Goal: Task Accomplishment & Management: Use online tool/utility

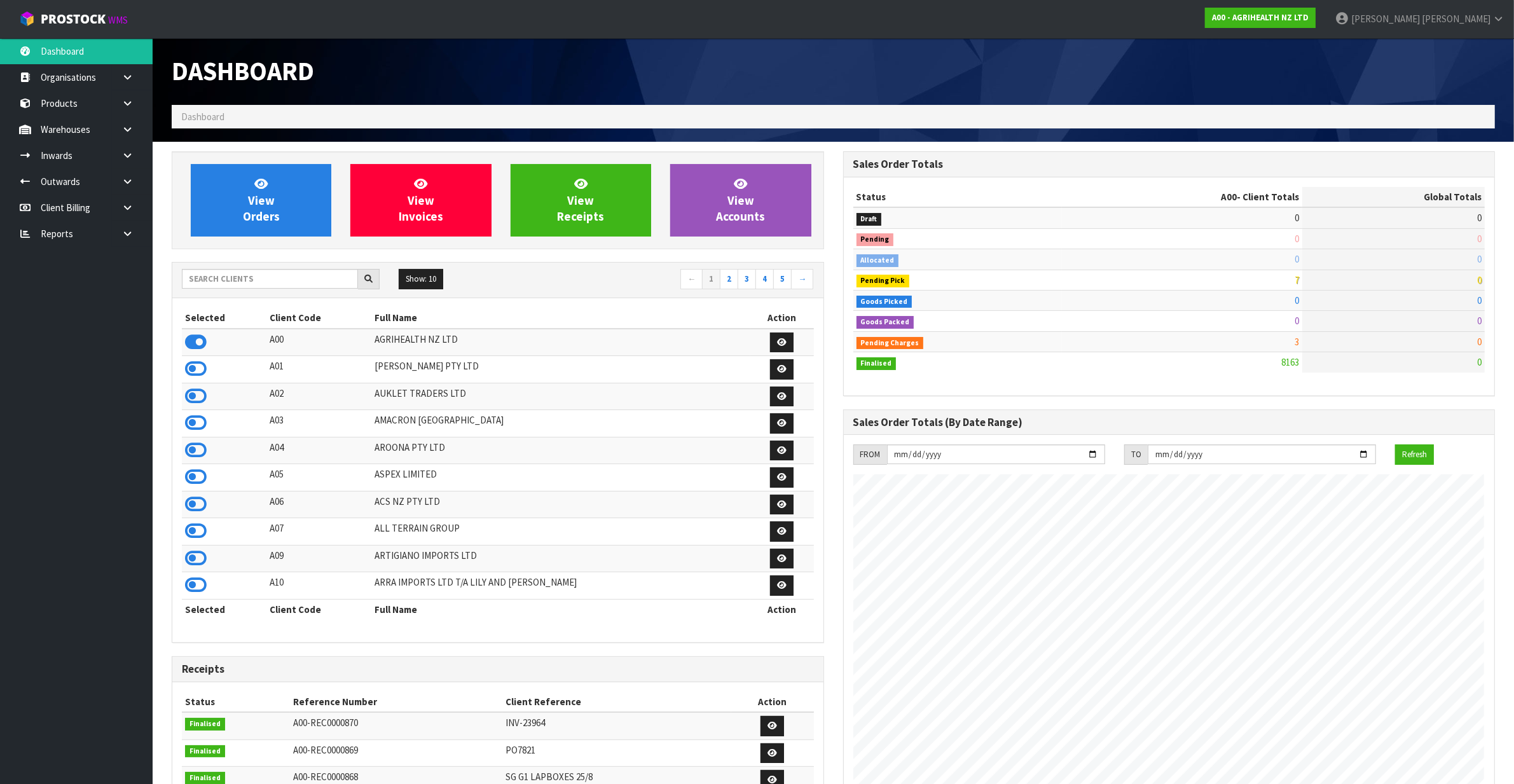
scroll to position [967, 671]
click at [272, 283] on input "text" at bounding box center [270, 279] width 176 height 20
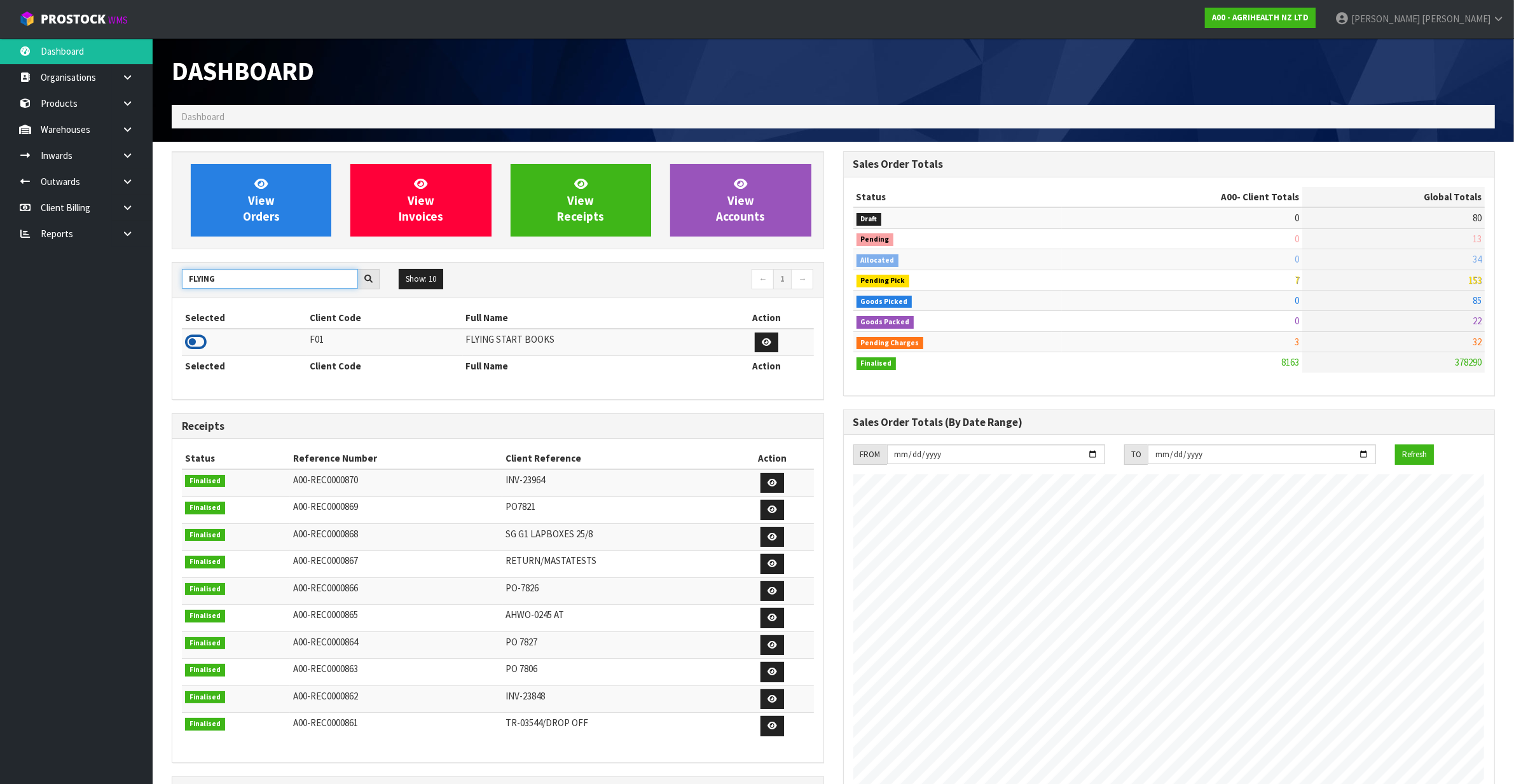
type input "FLYING"
click at [202, 339] on icon at bounding box center [196, 342] width 22 height 19
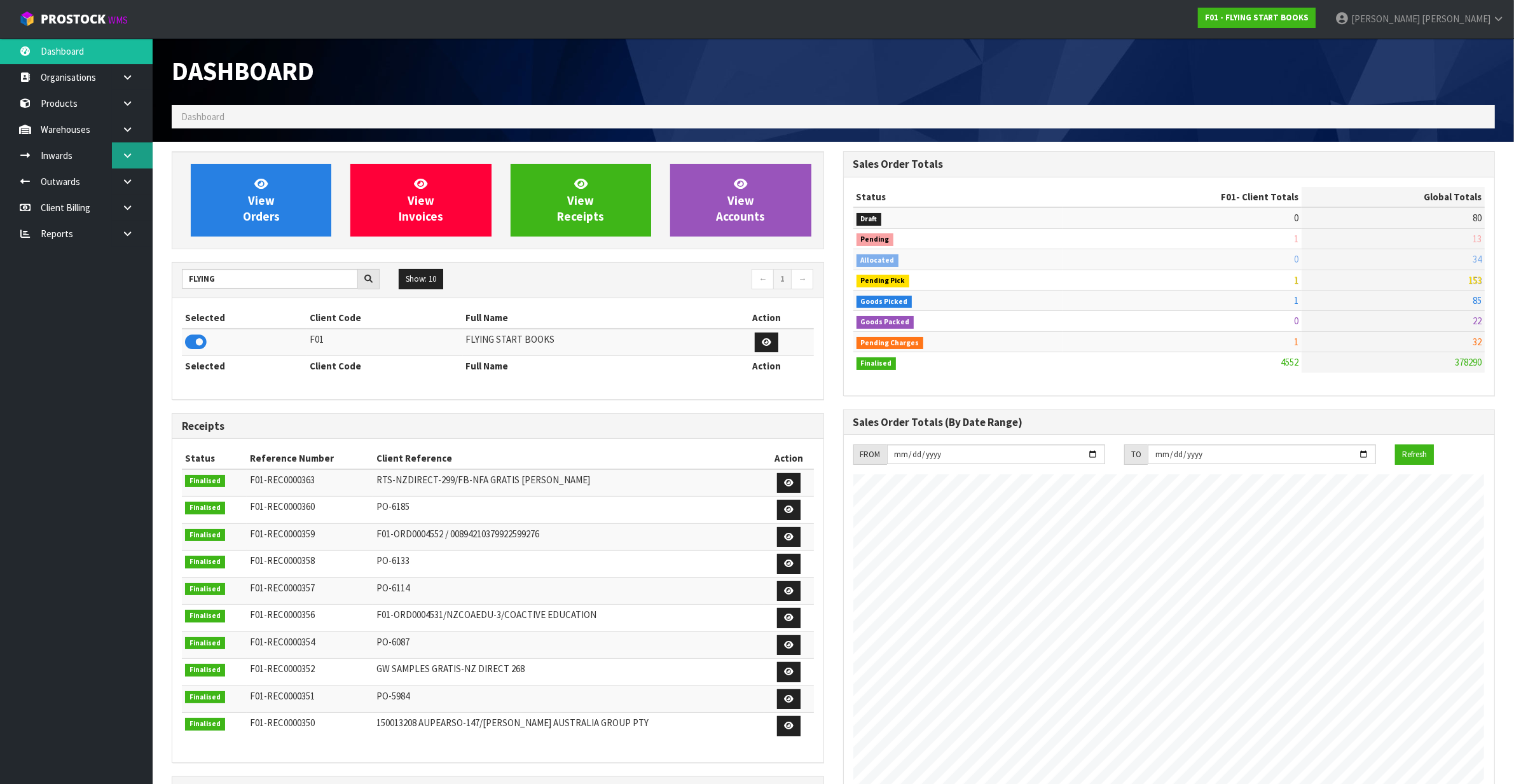
click at [138, 154] on link at bounding box center [132, 155] width 41 height 26
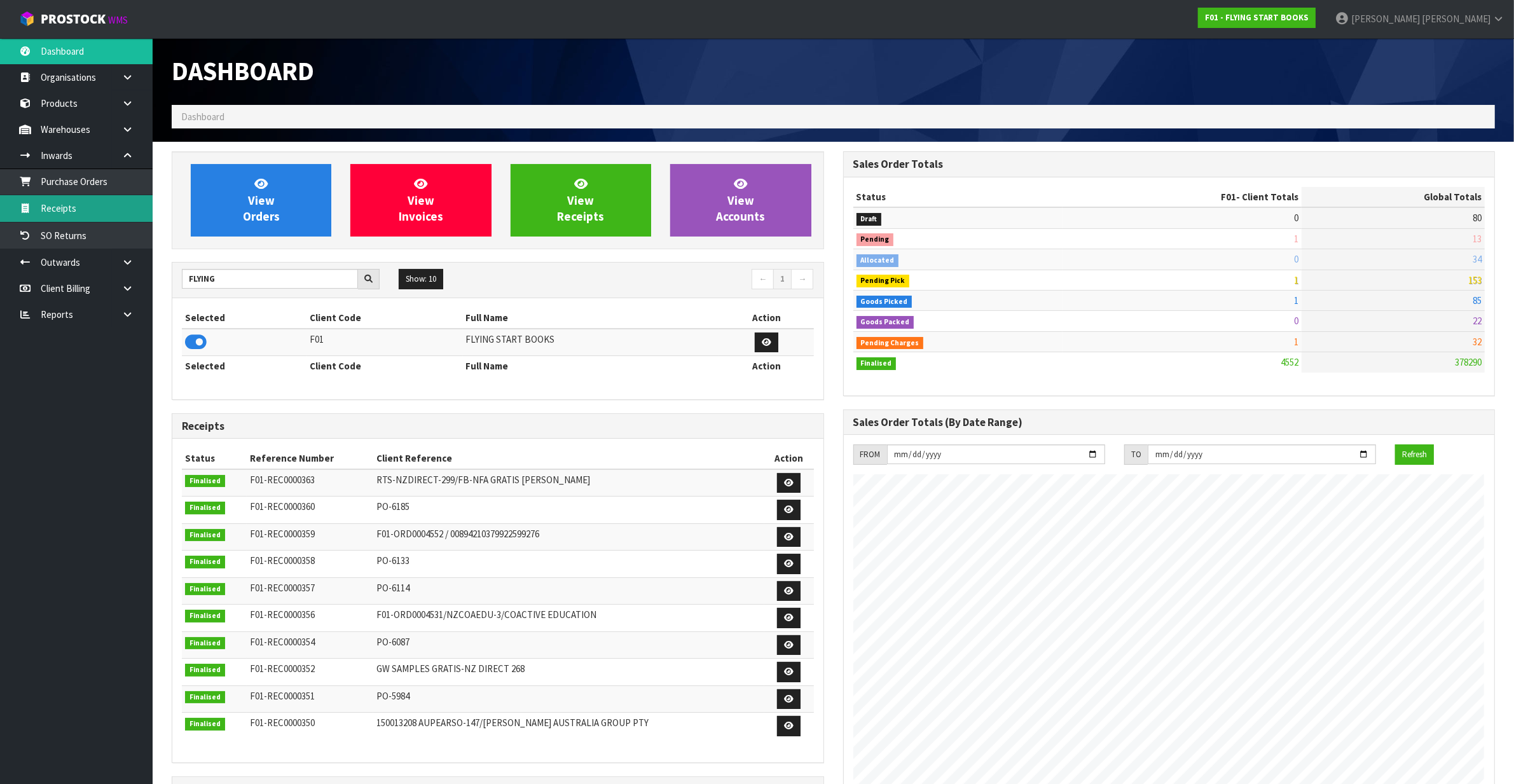
click at [91, 200] on link "Receipts" at bounding box center [76, 208] width 153 height 26
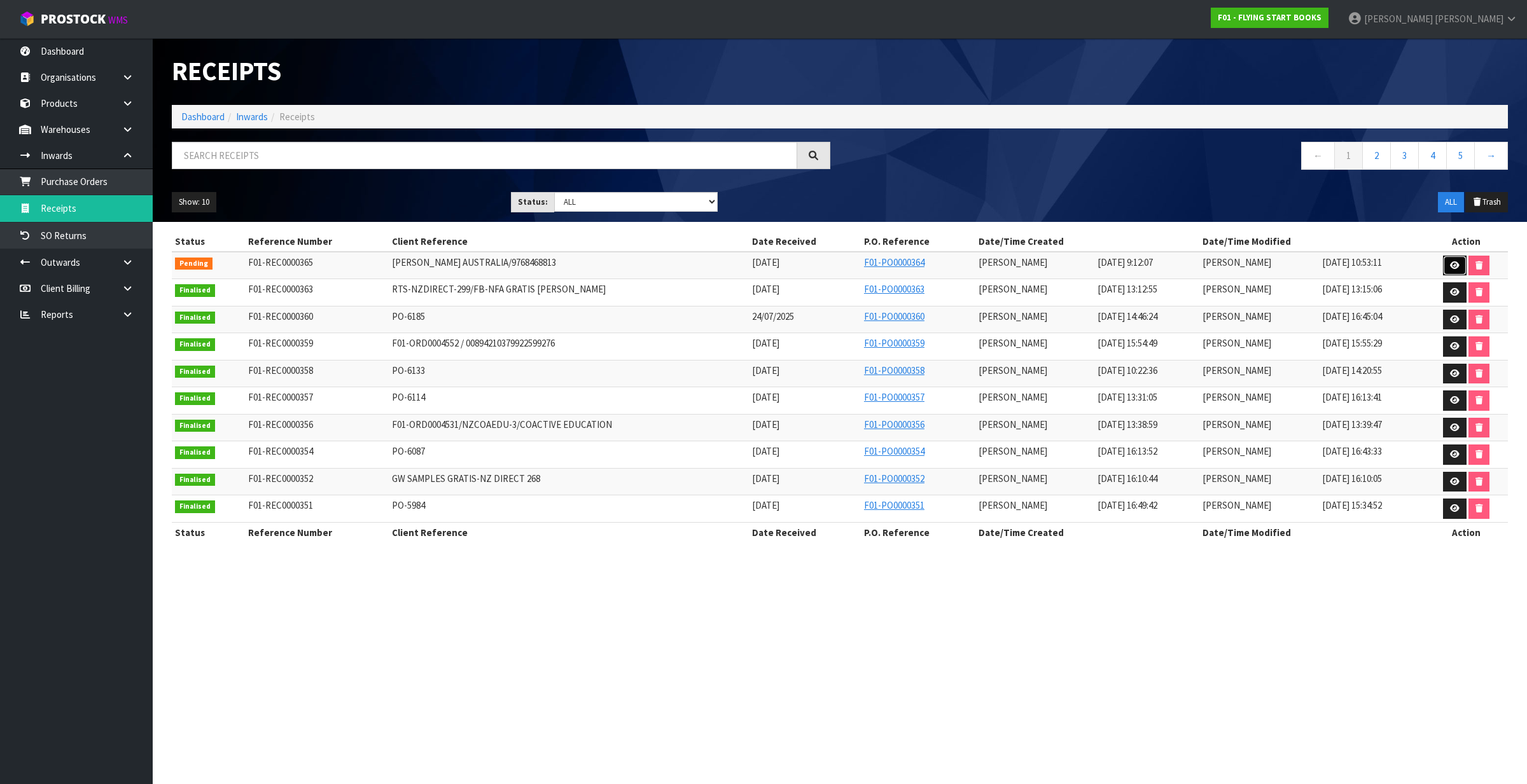
click at [1446, 265] on link at bounding box center [1454, 265] width 24 height 20
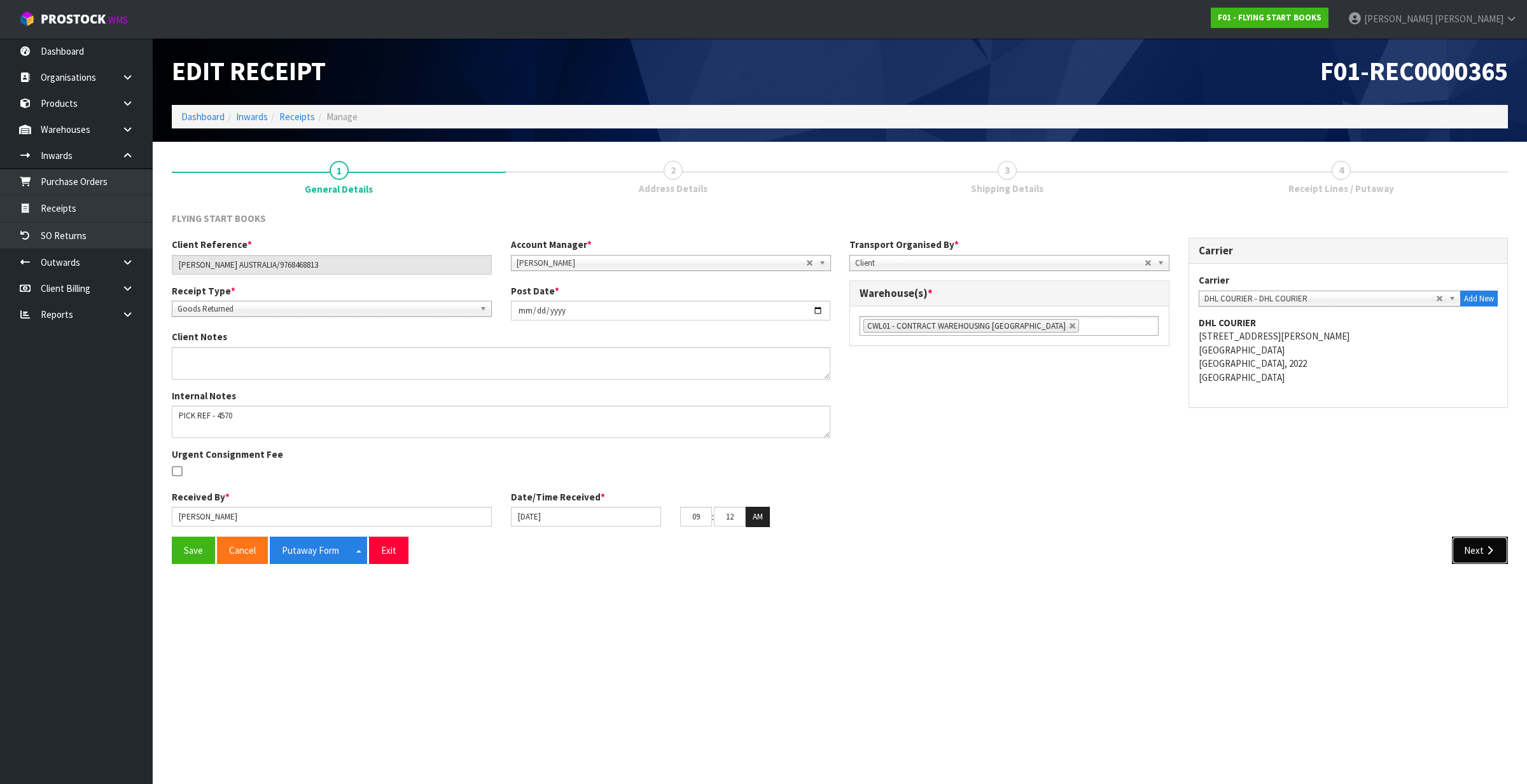
click at [1465, 551] on button "Next" at bounding box center [1479, 550] width 56 height 28
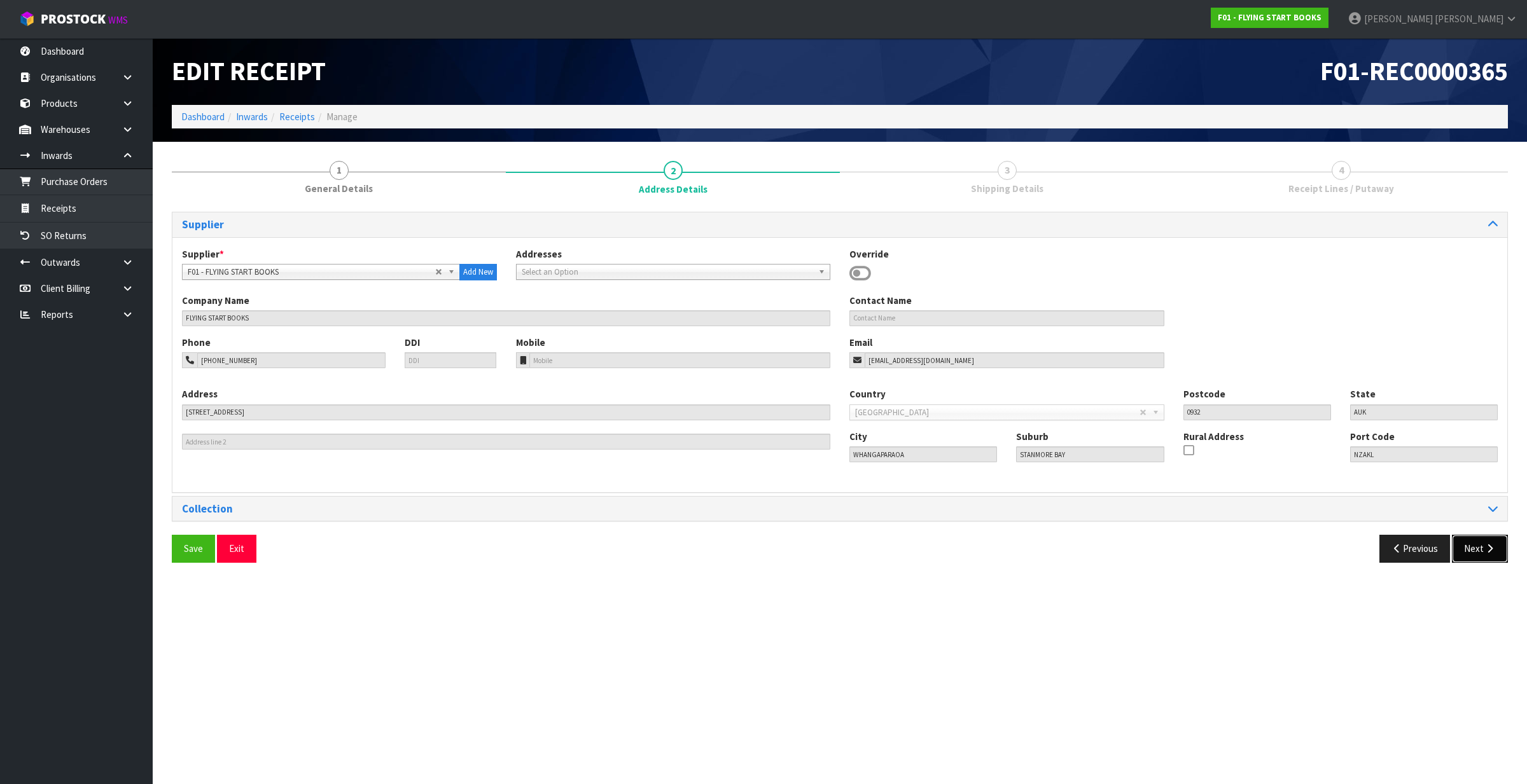
click at [1464, 550] on button "Next" at bounding box center [1479, 548] width 56 height 28
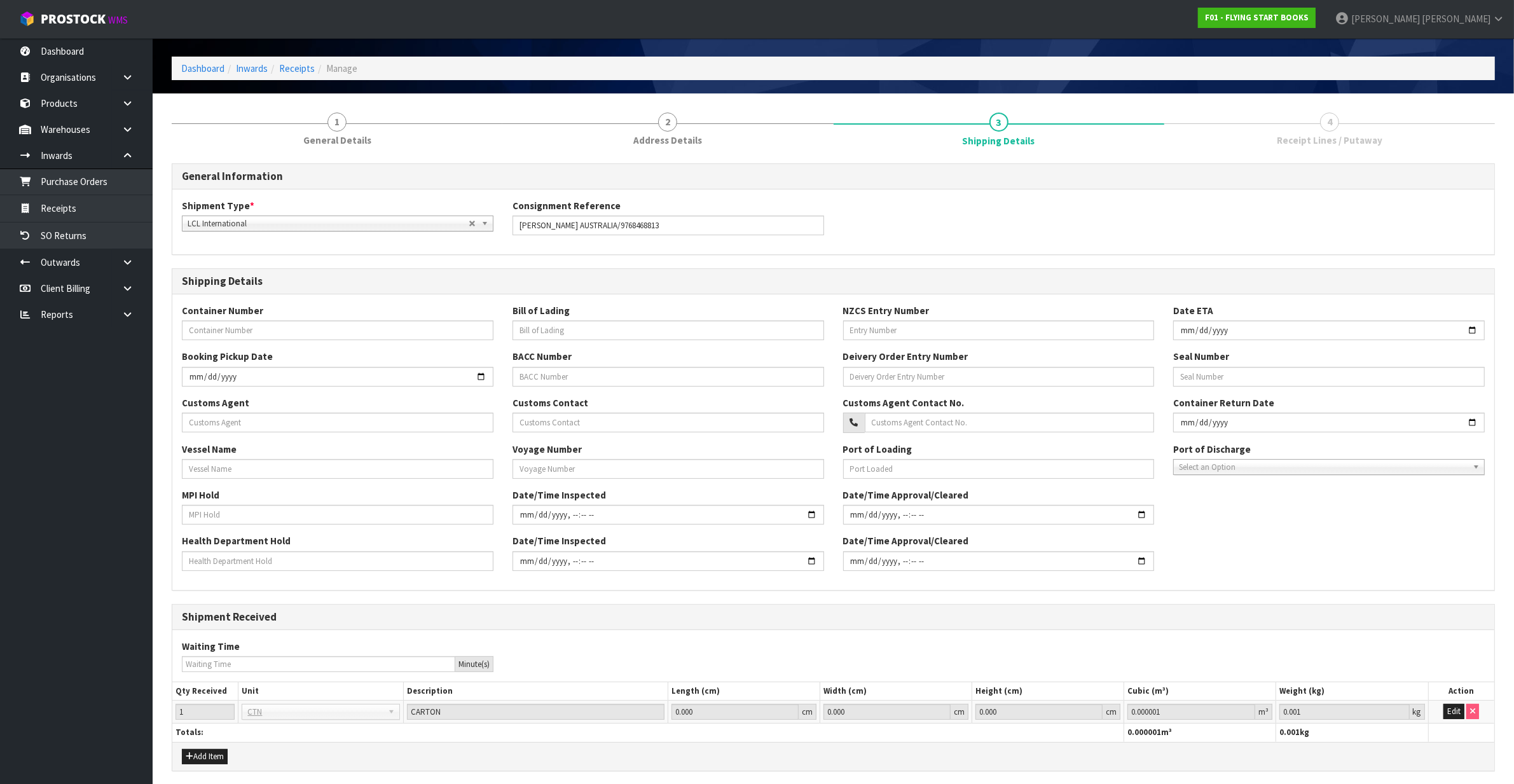
scroll to position [97, 0]
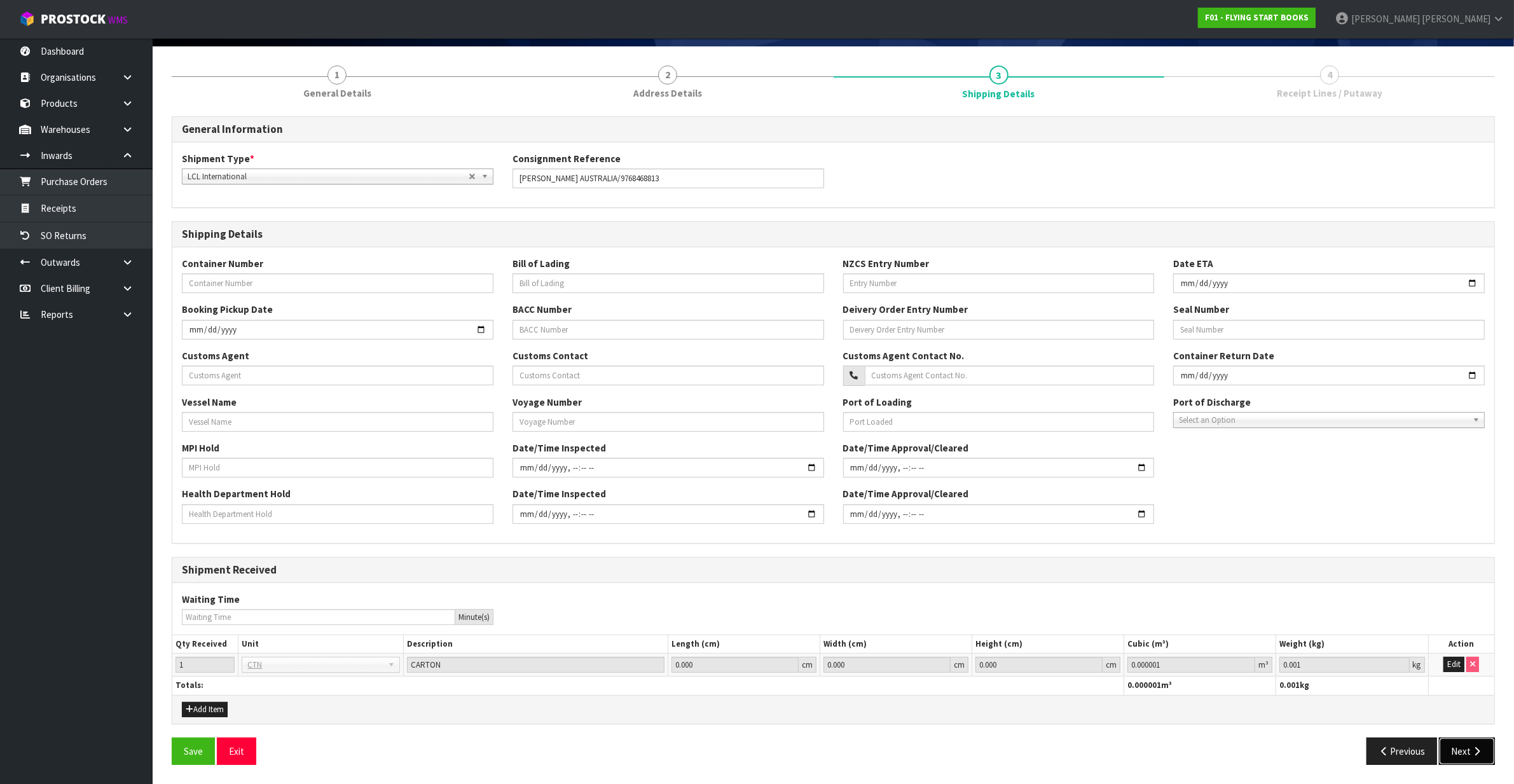
click at [1466, 760] on button "Next" at bounding box center [1467, 751] width 56 height 28
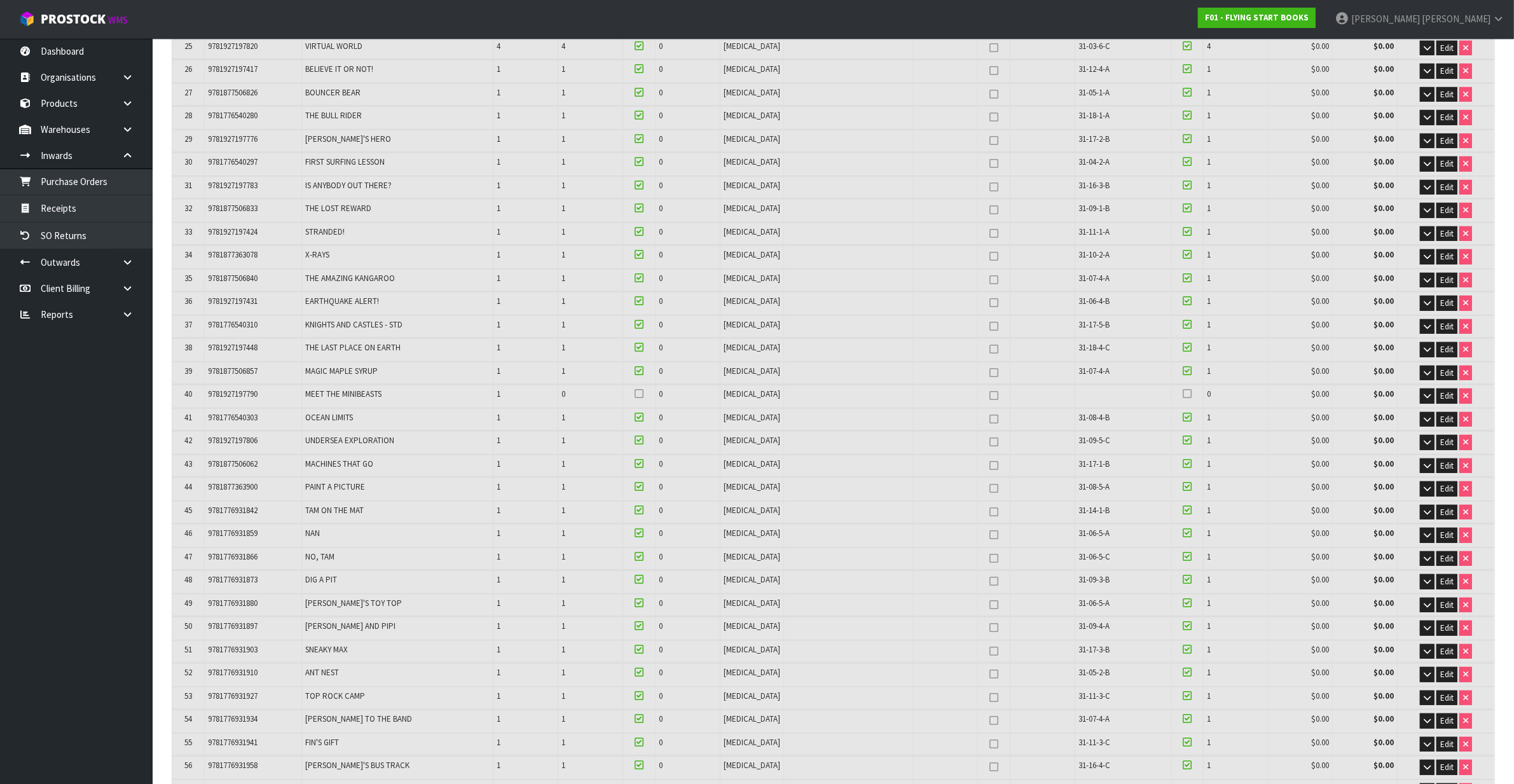
scroll to position [794, 0]
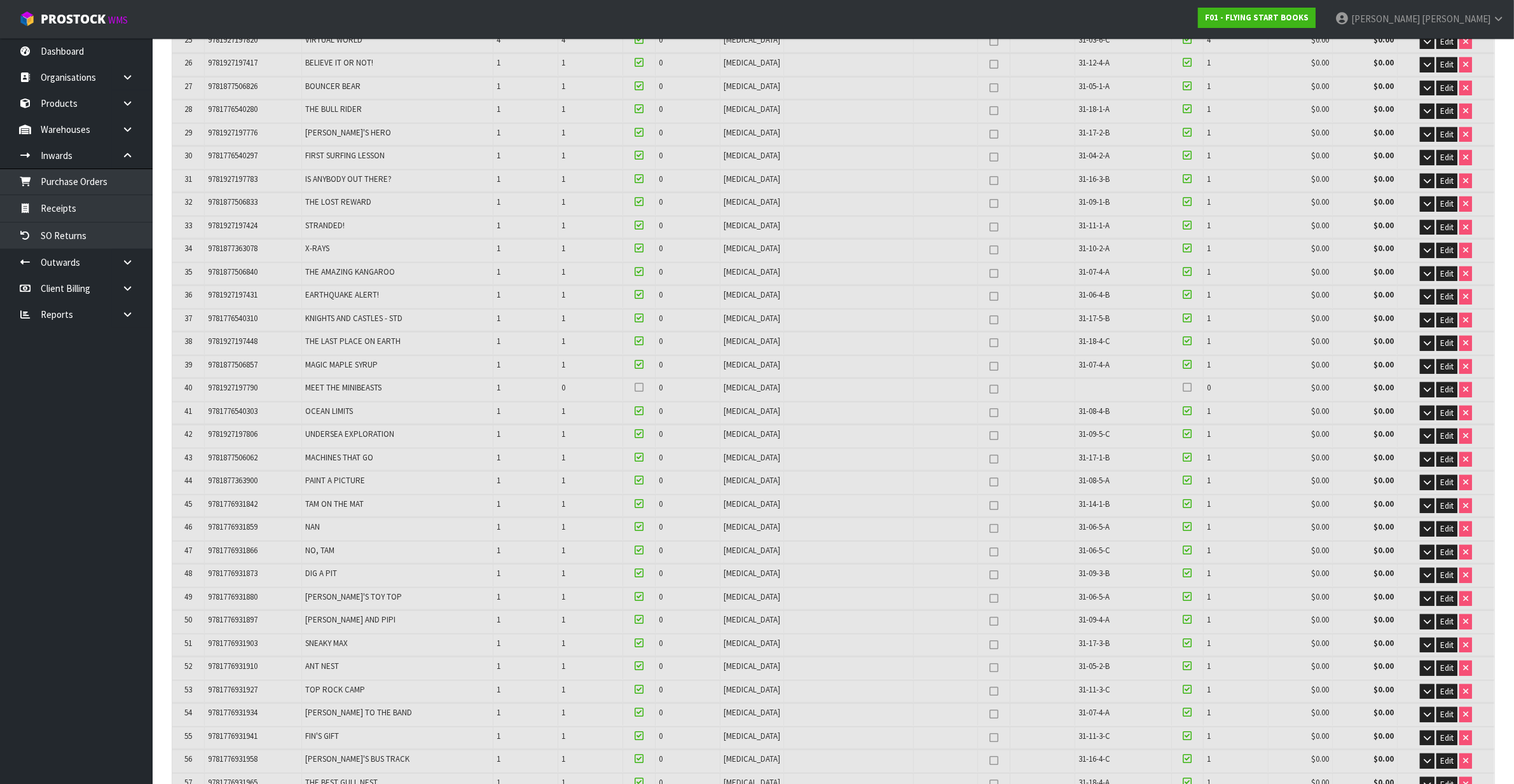
click at [325, 384] on span "MEET THE MINIBEASTS" at bounding box center [343, 387] width 76 height 10
copy tr "MEET THE MINIBEASTS"
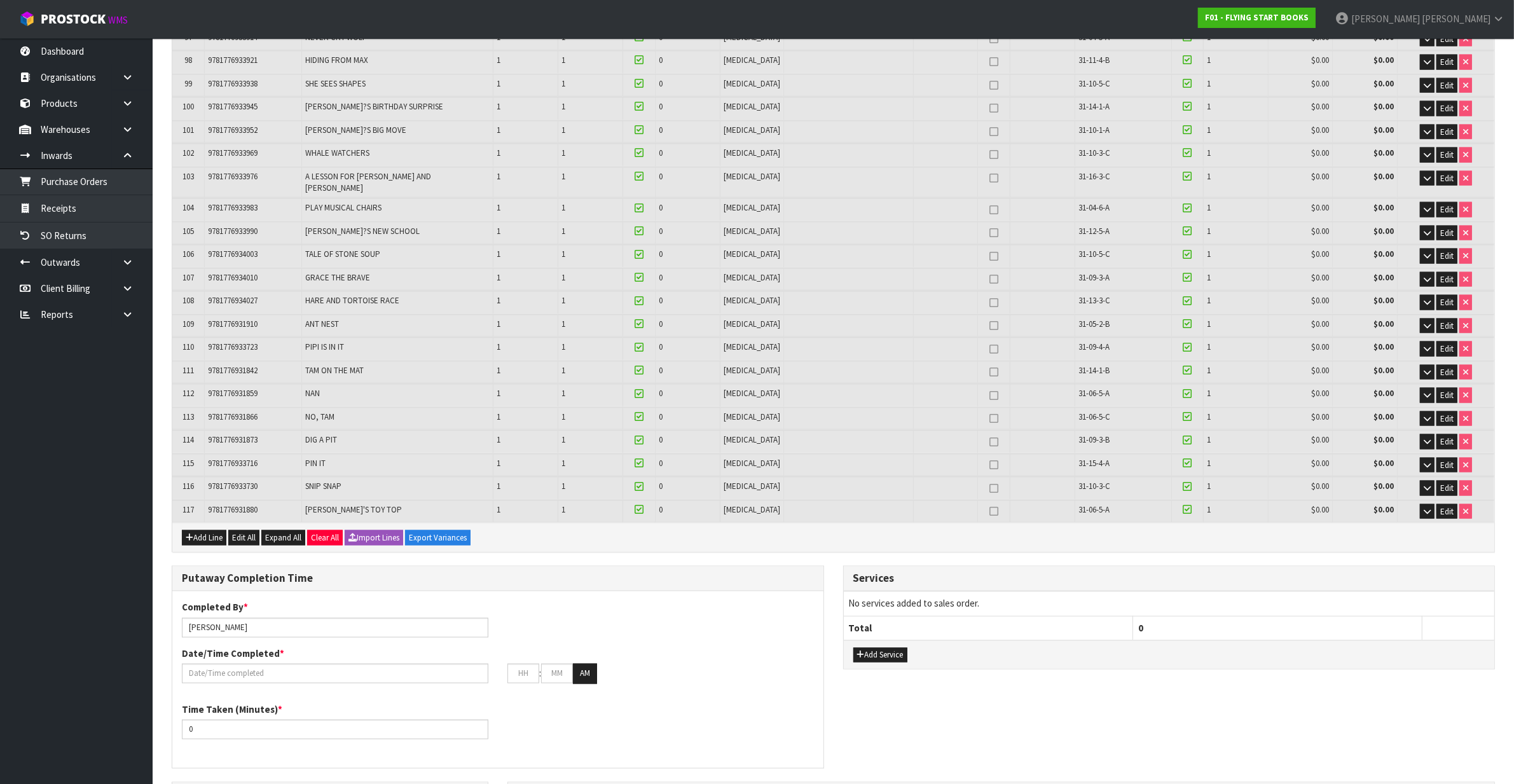
scroll to position [2623, 0]
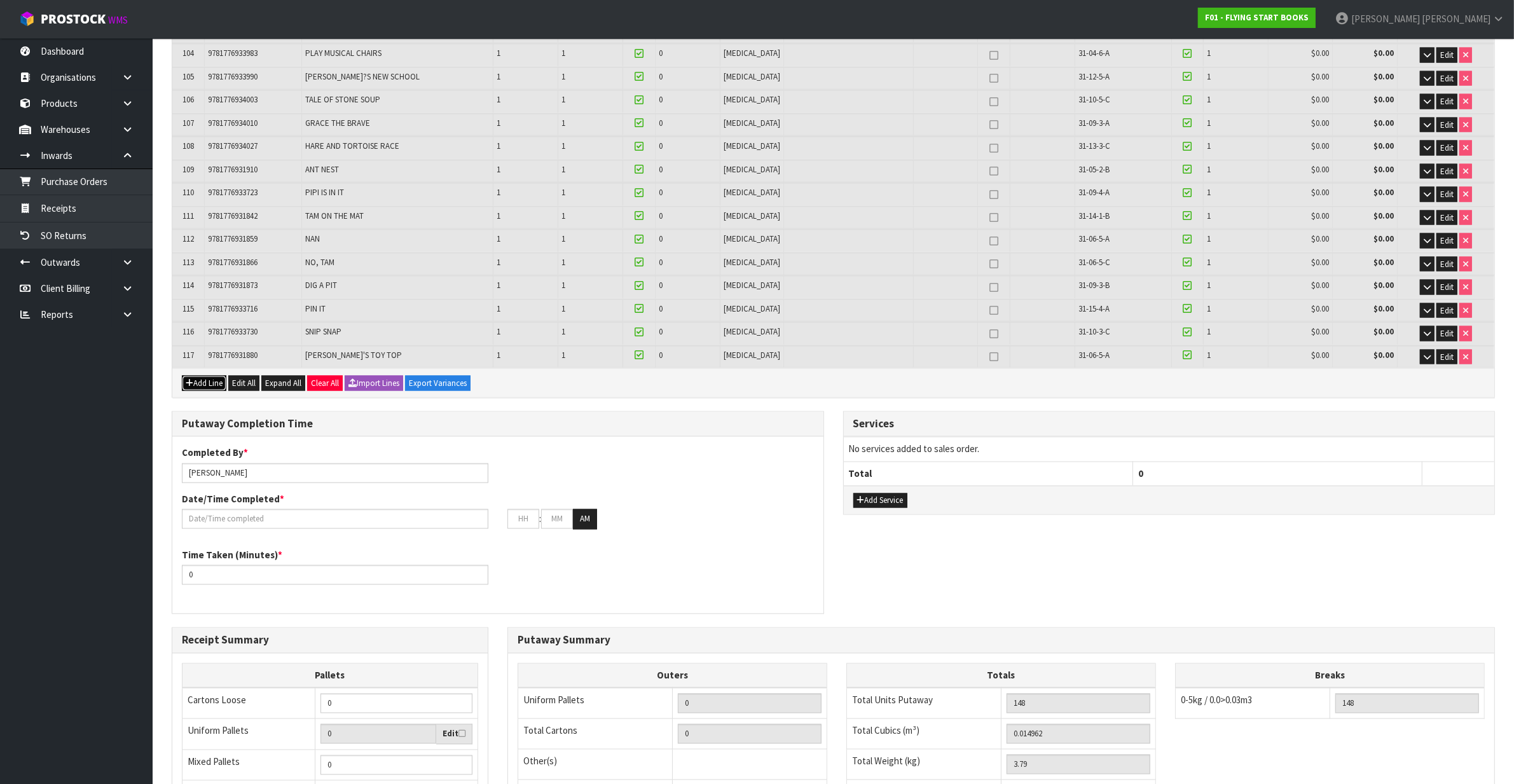
click at [205, 376] on button "Add Line" at bounding box center [204, 383] width 45 height 15
type input "0"
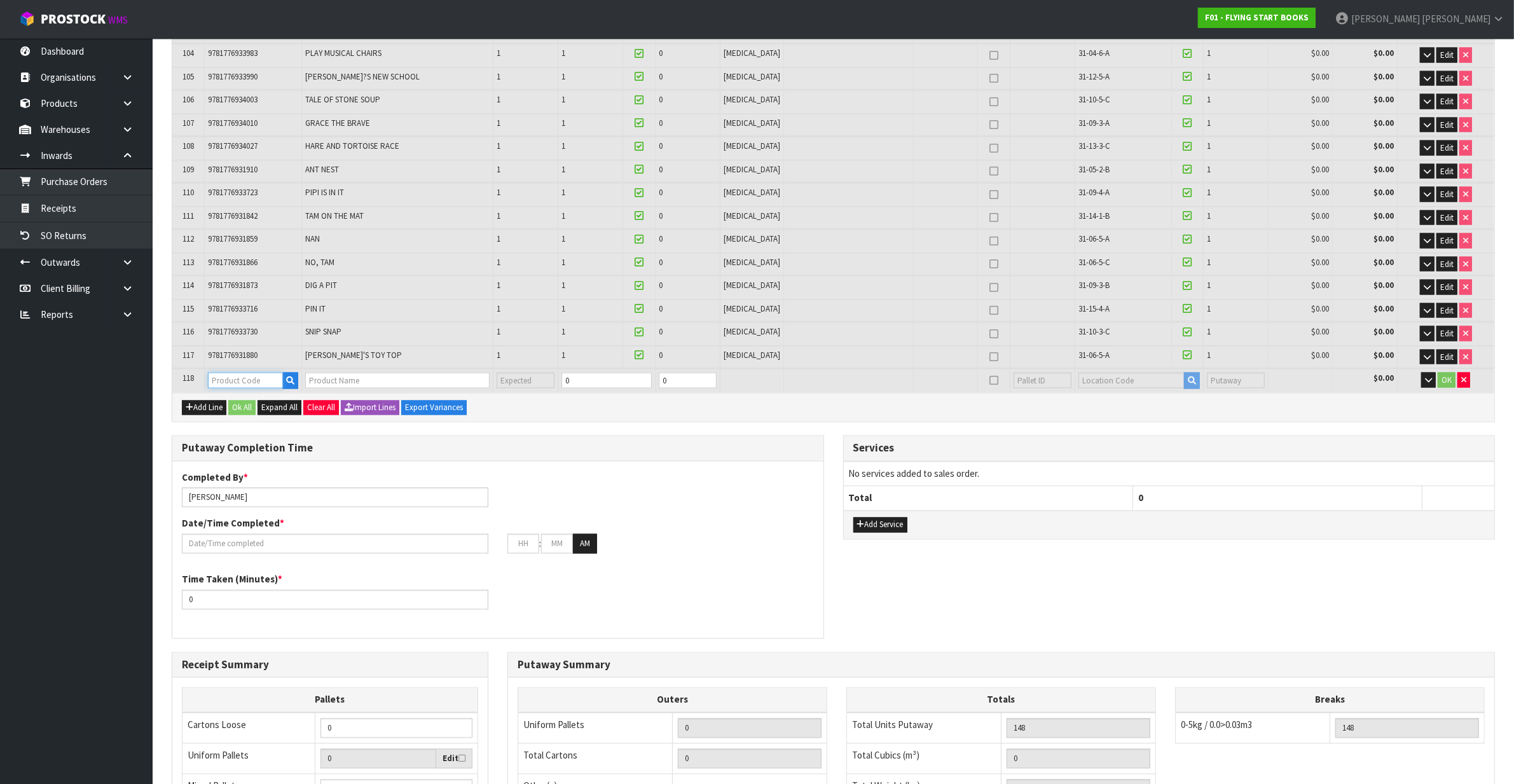
click at [226, 373] on input "text" at bounding box center [245, 381] width 74 height 16
click at [265, 373] on input "text" at bounding box center [245, 381] width 74 height 16
paste input "BOXDECFICA"
type input "BOXDECFICA"
type input "0"
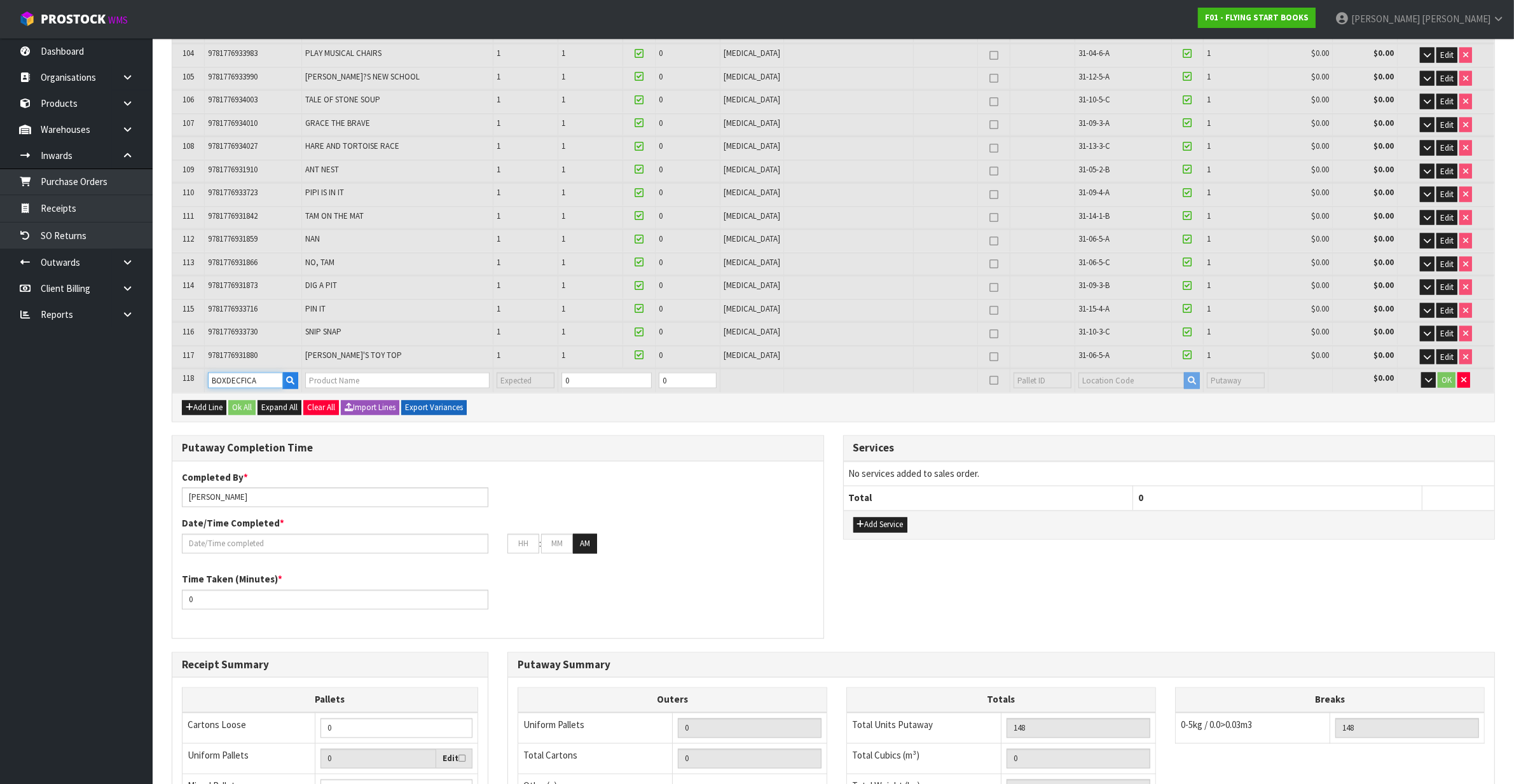
type input "0.014962"
type input "3.79"
type input "DECODABLE EXPLORERS CL PHONICS BOX FICTION A"
type input "0"
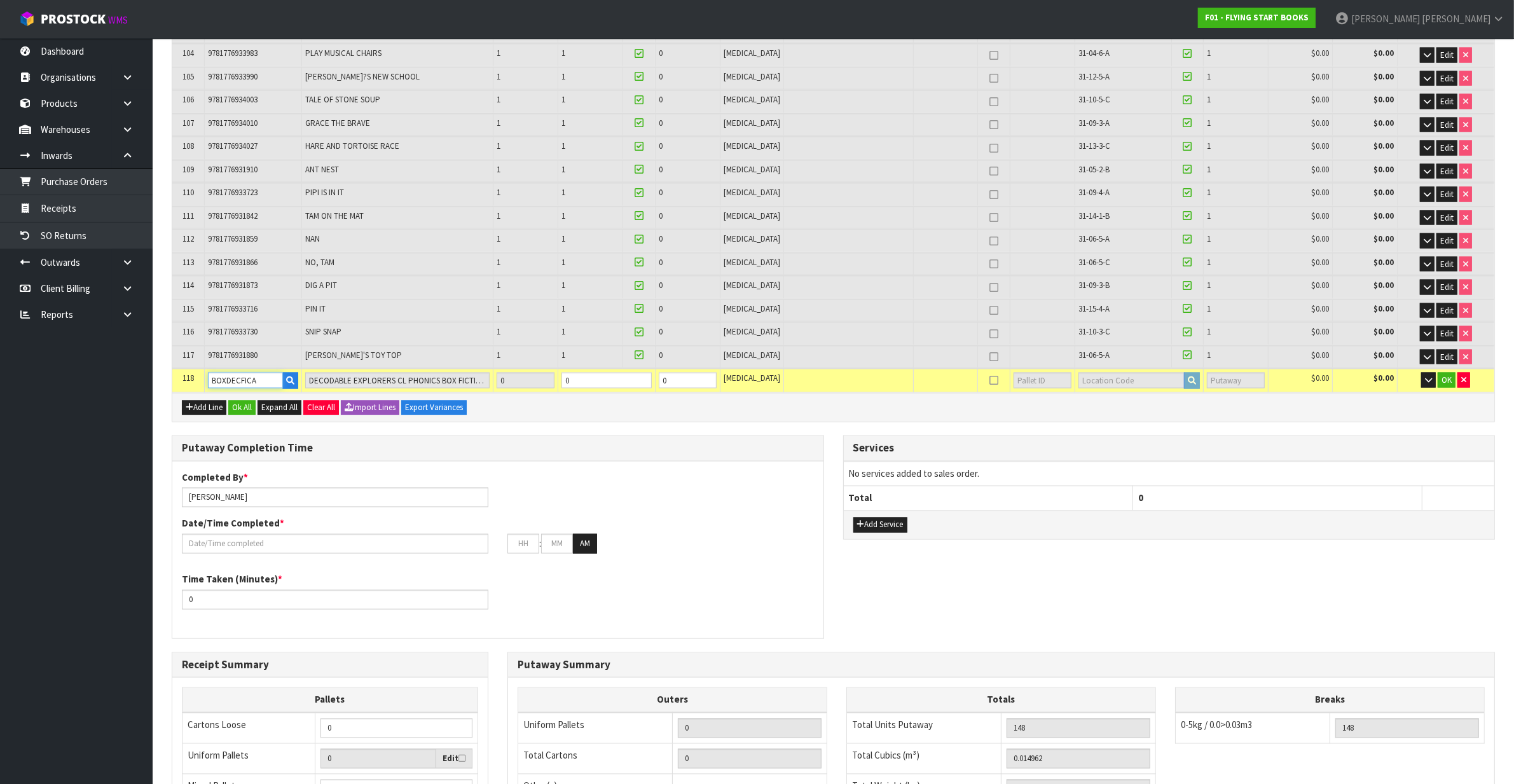
type input "BOXDECFICA"
click at [602, 374] on input "0" at bounding box center [607, 381] width 91 height 16
type input "0"
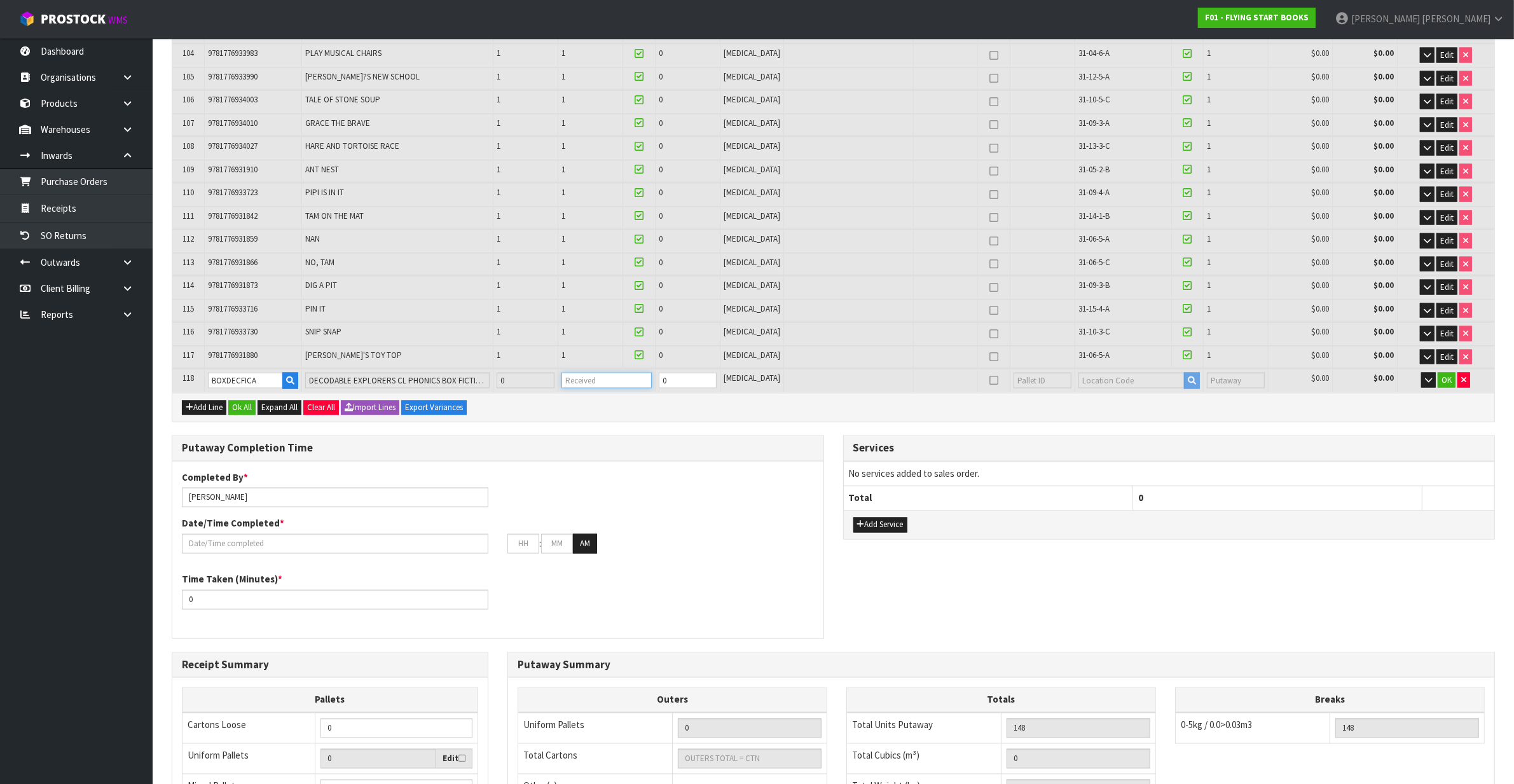
type input "0"
type input "0.015093"
type input "3.91"
type input "1"
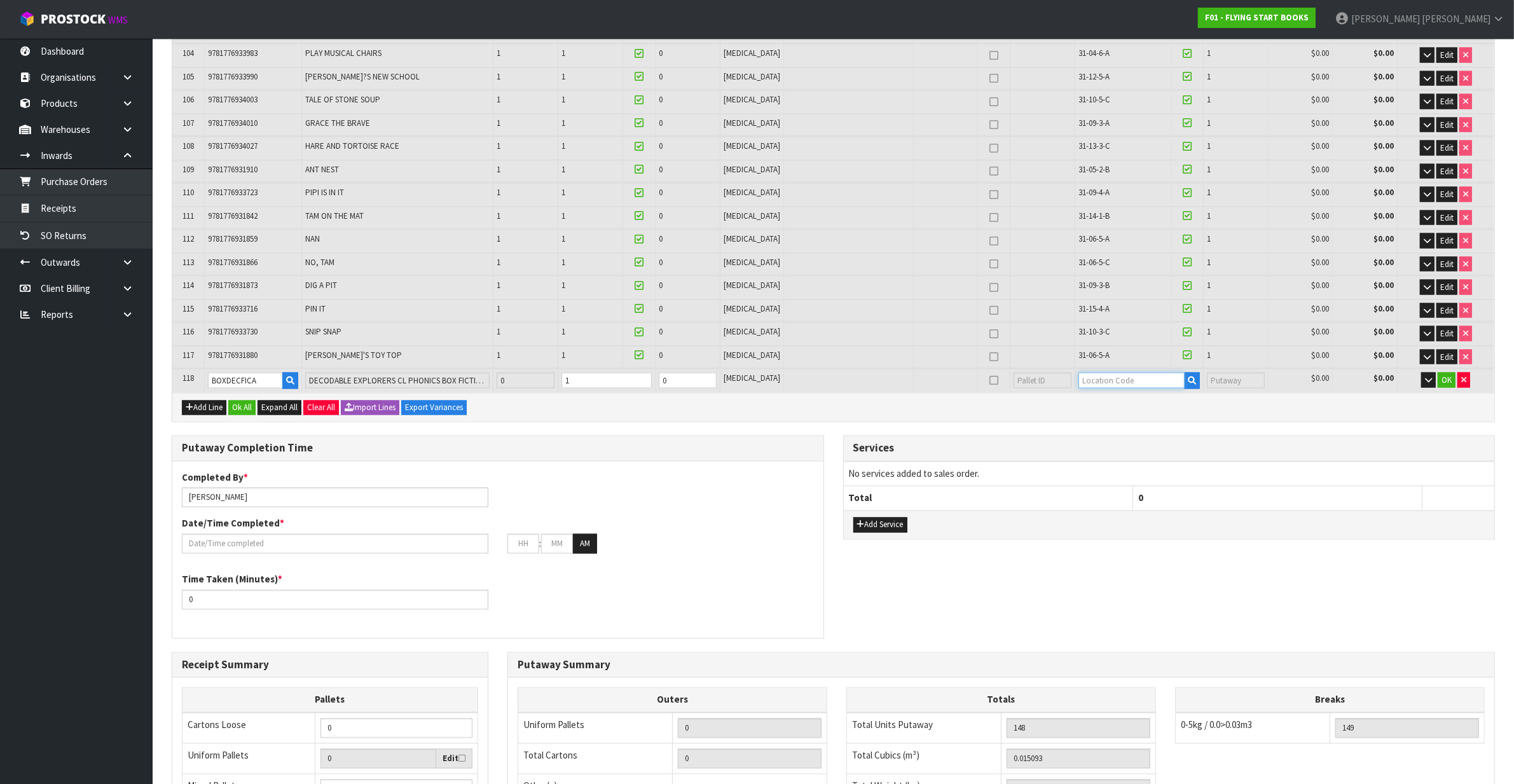
click at [1130, 374] on input "text" at bounding box center [1131, 381] width 106 height 16
type input "31-20-2-A"
type input "149"
type input "1"
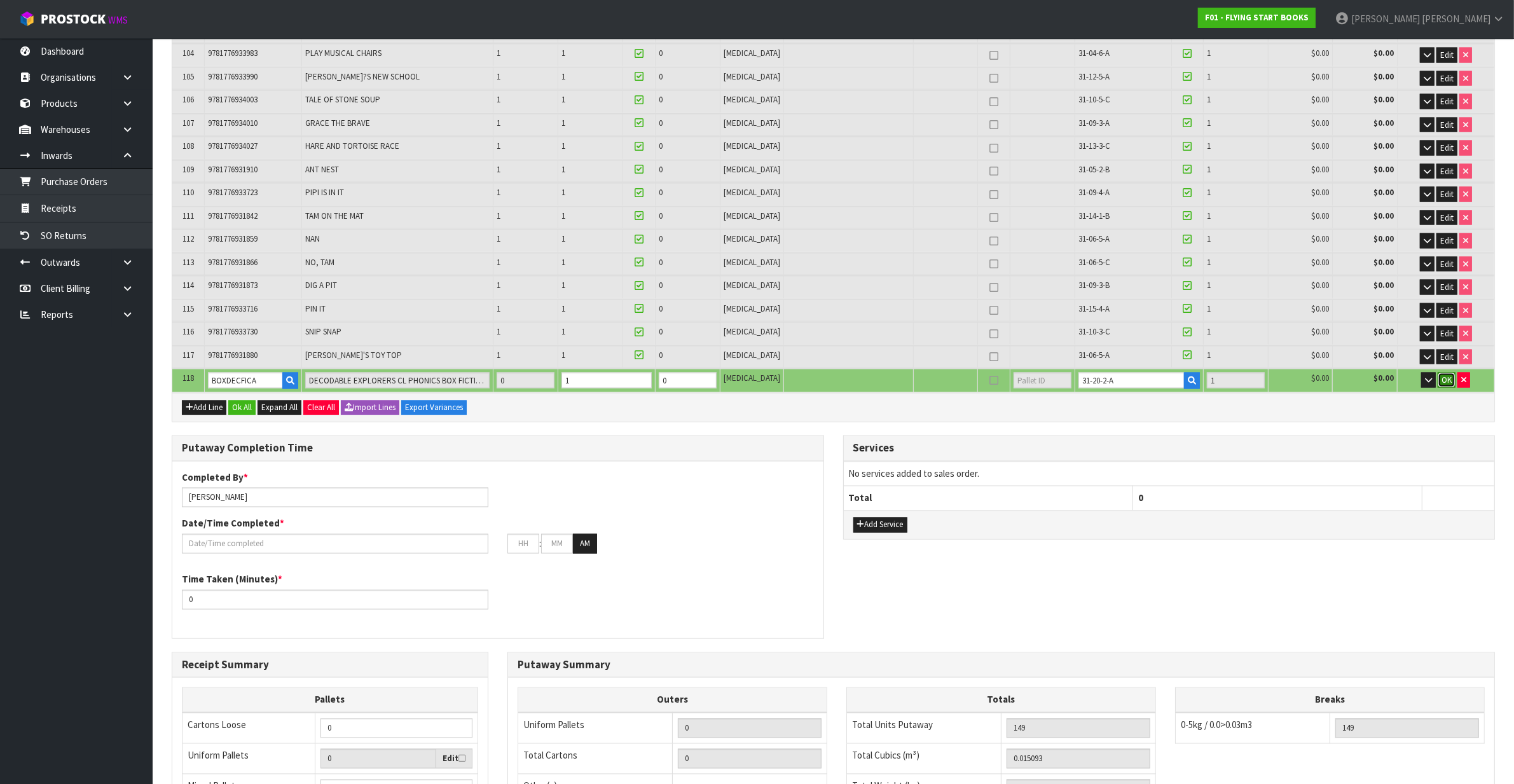
click at [1445, 375] on span "OK" at bounding box center [1446, 380] width 10 height 10
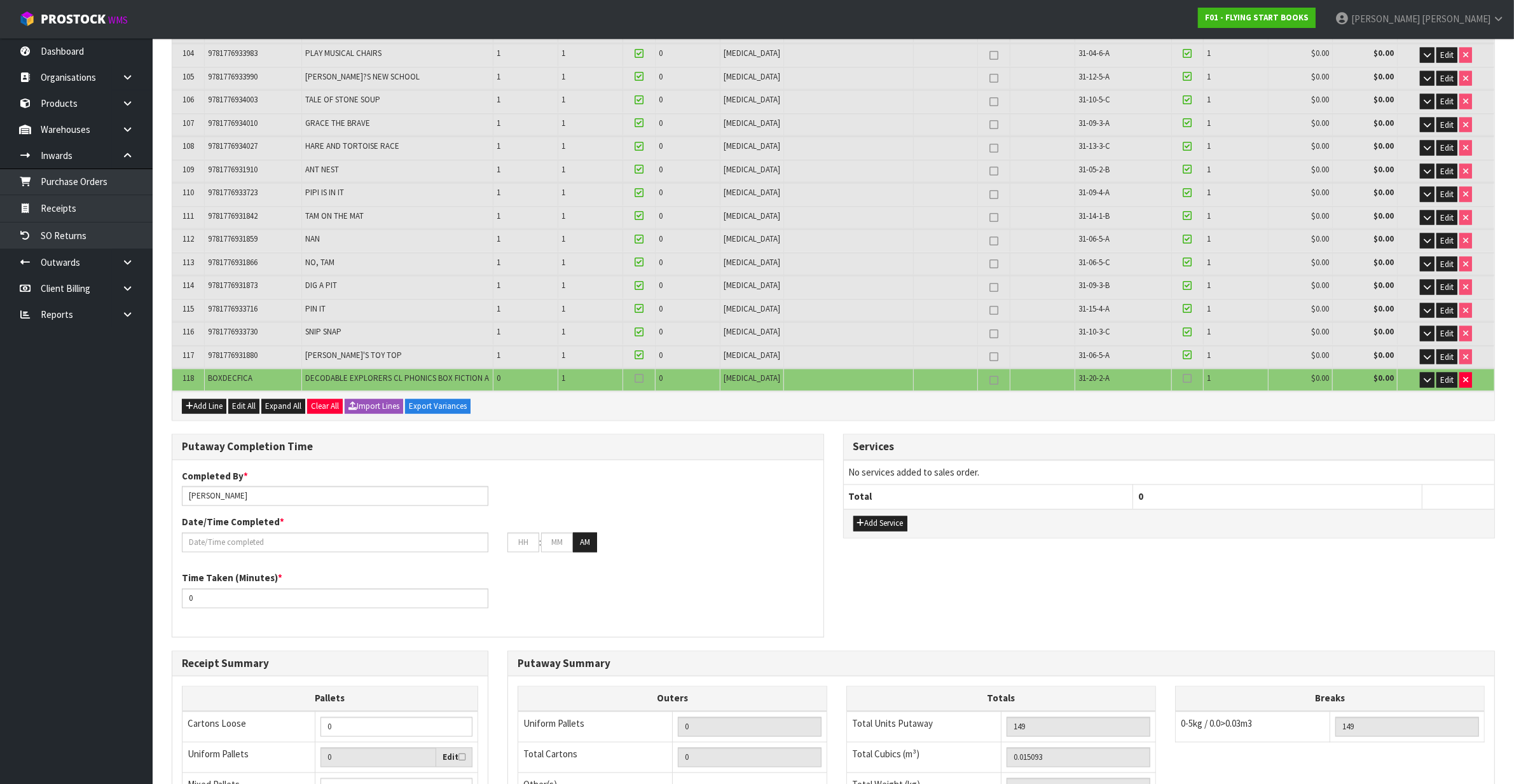
click at [1183, 373] on label at bounding box center [1187, 379] width 9 height 11
click at [0, 0] on input "checkbox" at bounding box center [0, 0] width 0 height 0
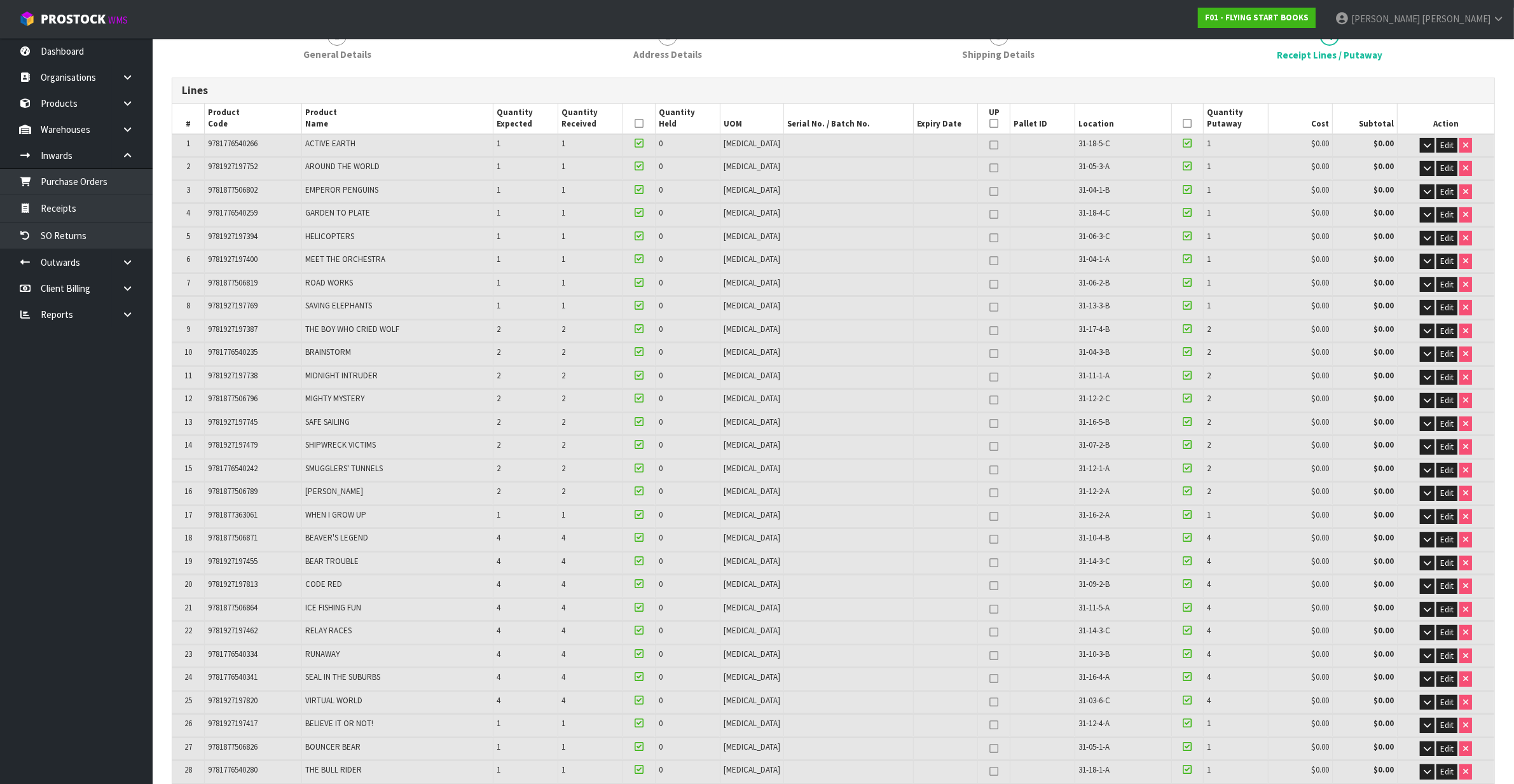
scroll to position [0, 0]
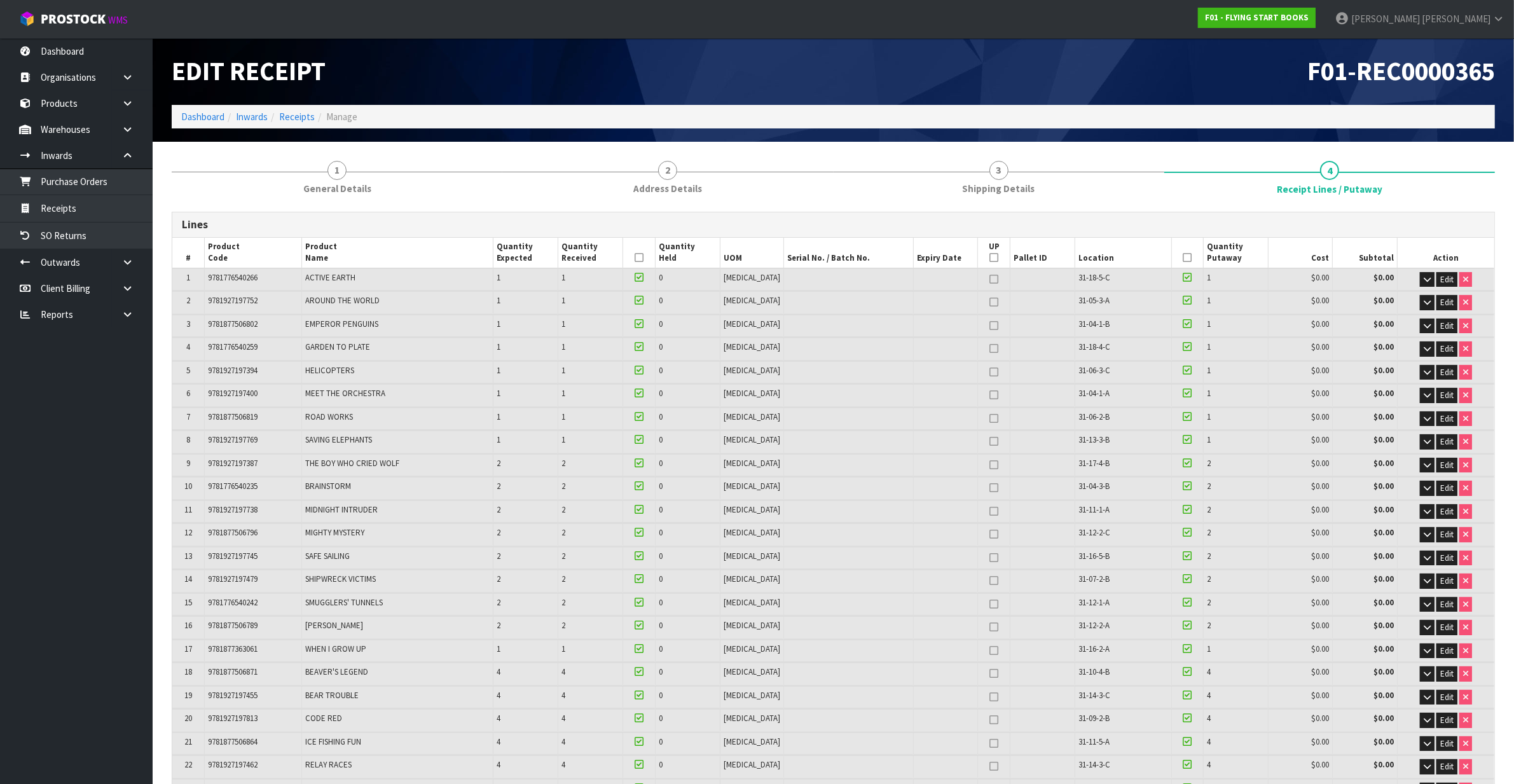
click at [1183, 258] on icon at bounding box center [1187, 258] width 9 height 1
click at [644, 258] on icon at bounding box center [638, 258] width 9 height 1
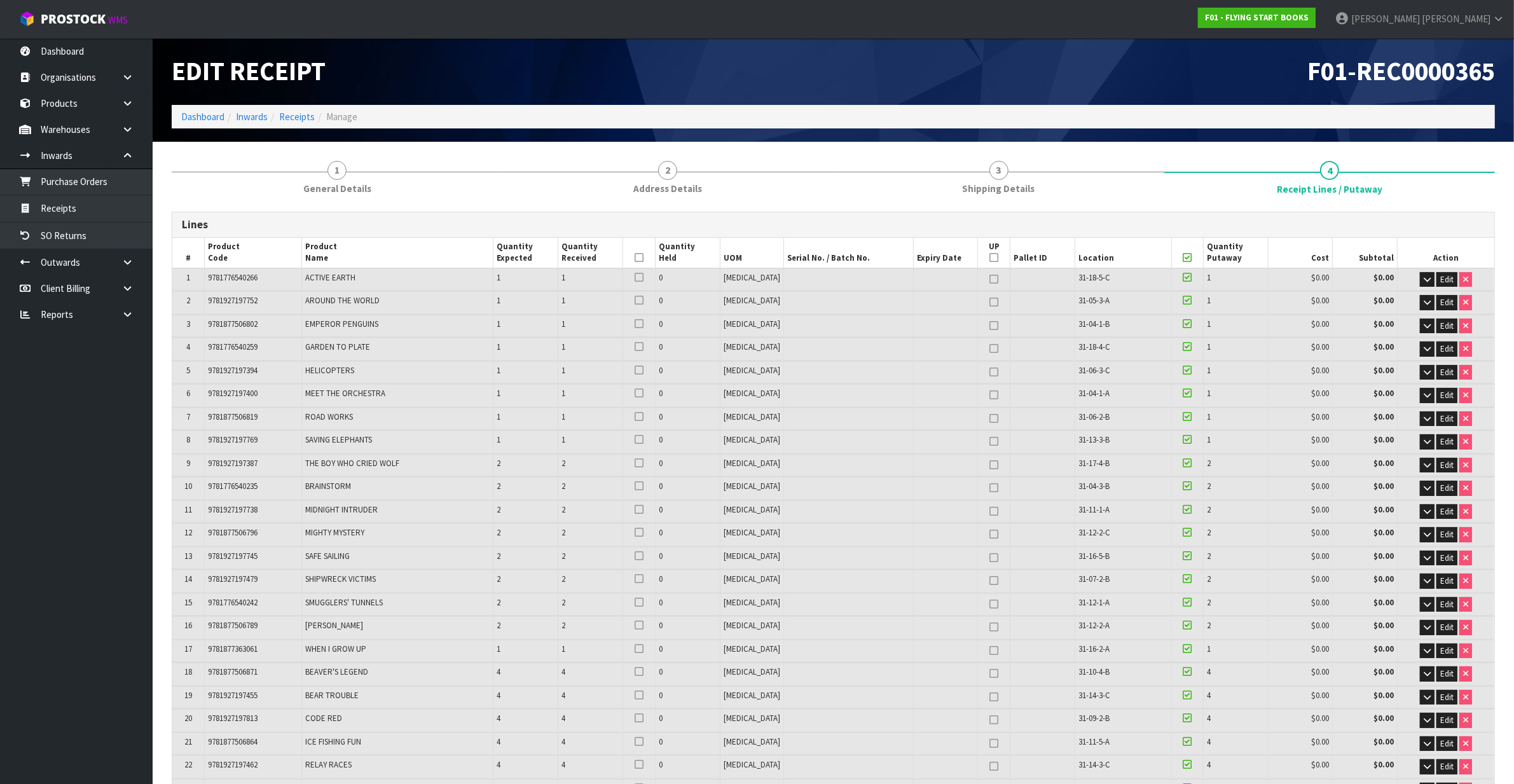
click at [644, 258] on icon at bounding box center [638, 258] width 9 height 1
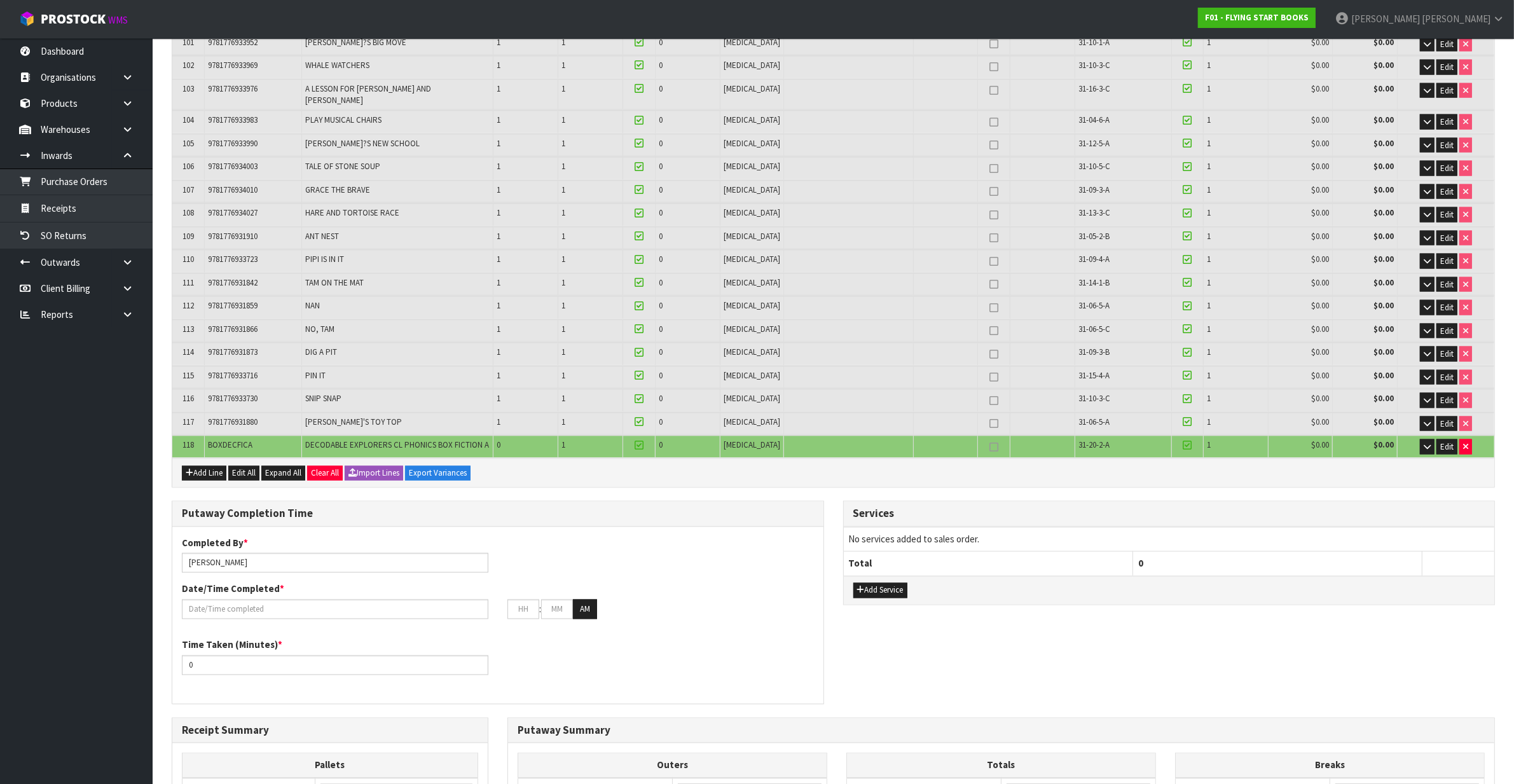
scroll to position [2841, 0]
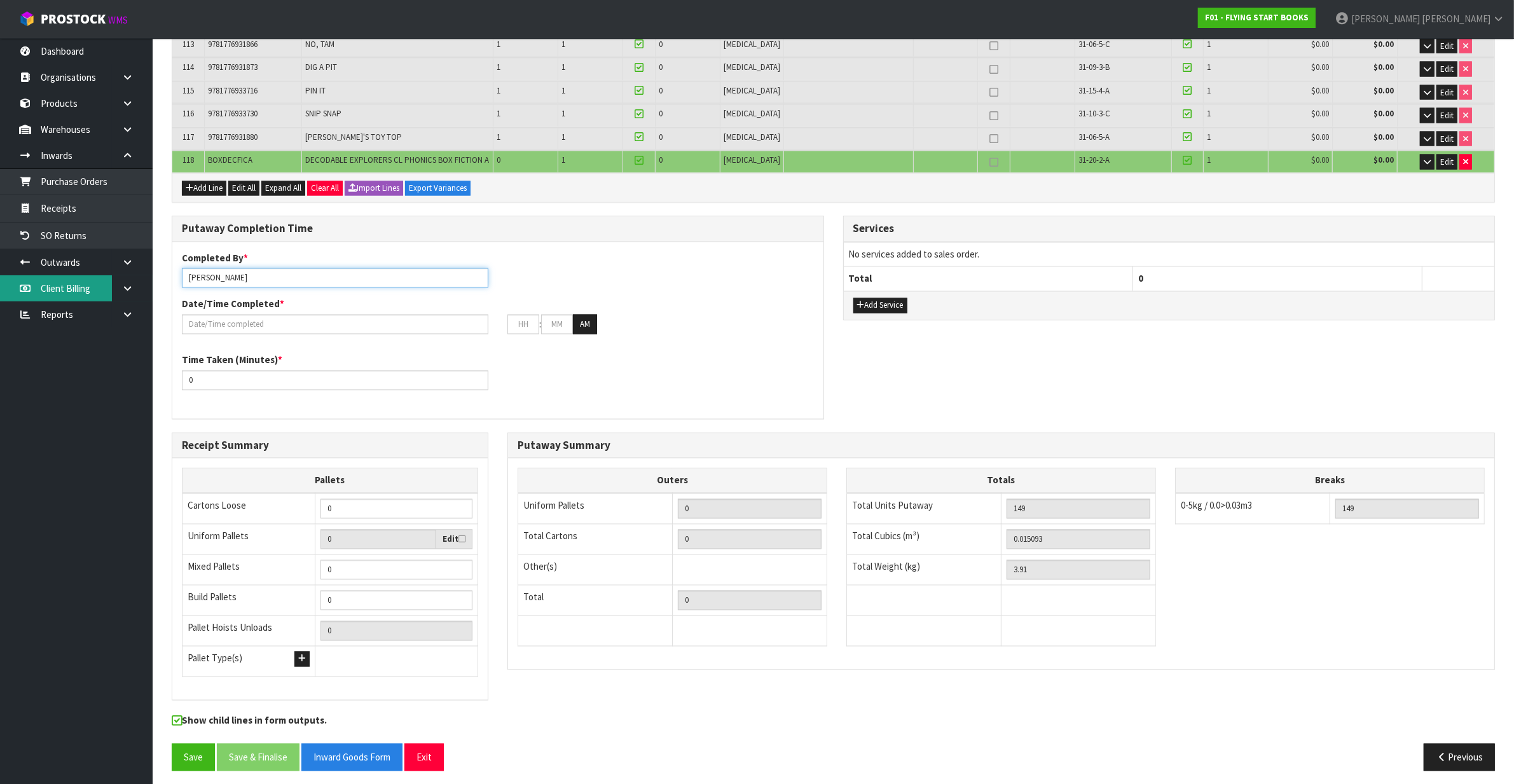
drag, startPoint x: 248, startPoint y: 272, endPoint x: 48, endPoint y: 287, distance: 200.6
type input "[PERSON_NAME]"
click at [733, 354] on div "Time Taken (Minutes) * 0" at bounding box center [498, 377] width 652 height 46
click at [217, 323] on input "text" at bounding box center [335, 324] width 306 height 20
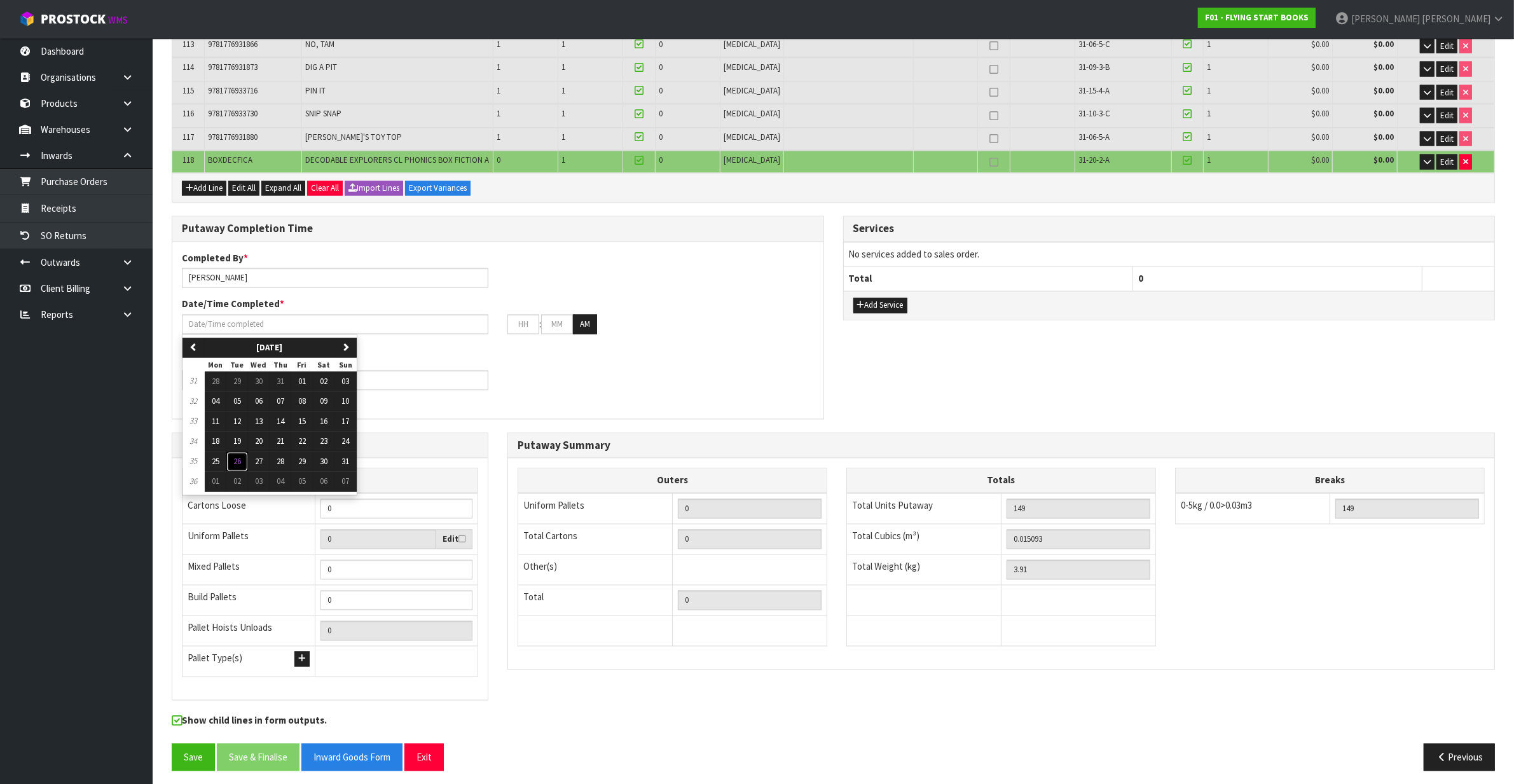
click at [239, 457] on span "26" at bounding box center [238, 462] width 8 height 10
type input "26/08/2025"
type input "12"
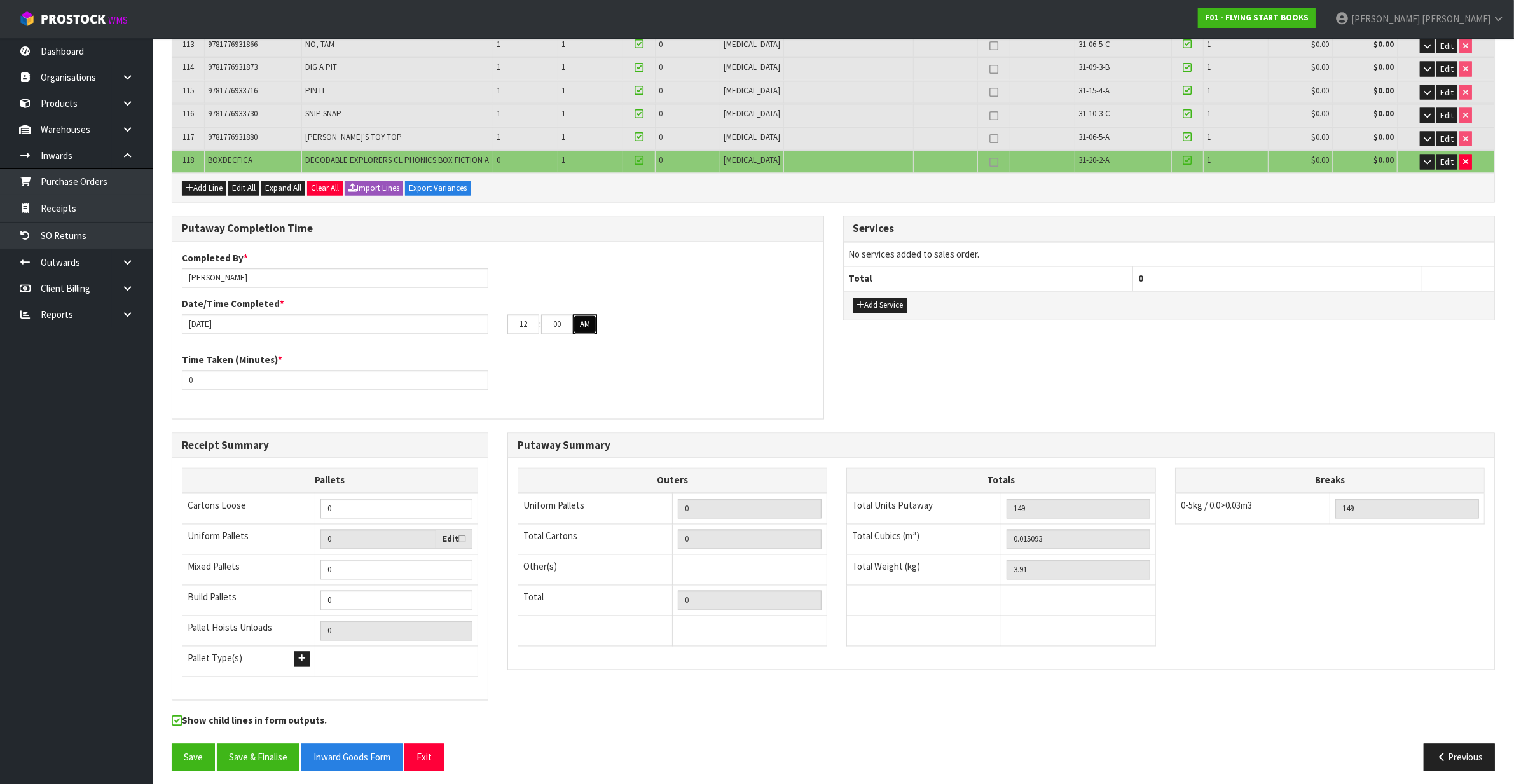
click at [581, 315] on button "AM" at bounding box center [585, 324] width 24 height 20
click at [570, 316] on input "00" at bounding box center [556, 324] width 31 height 20
type input "0"
type input "26/08/2025"
type input "30"
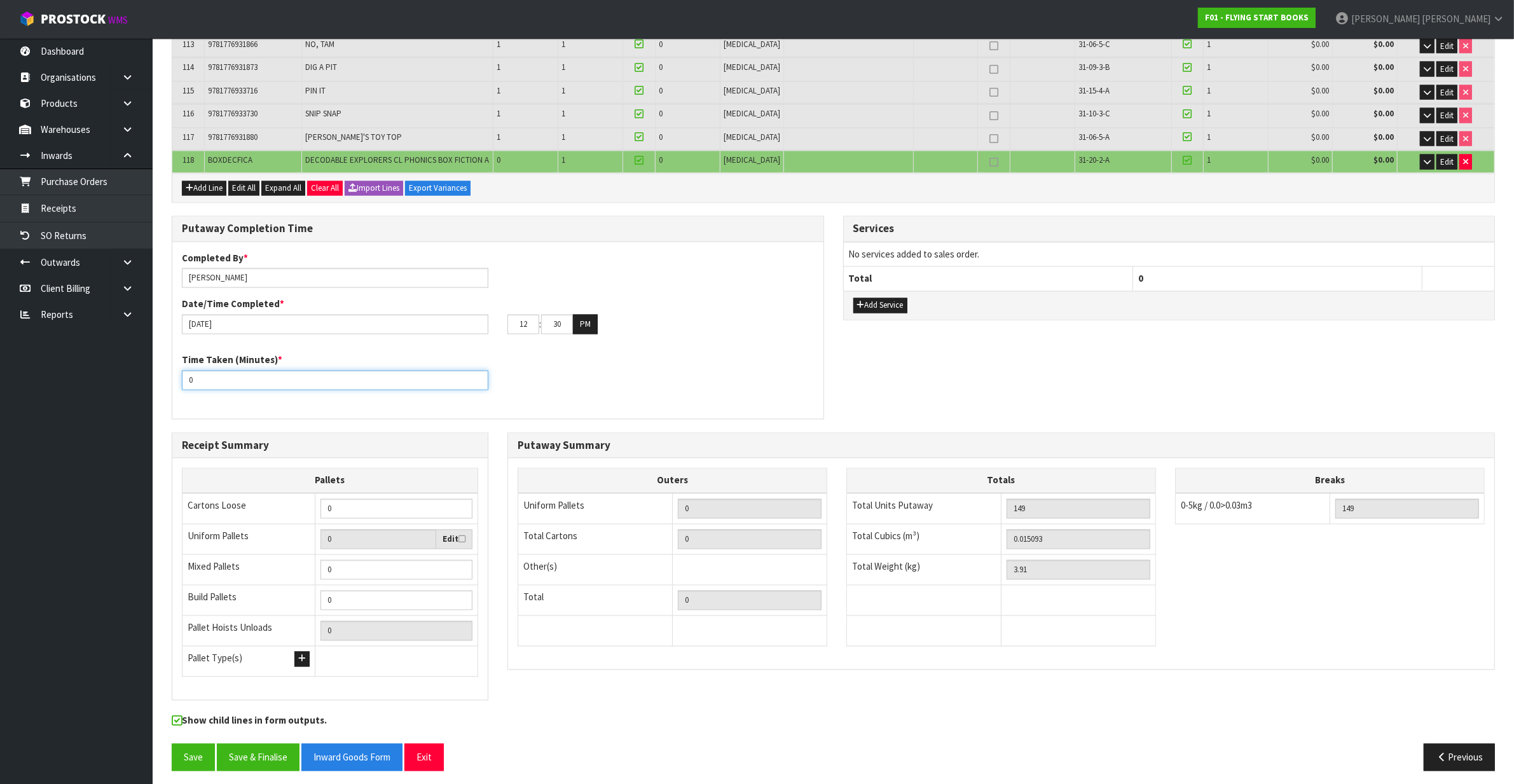
drag, startPoint x: 249, startPoint y: 365, endPoint x: 163, endPoint y: 382, distance: 87.7
click at [163, 382] on div "Putaway Completion Time Completed By * James Luff Date/Time Completed * 26/08/2…" at bounding box center [498, 324] width 672 height 217
type input "240"
click at [178, 749] on button "Save" at bounding box center [193, 757] width 43 height 28
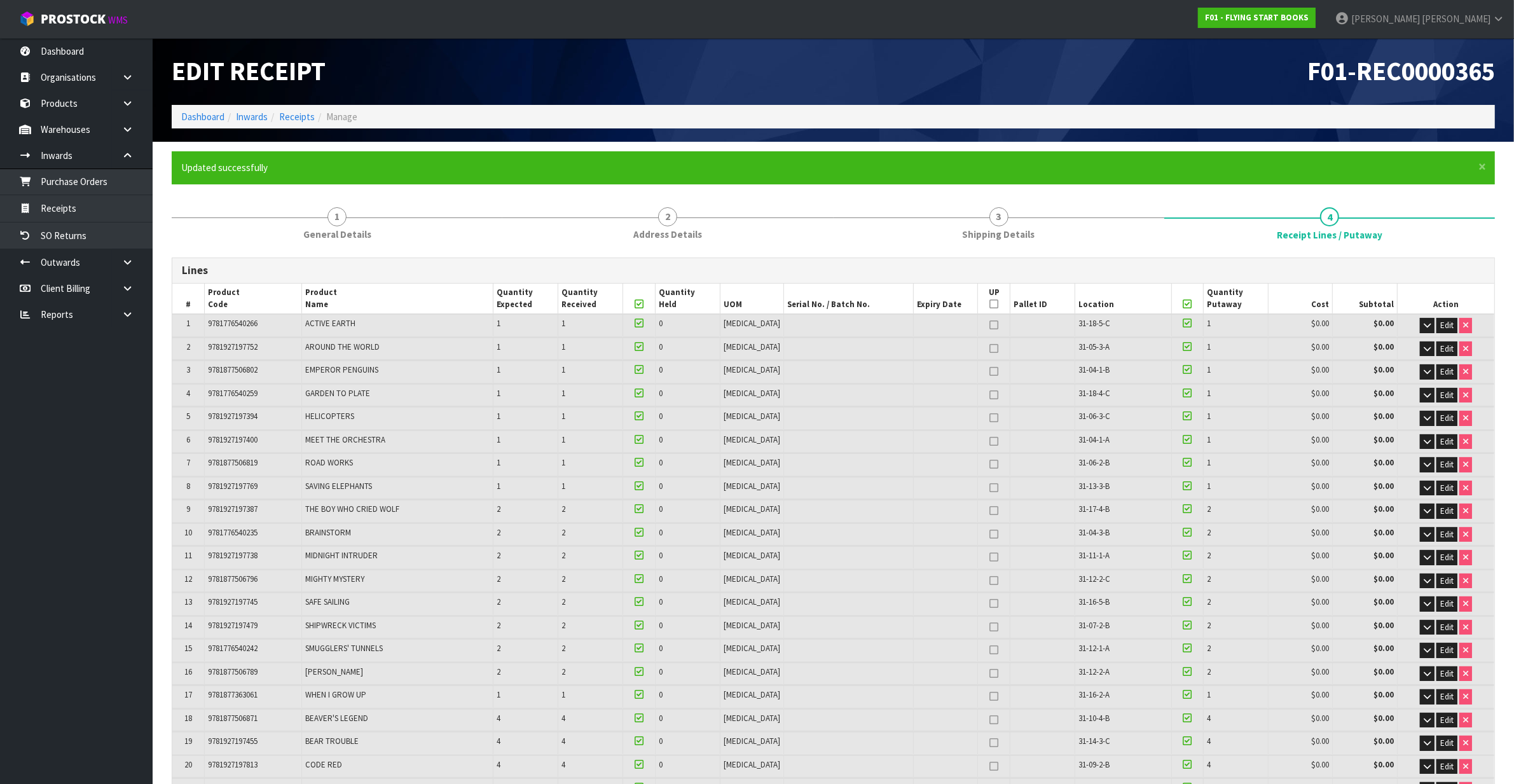
type input "150"
type input "0.015153"
type input "3.92"
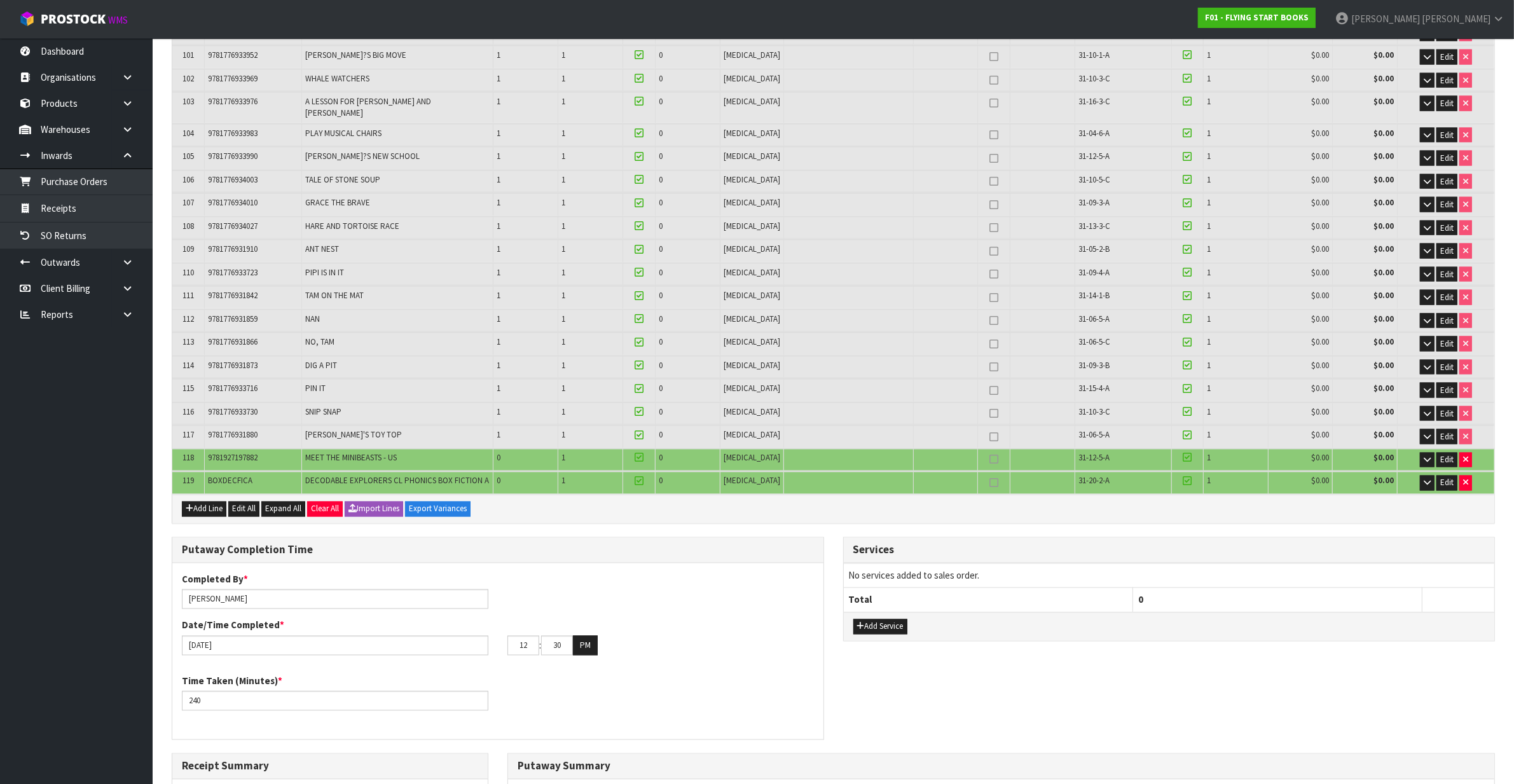
scroll to position [2910, 0]
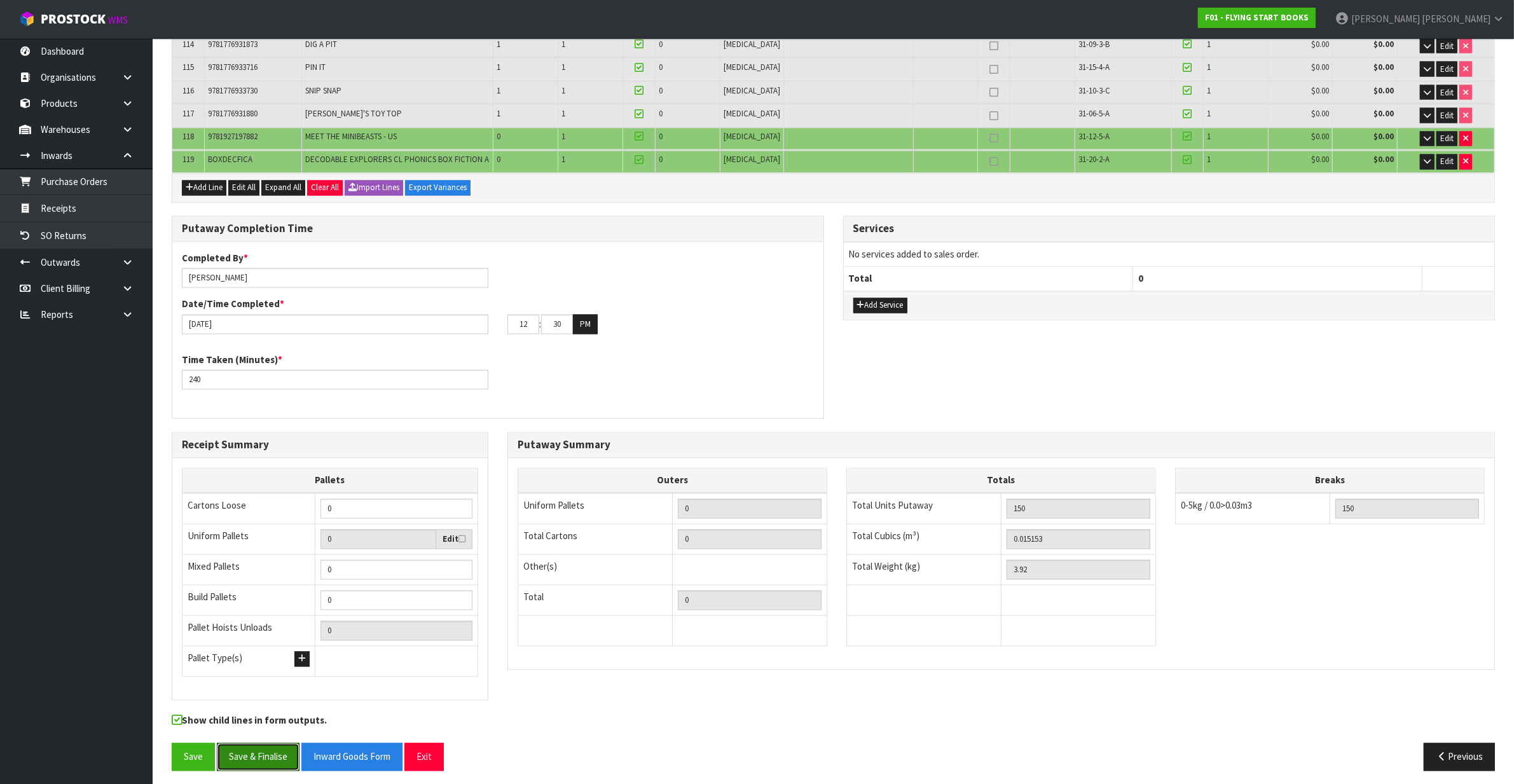
drag, startPoint x: 259, startPoint y: 747, endPoint x: 869, endPoint y: 625, distance: 622.1
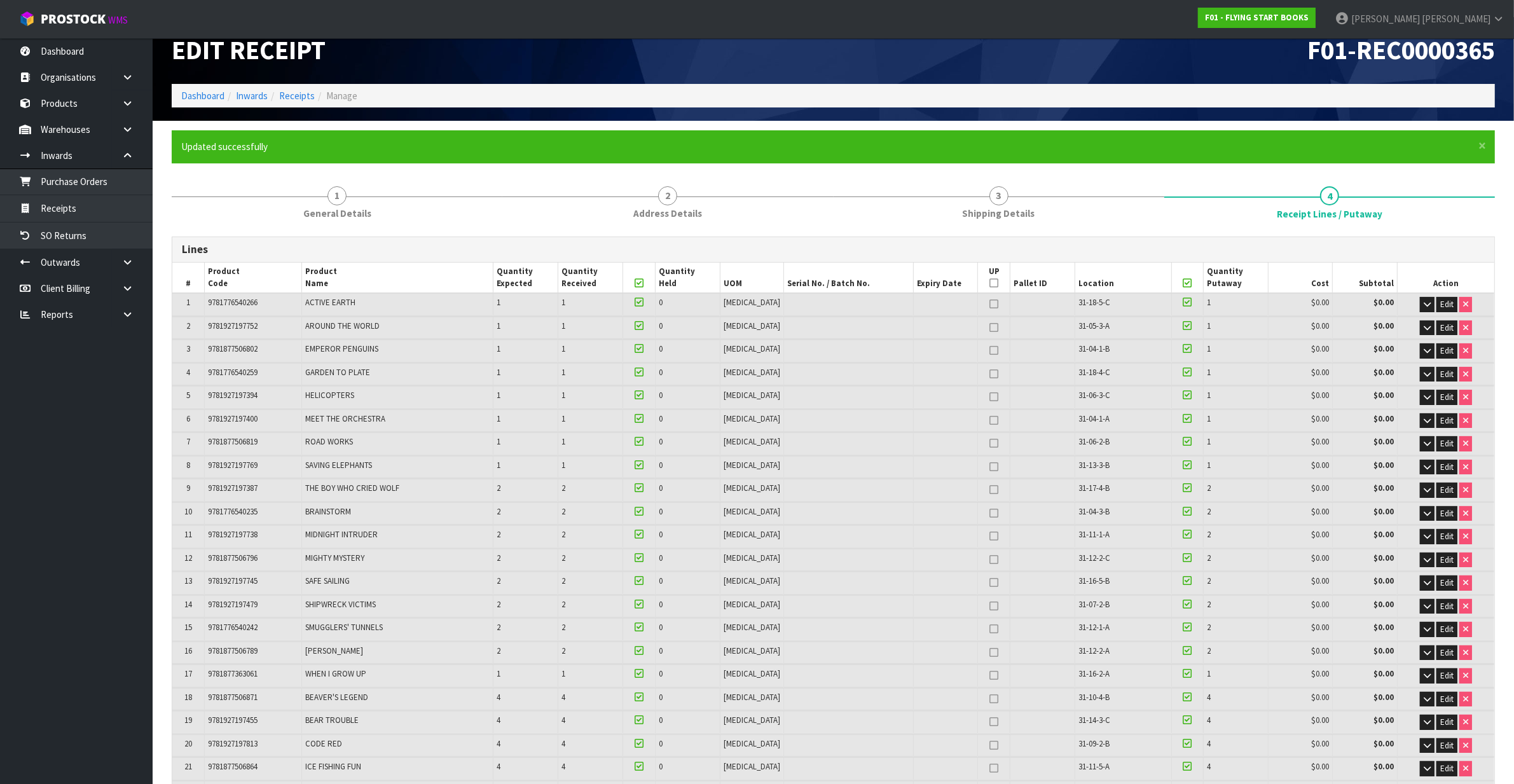
scroll to position [0, 0]
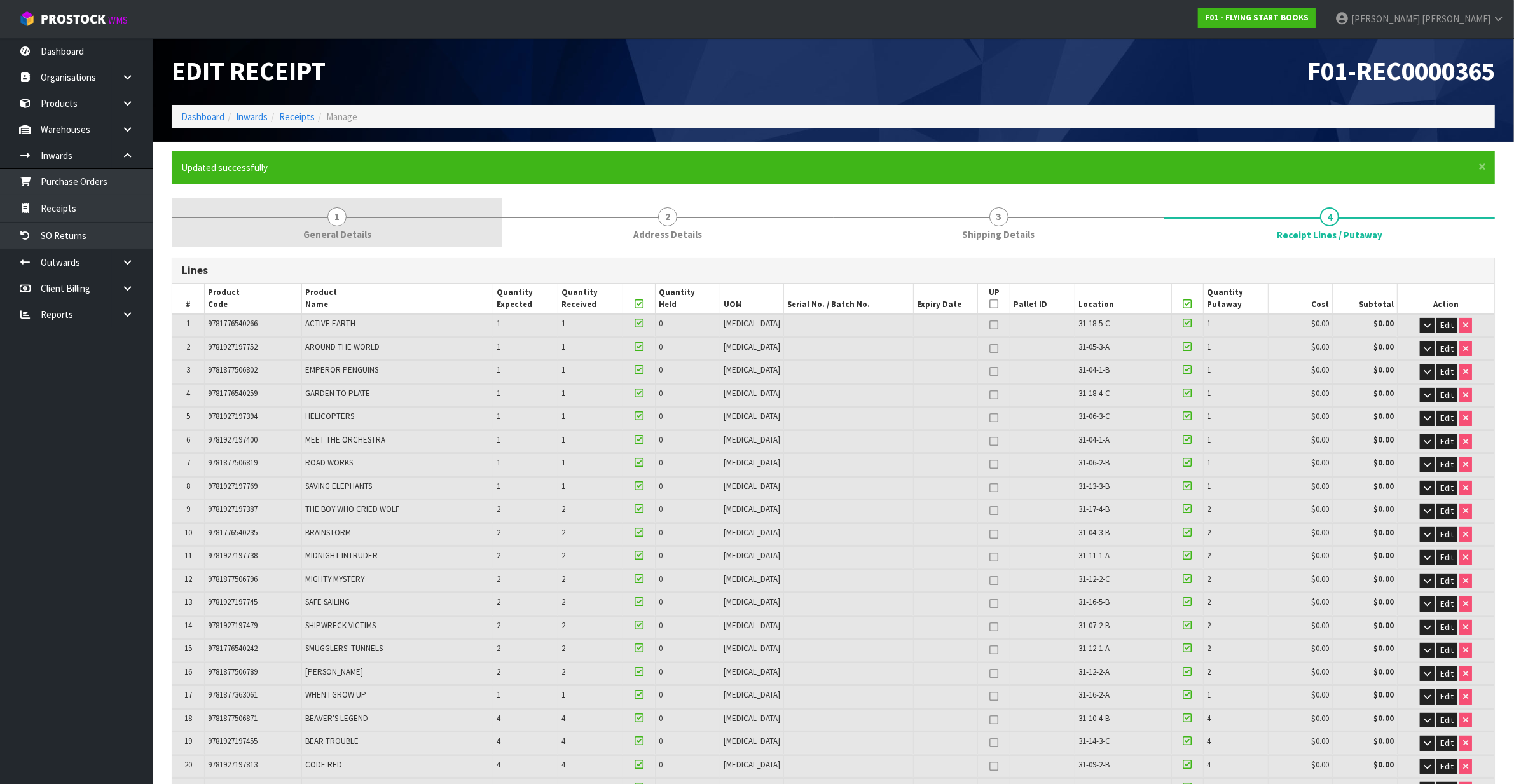
click at [306, 237] on span "General Details" at bounding box center [337, 235] width 68 height 13
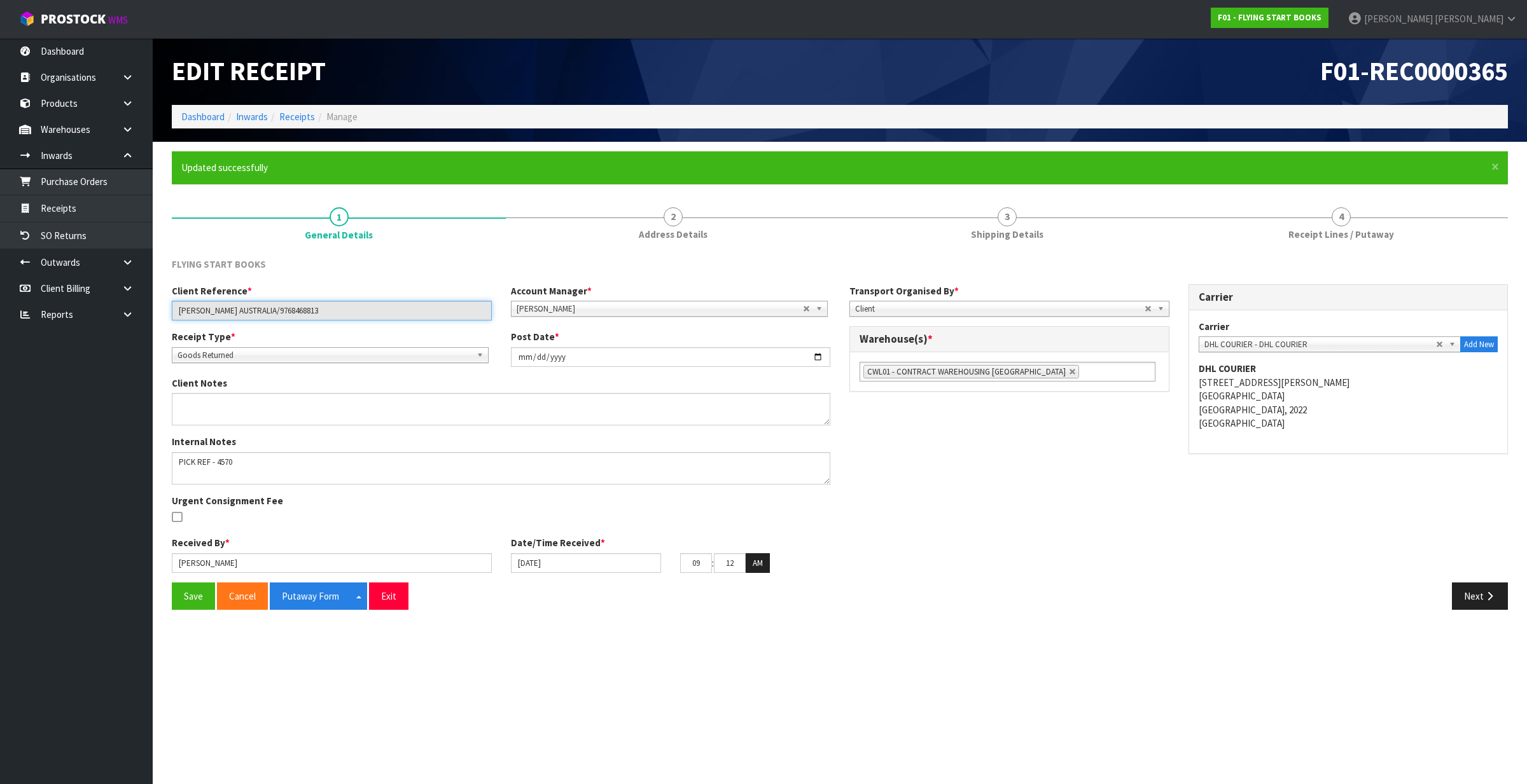
click at [278, 310] on input "PEARSON AUSTRALIA/9768468813" at bounding box center [331, 310] width 320 height 20
click at [430, 268] on div "FLYING START BOOKS" at bounding box center [331, 265] width 339 height 16
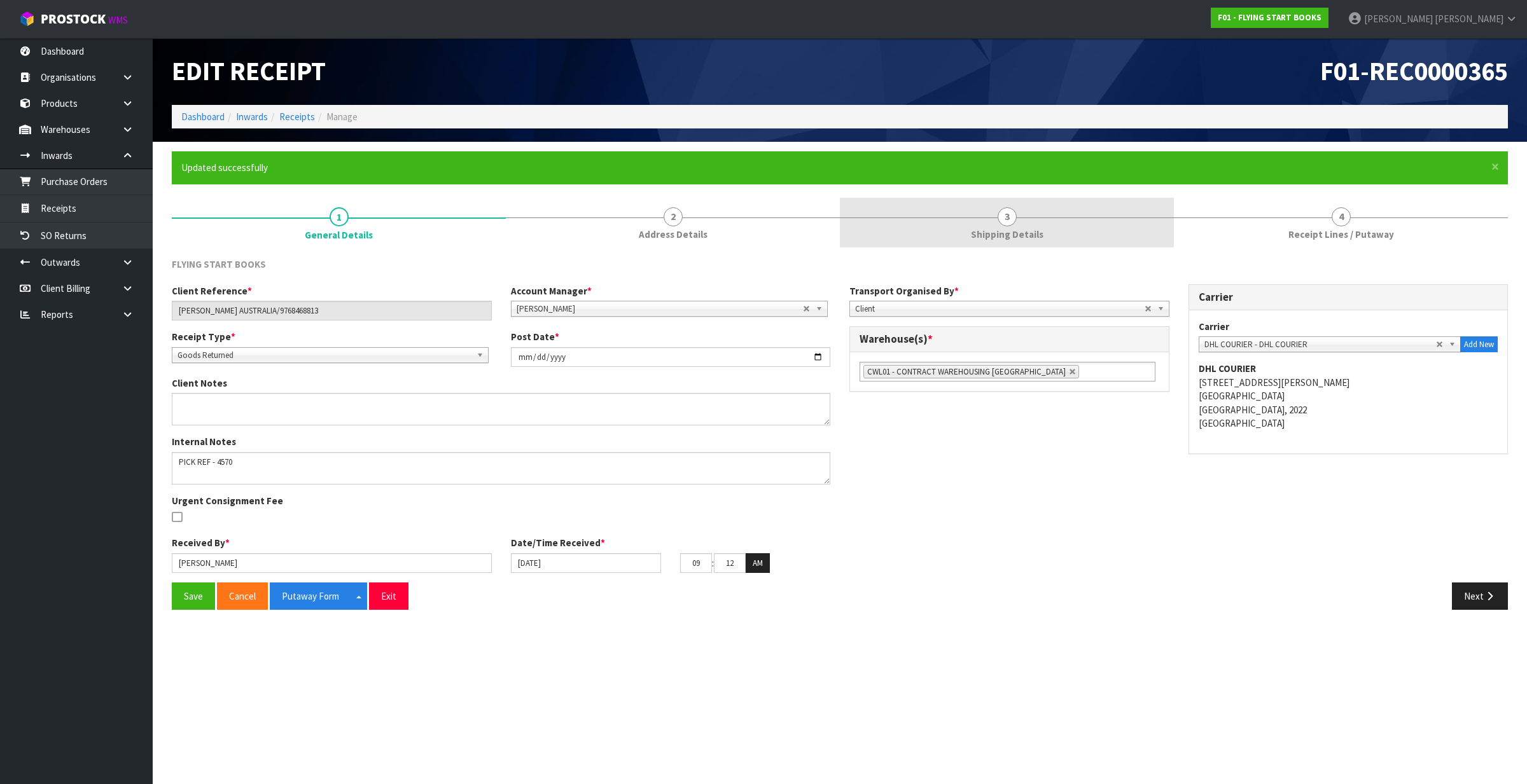
click at [988, 241] on link "3 Shipping Details" at bounding box center [1007, 222] width 334 height 51
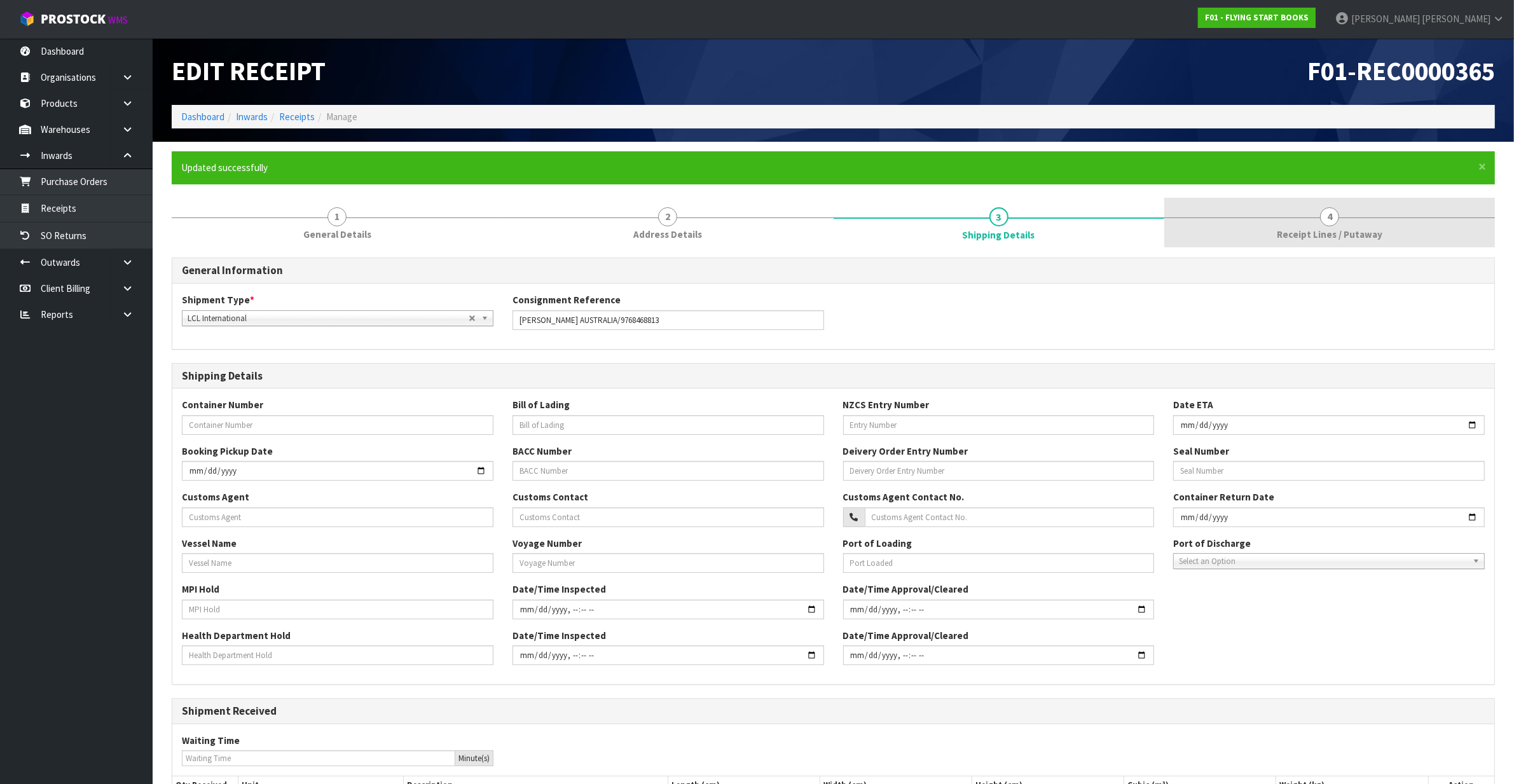
click at [1298, 232] on span "Receipt Lines / Putaway" at bounding box center [1330, 235] width 106 height 13
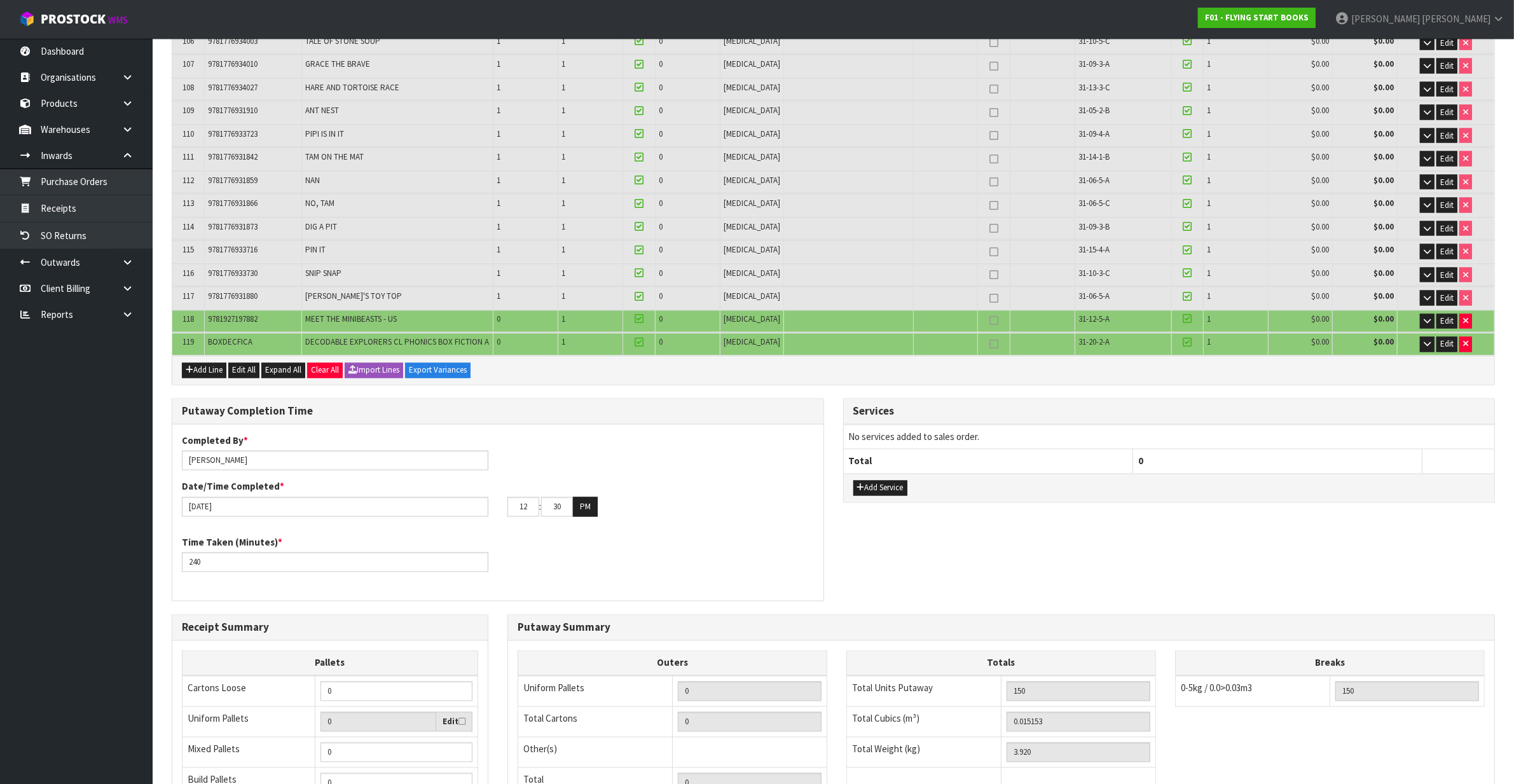
scroll to position [2910, 0]
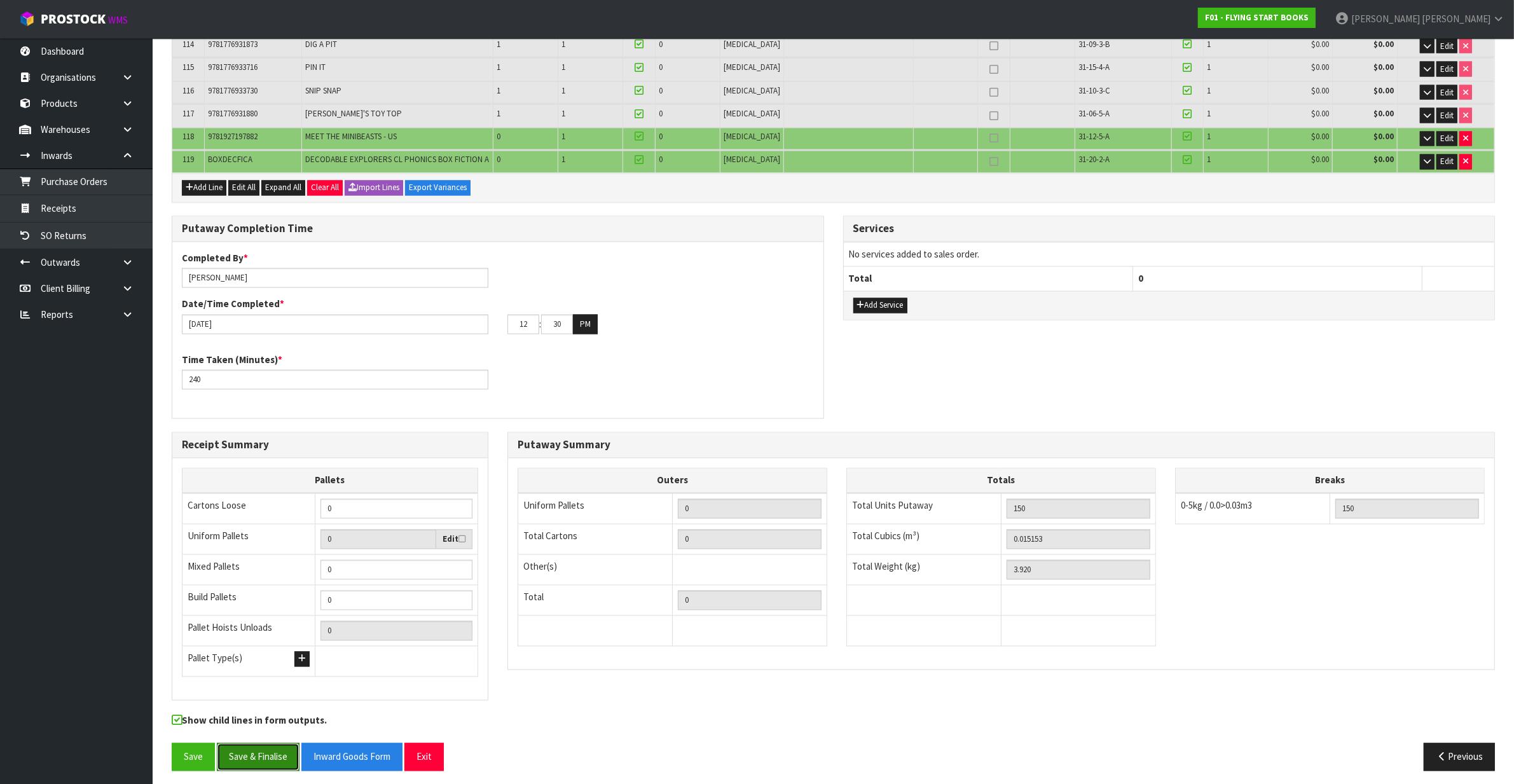
click at [279, 743] on button "Save & Finalise" at bounding box center [258, 756] width 83 height 28
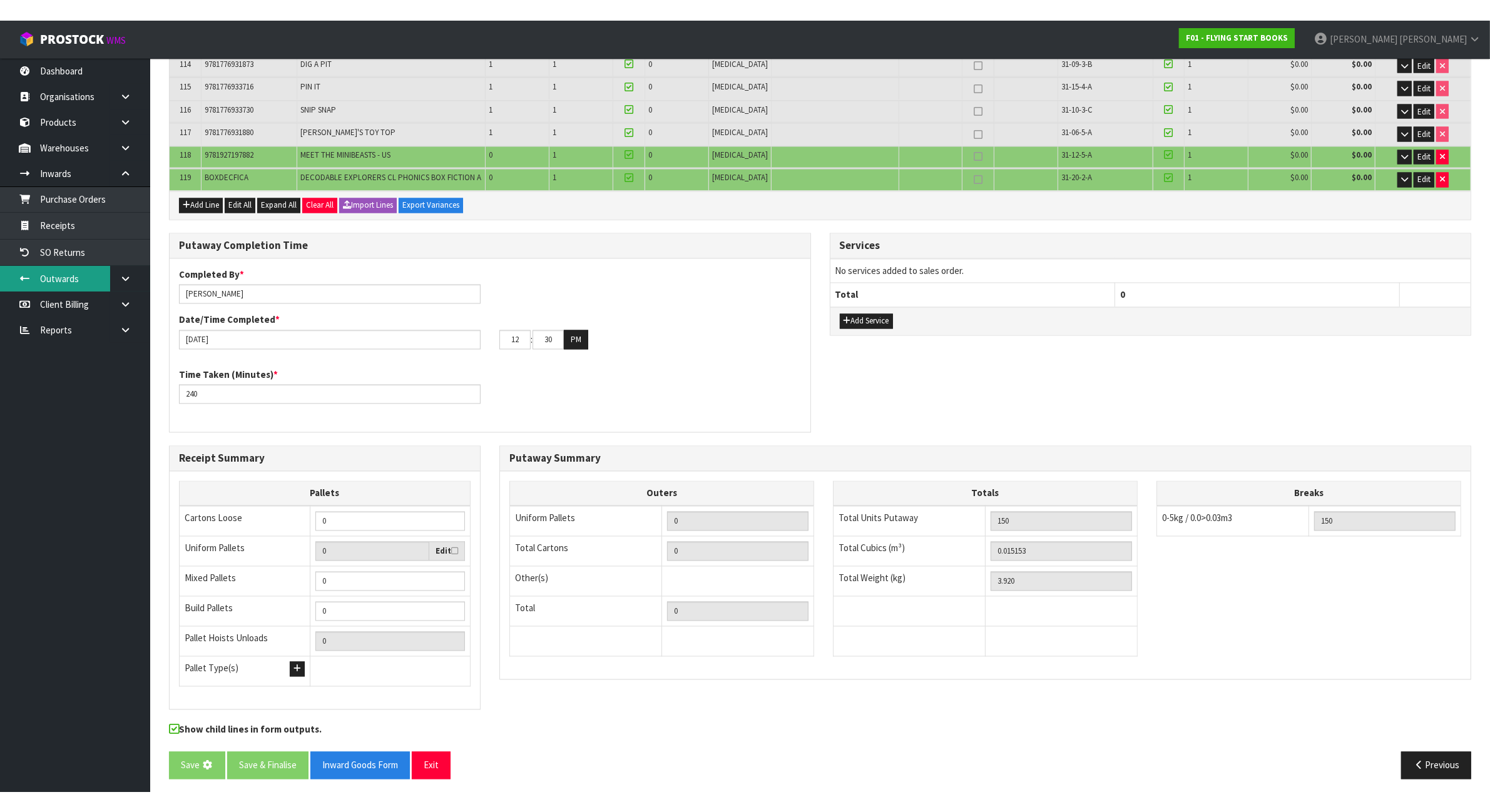
scroll to position [0, 0]
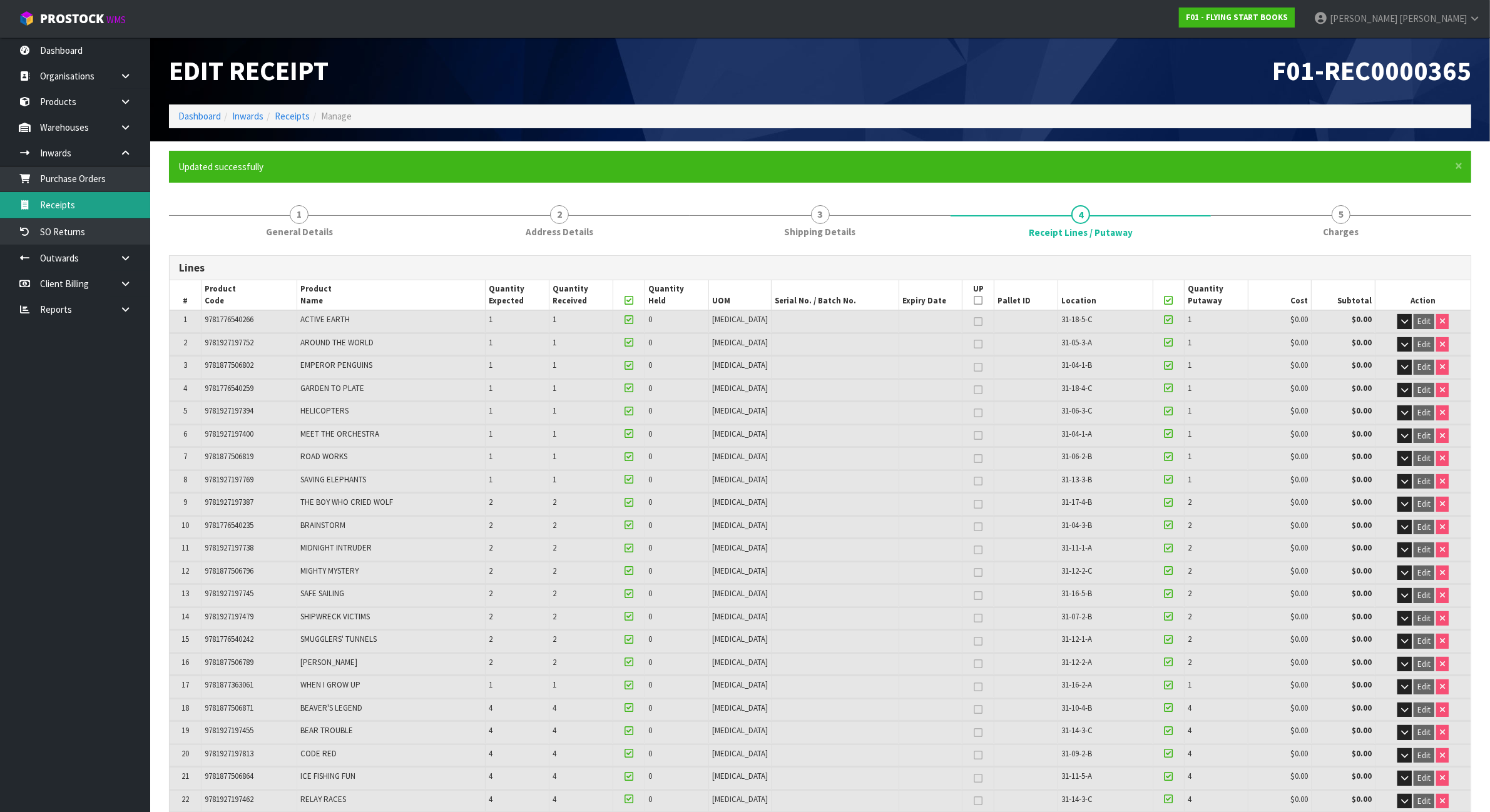
click at [69, 196] on link "Receipts" at bounding box center [75, 205] width 150 height 25
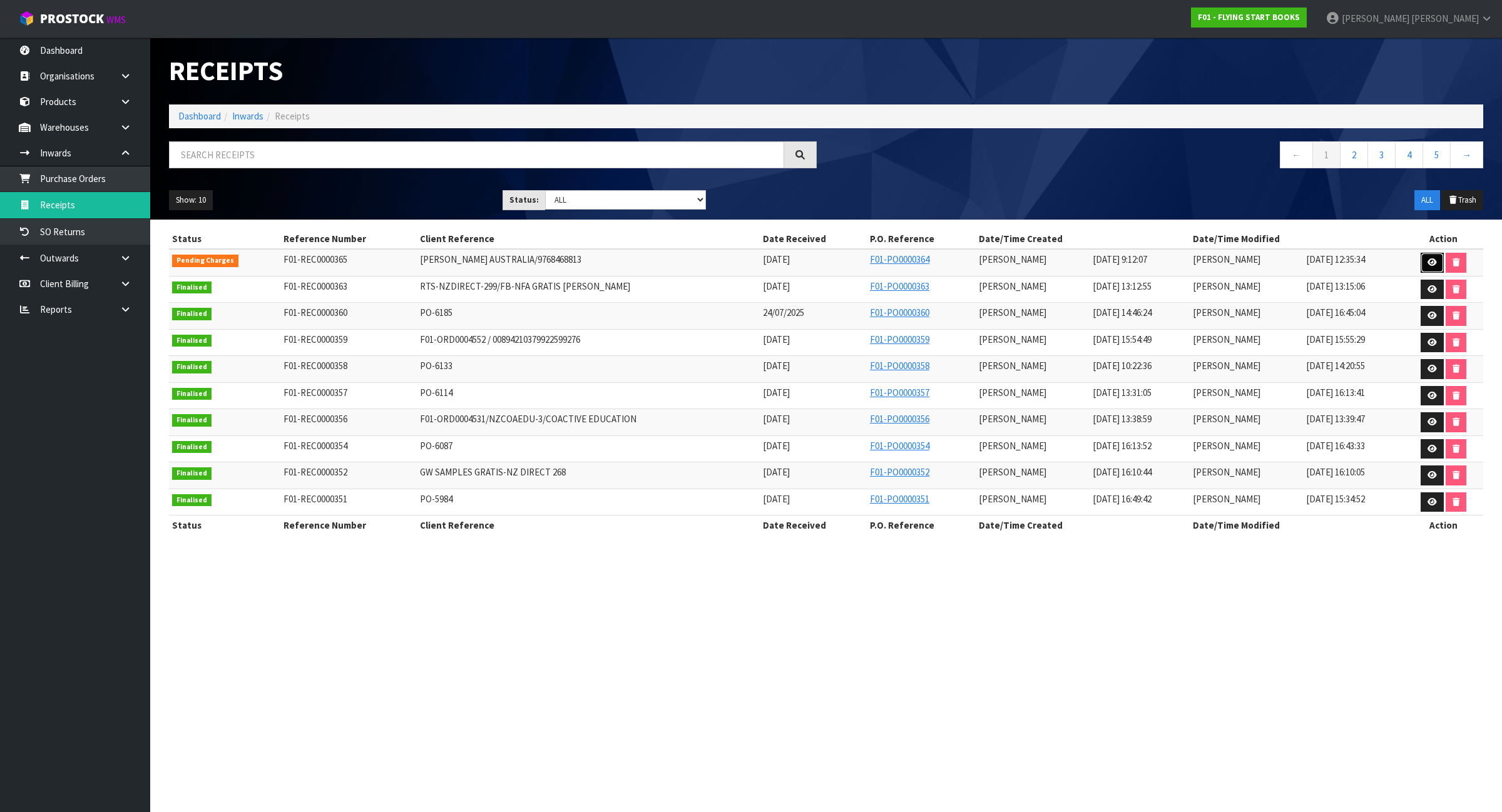
click at [1429, 268] on link at bounding box center [1432, 262] width 23 height 20
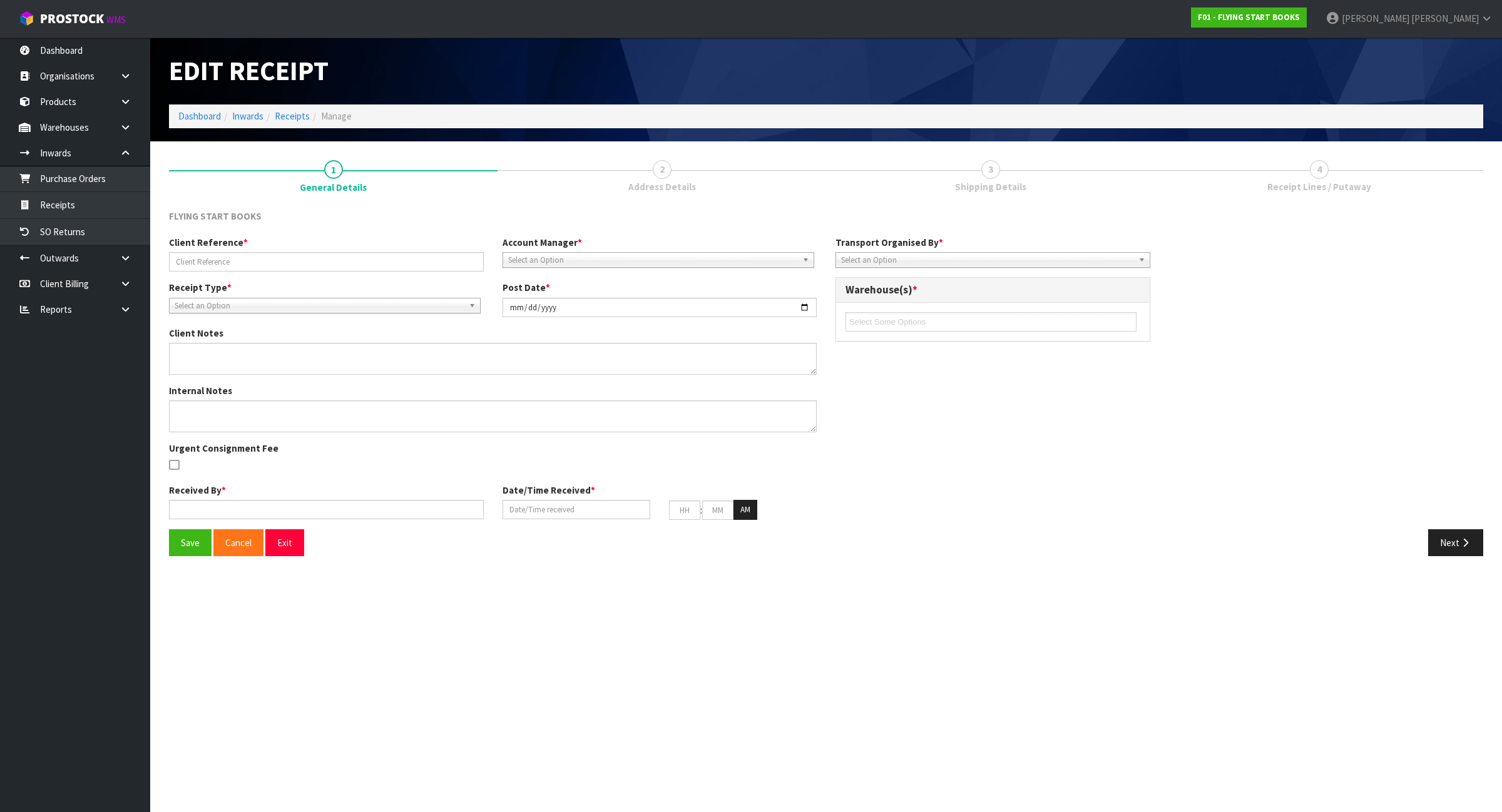
type input "PEARSON AUSTRALIA/9768468813"
type input "[DATE]"
type textarea "PICK REF - 4570"
type input "[PERSON_NAME]"
type input "[DATE]"
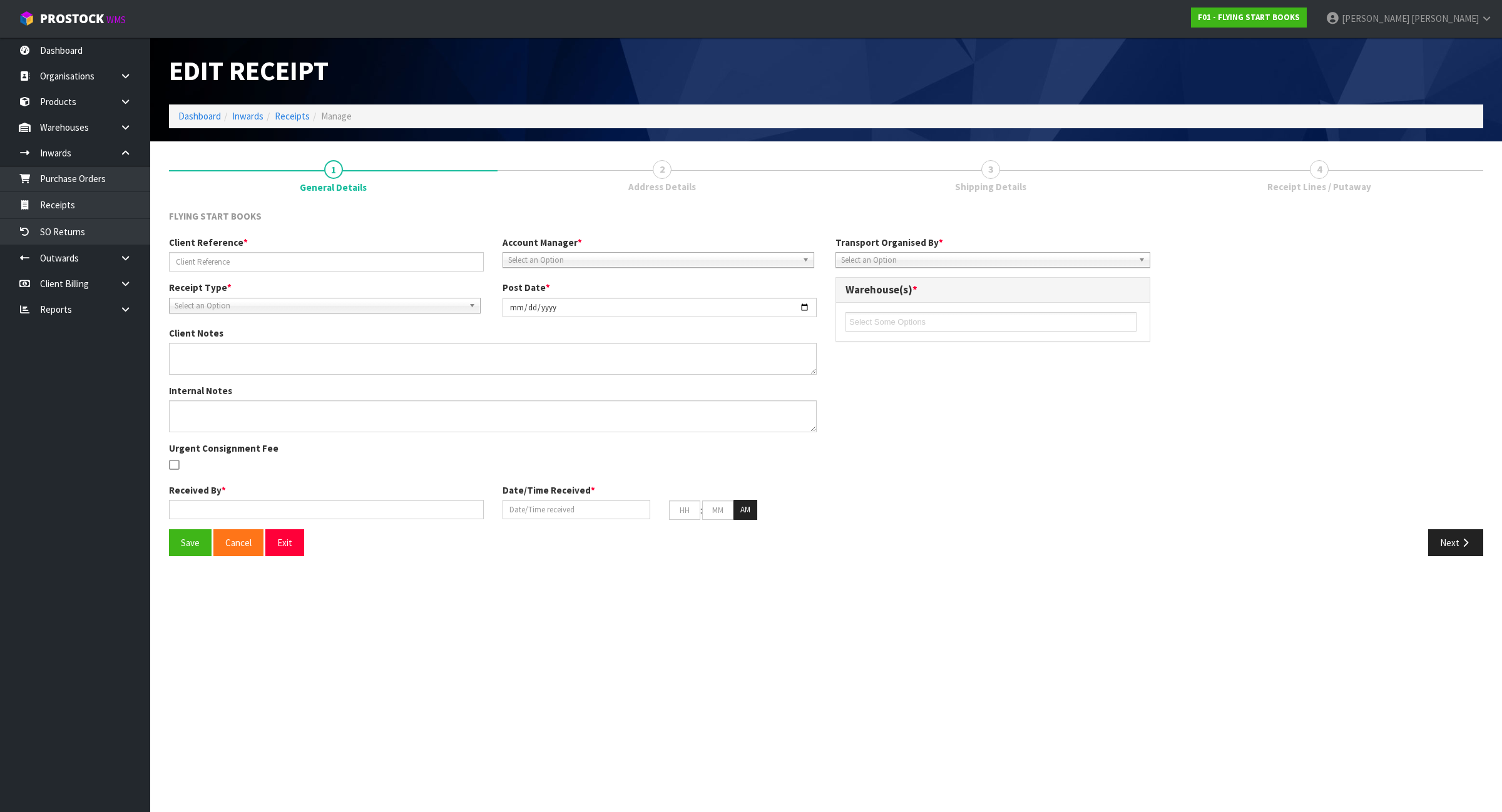
type input "09"
type input "12"
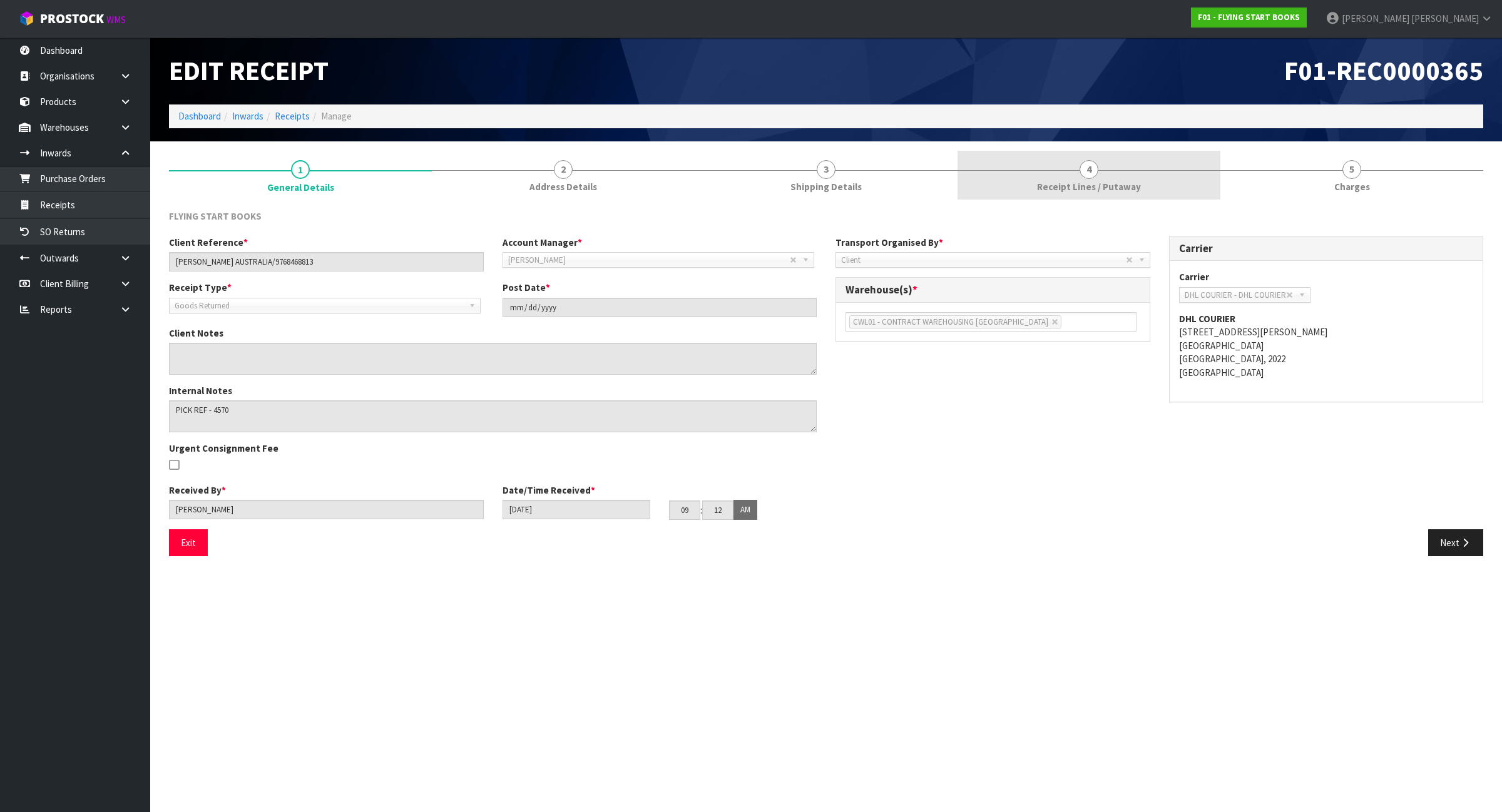
click at [1108, 168] on link "4 Receipt Lines / Putaway" at bounding box center [1089, 176] width 263 height 50
click at [1471, 535] on button "Next" at bounding box center [1455, 543] width 55 height 27
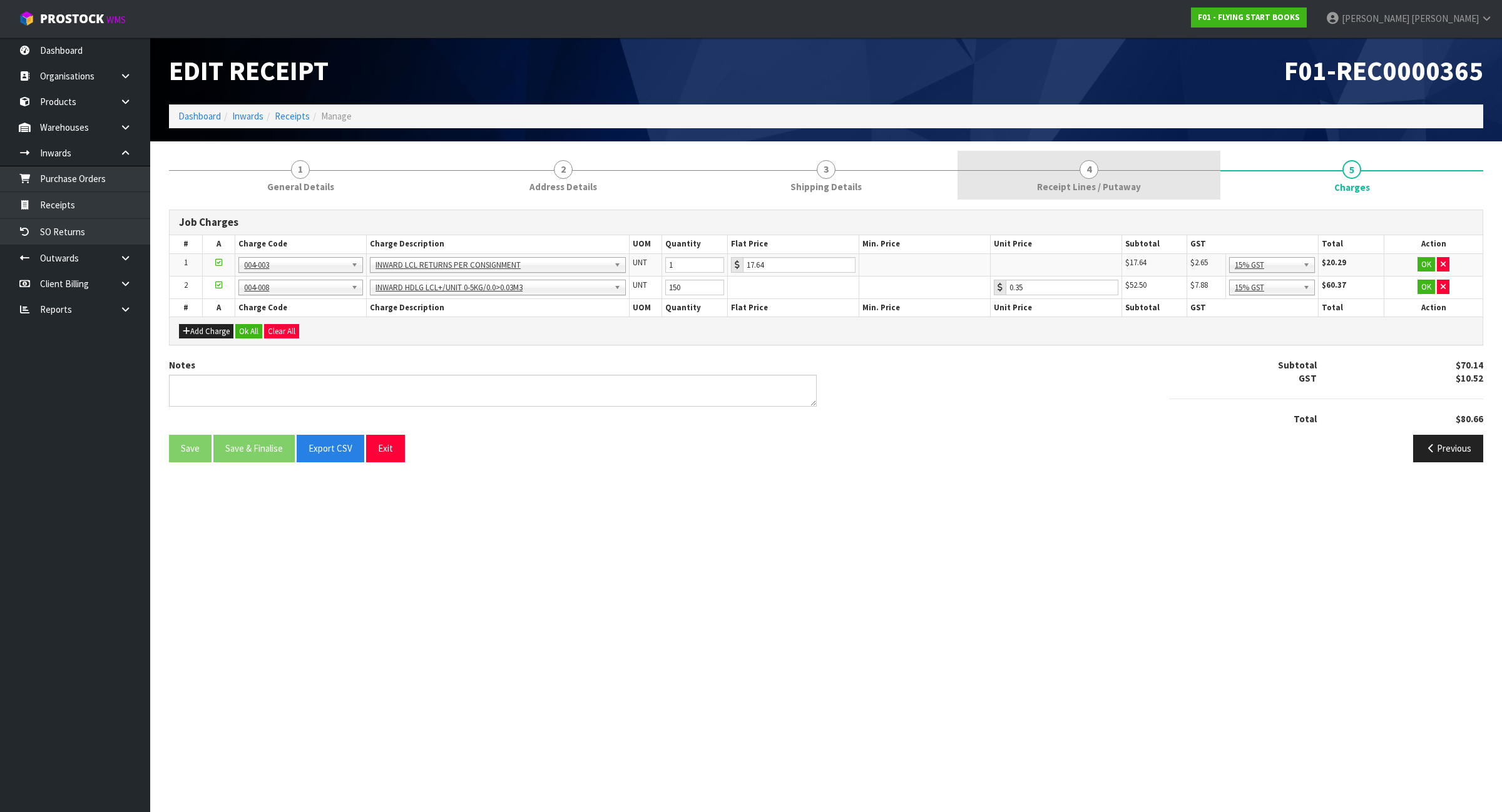
click at [1114, 164] on link "4 Receipt Lines / Putaway" at bounding box center [1089, 176] width 263 height 50
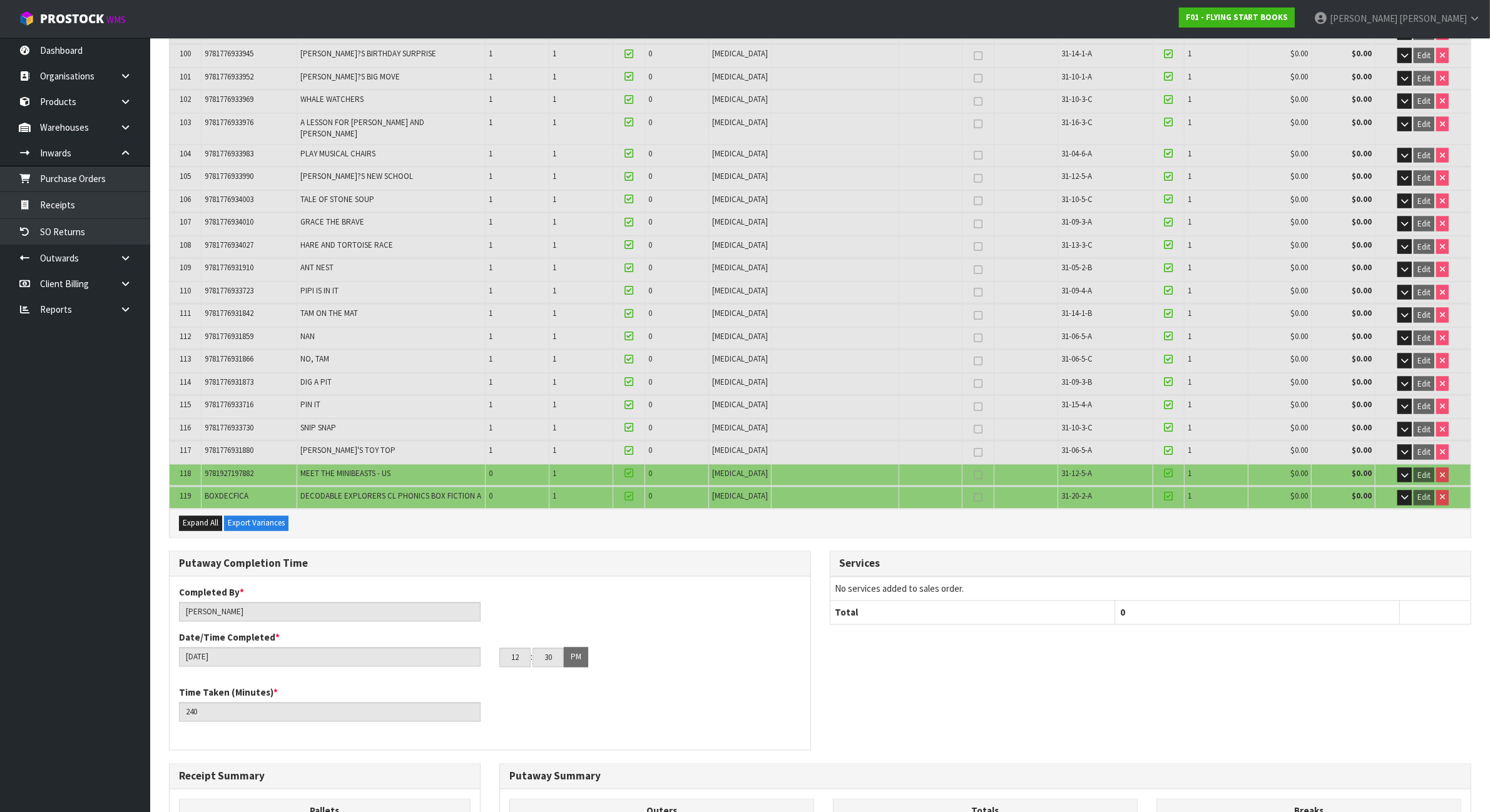
scroll to position [2780, 0]
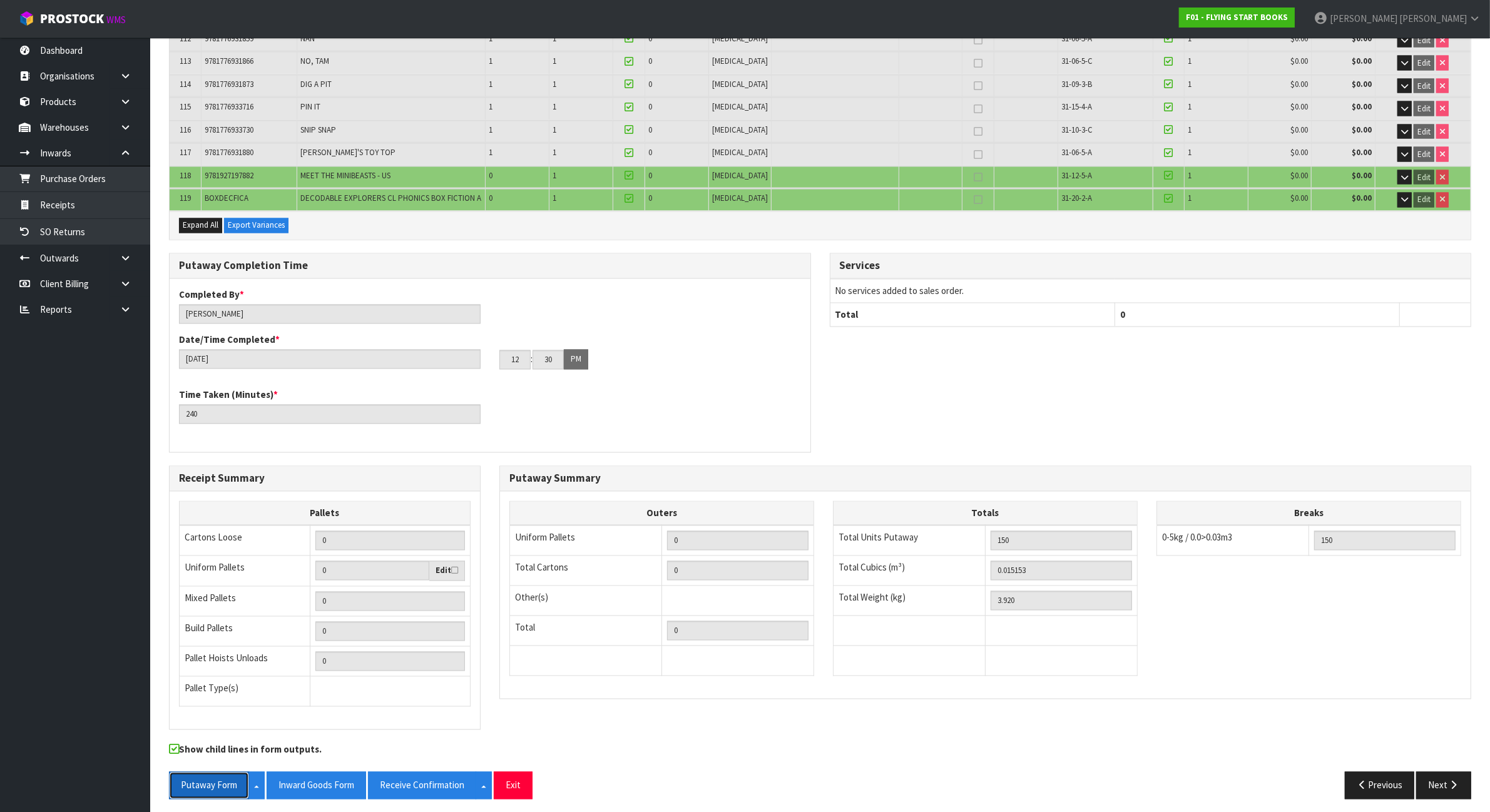
click at [207, 771] on button "Putaway Form" at bounding box center [208, 786] width 80 height 27
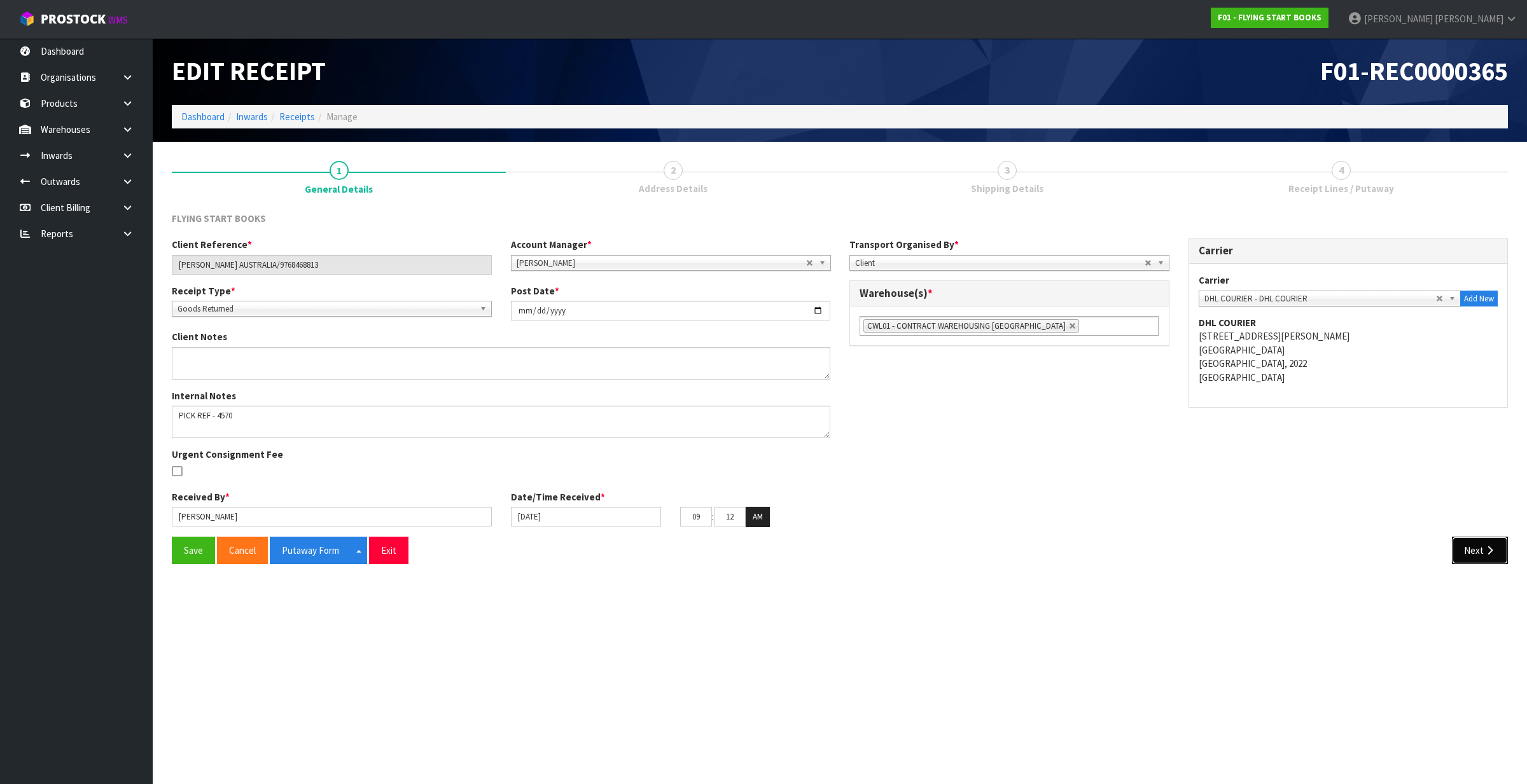
click at [1469, 546] on button "Next" at bounding box center [1479, 550] width 56 height 28
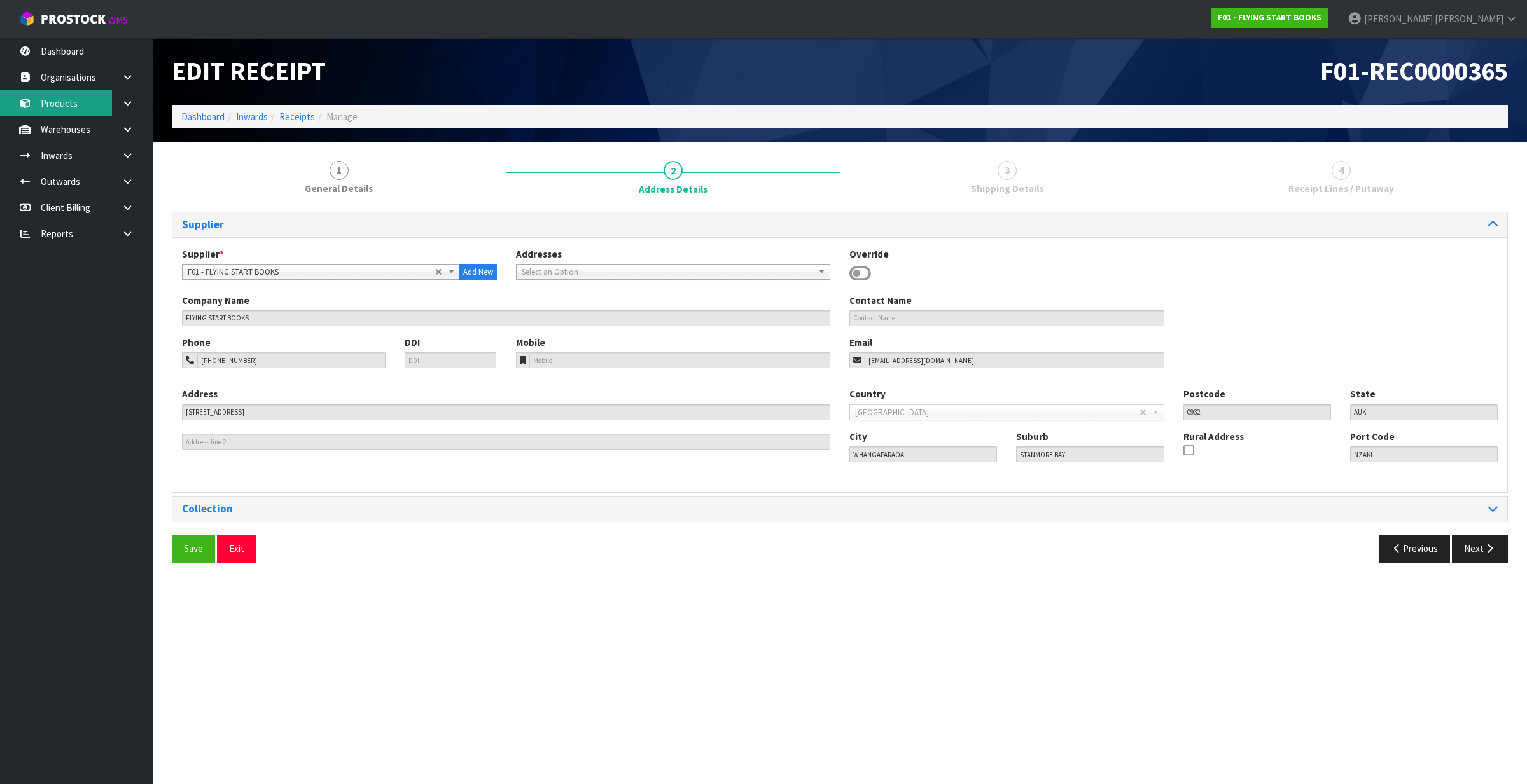
click at [77, 113] on link "Products" at bounding box center [76, 103] width 153 height 26
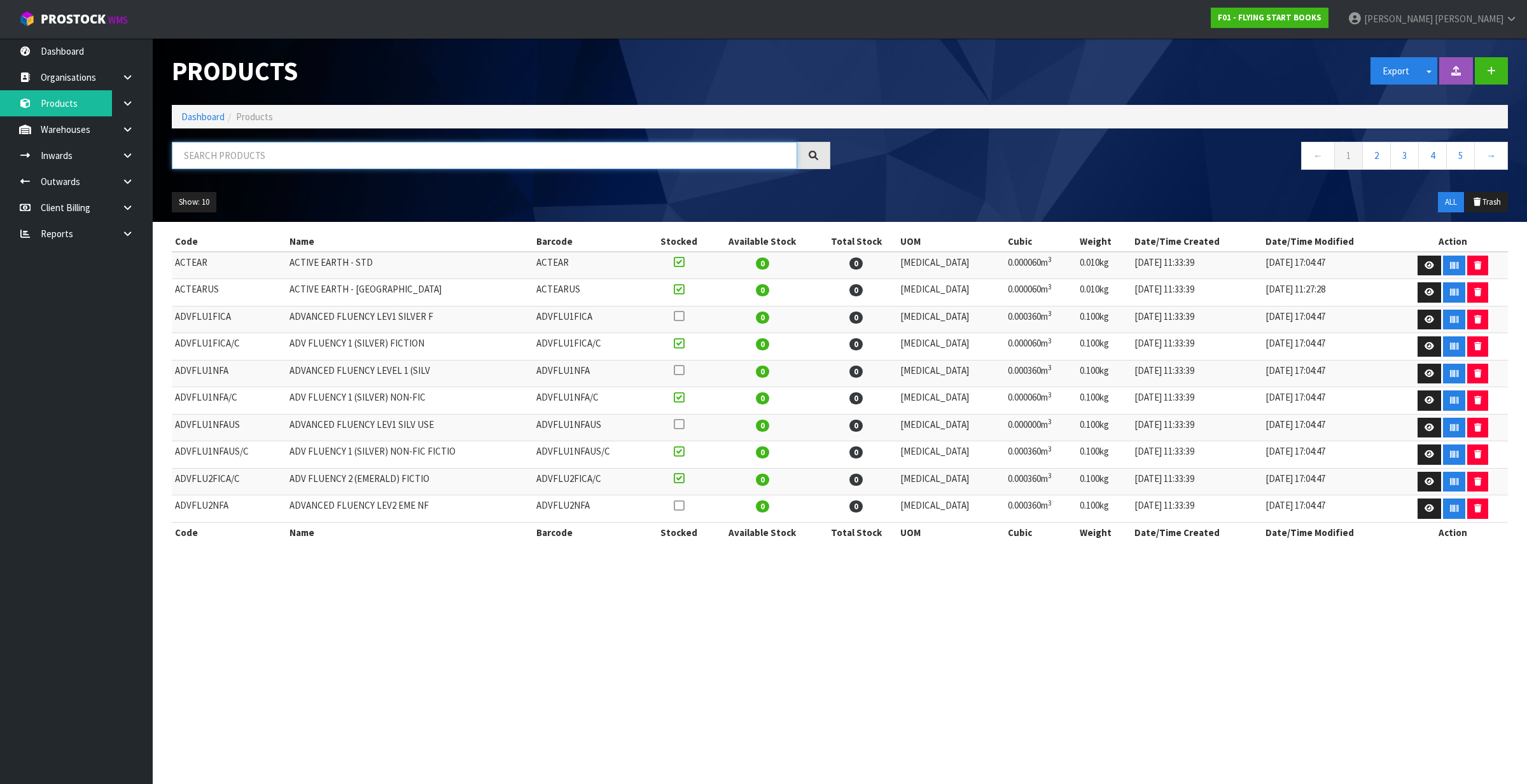
click at [227, 153] on input "text" at bounding box center [484, 155] width 625 height 28
paste input "MEET THE MINIBEASTS"
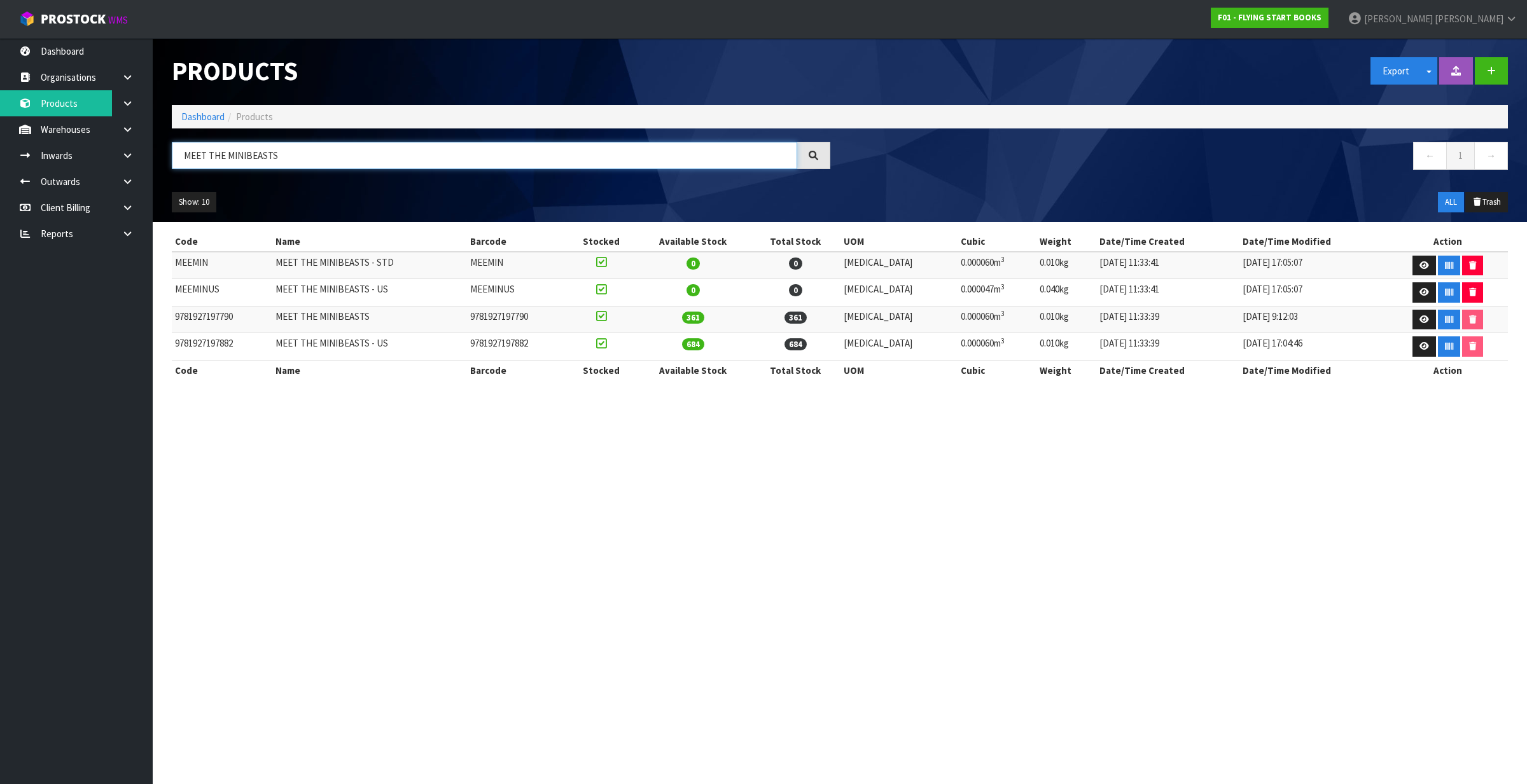
type input "MEET THE MINIBEASTS"
click at [87, 129] on link "Warehouses" at bounding box center [76, 129] width 153 height 26
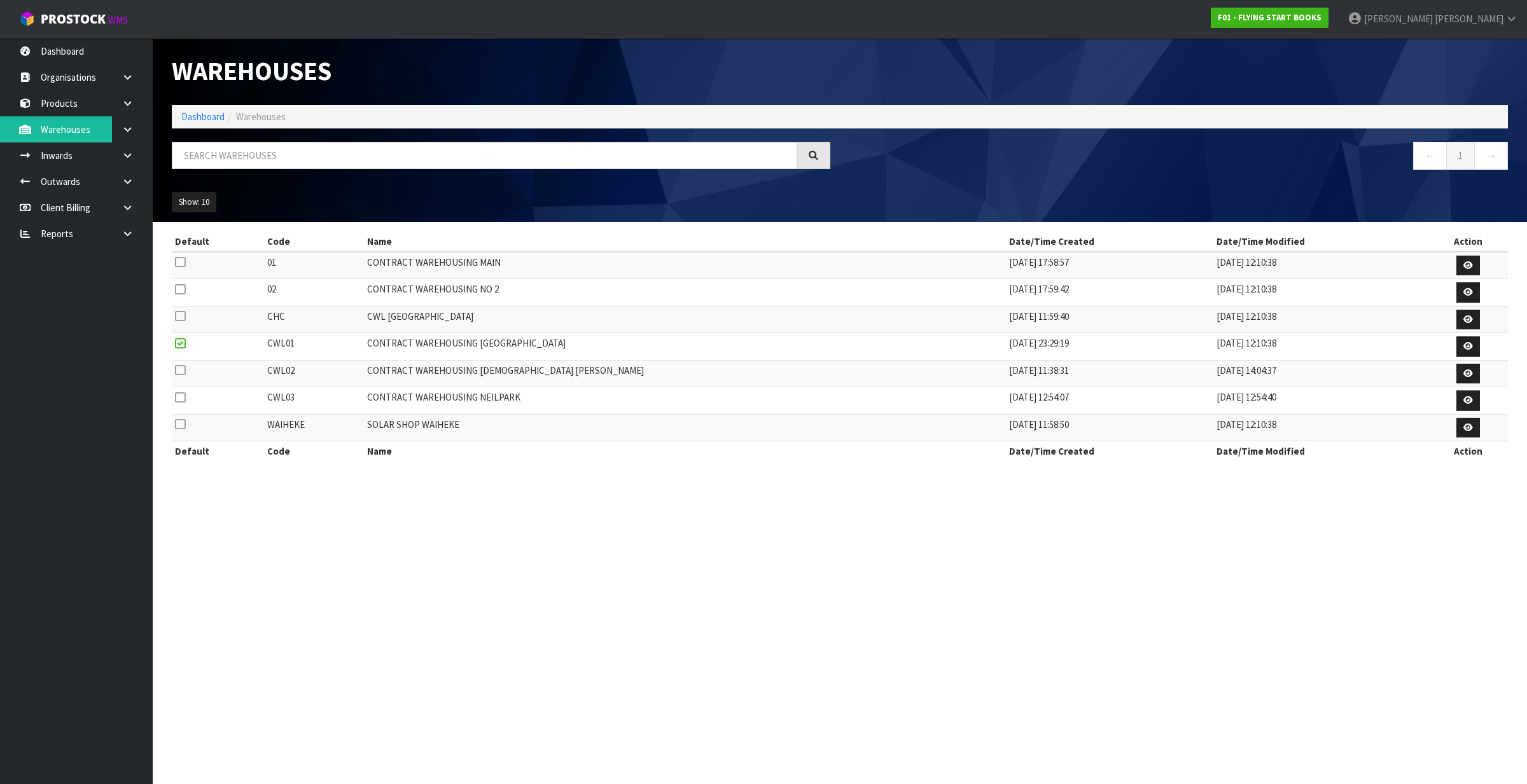
click at [122, 125] on div "Warehouses Dashboard Warehouses ← 1 → Show: 10 5 10 25 50 Default Code Name Dat…" at bounding box center [764, 242] width 1527 height 485
click at [122, 125] on icon at bounding box center [127, 130] width 12 height 10
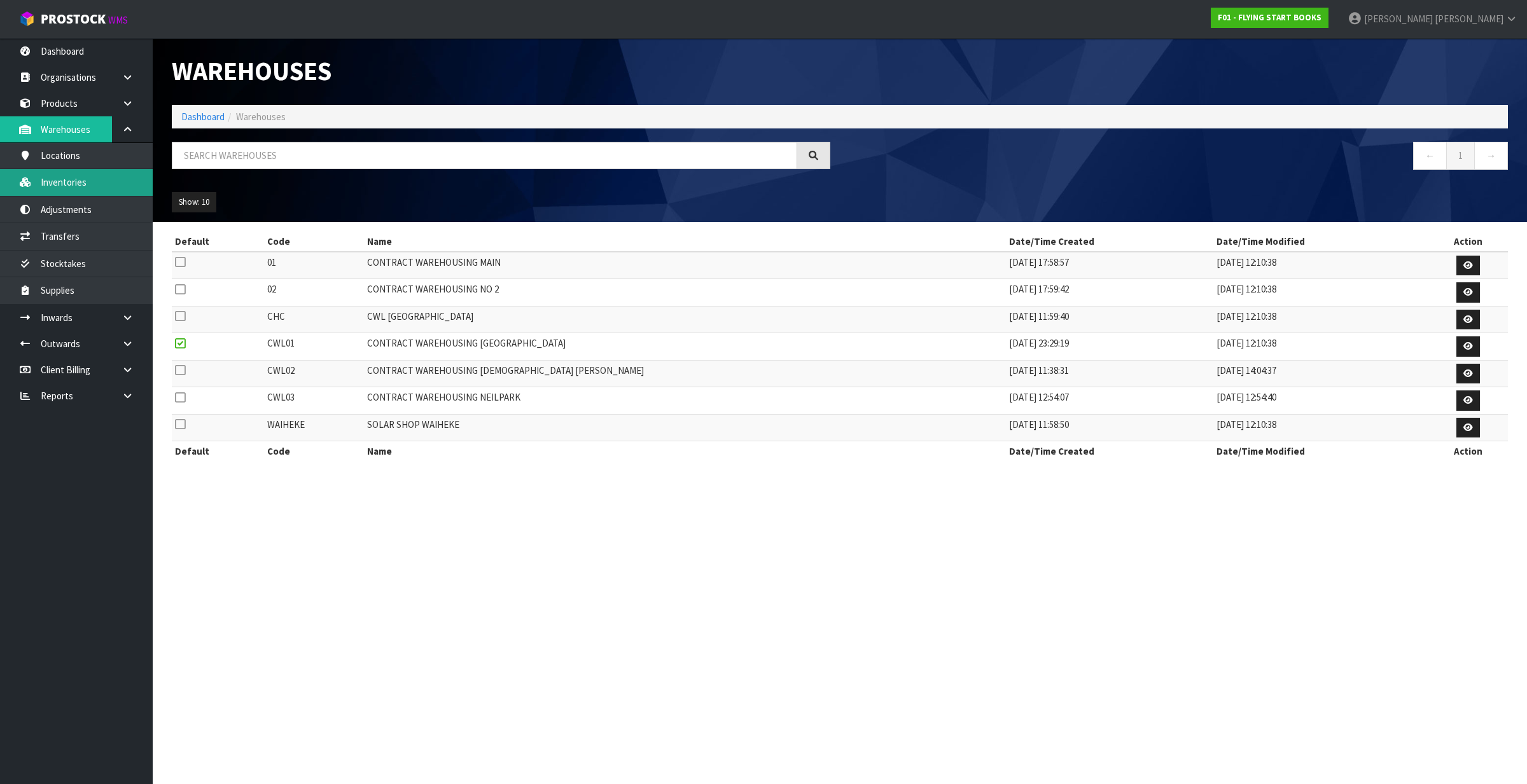
click at [84, 175] on link "Inventories" at bounding box center [76, 181] width 153 height 26
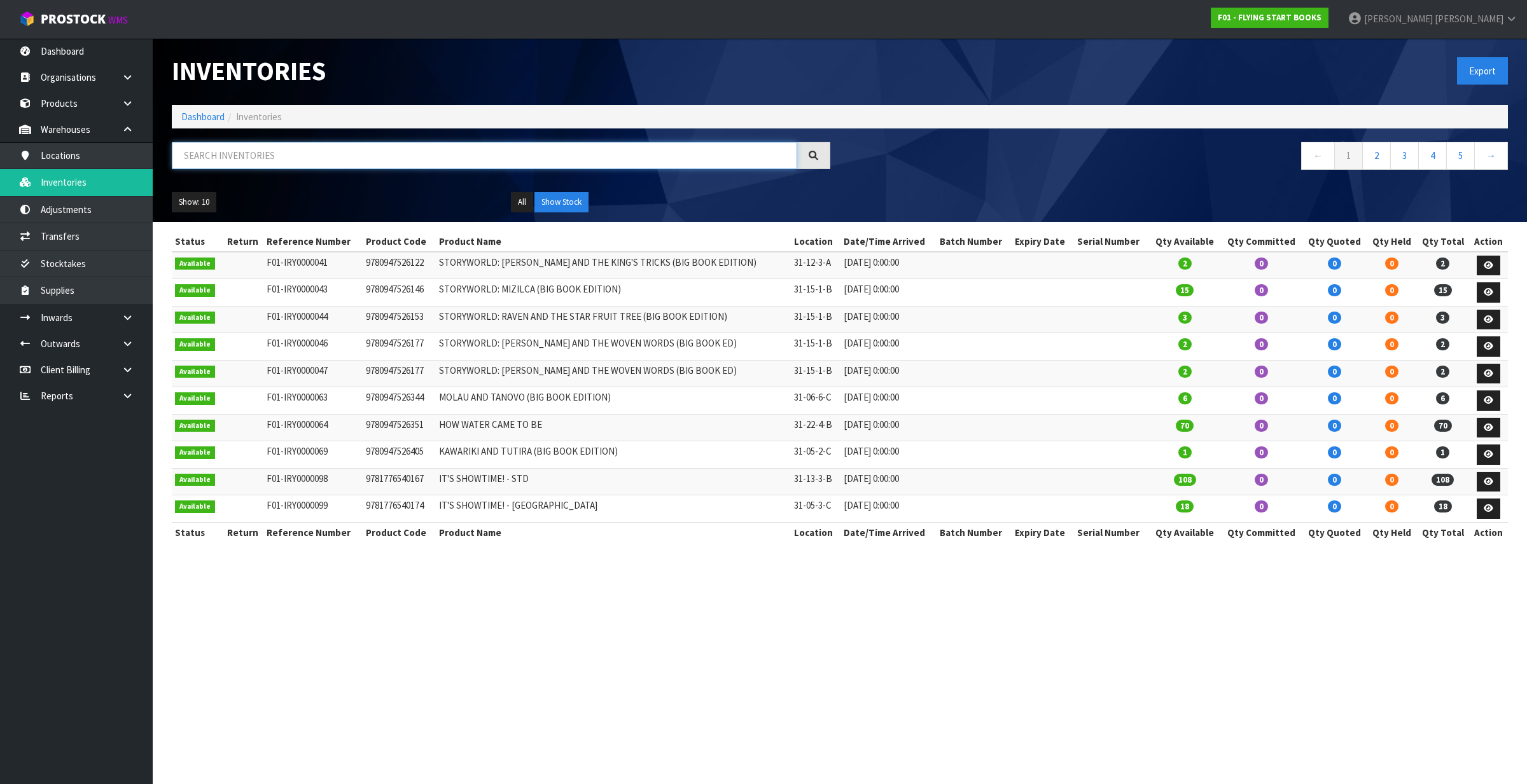
click at [423, 151] on input "text" at bounding box center [484, 155] width 625 height 28
paste input "MEET THE MINIBEASTS"
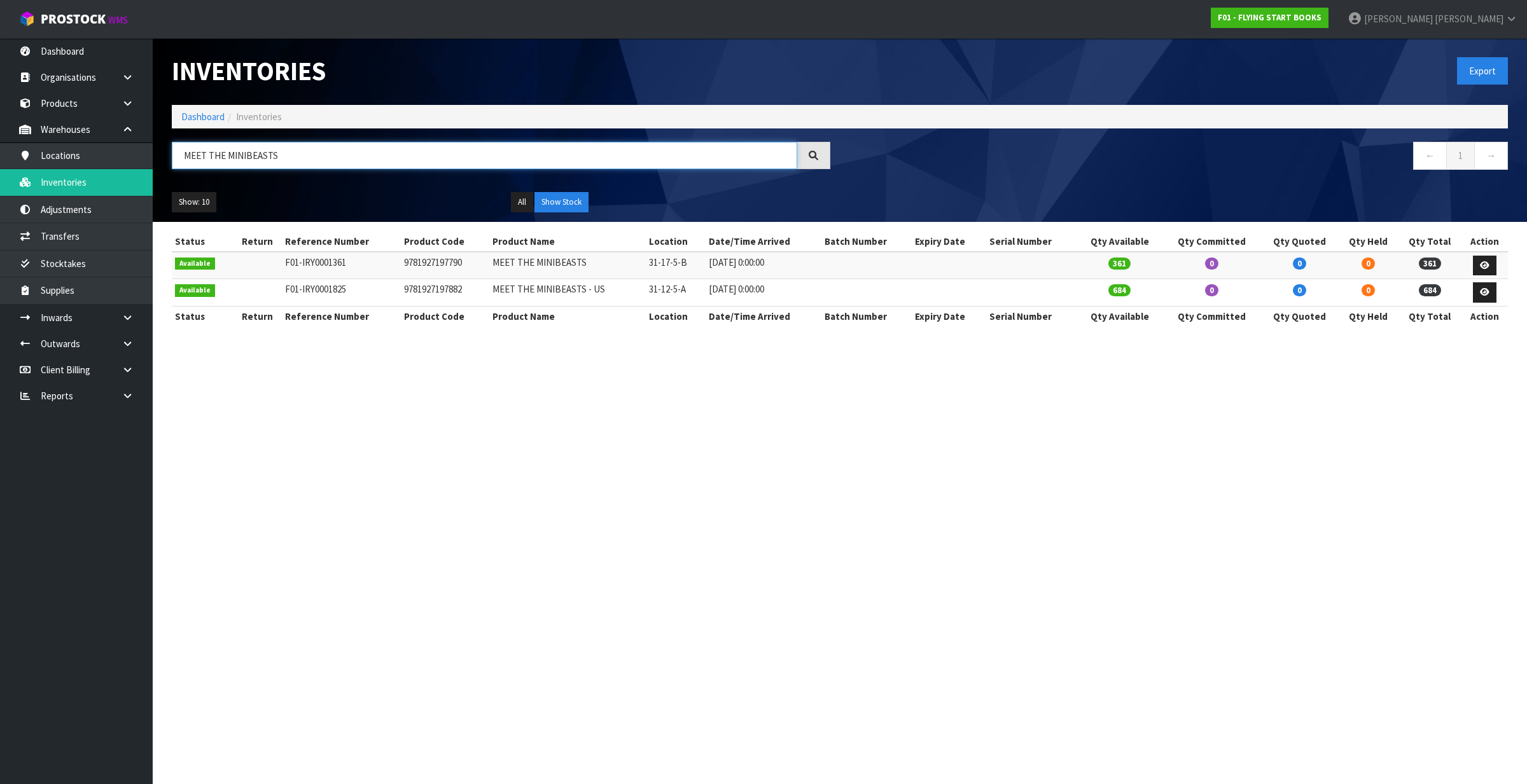
paste input "MEET THE MINIBEASTS"
drag, startPoint x: 309, startPoint y: 147, endPoint x: 60, endPoint y: 179, distance: 251.0
click at [60, 179] on body "Toggle navigation ProStock WMS F01 - FLYING START BOOKS James Luff Logout Dashb…" at bounding box center [764, 392] width 1527 height 784
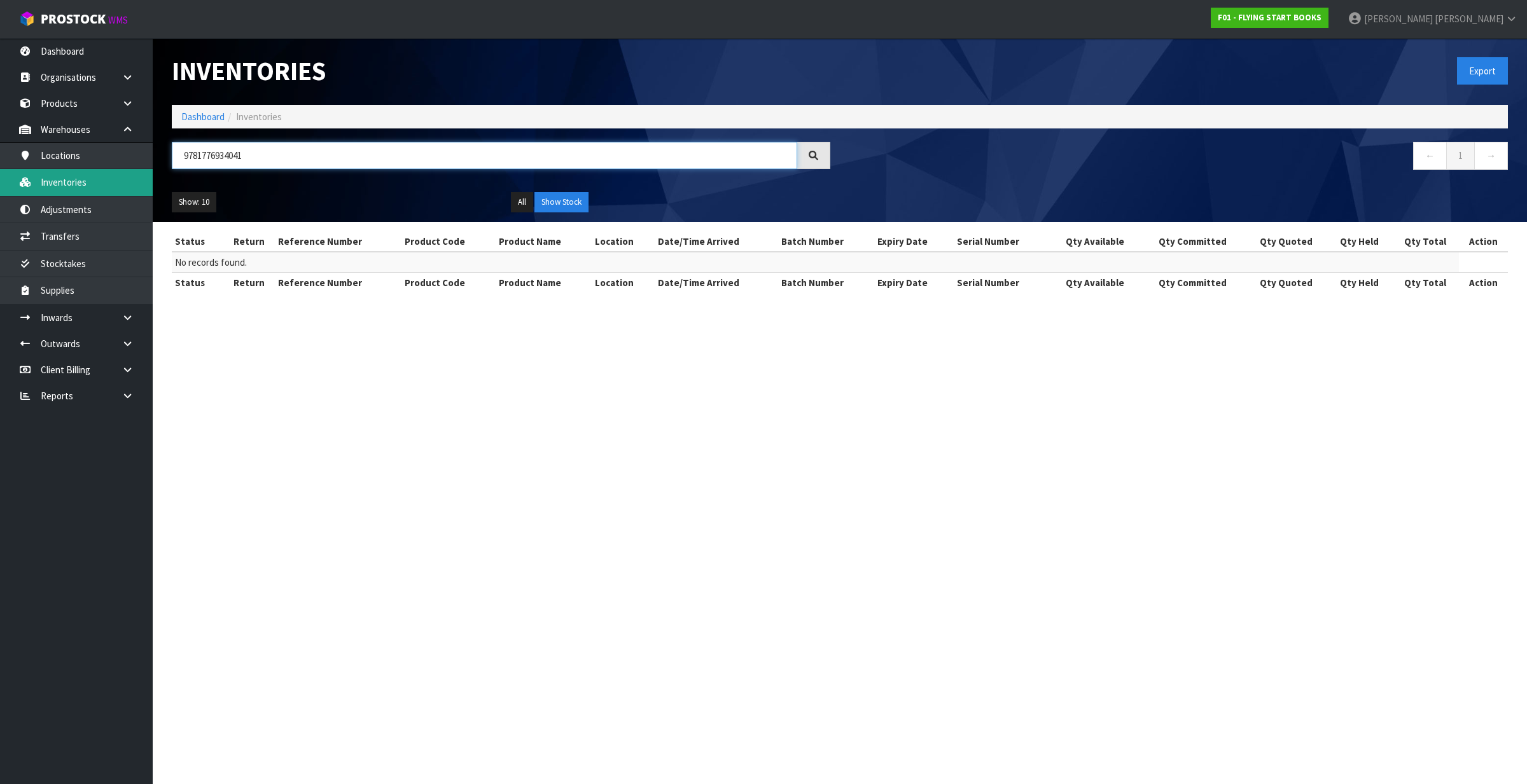
drag, startPoint x: 288, startPoint y: 159, endPoint x: 123, endPoint y: 195, distance: 168.9
click at [123, 195] on body "Toggle navigation ProStock WMS F01 - FLYING START BOOKS James Luff Logout Dashb…" at bounding box center [764, 392] width 1527 height 784
type input "9781776934041"
click at [79, 100] on link "Products" at bounding box center [76, 103] width 153 height 26
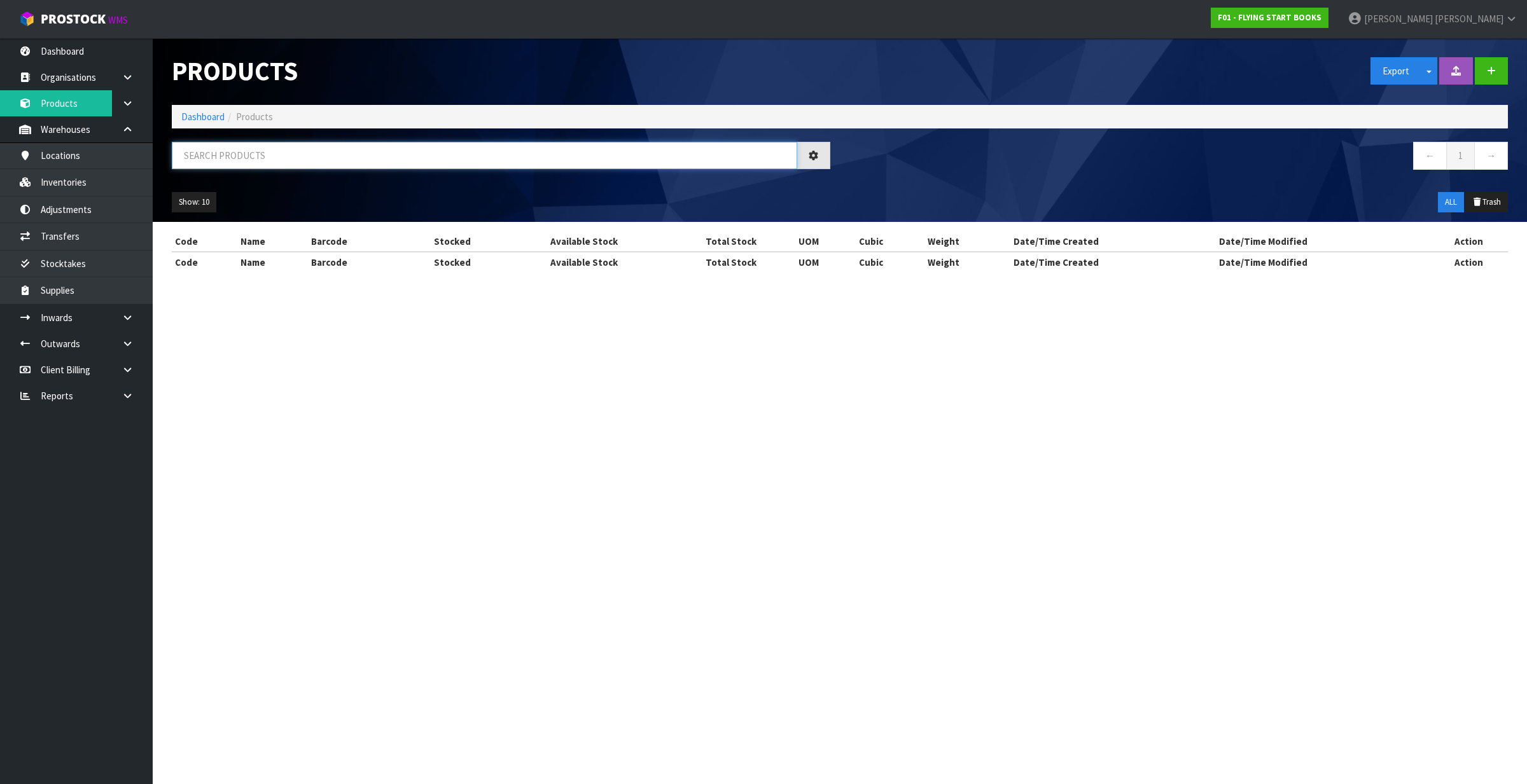
click at [303, 167] on input "text" at bounding box center [484, 155] width 625 height 28
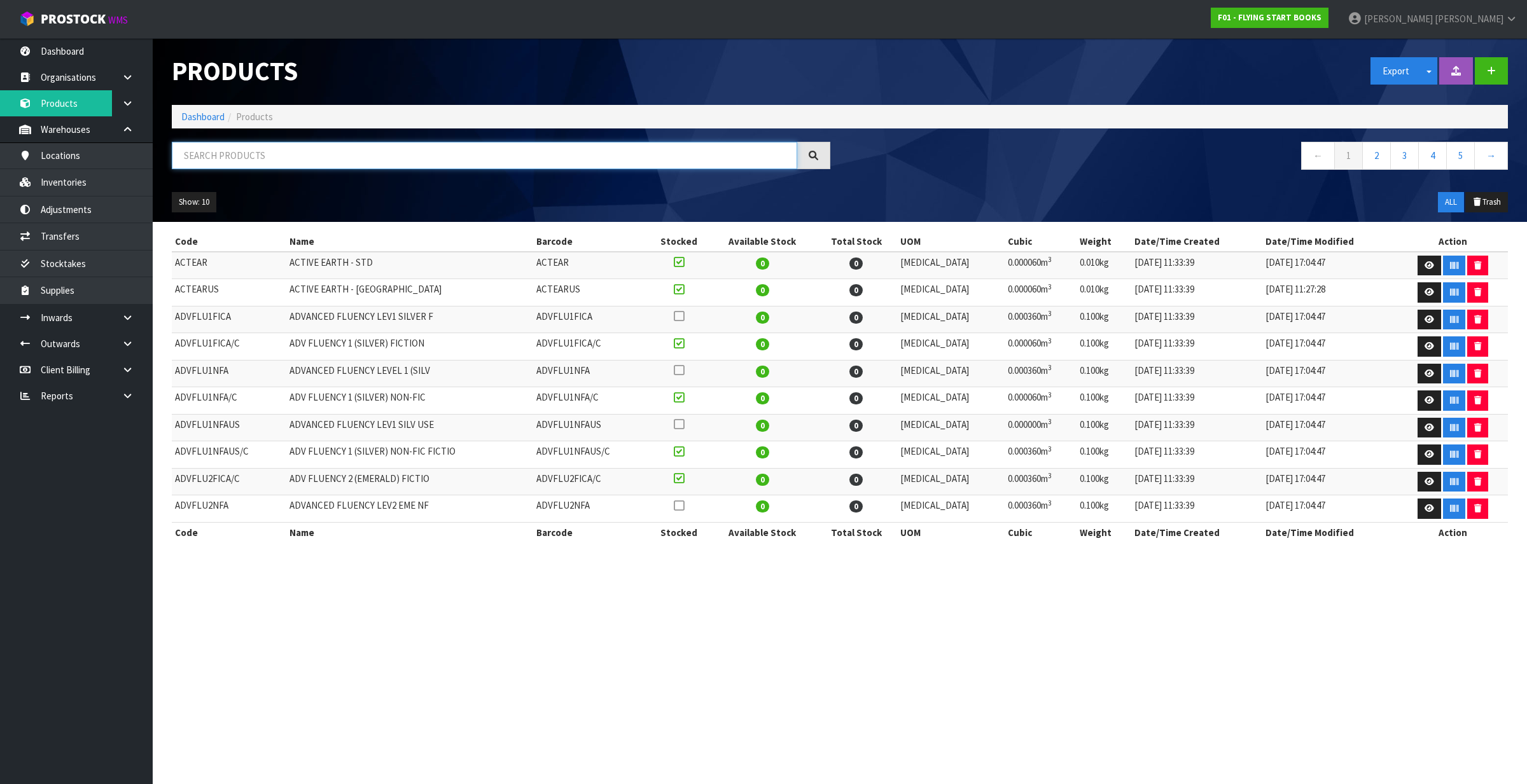
paste input "9781776934041"
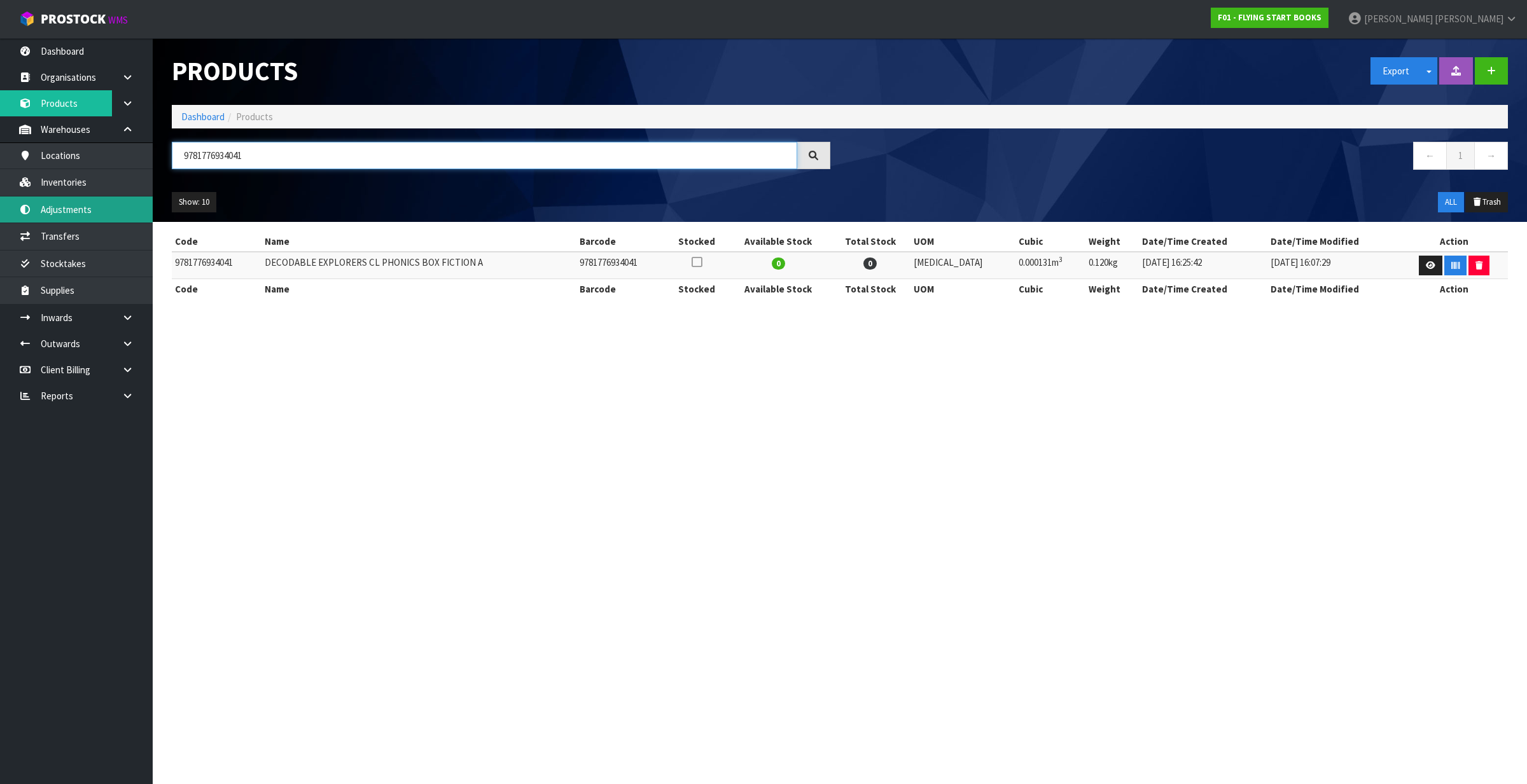
drag, startPoint x: 290, startPoint y: 141, endPoint x: 150, endPoint y: 205, distance: 153.9
click at [150, 205] on body "Toggle navigation ProStock WMS F01 - FLYING START BOOKS James Luff Logout Dashb…" at bounding box center [764, 392] width 1527 height 784
type input "BOXDECFICA"
drag, startPoint x: 257, startPoint y: 144, endPoint x: 99, endPoint y: 208, distance: 170.5
click at [99, 208] on body "Toggle navigation ProStock WMS F01 - FLYING START BOOKS James Luff Logout Dashb…" at bounding box center [764, 392] width 1527 height 784
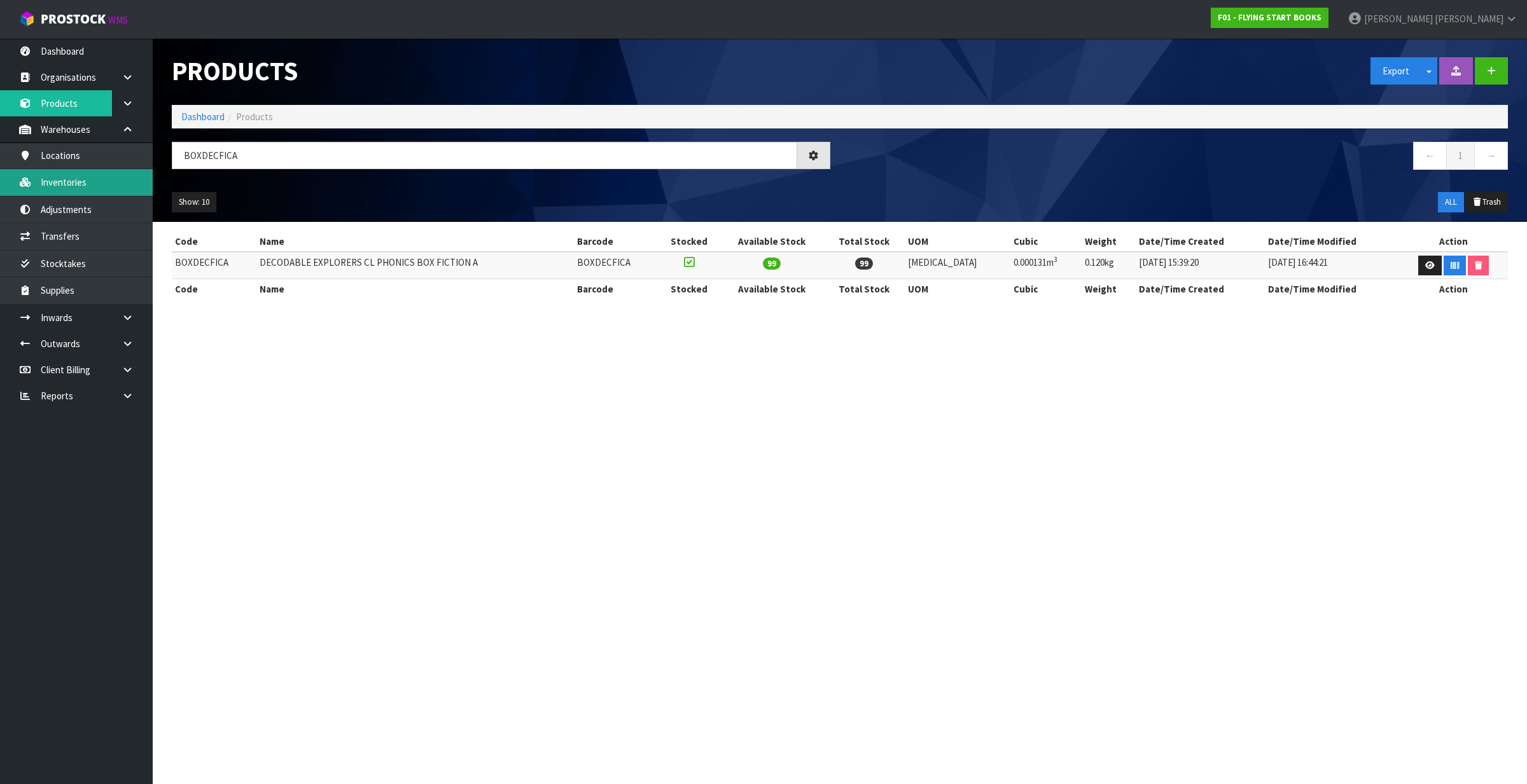
click at [99, 182] on link "Inventories" at bounding box center [76, 181] width 153 height 26
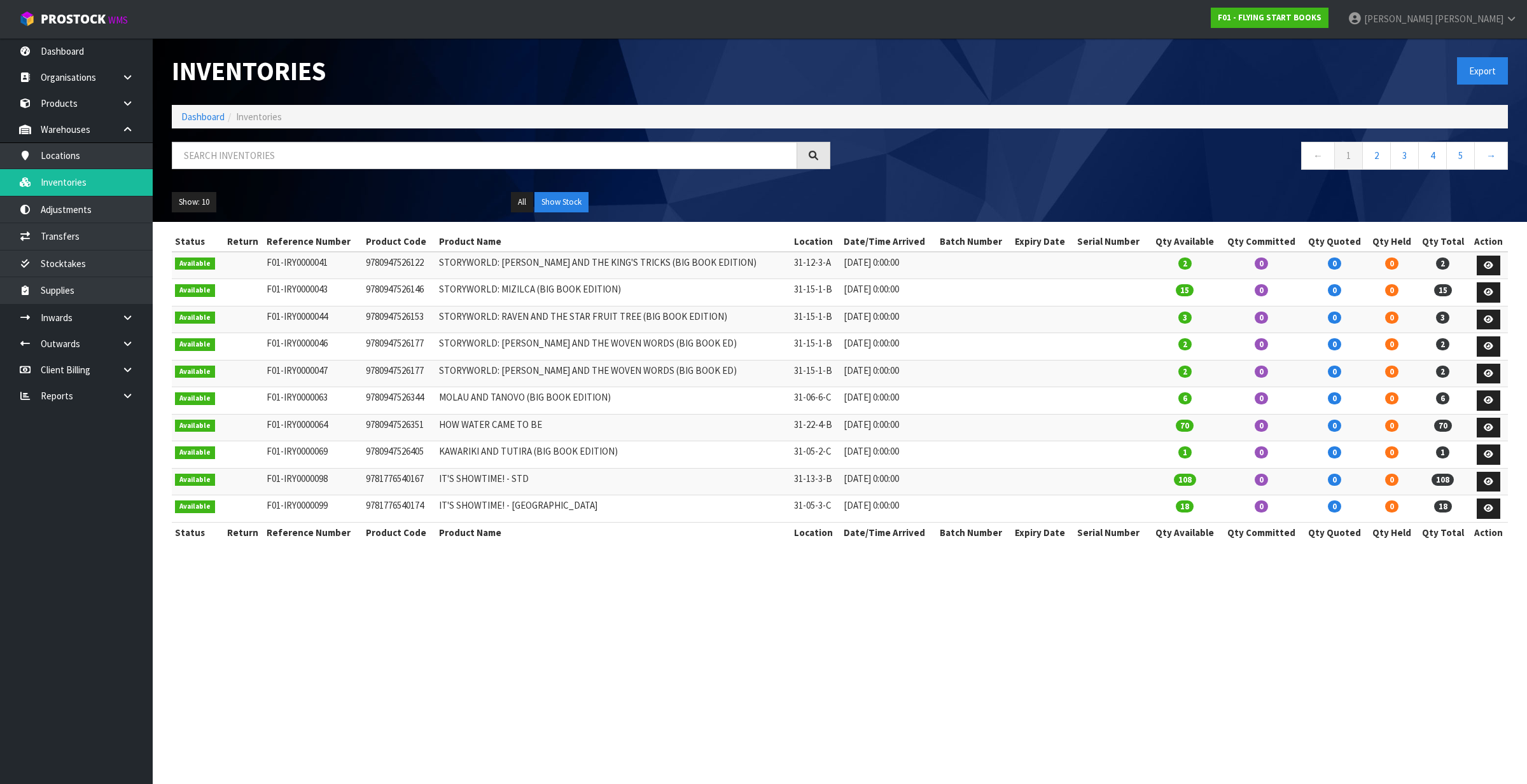
click at [291, 140] on div "Inventories Export Dashboard Inventories ← 1 2 3 4 5 → Show: 10 5 10 25 50 All …" at bounding box center [840, 130] width 1355 height 184
click at [284, 148] on input "text" at bounding box center [484, 155] width 625 height 28
paste input "BOXDECFICA"
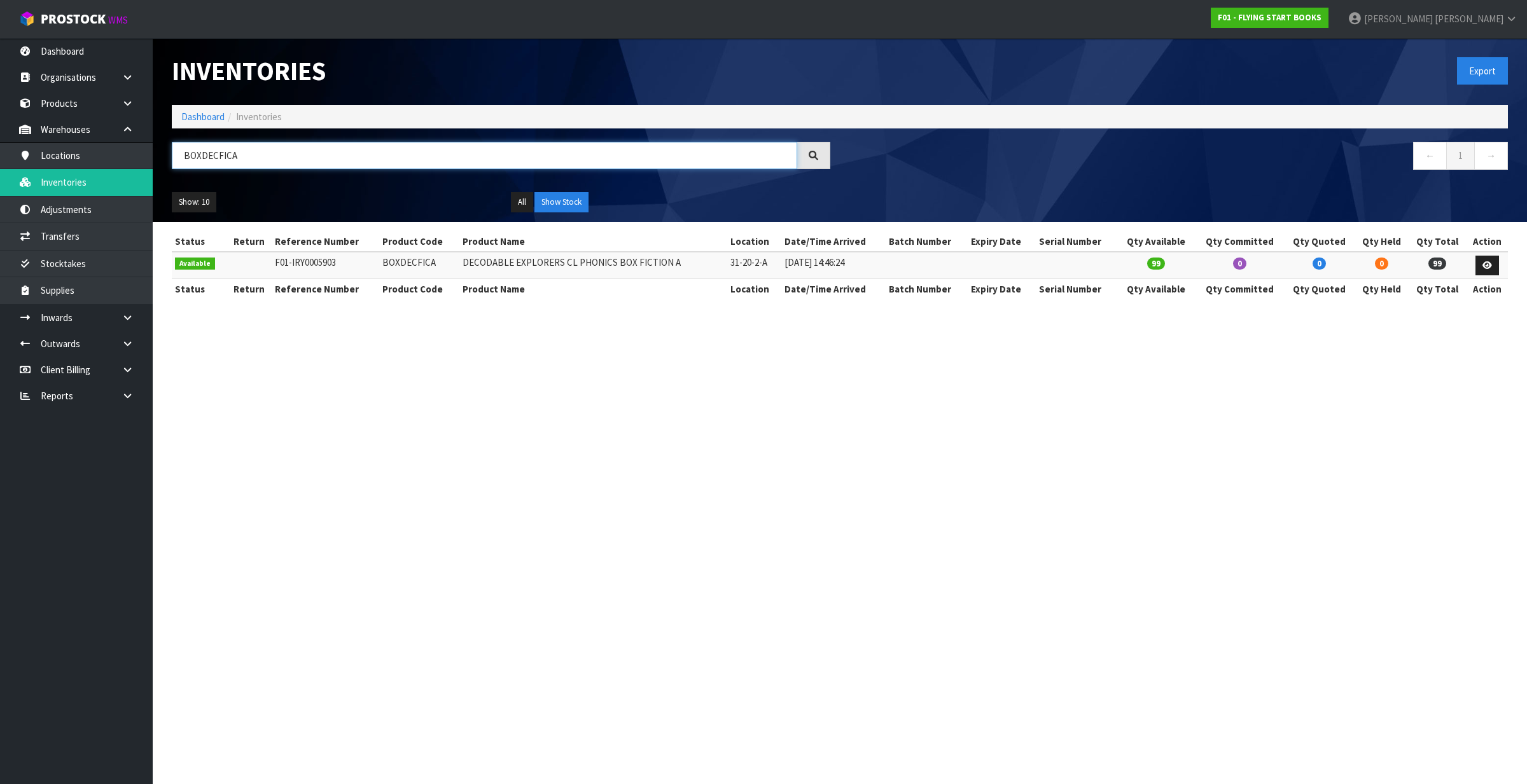
type input "BOXDECFICA"
drag, startPoint x: 247, startPoint y: 153, endPoint x: 173, endPoint y: 179, distance: 78.4
click at [173, 179] on div "BOXDECFICA ← 1 →" at bounding box center [840, 162] width 1355 height 41
click at [72, 105] on link "Products" at bounding box center [76, 103] width 153 height 26
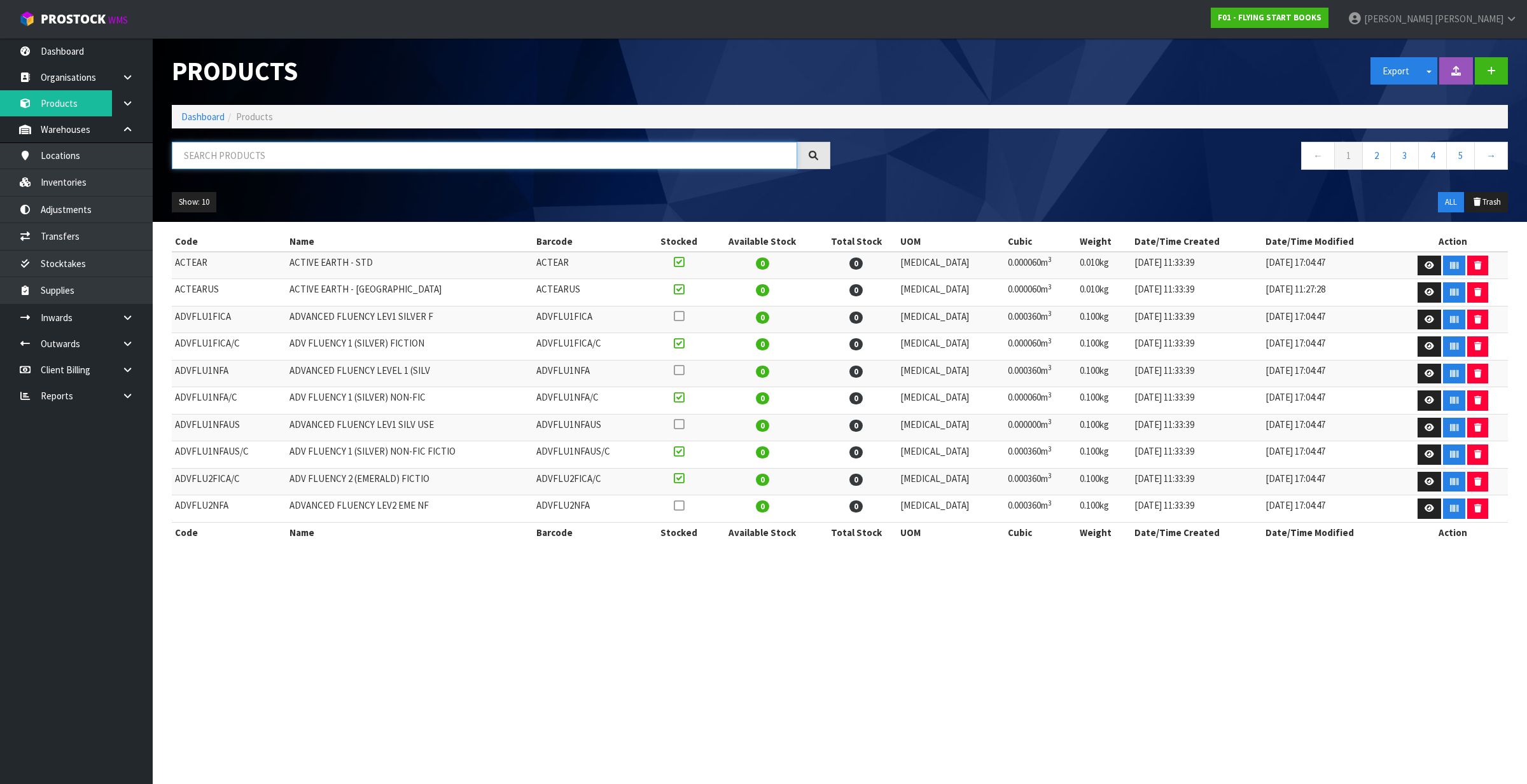
click at [257, 157] on input "text" at bounding box center [484, 155] width 625 height 28
paste input "BOXDECFICA"
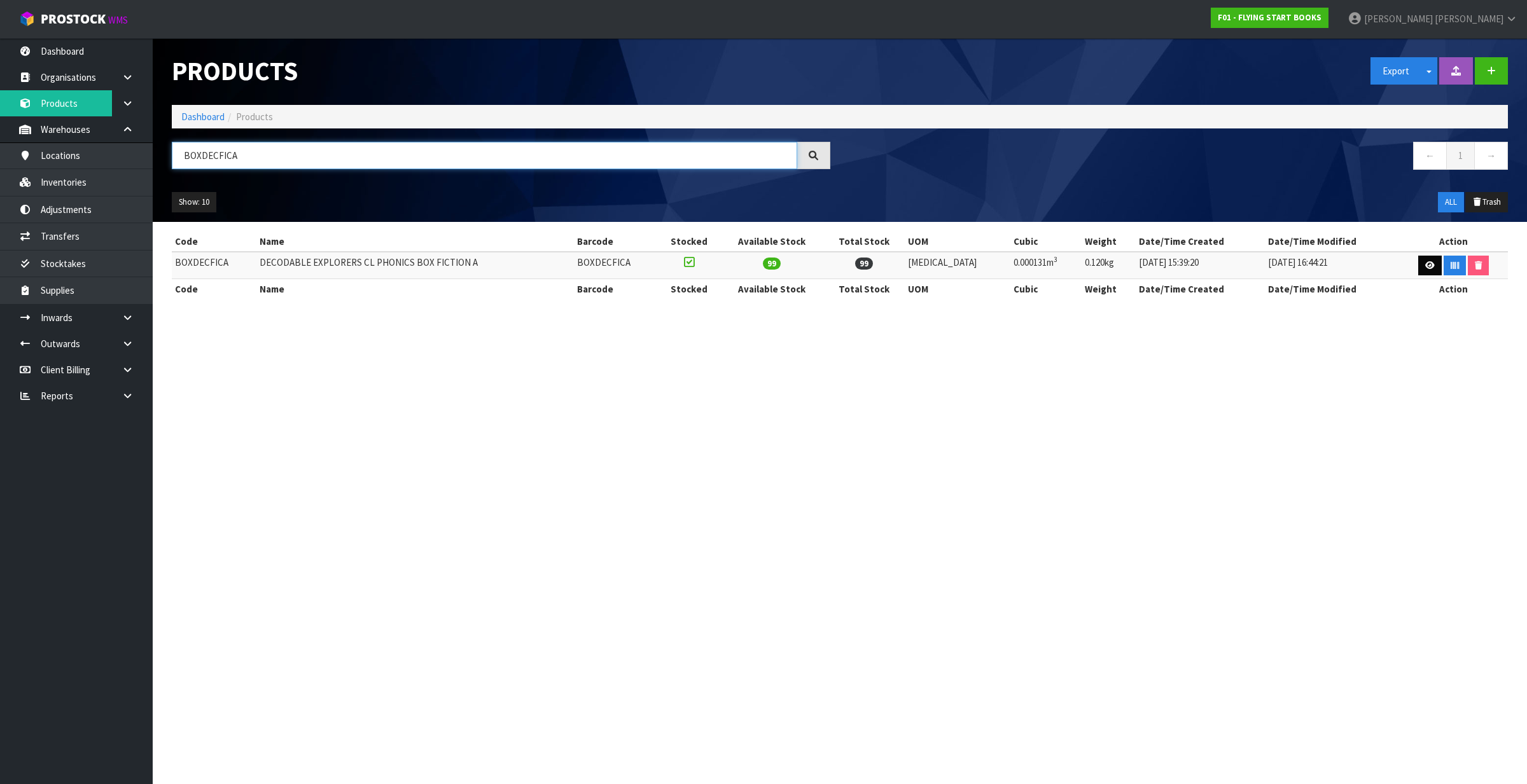
type input "BOXDECFICA"
click at [1424, 269] on link at bounding box center [1430, 265] width 24 height 20
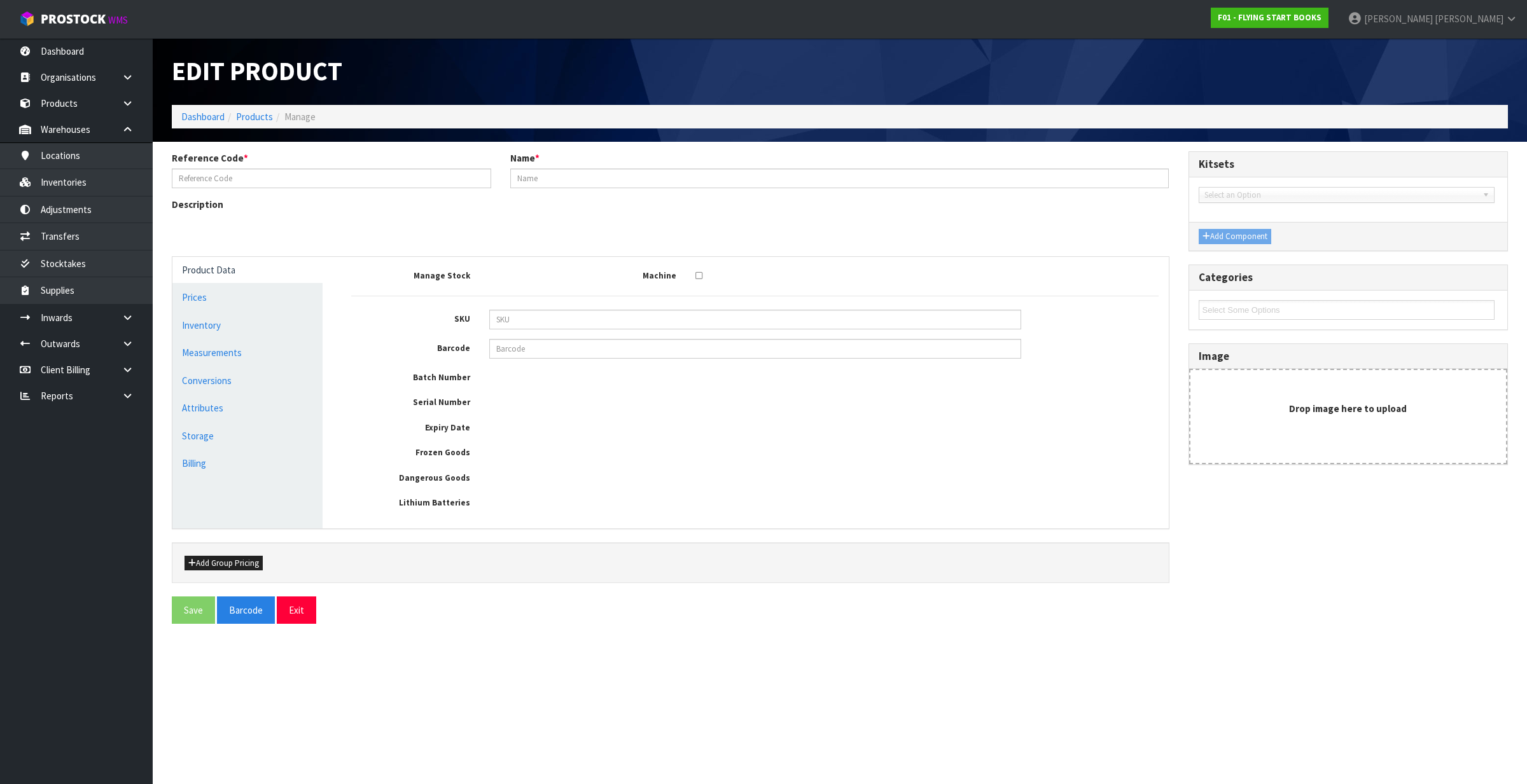
type input "BOXDECFICA"
type input "DECODABLE EXPLORERS CL PHONICS BOX FICTION A"
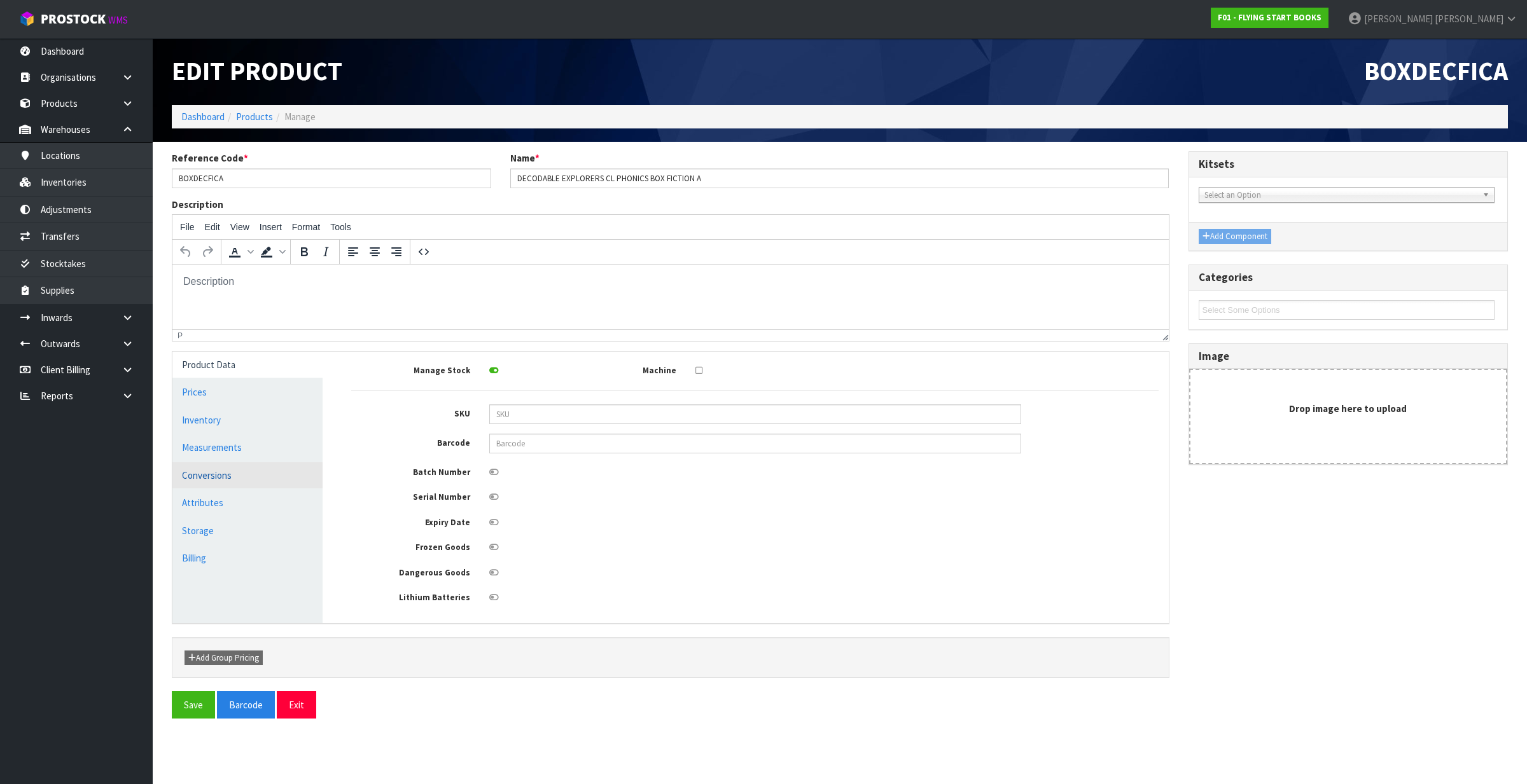
click at [239, 479] on link "Conversions" at bounding box center [247, 475] width 150 height 26
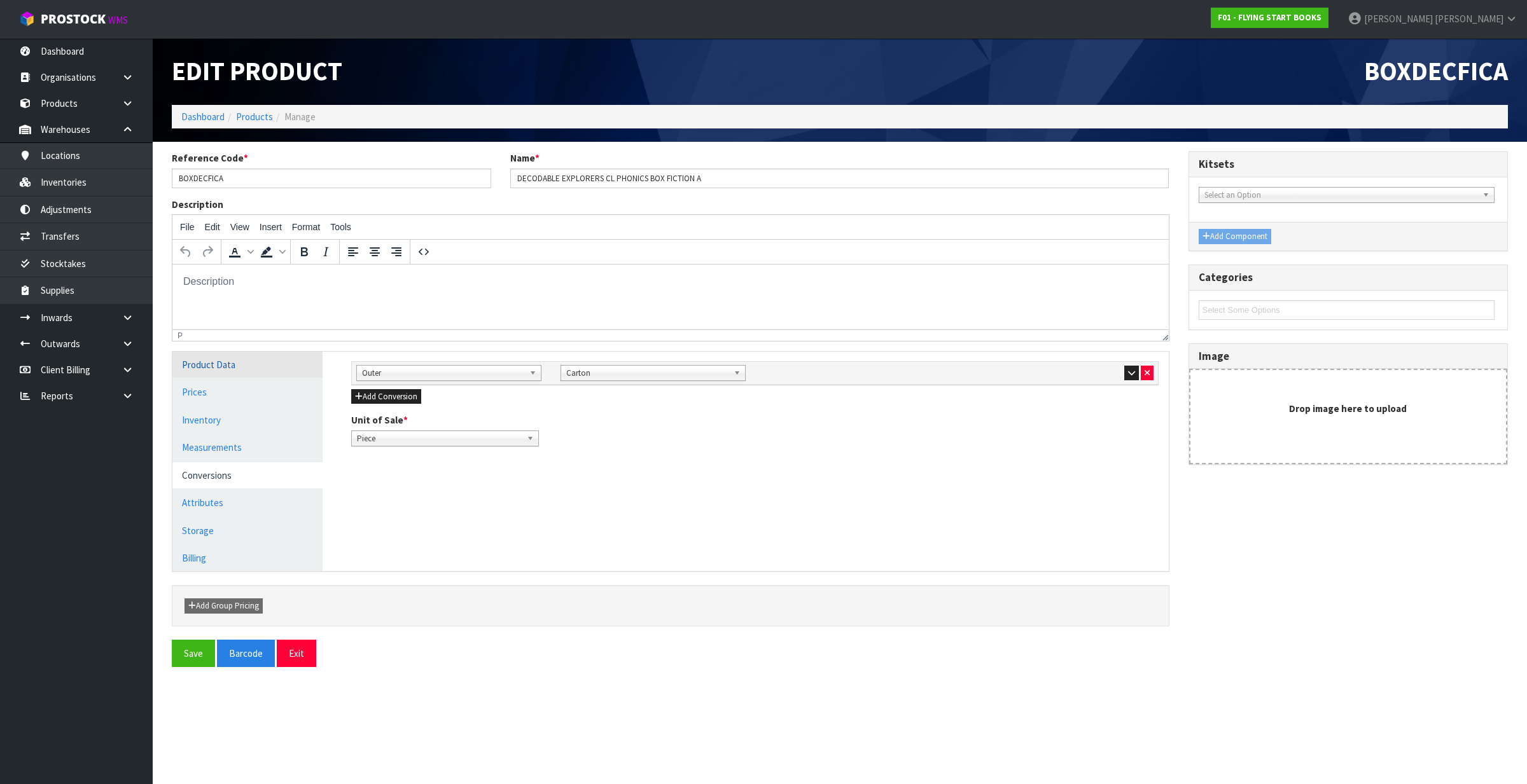
click at [242, 370] on link "Product Data" at bounding box center [247, 364] width 150 height 26
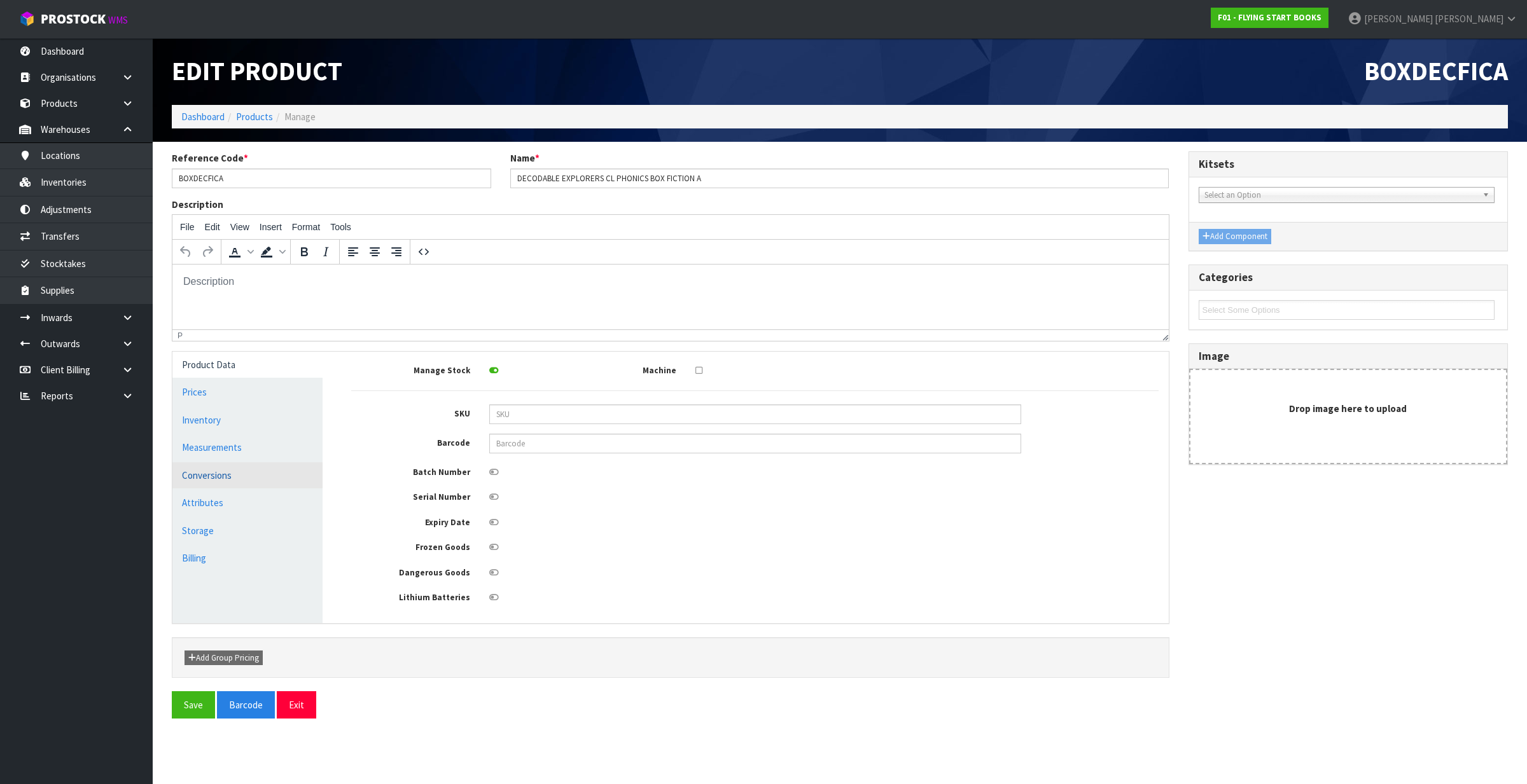
click at [232, 486] on link "Conversions" at bounding box center [247, 475] width 150 height 26
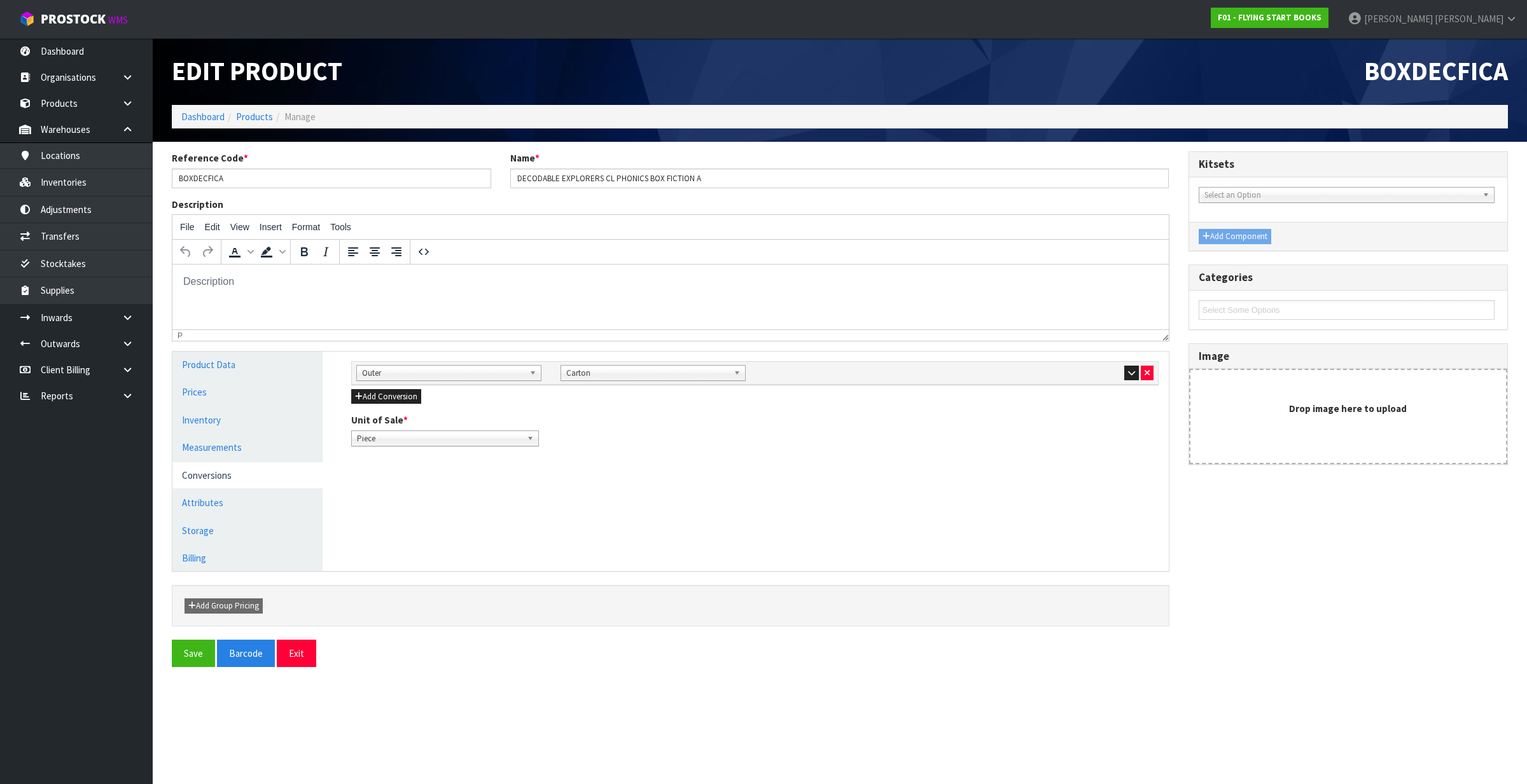
click at [261, 461] on ul "Product Data Prices Inventory Measurements Conversions Attributes Storage Billi…" at bounding box center [247, 462] width 150 height 219
click at [271, 444] on link "Measurements" at bounding box center [247, 446] width 150 height 26
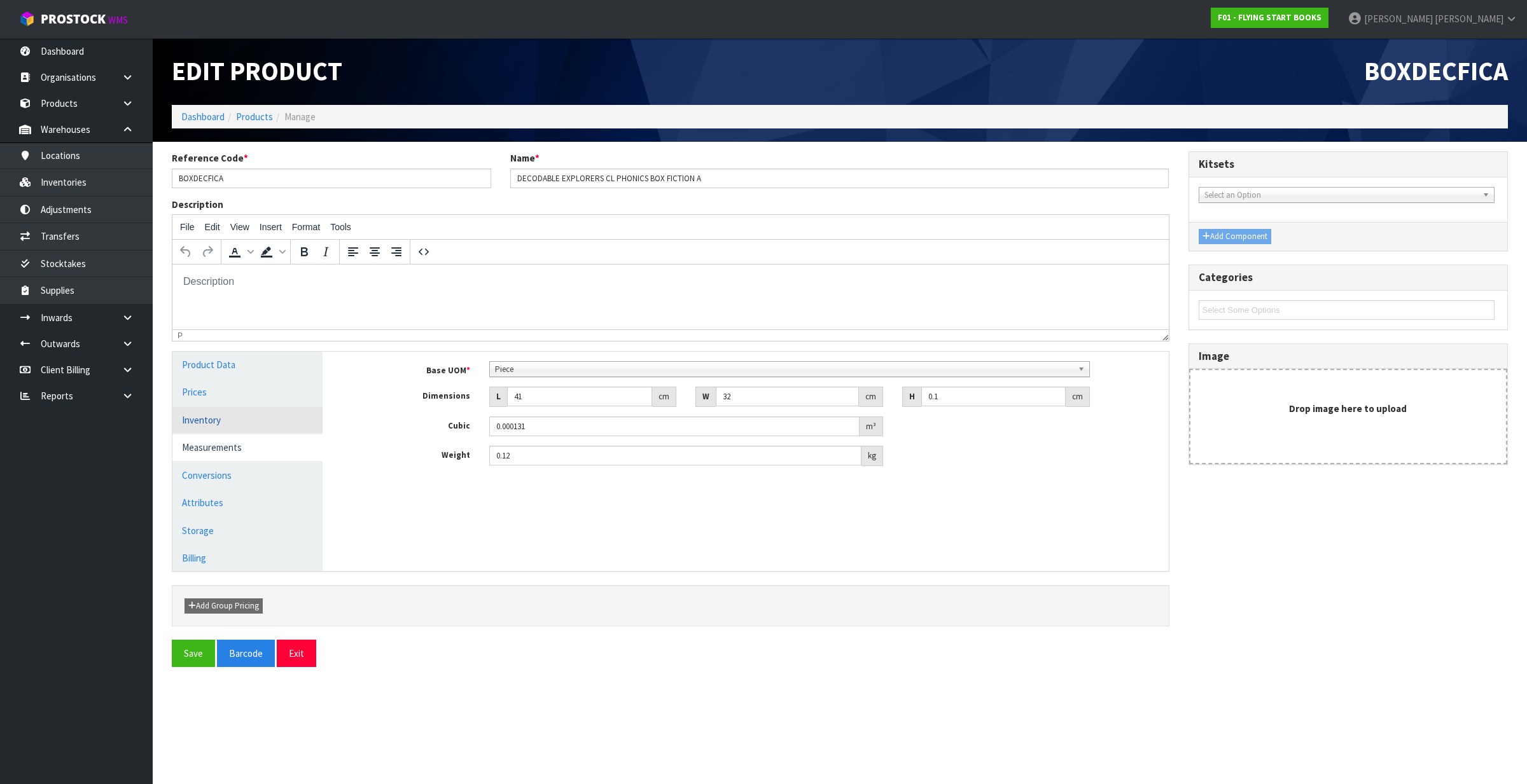
click at [223, 421] on link "Inventory" at bounding box center [247, 420] width 150 height 26
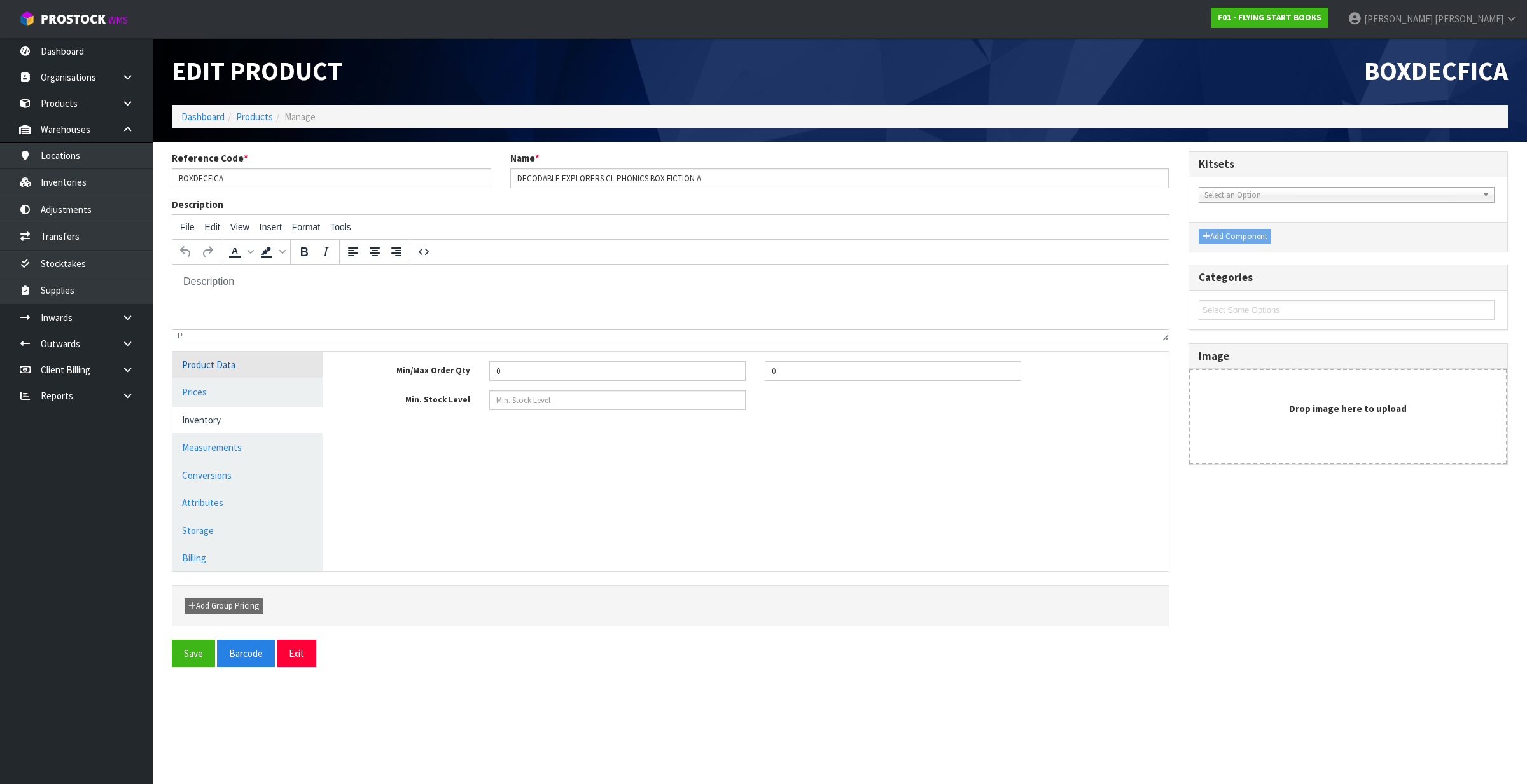
click at [228, 367] on link "Product Data" at bounding box center [247, 364] width 150 height 26
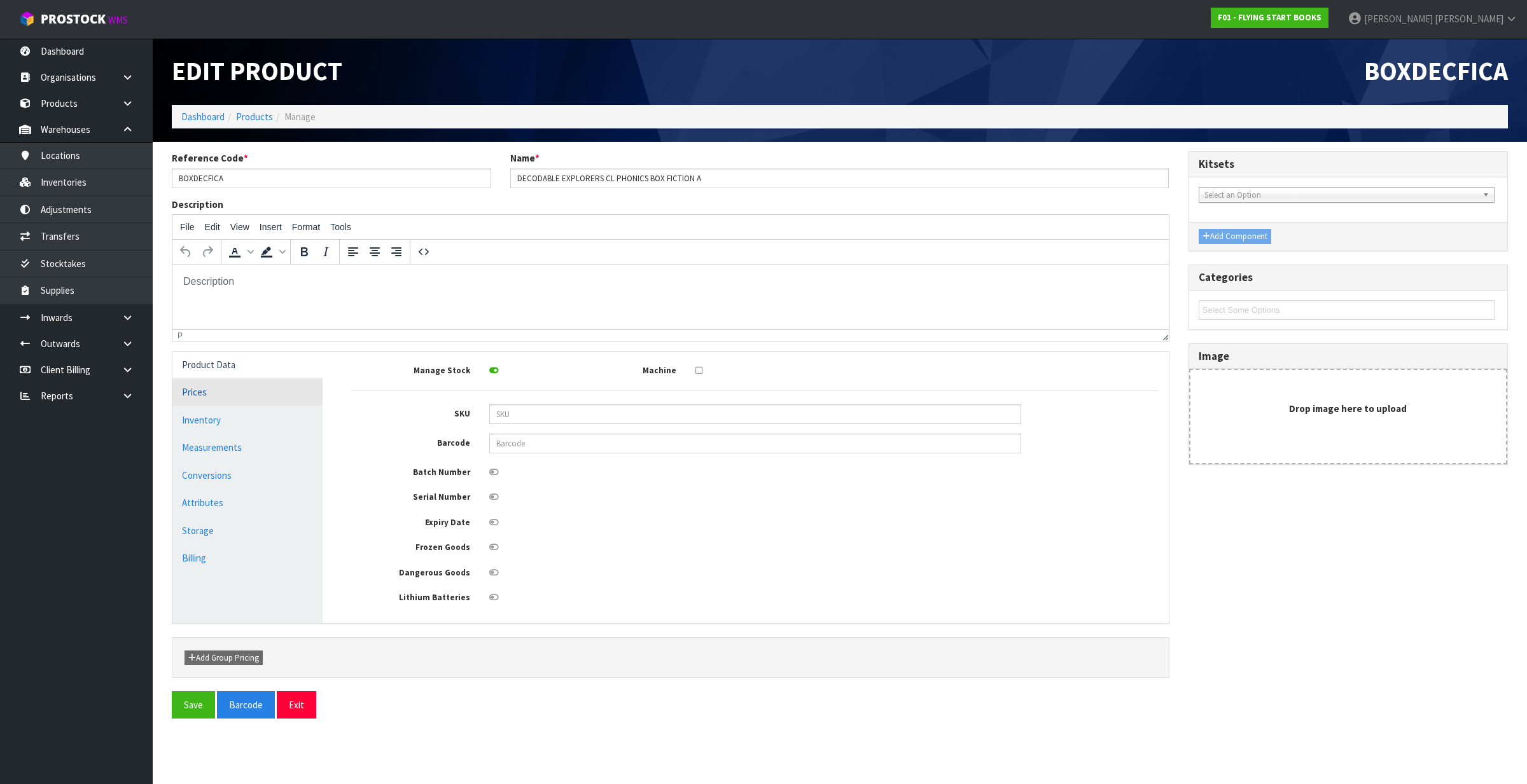
click at [245, 402] on link "Prices" at bounding box center [247, 391] width 150 height 26
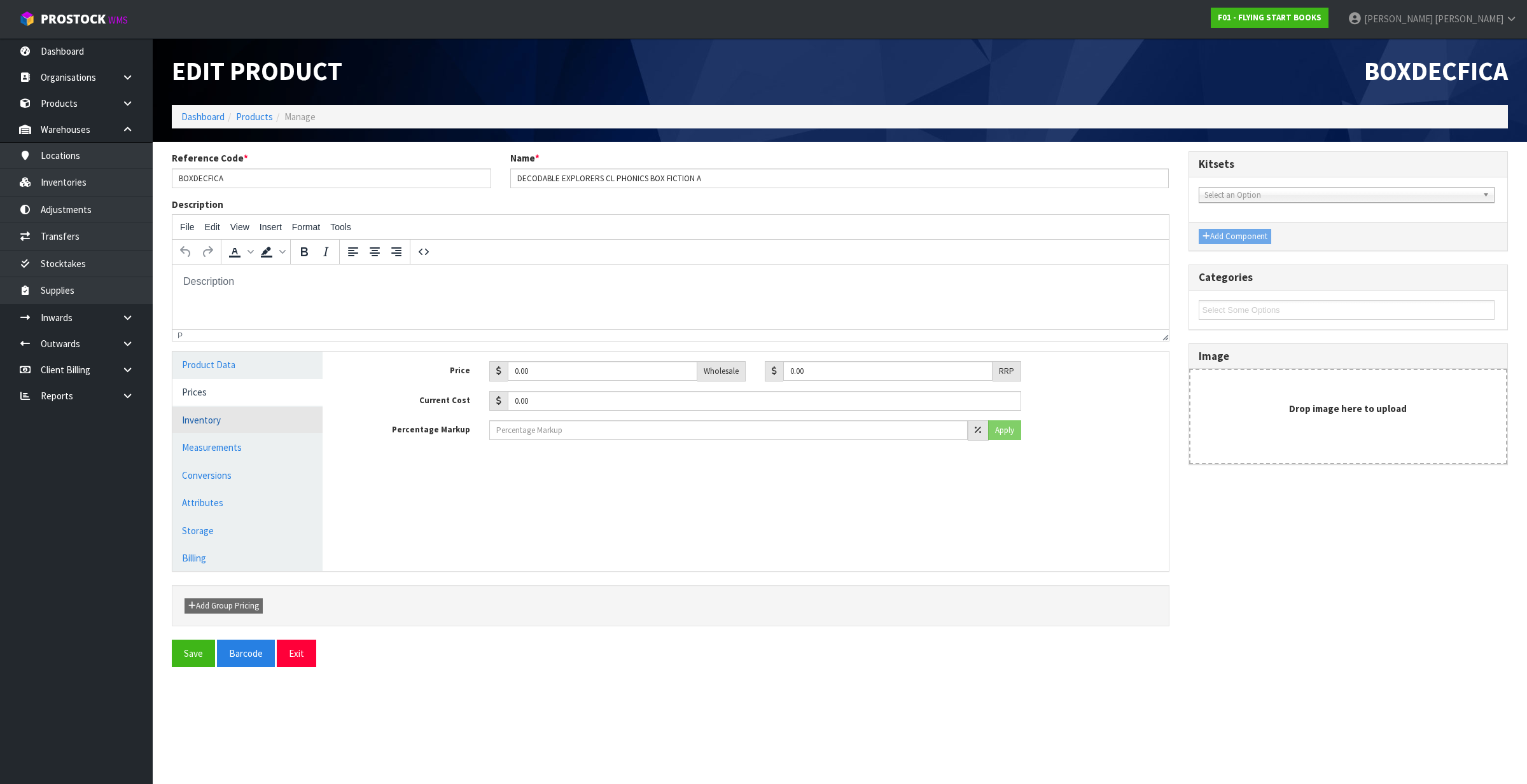
click at [245, 426] on link "Inventory" at bounding box center [247, 420] width 150 height 26
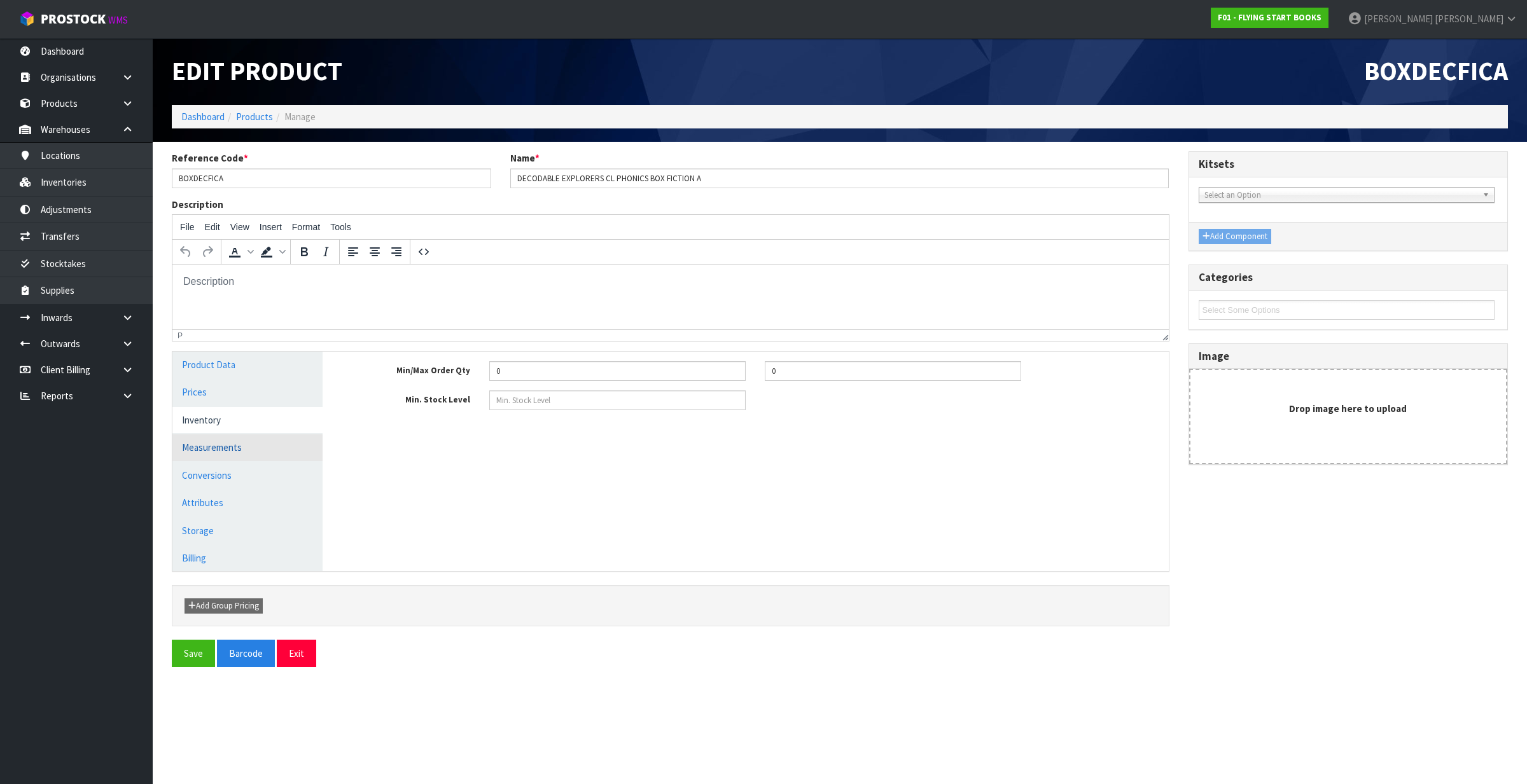
click at [246, 444] on link "Measurements" at bounding box center [247, 446] width 150 height 26
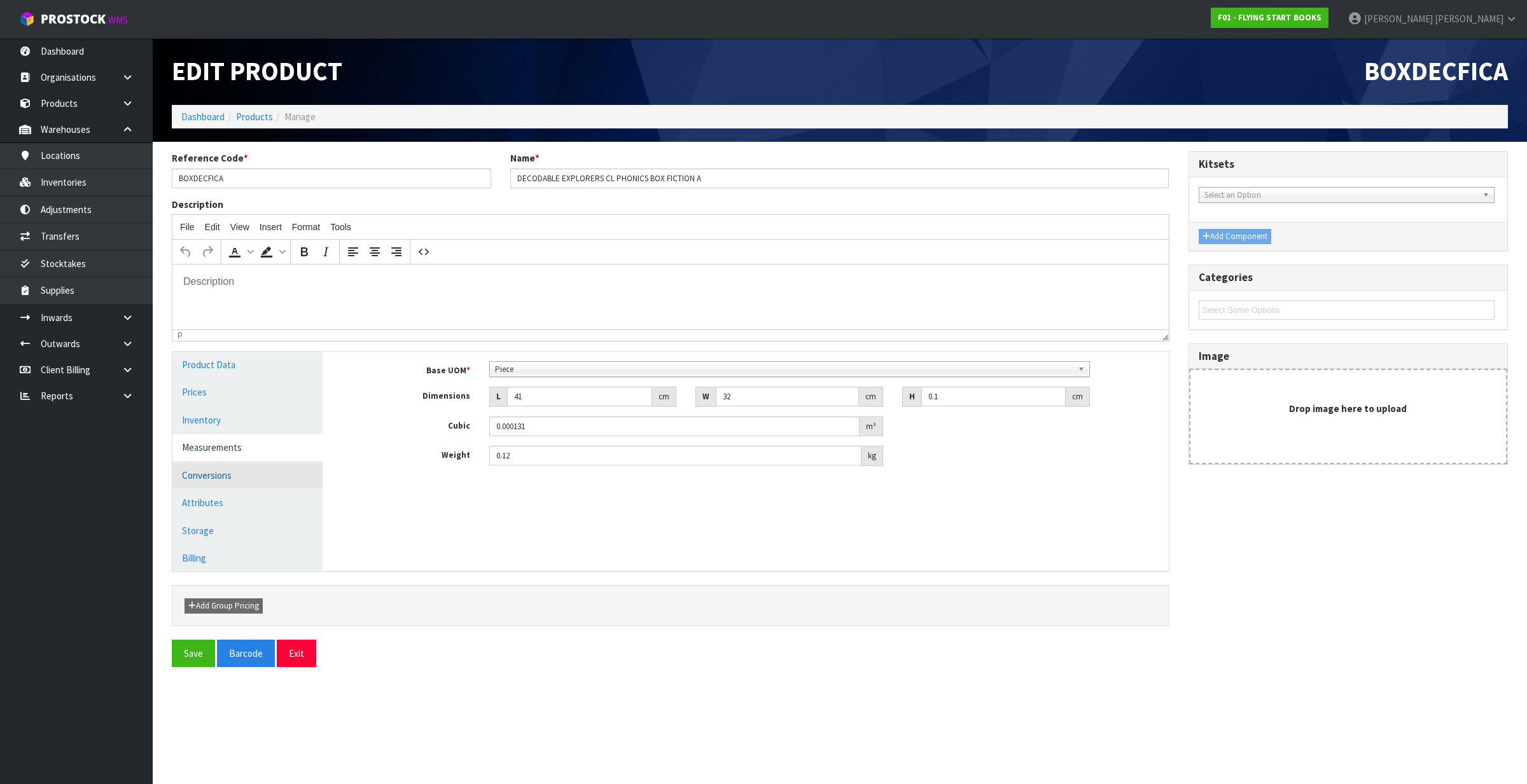
click at [253, 468] on link "Conversions" at bounding box center [247, 475] width 150 height 26
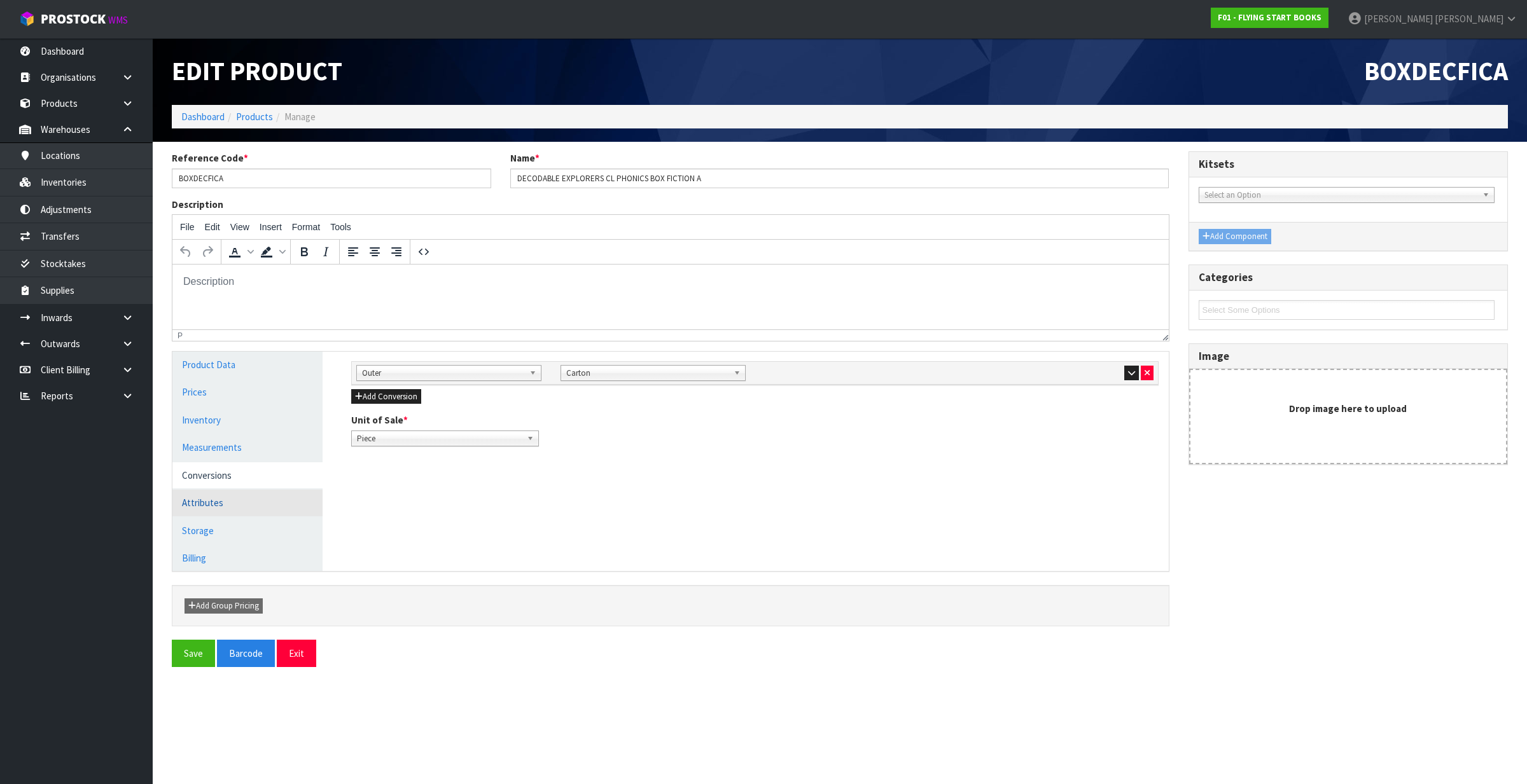
click at [268, 506] on link "Attributes" at bounding box center [247, 502] width 150 height 26
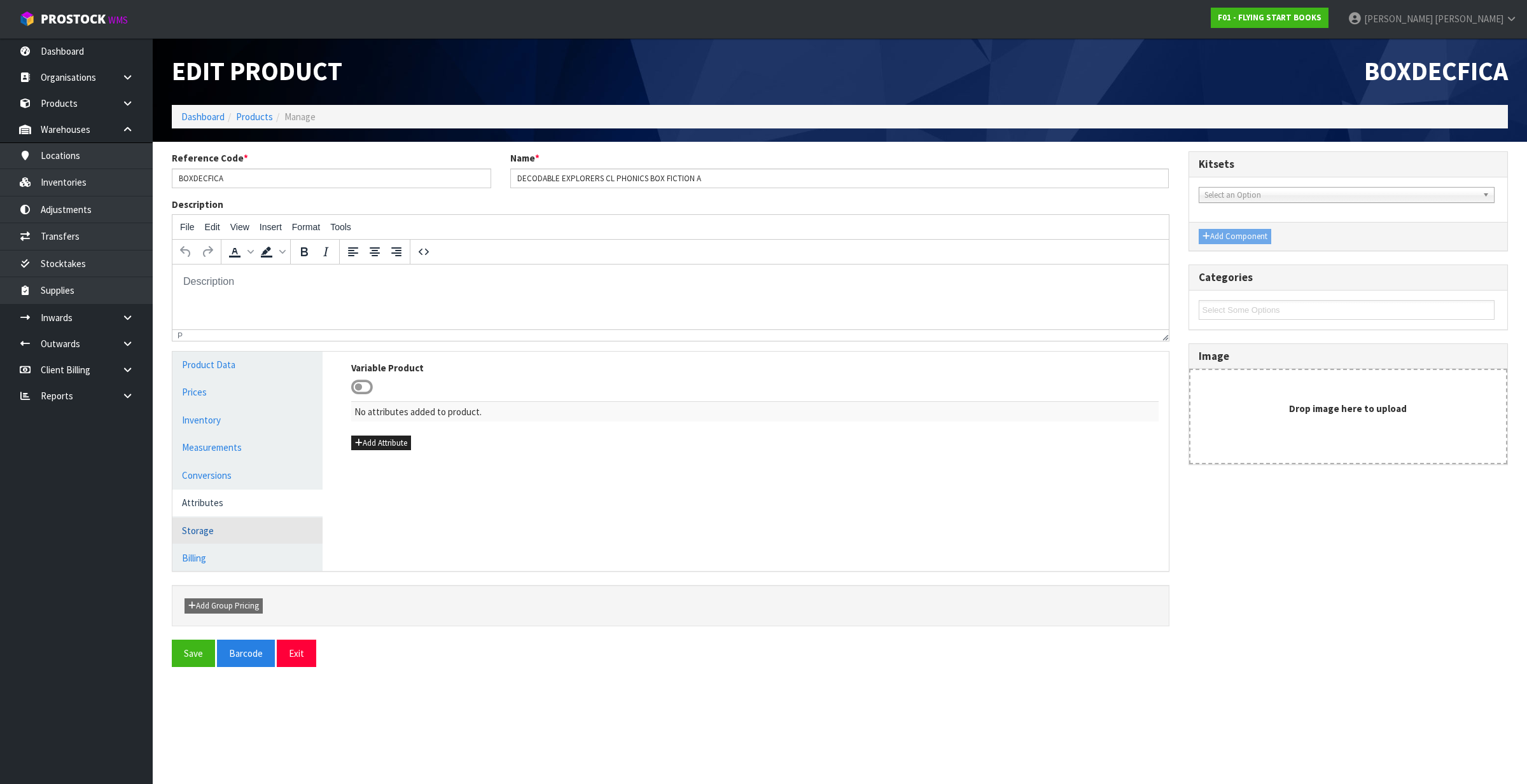
click at [262, 520] on link "Storage" at bounding box center [247, 530] width 150 height 26
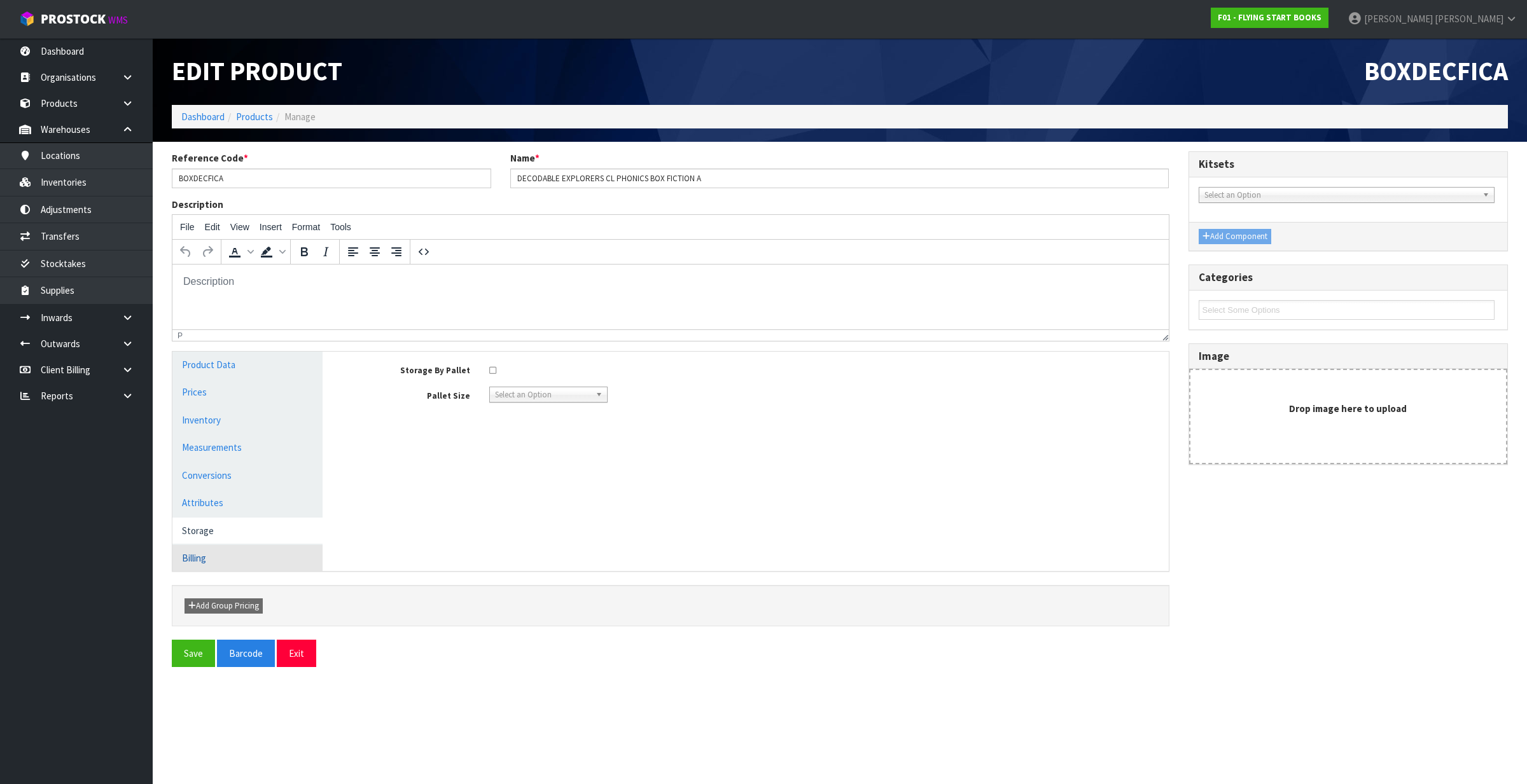
click at [280, 550] on link "Billing" at bounding box center [247, 557] width 150 height 26
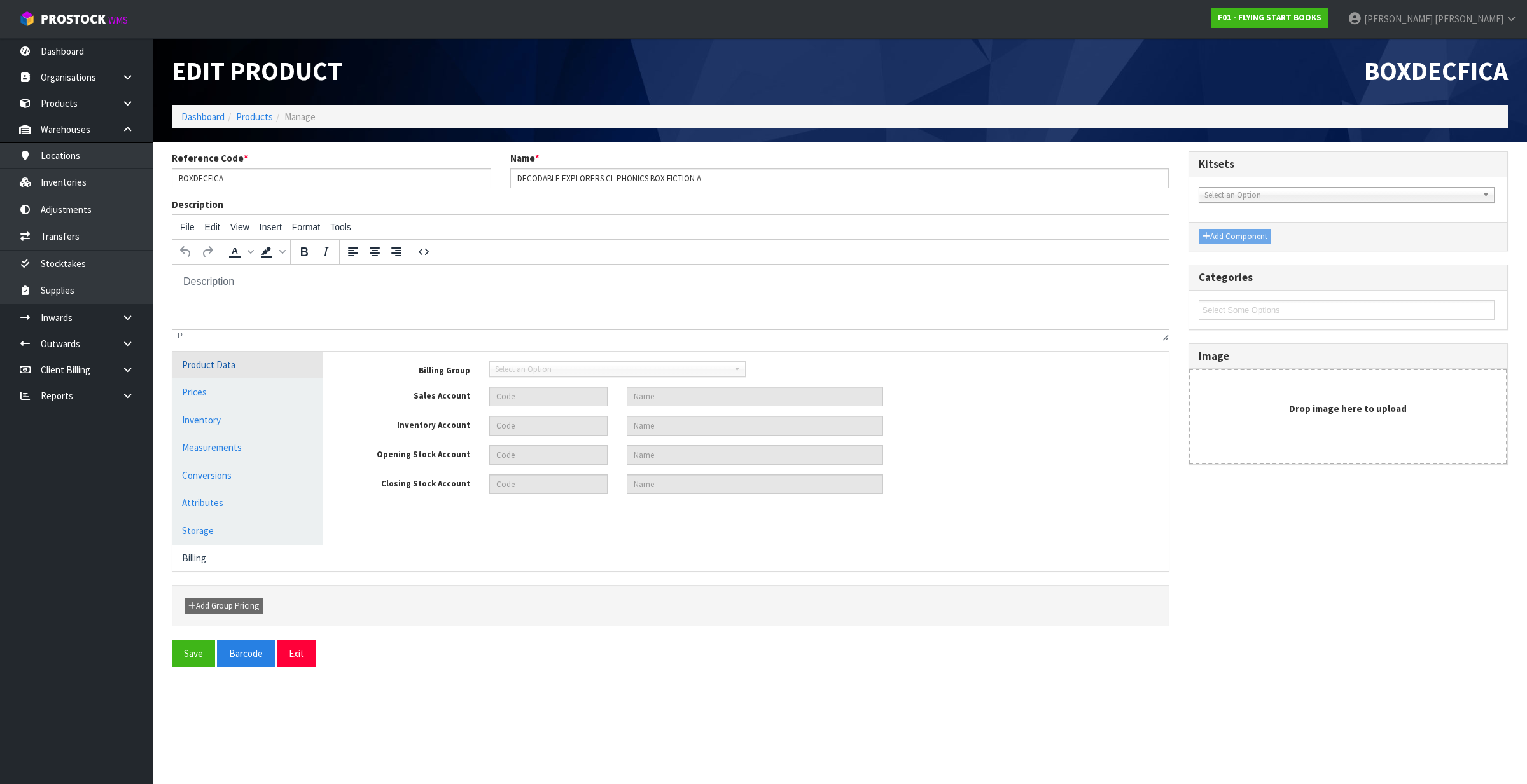
click at [240, 372] on link "Product Data" at bounding box center [247, 364] width 150 height 26
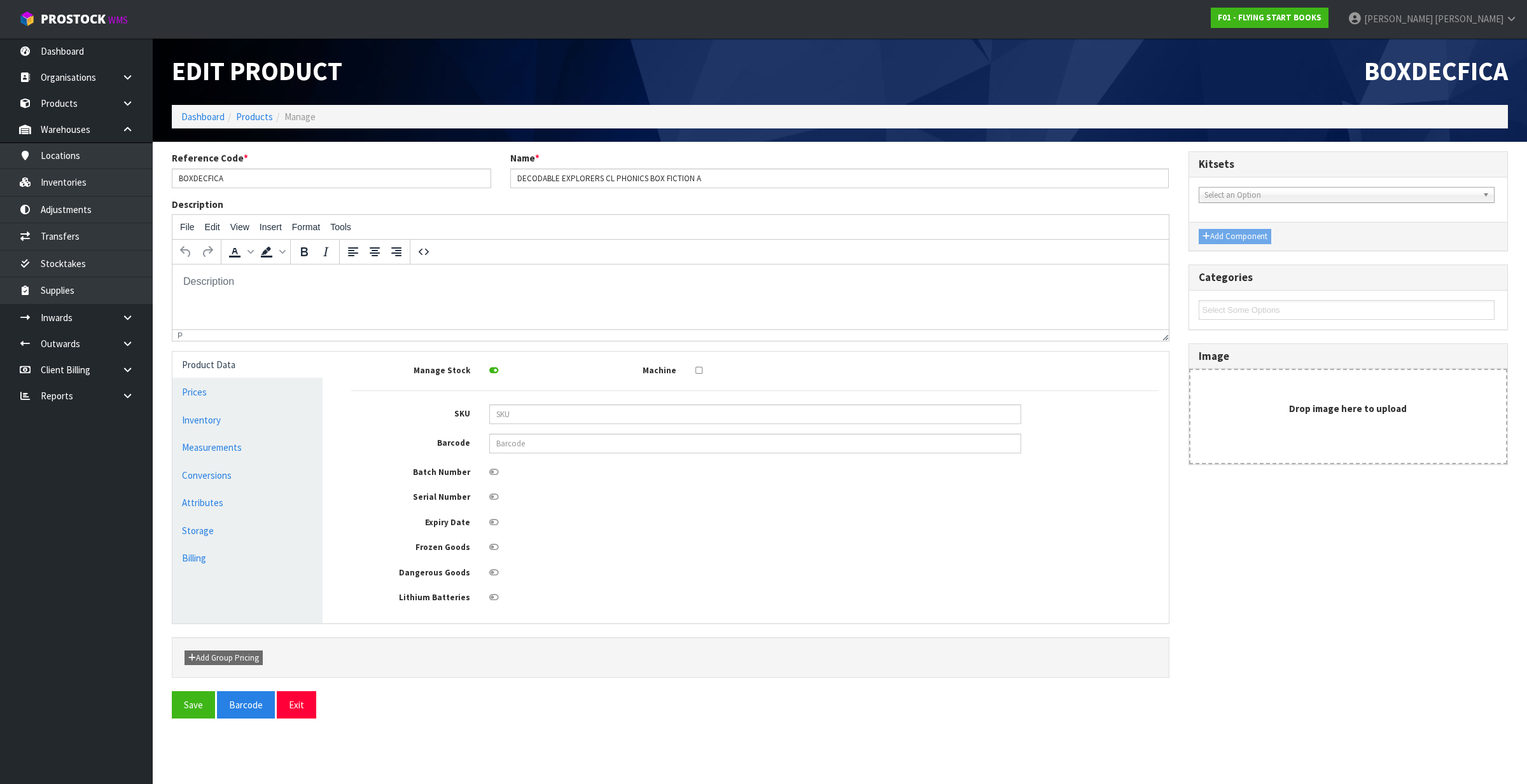
click at [490, 373] on icon at bounding box center [494, 370] width 10 height 9
click at [0, 0] on input "checkbox" at bounding box center [0, 0] width 0 height 0
click at [201, 703] on button "Save" at bounding box center [193, 705] width 43 height 28
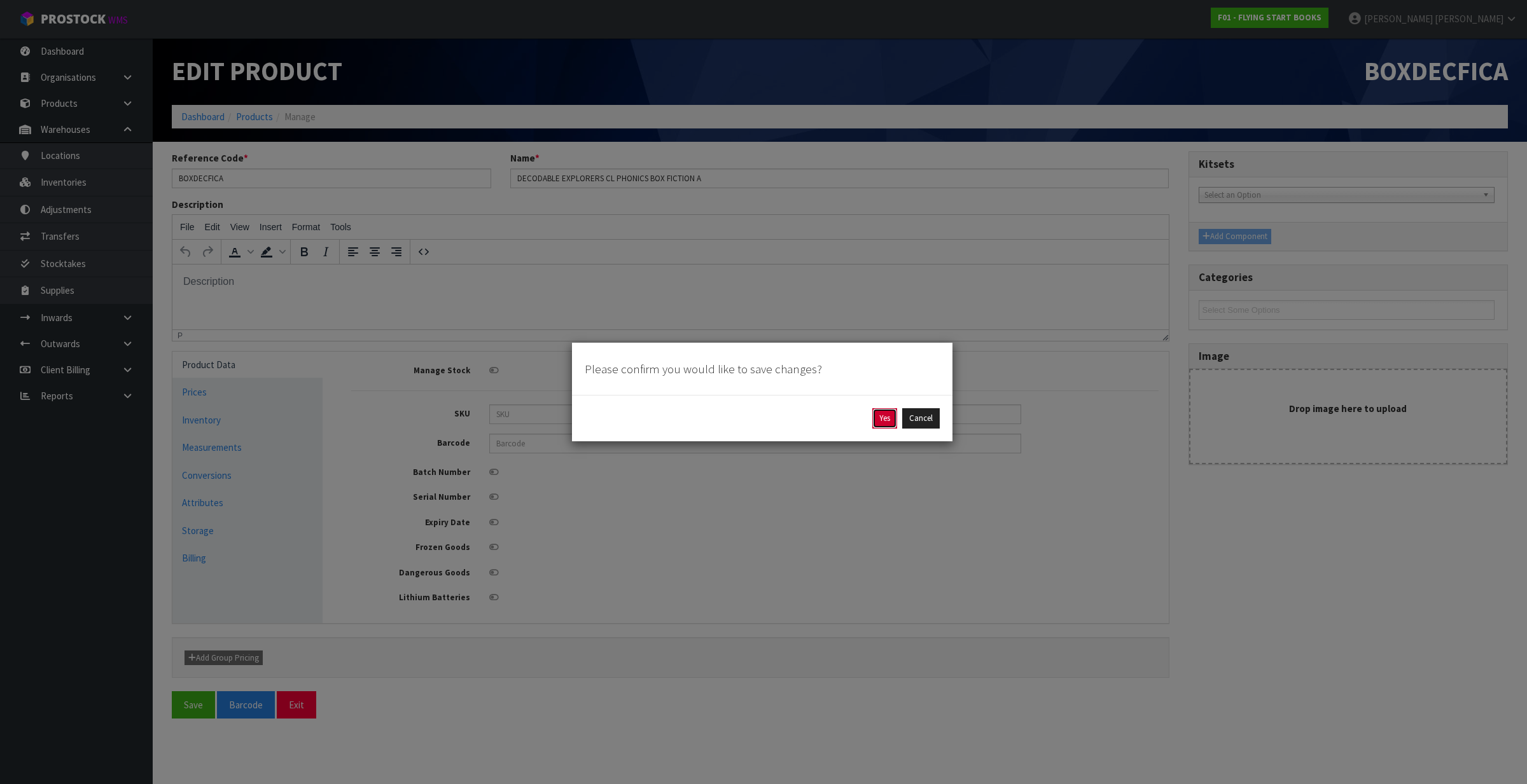
click at [883, 414] on button "Yes" at bounding box center [885, 418] width 25 height 20
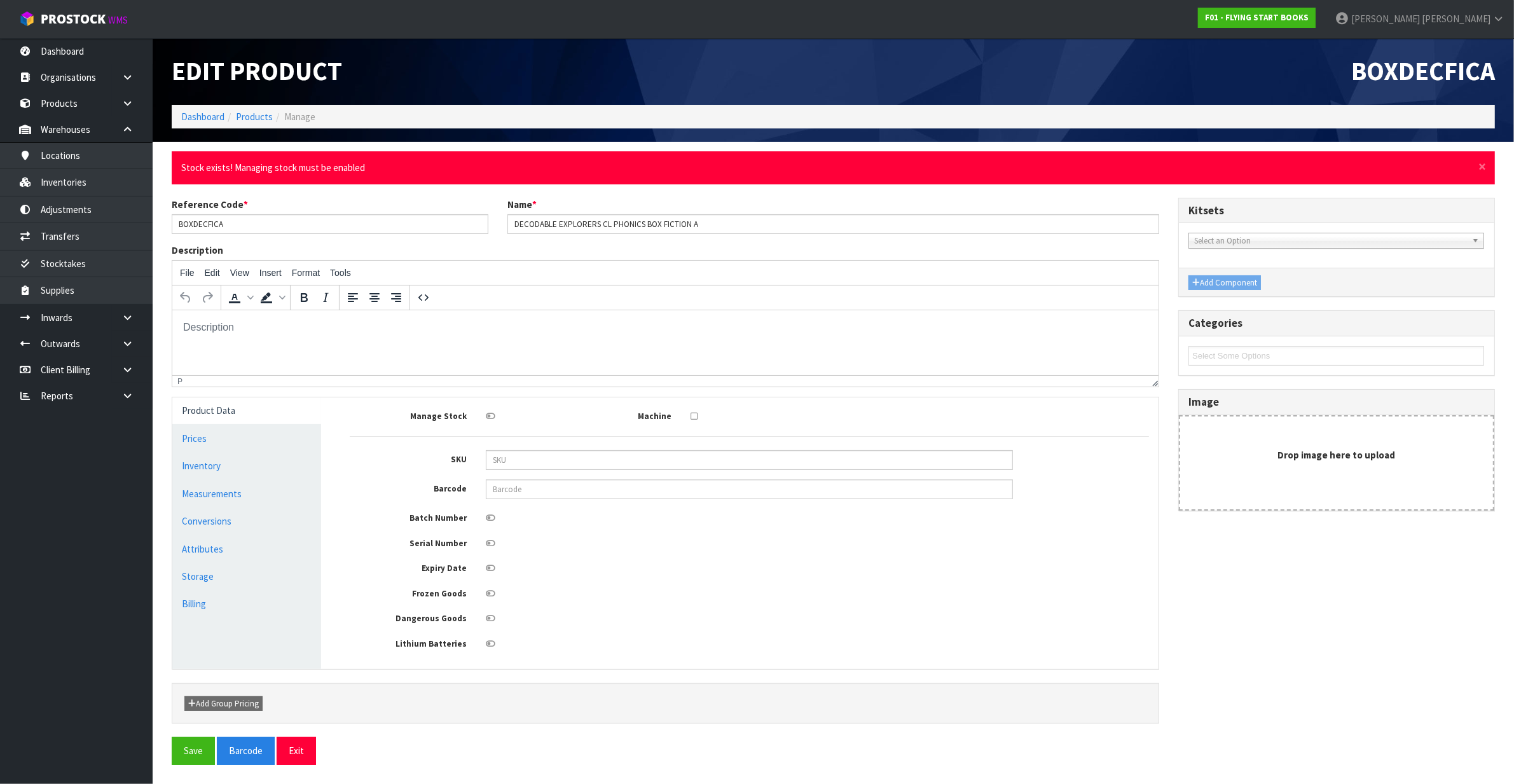
click at [487, 418] on icon at bounding box center [490, 416] width 10 height 9
click at [0, 0] on input "checkbox" at bounding box center [0, 0] width 0 height 0
click at [183, 752] on button "Save" at bounding box center [193, 751] width 43 height 28
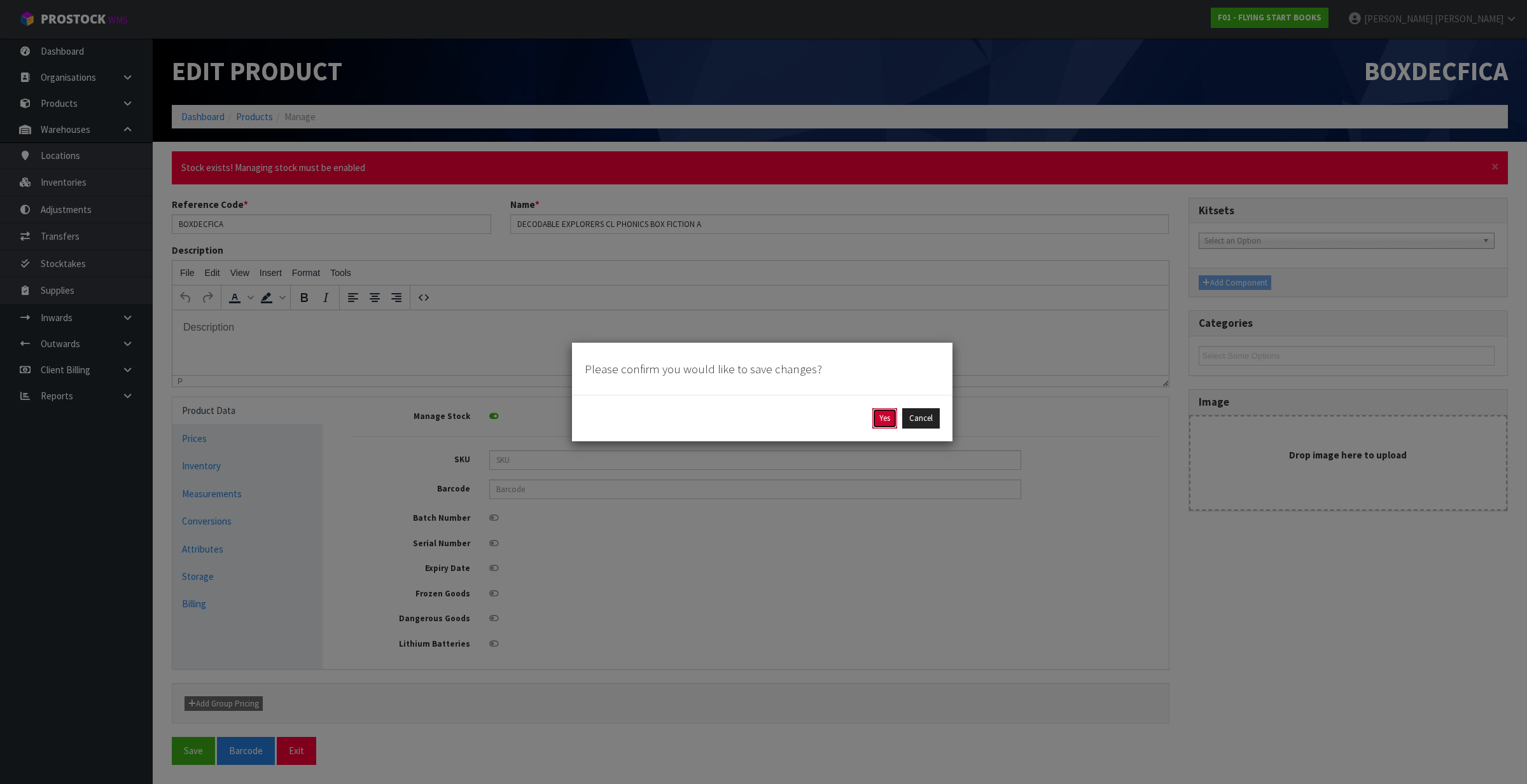
click at [879, 418] on button "Yes" at bounding box center [885, 418] width 25 height 20
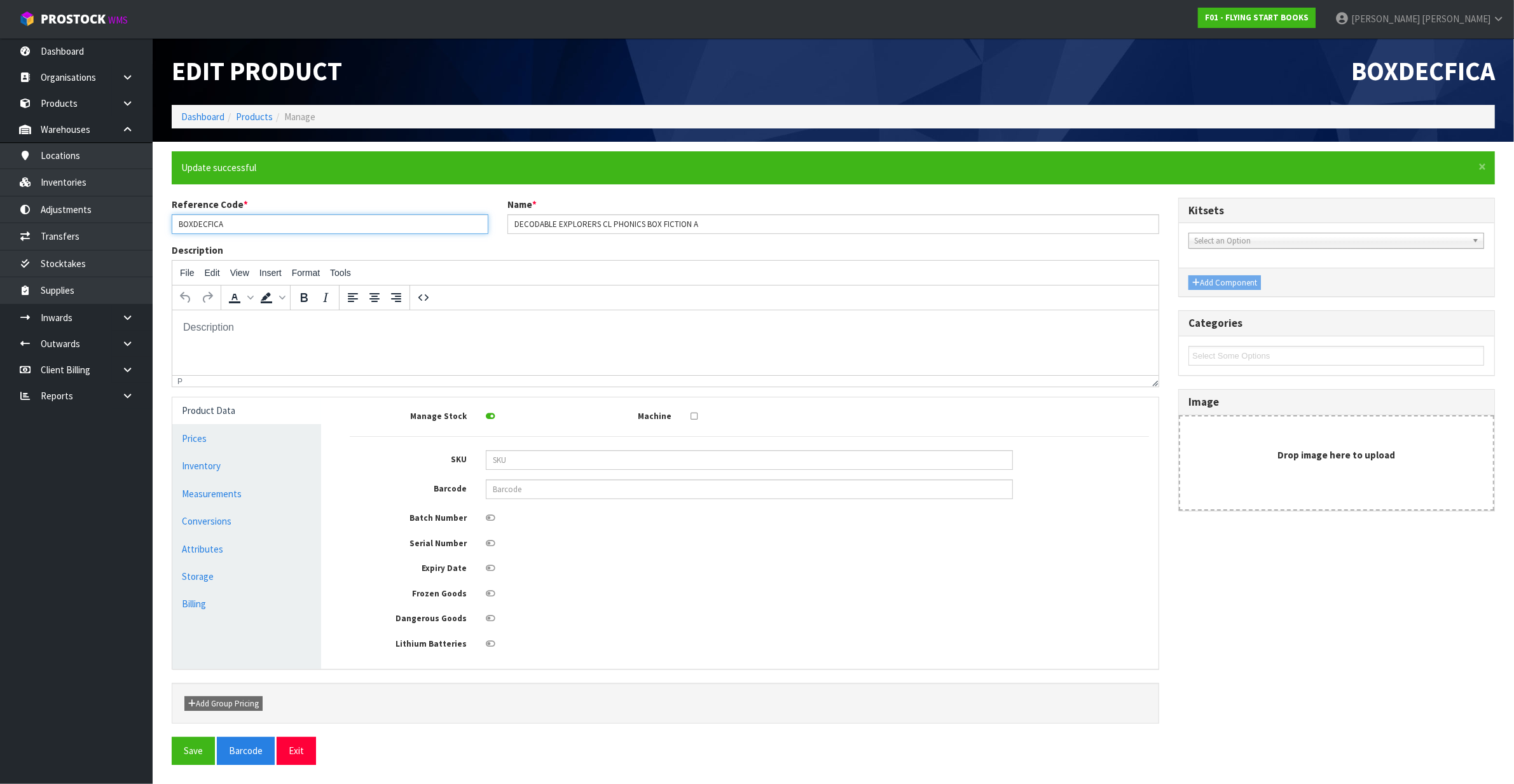
click at [215, 220] on input "BOXDECFICA" at bounding box center [330, 224] width 317 height 20
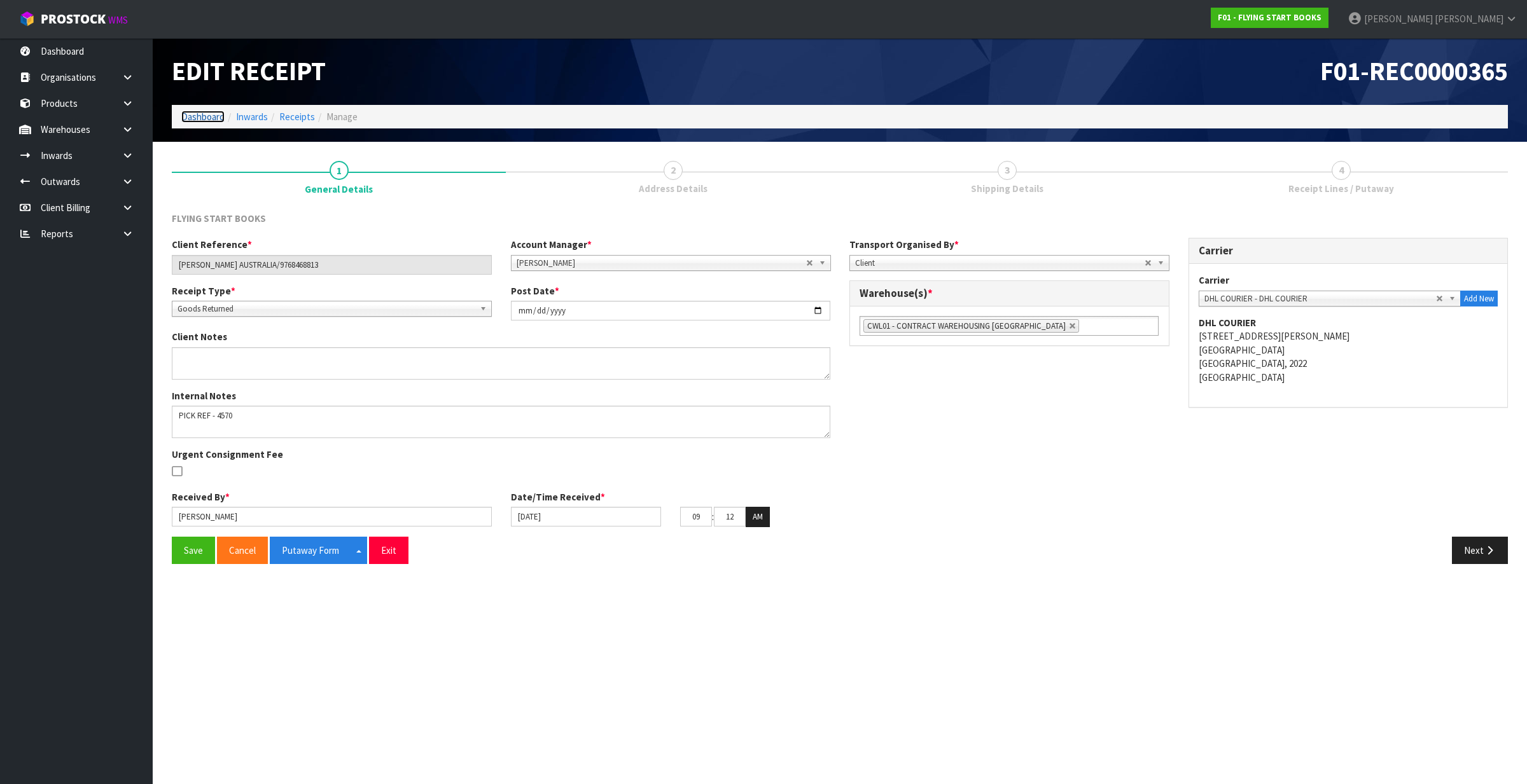
click at [202, 115] on link "Dashboard" at bounding box center [202, 116] width 43 height 12
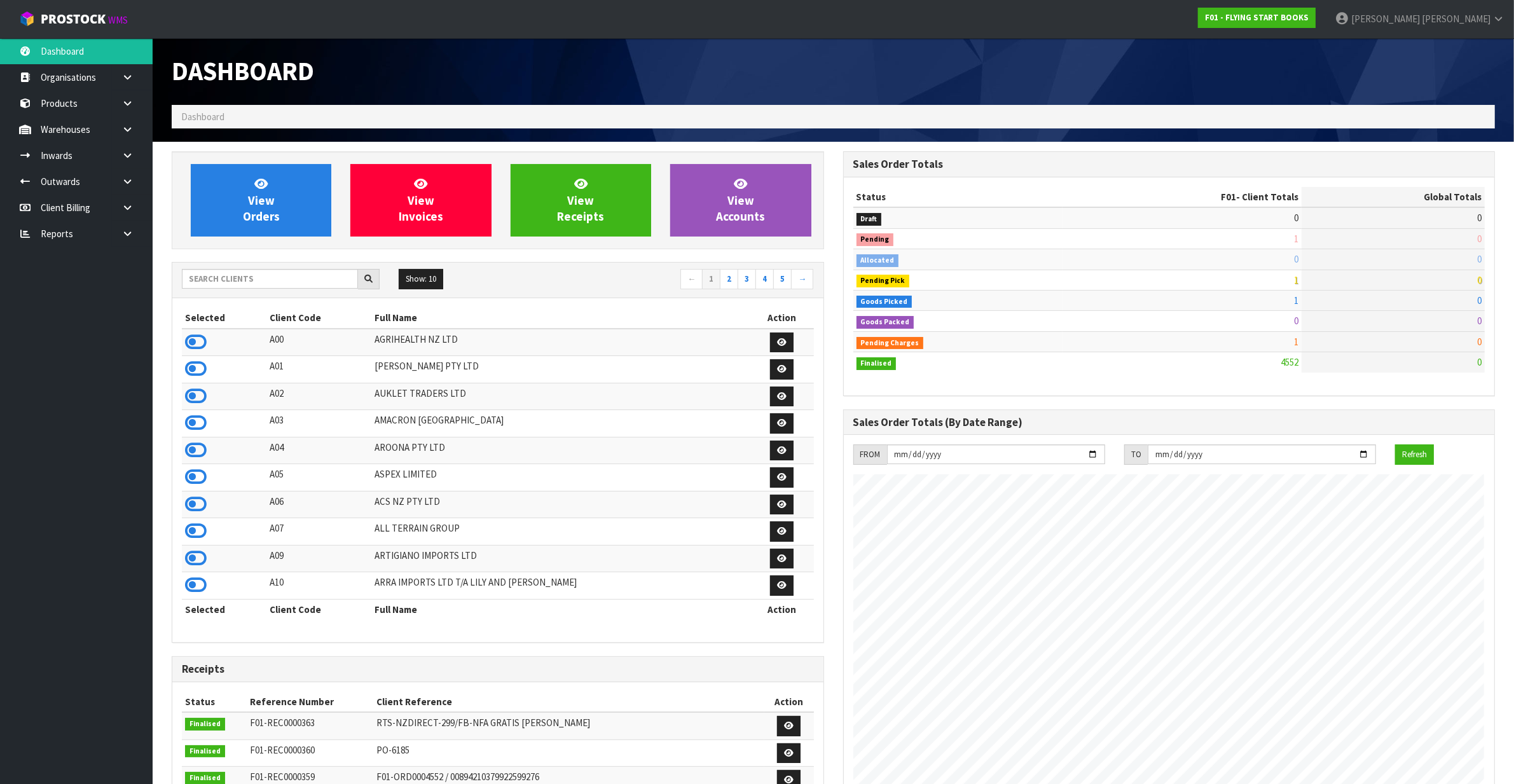
scroll to position [794, 671]
click at [239, 286] on input "text" at bounding box center [270, 279] width 176 height 20
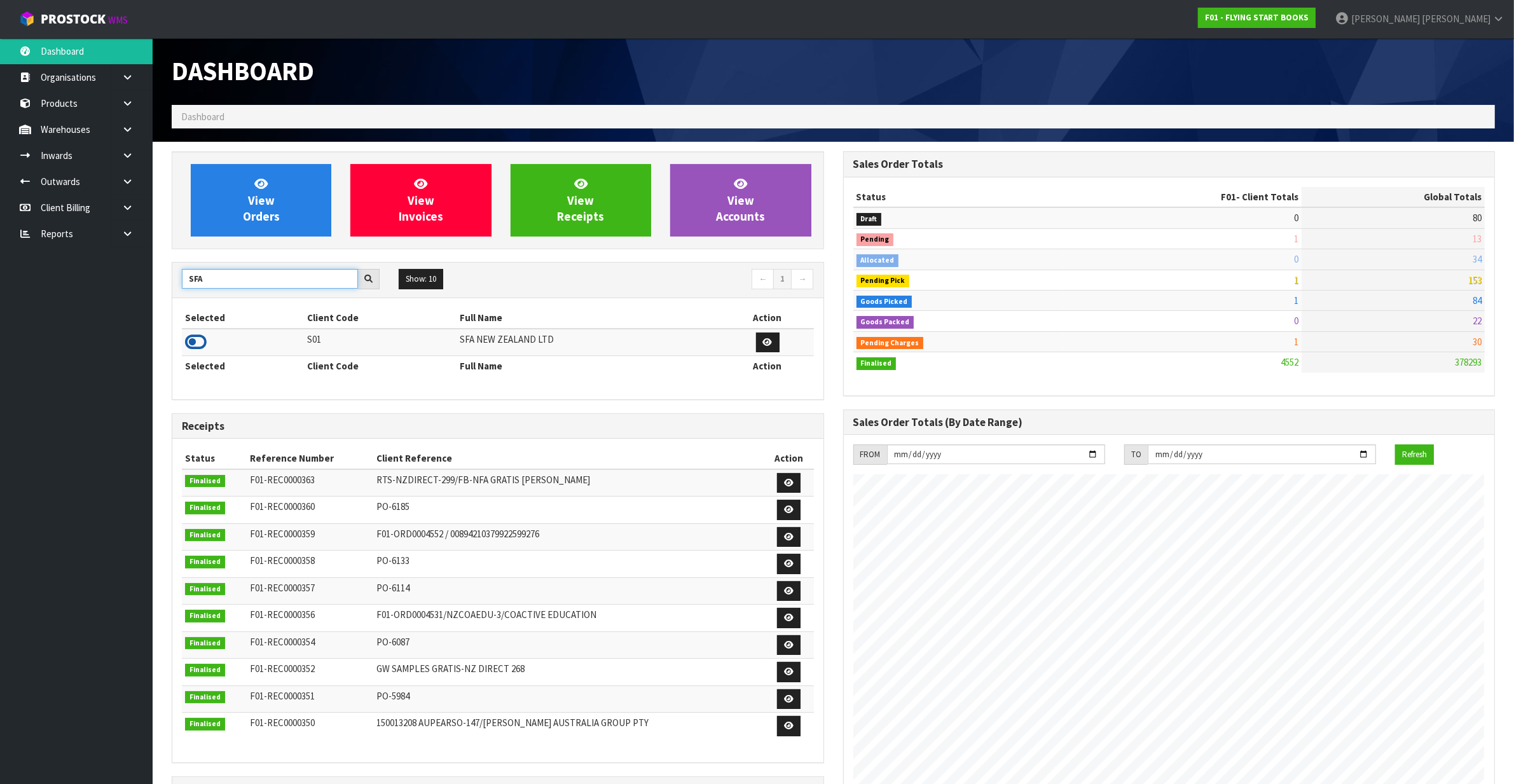
type input "SFA"
click at [189, 336] on icon at bounding box center [196, 342] width 22 height 19
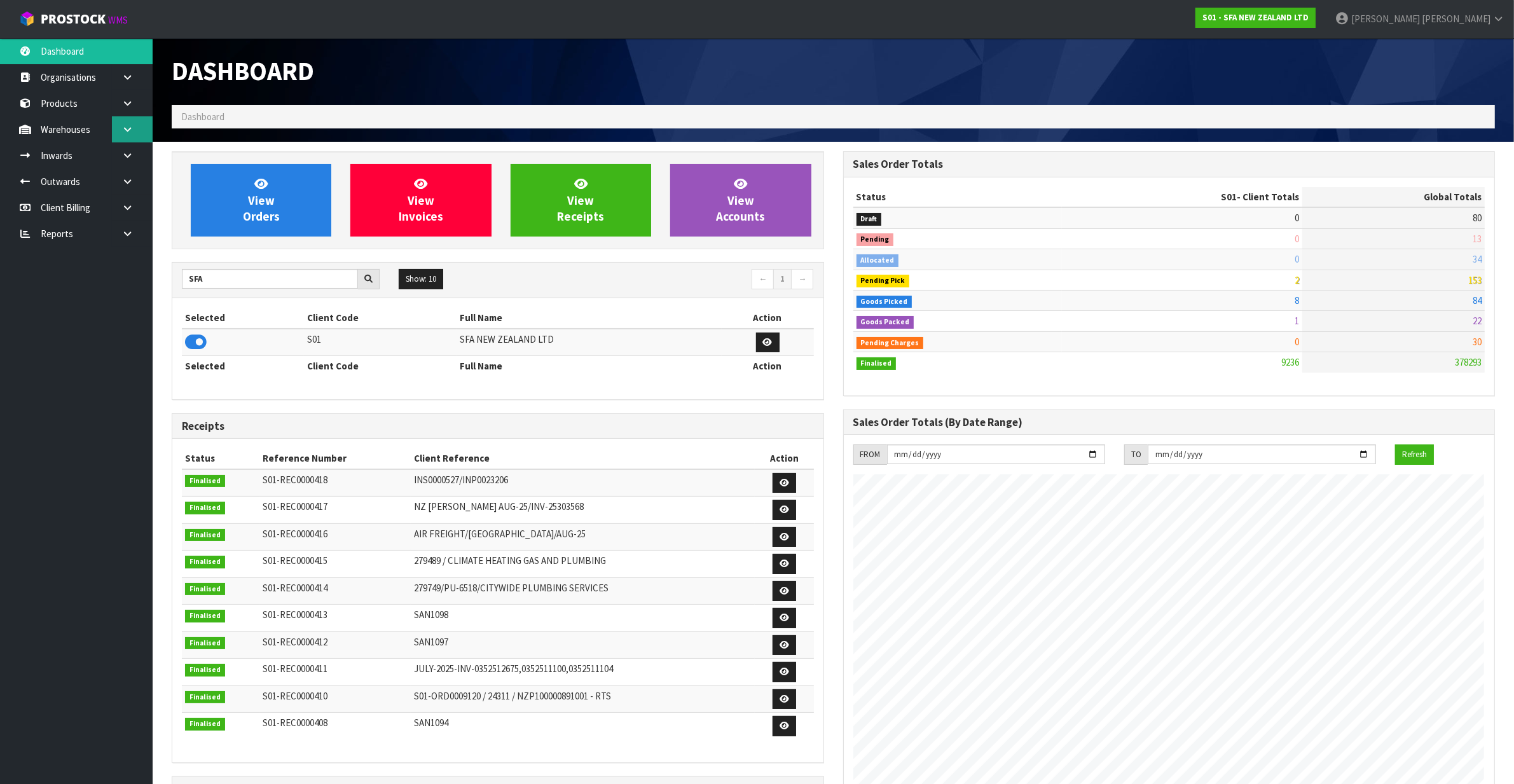
click at [140, 132] on link at bounding box center [132, 129] width 41 height 26
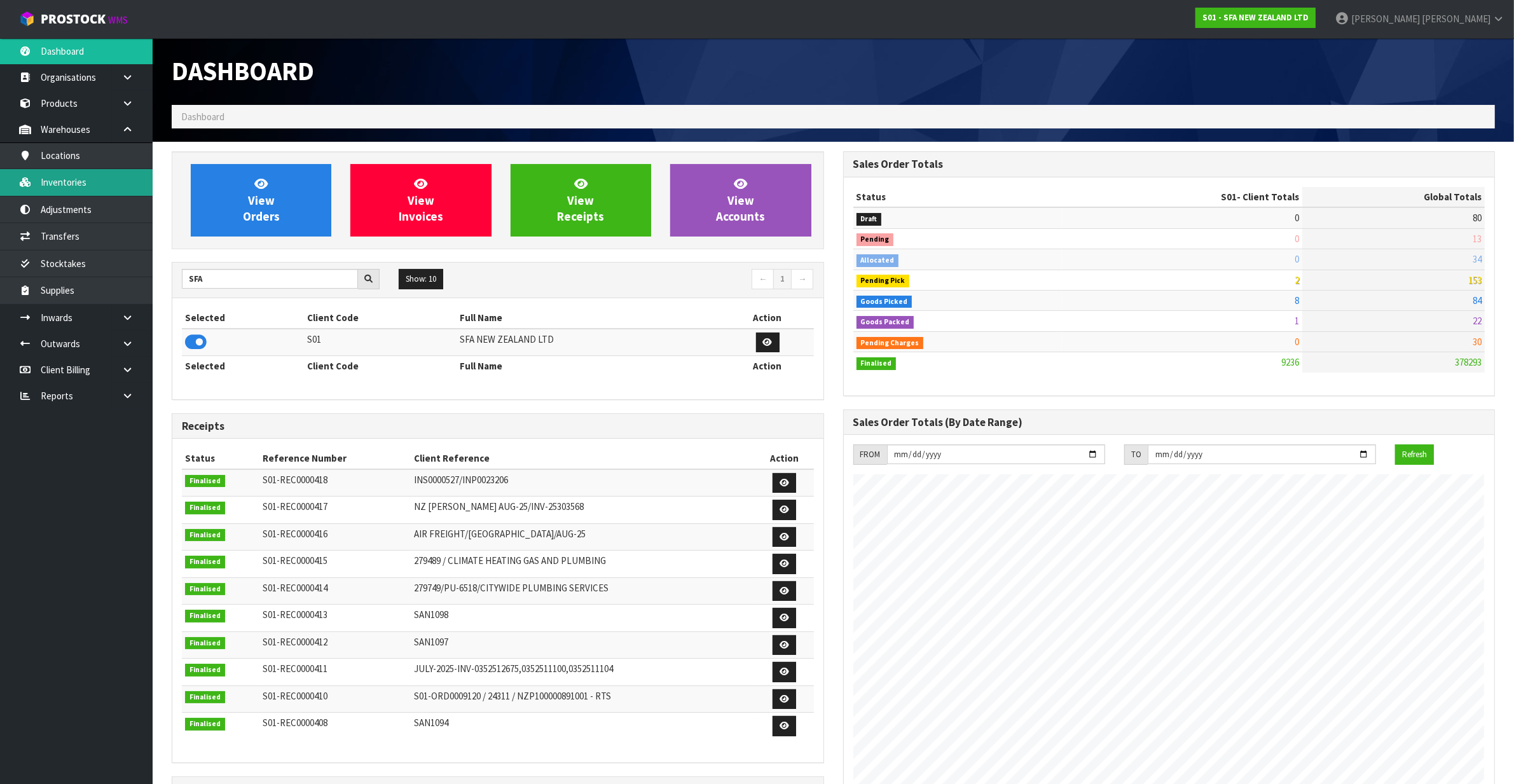
click at [113, 185] on link "Inventories" at bounding box center [76, 181] width 153 height 26
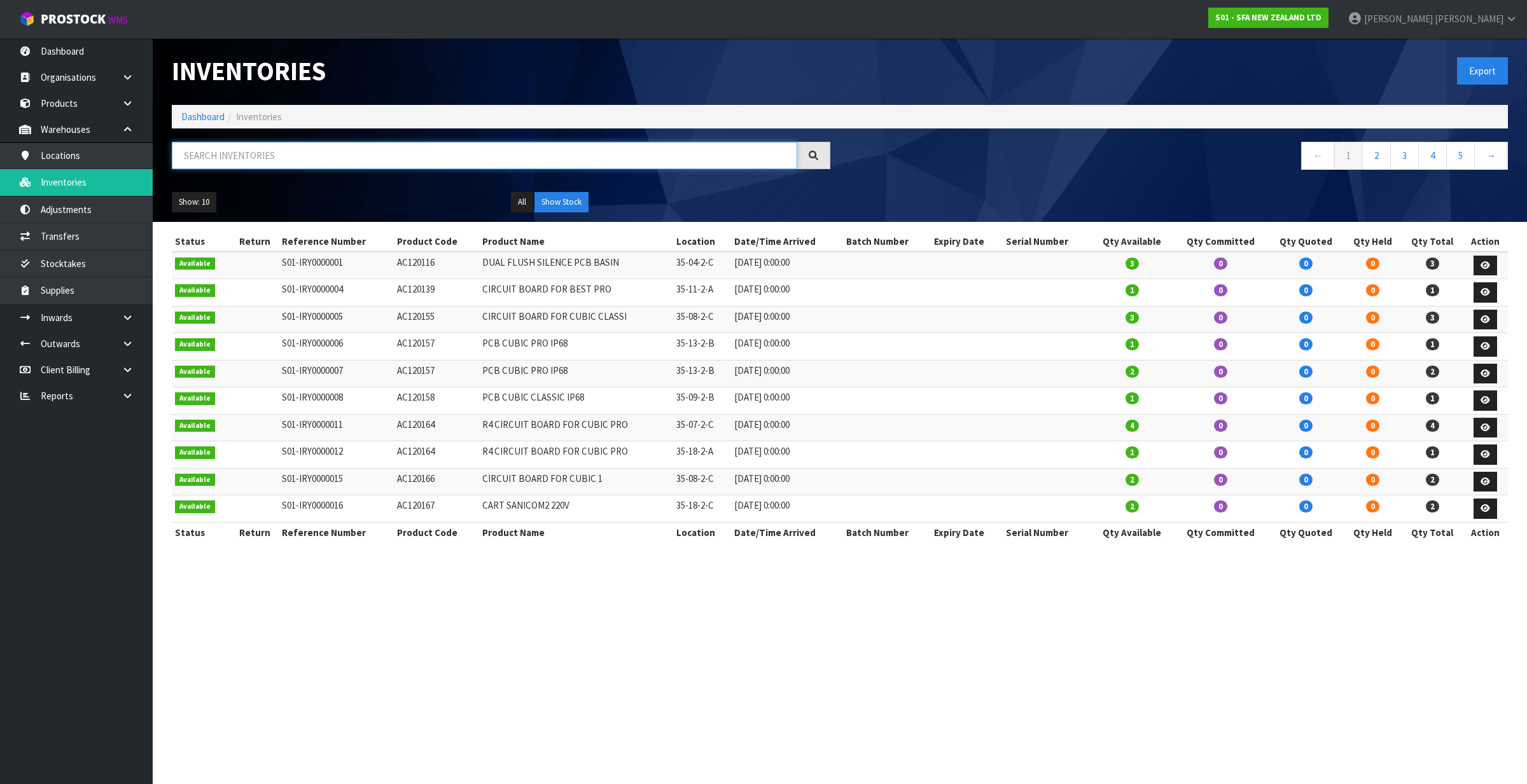
click at [392, 153] on input "text" at bounding box center [484, 155] width 625 height 28
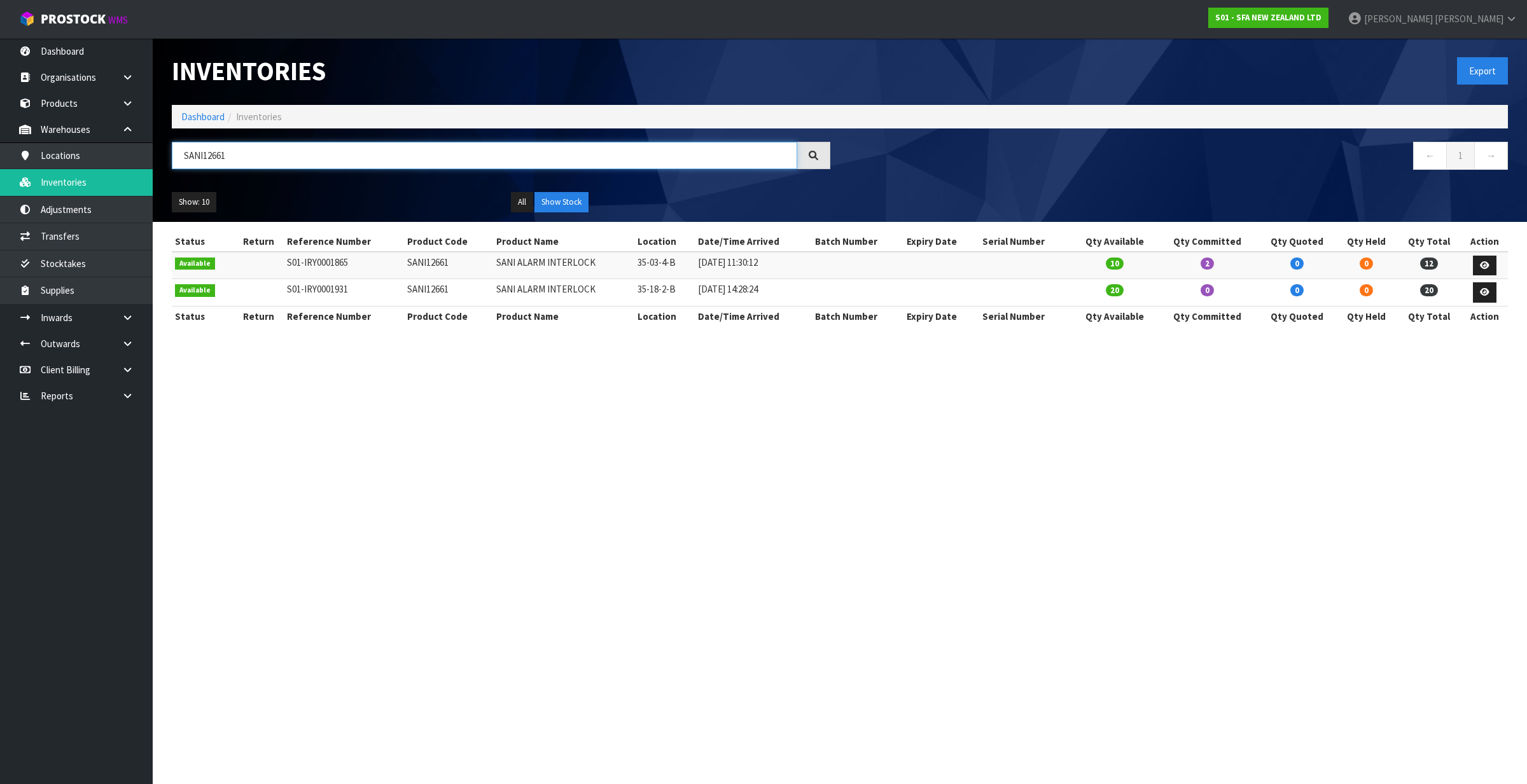
type input "SANI12661"
click at [208, 116] on link "Dashboard" at bounding box center [202, 116] width 43 height 12
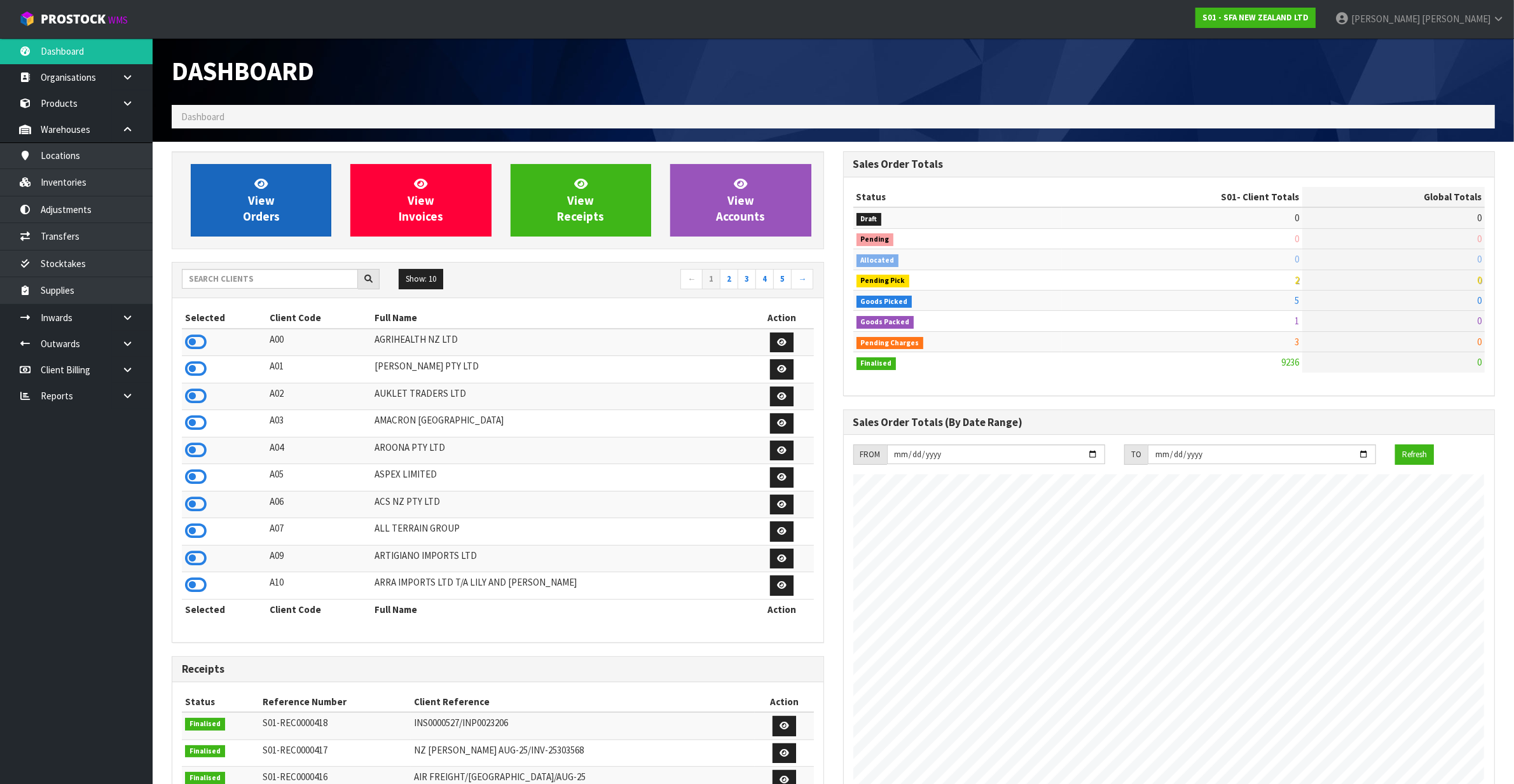
scroll to position [967, 671]
click at [272, 280] on input "text" at bounding box center [270, 279] width 176 height 20
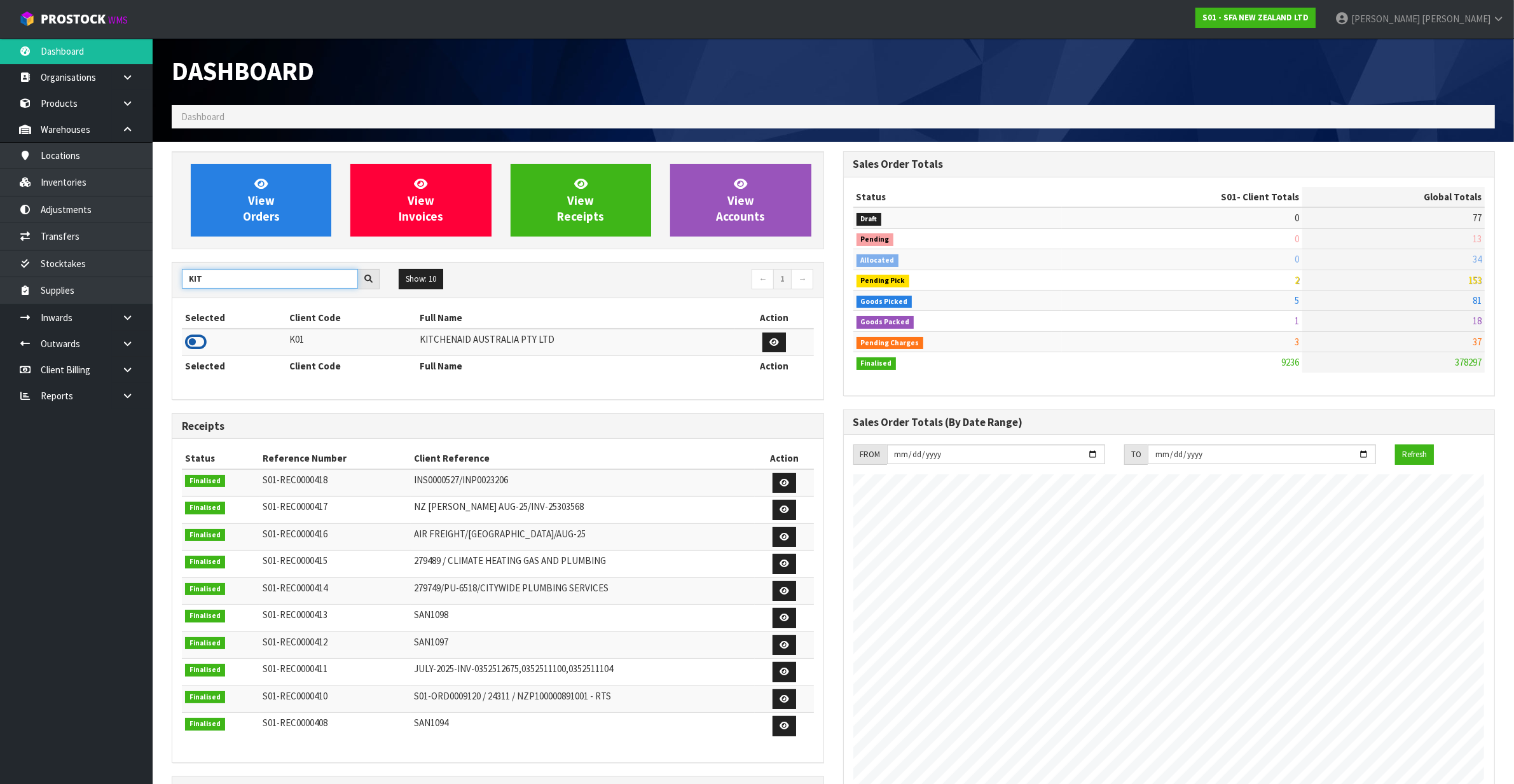
type input "KIT"
click at [203, 348] on icon at bounding box center [196, 342] width 22 height 19
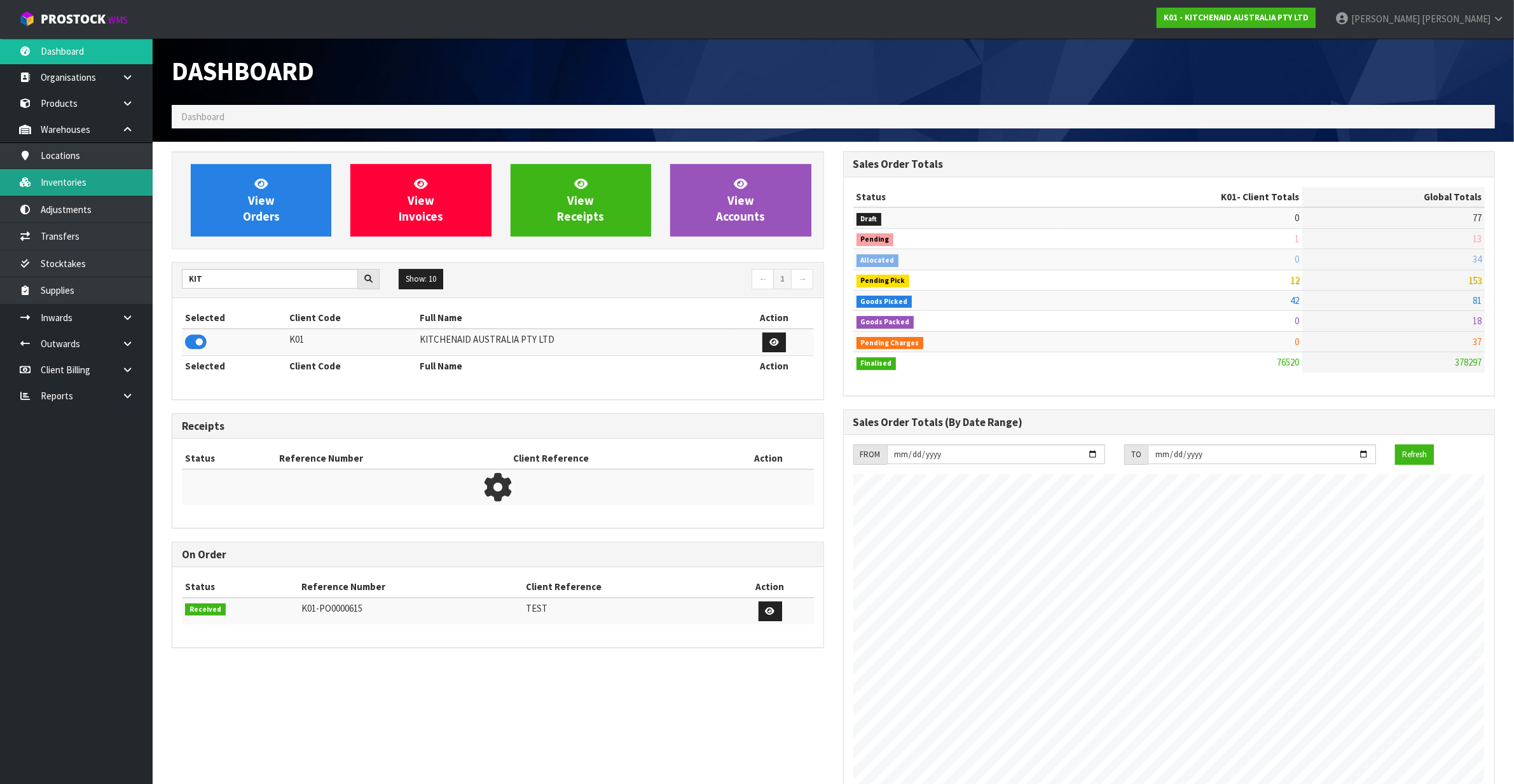
click at [98, 182] on link "Inventories" at bounding box center [76, 181] width 153 height 26
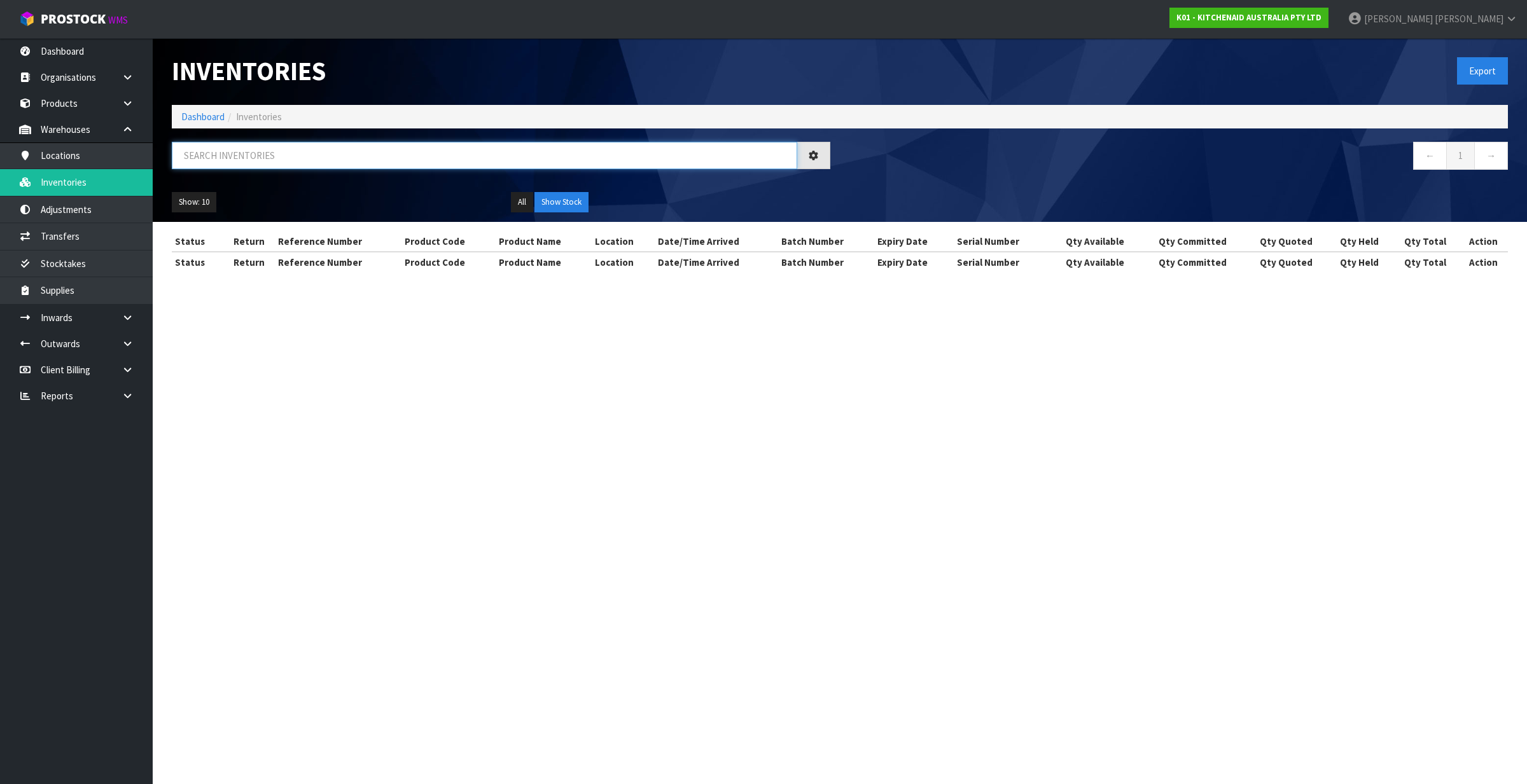
click at [250, 144] on input "text" at bounding box center [484, 155] width 625 height 28
paste input "W11279763"
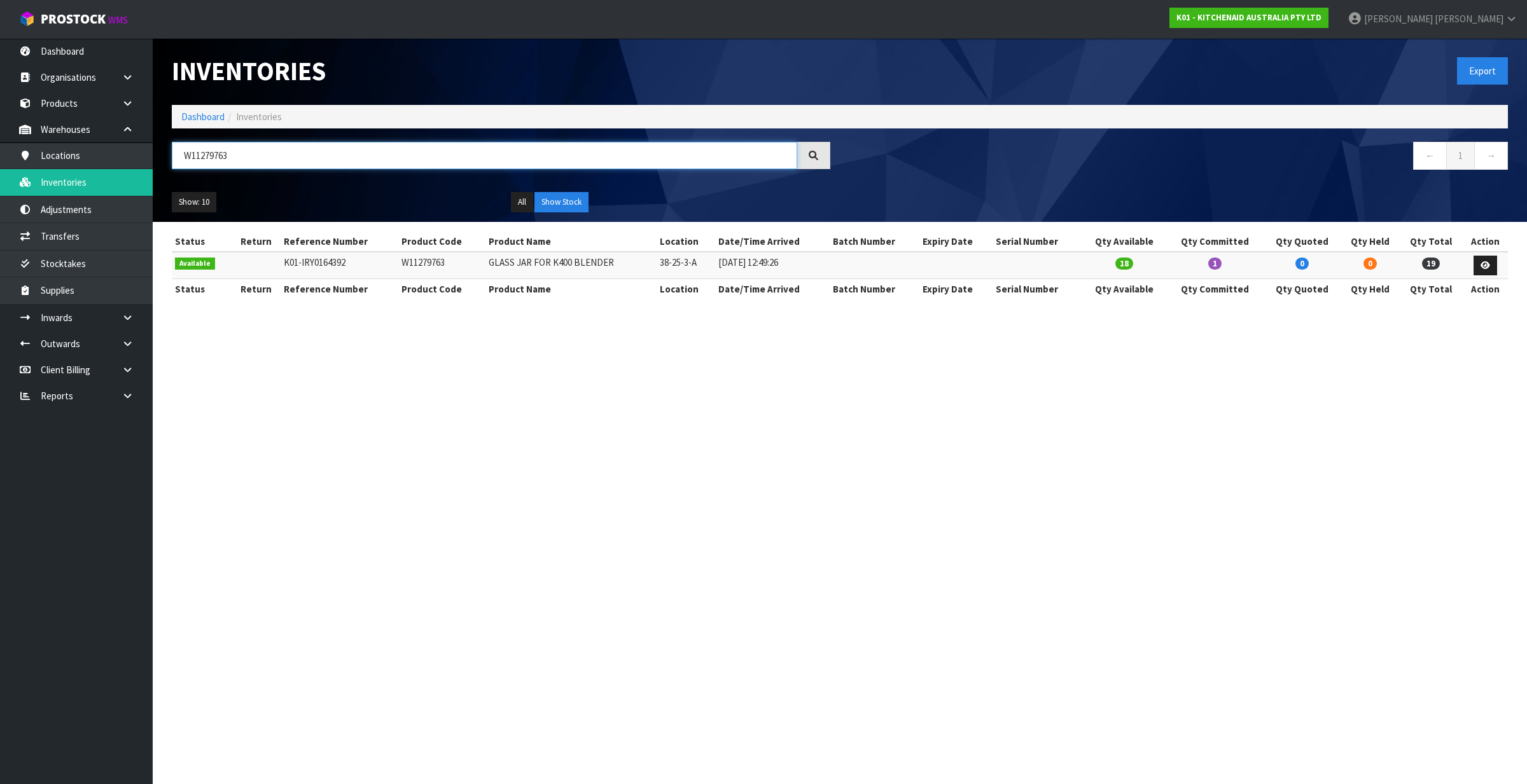
type input "W11279763"
click at [85, 103] on link "Products" at bounding box center [76, 103] width 153 height 26
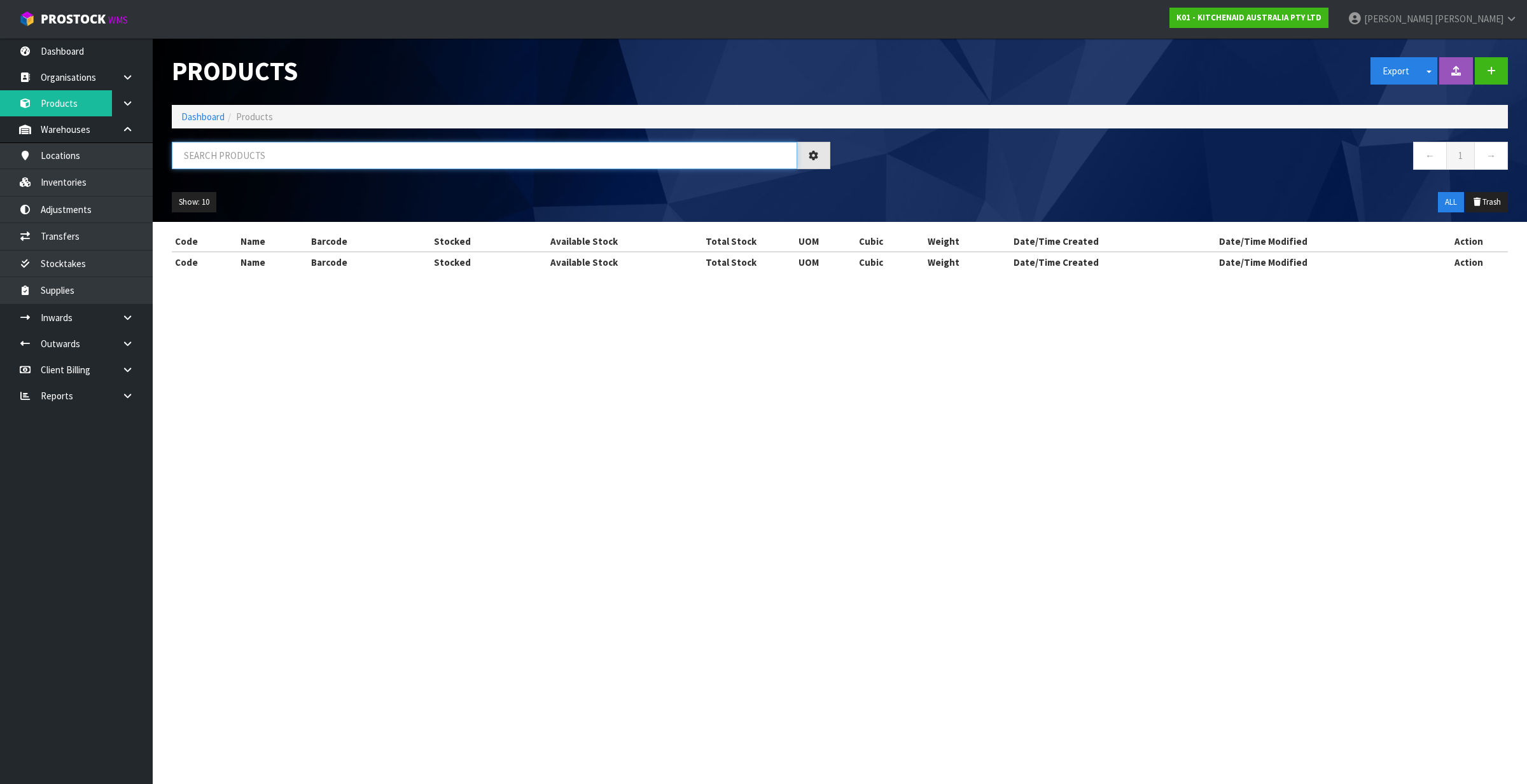
click at [271, 161] on input "text" at bounding box center [484, 155] width 625 height 28
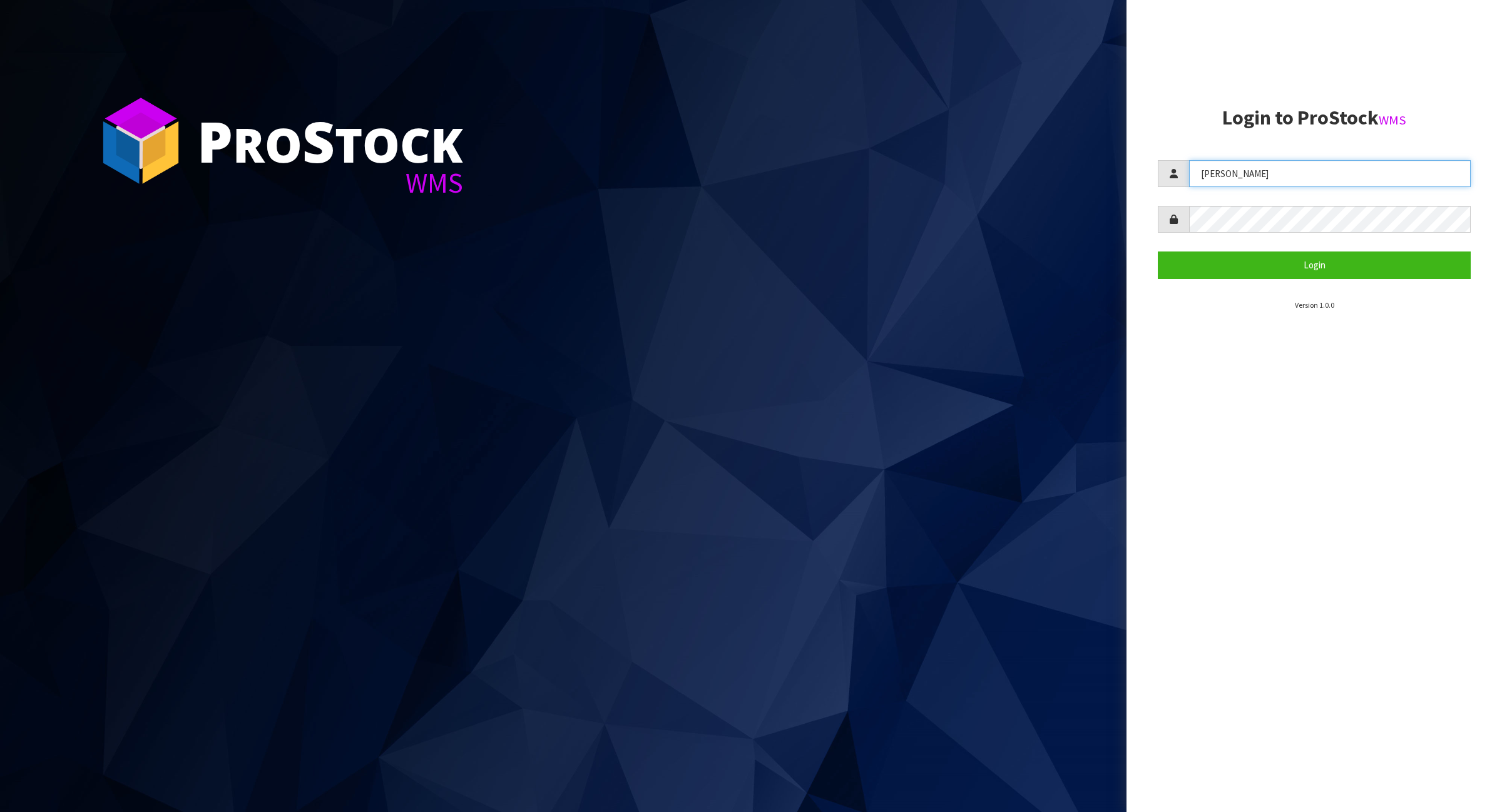
drag, startPoint x: 1281, startPoint y: 166, endPoint x: 1137, endPoint y: 206, distance: 149.5
click at [1137, 206] on aside "Login to ProStock WMS [PERSON_NAME] Login Version 1.0.0" at bounding box center [1314, 406] width 376 height 812
type input "[PERSON_NAME]"
click at [1290, 276] on button "Login" at bounding box center [1313, 265] width 313 height 27
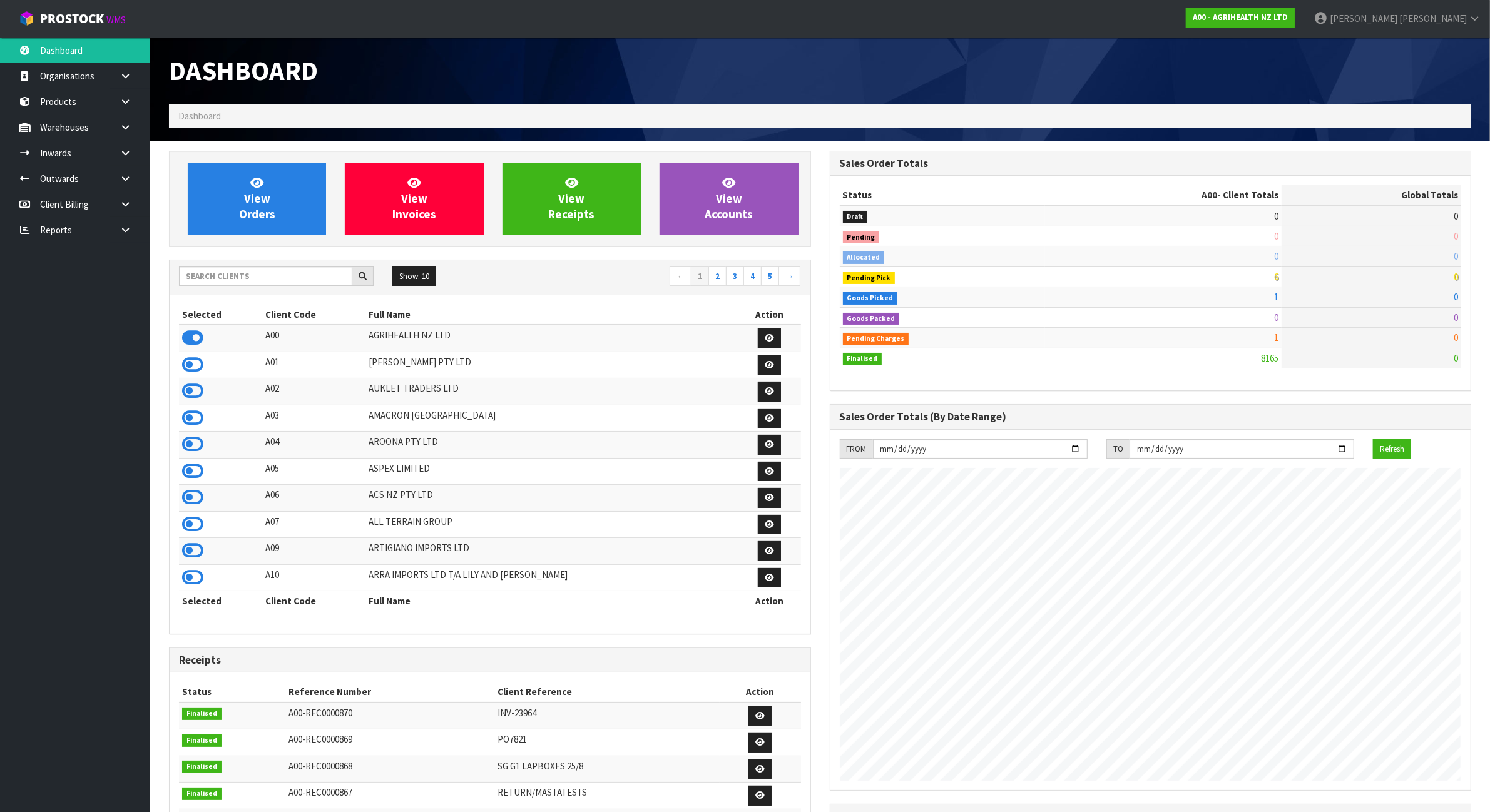
scroll to position [952, 660]
click at [307, 286] on input "text" at bounding box center [266, 276] width 174 height 20
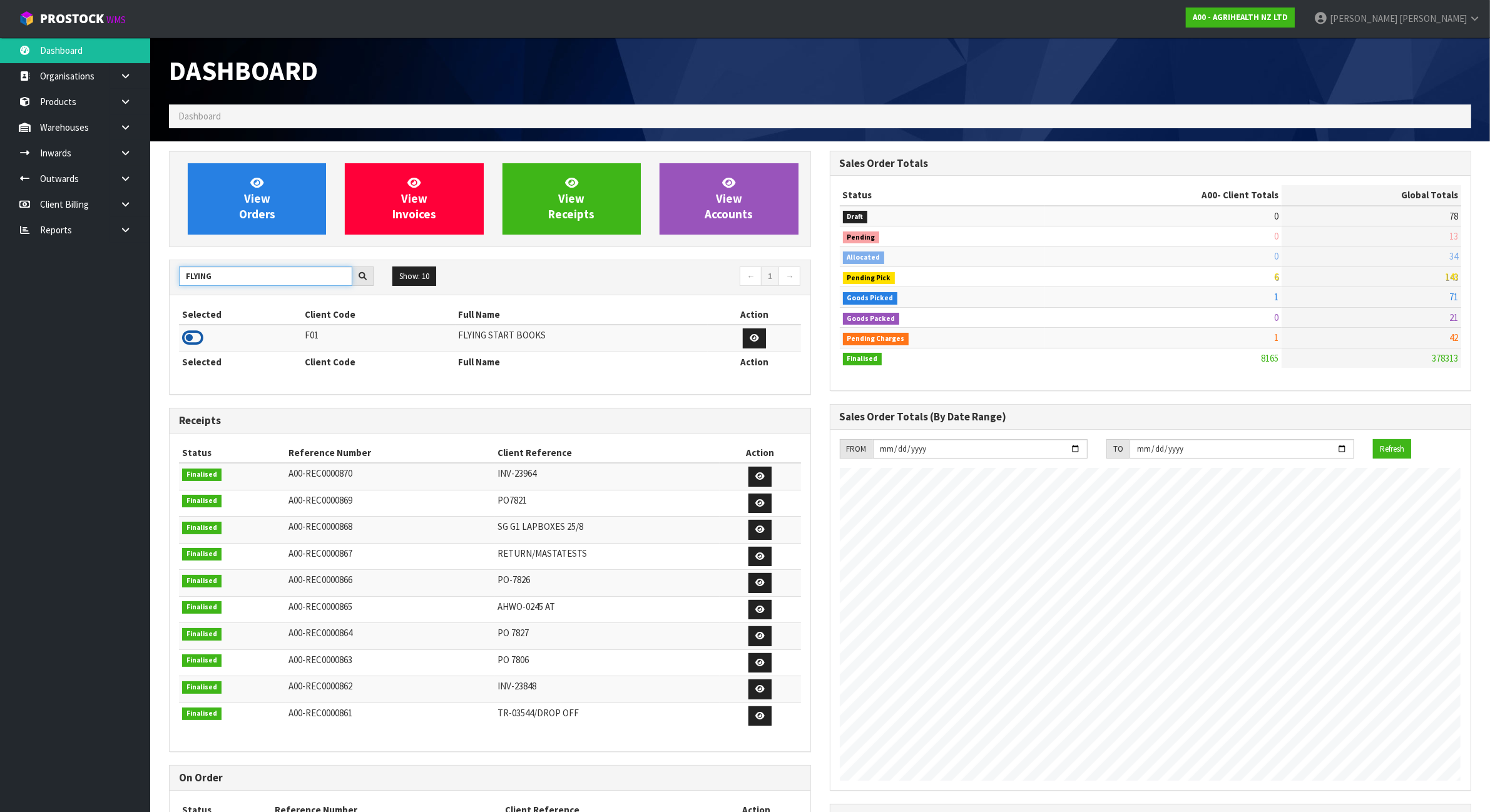
type input "FLYING"
click at [188, 341] on icon at bounding box center [192, 338] width 22 height 19
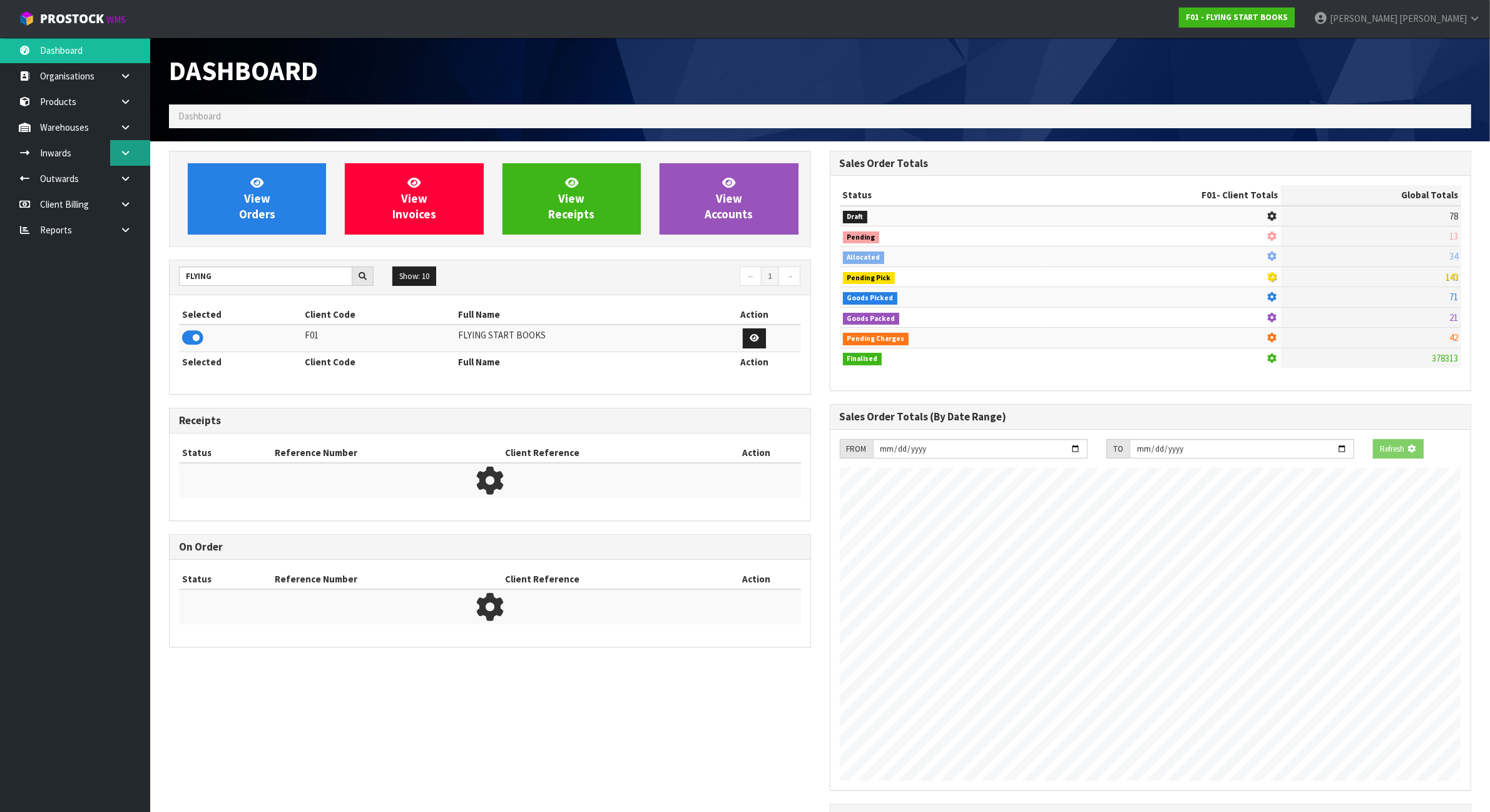
scroll to position [782, 660]
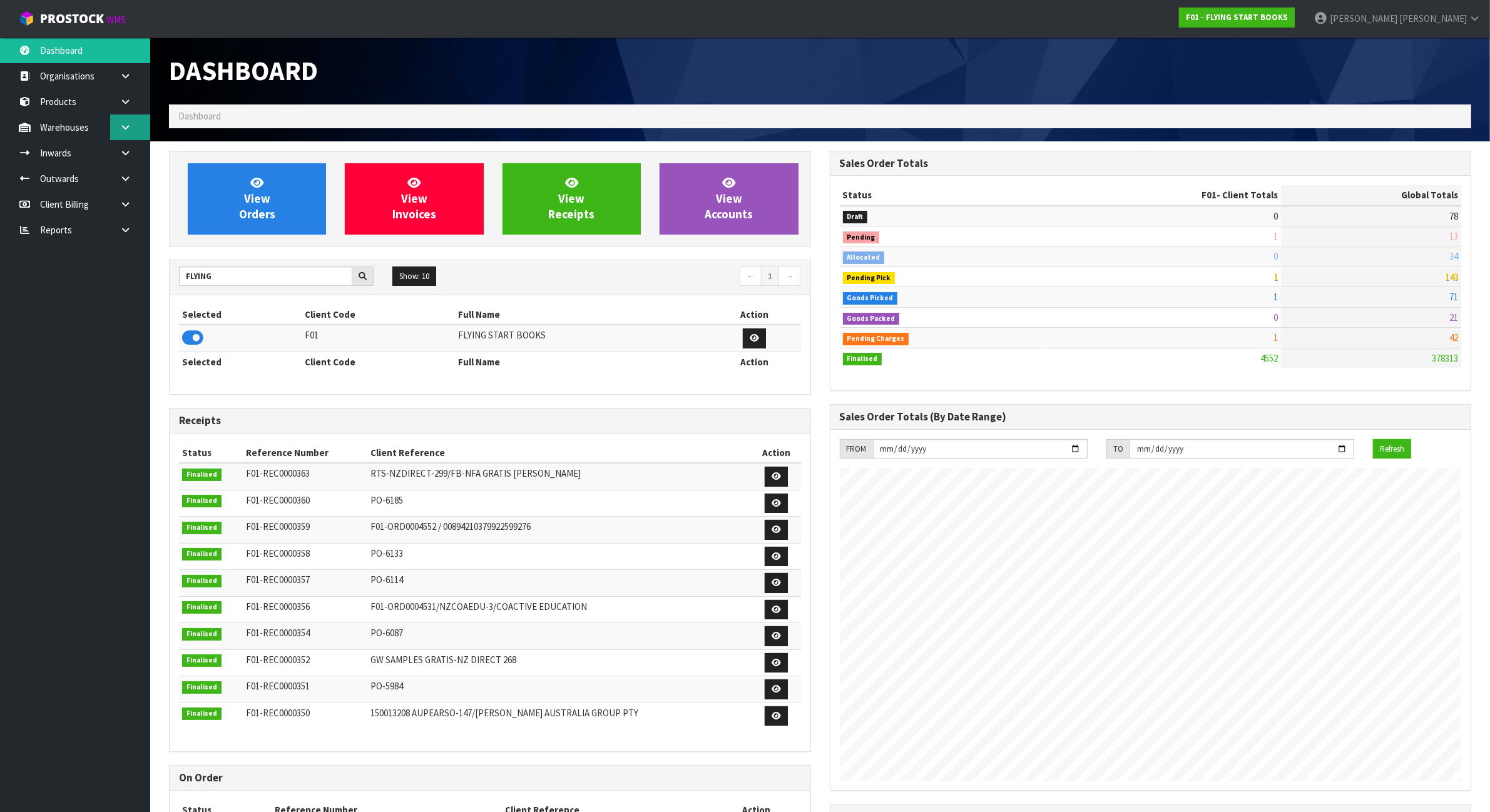
click at [117, 132] on link at bounding box center [130, 127] width 40 height 25
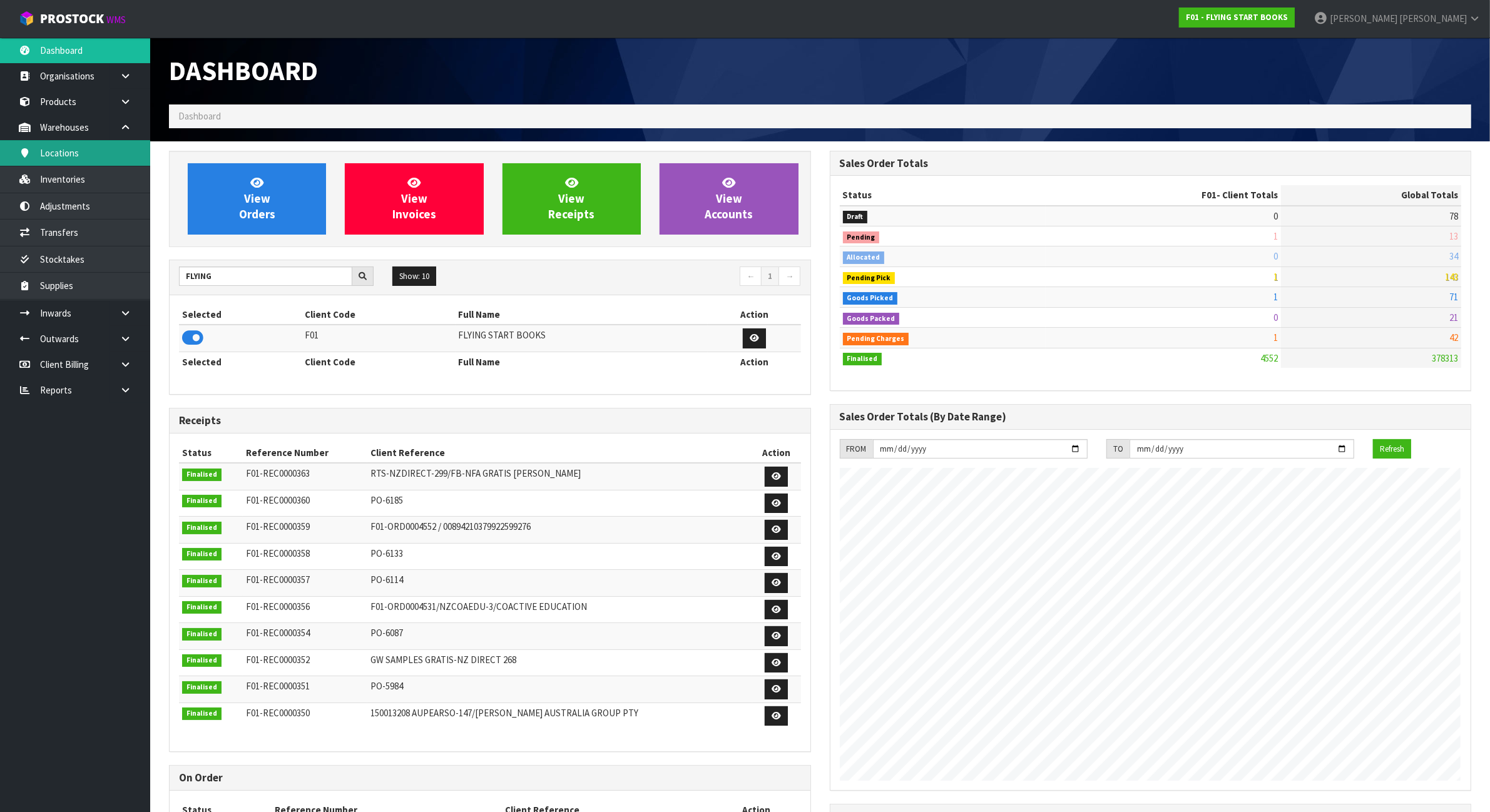
scroll to position [952, 660]
click at [119, 316] on link at bounding box center [130, 312] width 40 height 25
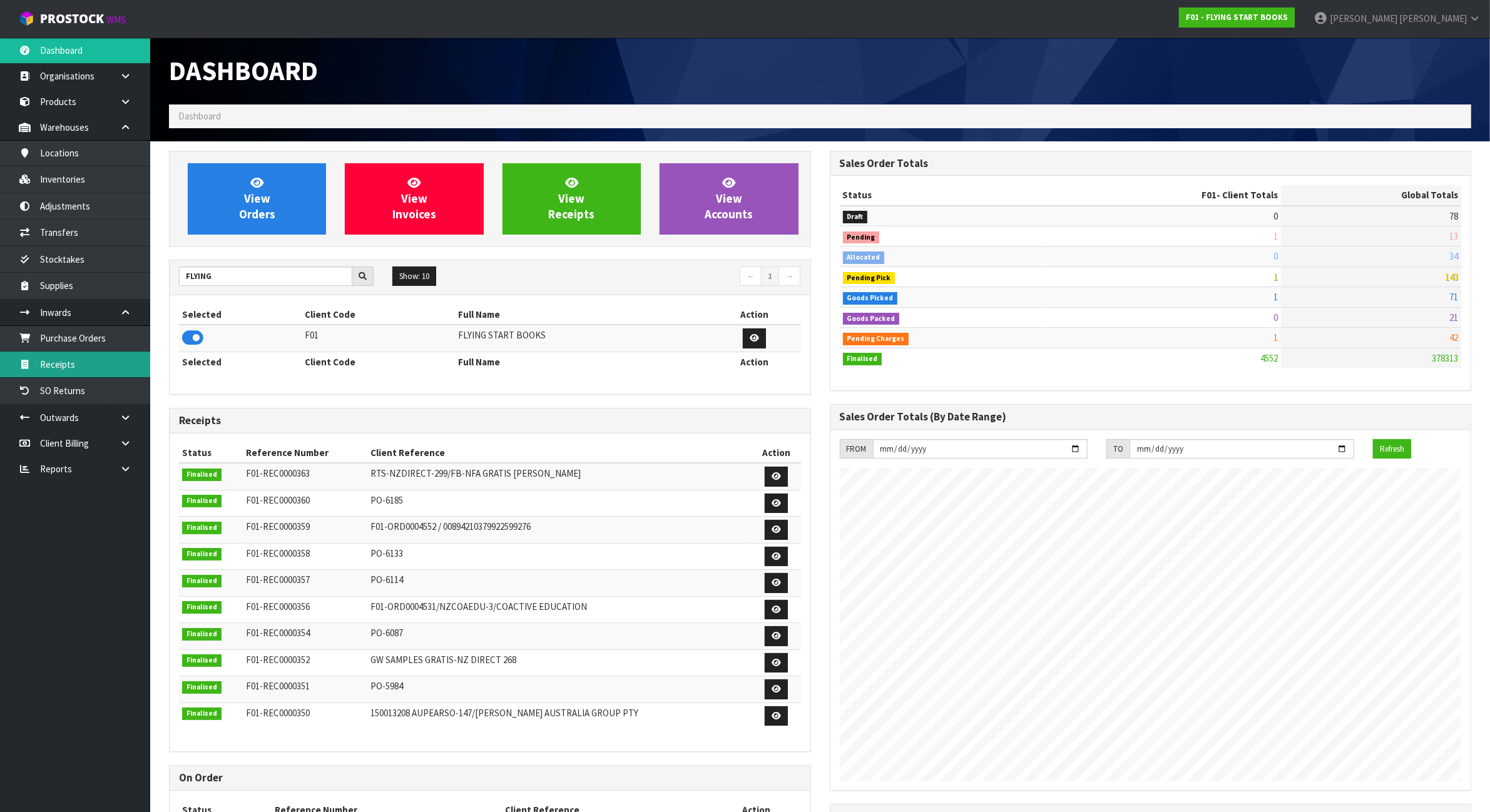
click at [88, 363] on link "Receipts" at bounding box center [75, 364] width 150 height 25
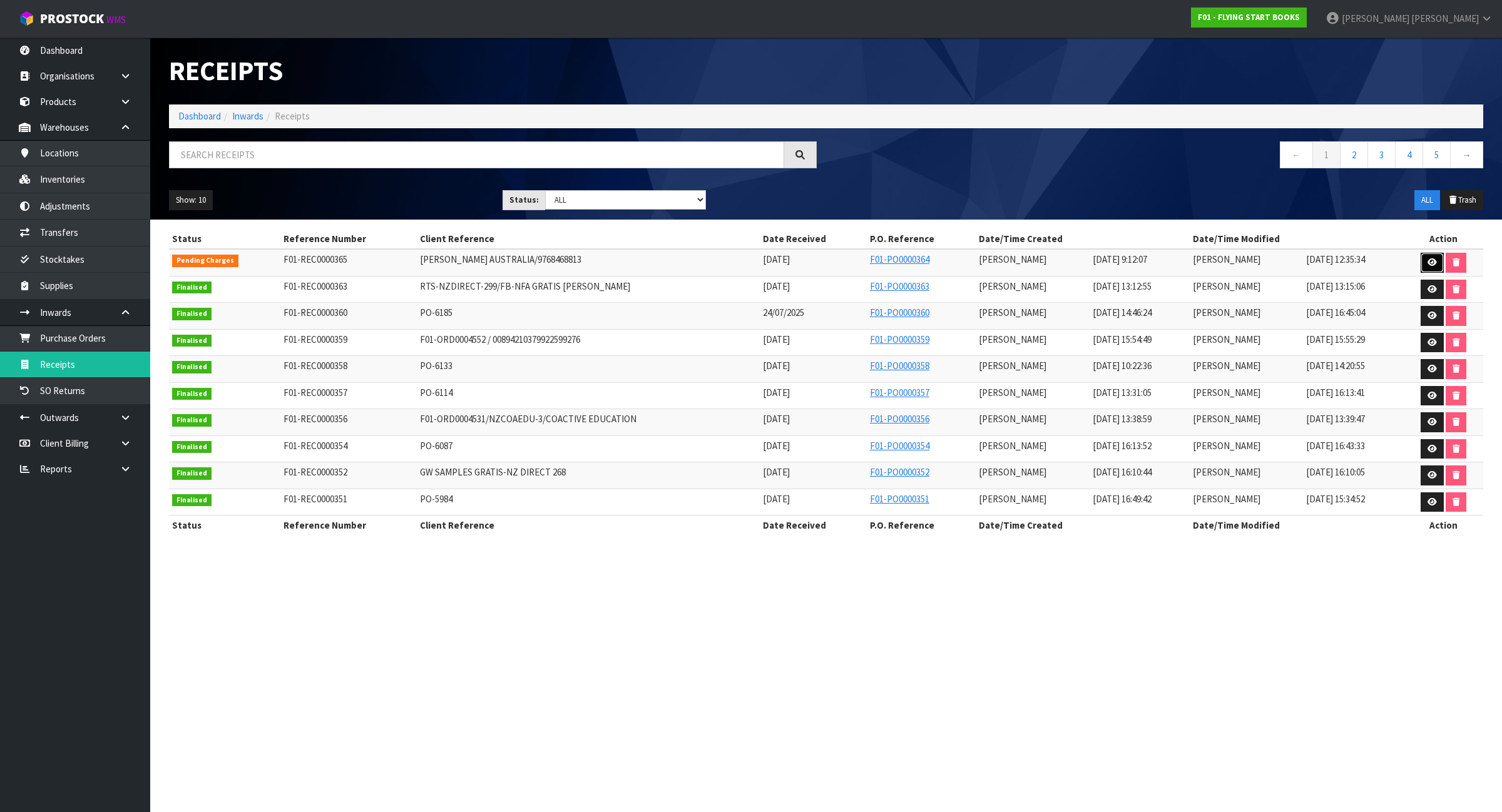
click at [1428, 265] on icon at bounding box center [1433, 262] width 9 height 8
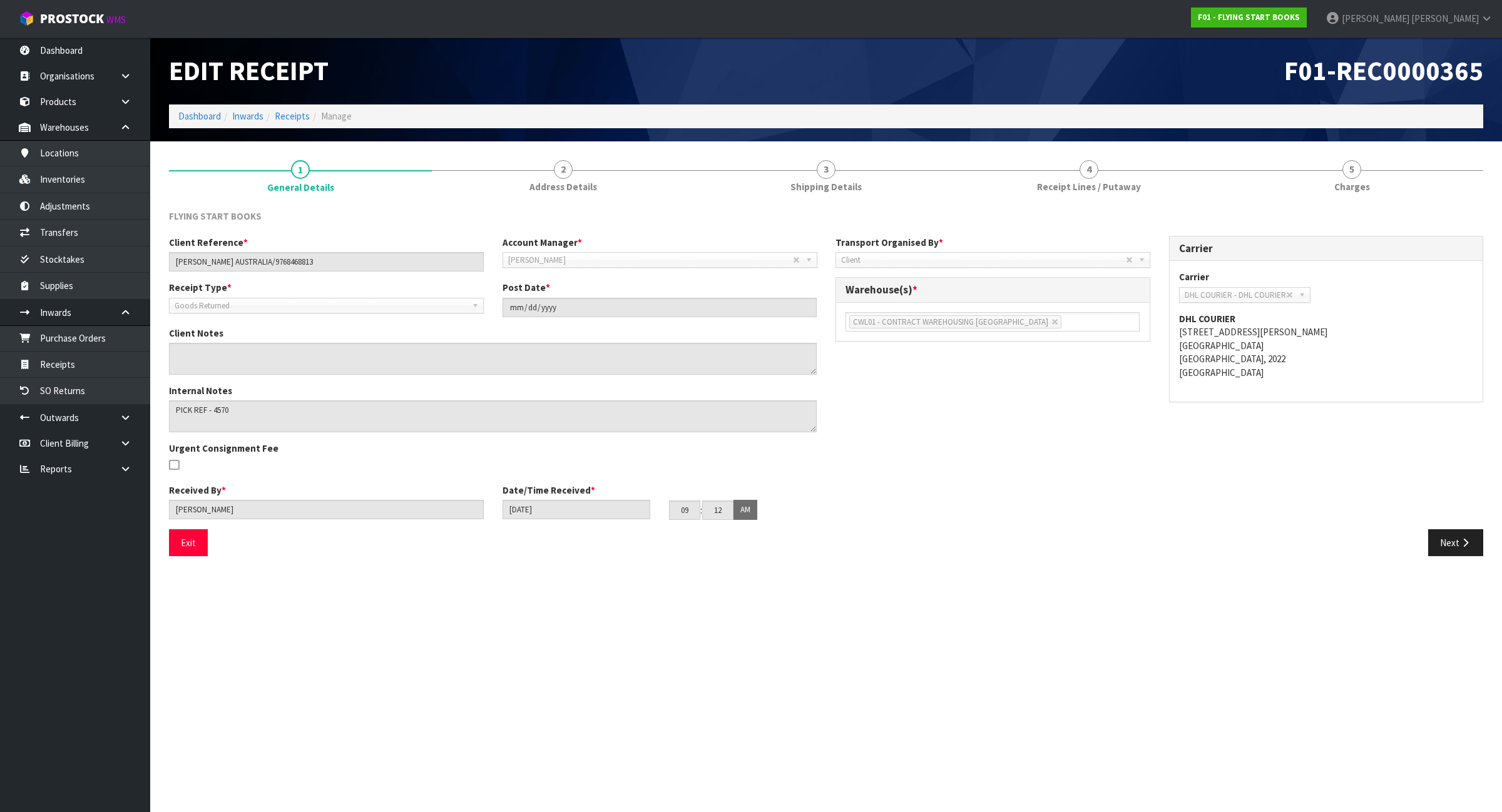
click at [1155, 211] on div "FLYING START BOOKS" at bounding box center [826, 222] width 1333 height 25
click at [1140, 190] on link "4 Receipt Lines / Putaway" at bounding box center [1089, 176] width 263 height 50
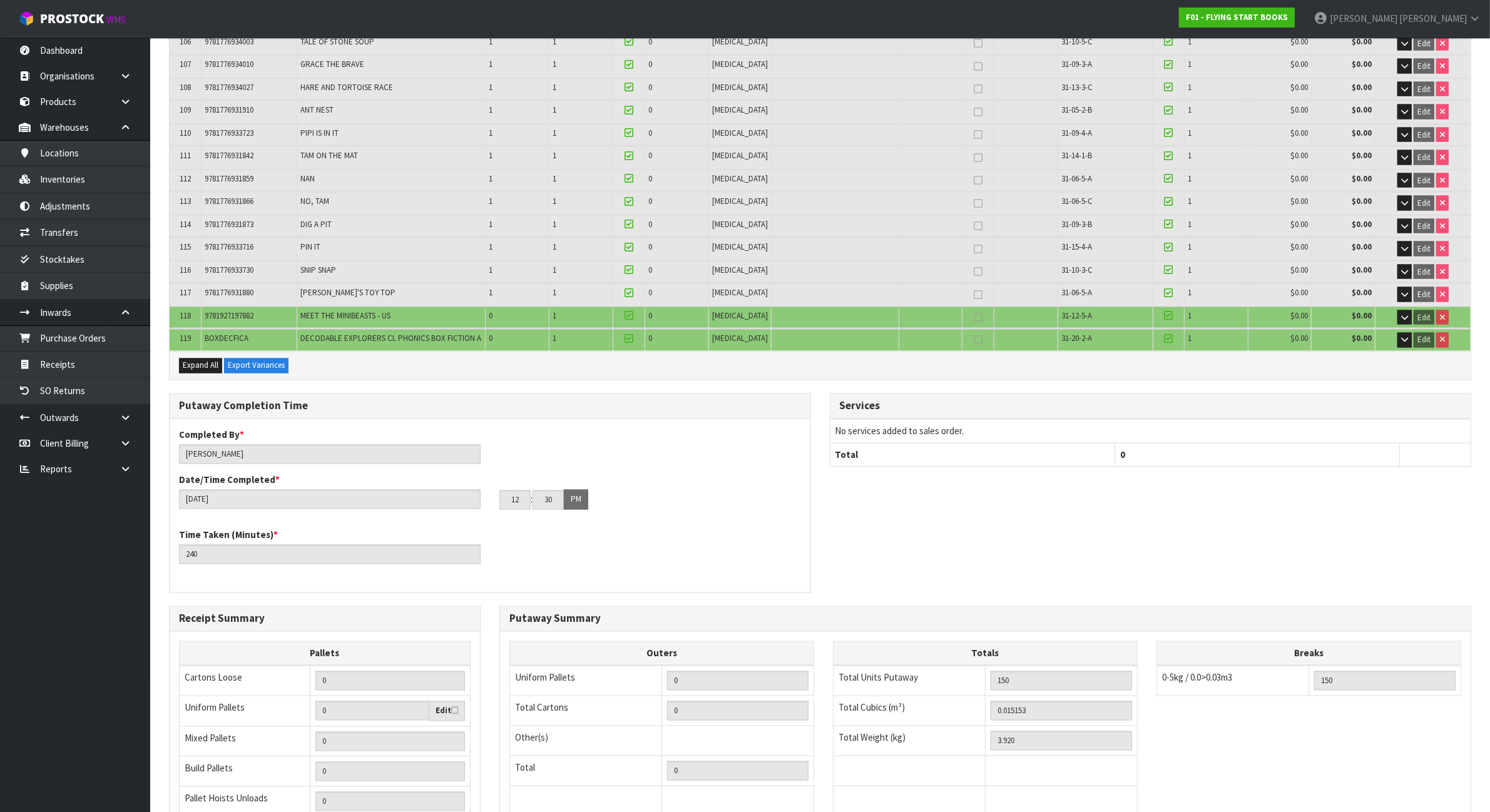
scroll to position [2780, 0]
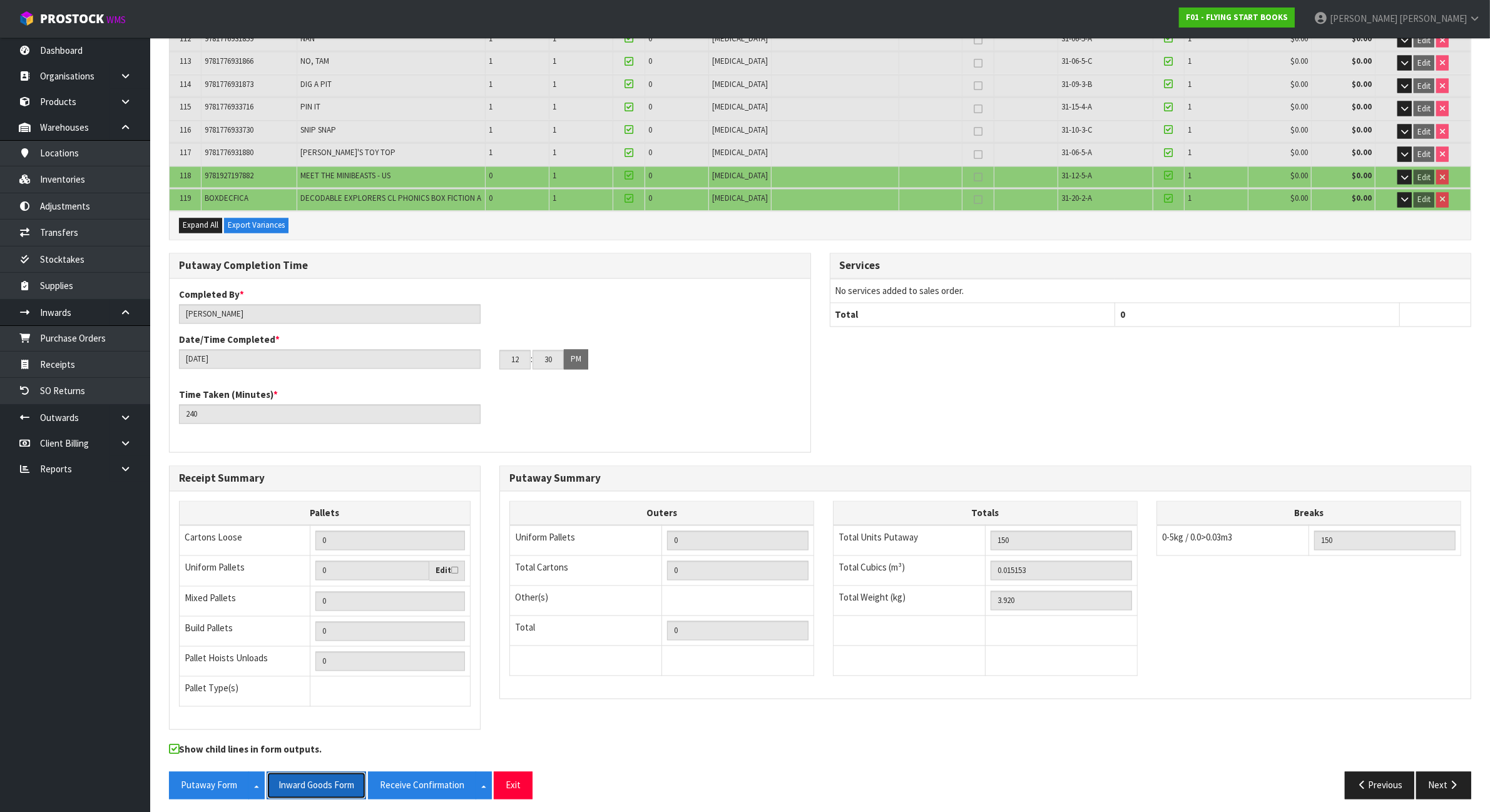
click at [304, 780] on button "Inward Goods Form" at bounding box center [316, 786] width 100 height 27
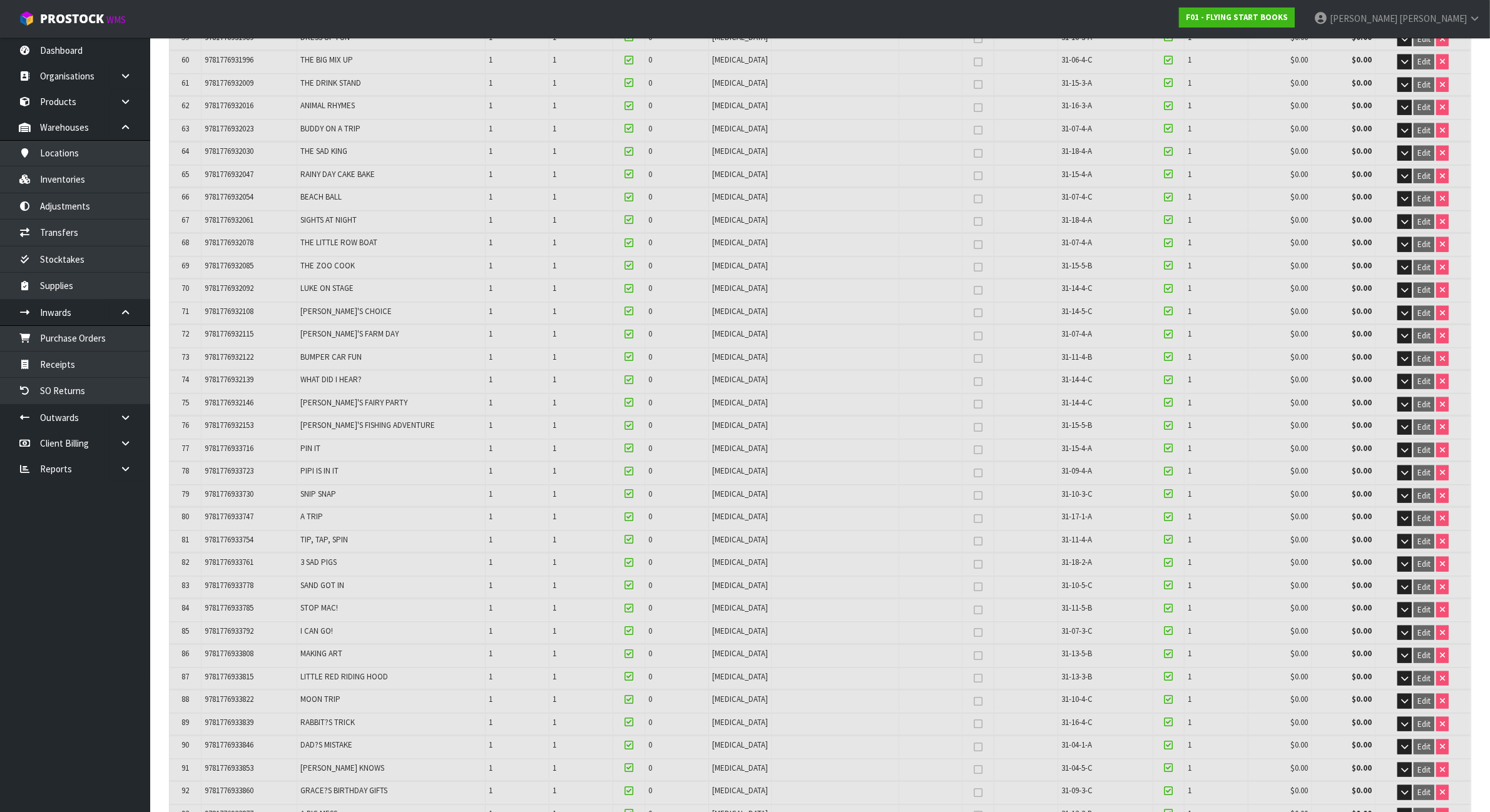
scroll to position [1528, 0]
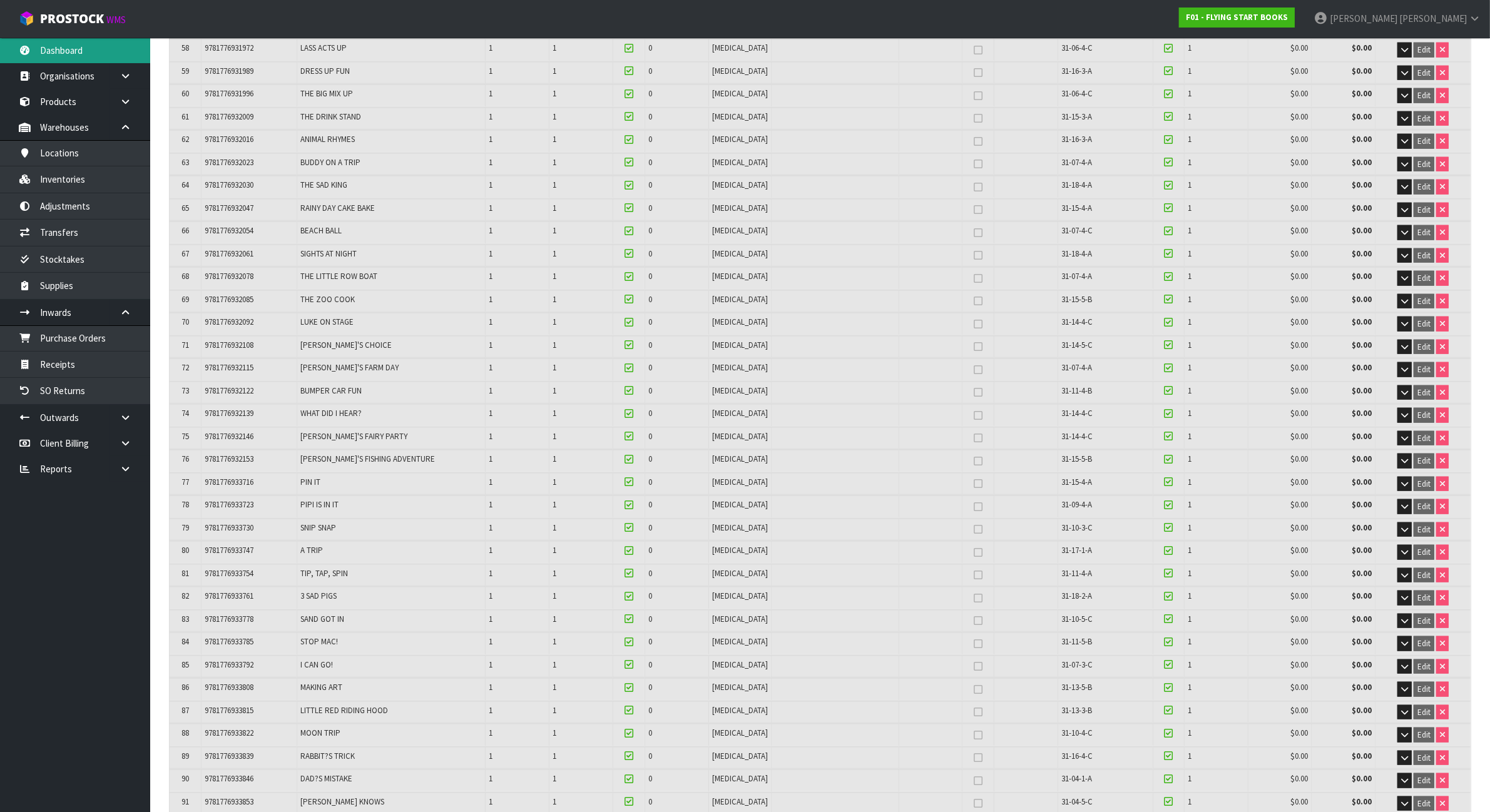
click at [107, 42] on link "Dashboard" at bounding box center [75, 50] width 150 height 25
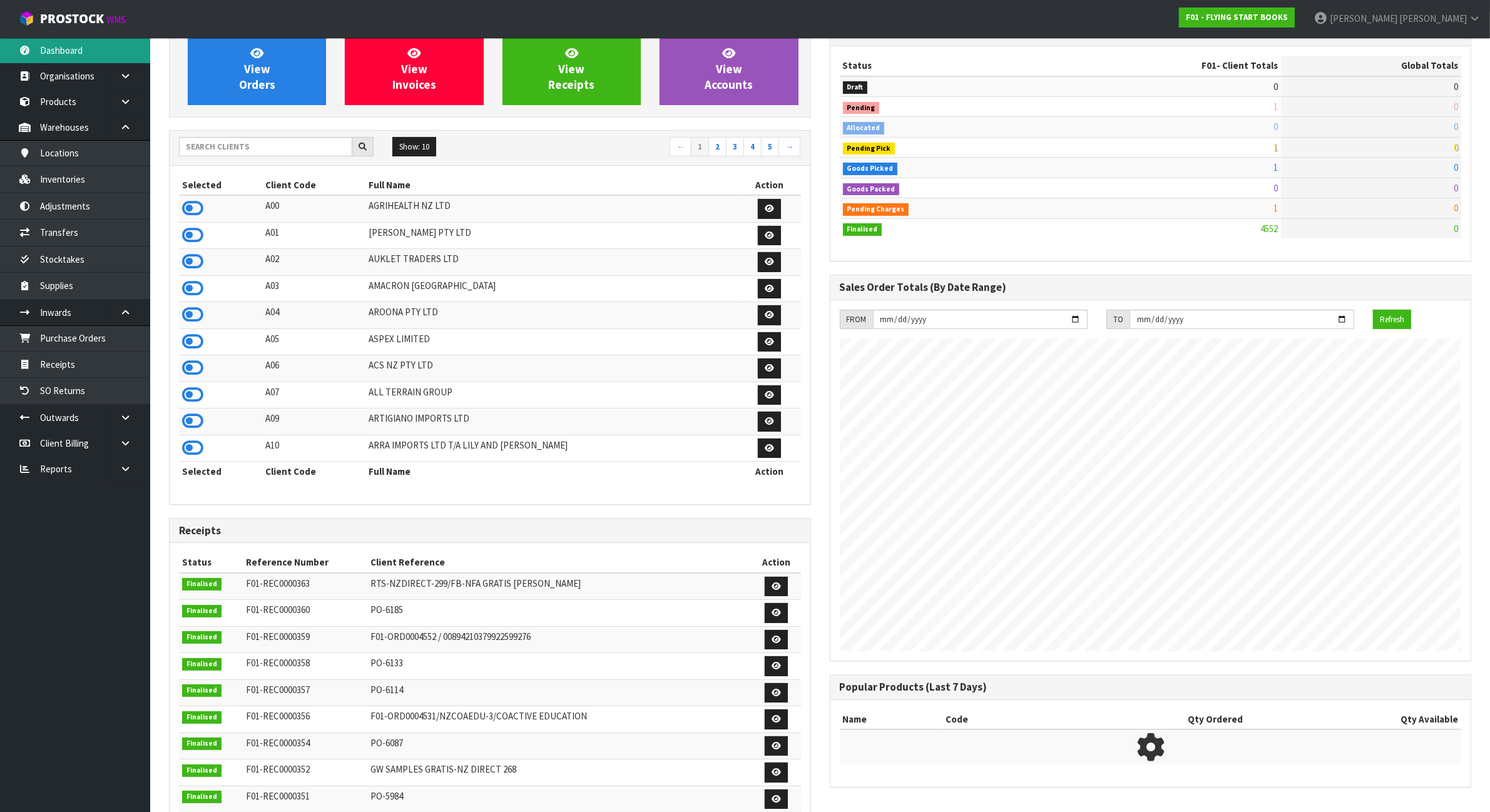
scroll to position [952, 660]
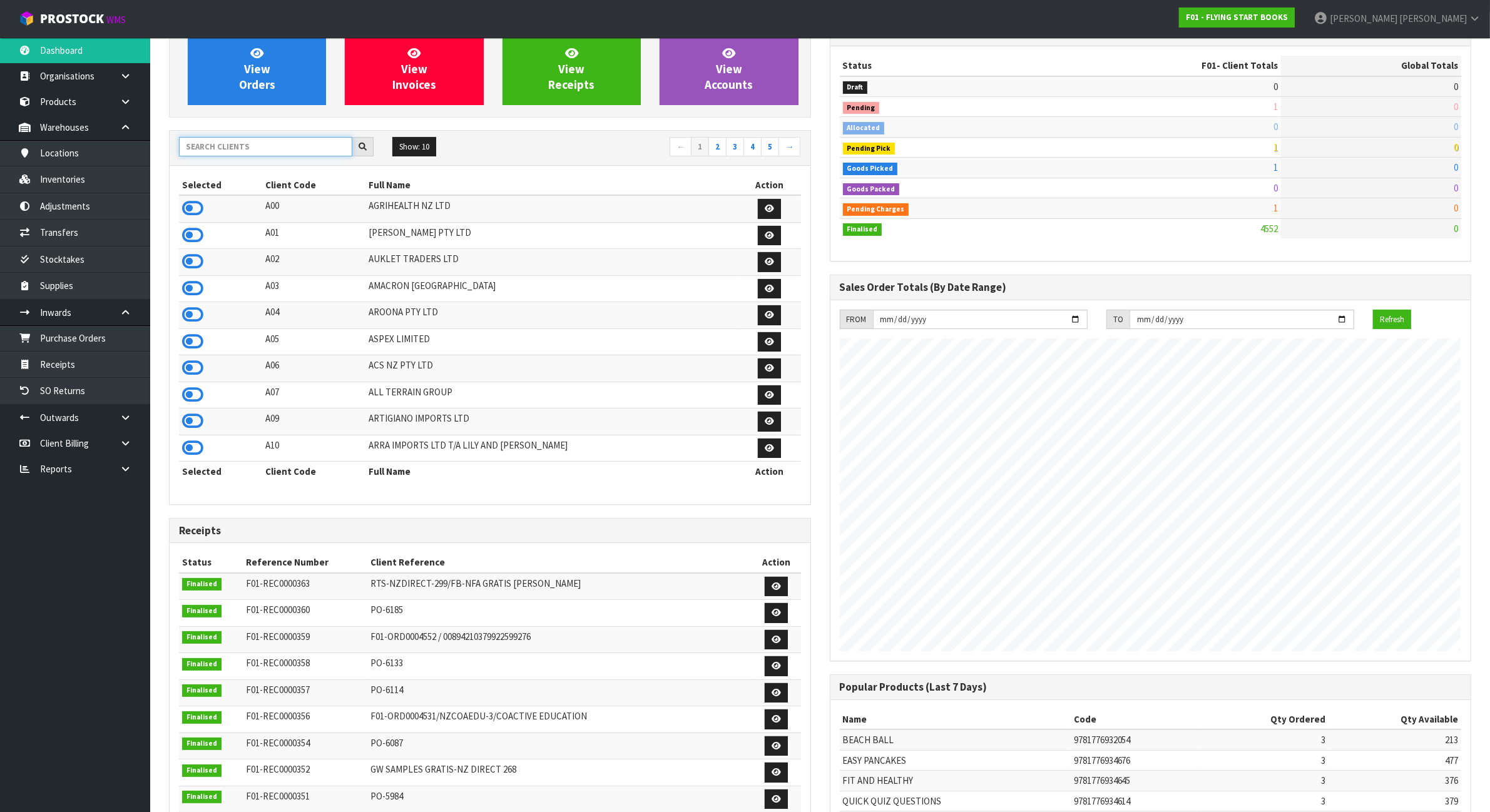
click at [209, 139] on input "text" at bounding box center [266, 146] width 174 height 20
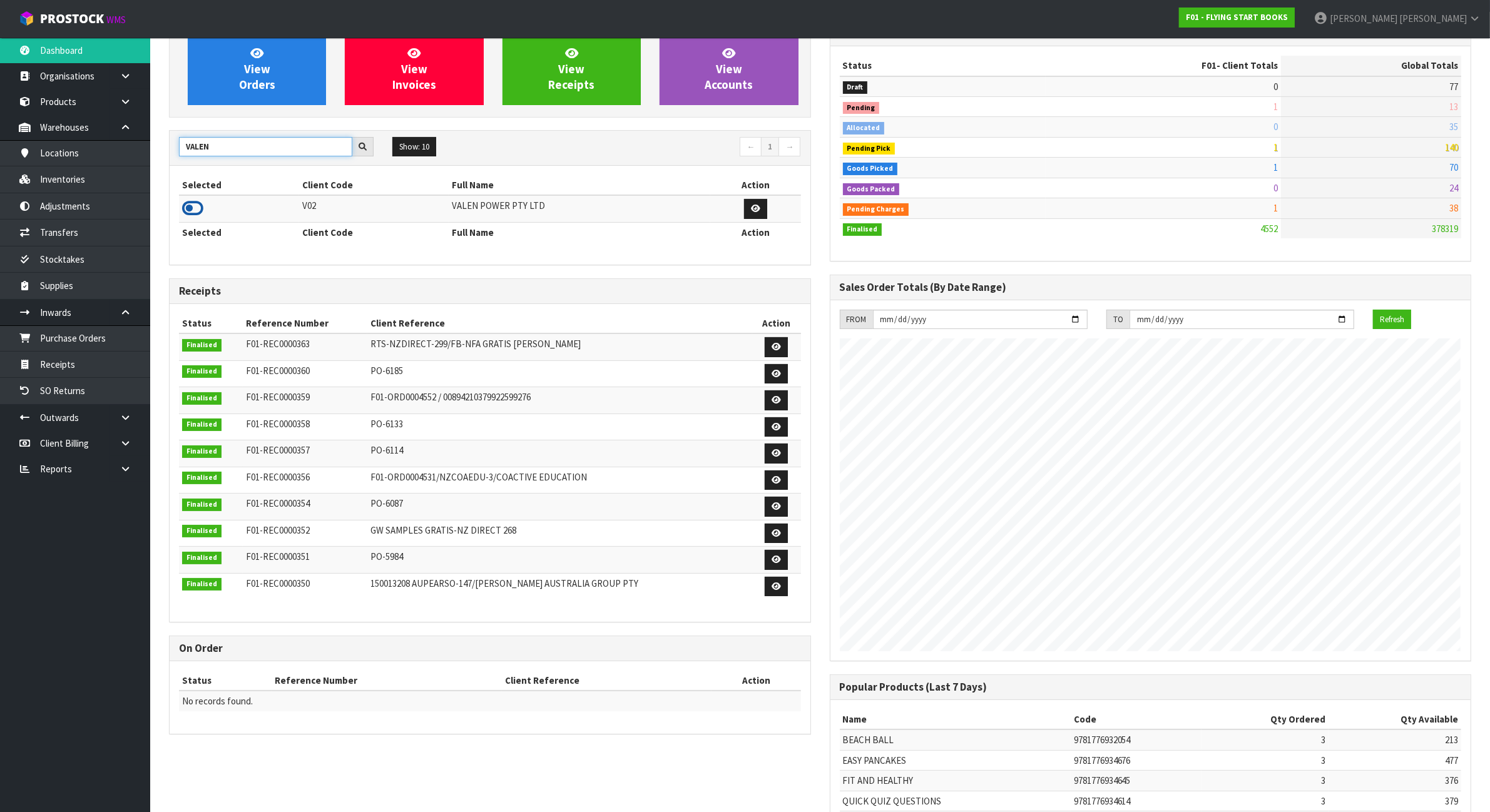
type input "VALEN"
click at [189, 216] on icon at bounding box center [192, 208] width 22 height 19
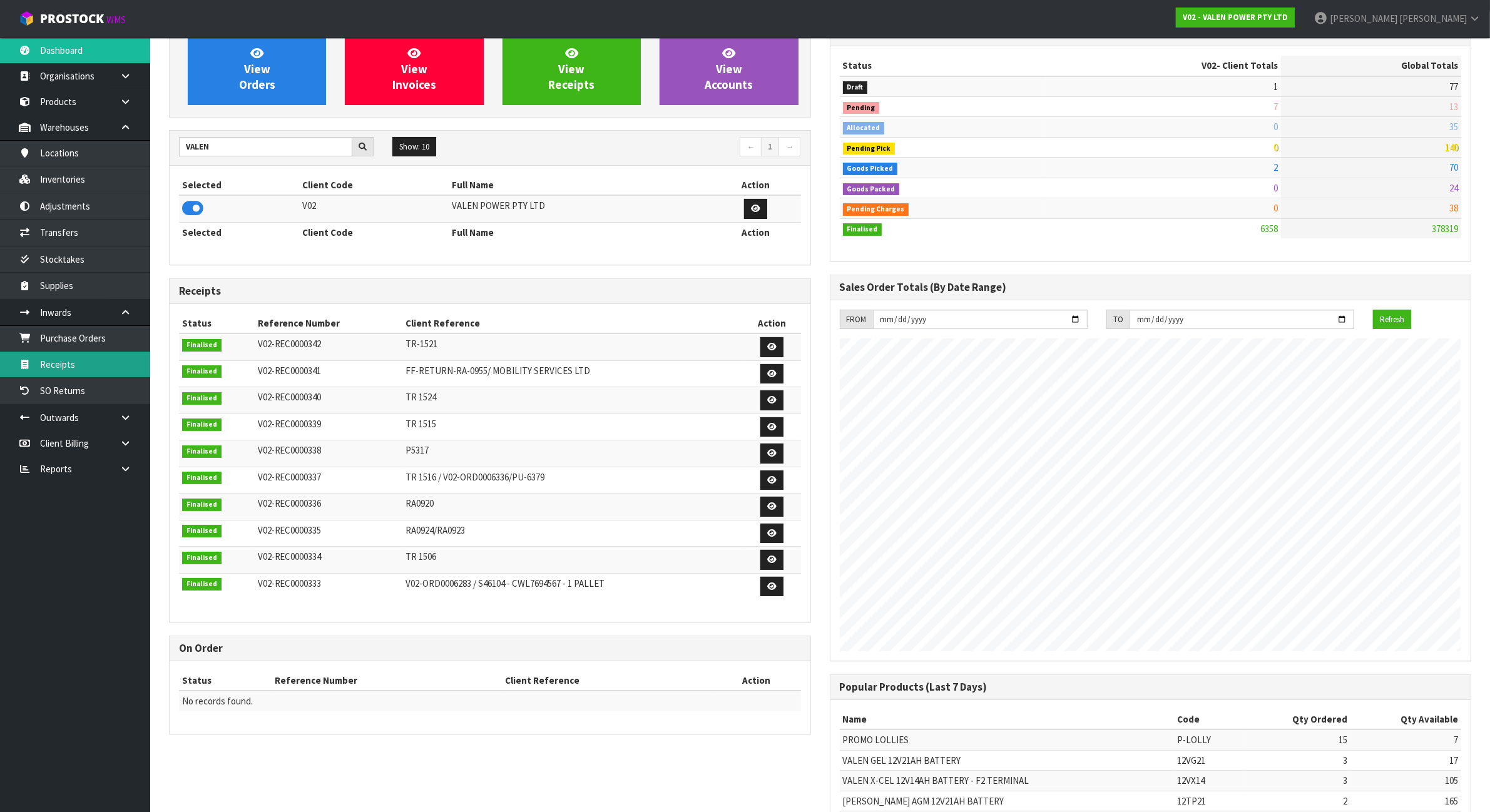
click at [74, 369] on link "Receipts" at bounding box center [75, 364] width 150 height 25
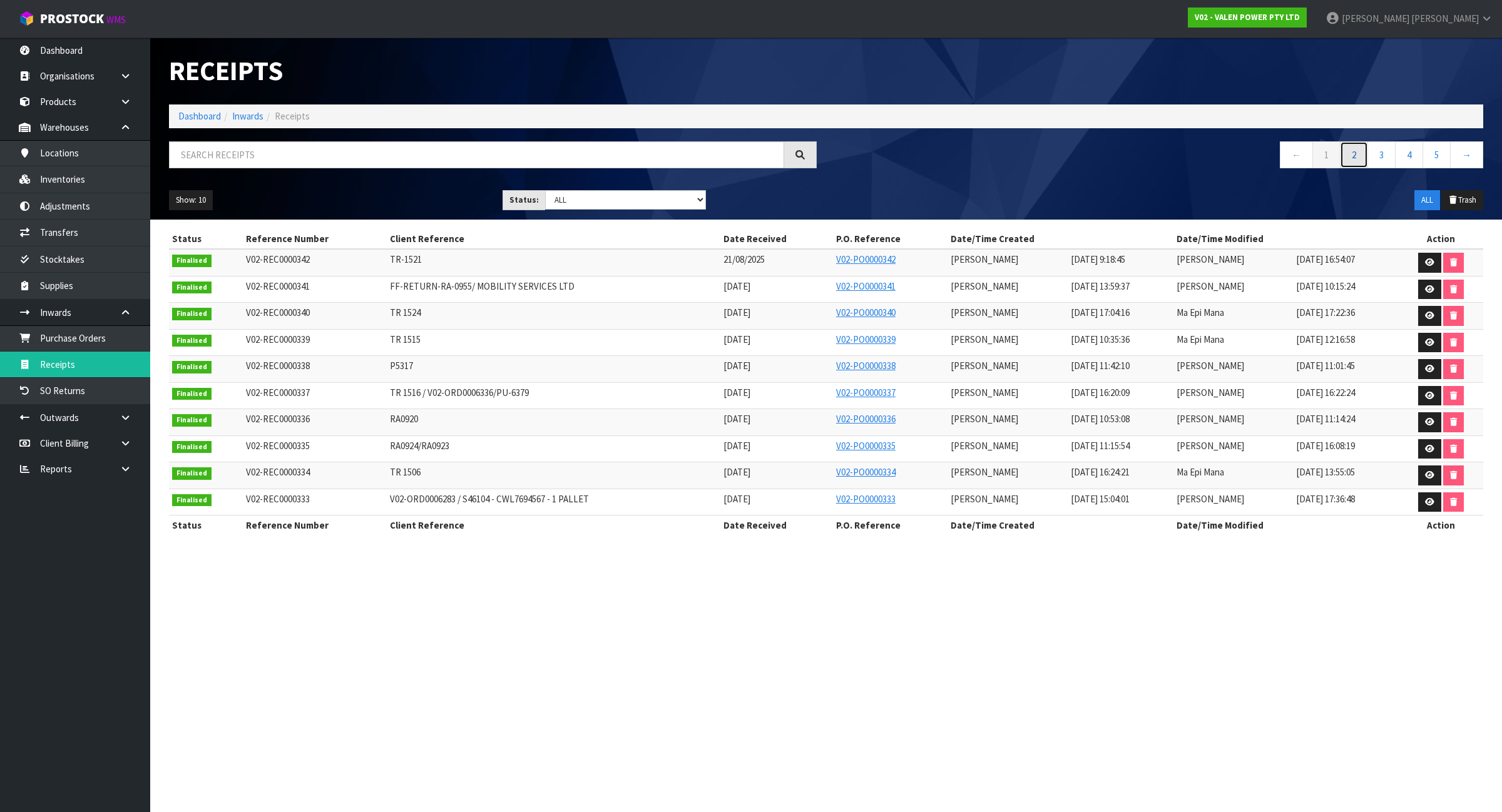
click at [1347, 147] on link "2" at bounding box center [1354, 155] width 28 height 27
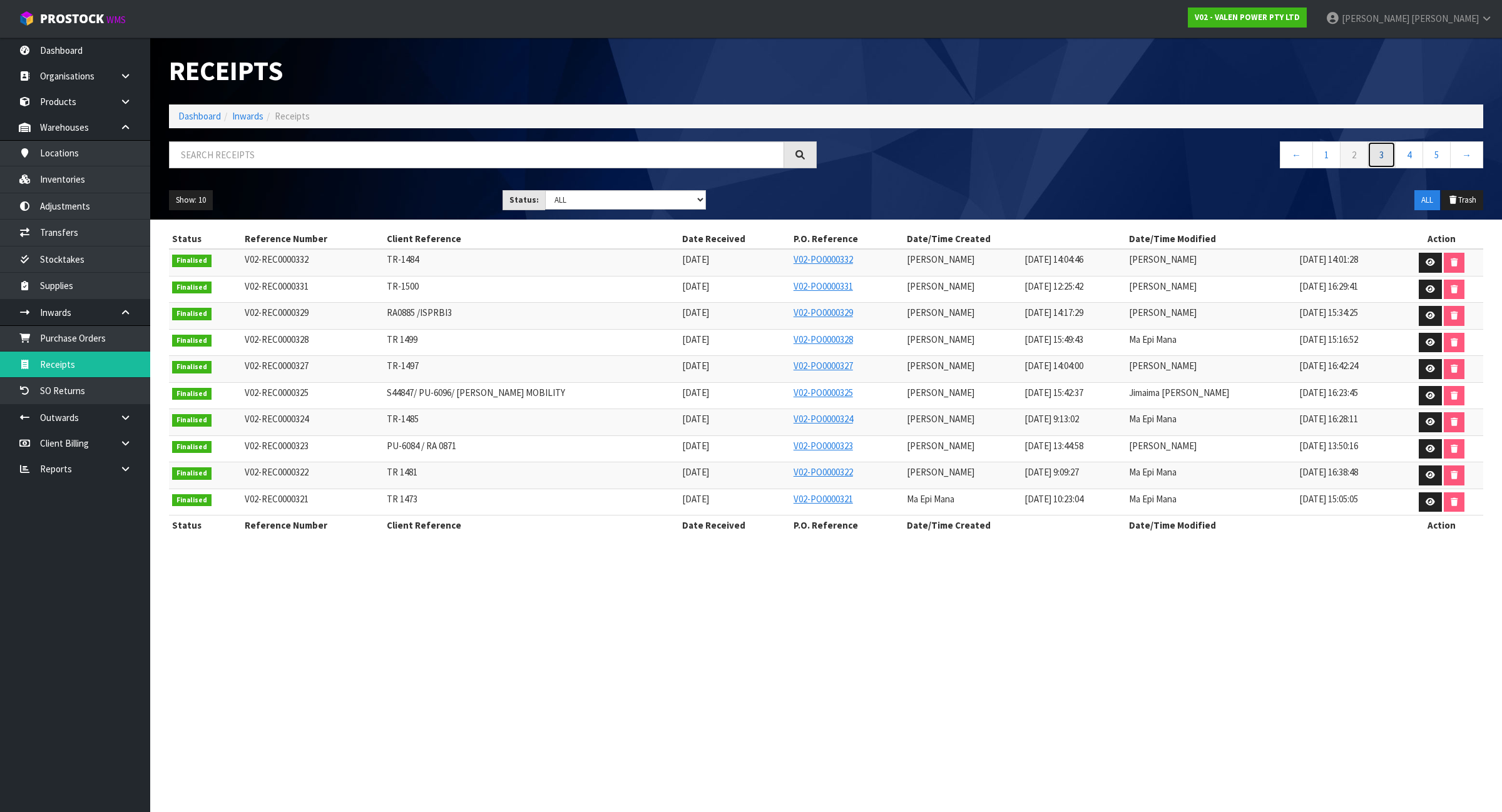
click at [1377, 159] on link "3" at bounding box center [1382, 155] width 28 height 27
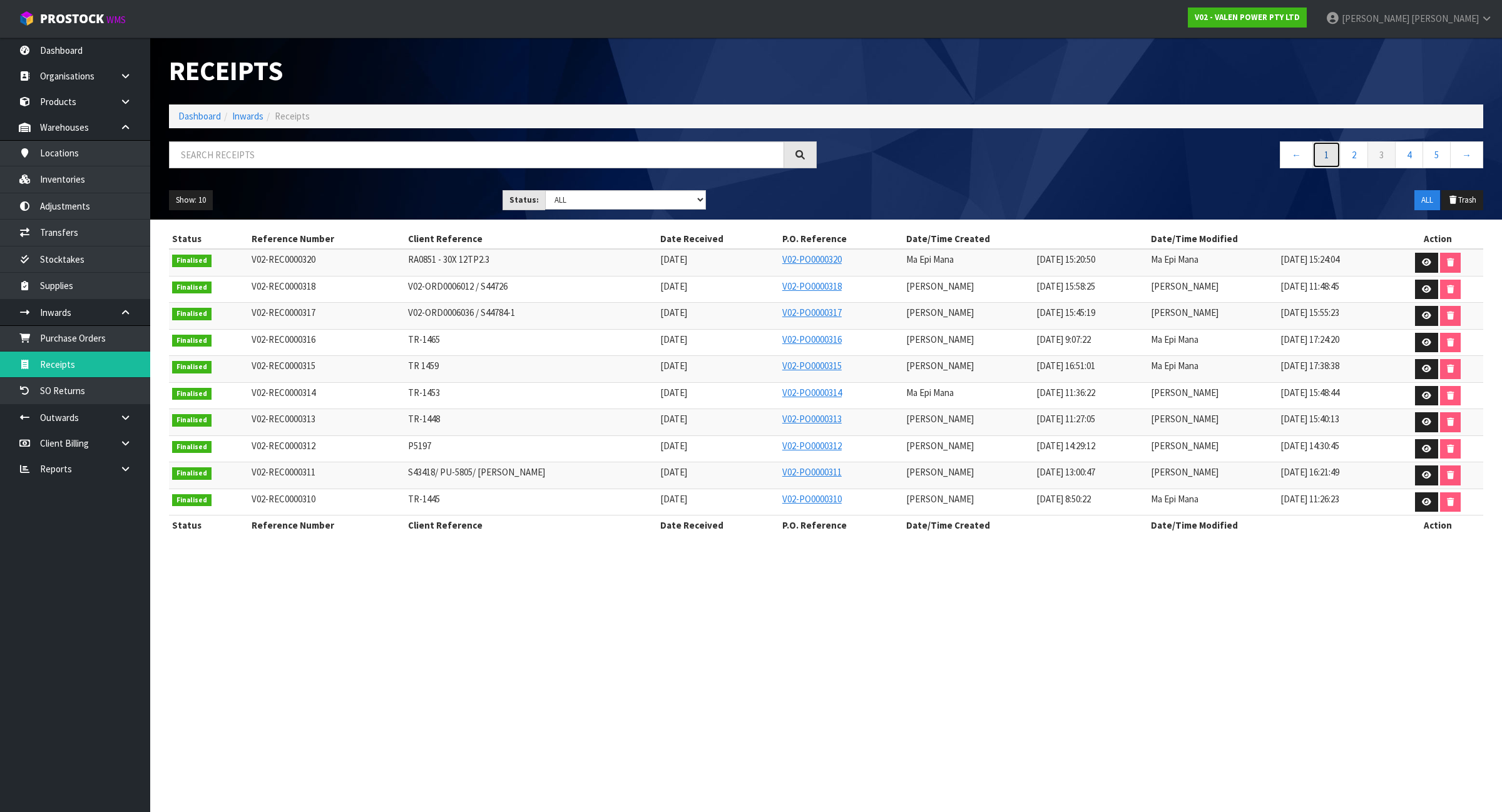
click at [1325, 155] on link "1" at bounding box center [1326, 155] width 28 height 27
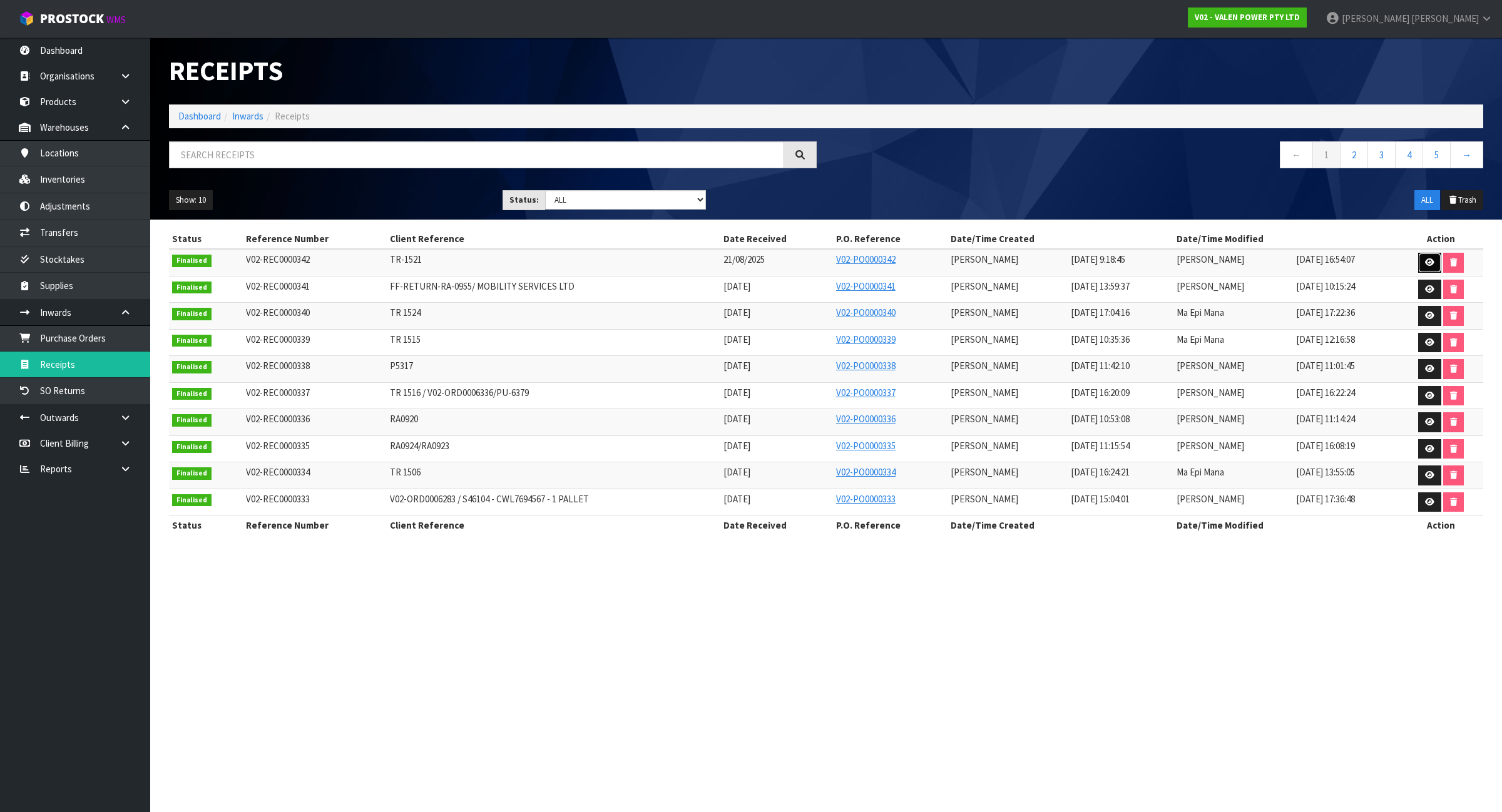
click at [1422, 266] on link at bounding box center [1430, 262] width 23 height 20
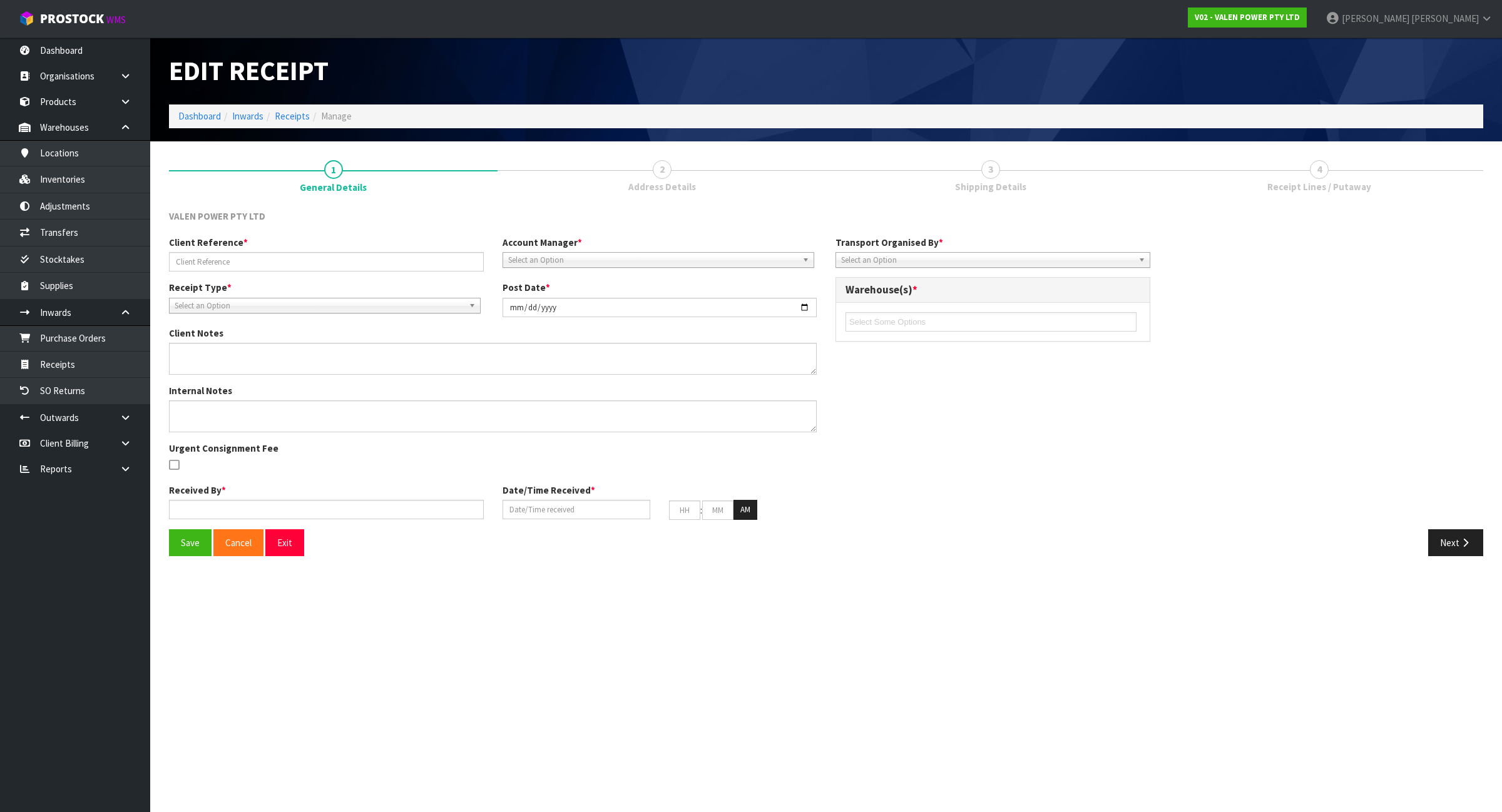
type input "TR-1521"
type input "2025-08-22"
type input "[PERSON_NAME]"
type input "21/08/2025"
type input "09"
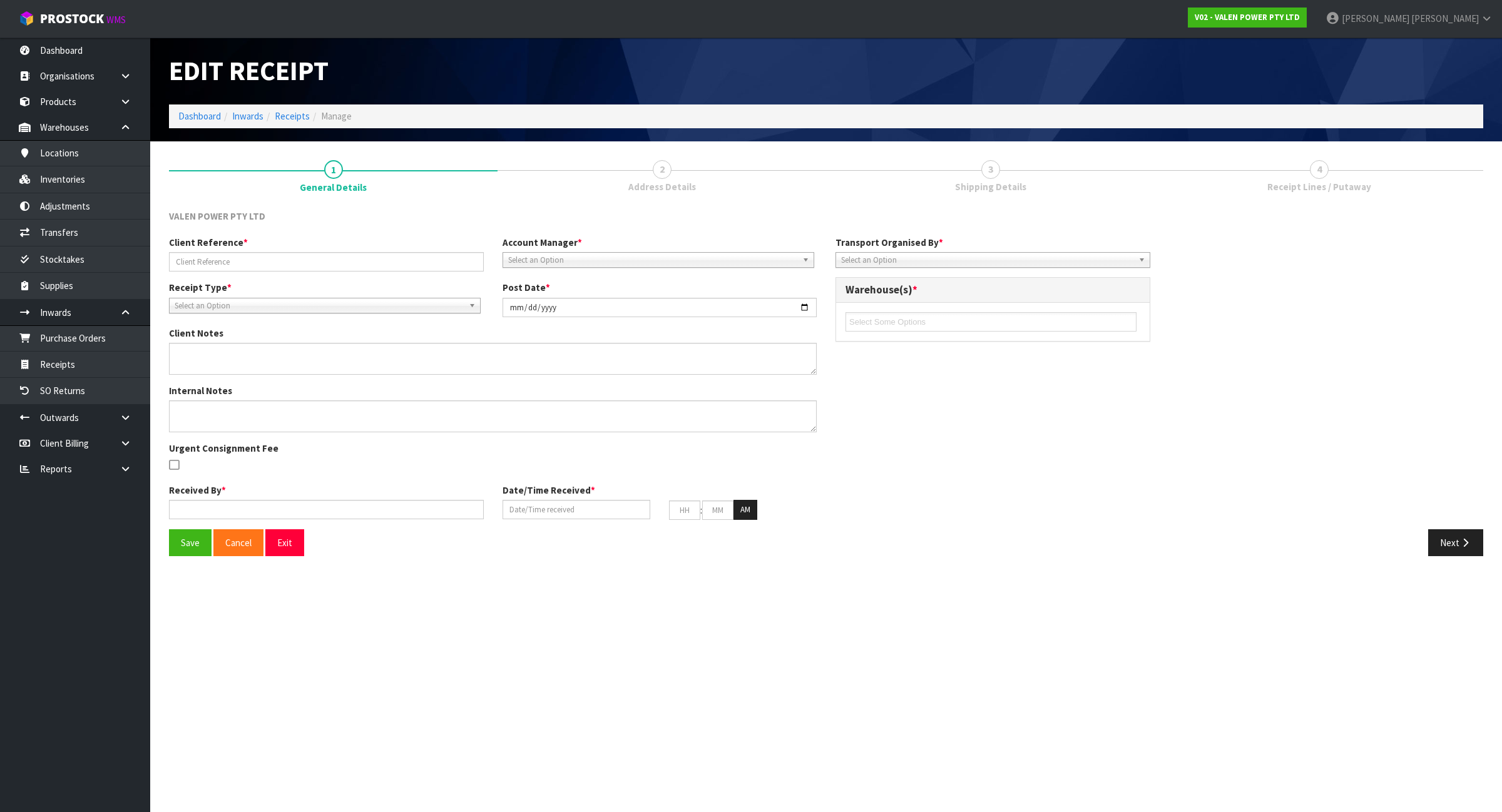
type input "18"
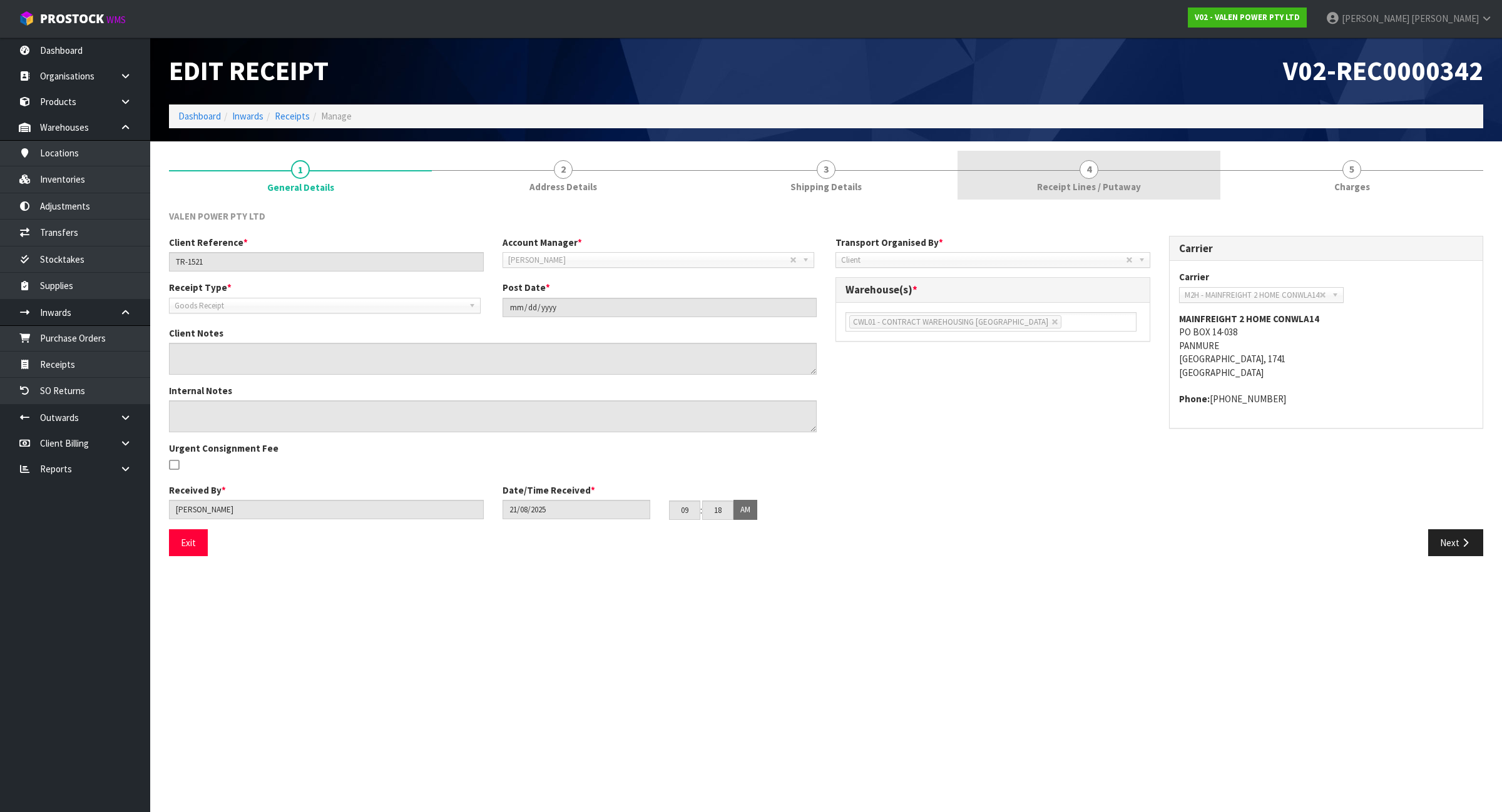
click at [1133, 197] on link "4 Receipt Lines / Putaway" at bounding box center [1089, 176] width 263 height 50
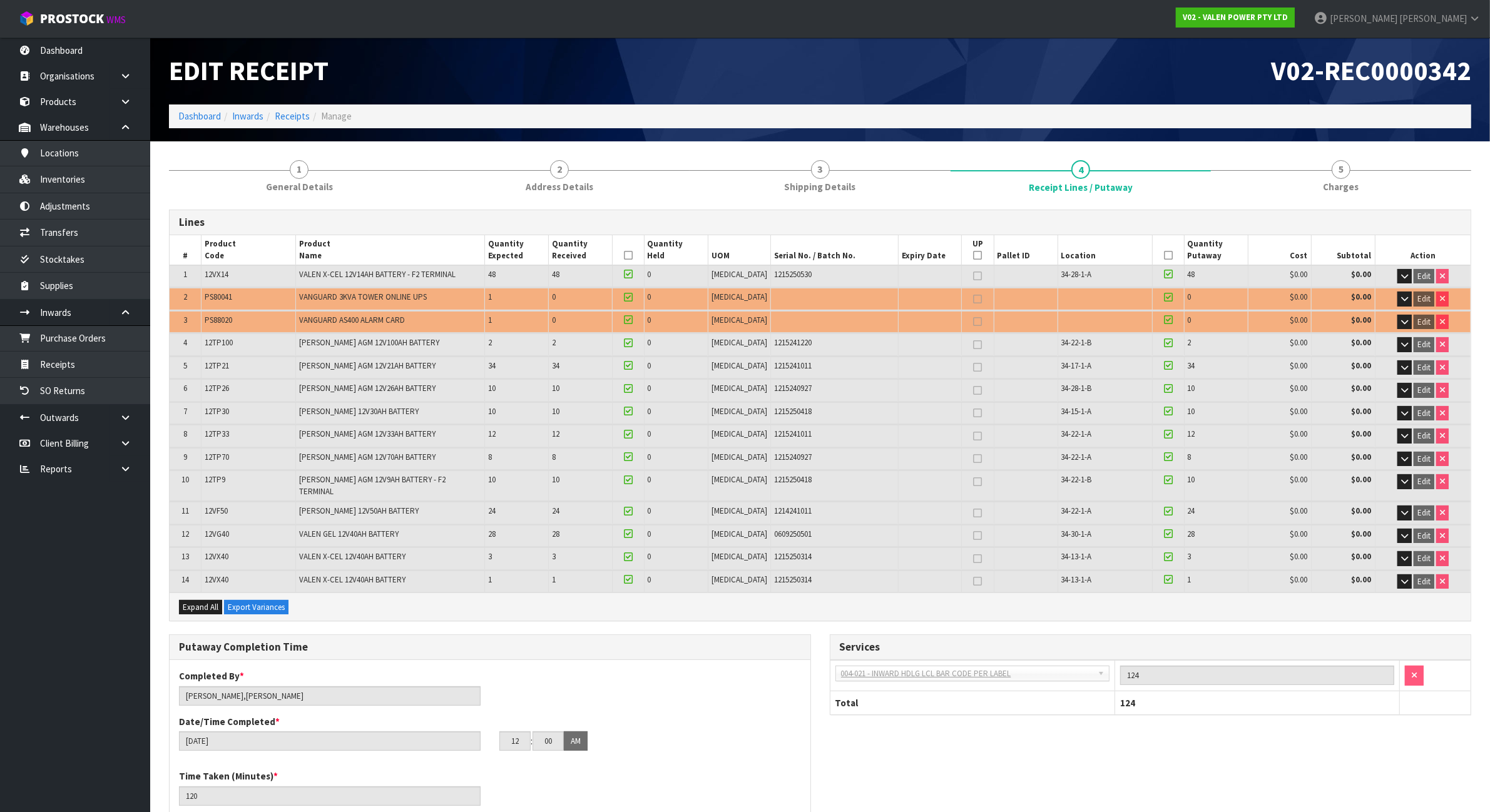
click at [221, 323] on span "PS88020" at bounding box center [218, 319] width 27 height 10
click at [188, 115] on link "Dashboard" at bounding box center [199, 115] width 42 height 12
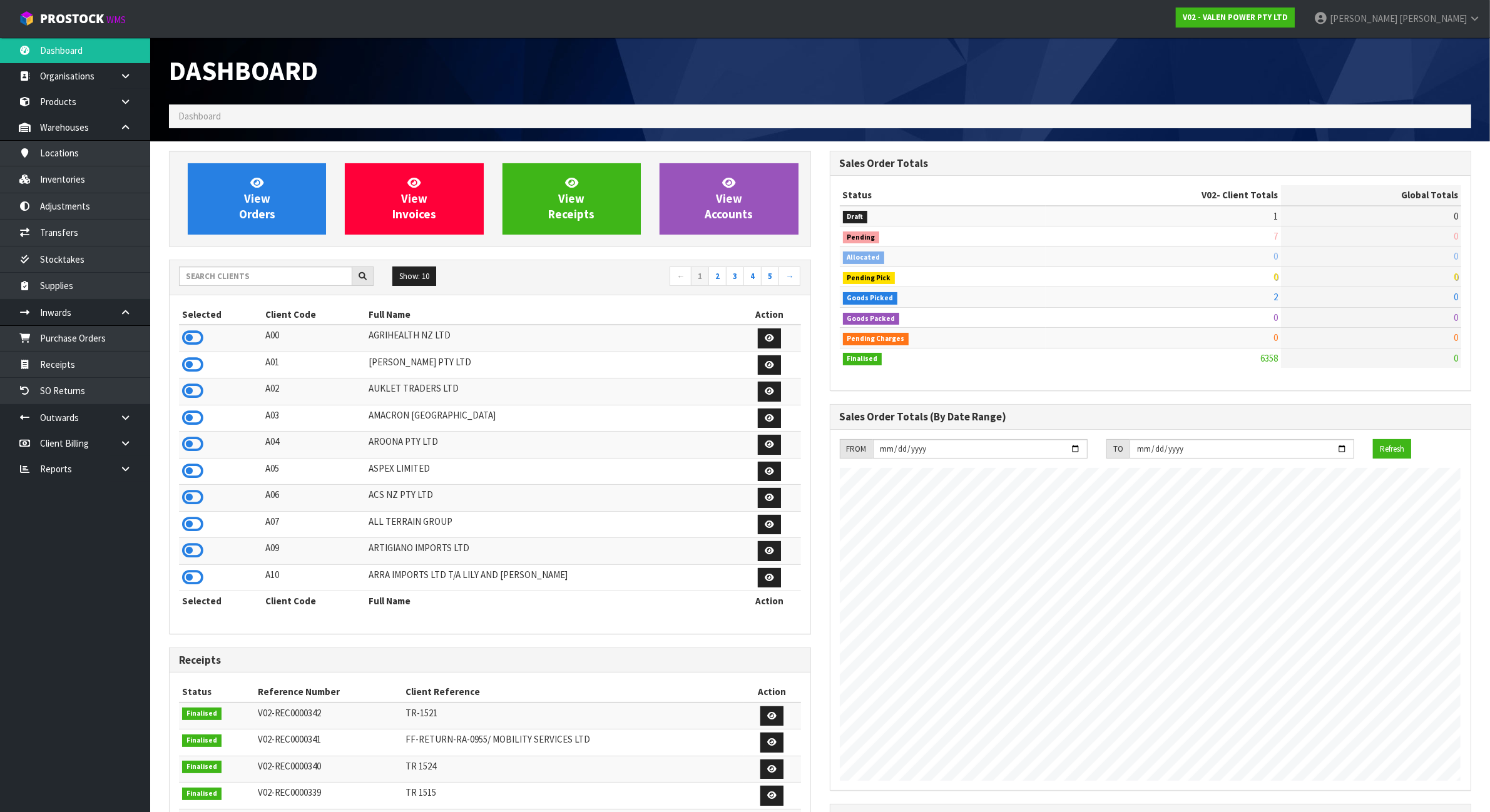
scroll to position [952, 660]
click at [260, 283] on input "text" at bounding box center [266, 276] width 174 height 20
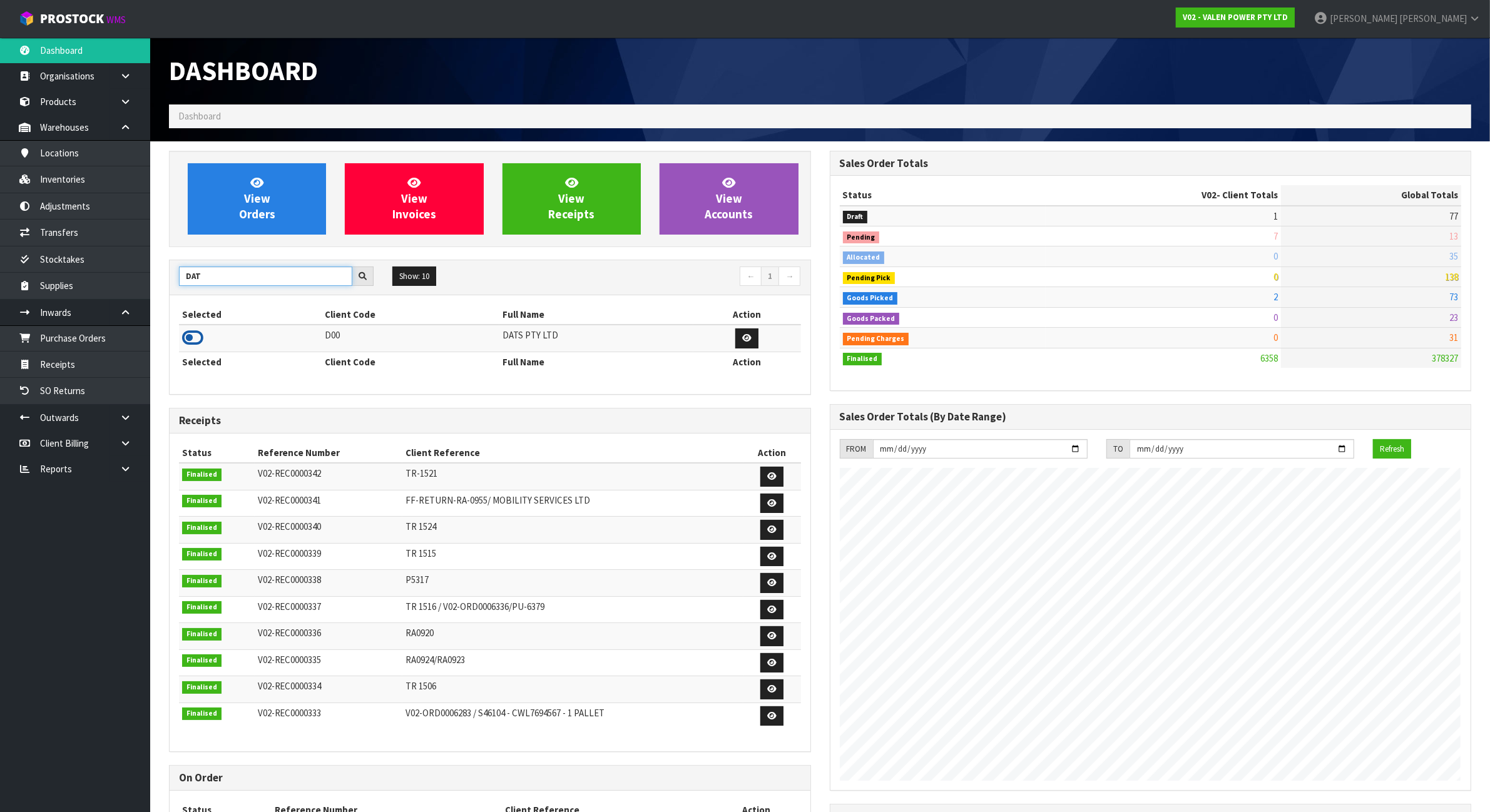
type input "DAT"
click at [195, 341] on icon at bounding box center [192, 338] width 22 height 19
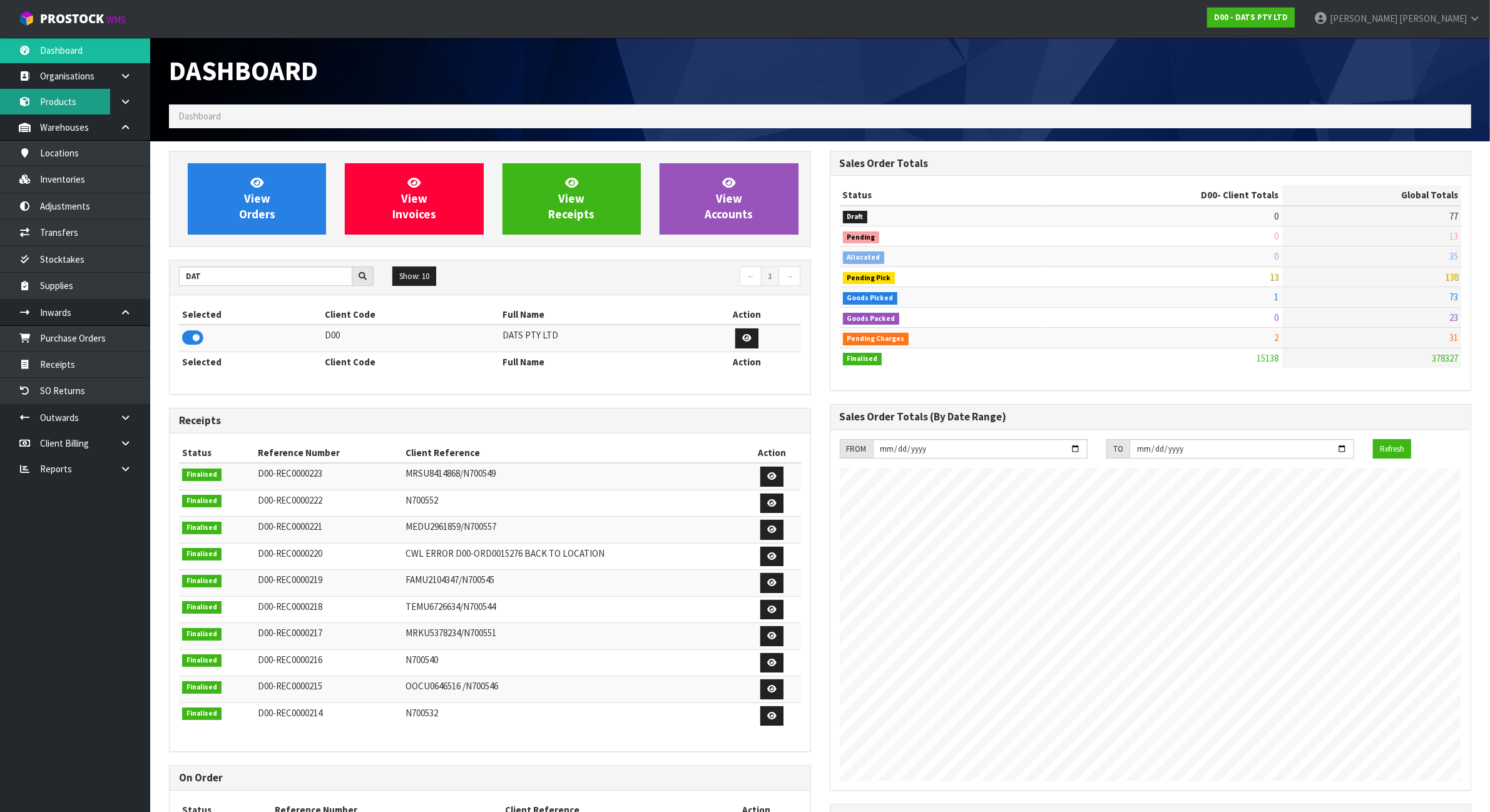
click at [85, 107] on link "Products" at bounding box center [75, 101] width 150 height 25
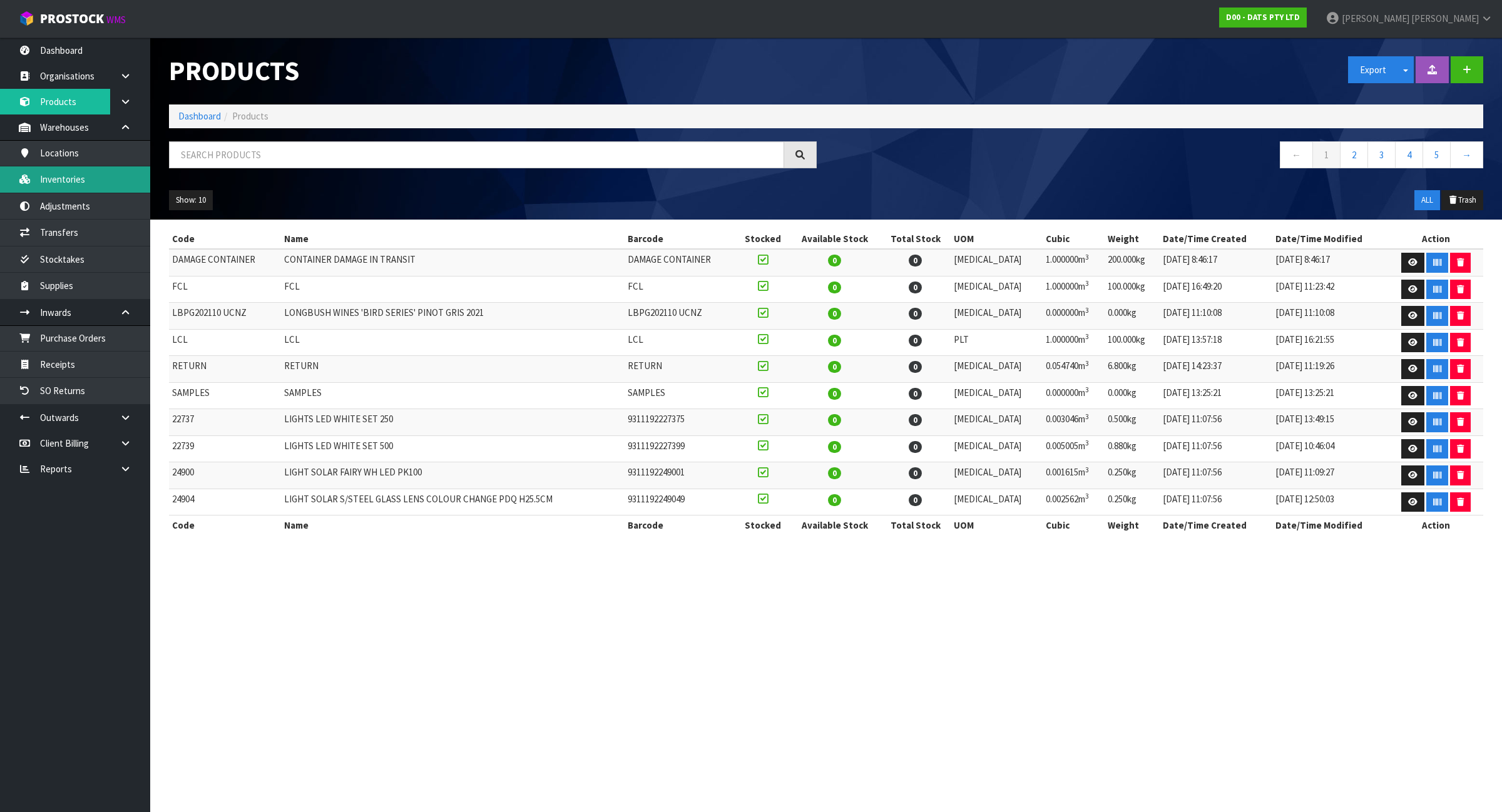
click at [106, 189] on link "Inventories" at bounding box center [75, 178] width 150 height 25
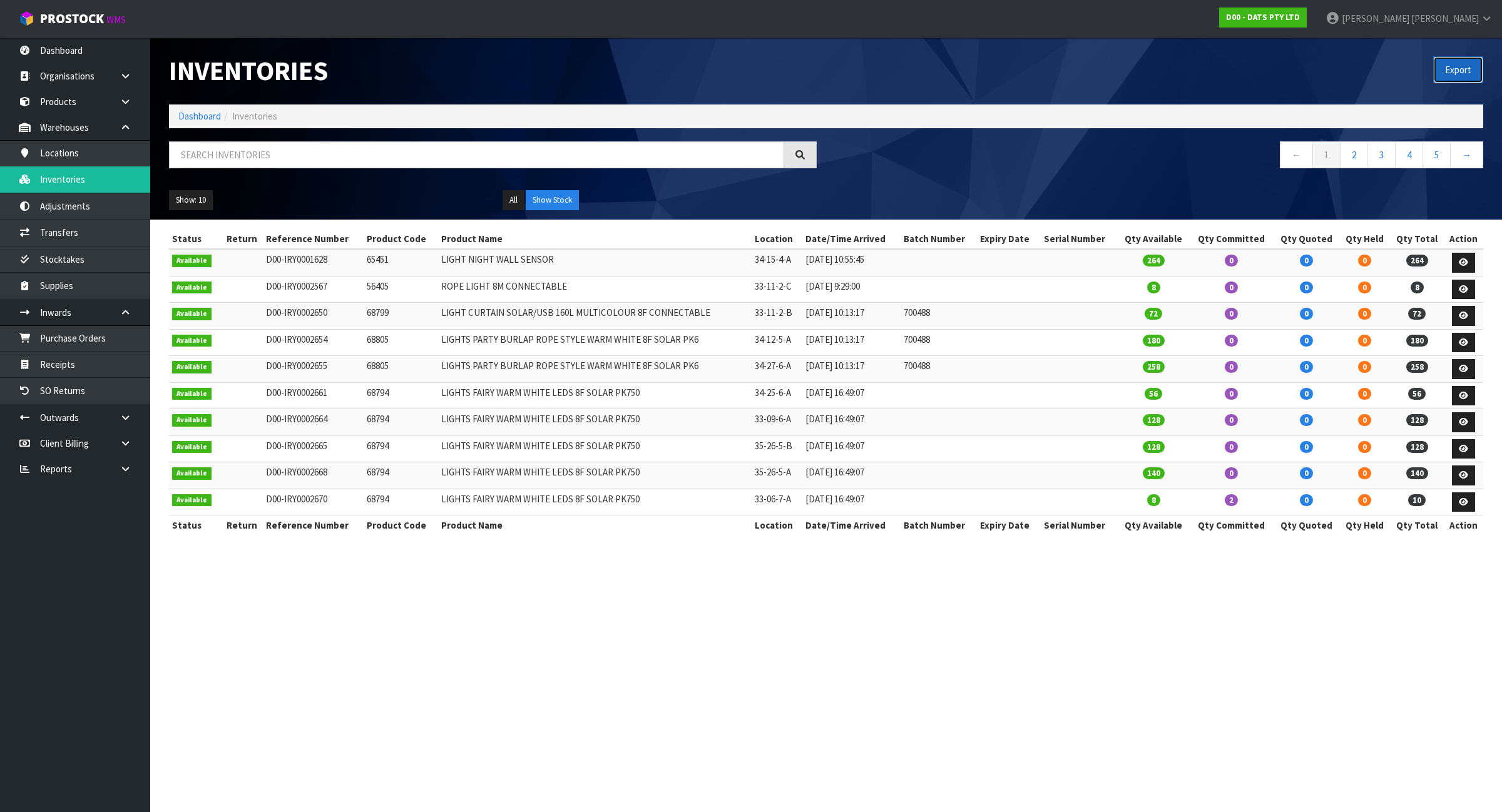
click at [1449, 69] on button "Export" at bounding box center [1458, 69] width 50 height 27
click at [76, 100] on link "Products" at bounding box center [75, 101] width 150 height 25
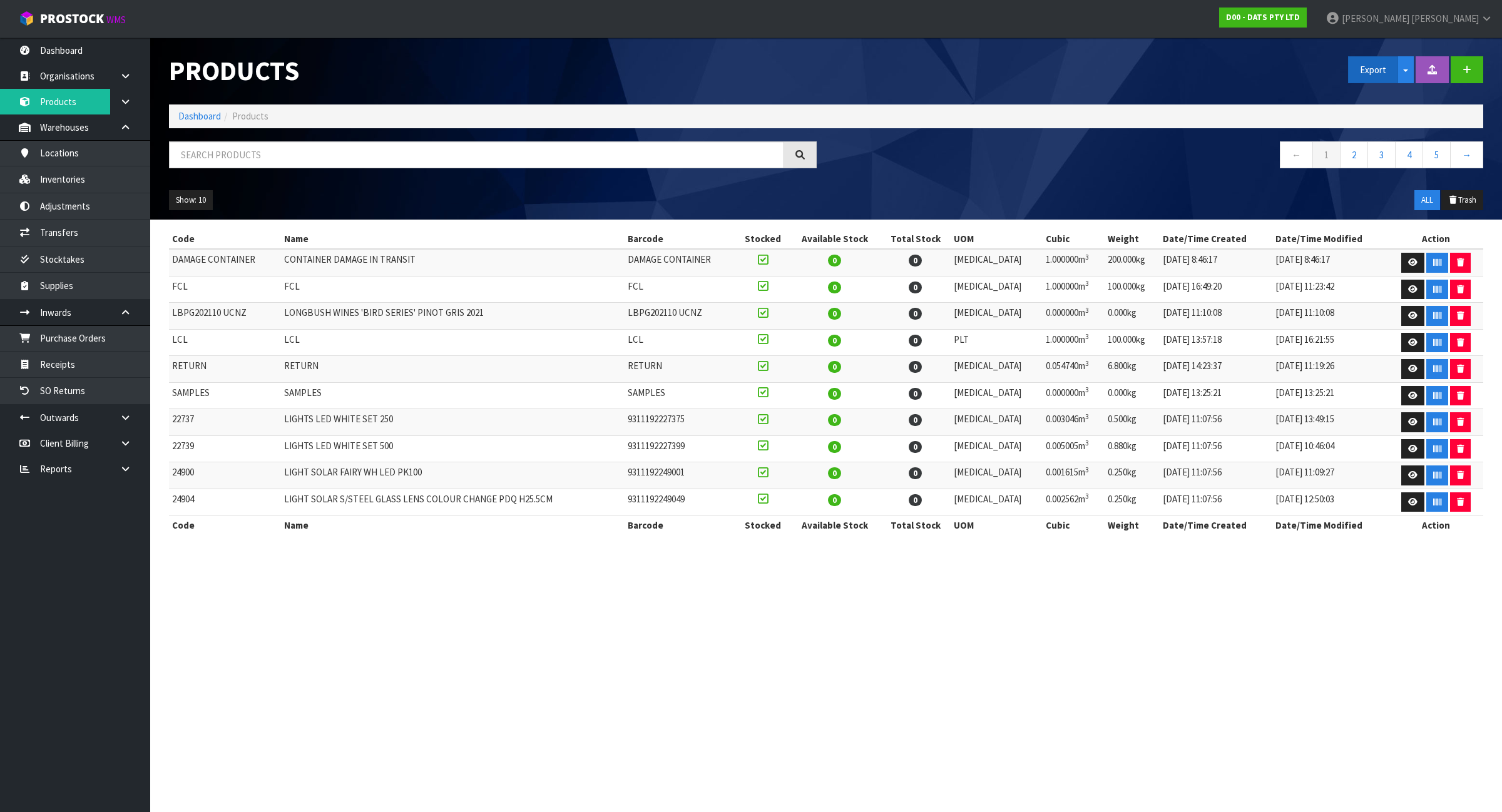
click at [1371, 64] on button "Export" at bounding box center [1372, 69] width 50 height 27
click at [1390, 119] on link "Measurements" at bounding box center [1398, 115] width 99 height 17
click at [1379, 119] on link "Measurements" at bounding box center [1398, 115] width 99 height 17
click at [122, 181] on link "Inventories" at bounding box center [75, 178] width 150 height 25
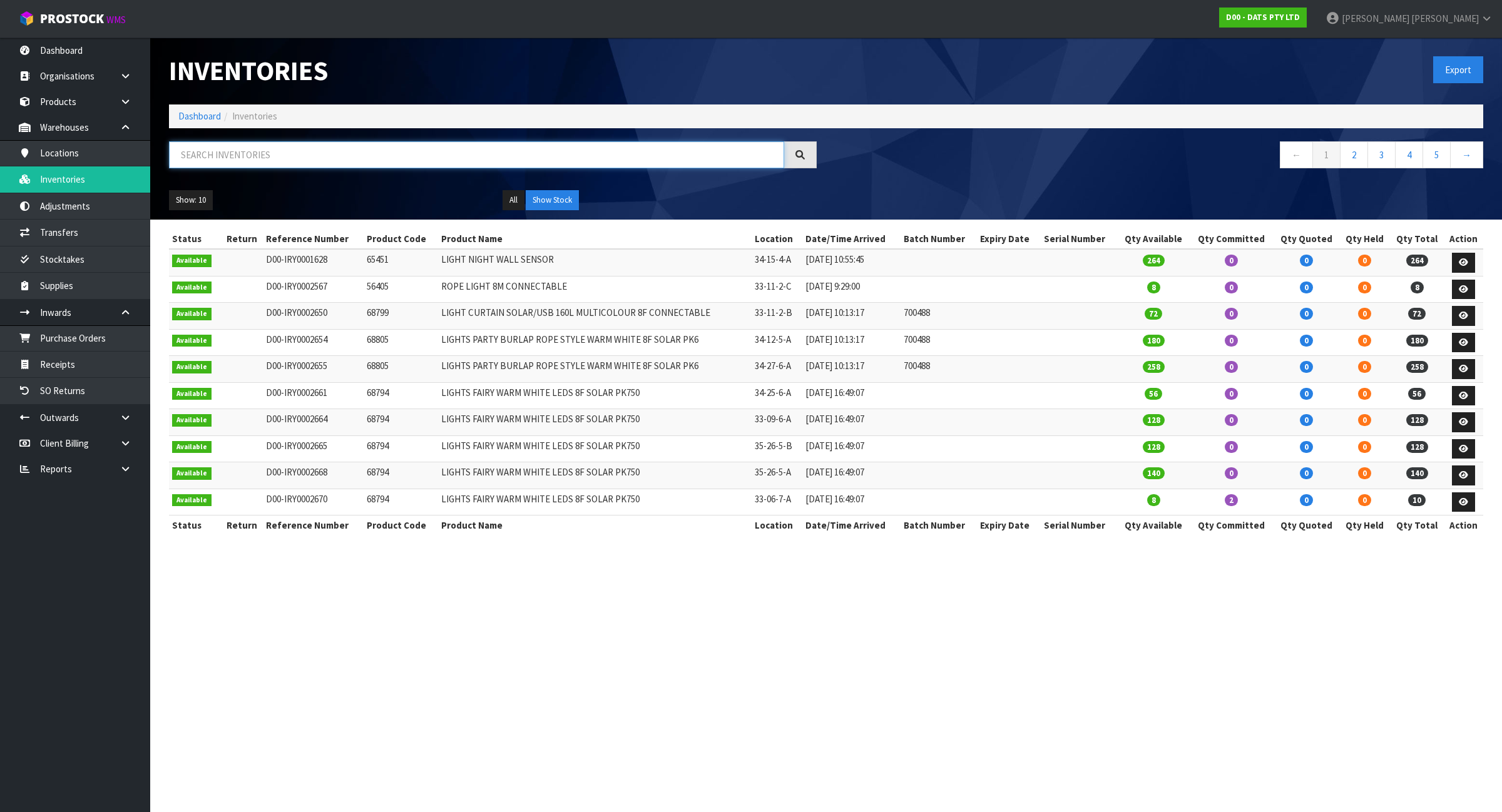
click at [298, 153] on input "text" at bounding box center [476, 155] width 615 height 27
paste input "54988"
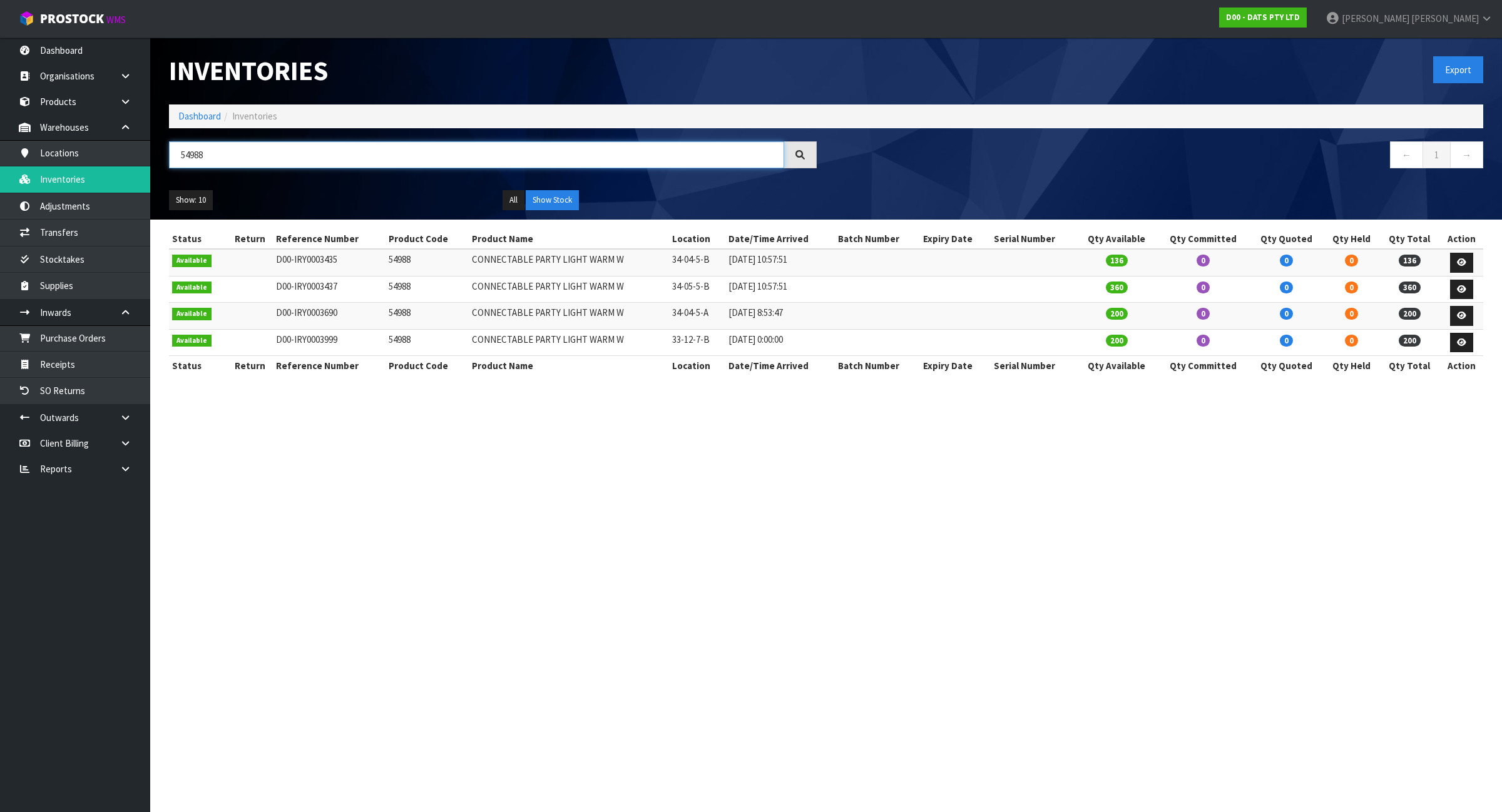
click at [217, 160] on input "54988" at bounding box center [476, 155] width 615 height 27
paste input "515"
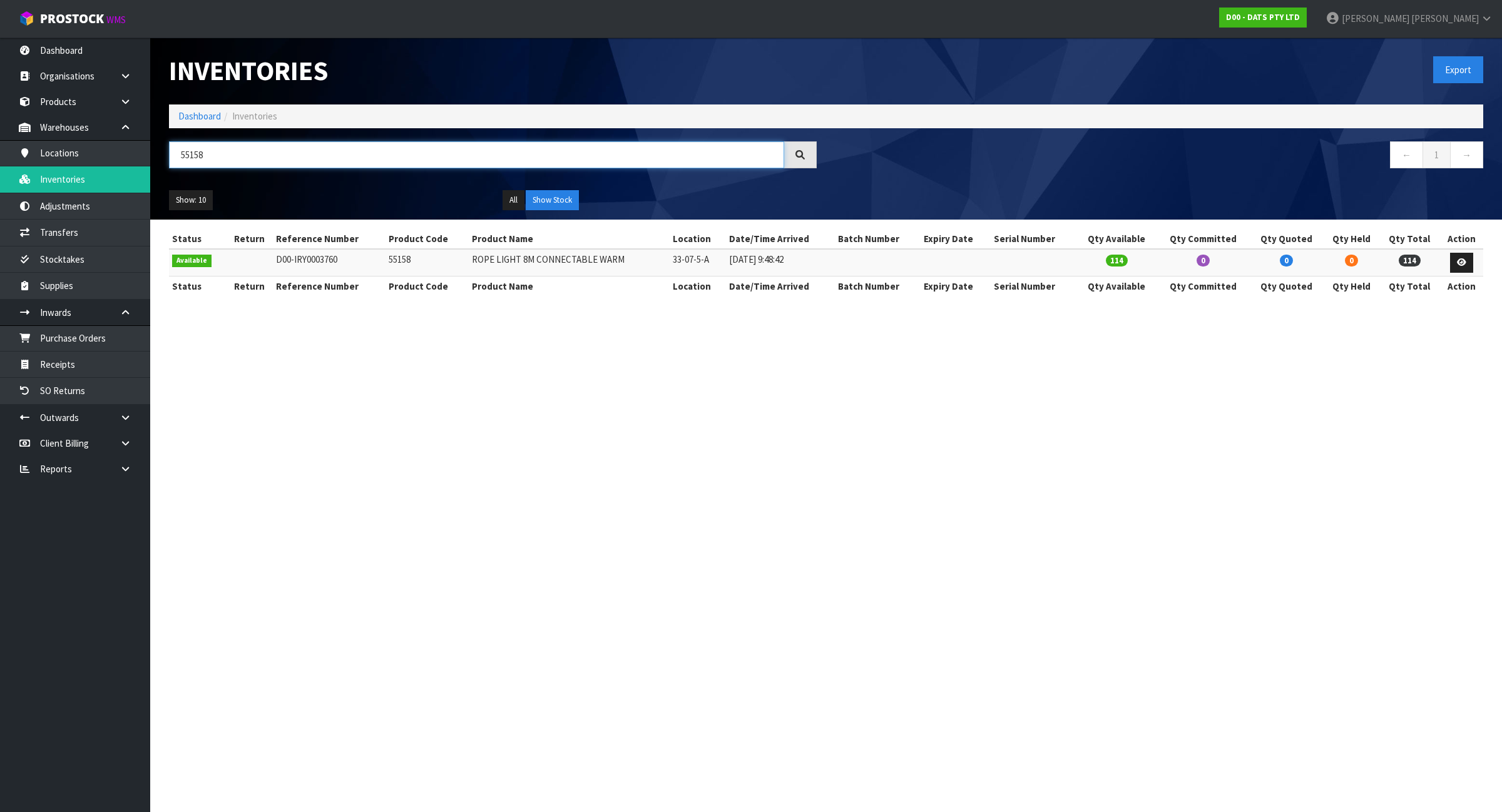
click at [367, 149] on input "55158" at bounding box center [476, 155] width 615 height 27
paste input "6404"
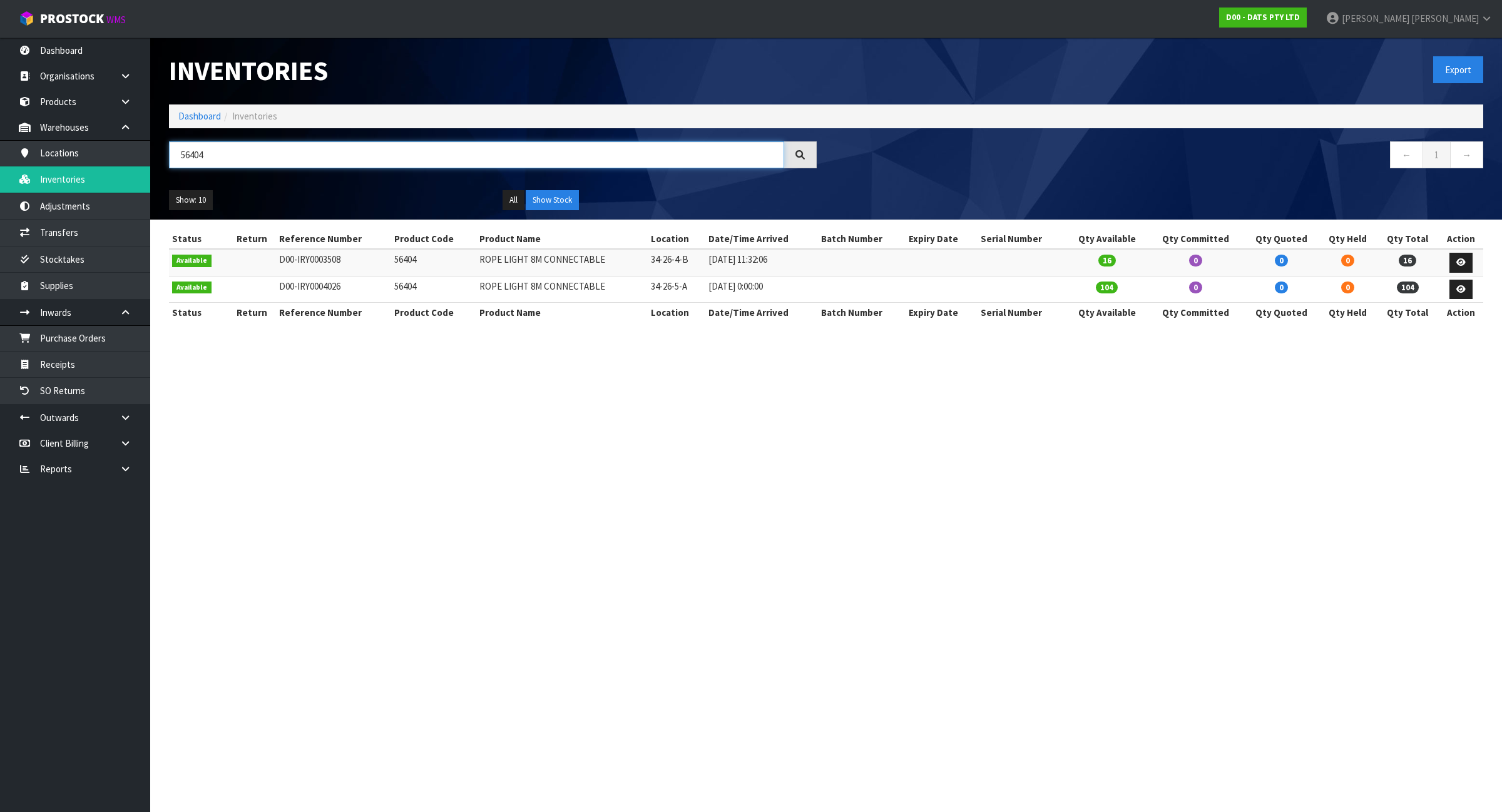
click at [335, 142] on input "56404" at bounding box center [476, 155] width 615 height 27
paste input "5"
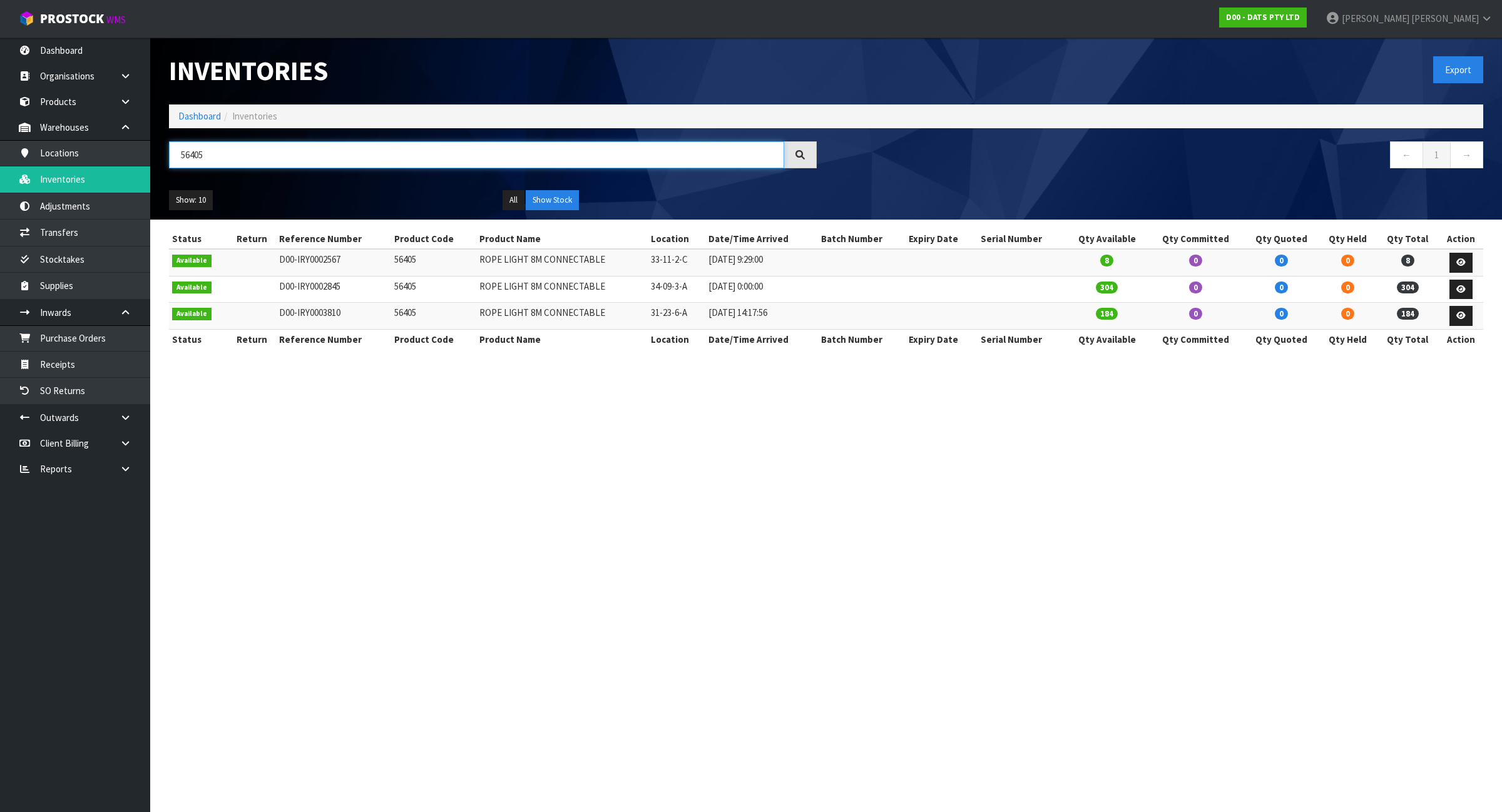
click at [226, 161] on input "56405" at bounding box center [476, 155] width 615 height 27
paste input "10"
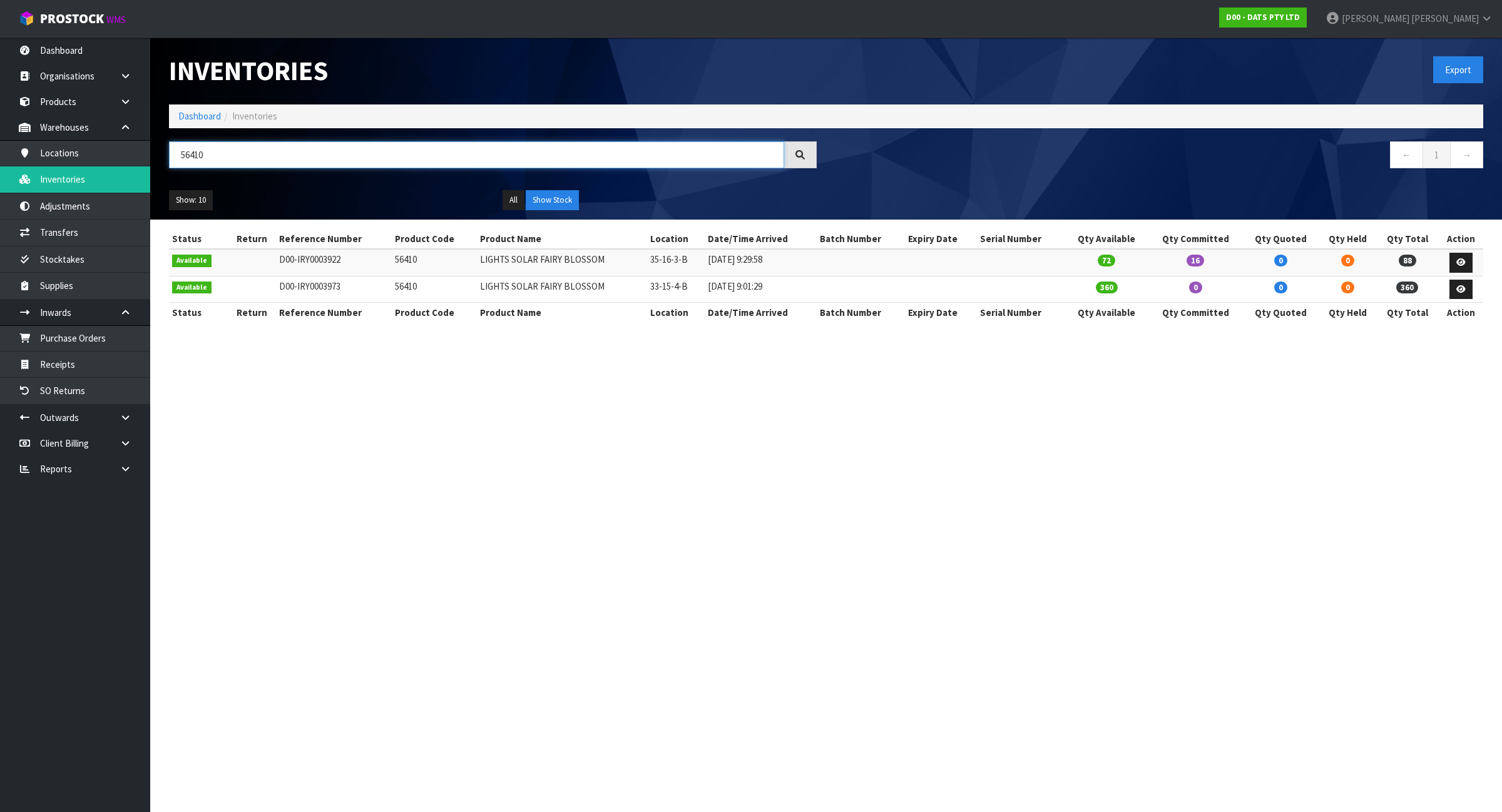
click at [219, 155] on input "56410" at bounding box center [476, 155] width 615 height 27
paste input "4"
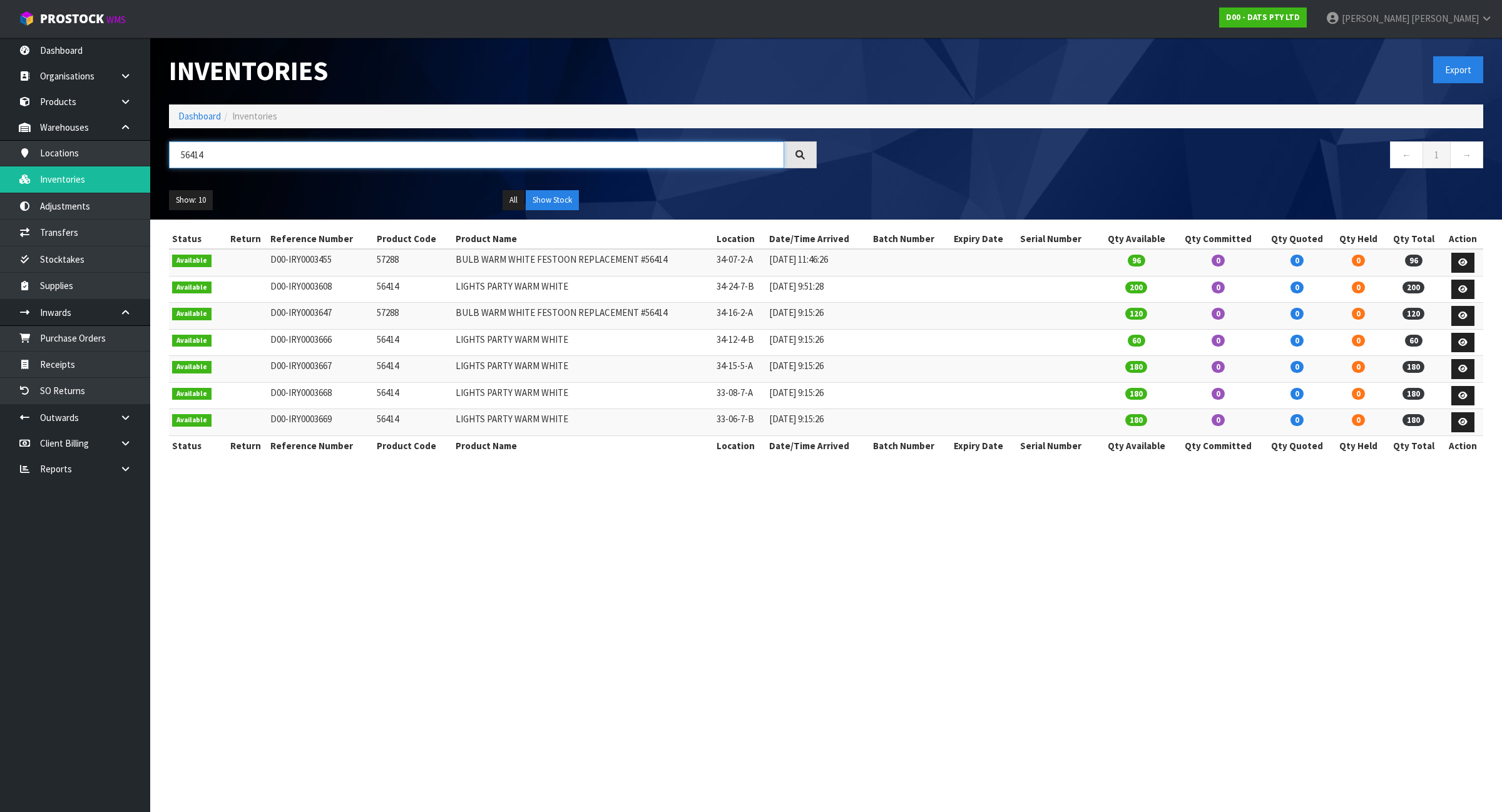
click at [211, 159] on input "56414" at bounding box center [476, 155] width 615 height 27
paste input "500"
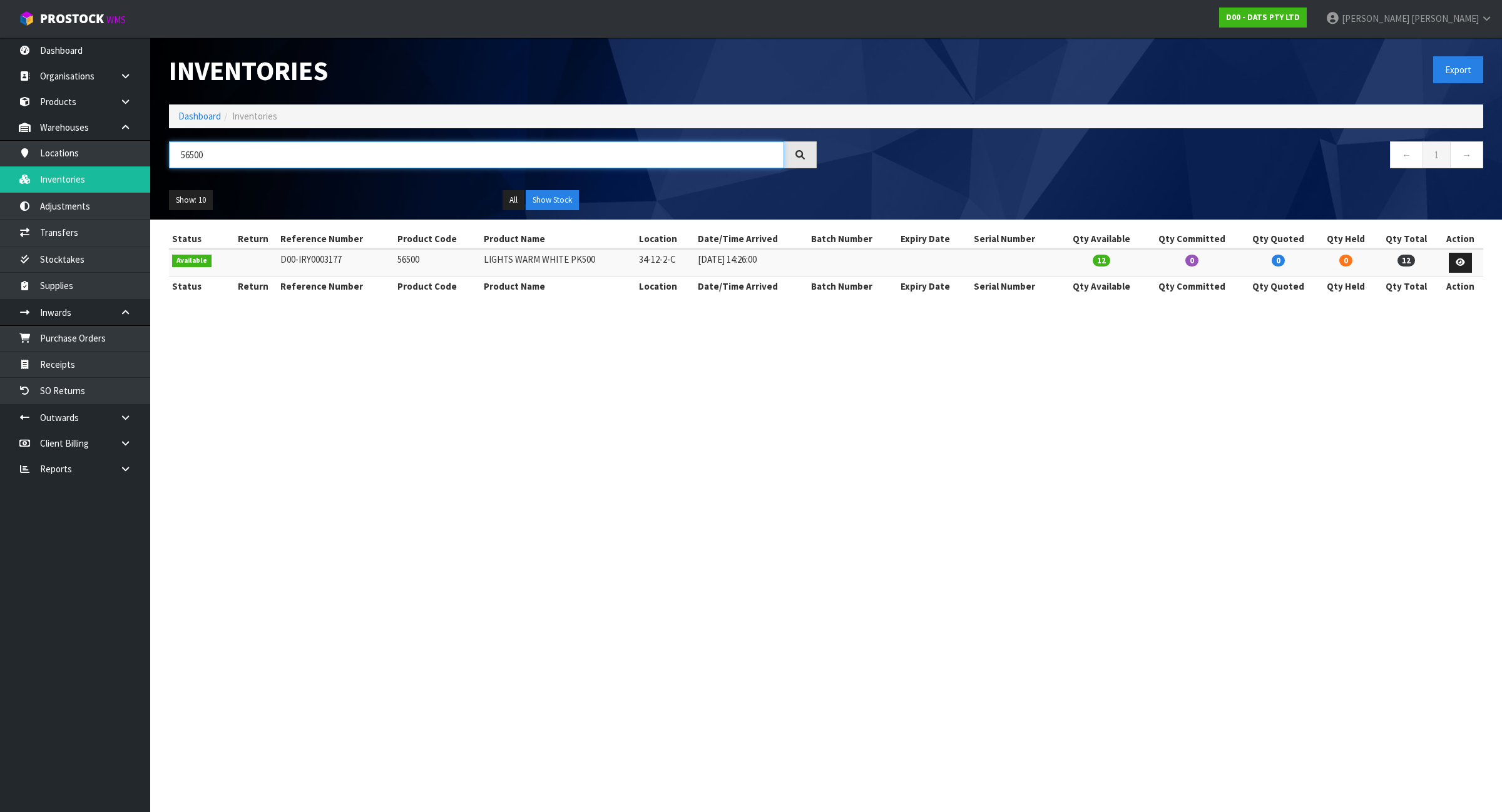
click at [273, 155] on input "56500" at bounding box center [476, 155] width 615 height 27
click at [272, 155] on input "56500" at bounding box center [476, 155] width 615 height 27
paste input "7009"
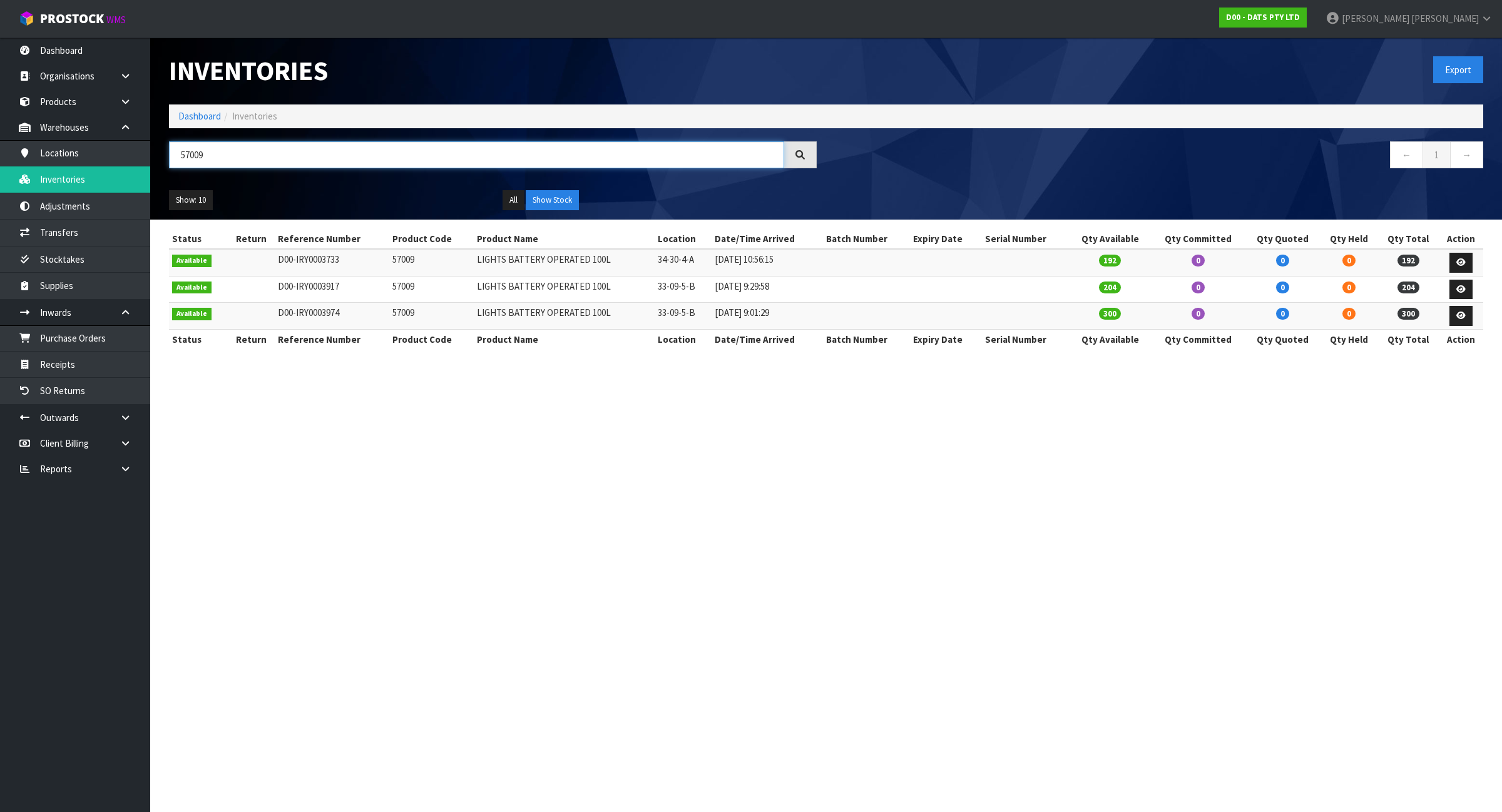
click at [267, 158] on input "57009" at bounding box center [476, 155] width 615 height 27
paste input "27"
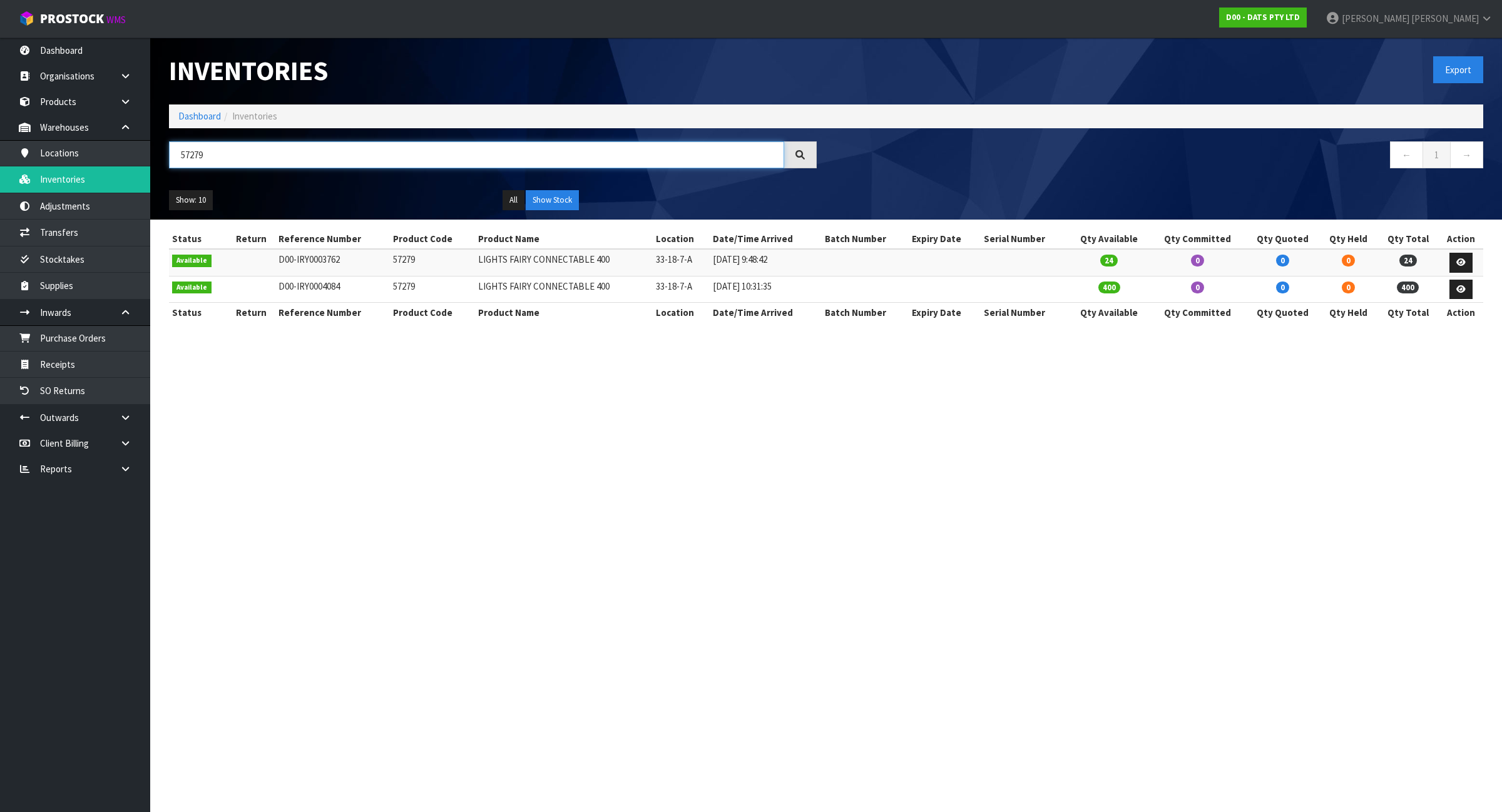
click at [224, 158] on input "57279" at bounding box center [476, 155] width 615 height 27
paste input "88"
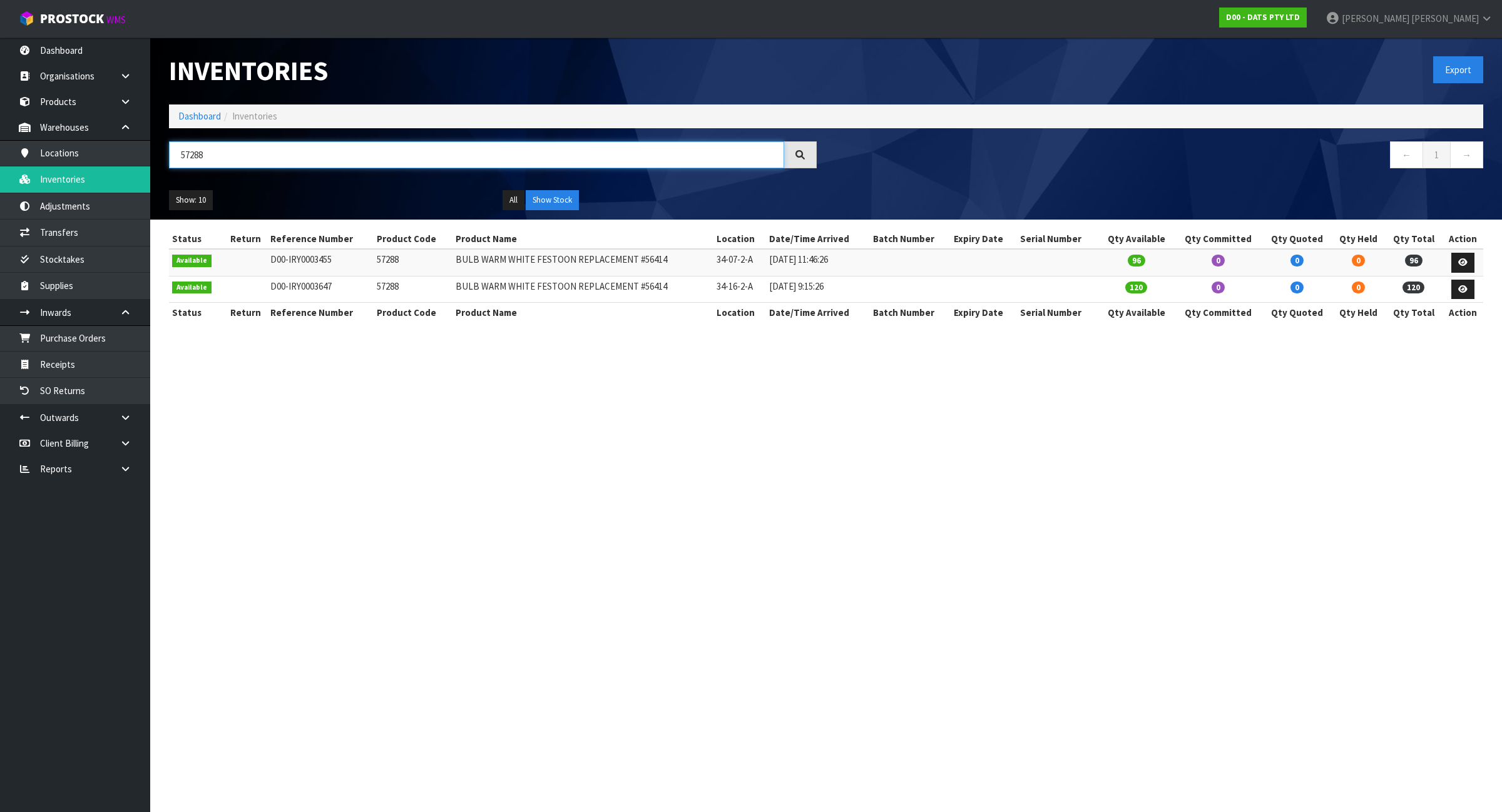
click at [258, 166] on input "57288" at bounding box center [476, 155] width 615 height 27
paste input "60324"
click at [305, 151] on input "60324" at bounding box center [476, 155] width 615 height 27
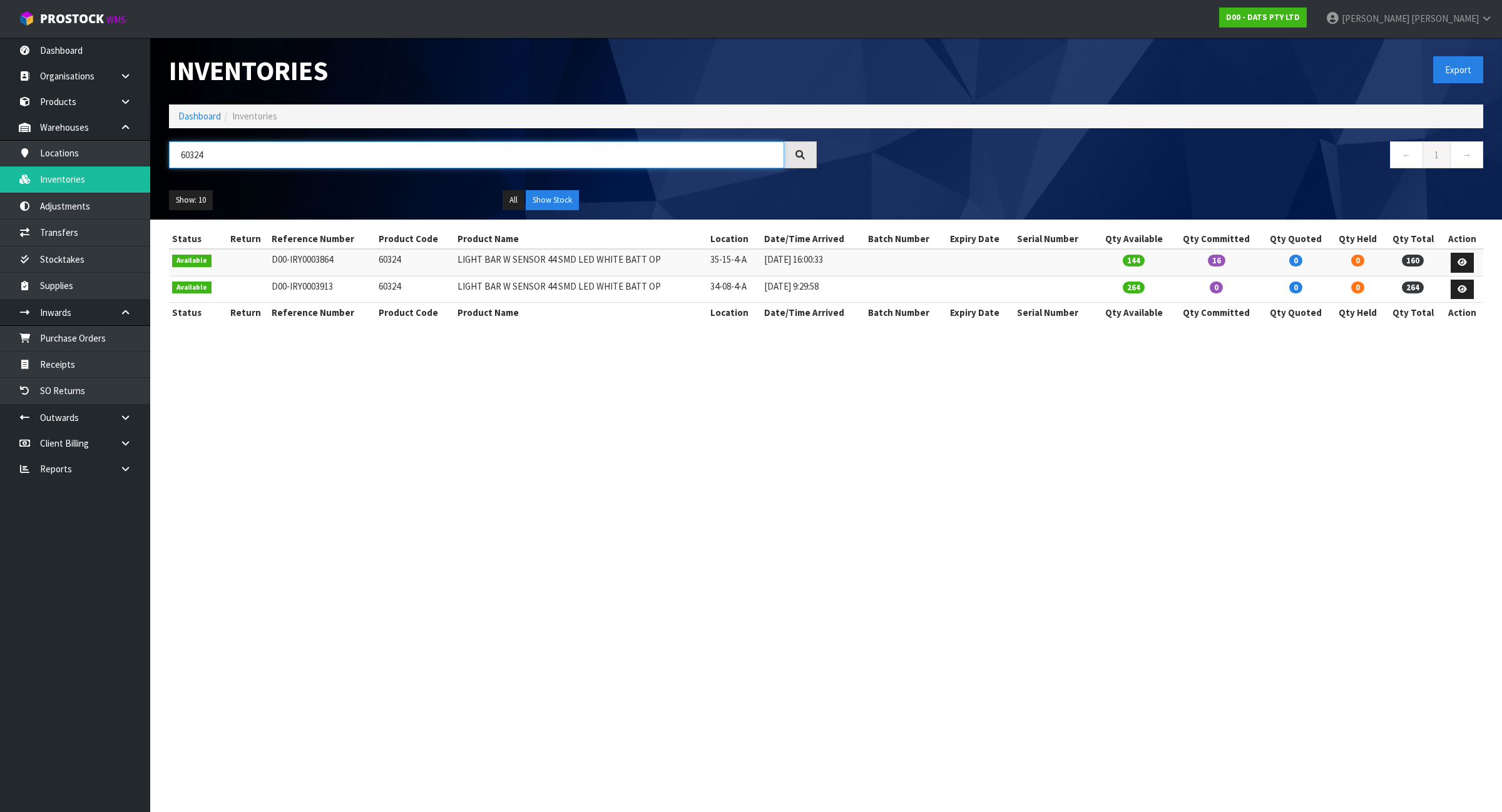
paste input "31"
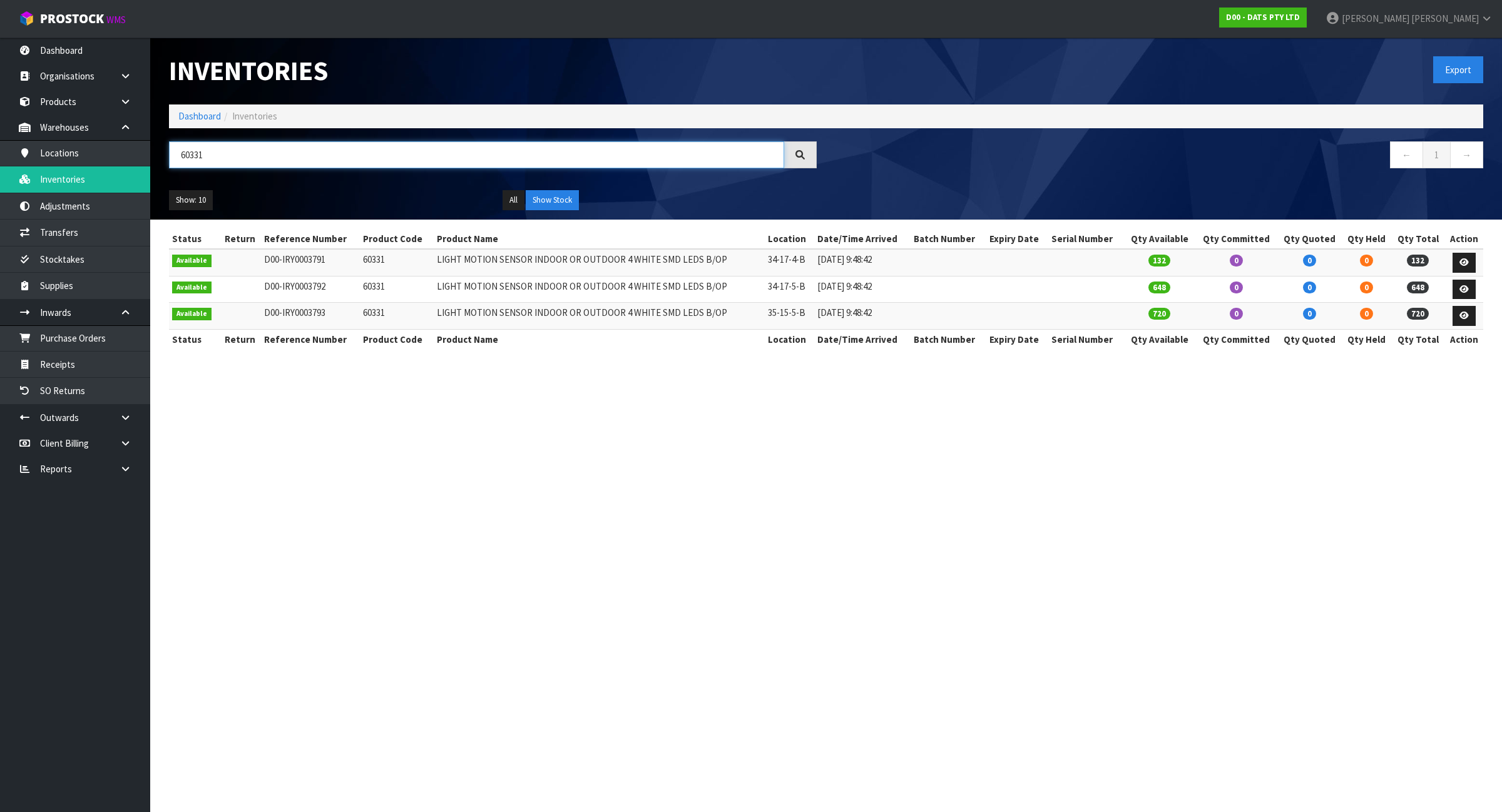
click at [448, 161] on input "60331" at bounding box center [476, 155] width 615 height 27
paste input "3"
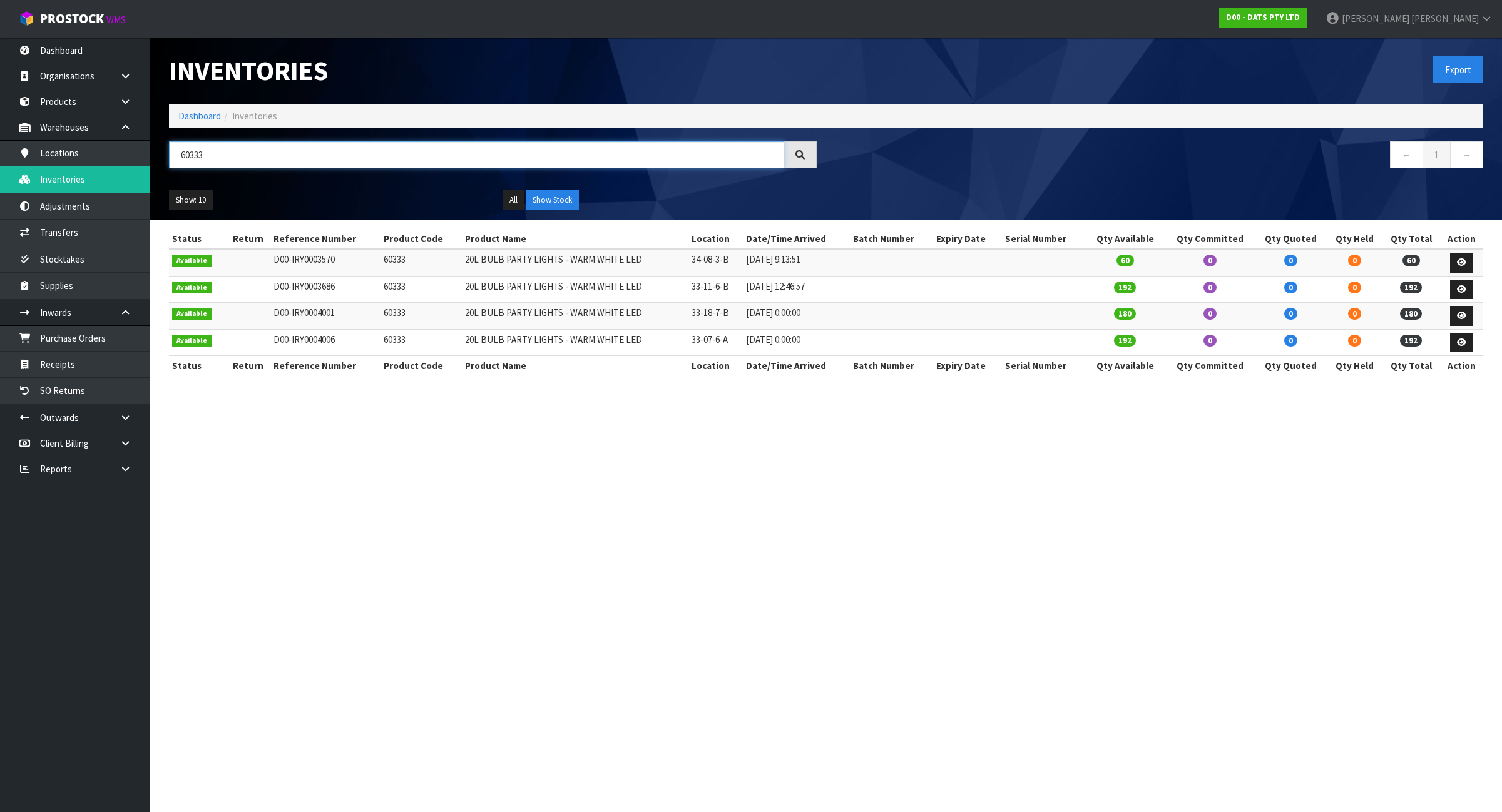
click at [246, 161] on input "60333" at bounding box center [476, 155] width 615 height 27
paste input "47"
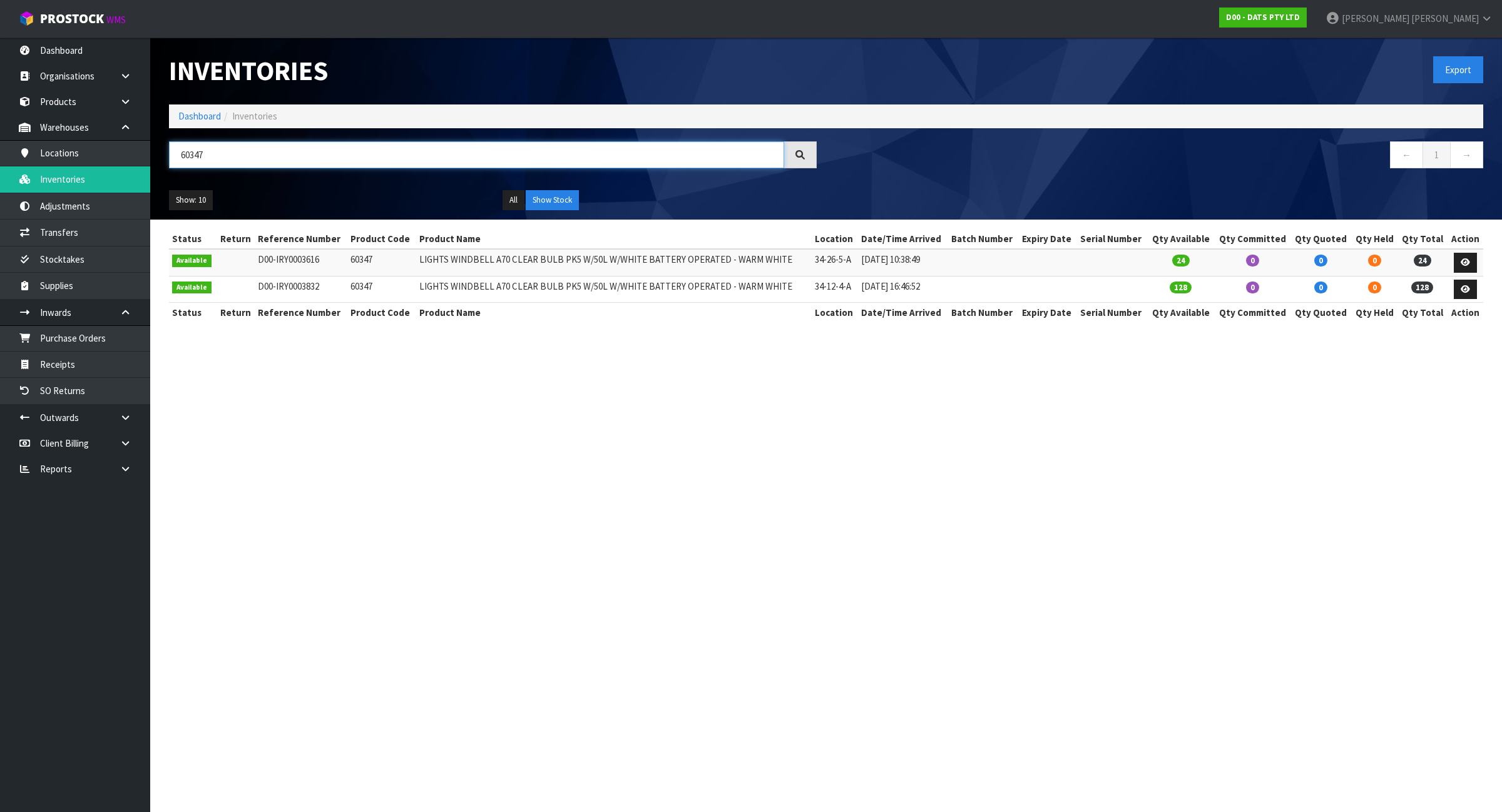
click at [243, 158] on input "60347" at bounding box center [476, 155] width 615 height 27
paste input "55"
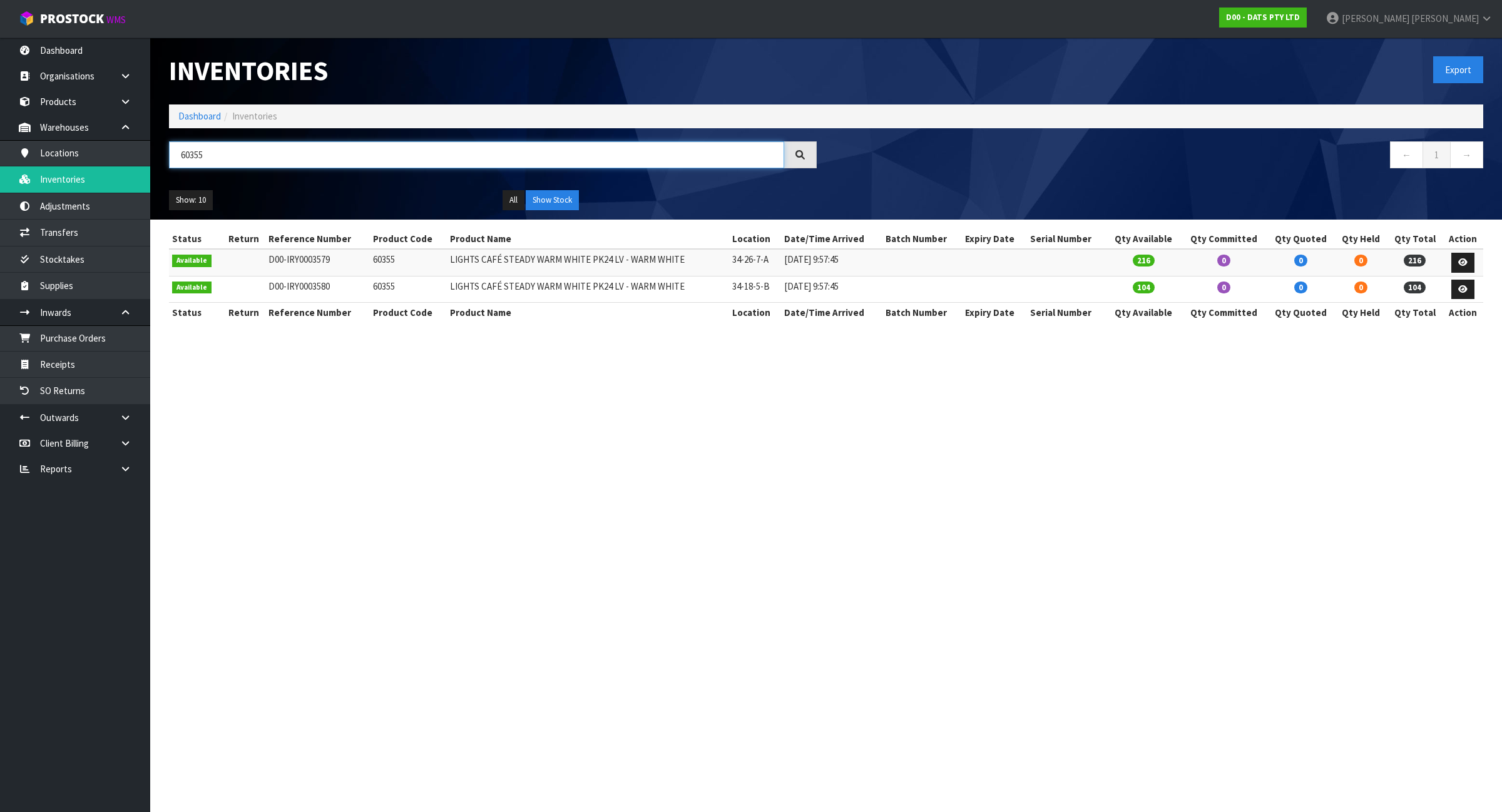
click at [244, 152] on input "60355" at bounding box center [476, 155] width 615 height 27
paste input "552"
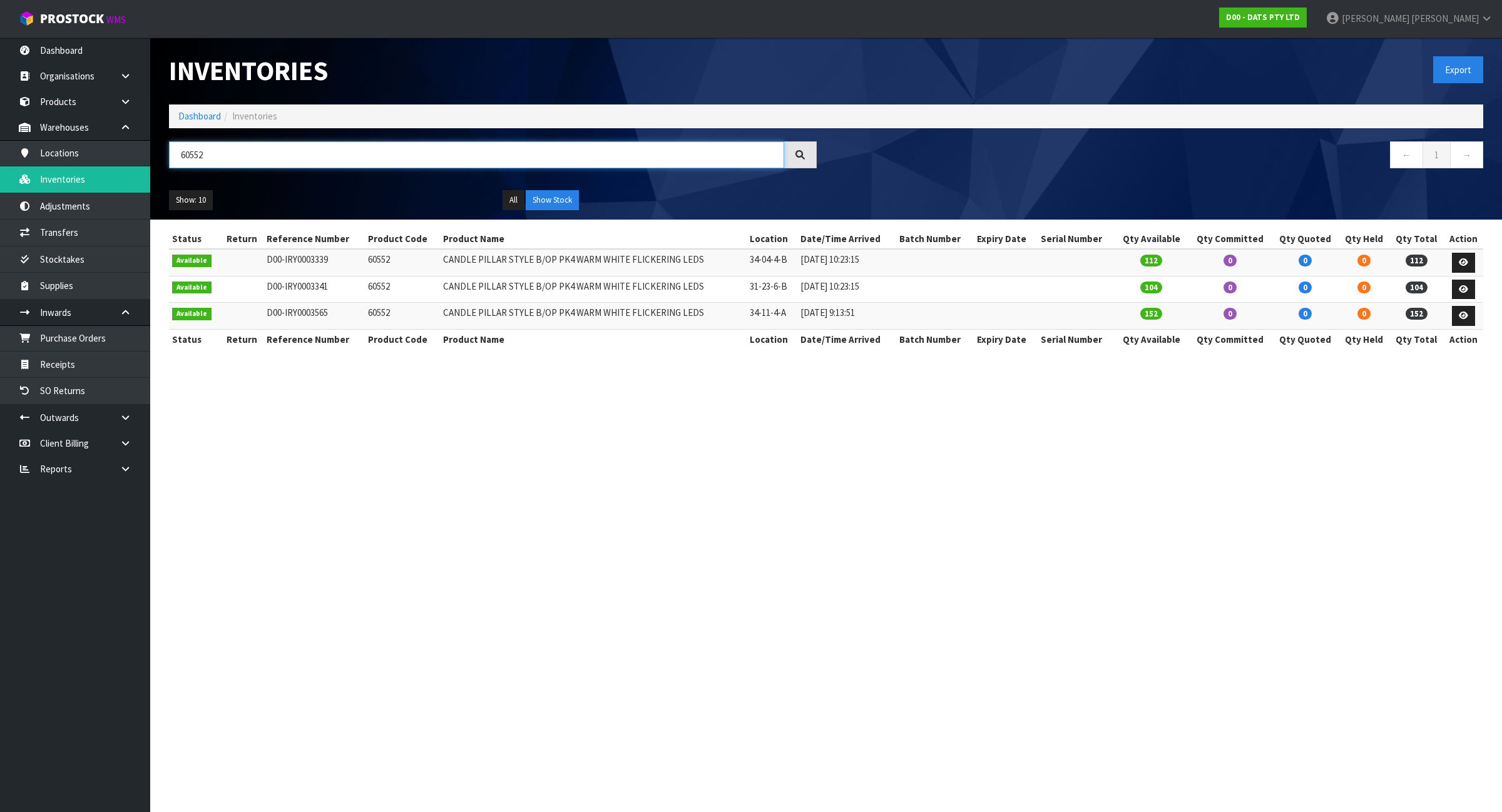
type input "60552"
click at [86, 91] on link "Products" at bounding box center [75, 101] width 150 height 25
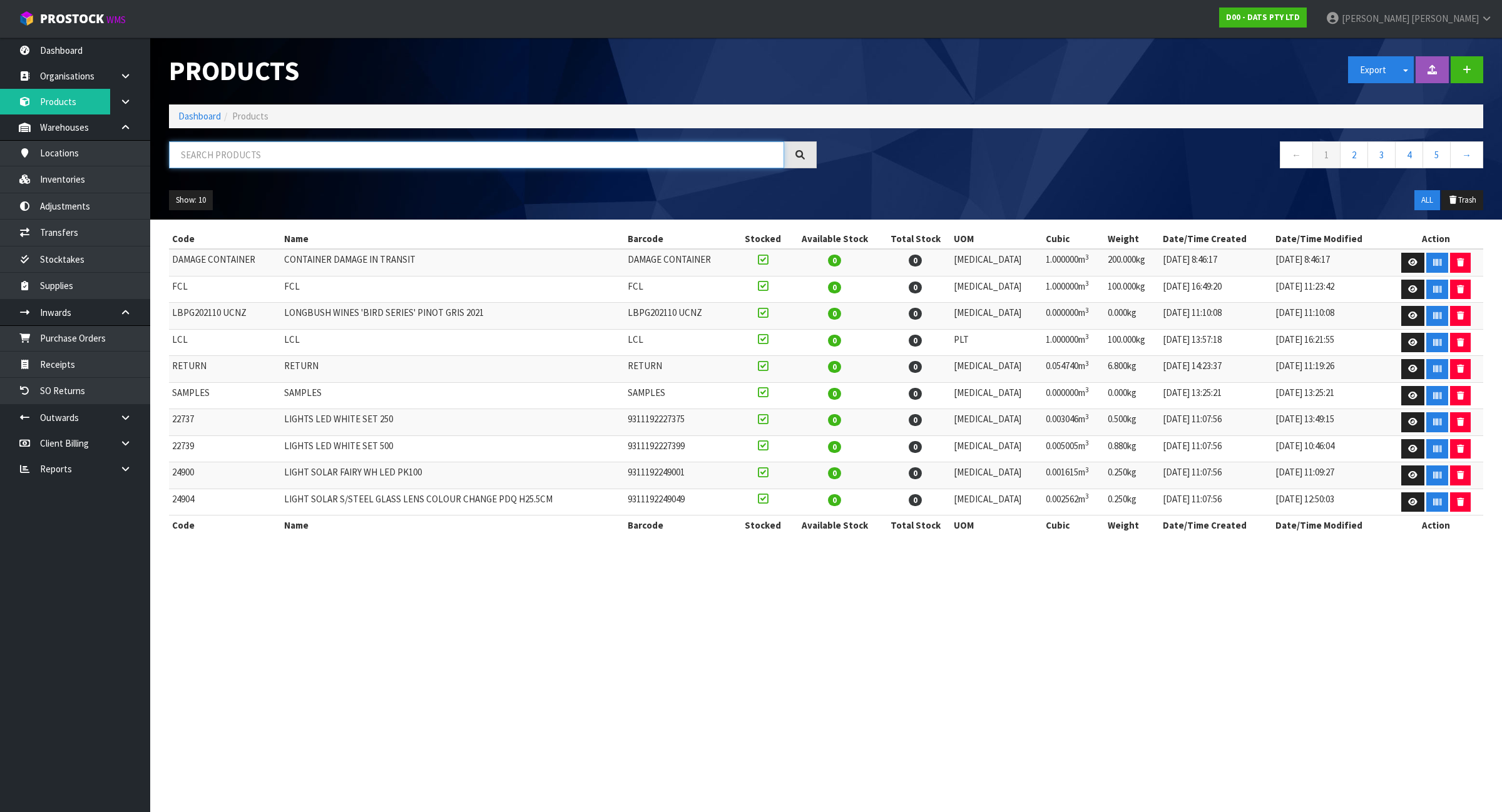
click at [221, 152] on input "text" at bounding box center [476, 155] width 615 height 27
paste input "57288"
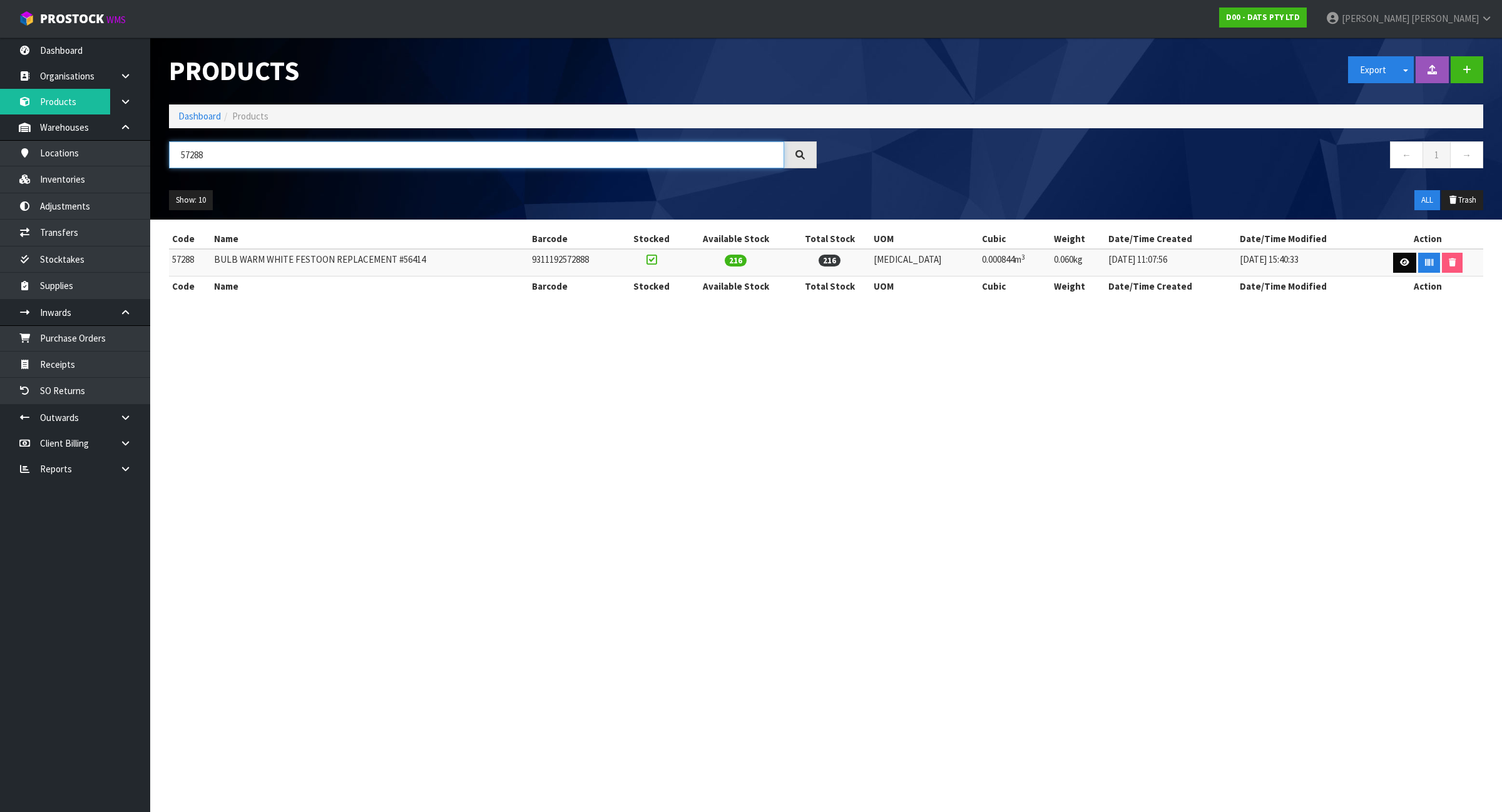
type input "57288"
click at [1400, 260] on icon at bounding box center [1404, 262] width 9 height 8
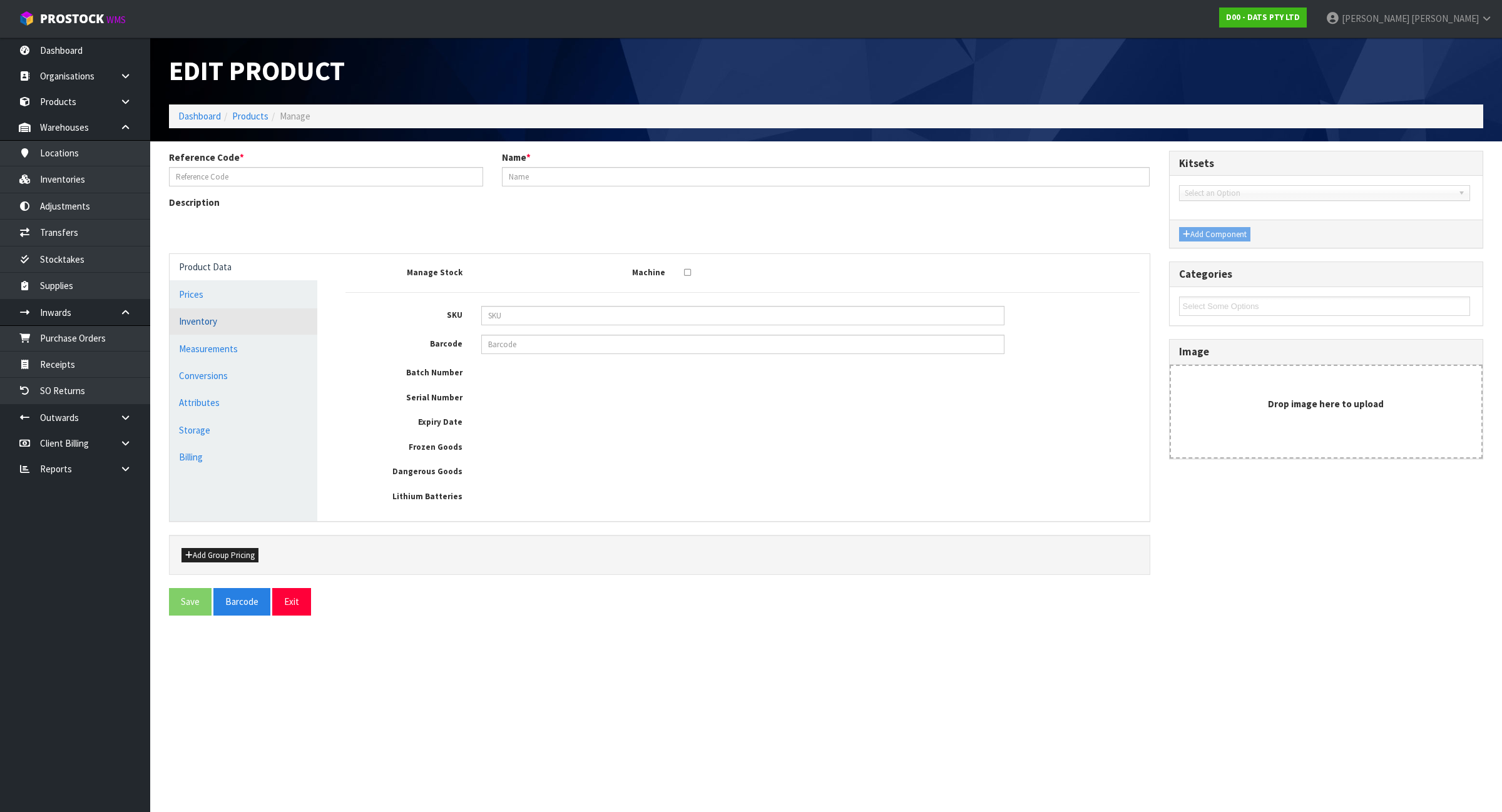
type input "57288"
type input "BULB WARM WHITE FESTOON REPLACEMENT #56414"
type input "9311192572888"
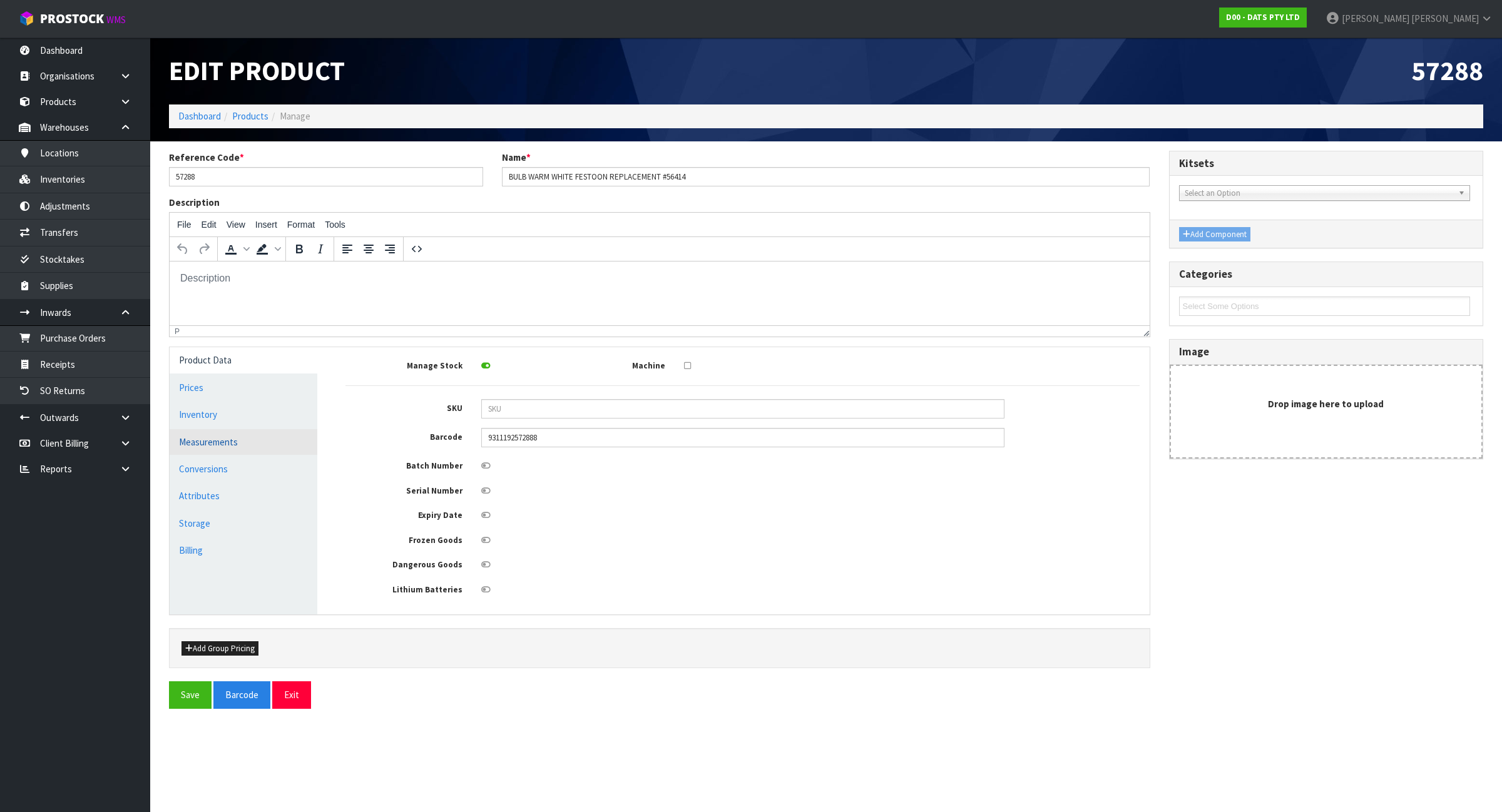
click at [235, 442] on link "Measurements" at bounding box center [243, 441] width 147 height 25
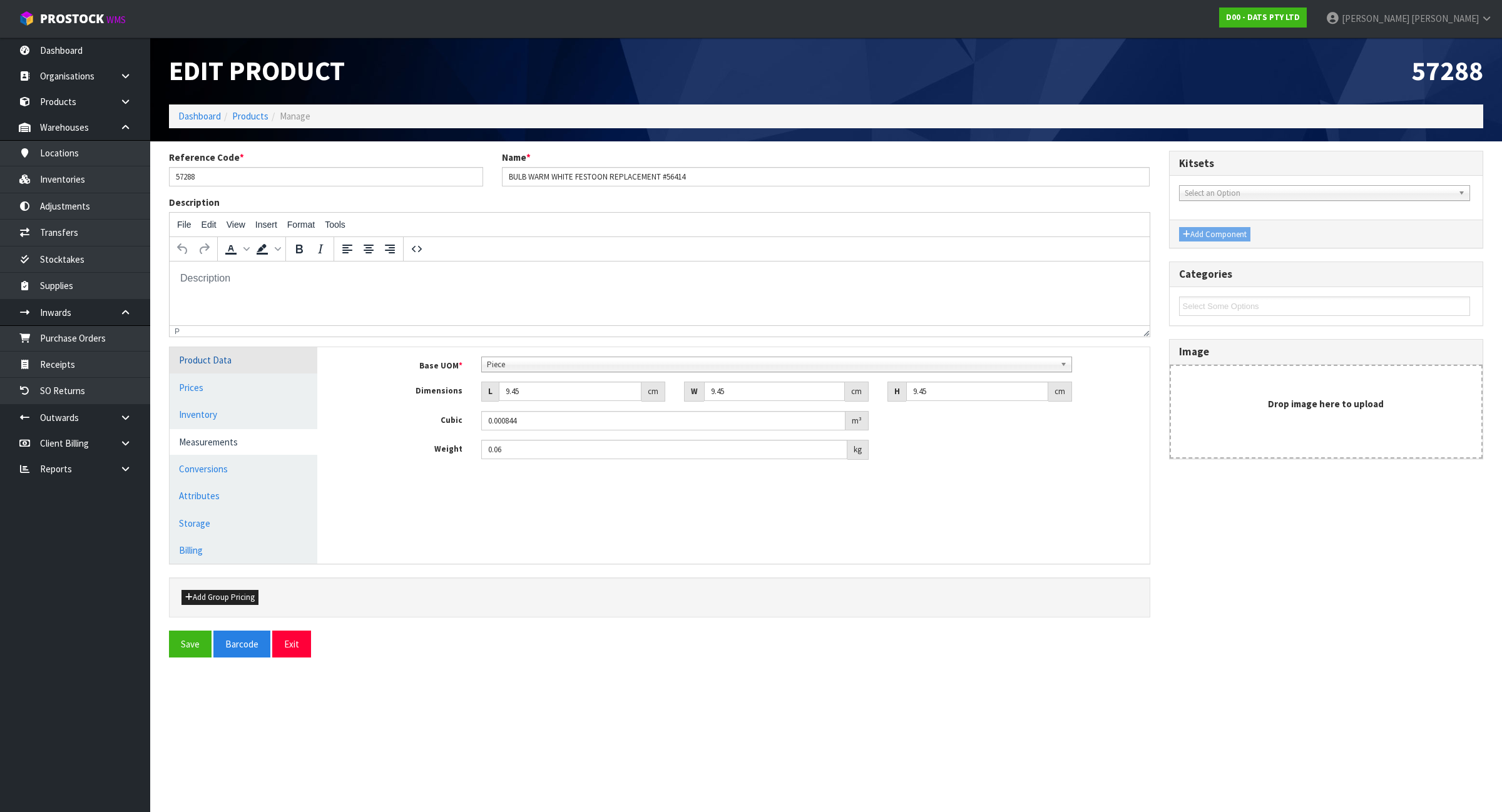
click at [227, 349] on link "Product Data" at bounding box center [243, 360] width 147 height 25
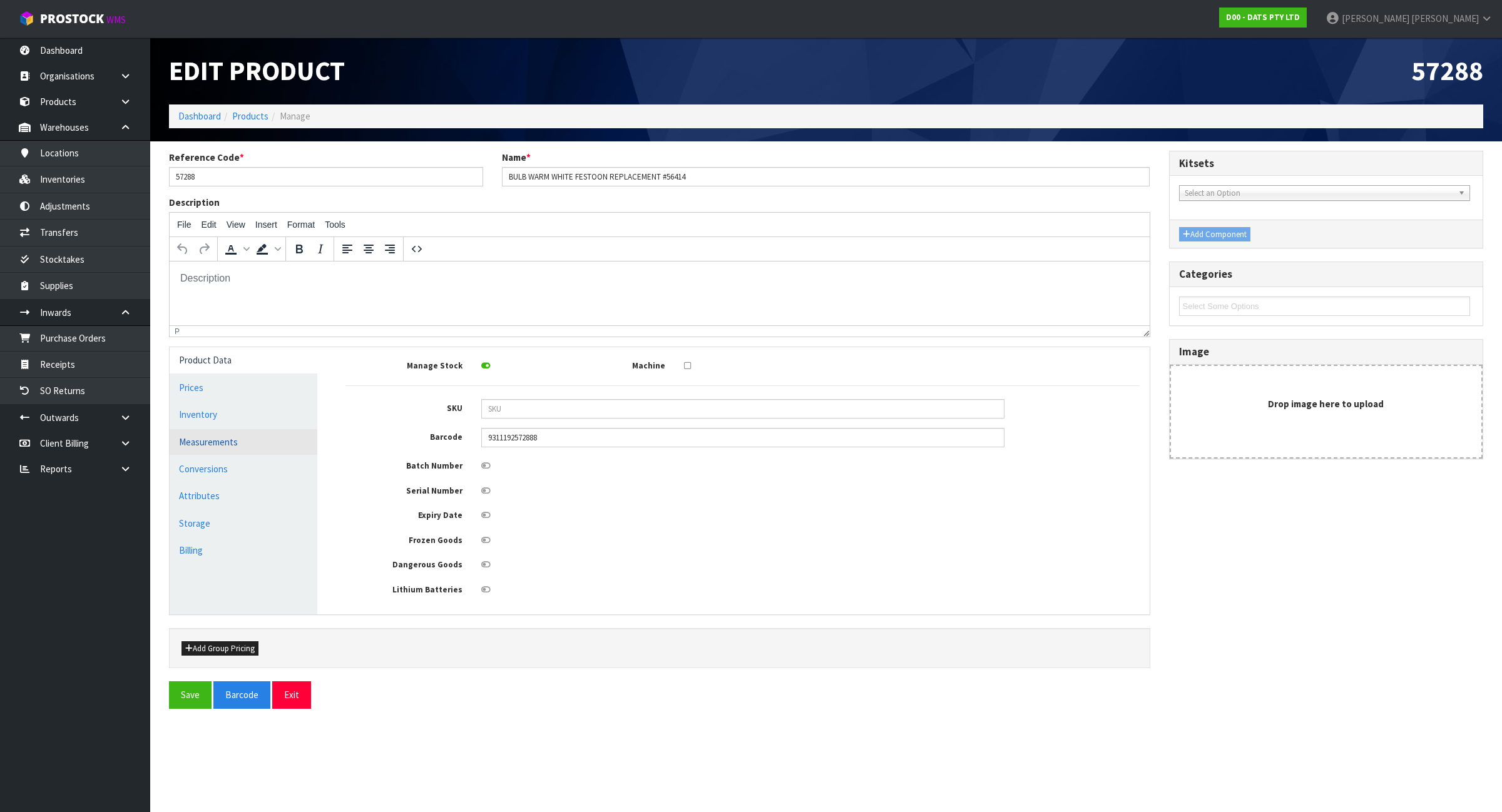
click at [239, 450] on link "Measurements" at bounding box center [243, 441] width 147 height 25
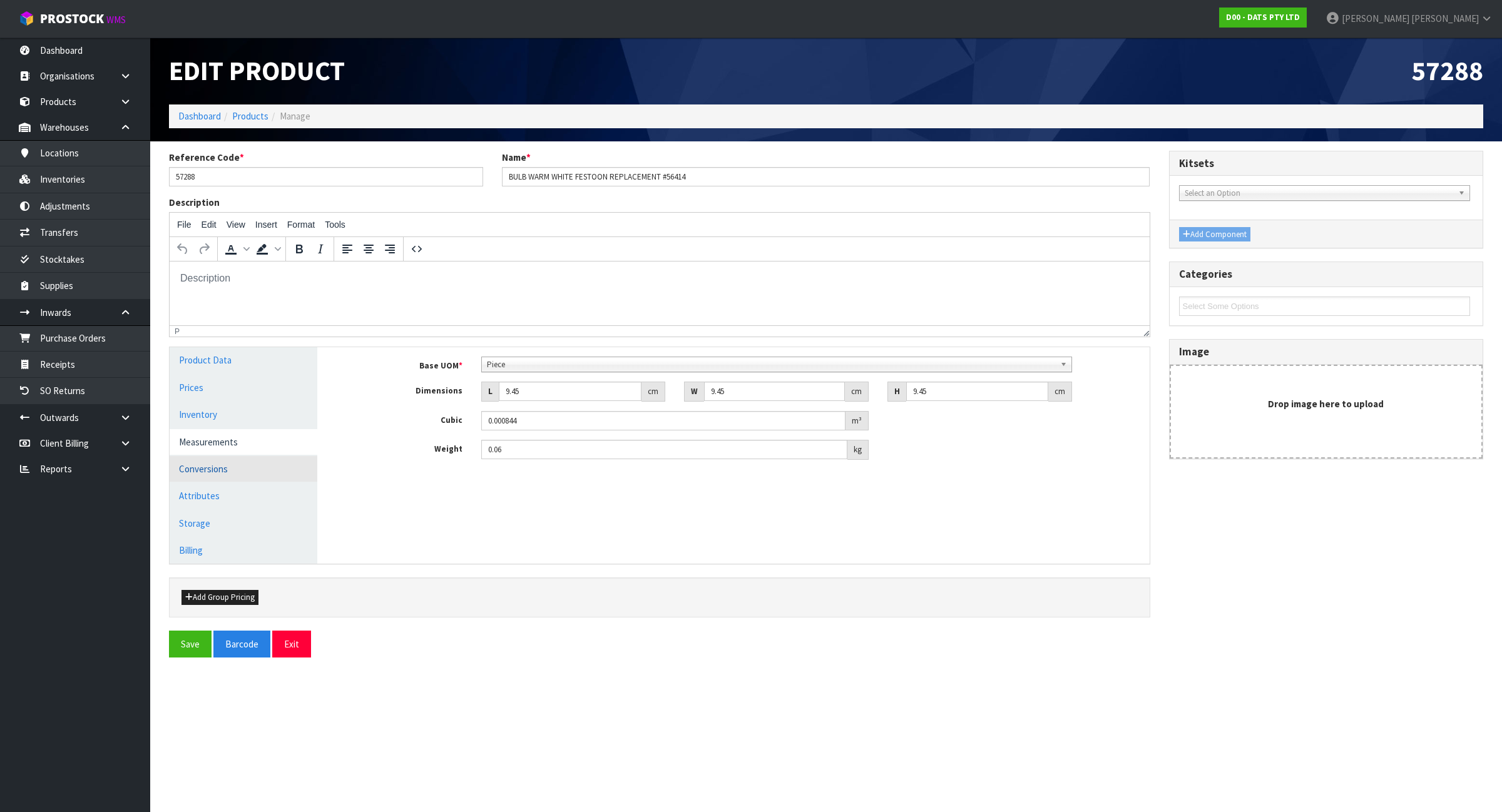
click at [239, 461] on link "Conversions" at bounding box center [243, 468] width 147 height 25
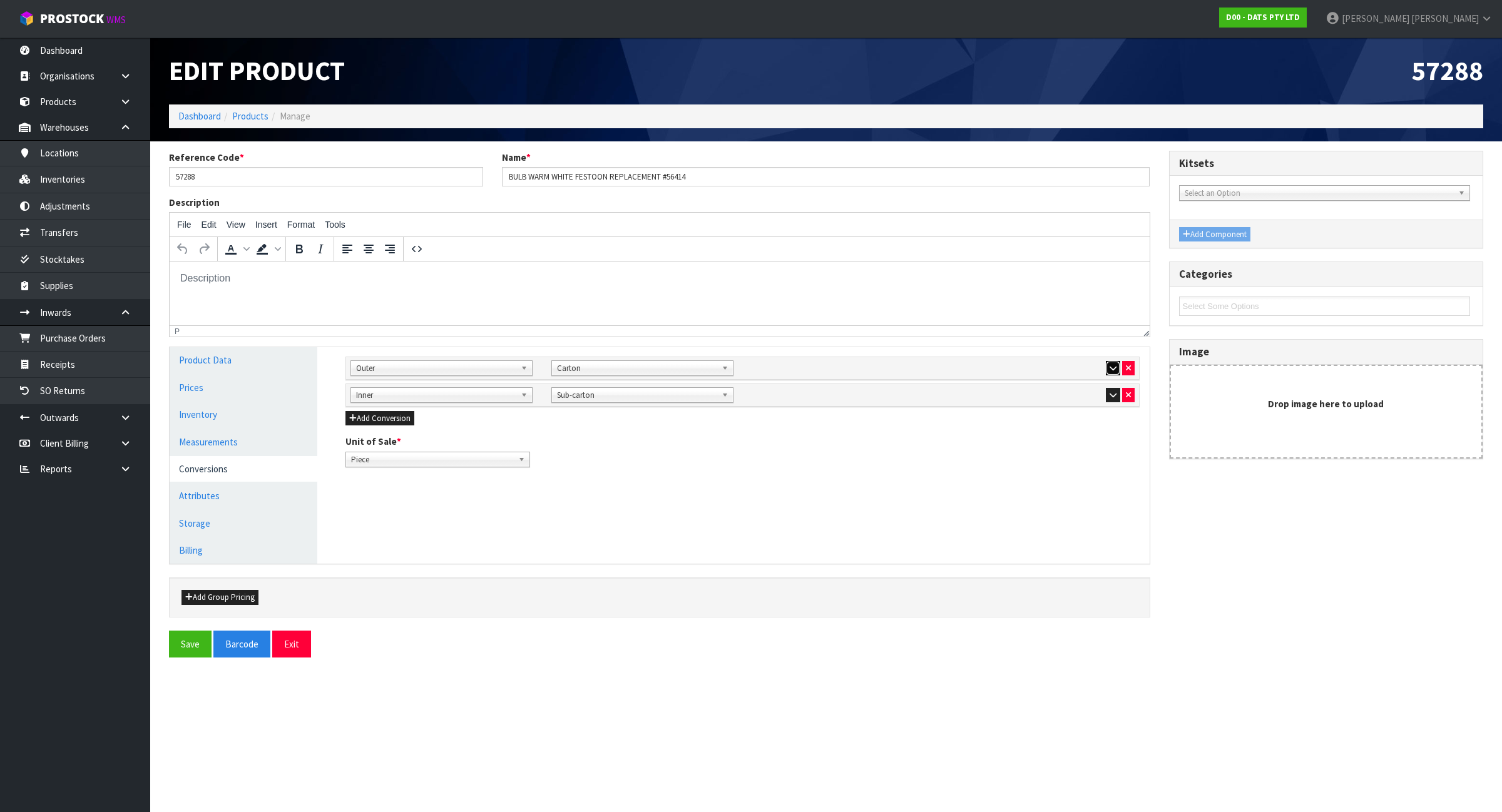
click at [1106, 370] on button "button" at bounding box center [1112, 369] width 14 height 15
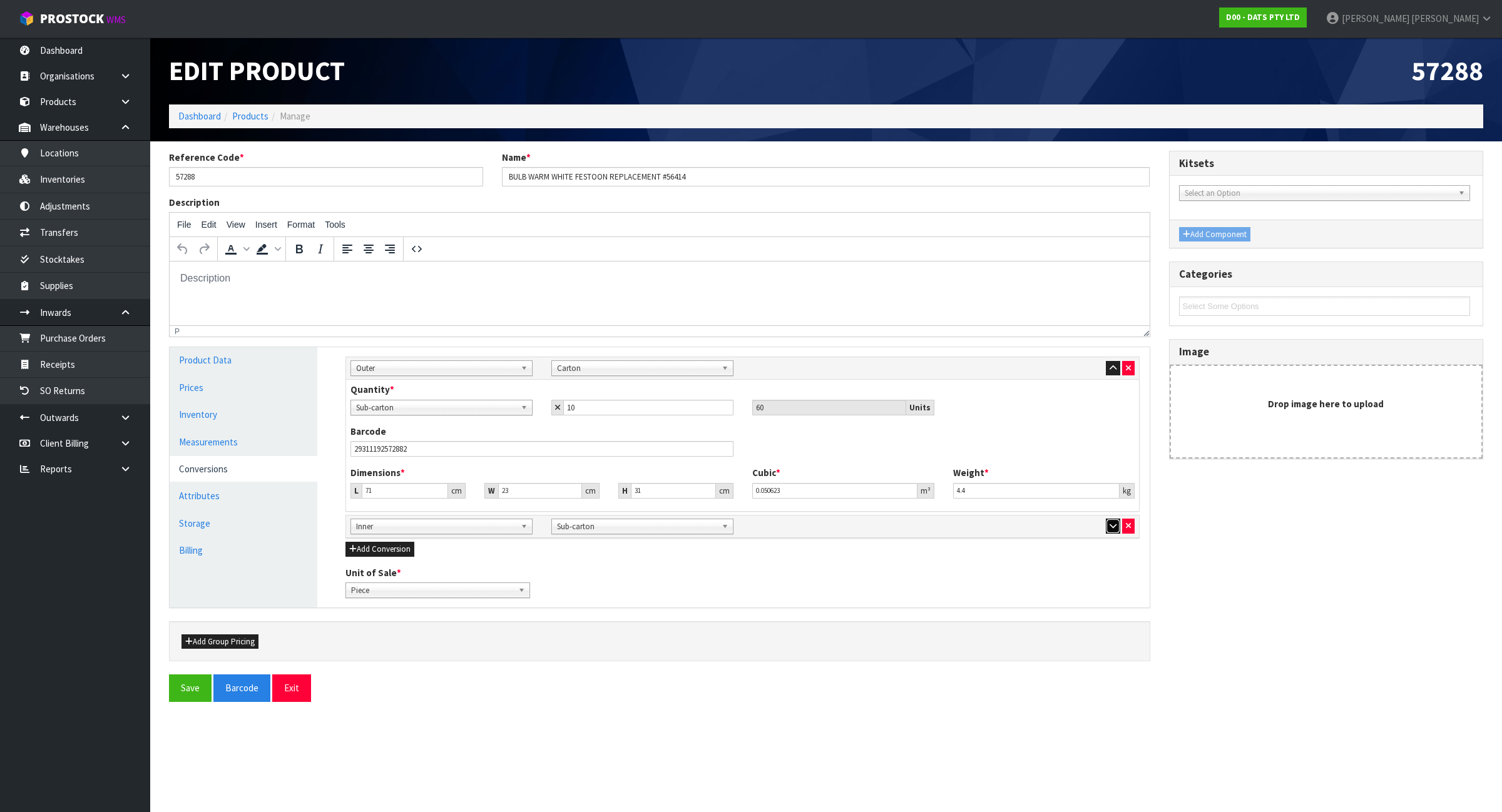
click at [1107, 530] on button "button" at bounding box center [1112, 527] width 14 height 15
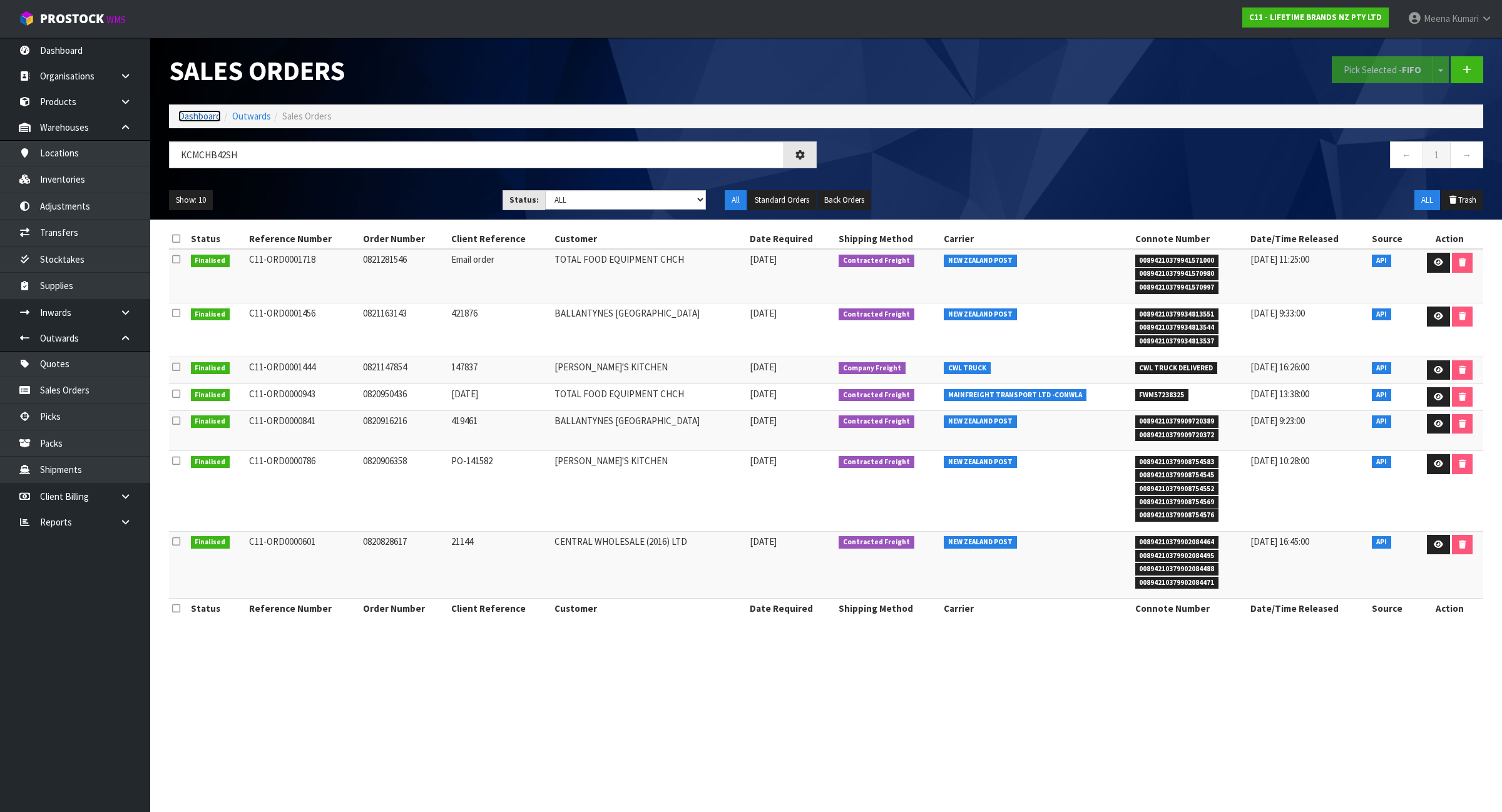
click at [208, 111] on link "Dashboard" at bounding box center [199, 115] width 42 height 12
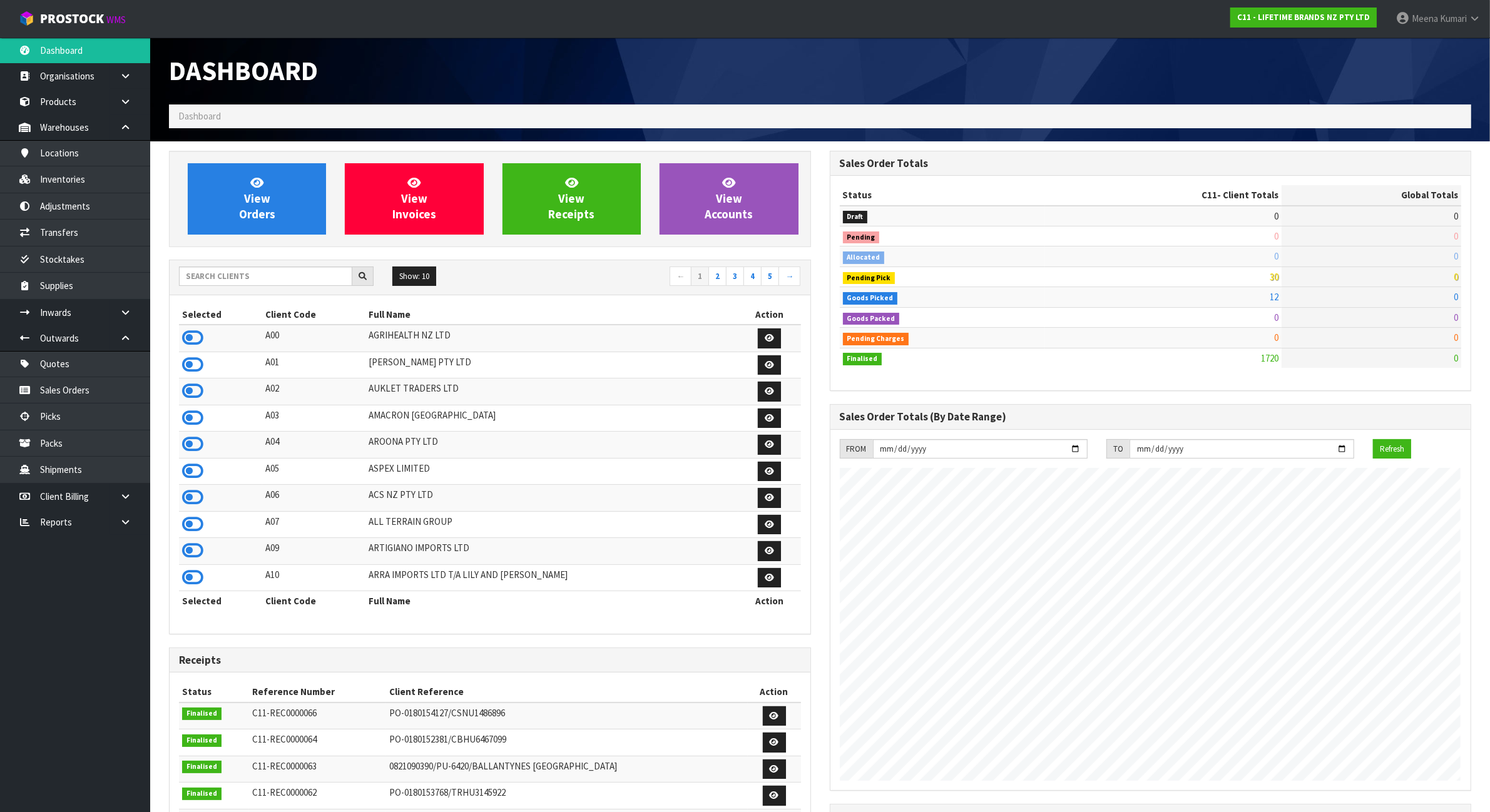
scroll to position [952, 660]
click at [272, 285] on input "text" at bounding box center [266, 276] width 174 height 20
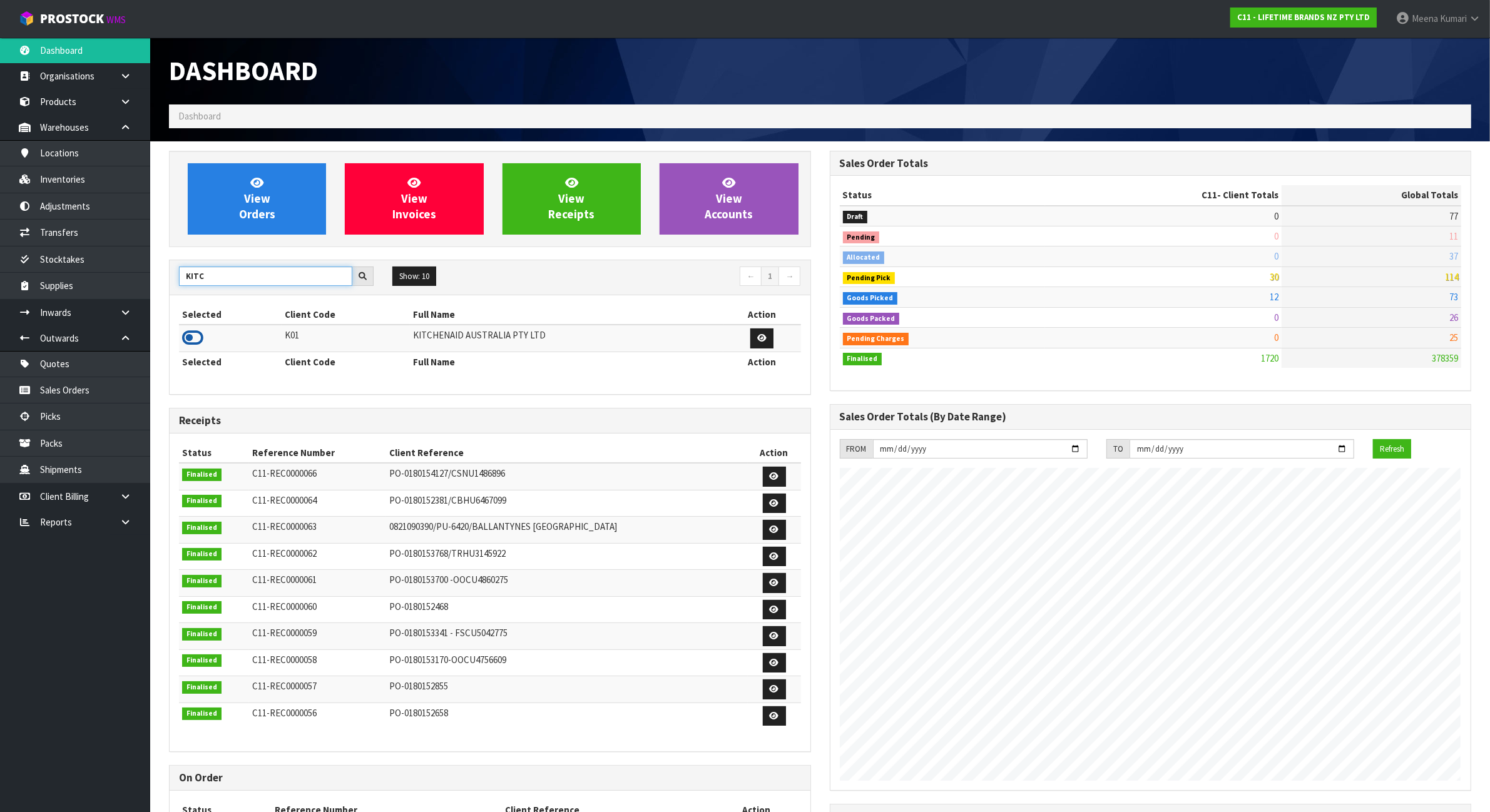
type input "KITC"
click at [197, 340] on icon at bounding box center [192, 338] width 22 height 19
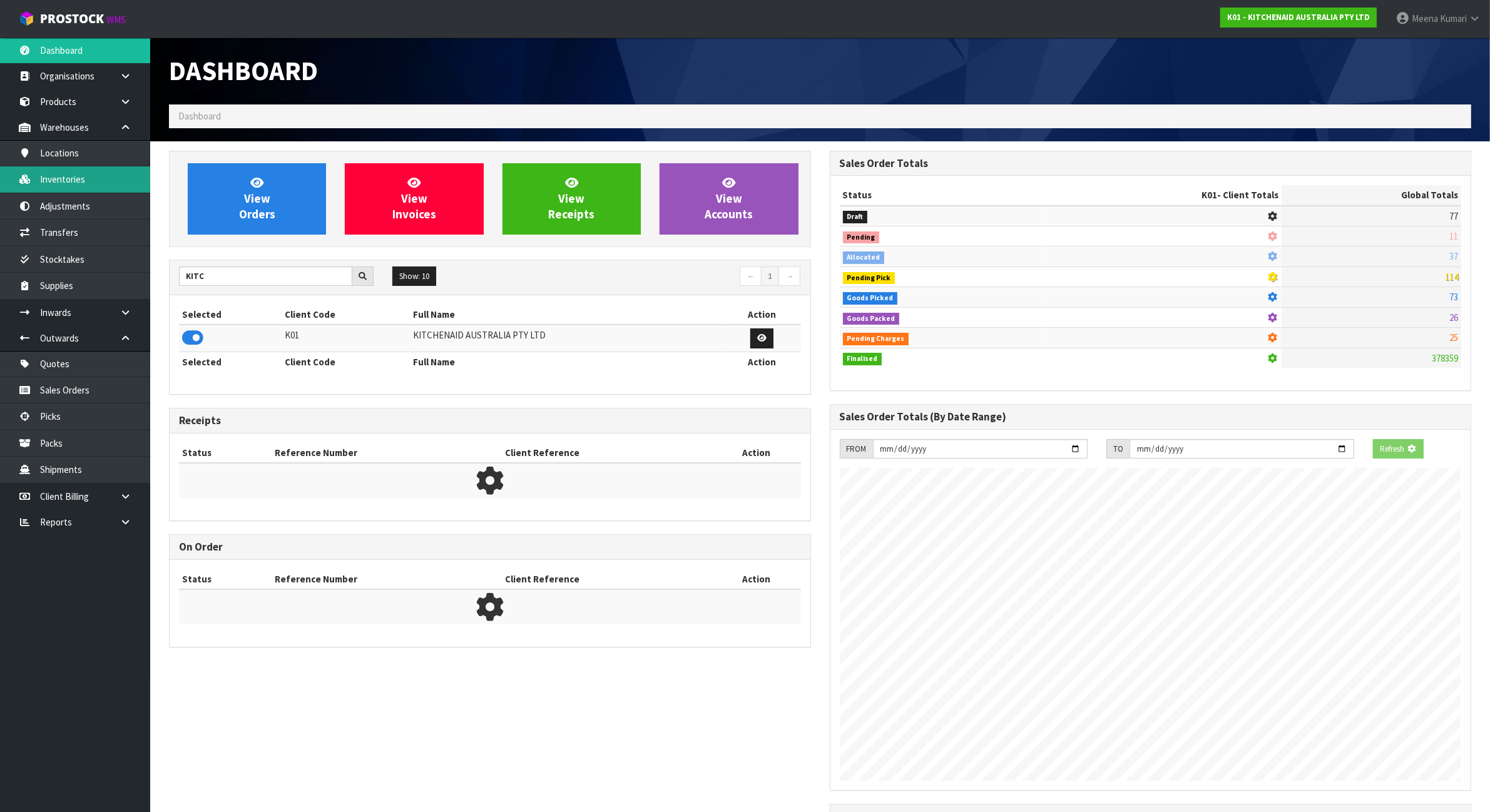
scroll to position [625048, 625270]
click at [72, 180] on link "Inventories" at bounding box center [75, 178] width 150 height 25
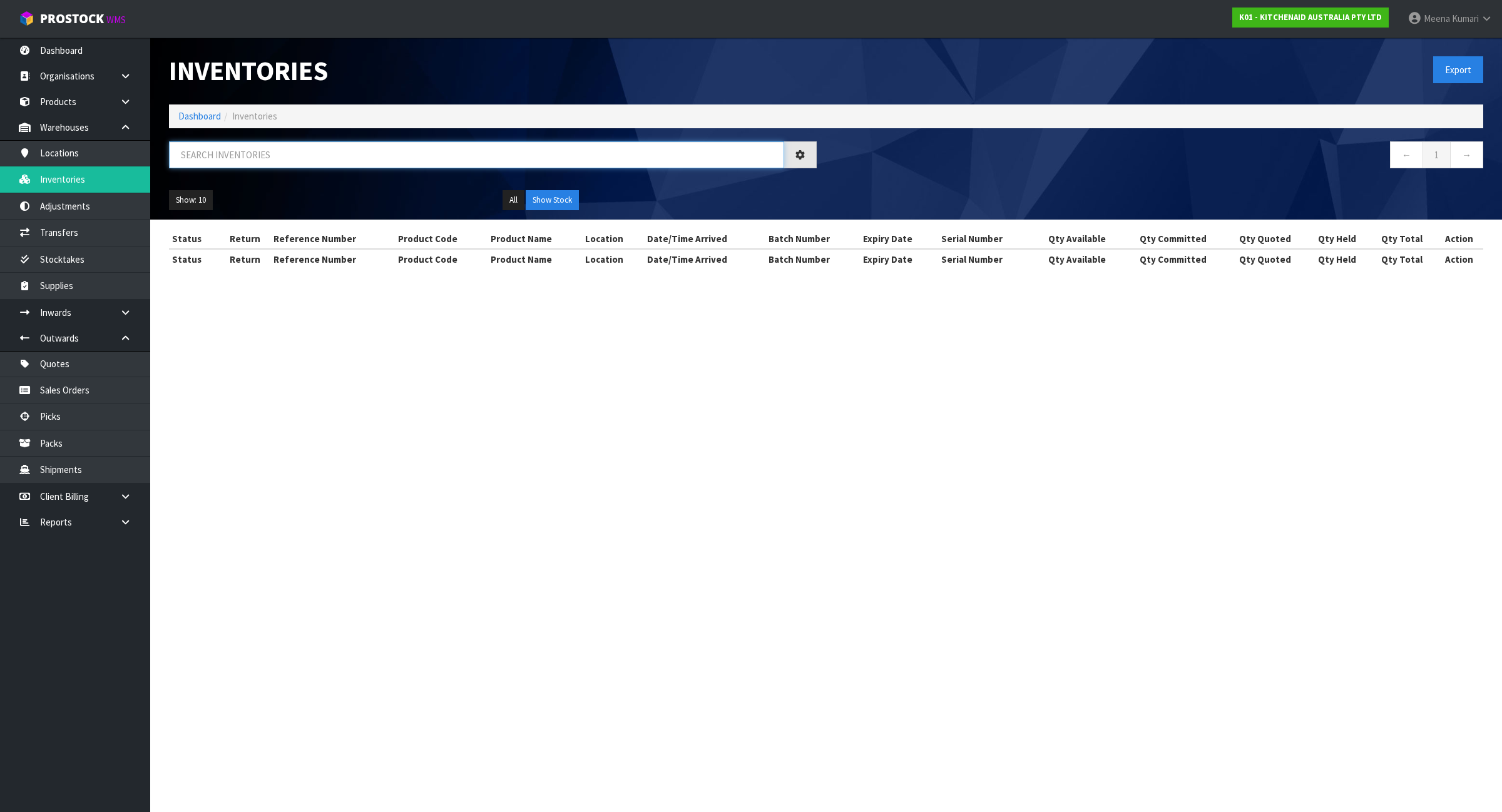
click at [222, 162] on input "text" at bounding box center [476, 155] width 615 height 27
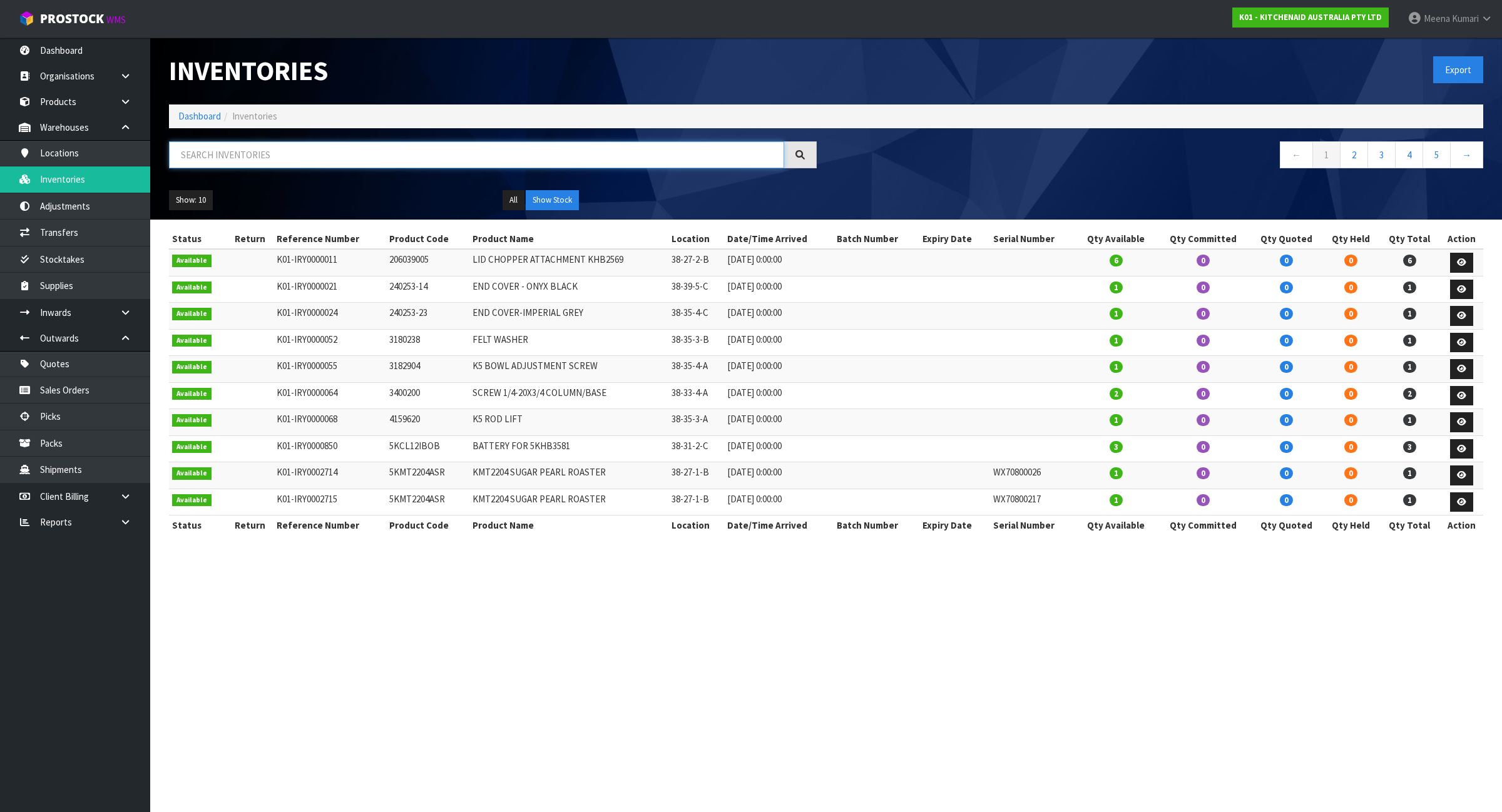
paste input "W11279763"
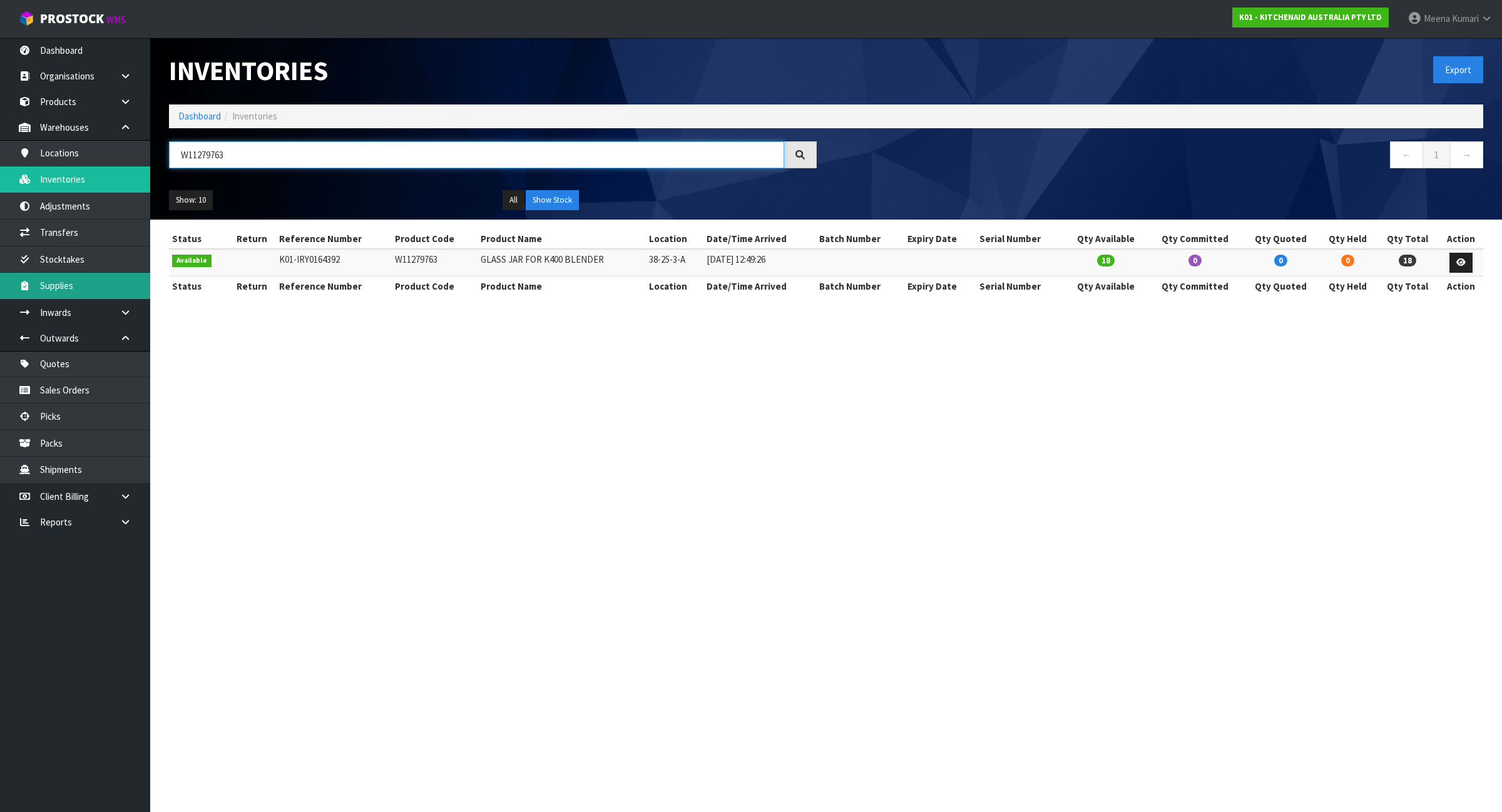
type input "W11279763"
click at [414, 263] on td "W11279763" at bounding box center [434, 262] width 85 height 27
copy td "W11279763"
click at [112, 235] on link "Transfers" at bounding box center [75, 232] width 150 height 25
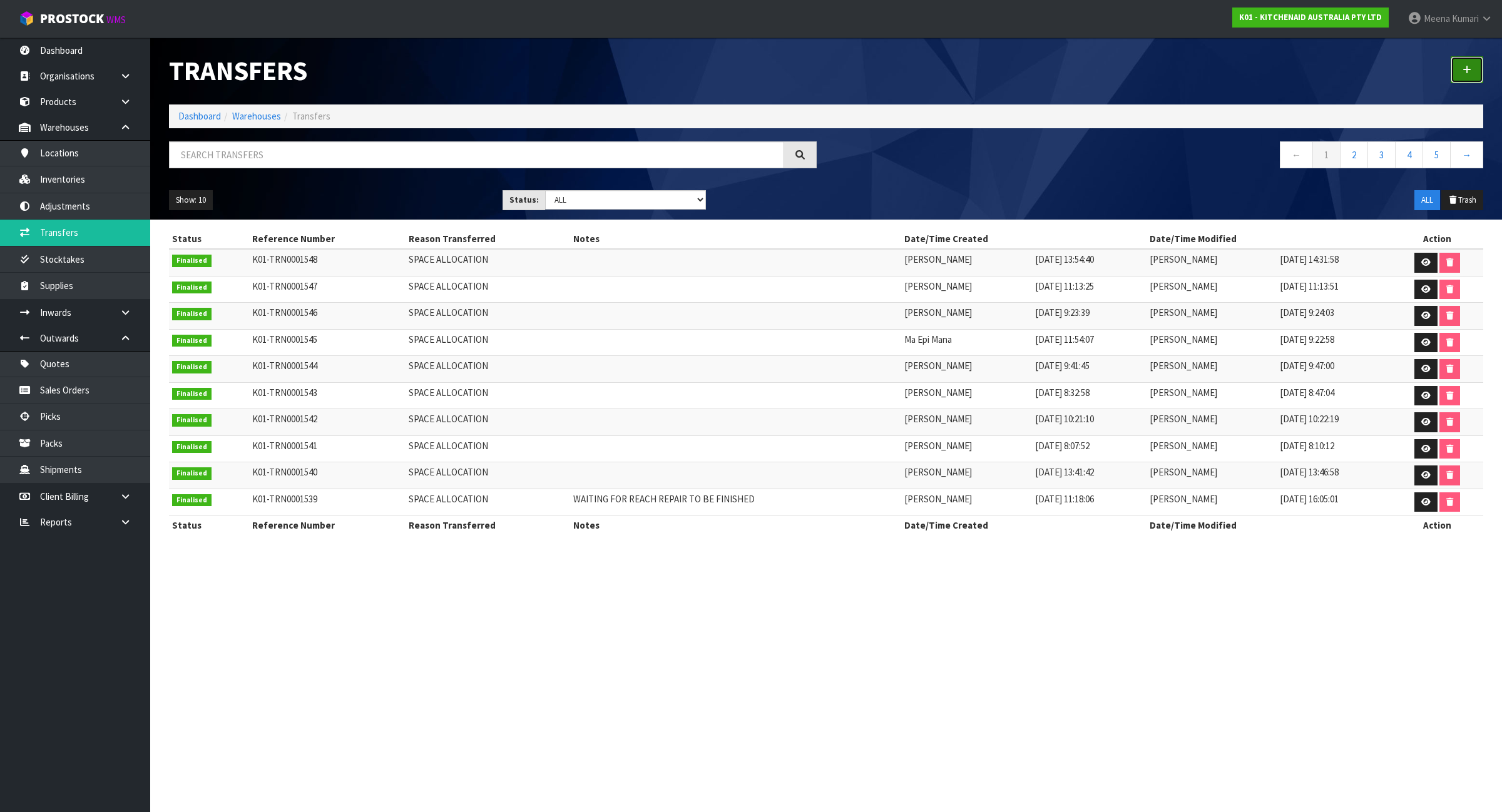
click at [1462, 69] on link at bounding box center [1466, 69] width 33 height 27
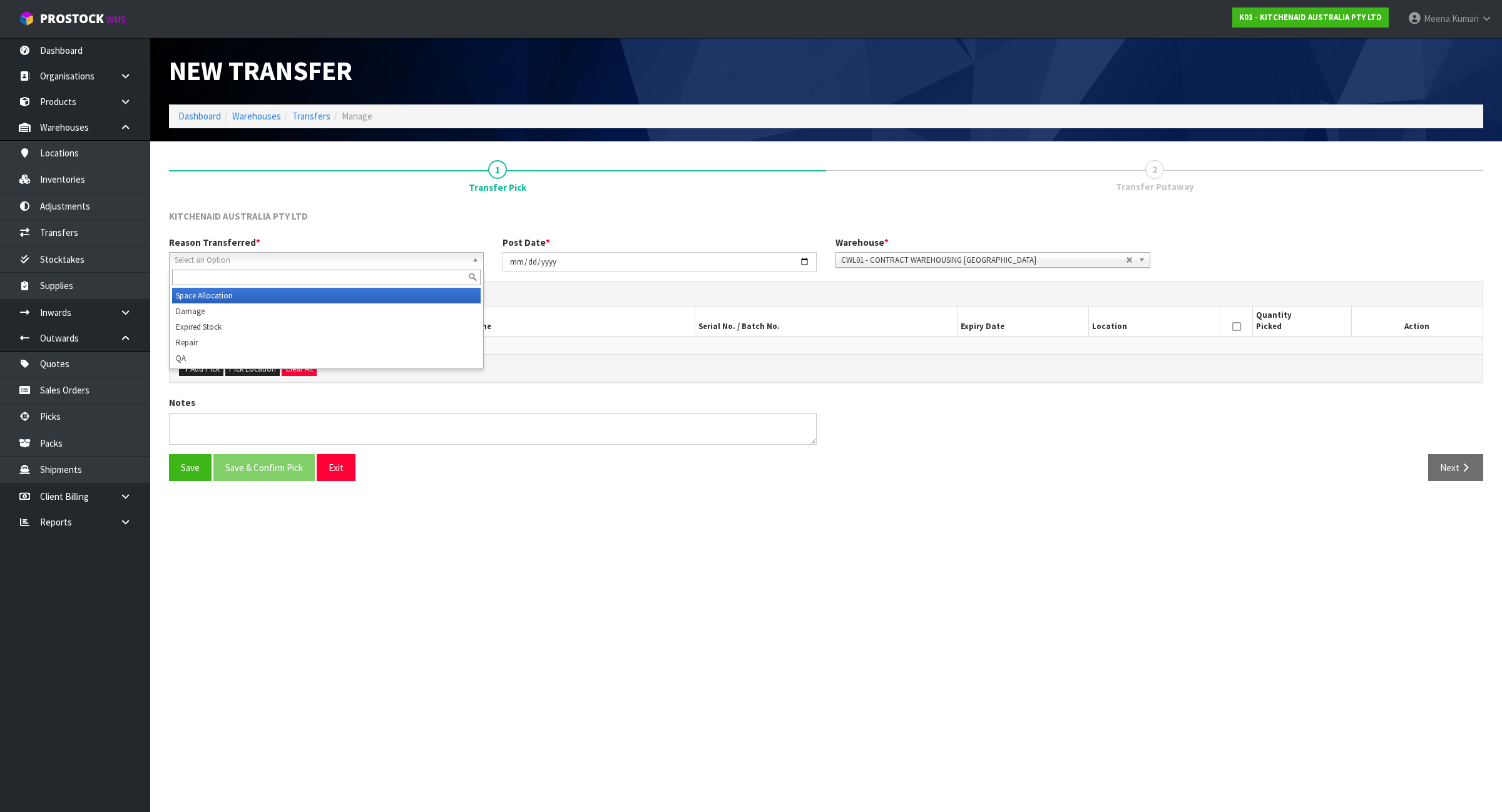
click at [319, 260] on span "Select an Option" at bounding box center [320, 260] width 292 height 15
click at [316, 293] on li "Space Allocation" at bounding box center [326, 296] width 309 height 16
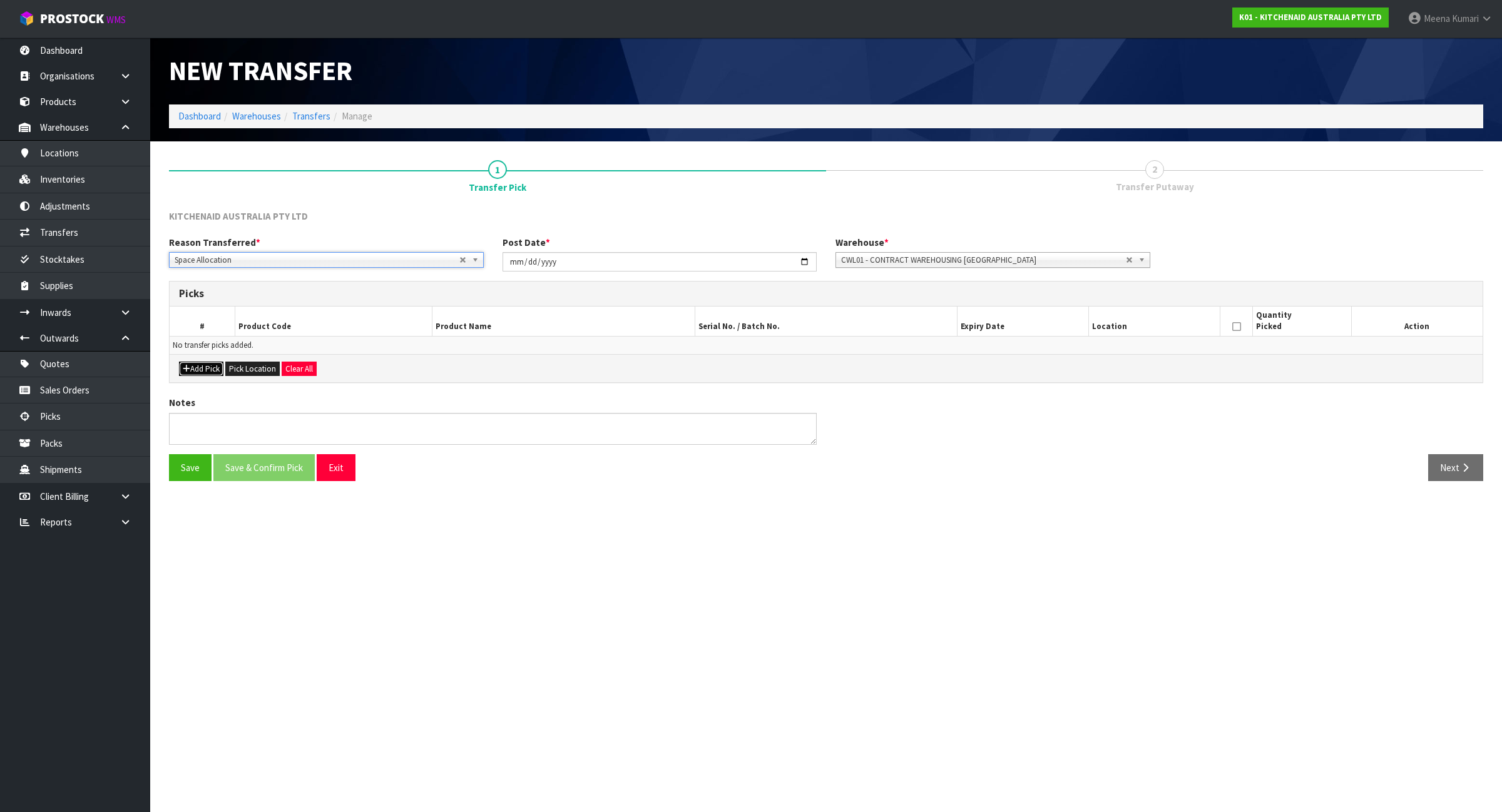
click at [201, 368] on button "Add Pick" at bounding box center [201, 369] width 44 height 15
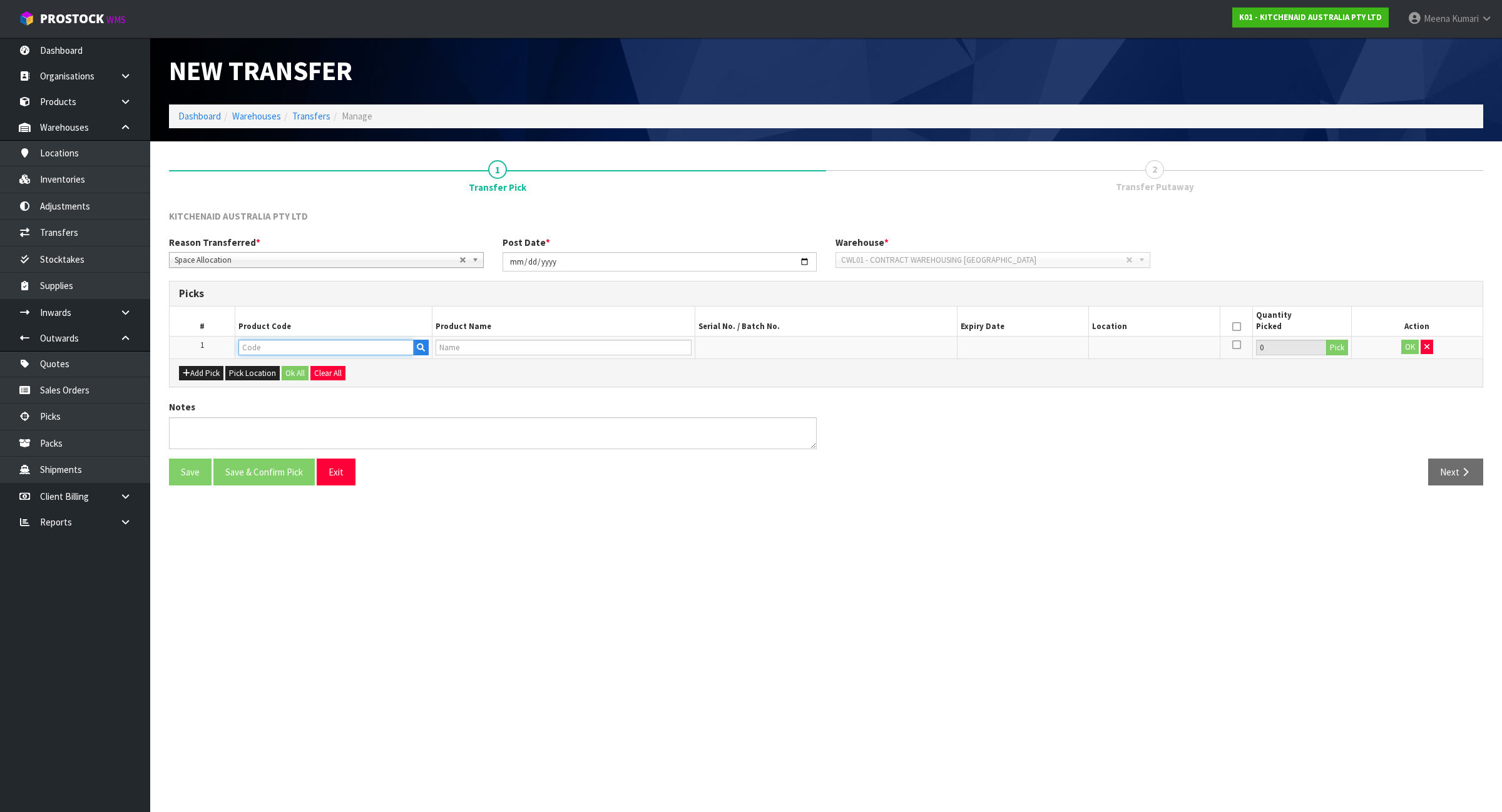
click at [274, 350] on input "text" at bounding box center [326, 347] width 176 height 16
paste input "W11279763"
type input "W11279763"
type input "GLASS JAR FOR K400 BLENDER"
type input "W11279763"
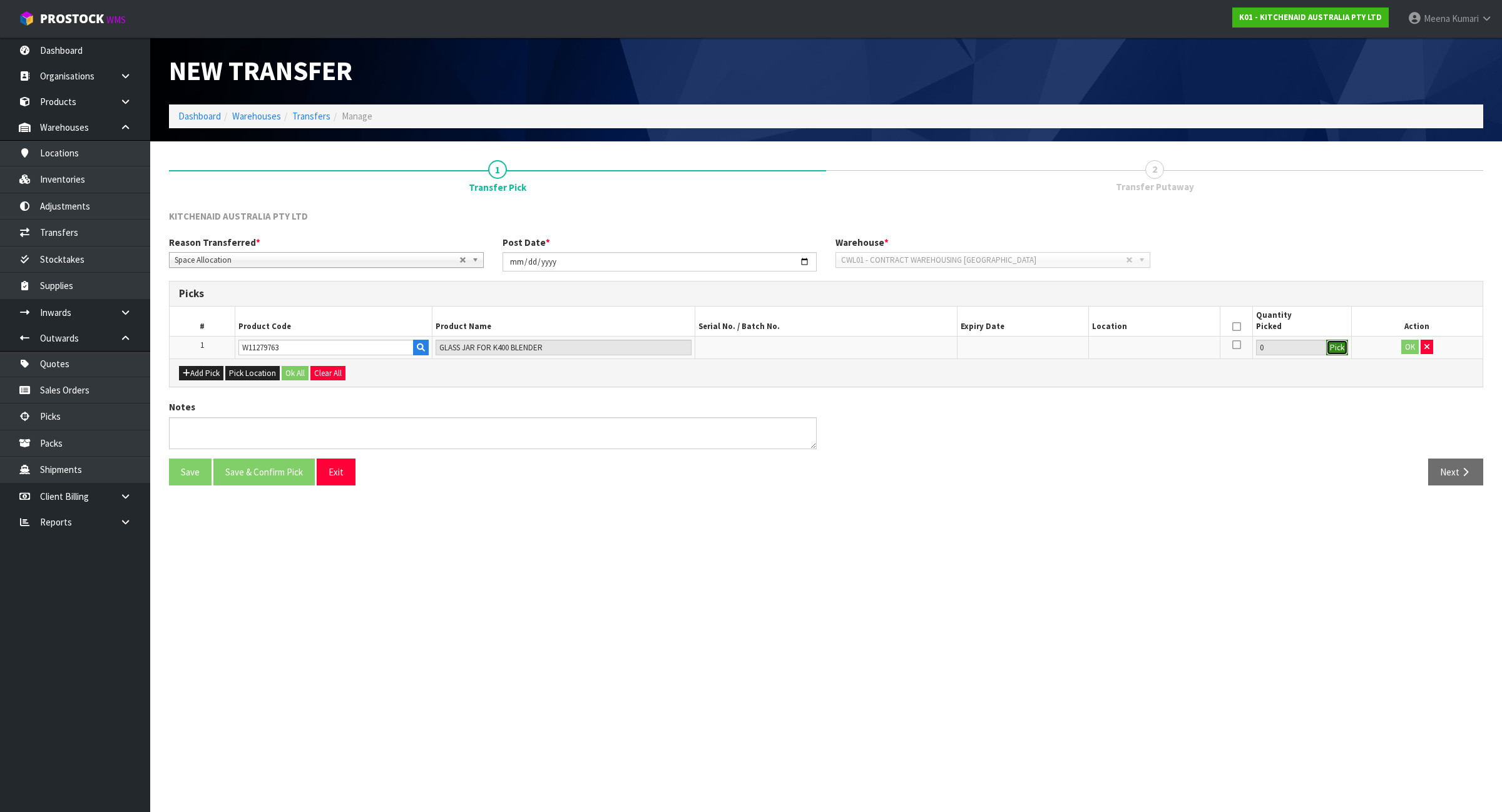
click at [1342, 347] on button "Pick" at bounding box center [1337, 347] width 22 height 16
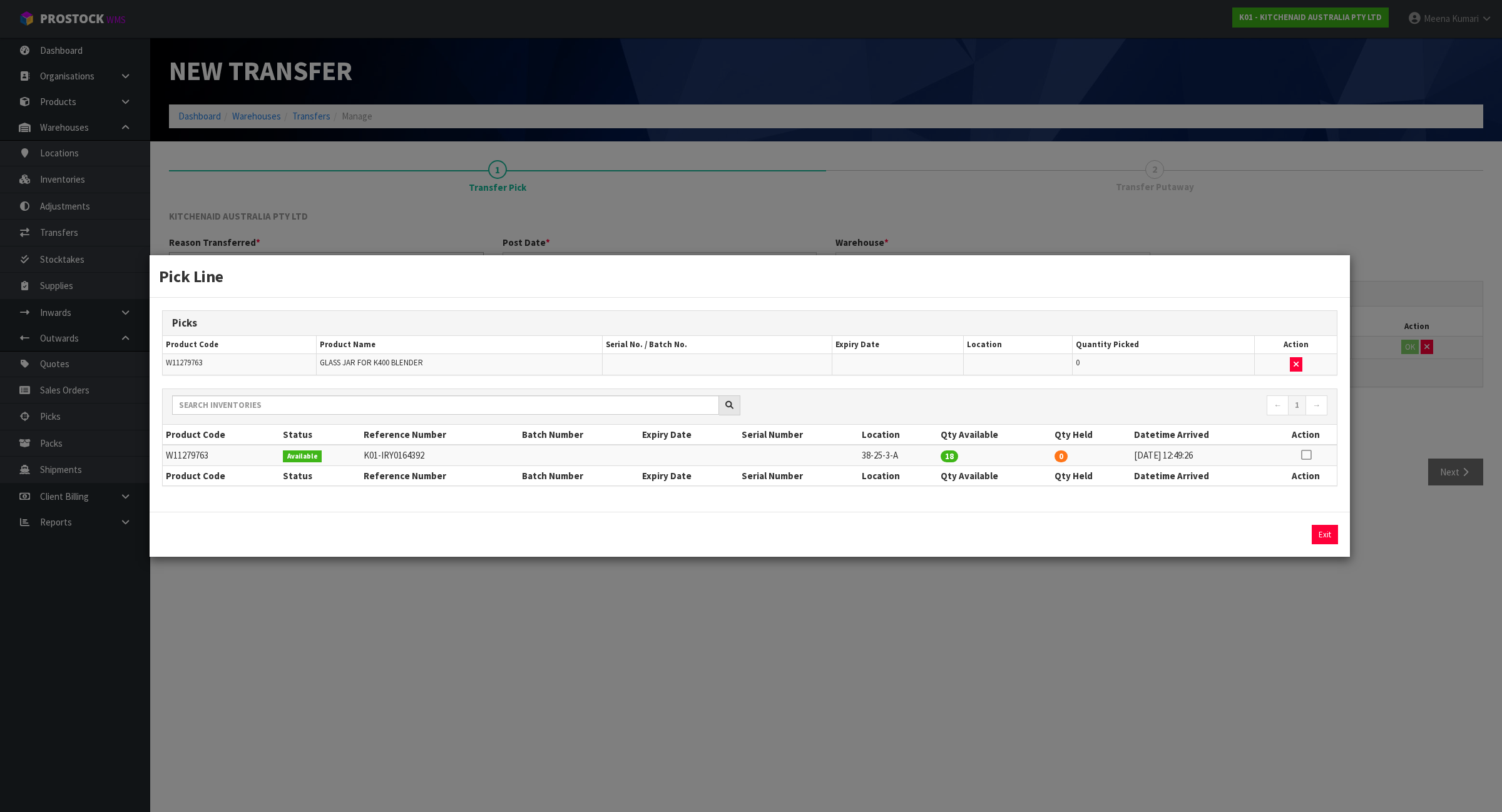
click at [1302, 455] on icon at bounding box center [1306, 455] width 10 height 1
drag, startPoint x: 1127, startPoint y: 544, endPoint x: 886, endPoint y: 540, distance: 241.0
click at [886, 540] on div "18 Assign Pick Exit" at bounding box center [750, 534] width 1194 height 20
type input "1"
click at [1293, 533] on button "Assign Pick" at bounding box center [1282, 534] width 52 height 20
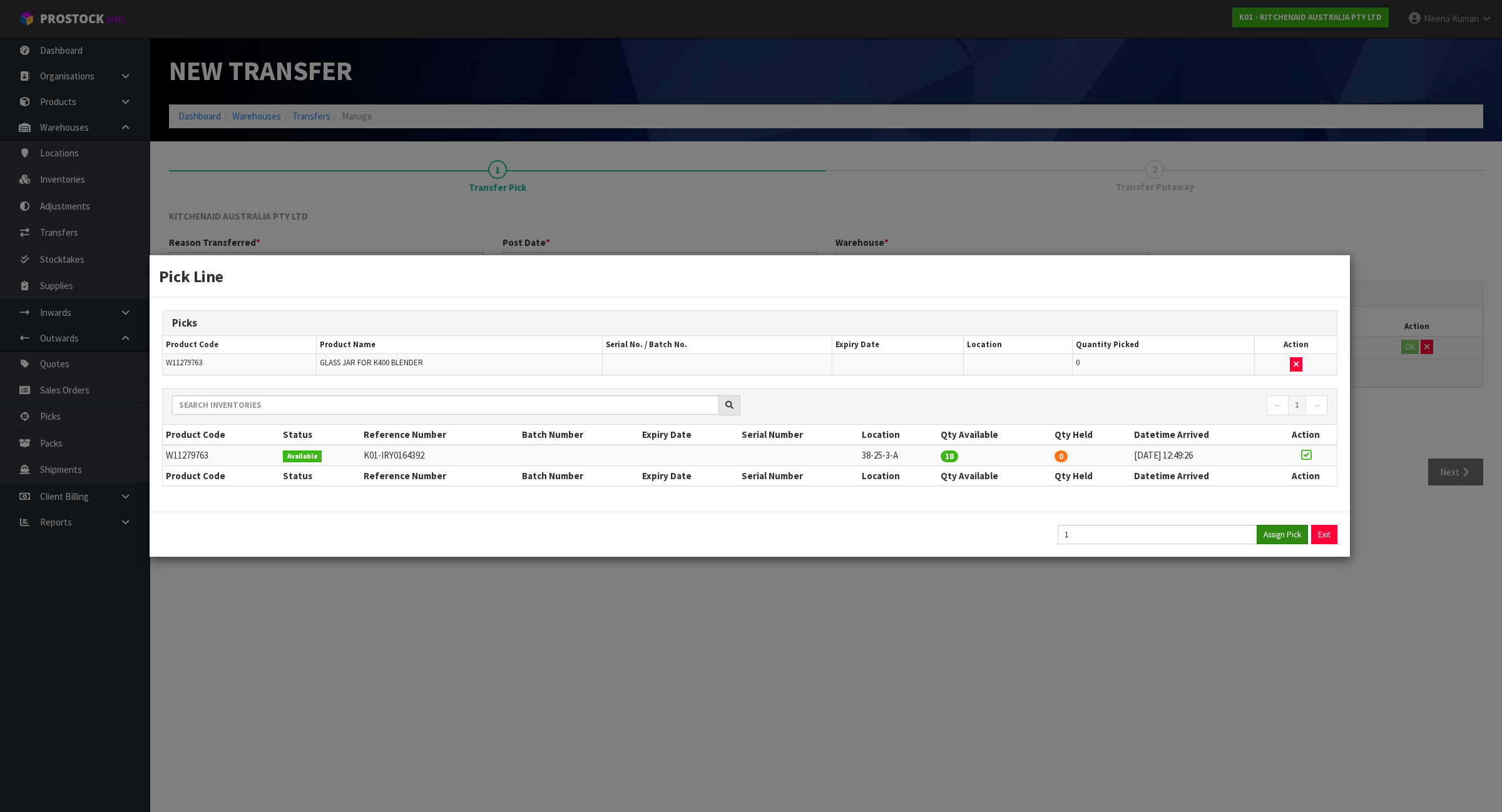
type input "1"
drag, startPoint x: 1419, startPoint y: 464, endPoint x: 1343, endPoint y: 386, distance: 108.9
click at [1420, 463] on div "Pick Line Picks Product Code Product Name Serial No. / Batch No. Expiry Date Lo…" at bounding box center [751, 406] width 1502 height 812
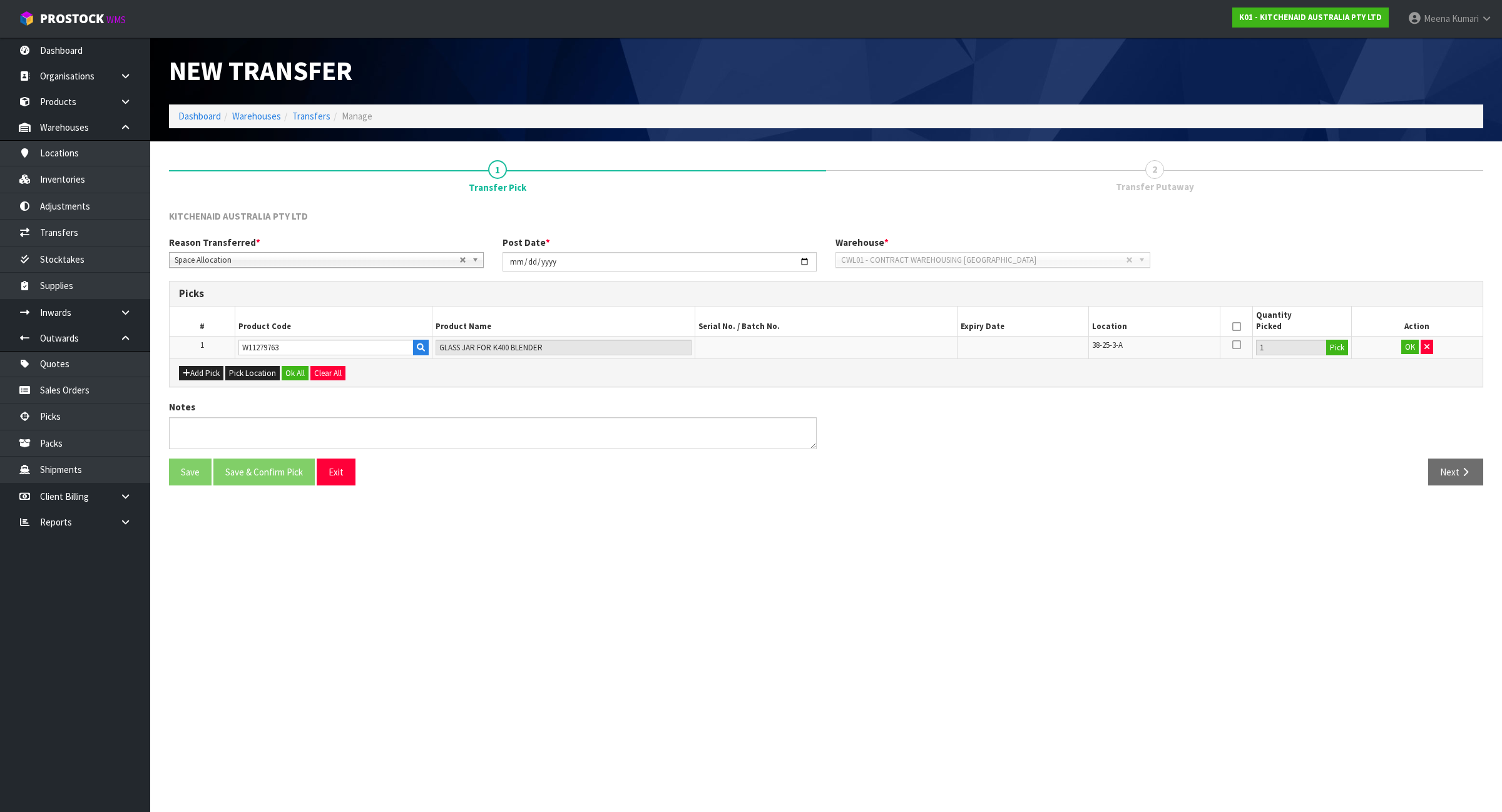
click at [1240, 328] on icon at bounding box center [1236, 327] width 8 height 1
click at [1407, 343] on button "OK" at bounding box center [1410, 347] width 18 height 15
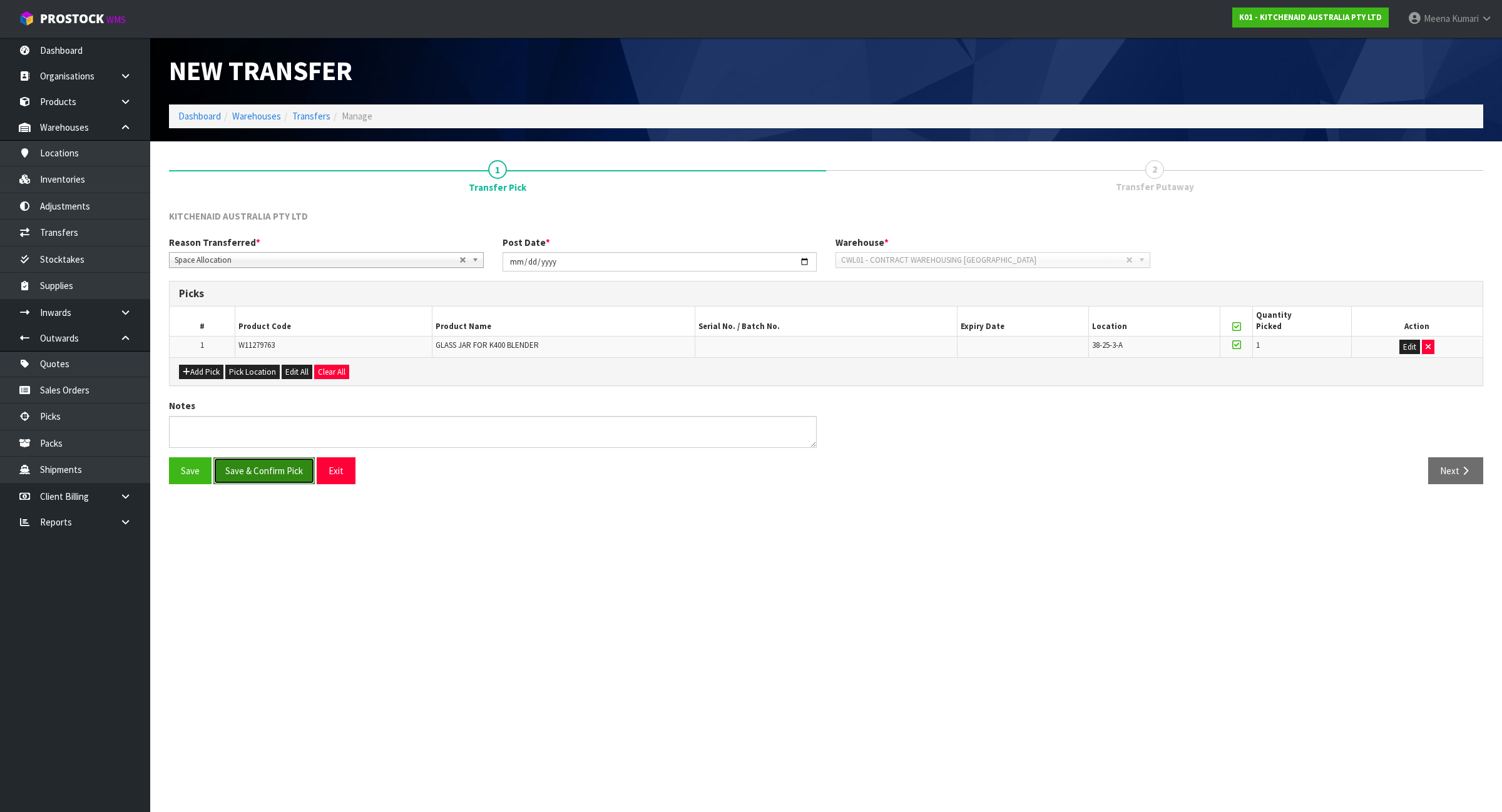
click at [277, 478] on button "Save & Confirm Pick" at bounding box center [264, 470] width 101 height 27
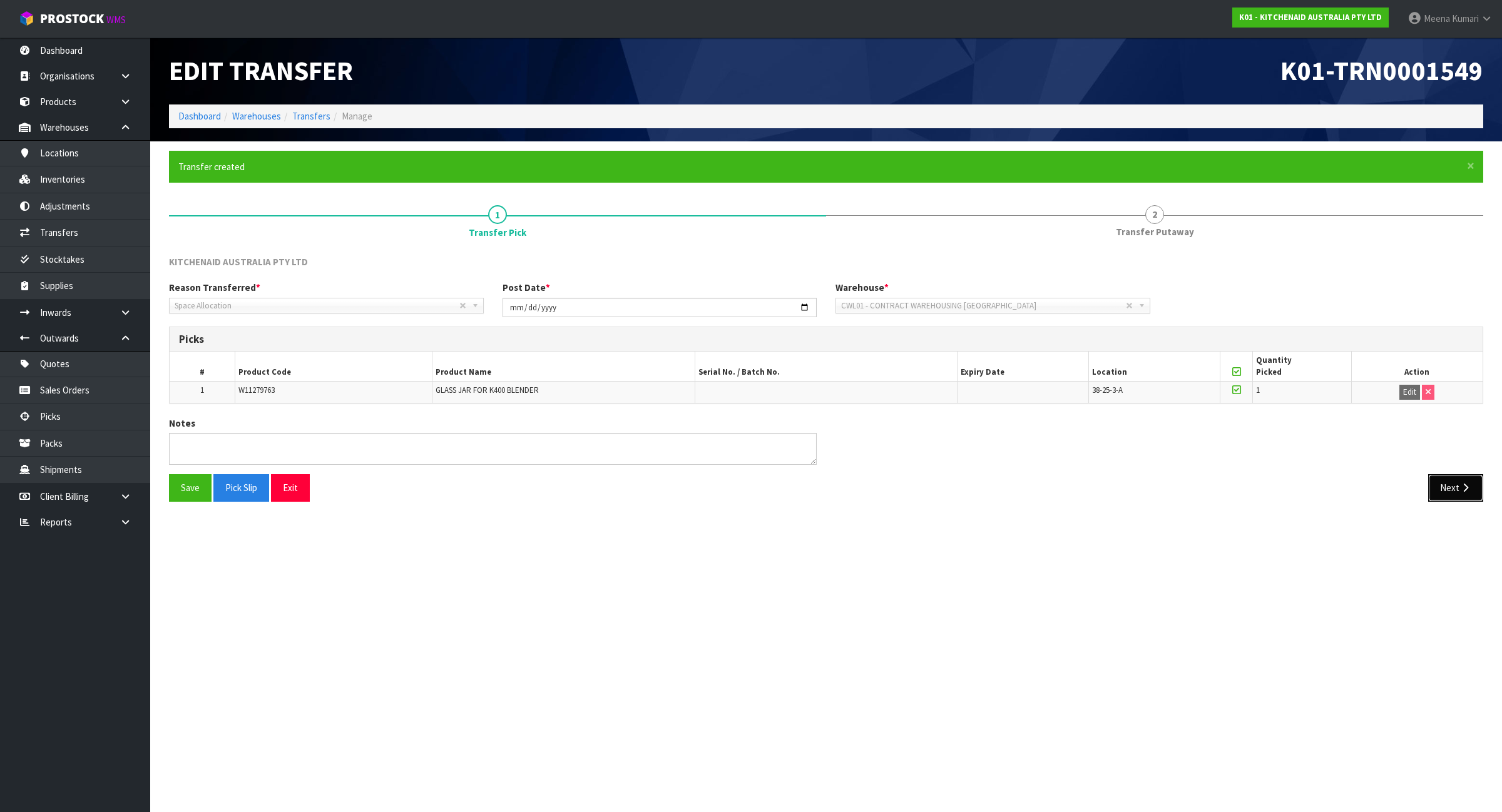
click at [1455, 492] on button "Next" at bounding box center [1455, 487] width 55 height 27
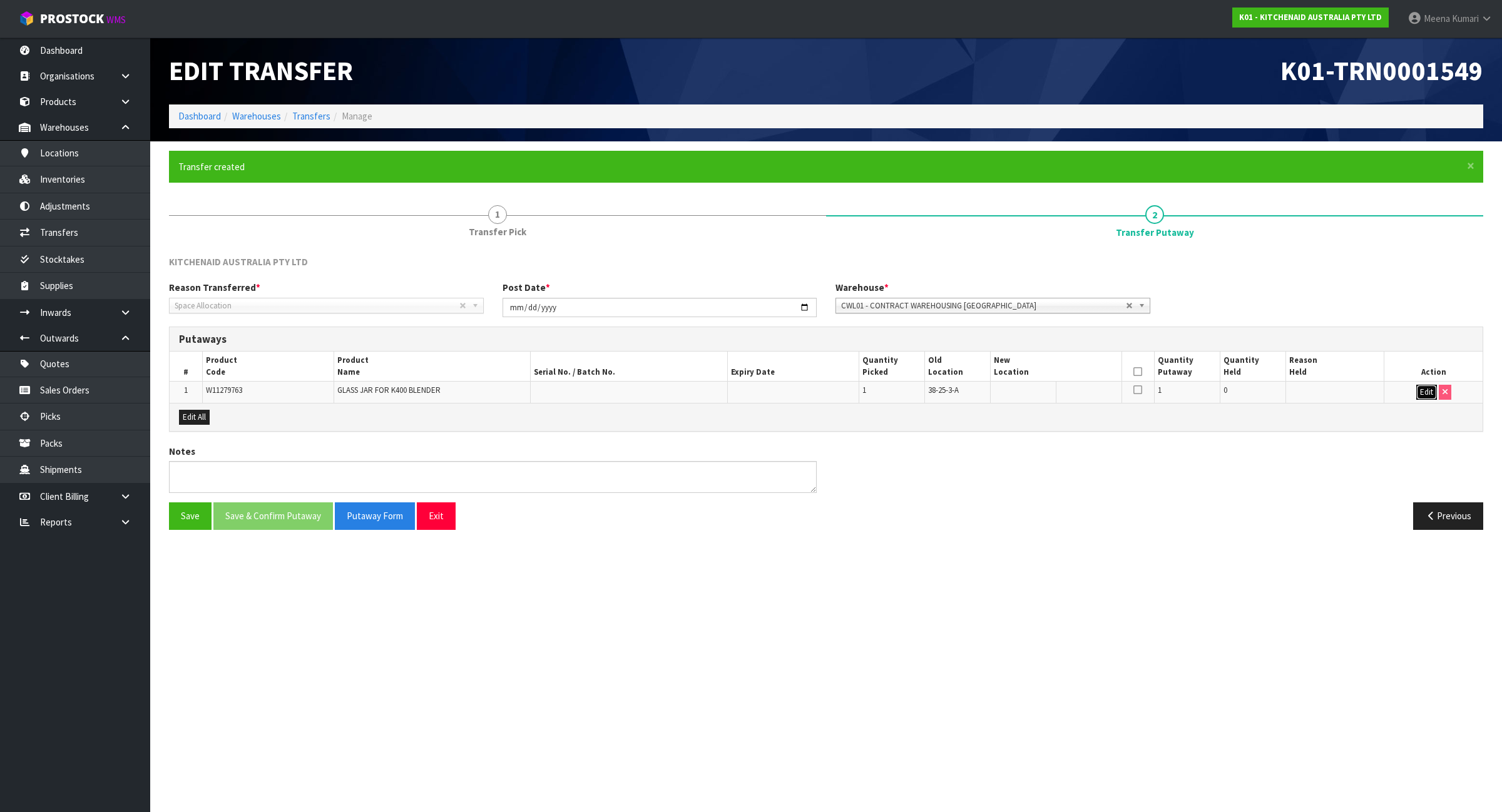
click at [1429, 392] on button "Edit" at bounding box center [1427, 392] width 21 height 15
click at [1050, 398] on input "text" at bounding box center [1049, 392] width 110 height 16
type input "51-03-2-C"
click at [1418, 386] on button "OK" at bounding box center [1426, 392] width 18 height 15
click at [1136, 372] on icon at bounding box center [1137, 372] width 8 height 1
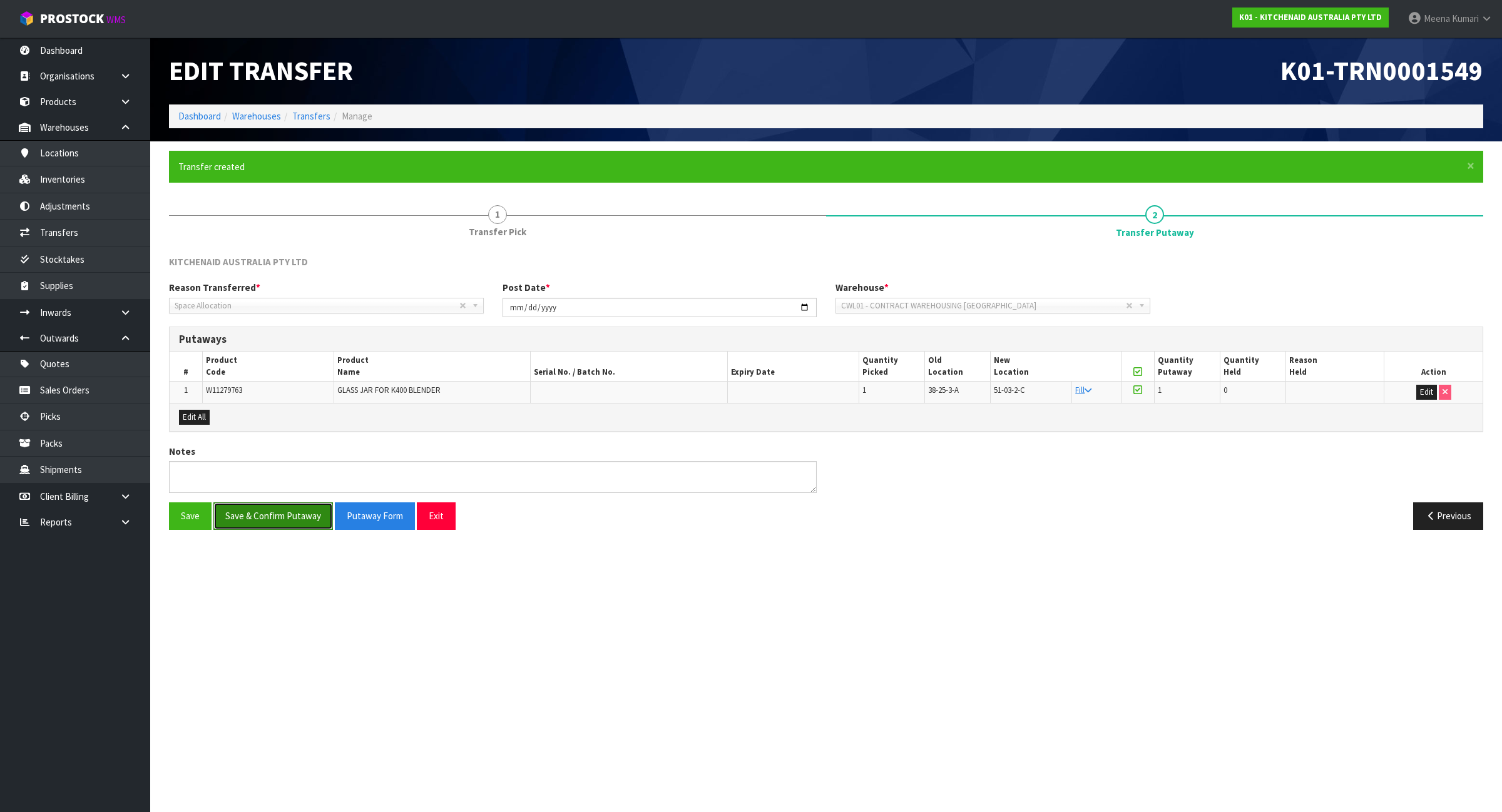
click at [299, 521] on button "Save & Confirm Putaway" at bounding box center [272, 515] width 119 height 27
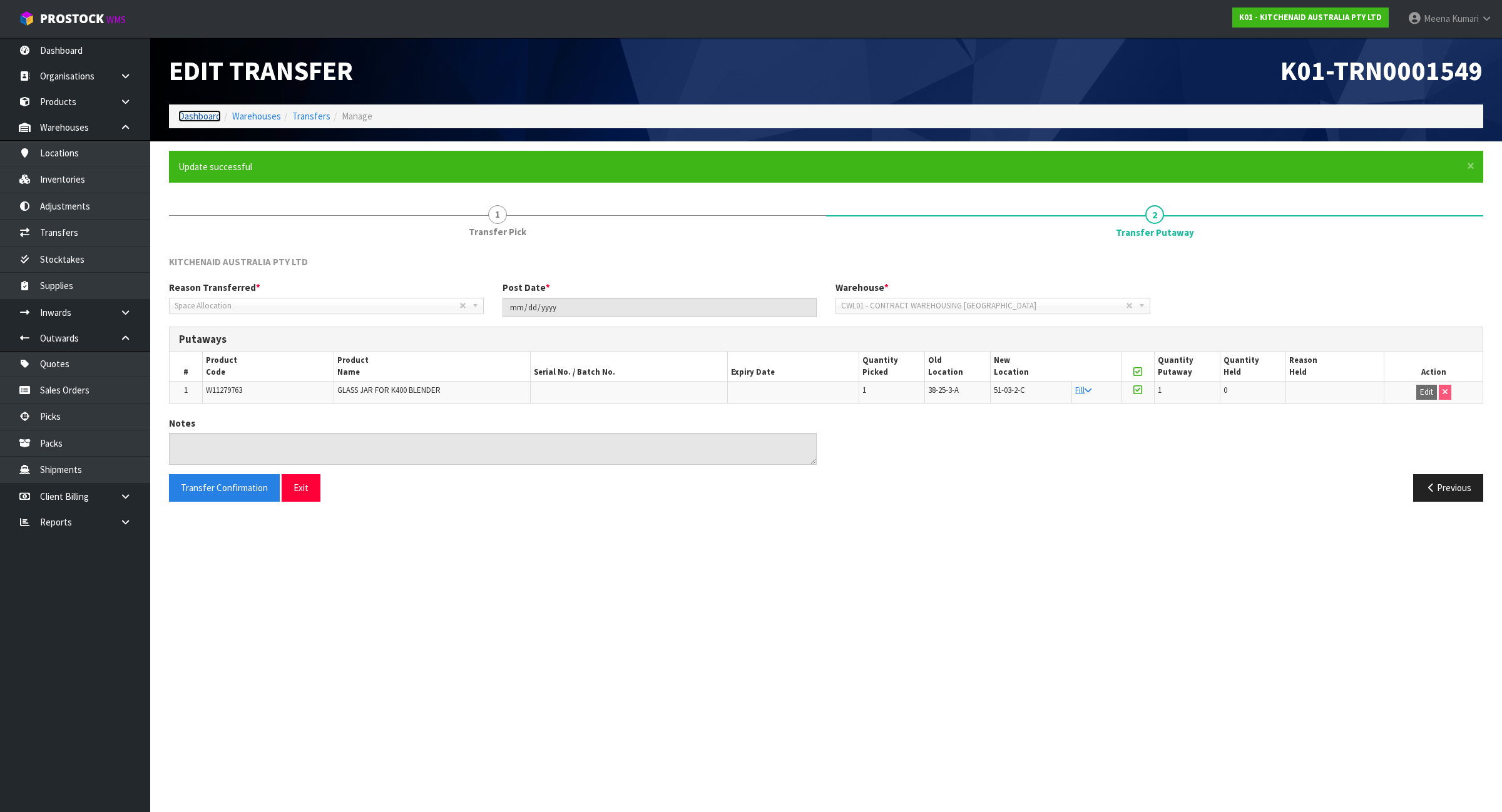
click at [194, 110] on link "Dashboard" at bounding box center [199, 115] width 42 height 12
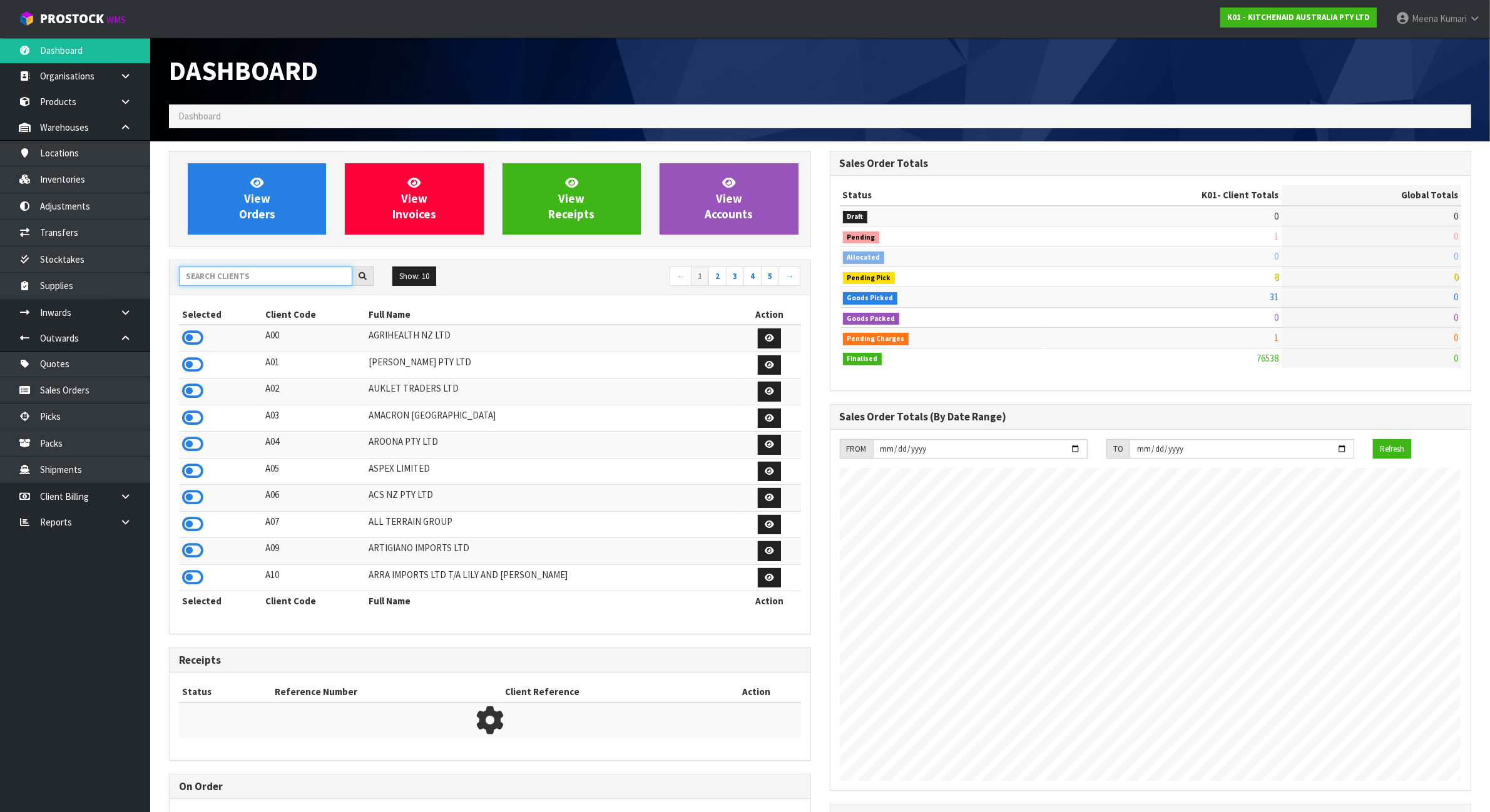
click at [241, 281] on input "text" at bounding box center [266, 276] width 174 height 20
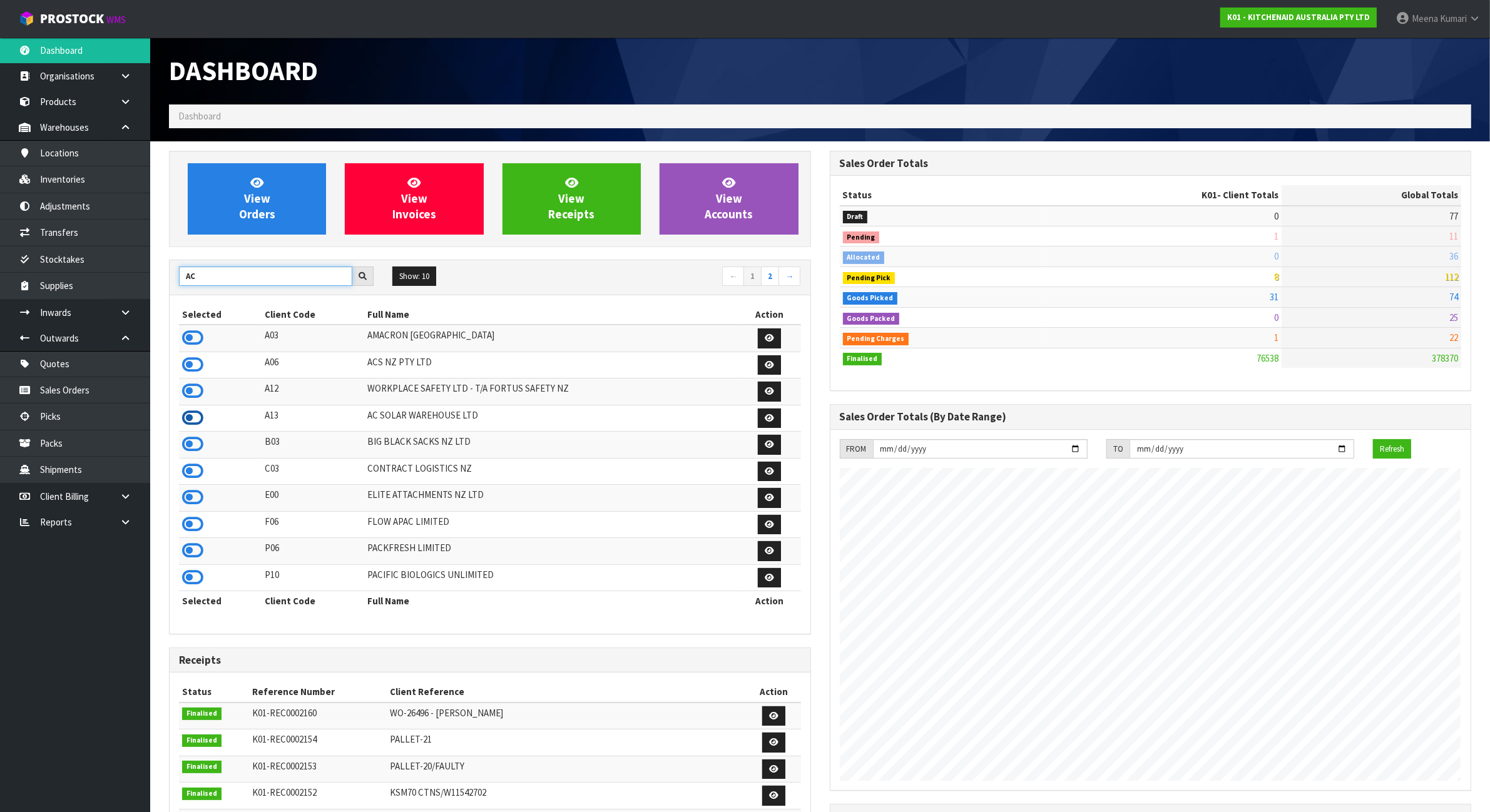
type input "AC"
click at [198, 418] on icon at bounding box center [192, 418] width 22 height 19
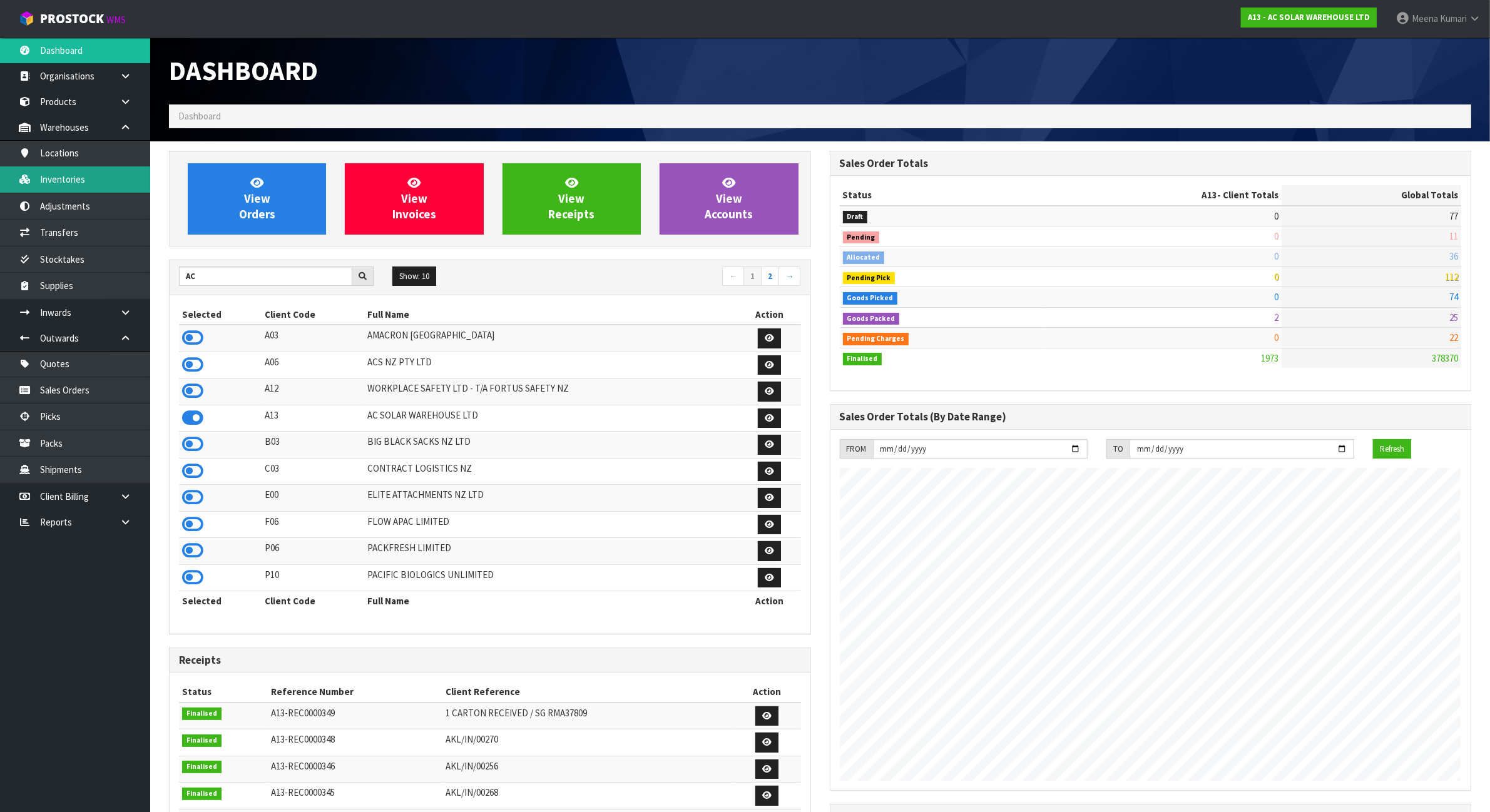
click at [69, 180] on link "Inventories" at bounding box center [75, 178] width 150 height 25
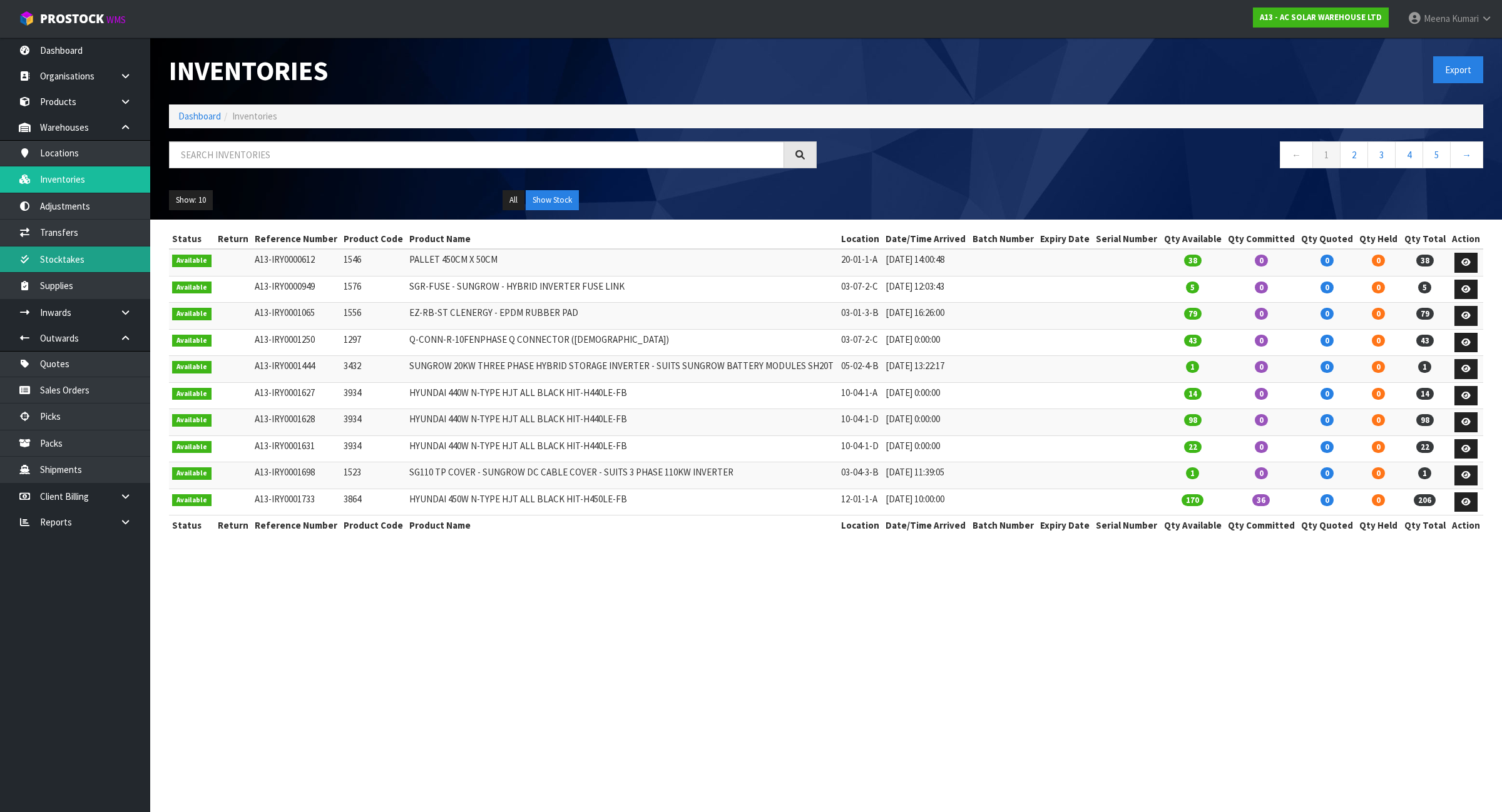
click at [91, 264] on link "Stocktakes" at bounding box center [75, 259] width 150 height 25
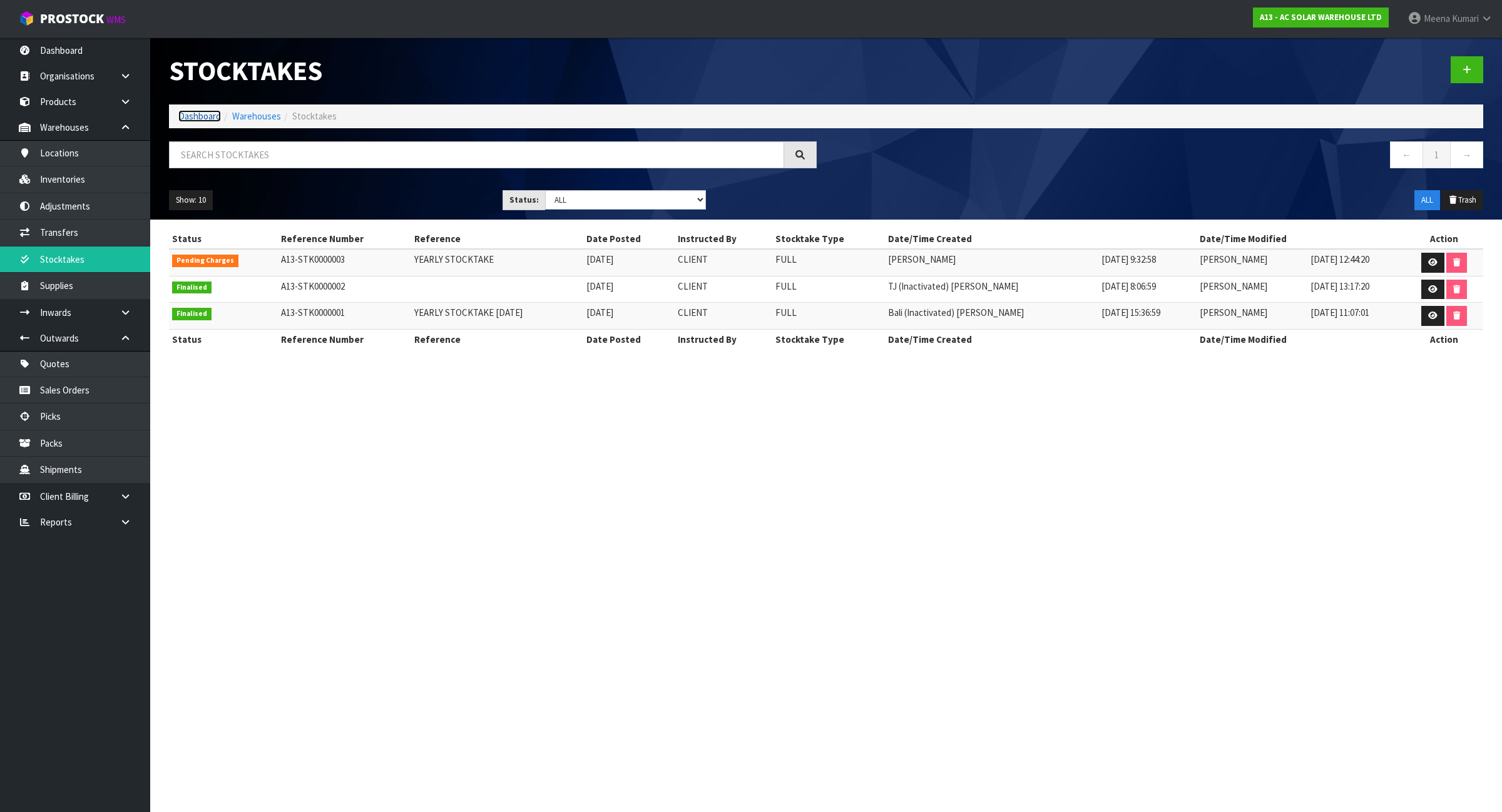
click at [192, 114] on link "Dashboard" at bounding box center [199, 115] width 42 height 12
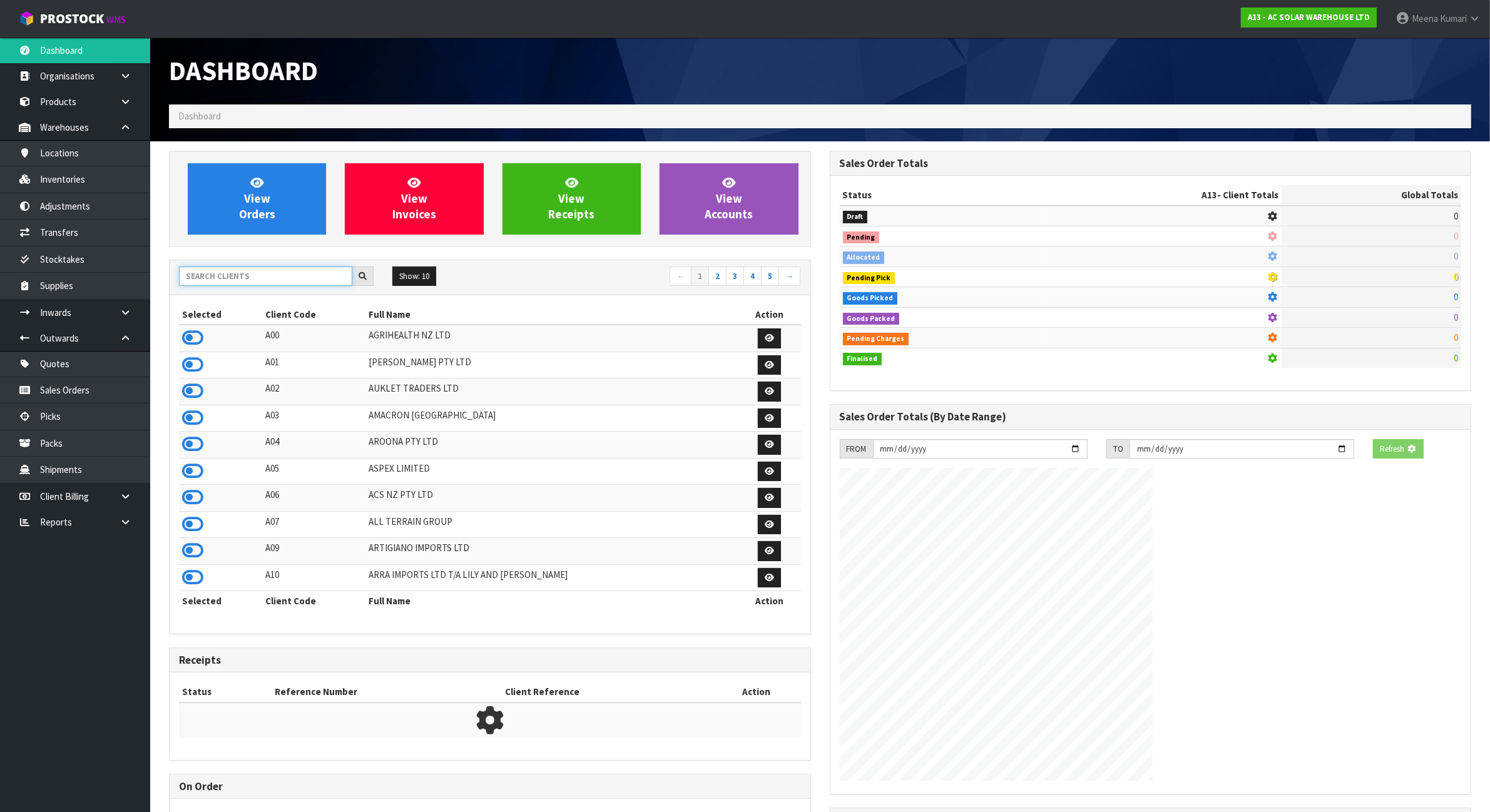
click at [249, 279] on input "text" at bounding box center [266, 276] width 174 height 20
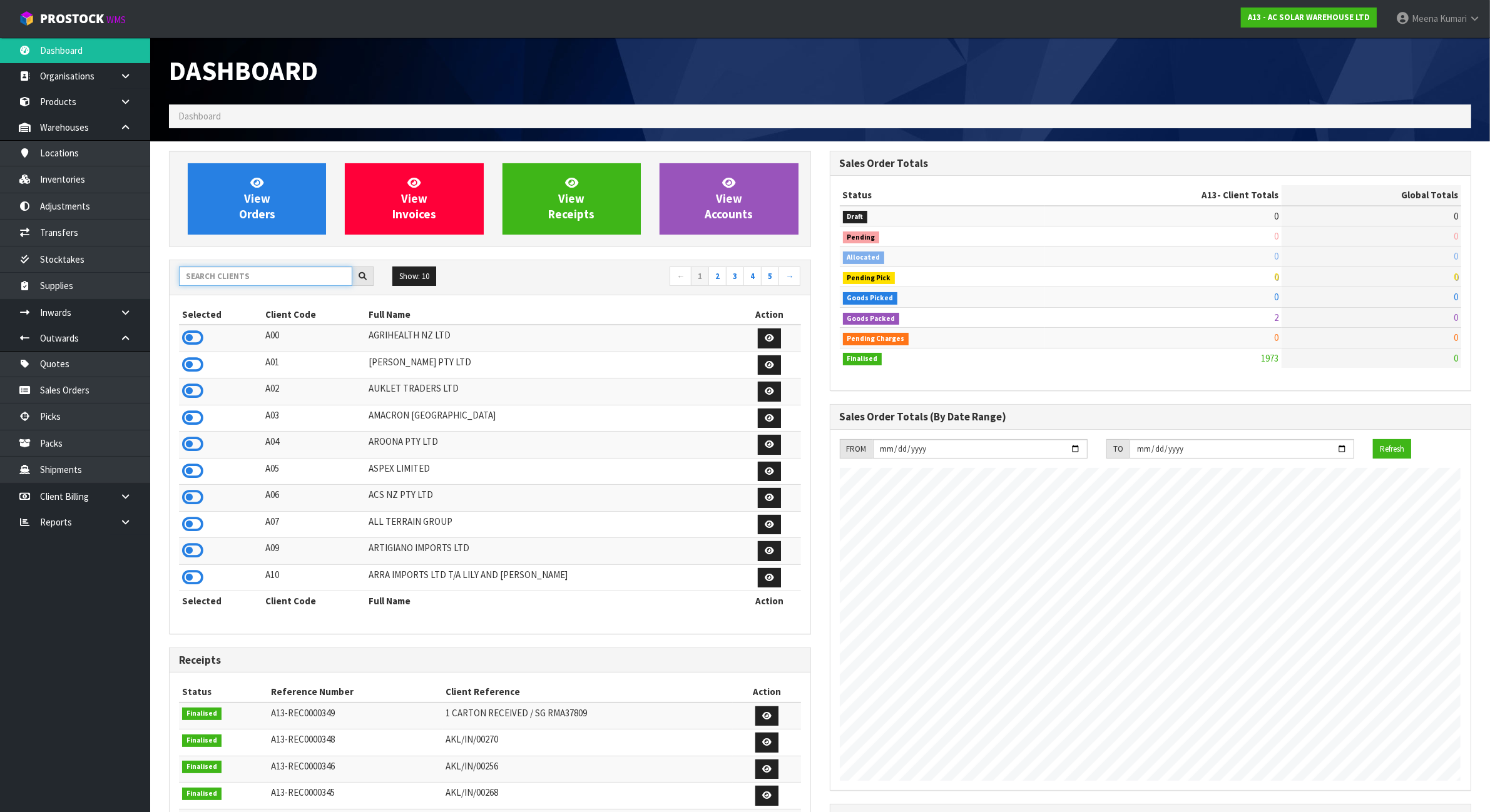
scroll to position [952, 660]
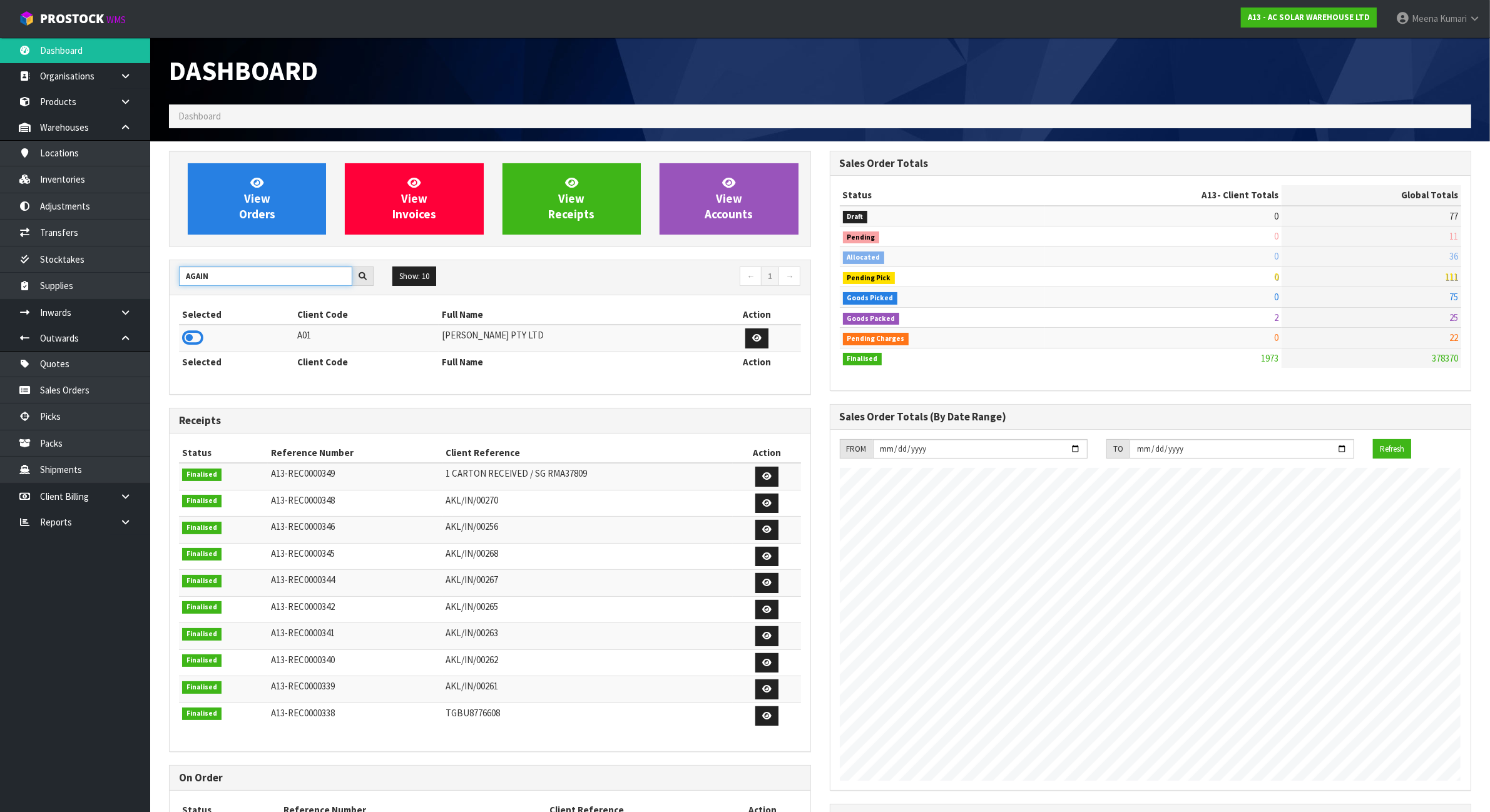
type input "AGAIN"
drag, startPoint x: 204, startPoint y: 341, endPoint x: 192, endPoint y: 336, distance: 13.0
click at [204, 341] on td at bounding box center [237, 338] width 115 height 27
click at [192, 336] on icon at bounding box center [192, 338] width 22 height 19
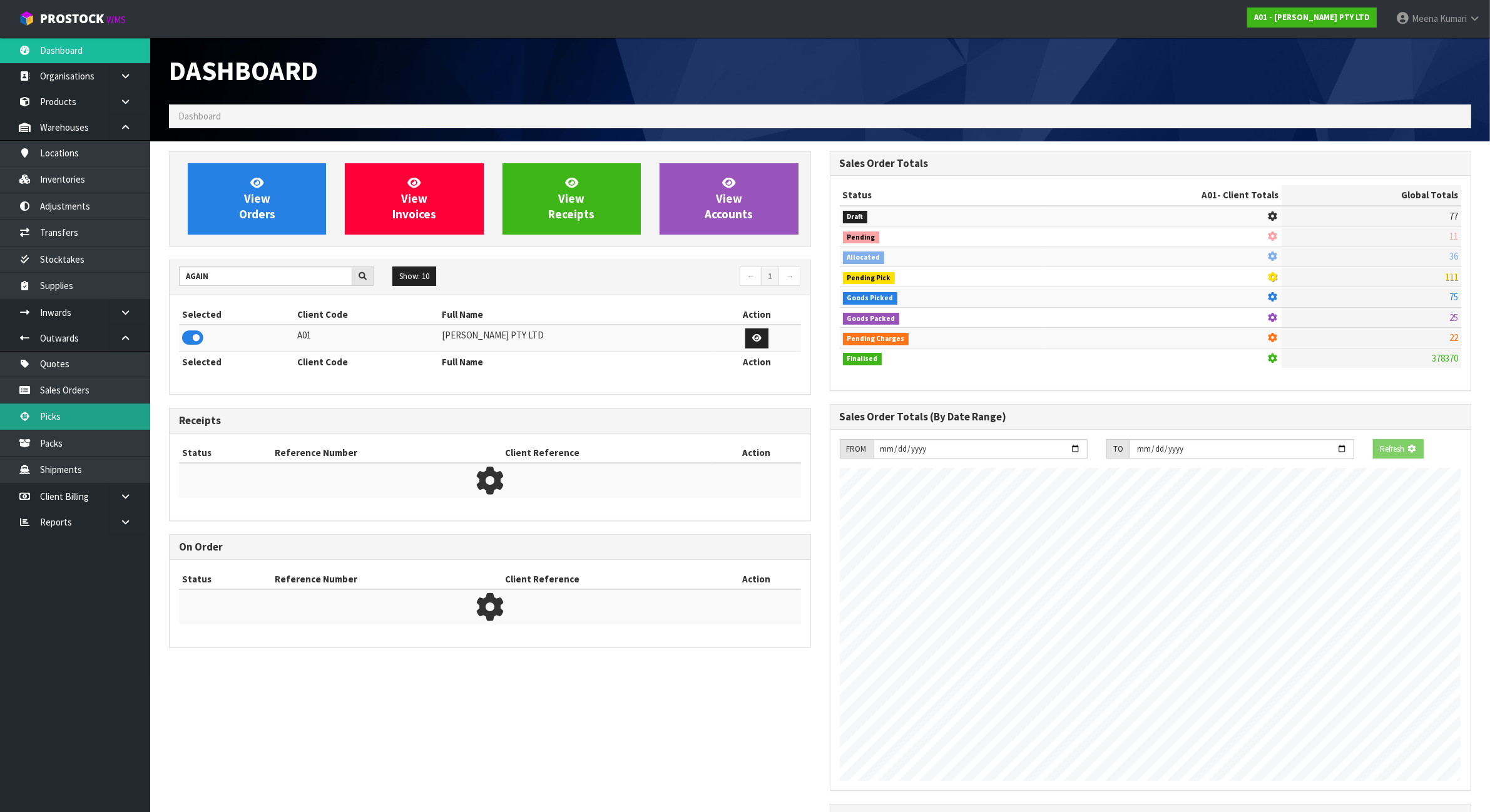
scroll to position [911, 660]
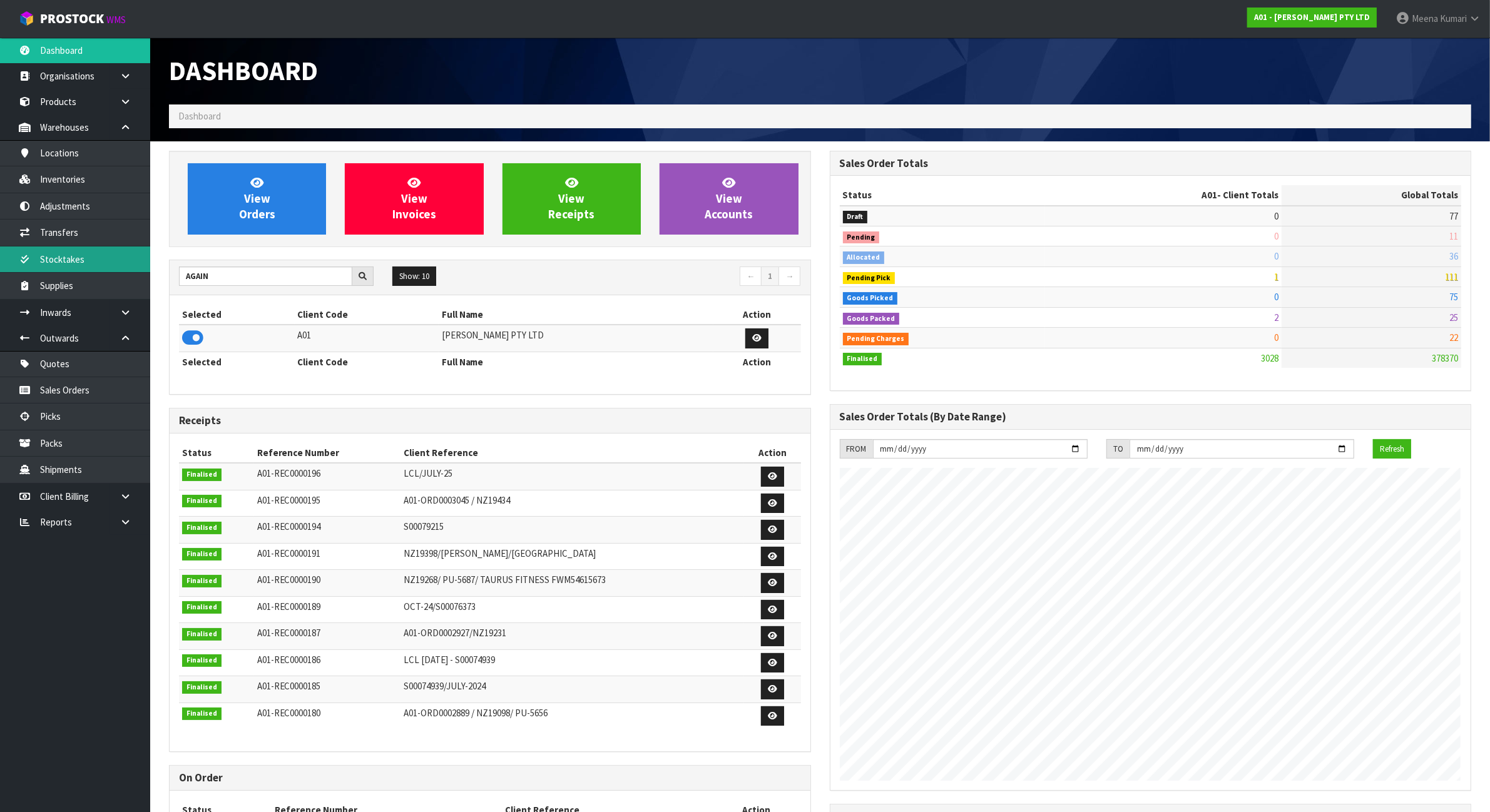
click at [100, 258] on link "Stocktakes" at bounding box center [75, 259] width 150 height 25
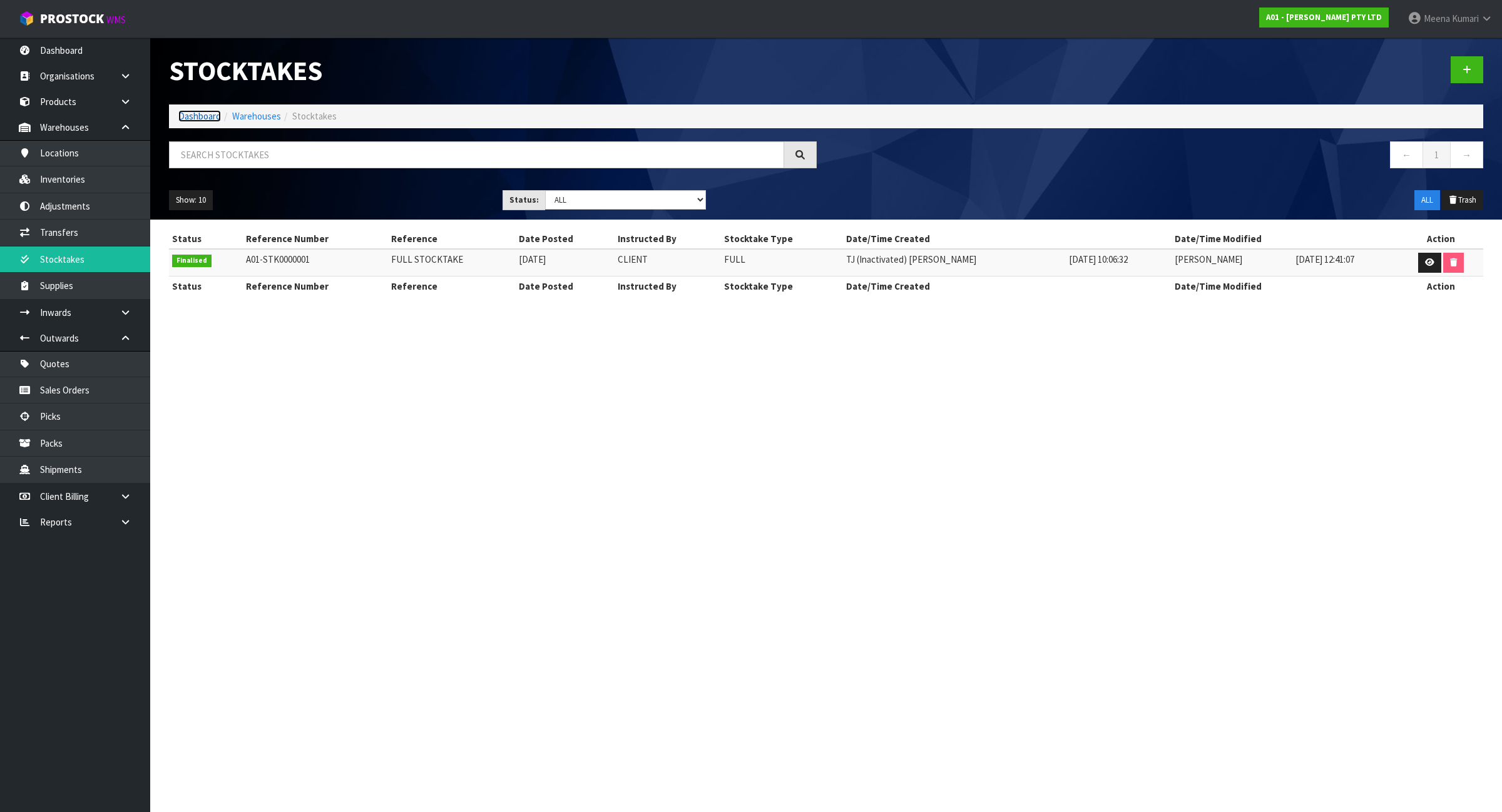
click at [207, 114] on link "Dashboard" at bounding box center [199, 115] width 42 height 12
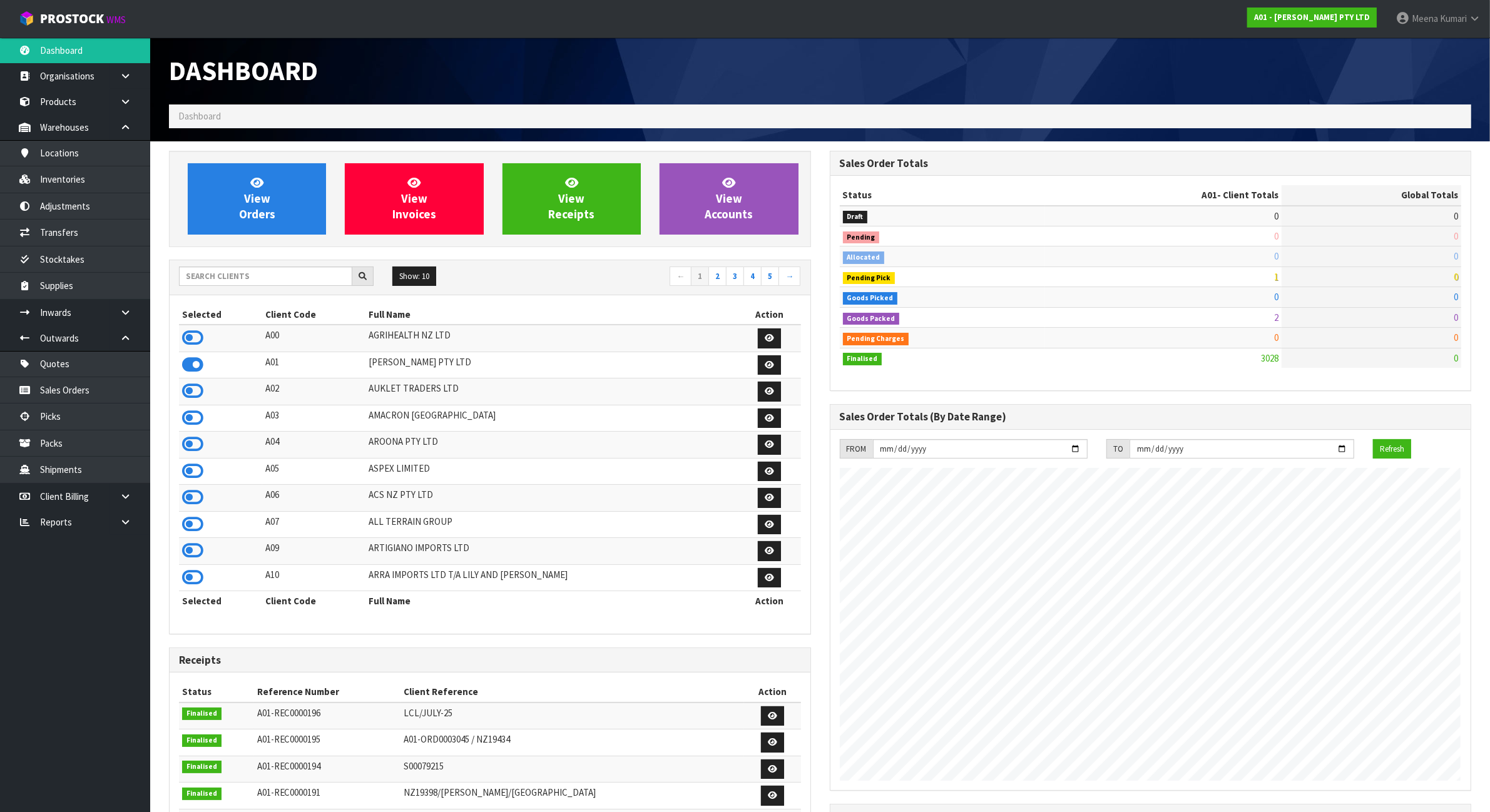
scroll to position [911, 660]
click at [249, 273] on input "text" at bounding box center [266, 276] width 174 height 20
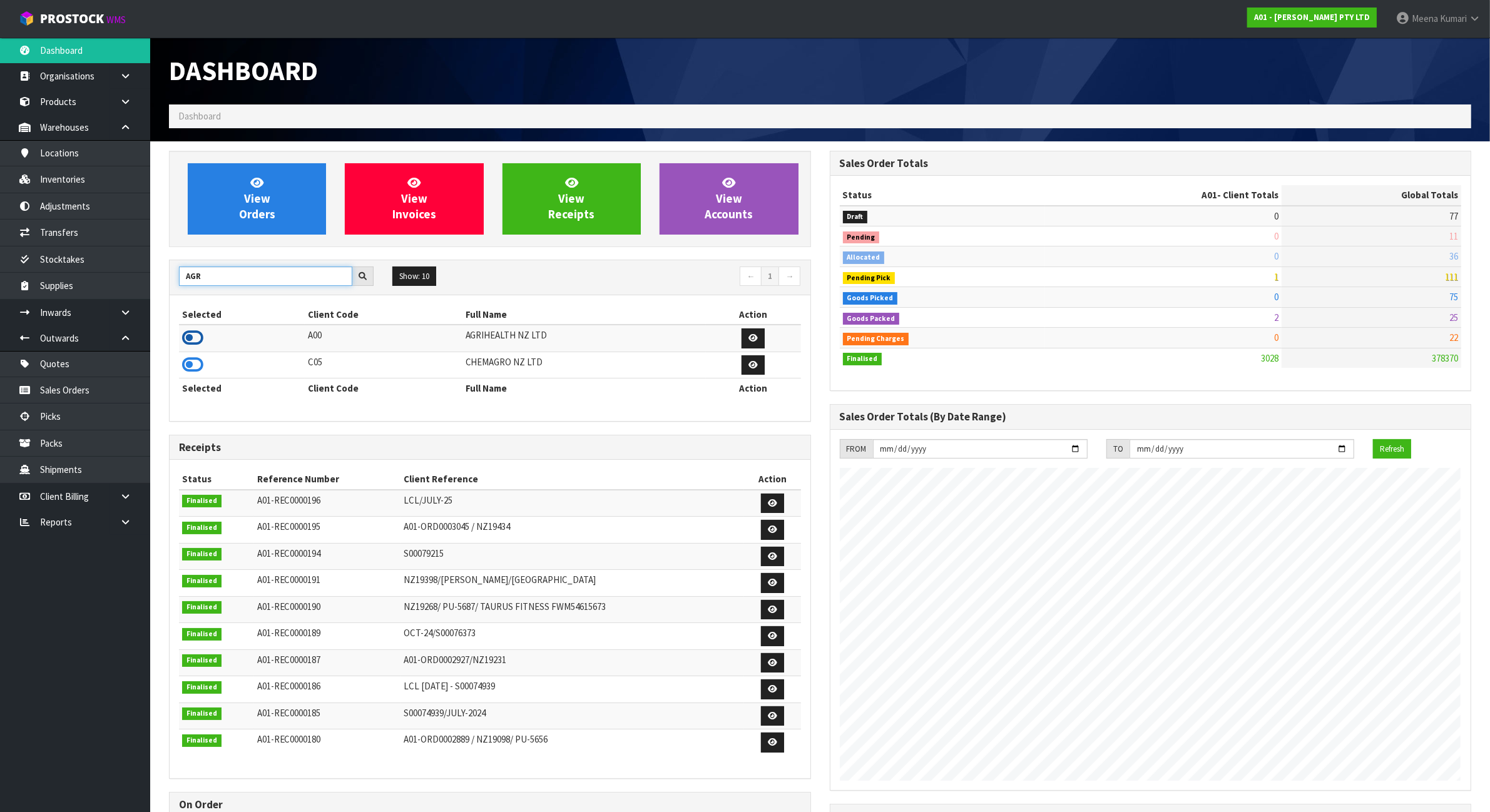
type input "AGR"
click at [194, 340] on icon at bounding box center [192, 338] width 22 height 19
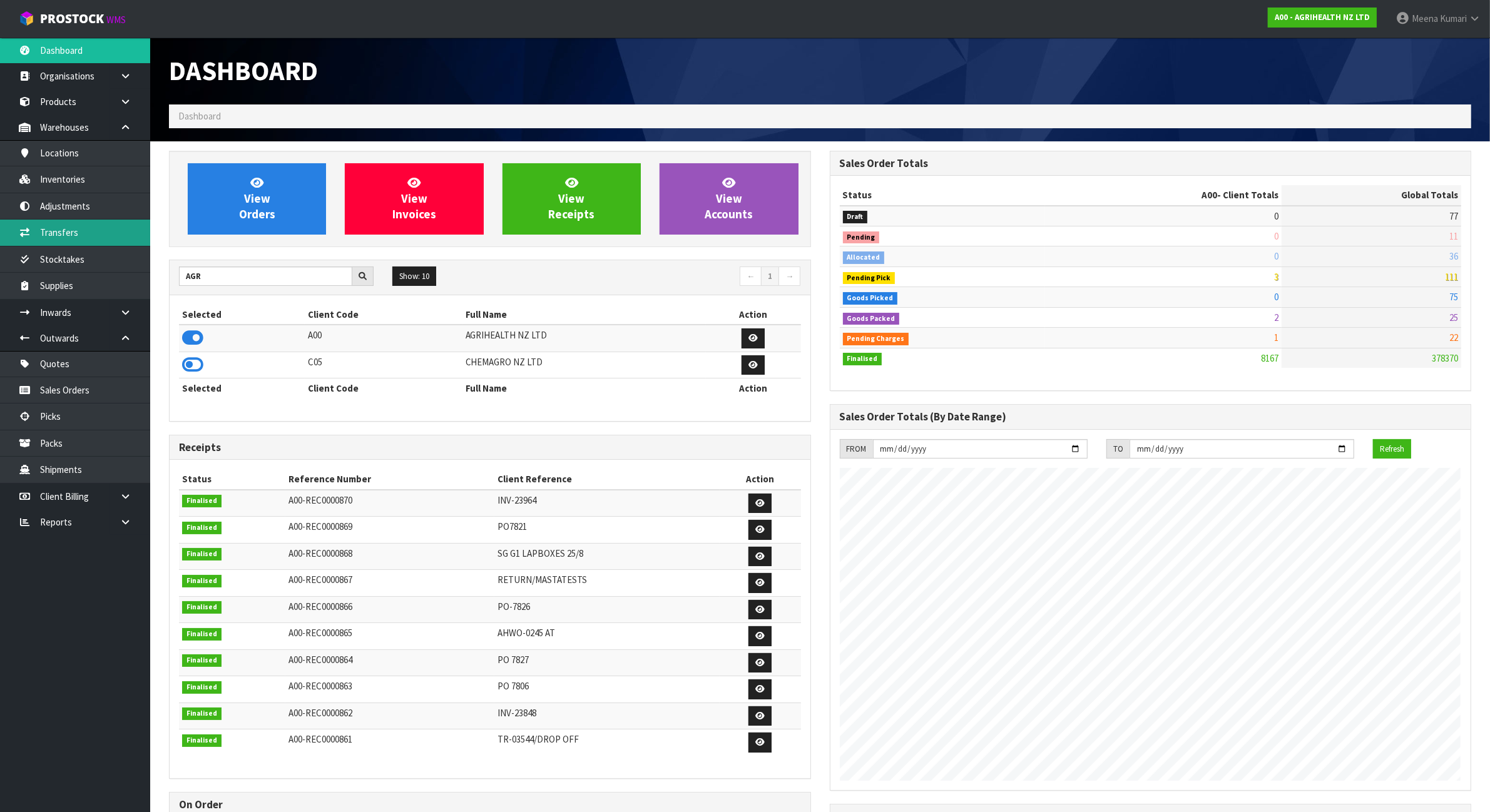
scroll to position [952, 660]
click at [86, 254] on link "Stocktakes" at bounding box center [75, 259] width 150 height 25
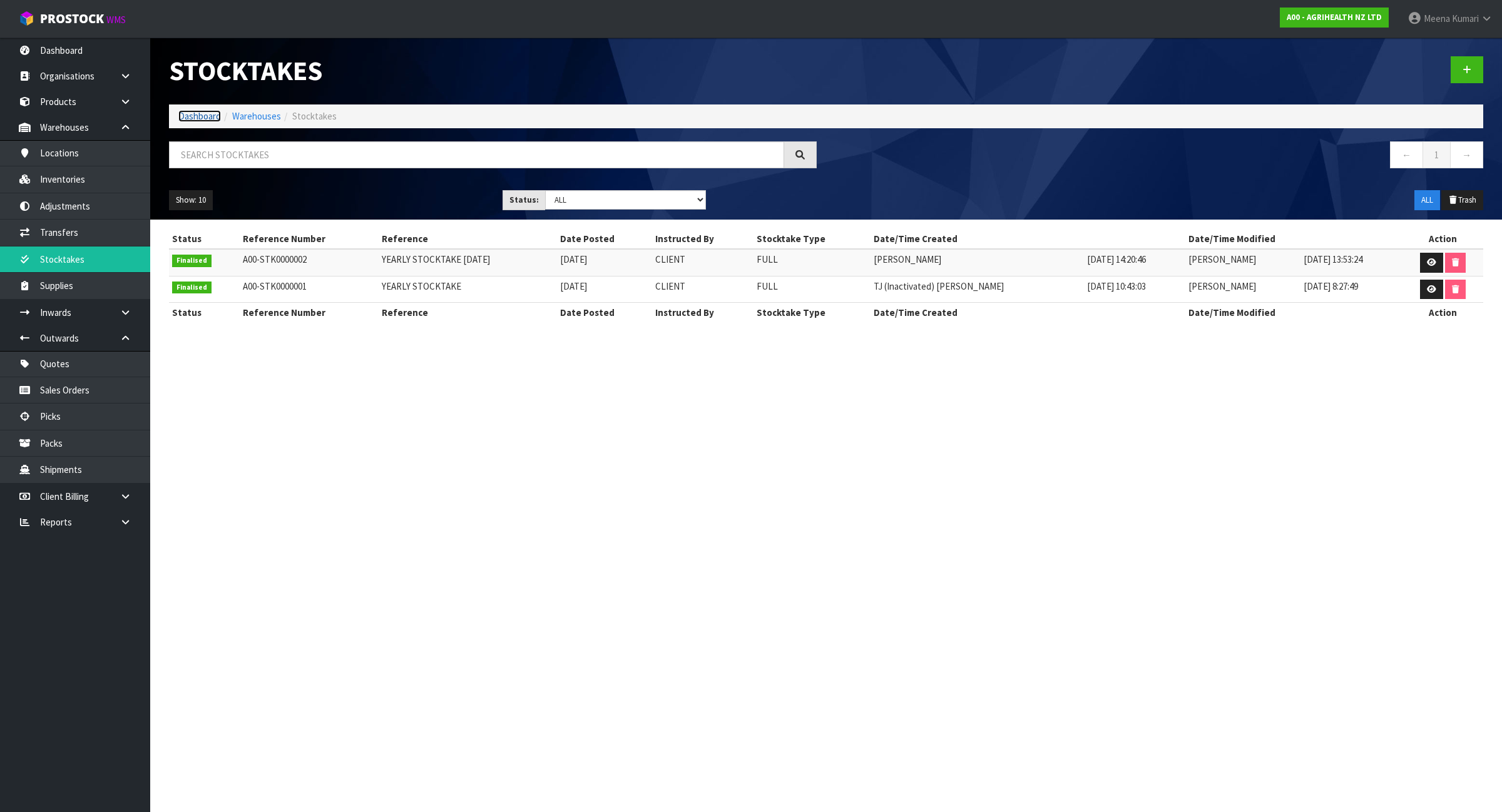
click at [205, 115] on link "Dashboard" at bounding box center [199, 115] width 42 height 12
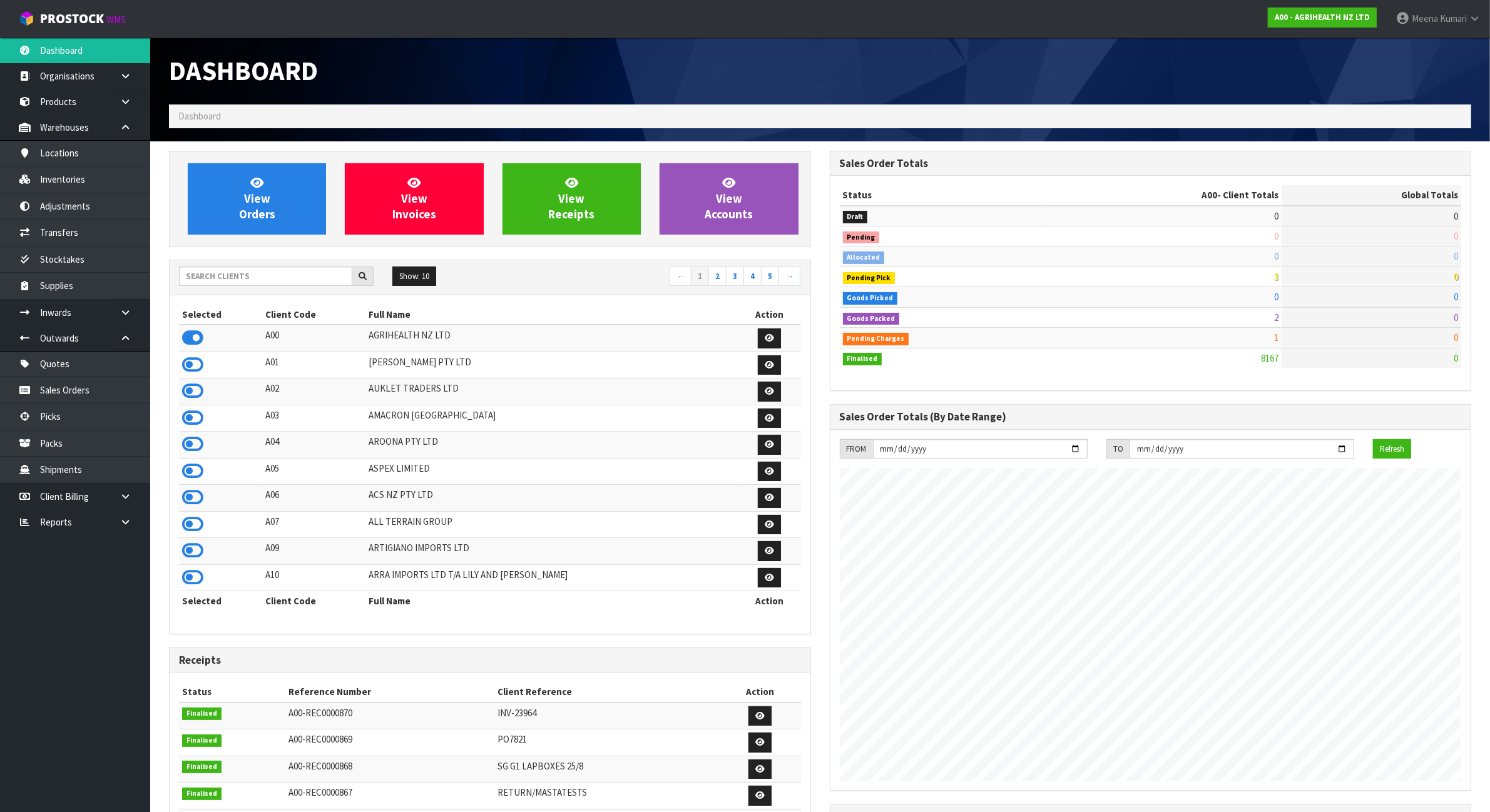
scroll to position [952, 660]
click at [238, 277] on input "text" at bounding box center [266, 276] width 174 height 20
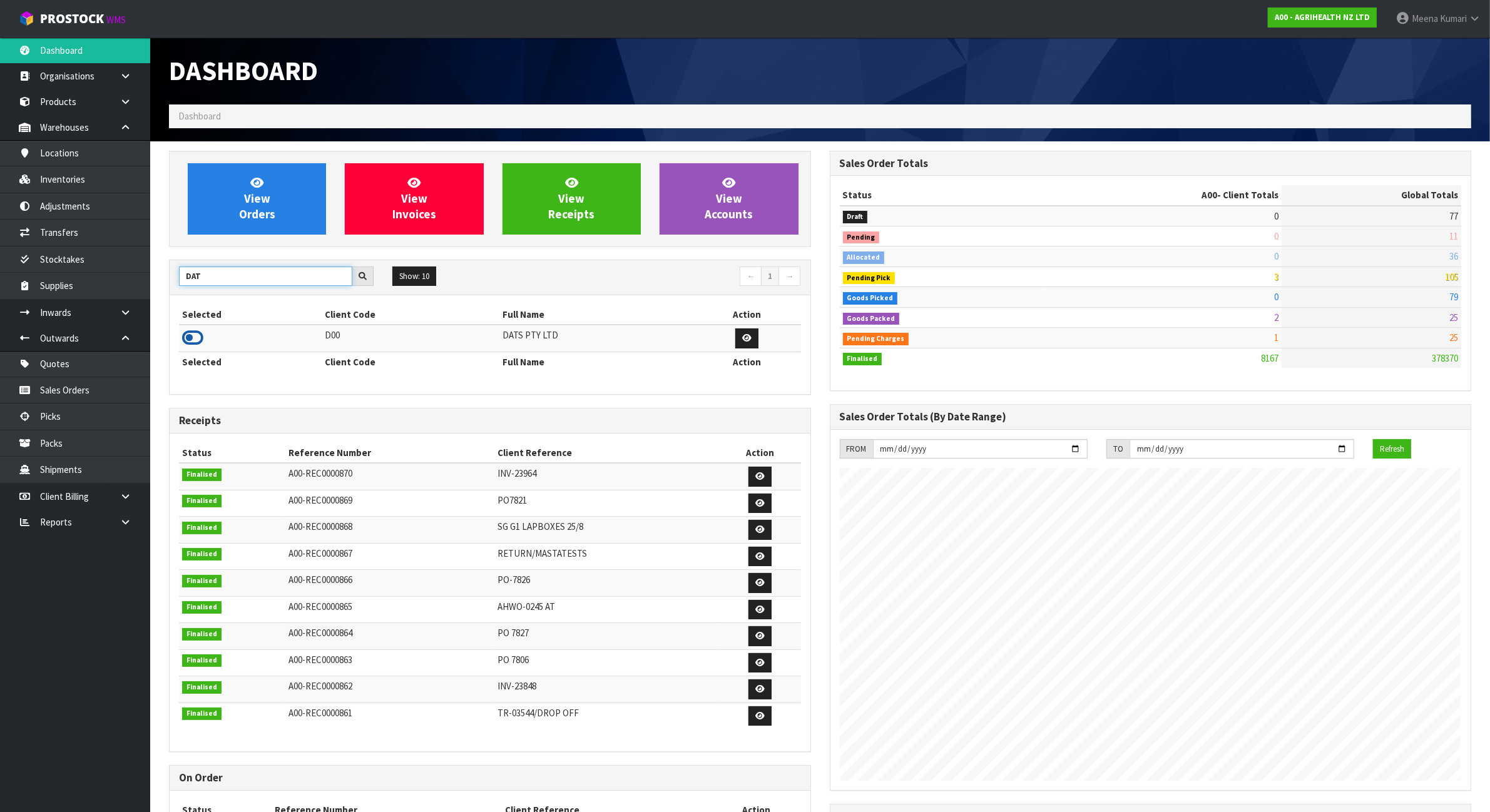
type input "DAT"
click at [198, 340] on icon at bounding box center [192, 338] width 22 height 19
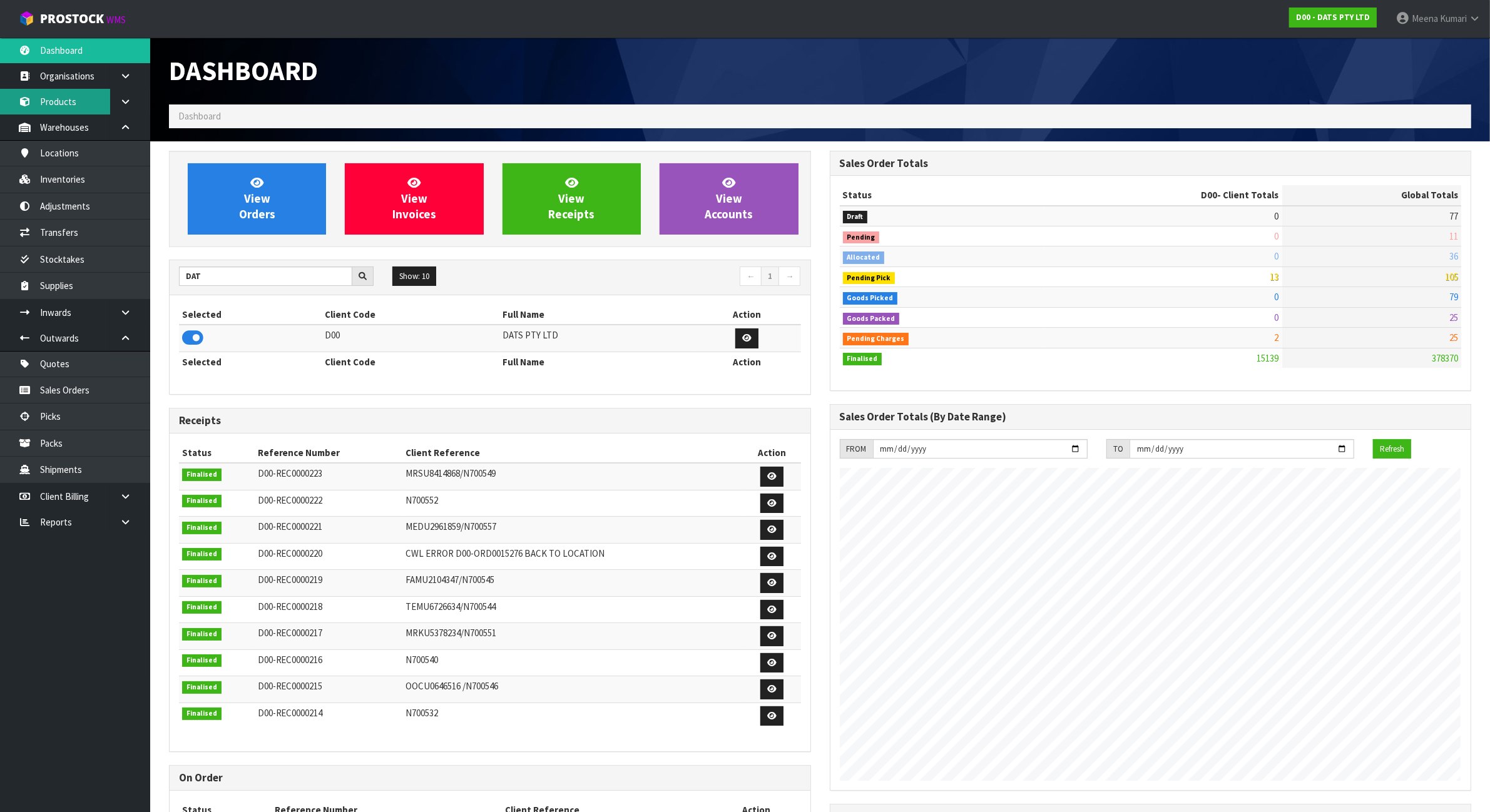
click at [70, 112] on link "Products" at bounding box center [75, 101] width 150 height 25
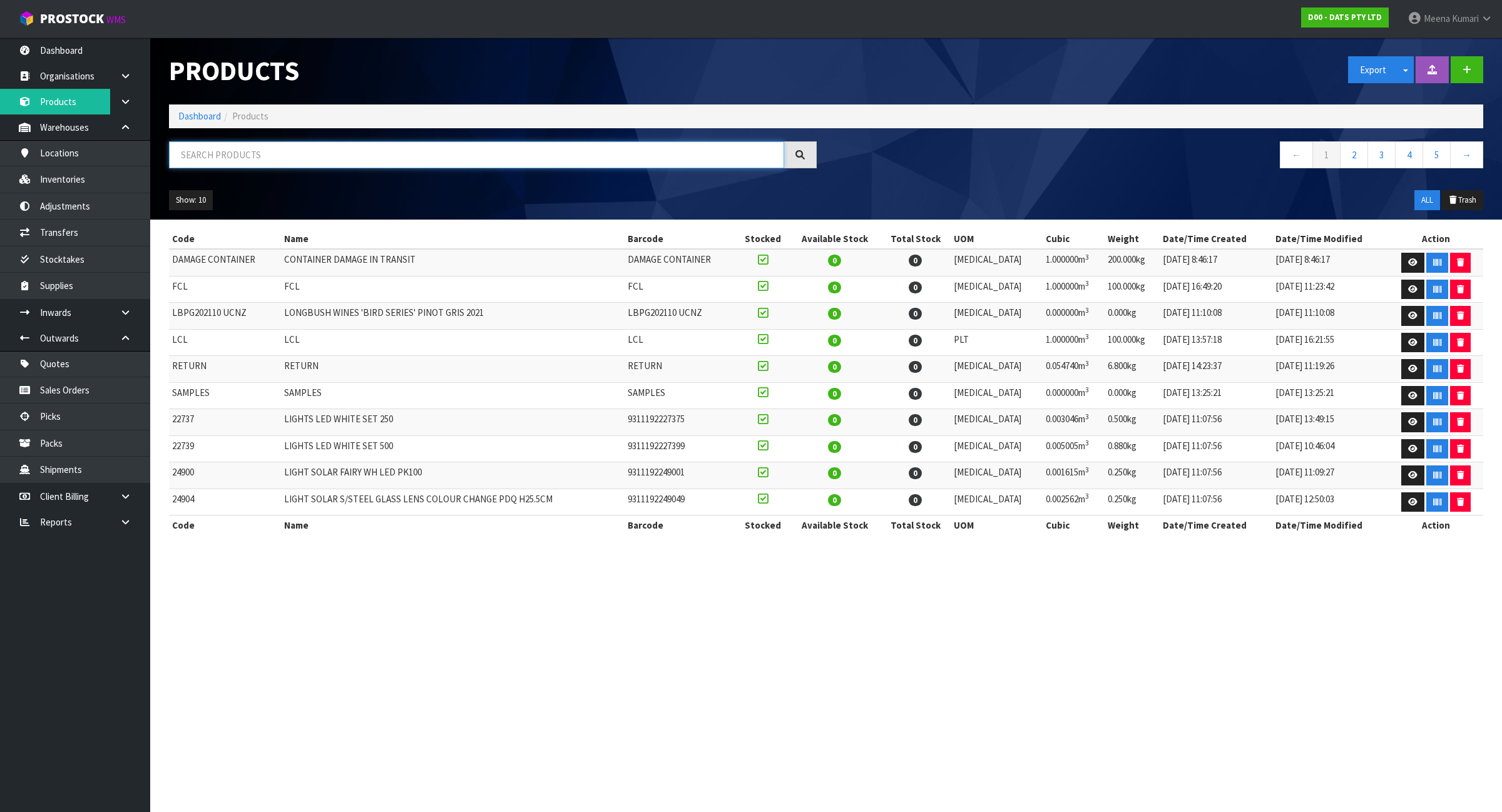
click at [249, 155] on input "text" at bounding box center [476, 155] width 615 height 27
paste input "60319"
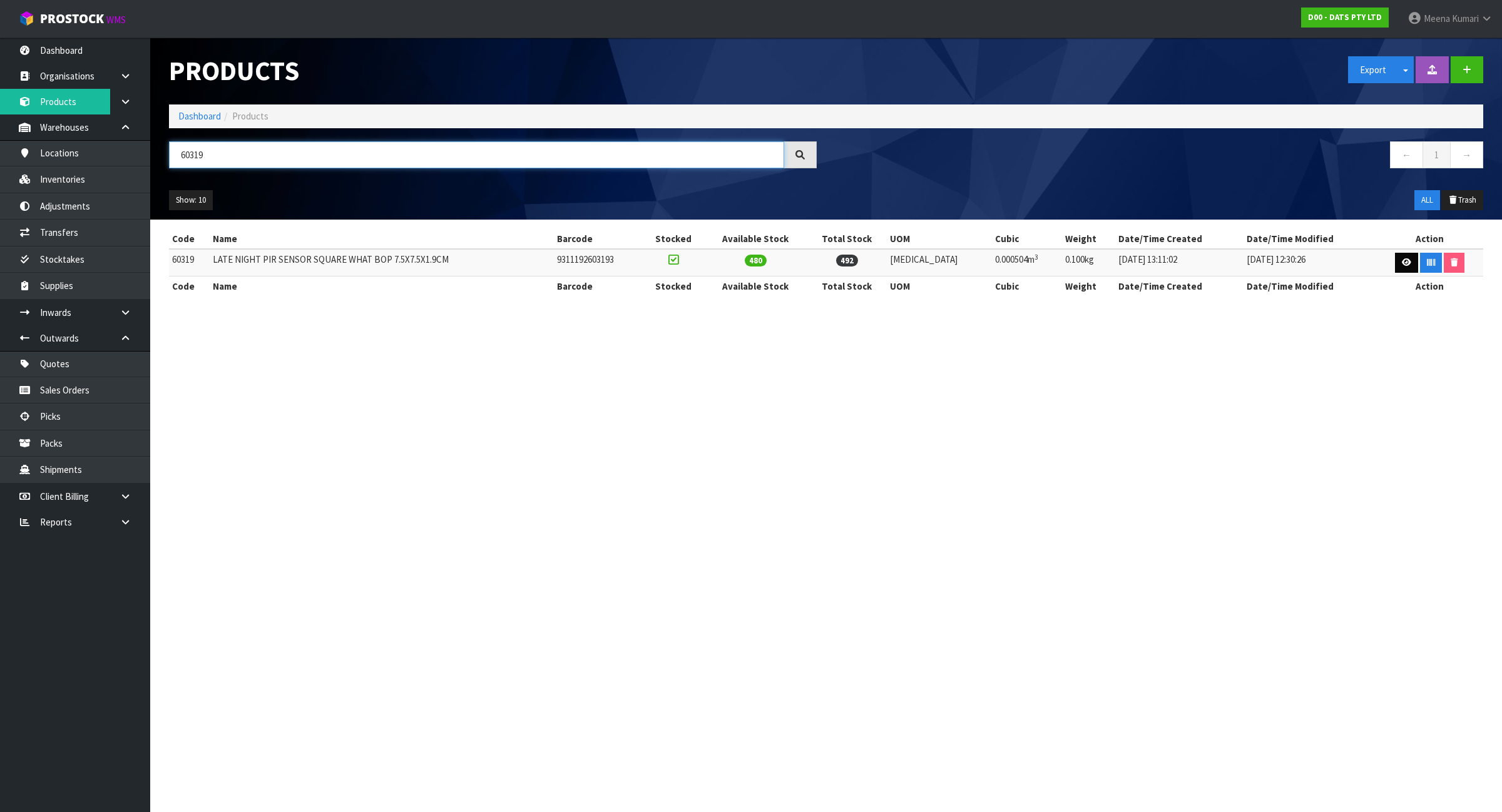
type input "60319"
click at [1402, 261] on icon at bounding box center [1406, 262] width 9 height 8
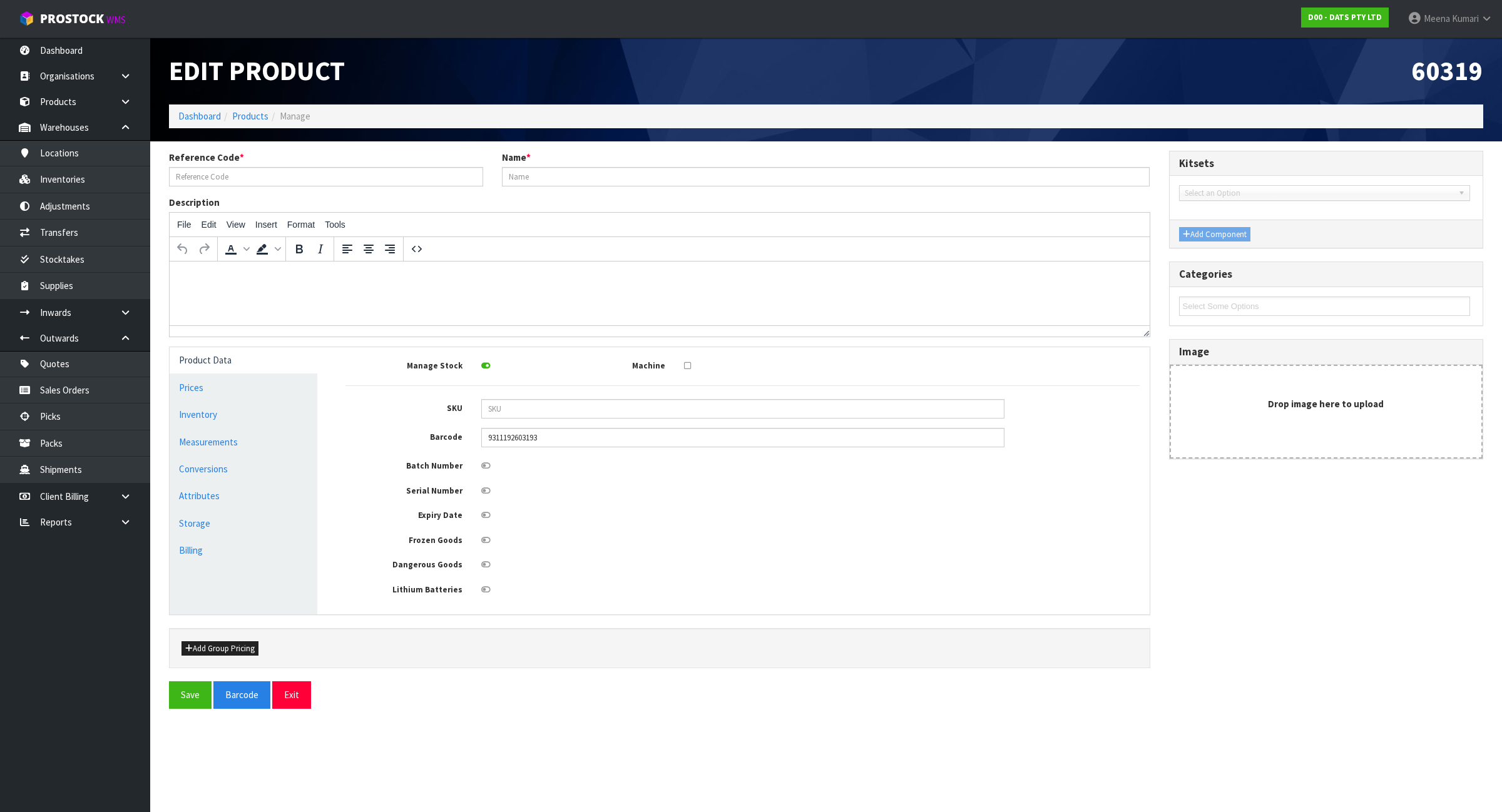
type input "60319"
type input "LATE NIGHT PIR SENSOR SQUARE WHAT BOP 7.5X7.5X1.9CM"
click at [217, 478] on link "Conversions" at bounding box center [243, 468] width 147 height 25
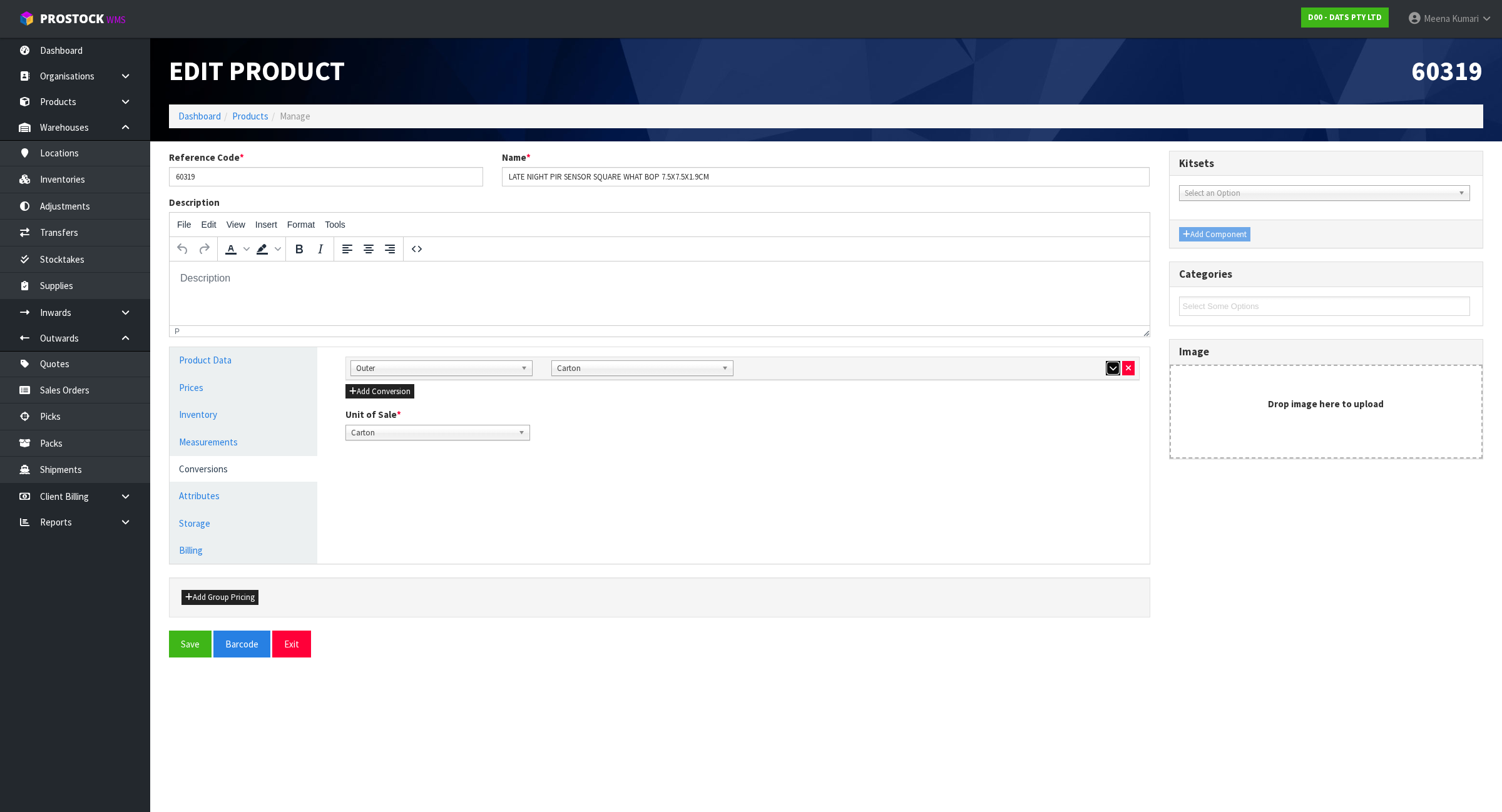
click at [1106, 373] on button "button" at bounding box center [1112, 369] width 14 height 15
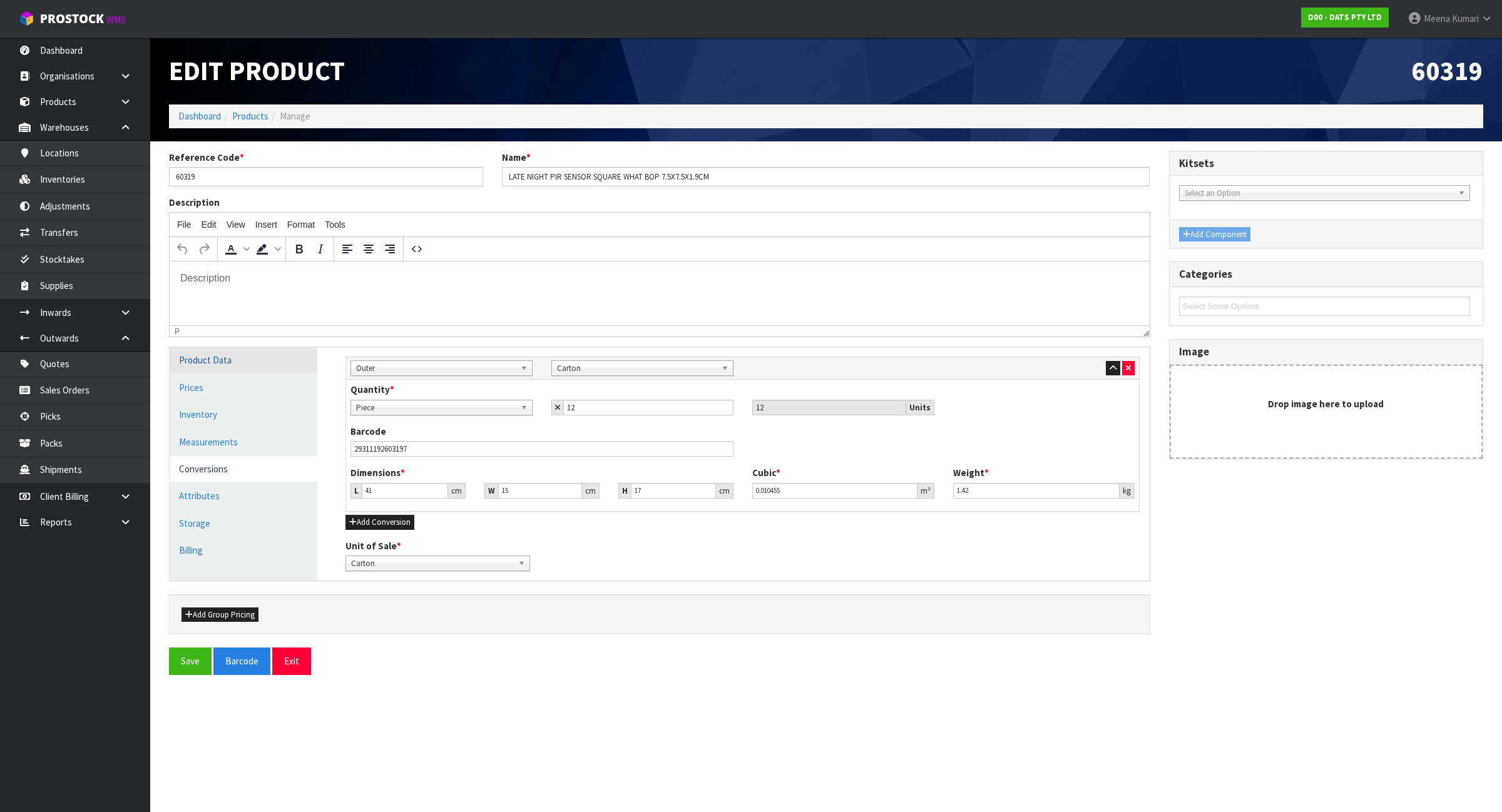
click at [217, 369] on link "Product Data" at bounding box center [243, 360] width 147 height 25
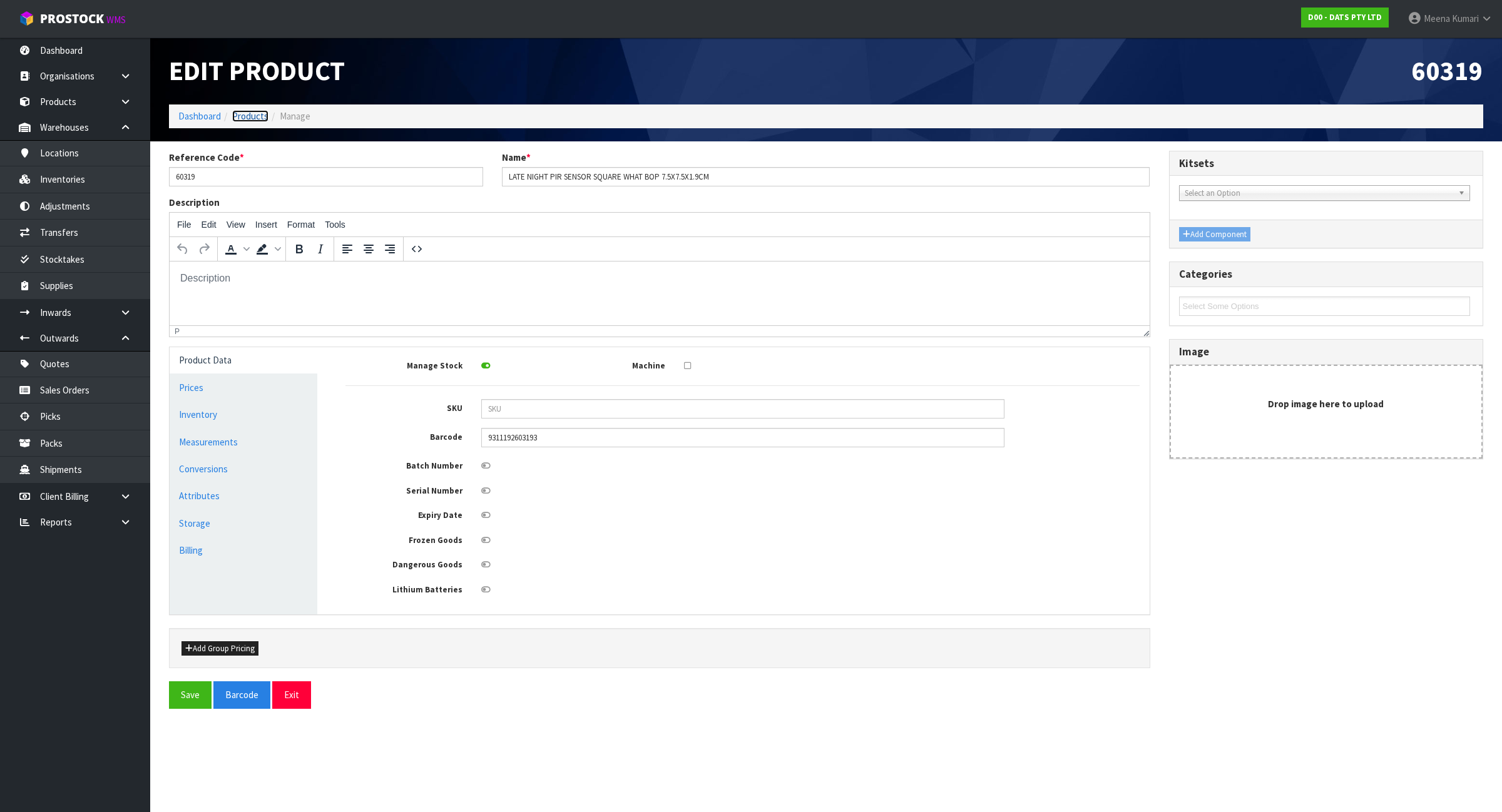
click at [253, 116] on link "Products" at bounding box center [250, 115] width 37 height 12
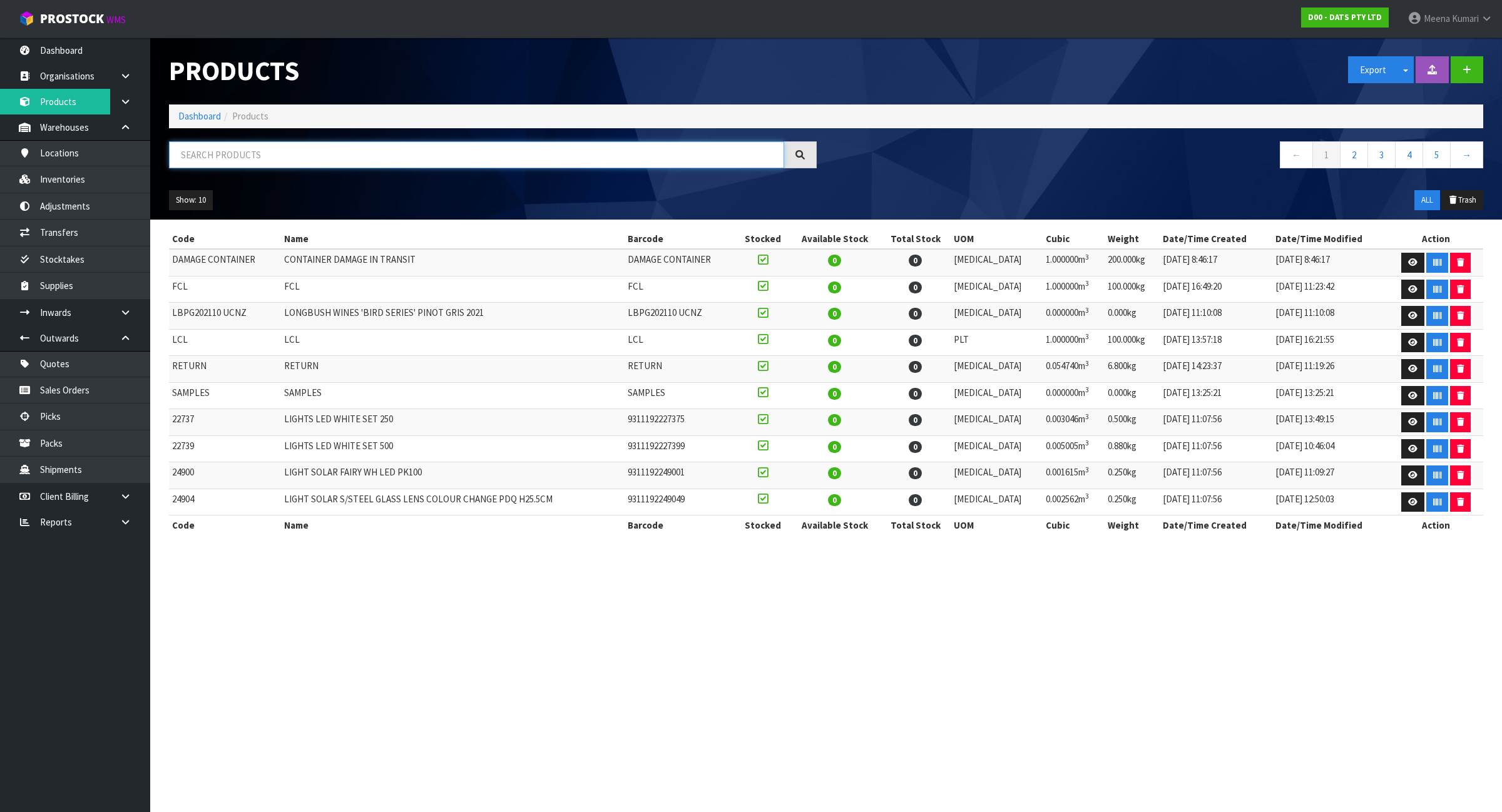
click at [256, 149] on input "text" at bounding box center [476, 155] width 615 height 27
paste input "60347"
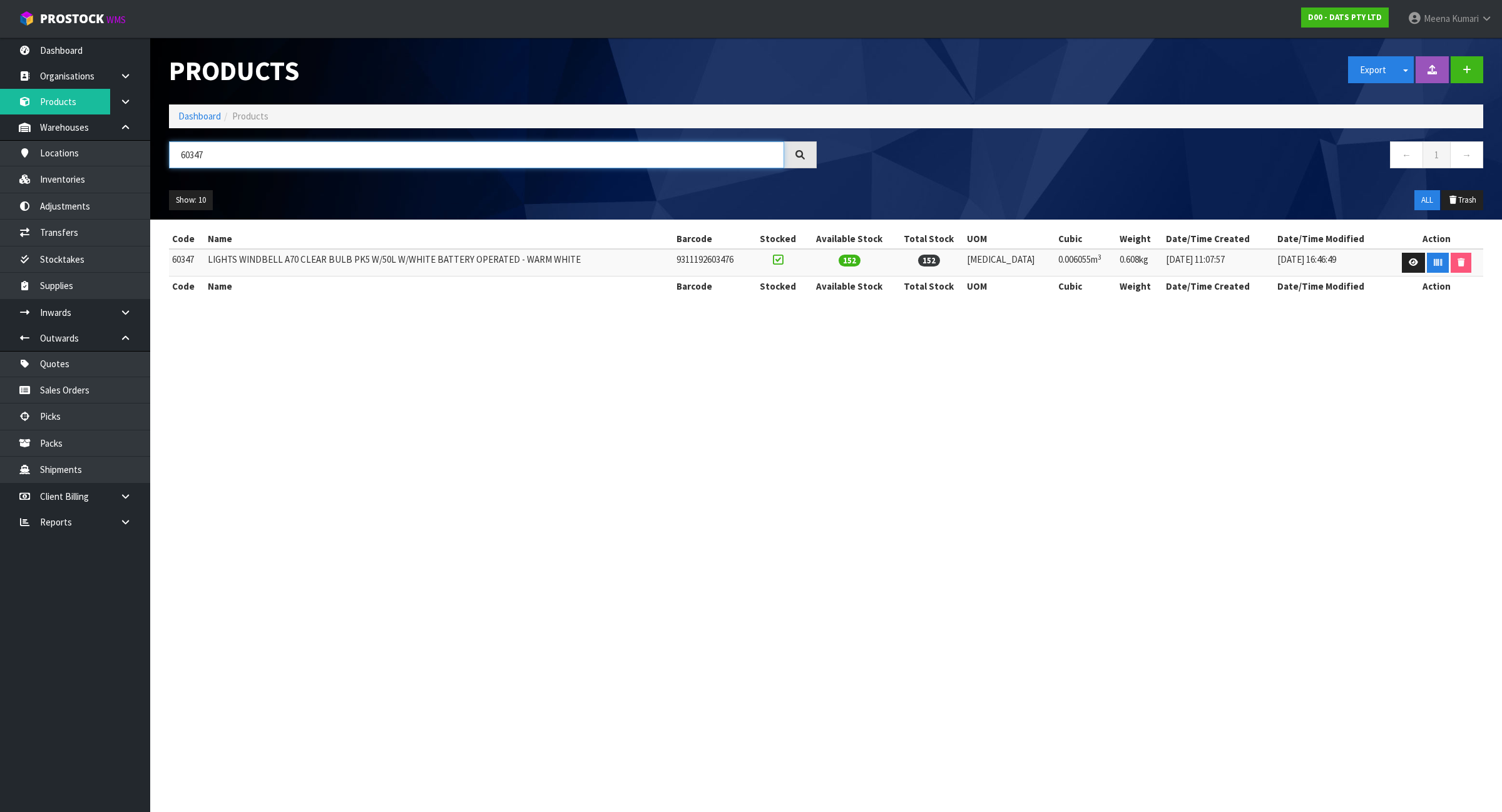
click at [308, 152] on input "60347" at bounding box center [476, 155] width 615 height 27
click at [311, 163] on input "60347" at bounding box center [476, 155] width 615 height 27
paste input "57793"
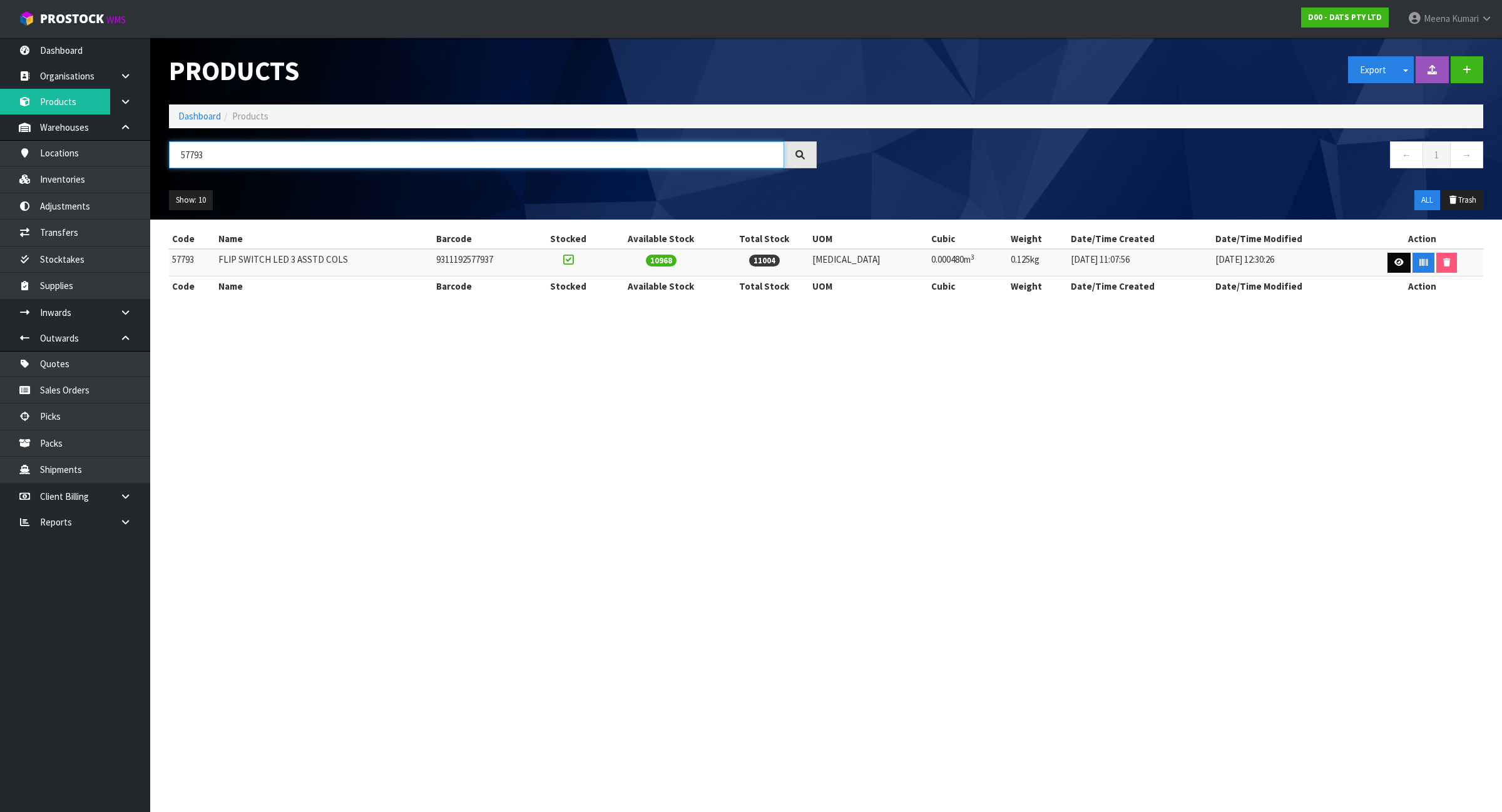
type input "57793"
click at [1394, 261] on icon at bounding box center [1399, 262] width 9 height 8
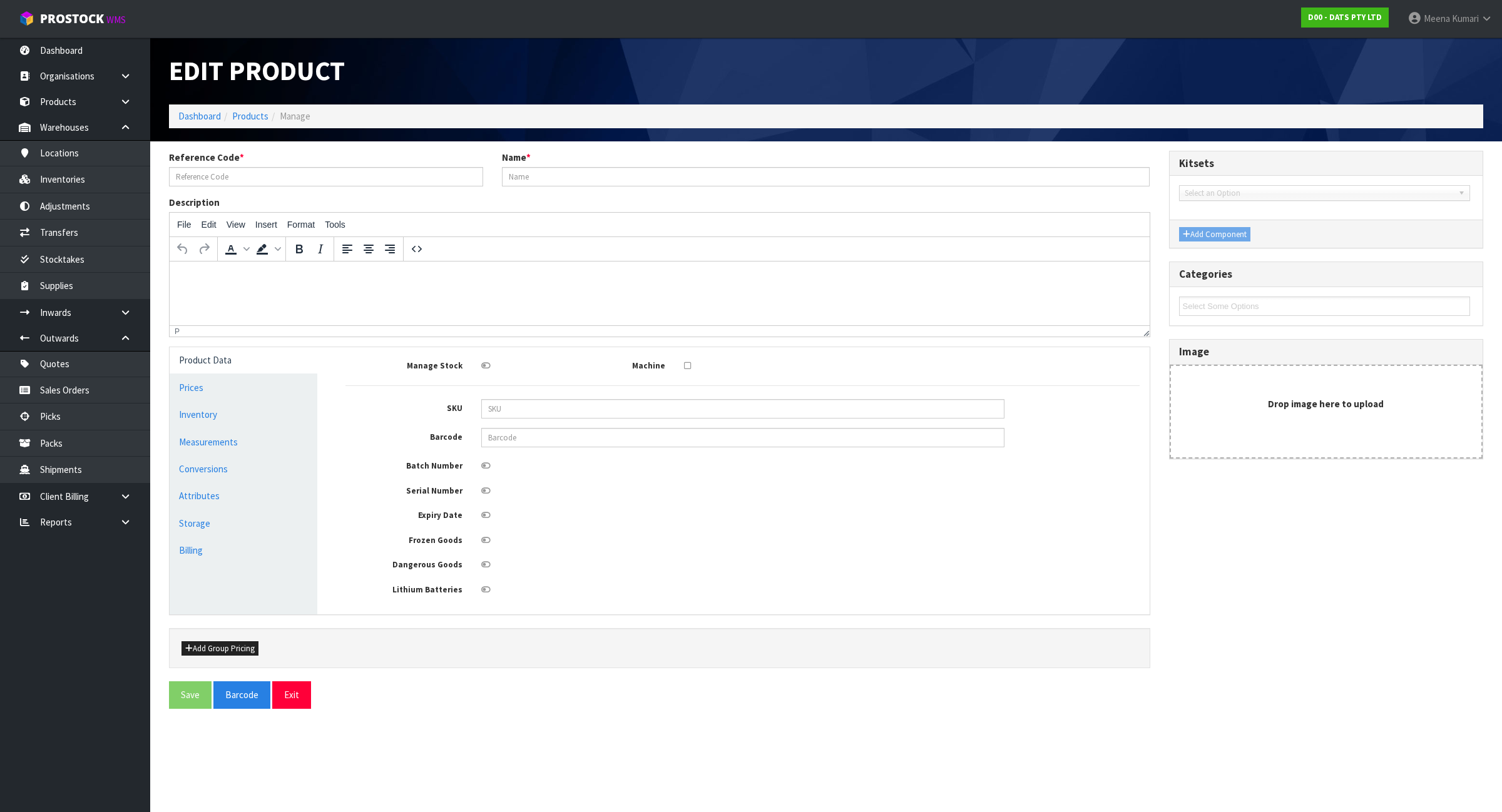
type input "57793"
type input "FLIP SWITCH LED 3 ASSTD COLS"
type input "9311192577937"
click at [276, 438] on link "Measurements" at bounding box center [243, 441] width 147 height 25
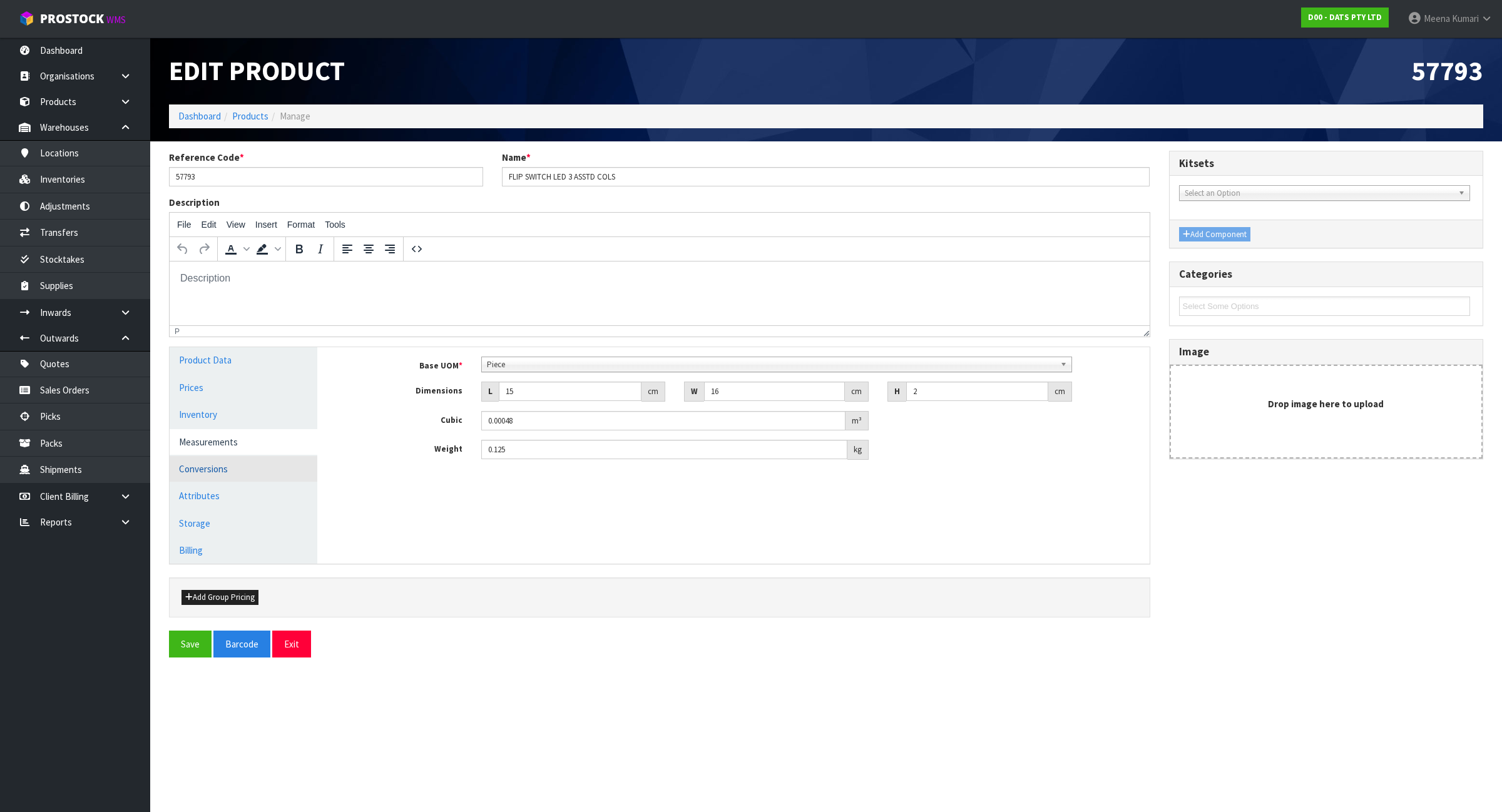
click at [254, 476] on link "Conversions" at bounding box center [243, 468] width 147 height 25
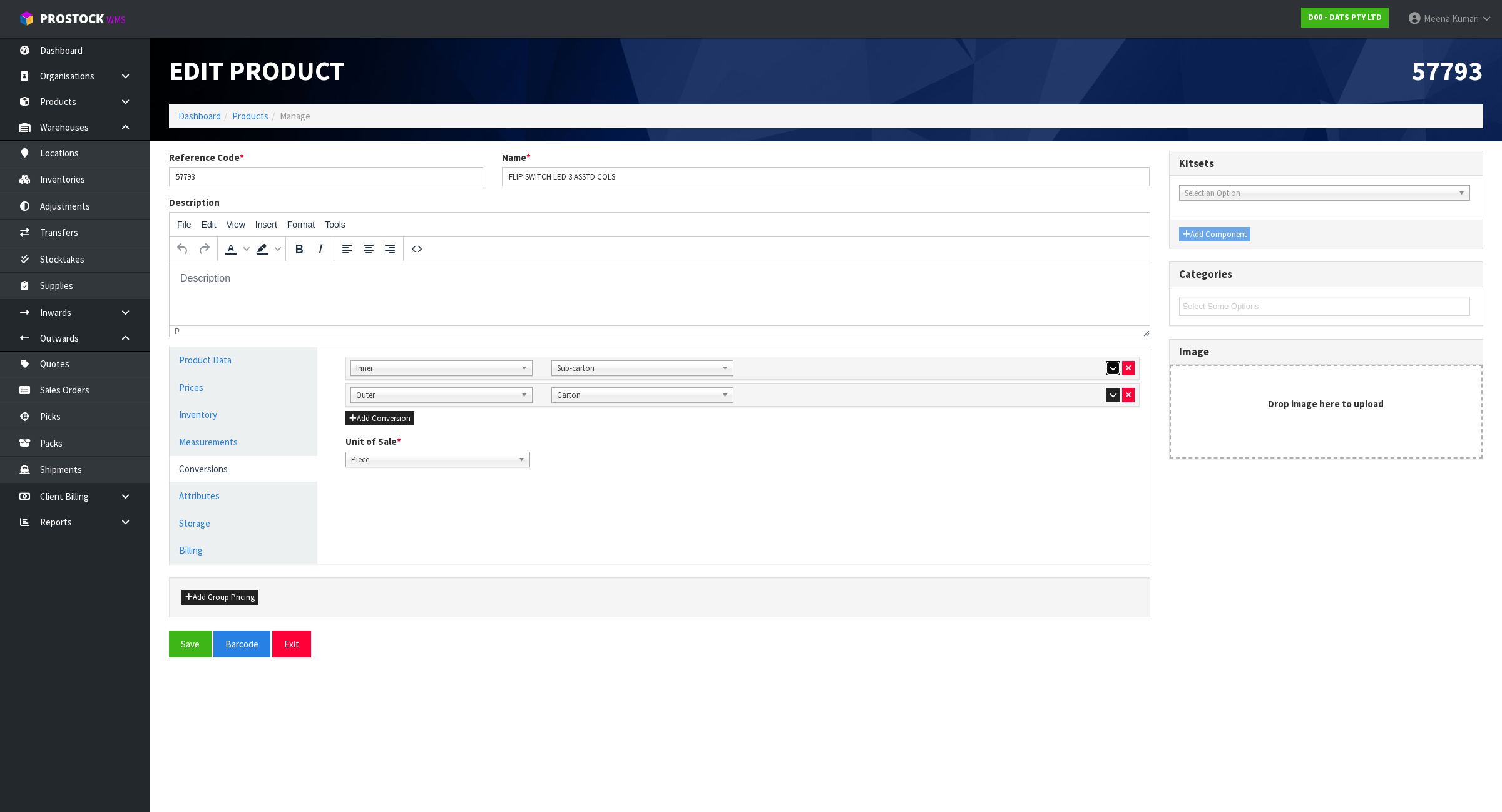
click at [1110, 364] on icon "button" at bounding box center [1112, 368] width 7 height 8
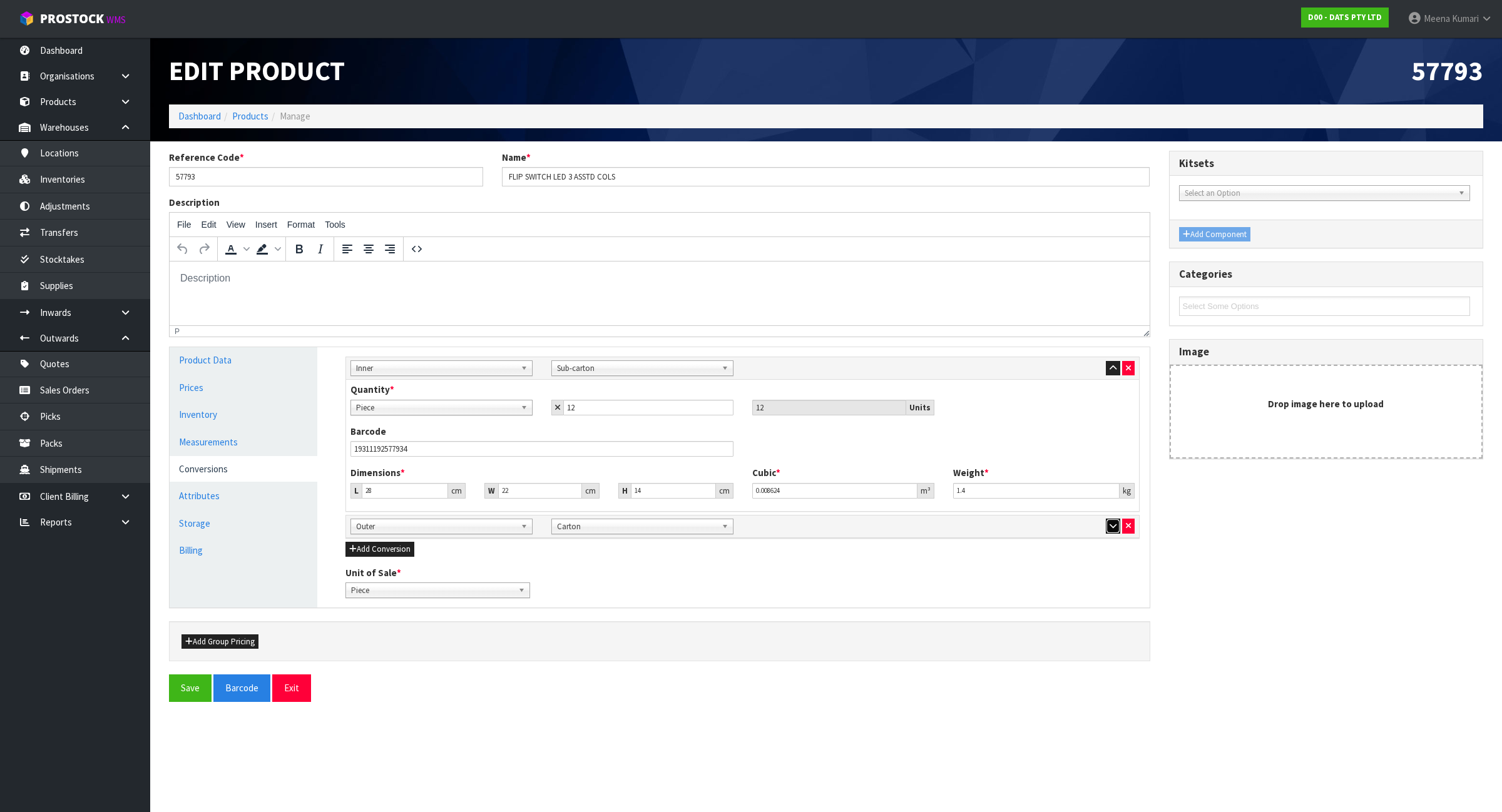
click at [1110, 529] on icon "button" at bounding box center [1112, 526] width 7 height 8
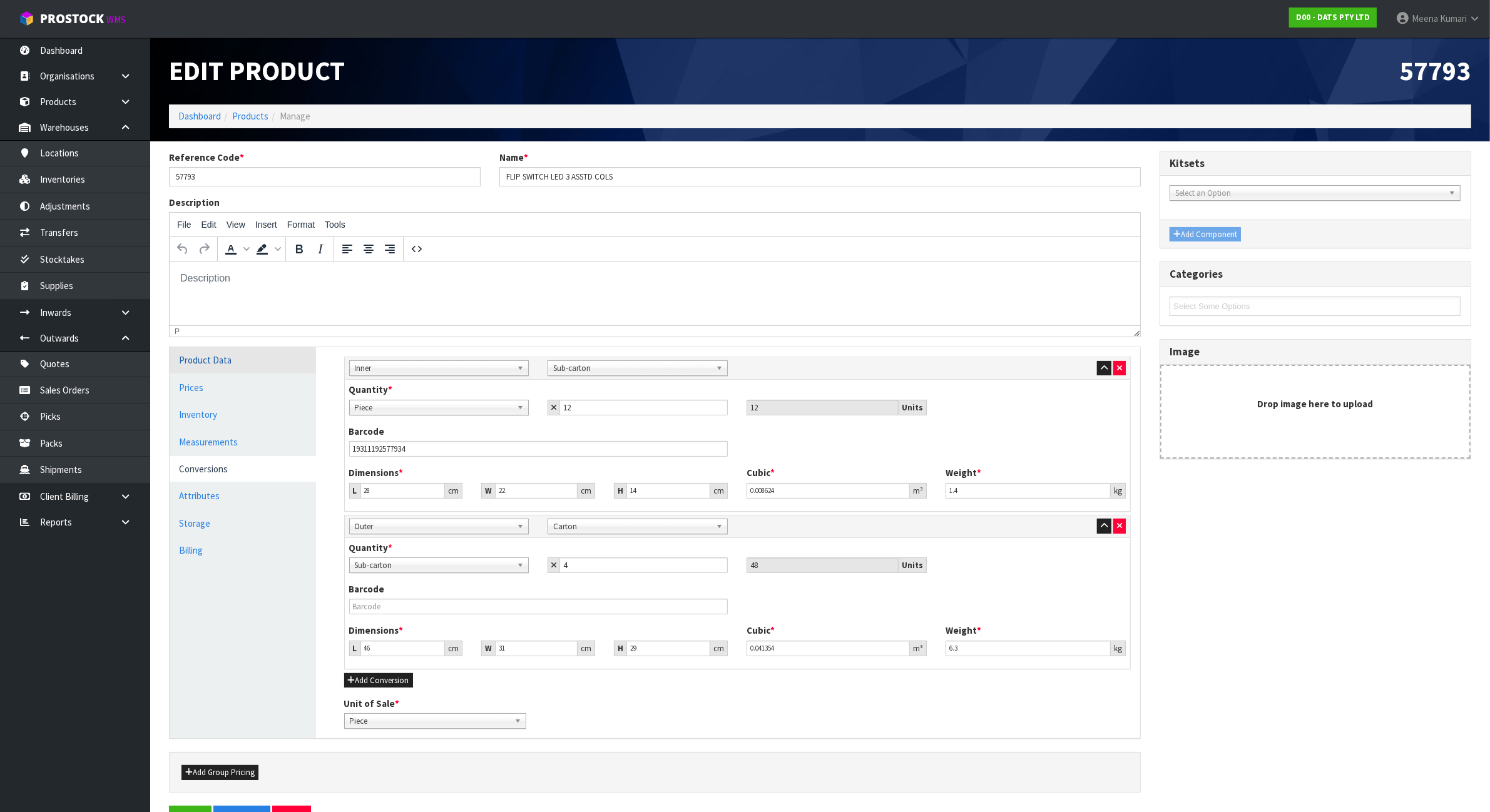
click at [238, 360] on link "Product Data" at bounding box center [243, 360] width 146 height 25
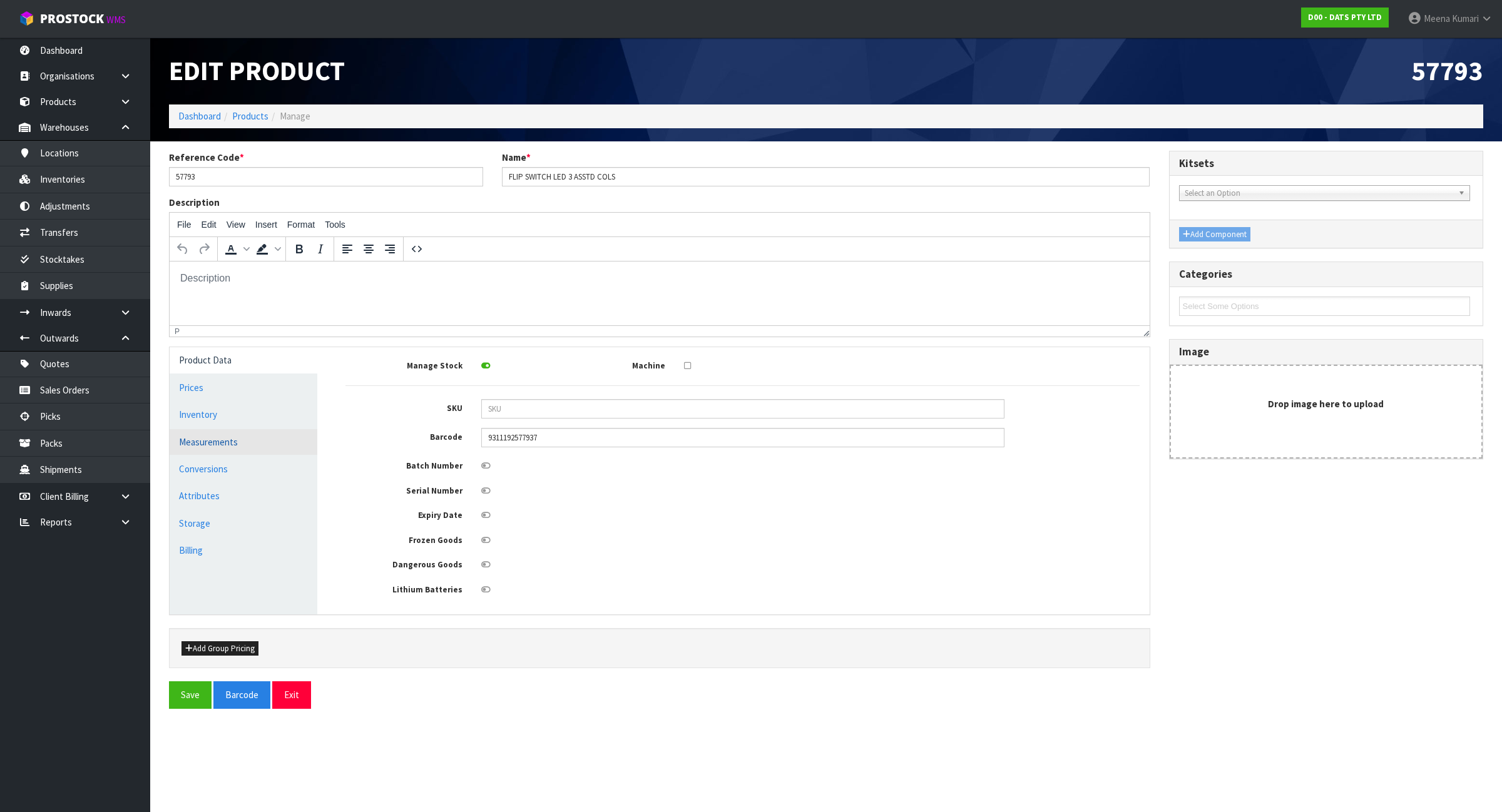
click at [232, 449] on link "Measurements" at bounding box center [243, 441] width 147 height 25
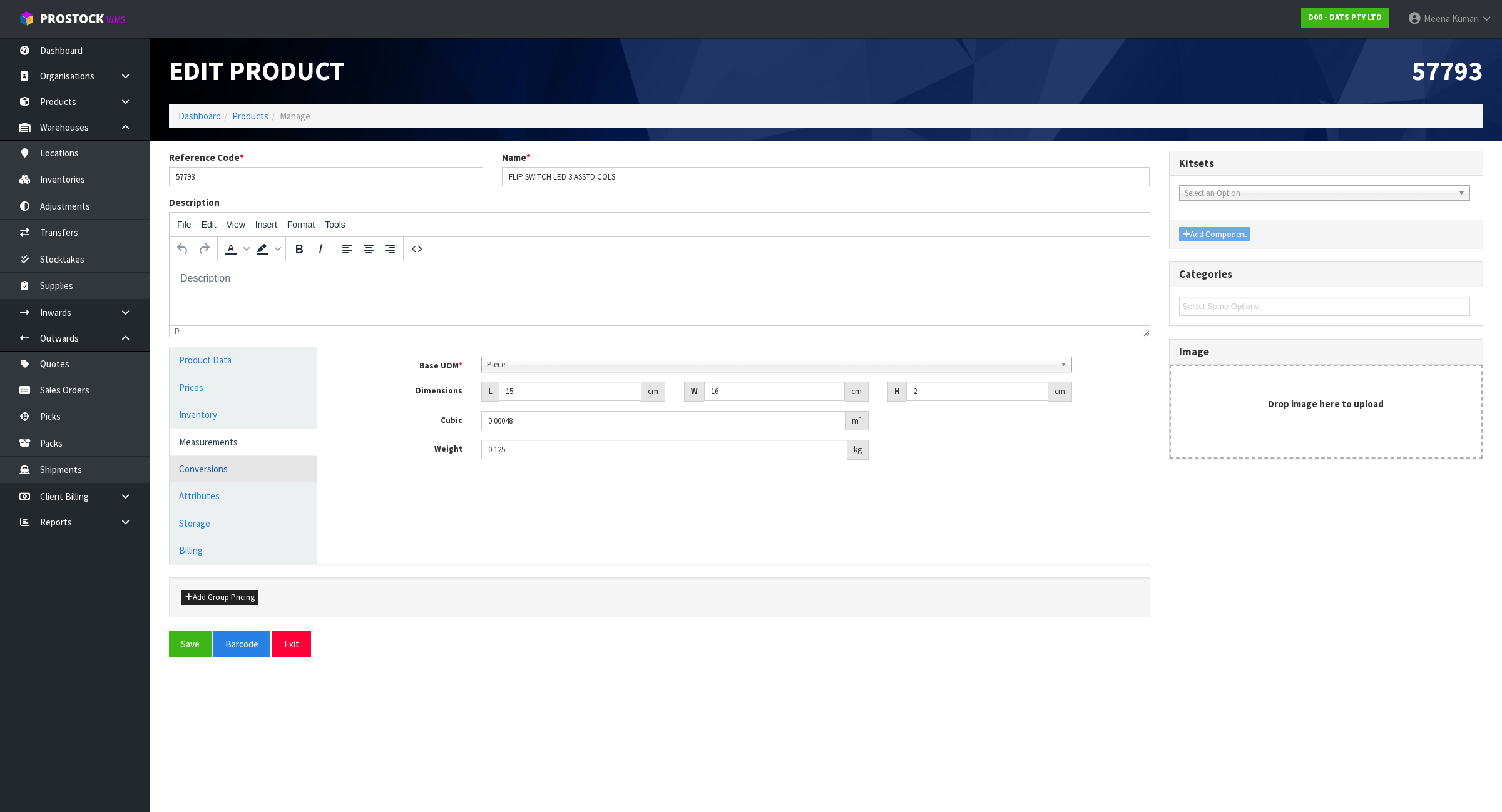
click at [264, 473] on link "Conversions" at bounding box center [243, 468] width 147 height 25
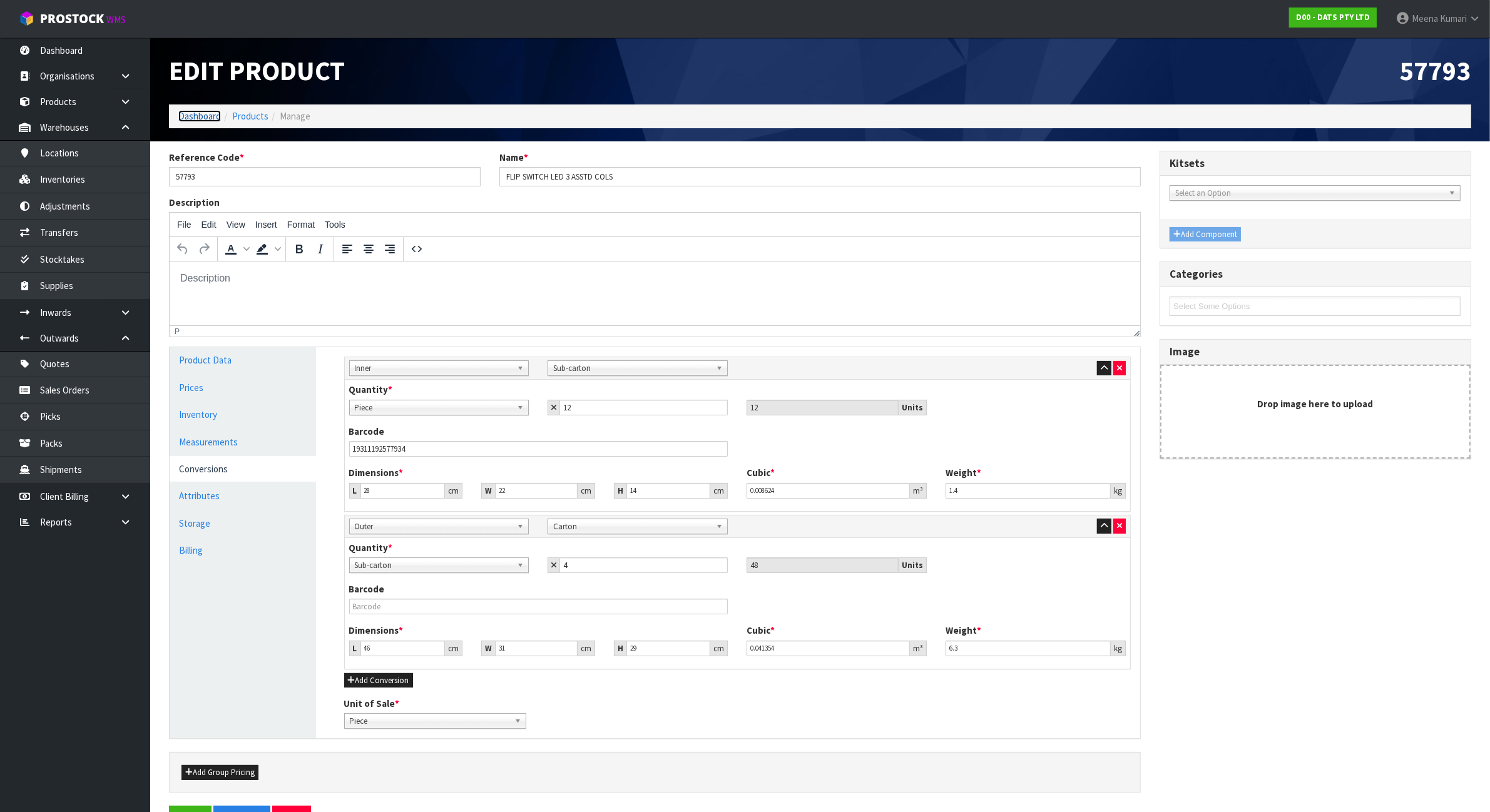
click at [192, 116] on link "Dashboard" at bounding box center [199, 115] width 42 height 12
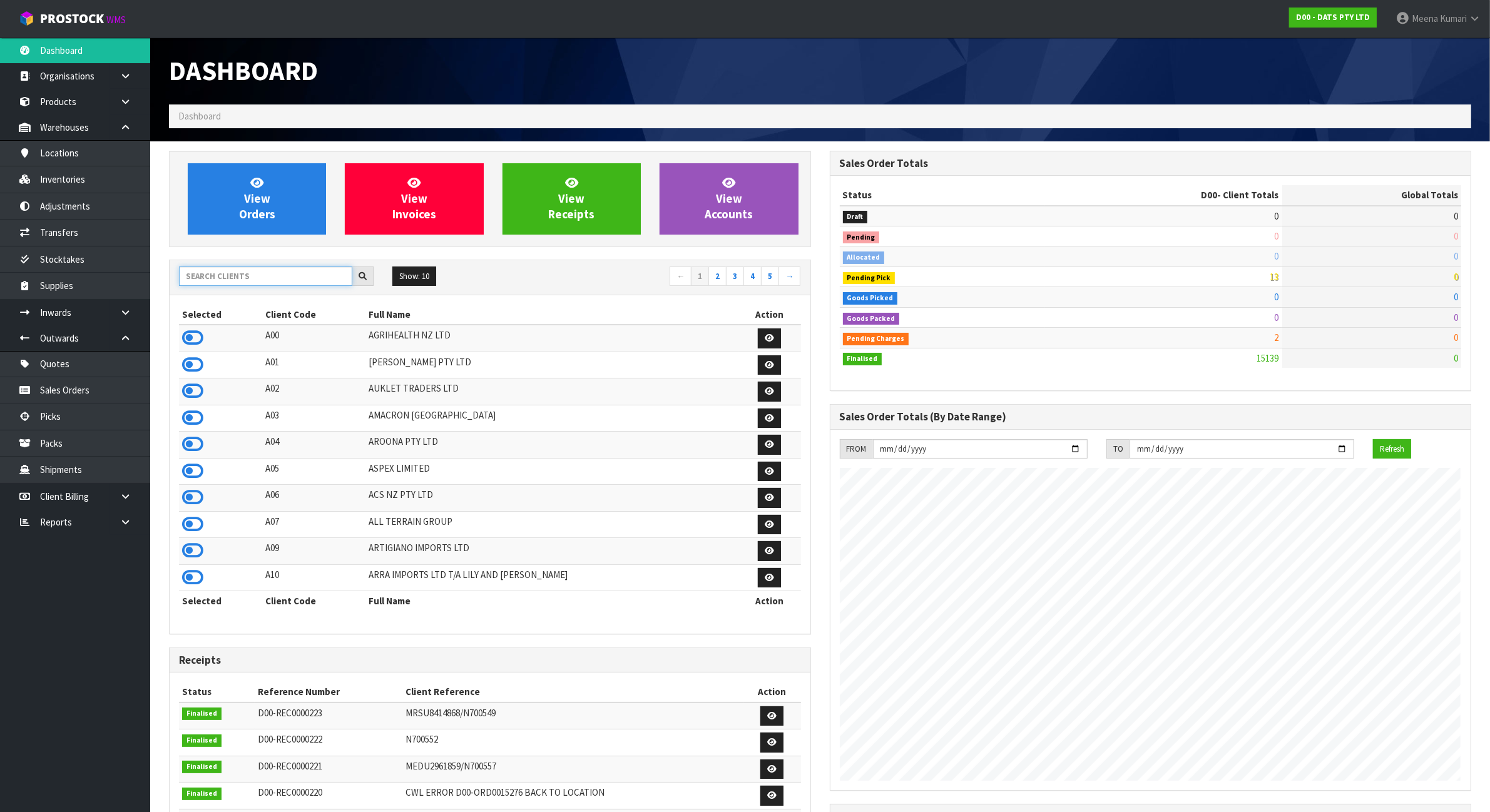
scroll to position [952, 660]
click at [223, 273] on input "text" at bounding box center [266, 276] width 174 height 20
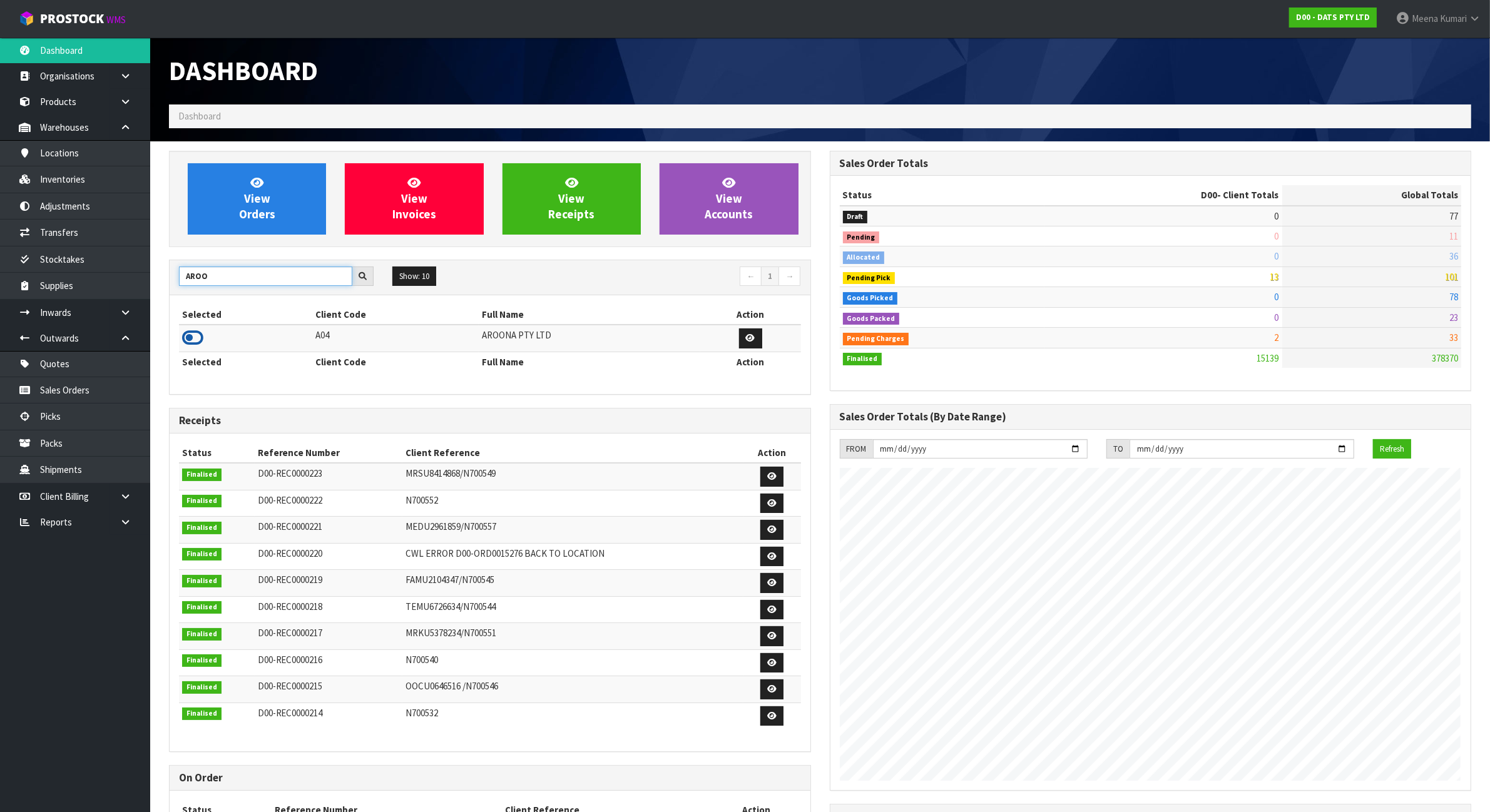
type input "AROO"
click at [199, 337] on icon at bounding box center [192, 338] width 22 height 19
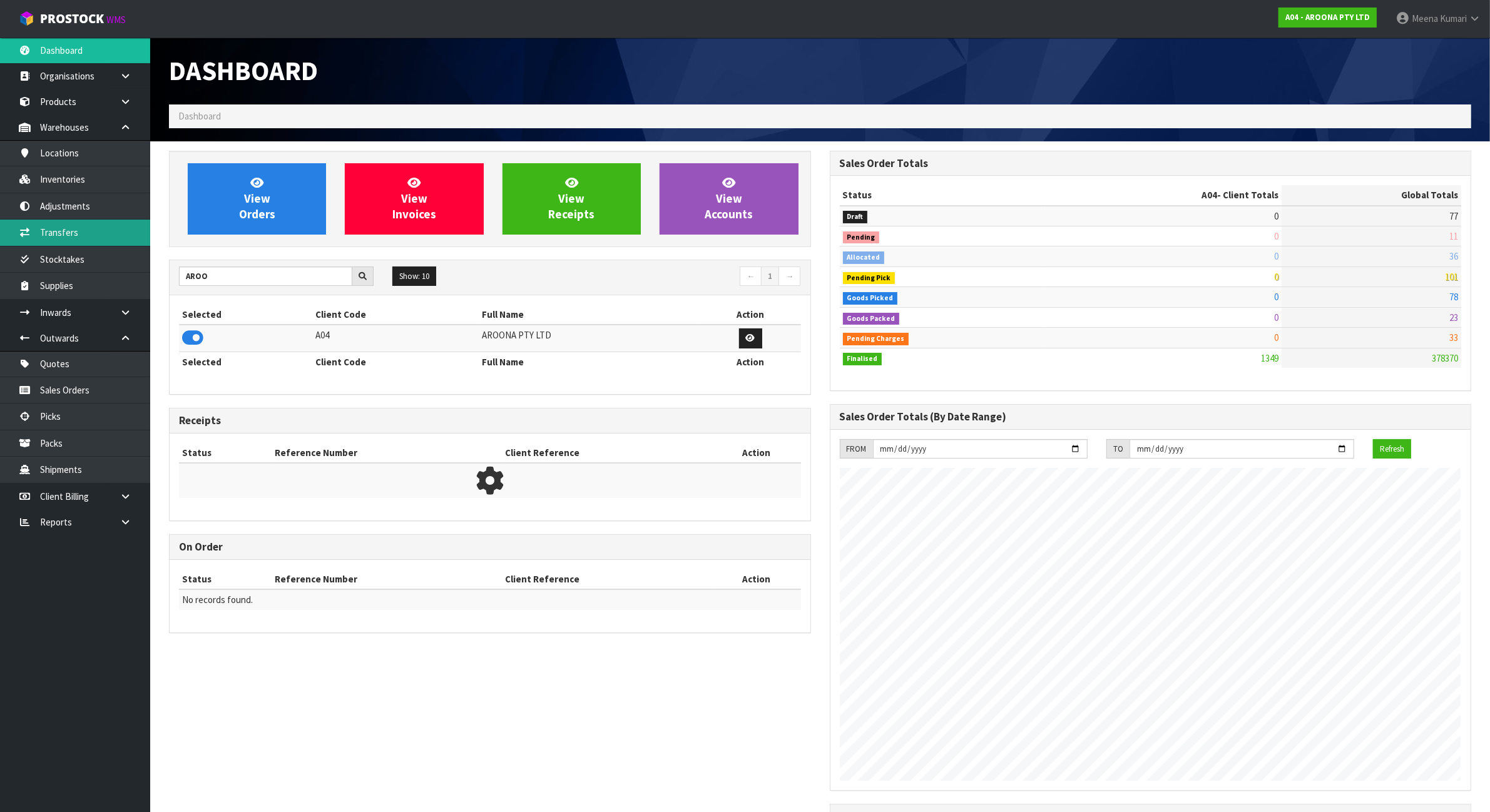
scroll to position [788, 660]
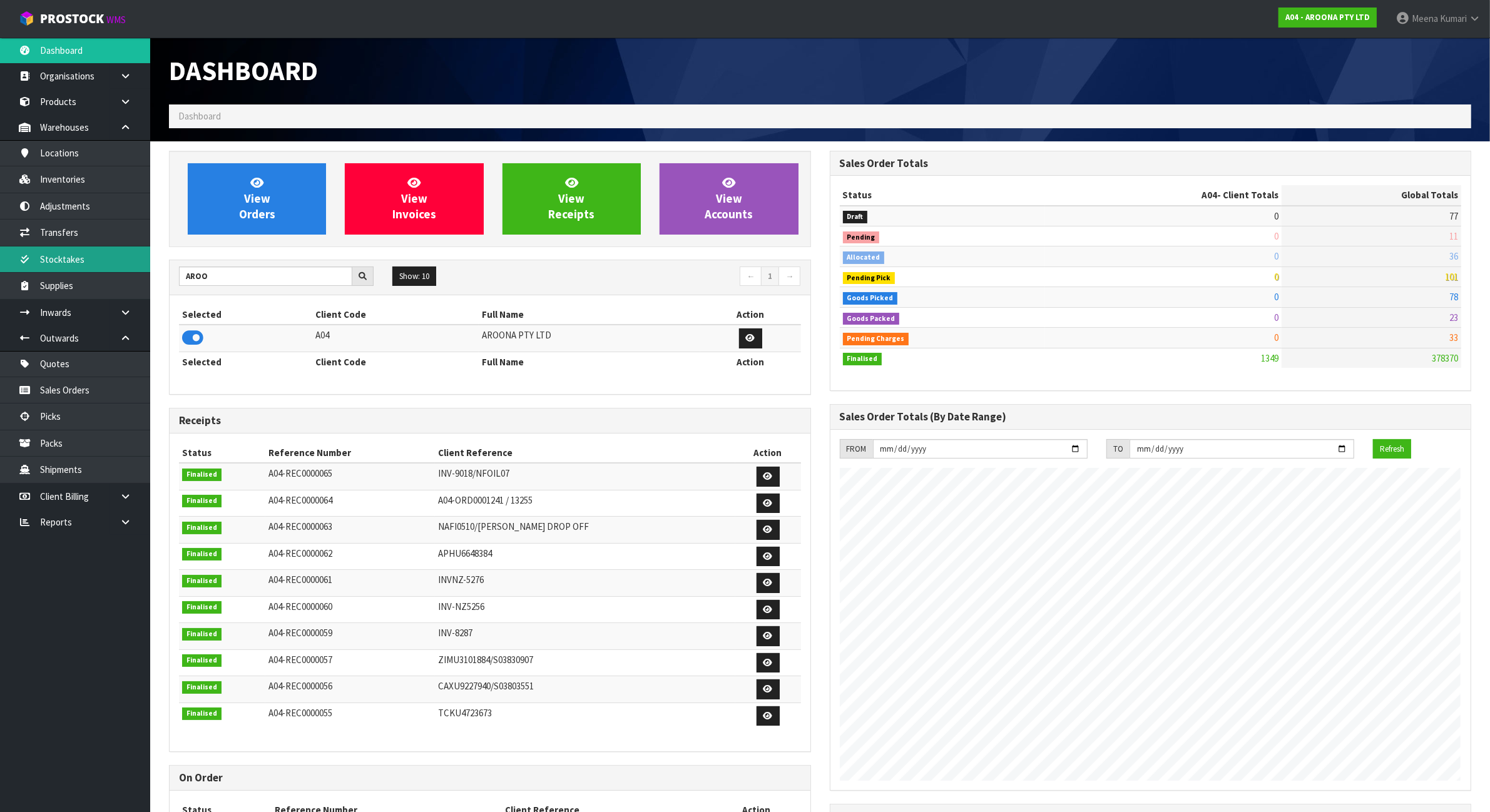
click at [116, 264] on link "Stocktakes" at bounding box center [75, 259] width 150 height 25
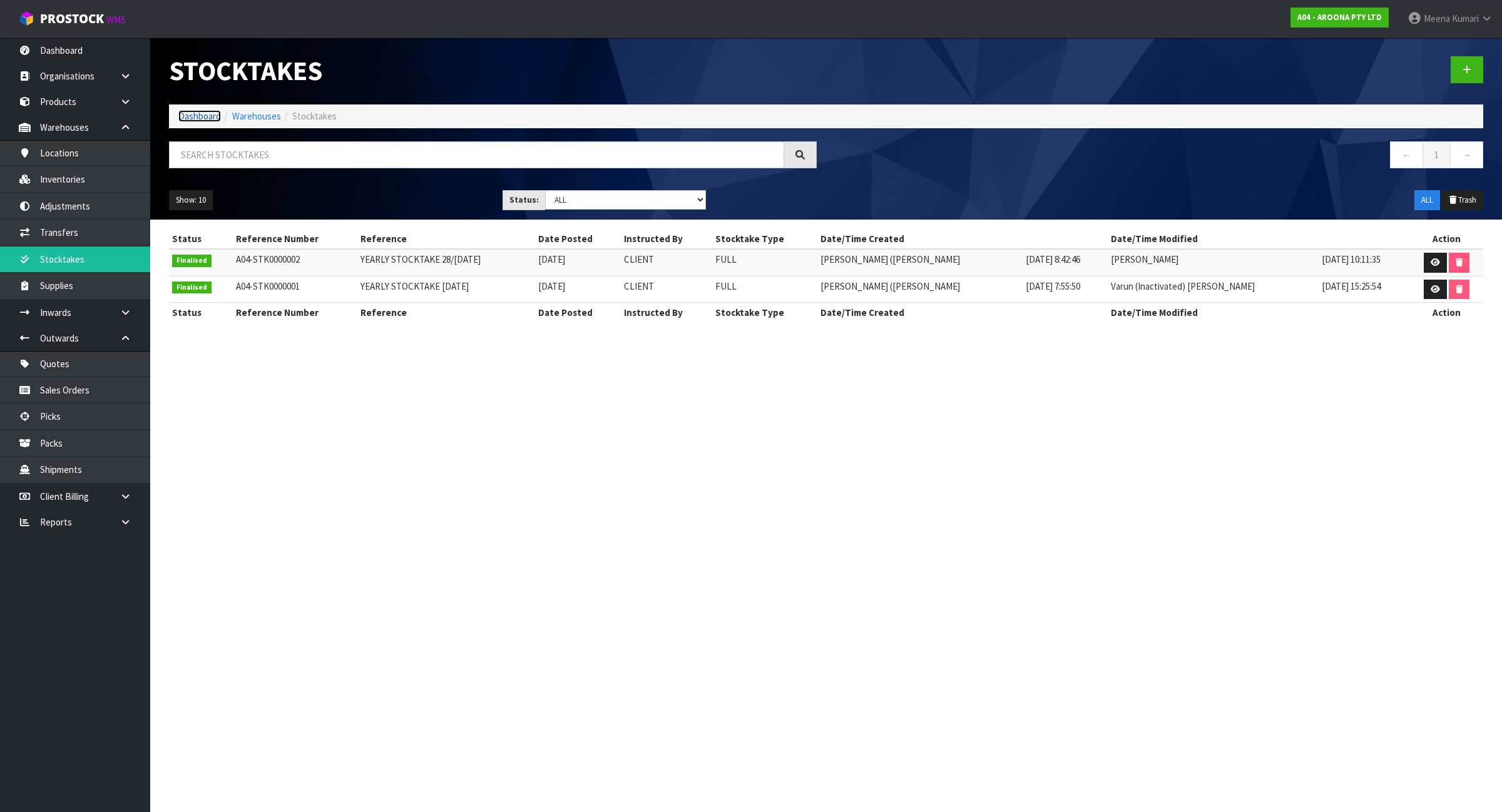
click at [196, 114] on link "Dashboard" at bounding box center [199, 115] width 42 height 12
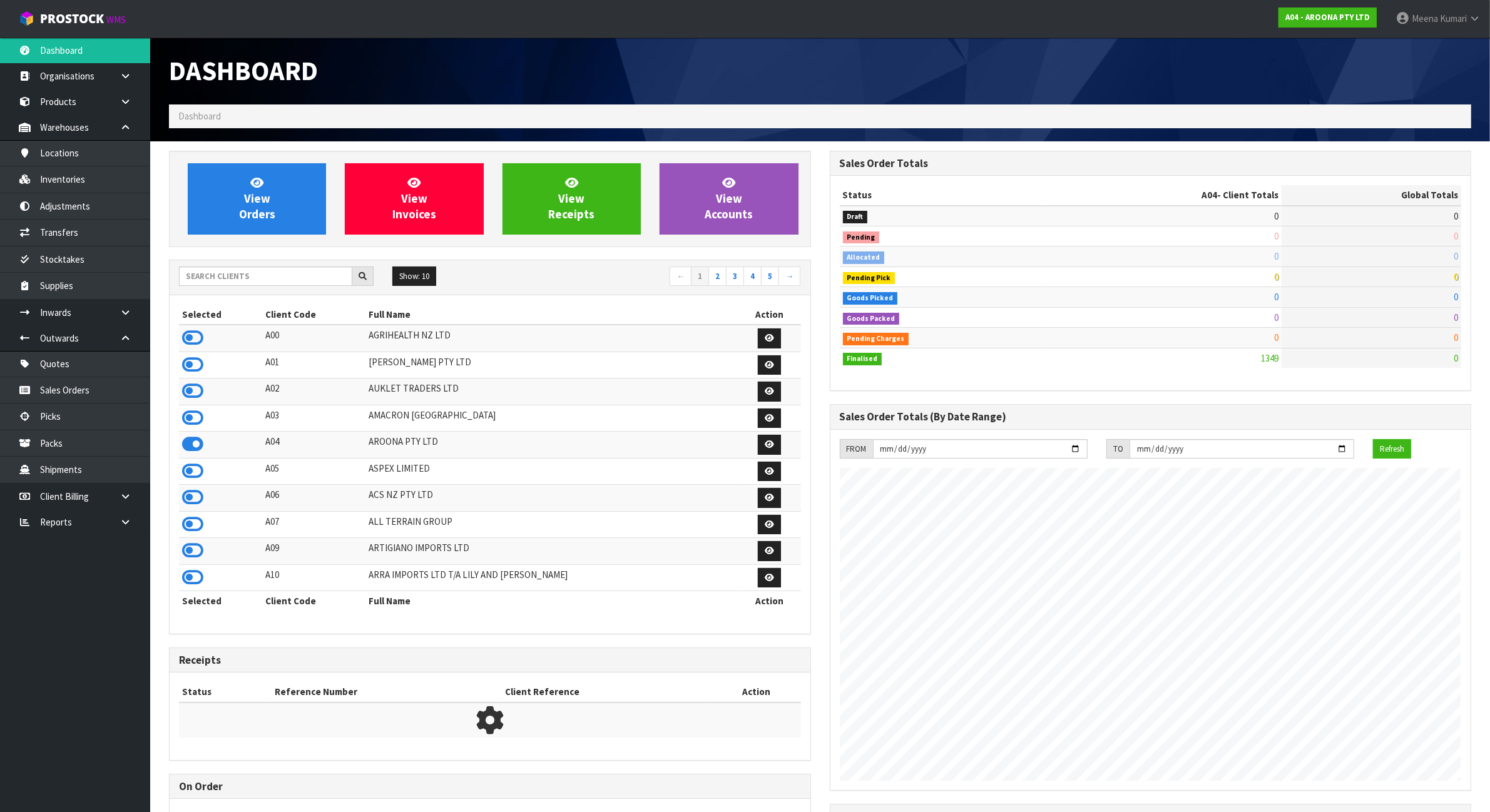
scroll to position [788, 660]
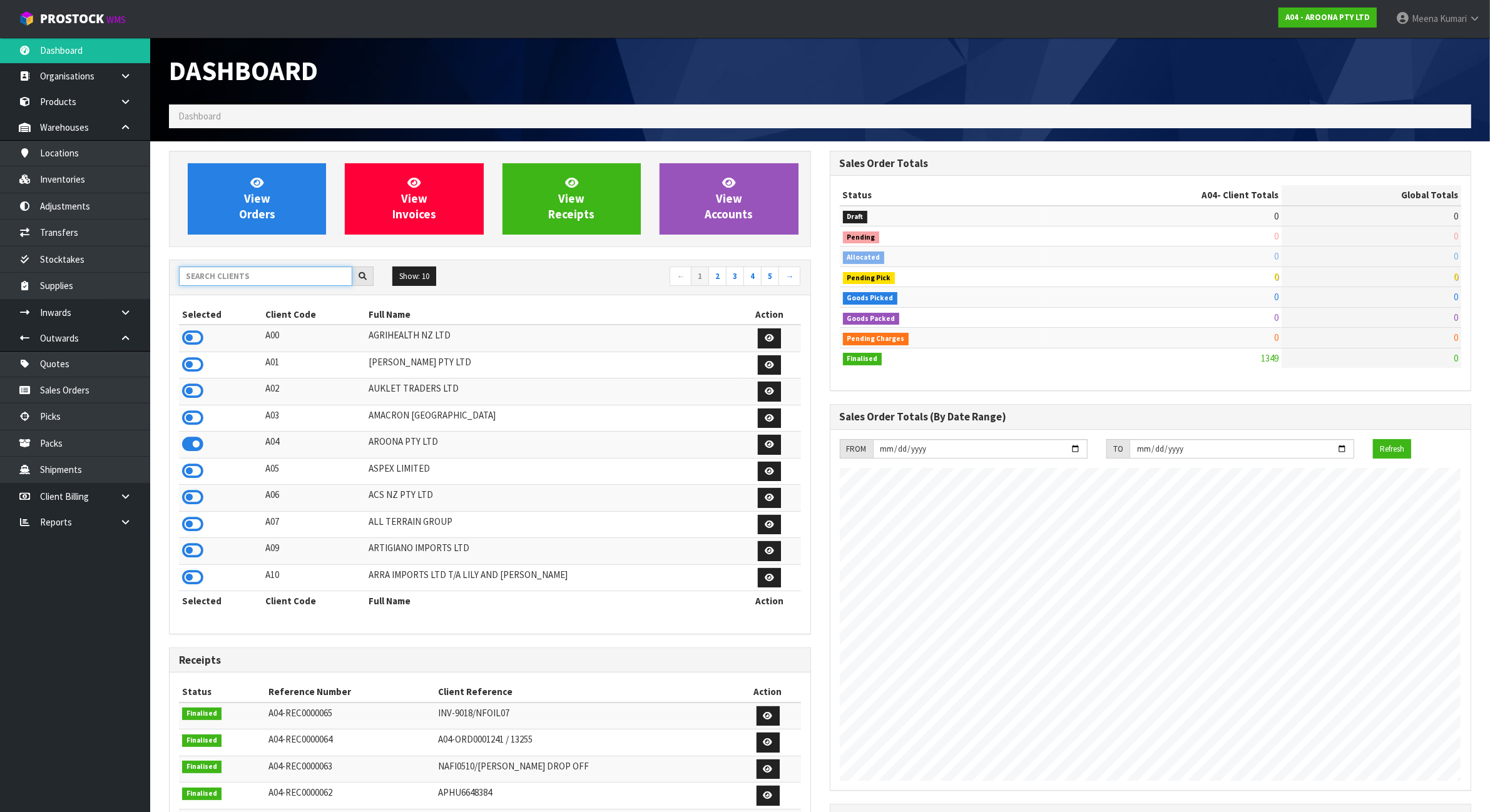
click at [229, 280] on input "text" at bounding box center [266, 276] width 174 height 20
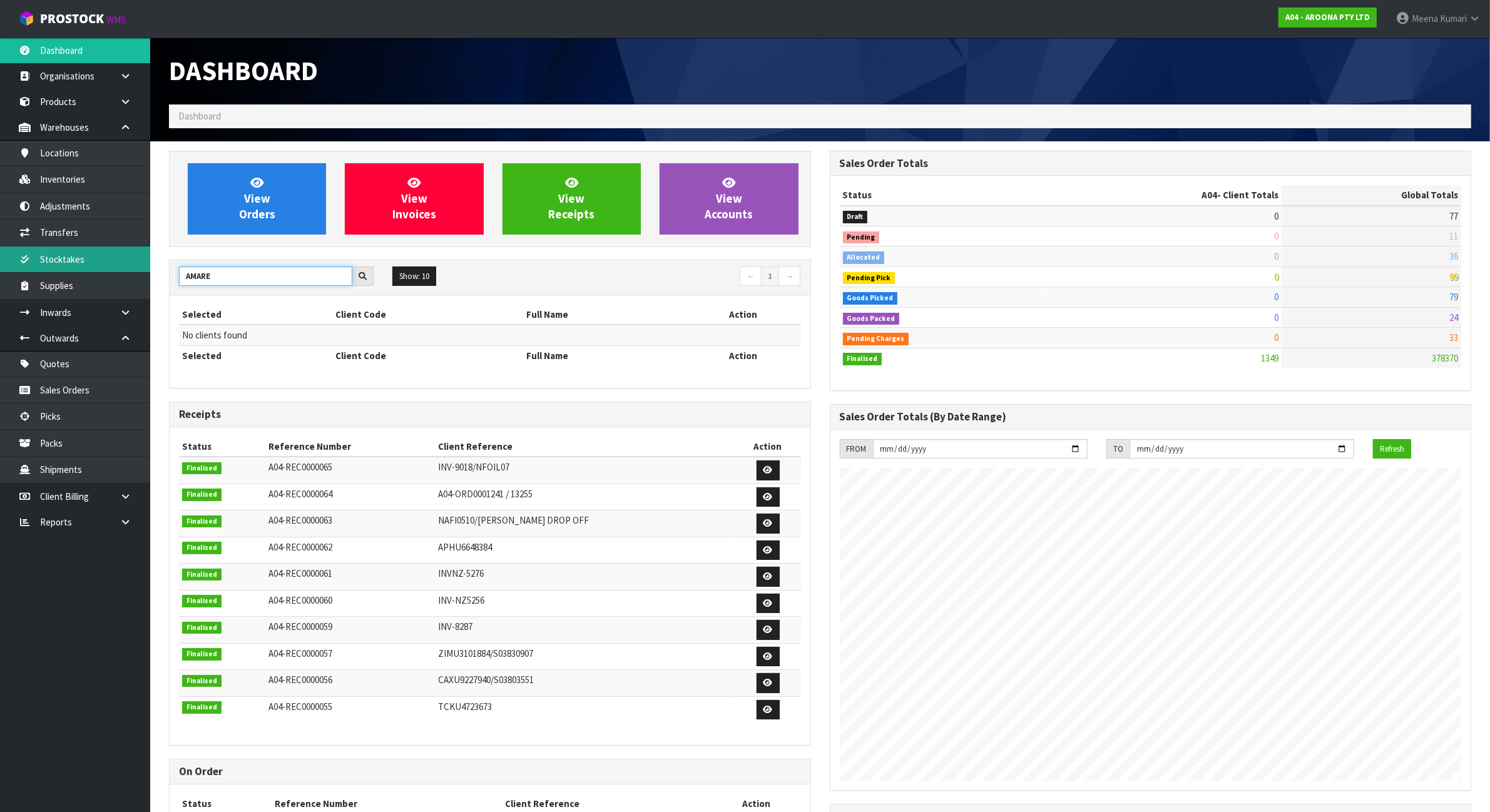
drag, startPoint x: 217, startPoint y: 272, endPoint x: 133, endPoint y: 272, distance: 84.0
click at [133, 272] on body "Toggle navigation ProStock WMS A04 - AROONA PTY LTD Meena Kumari Logout Dashboa…" at bounding box center [745, 406] width 1490 height 812
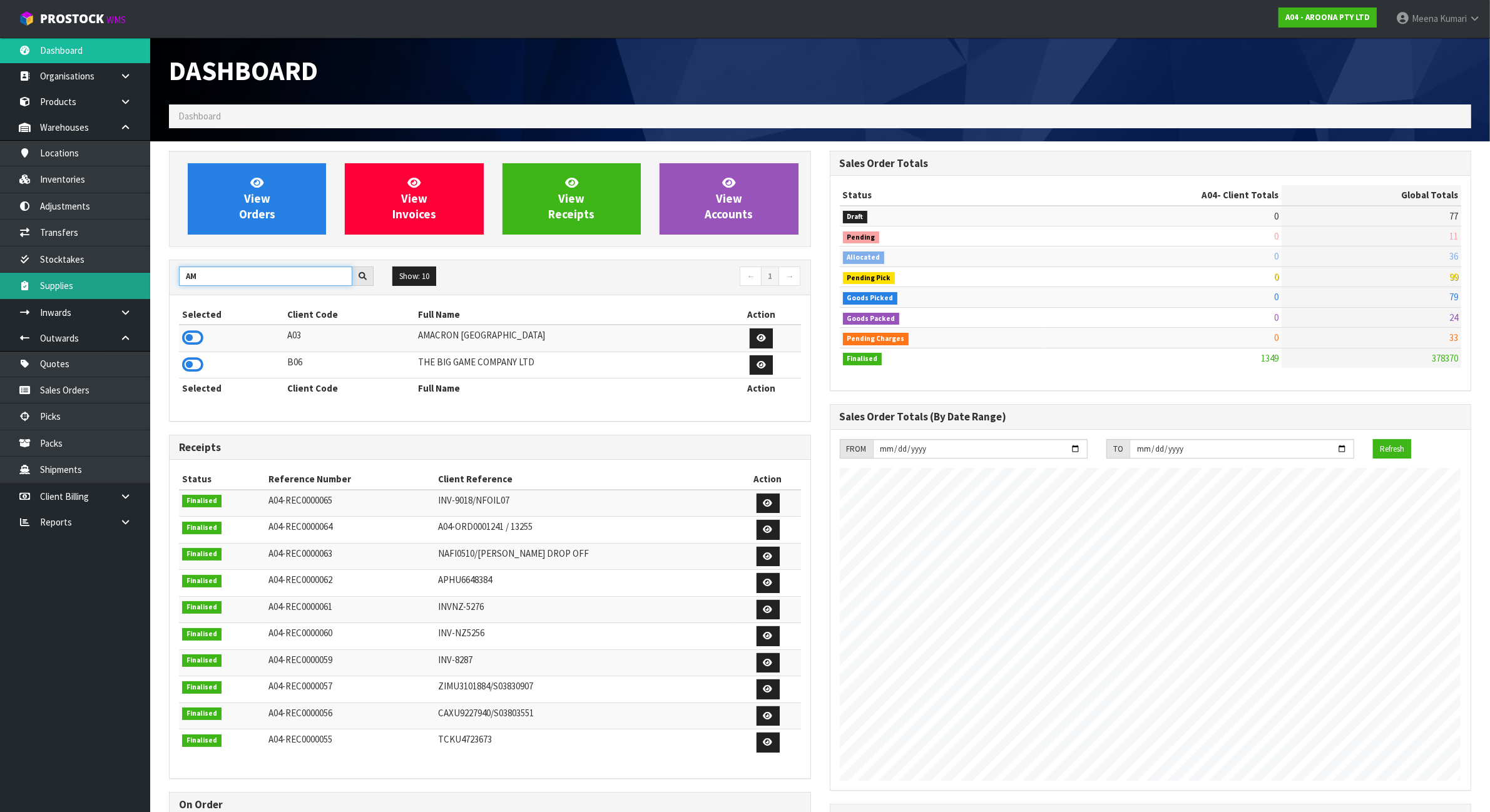
drag, startPoint x: 226, startPoint y: 280, endPoint x: 136, endPoint y: 286, distance: 90.2
click at [136, 286] on body "Toggle navigation ProStock WMS A04 - AROONA PTY LTD Meena Kumari Logout Dashboa…" at bounding box center [745, 406] width 1490 height 812
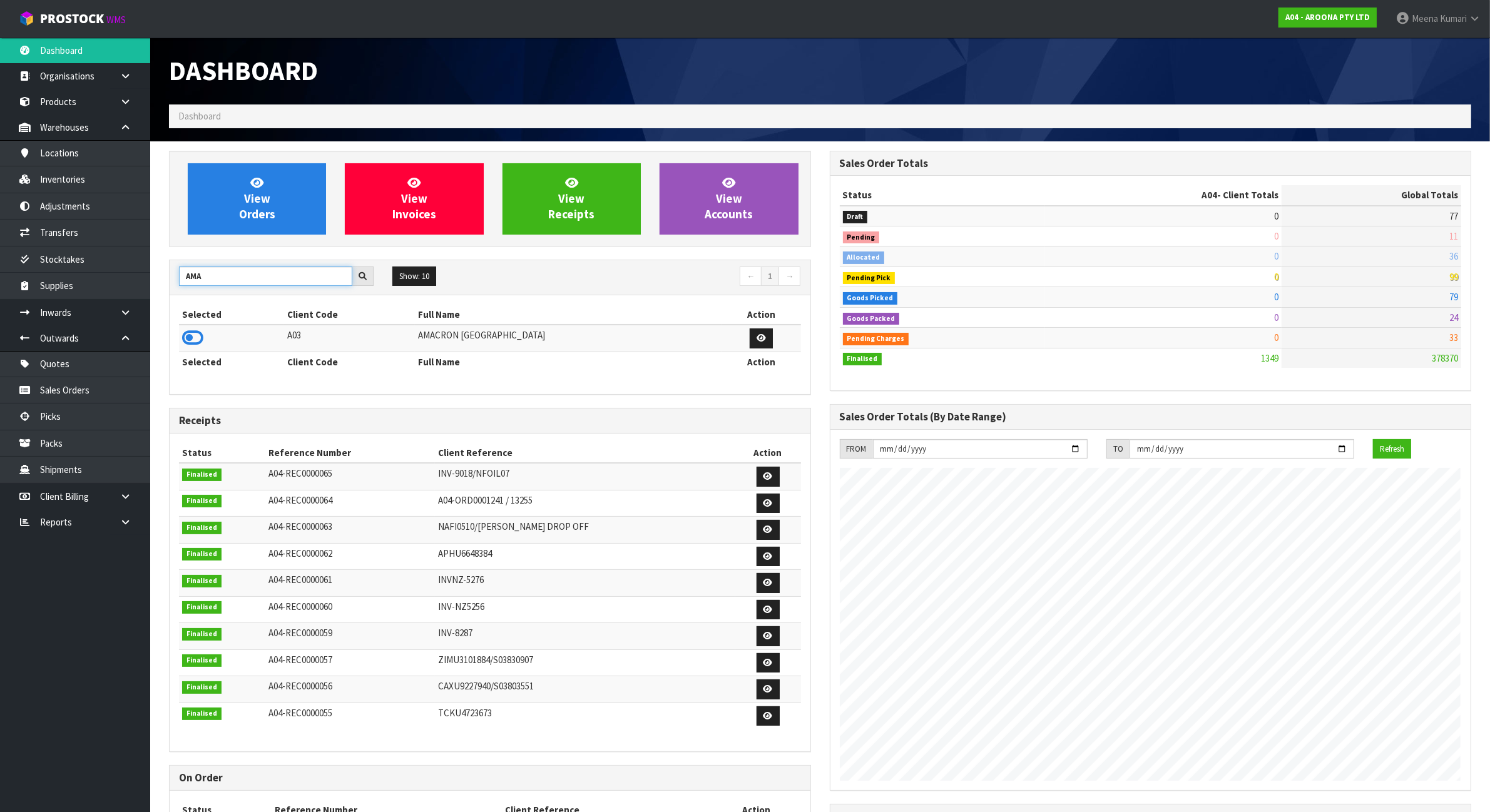
type input "AMA"
click at [204, 340] on td at bounding box center [232, 338] width 105 height 27
click at [197, 337] on icon at bounding box center [192, 338] width 22 height 19
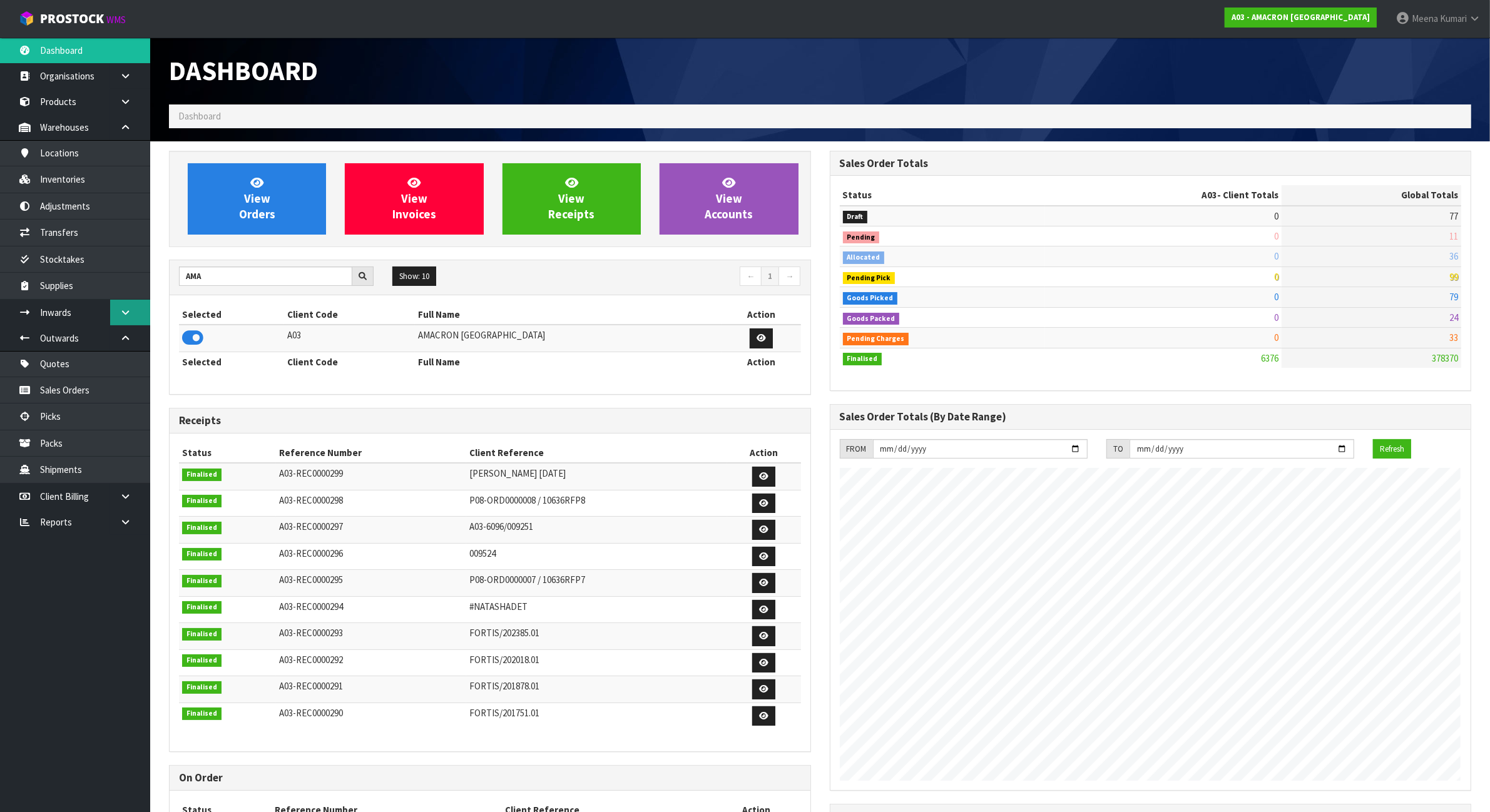
scroll to position [930, 660]
click at [104, 253] on link "Stocktakes" at bounding box center [75, 259] width 150 height 25
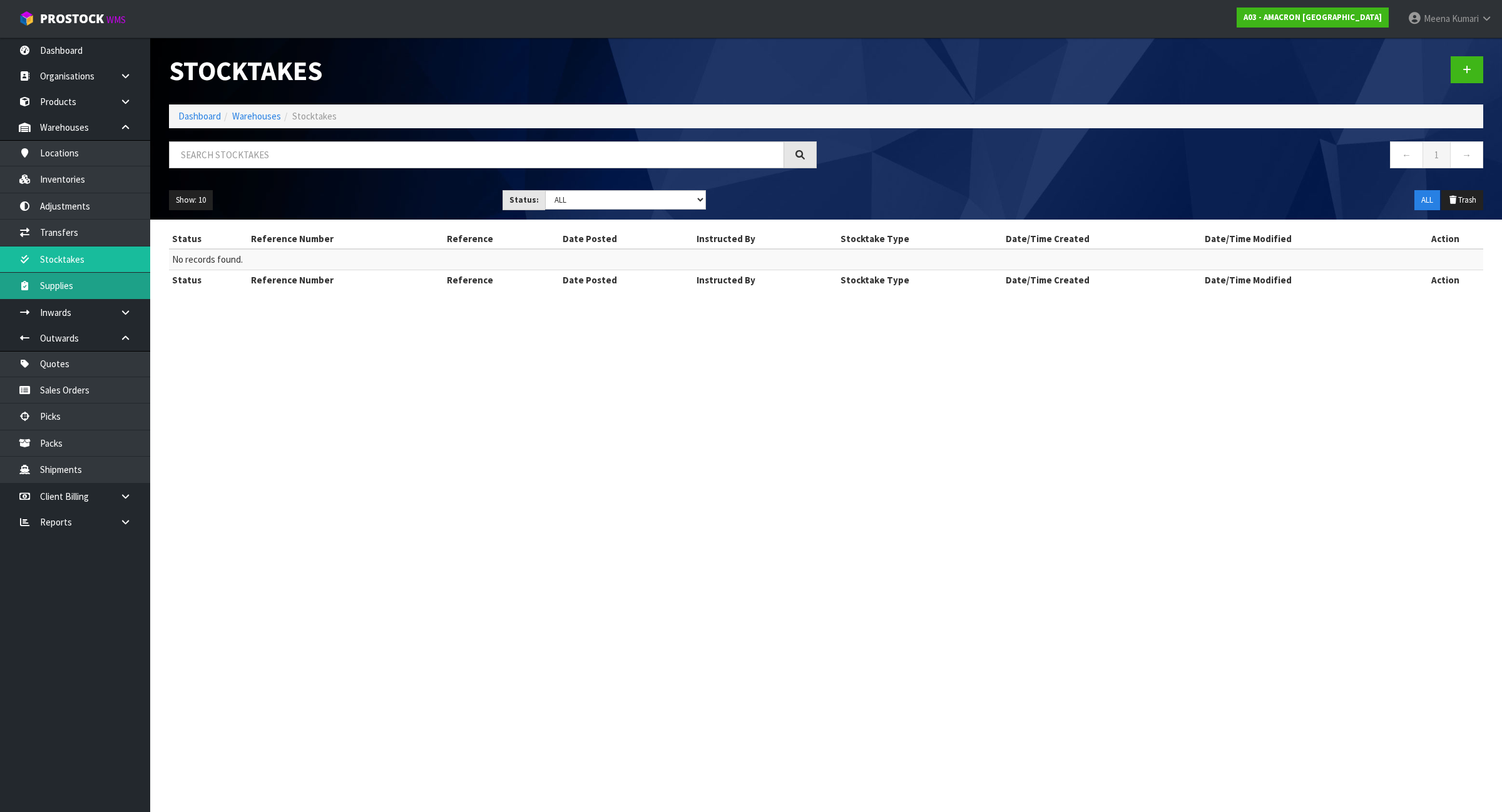
click at [95, 280] on link "Supplies" at bounding box center [75, 285] width 150 height 25
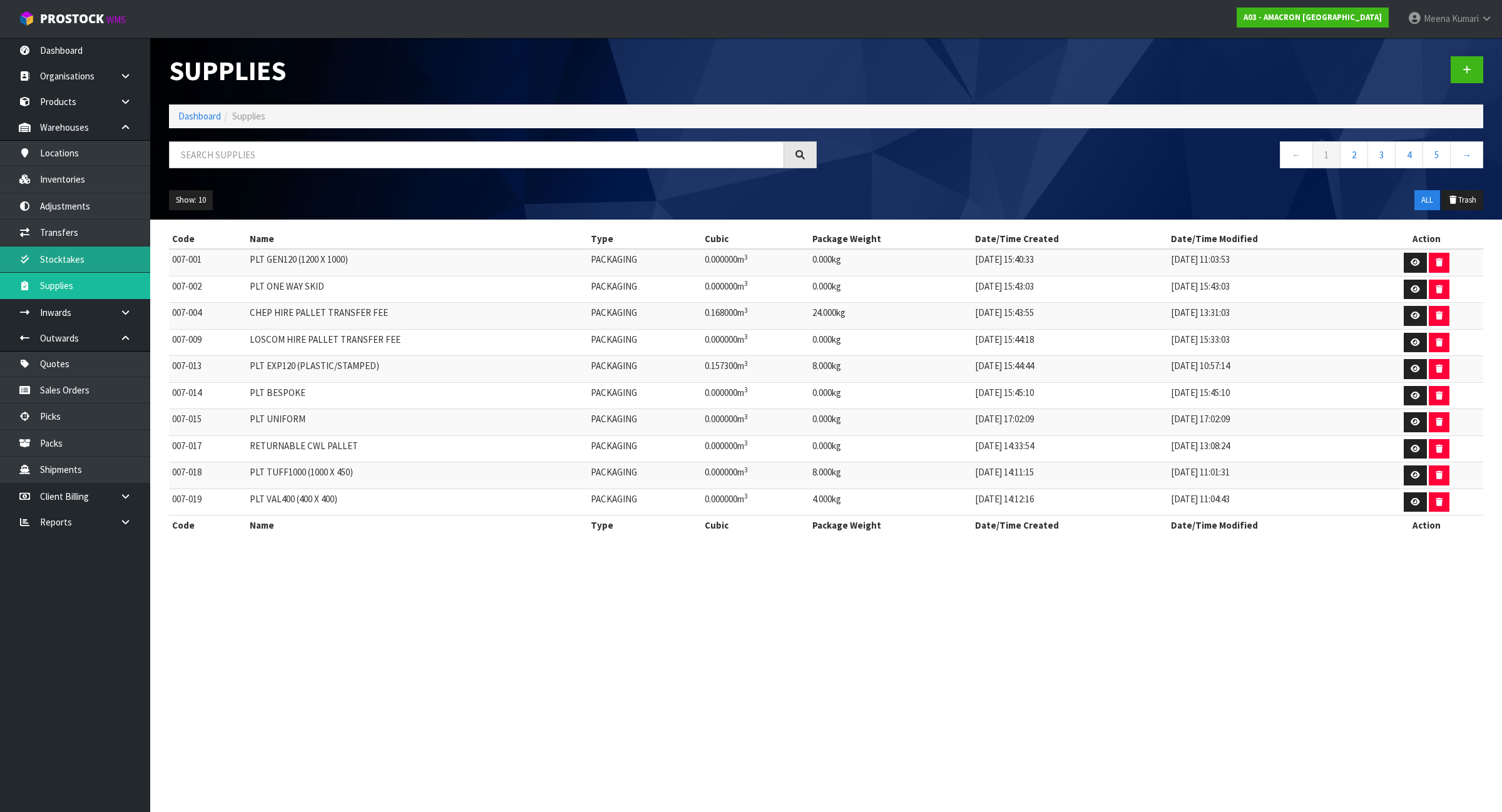
click at [83, 256] on link "Stocktakes" at bounding box center [75, 259] width 150 height 25
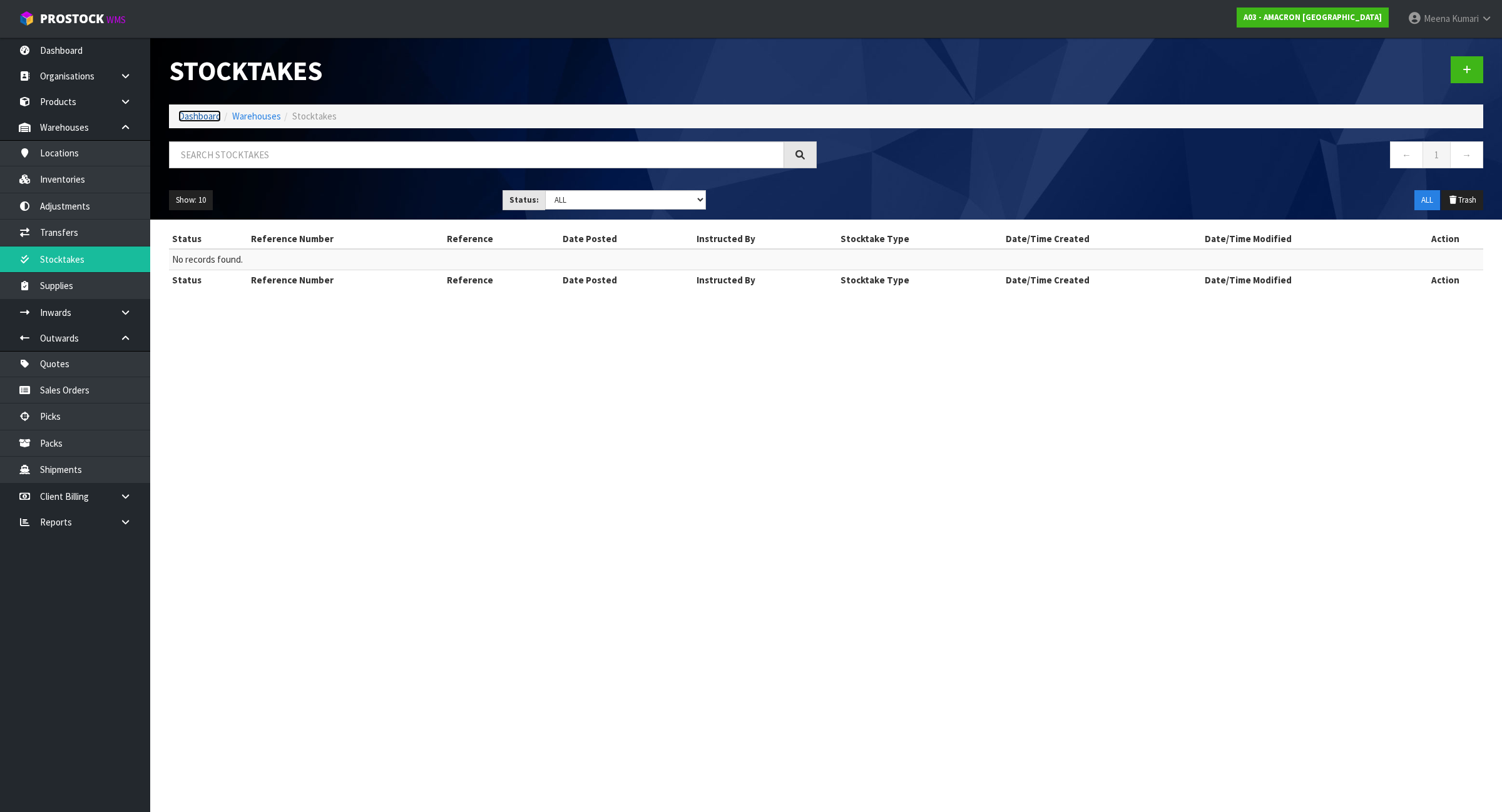
click at [202, 113] on link "Dashboard" at bounding box center [199, 115] width 42 height 12
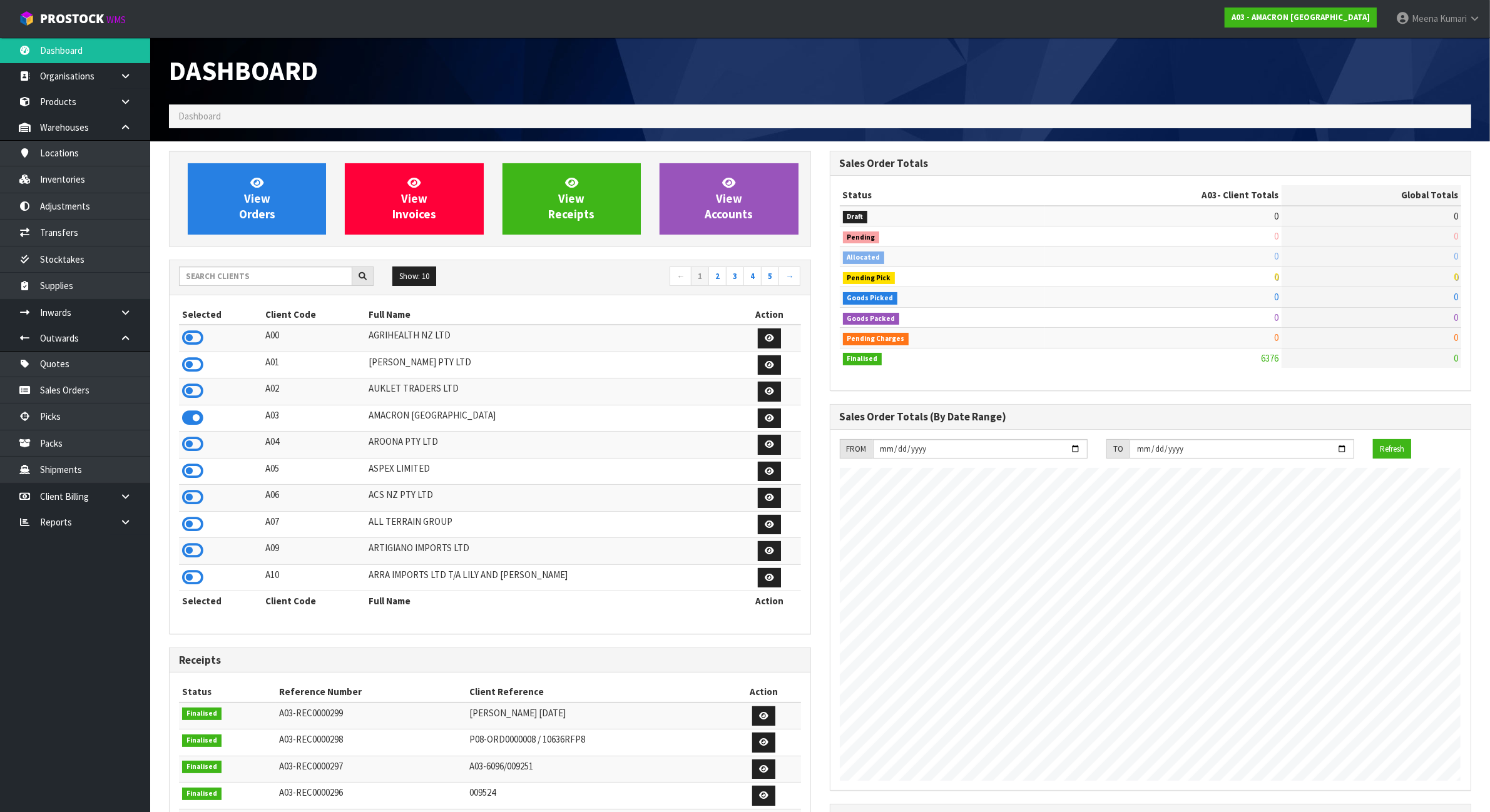
scroll to position [930, 660]
click at [224, 277] on input "text" at bounding box center [266, 276] width 174 height 20
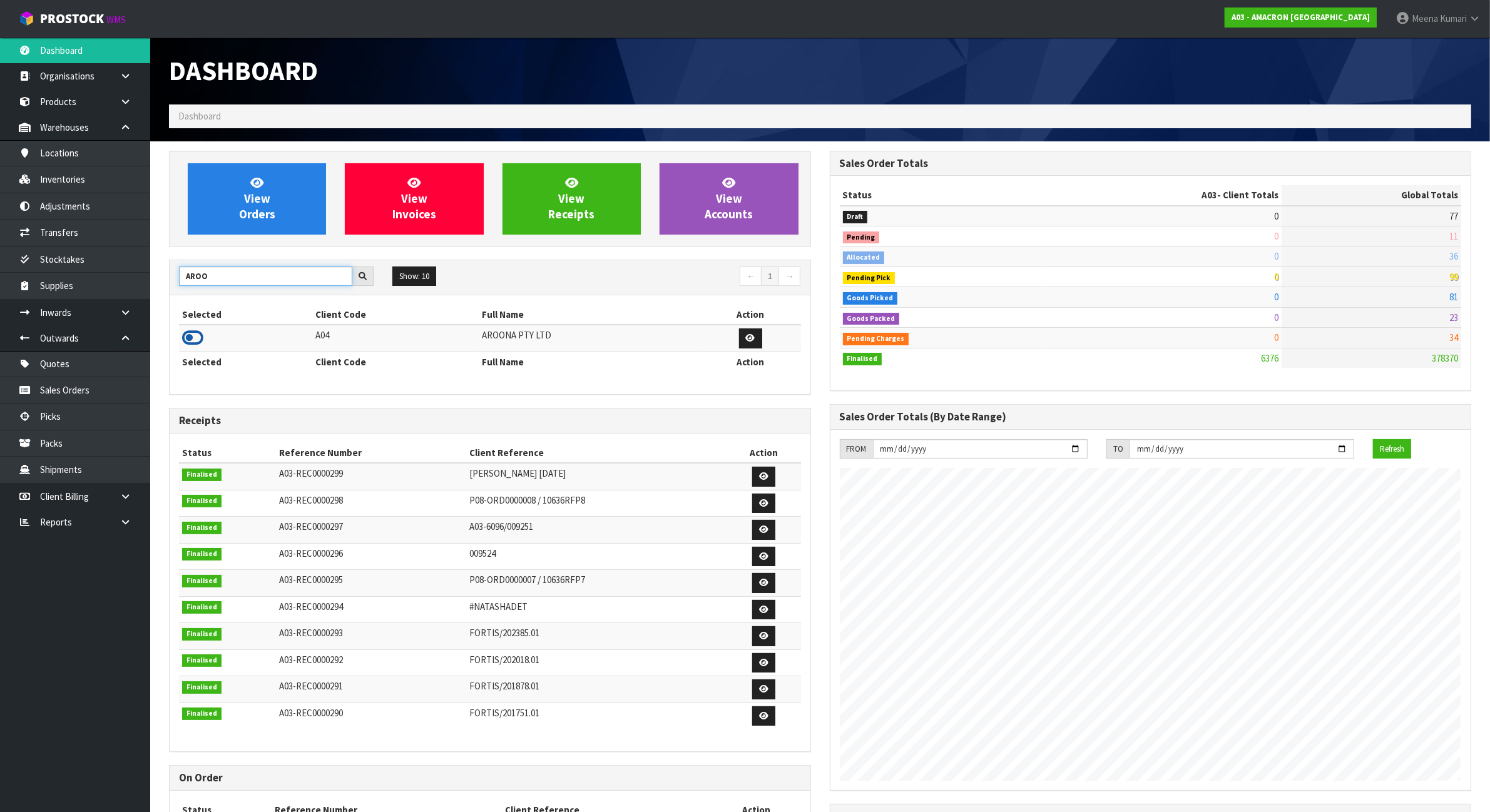
type input "AROO"
click at [192, 339] on icon at bounding box center [192, 338] width 22 height 19
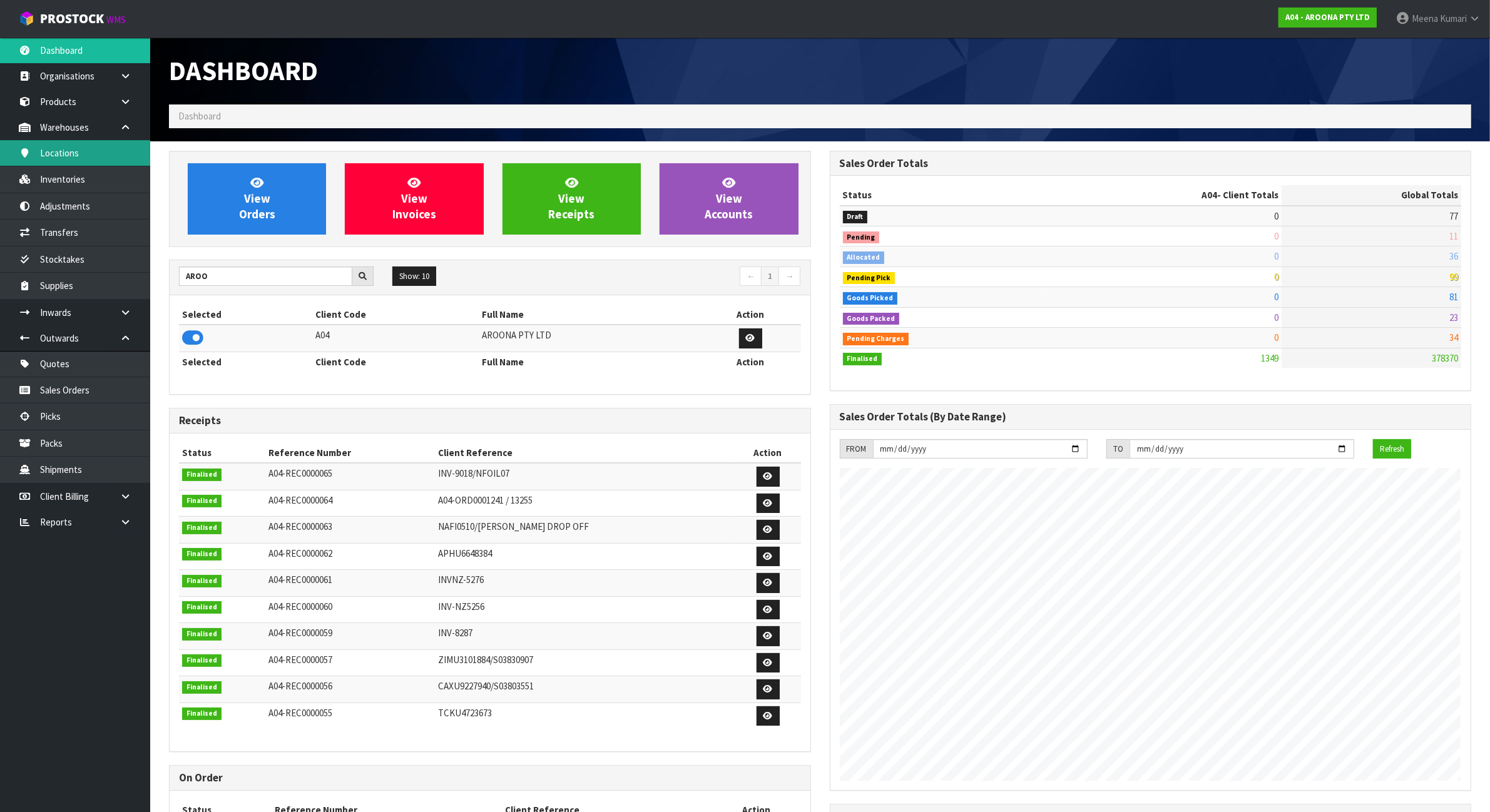
scroll to position [788, 660]
click at [110, 255] on link "Stocktakes" at bounding box center [75, 259] width 150 height 25
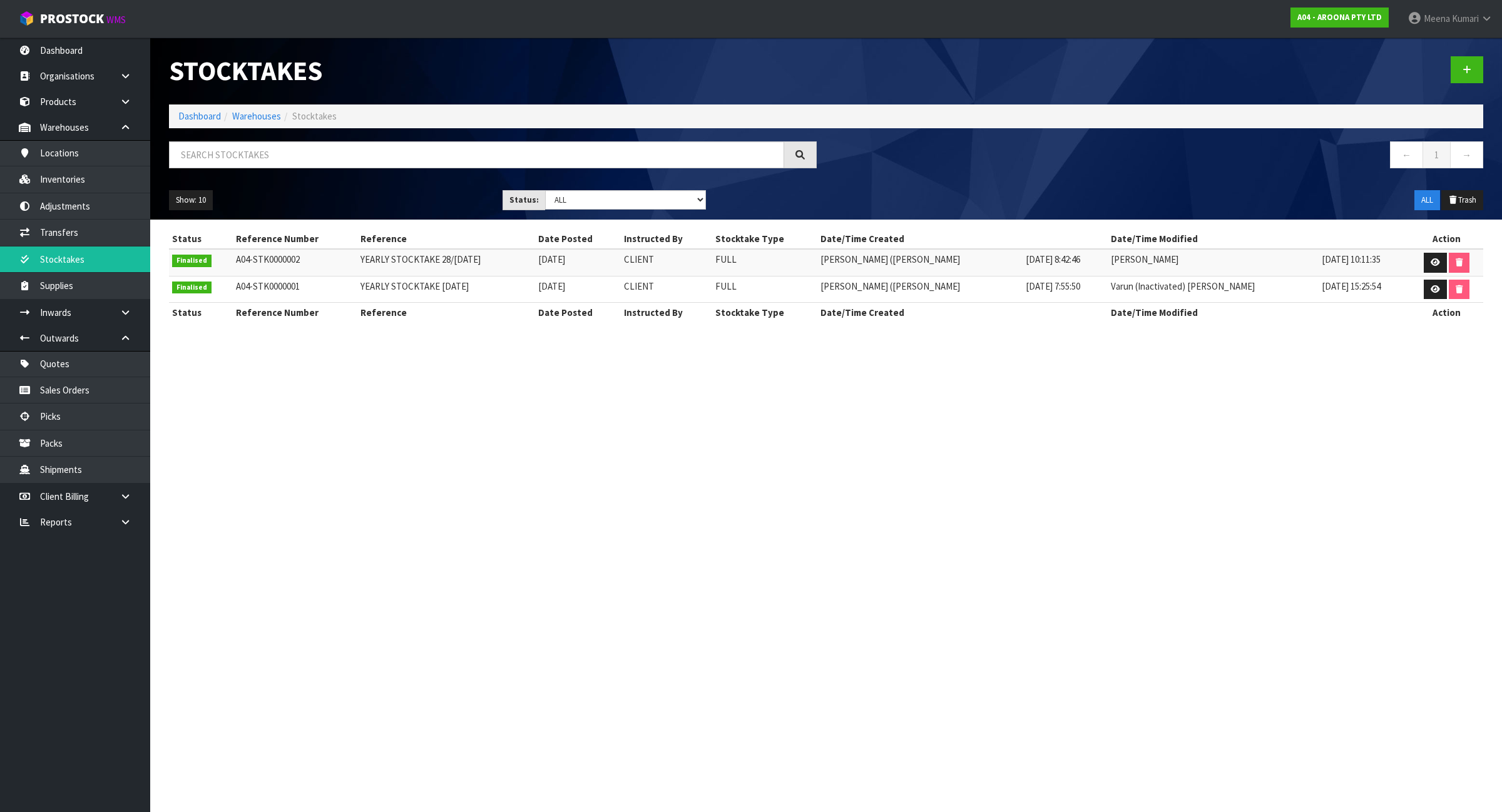
click at [170, 106] on ol "Dashboard Warehouses Stocktakes" at bounding box center [826, 115] width 1314 height 23
click at [191, 120] on link "Dashboard" at bounding box center [199, 115] width 42 height 12
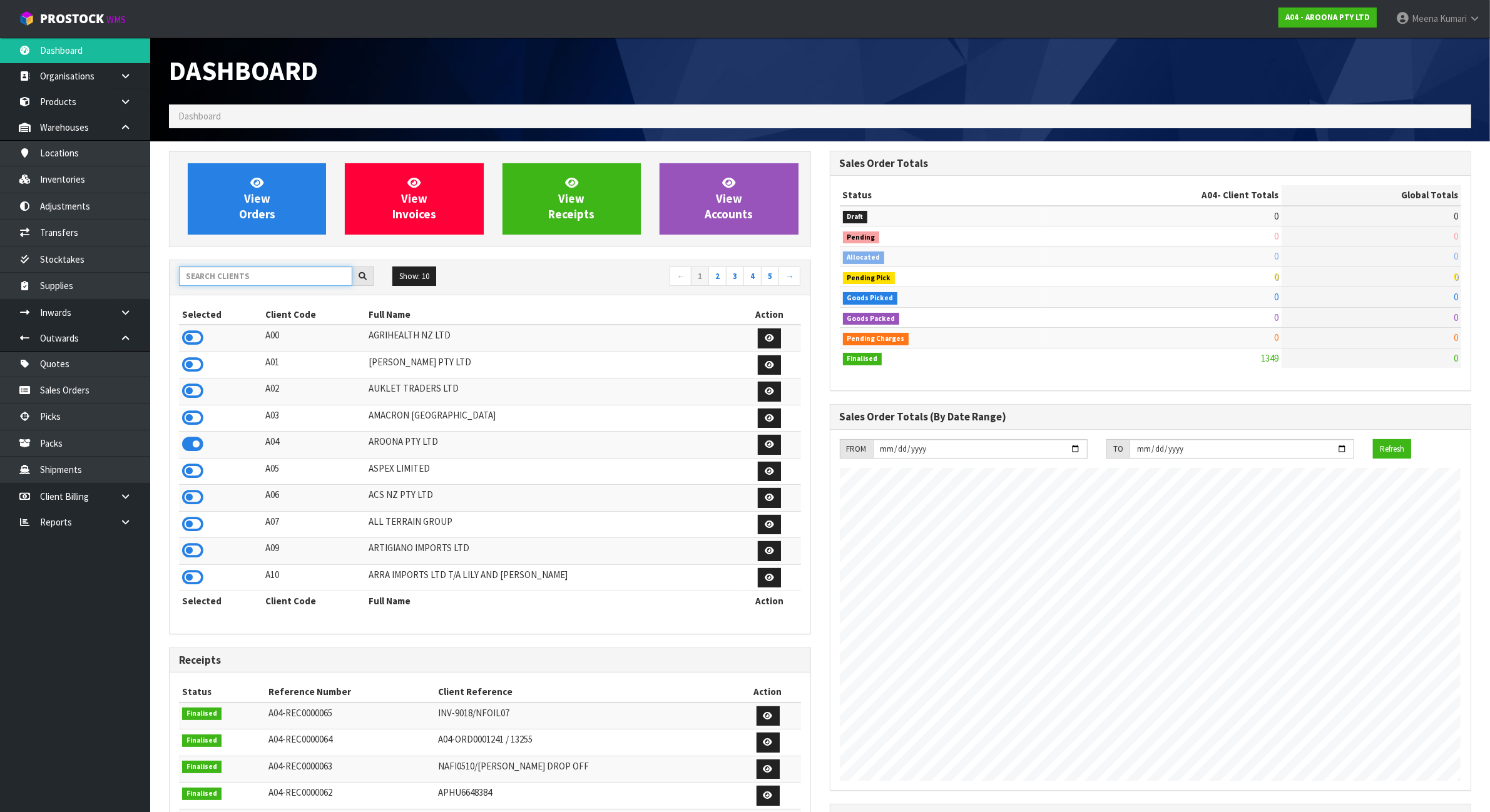
scroll to position [788, 660]
click at [198, 281] on input "text" at bounding box center [266, 276] width 174 height 20
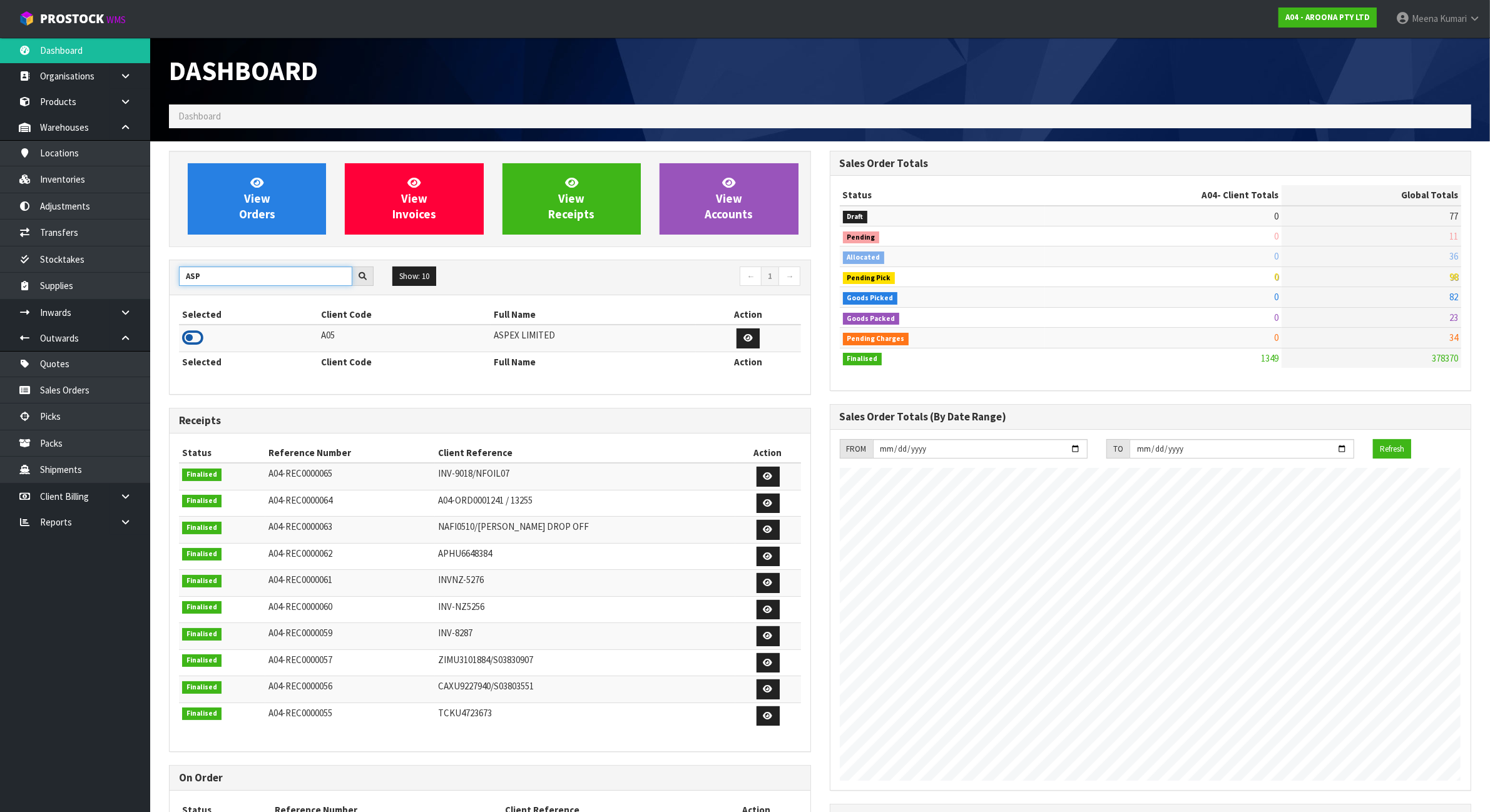
type input "ASP"
click at [192, 336] on icon at bounding box center [192, 338] width 22 height 19
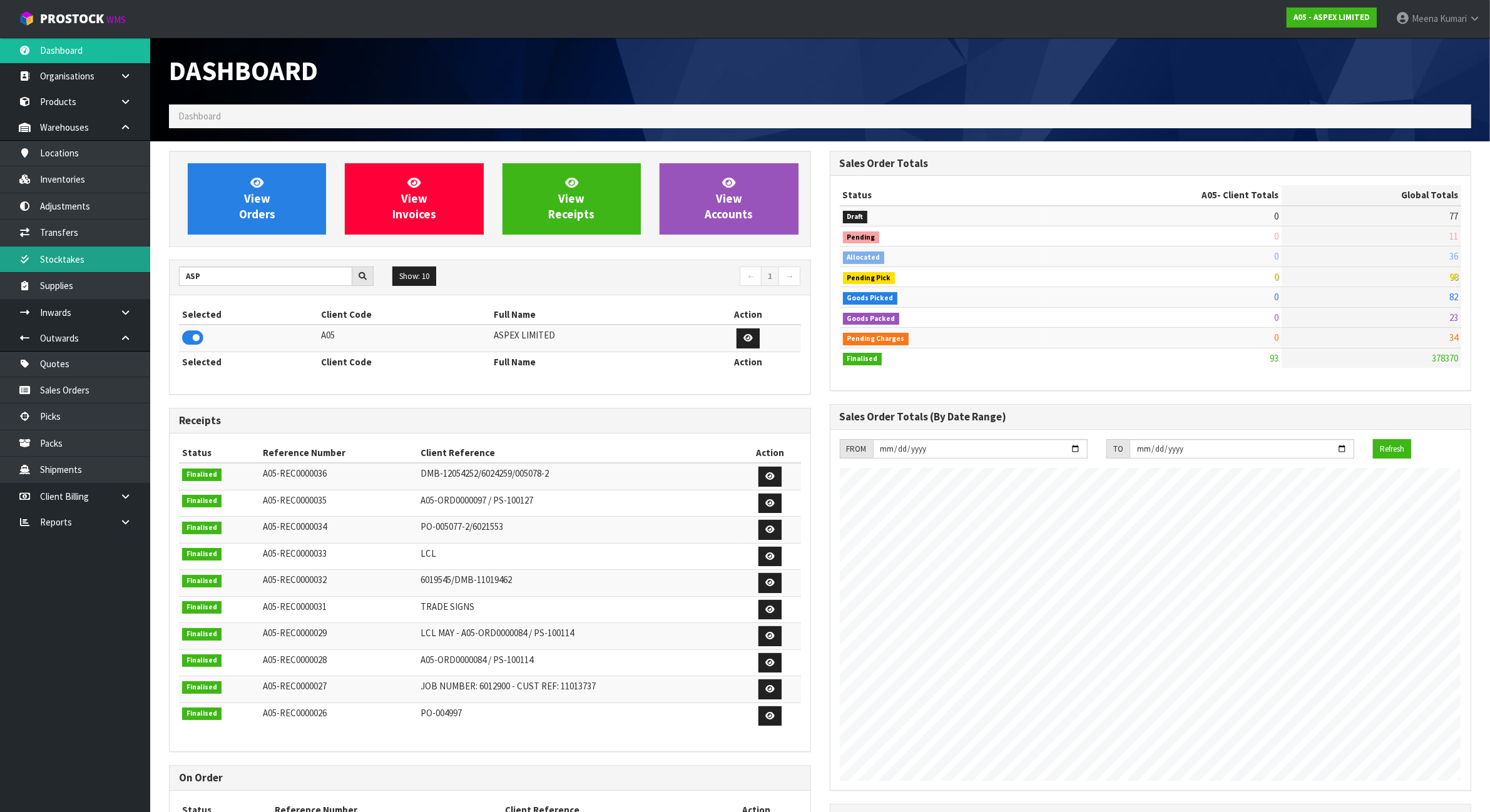
scroll to position [767, 660]
click at [84, 261] on link "Stocktakes" at bounding box center [75, 259] width 150 height 25
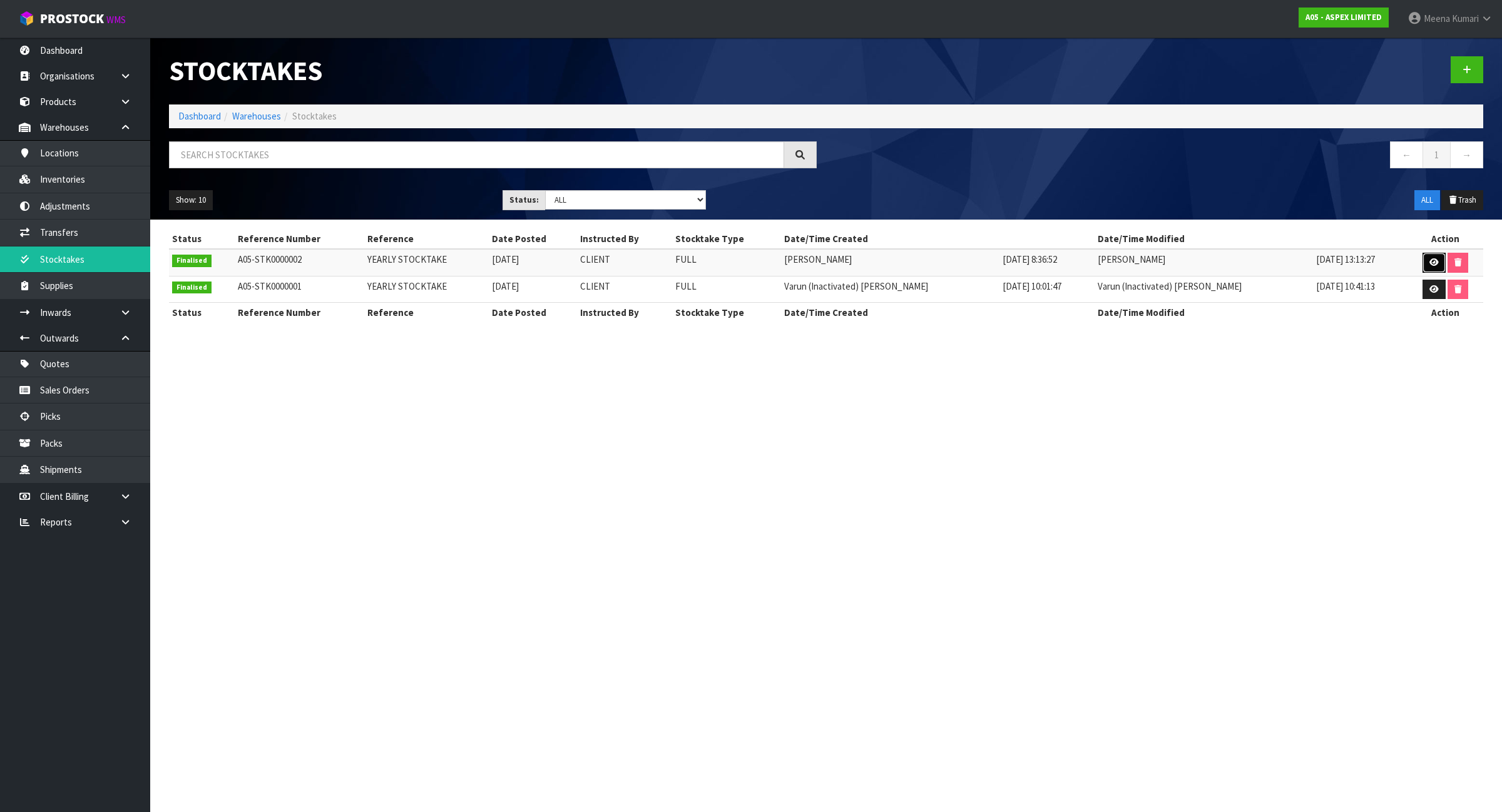
click at [1424, 262] on link at bounding box center [1433, 262] width 23 height 20
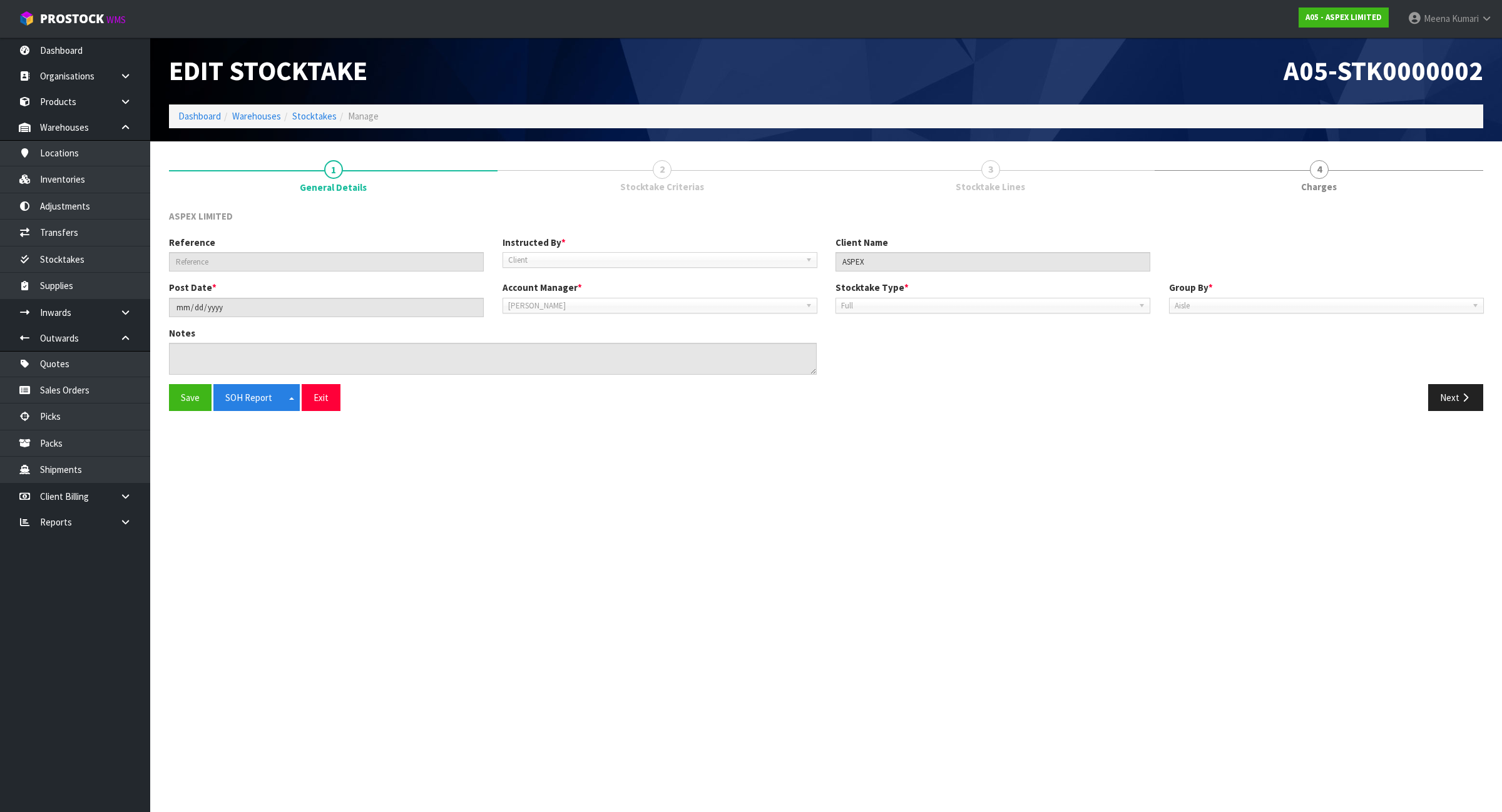
type input "YEARLY STOCKTAKE"
type input "2024-11-12"
click at [204, 110] on link "Dashboard" at bounding box center [199, 115] width 42 height 12
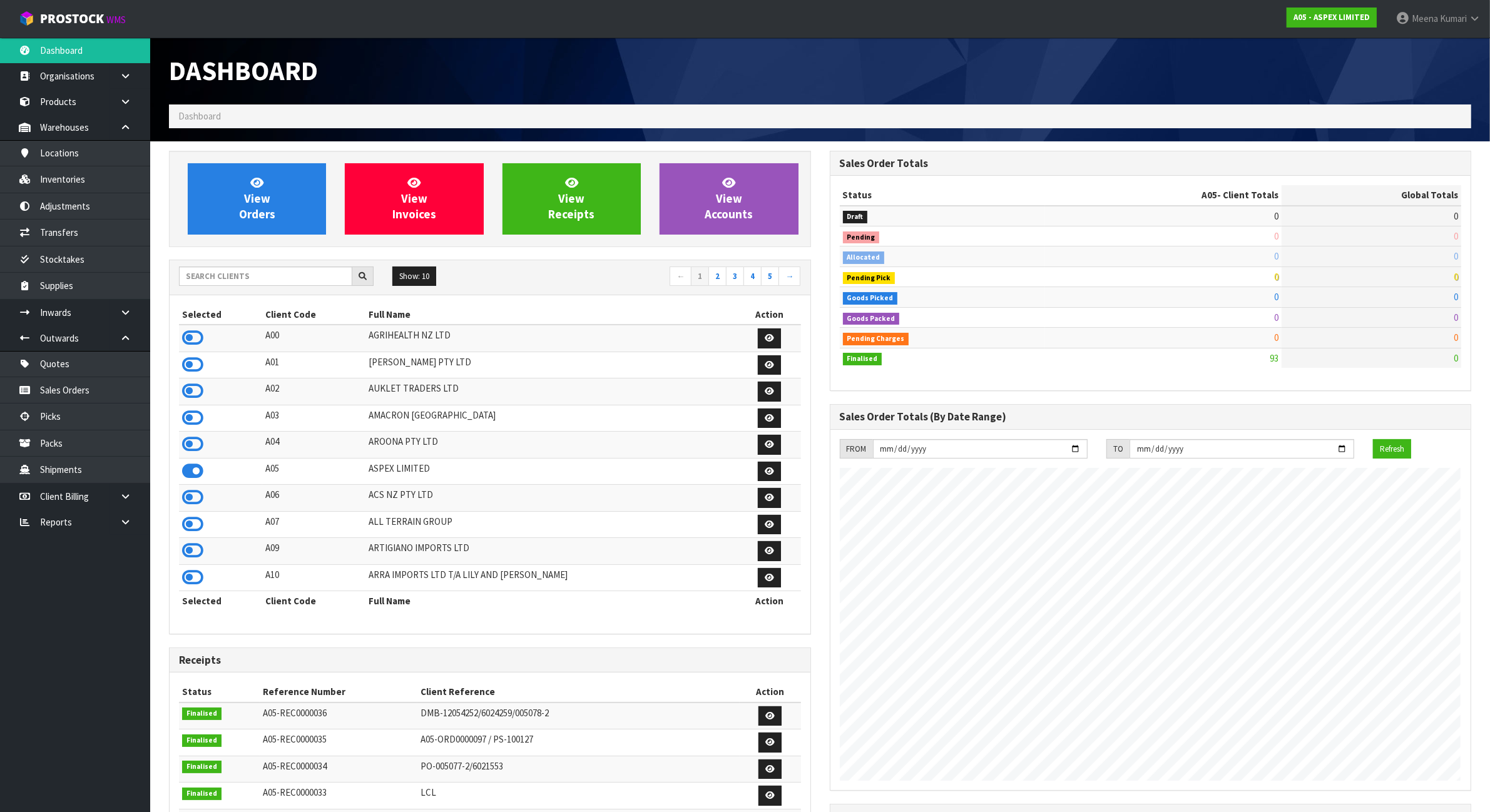
scroll to position [767, 660]
click at [239, 273] on input "text" at bounding box center [266, 276] width 174 height 20
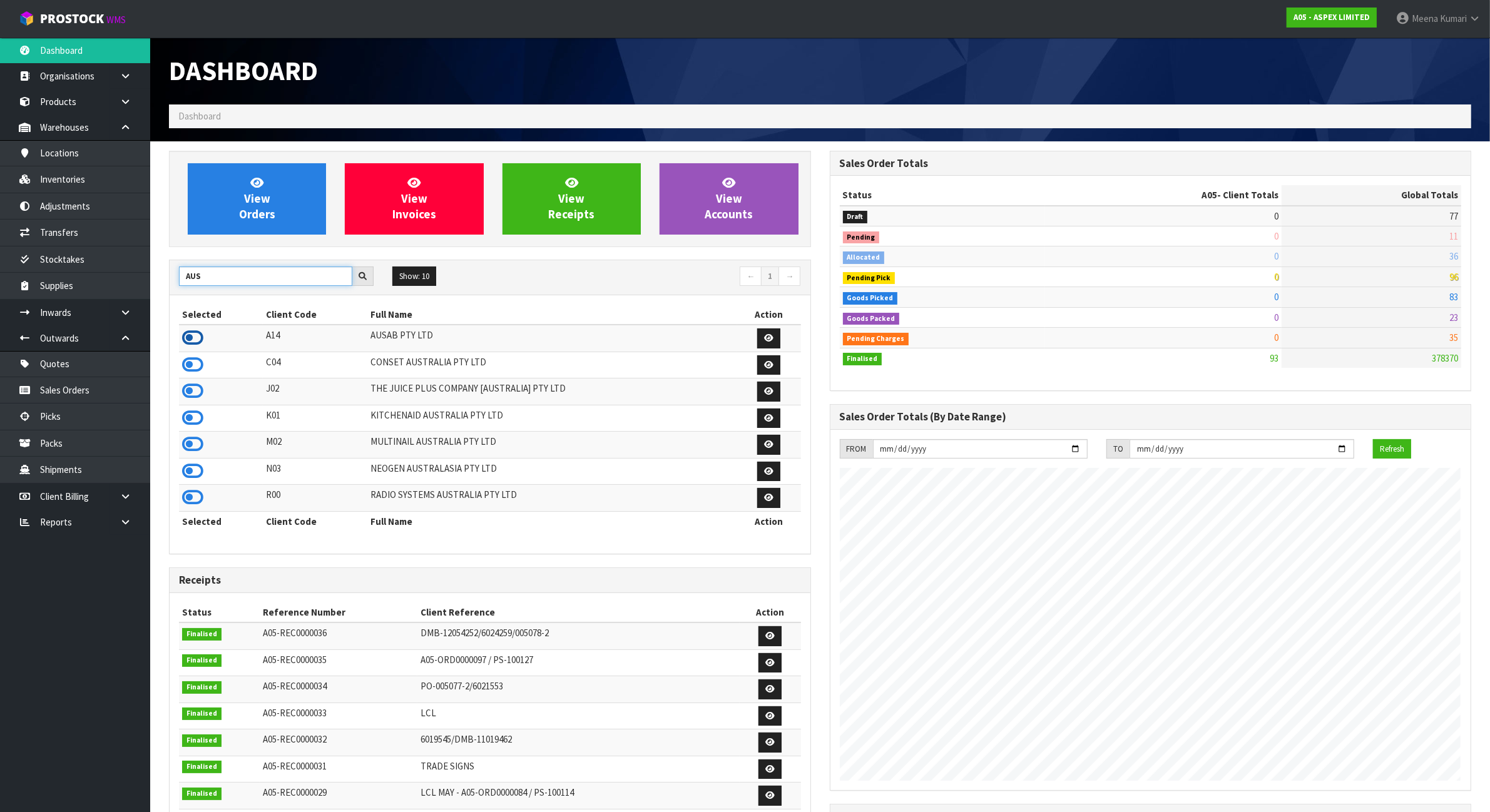
type input "AUS"
click at [194, 335] on icon at bounding box center [192, 338] width 22 height 19
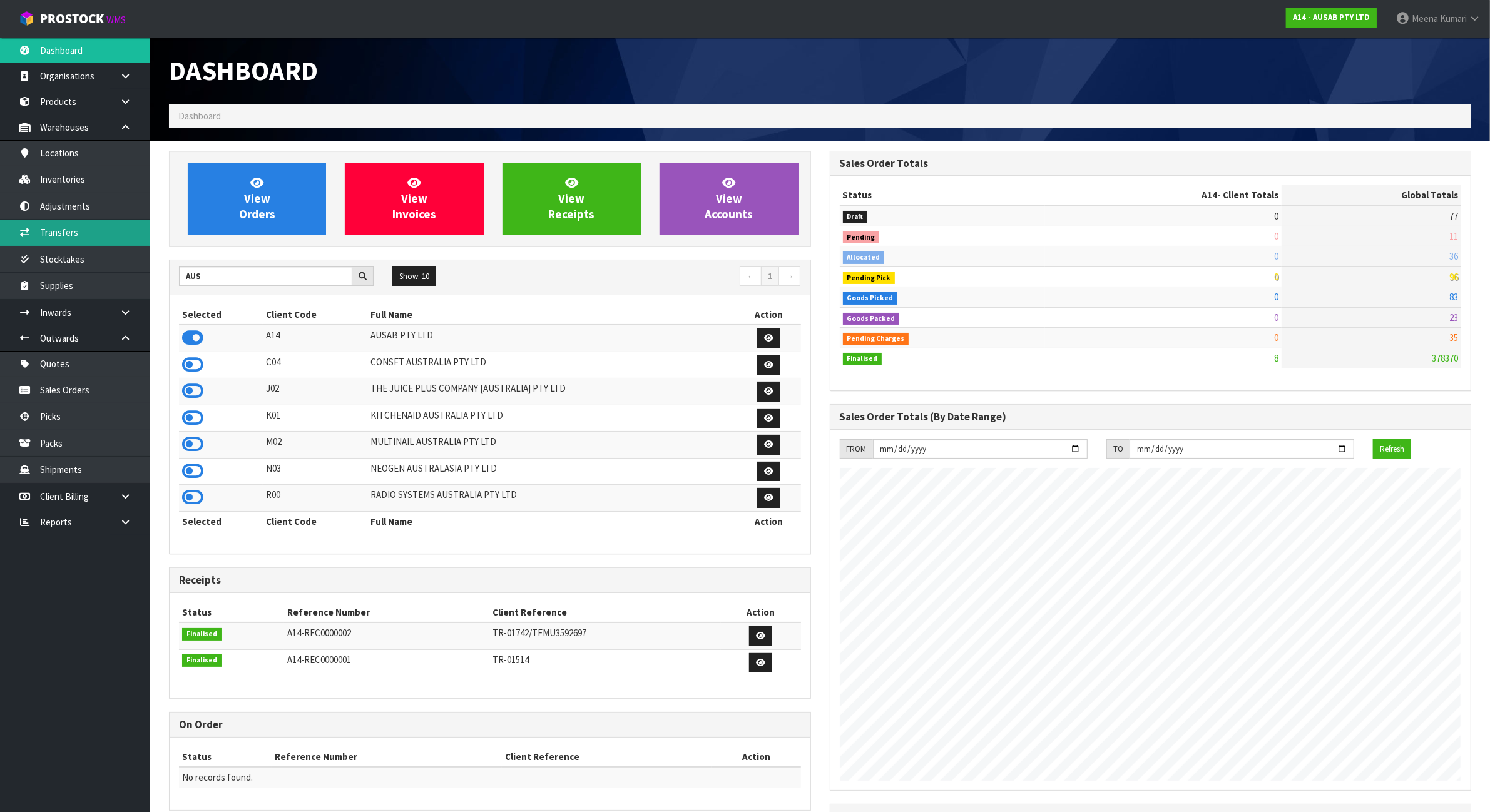
scroll to position [625063, 625270]
click at [79, 176] on link "Inventories" at bounding box center [75, 178] width 150 height 25
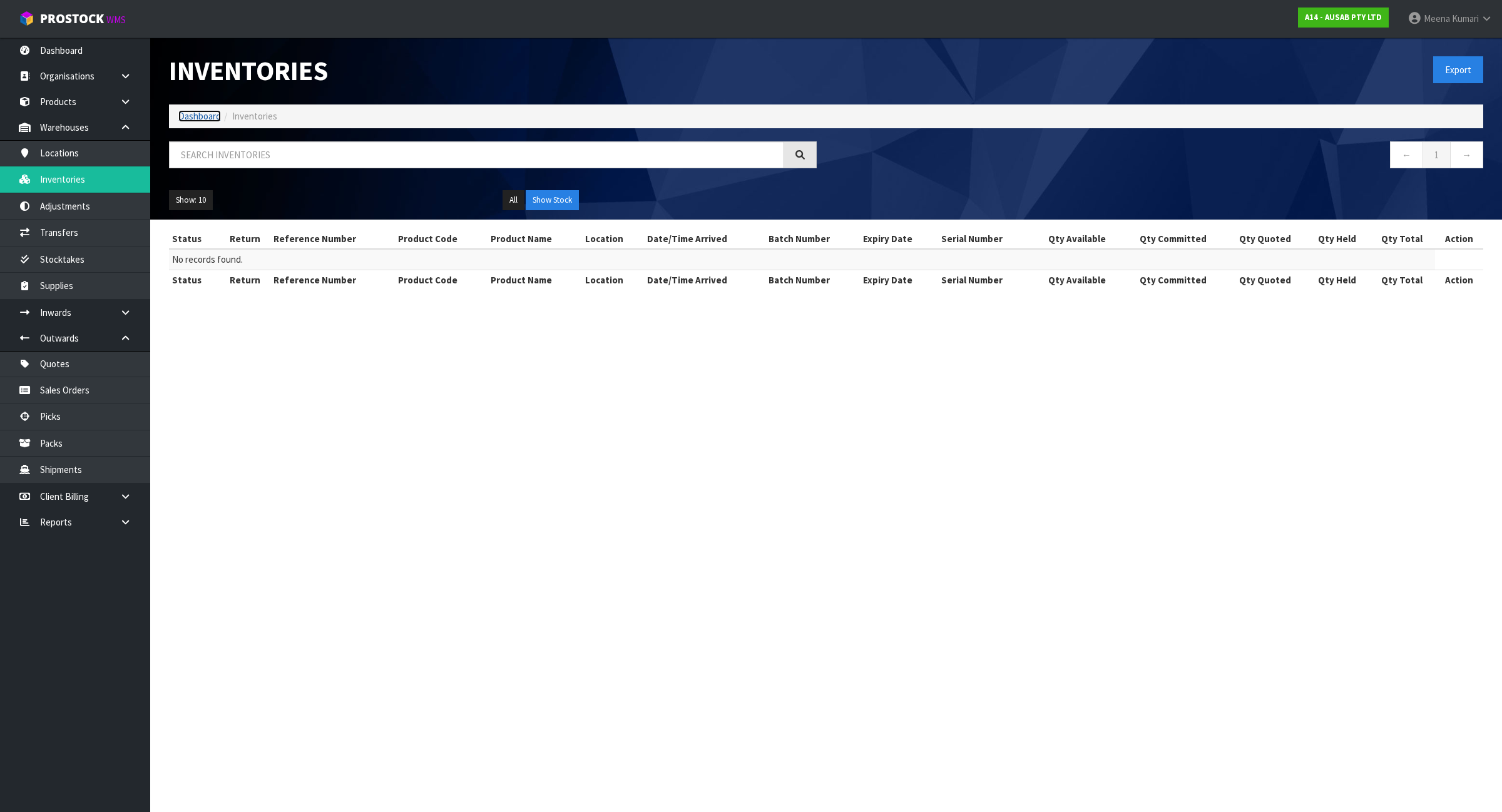
click at [180, 116] on link "Dashboard" at bounding box center [199, 115] width 42 height 12
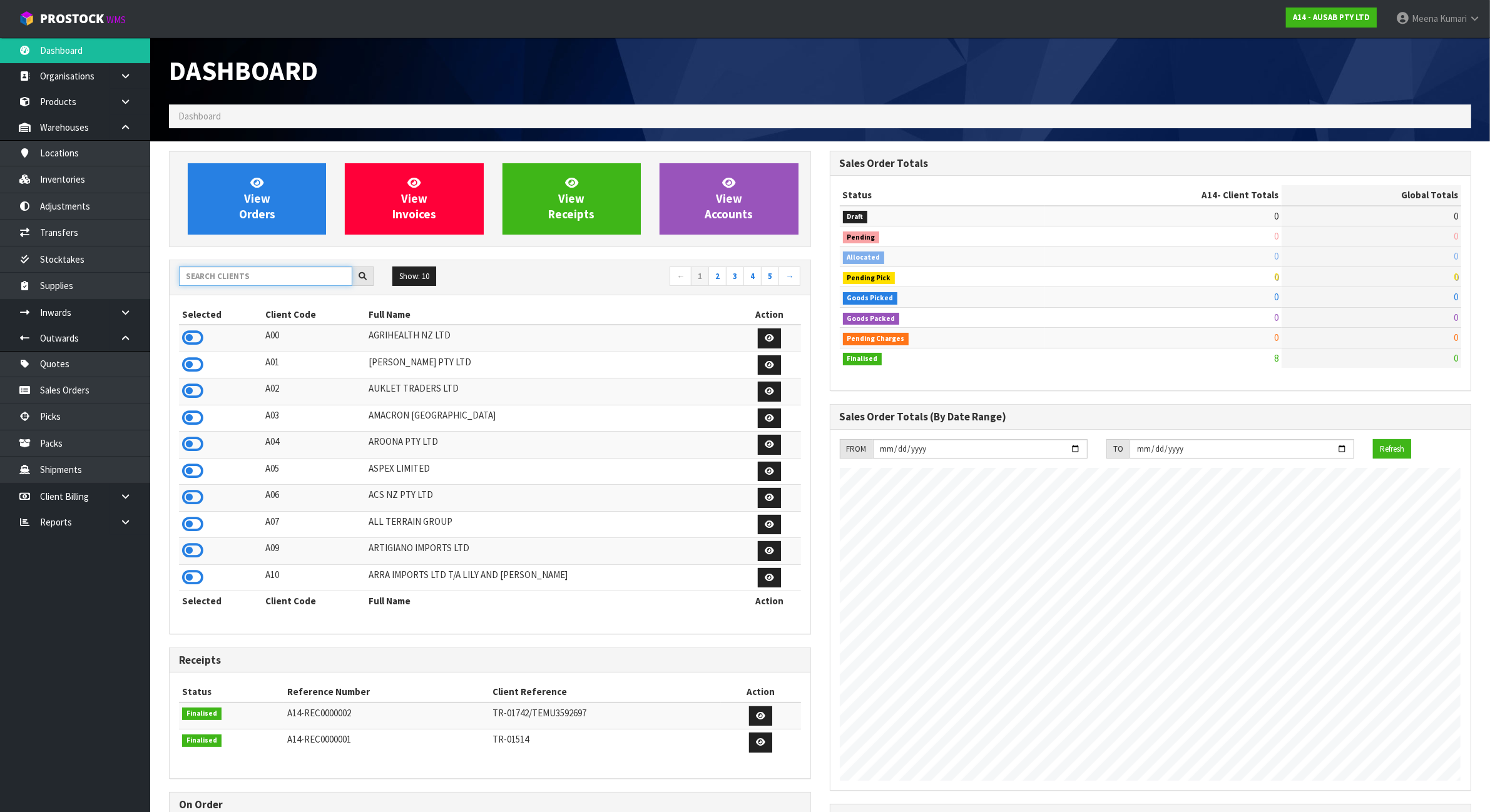
click at [217, 279] on input "text" at bounding box center [266, 276] width 174 height 20
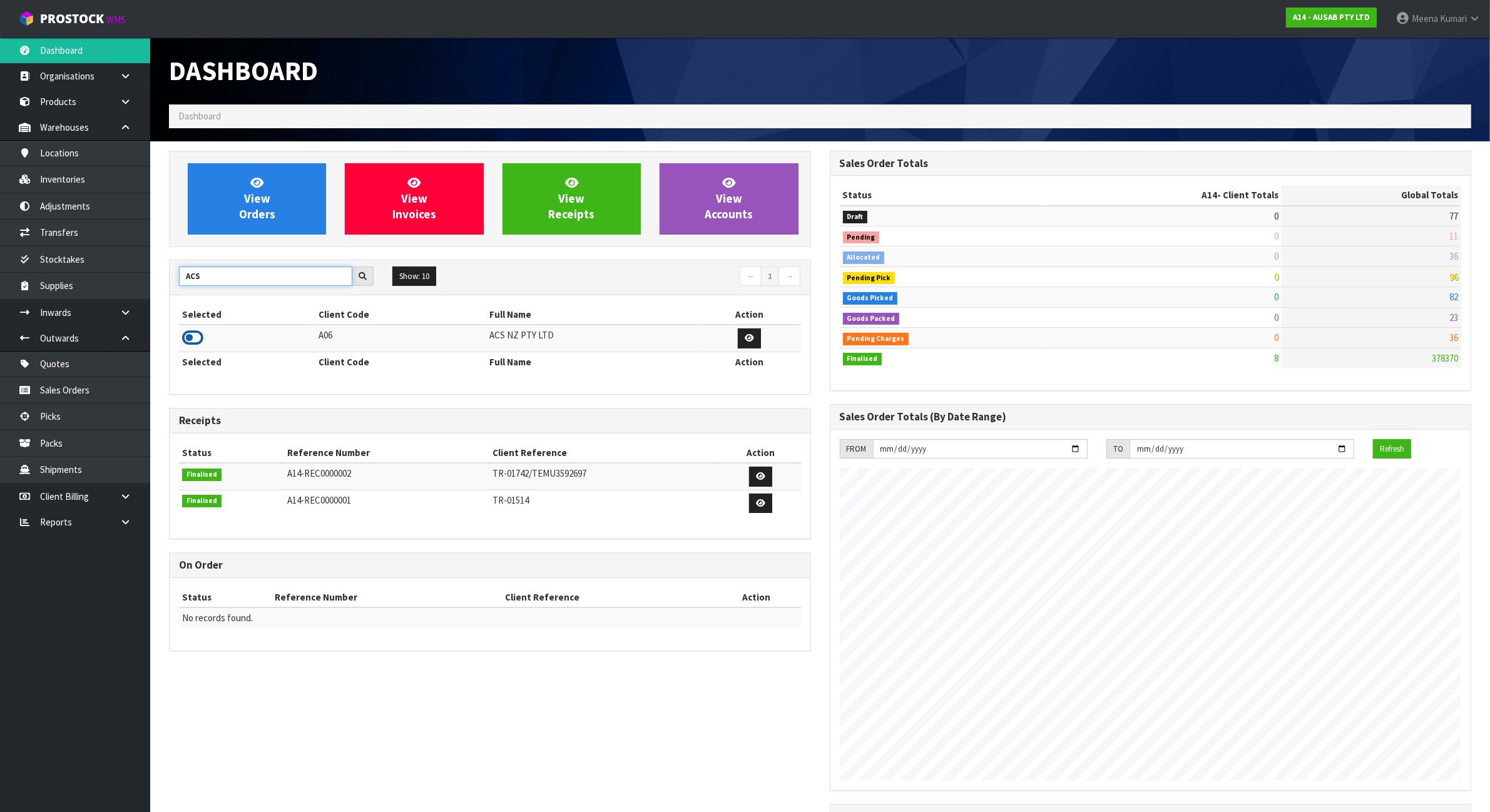
type input "ACS"
click at [192, 337] on icon at bounding box center [192, 338] width 22 height 19
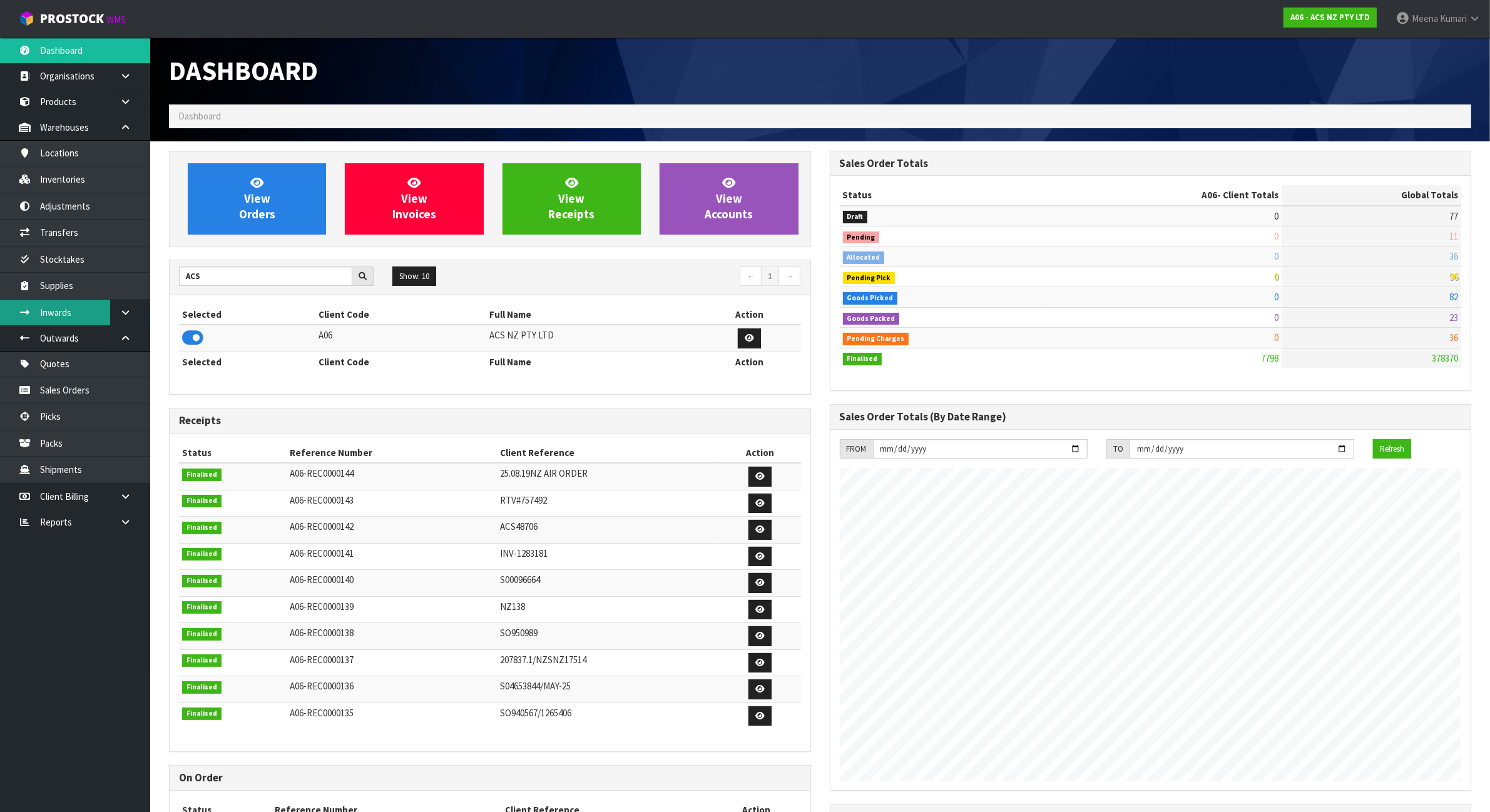
scroll to position [952, 660]
click at [75, 258] on link "Stocktakes" at bounding box center [75, 259] width 150 height 25
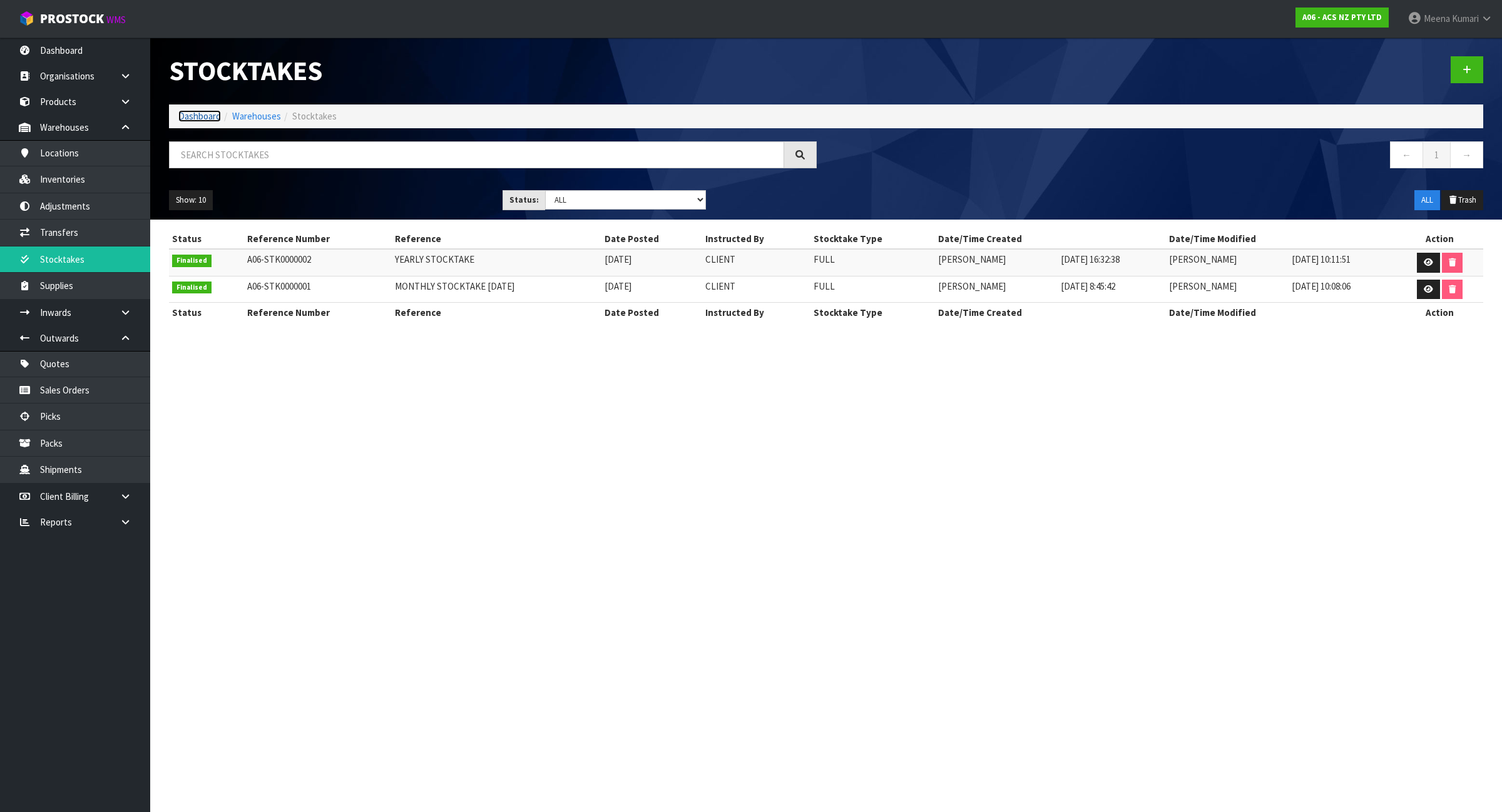
click at [199, 116] on link "Dashboard" at bounding box center [199, 115] width 42 height 12
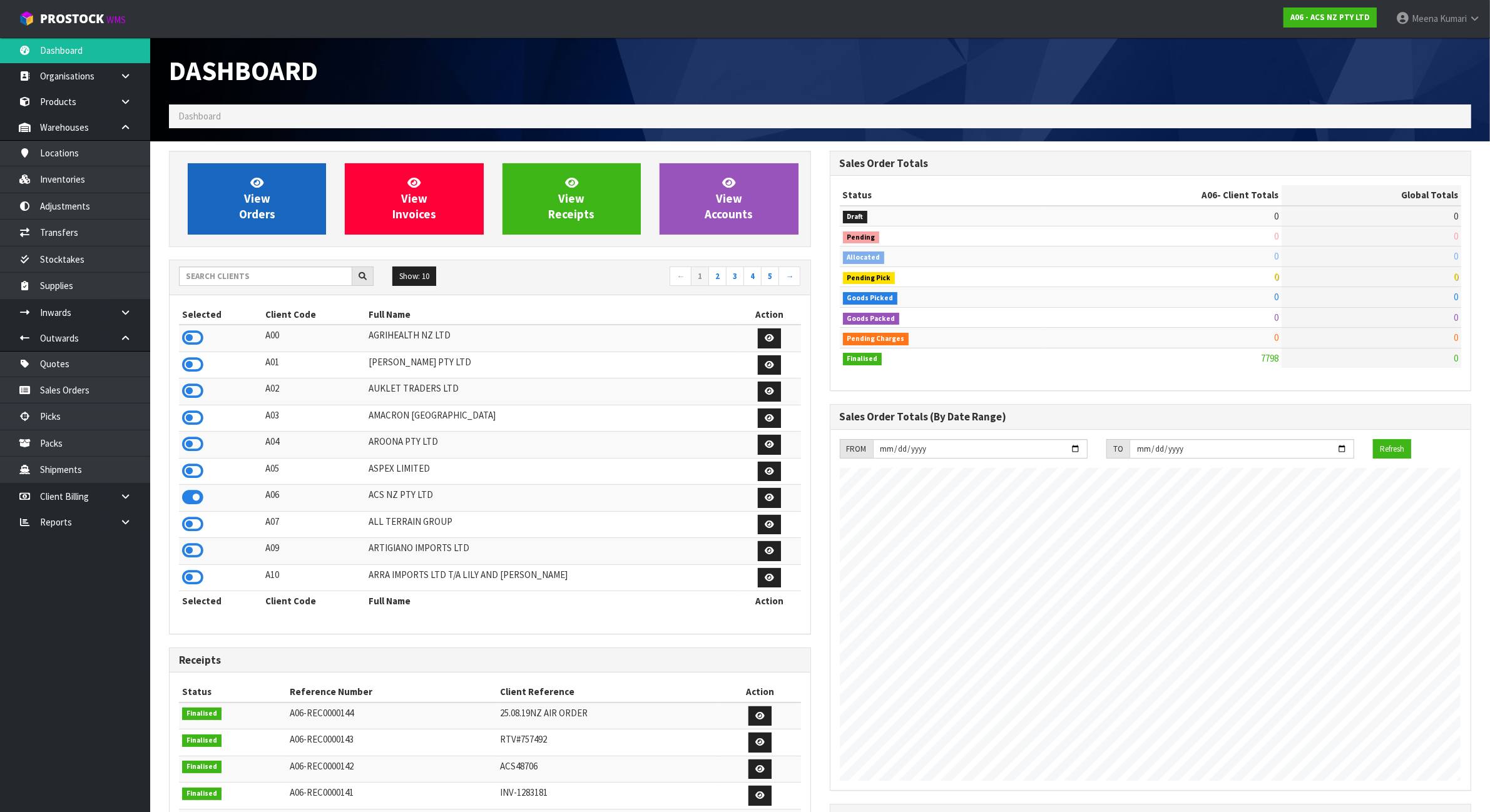
scroll to position [952, 660]
click at [269, 274] on input "text" at bounding box center [266, 276] width 174 height 20
click at [282, 276] on input "text" at bounding box center [266, 276] width 174 height 20
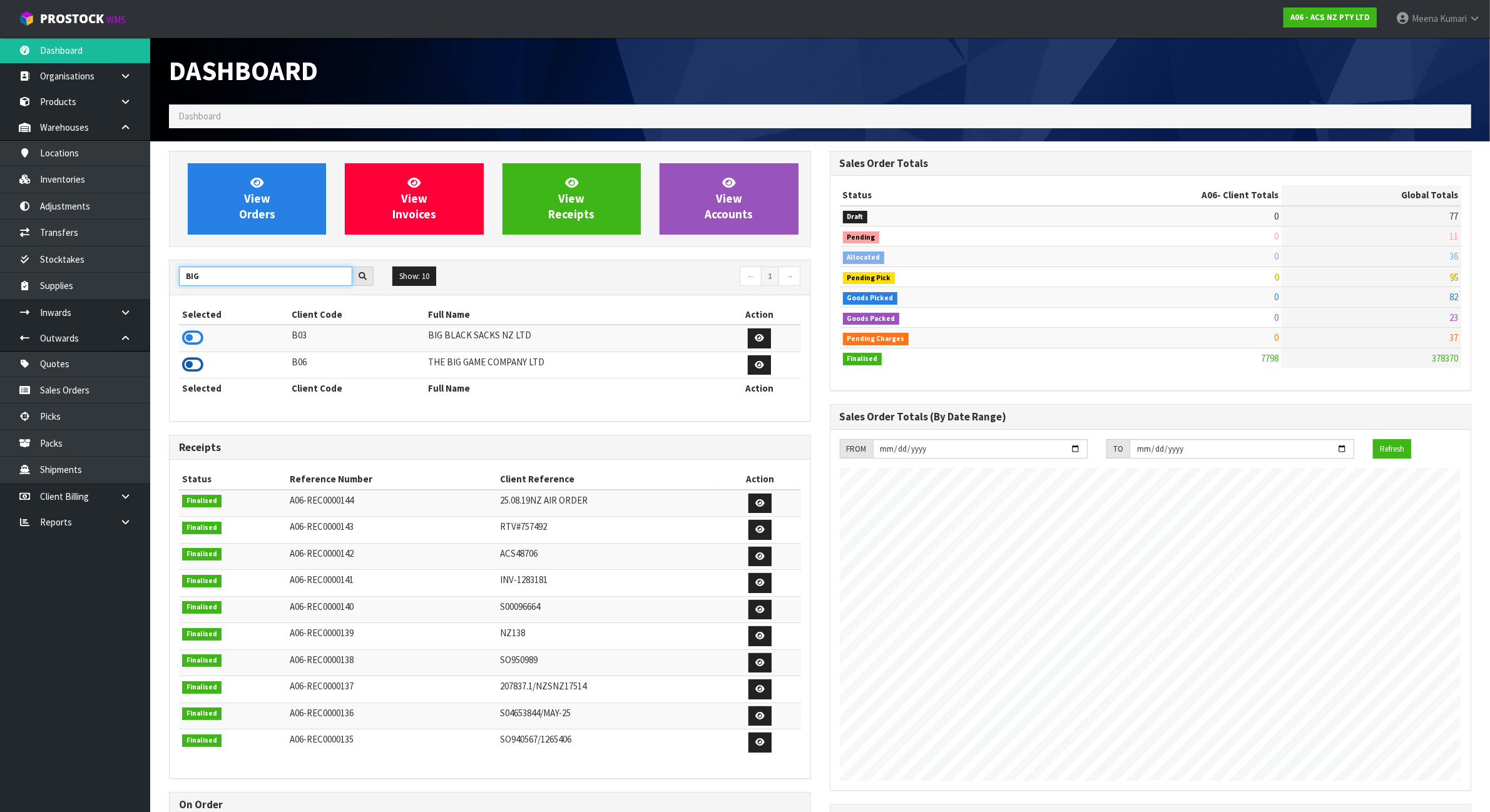
type input "BIG"
click at [192, 367] on icon at bounding box center [192, 365] width 22 height 19
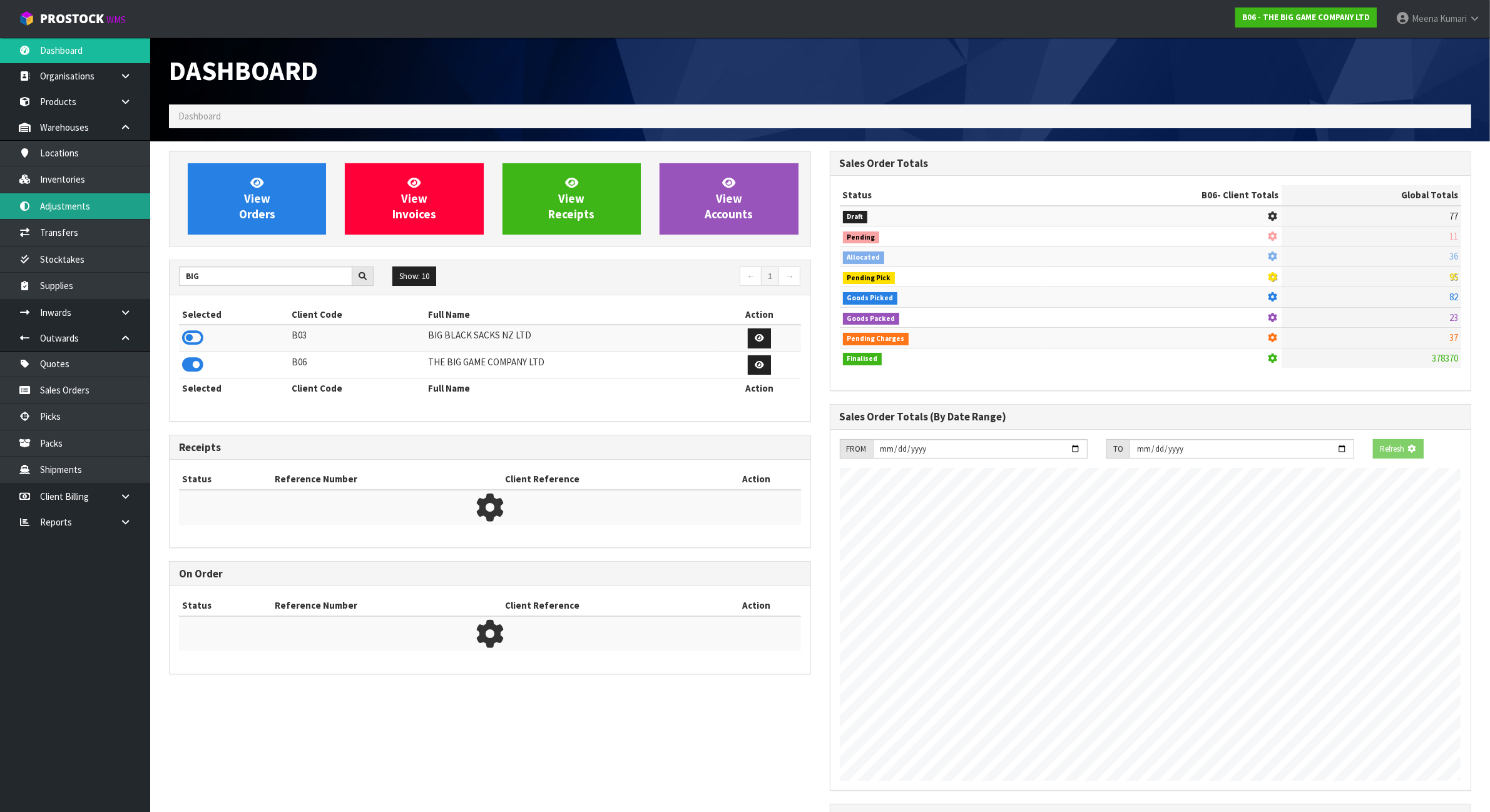
scroll to position [930, 660]
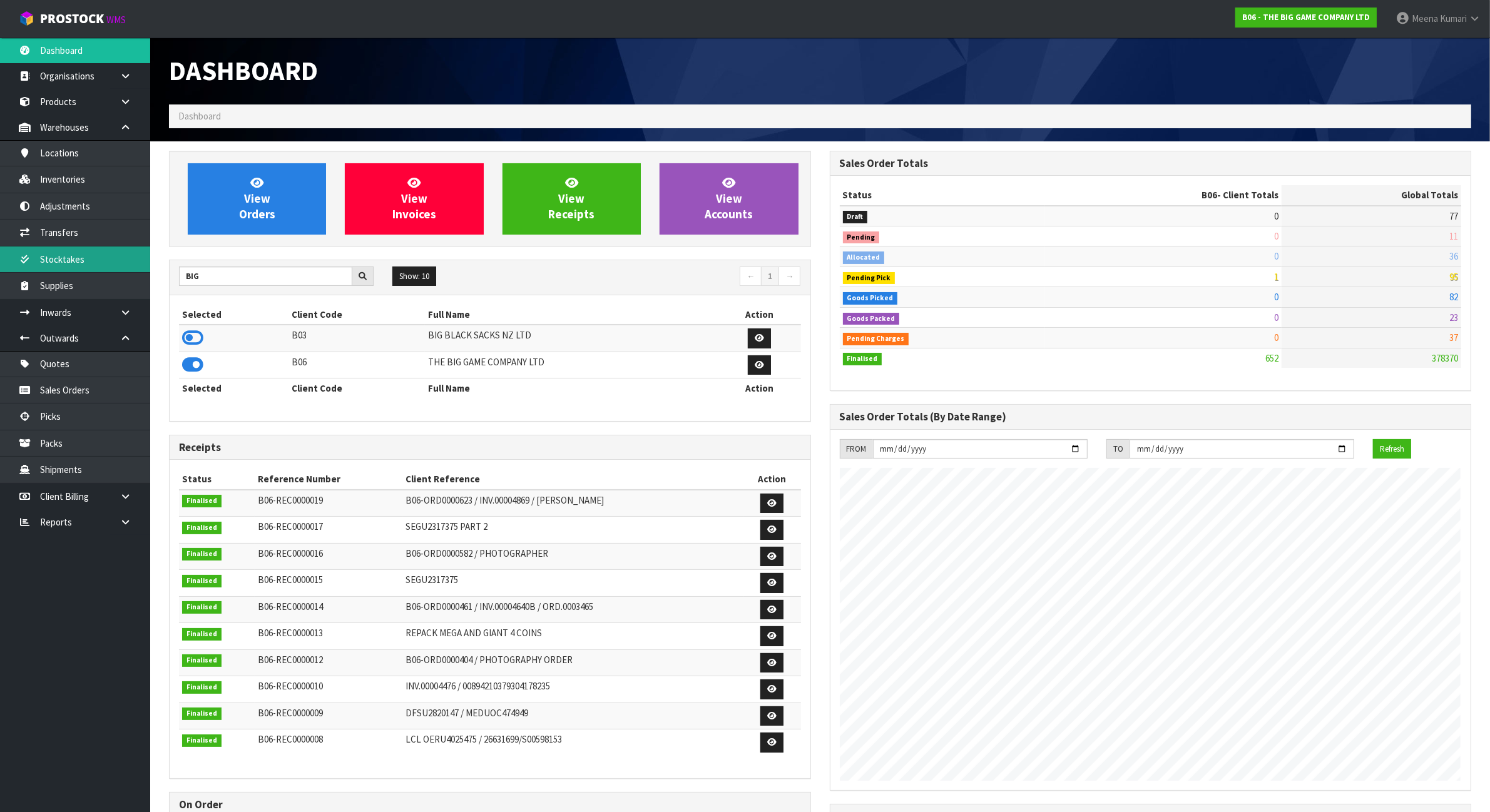
click at [100, 255] on link "Stocktakes" at bounding box center [75, 259] width 150 height 25
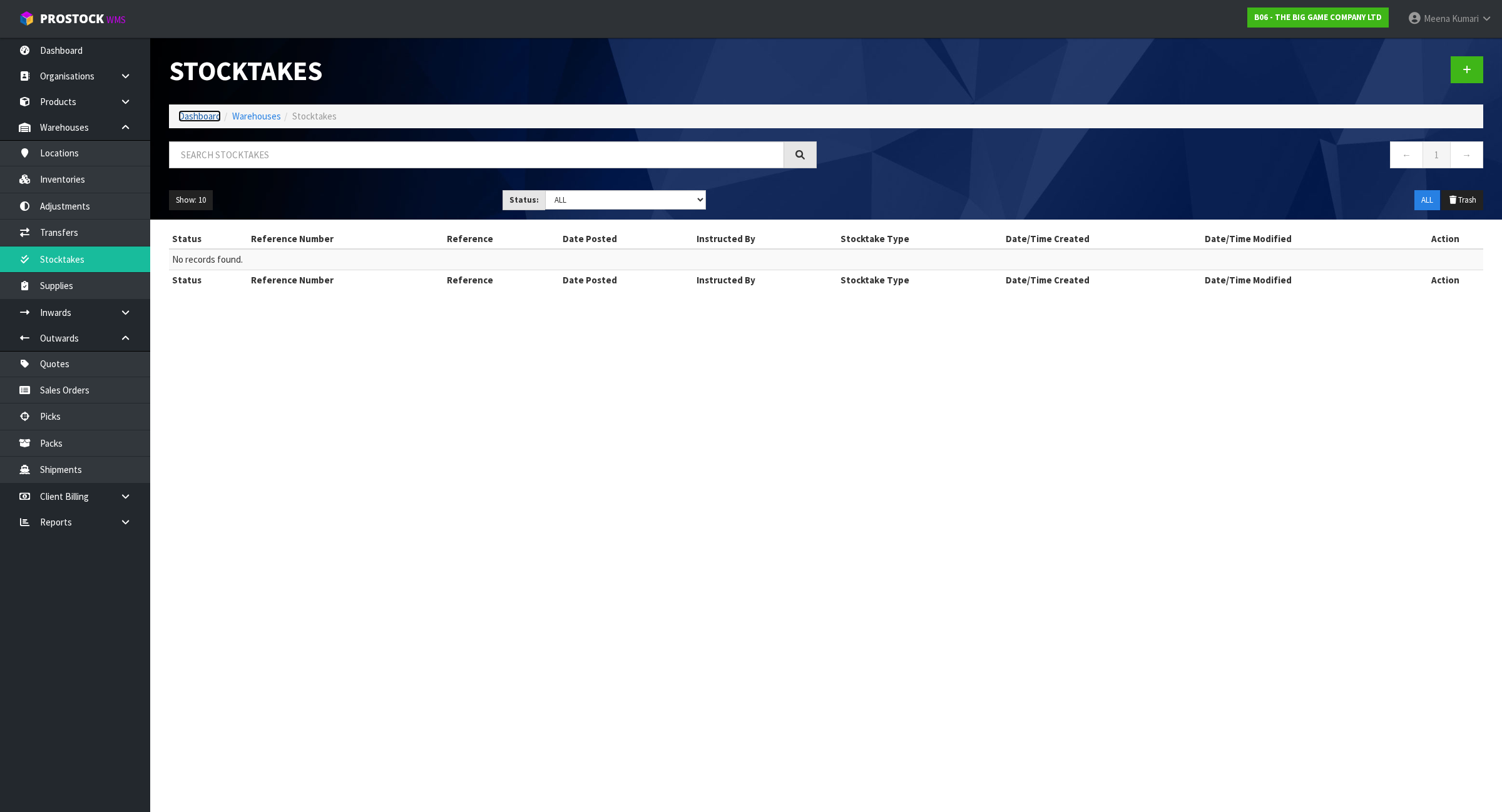
click at [209, 119] on link "Dashboard" at bounding box center [199, 115] width 42 height 12
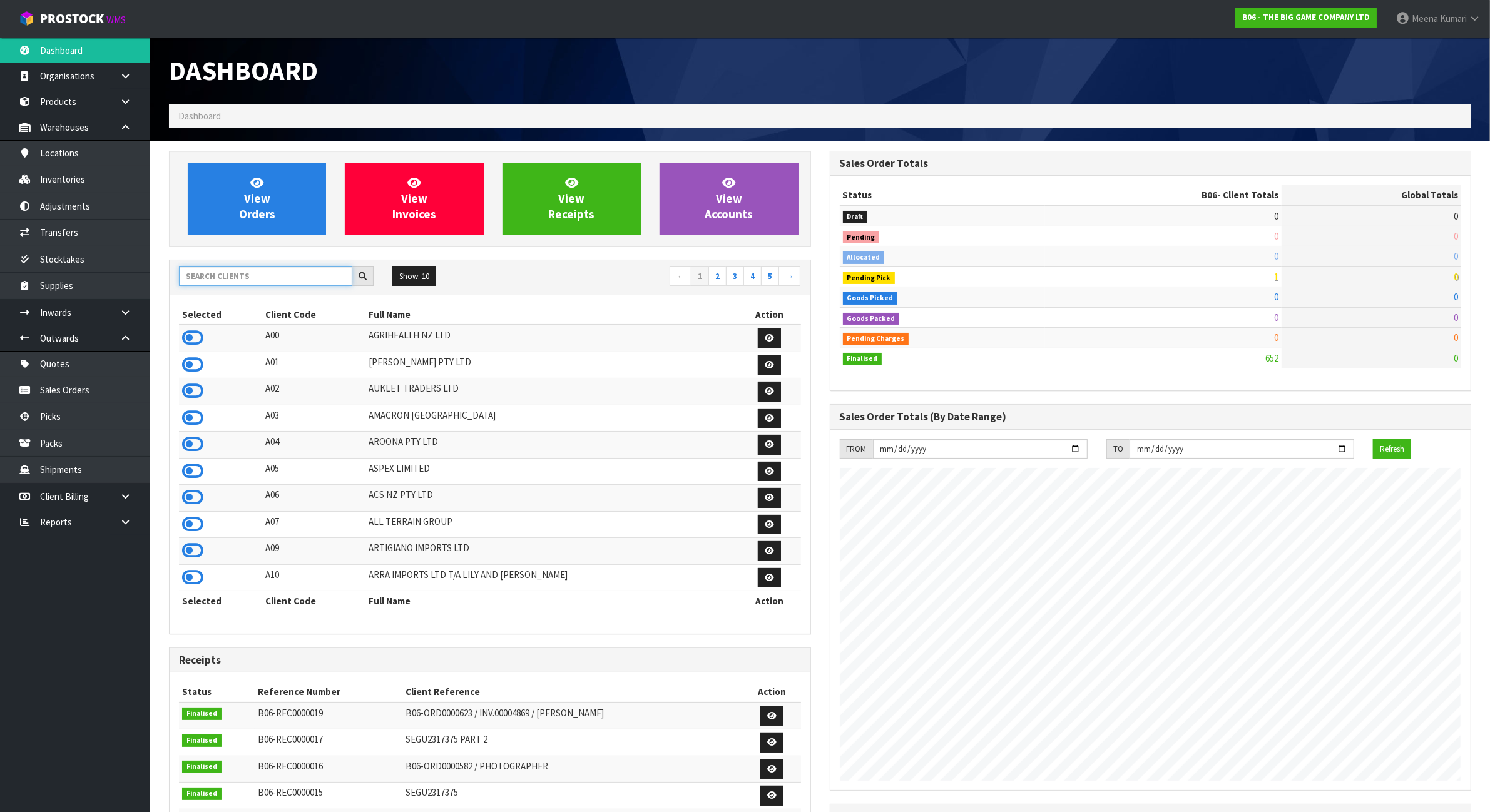
scroll to position [930, 660]
click at [234, 279] on input "text" at bounding box center [266, 276] width 174 height 20
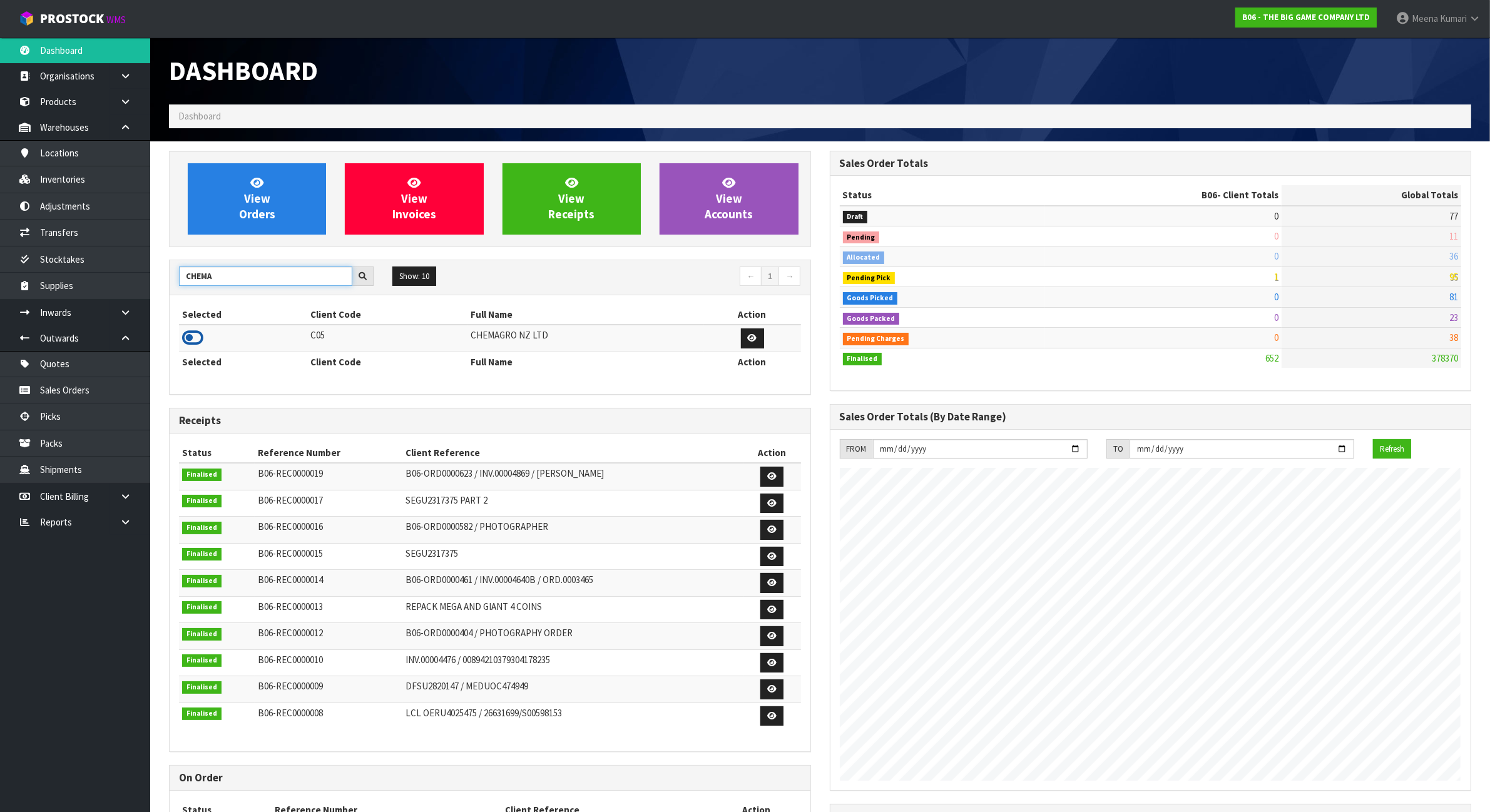
type input "CHEMA"
click at [194, 343] on icon at bounding box center [192, 338] width 22 height 19
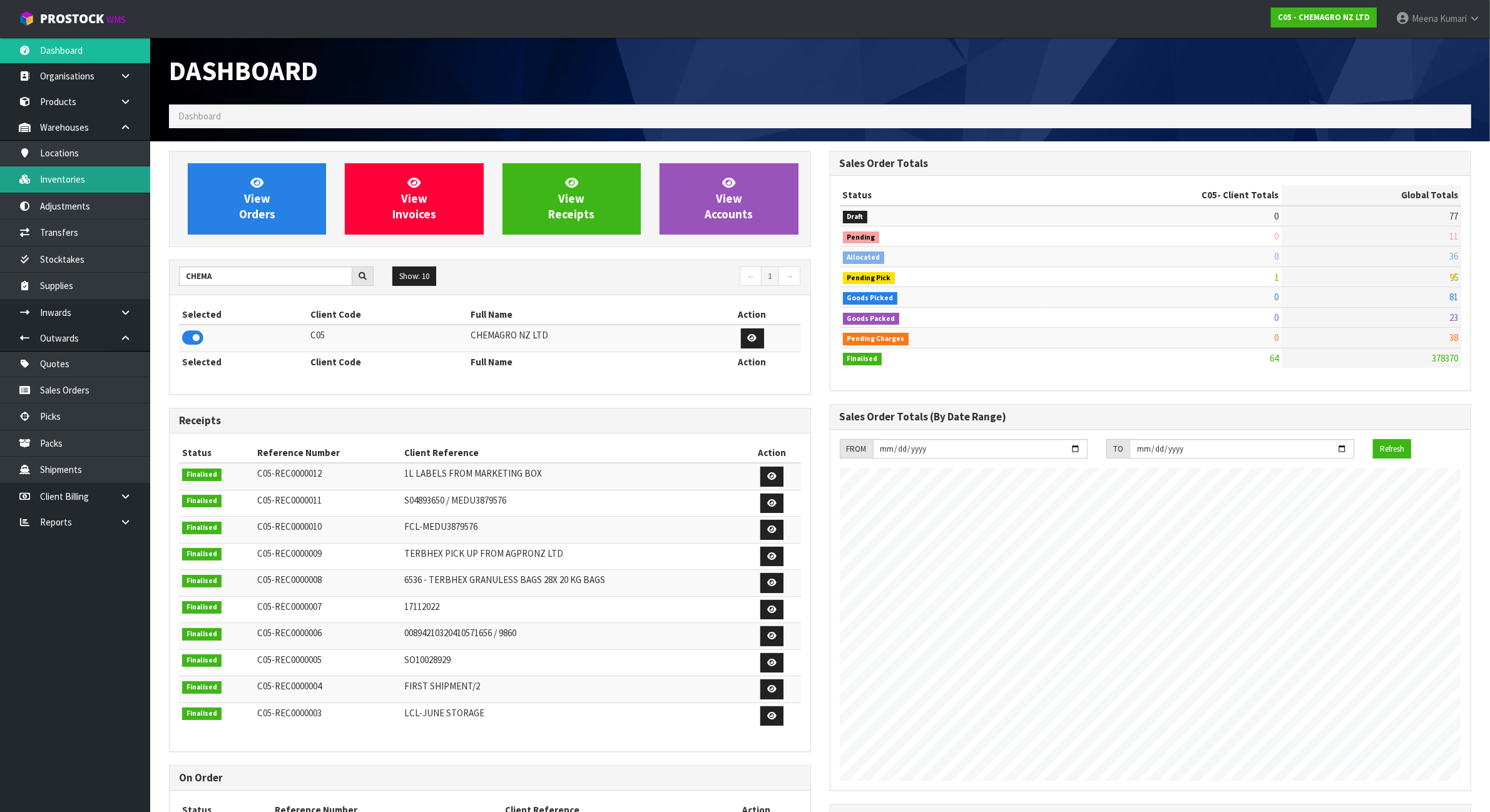
scroll to position [625063, 625270]
click at [101, 185] on link "Inventories" at bounding box center [75, 178] width 150 height 25
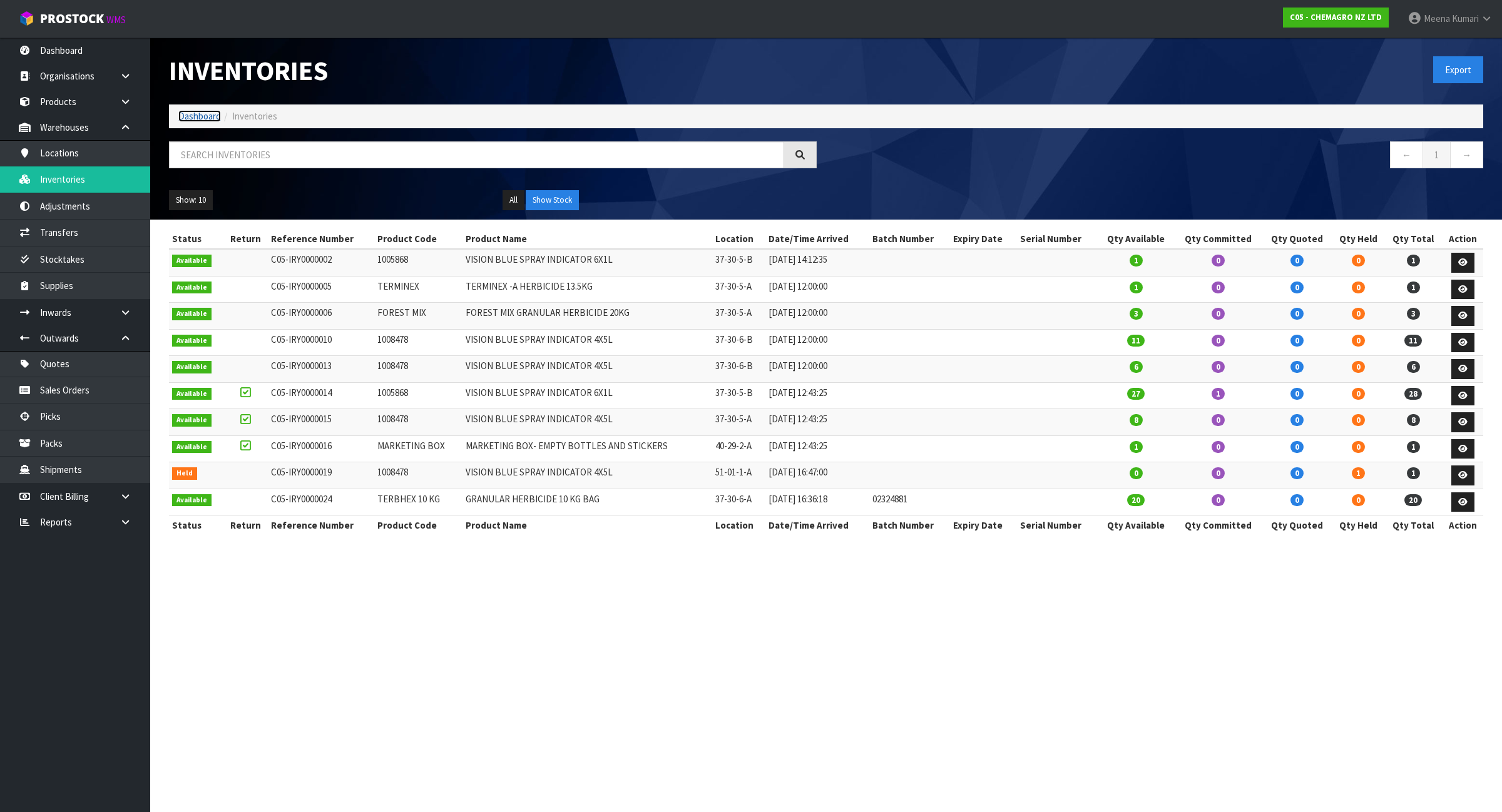
click at [186, 117] on link "Dashboard" at bounding box center [199, 115] width 42 height 12
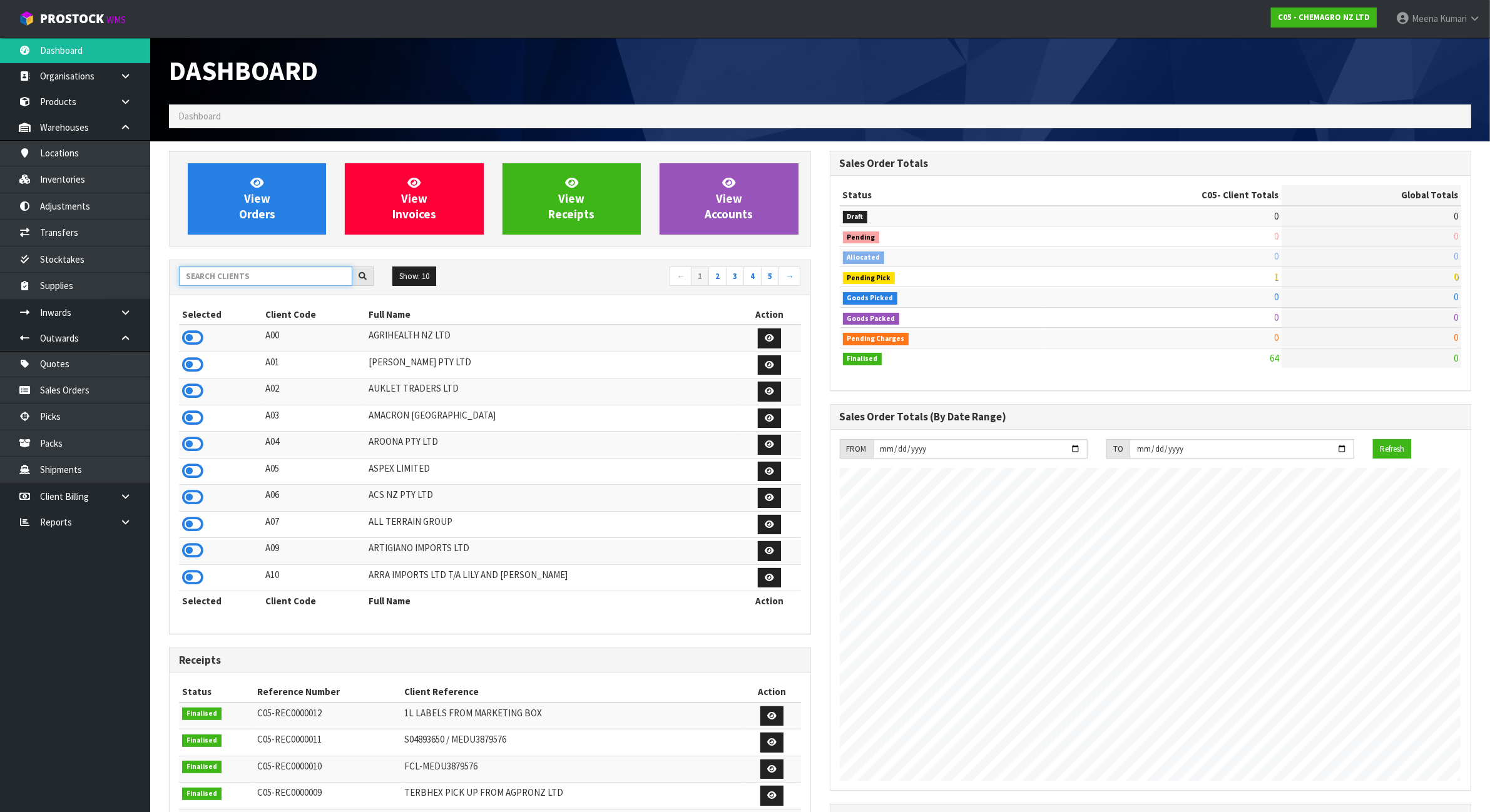
scroll to position [767, 660]
click at [204, 282] on input "text" at bounding box center [266, 276] width 174 height 20
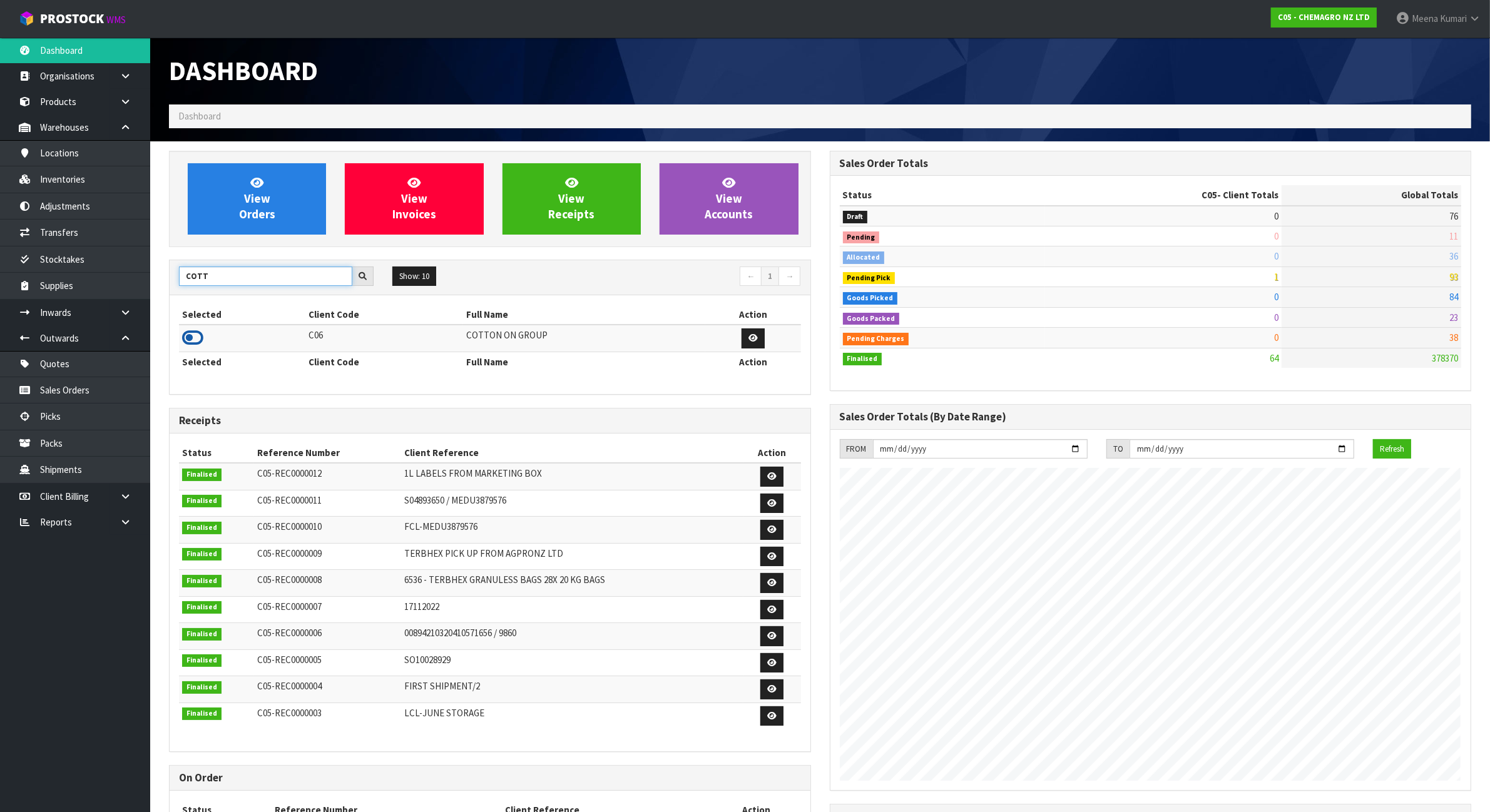
type input "COTT"
click at [200, 337] on icon at bounding box center [192, 338] width 22 height 19
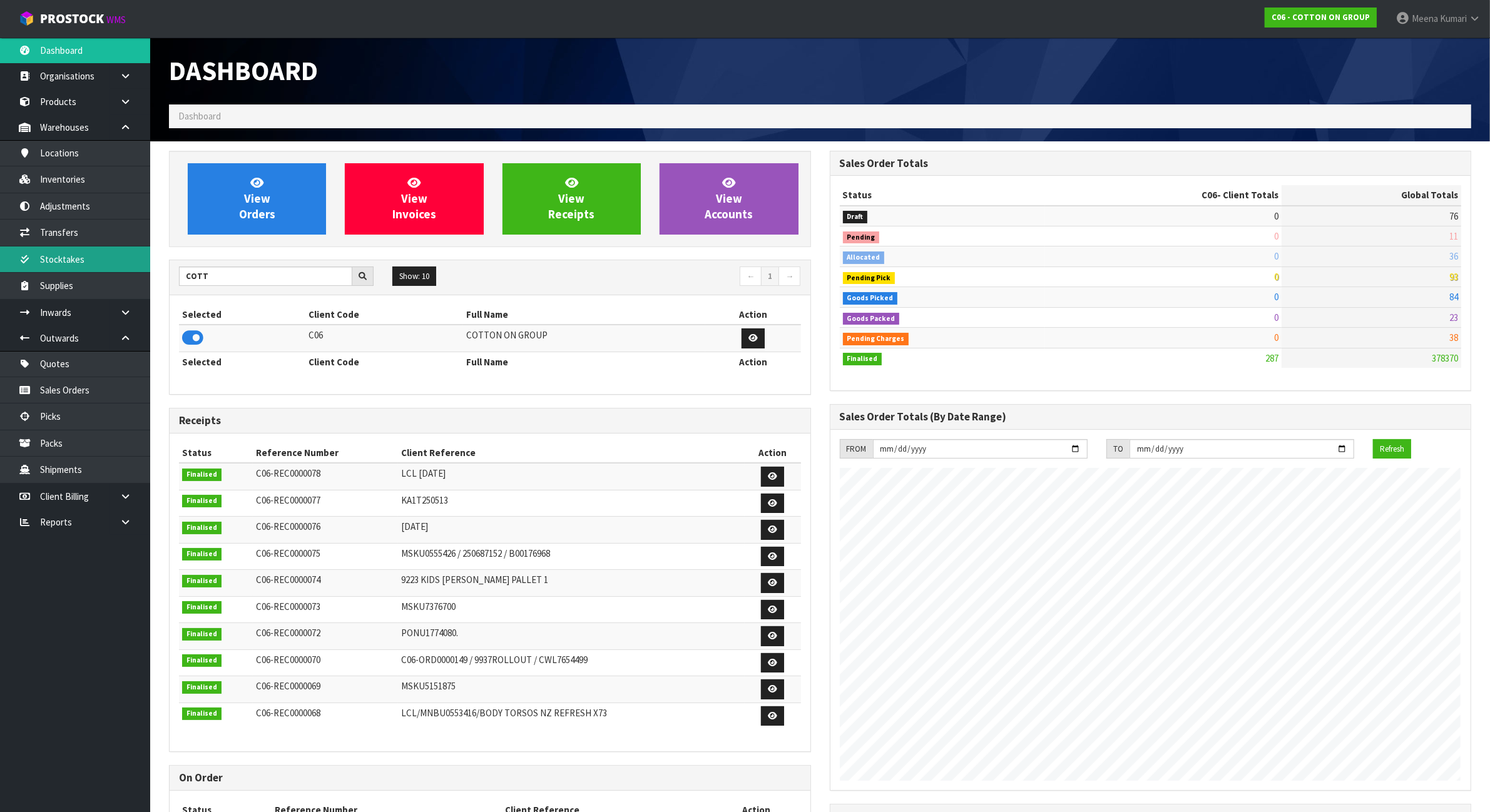
click at [80, 269] on link "Stocktakes" at bounding box center [75, 259] width 150 height 25
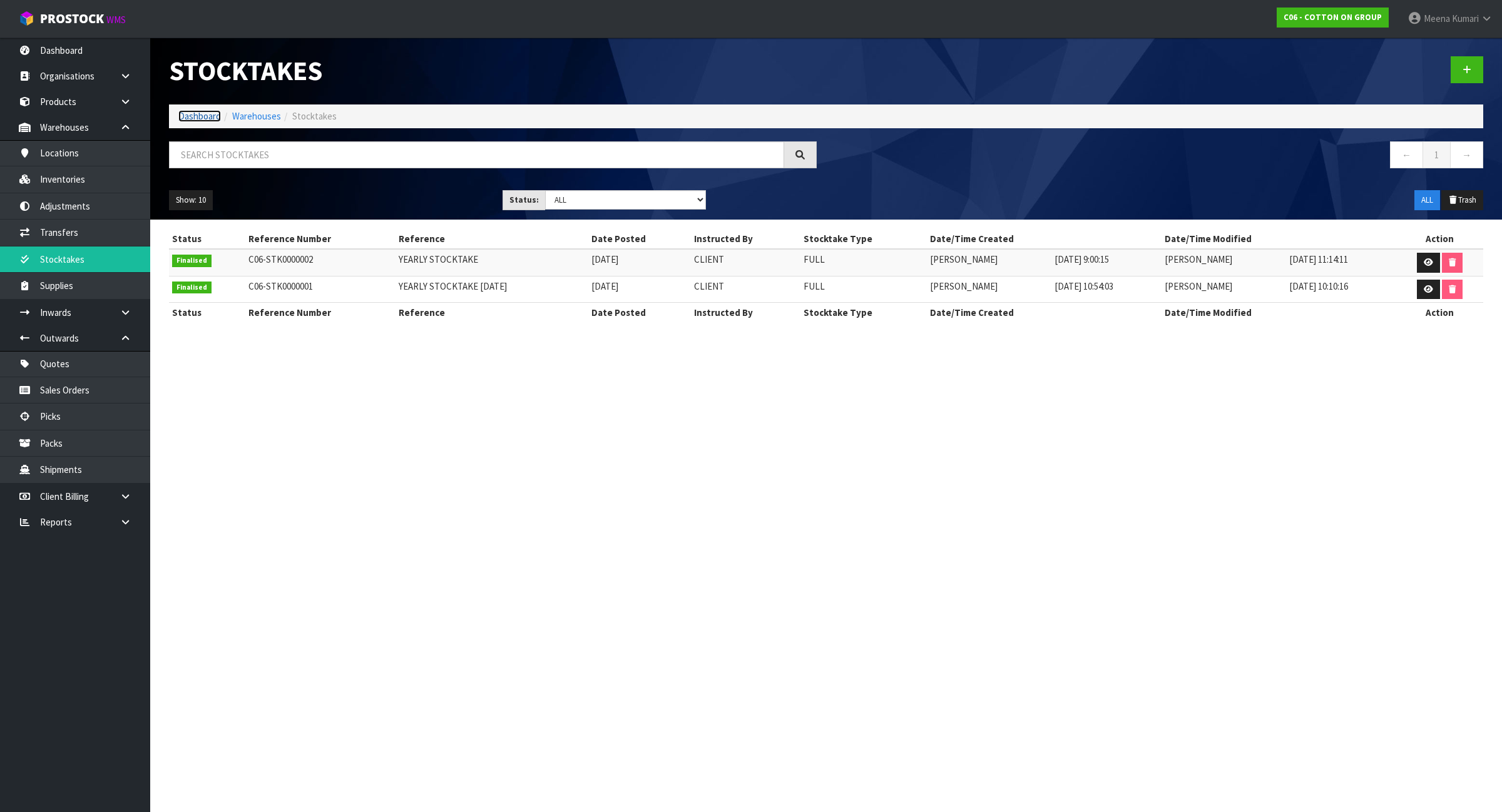
click at [198, 114] on link "Dashboard" at bounding box center [199, 115] width 42 height 12
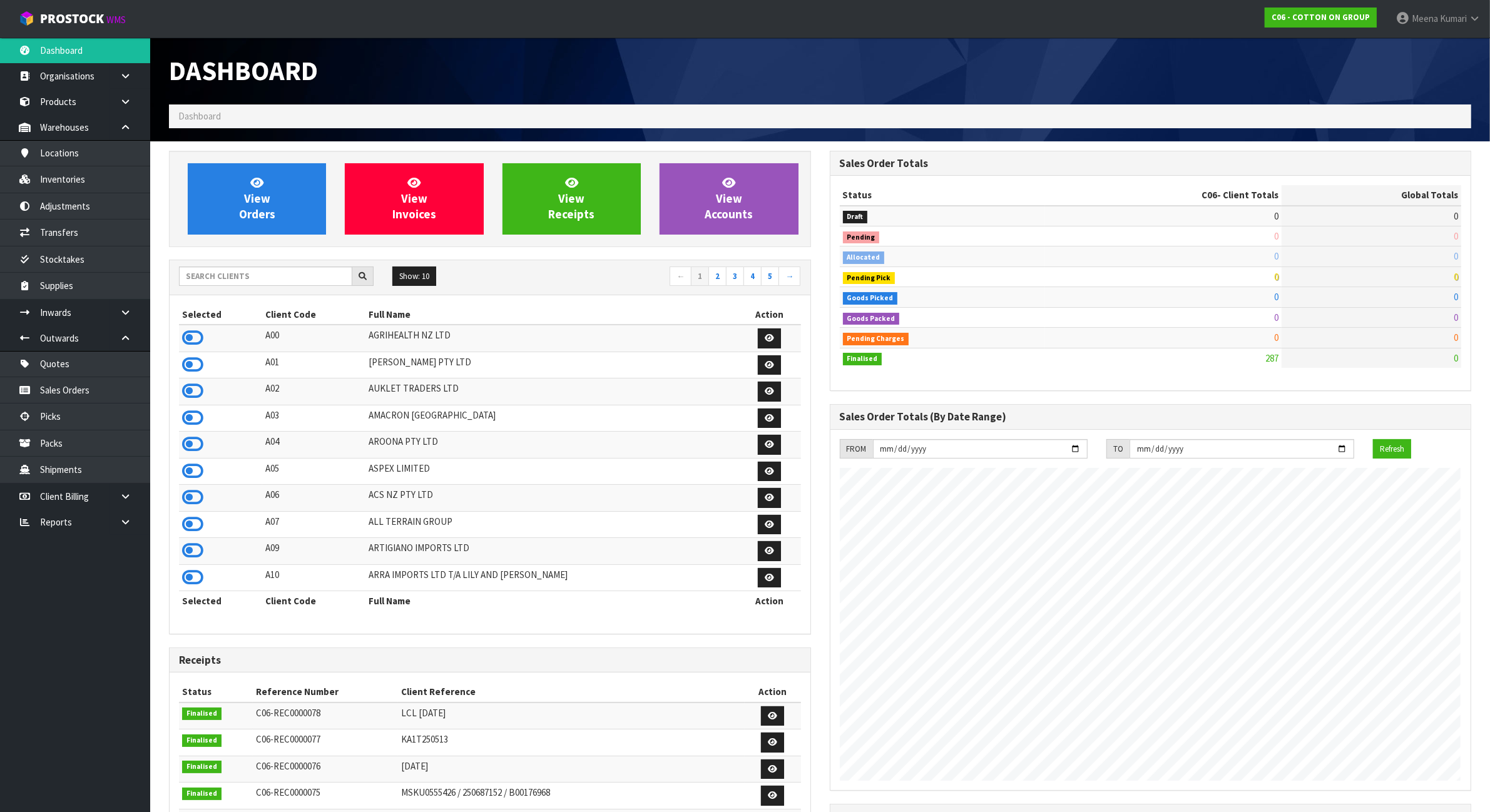
scroll to position [767, 660]
click at [230, 275] on input "text" at bounding box center [266, 276] width 174 height 20
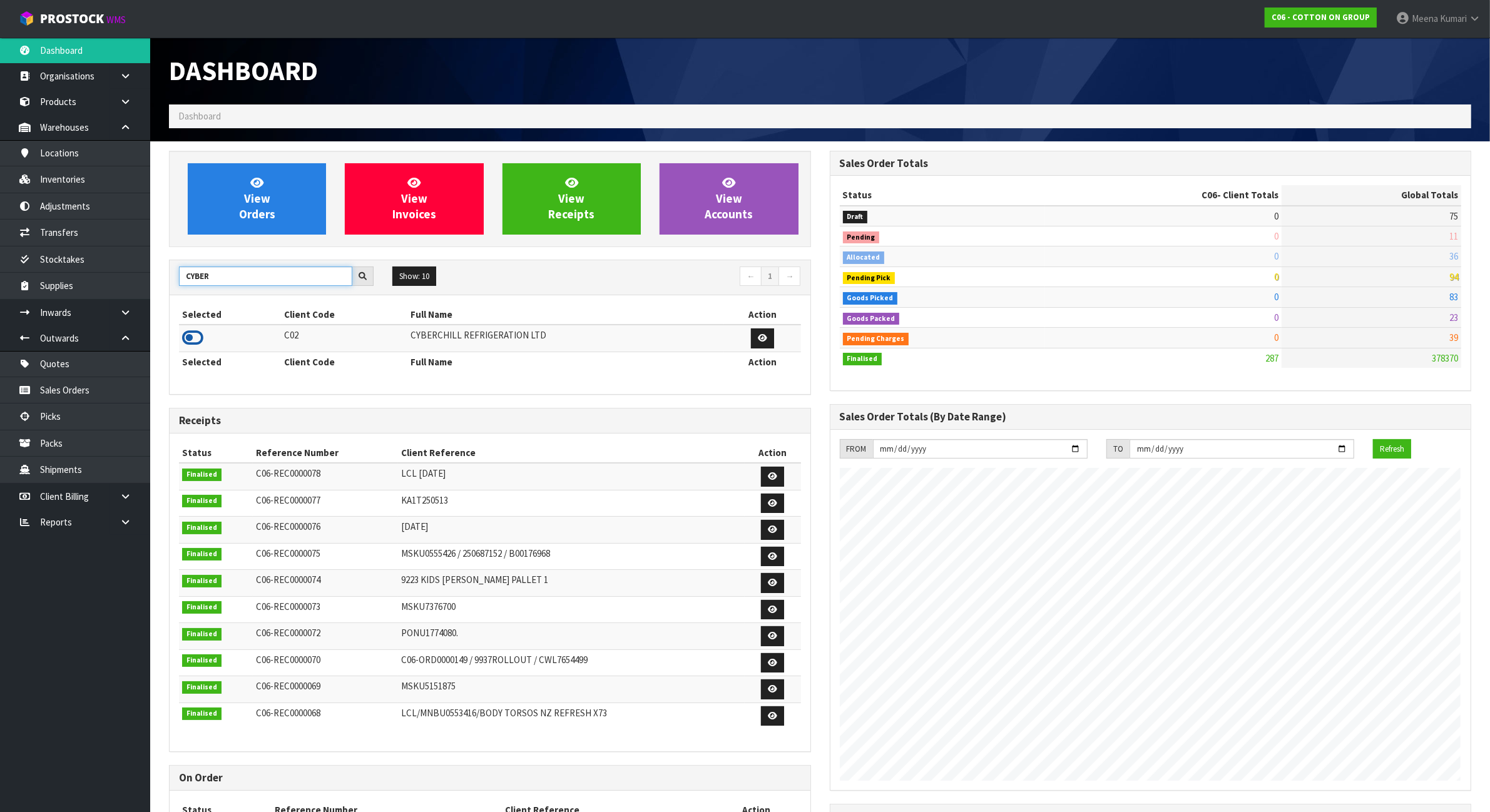
type input "CYBER"
click at [201, 339] on icon at bounding box center [192, 338] width 22 height 19
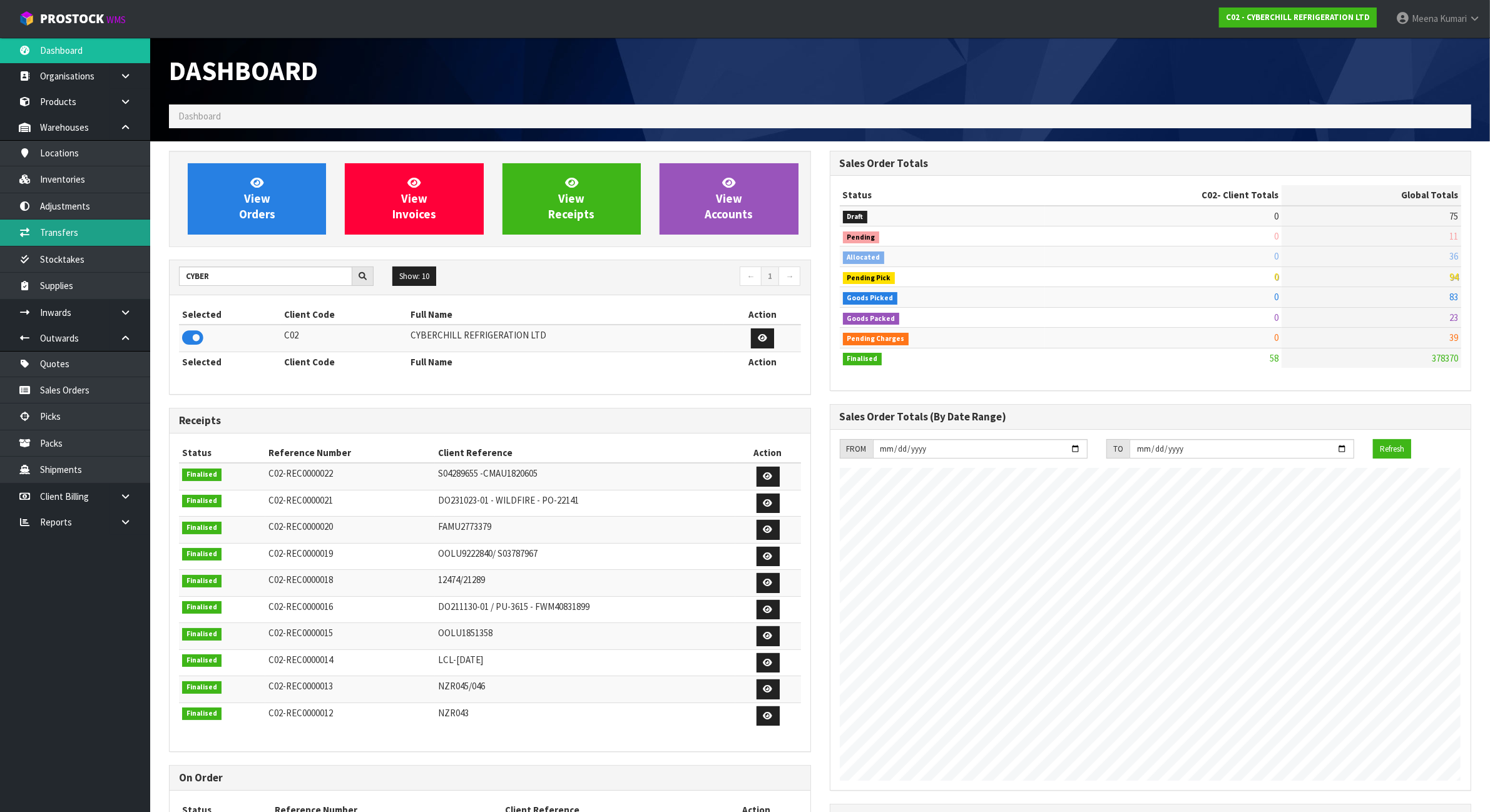
scroll to position [625063, 625270]
click at [95, 185] on link "Inventories" at bounding box center [75, 178] width 150 height 25
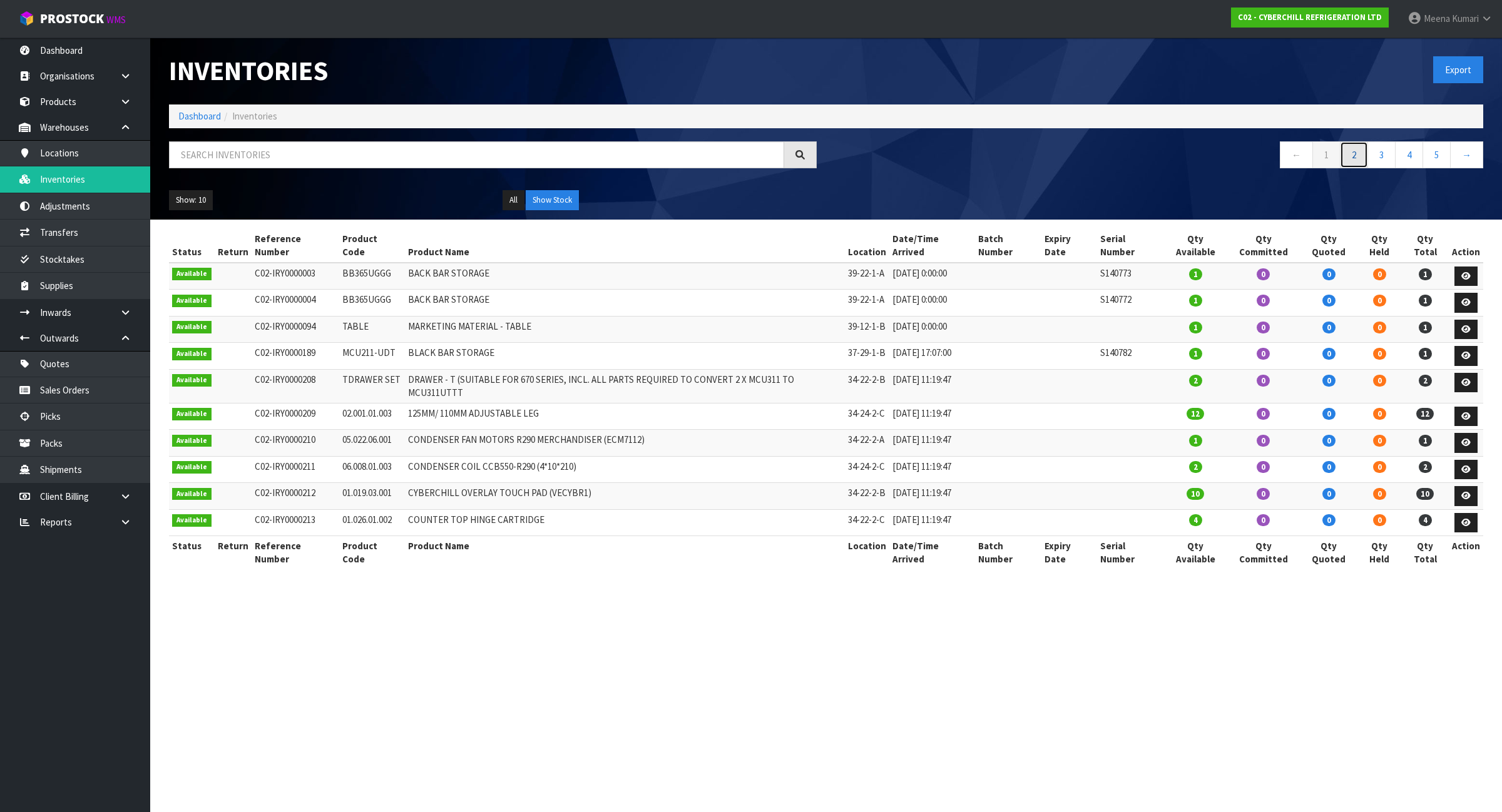
click at [1341, 152] on link "2" at bounding box center [1354, 155] width 28 height 27
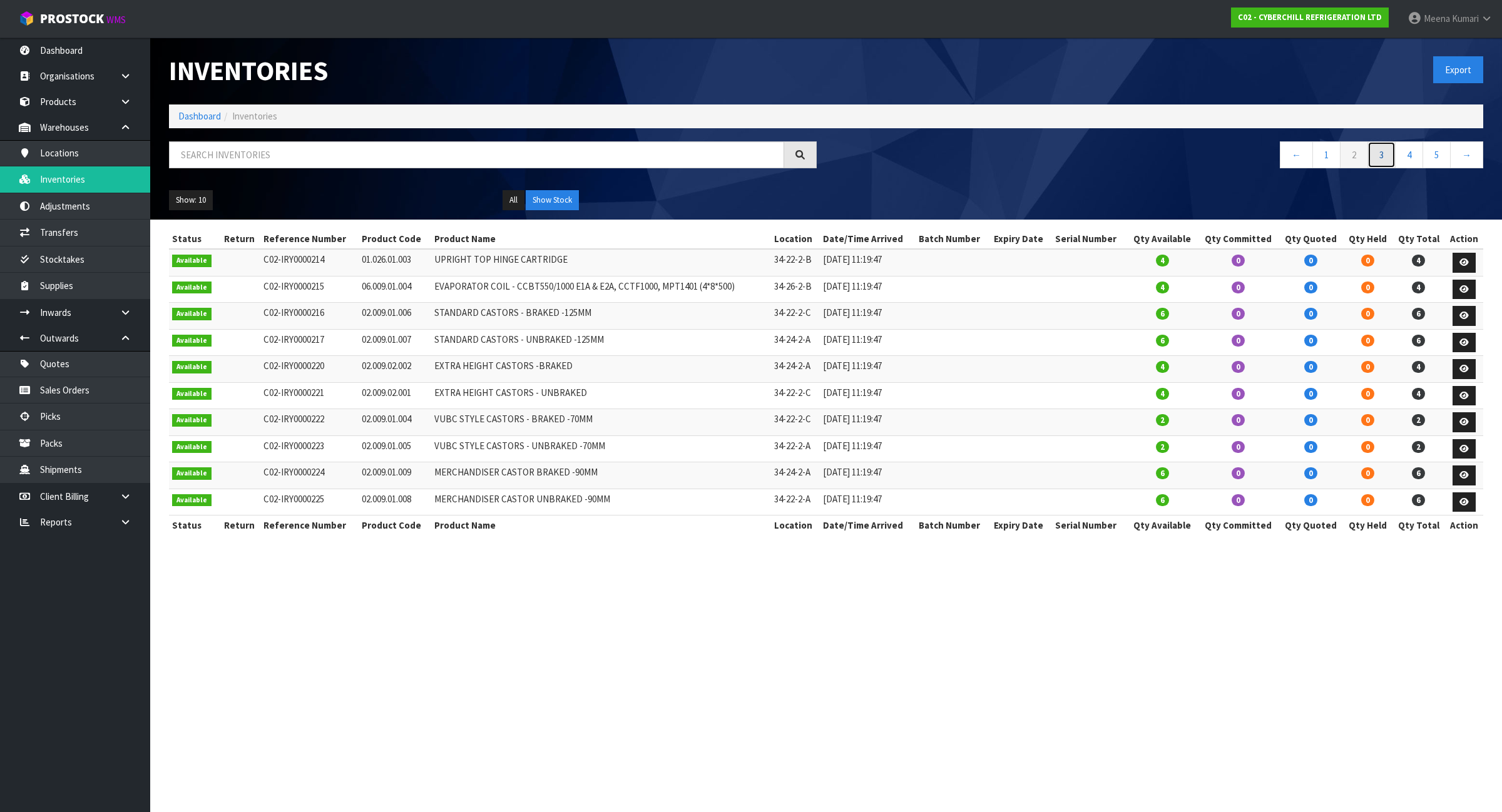
click at [1382, 159] on link "3" at bounding box center [1382, 155] width 28 height 27
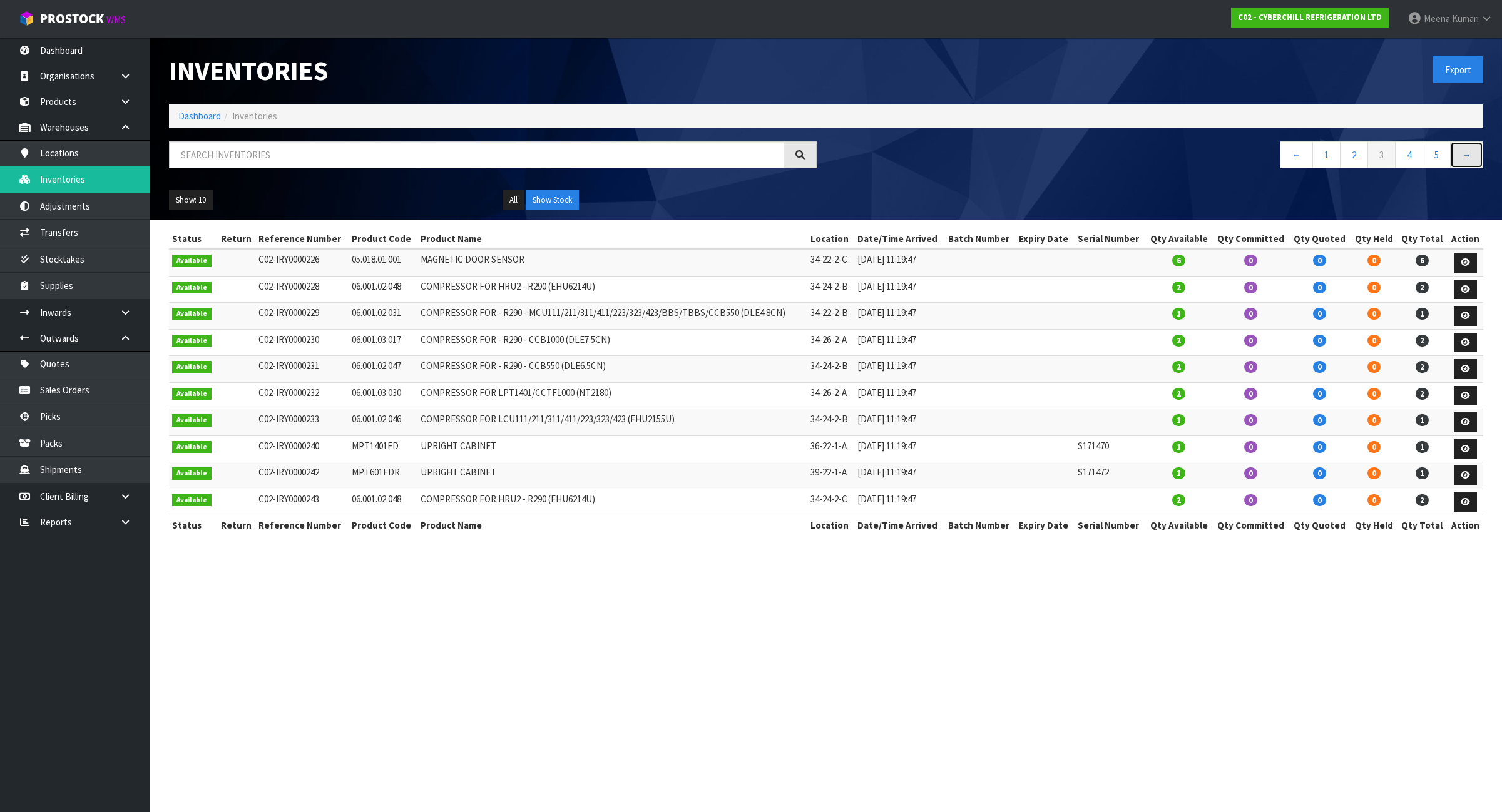
click at [1472, 151] on link "→" at bounding box center [1466, 155] width 33 height 27
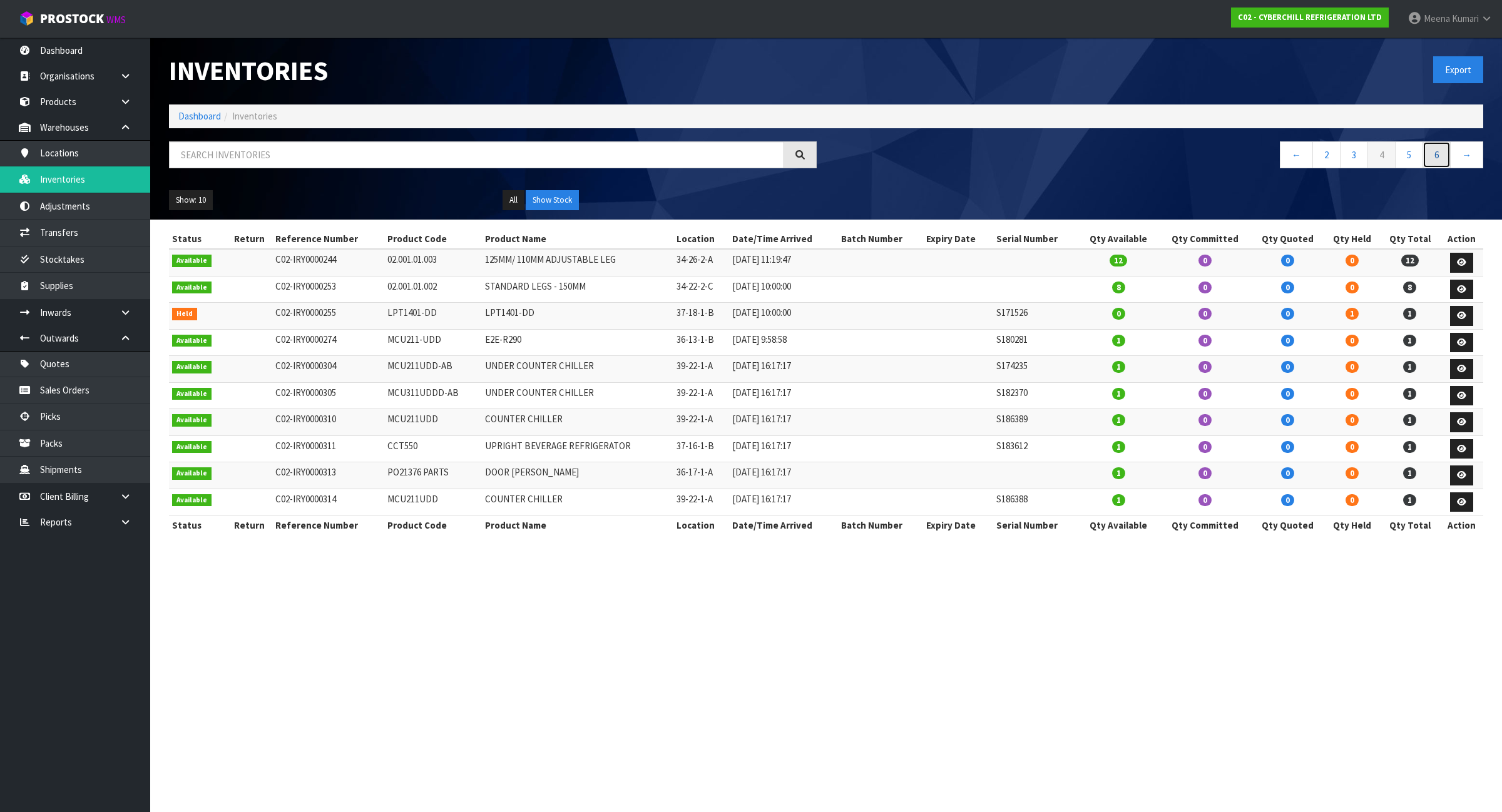
click at [1431, 155] on link "6" at bounding box center [1436, 155] width 28 height 27
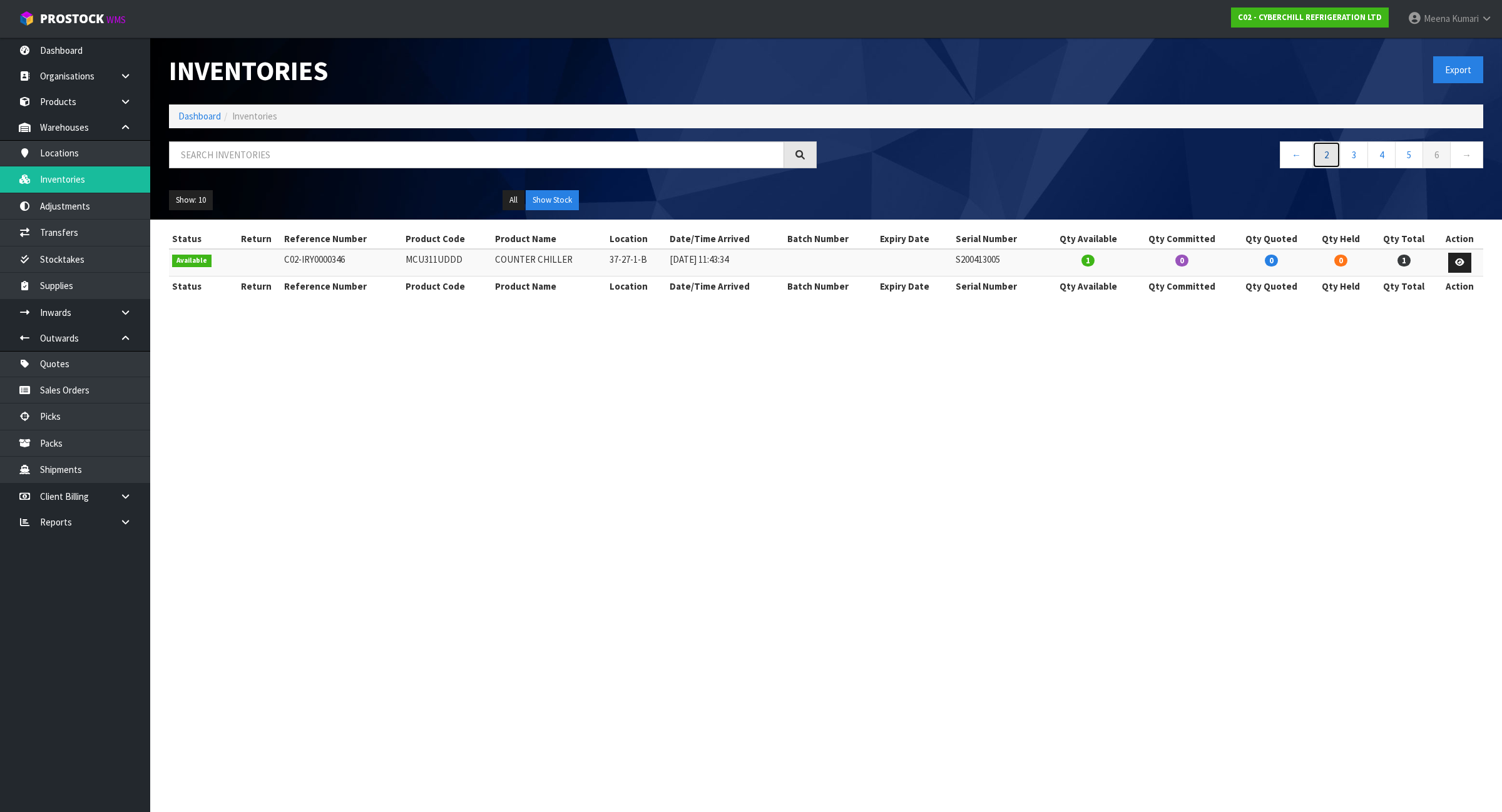
click at [1326, 155] on link "2" at bounding box center [1326, 155] width 28 height 27
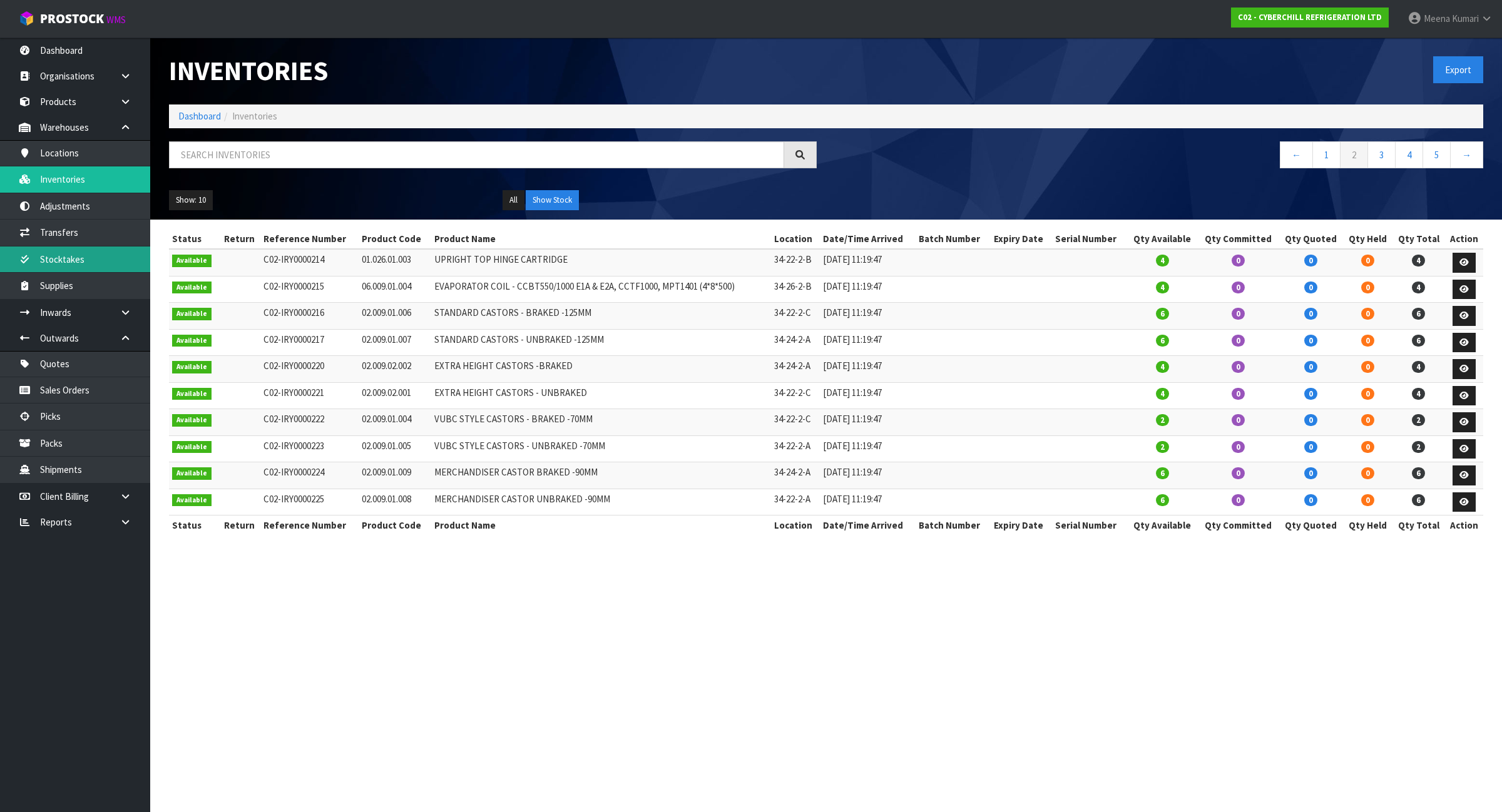
click at [84, 264] on link "Stocktakes" at bounding box center [75, 259] width 150 height 25
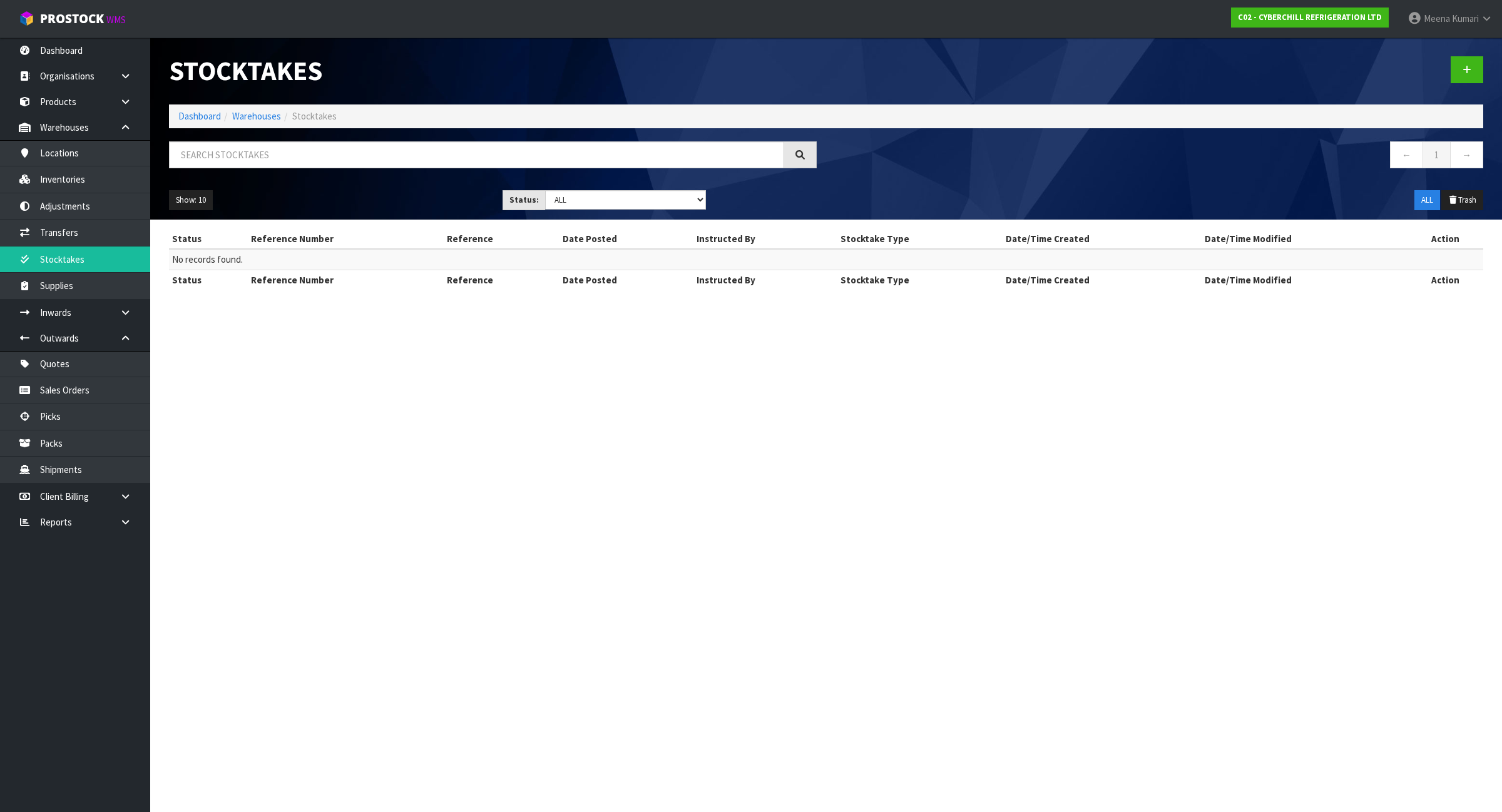
click at [173, 114] on ol "Dashboard Warehouses Stocktakes" at bounding box center [826, 115] width 1314 height 23
click at [186, 114] on link "Dashboard" at bounding box center [199, 115] width 42 height 12
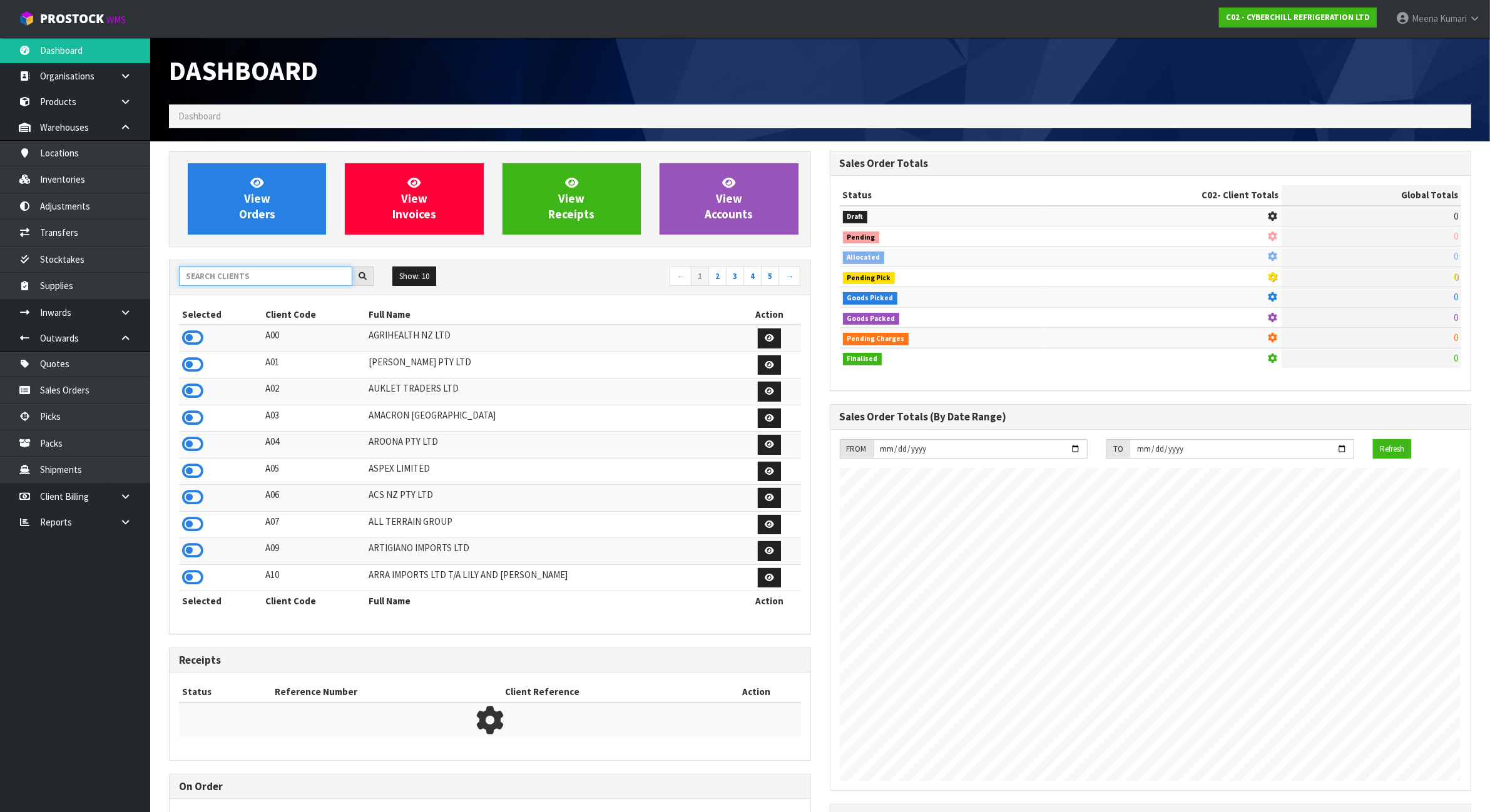
click at [223, 274] on input "text" at bounding box center [266, 276] width 174 height 20
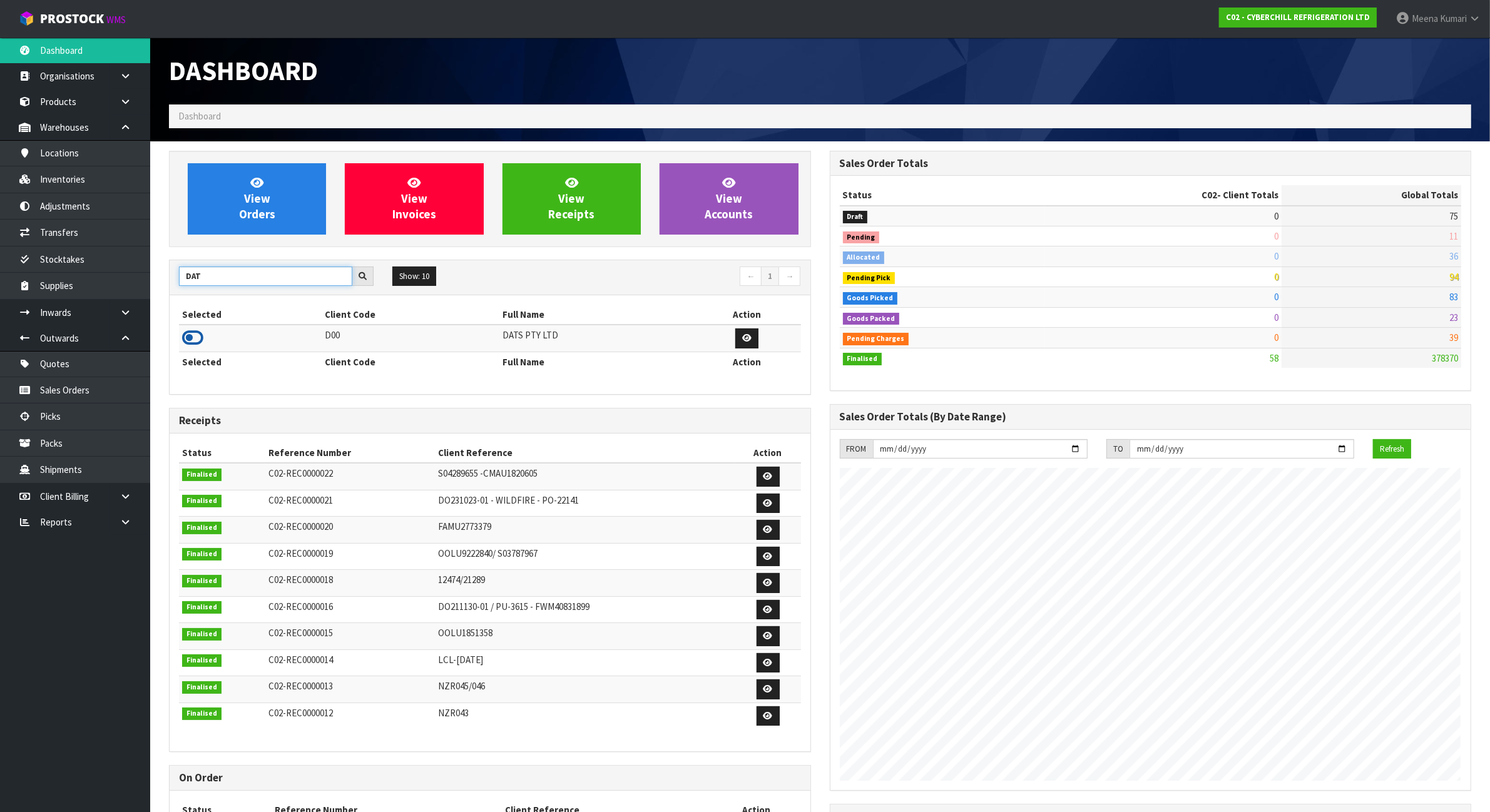
type input "DAT"
click at [194, 347] on icon at bounding box center [192, 338] width 22 height 19
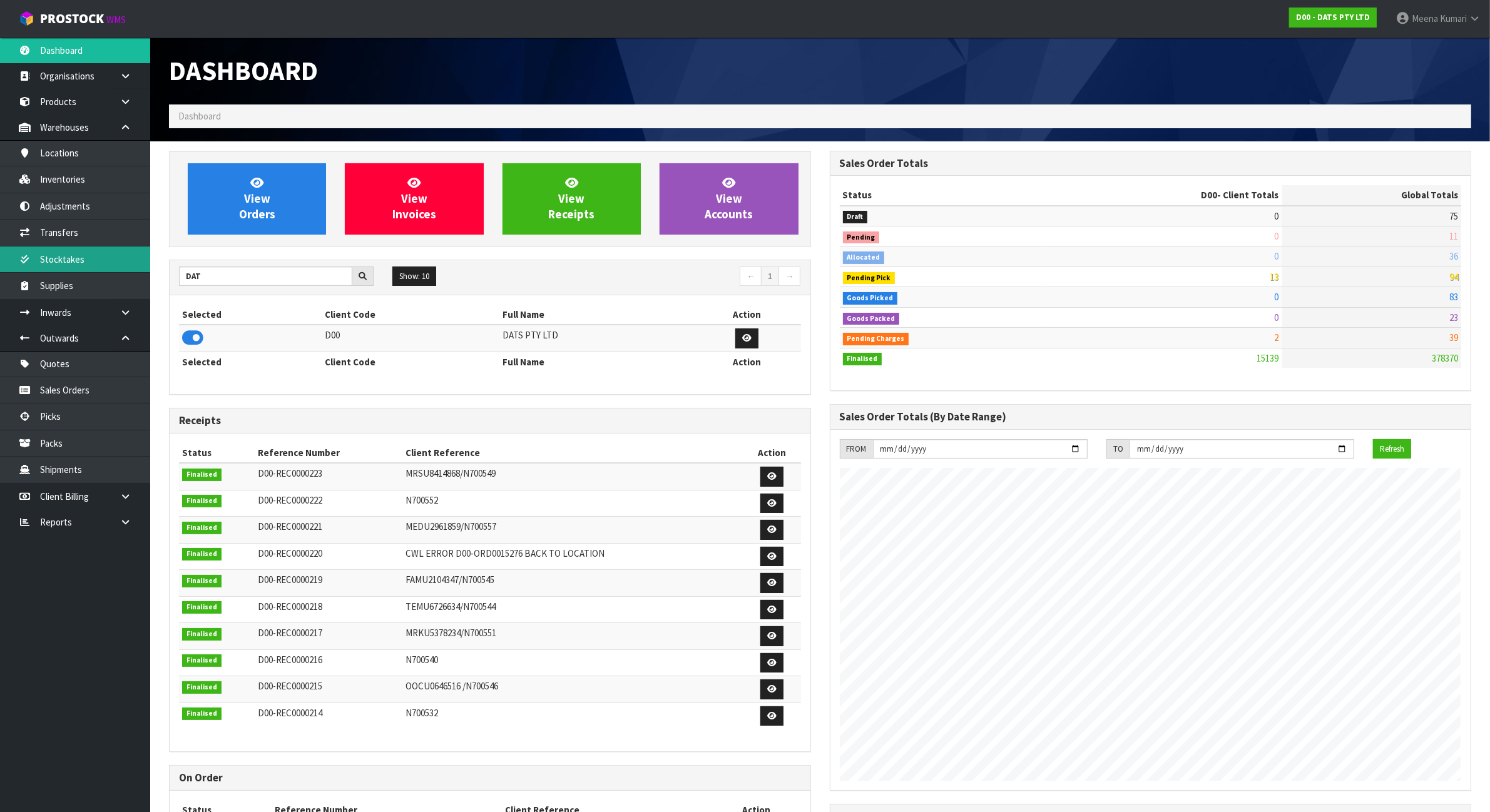
scroll to position [952, 660]
click at [136, 251] on link "Stocktakes" at bounding box center [75, 259] width 150 height 25
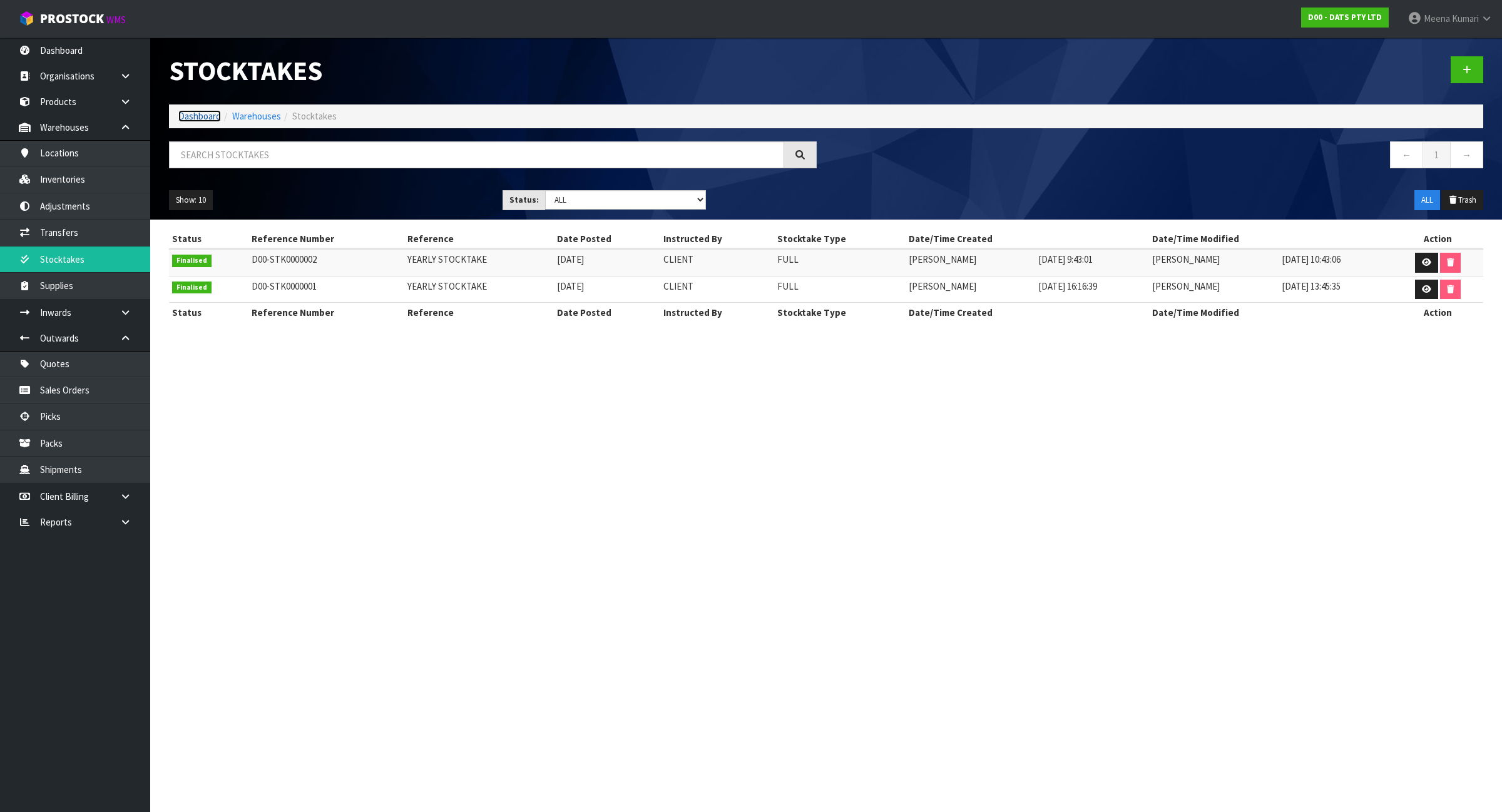
click at [207, 112] on link "Dashboard" at bounding box center [199, 115] width 42 height 12
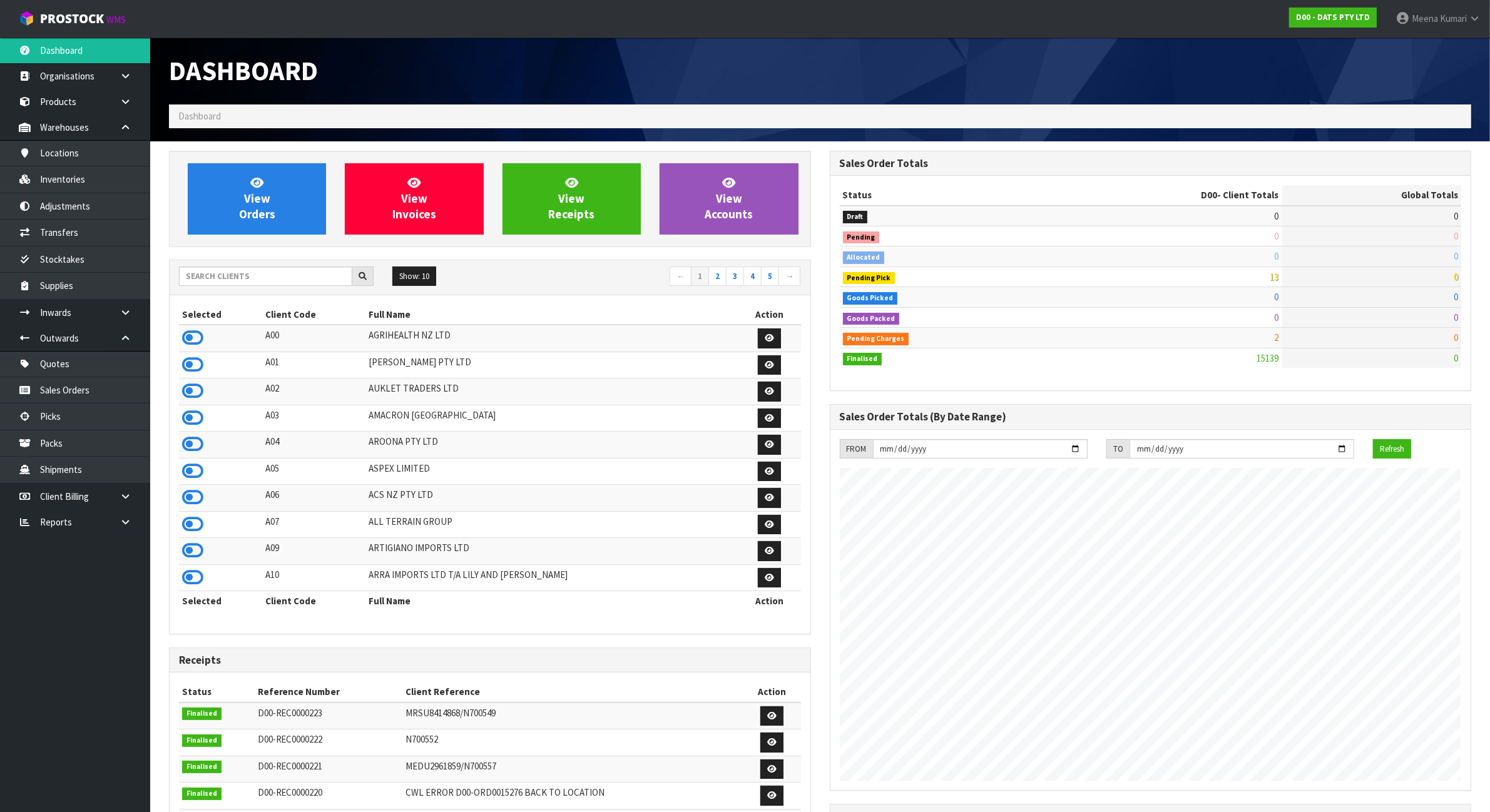
scroll to position [952, 660]
click at [224, 273] on input "text" at bounding box center [266, 276] width 174 height 20
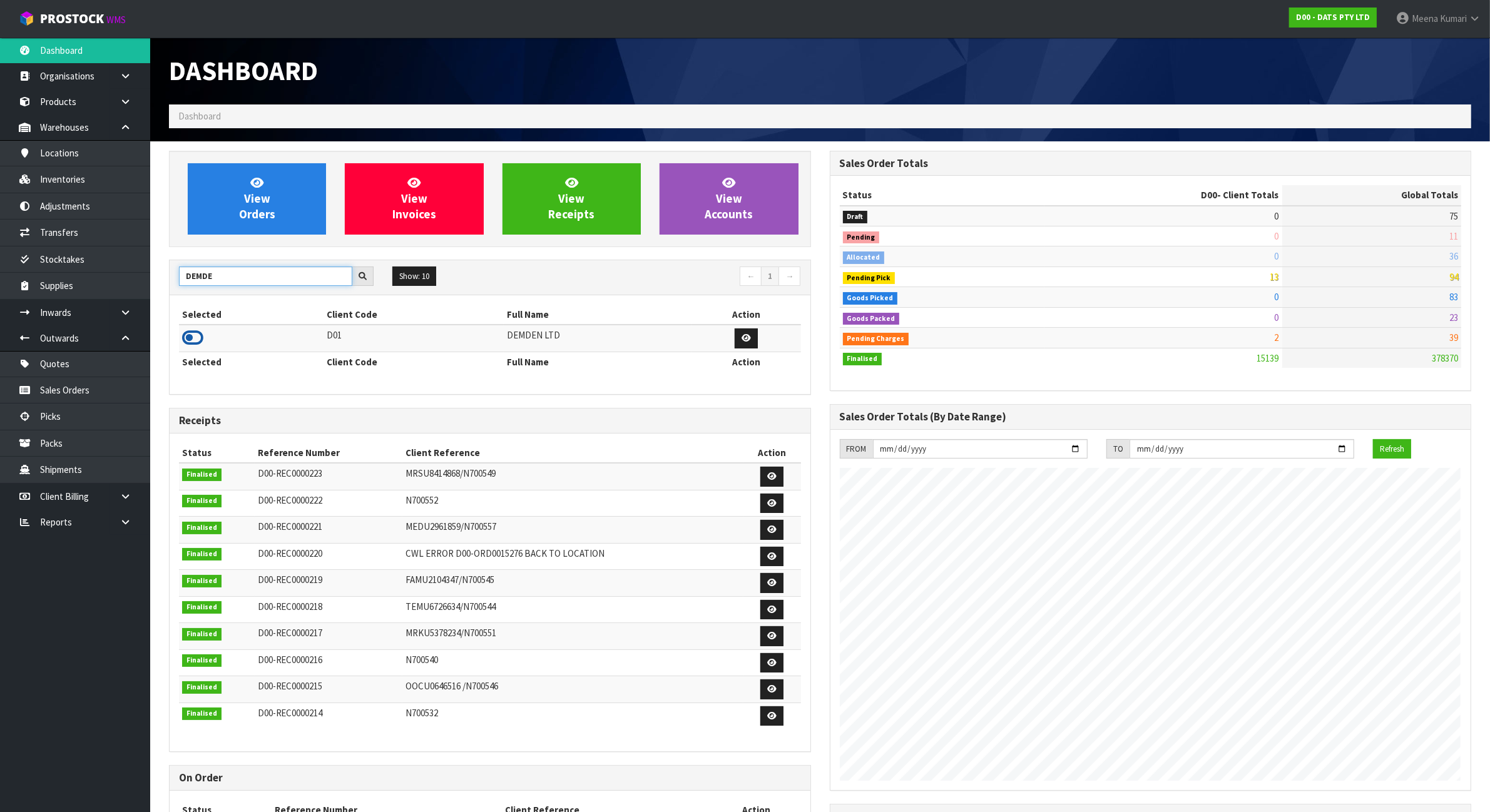
type input "DEMDE"
click at [192, 340] on icon at bounding box center [192, 338] width 22 height 19
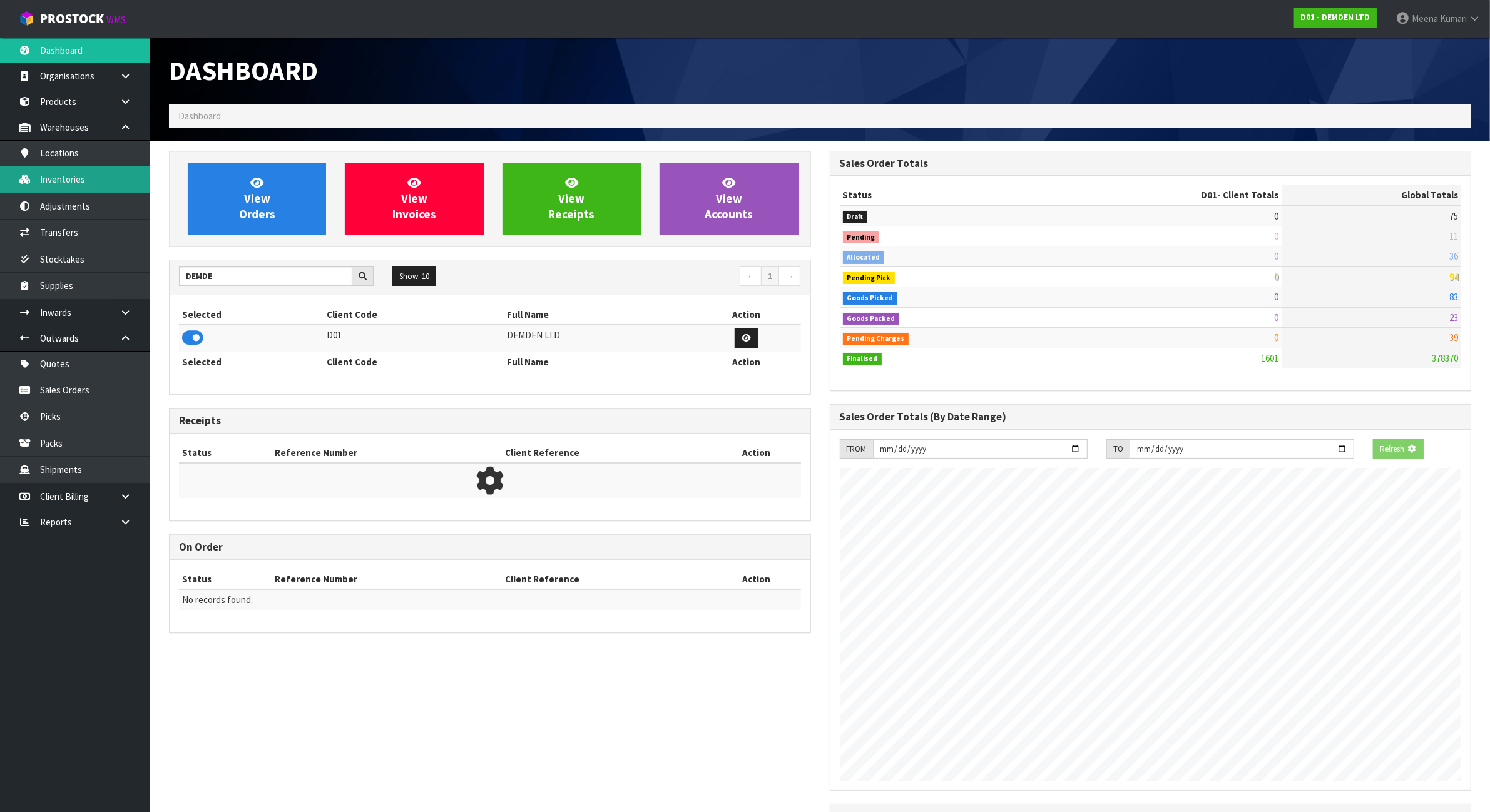
scroll to position [808, 660]
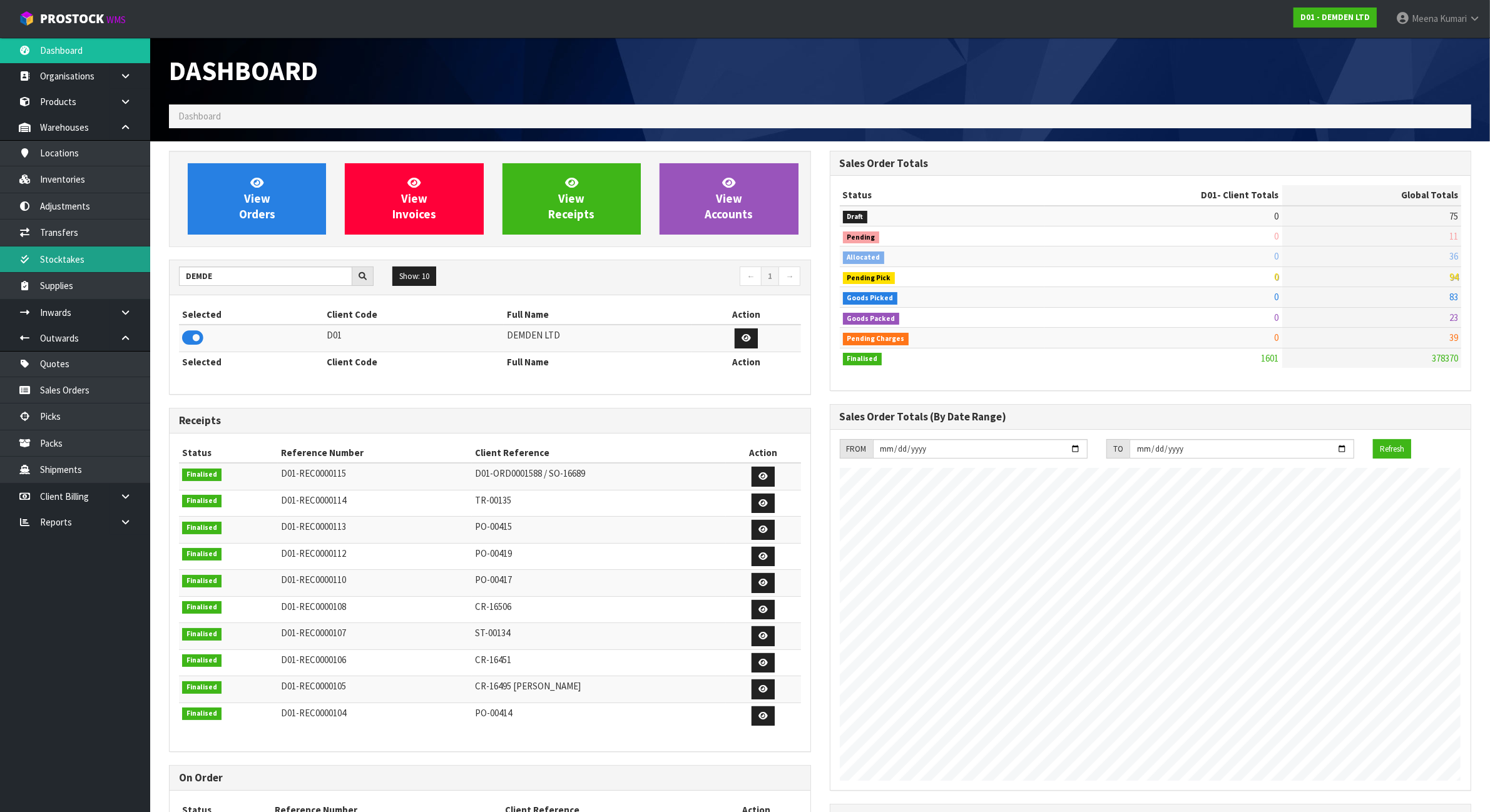
click at [91, 262] on link "Stocktakes" at bounding box center [75, 259] width 150 height 25
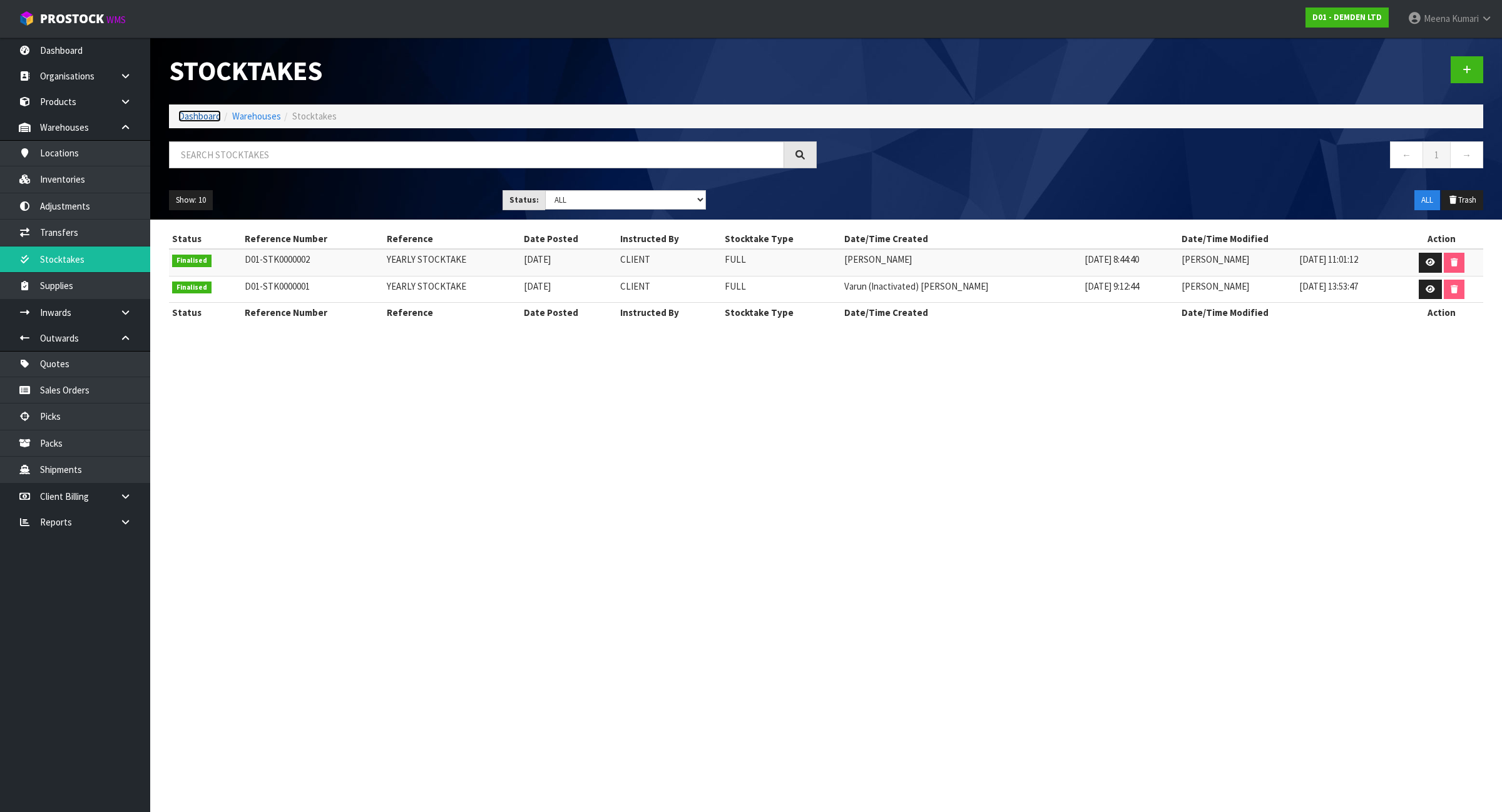
click at [211, 113] on link "Dashboard" at bounding box center [199, 115] width 42 height 12
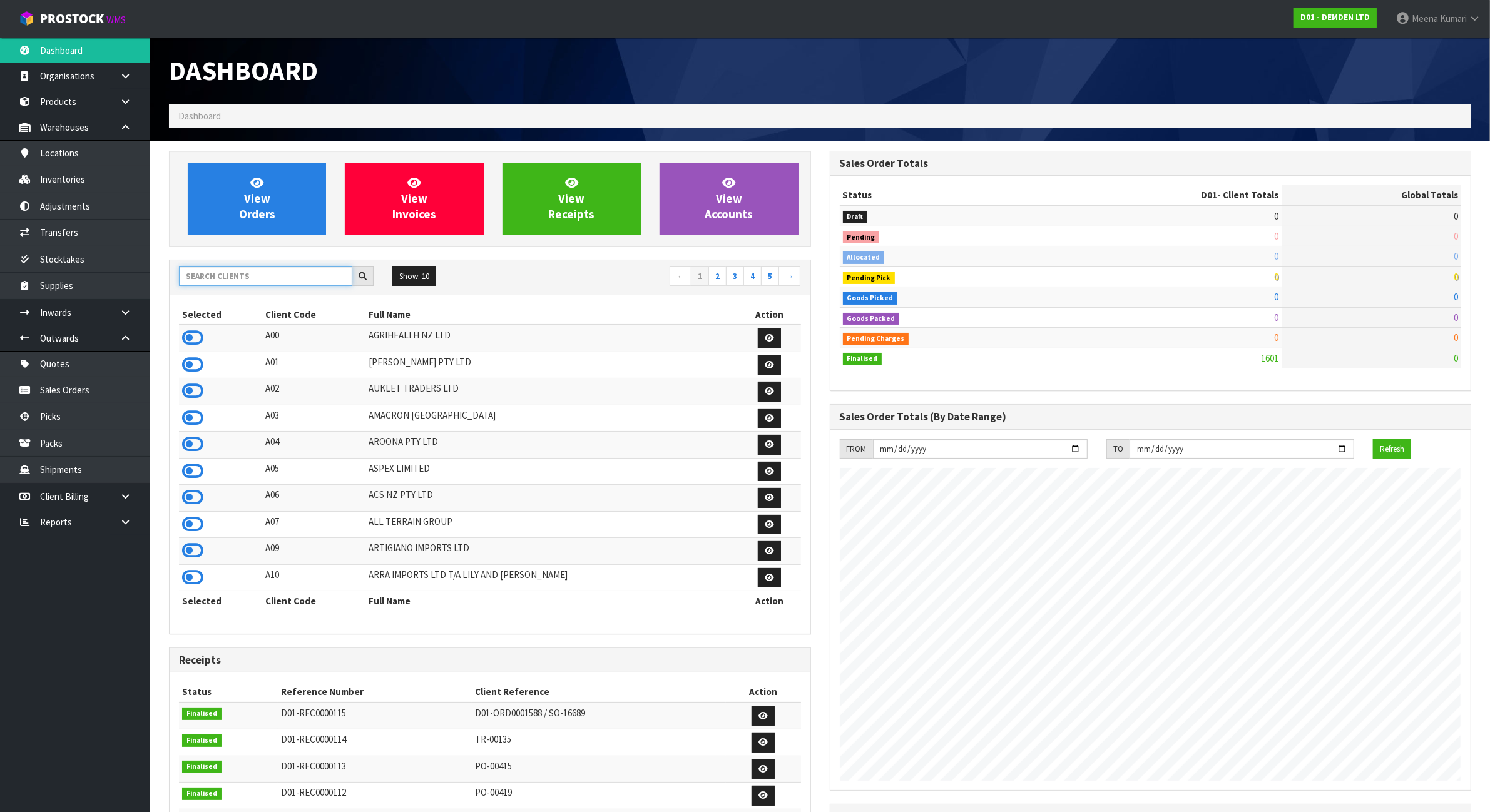
click at [255, 286] on input "text" at bounding box center [266, 276] width 174 height 20
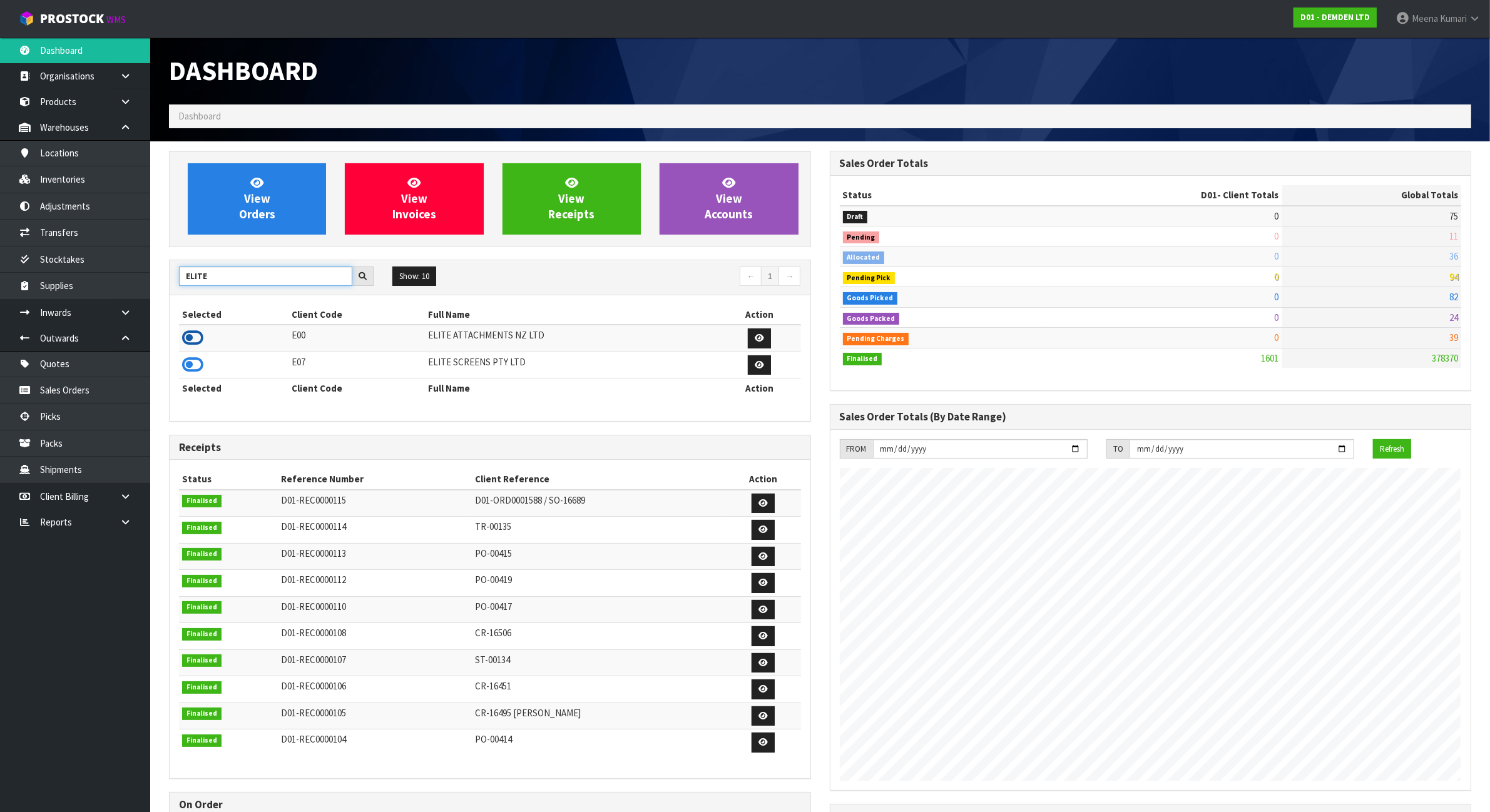
type input "ELITE"
click at [192, 339] on icon at bounding box center [192, 338] width 22 height 19
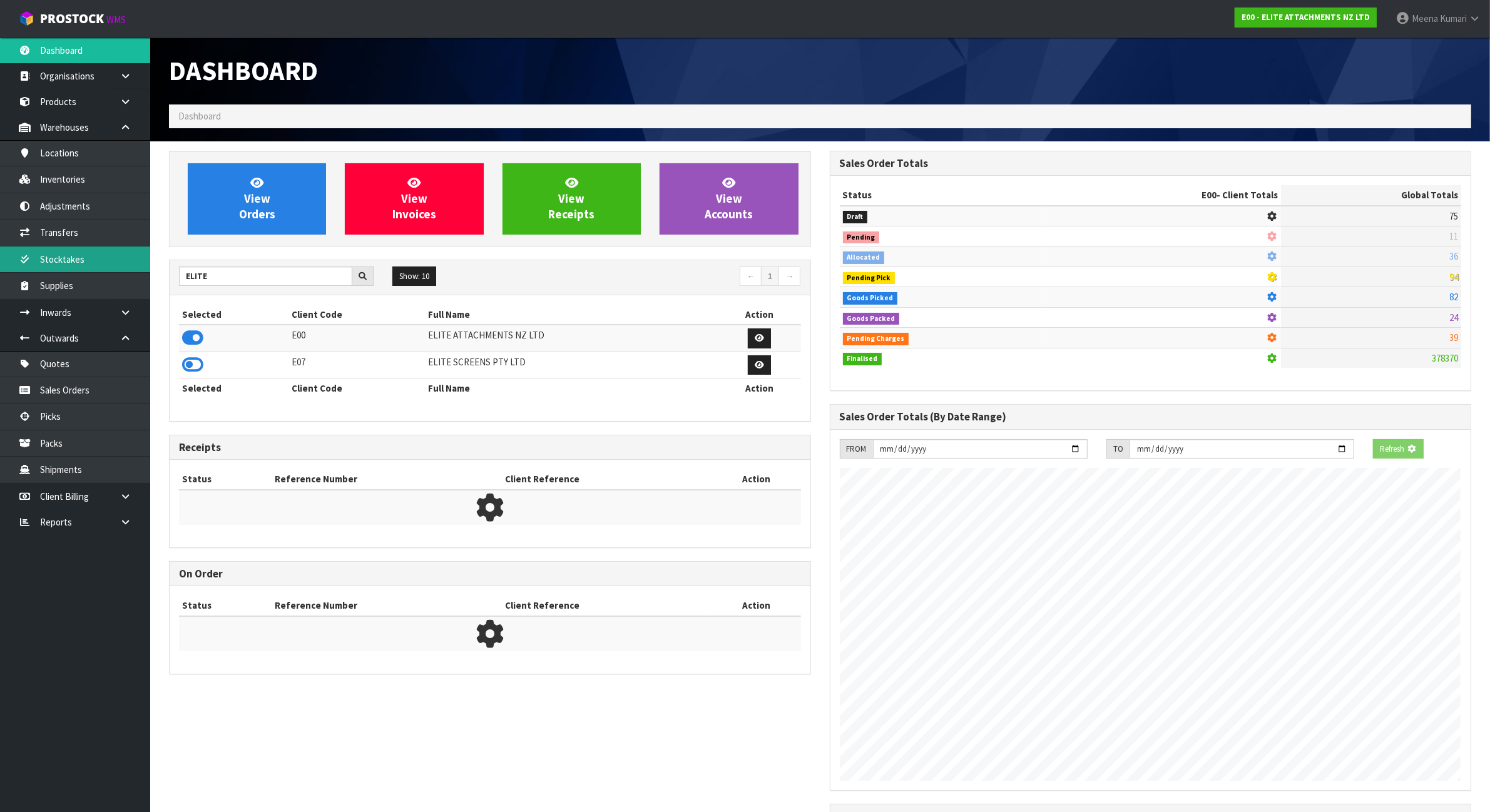
scroll to position [625048, 625270]
click at [92, 255] on link "Stocktakes" at bounding box center [75, 259] width 150 height 25
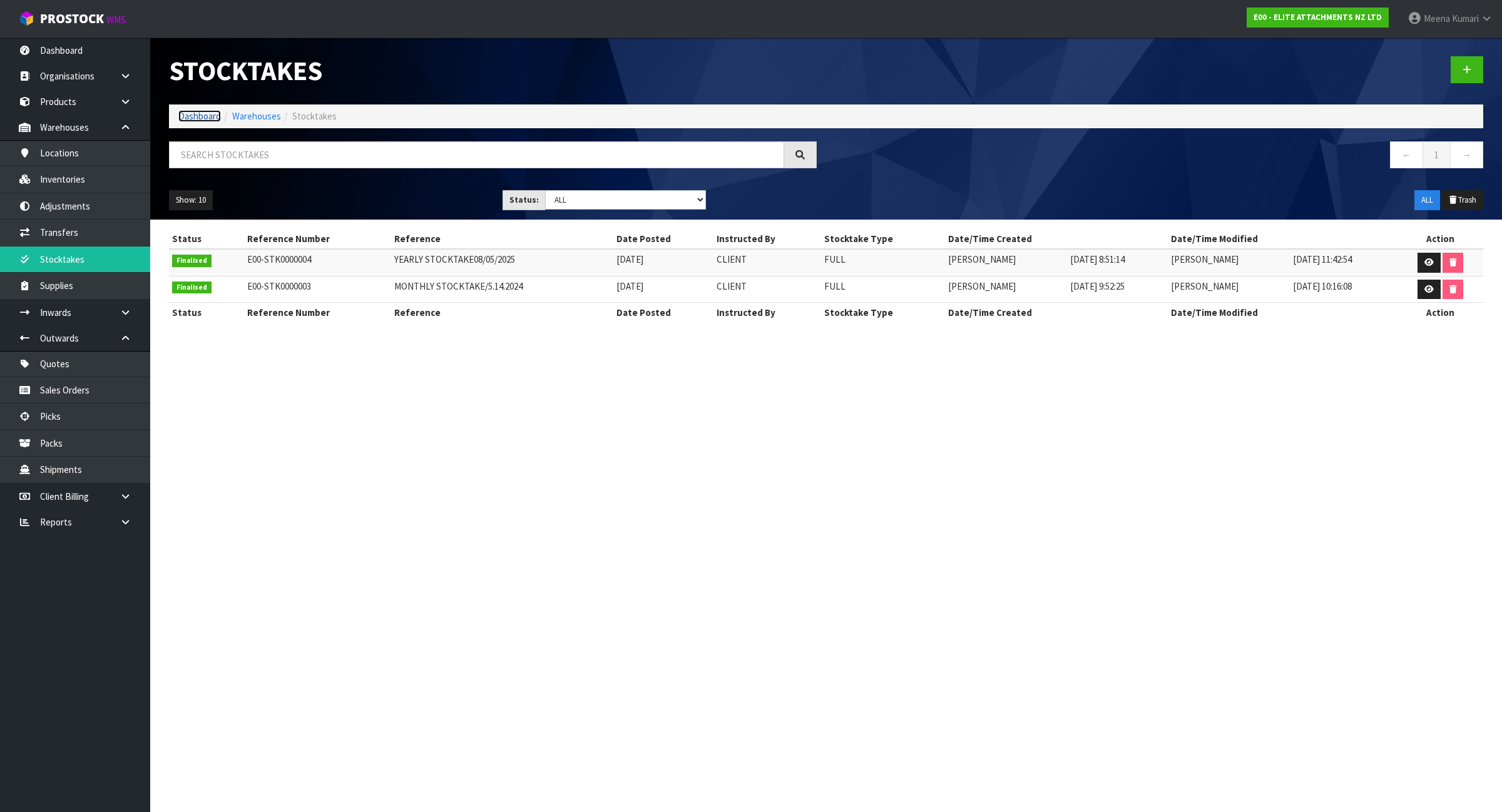
click at [205, 114] on link "Dashboard" at bounding box center [199, 115] width 42 height 12
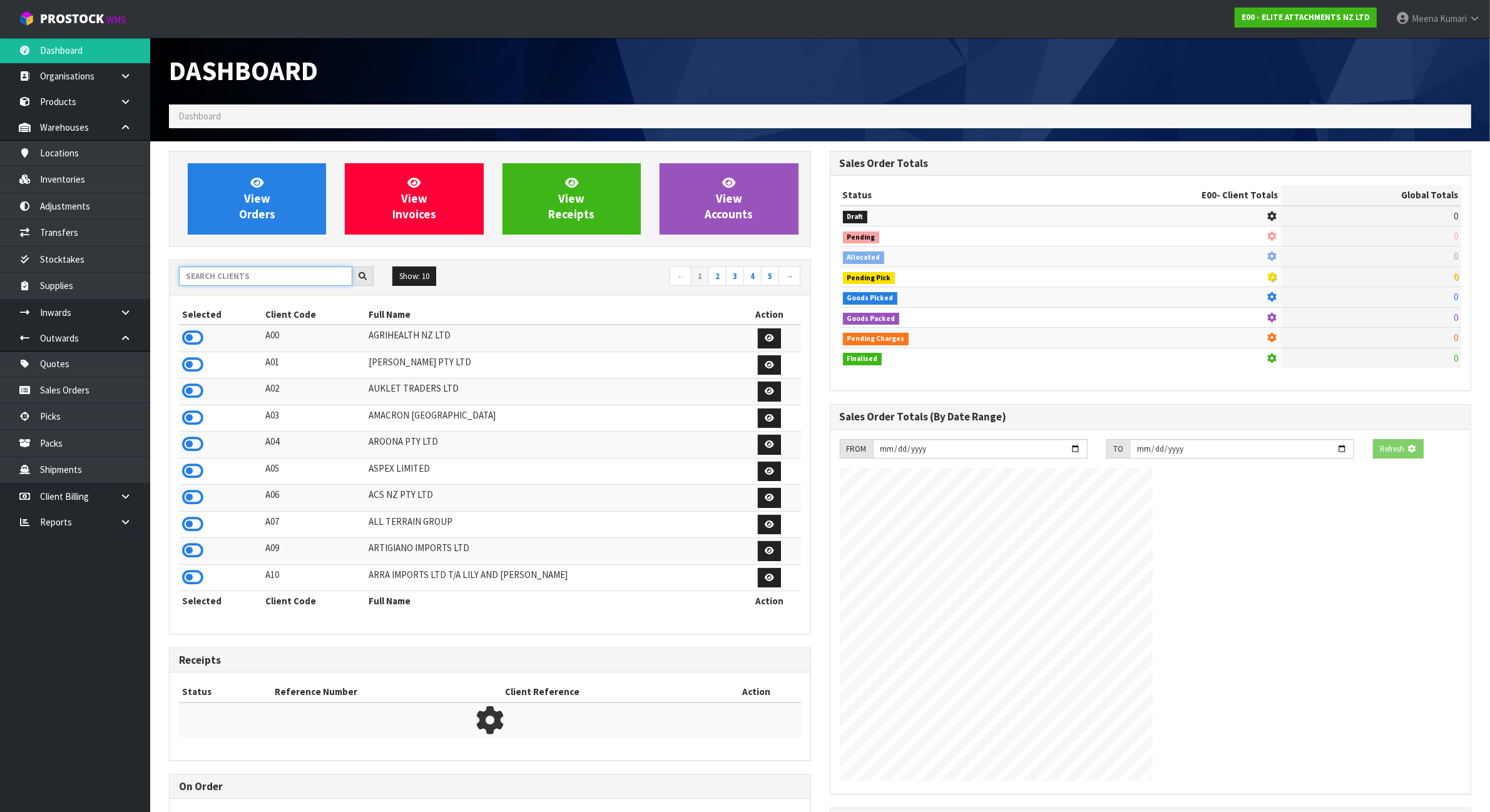
click at [227, 282] on input "text" at bounding box center [266, 276] width 174 height 20
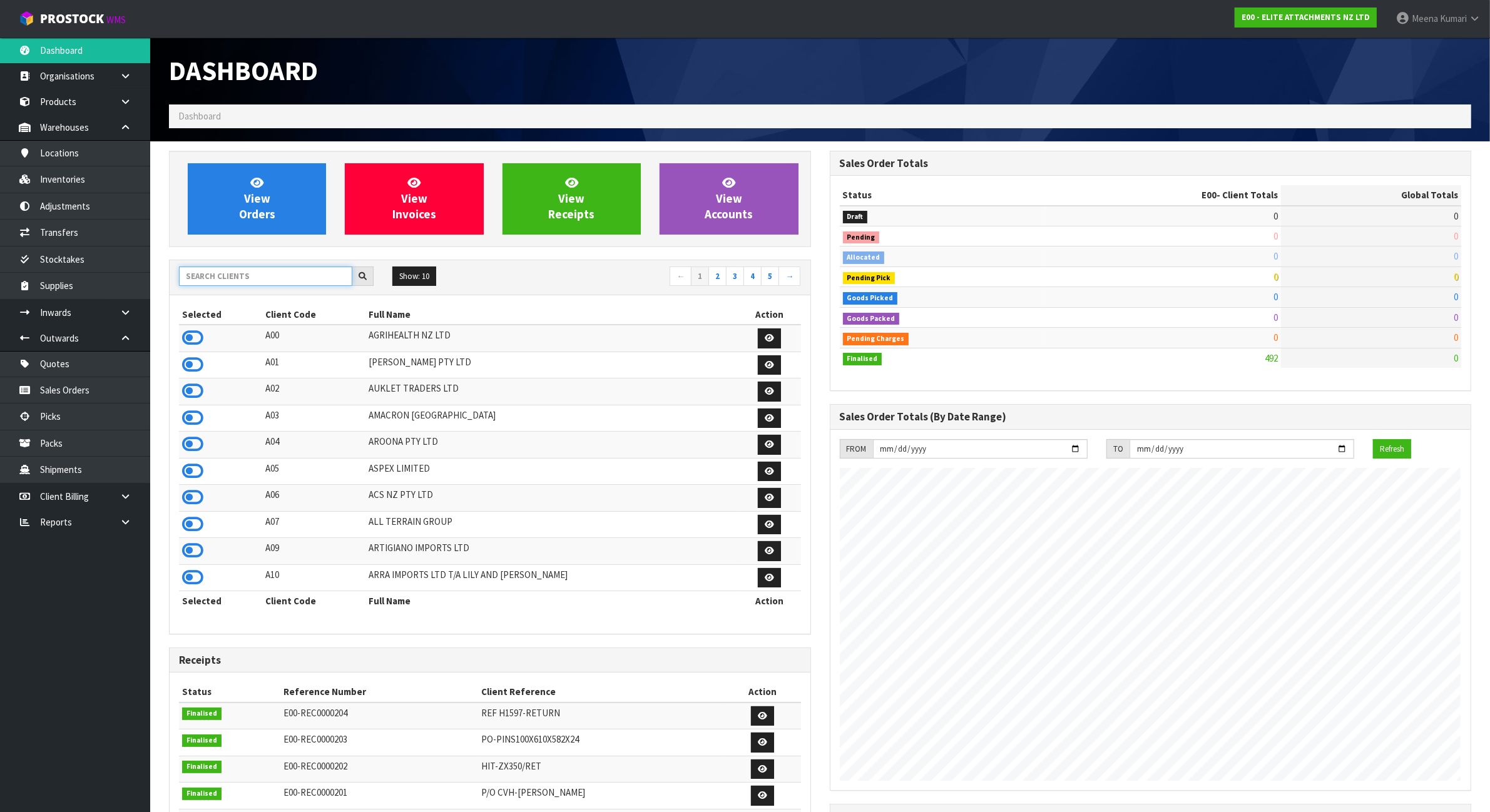
scroll to position [767, 660]
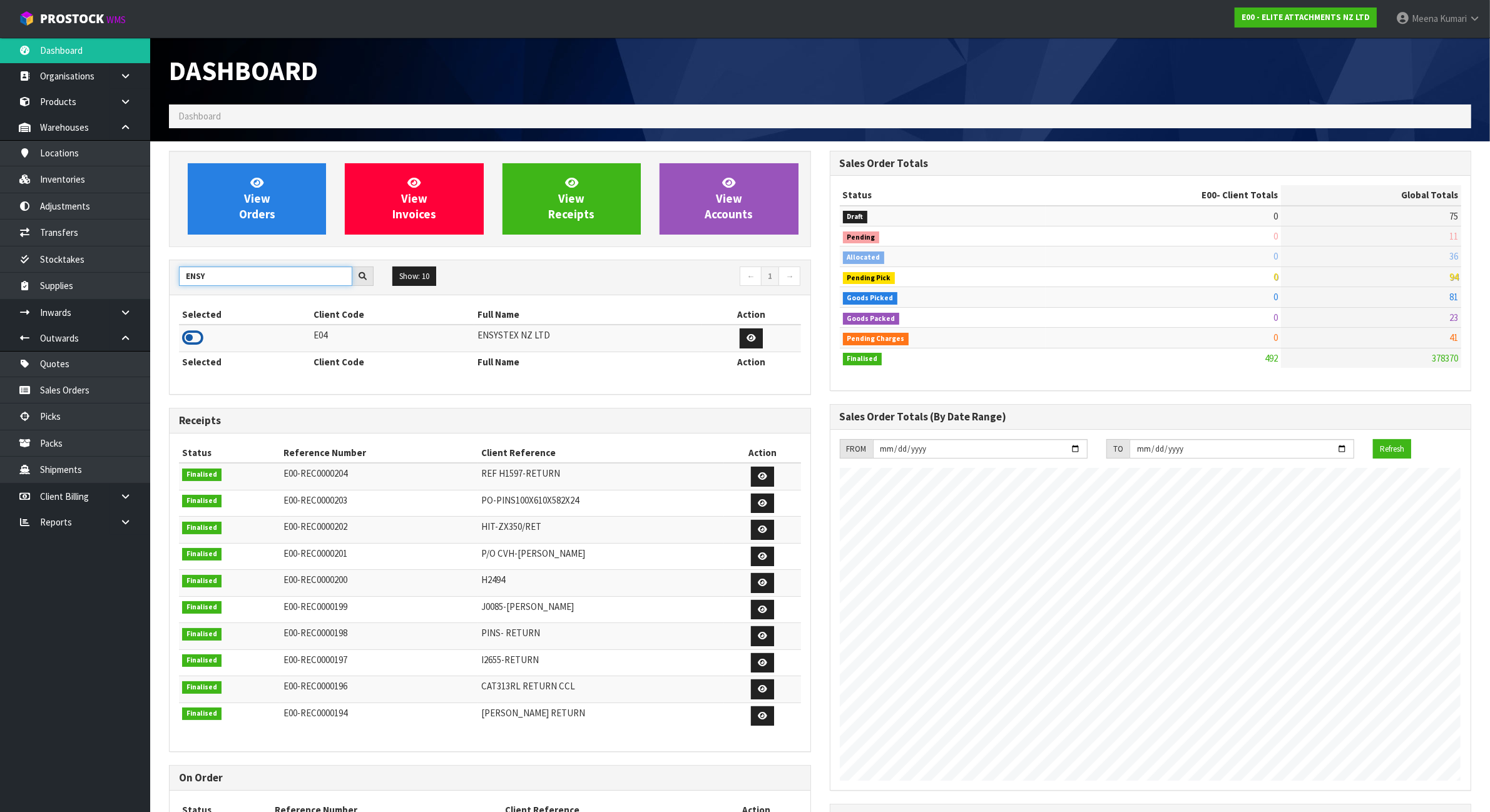
type input "ENSY"
click at [189, 337] on icon at bounding box center [192, 338] width 22 height 19
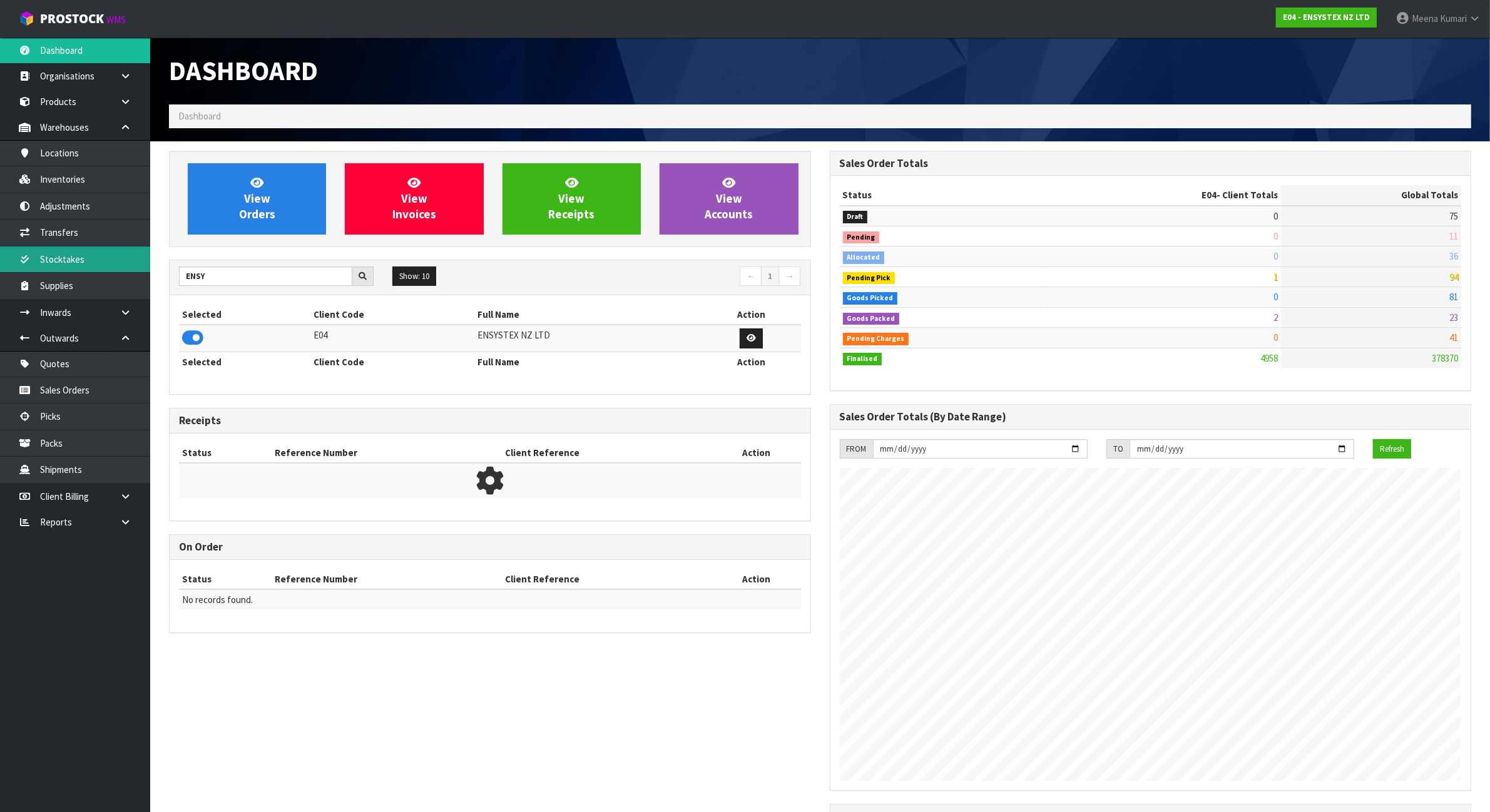
scroll to position [952, 660]
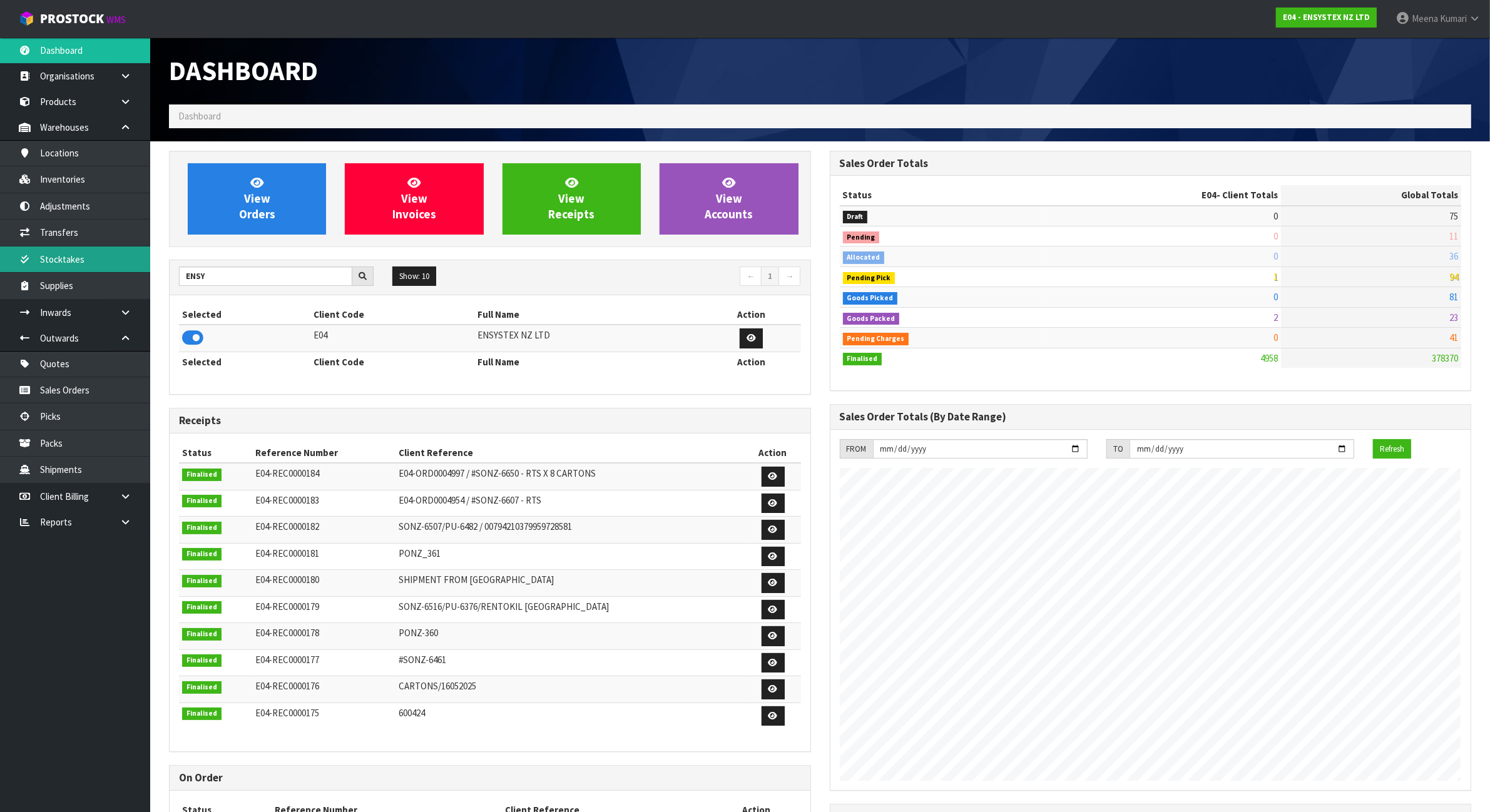
click at [94, 255] on link "Stocktakes" at bounding box center [75, 259] width 150 height 25
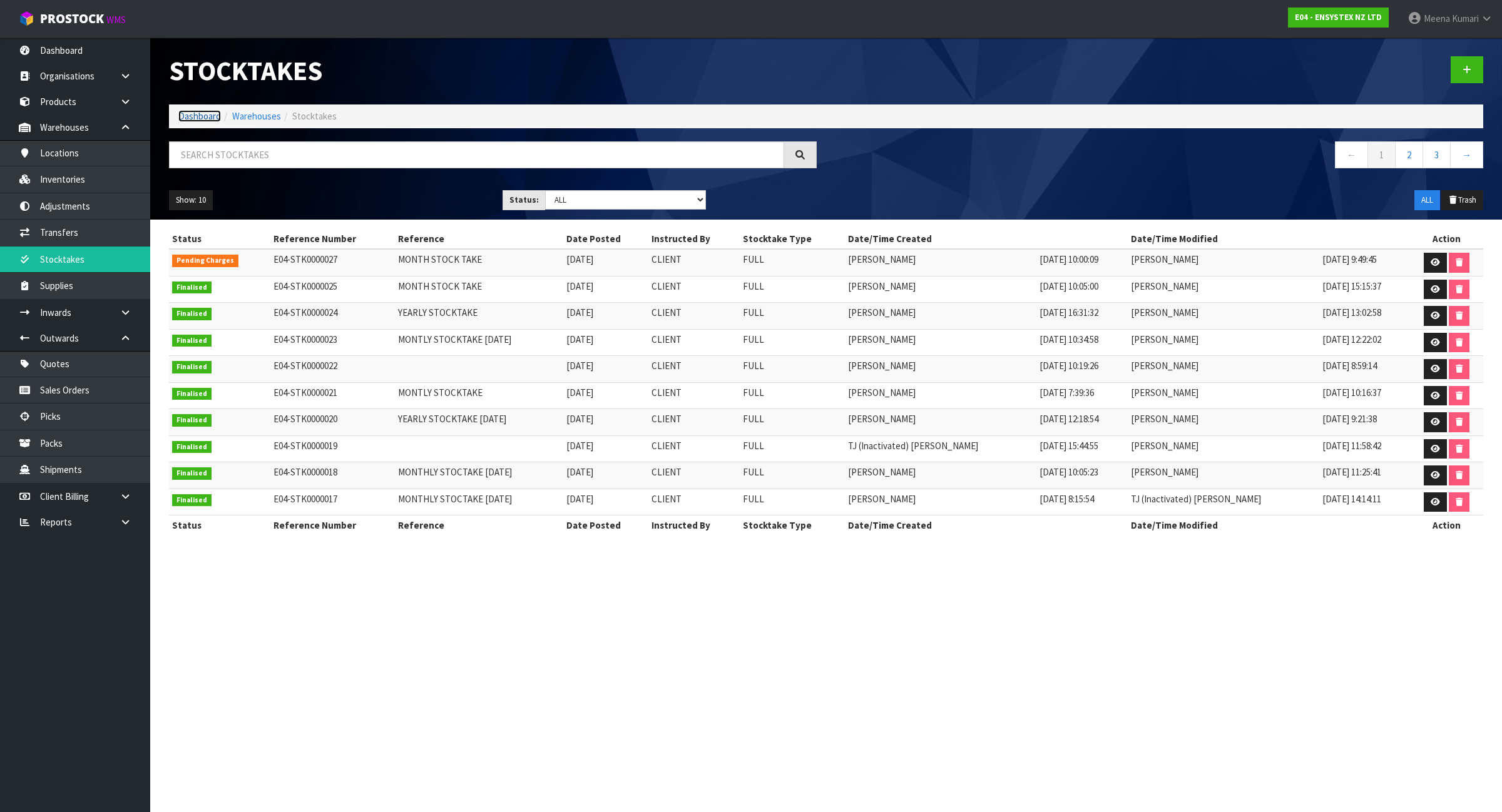
click at [205, 115] on link "Dashboard" at bounding box center [199, 115] width 42 height 12
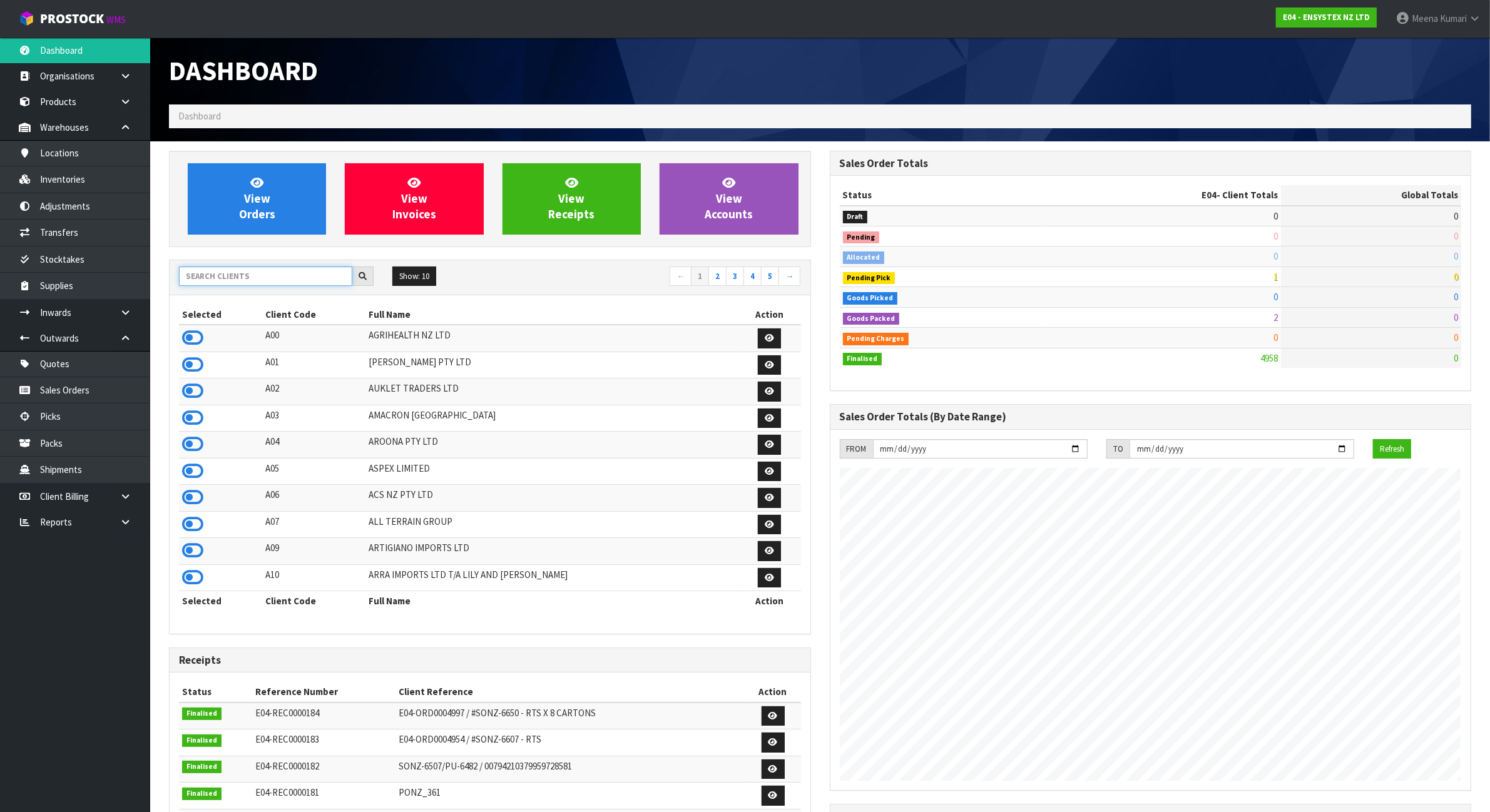
click at [232, 283] on input "text" at bounding box center [266, 276] width 174 height 20
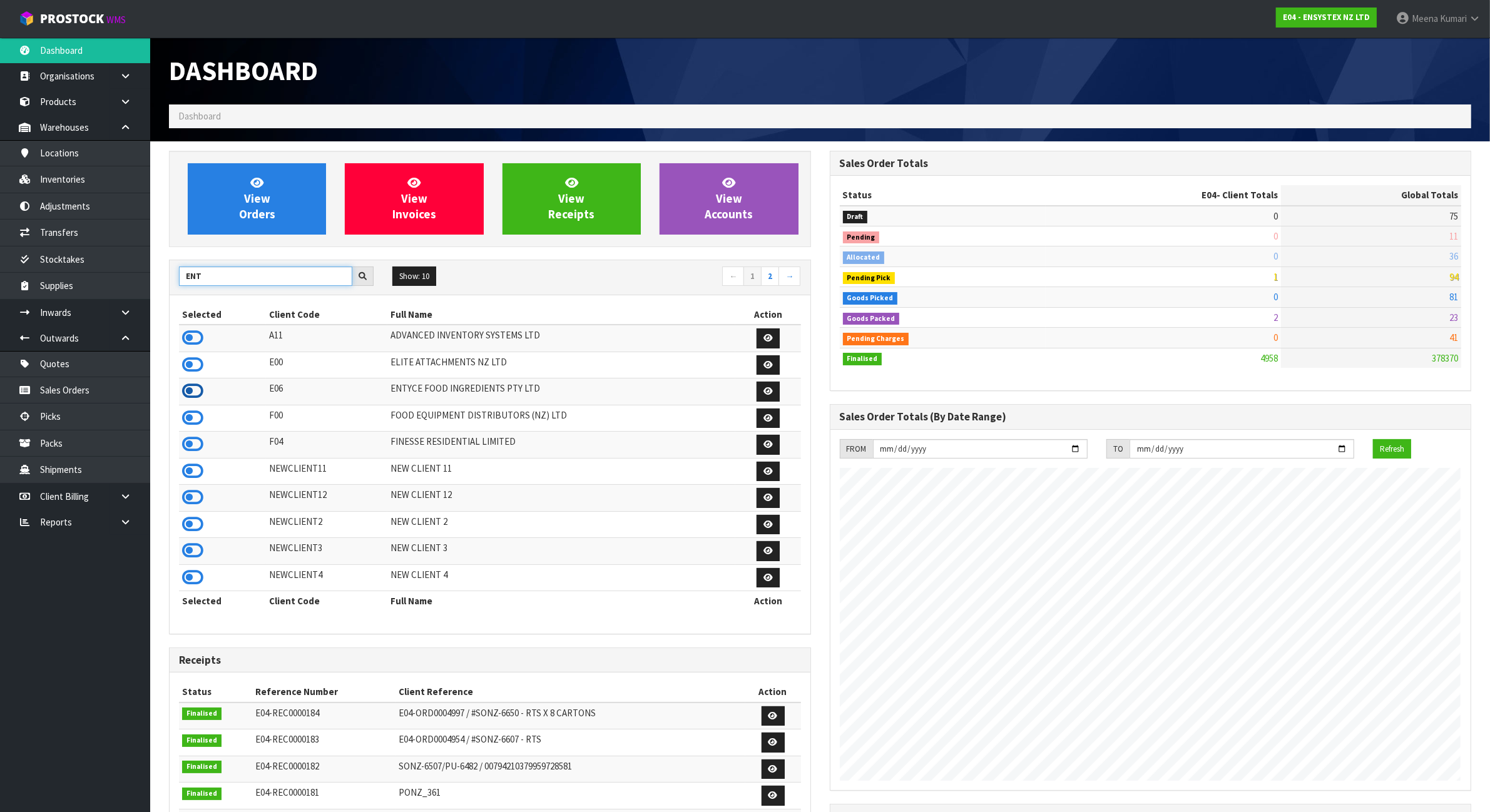
type input "ENT"
click at [192, 390] on icon at bounding box center [192, 391] width 22 height 19
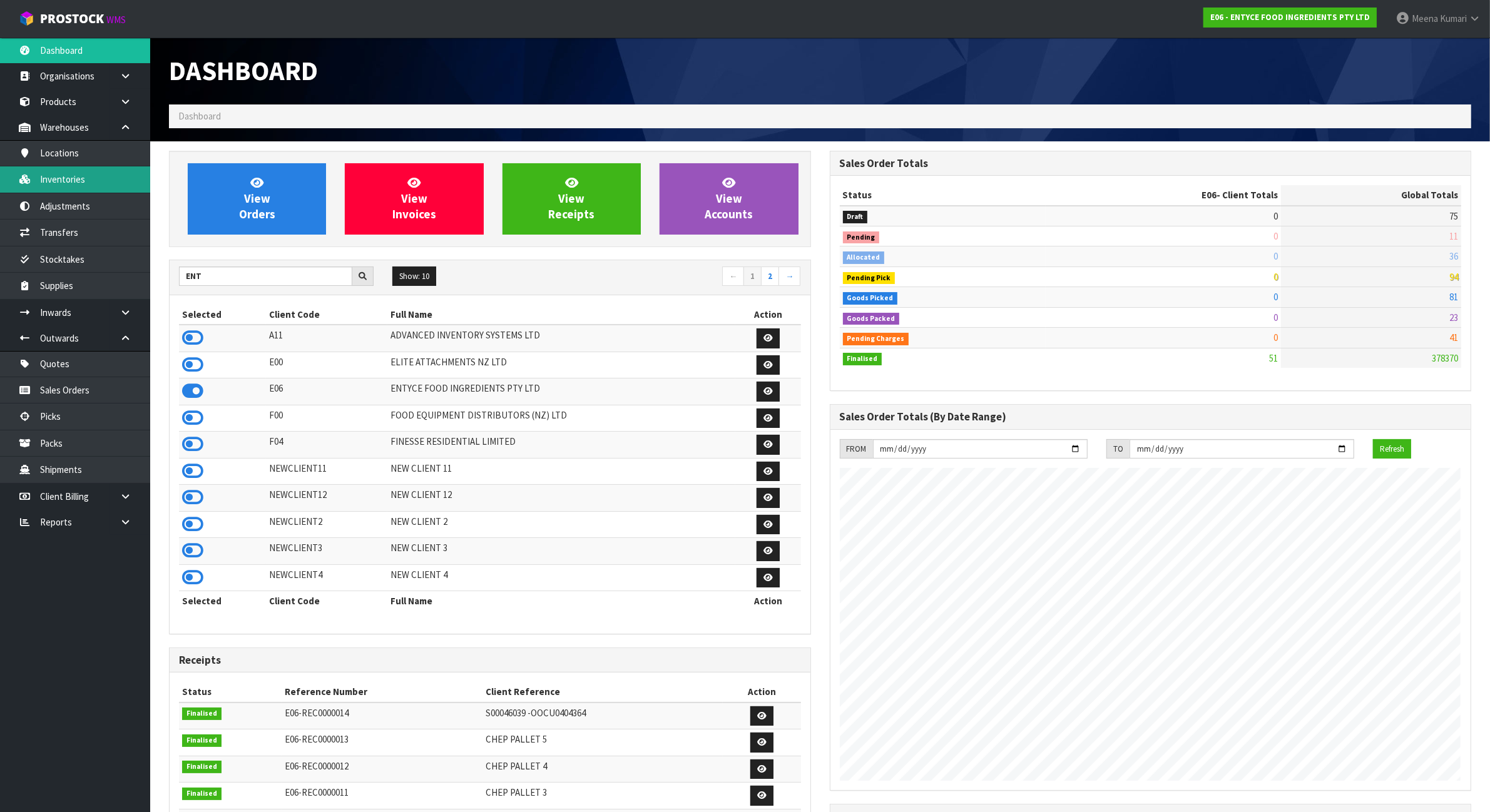
scroll to position [767, 660]
click at [76, 181] on link "Inventories" at bounding box center [75, 178] width 150 height 25
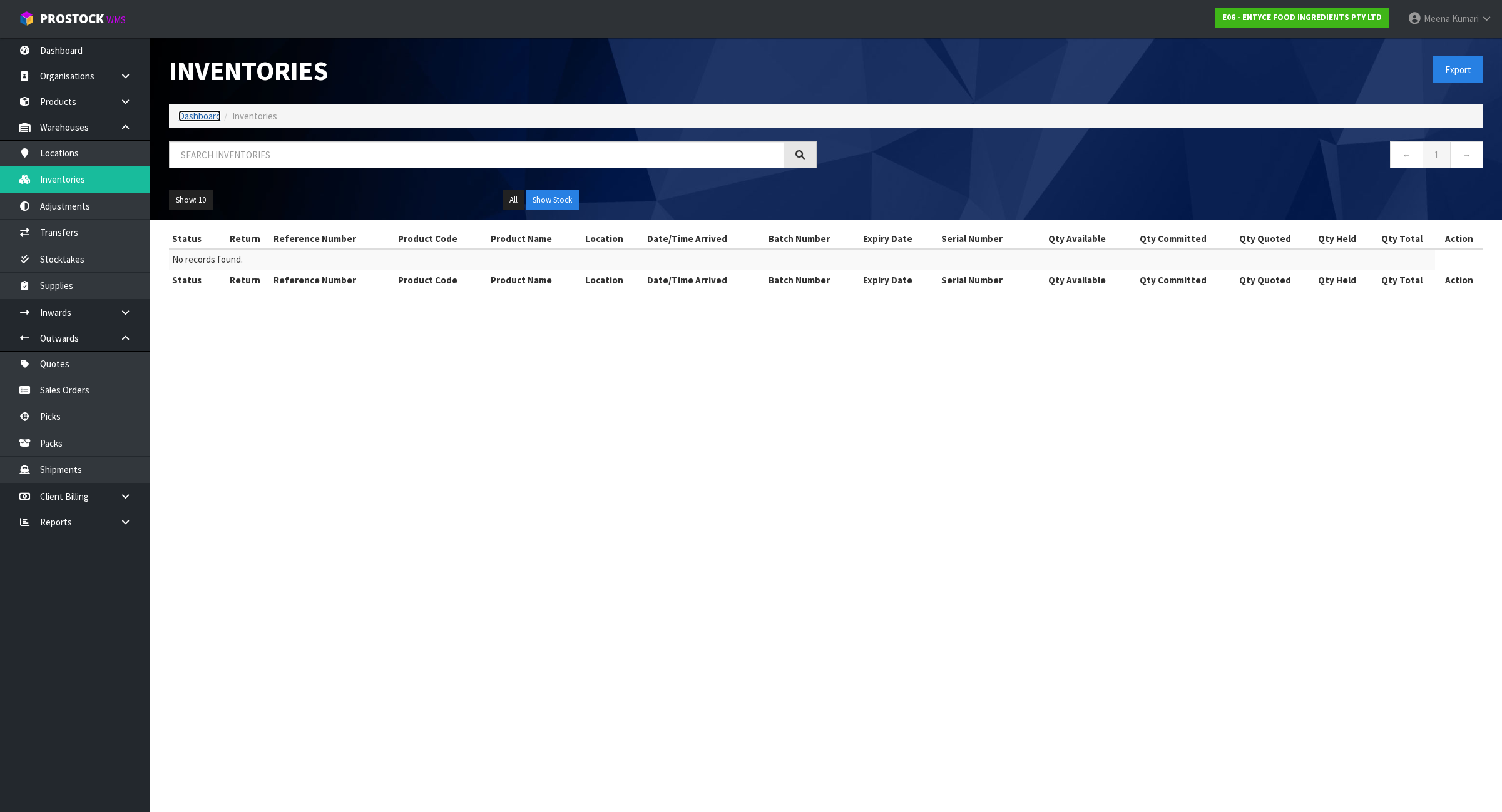
click at [182, 119] on link "Dashboard" at bounding box center [199, 115] width 42 height 12
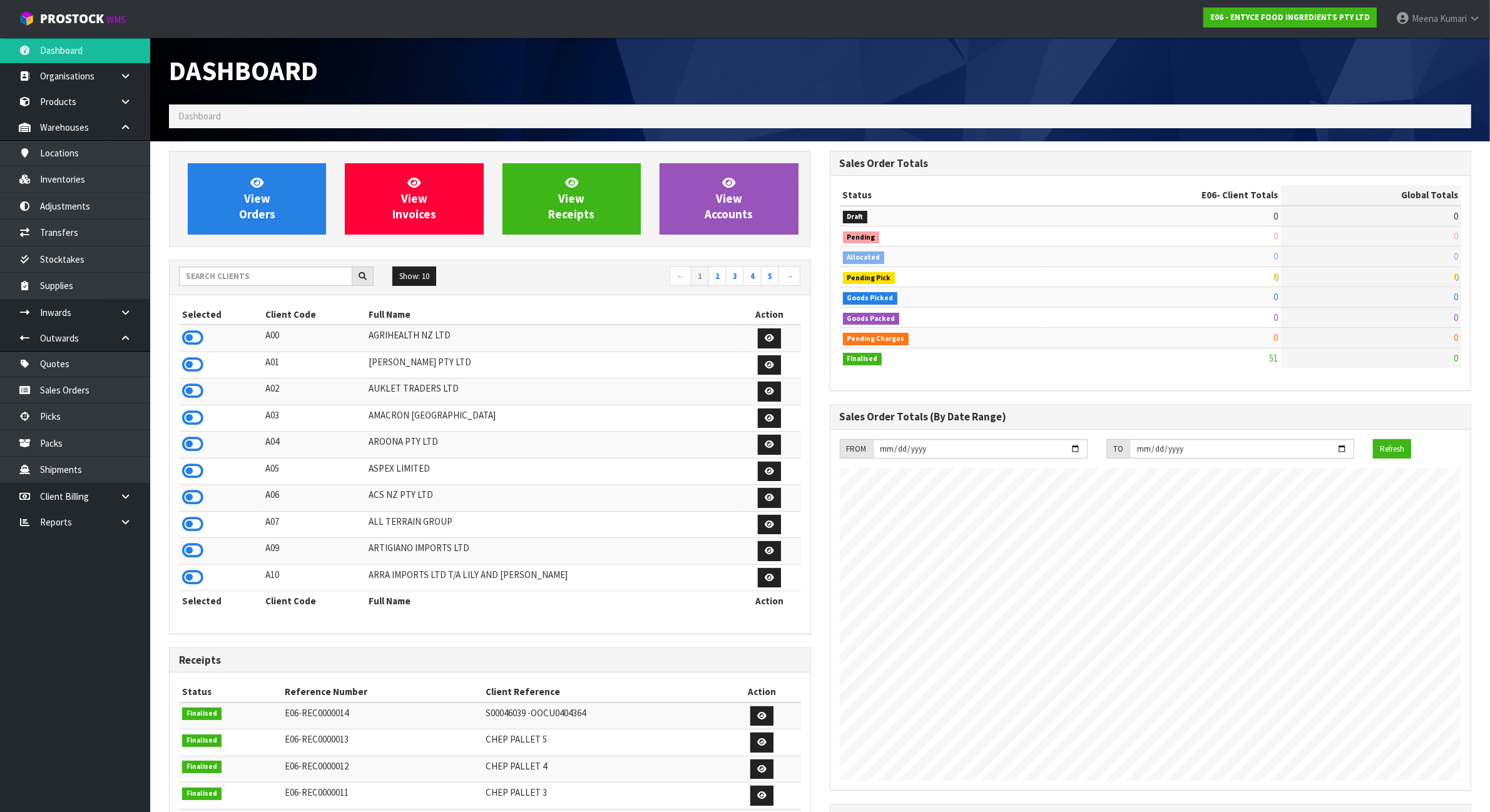
scroll to position [767, 660]
click at [209, 283] on input "text" at bounding box center [266, 276] width 174 height 20
type input "F"
click at [196, 583] on icon at bounding box center [192, 577] width 22 height 19
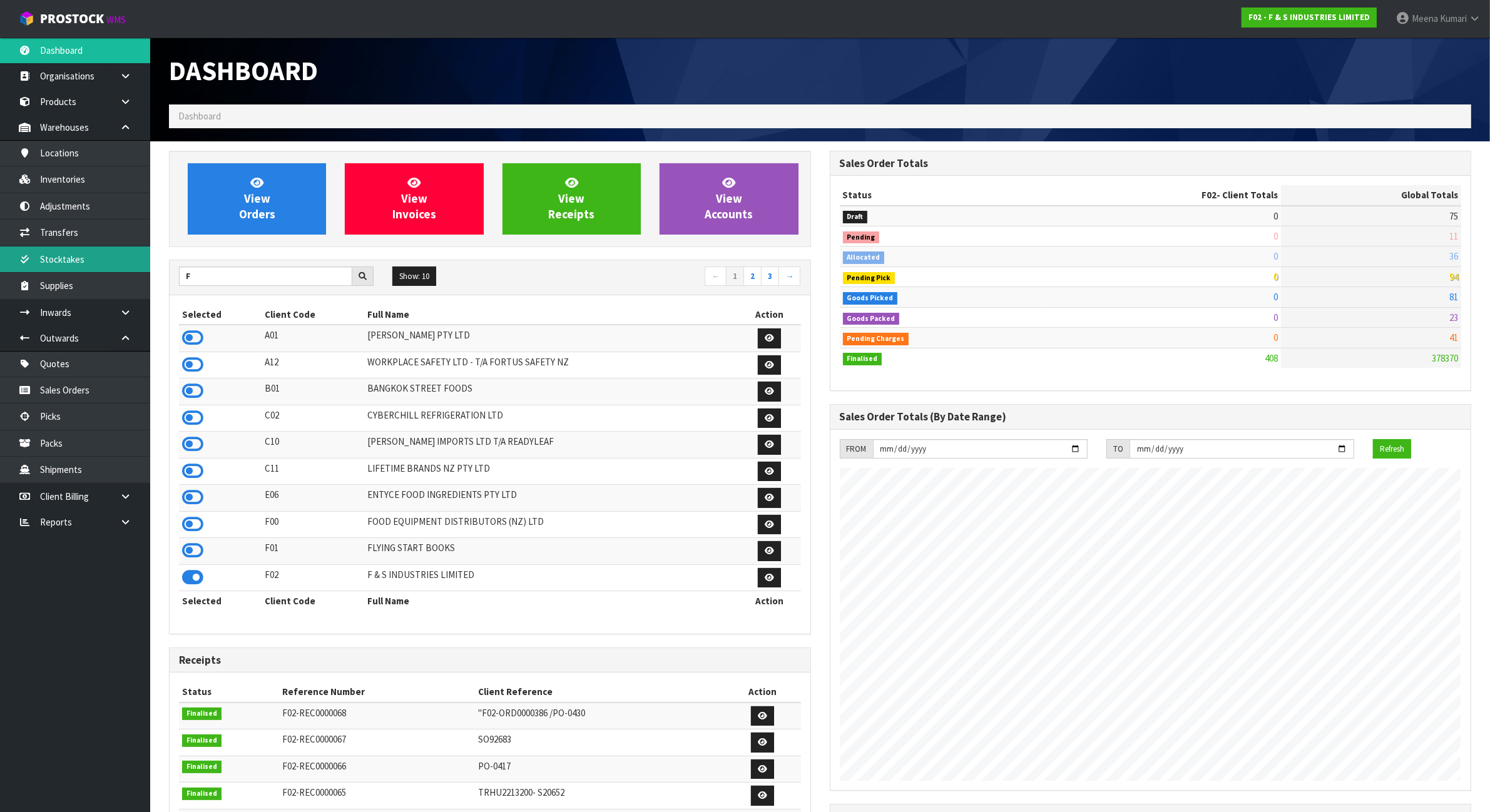
click at [87, 264] on link "Stocktakes" at bounding box center [75, 259] width 150 height 25
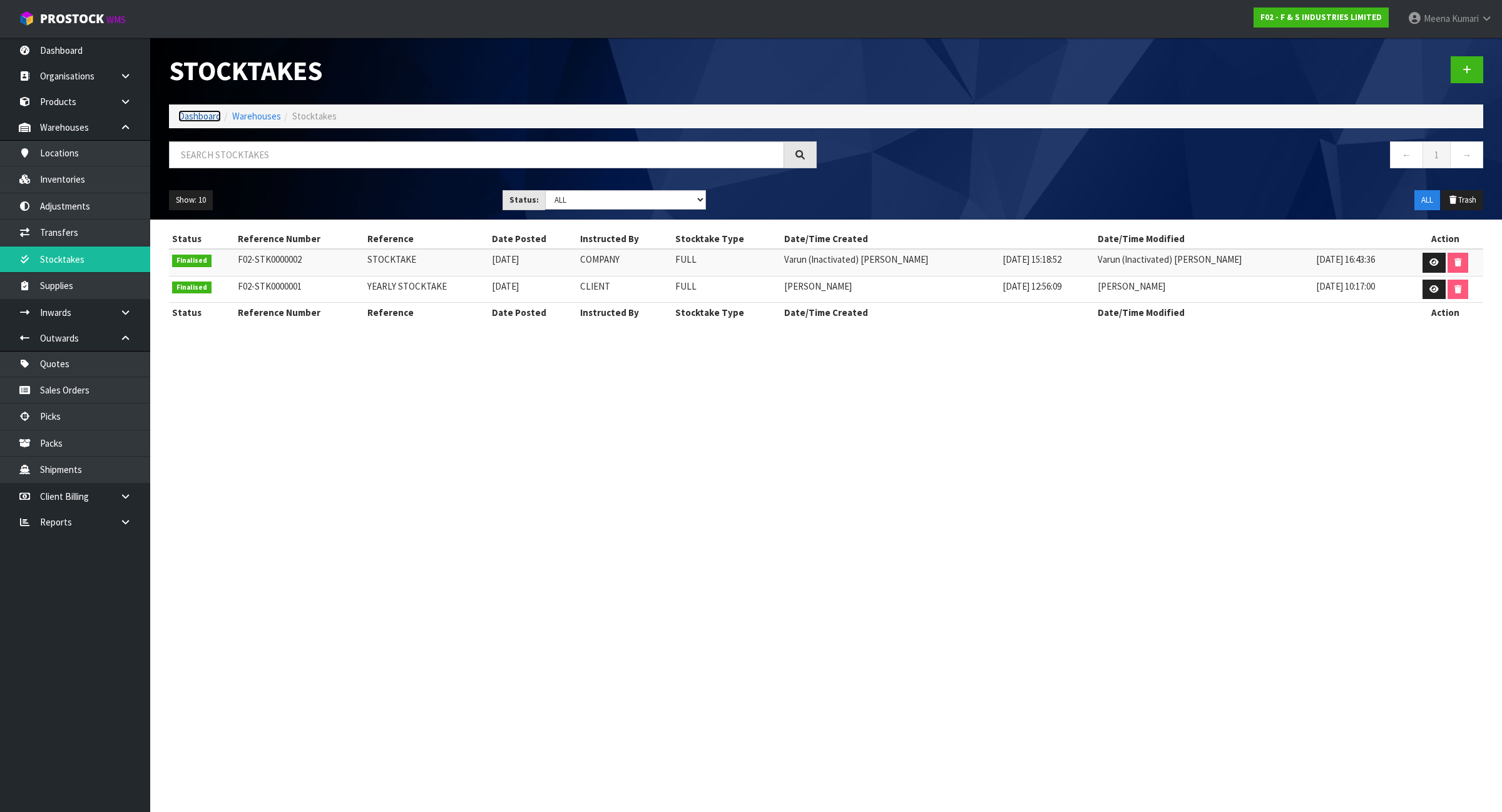
click at [209, 113] on link "Dashboard" at bounding box center [199, 115] width 42 height 12
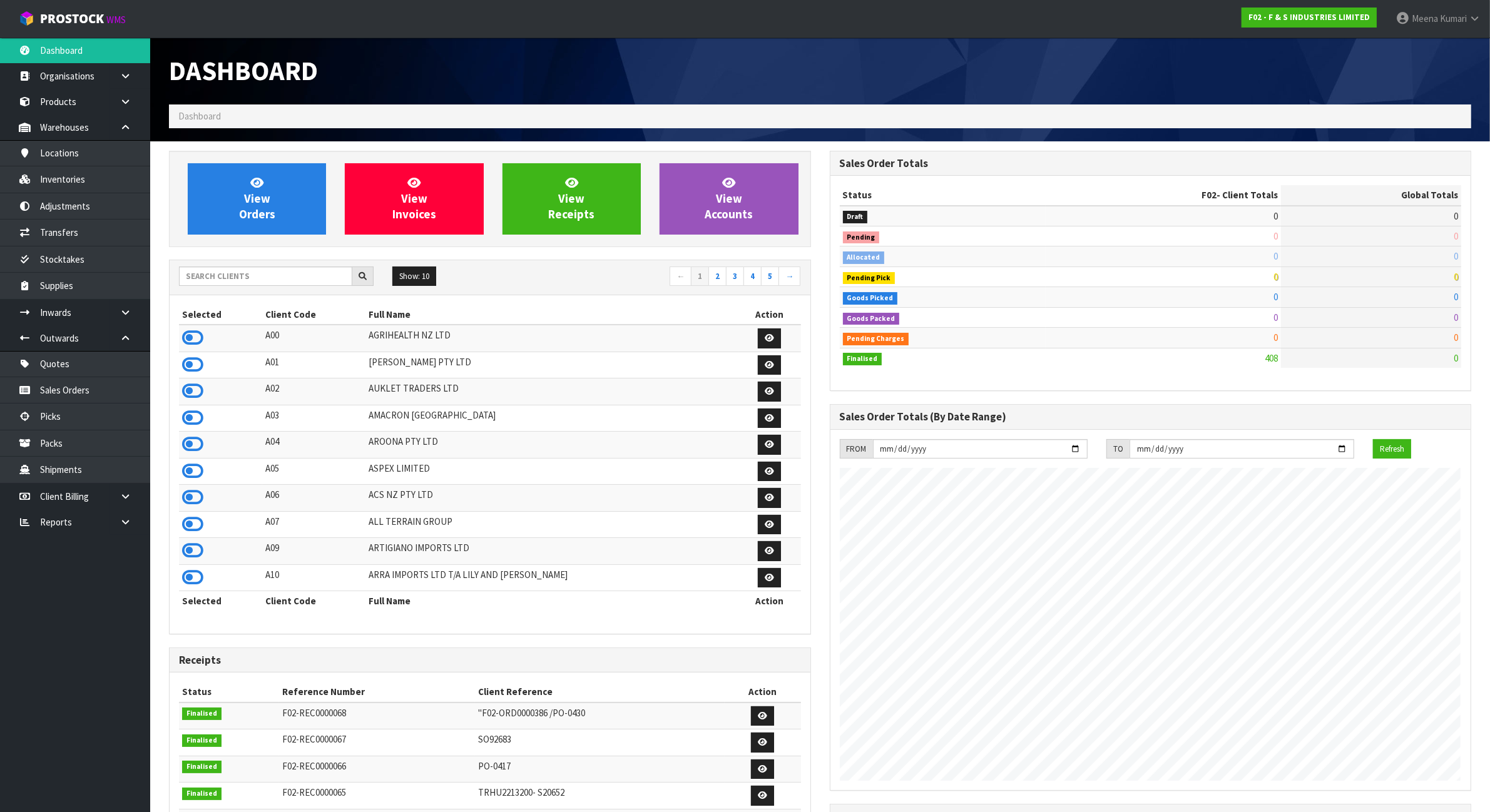
scroll to position [767, 660]
click at [254, 283] on input "text" at bounding box center [266, 276] width 174 height 20
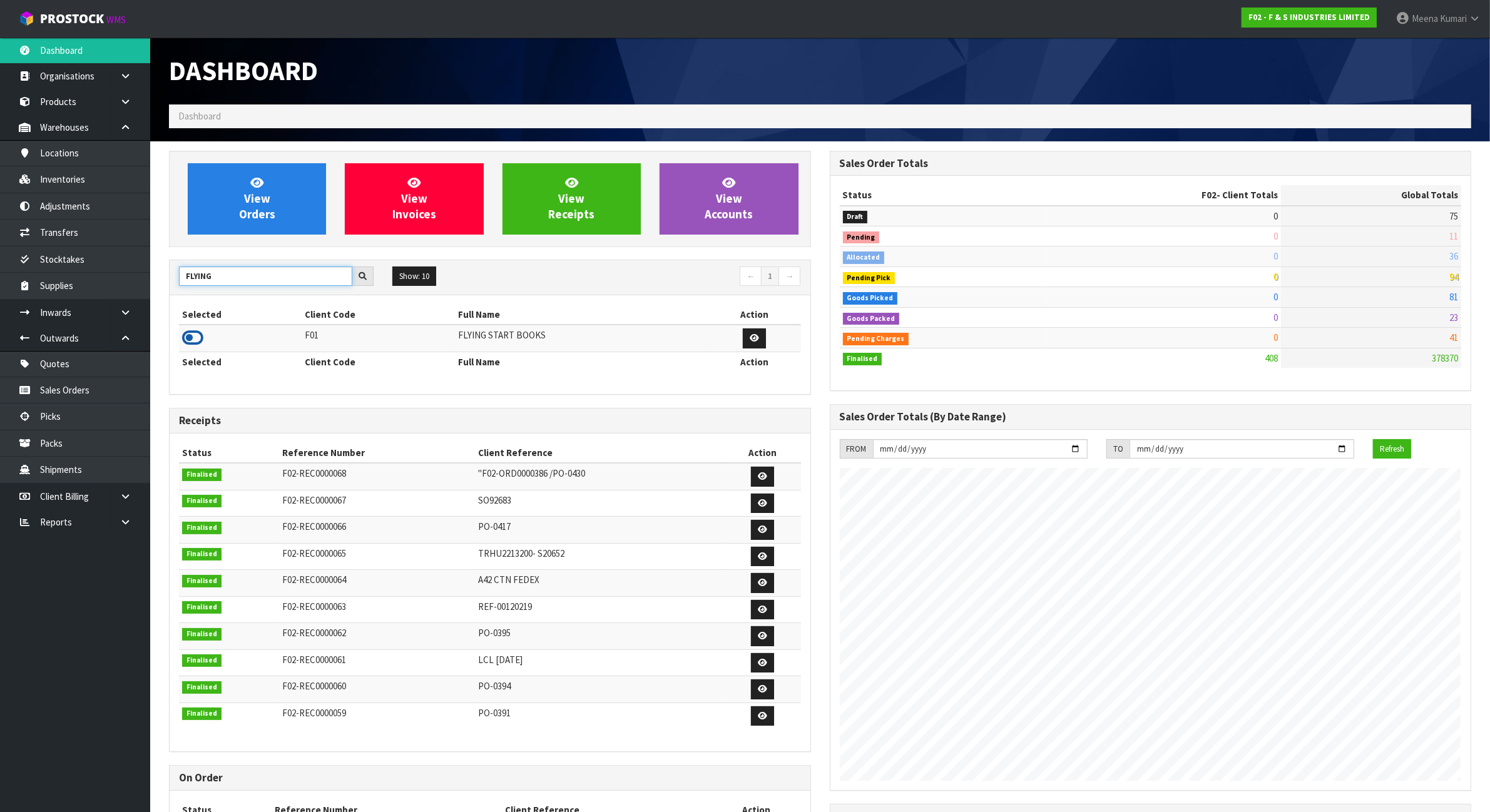
type input "FLYING"
click at [200, 341] on icon at bounding box center [192, 338] width 22 height 19
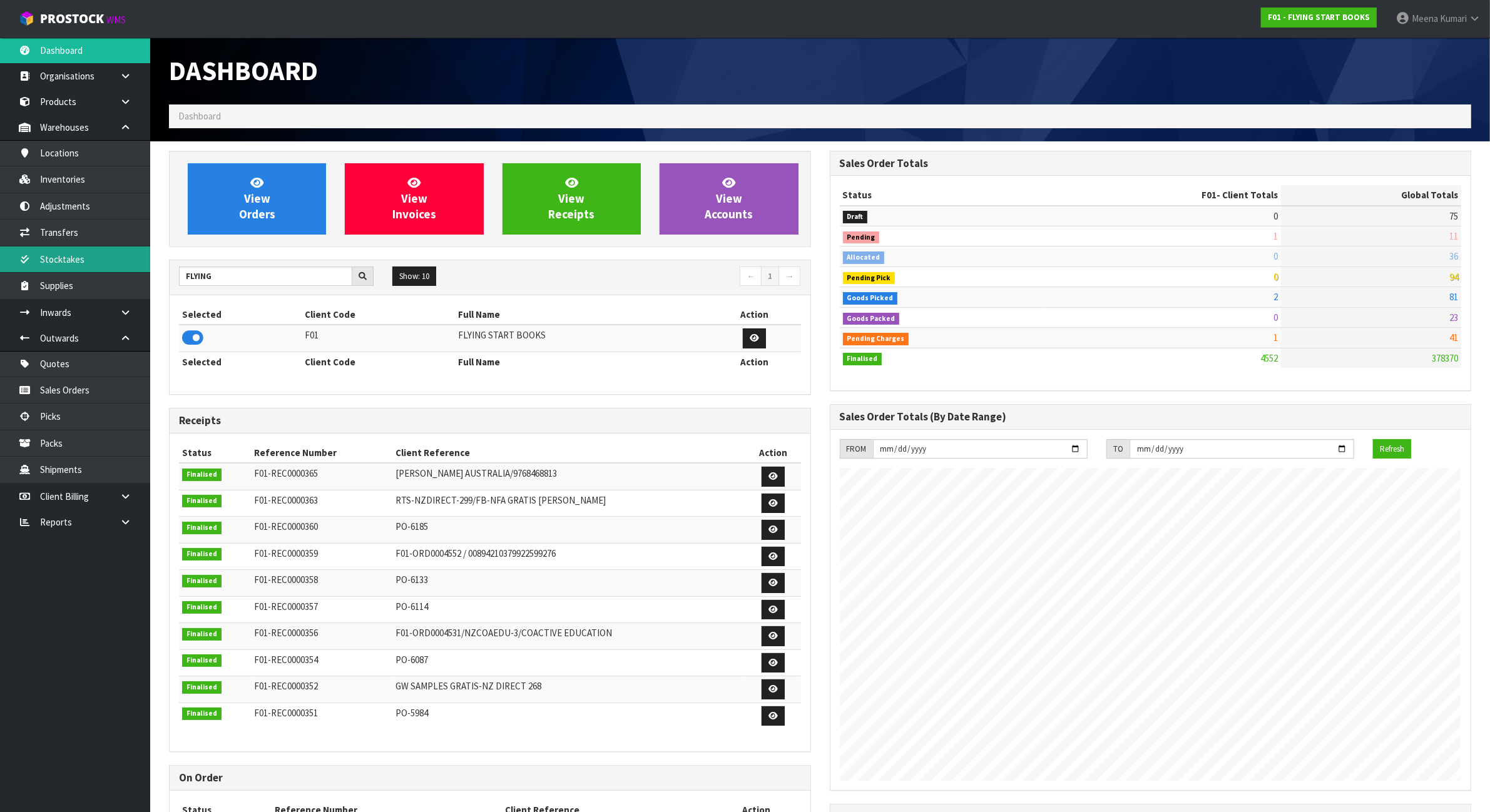
scroll to position [952, 660]
click at [105, 253] on link "Stocktakes" at bounding box center [75, 259] width 150 height 25
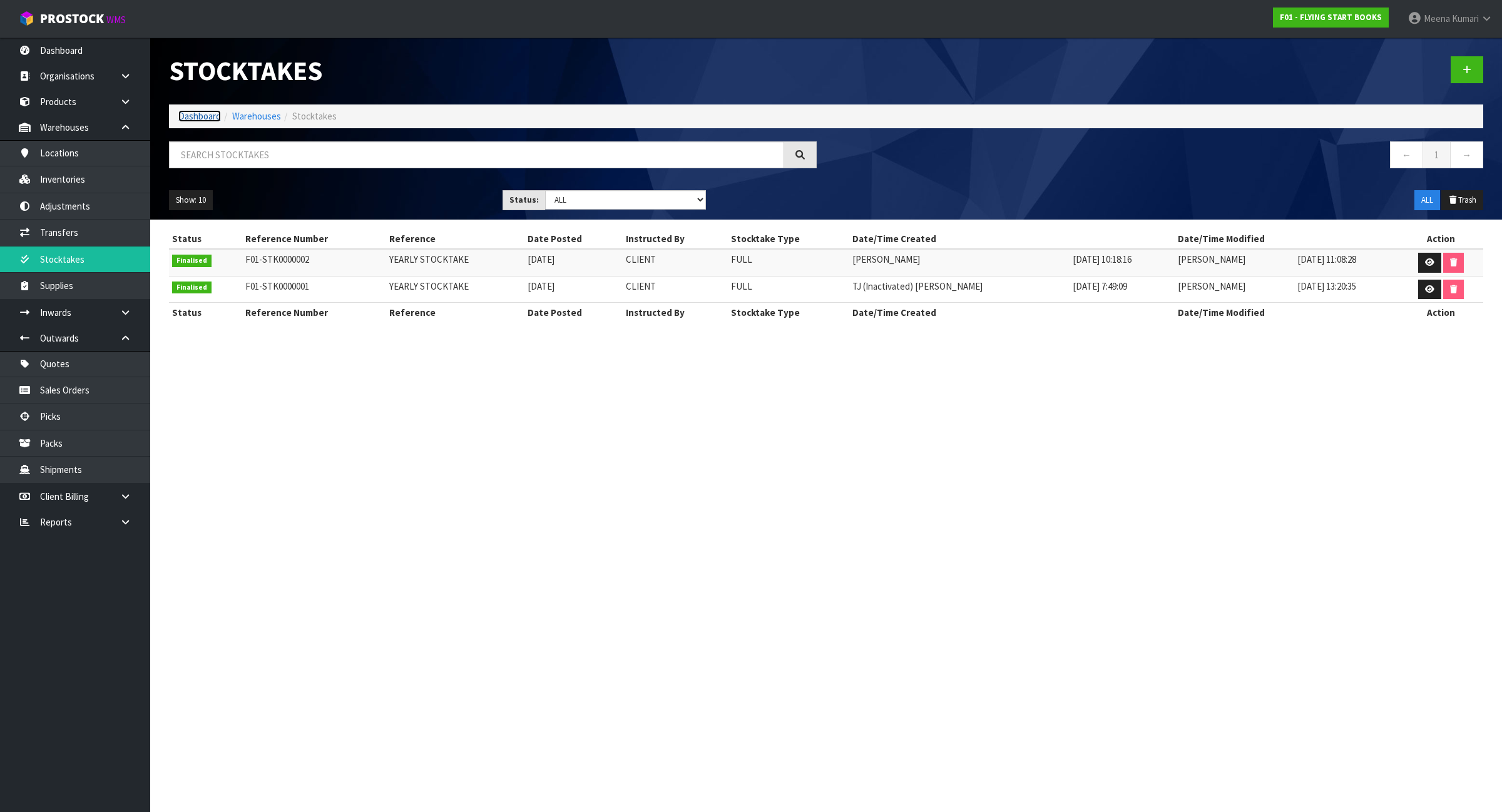
click at [195, 113] on link "Dashboard" at bounding box center [199, 115] width 42 height 12
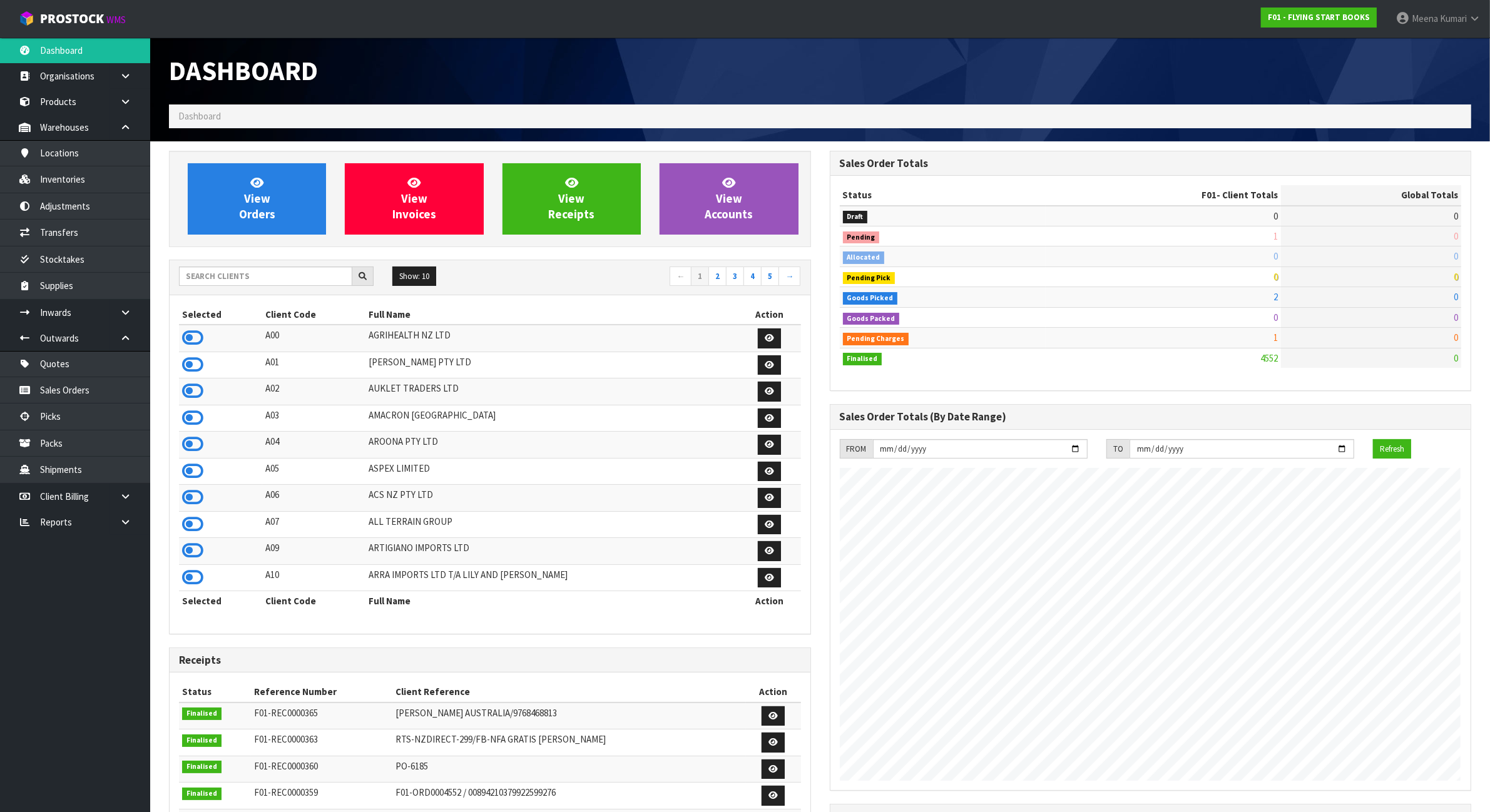
scroll to position [782, 660]
click at [236, 273] on input "text" at bounding box center [266, 276] width 174 height 20
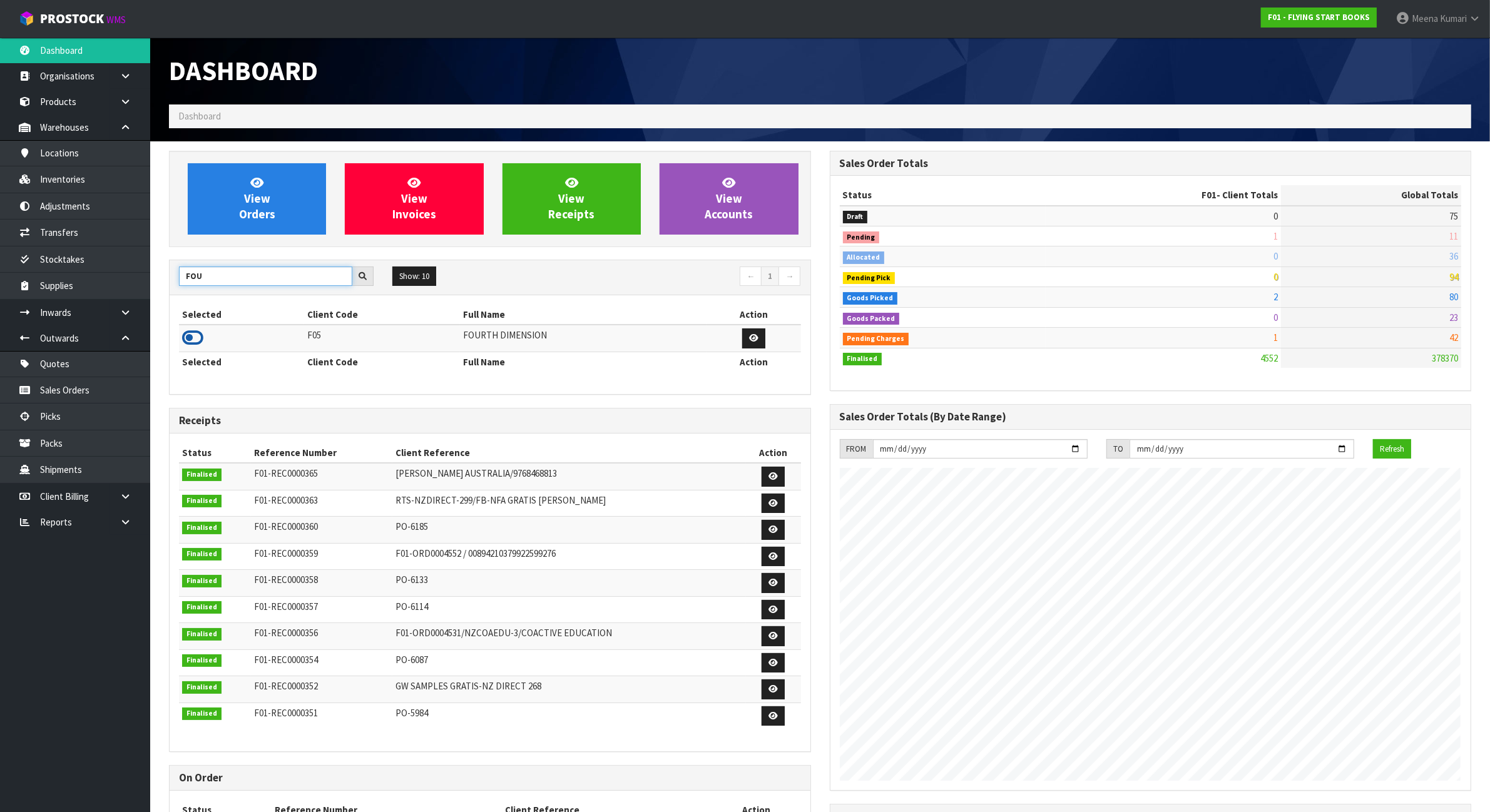
type input "FOU"
click at [198, 343] on icon at bounding box center [192, 338] width 22 height 19
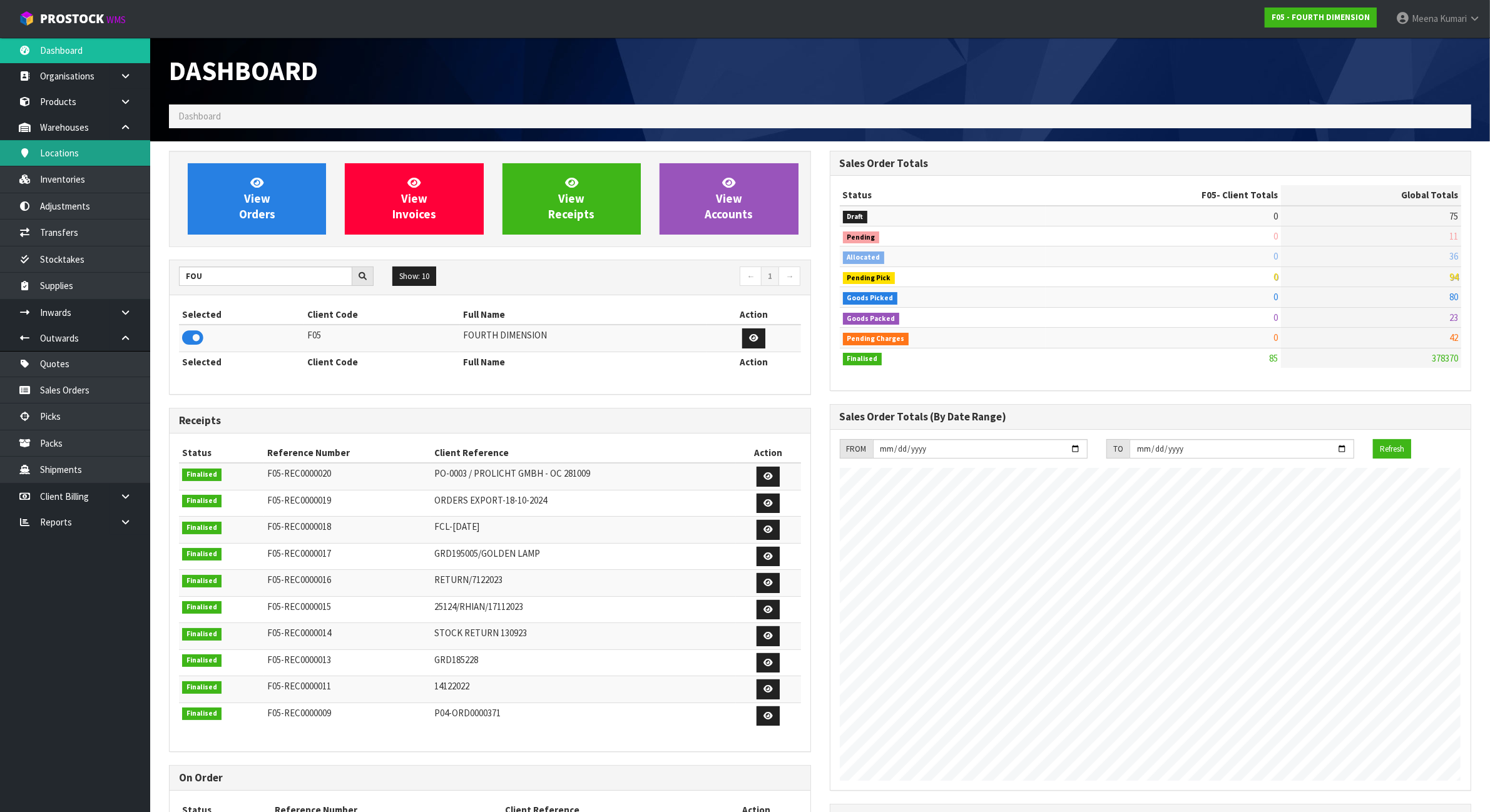
scroll to position [767, 660]
click at [104, 268] on link "Stocktakes" at bounding box center [75, 259] width 150 height 25
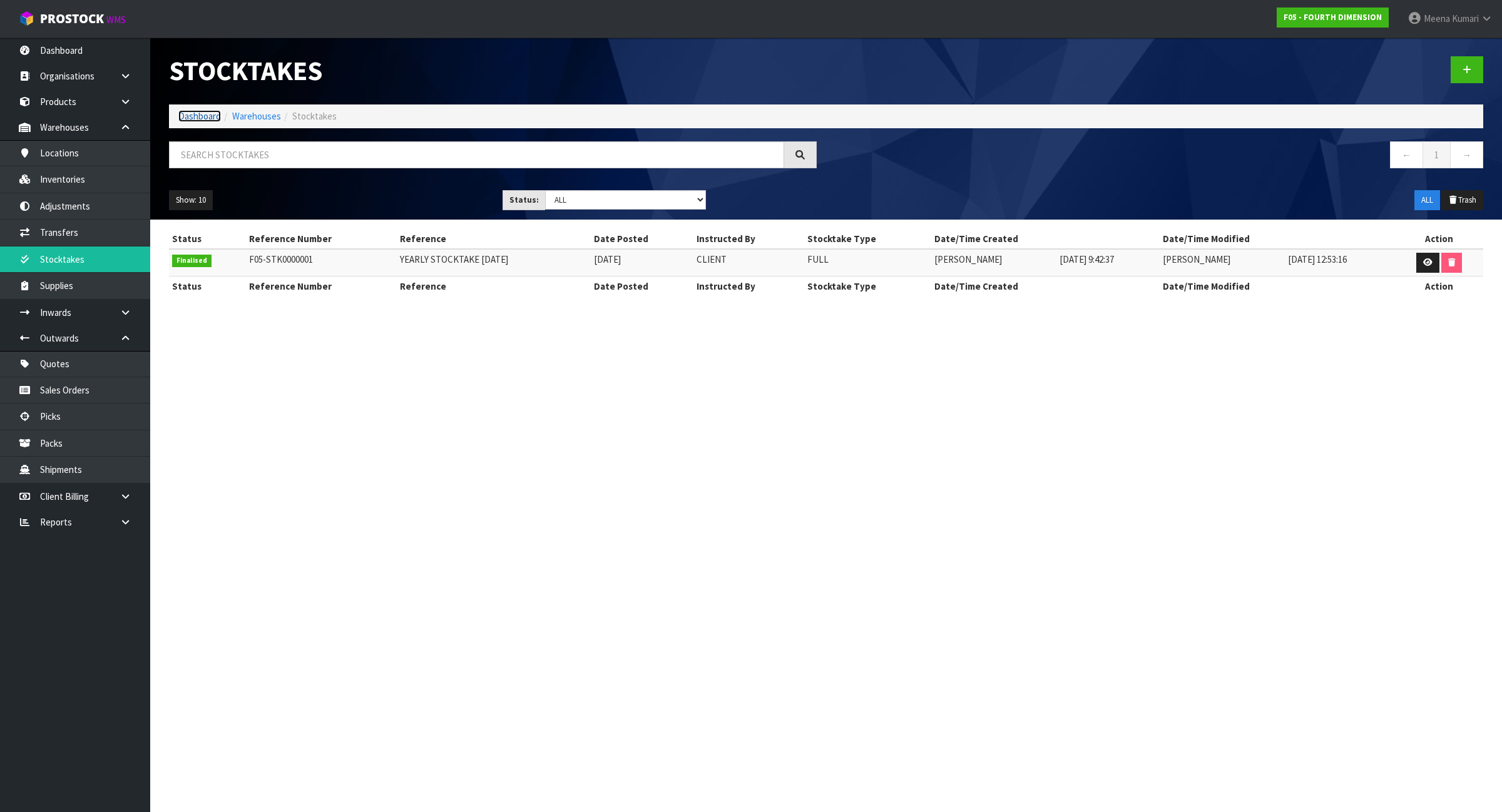
click at [192, 121] on link "Dashboard" at bounding box center [199, 115] width 42 height 12
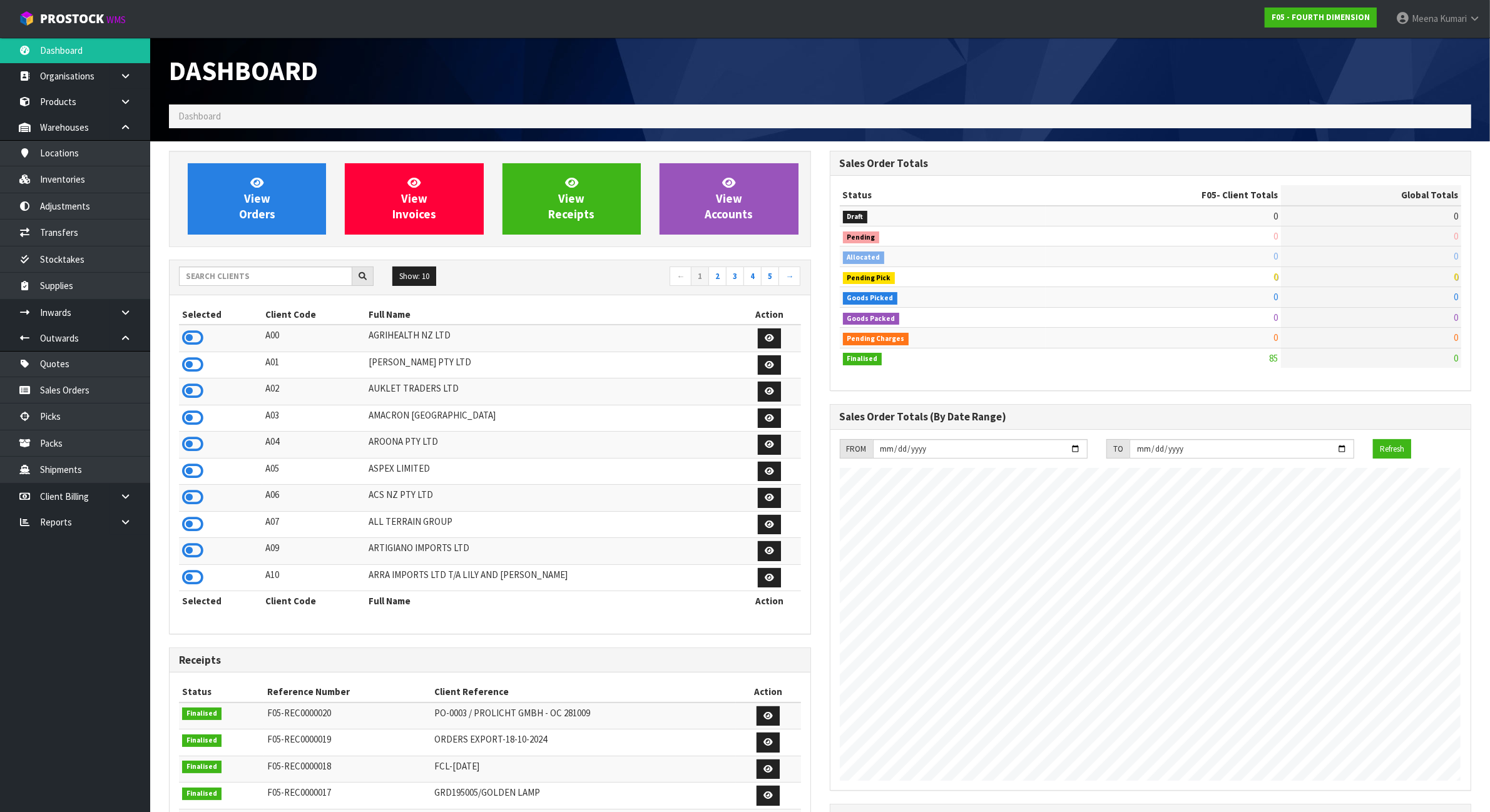
scroll to position [767, 660]
click at [239, 274] on input "text" at bounding box center [266, 276] width 174 height 20
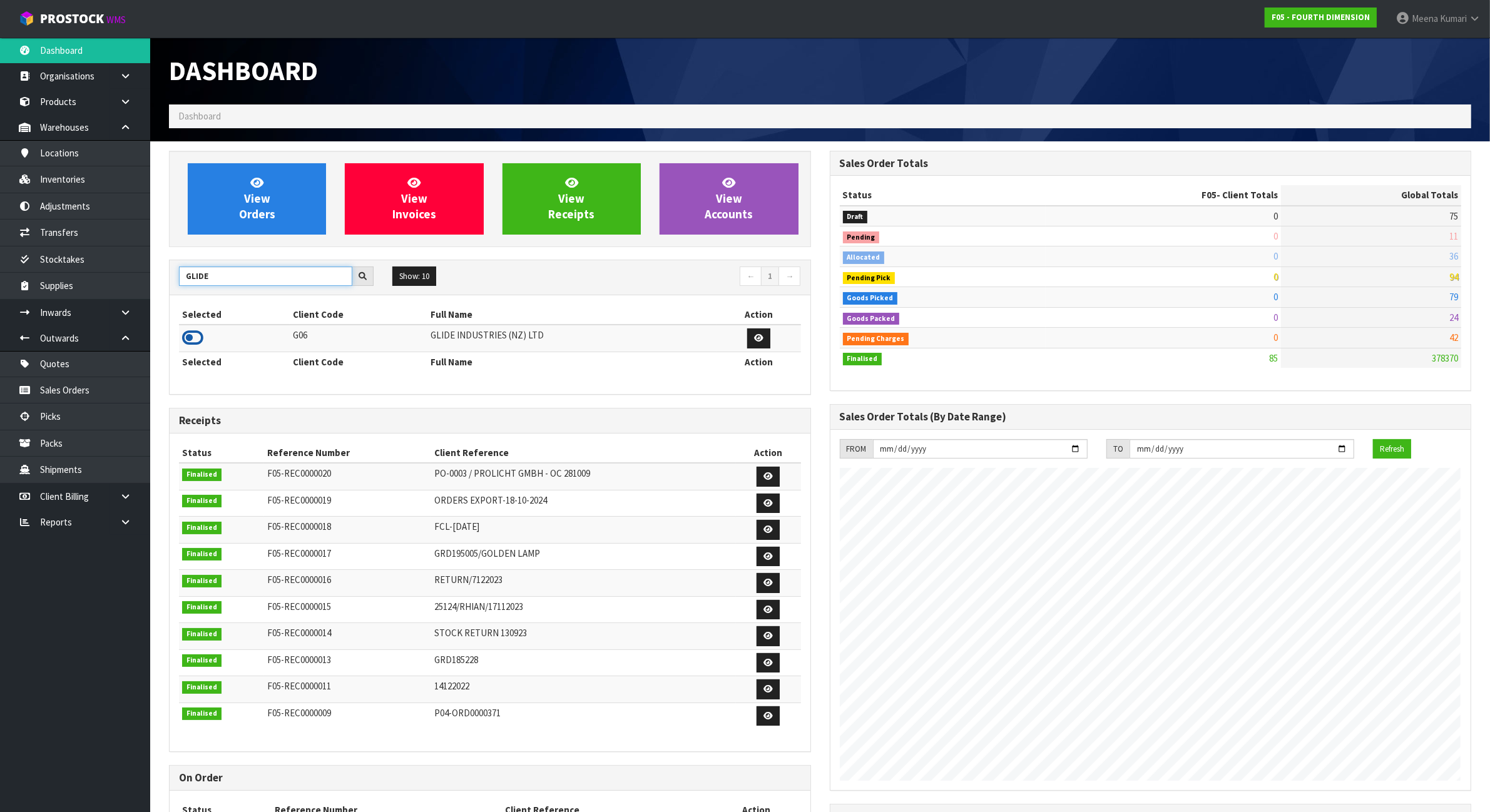
type input "GLIDE"
click at [201, 339] on icon at bounding box center [192, 338] width 22 height 19
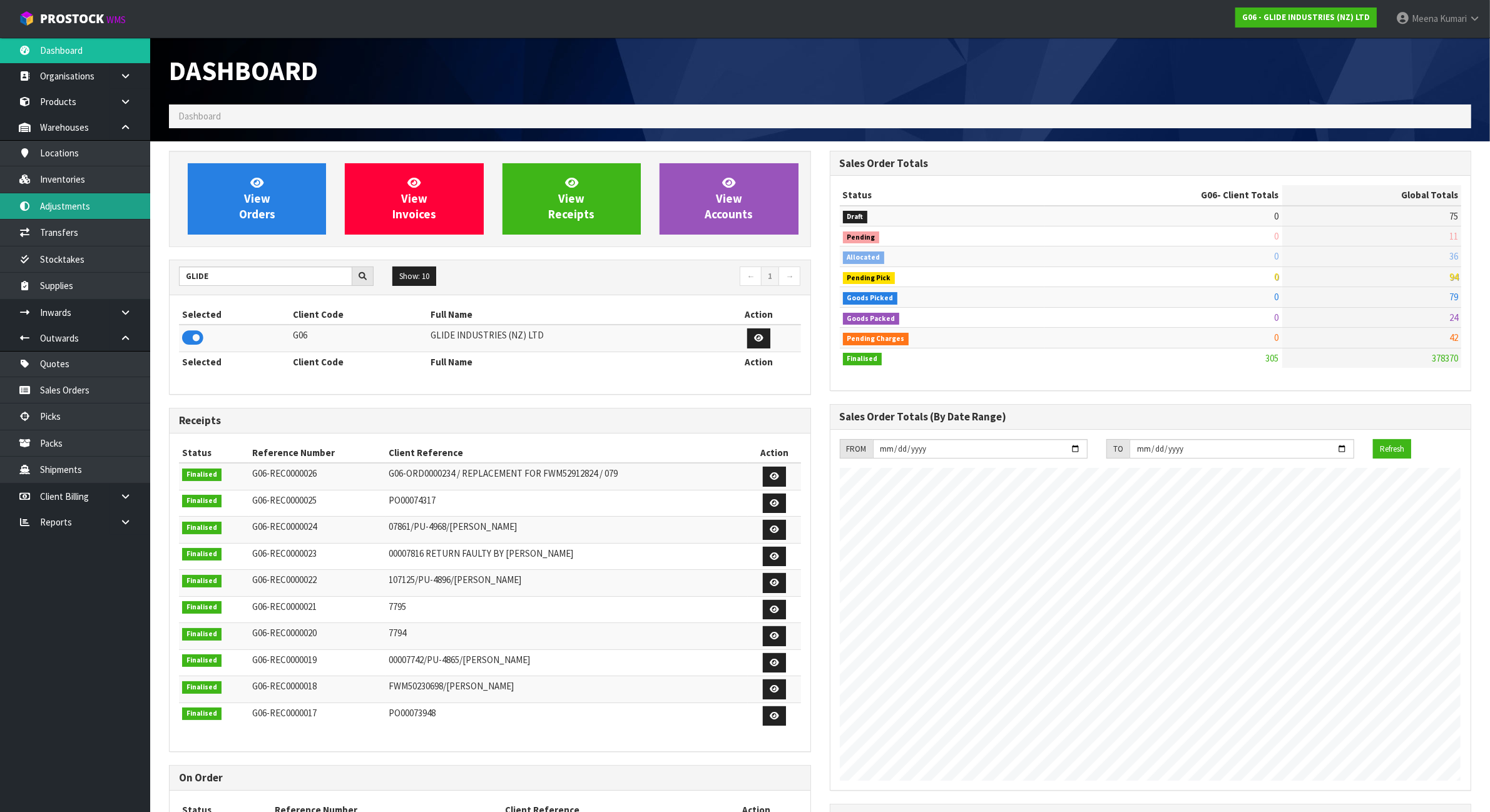
scroll to position [625063, 625270]
click at [94, 181] on link "Inventories" at bounding box center [75, 178] width 150 height 25
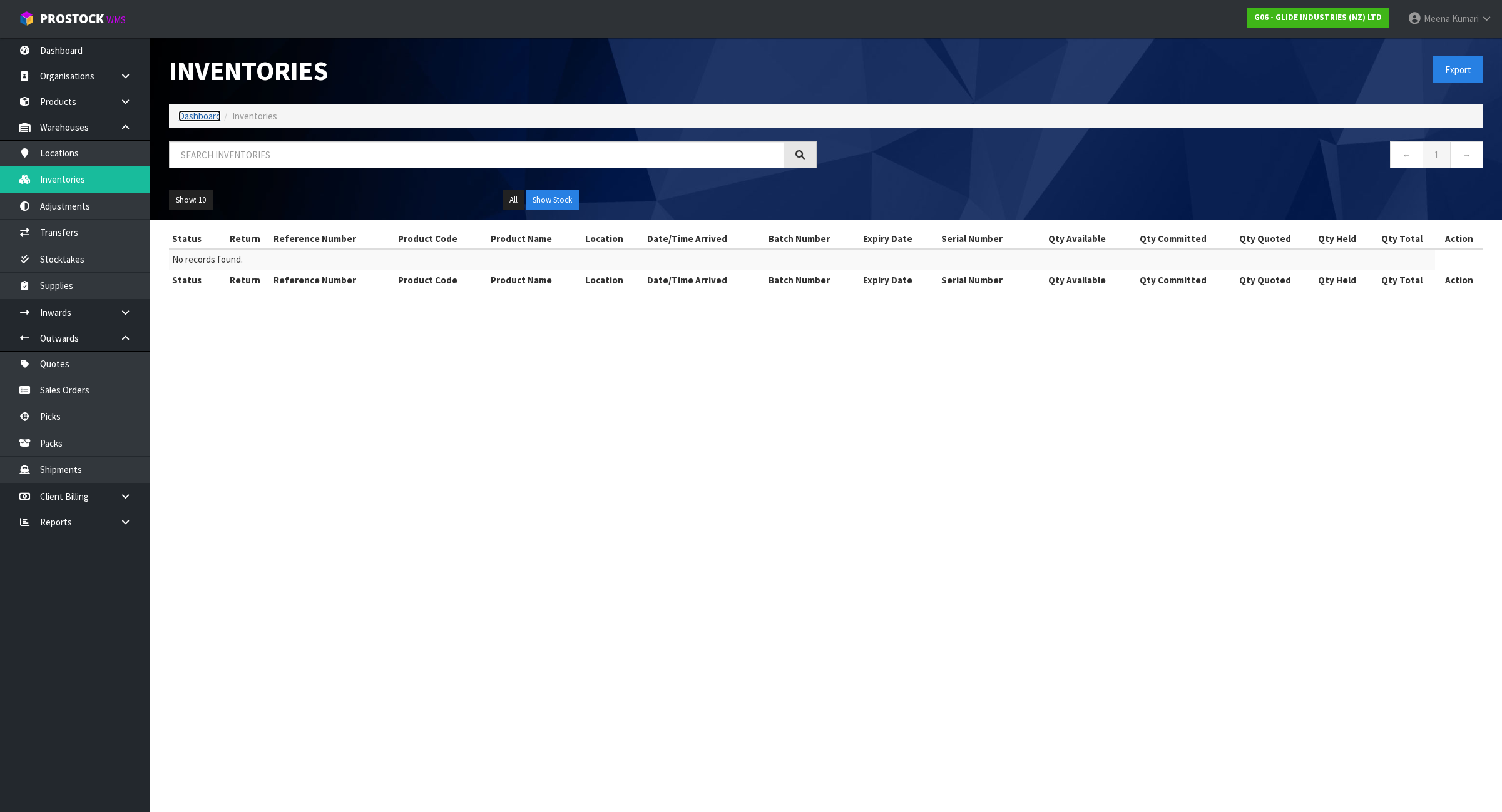
click at [207, 115] on link "Dashboard" at bounding box center [199, 115] width 42 height 12
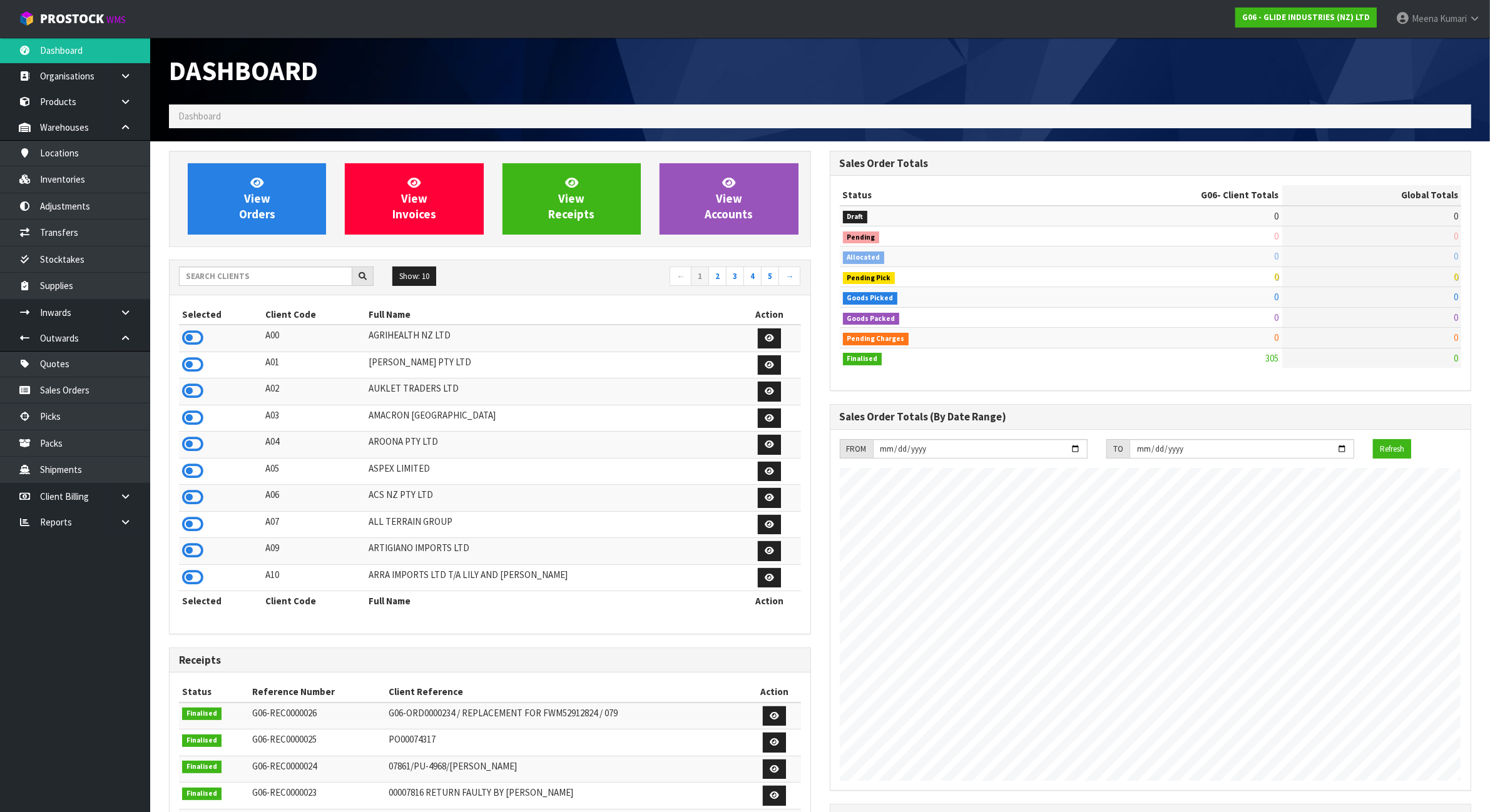
scroll to position [767, 660]
click at [232, 281] on input "text" at bounding box center [266, 276] width 174 height 20
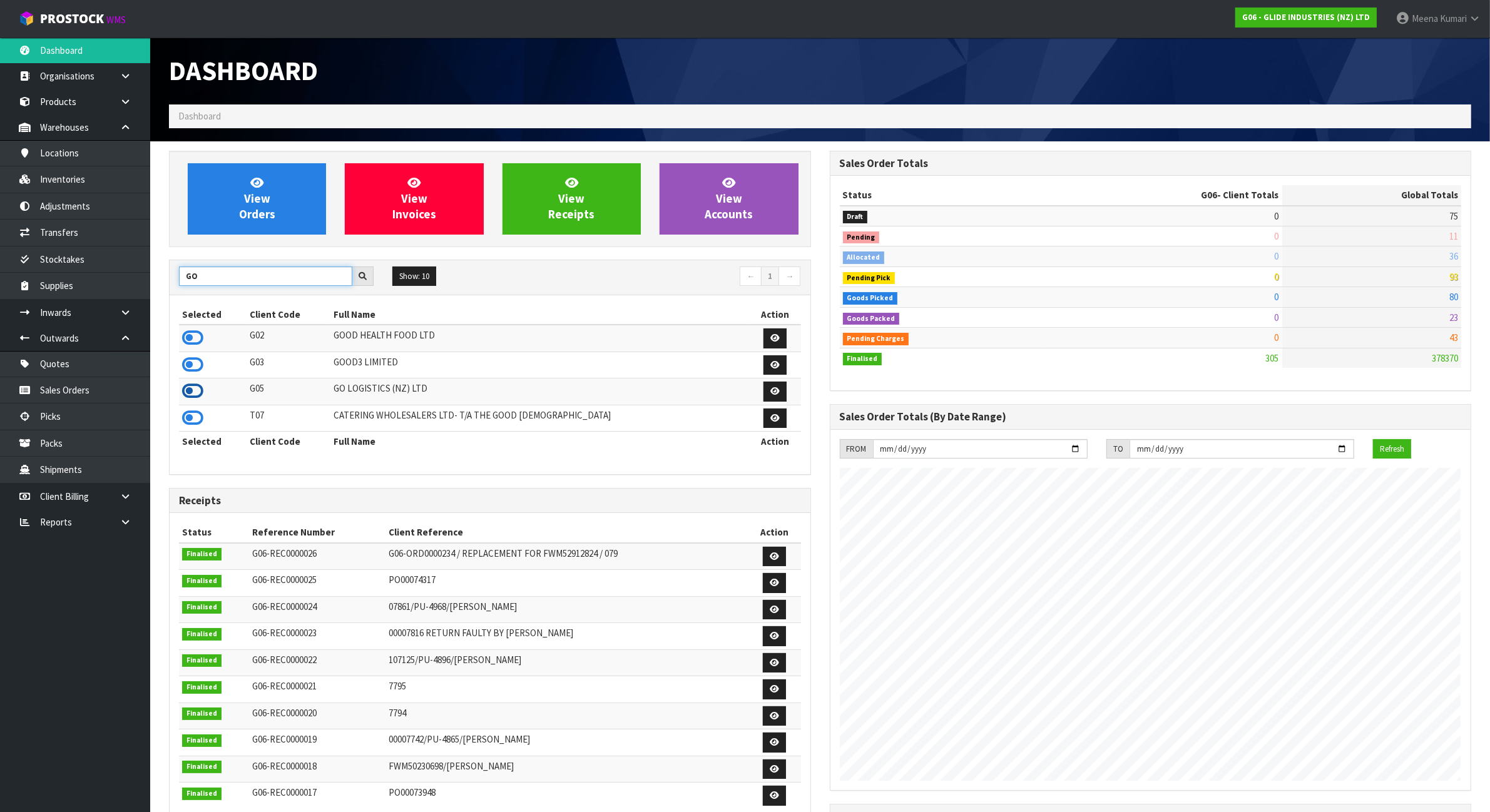
type input "GO"
click at [192, 390] on icon at bounding box center [192, 391] width 22 height 19
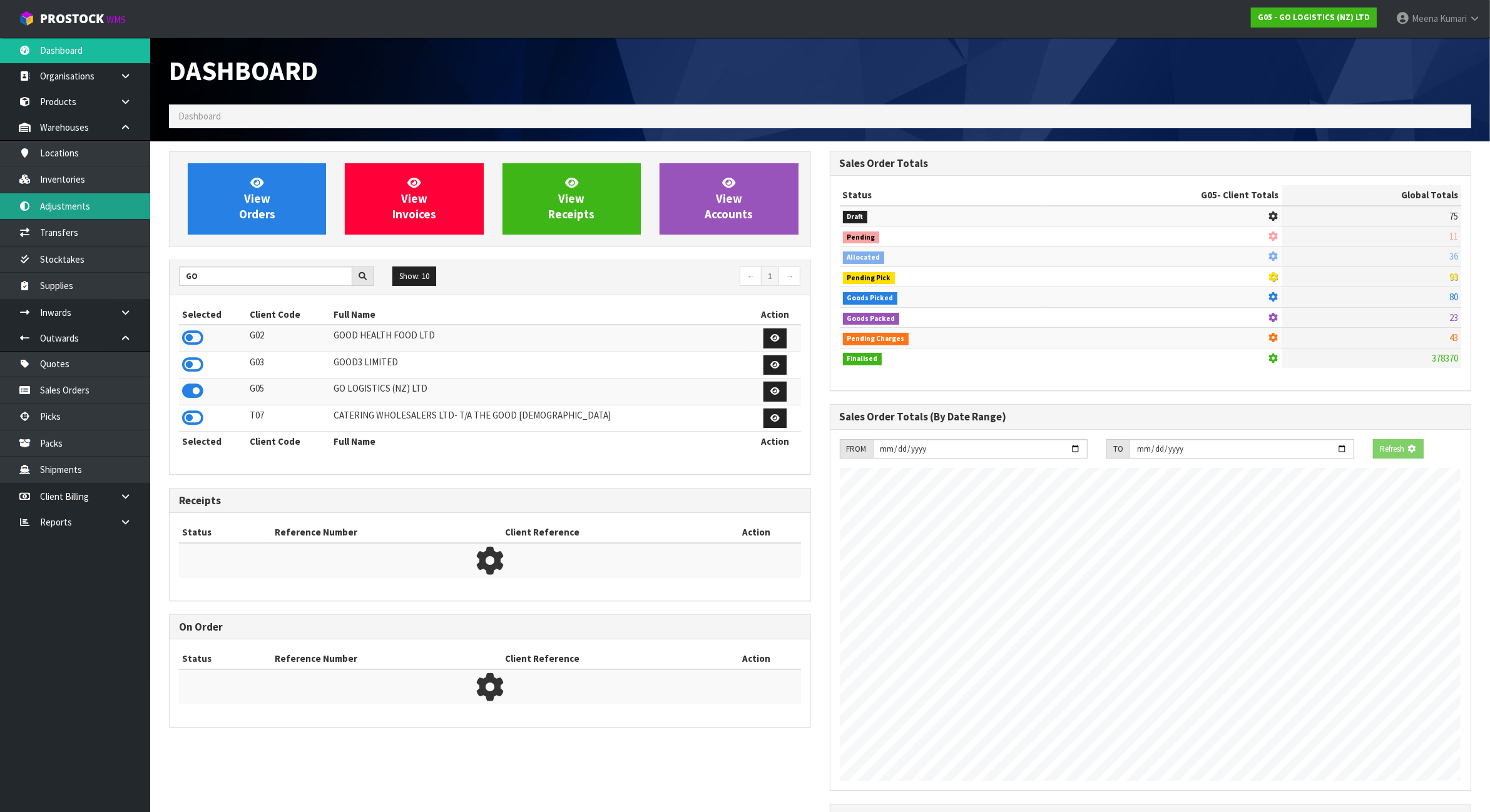
scroll to position [625063, 625270]
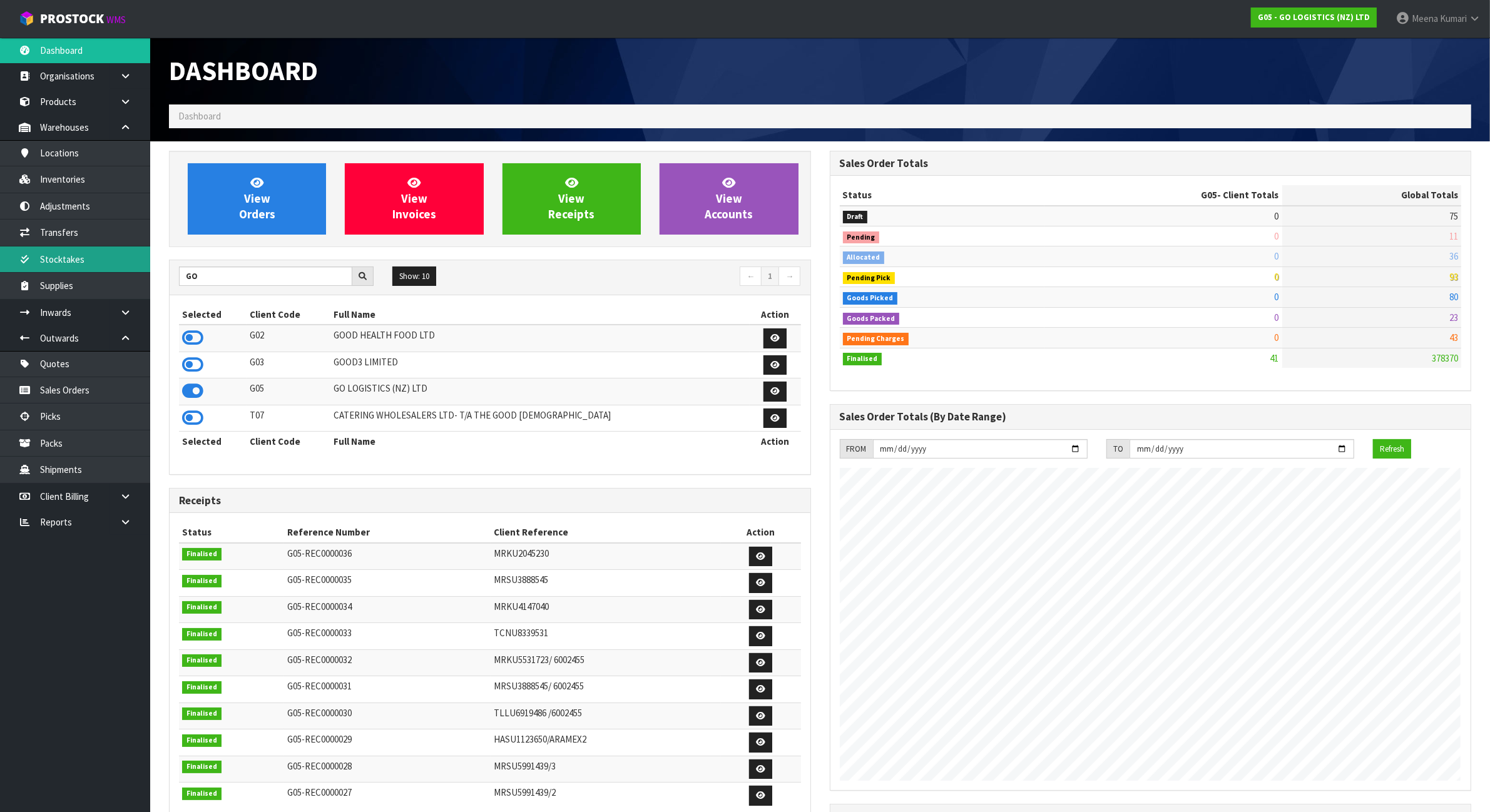
click at [99, 262] on link "Stocktakes" at bounding box center [75, 259] width 150 height 25
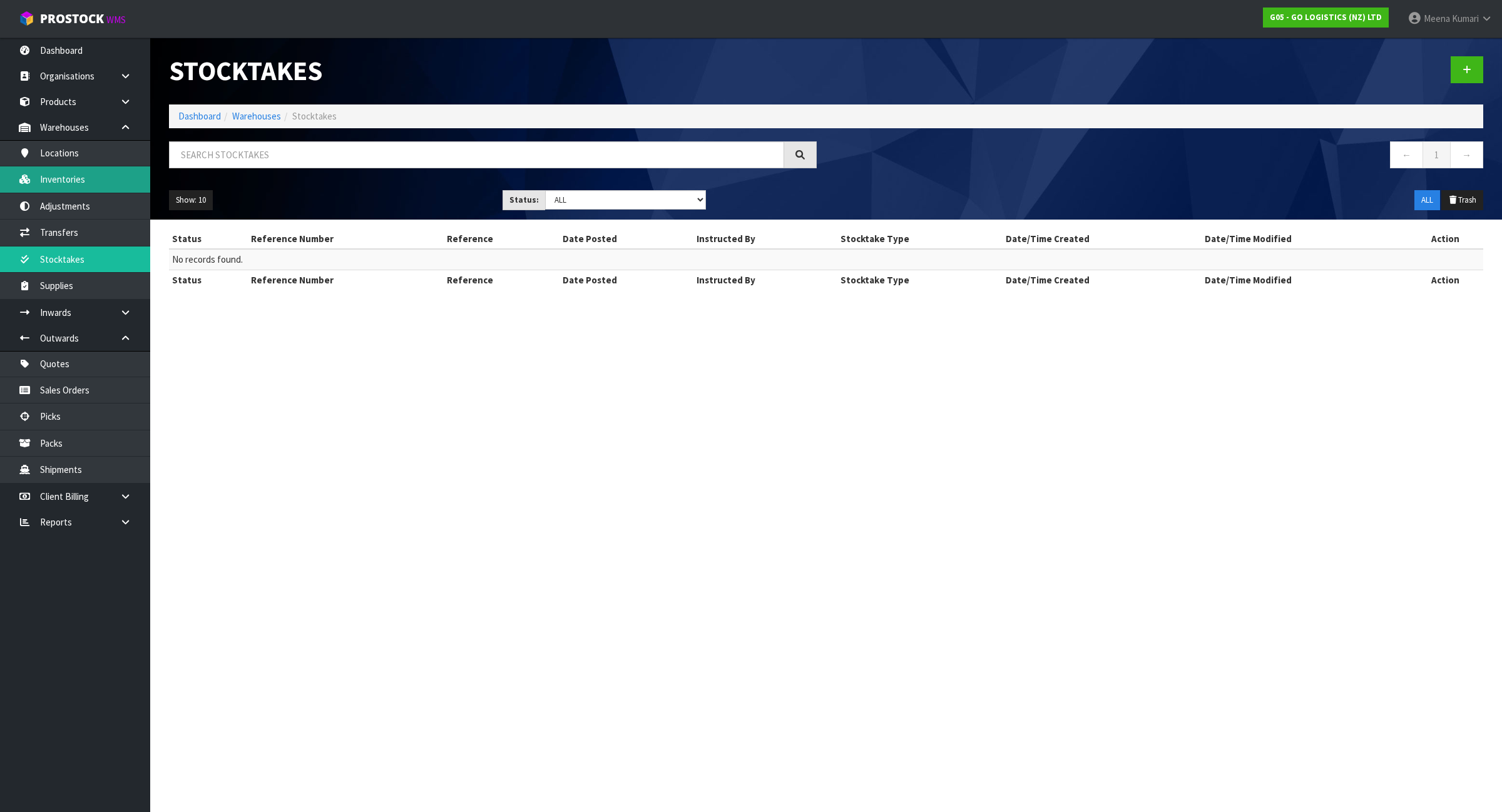
click at [112, 178] on link "Inventories" at bounding box center [75, 178] width 150 height 25
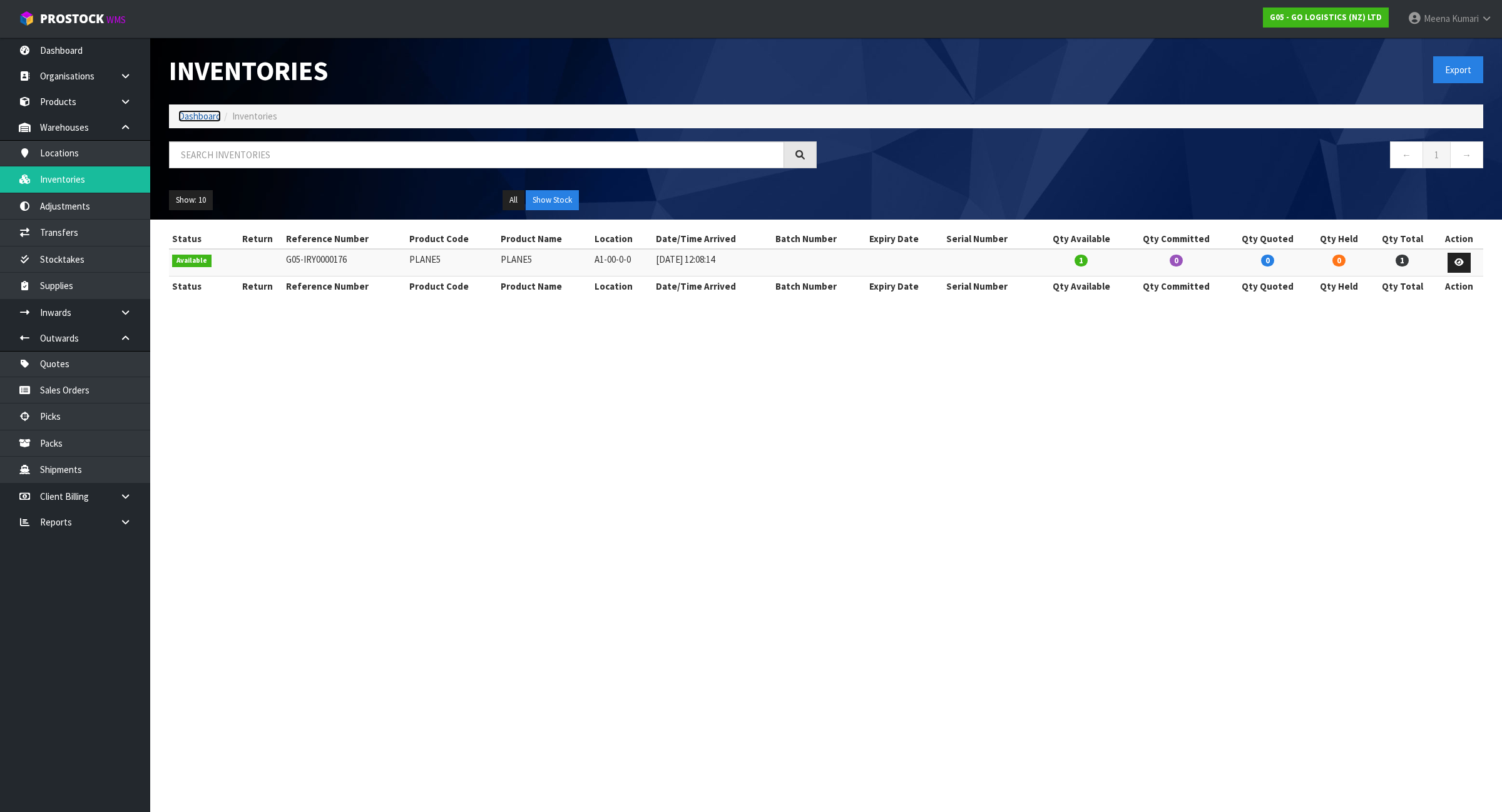
click at [198, 119] on link "Dashboard" at bounding box center [199, 115] width 42 height 12
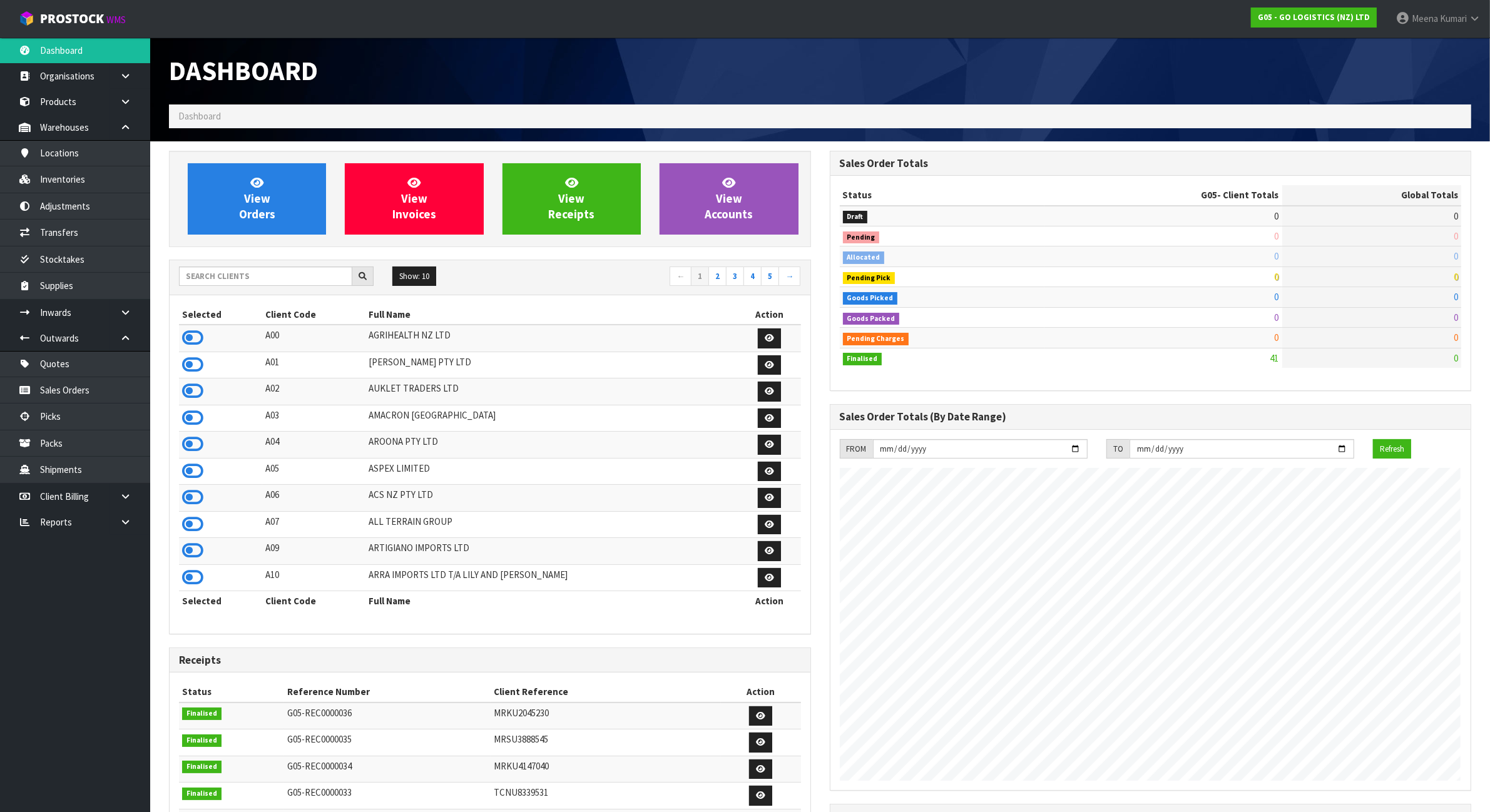
scroll to position [767, 660]
click at [254, 274] on input "text" at bounding box center [266, 276] width 174 height 20
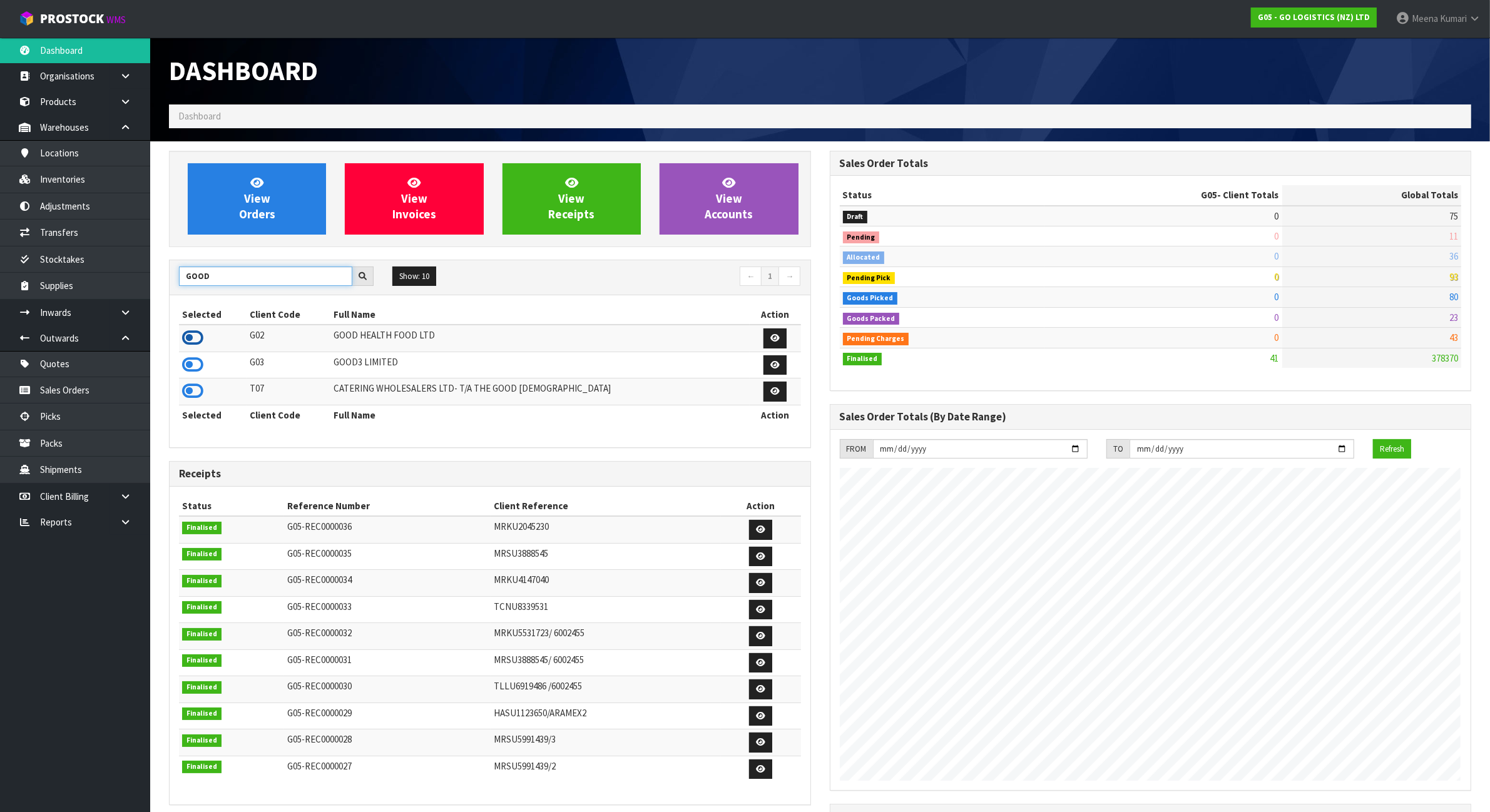
type input "GOOD"
click at [199, 333] on icon at bounding box center [192, 338] width 22 height 19
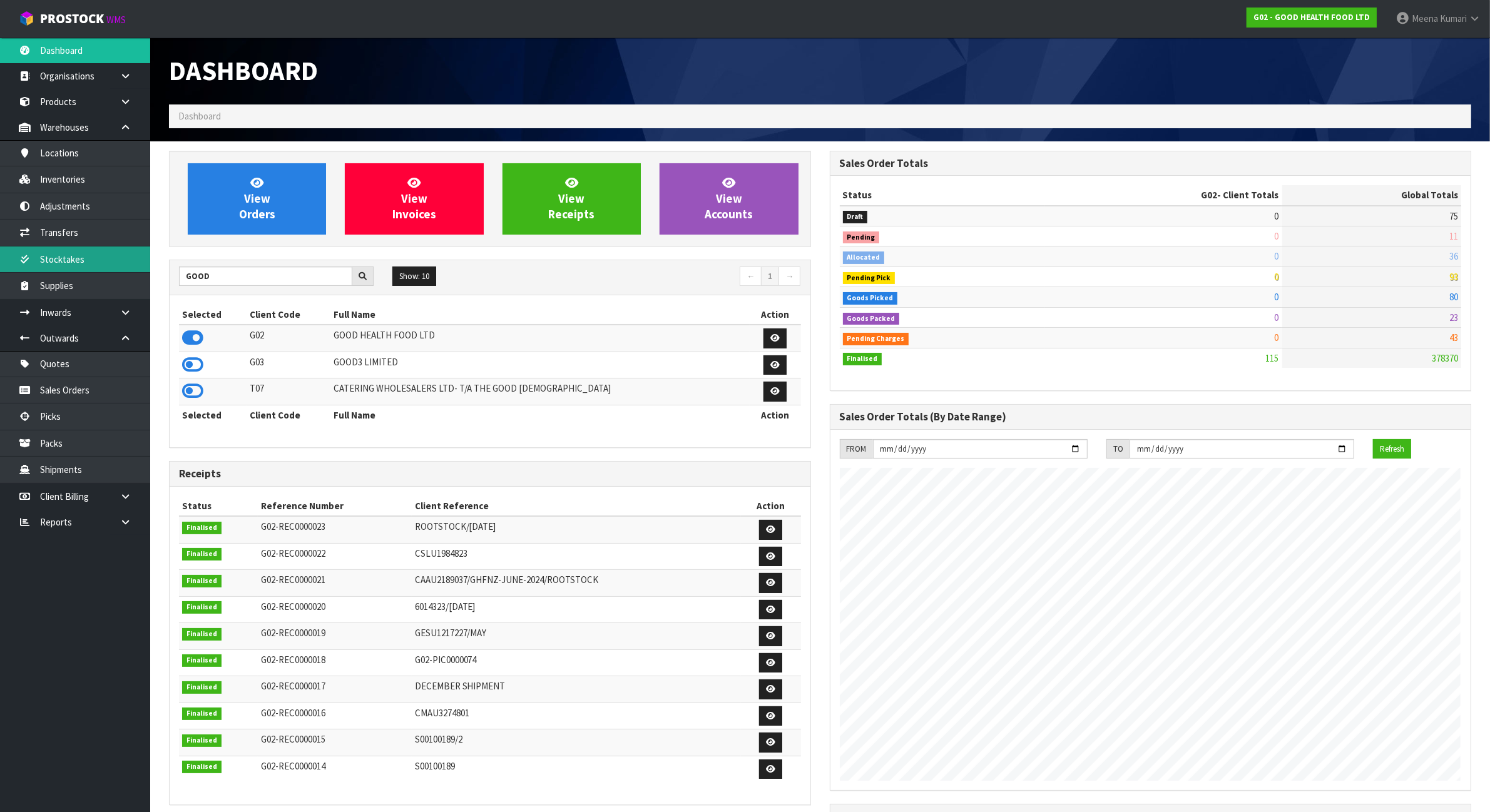
click at [97, 258] on link "Stocktakes" at bounding box center [75, 259] width 150 height 25
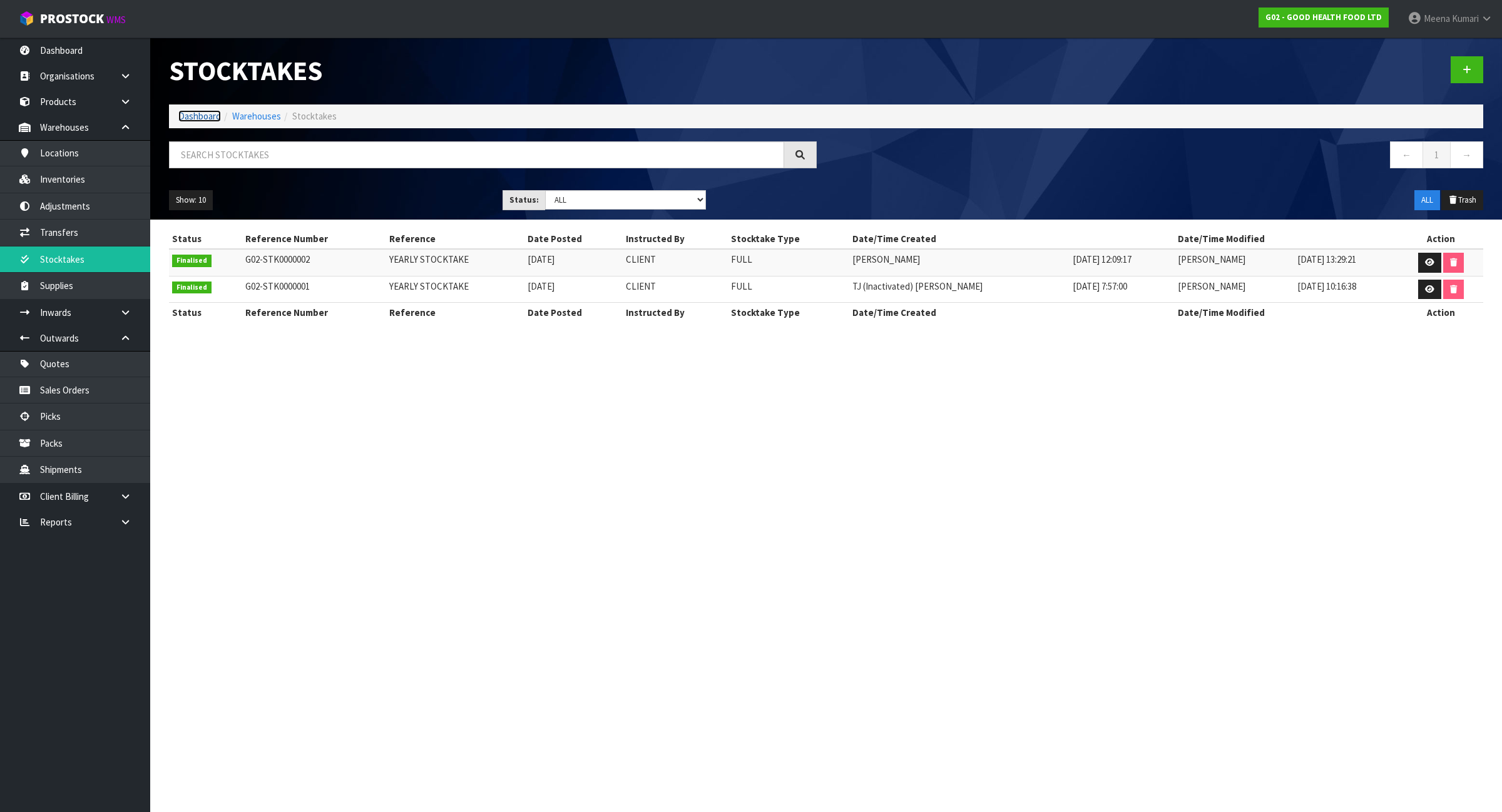
click at [190, 110] on link "Dashboard" at bounding box center [199, 115] width 42 height 12
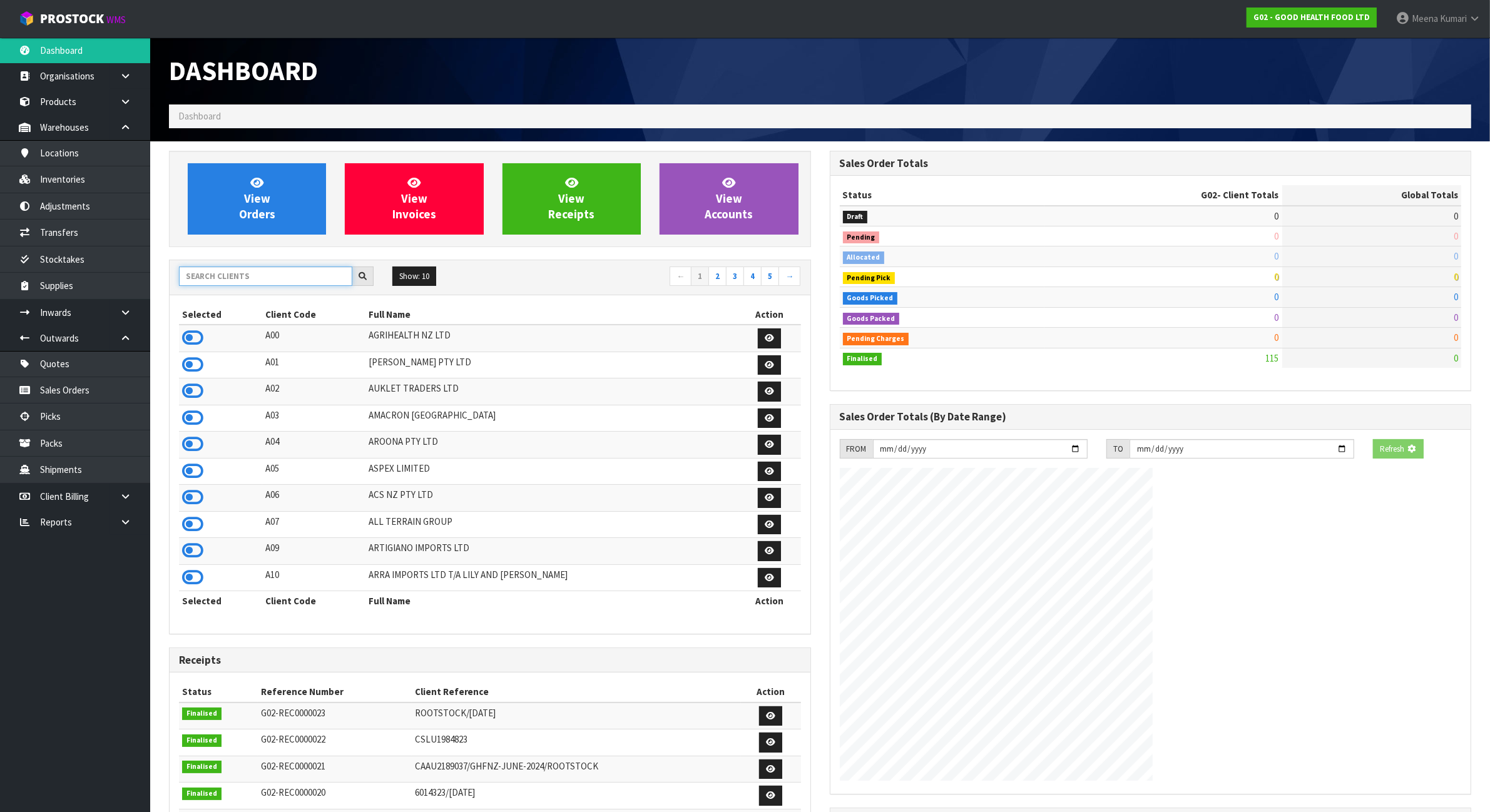
click at [260, 271] on input "text" at bounding box center [266, 276] width 174 height 20
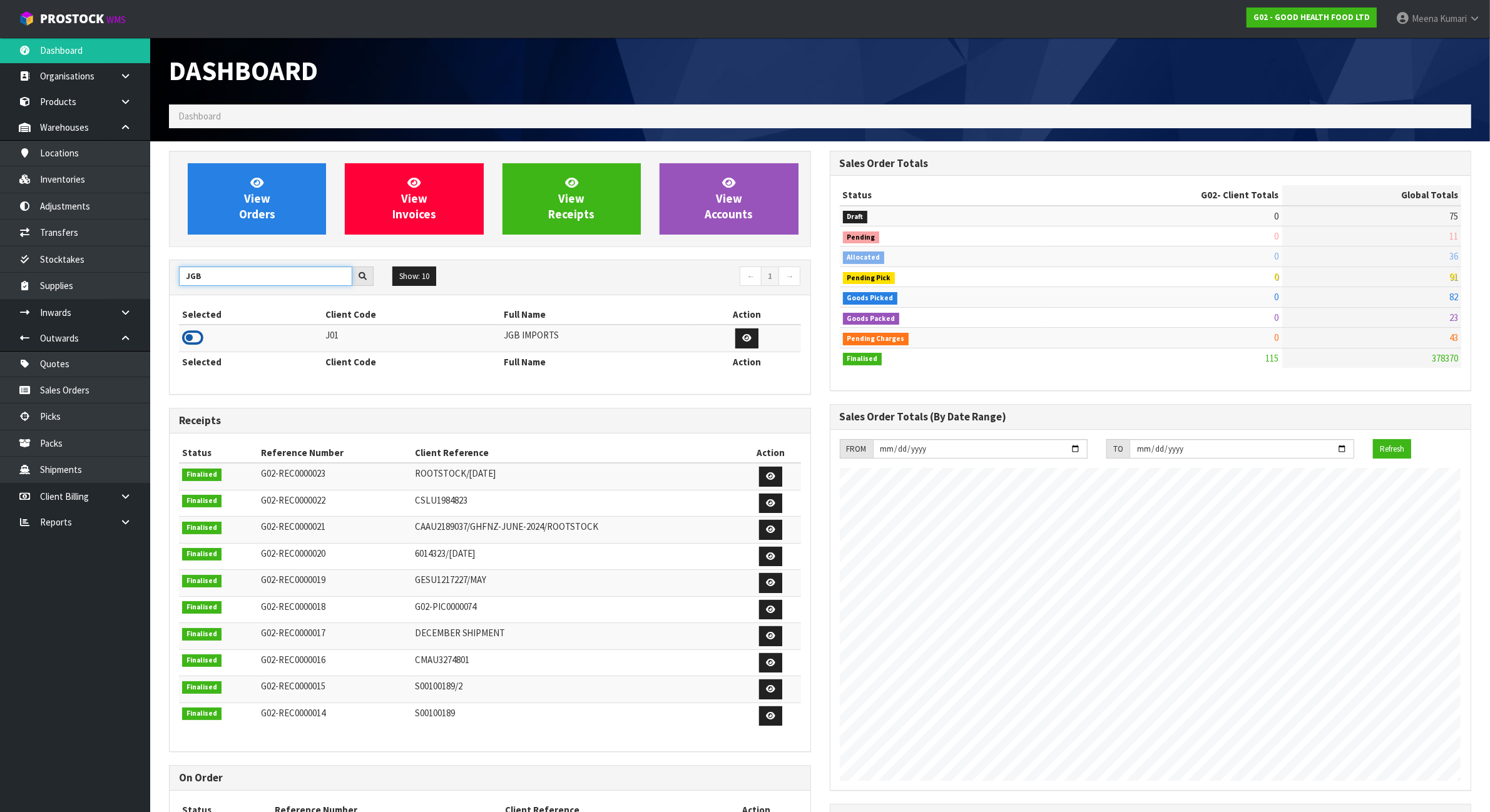
type input "JGB"
click at [194, 338] on icon at bounding box center [192, 338] width 22 height 19
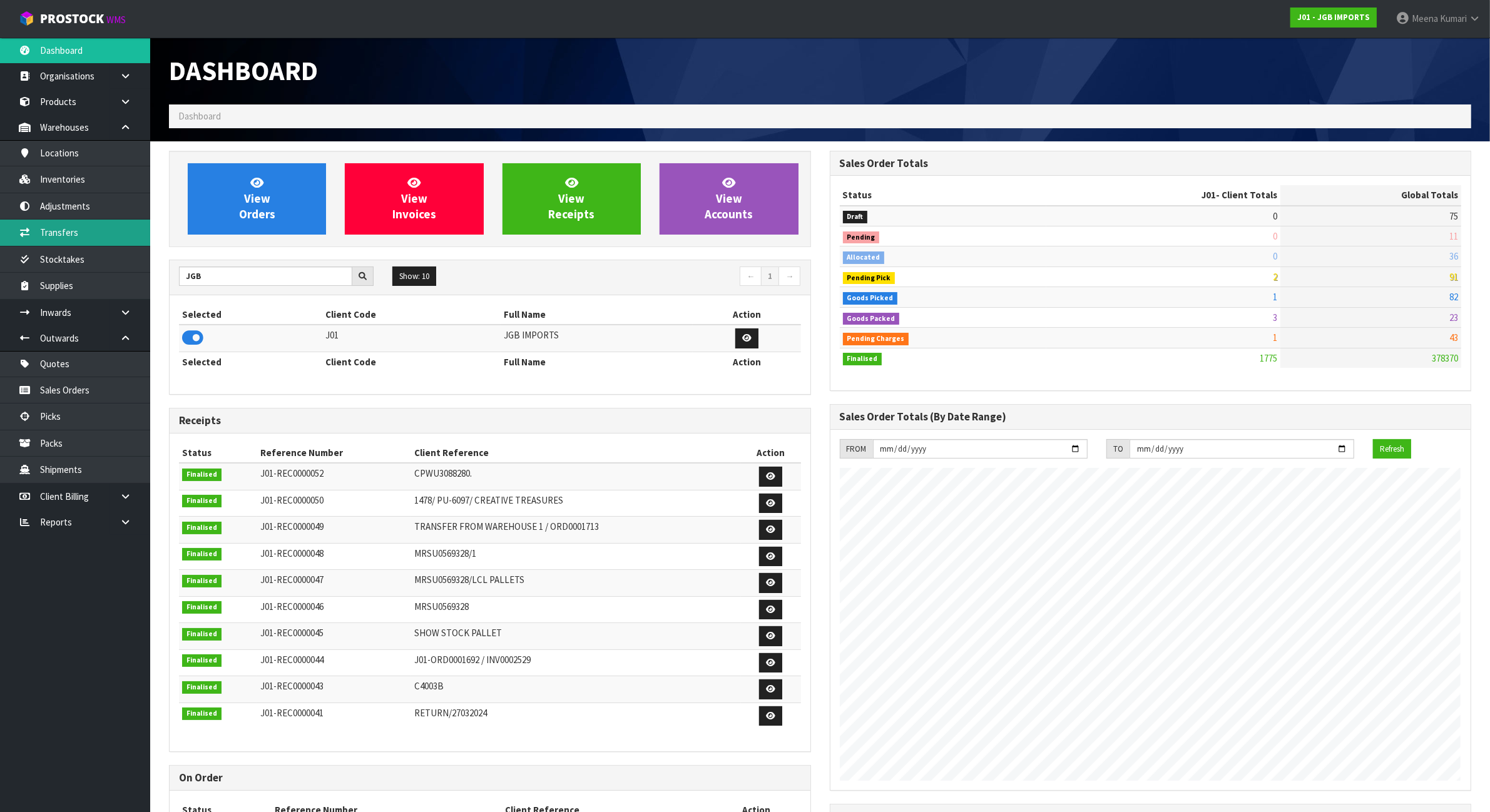
scroll to position [952, 660]
click at [69, 260] on link "Stocktakes" at bounding box center [75, 259] width 150 height 25
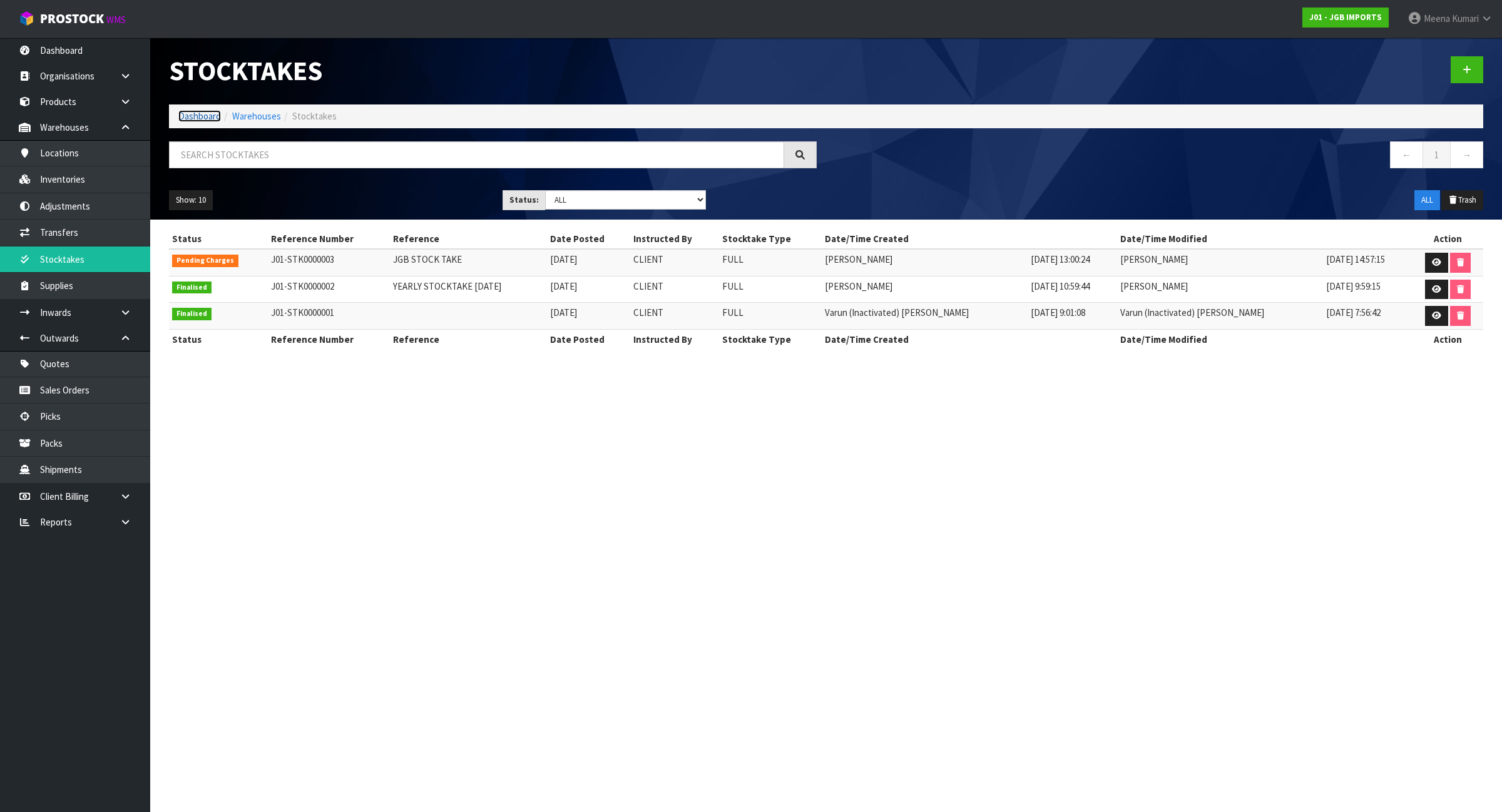
click at [201, 112] on link "Dashboard" at bounding box center [199, 115] width 42 height 12
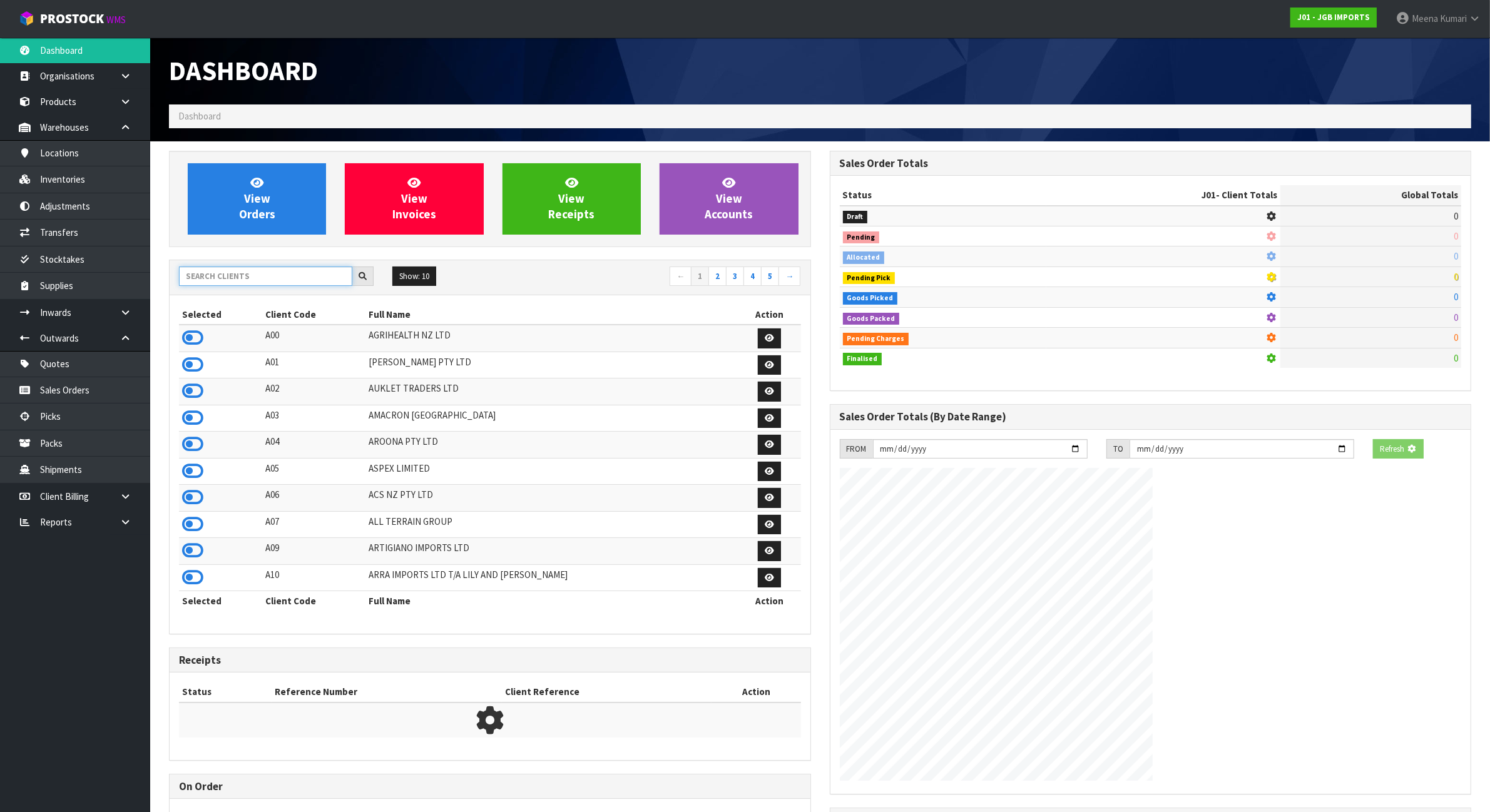
click at [223, 269] on input "text" at bounding box center [266, 276] width 174 height 20
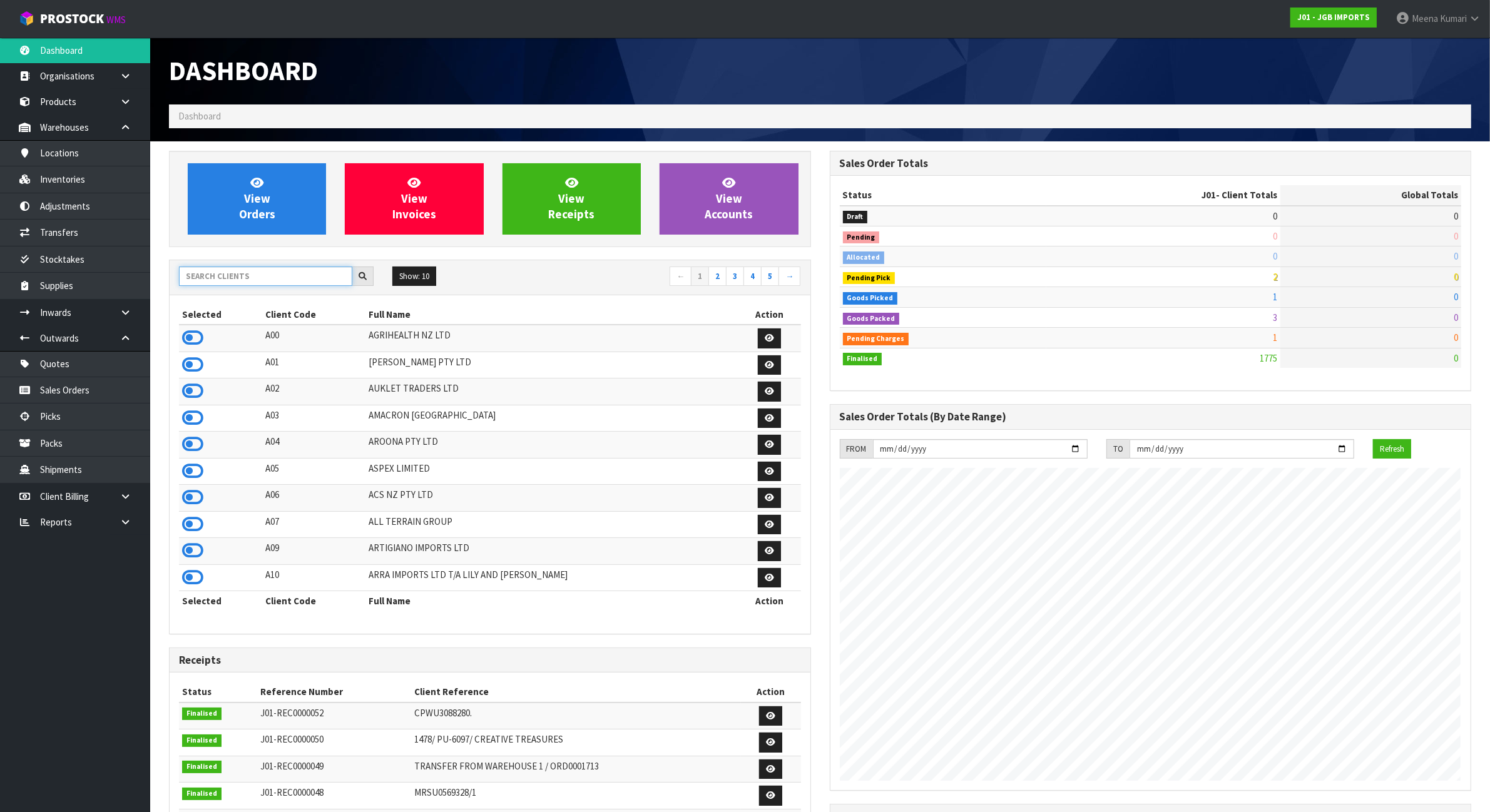
scroll to position [952, 660]
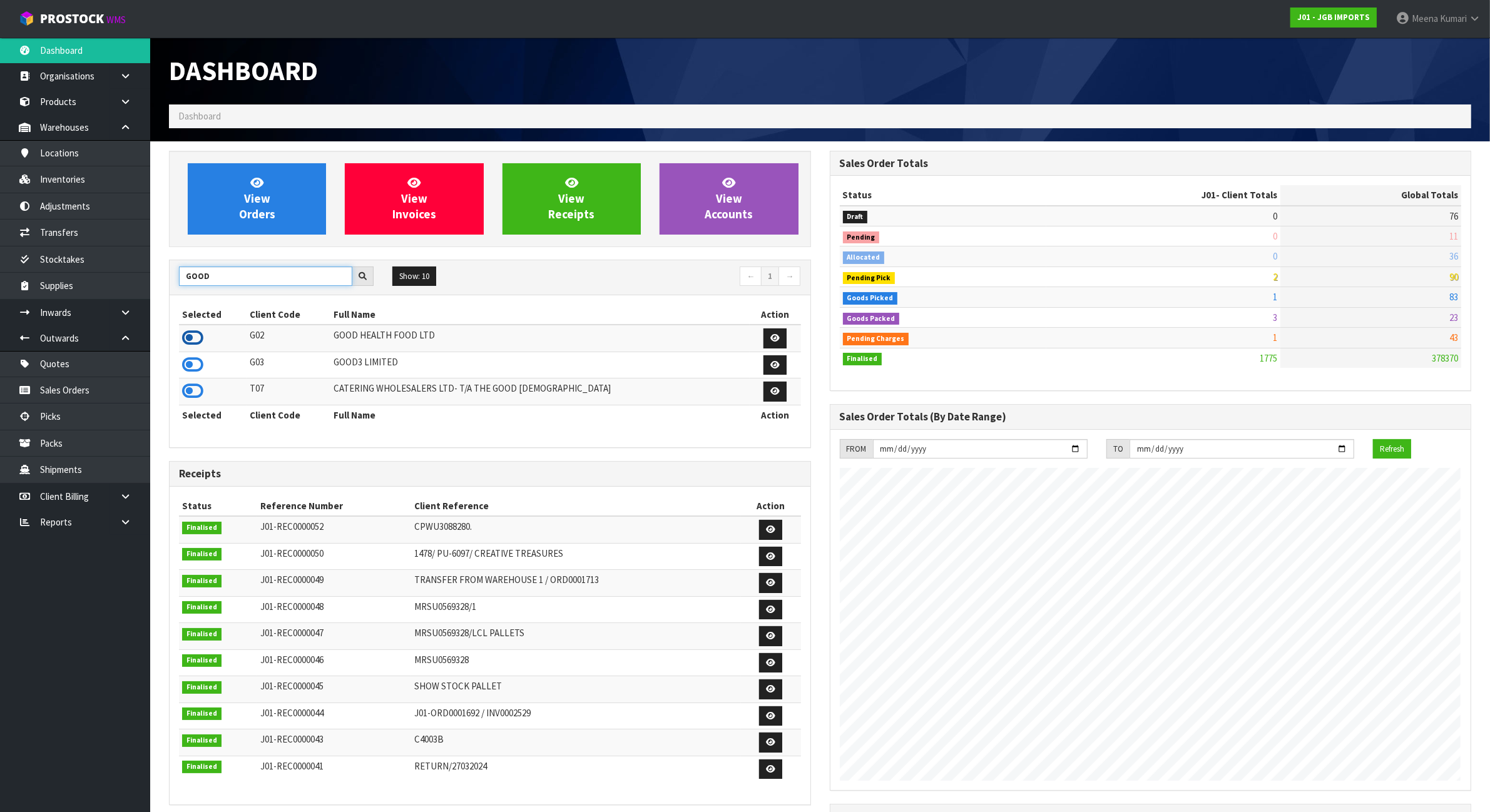
type input "GOOD"
click at [195, 341] on icon at bounding box center [192, 338] width 22 height 19
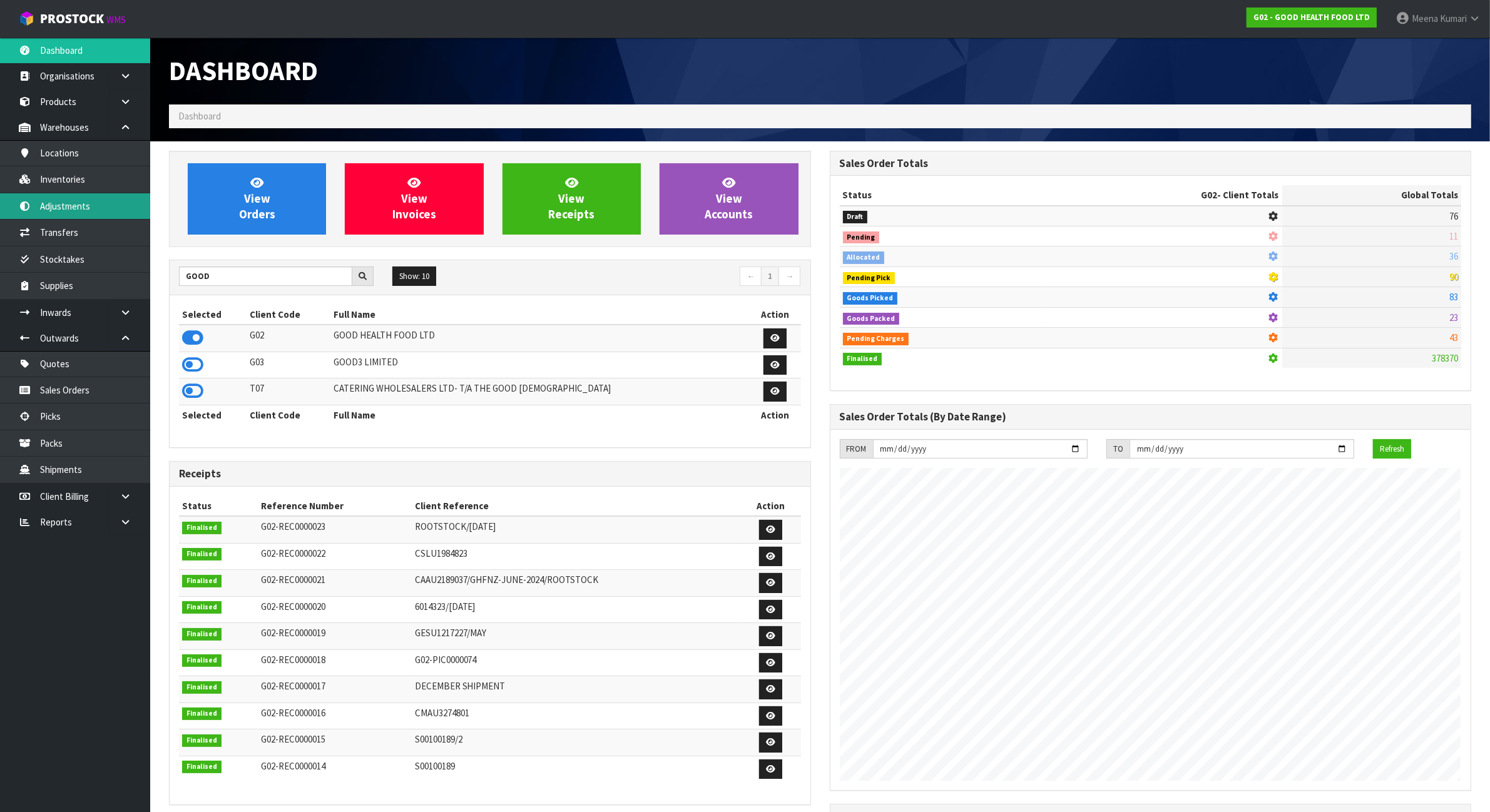
scroll to position [625063, 625270]
click at [94, 264] on link "Stocktakes" at bounding box center [75, 259] width 150 height 25
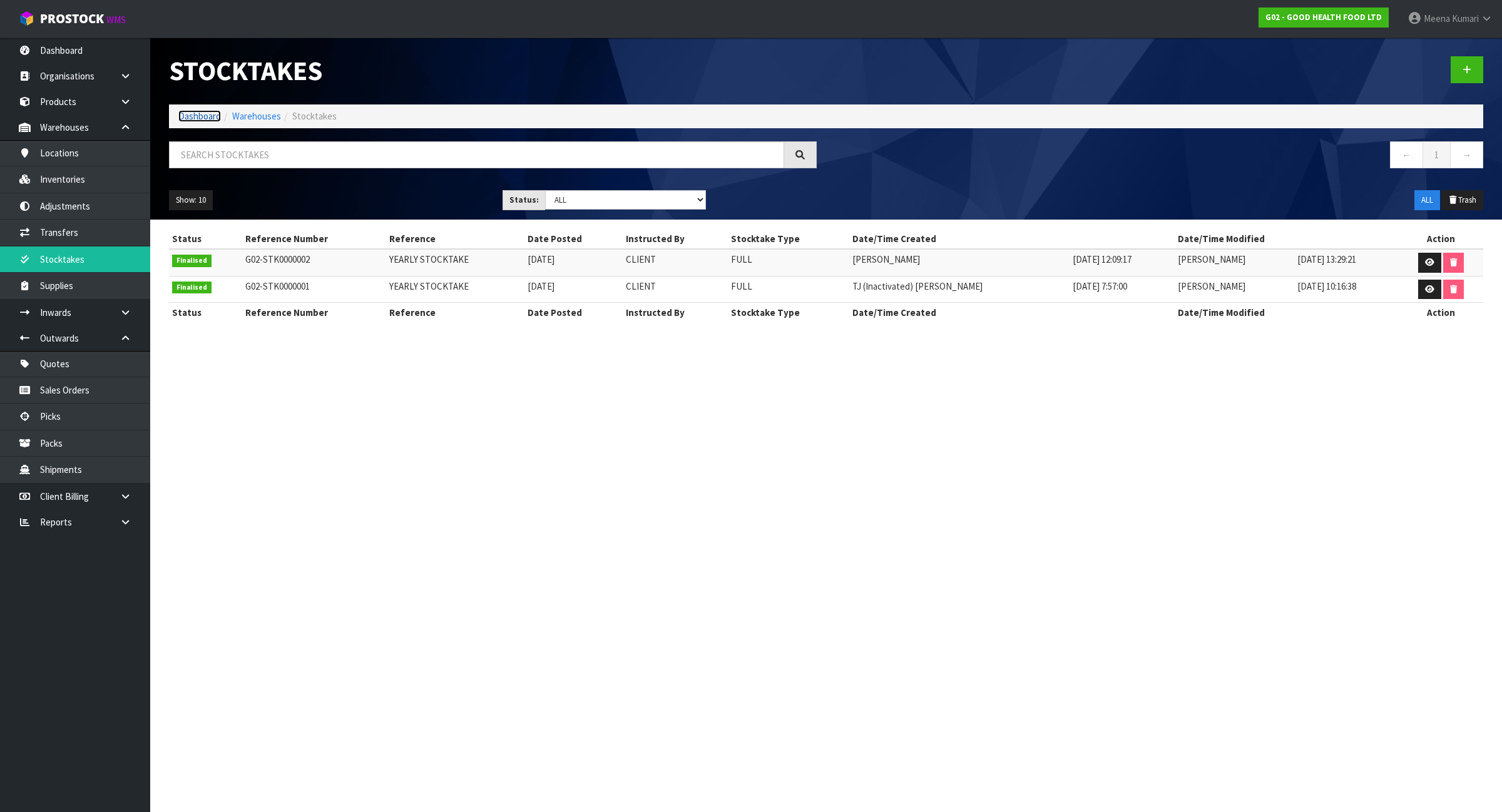
click at [179, 117] on link "Dashboard" at bounding box center [199, 115] width 42 height 12
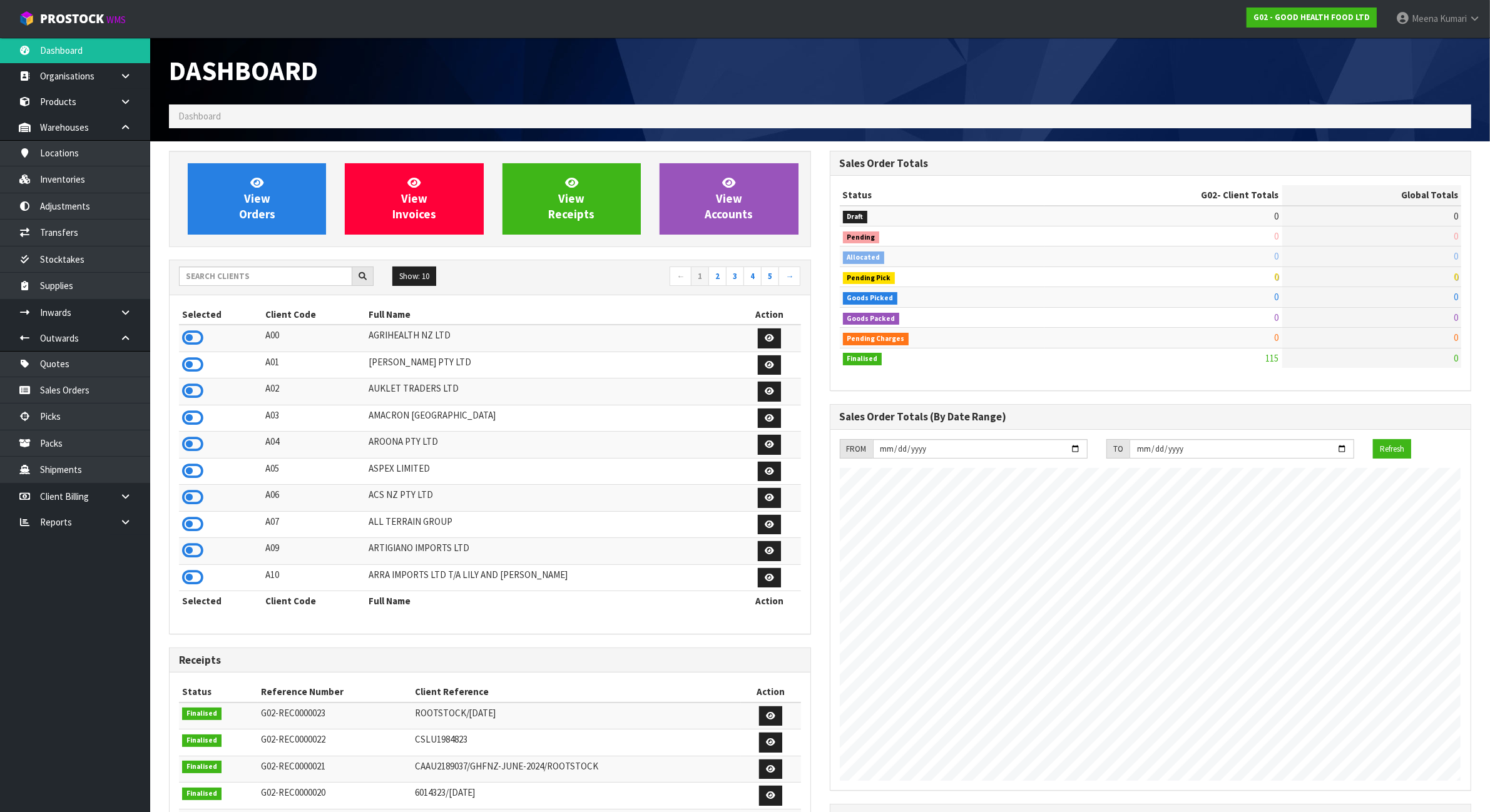
scroll to position [767, 660]
click at [271, 274] on input "text" at bounding box center [266, 276] width 174 height 20
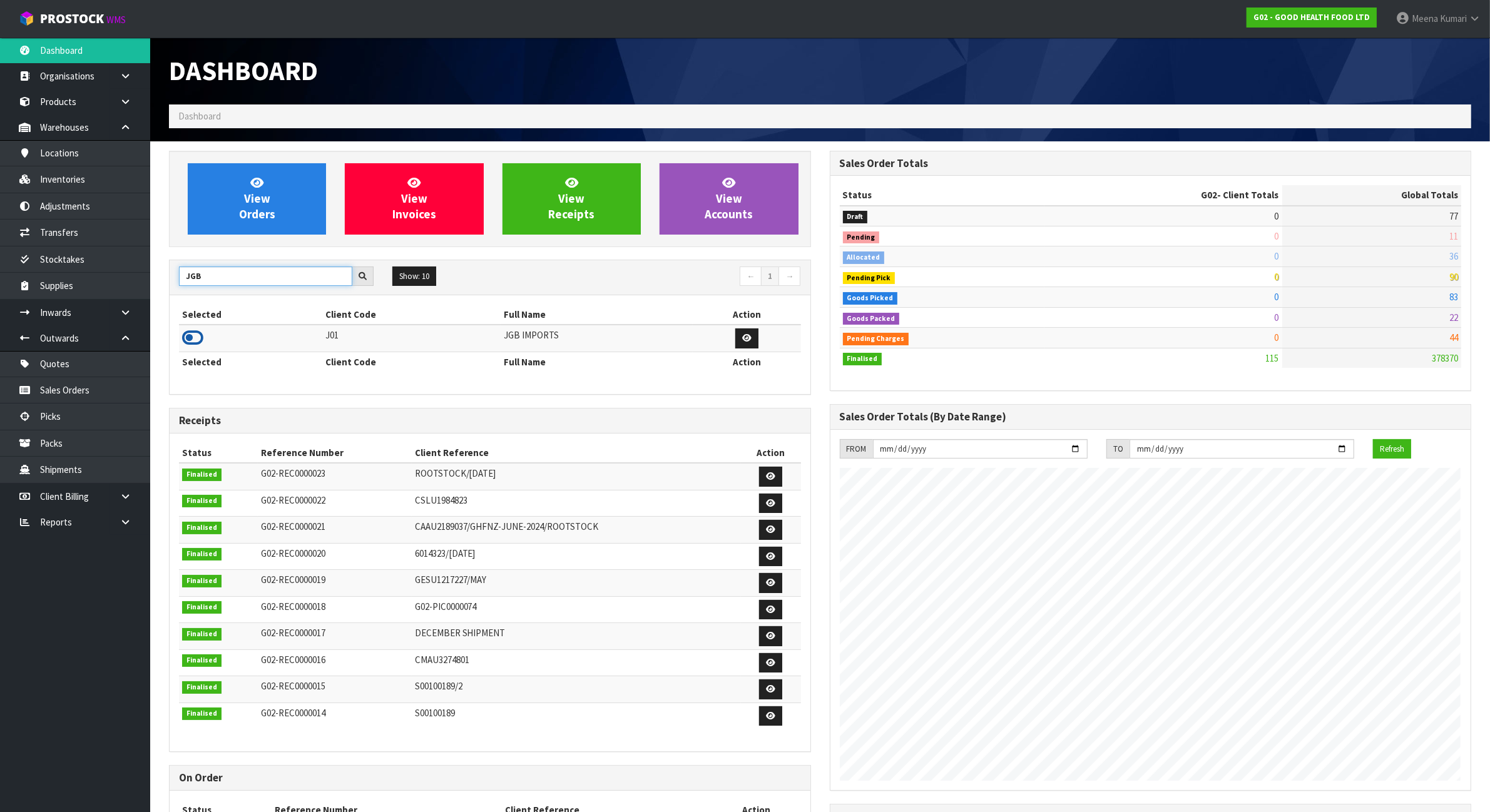
type input "JGB"
click at [195, 339] on icon at bounding box center [192, 338] width 22 height 19
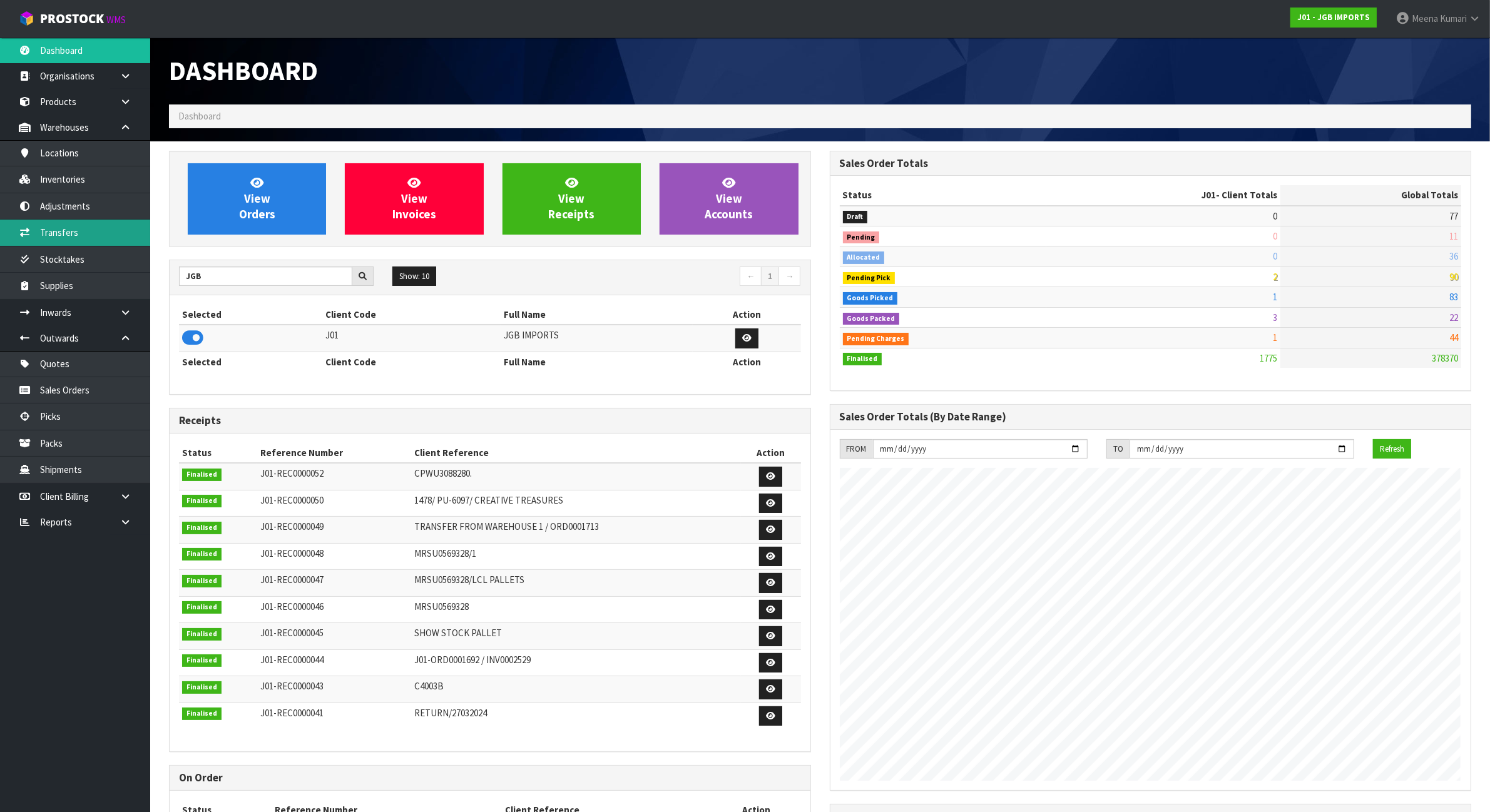
scroll to position [952, 660]
click at [104, 265] on link "Stocktakes" at bounding box center [75, 259] width 150 height 25
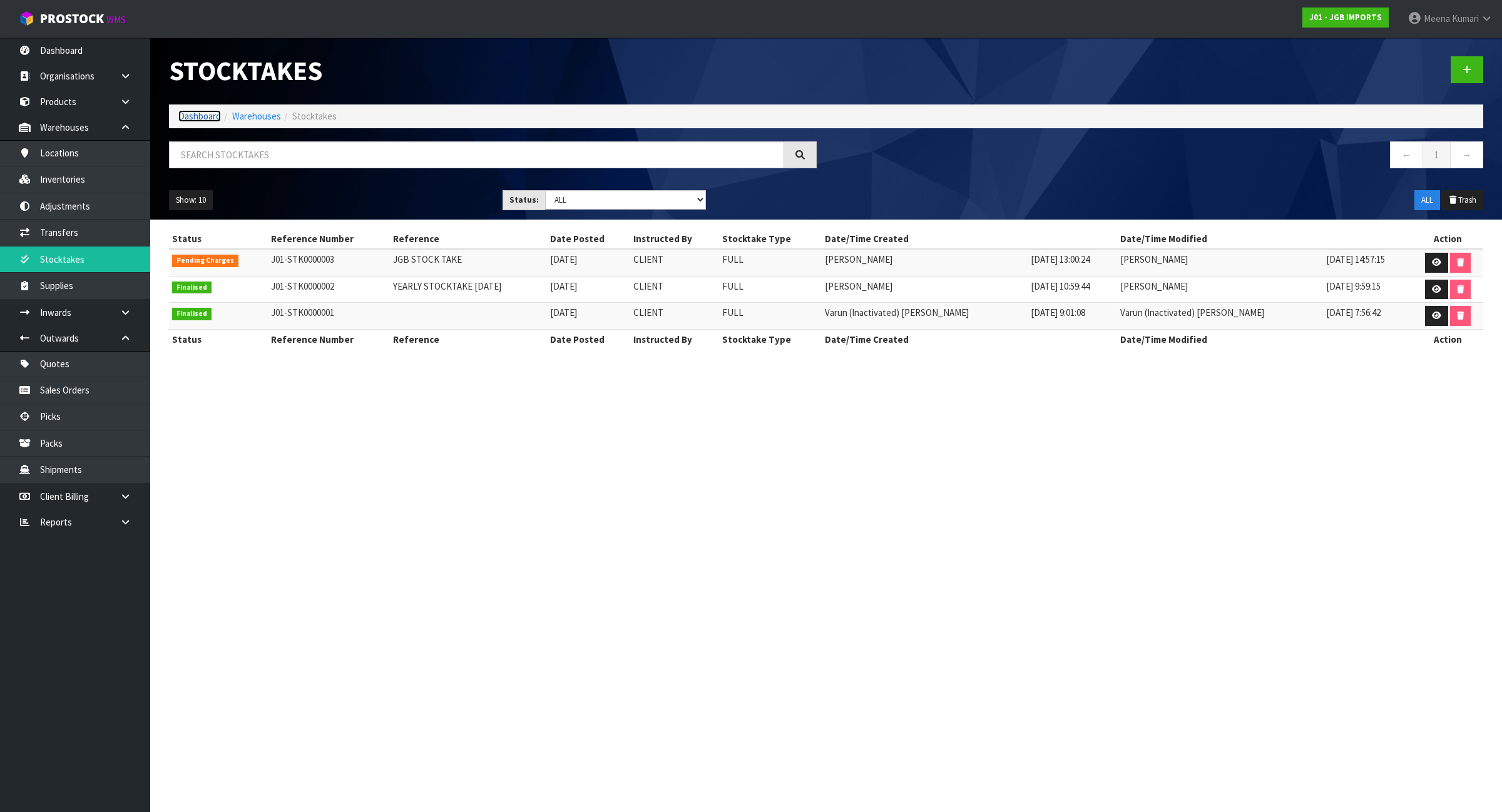
click at [201, 117] on link "Dashboard" at bounding box center [199, 115] width 42 height 12
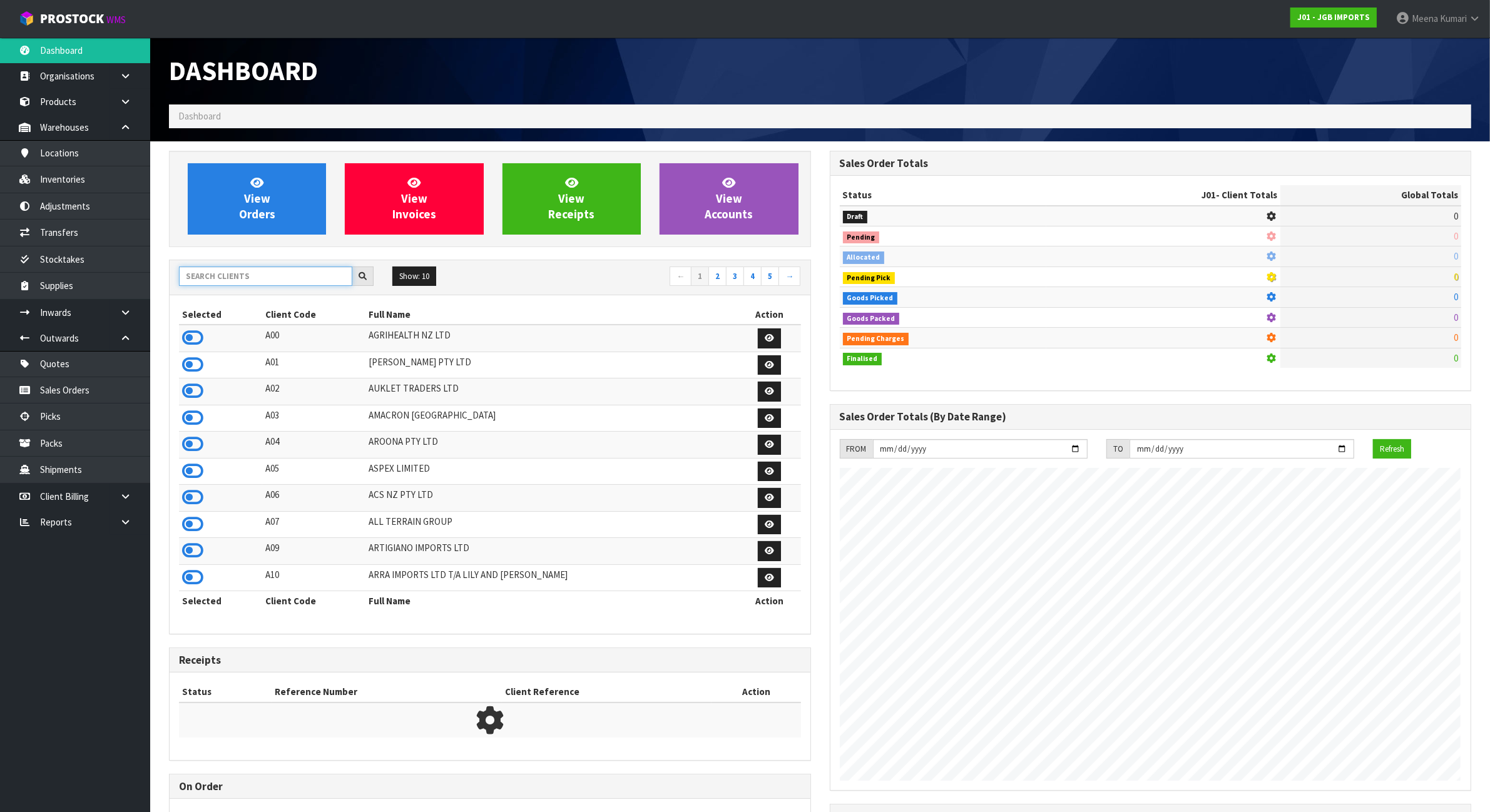
click at [249, 282] on input "text" at bounding box center [266, 276] width 174 height 20
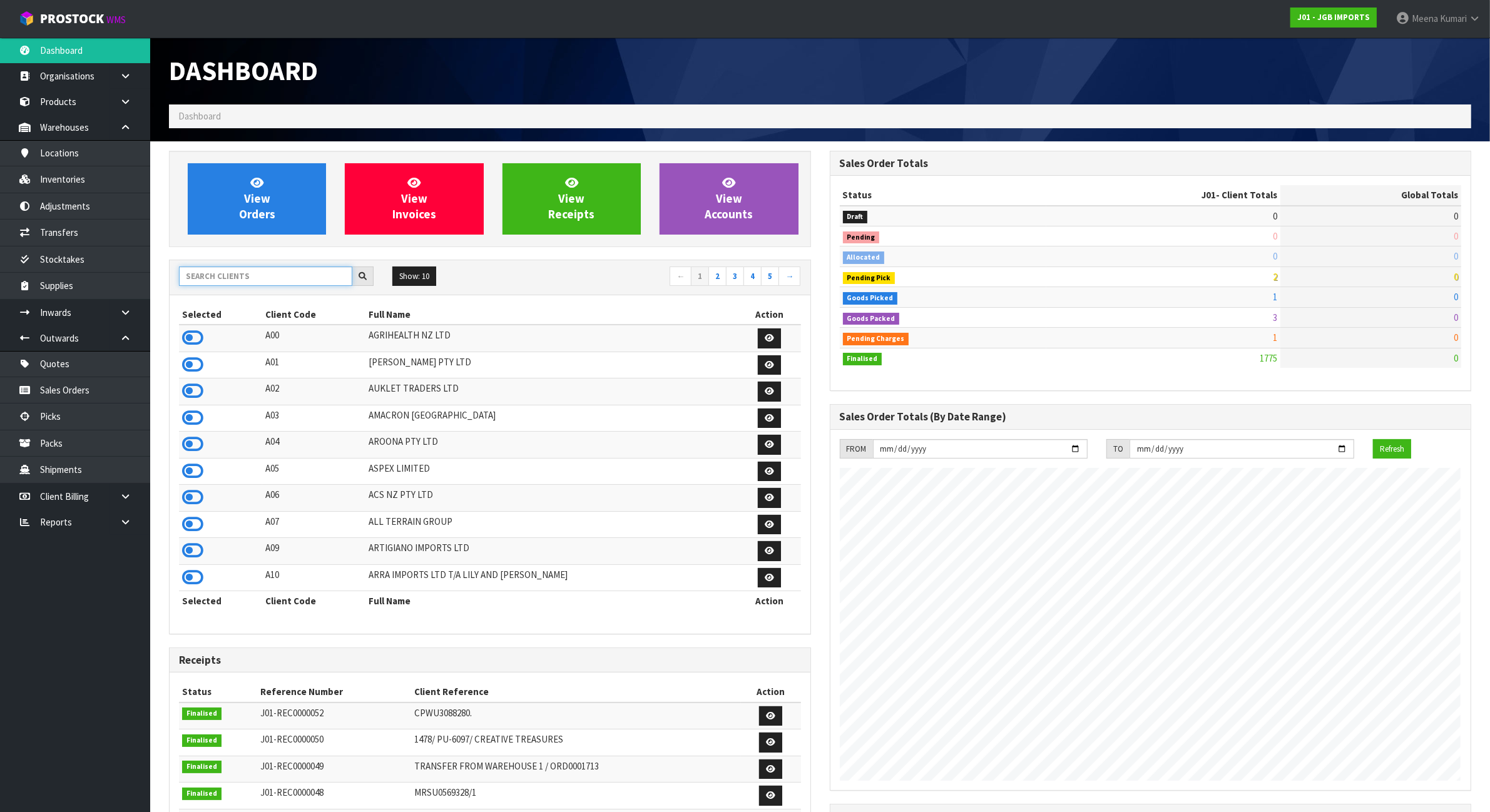
scroll to position [952, 660]
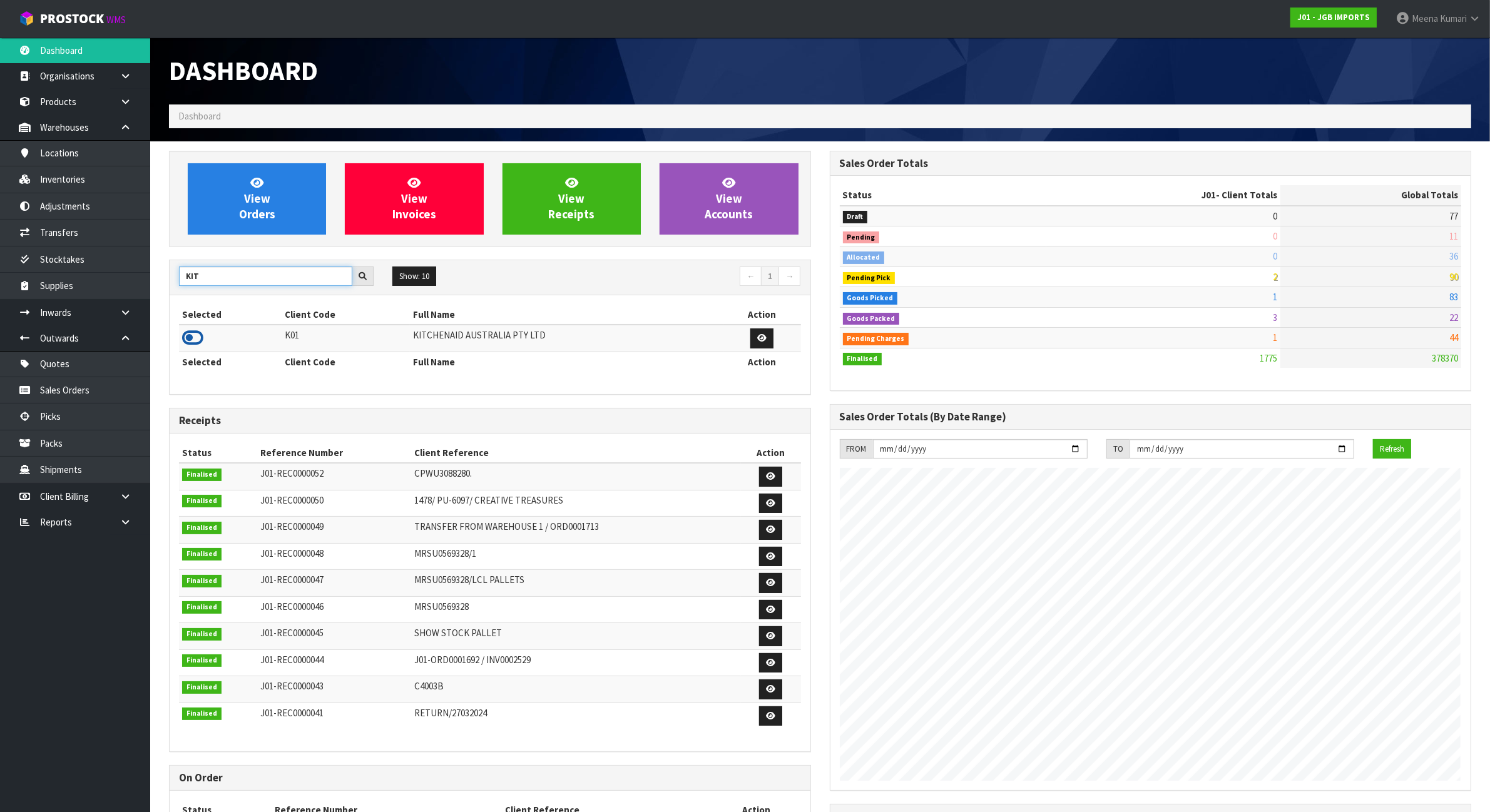
type input "KIT"
click at [197, 339] on icon at bounding box center [192, 338] width 22 height 19
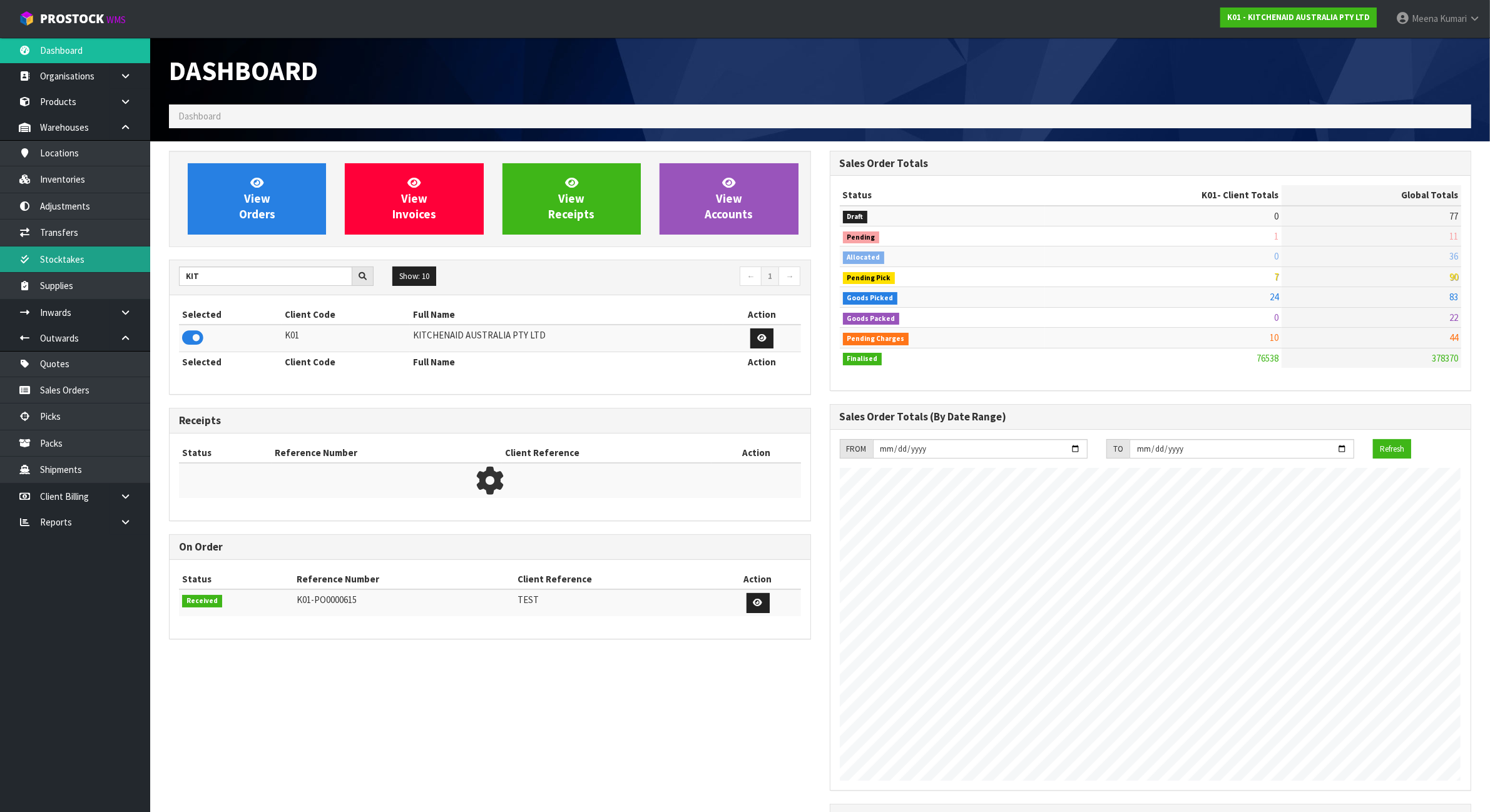
click at [70, 256] on link "Stocktakes" at bounding box center [75, 259] width 150 height 25
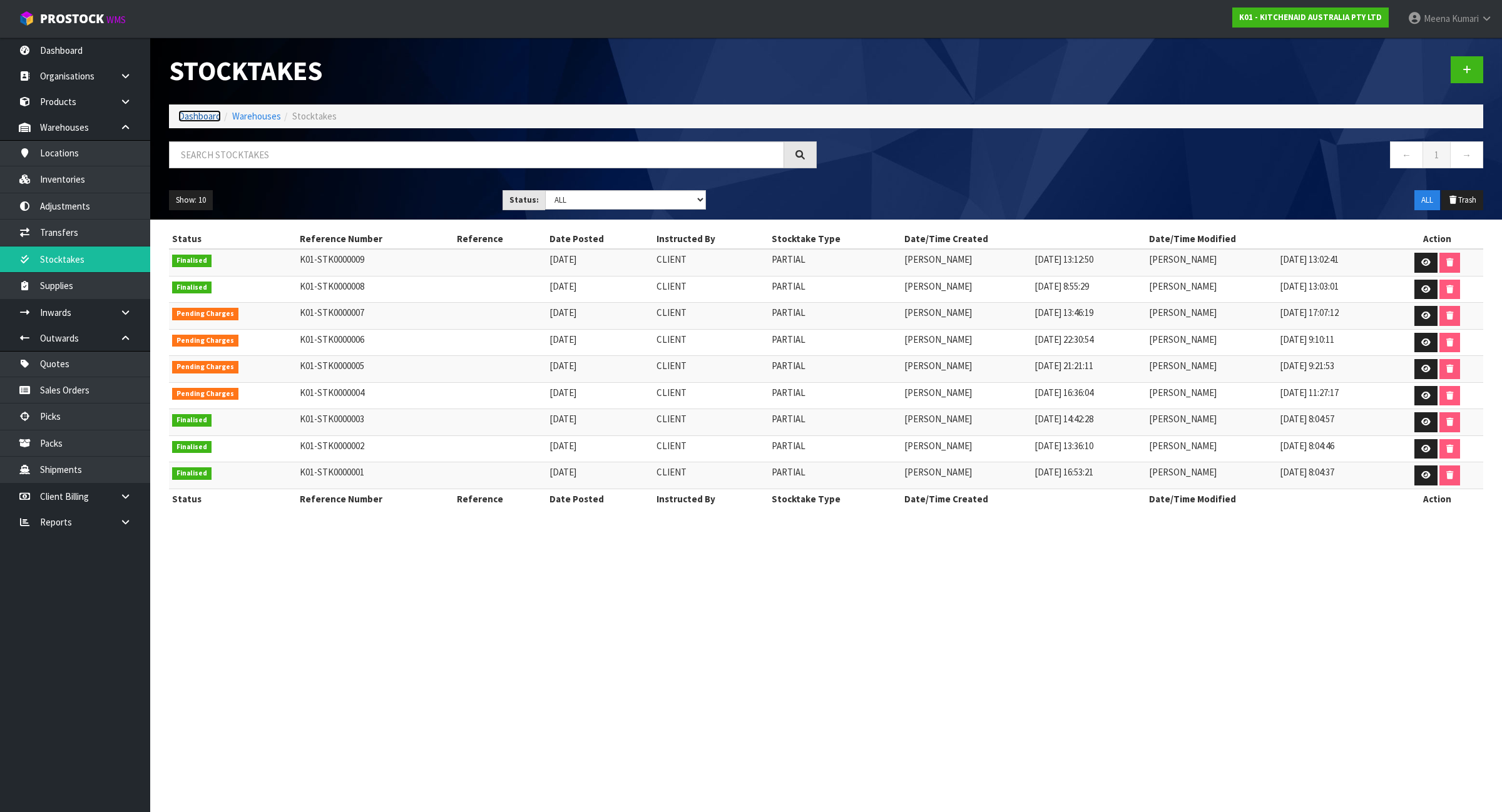
click at [201, 115] on link "Dashboard" at bounding box center [199, 115] width 42 height 12
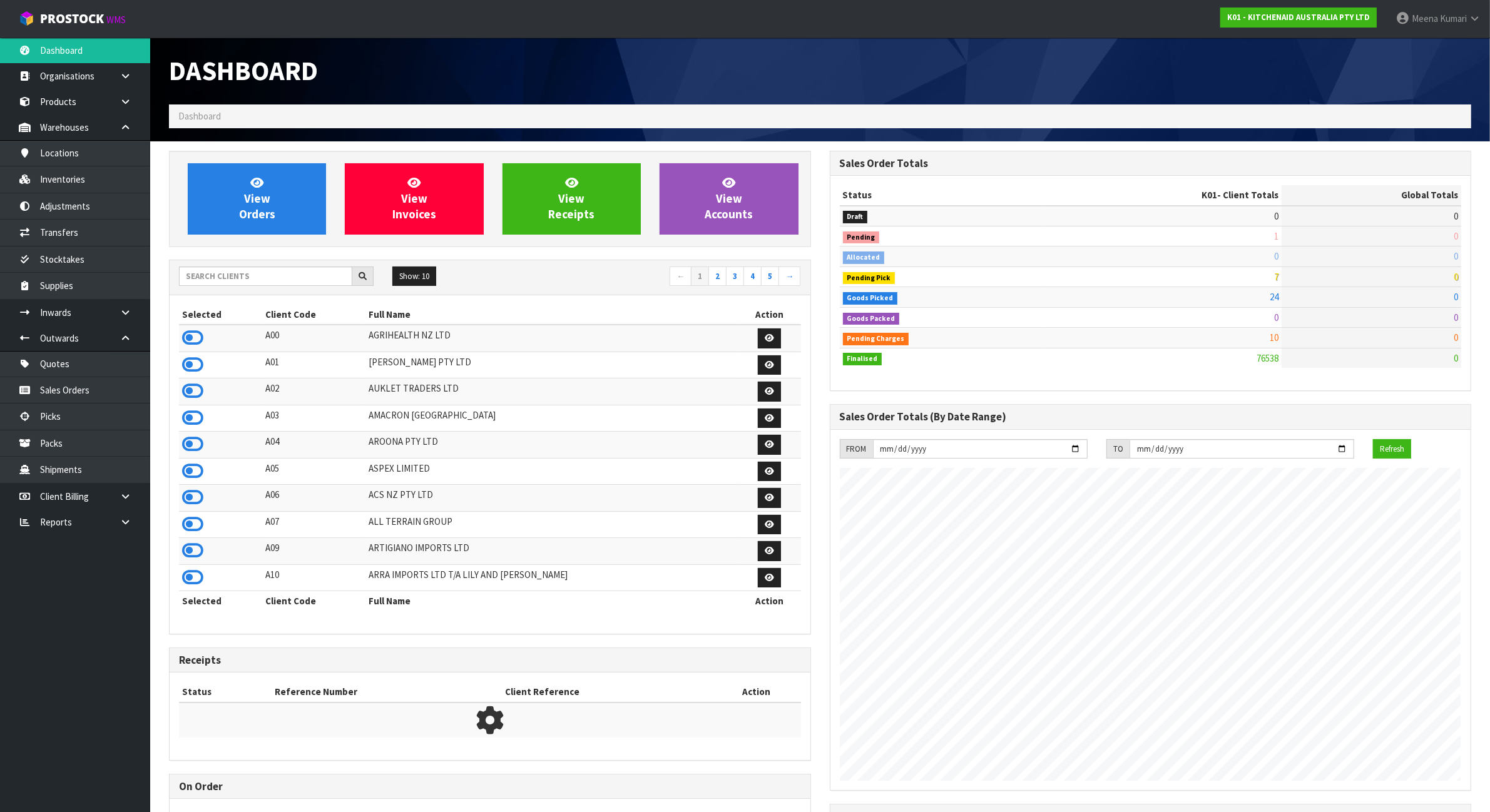
scroll to position [952, 660]
click at [238, 285] on input "text" at bounding box center [266, 276] width 174 height 20
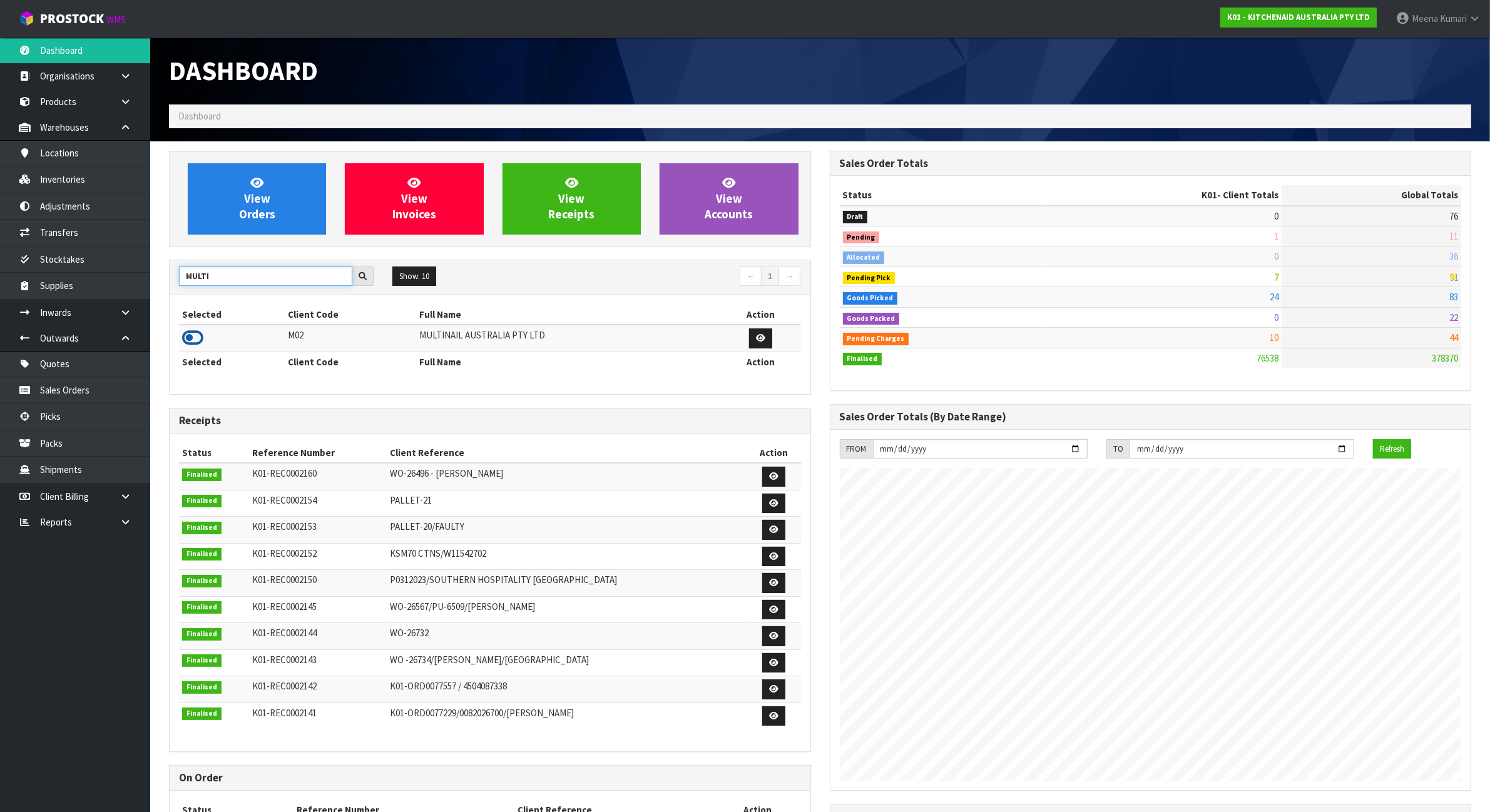
type input "MULTI"
click at [194, 339] on icon at bounding box center [192, 338] width 22 height 19
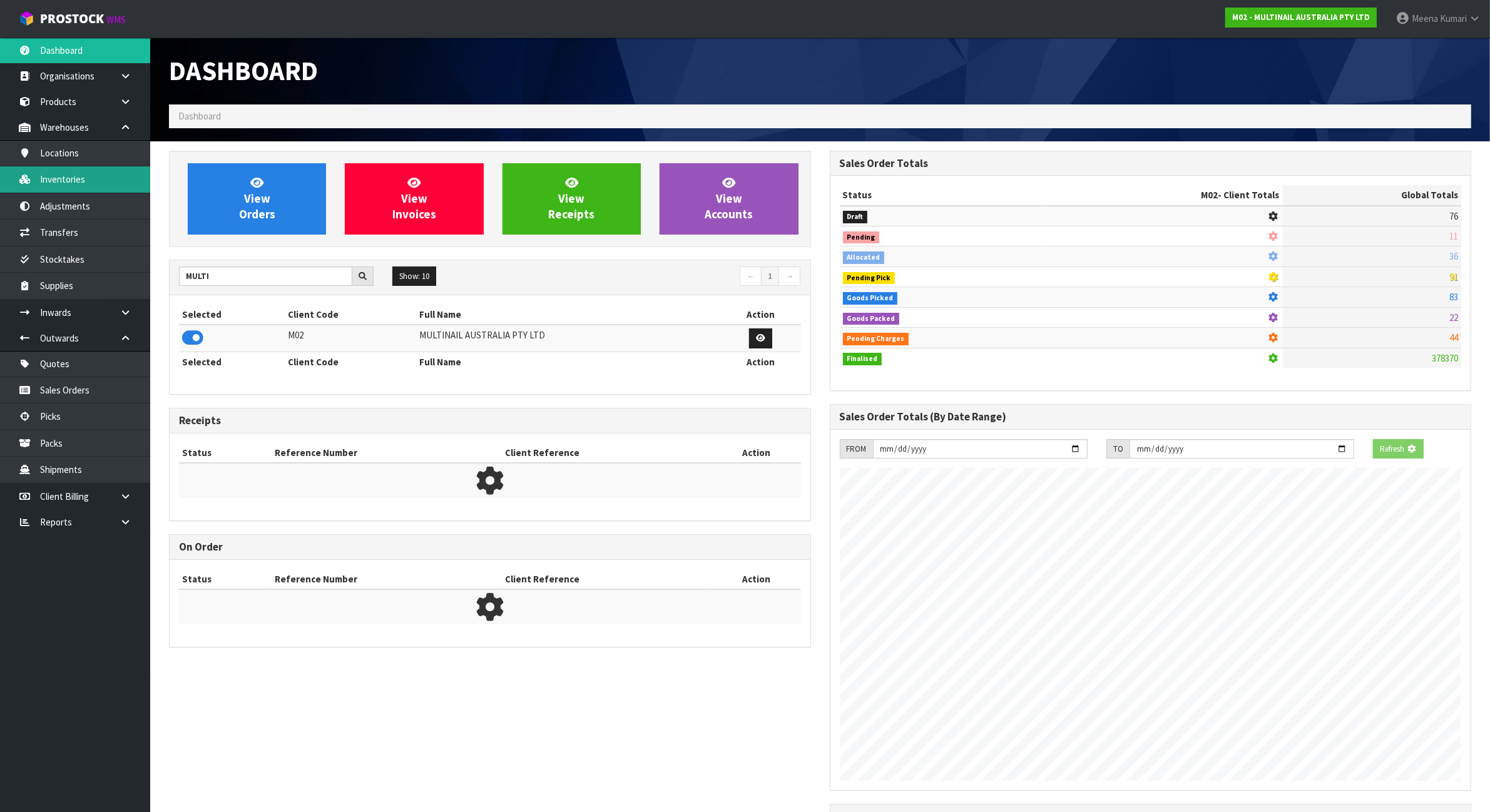
scroll to position [625048, 625270]
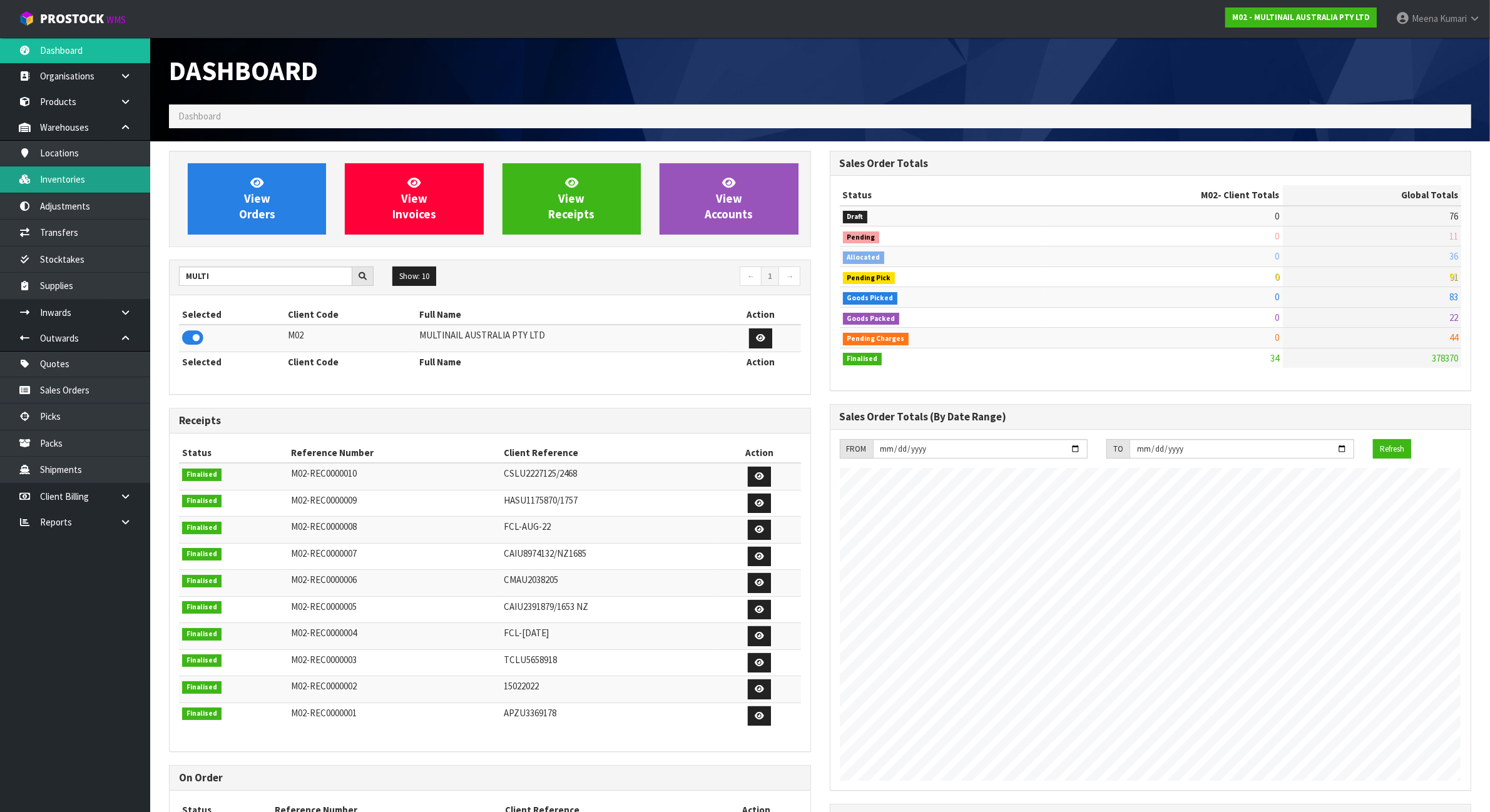
click at [84, 174] on link "Inventories" at bounding box center [75, 178] width 150 height 25
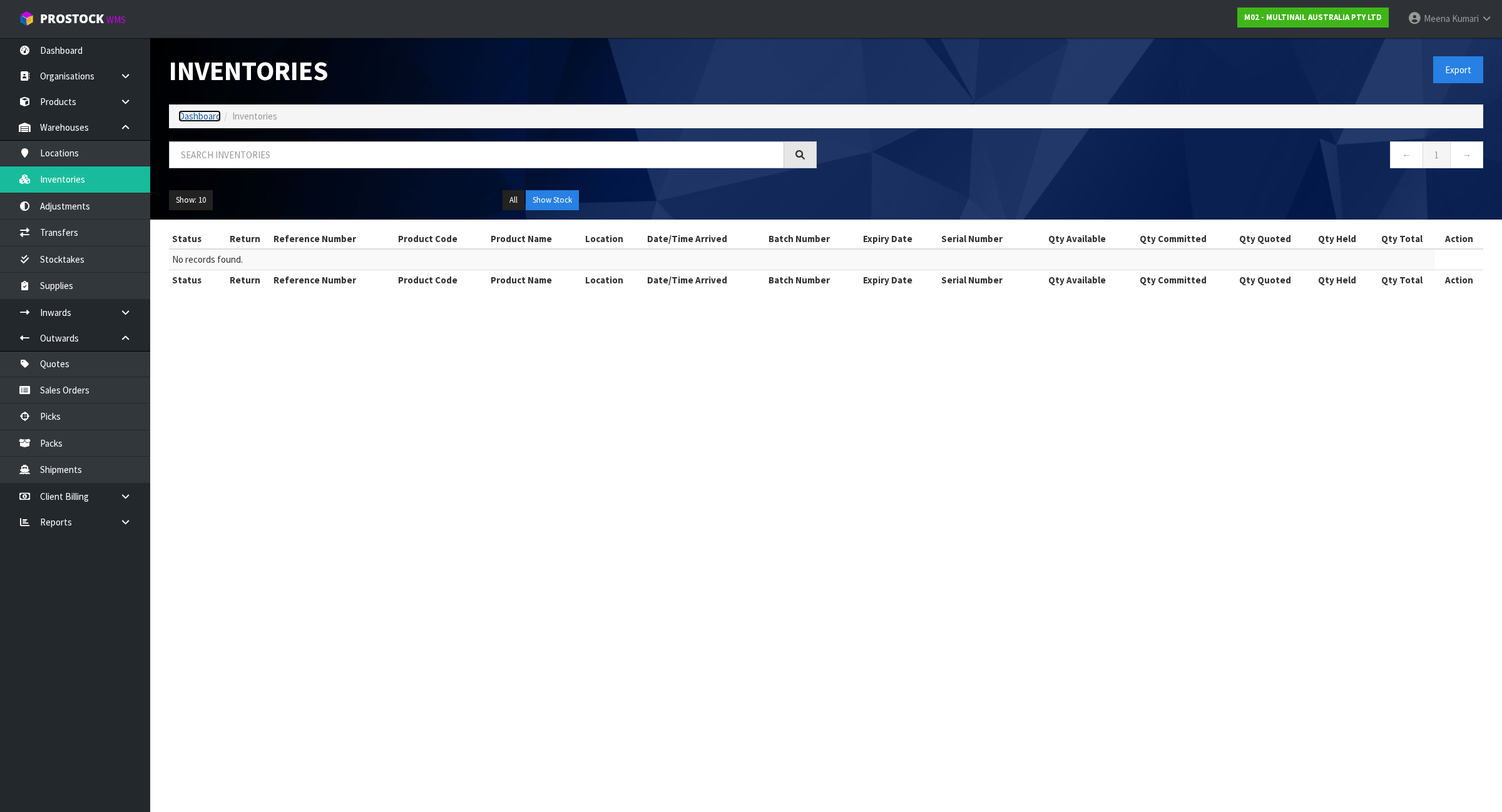
click at [187, 114] on link "Dashboard" at bounding box center [199, 115] width 42 height 12
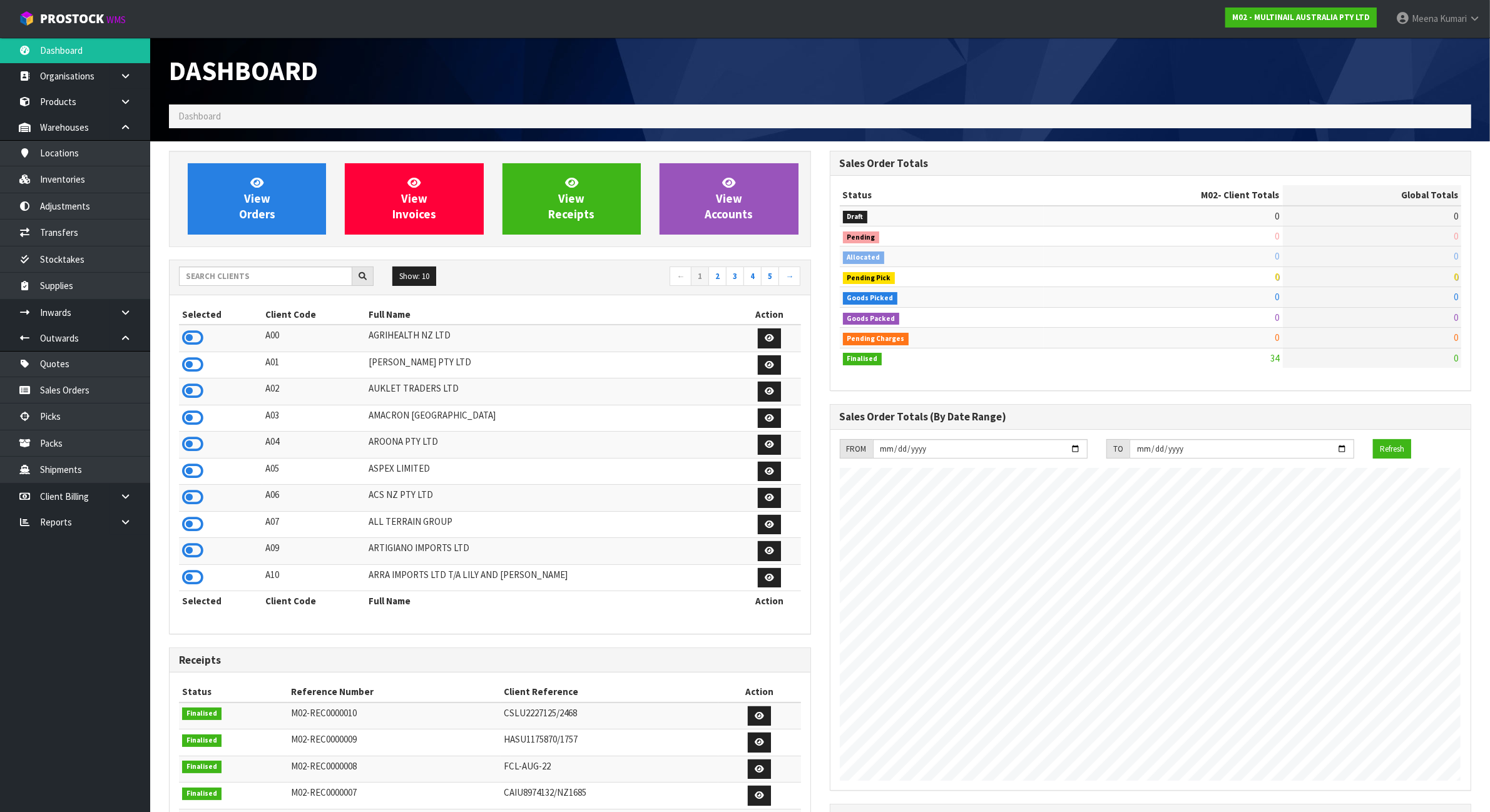
scroll to position [767, 660]
click at [254, 284] on input "text" at bounding box center [266, 276] width 174 height 20
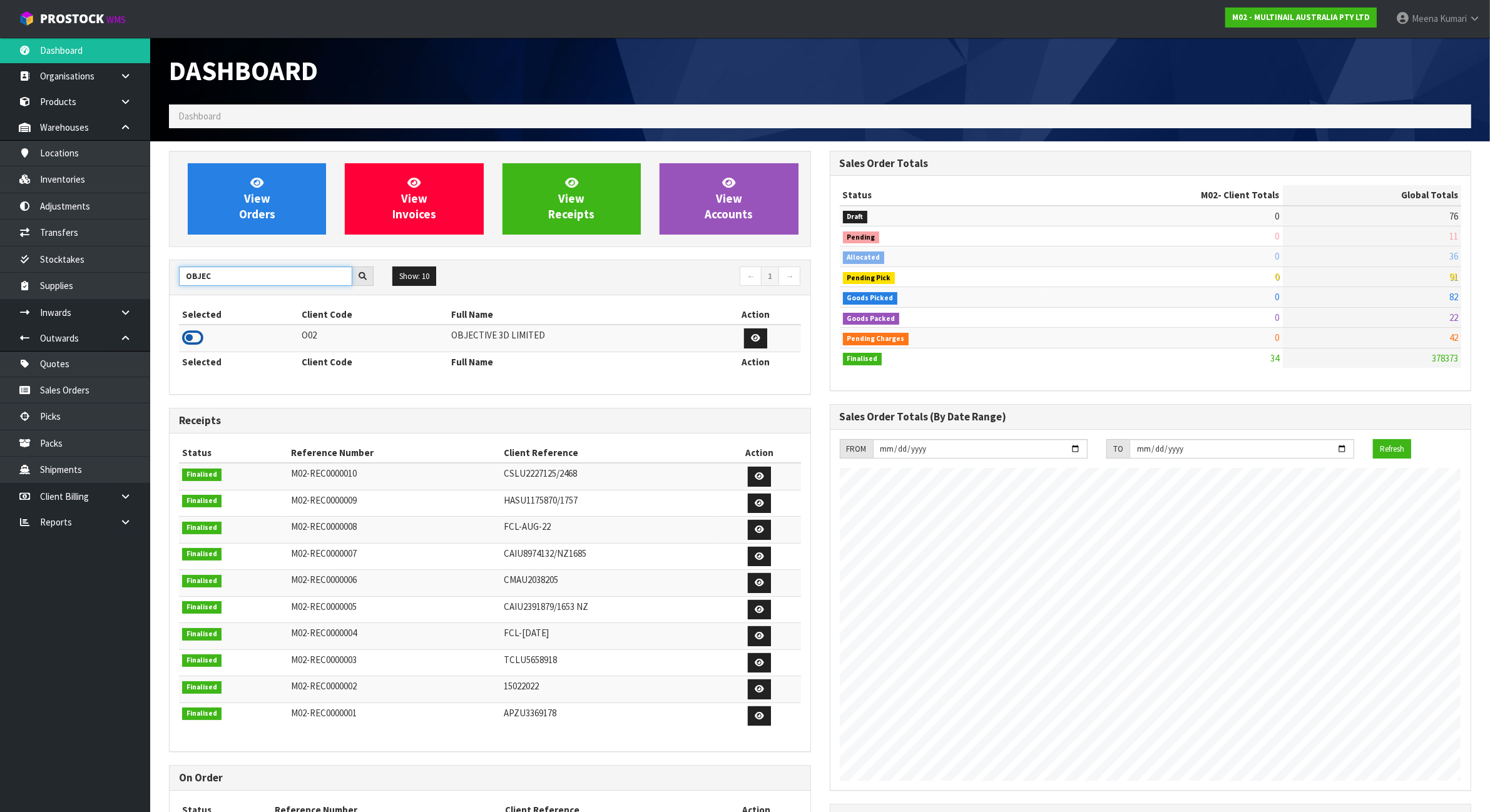
type input "OBJEC"
click at [196, 337] on icon at bounding box center [192, 338] width 22 height 19
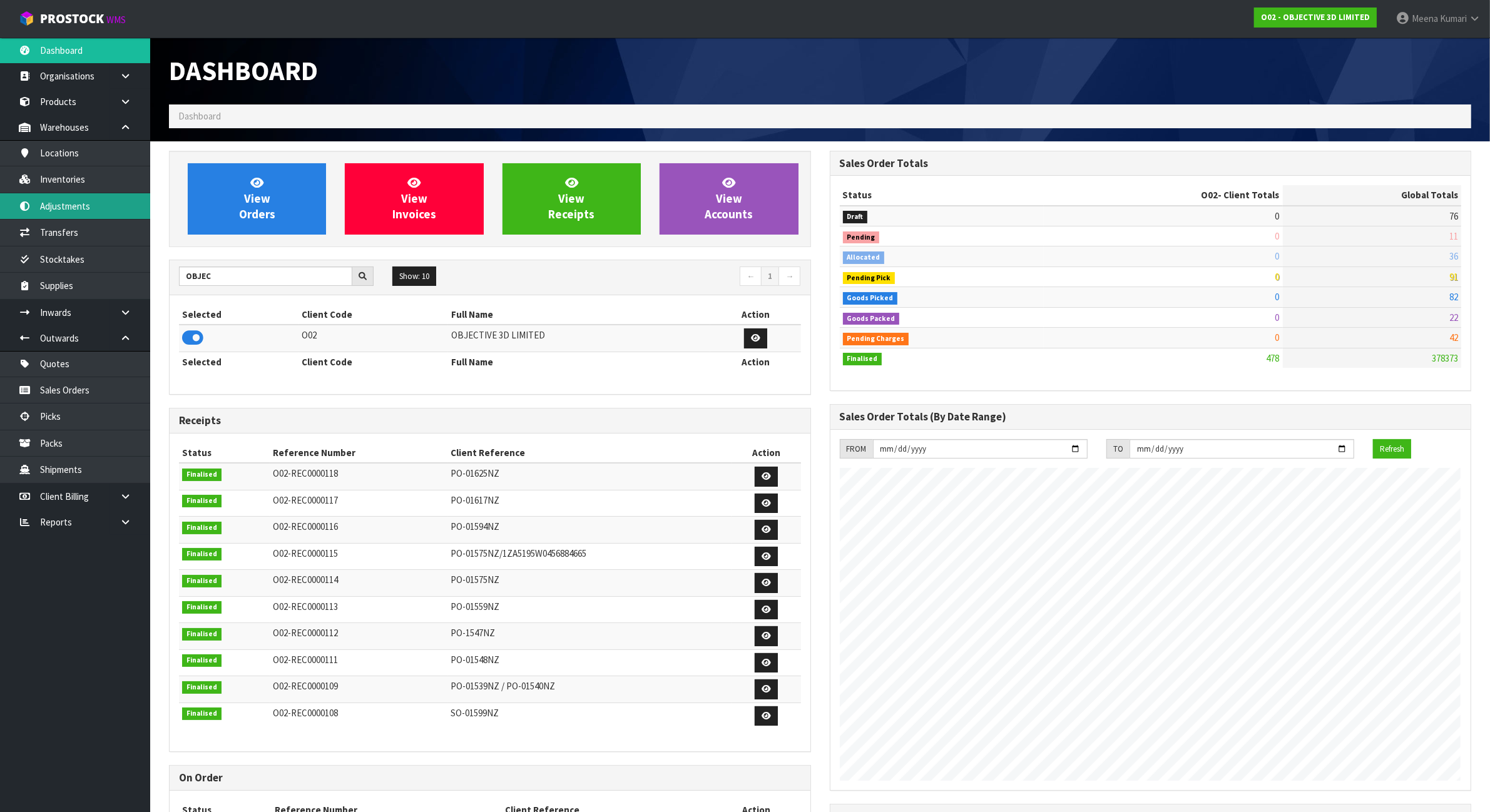
scroll to position [808, 660]
click at [85, 249] on link "Stocktakes" at bounding box center [75, 259] width 150 height 25
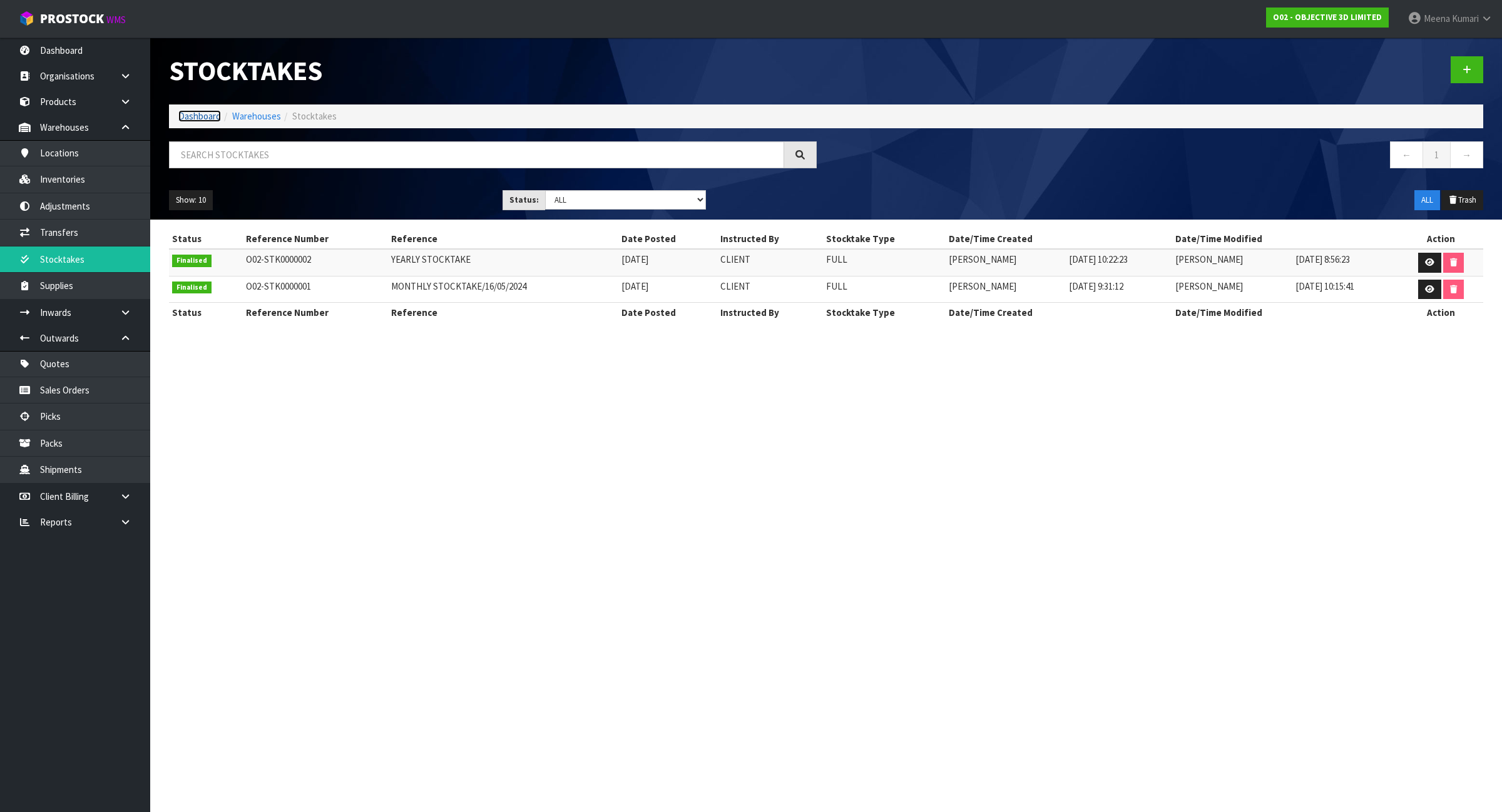
click at [205, 114] on link "Dashboard" at bounding box center [199, 115] width 42 height 12
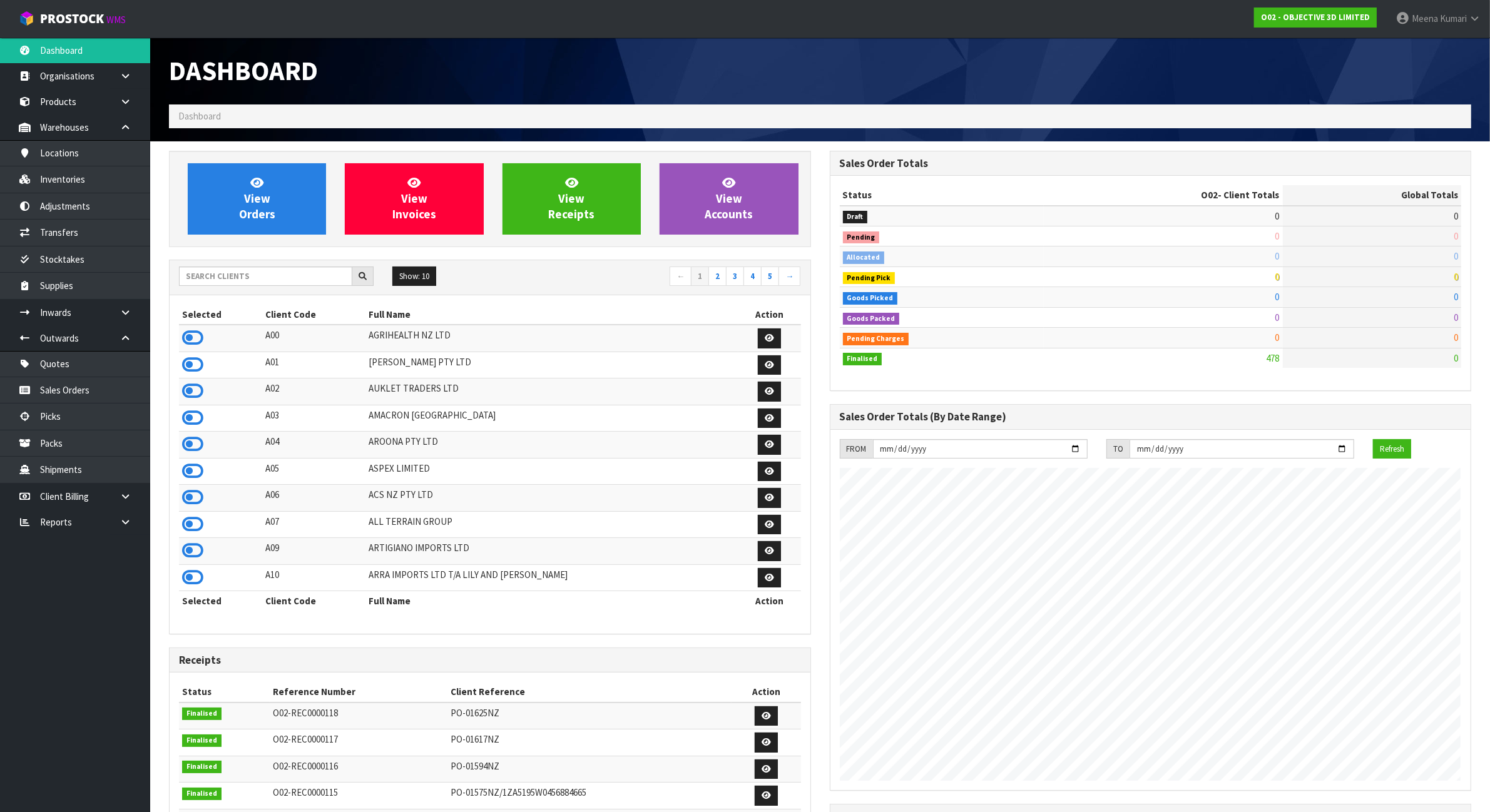
scroll to position [808, 660]
click at [301, 268] on input "text" at bounding box center [266, 276] width 174 height 20
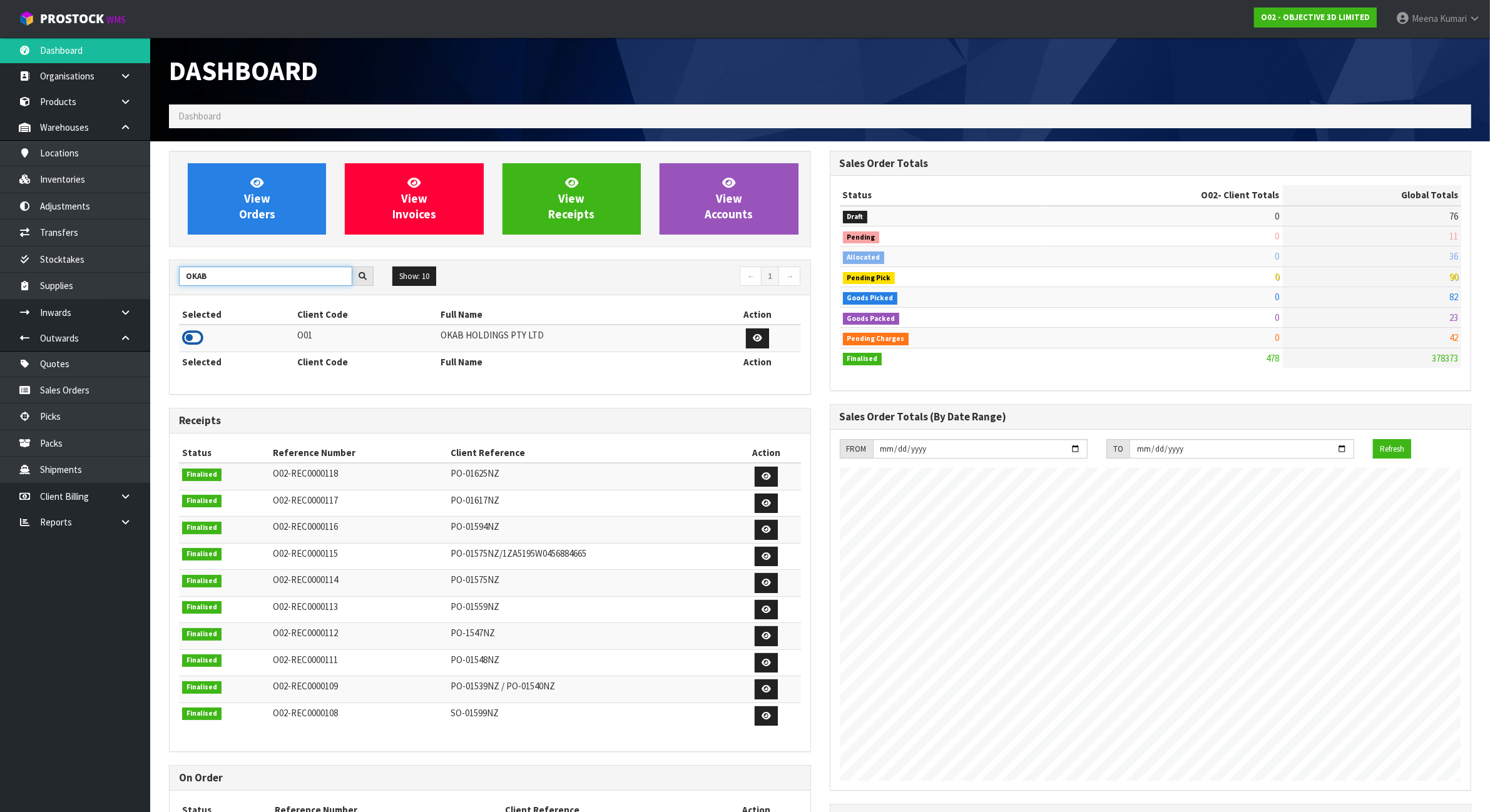
type input "OKAB"
click at [191, 336] on icon at bounding box center [192, 338] width 22 height 19
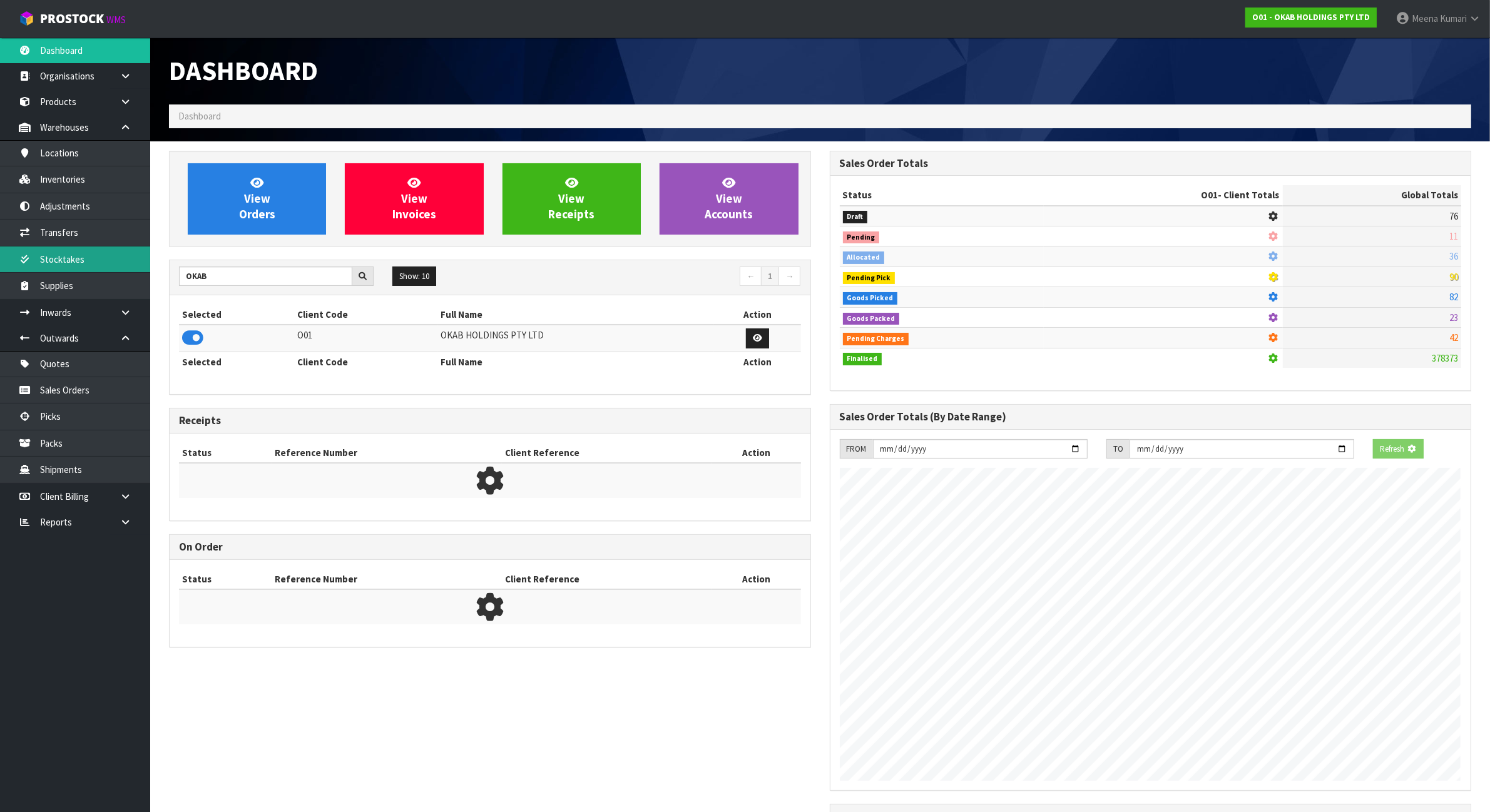
scroll to position [868, 660]
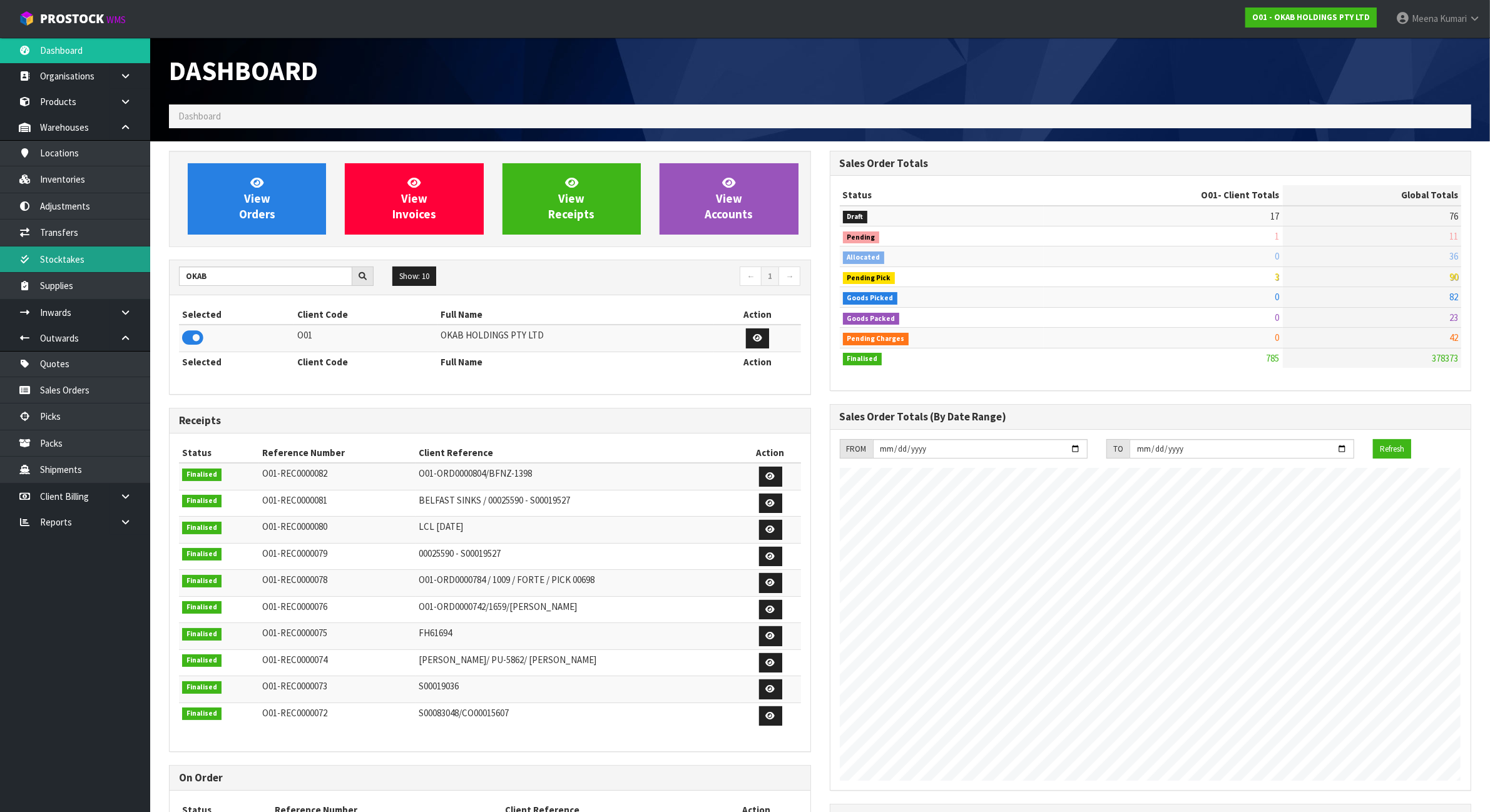
click at [87, 256] on link "Stocktakes" at bounding box center [75, 259] width 150 height 25
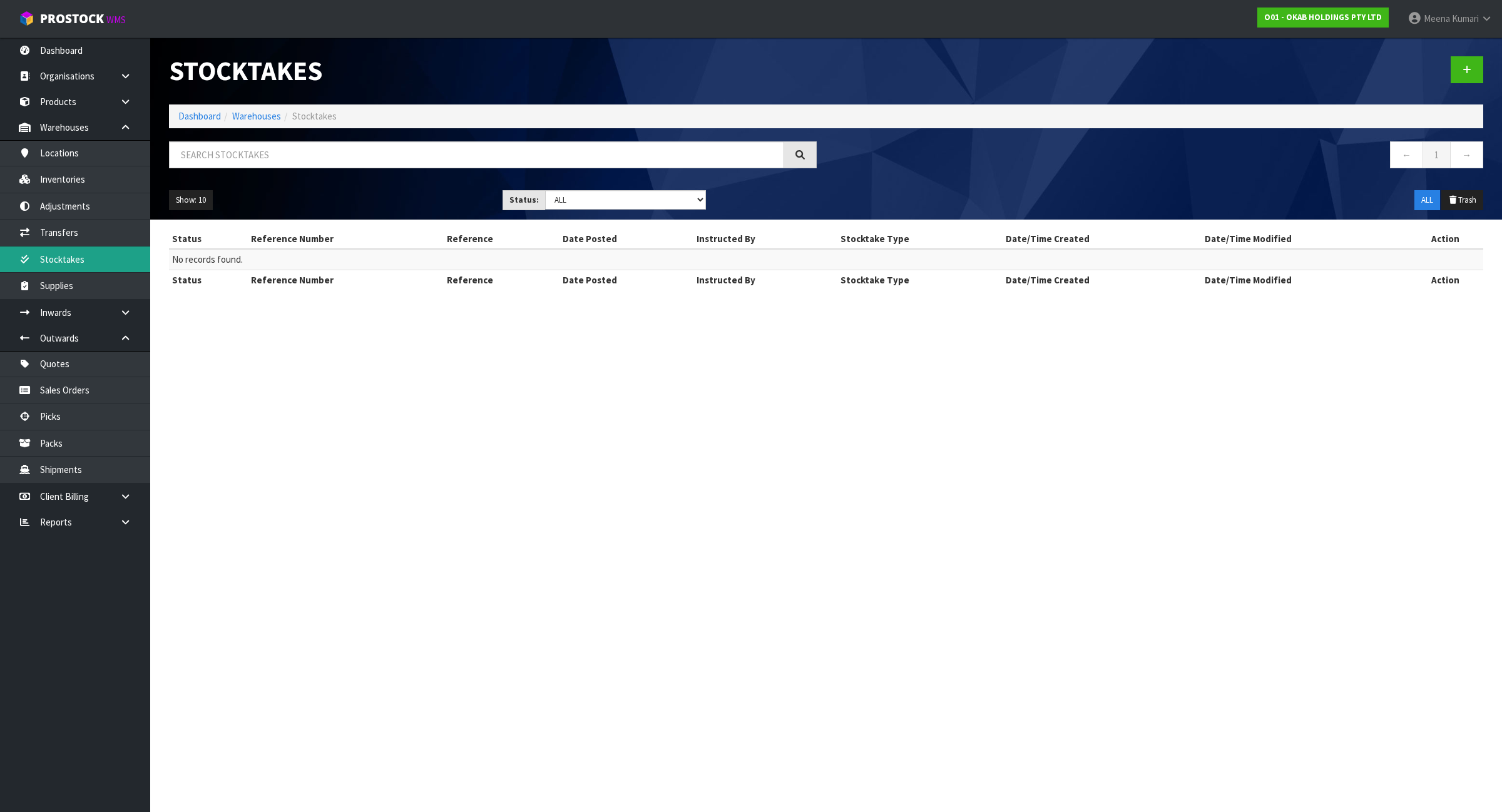
click at [73, 266] on link "Stocktakes" at bounding box center [75, 259] width 150 height 25
click at [201, 114] on link "Dashboard" at bounding box center [199, 115] width 42 height 12
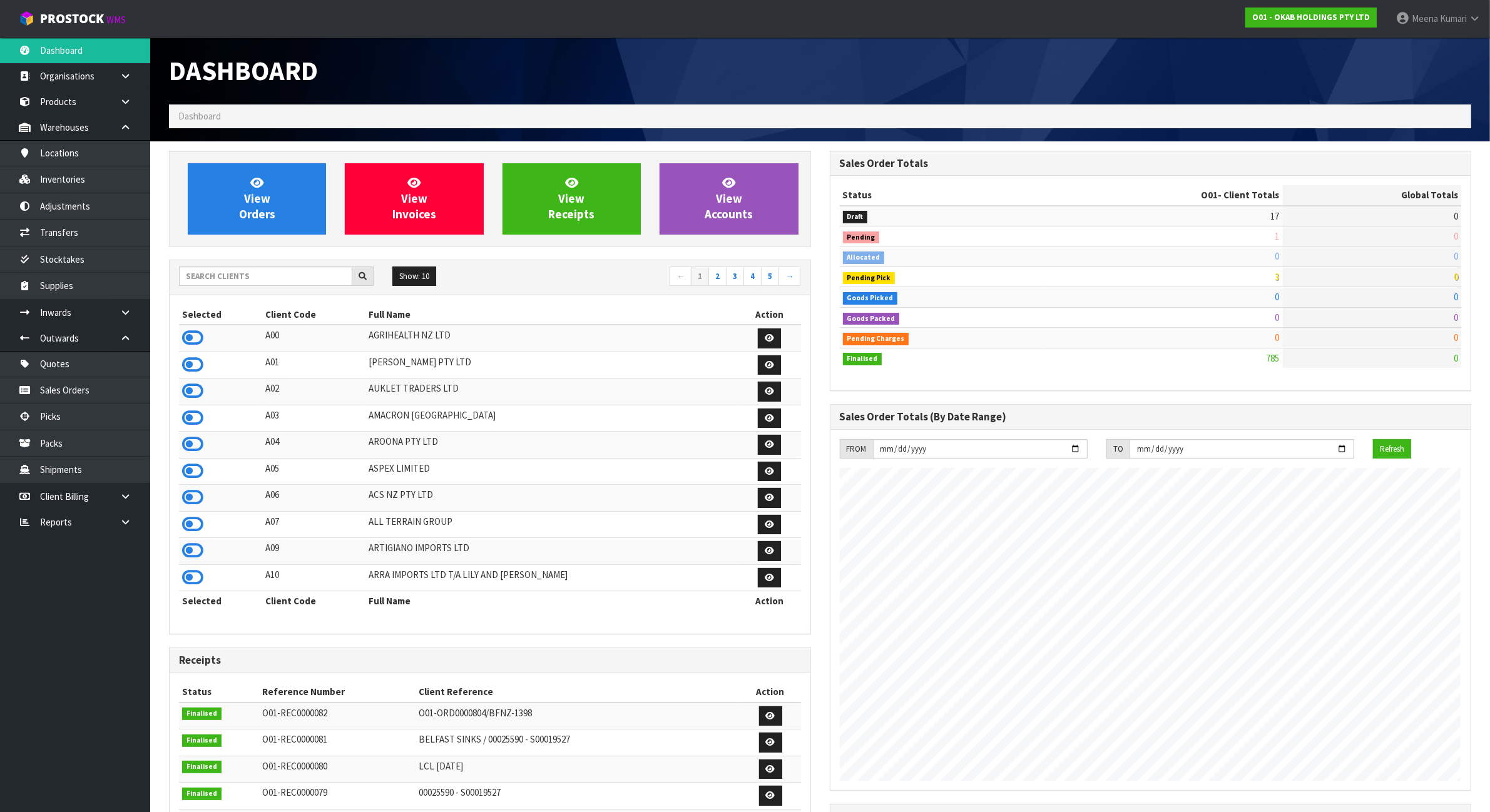
scroll to position [868, 660]
click at [238, 283] on input "text" at bounding box center [266, 276] width 174 height 20
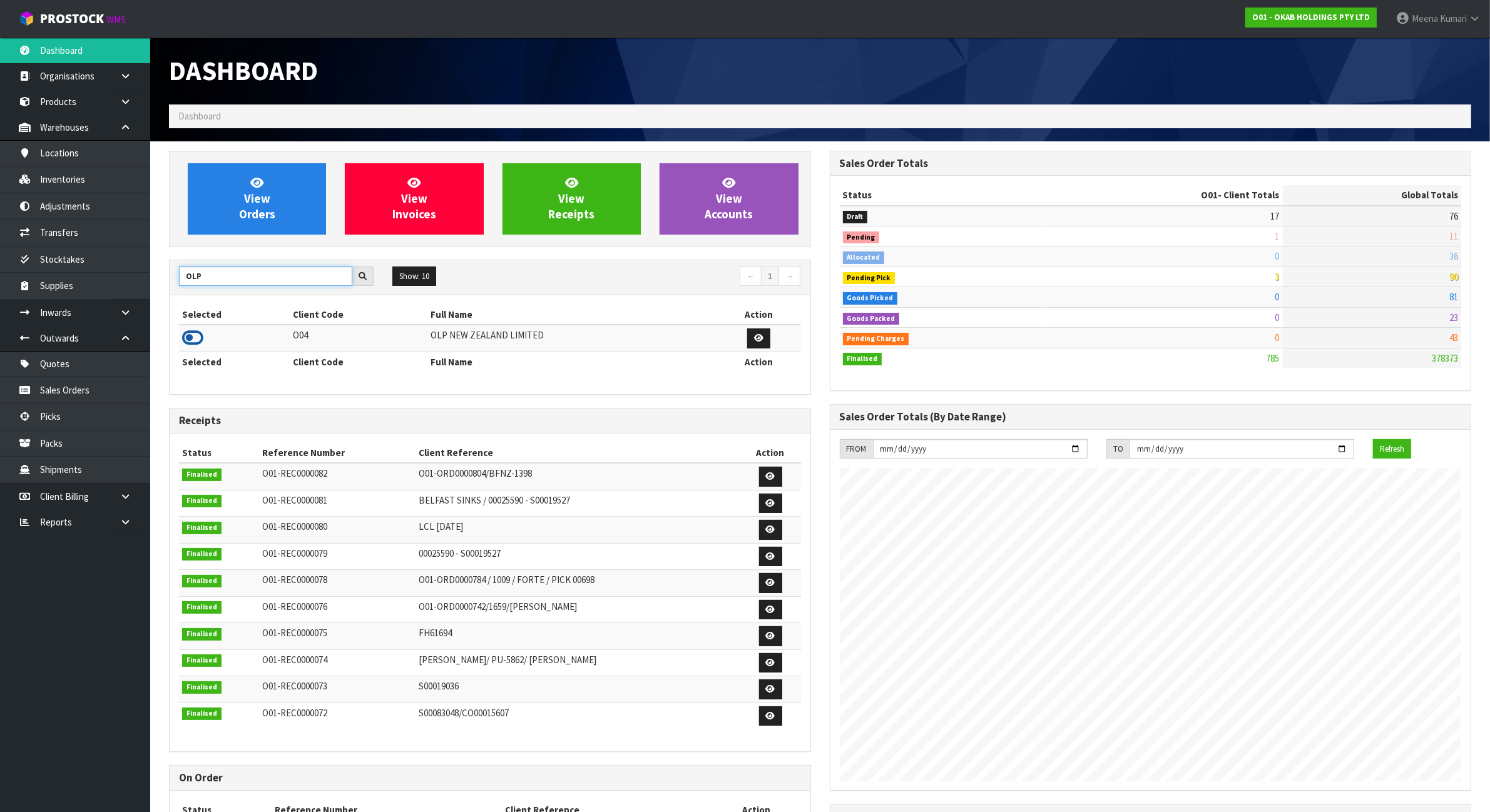
type input "OLP"
click at [192, 335] on icon at bounding box center [192, 338] width 22 height 19
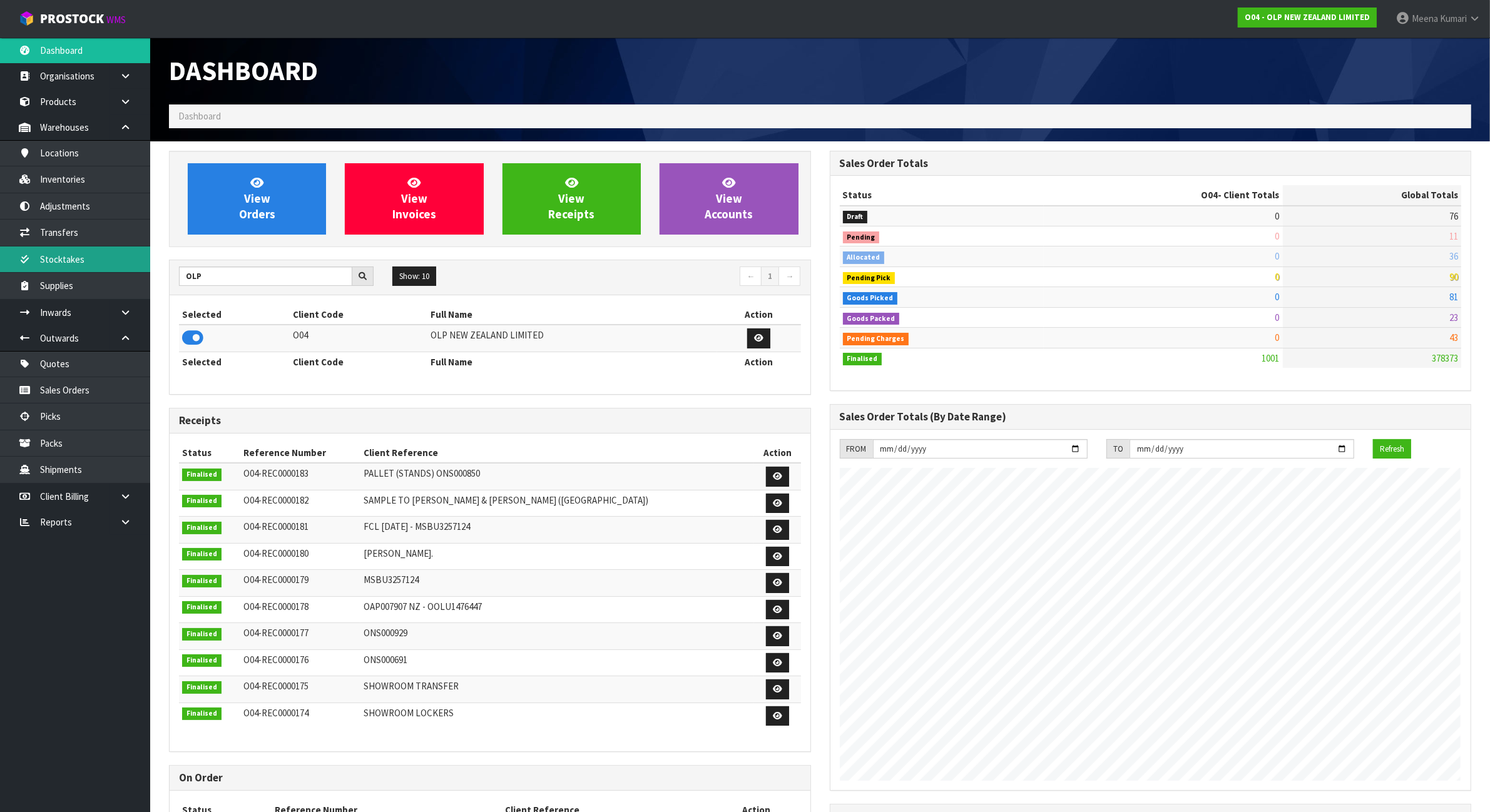
scroll to position [767, 660]
click at [82, 181] on link "Inventories" at bounding box center [75, 178] width 150 height 25
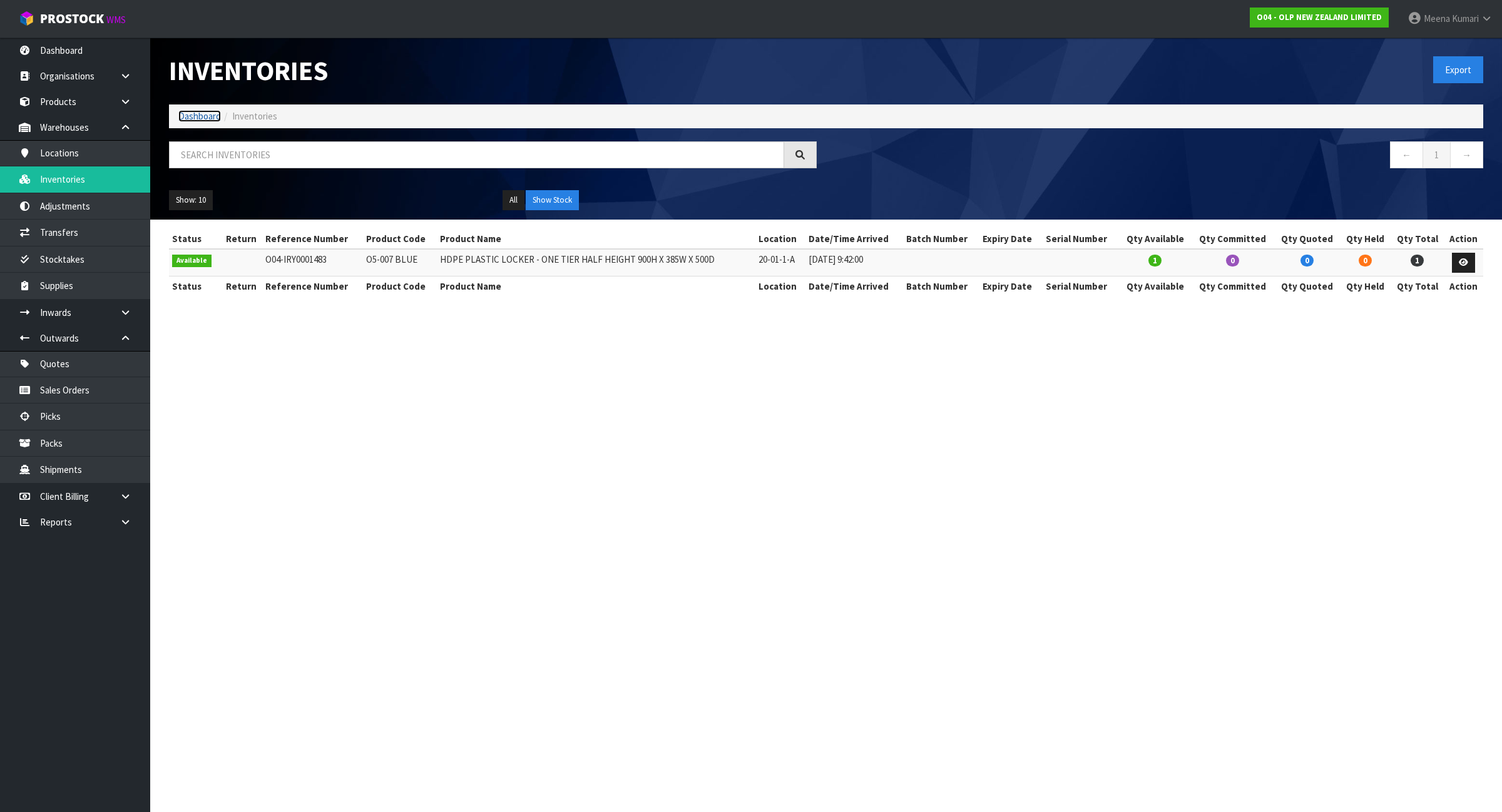
click at [209, 115] on link "Dashboard" at bounding box center [199, 115] width 42 height 12
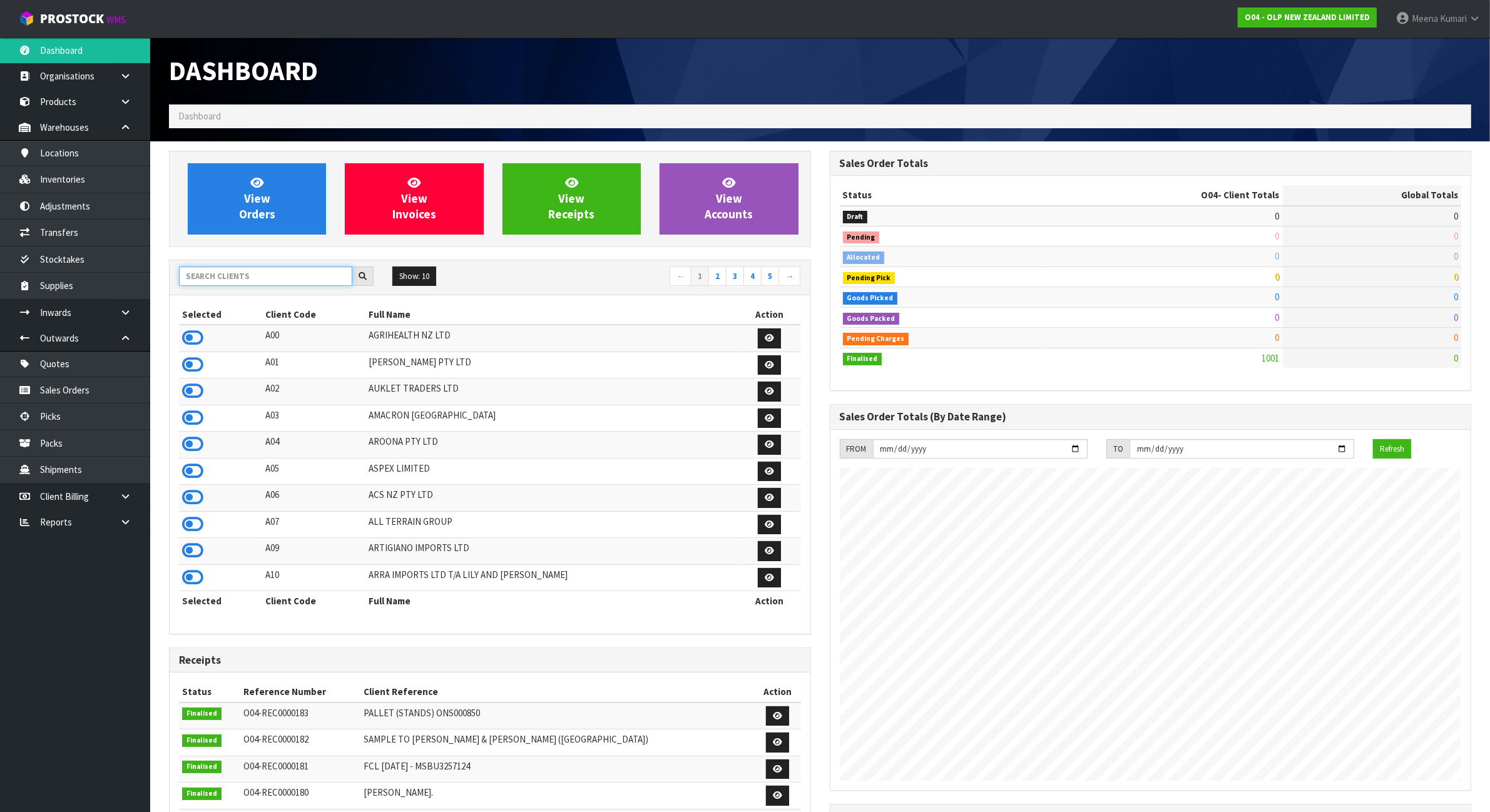
scroll to position [767, 660]
click at [270, 270] on input "text" at bounding box center [266, 276] width 174 height 20
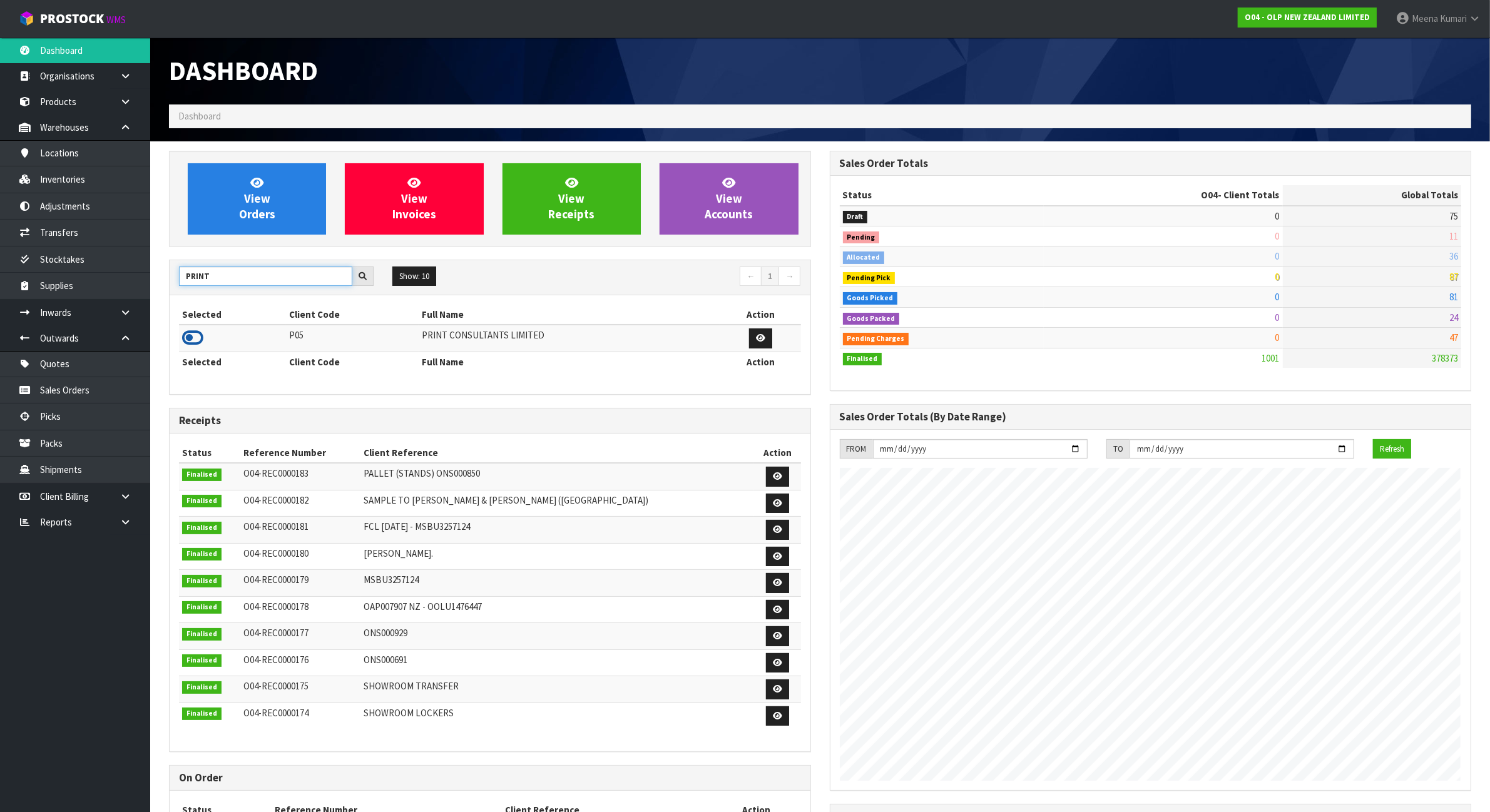
type input "PRINT"
click at [189, 338] on icon at bounding box center [192, 338] width 22 height 19
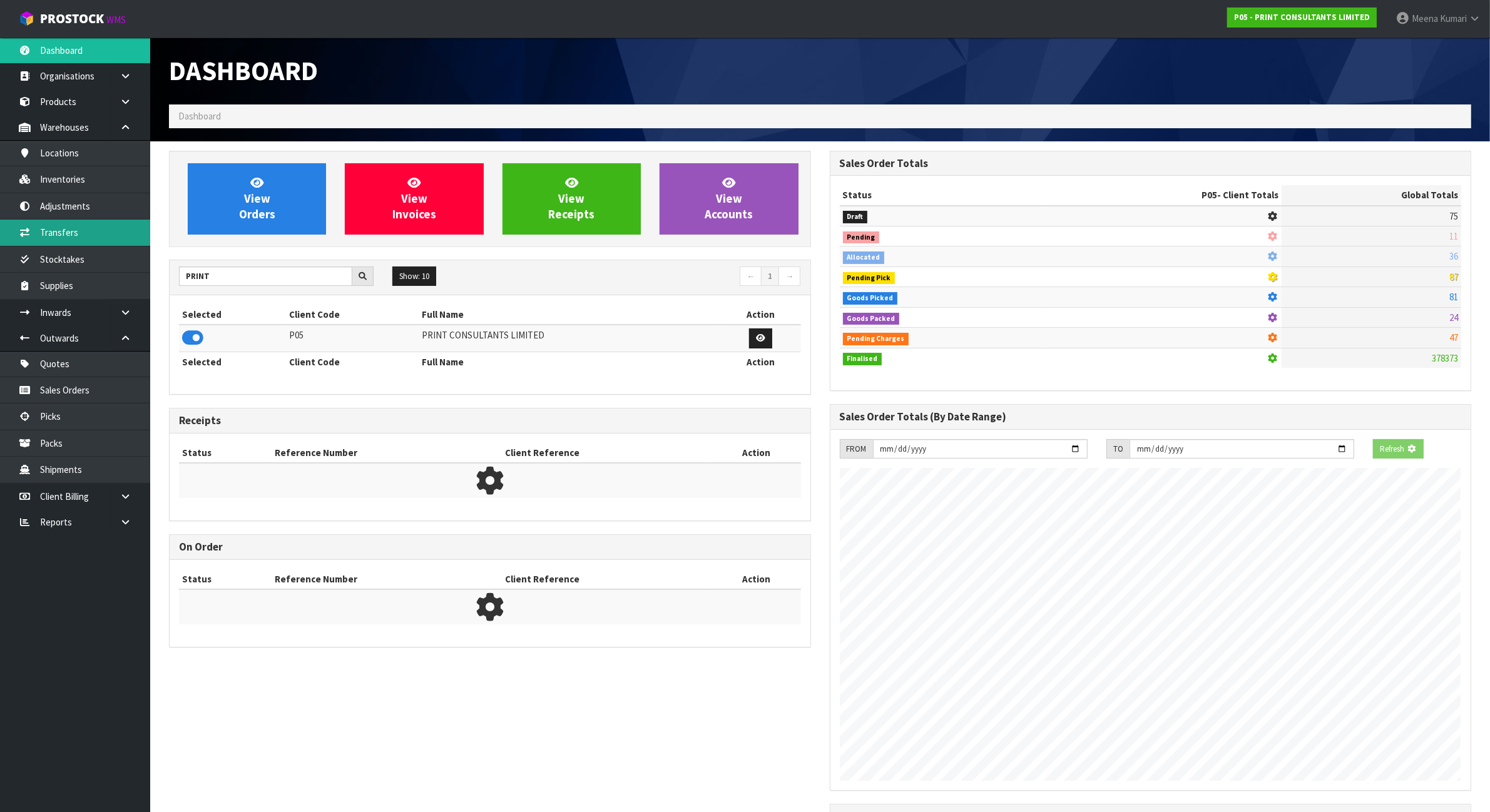
scroll to position [625063, 625270]
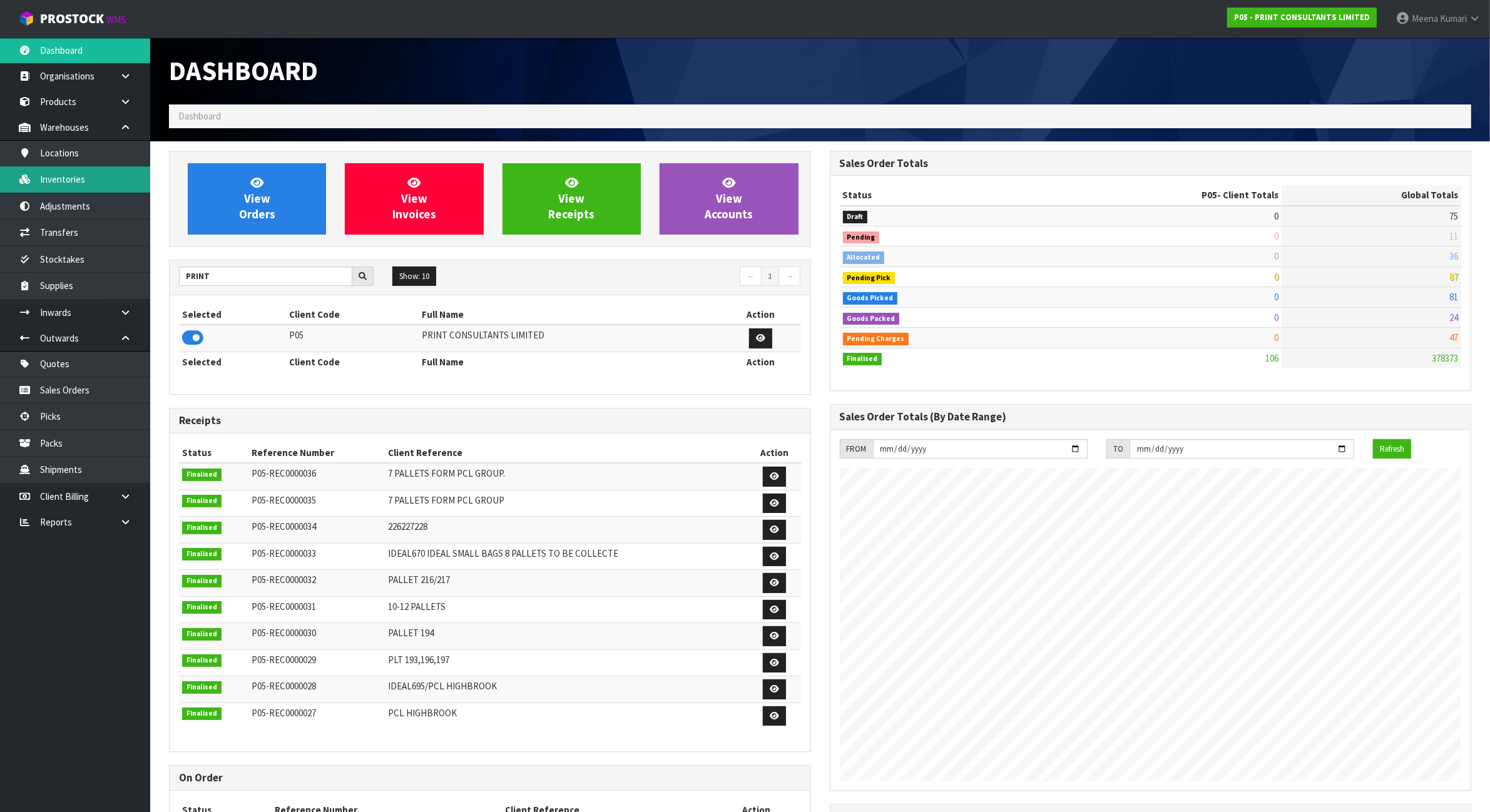
click at [99, 179] on link "Inventories" at bounding box center [75, 178] width 150 height 25
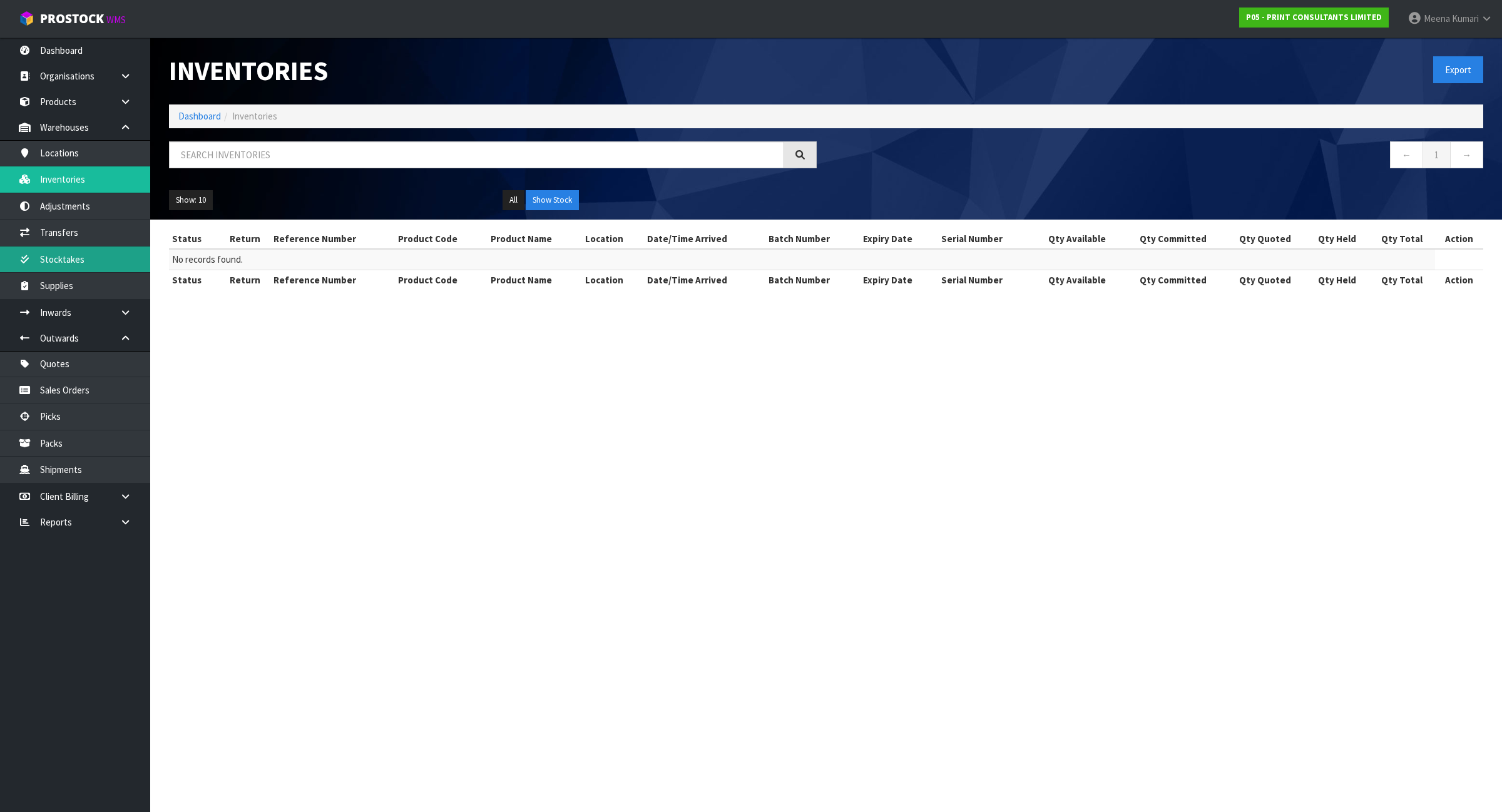
click at [95, 266] on link "Stocktakes" at bounding box center [75, 259] width 150 height 25
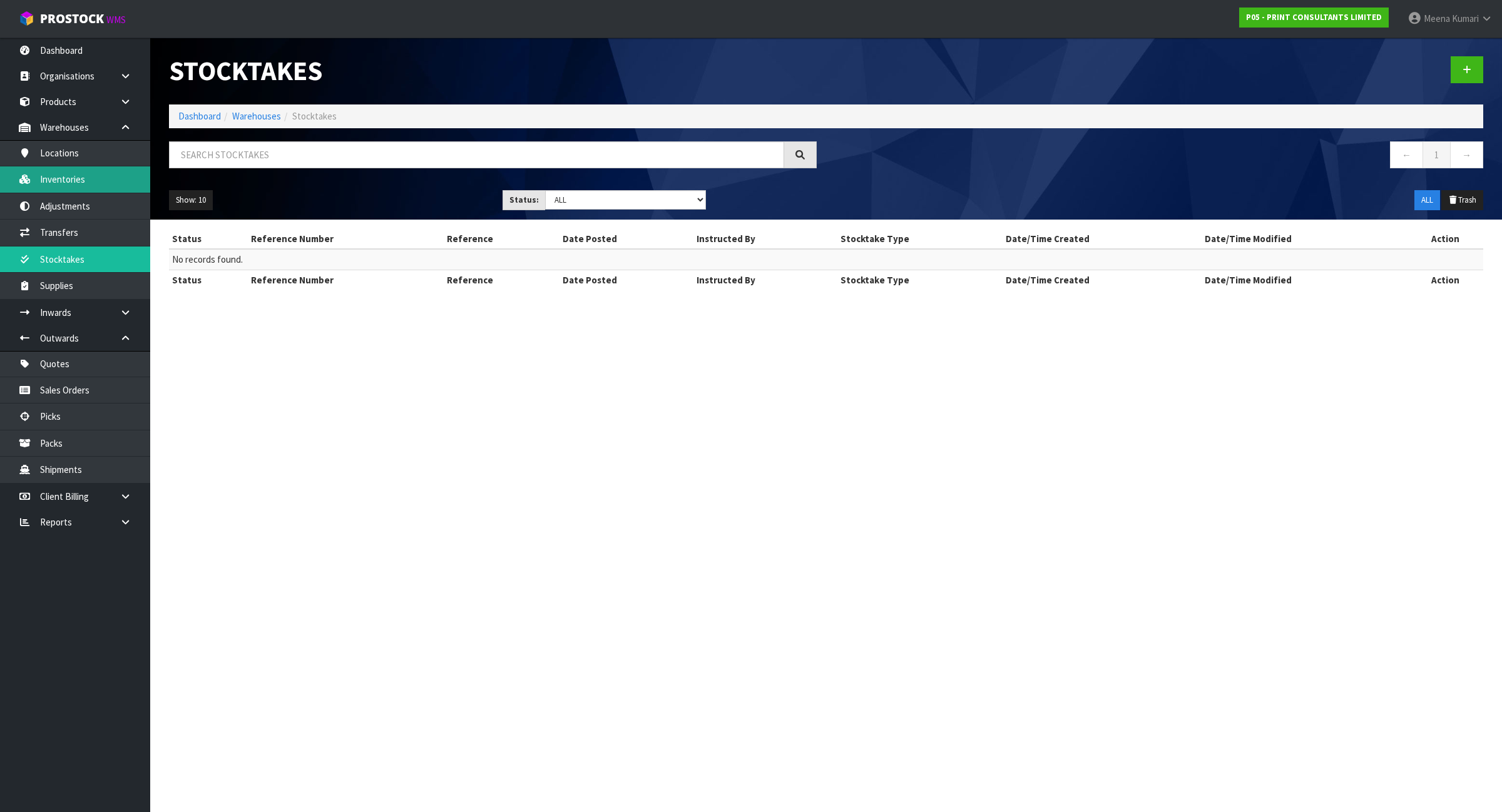
click at [89, 181] on link "Inventories" at bounding box center [75, 178] width 150 height 25
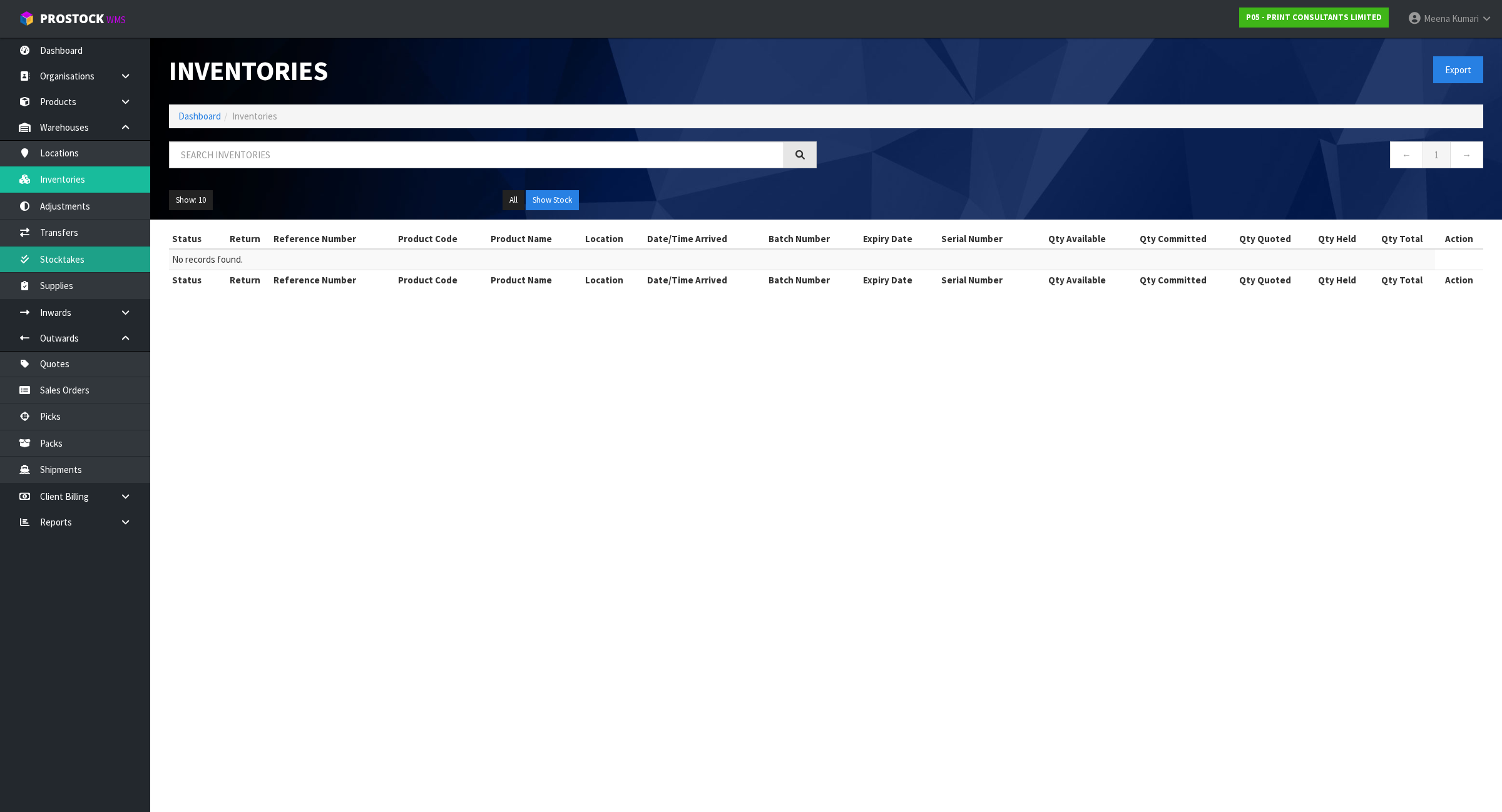
click at [93, 269] on link "Stocktakes" at bounding box center [75, 259] width 150 height 25
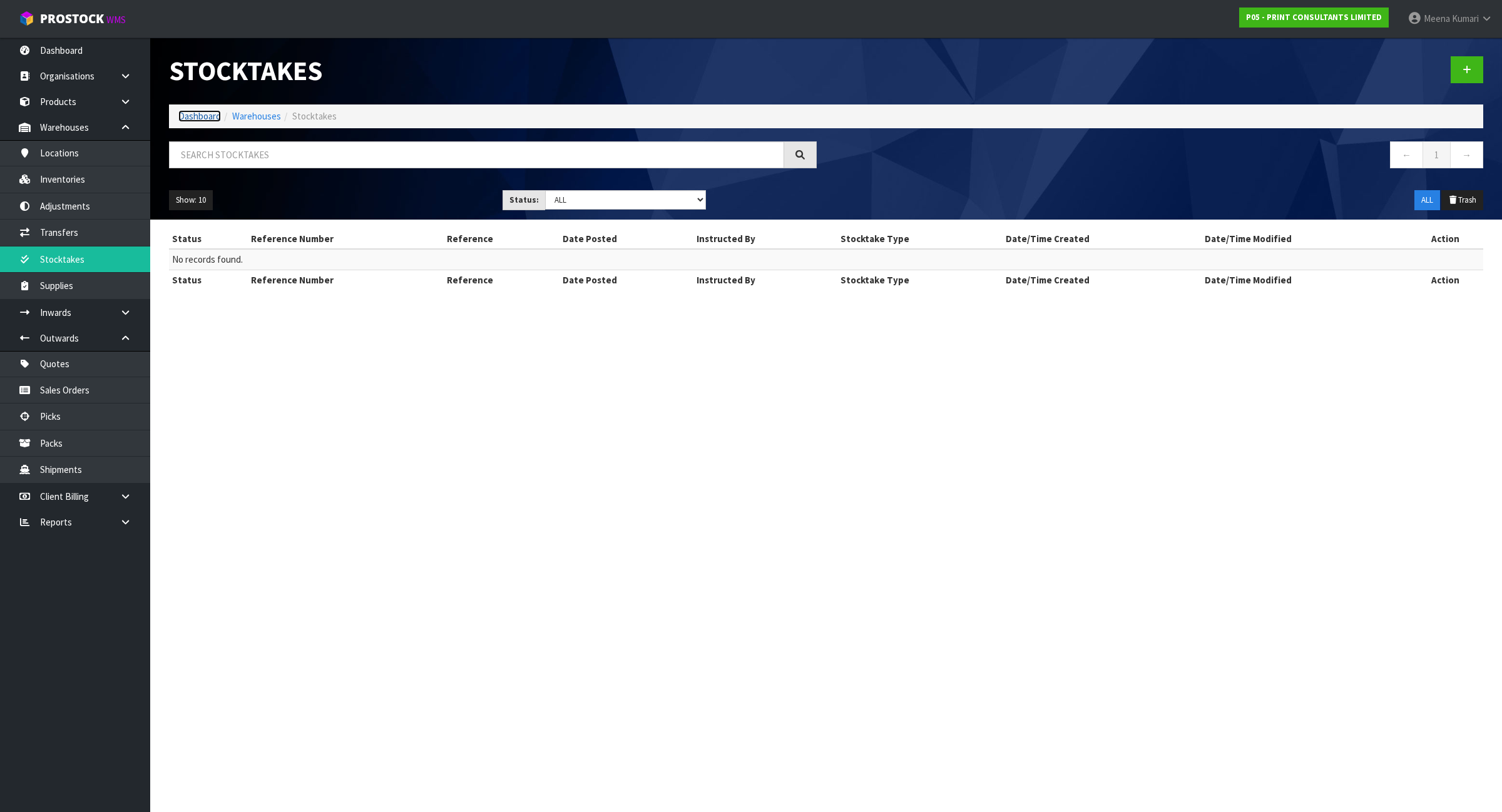
click at [204, 116] on link "Dashboard" at bounding box center [199, 115] width 42 height 12
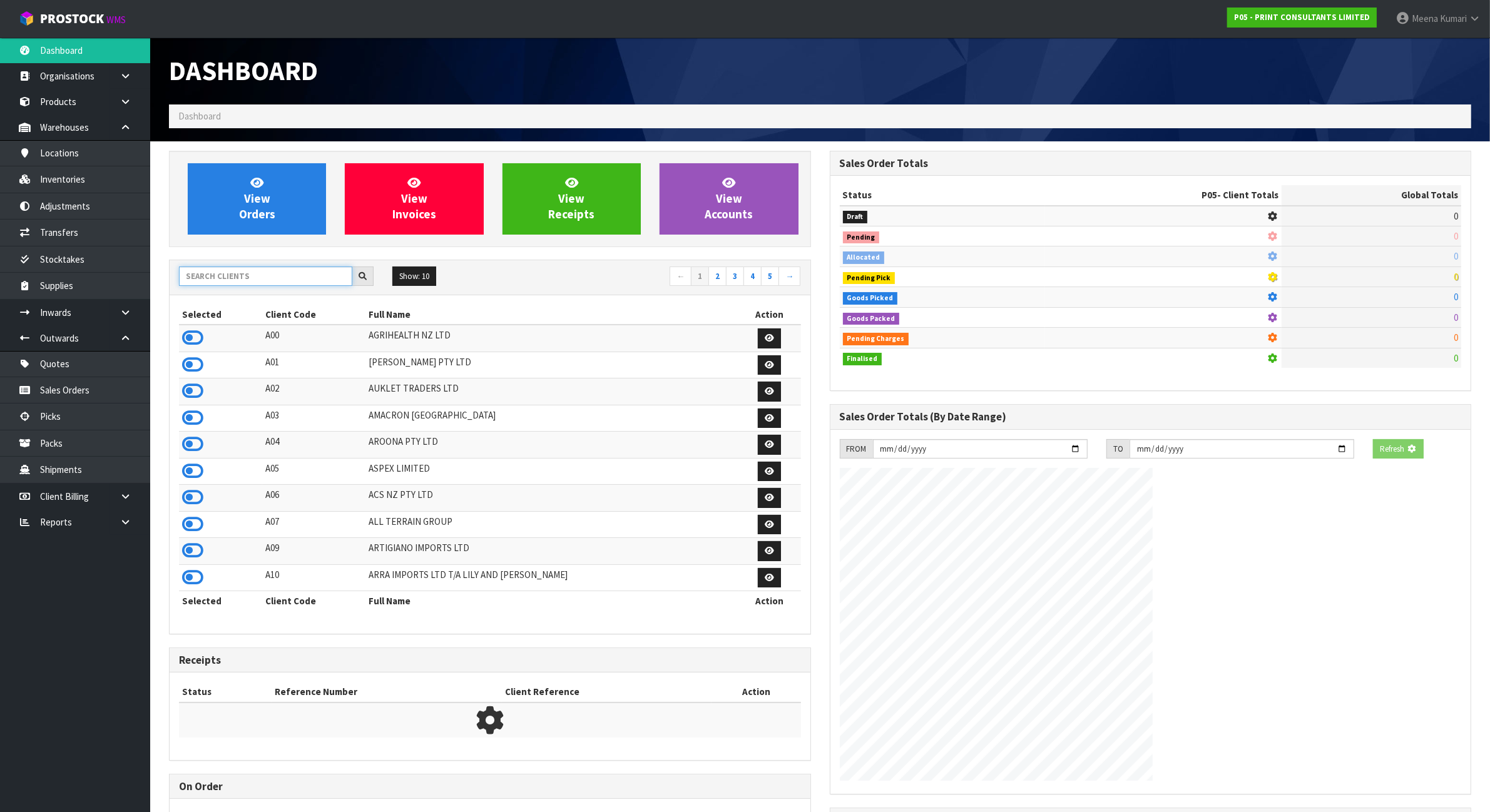
click at [254, 276] on input "text" at bounding box center [266, 276] width 174 height 20
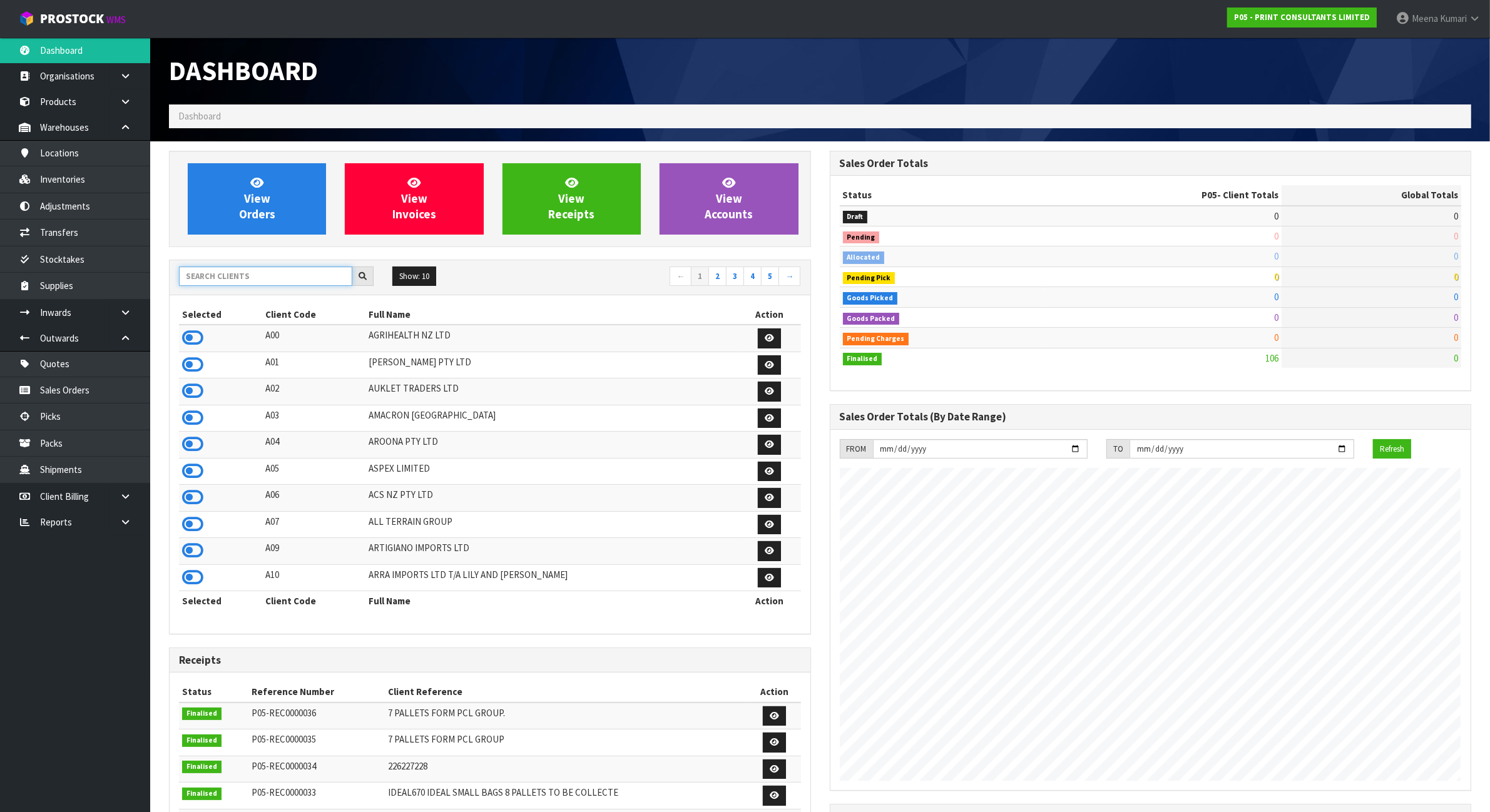
scroll to position [767, 660]
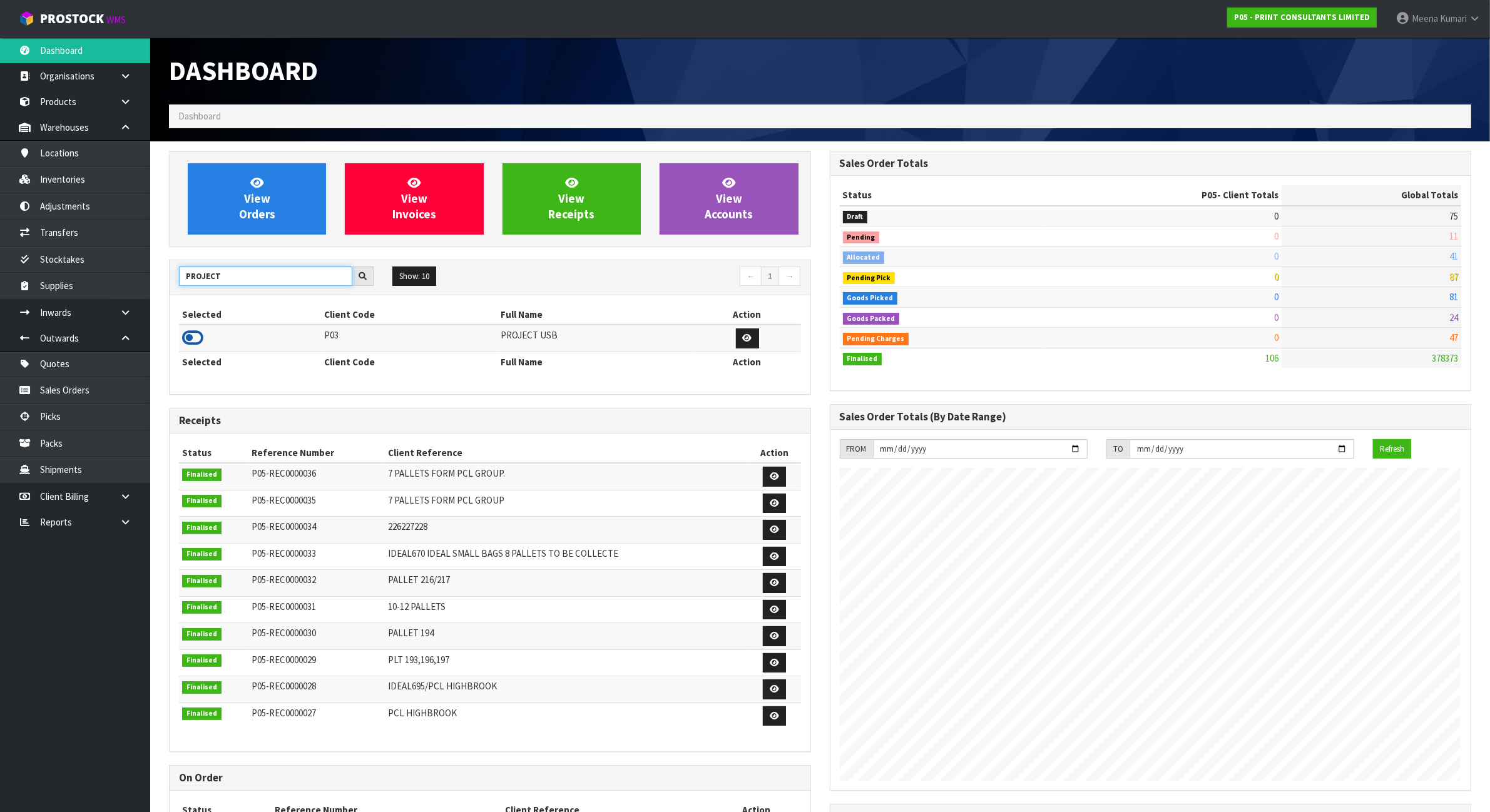
type input "PROJECT"
click at [195, 339] on icon at bounding box center [192, 338] width 22 height 19
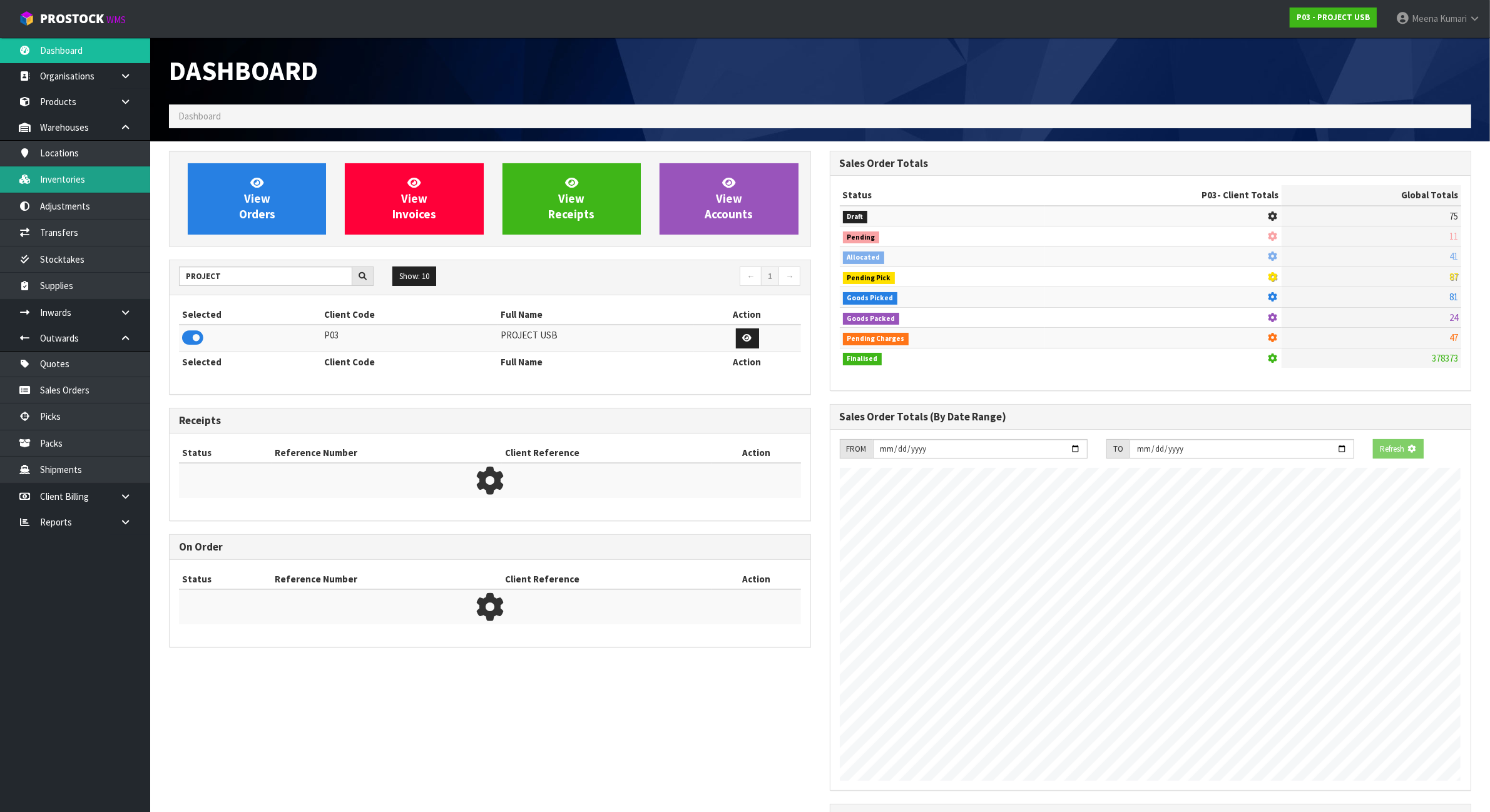
scroll to position [625063, 625270]
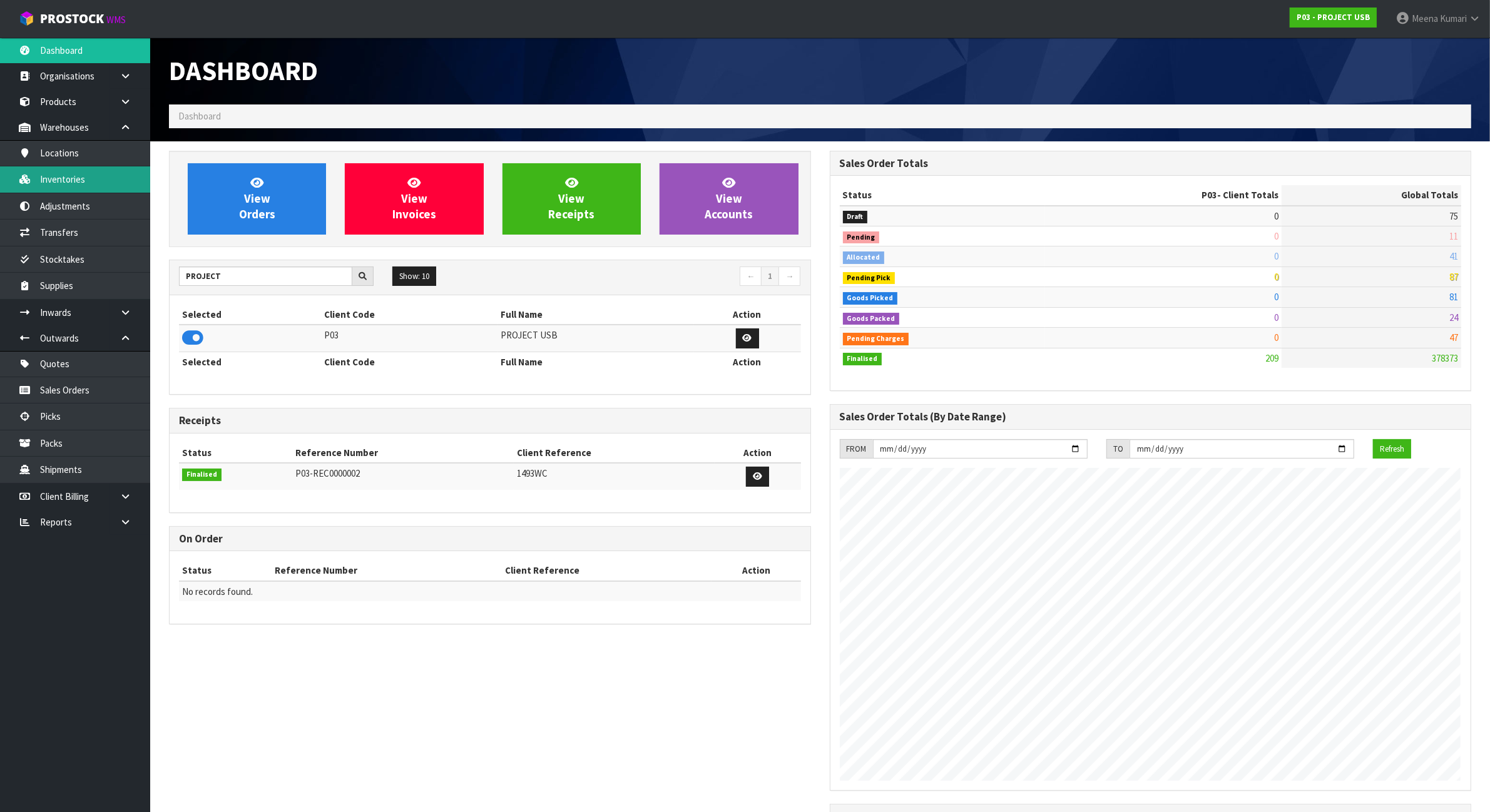
click at [99, 180] on link "Inventories" at bounding box center [75, 178] width 150 height 25
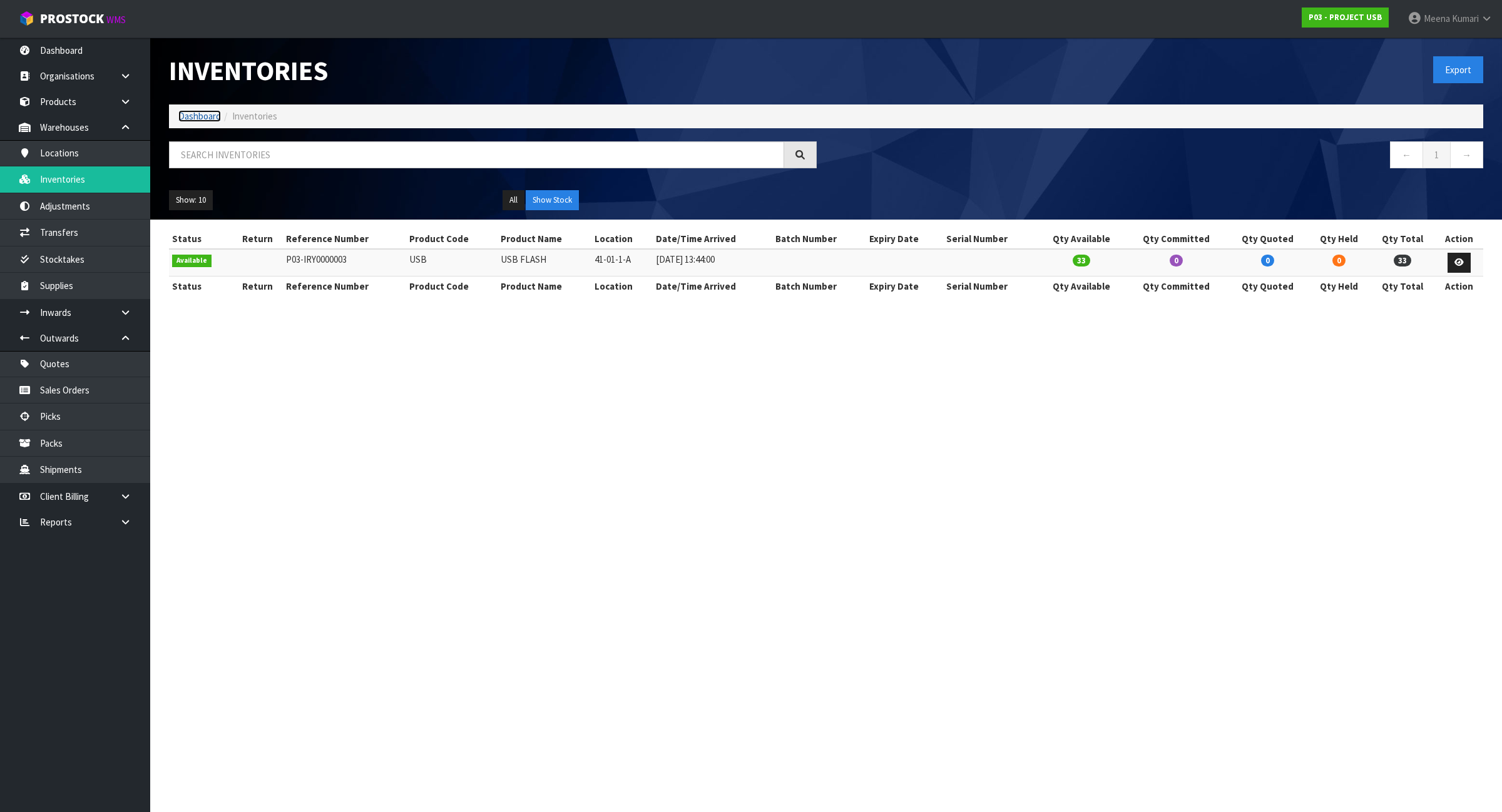
click at [194, 112] on link "Dashboard" at bounding box center [199, 115] width 42 height 12
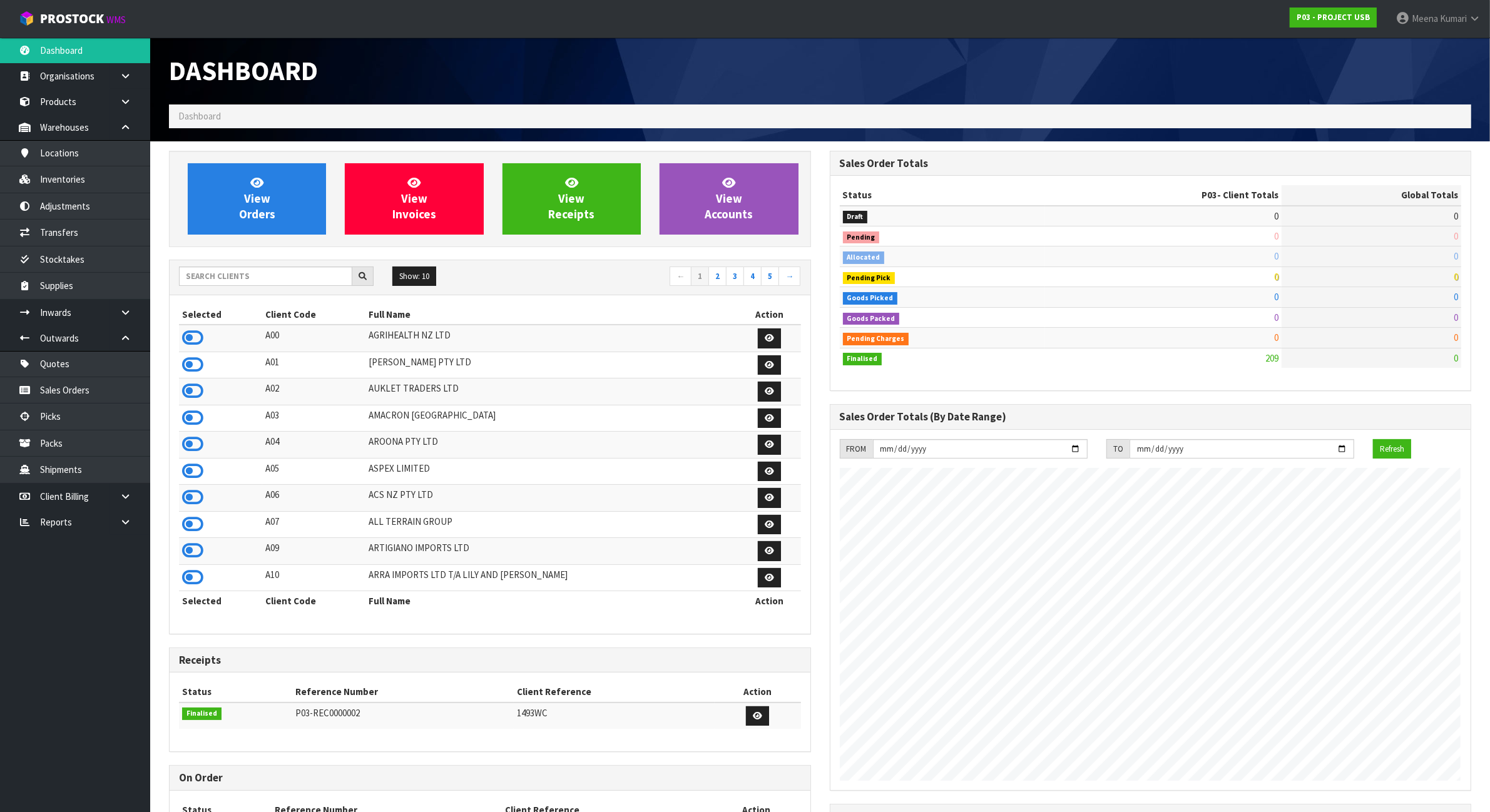
scroll to position [767, 660]
click at [251, 282] on input "text" at bounding box center [266, 276] width 174 height 20
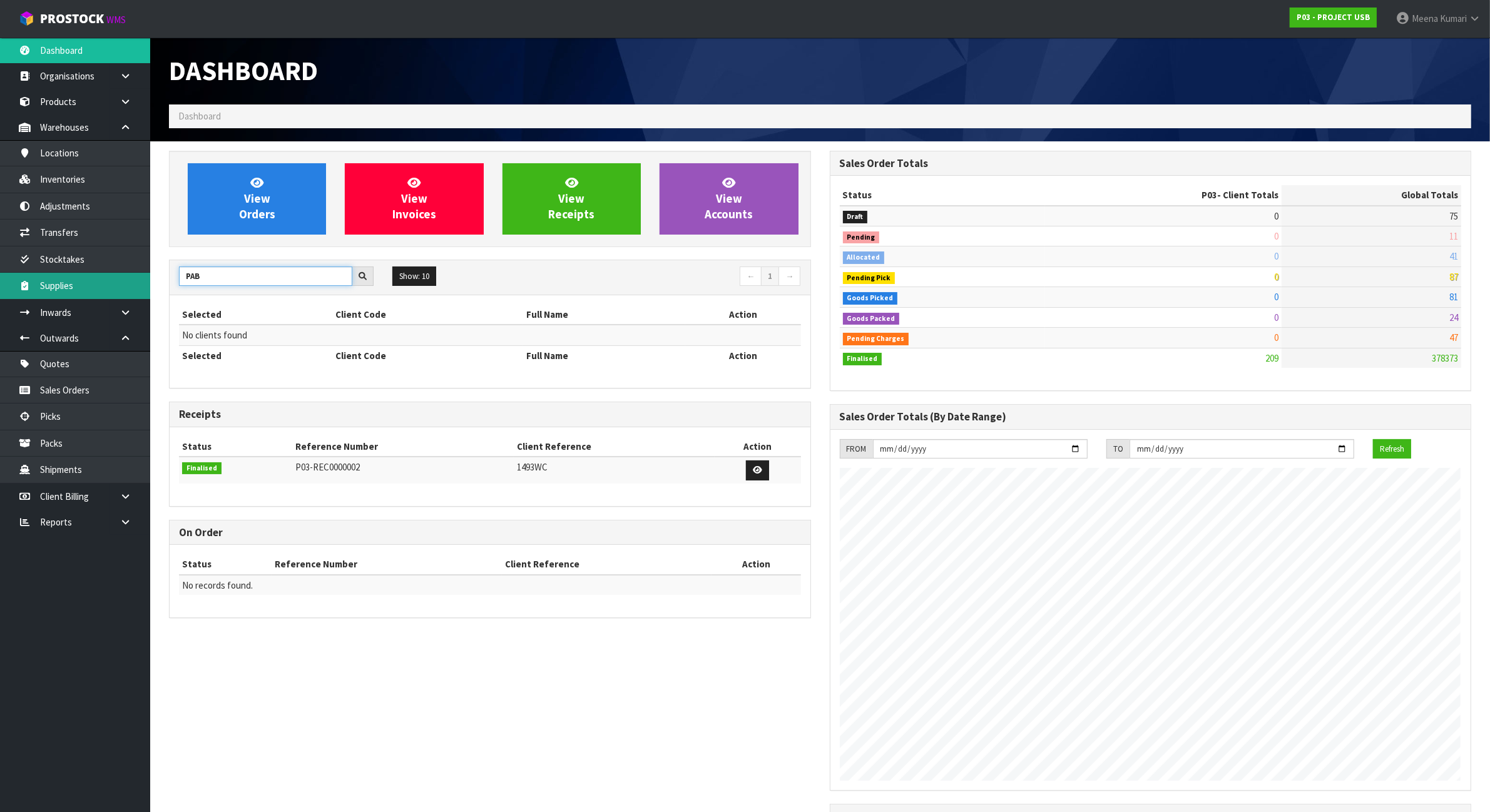
drag, startPoint x: 251, startPoint y: 282, endPoint x: 132, endPoint y: 282, distance: 119.0
click at [132, 282] on body "Toggle navigation ProStock WMS P03 - PROJECT USB Meena Kumari Logout Dashboard …" at bounding box center [745, 406] width 1490 height 812
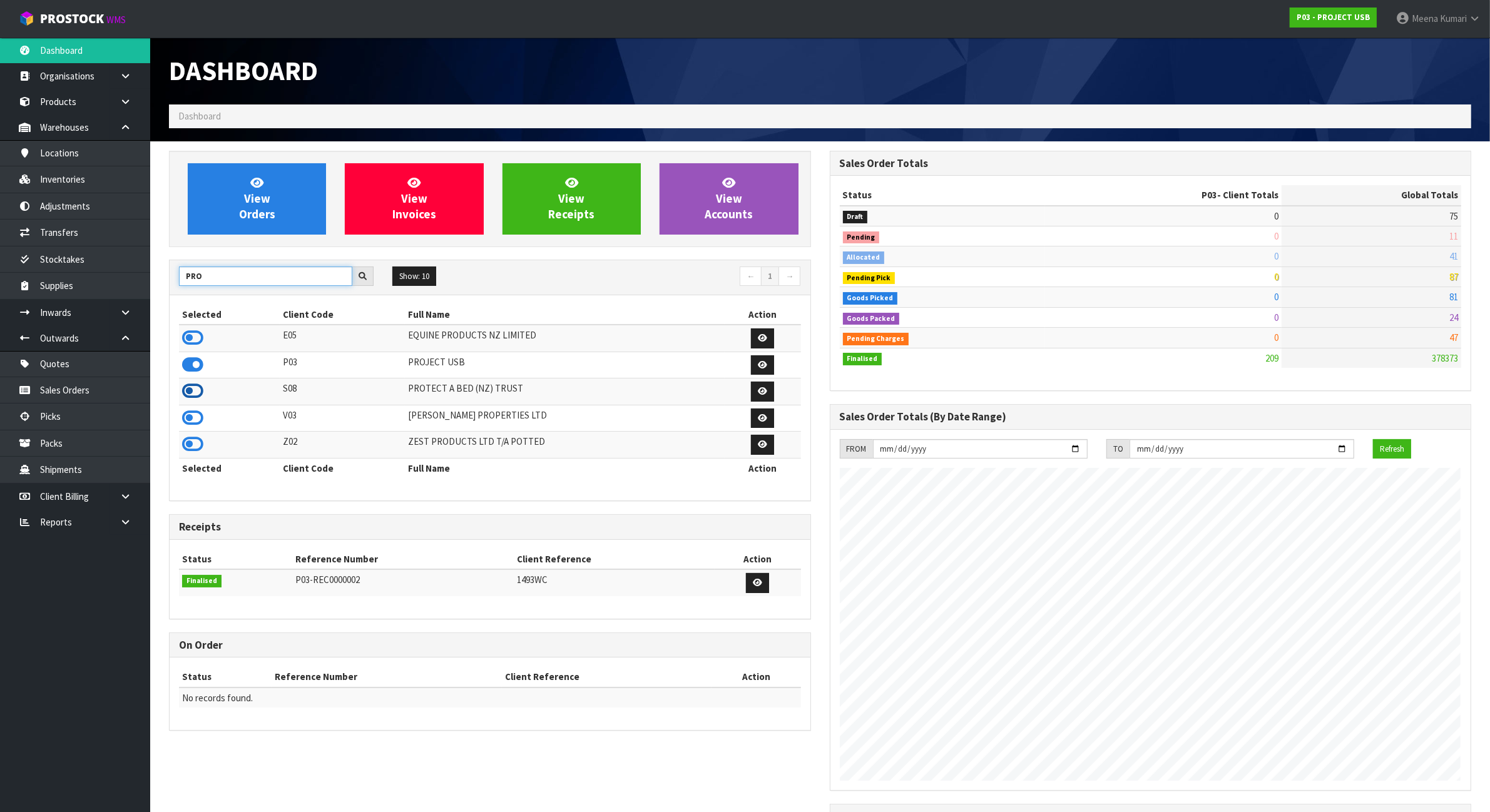
type input "PRO"
click at [198, 391] on icon at bounding box center [192, 391] width 22 height 19
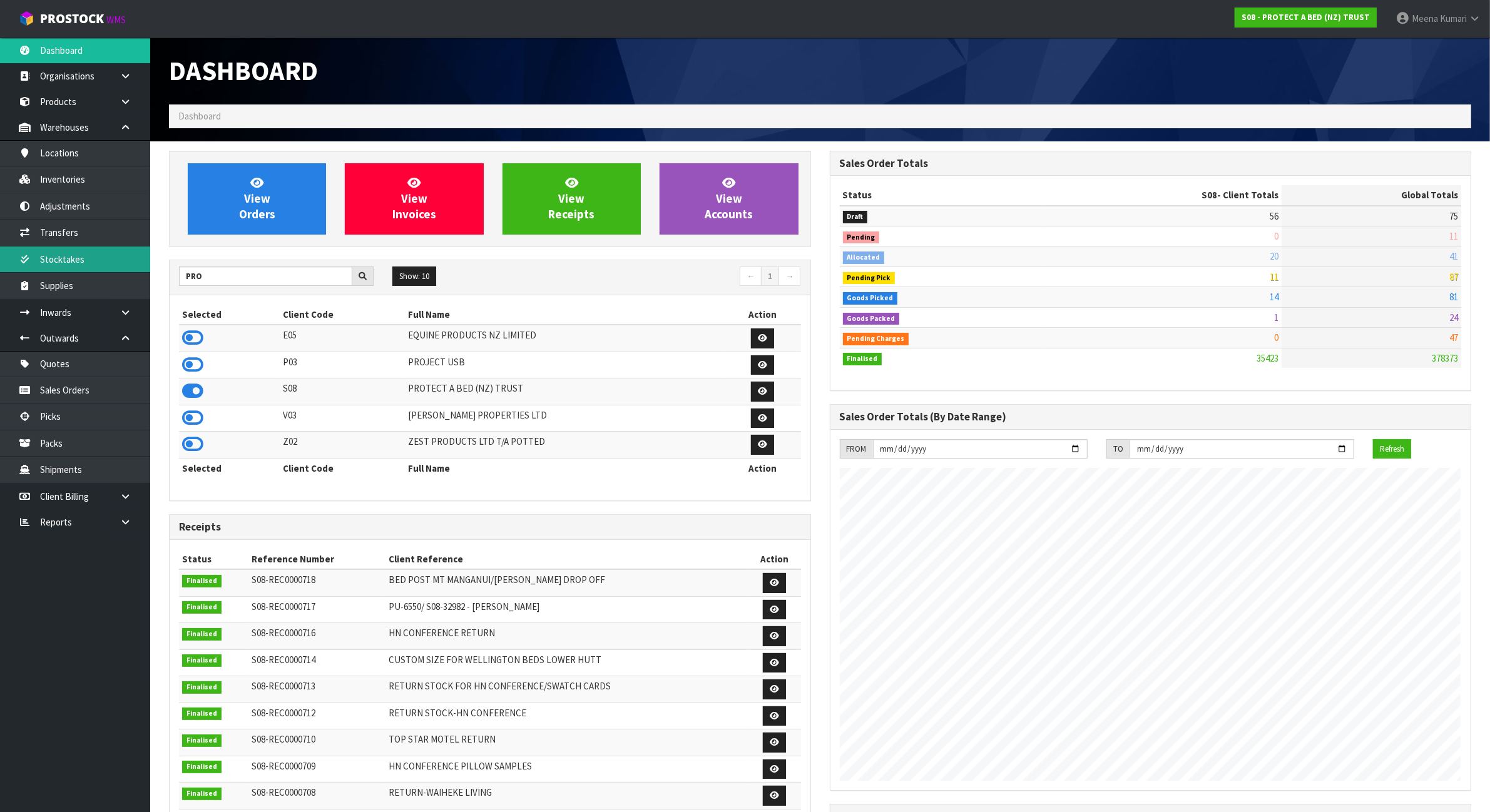
scroll to position [952, 660]
click at [88, 263] on link "Stocktakes" at bounding box center [75, 259] width 150 height 25
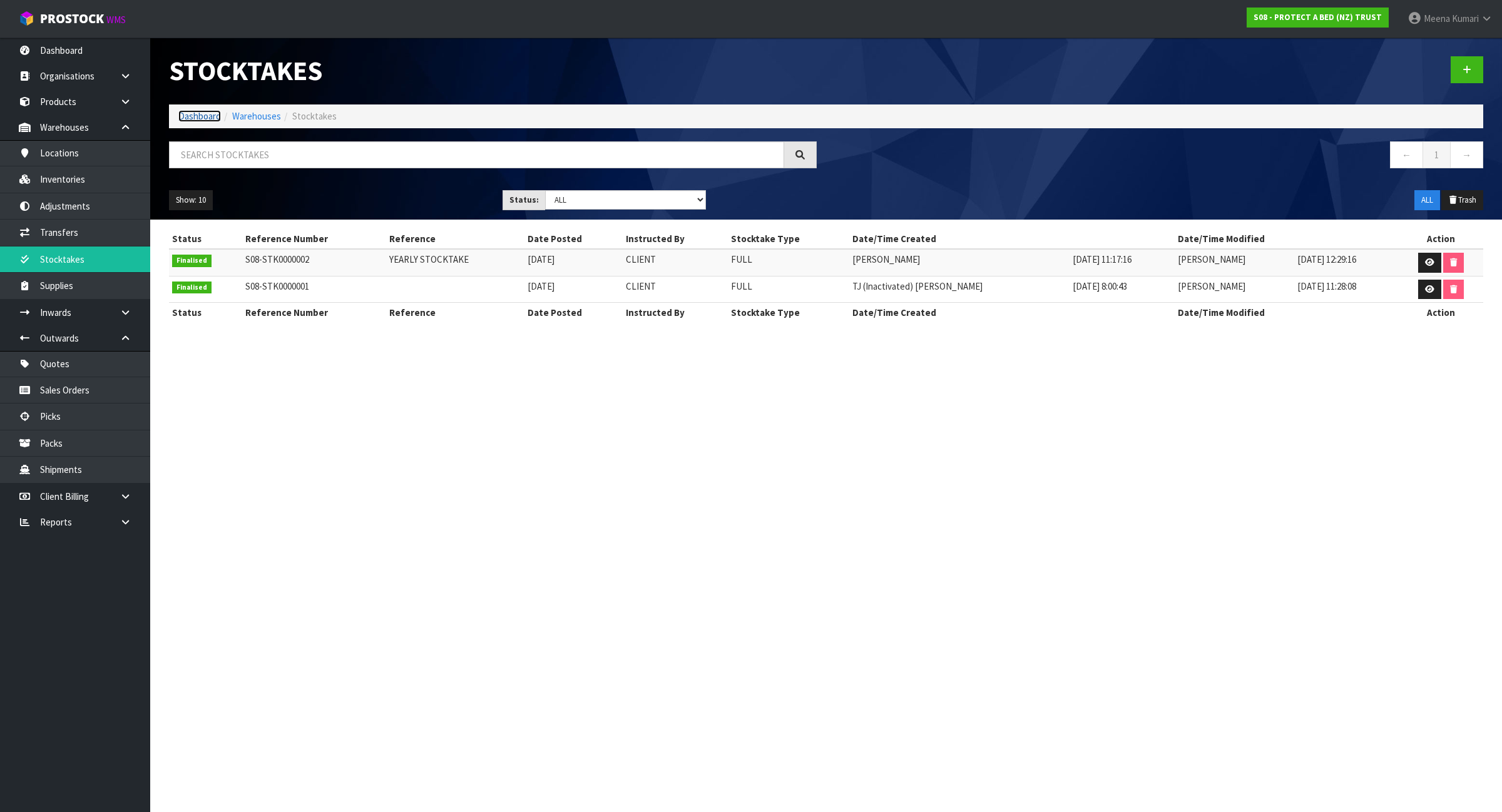
click at [205, 115] on link "Dashboard" at bounding box center [199, 115] width 42 height 12
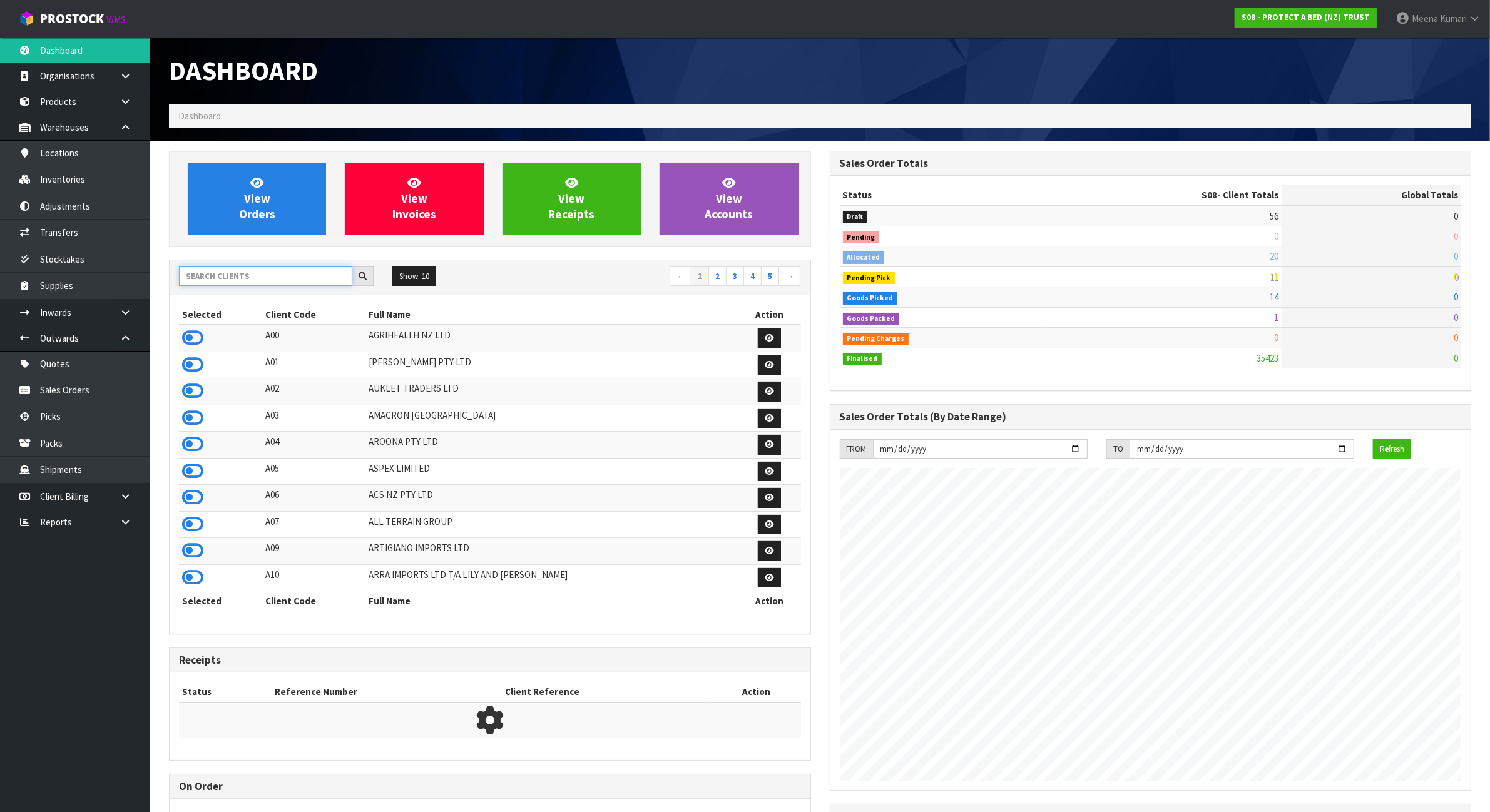
click at [227, 280] on input "text" at bounding box center [266, 276] width 174 height 20
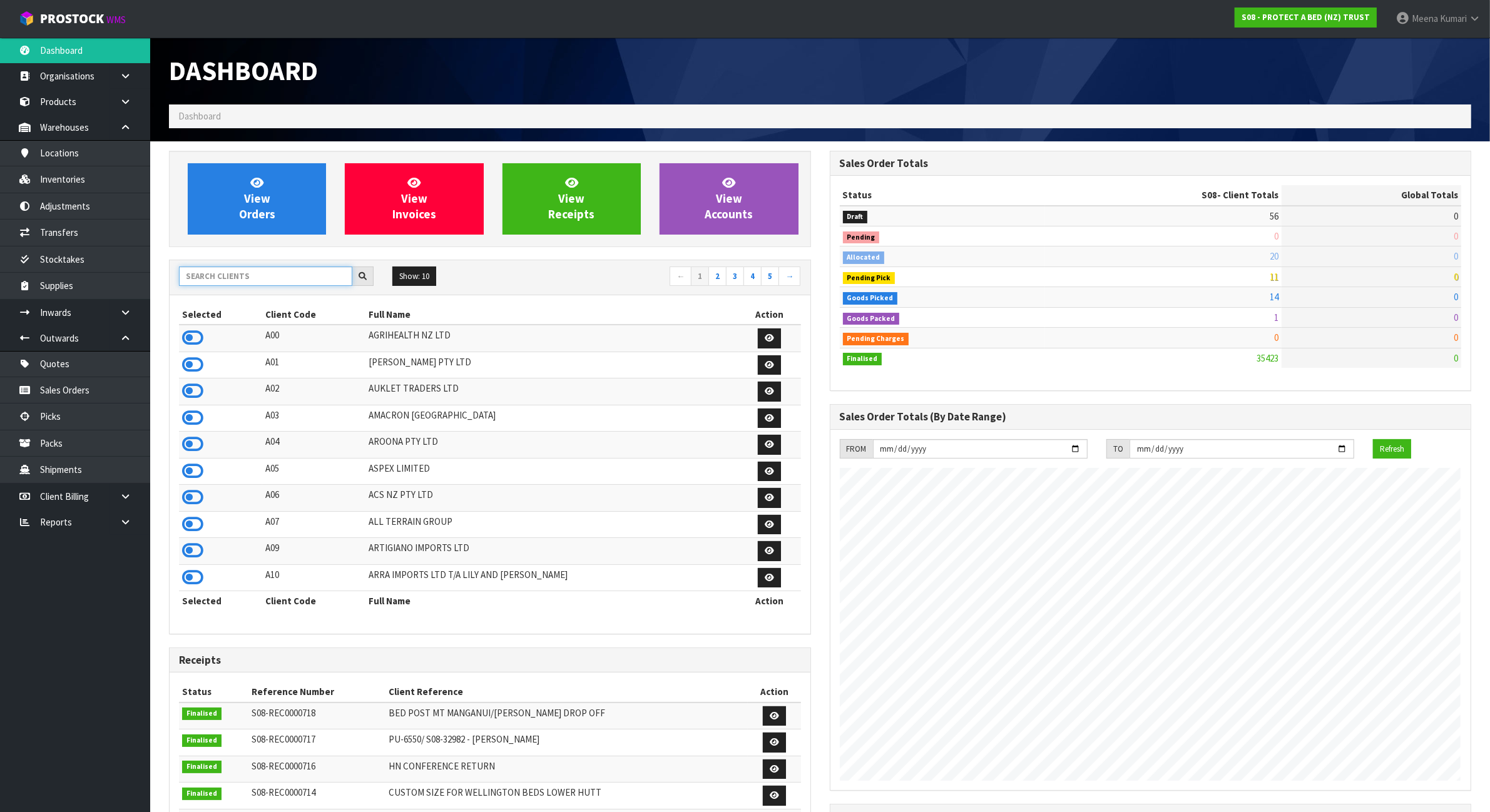
scroll to position [952, 660]
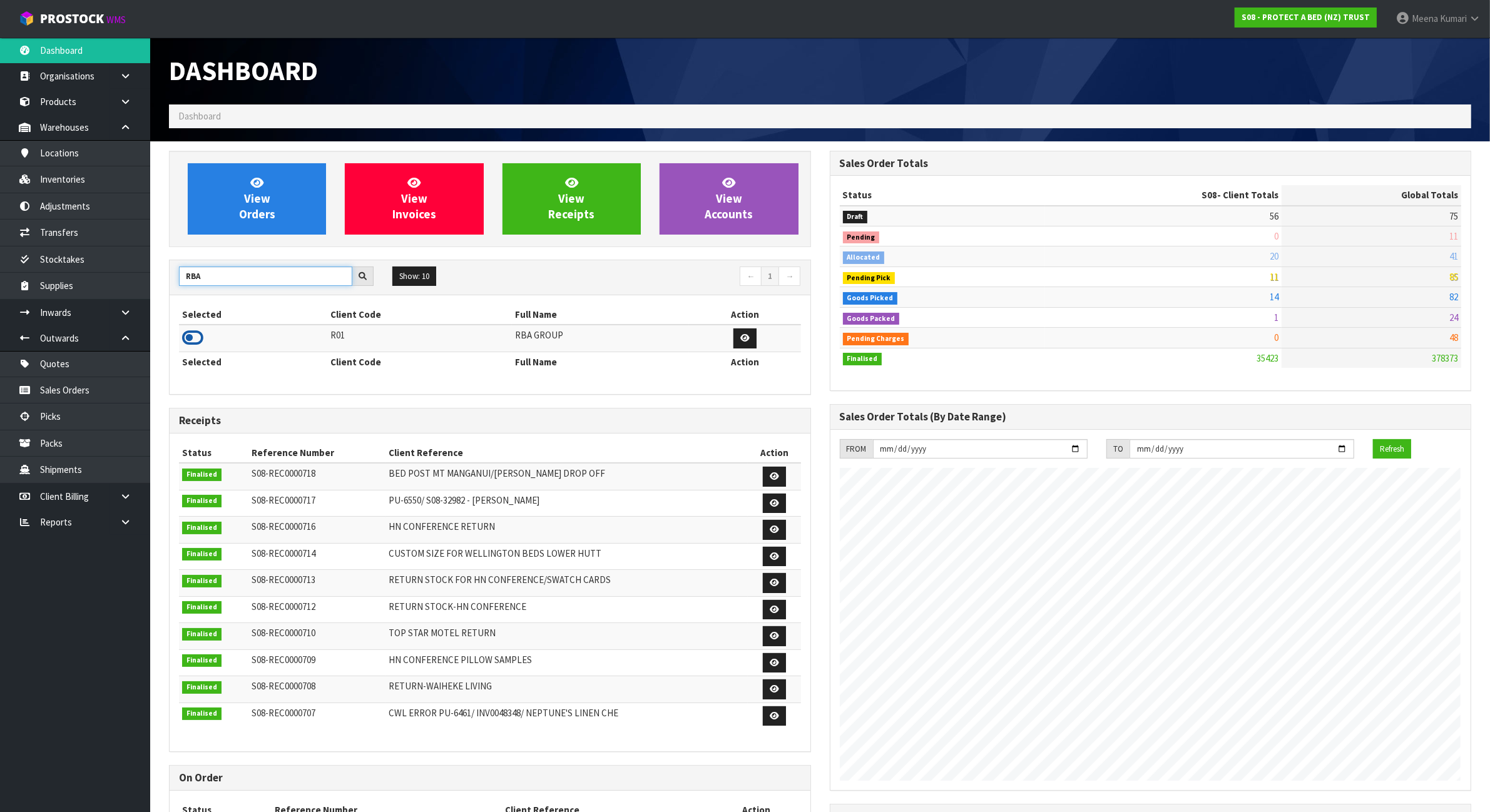
type input "RBA"
click at [198, 336] on icon at bounding box center [192, 338] width 22 height 19
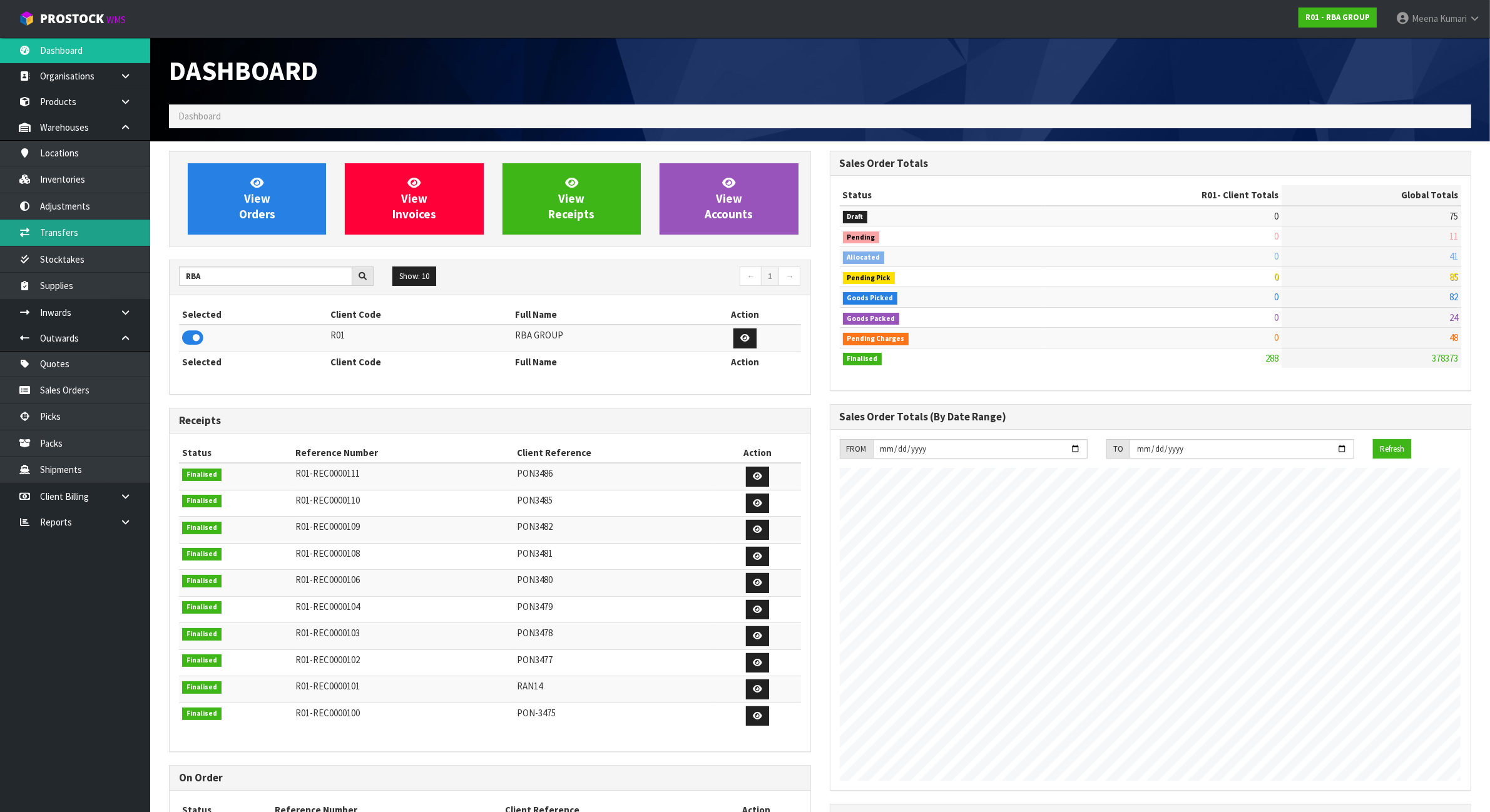
scroll to position [625063, 625270]
click at [99, 261] on link "Stocktakes" at bounding box center [75, 259] width 150 height 25
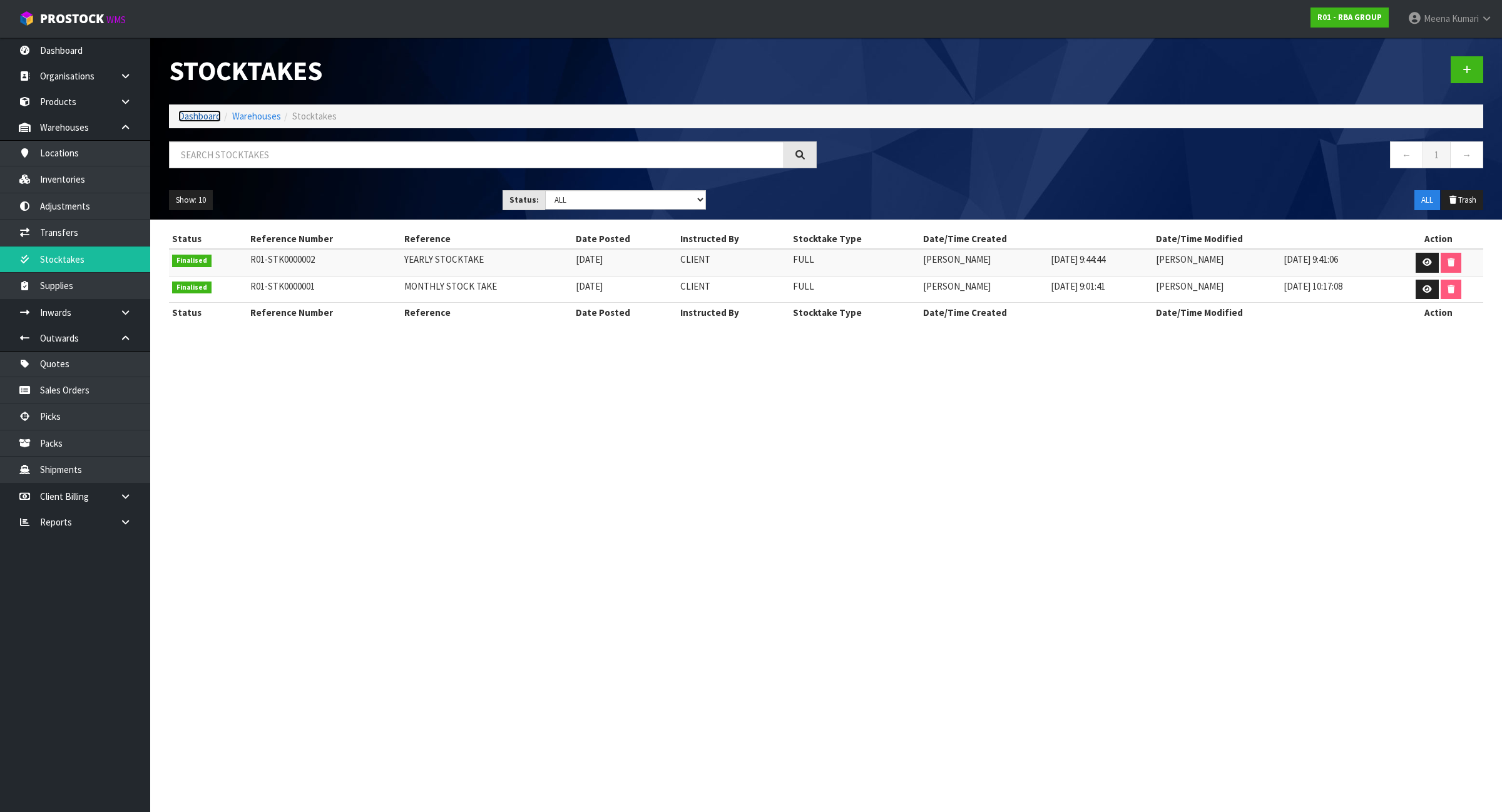
click at [199, 114] on link "Dashboard" at bounding box center [199, 115] width 42 height 12
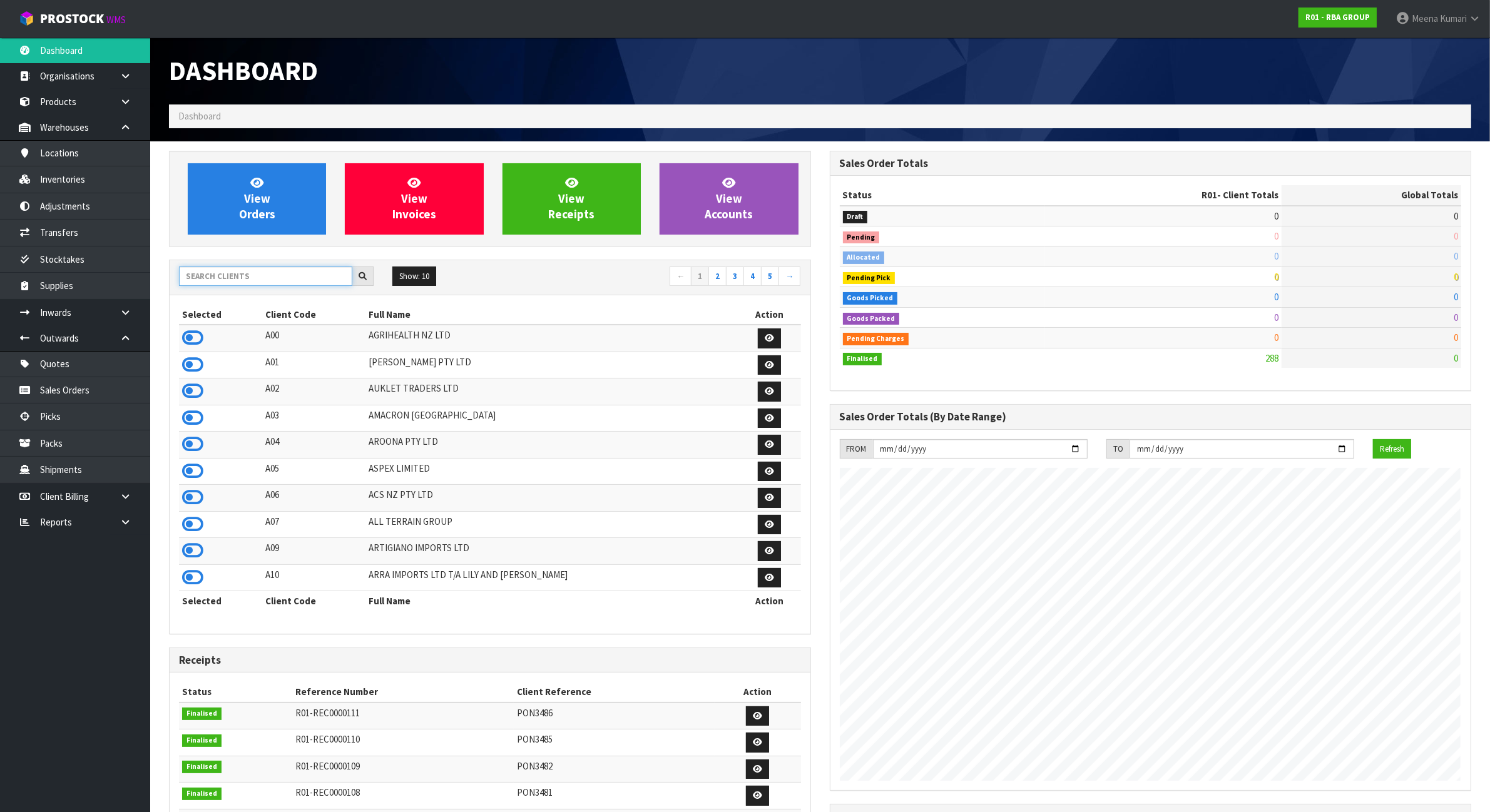
scroll to position [625063, 625270]
click at [232, 277] on input "text" at bounding box center [266, 276] width 174 height 20
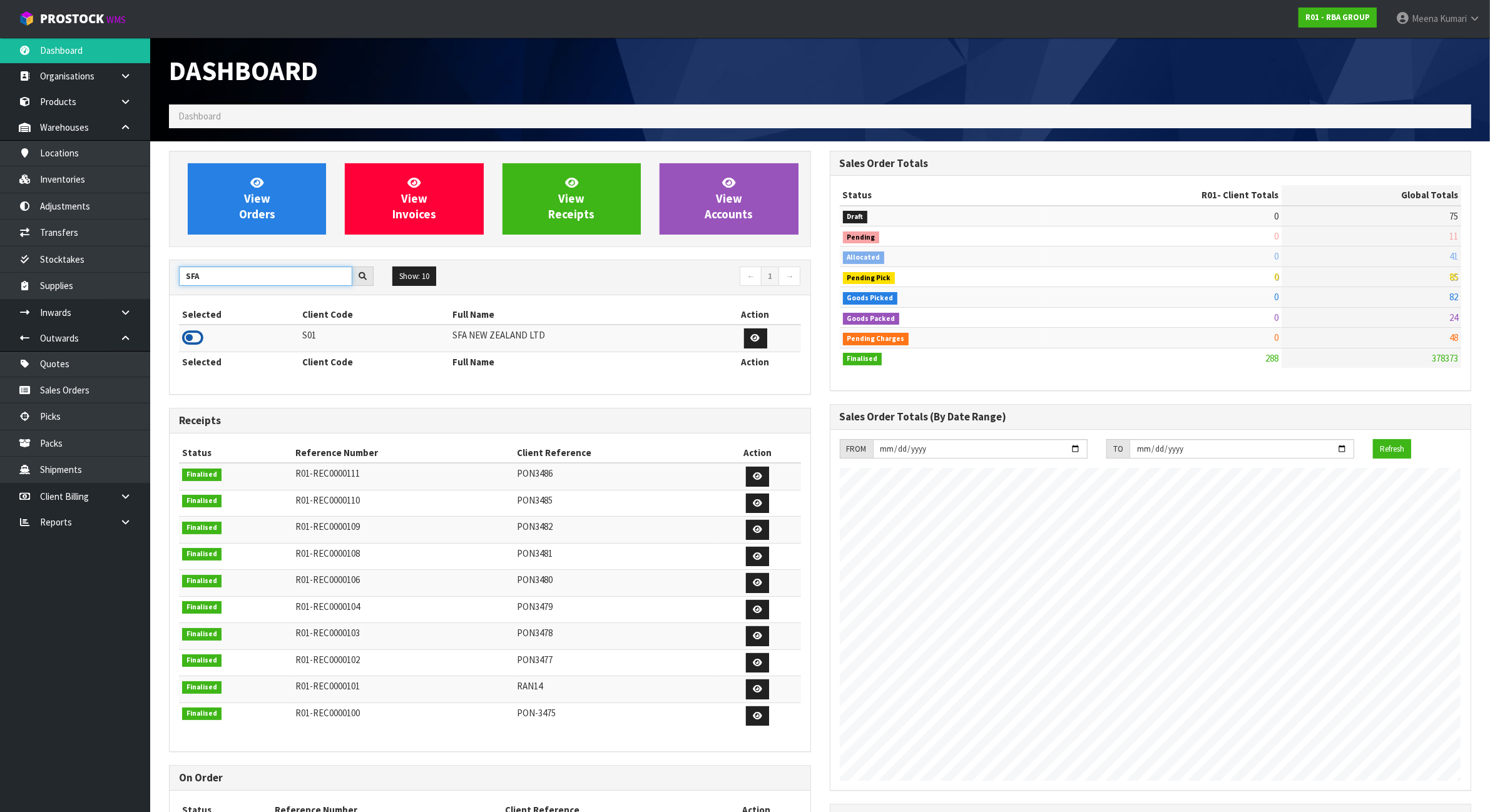
type input "SFA"
click at [188, 339] on icon at bounding box center [192, 338] width 22 height 19
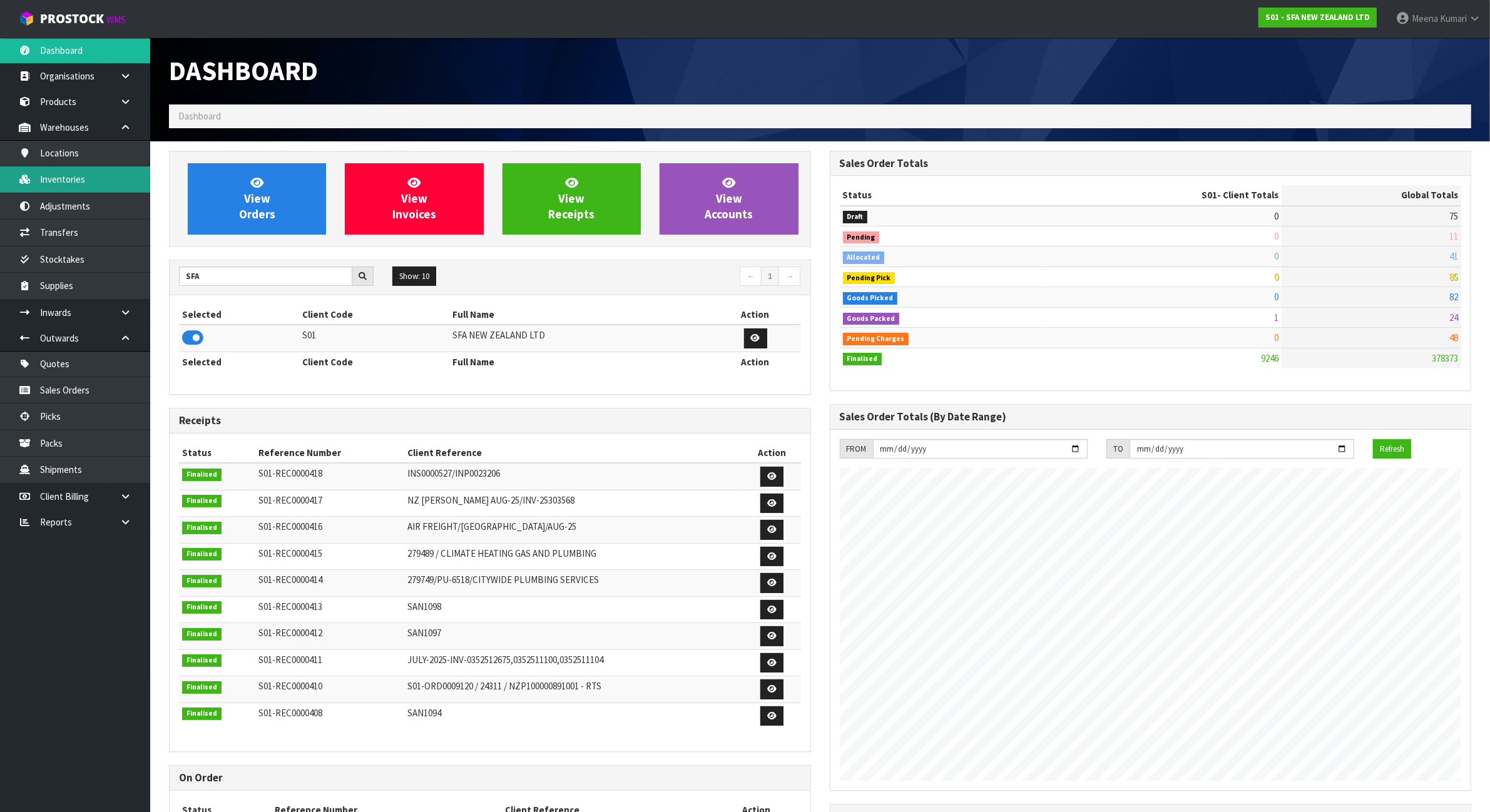
scroll to position [952, 660]
click at [111, 256] on link "Stocktakes" at bounding box center [75, 259] width 150 height 25
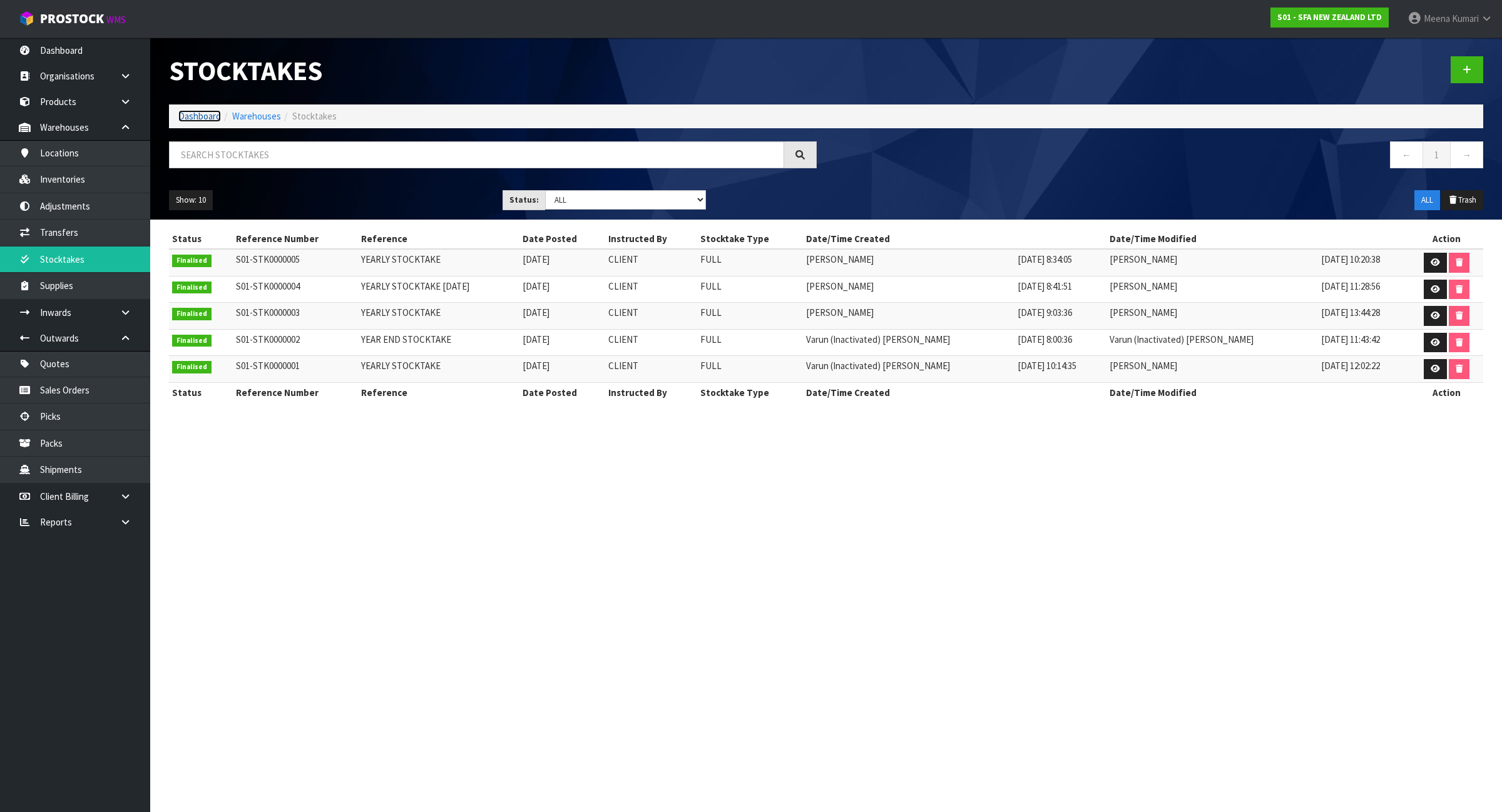
click at [207, 114] on link "Dashboard" at bounding box center [199, 115] width 42 height 12
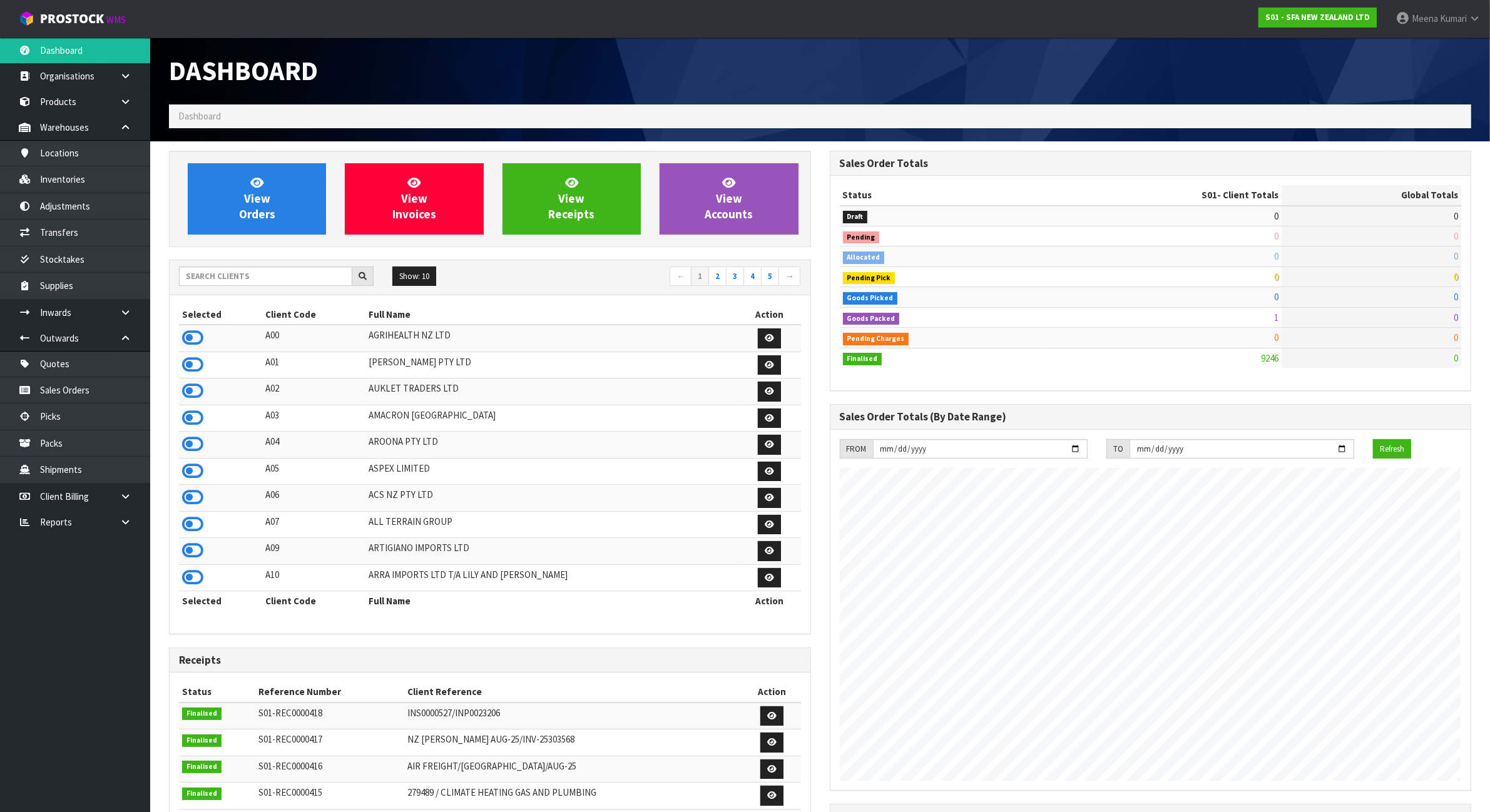
scroll to position [952, 660]
click at [258, 264] on div "Show: 10 5 10 25 50 ← 1 2 3 4 5 →" at bounding box center [490, 277] width 641 height 35
click at [260, 279] on input "text" at bounding box center [266, 276] width 174 height 20
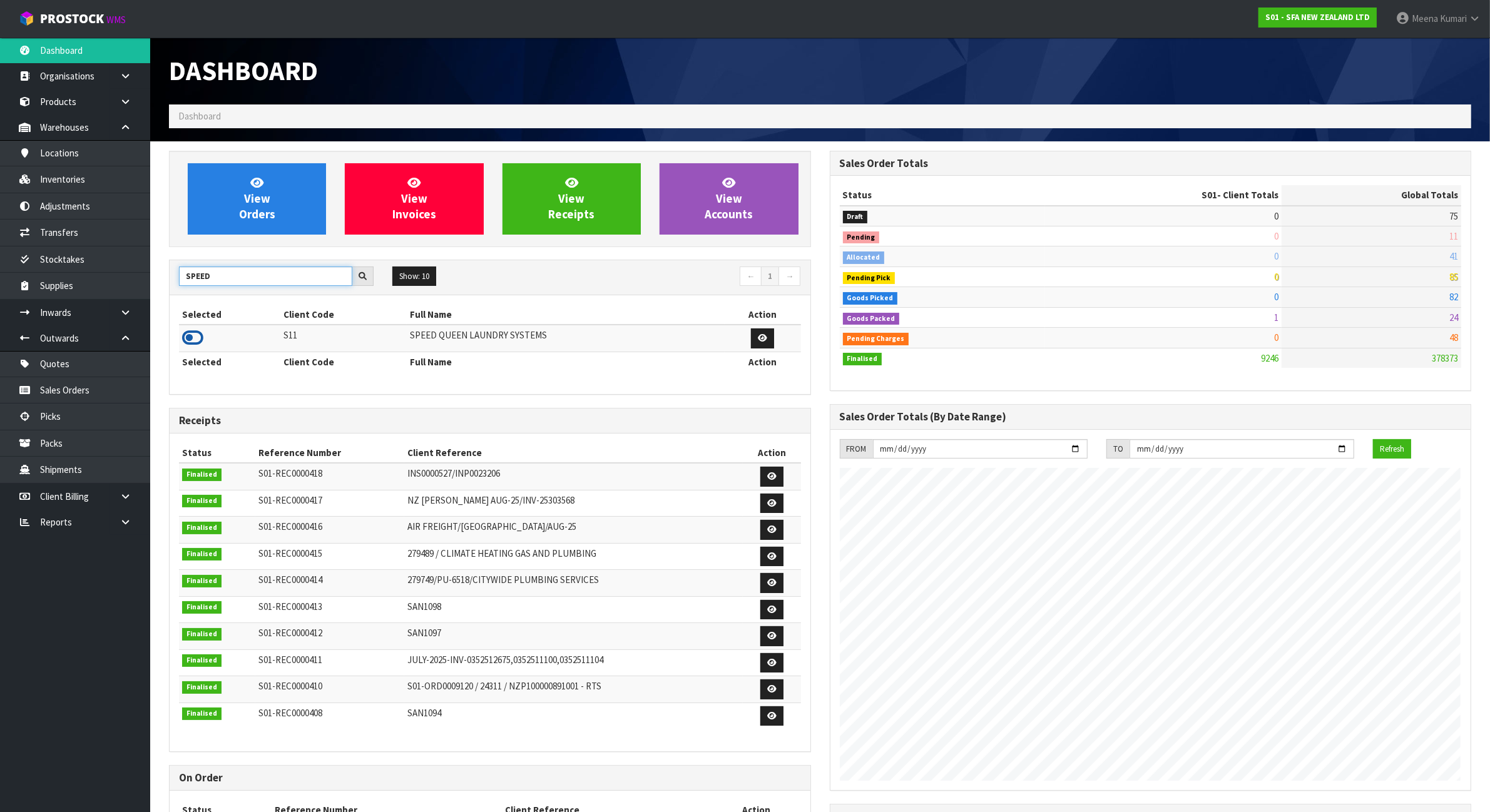
type input "SPEED"
click at [198, 333] on icon at bounding box center [192, 338] width 22 height 19
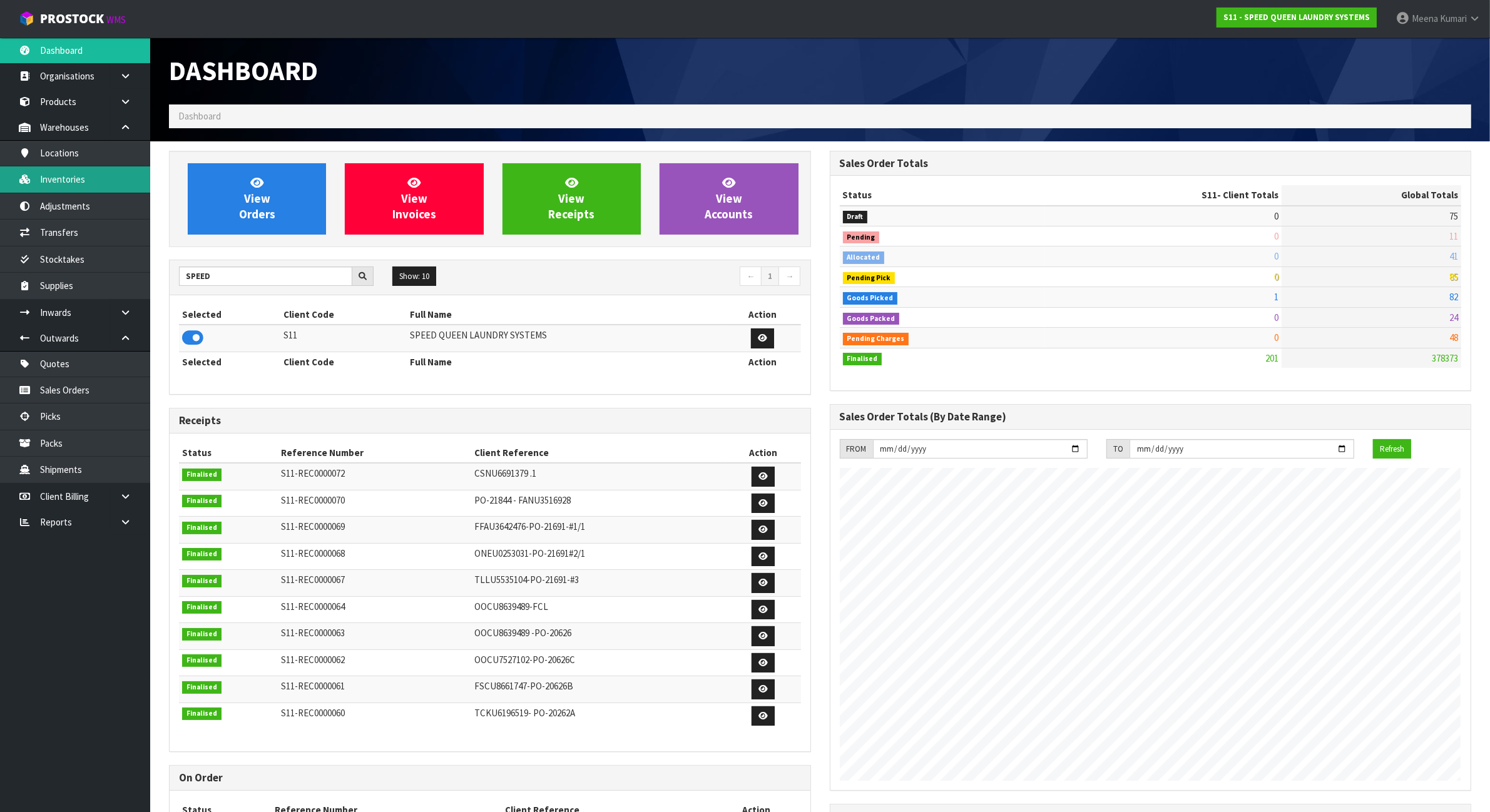
scroll to position [829, 660]
click at [88, 258] on link "Stocktakes" at bounding box center [75, 259] width 150 height 25
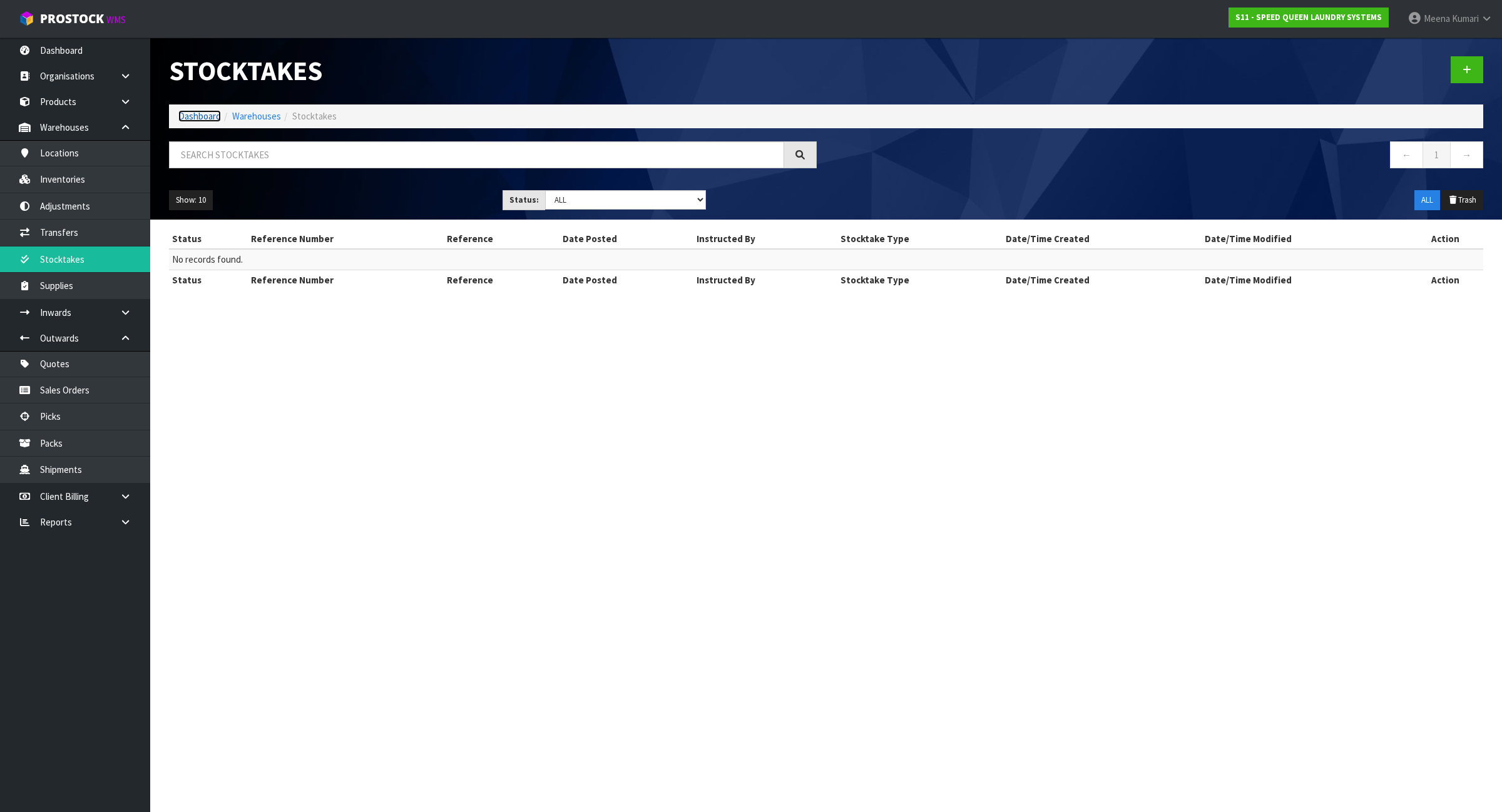
click at [195, 113] on link "Dashboard" at bounding box center [199, 115] width 42 height 12
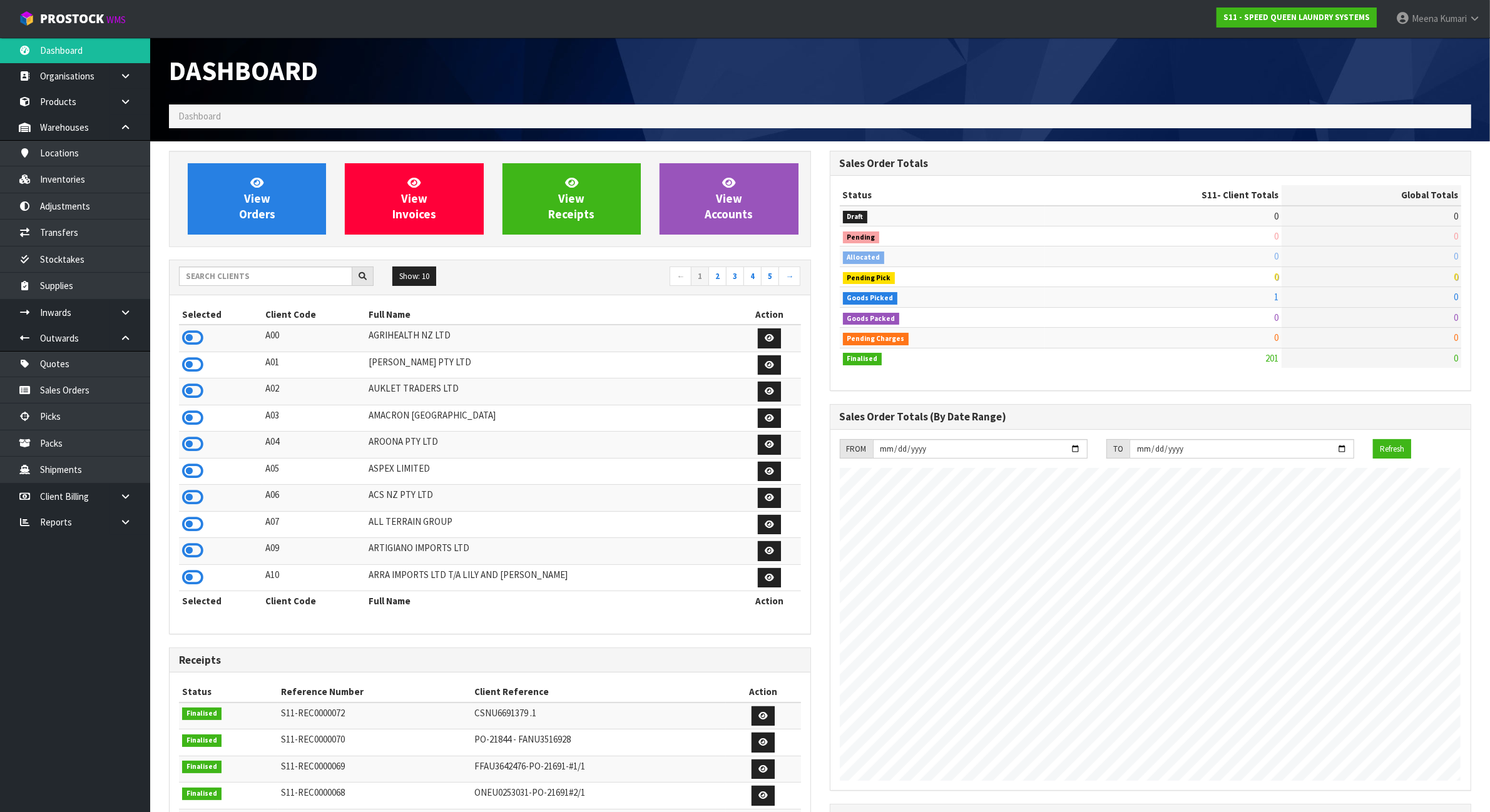
click at [219, 266] on div "Show: 10 5 10 25 50 ← 1 2 3 4 5 →" at bounding box center [490, 277] width 641 height 35
click at [223, 281] on input "text" at bounding box center [266, 276] width 174 height 20
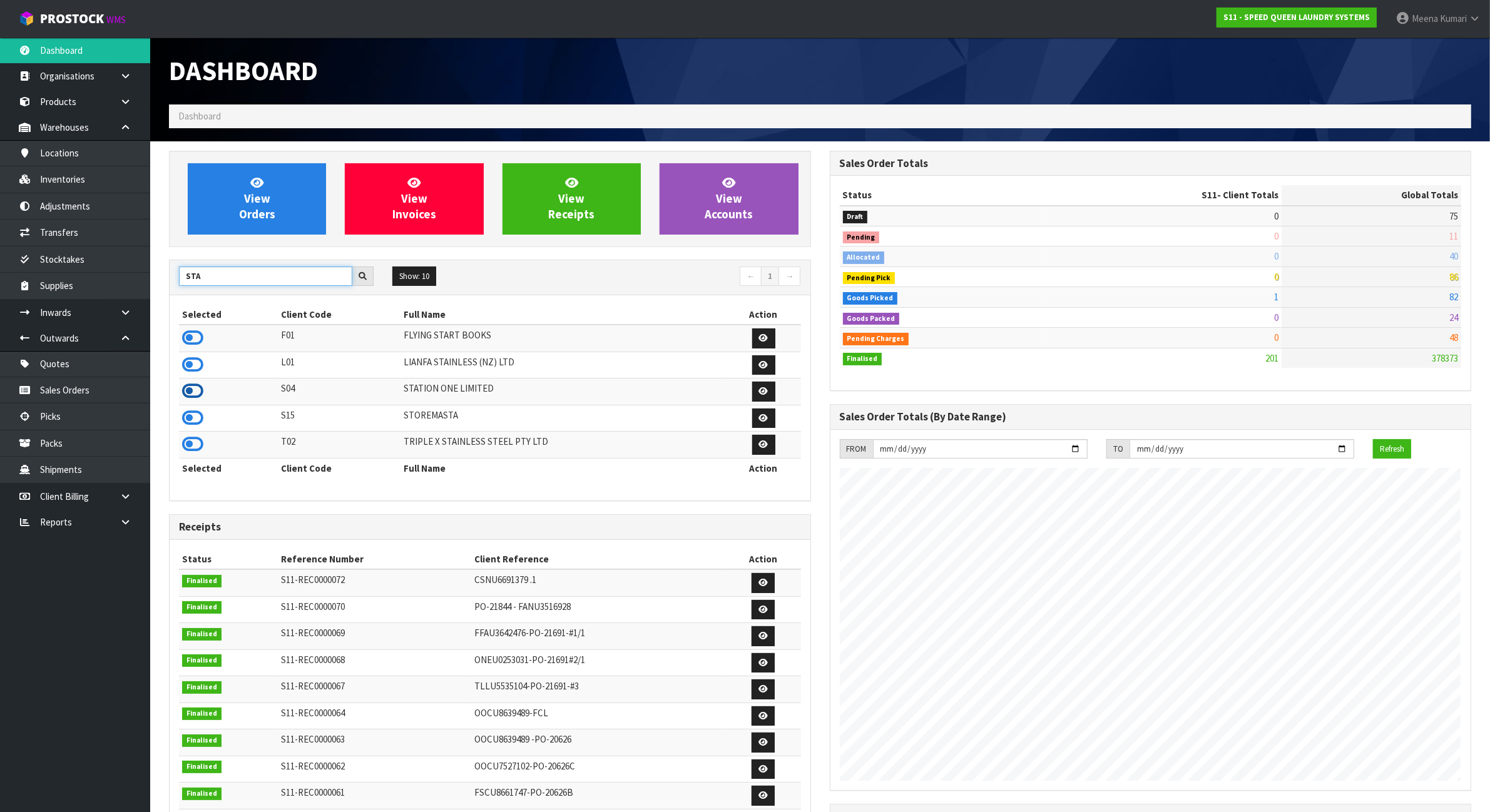
type input "STA"
click at [198, 390] on icon at bounding box center [192, 391] width 22 height 19
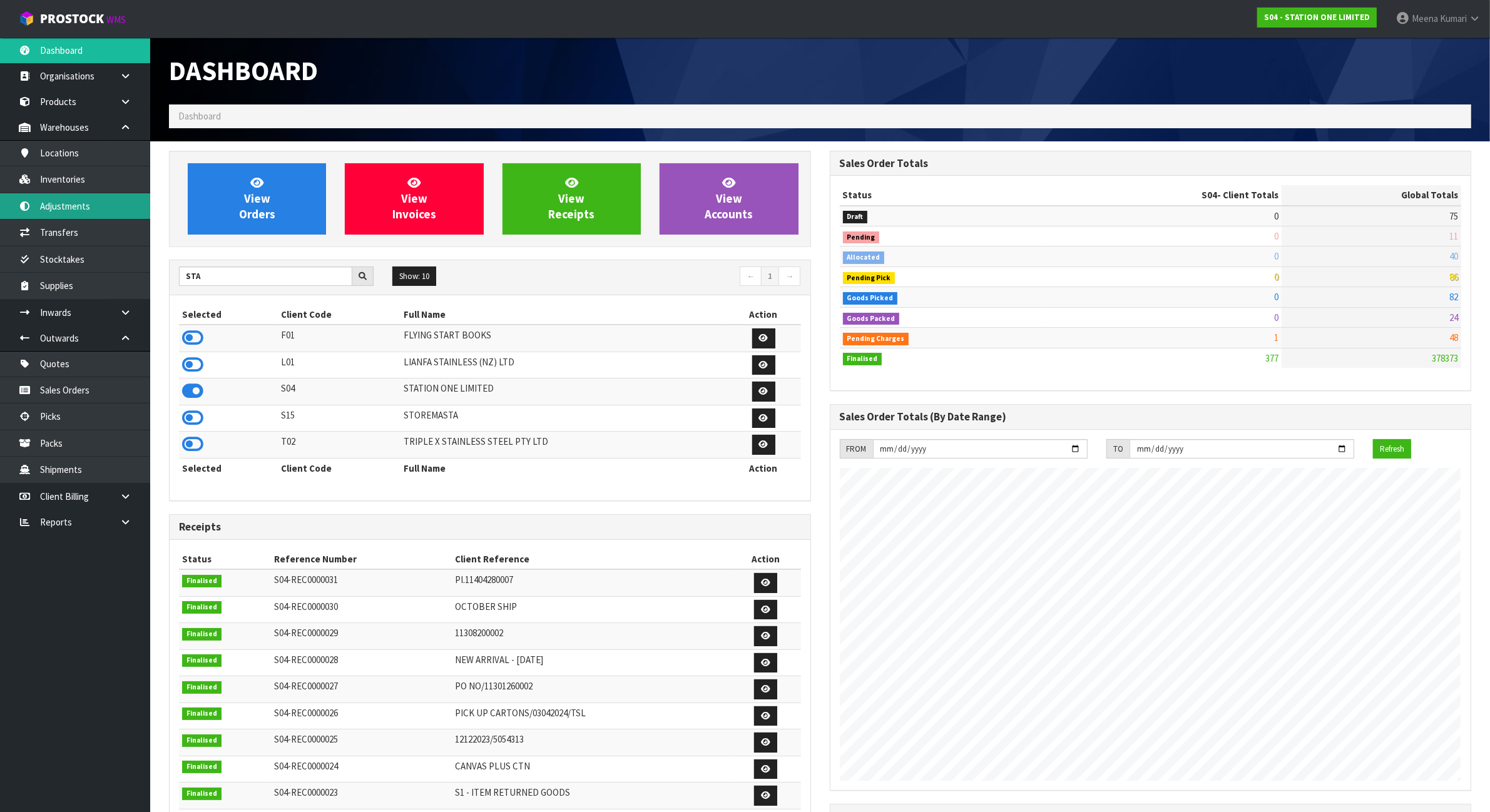
scroll to position [625063, 625270]
click at [99, 264] on link "Stocktakes" at bounding box center [75, 259] width 150 height 25
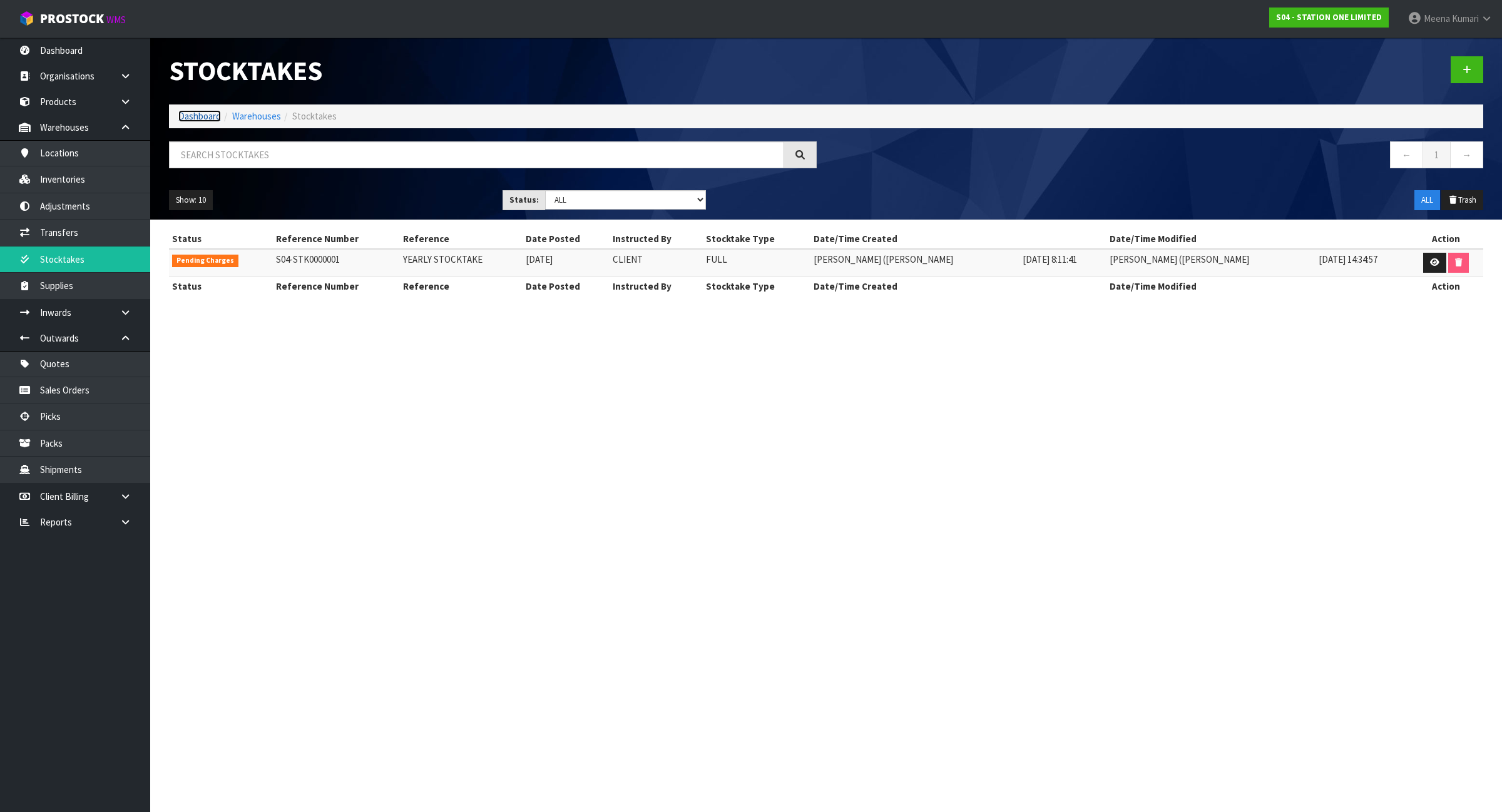
click at [207, 117] on link "Dashboard" at bounding box center [199, 115] width 42 height 12
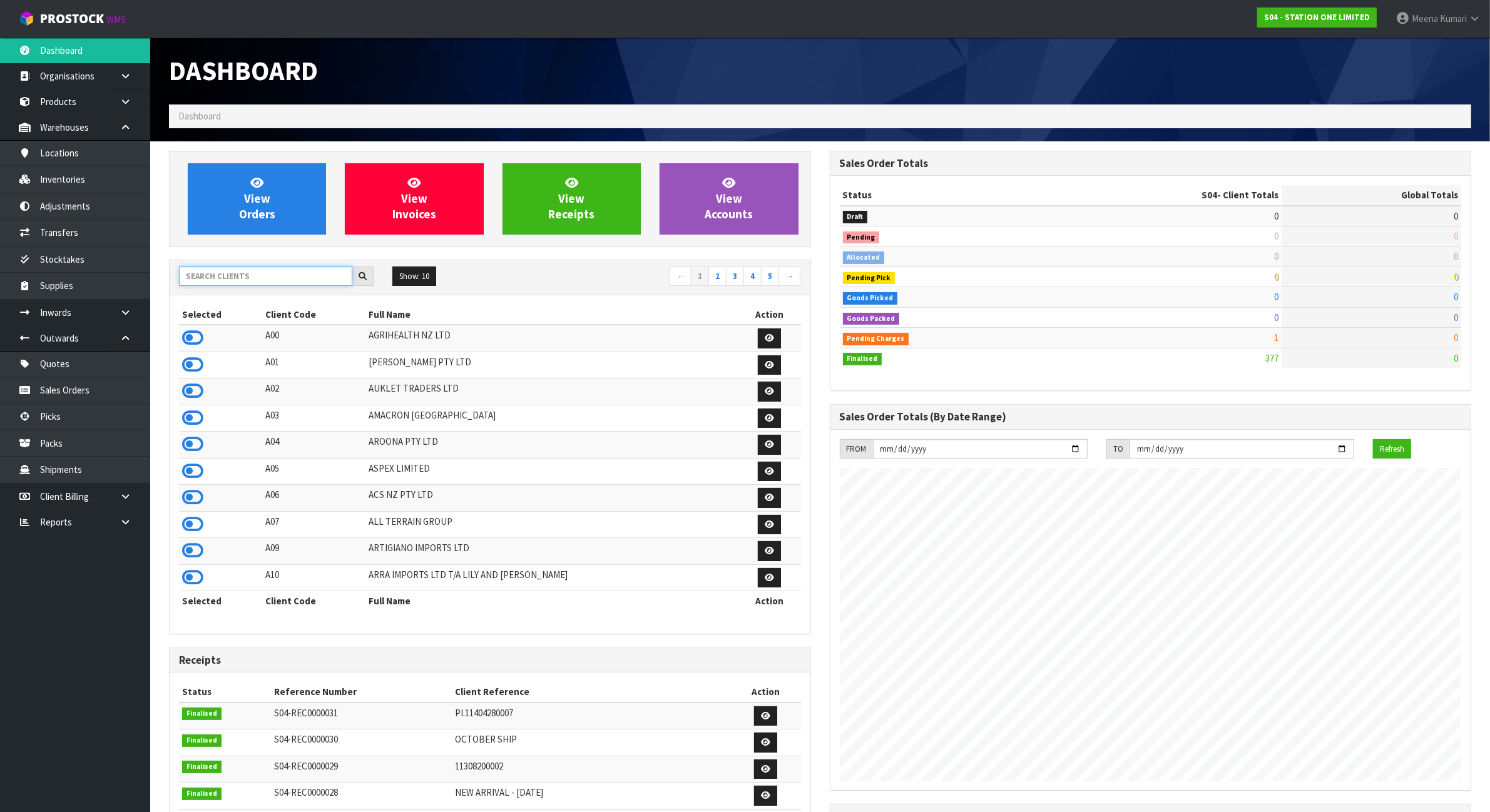
scroll to position [767, 660]
click at [249, 272] on input "text" at bounding box center [266, 276] width 174 height 20
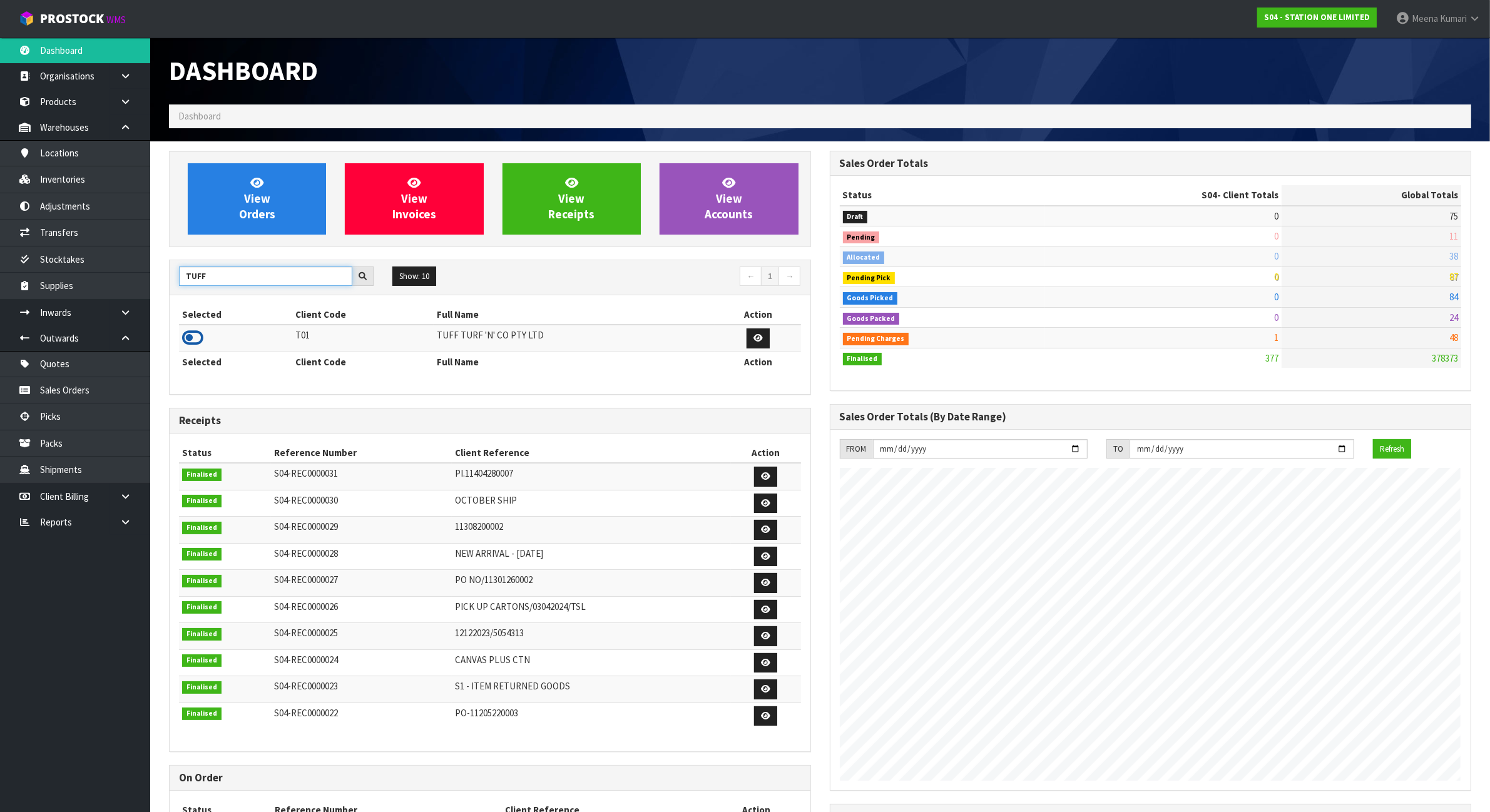
type input "TUFF"
click at [192, 335] on icon at bounding box center [192, 338] width 22 height 19
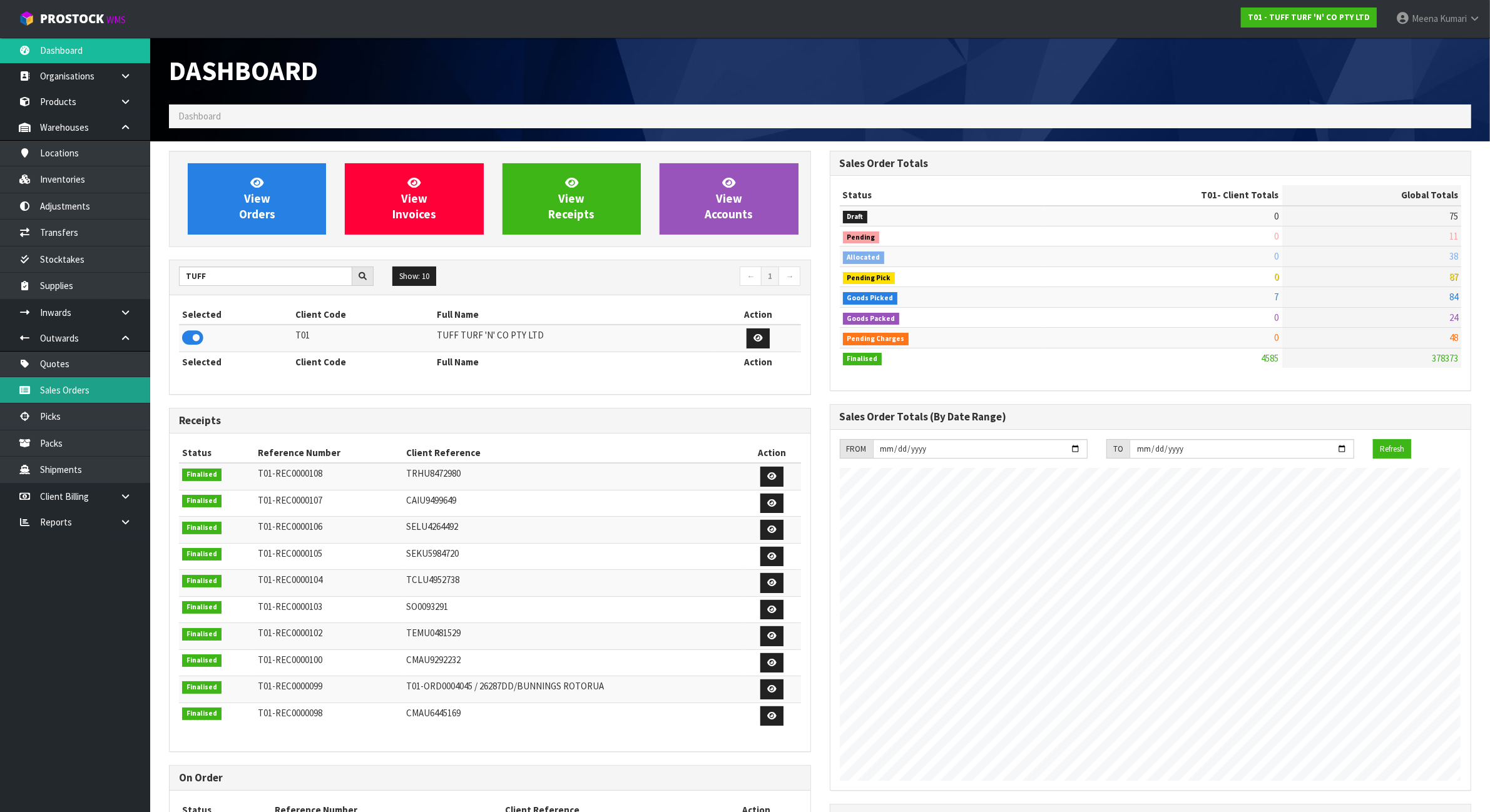
scroll to position [952, 660]
click at [120, 253] on link "Stocktakes" at bounding box center [75, 259] width 150 height 25
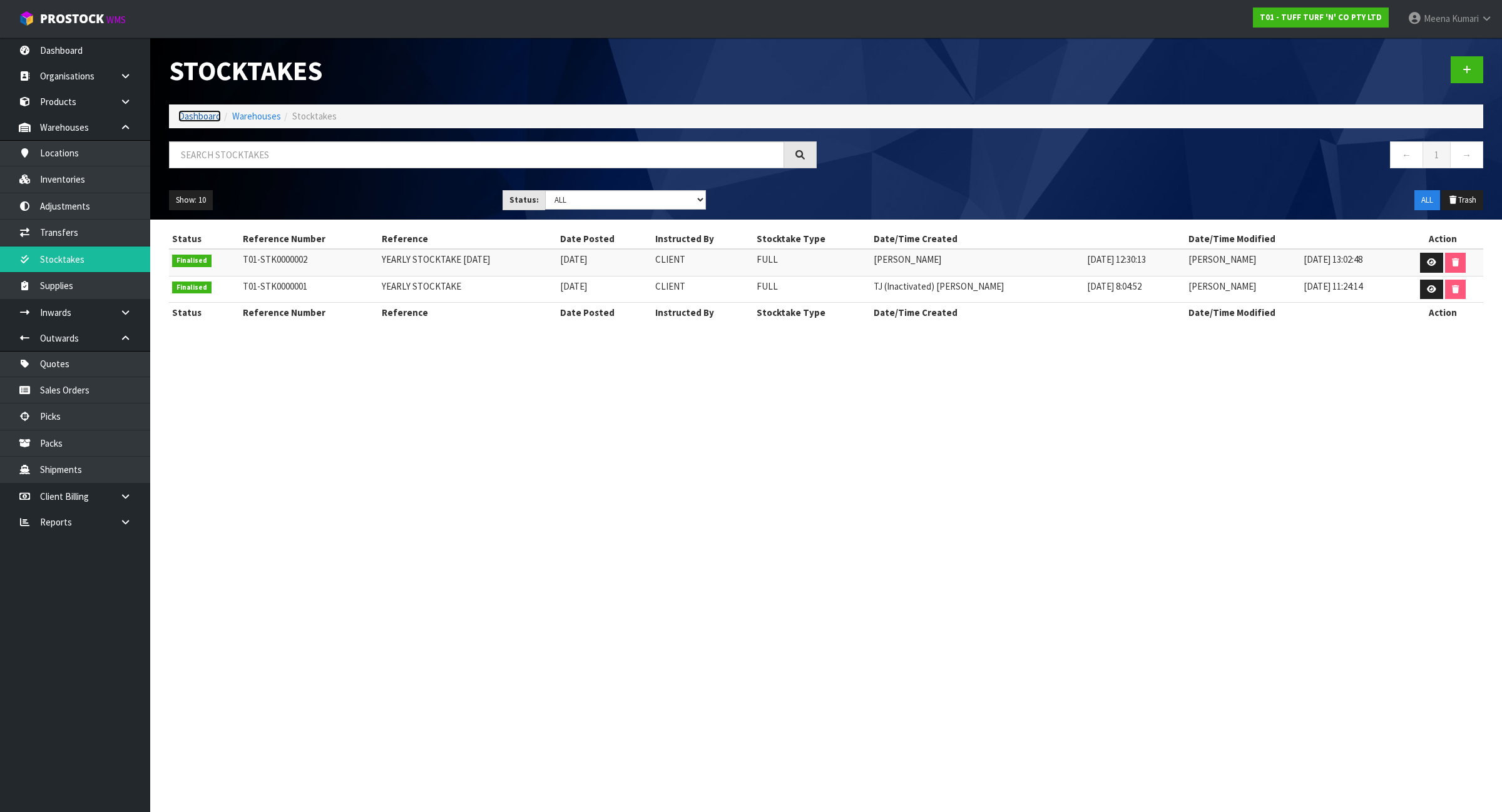
click at [202, 113] on link "Dashboard" at bounding box center [199, 115] width 42 height 12
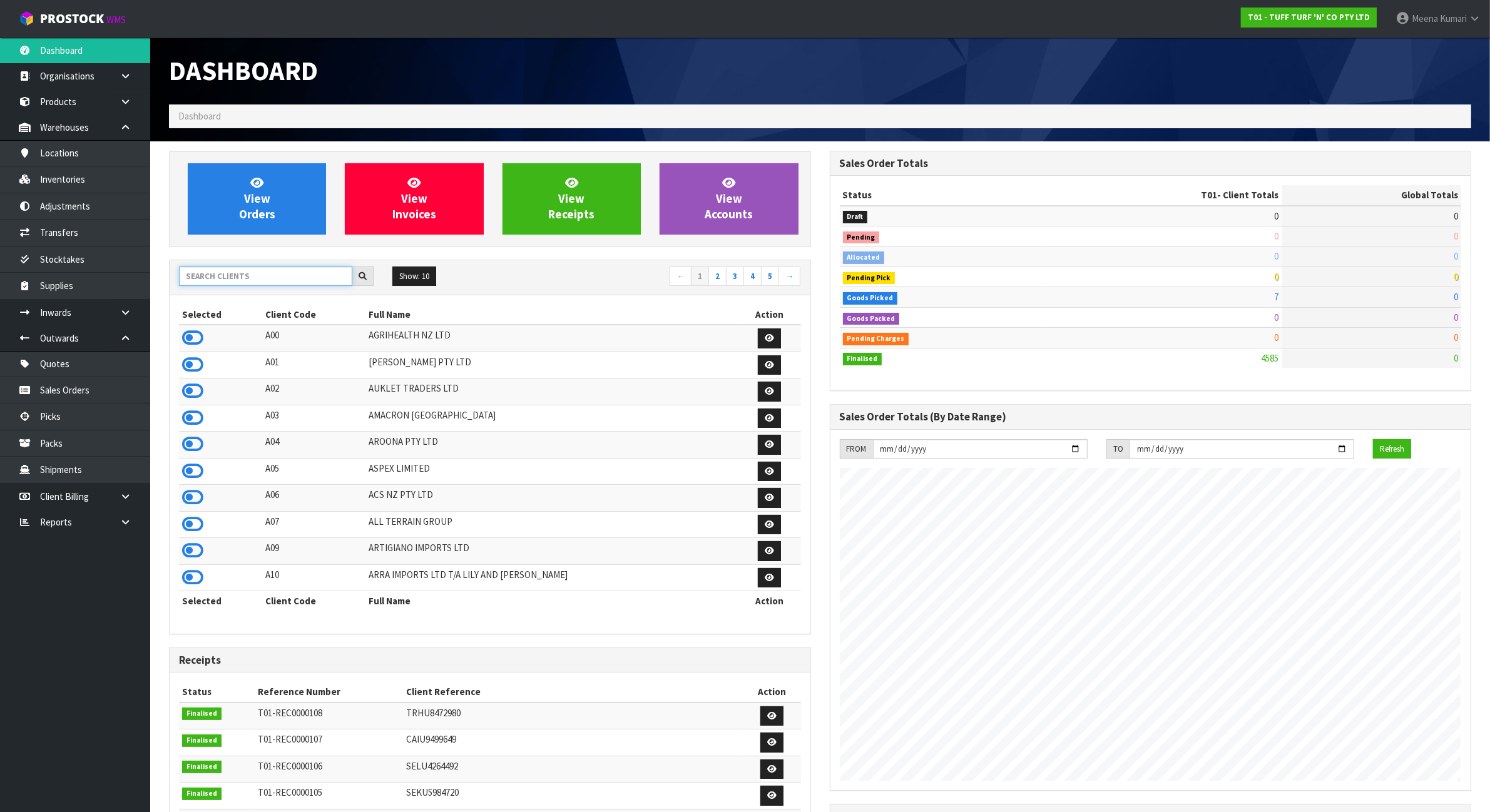
scroll to position [952, 660]
click at [251, 274] on input "text" at bounding box center [266, 276] width 174 height 20
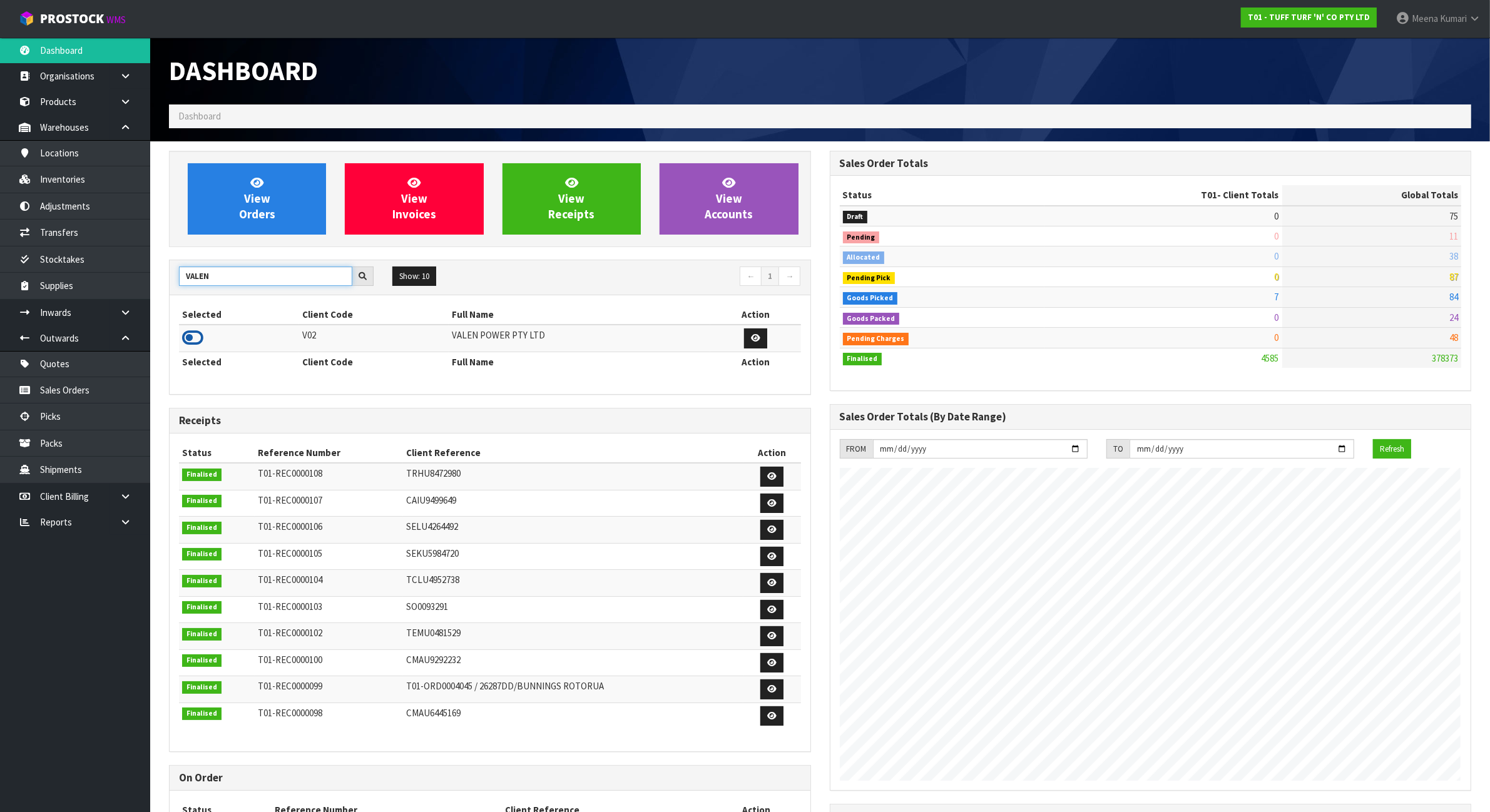
type input "VALEN"
click at [201, 335] on icon at bounding box center [192, 338] width 22 height 19
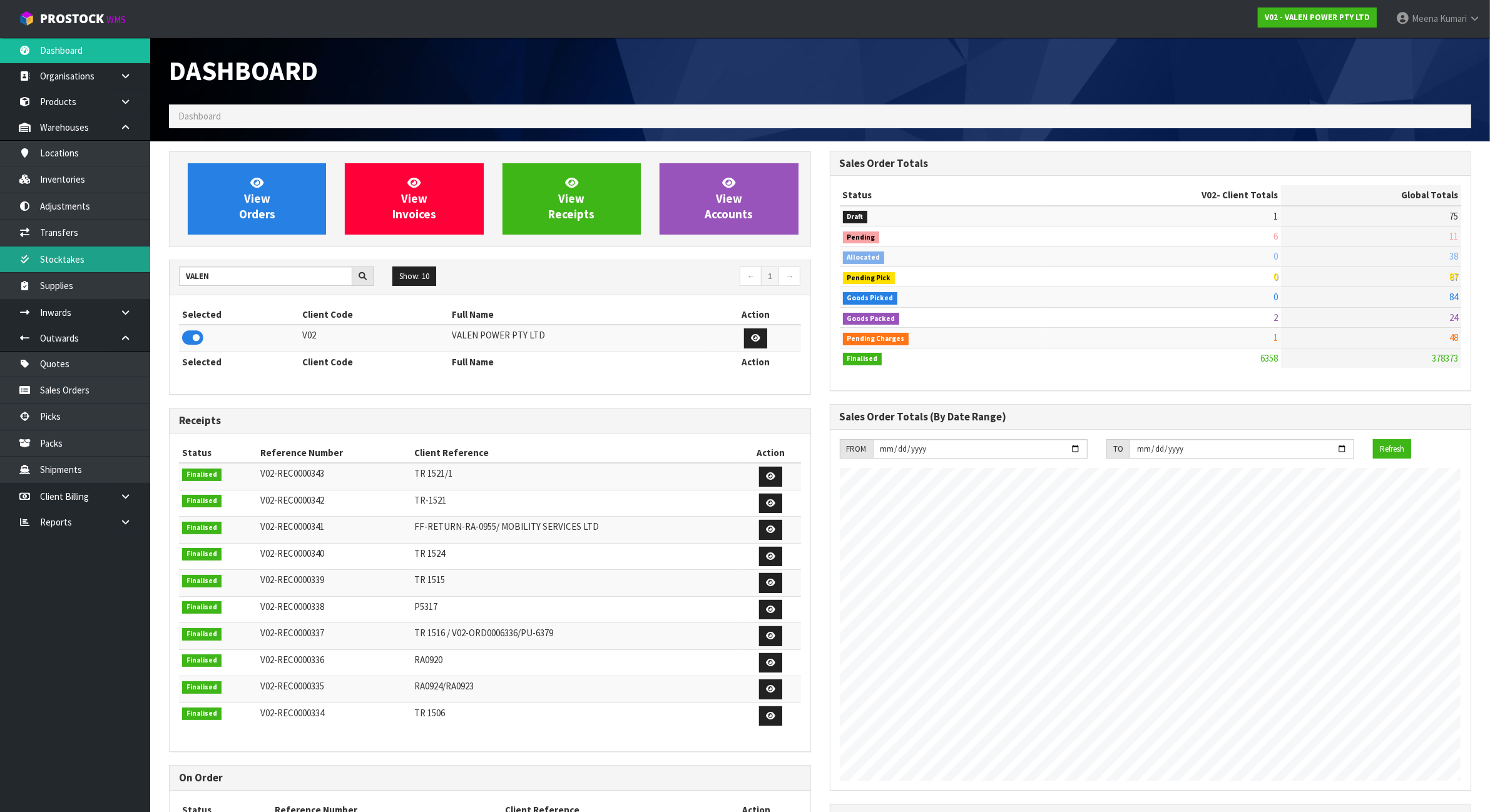
click at [100, 262] on link "Stocktakes" at bounding box center [75, 259] width 150 height 25
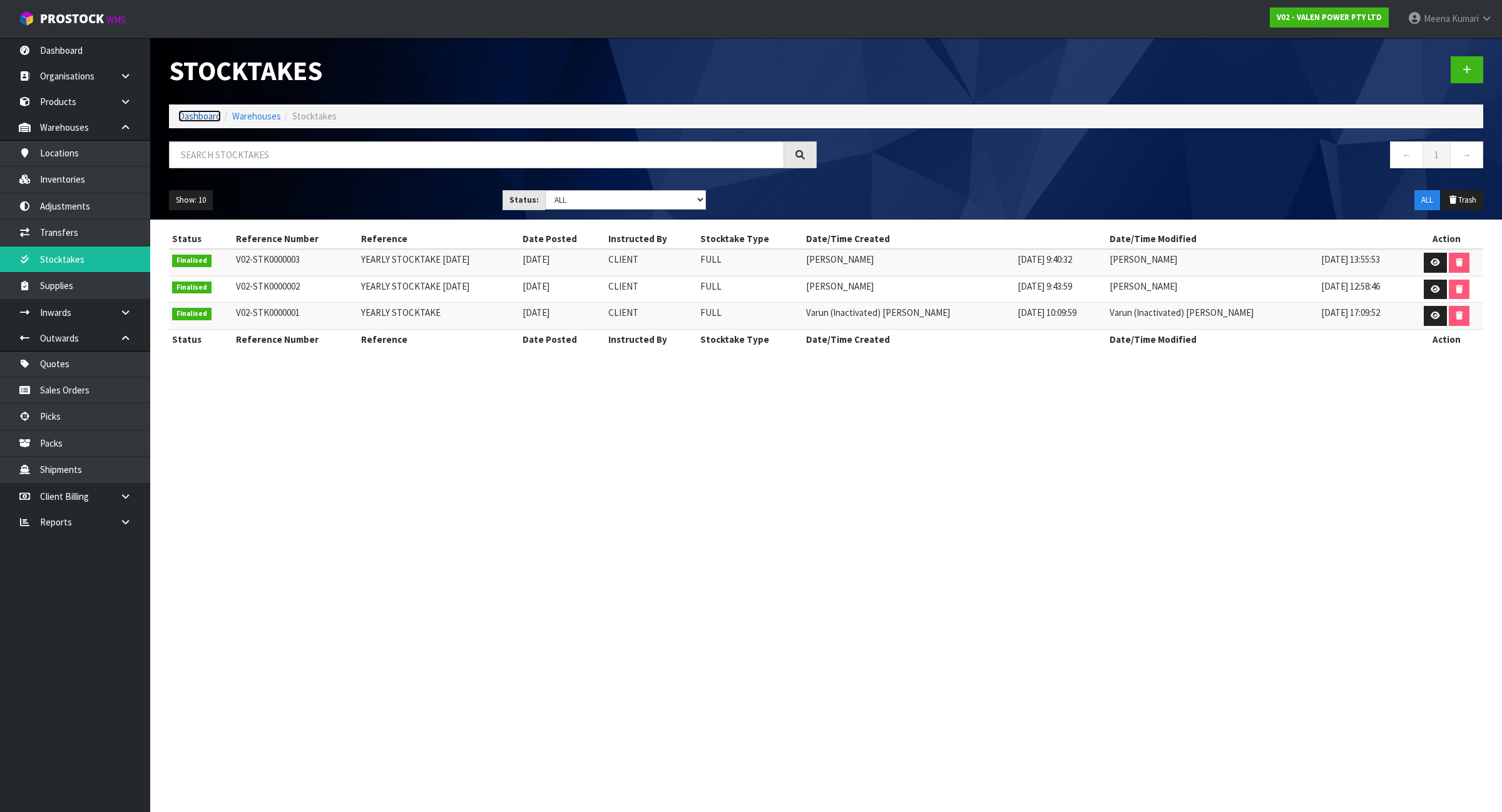
click at [208, 110] on link "Dashboard" at bounding box center [199, 115] width 42 height 12
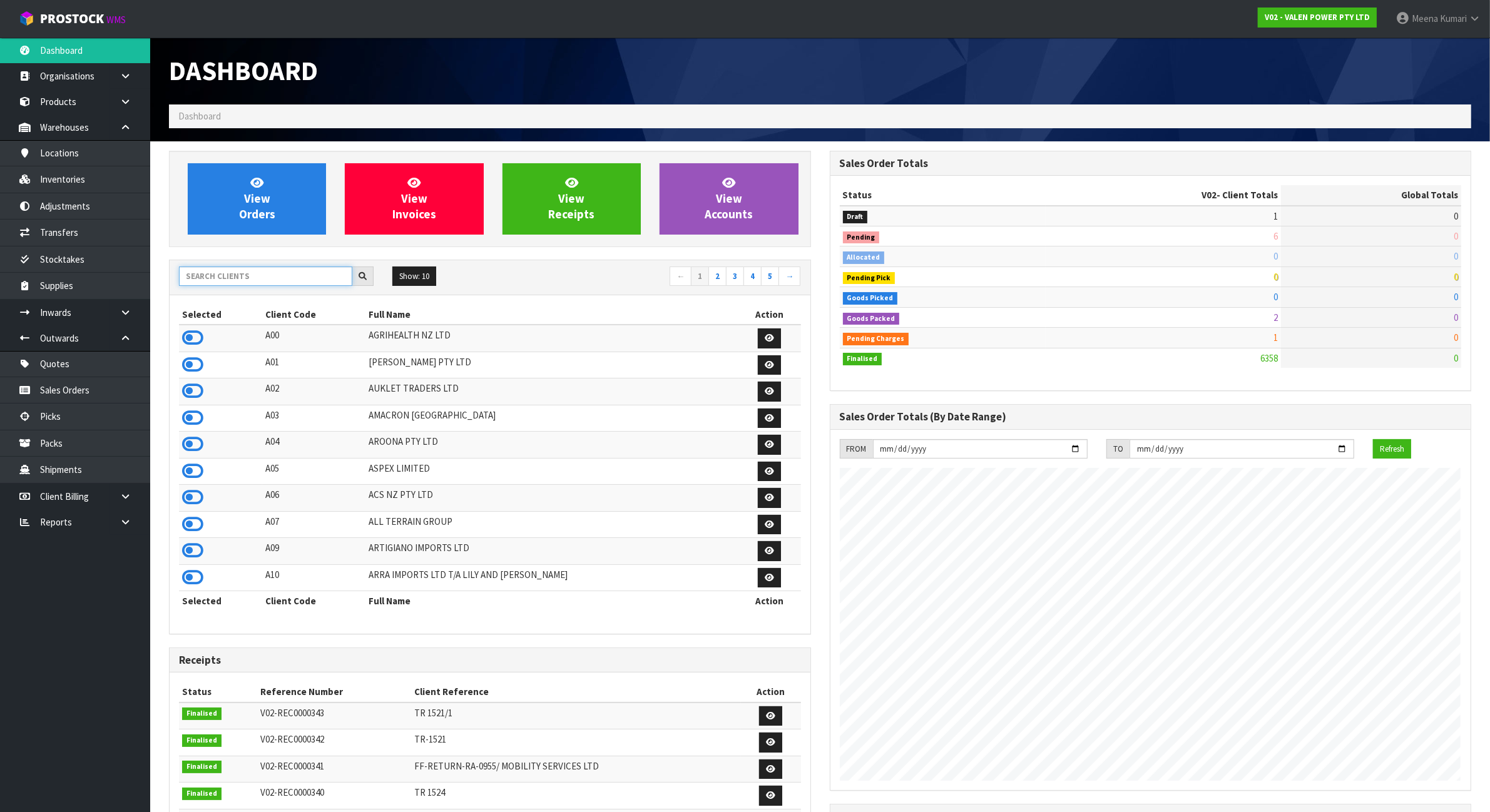
click at [226, 277] on input "text" at bounding box center [266, 276] width 174 height 20
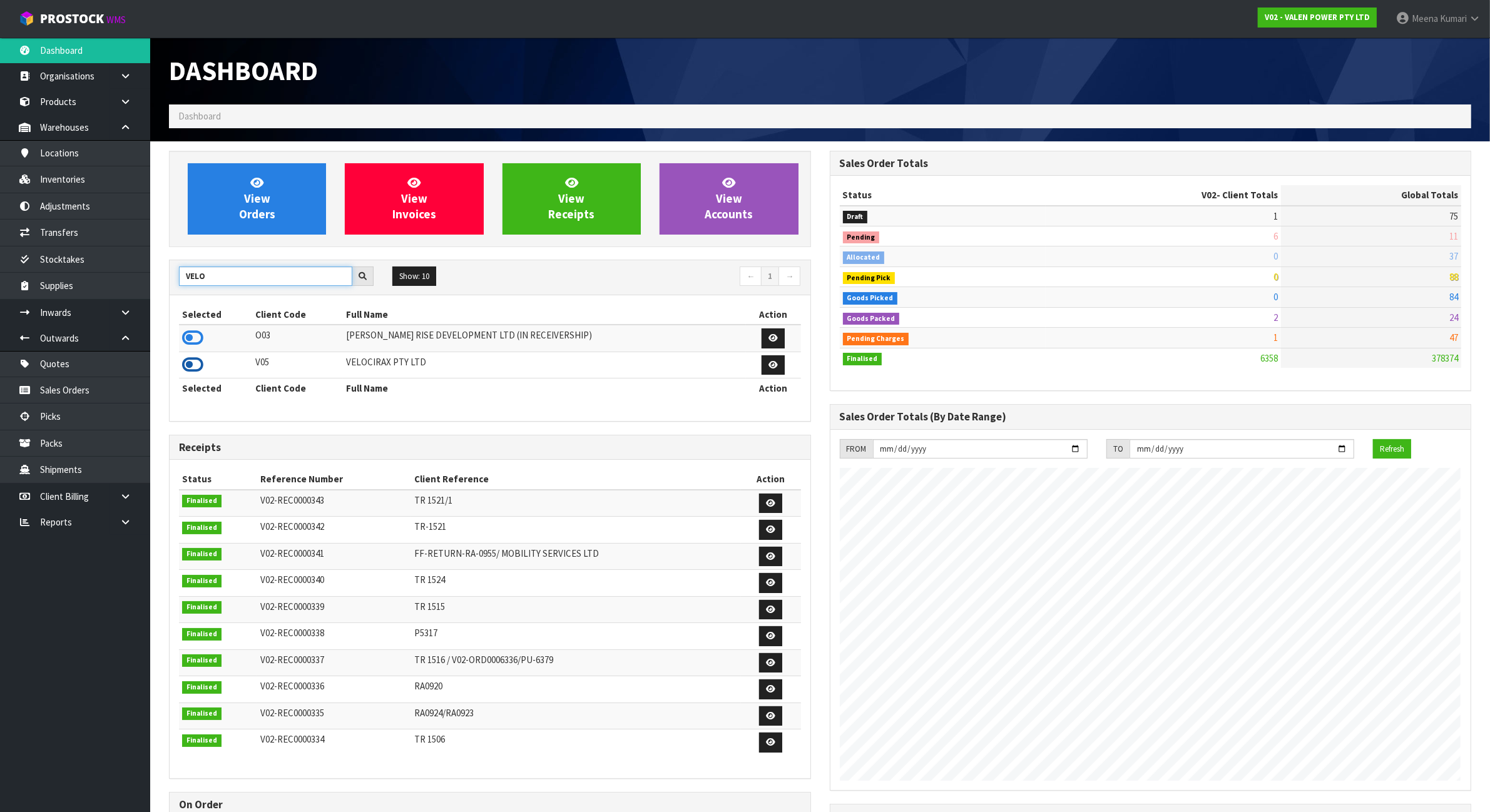
type input "VELO"
click at [198, 363] on icon at bounding box center [192, 365] width 22 height 19
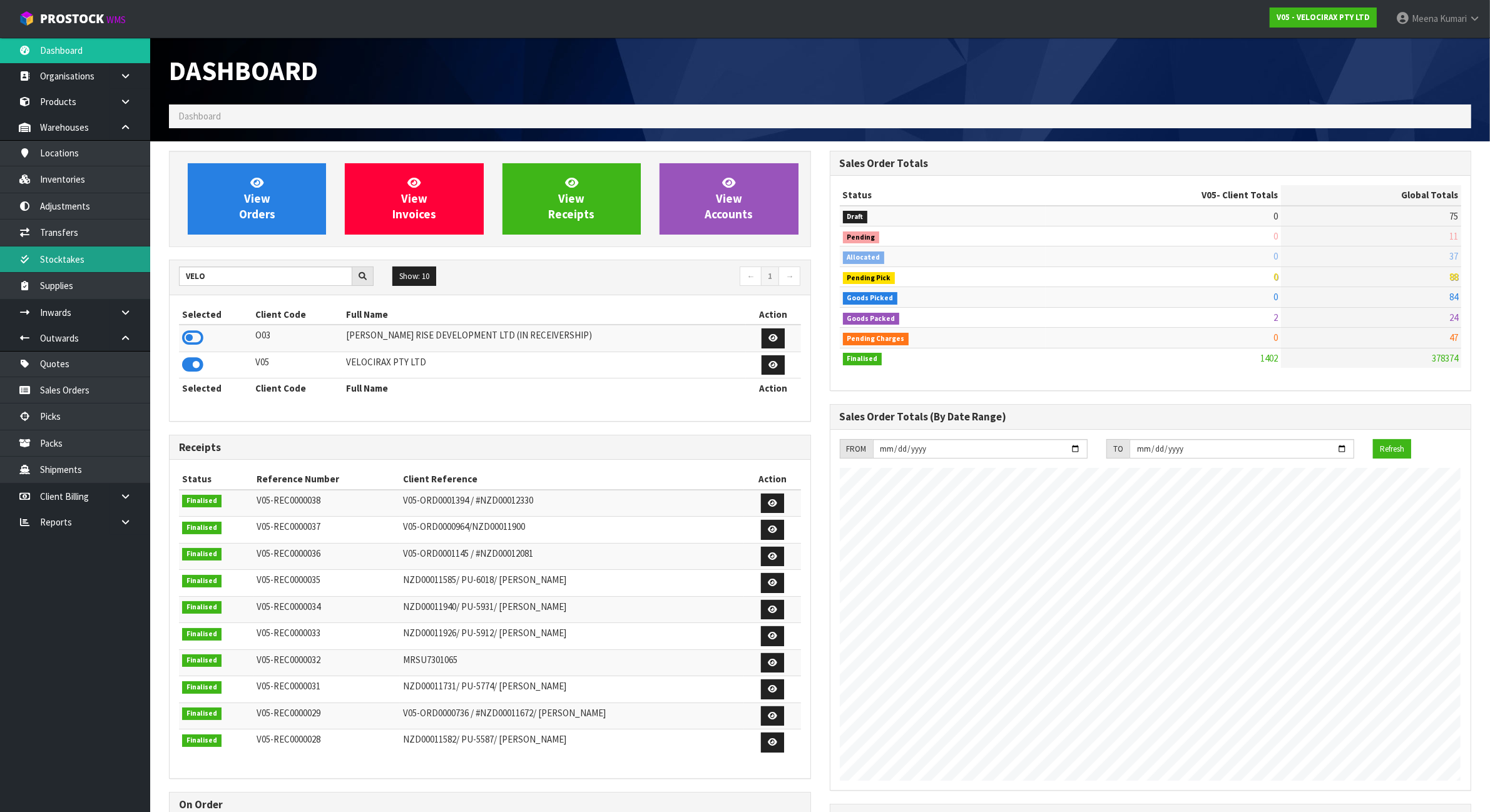
click at [98, 260] on link "Stocktakes" at bounding box center [75, 259] width 150 height 25
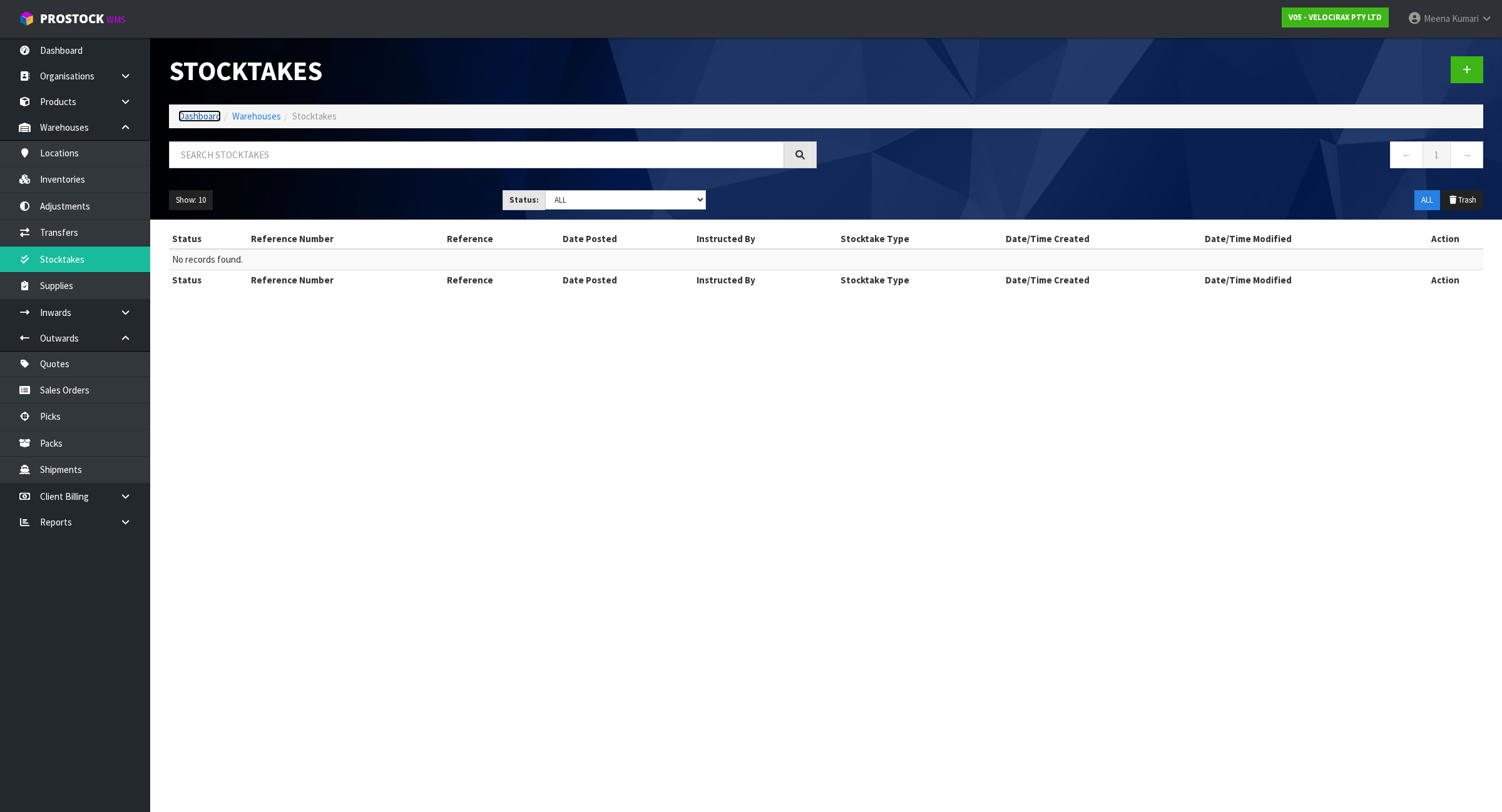
click at [202, 117] on link "Dashboard" at bounding box center [199, 115] width 42 height 12
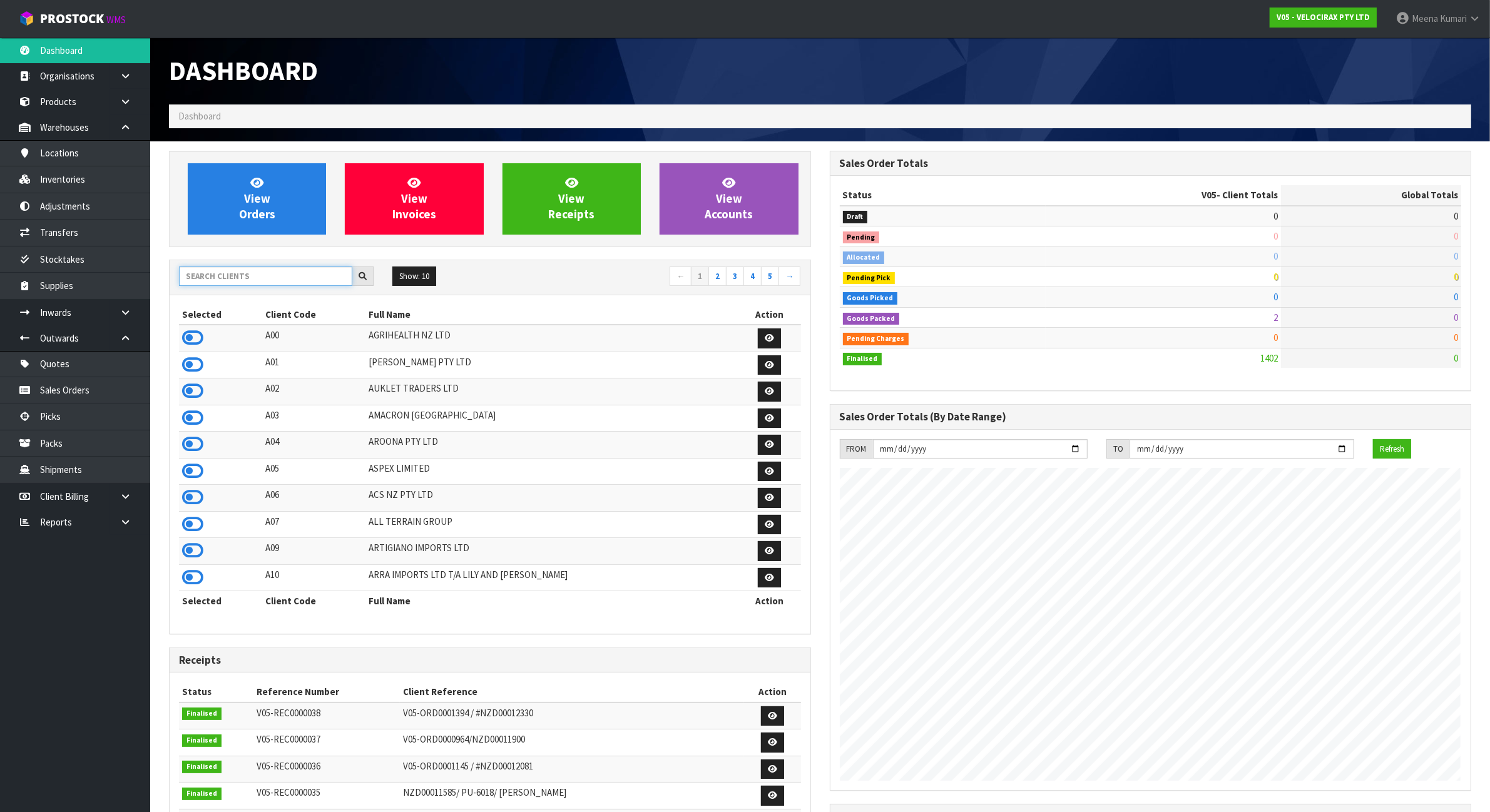
click at [220, 279] on input "text" at bounding box center [266, 276] width 174 height 20
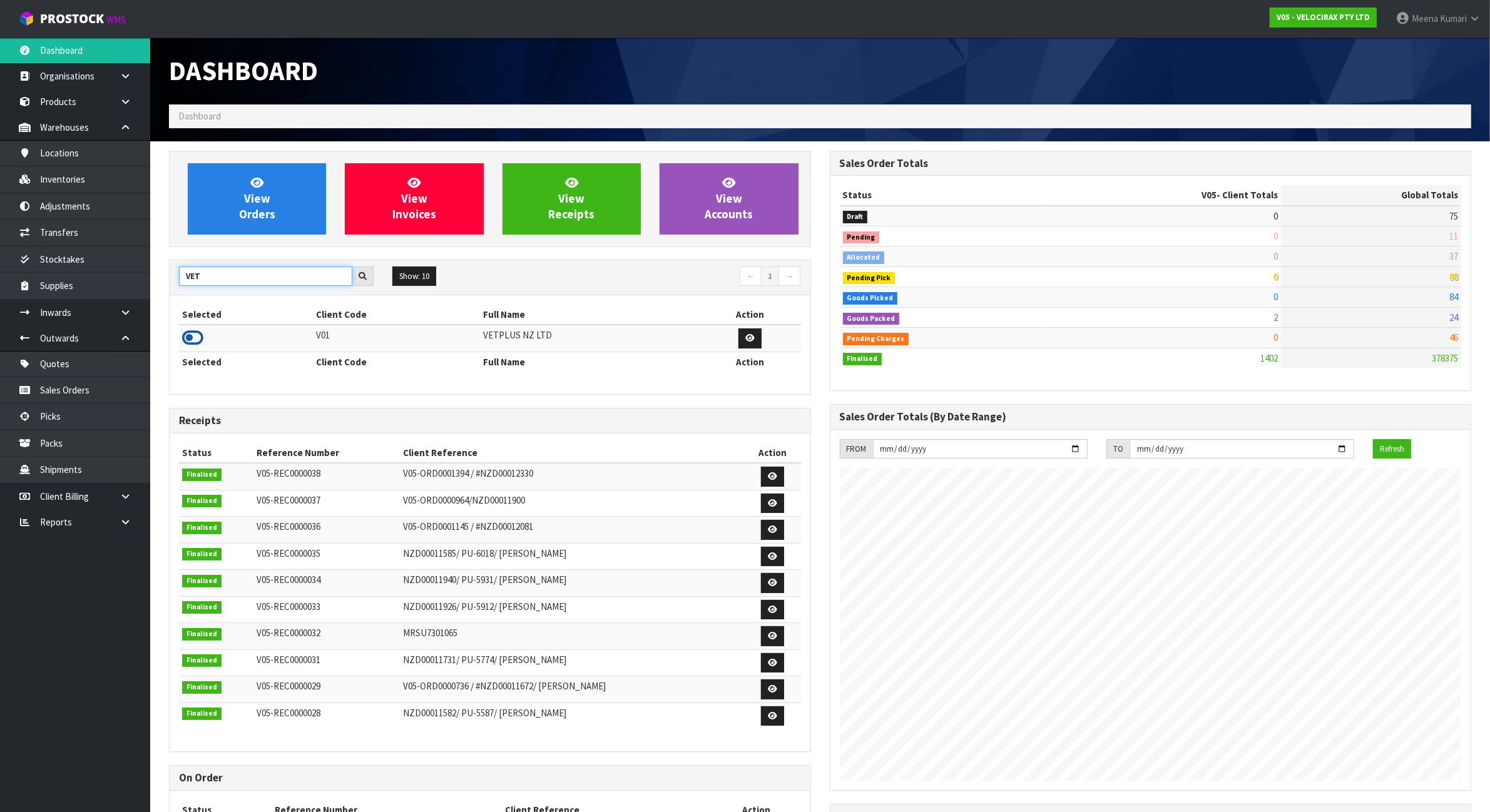
type input "VET"
click at [198, 338] on icon at bounding box center [192, 338] width 22 height 19
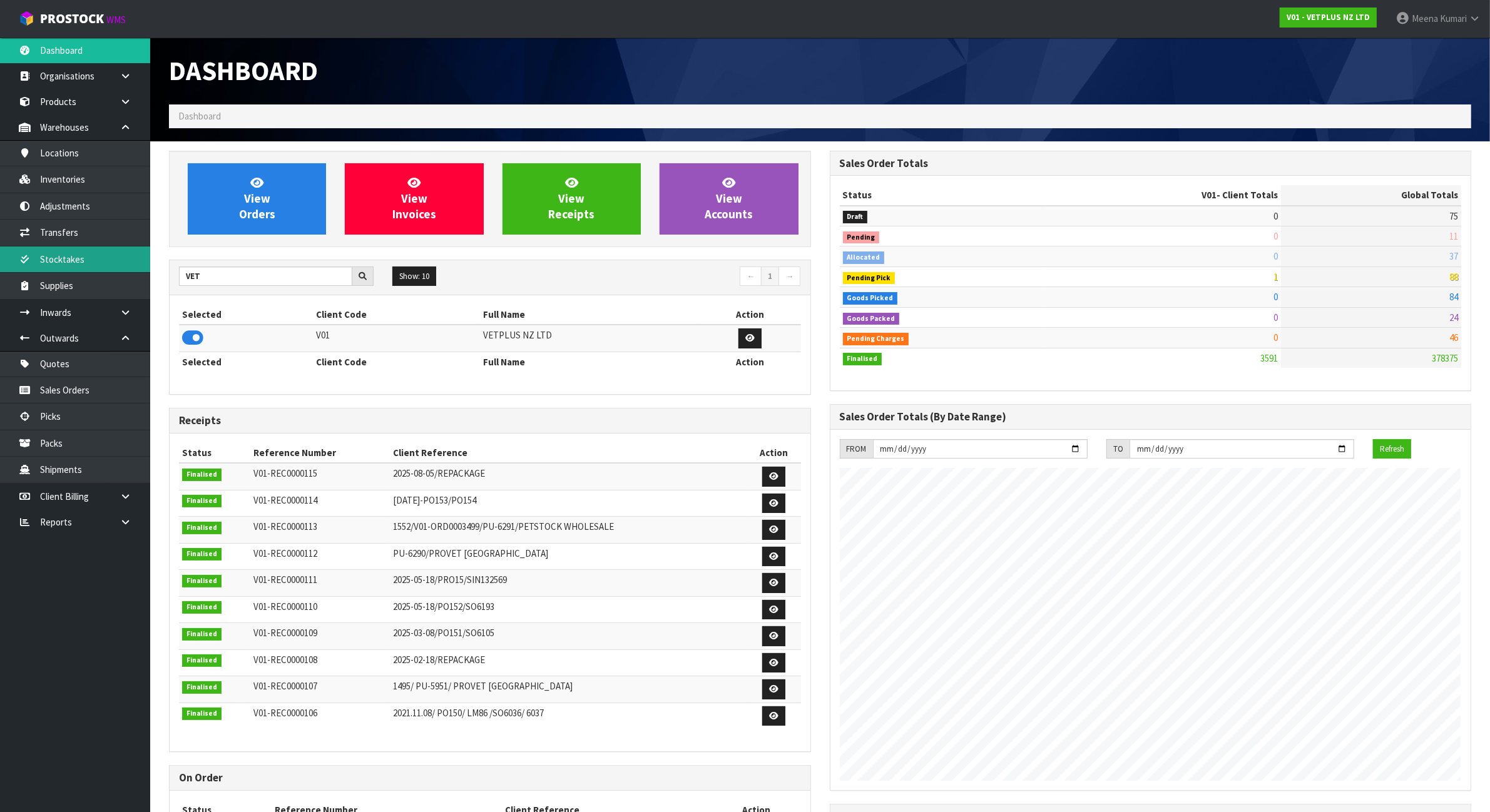
click at [92, 262] on link "Stocktakes" at bounding box center [75, 259] width 150 height 25
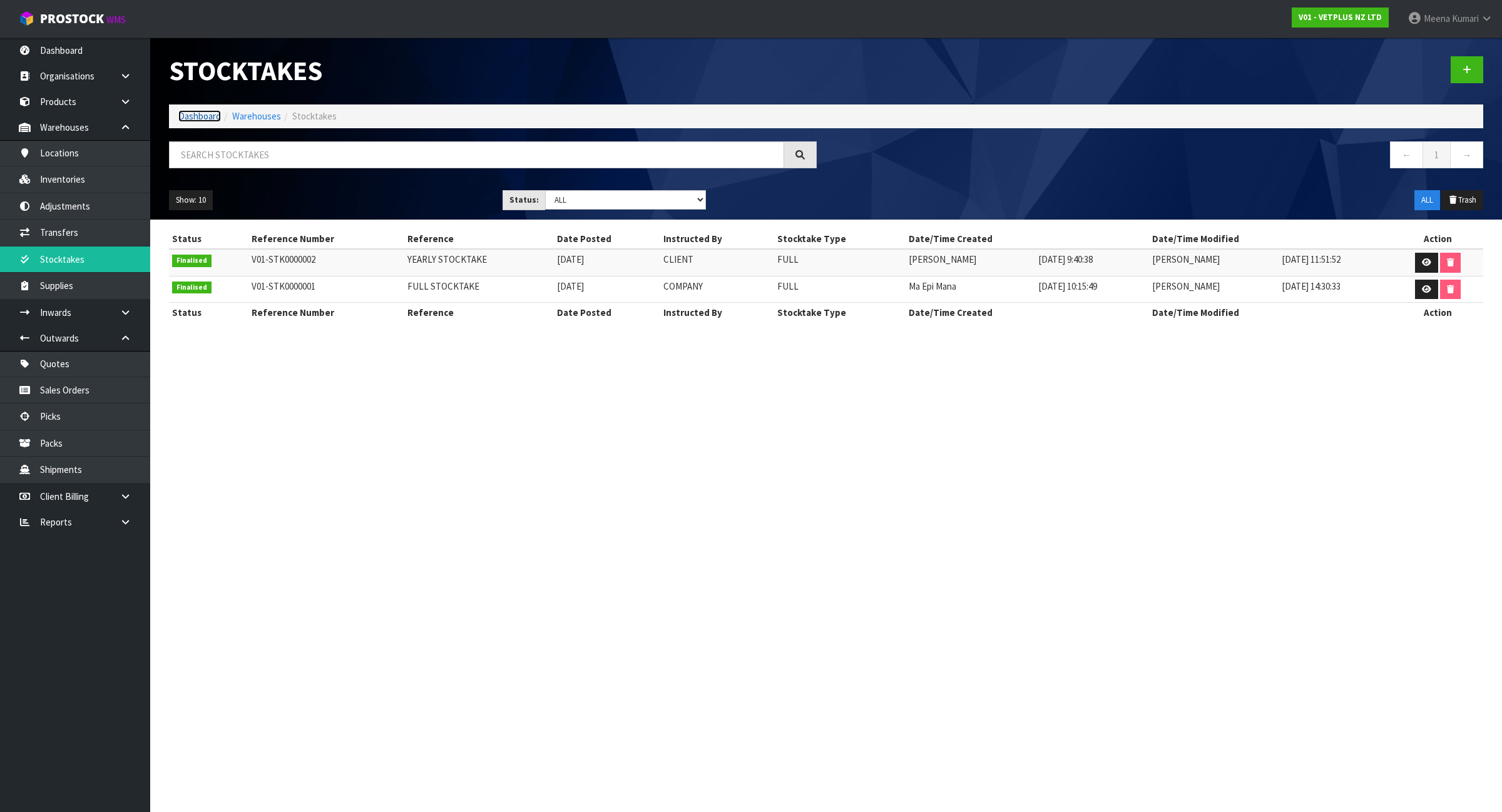
click at [207, 115] on link "Dashboard" at bounding box center [199, 115] width 42 height 12
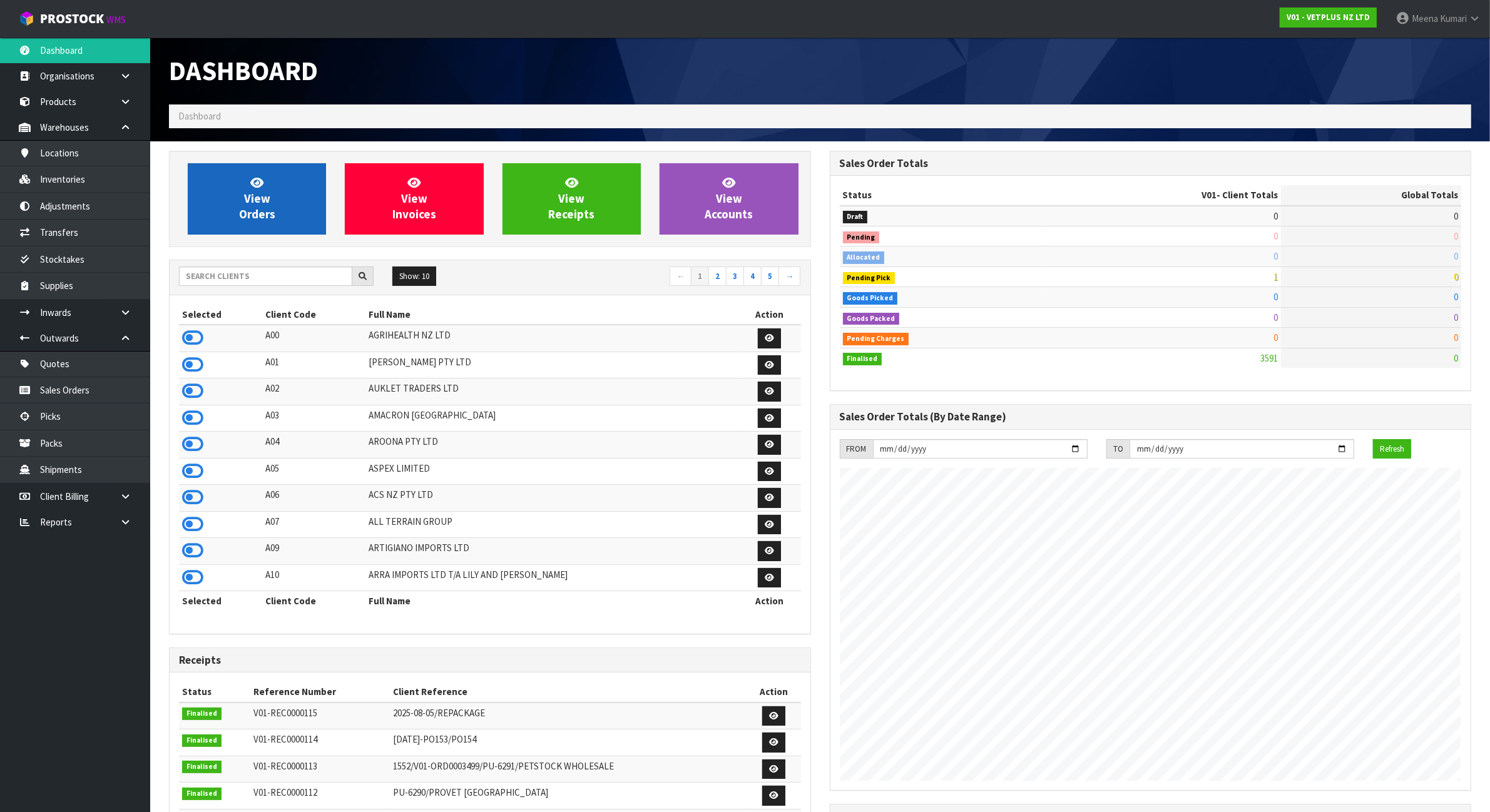
scroll to position [952, 660]
click at [283, 272] on input "text" at bounding box center [266, 276] width 174 height 20
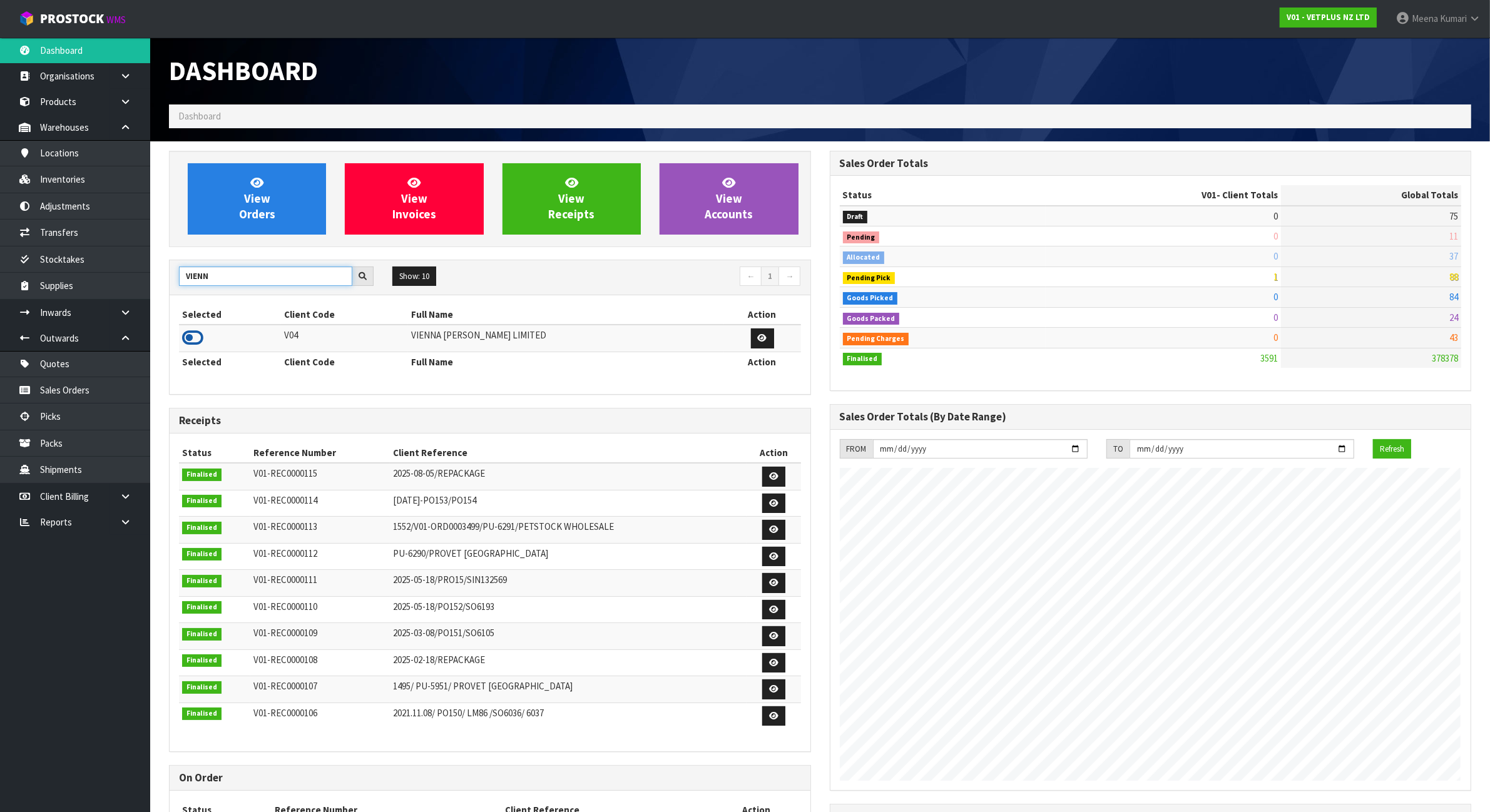
type input "VIENN"
click at [200, 336] on icon at bounding box center [192, 338] width 22 height 19
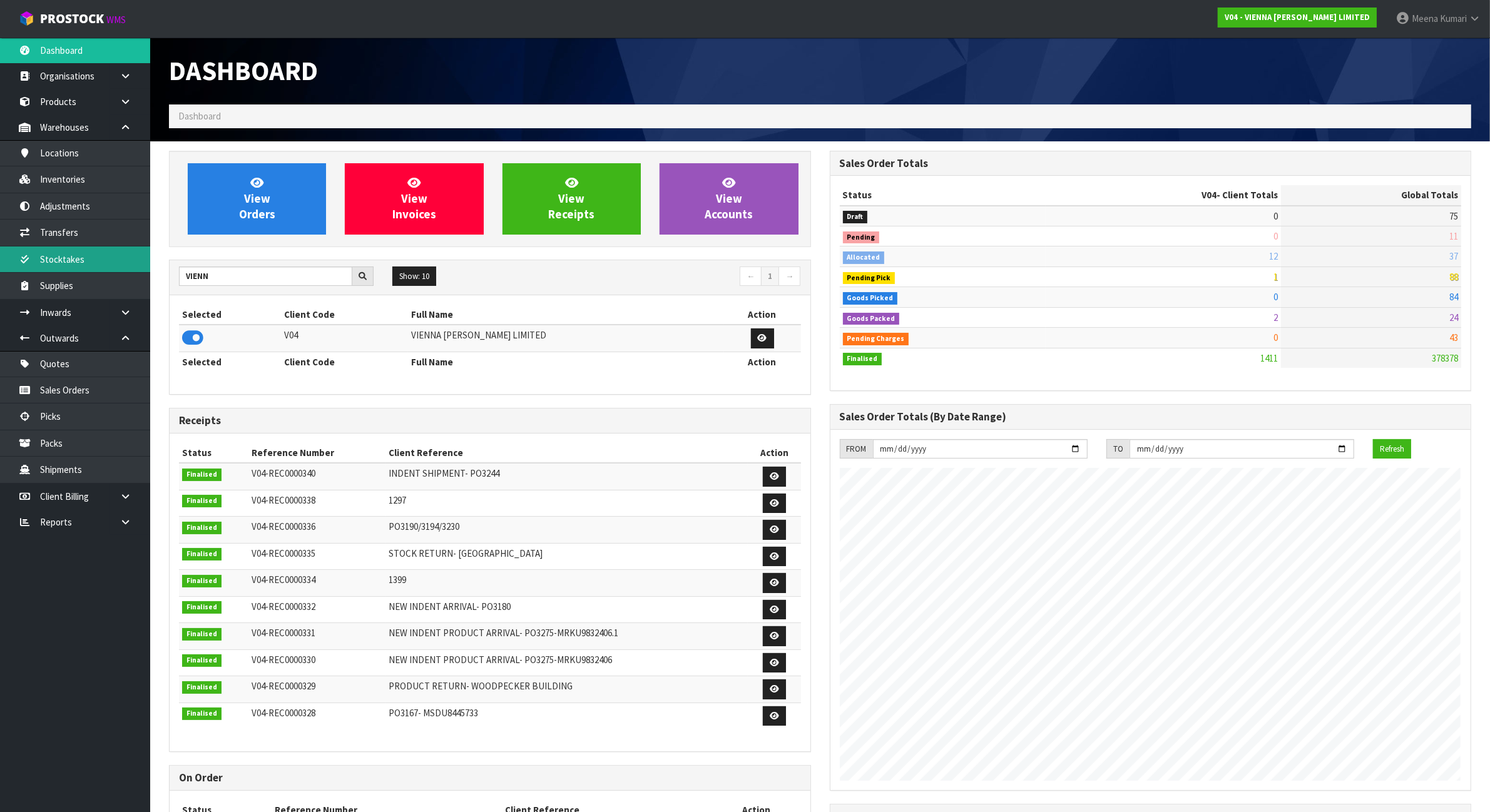
click at [86, 261] on link "Stocktakes" at bounding box center [75, 259] width 150 height 25
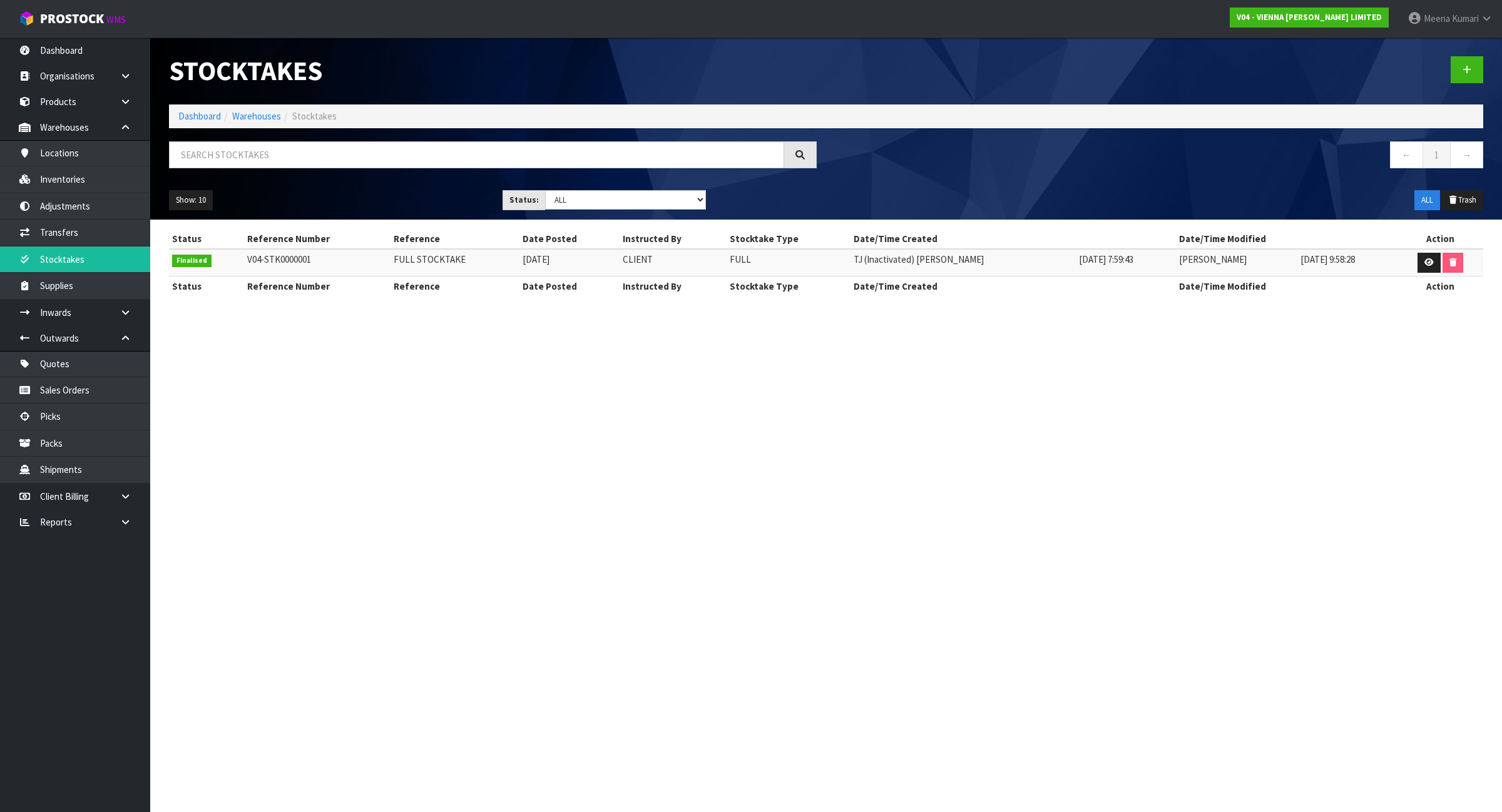
click at [176, 115] on ol "Dashboard Warehouses Stocktakes" at bounding box center [826, 115] width 1314 height 23
click at [190, 119] on link "Dashboard" at bounding box center [199, 115] width 42 height 12
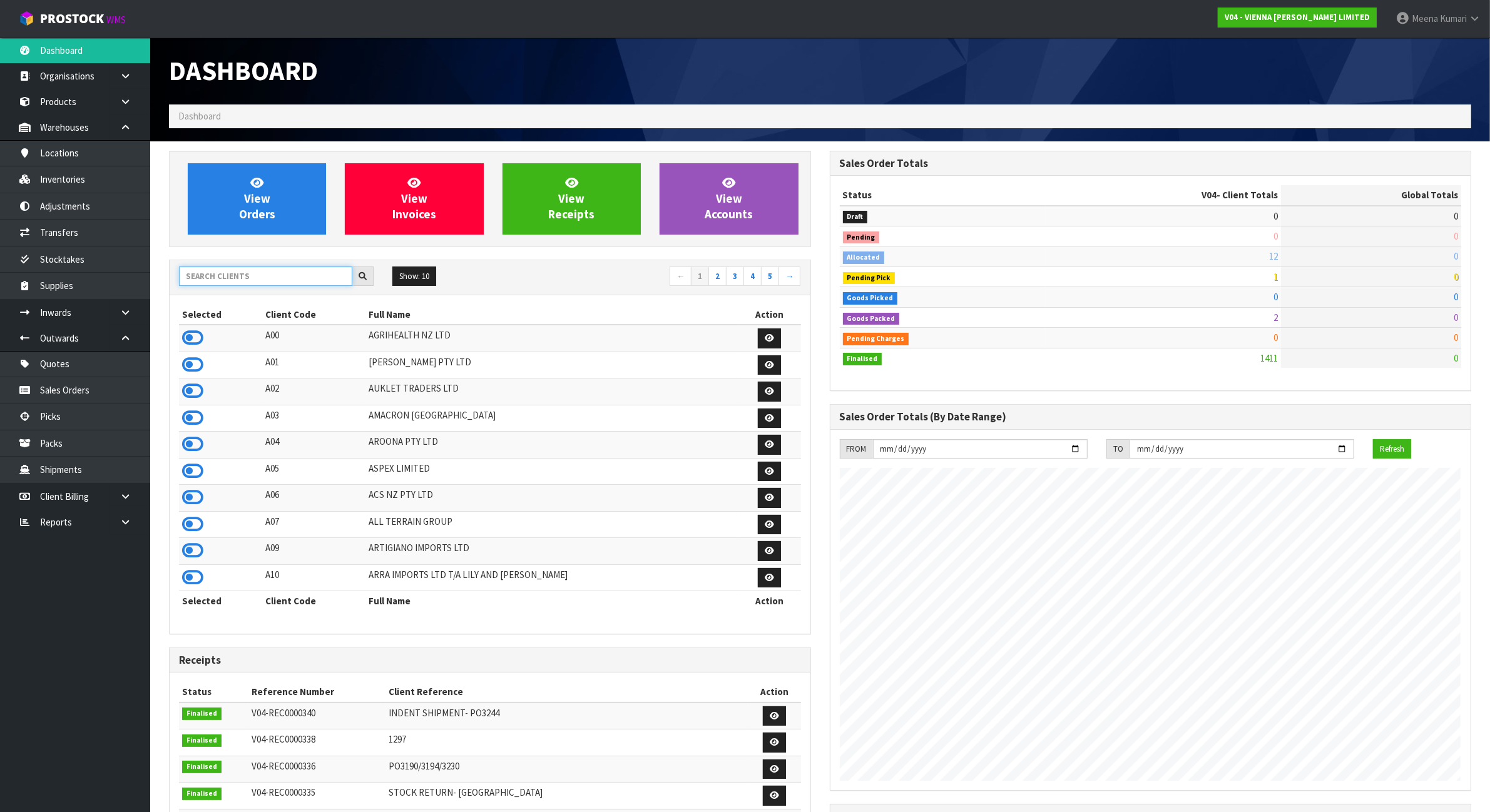
click at [239, 274] on input "text" at bounding box center [266, 276] width 174 height 20
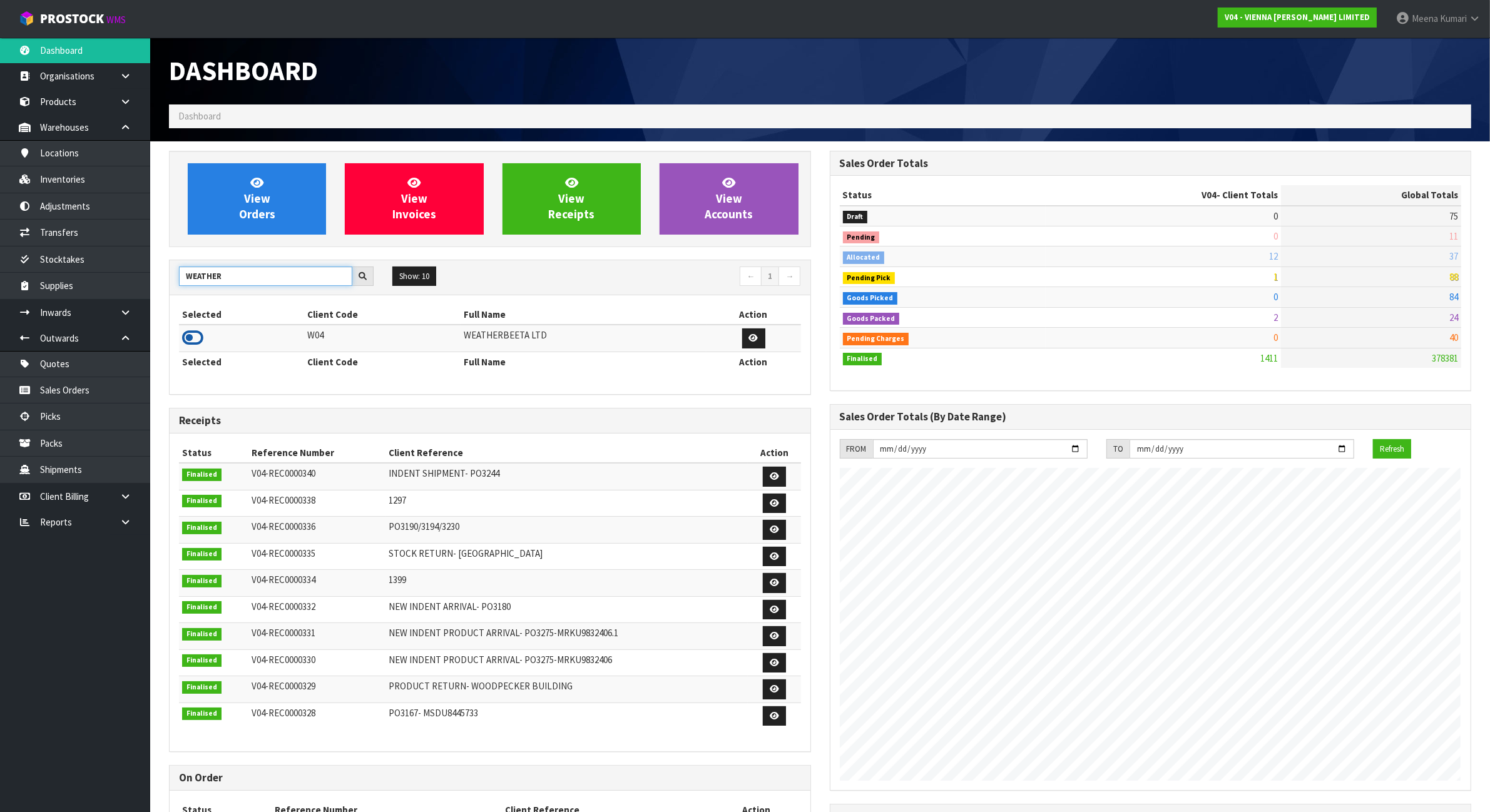
type input "WEATHER"
click at [195, 336] on icon at bounding box center [192, 338] width 22 height 19
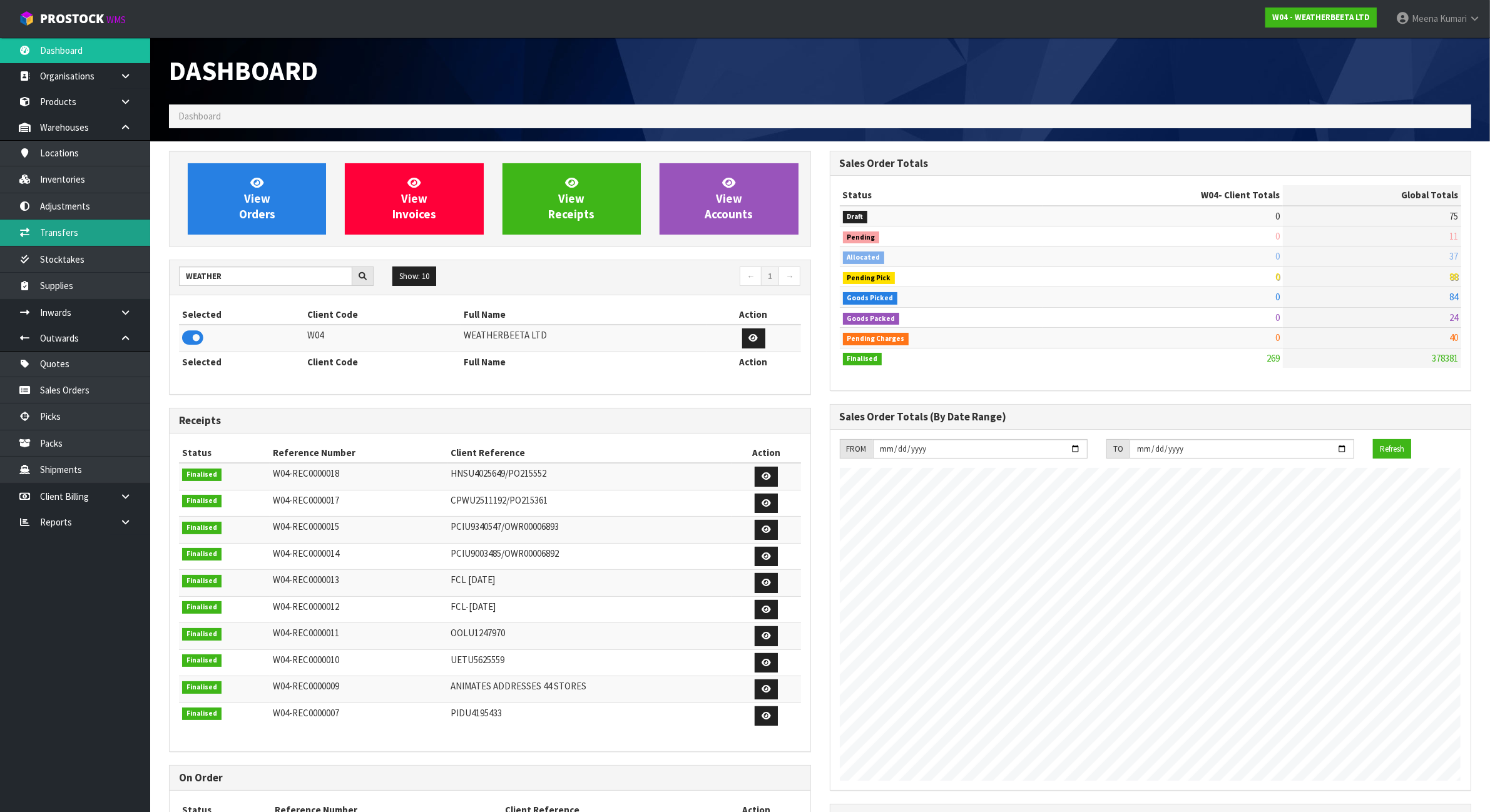
scroll to position [767, 660]
click at [110, 254] on link "Stocktakes" at bounding box center [75, 259] width 150 height 25
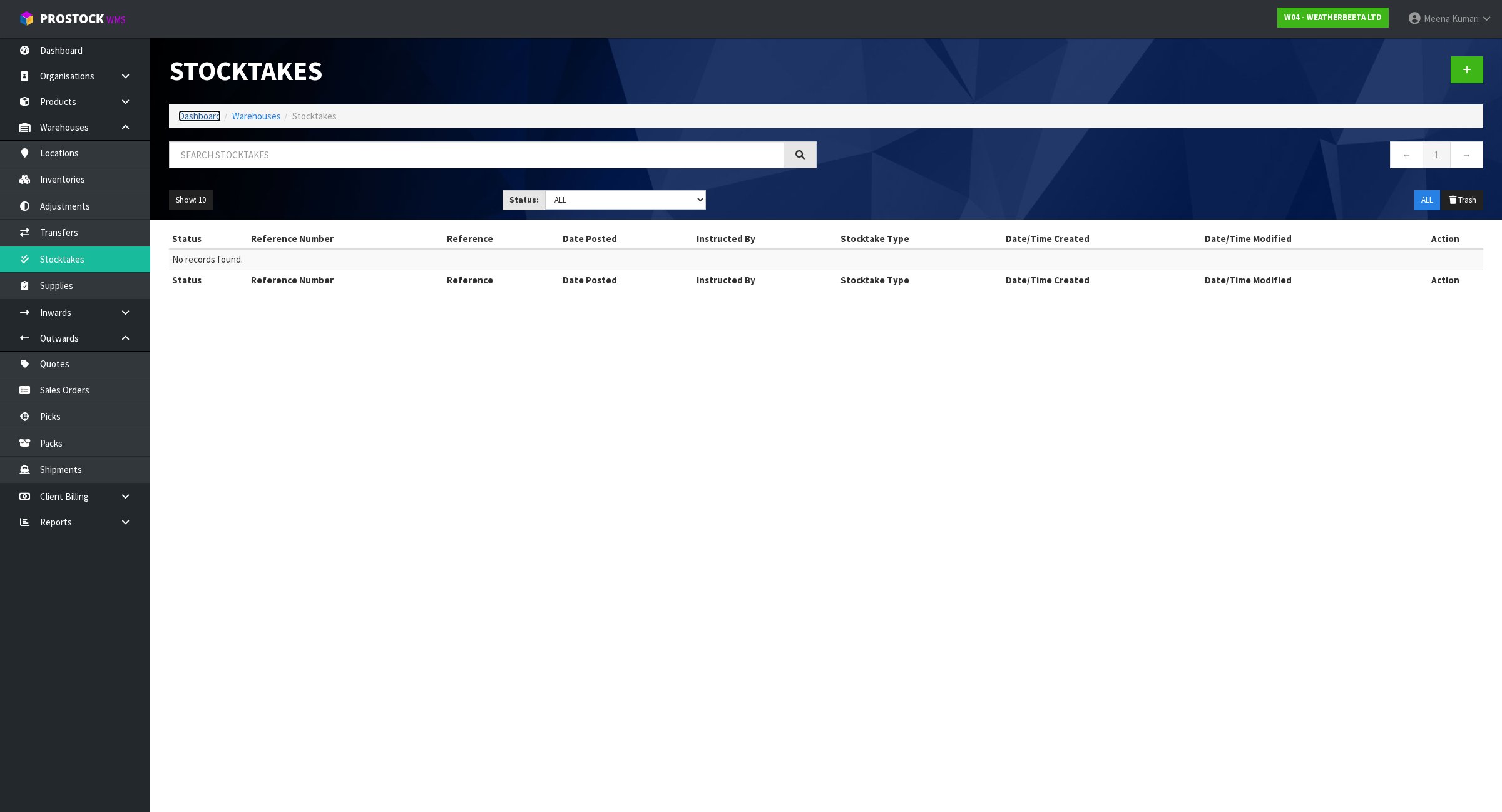
click at [202, 110] on link "Dashboard" at bounding box center [199, 115] width 42 height 12
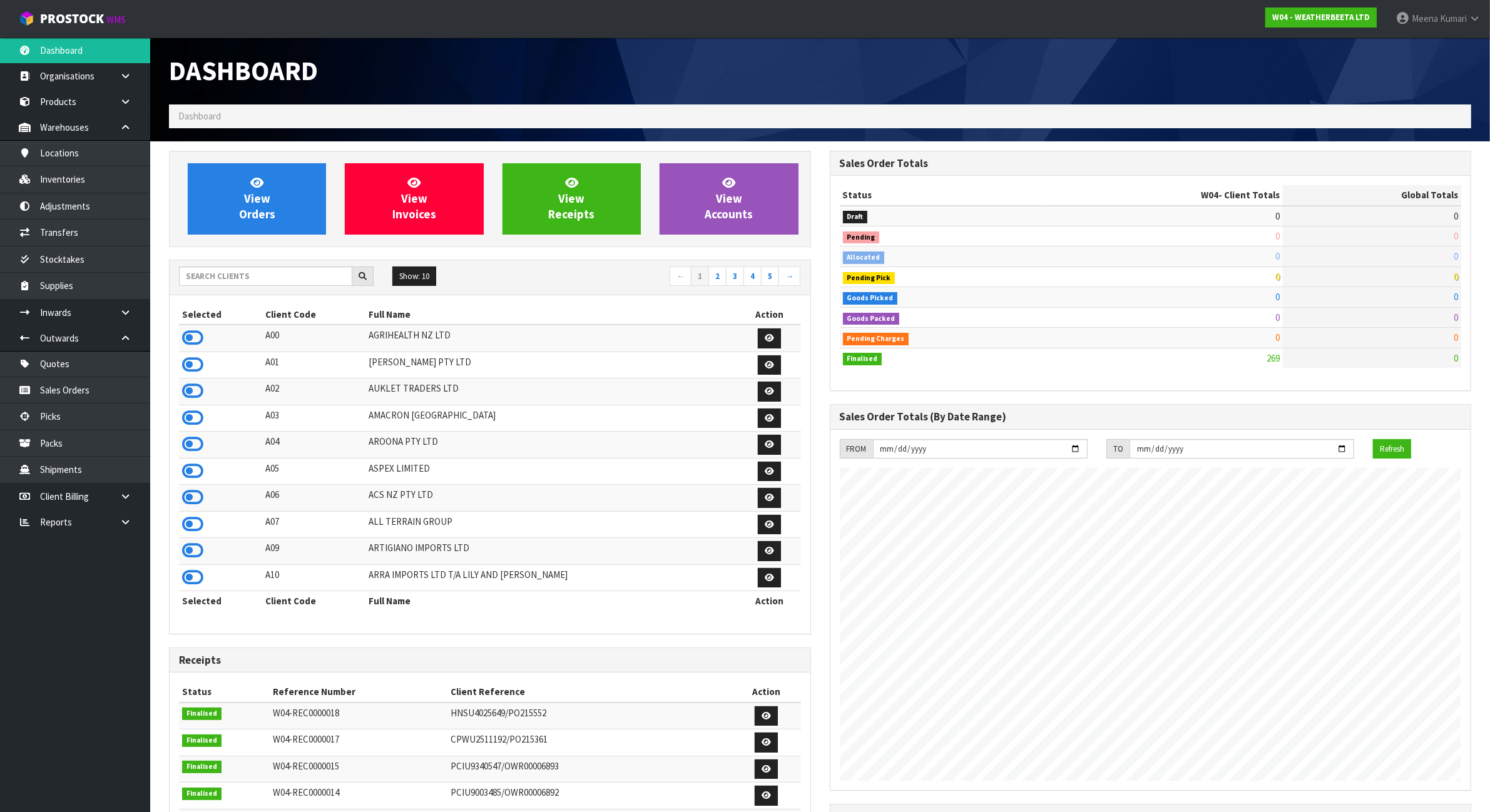
scroll to position [767, 660]
click at [236, 273] on input "text" at bounding box center [266, 276] width 174 height 20
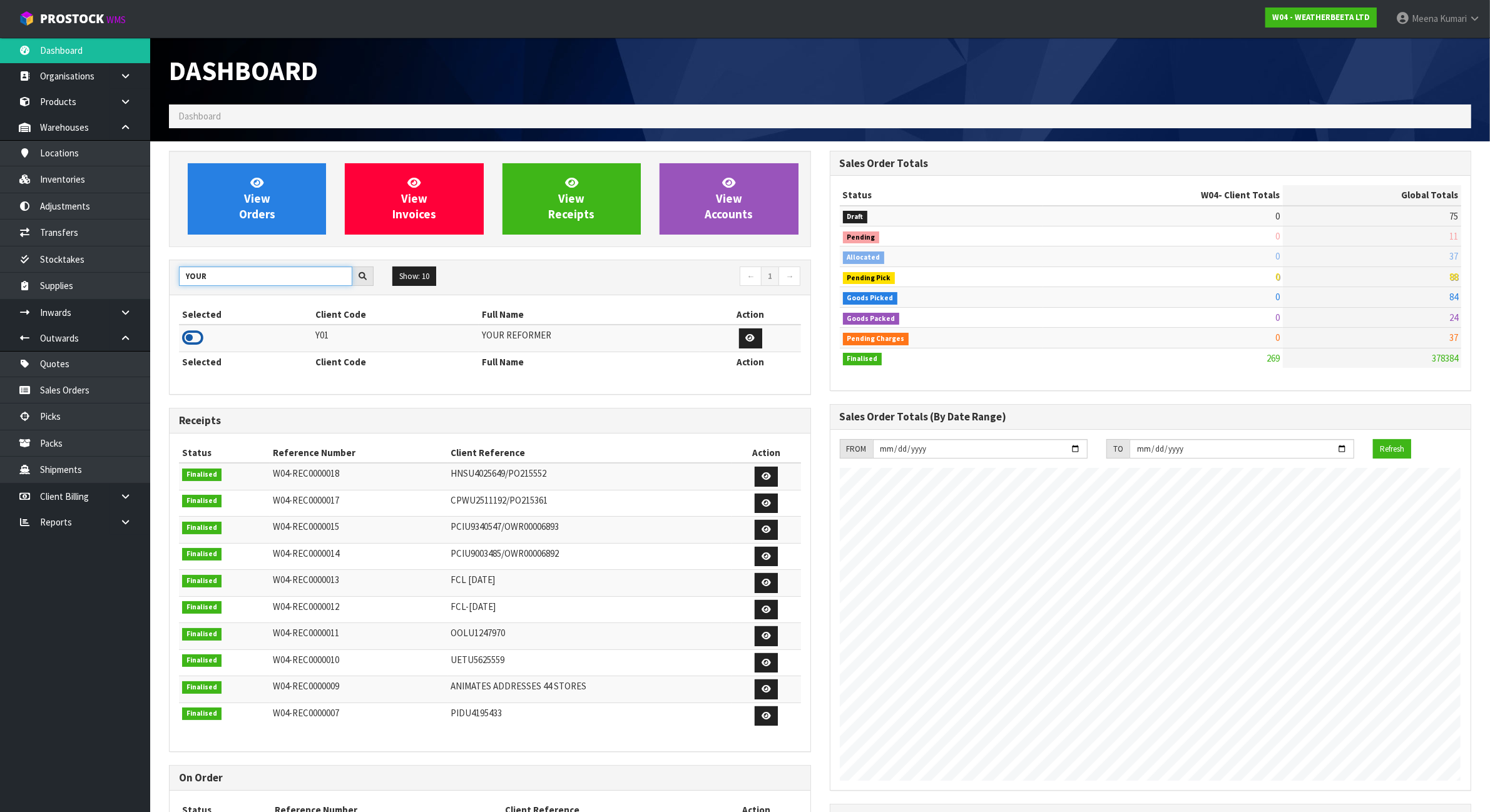
type input "YOUR"
click at [194, 339] on icon at bounding box center [192, 338] width 22 height 19
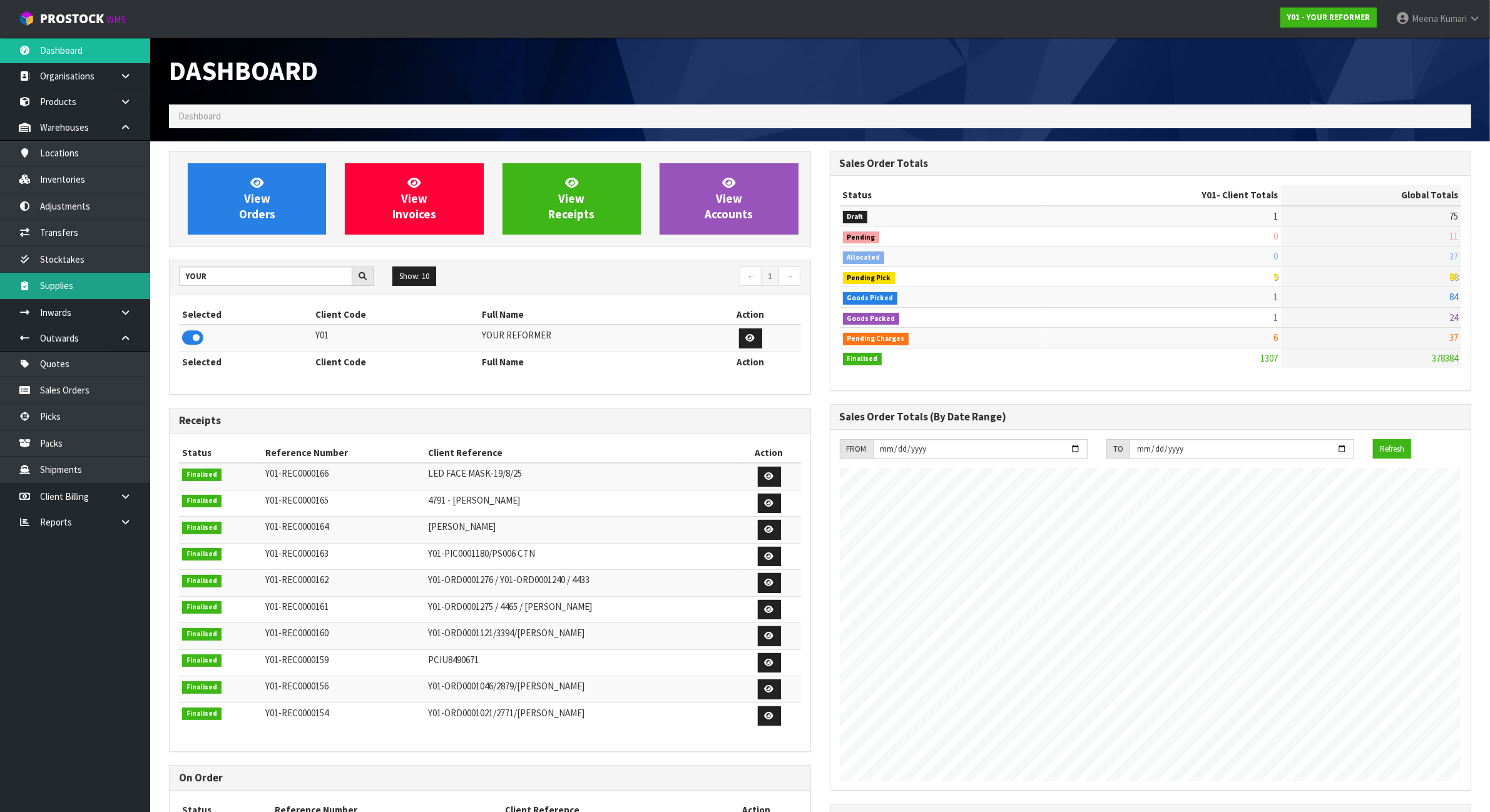
scroll to position [952, 660]
click at [119, 263] on link "Stocktakes" at bounding box center [75, 259] width 150 height 25
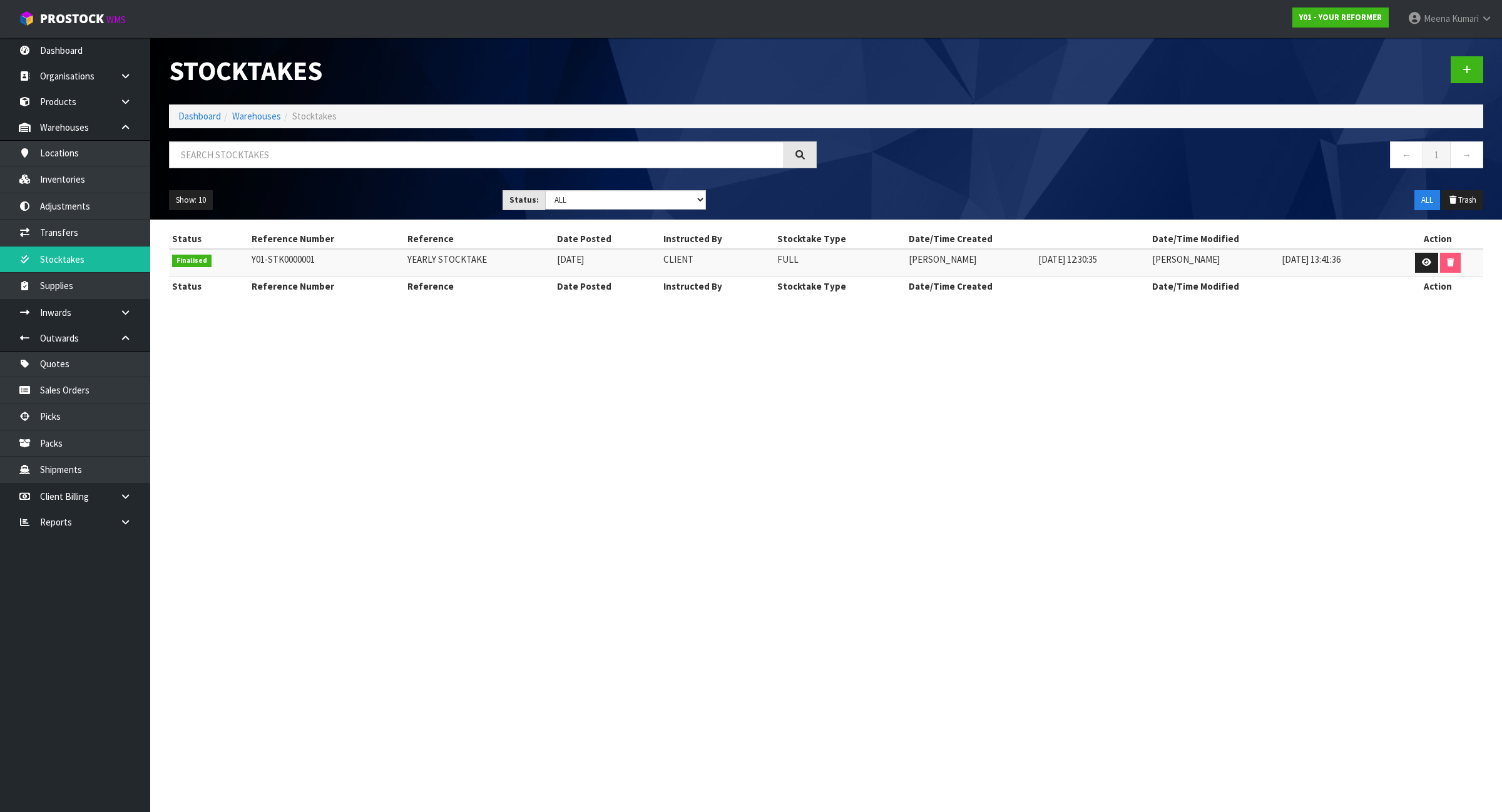
click at [204, 110] on li "Dashboard" at bounding box center [199, 116] width 42 height 13
click at [207, 117] on link "Dashboard" at bounding box center [199, 115] width 42 height 12
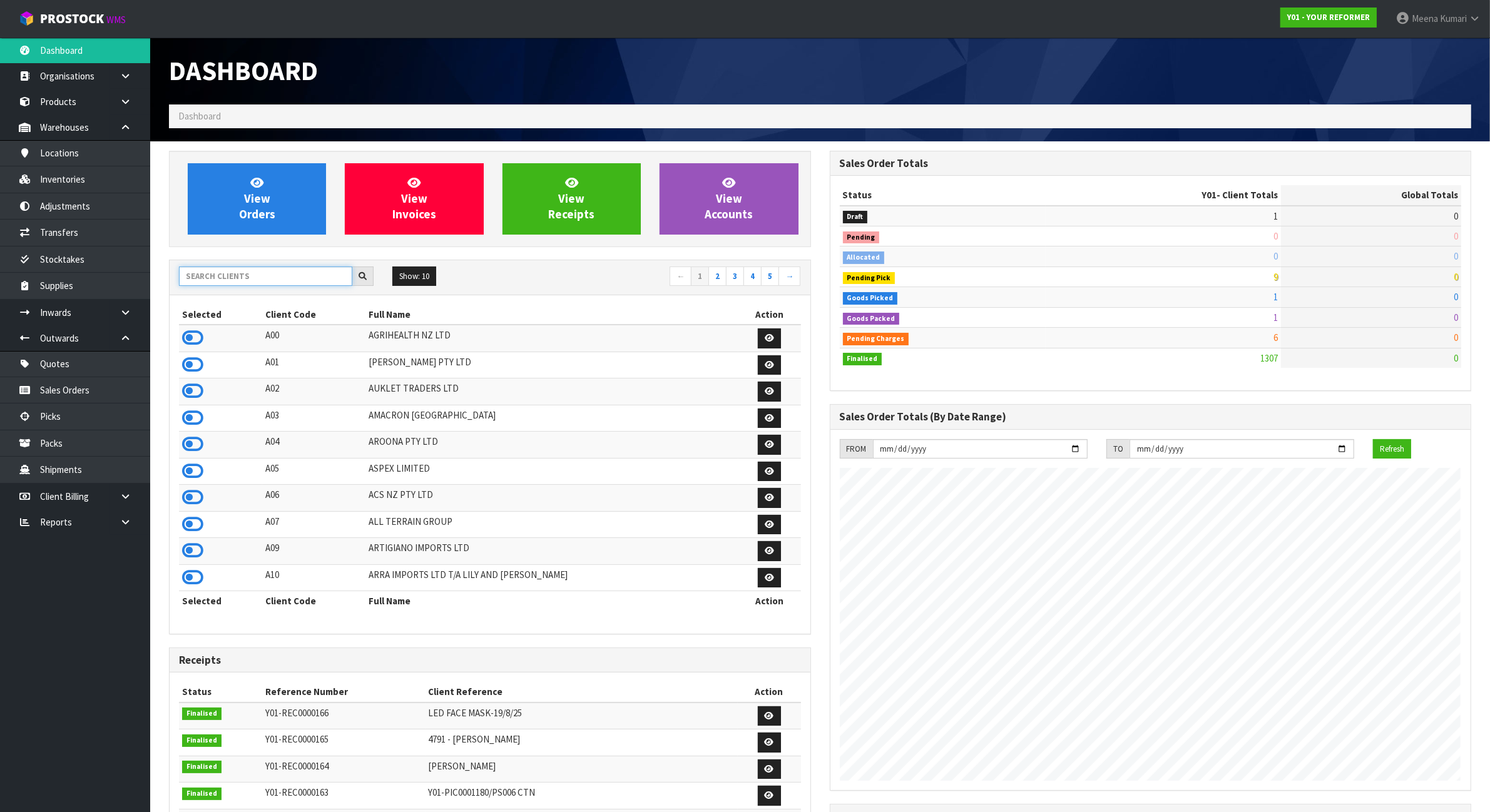
scroll to position [952, 660]
click at [246, 273] on input "text" at bounding box center [266, 276] width 174 height 20
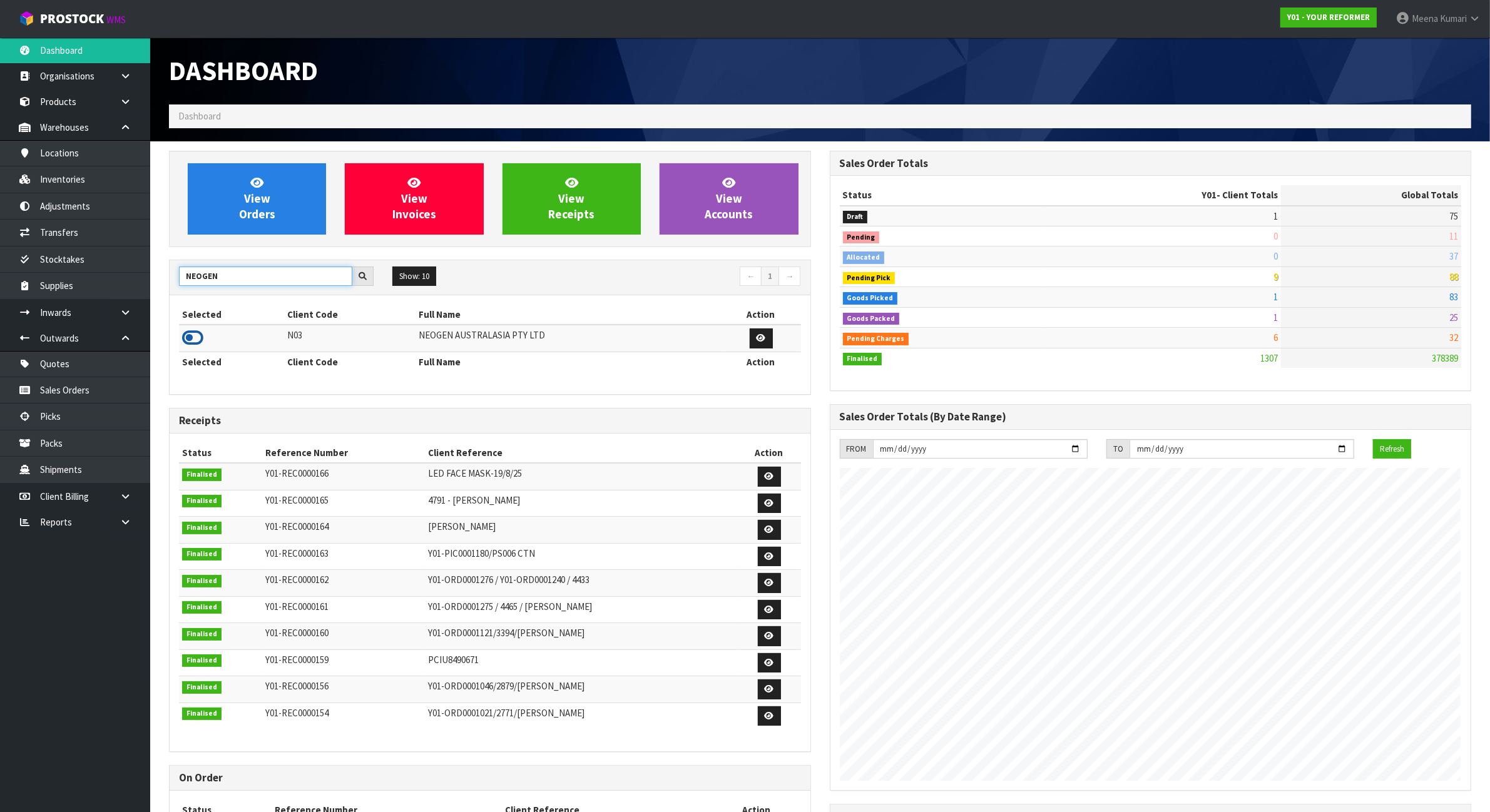
type input "NEOGEN"
click at [194, 333] on icon at bounding box center [192, 338] width 22 height 19
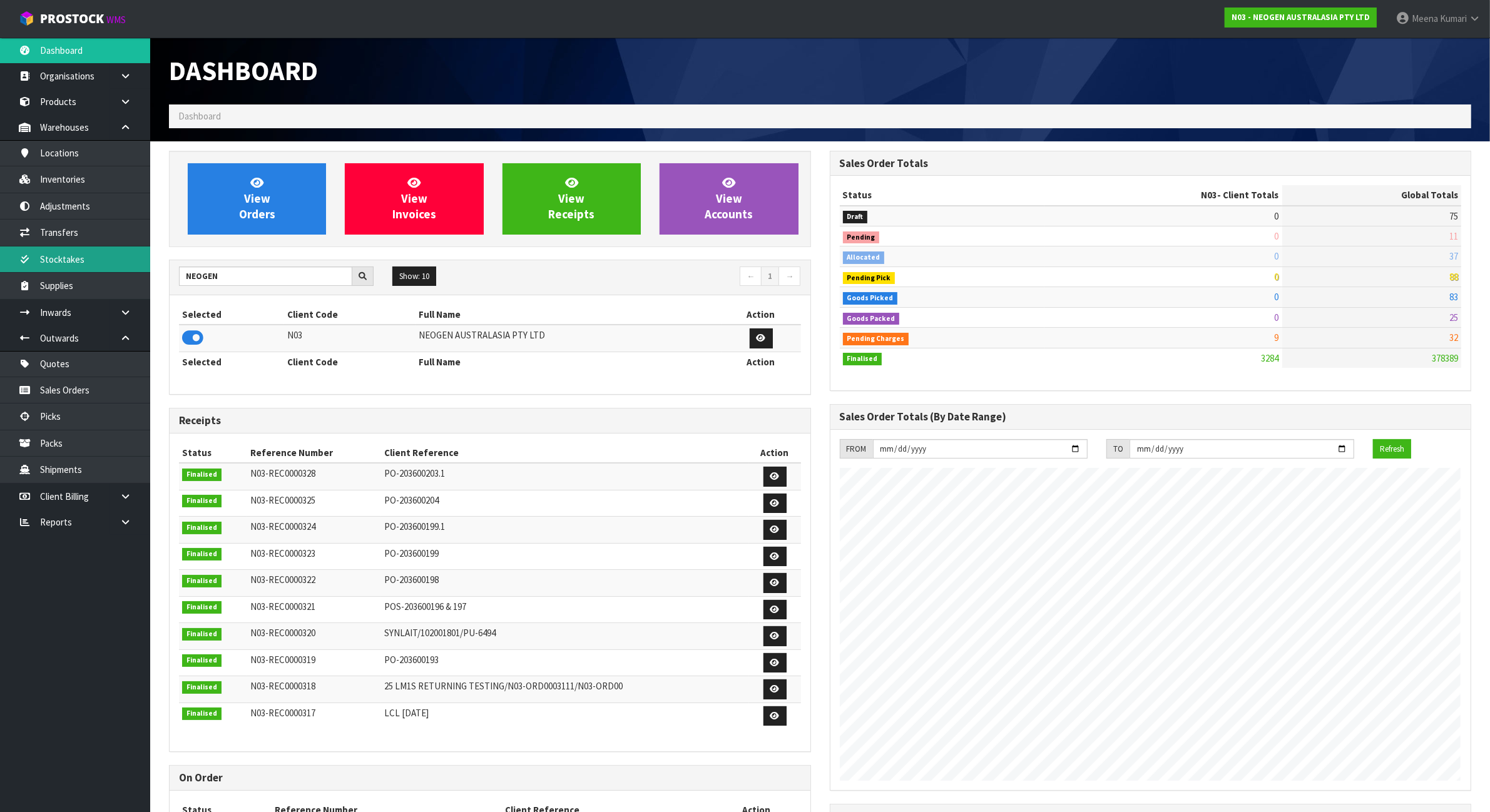
click at [99, 261] on link "Stocktakes" at bounding box center [75, 259] width 150 height 25
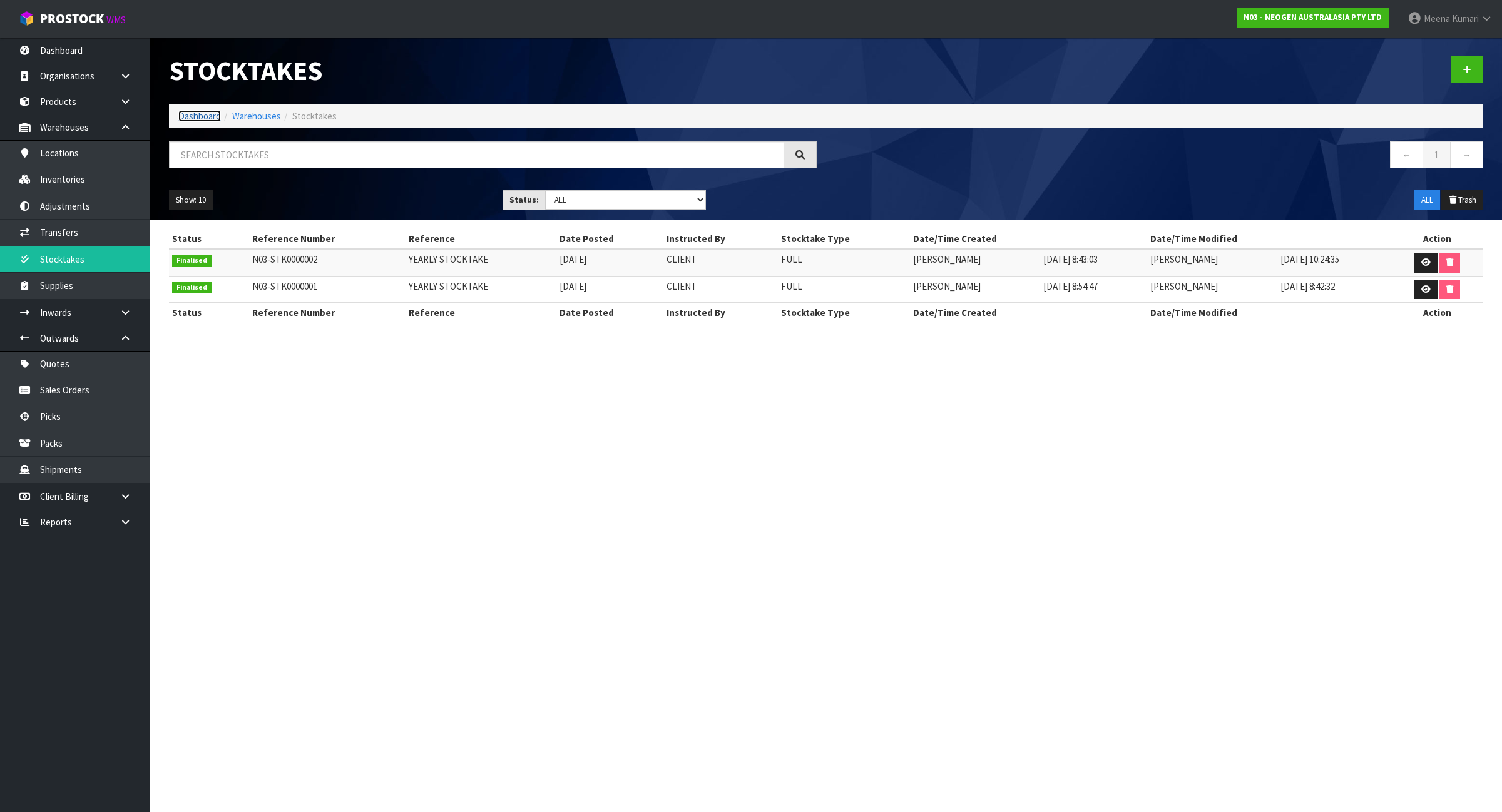
click at [216, 119] on link "Dashboard" at bounding box center [199, 115] width 42 height 12
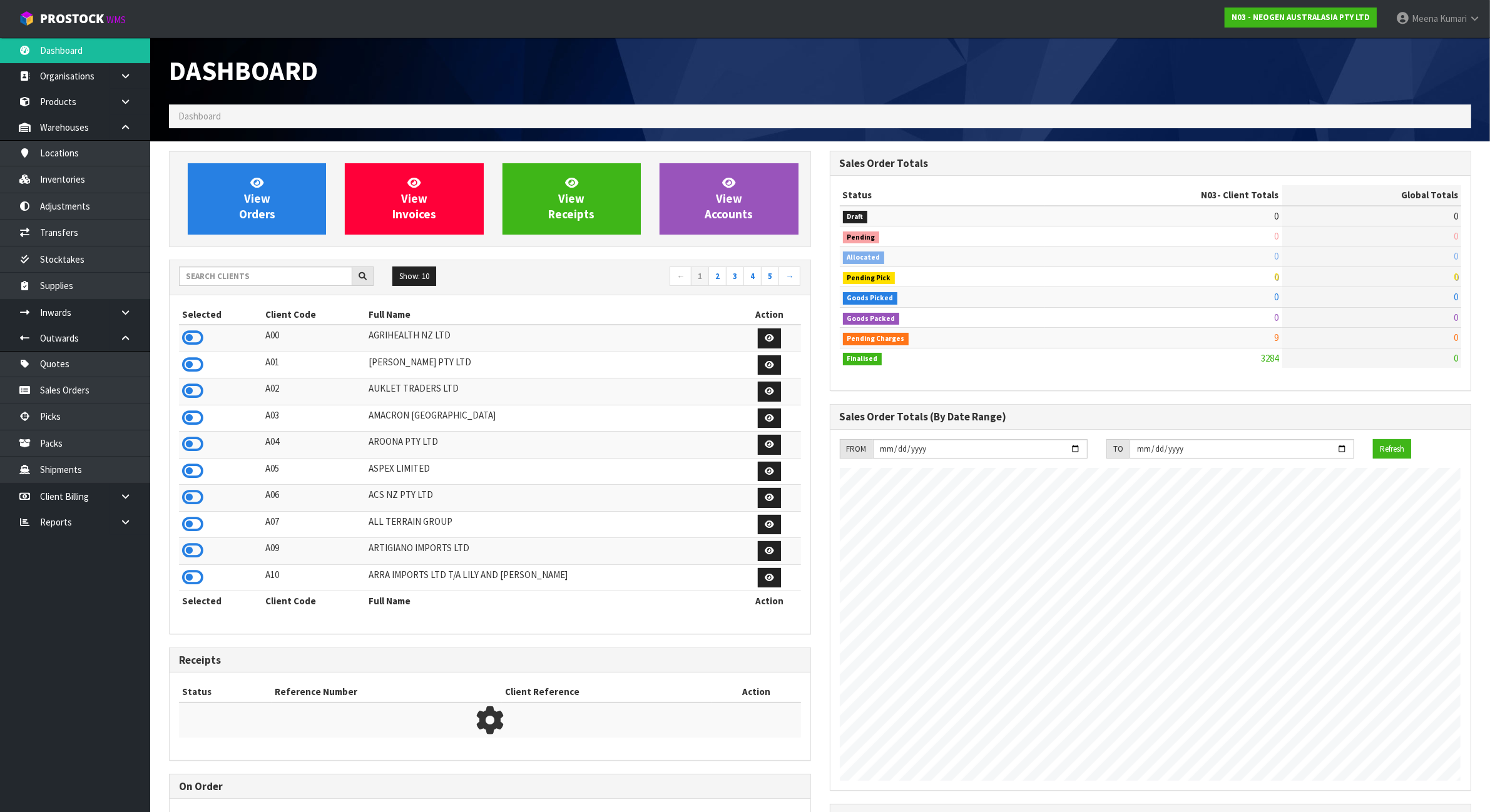
scroll to position [952, 660]
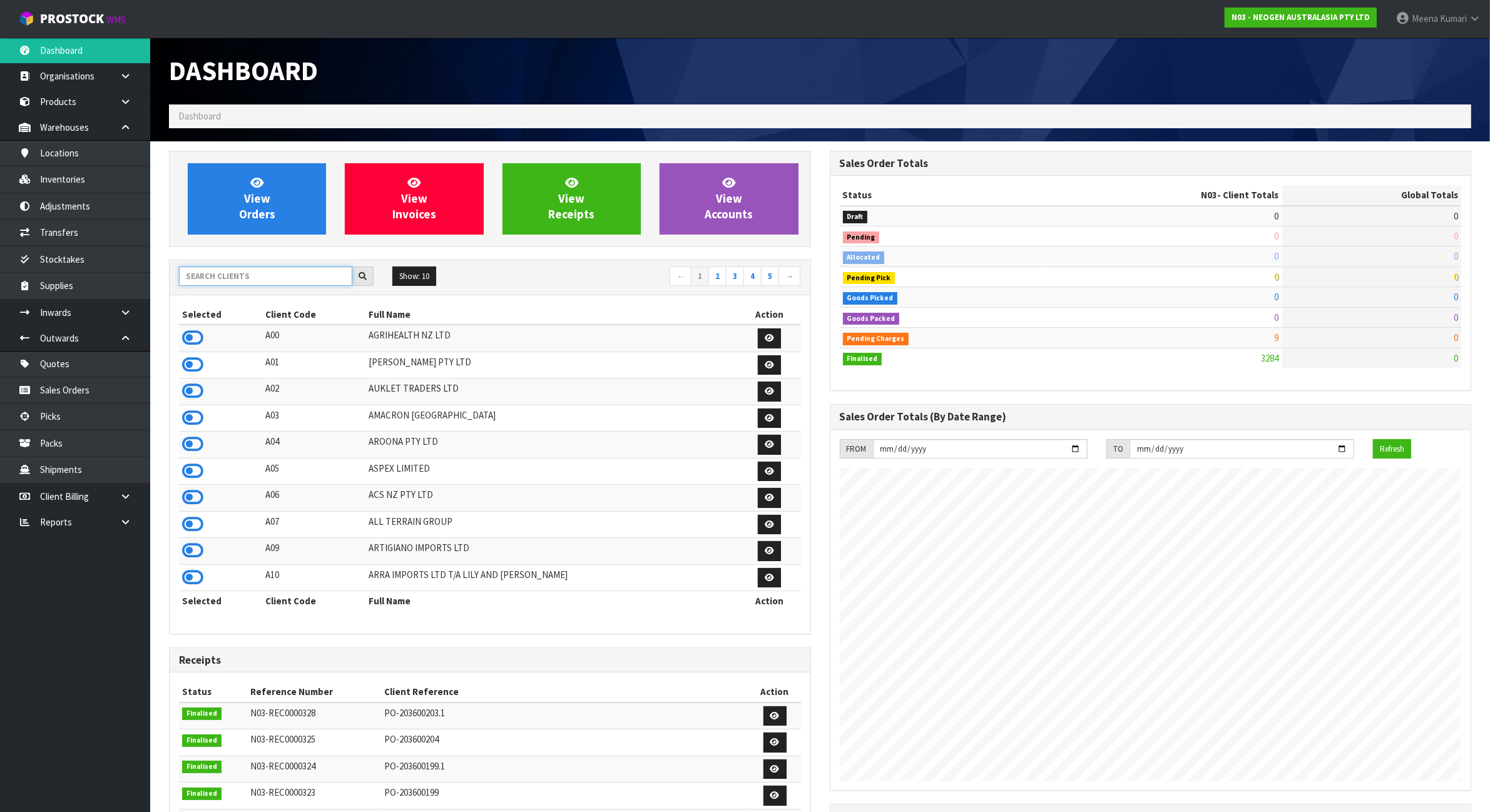
click at [244, 284] on input "text" at bounding box center [266, 276] width 174 height 20
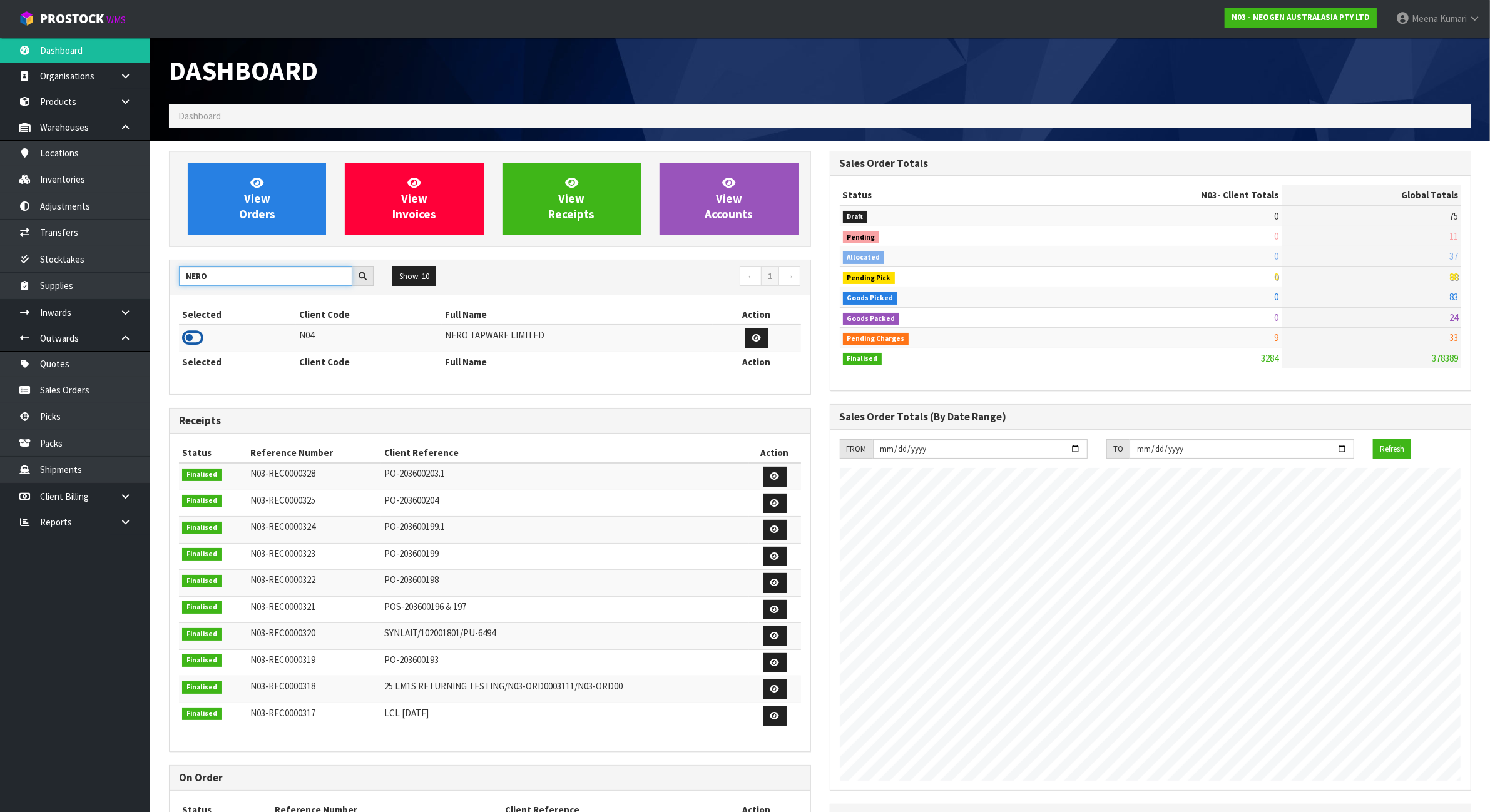
type input "NERO"
click at [196, 333] on icon at bounding box center [192, 338] width 22 height 19
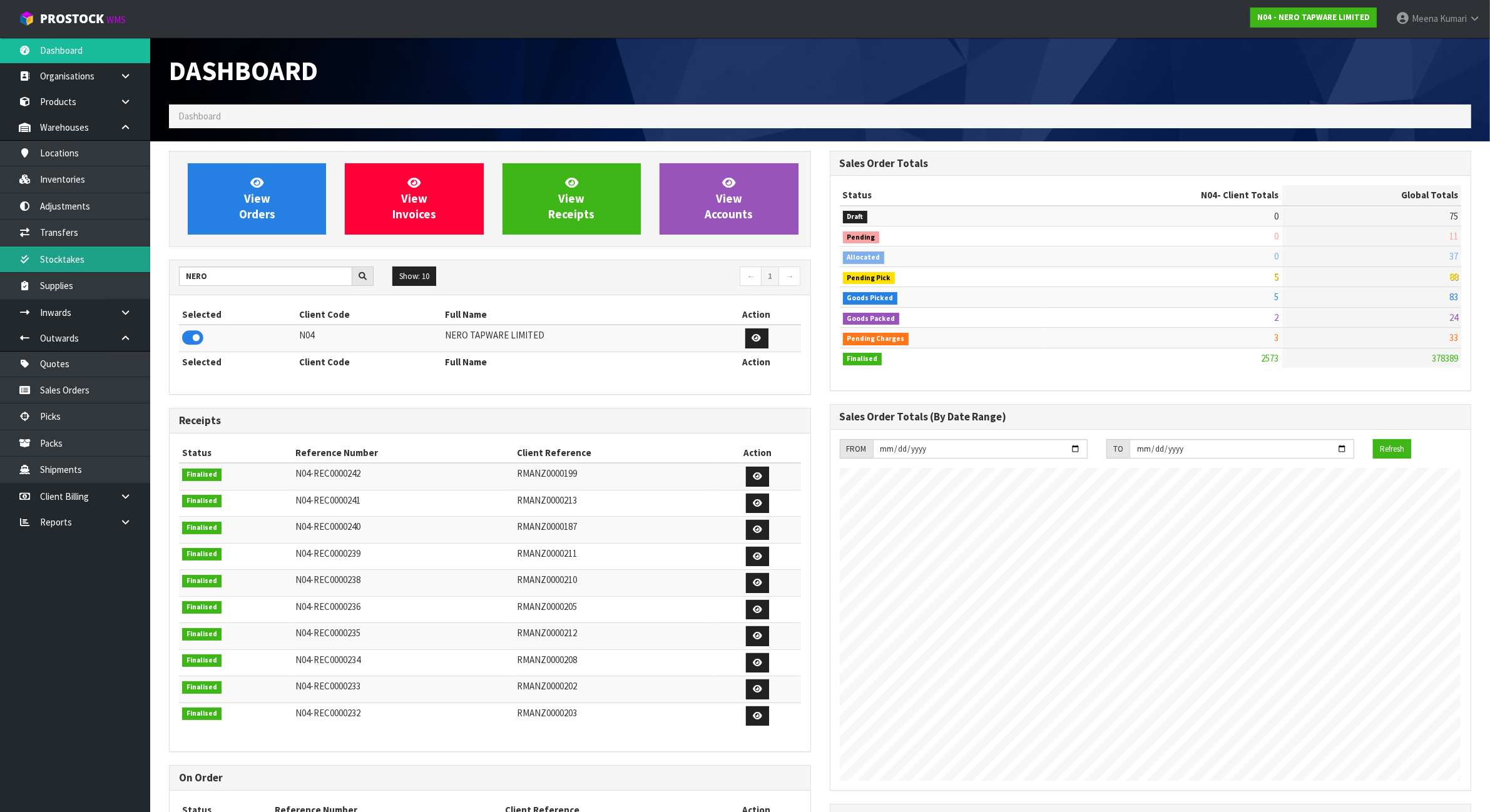
click at [108, 263] on link "Stocktakes" at bounding box center [75, 259] width 150 height 25
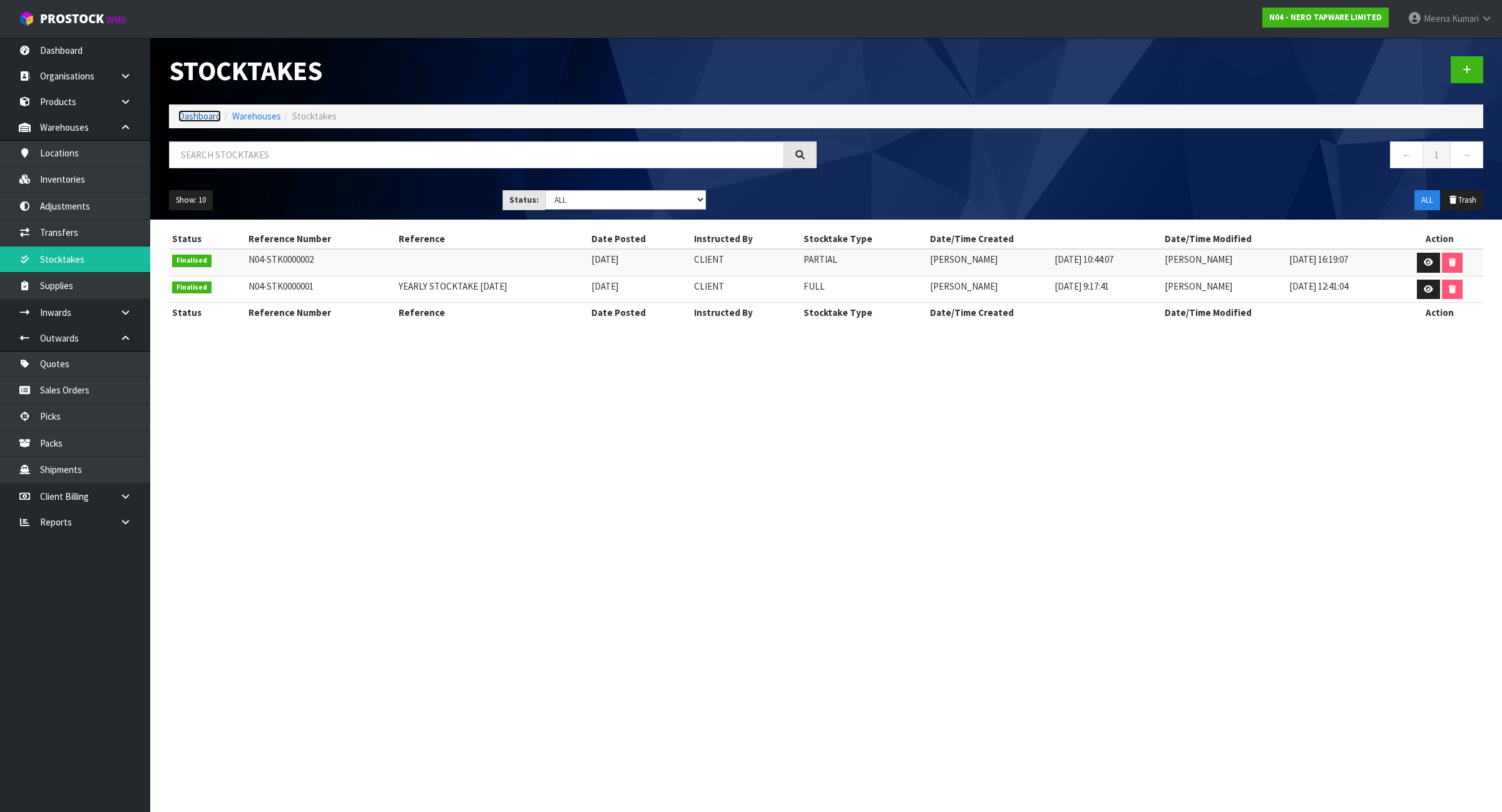
click at [209, 114] on link "Dashboard" at bounding box center [199, 115] width 42 height 12
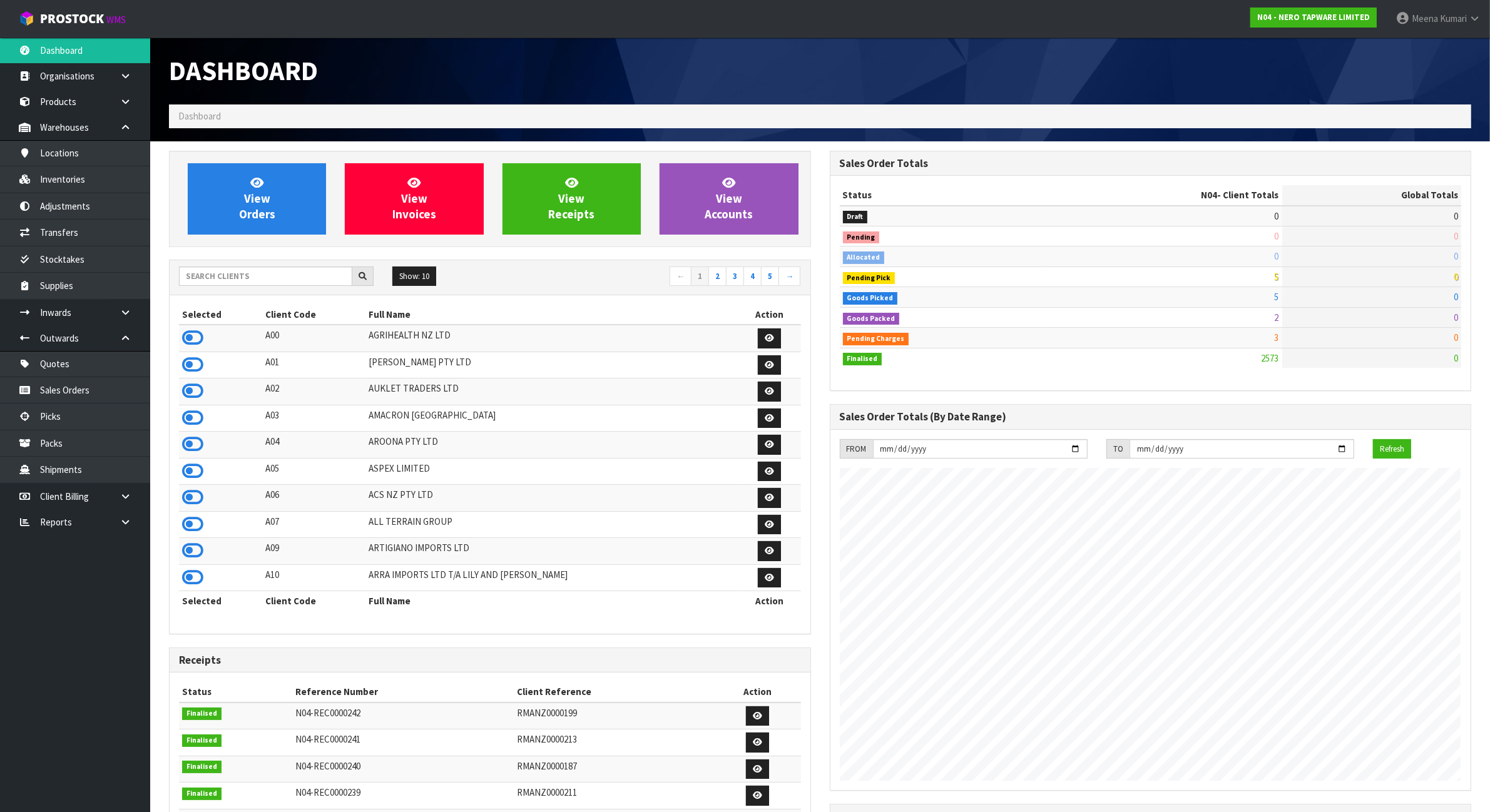
scroll to position [952, 660]
click at [299, 273] on input "text" at bounding box center [266, 276] width 174 height 20
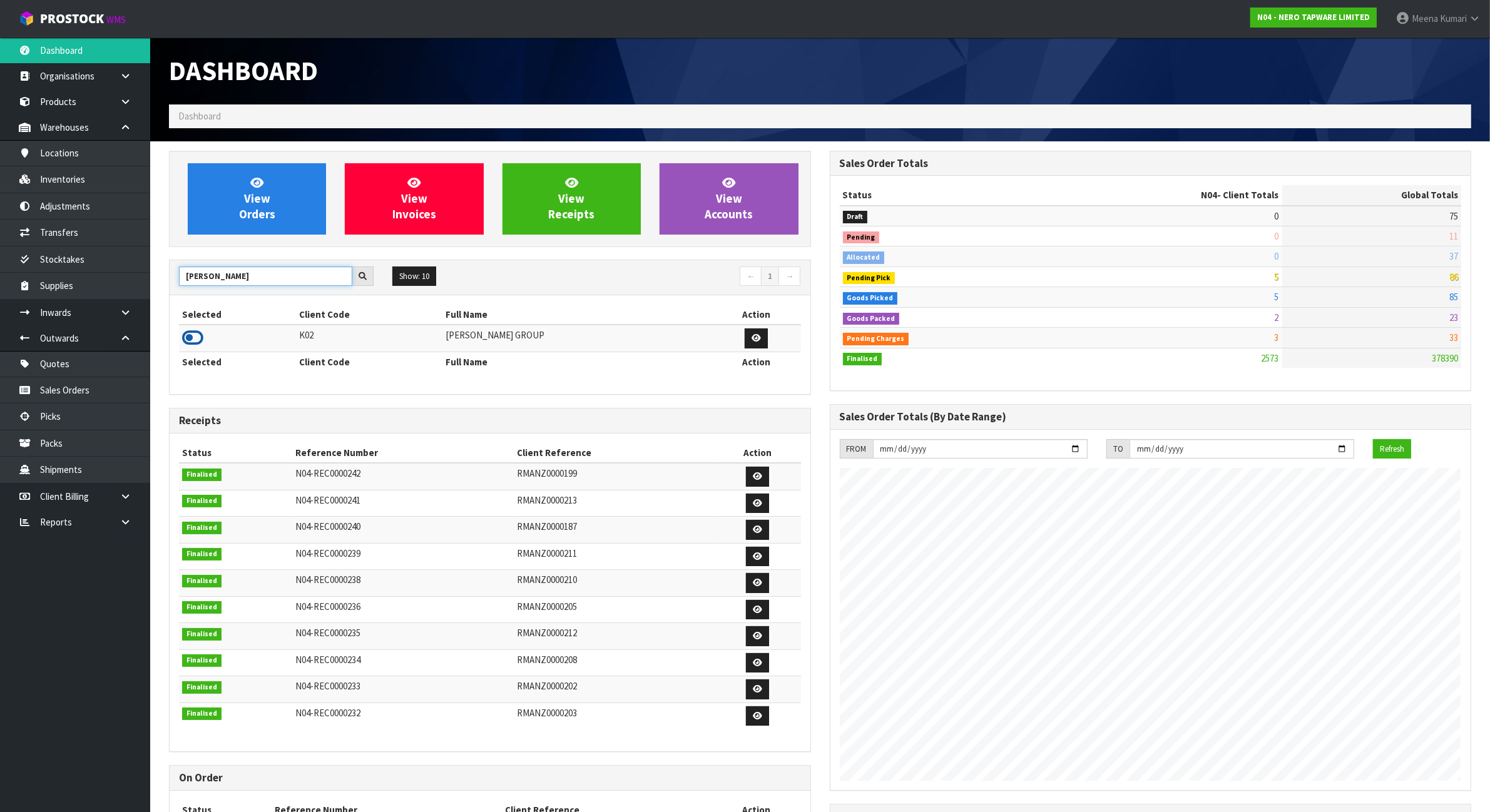
type input "KIRK"
click at [198, 338] on icon at bounding box center [192, 338] width 22 height 19
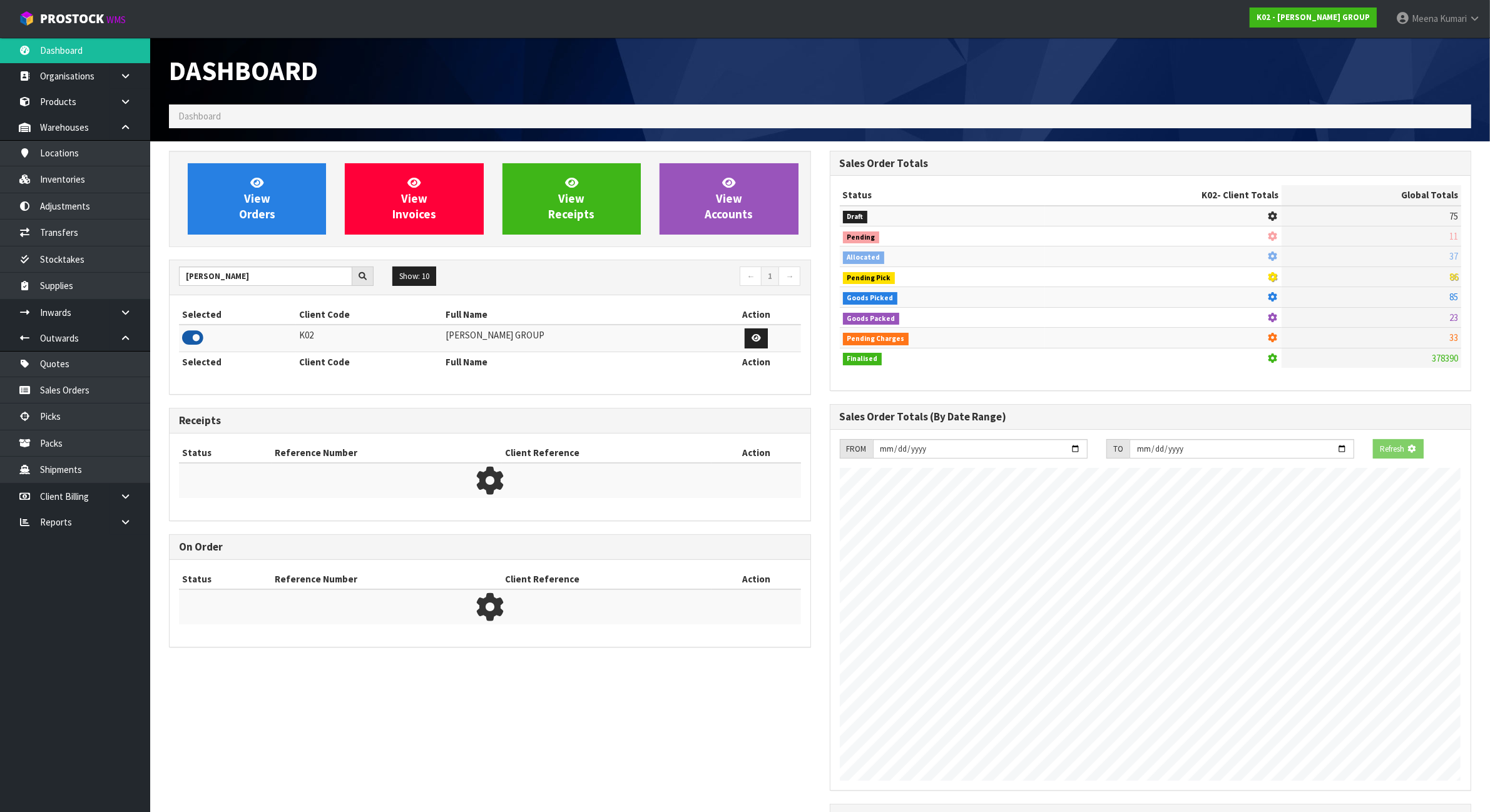
scroll to position [625063, 625270]
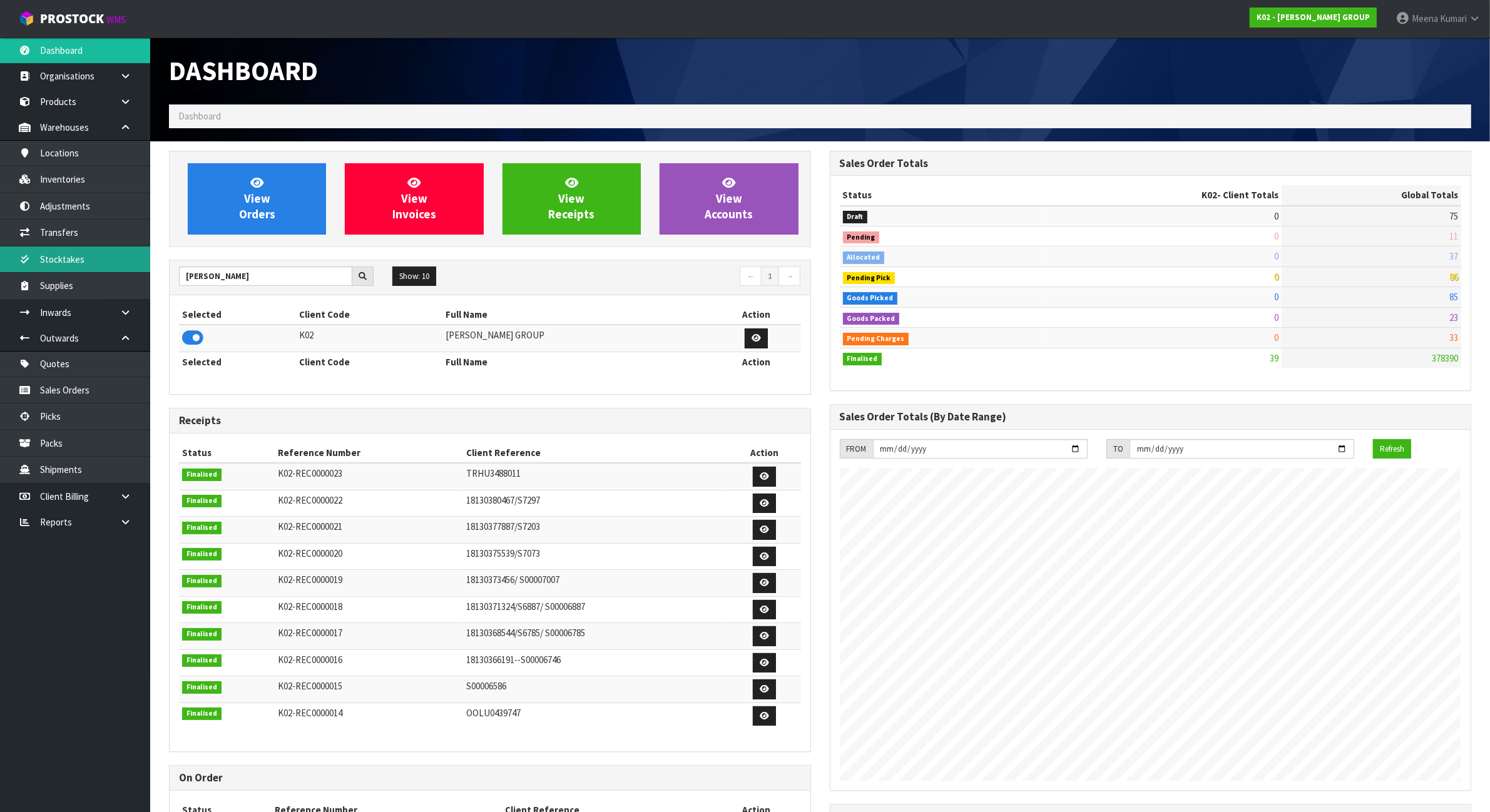
click at [95, 256] on link "Stocktakes" at bounding box center [75, 259] width 150 height 25
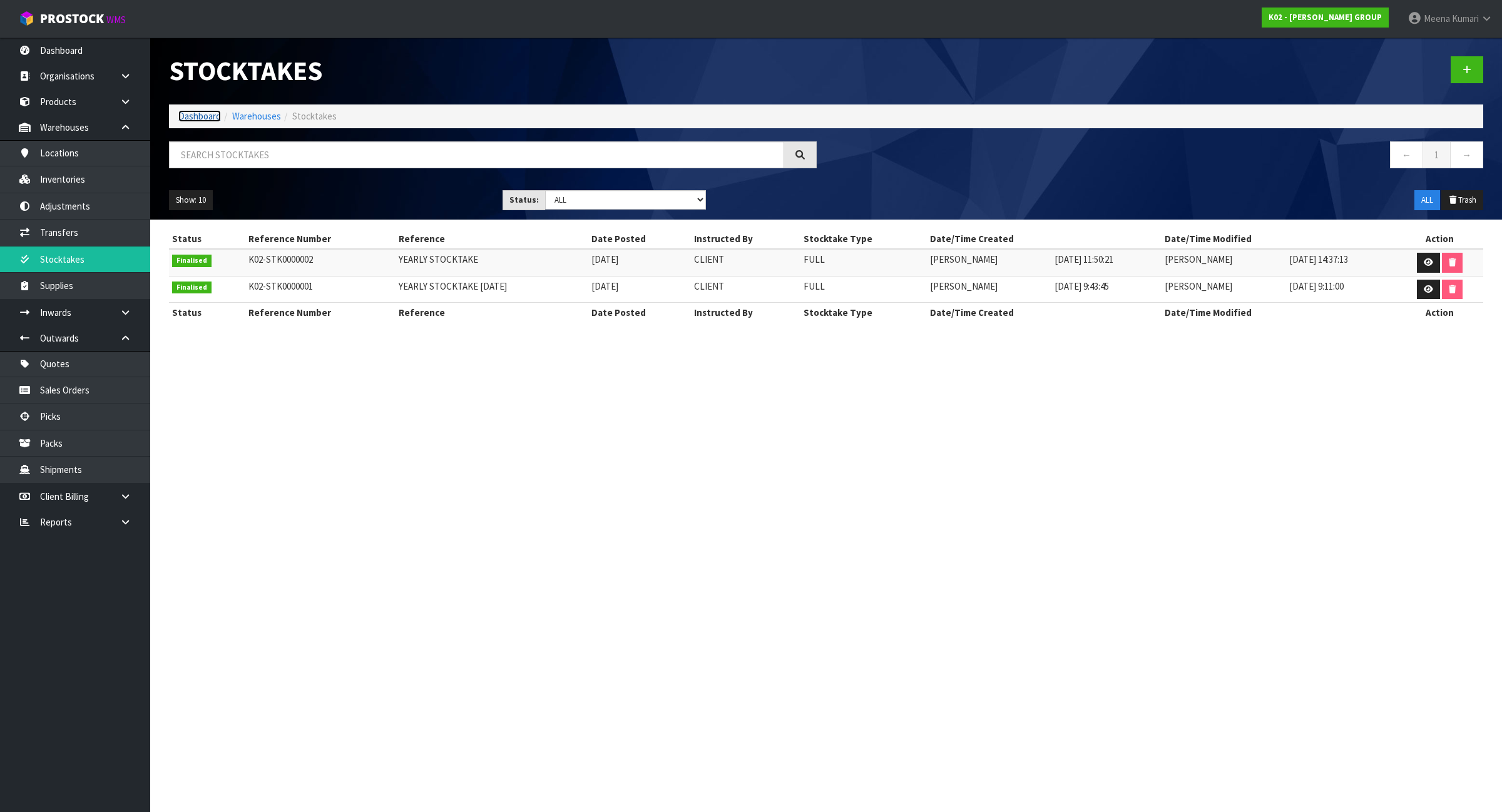
click at [204, 117] on link "Dashboard" at bounding box center [199, 115] width 42 height 12
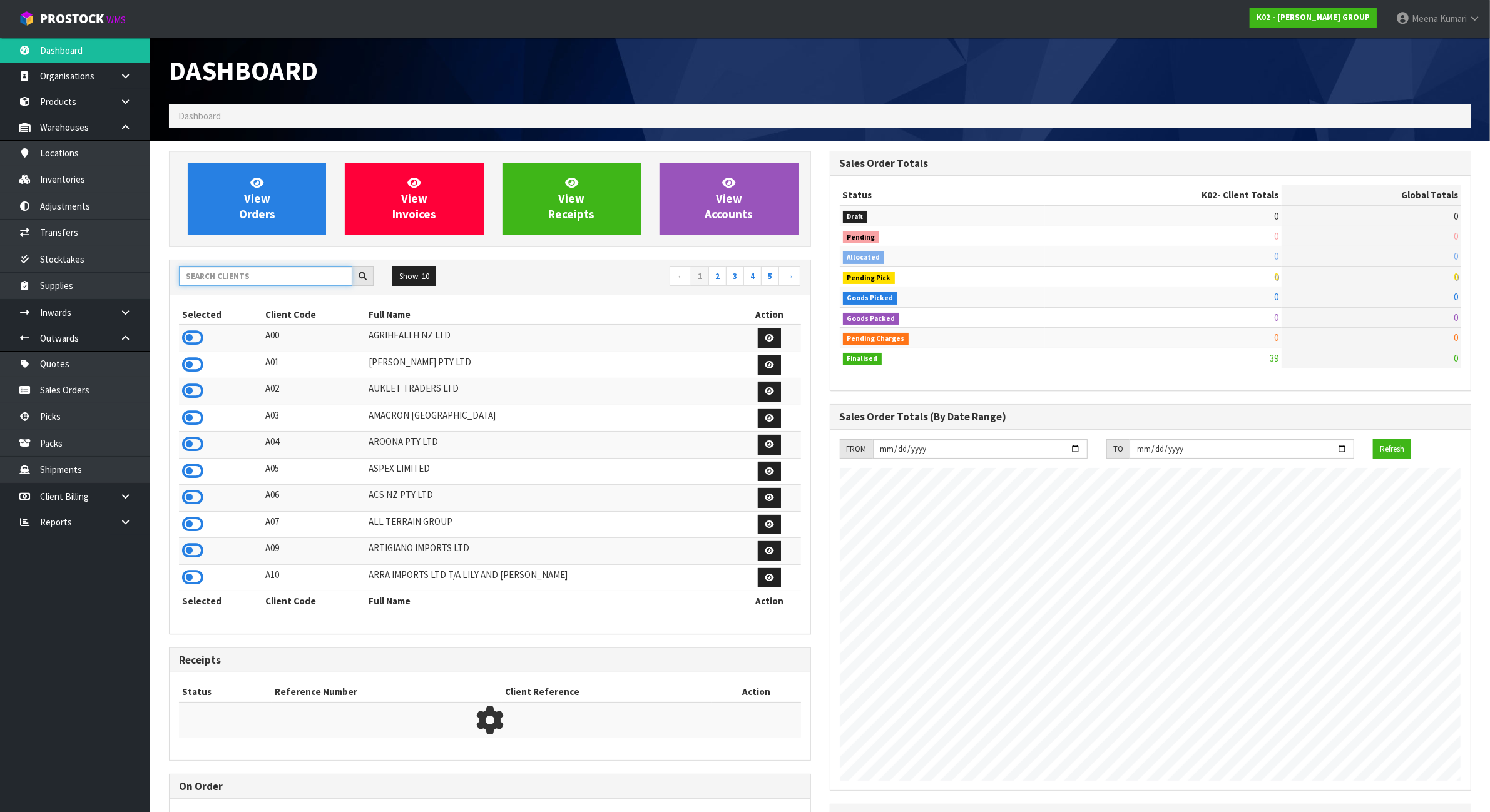
click at [238, 277] on input "text" at bounding box center [266, 276] width 174 height 20
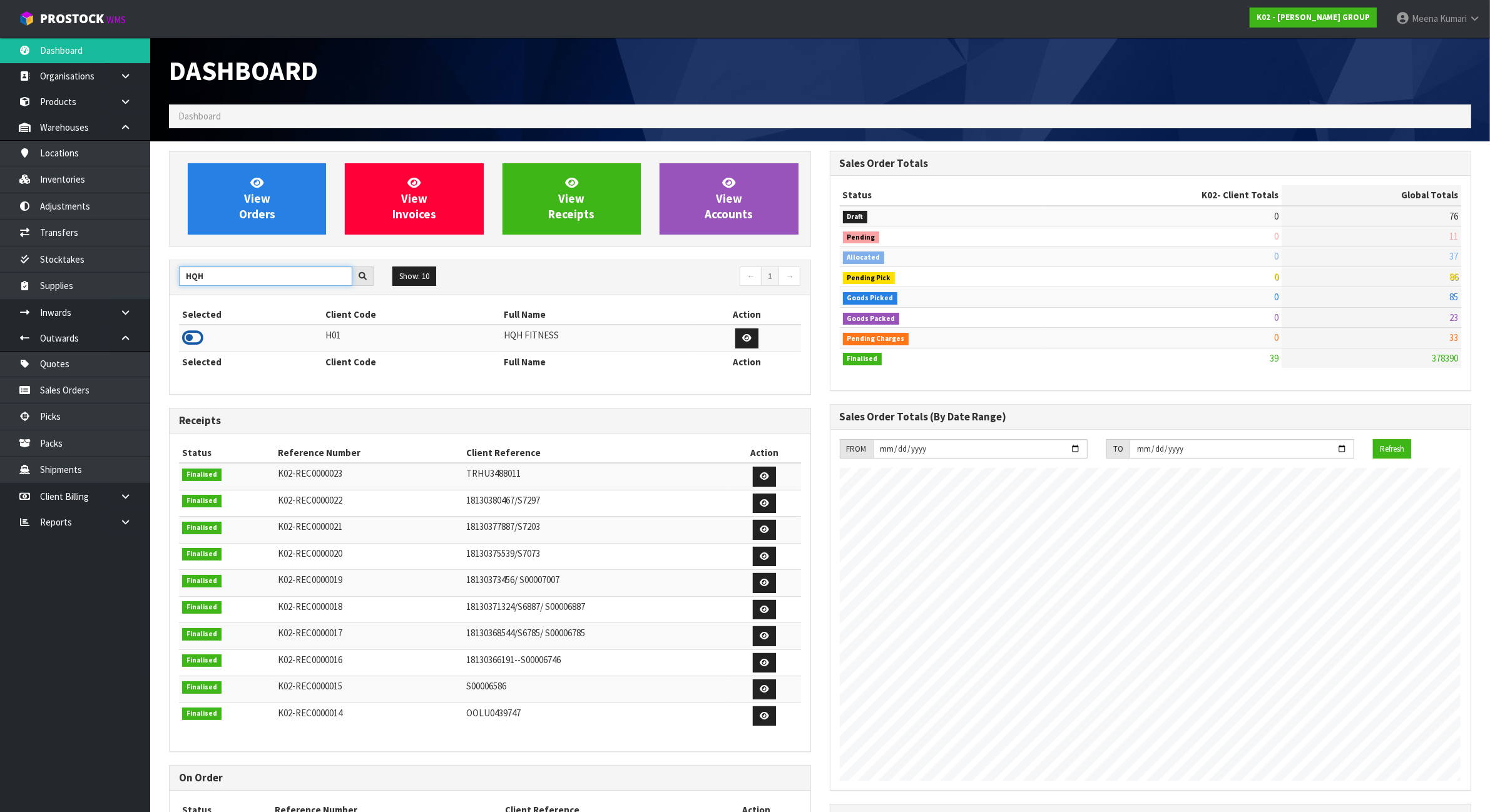
type input "HQH"
click at [192, 337] on icon at bounding box center [192, 338] width 22 height 19
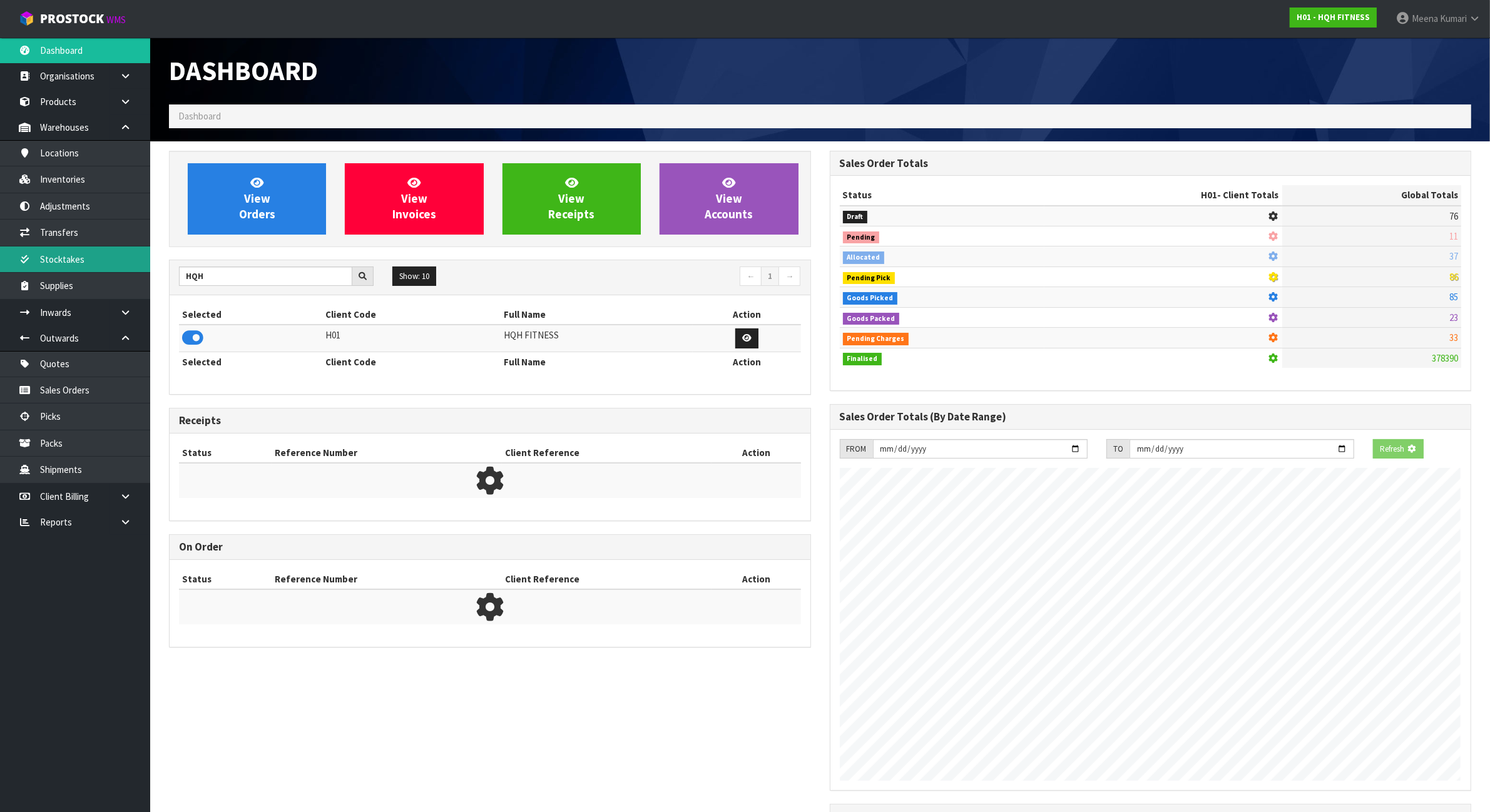
click at [101, 255] on link "Stocktakes" at bounding box center [75, 259] width 150 height 25
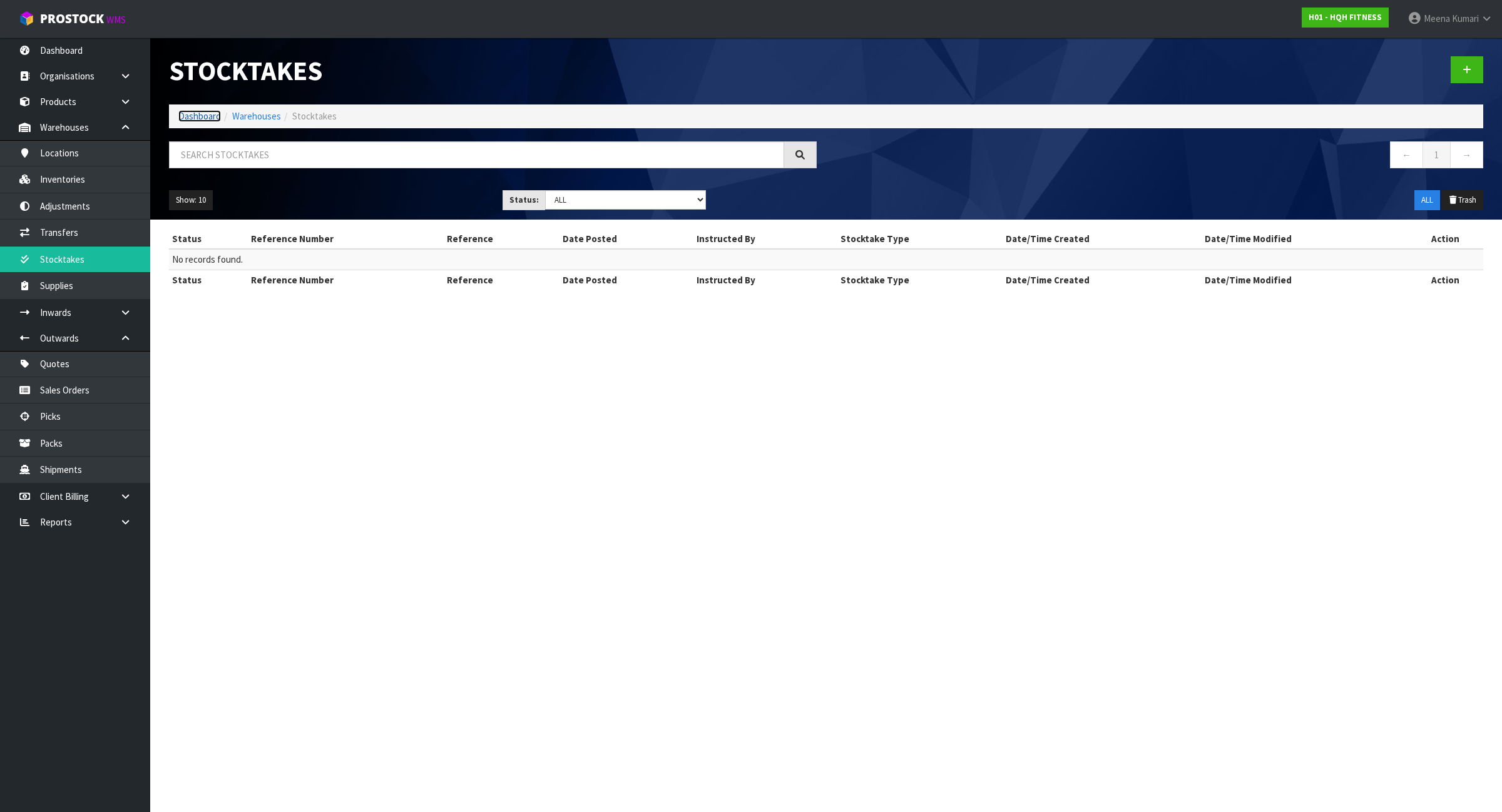
click at [210, 119] on link "Dashboard" at bounding box center [199, 115] width 42 height 12
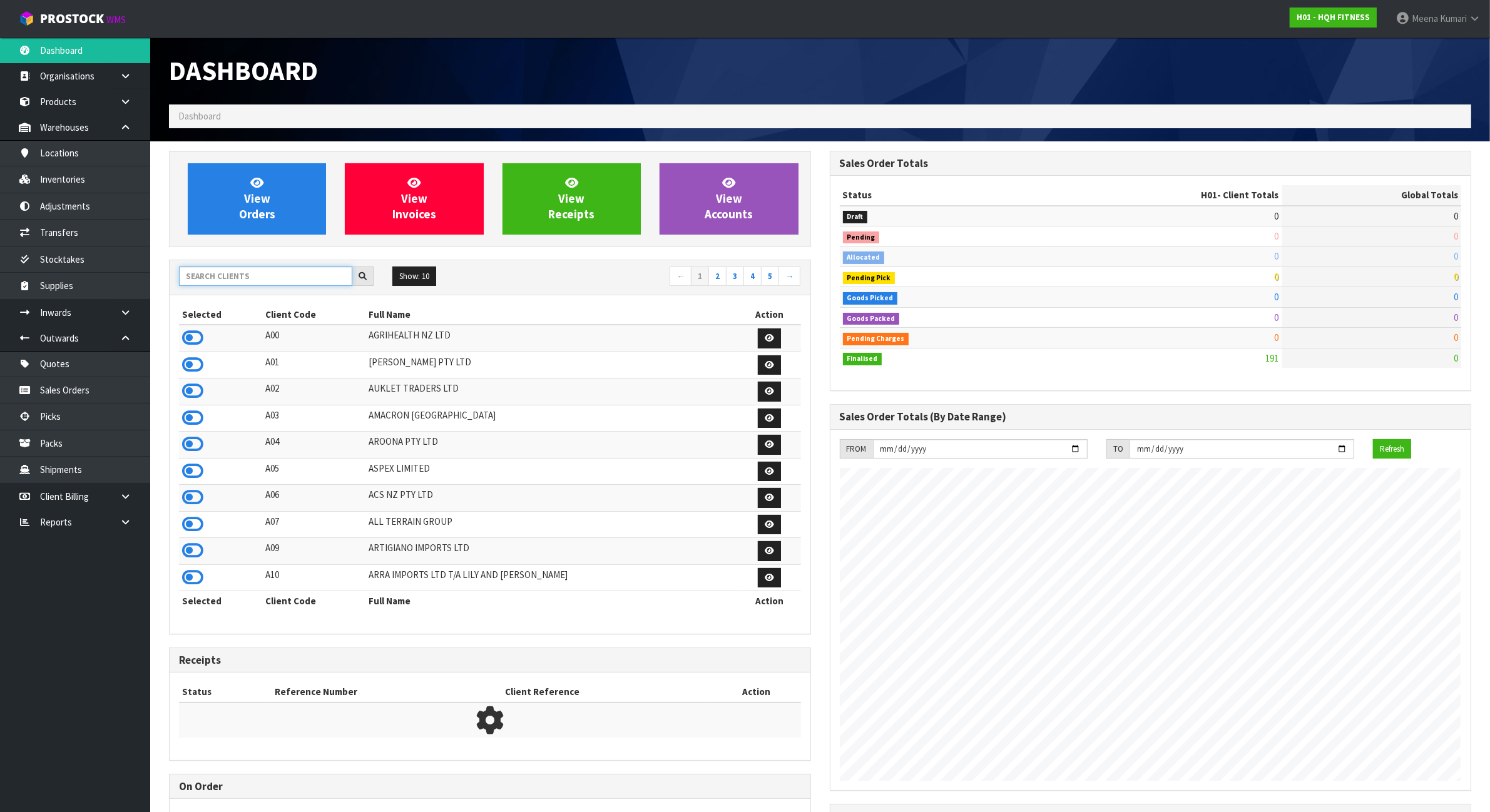
click at [244, 281] on input "text" at bounding box center [266, 276] width 174 height 20
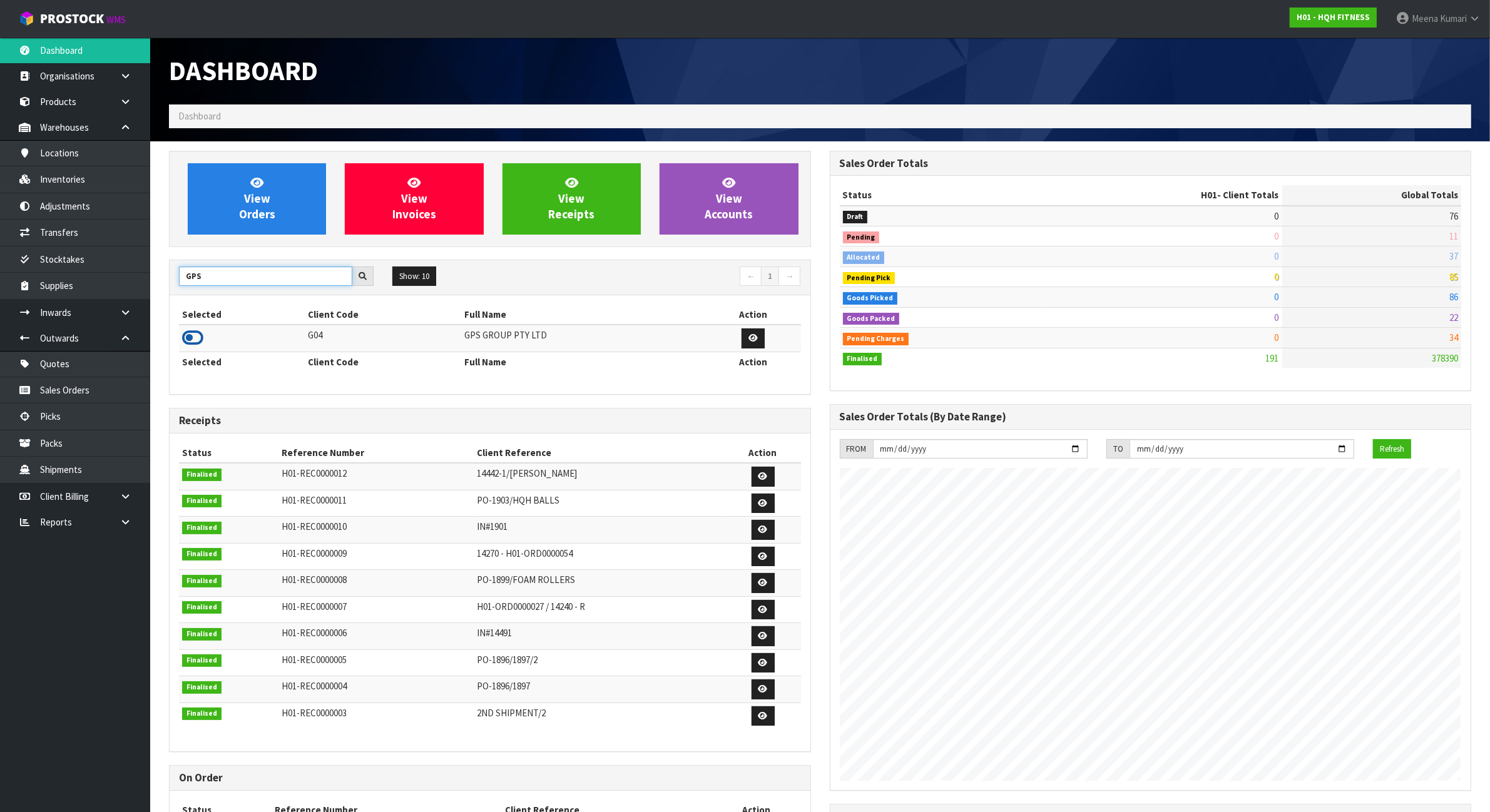
type input "GPS"
click at [196, 335] on icon at bounding box center [192, 338] width 22 height 19
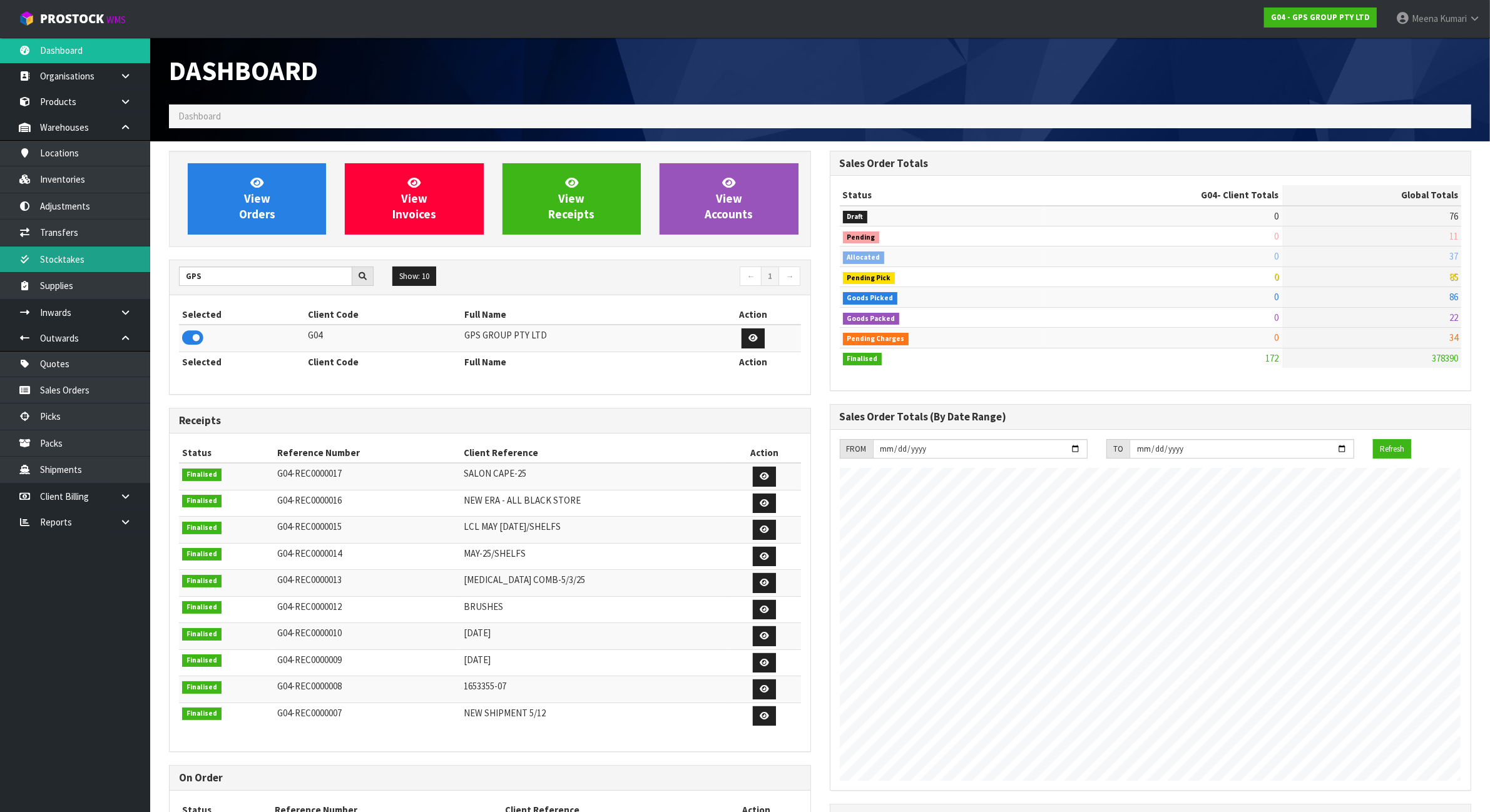
click at [91, 261] on link "Stocktakes" at bounding box center [75, 259] width 150 height 25
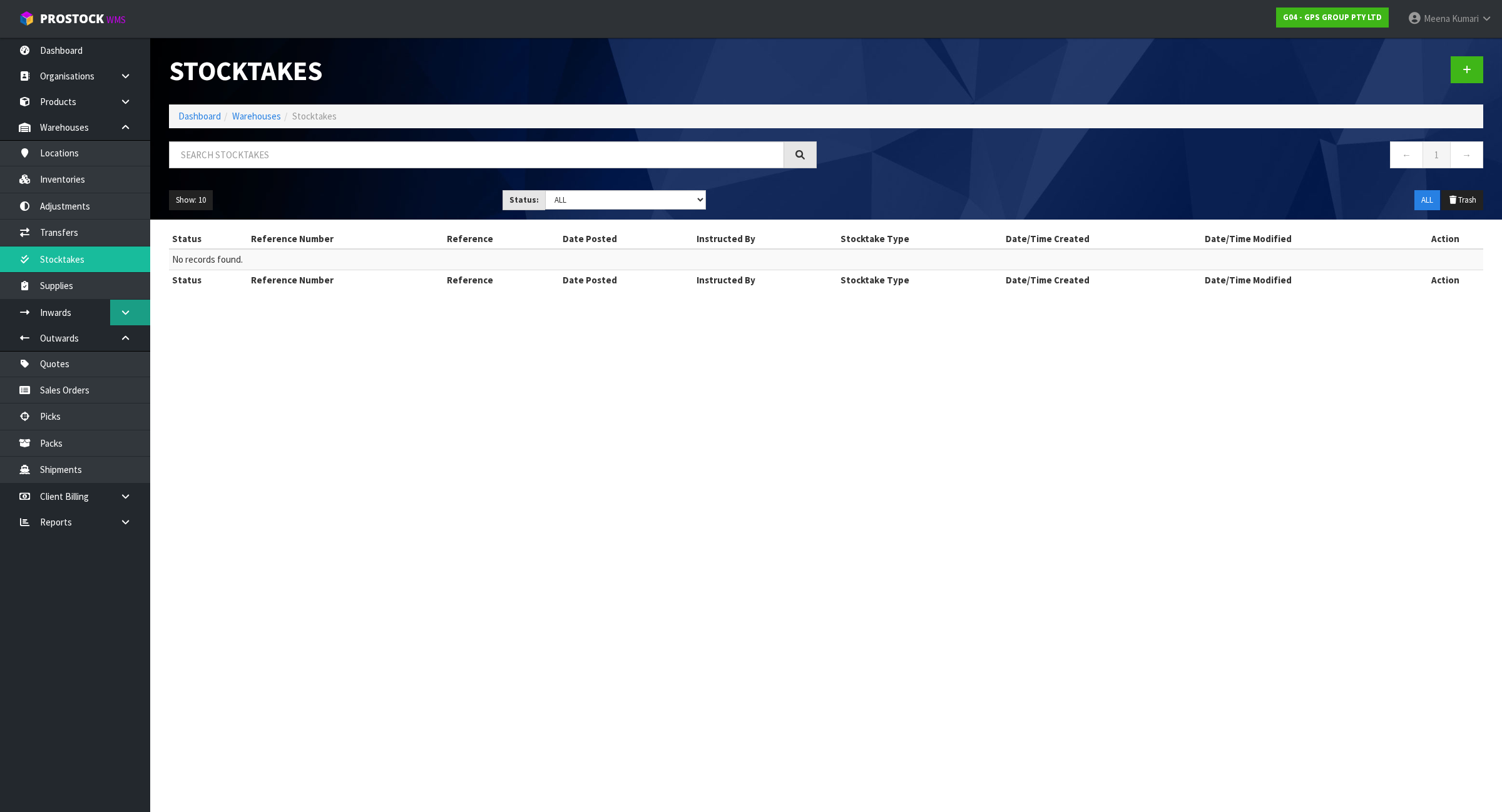
click at [127, 314] on icon at bounding box center [125, 313] width 12 height 9
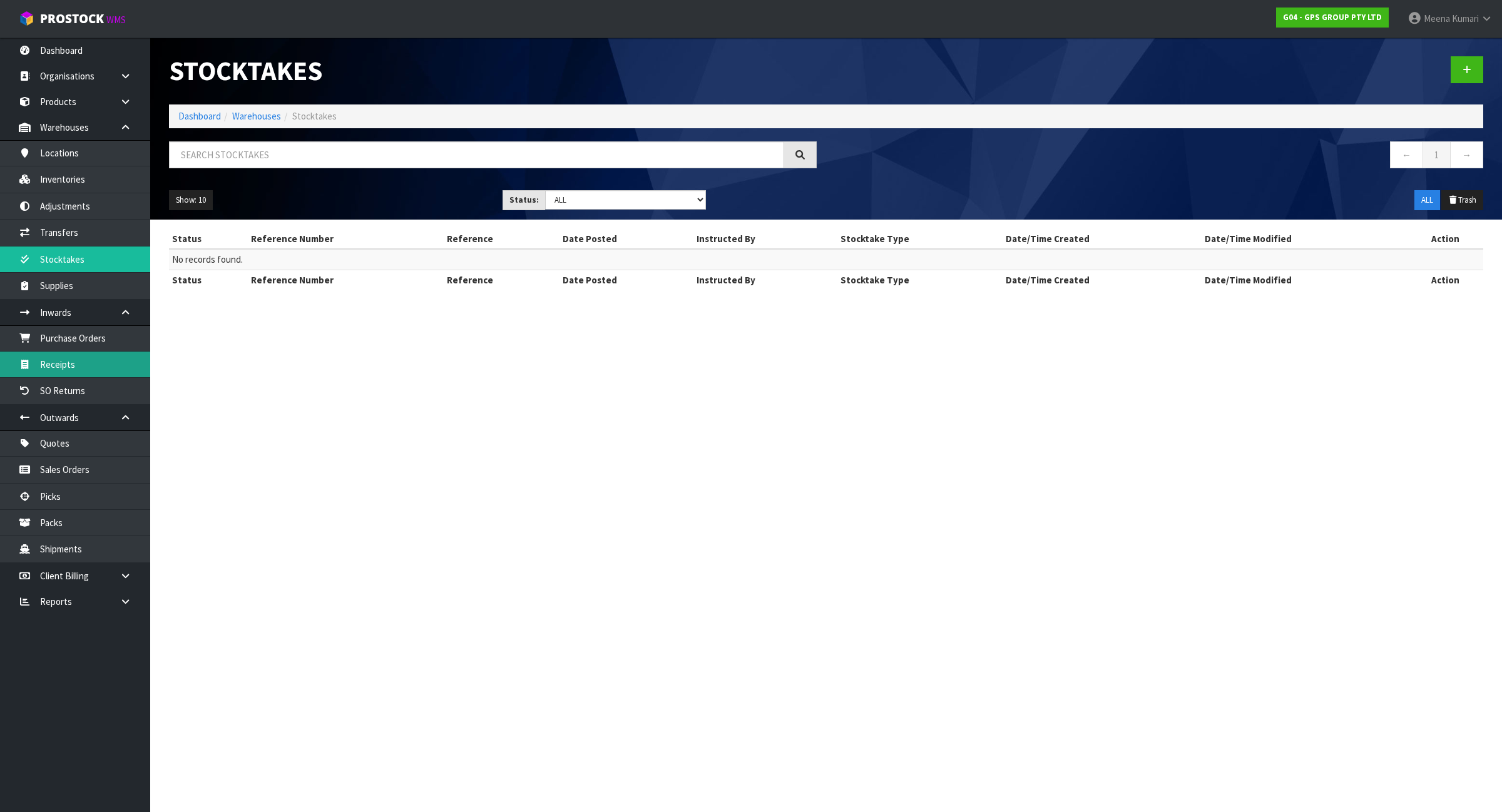
click at [117, 367] on link "Receipts" at bounding box center [75, 364] width 150 height 25
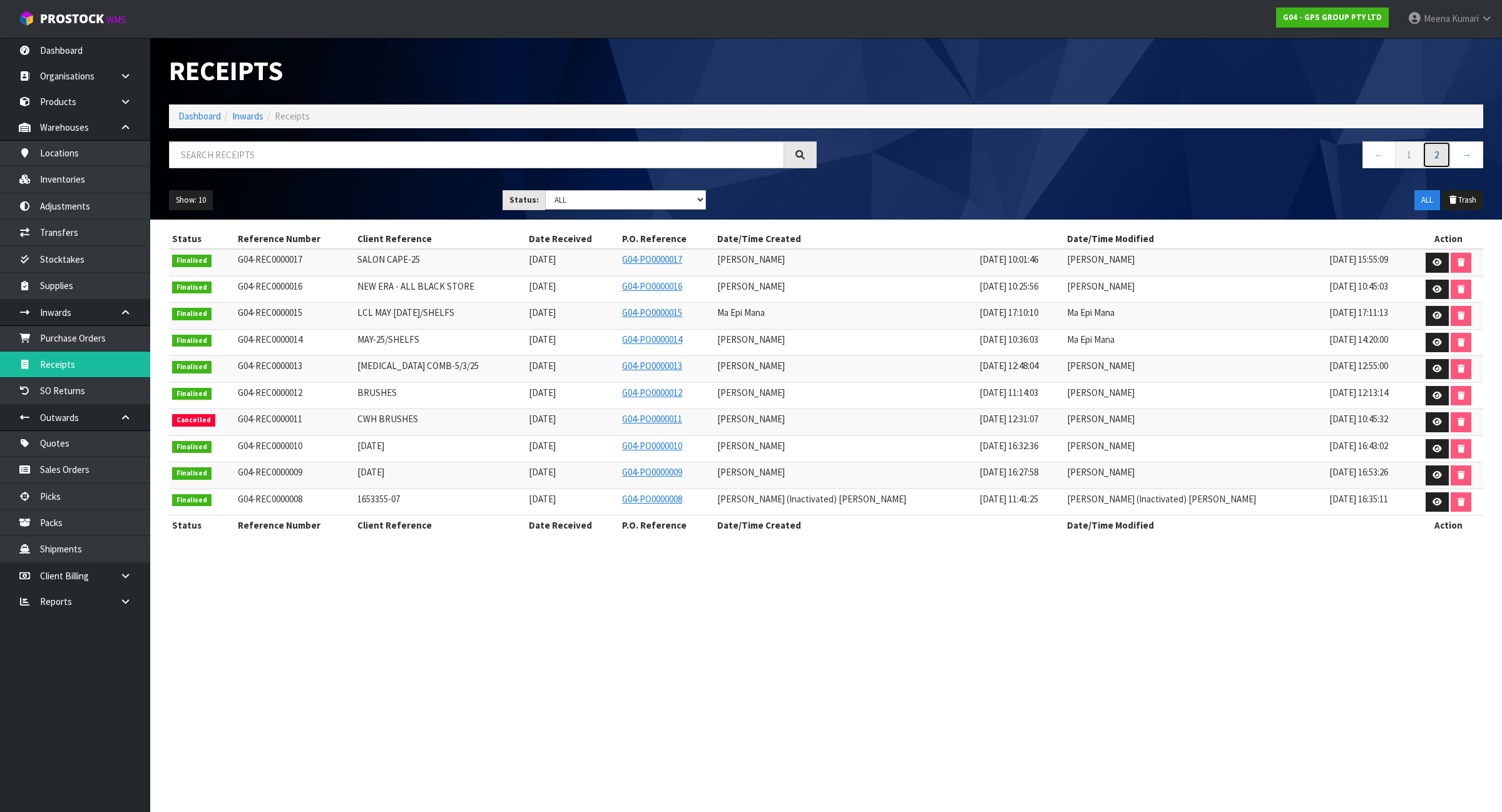
click at [1443, 151] on link "2" at bounding box center [1436, 155] width 28 height 27
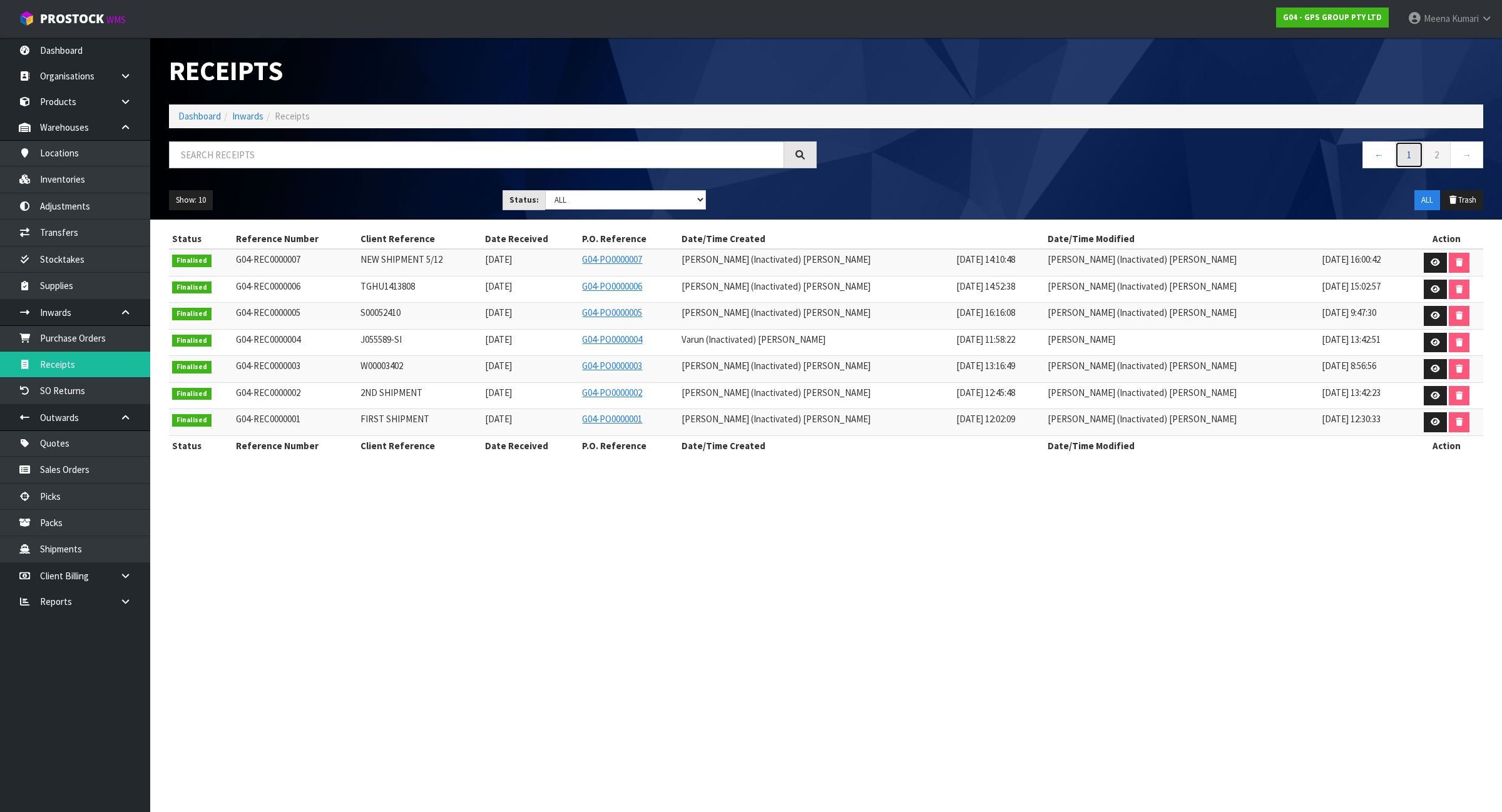
click at [1408, 161] on link "1" at bounding box center [1409, 155] width 28 height 27
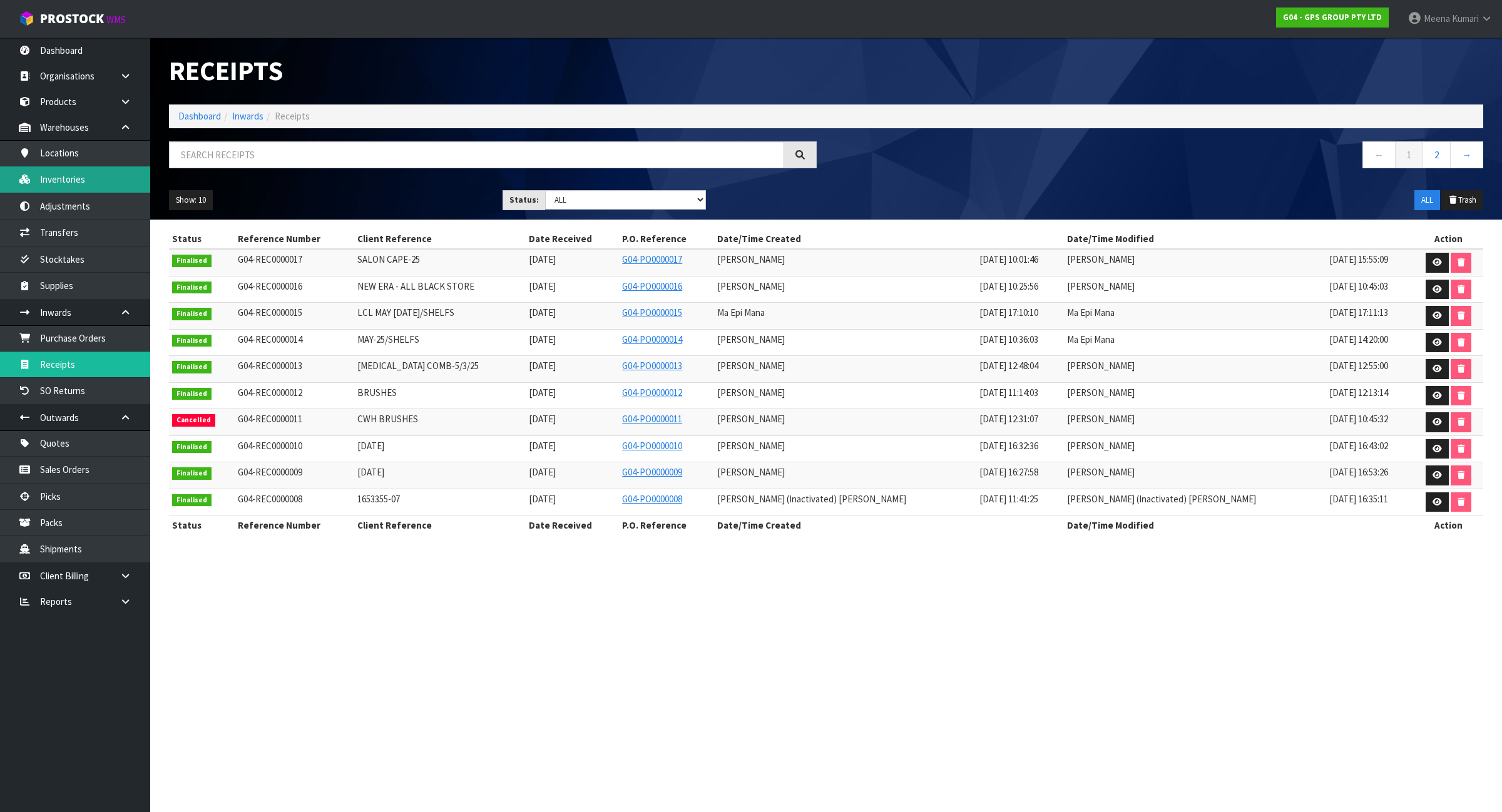
click at [97, 178] on link "Inventories" at bounding box center [75, 178] width 150 height 25
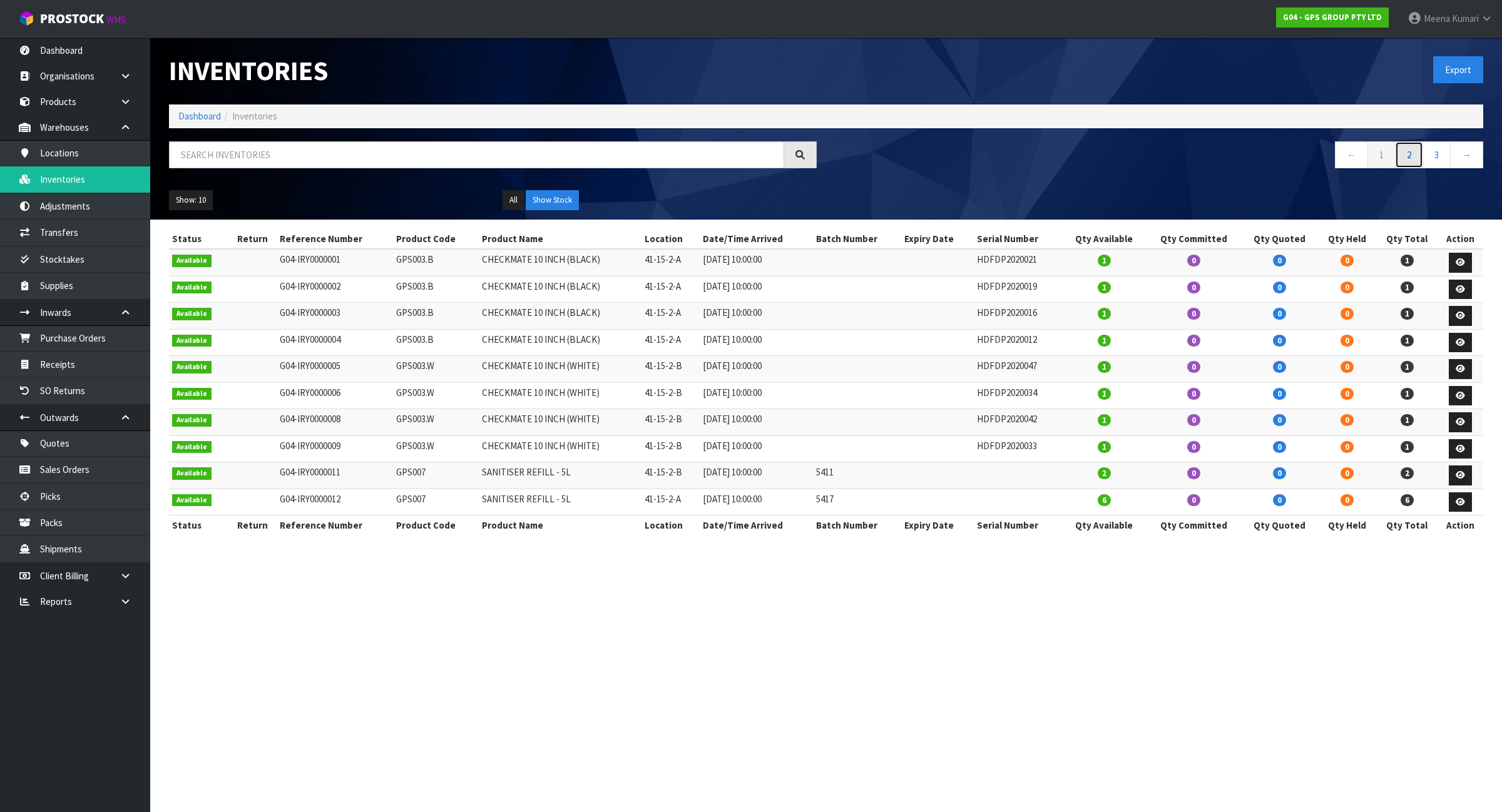
click at [1418, 162] on link "2" at bounding box center [1409, 155] width 28 height 27
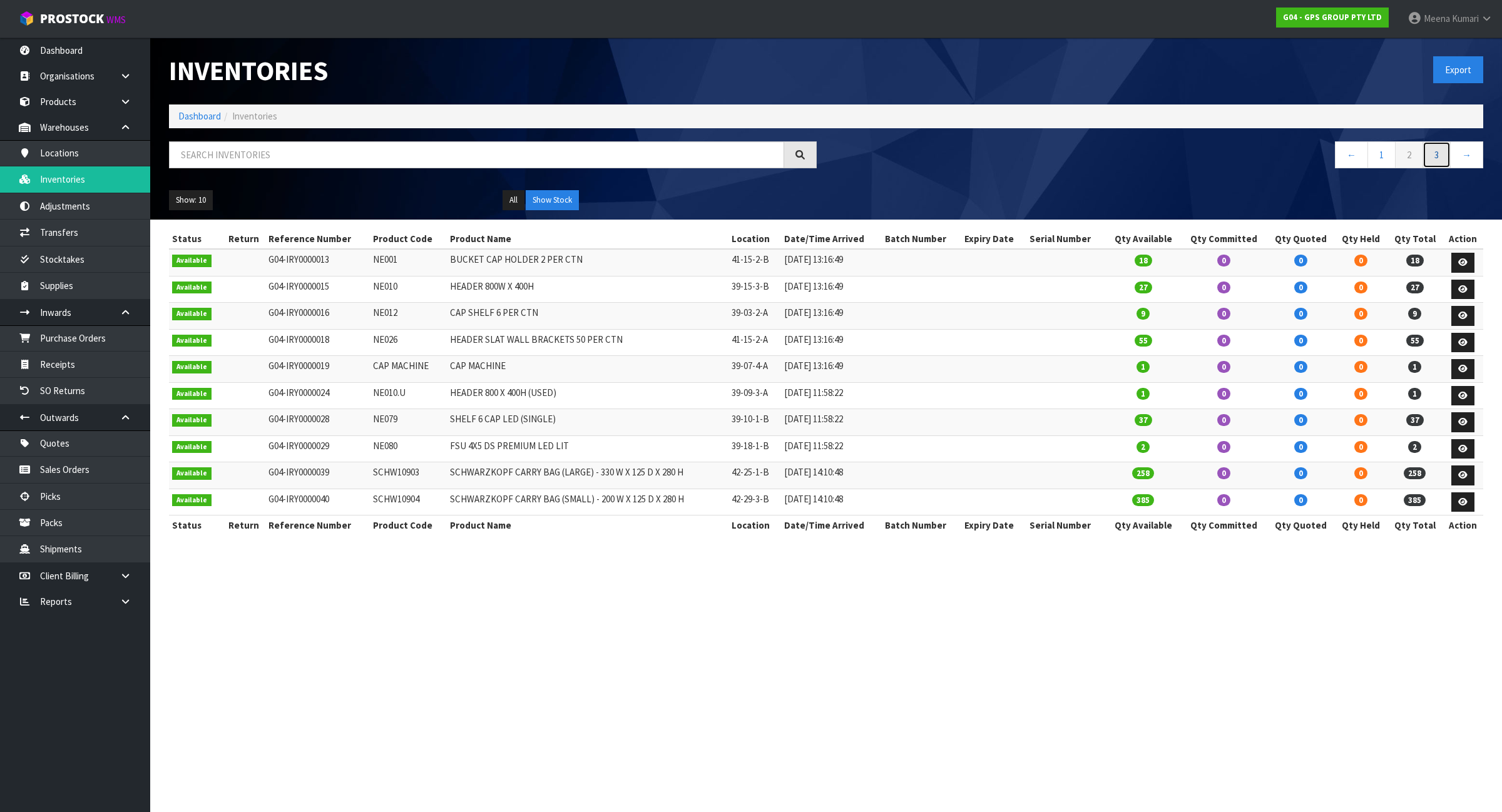
click at [1428, 161] on link "3" at bounding box center [1436, 155] width 28 height 27
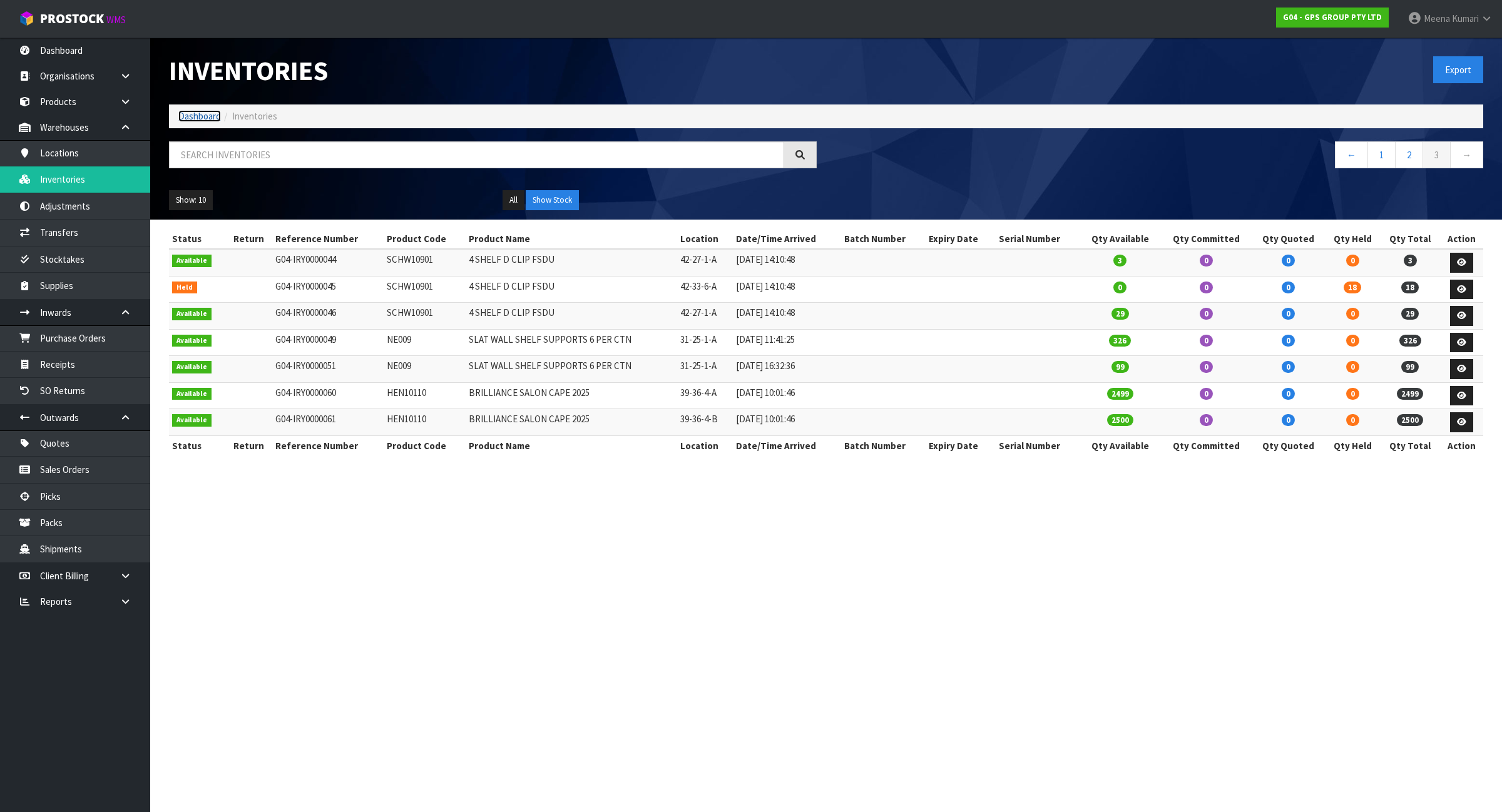
click at [192, 114] on link "Dashboard" at bounding box center [199, 115] width 42 height 12
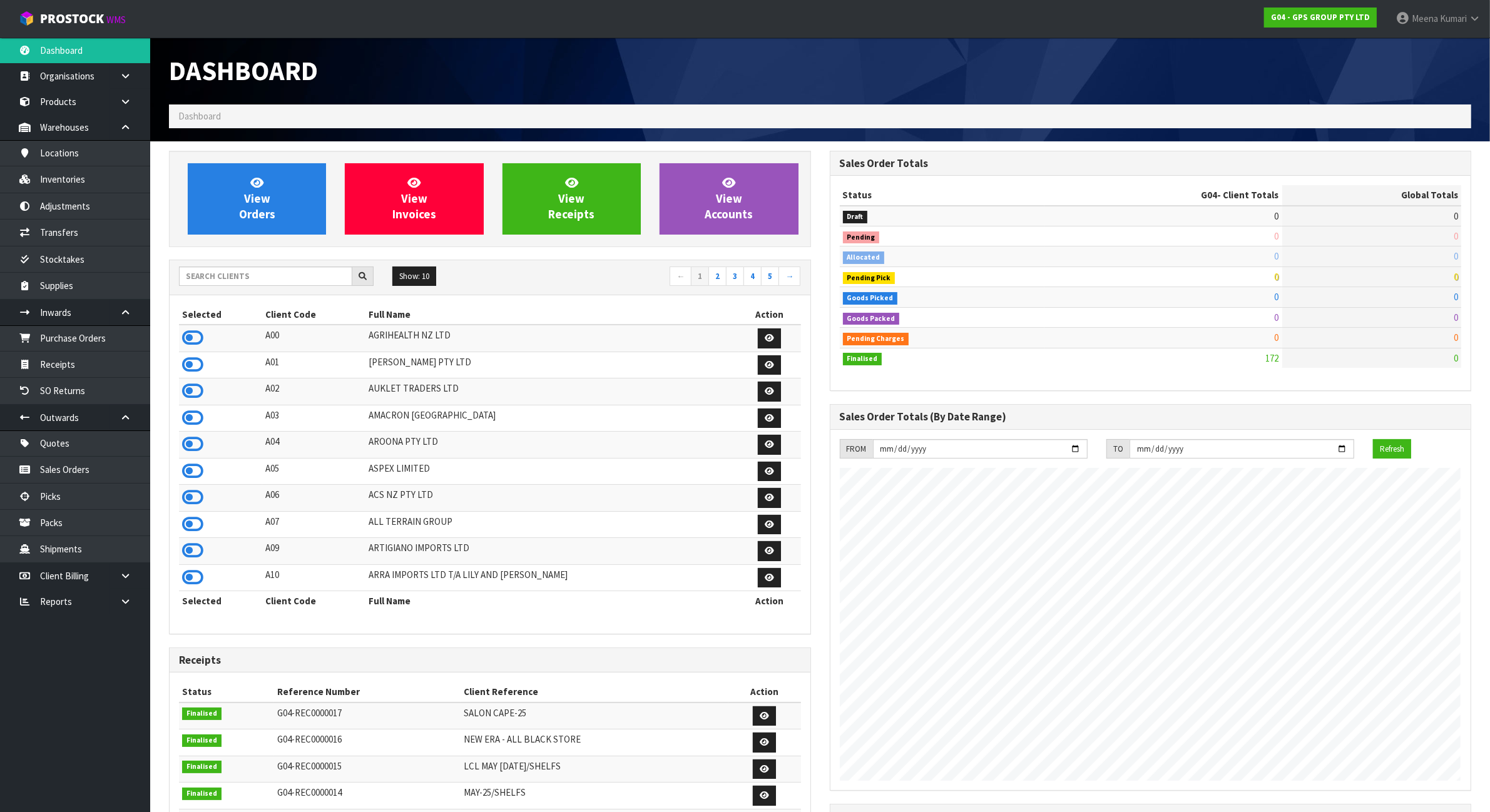
scroll to position [767, 660]
click at [232, 274] on input "text" at bounding box center [266, 276] width 174 height 20
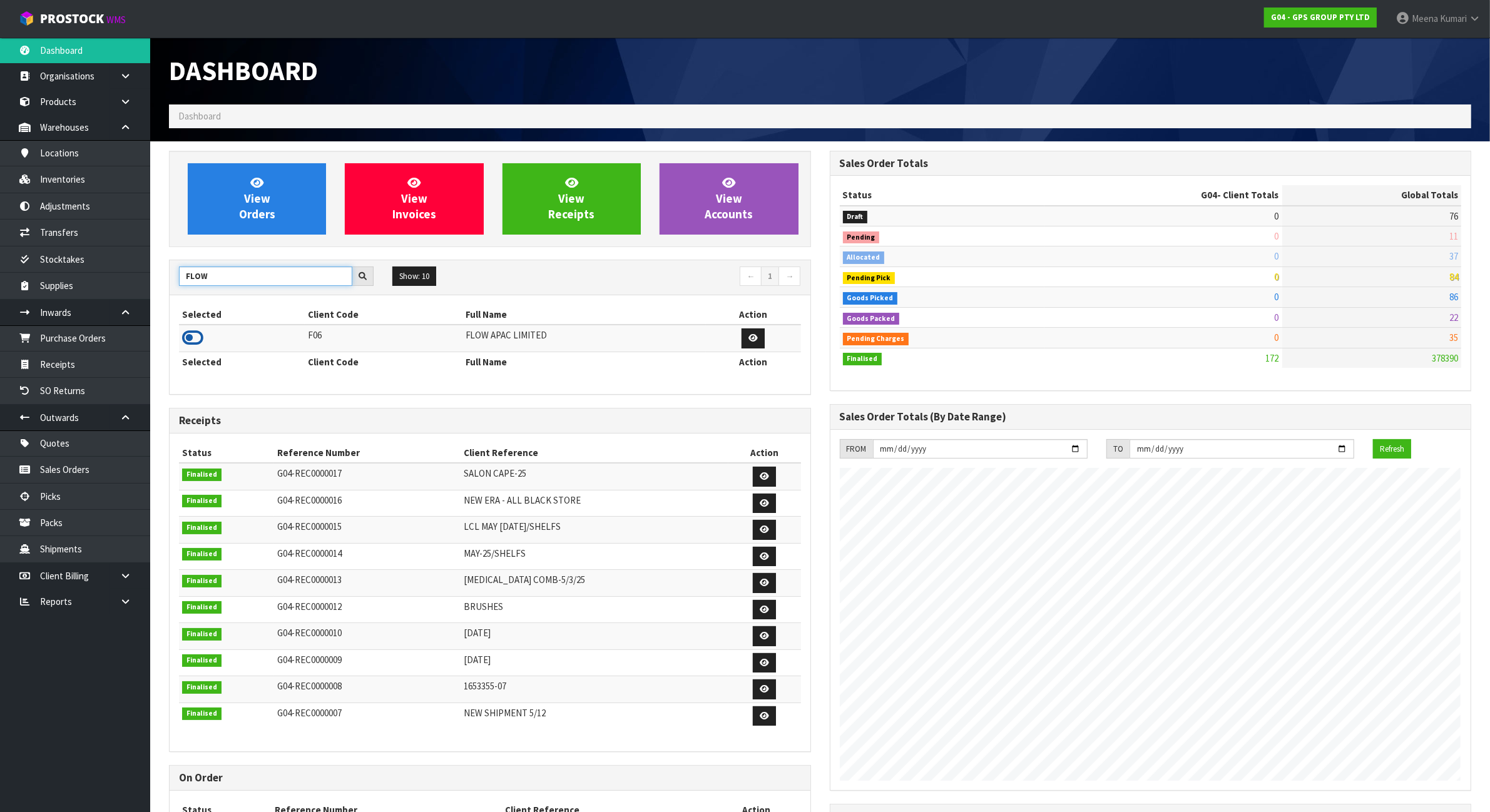
type input "FLOW"
click at [192, 340] on icon at bounding box center [192, 338] width 22 height 19
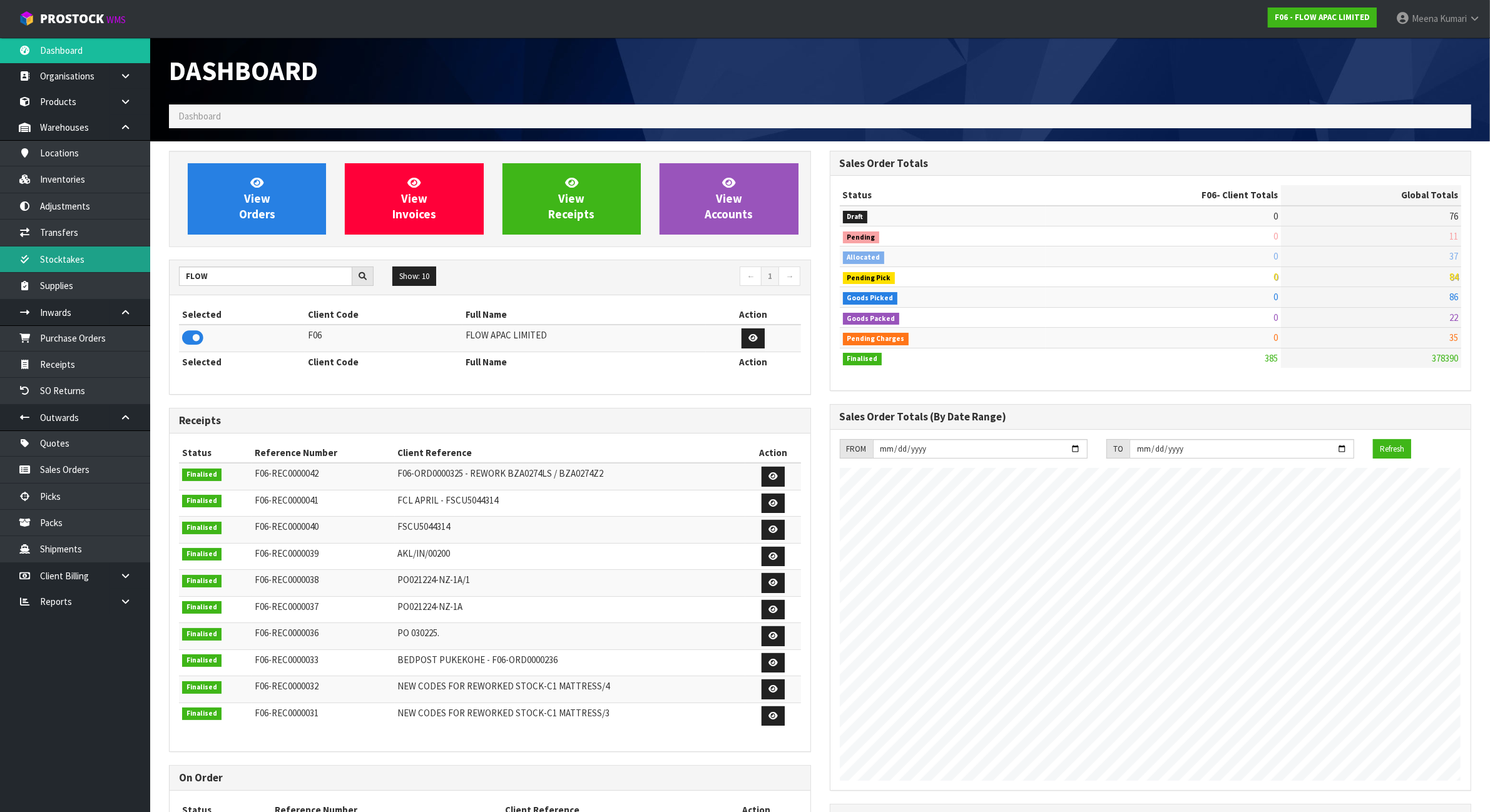
scroll to position [849, 660]
click at [57, 256] on link "Stocktakes" at bounding box center [75, 259] width 150 height 25
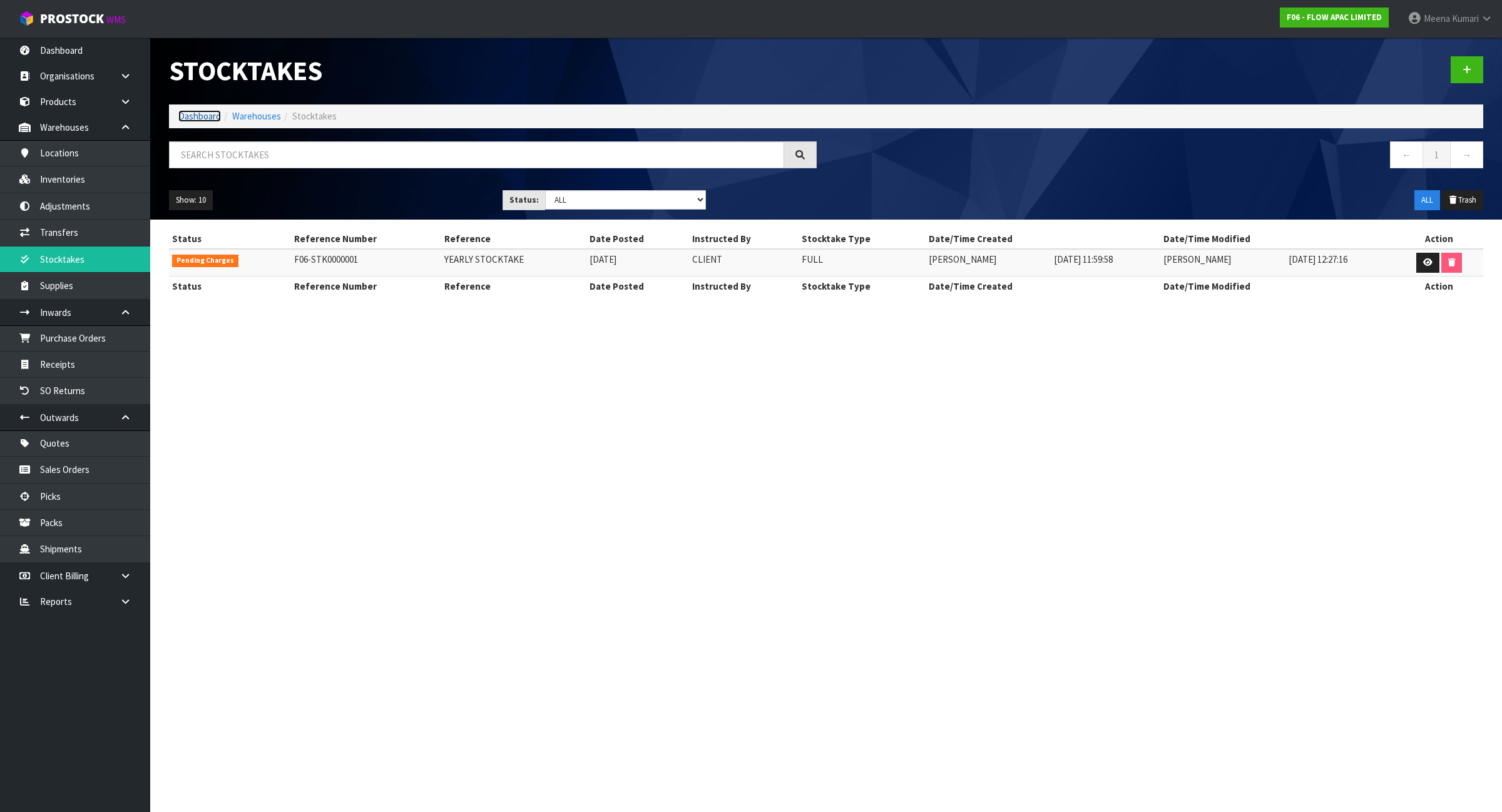
click at [207, 117] on link "Dashboard" at bounding box center [199, 115] width 42 height 12
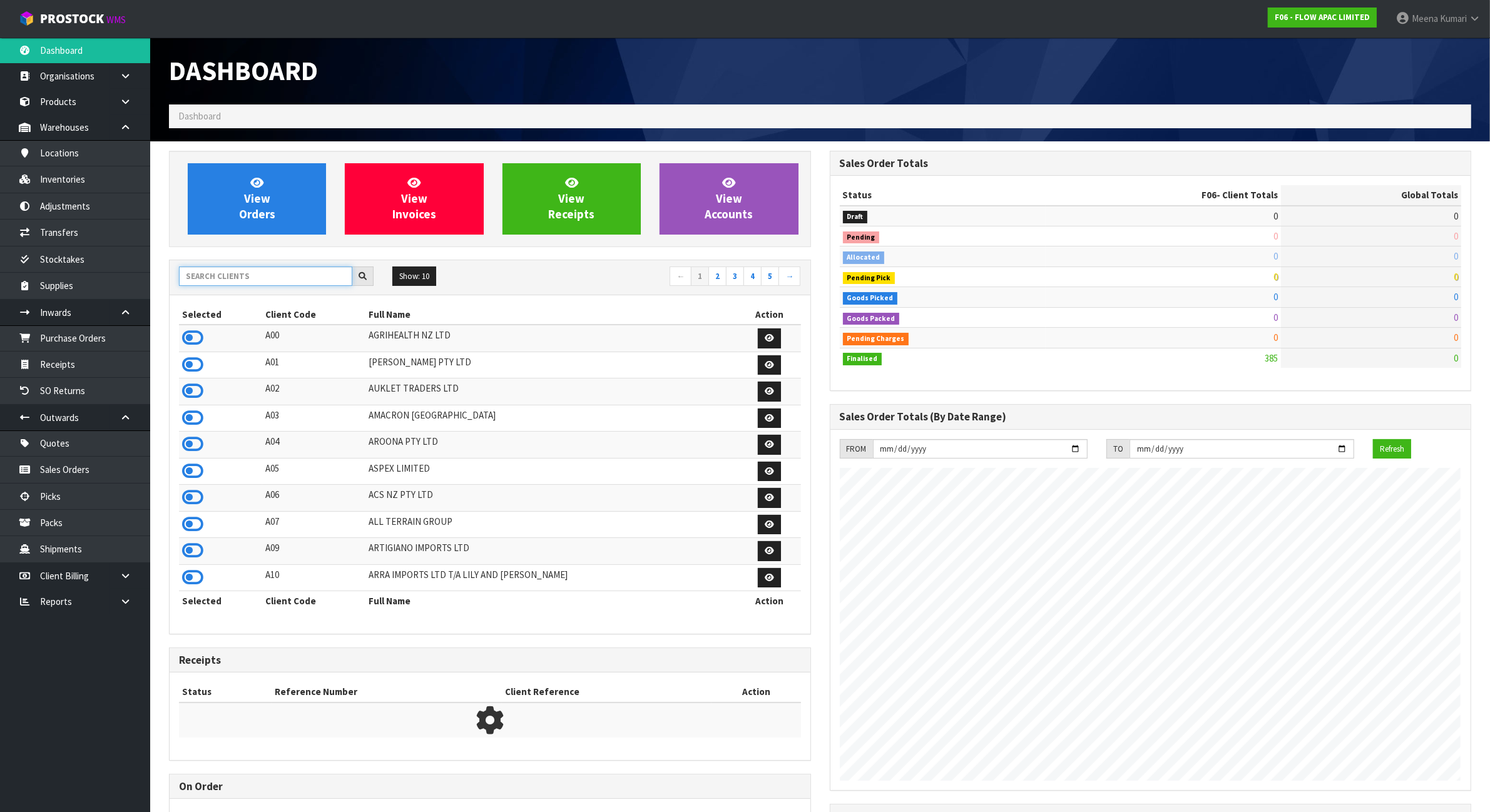
click at [239, 279] on input "text" at bounding box center [266, 276] width 174 height 20
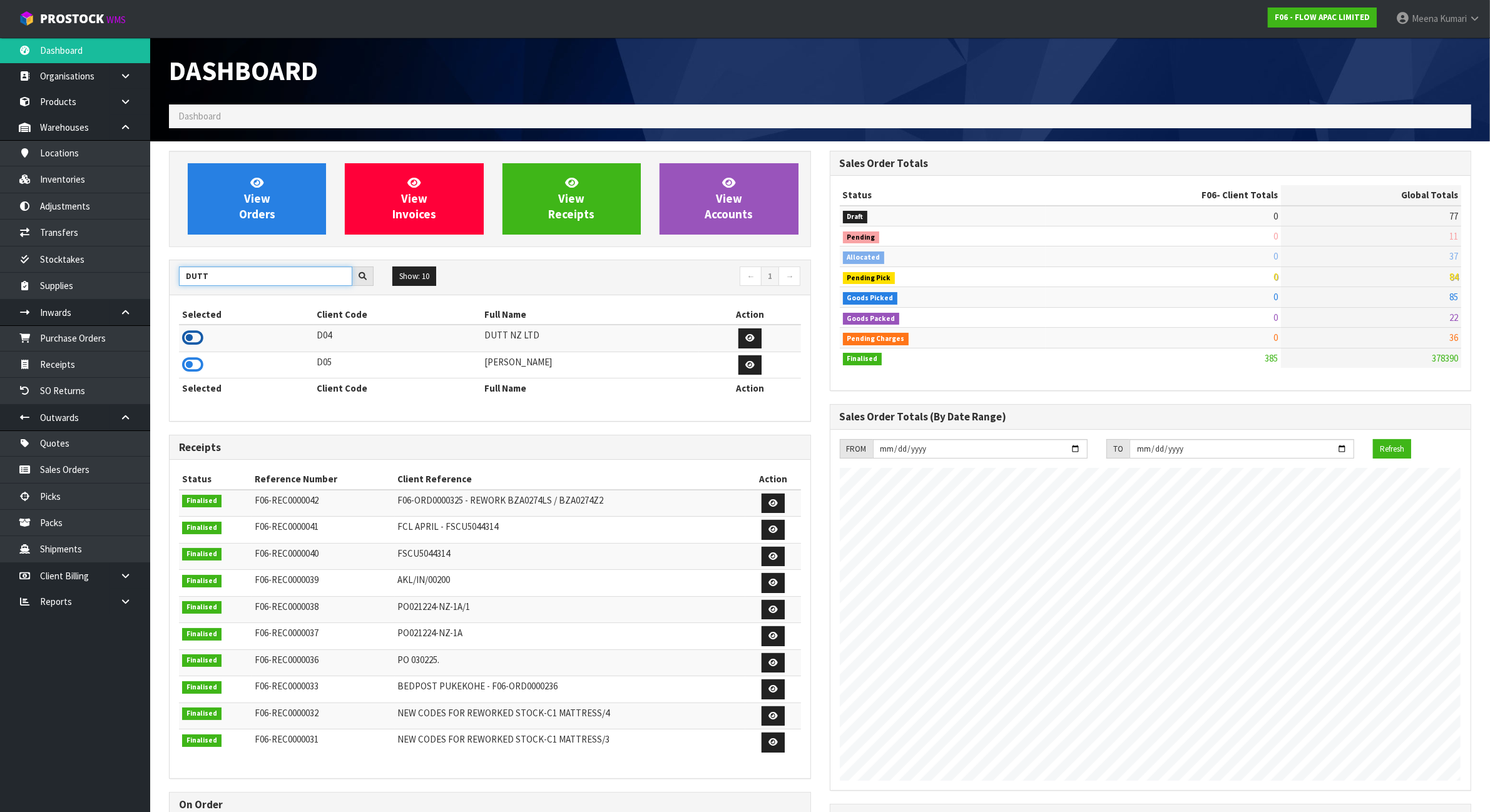
type input "DUTT"
click at [196, 341] on icon at bounding box center [192, 338] width 22 height 19
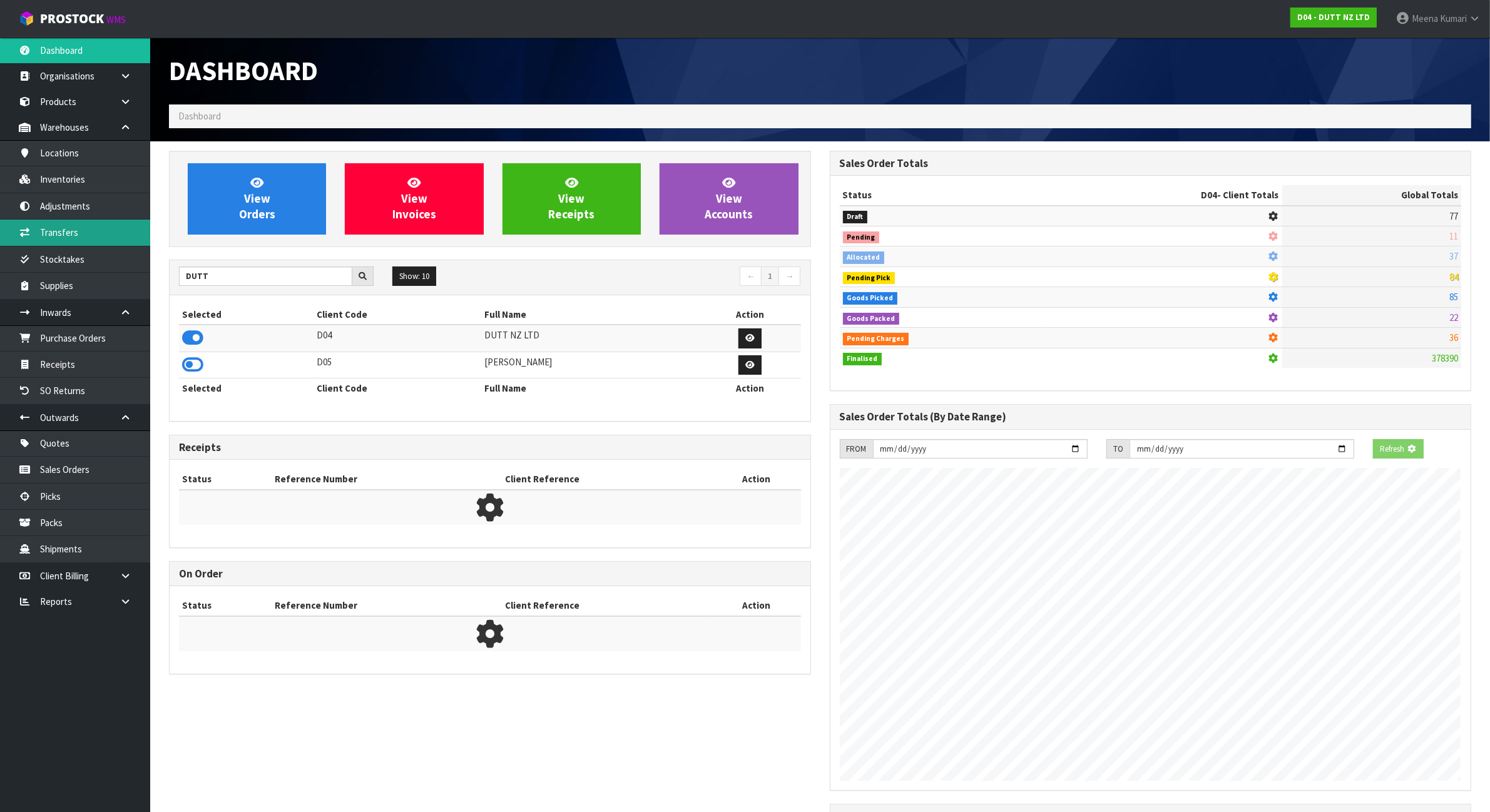
scroll to position [952, 660]
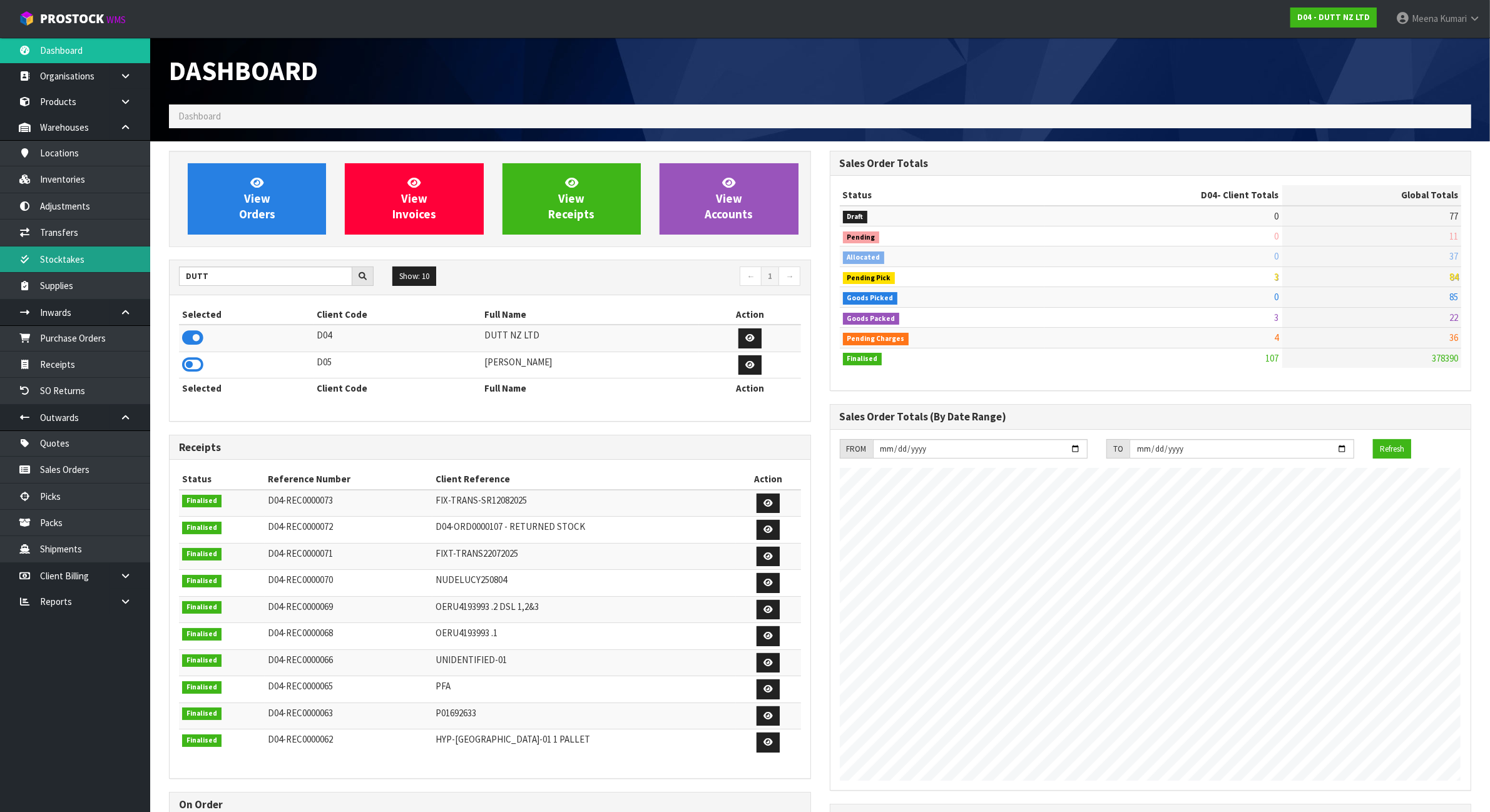
click at [89, 261] on link "Stocktakes" at bounding box center [75, 259] width 150 height 25
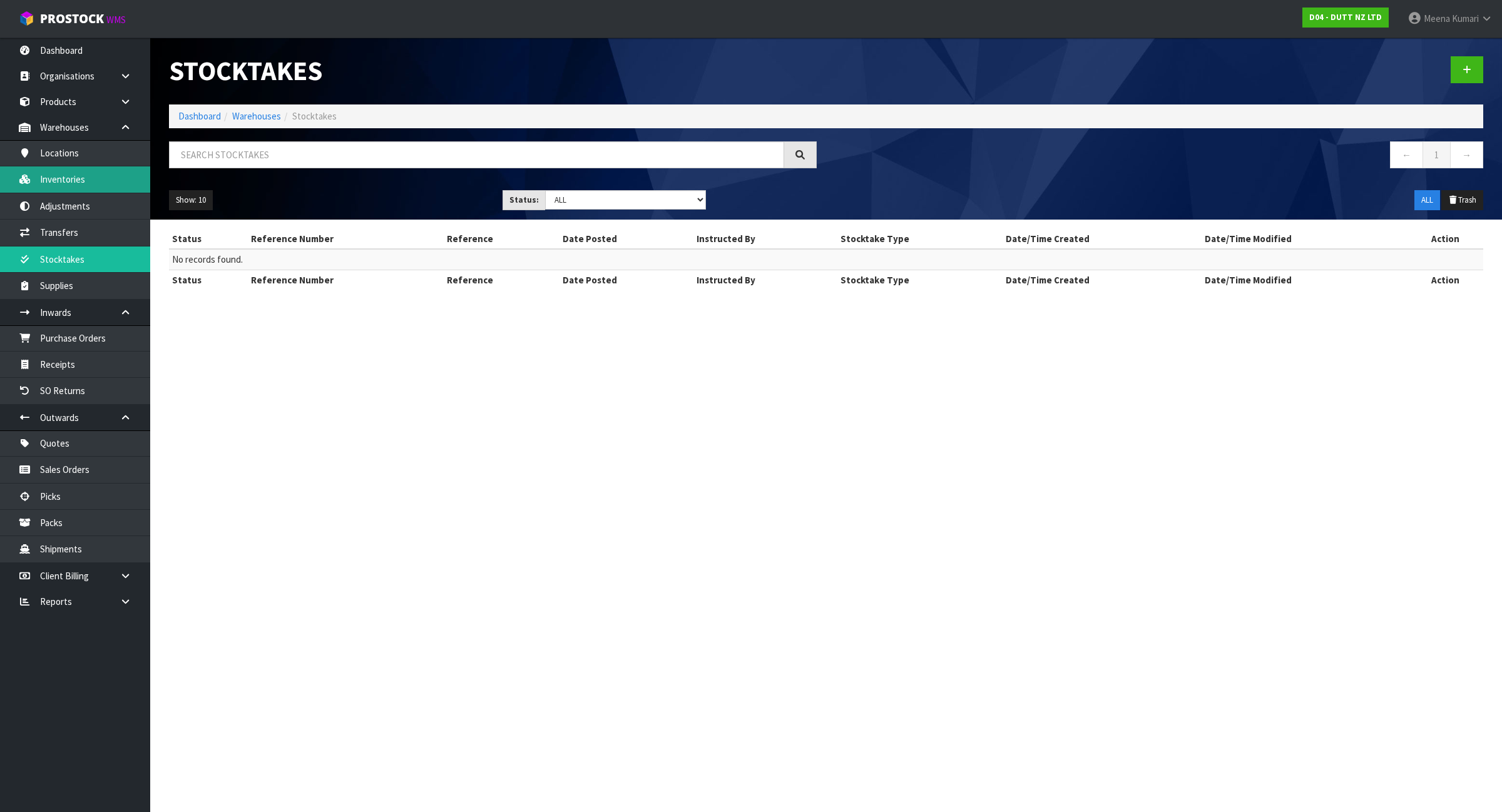
click at [76, 179] on link "Inventories" at bounding box center [75, 178] width 150 height 25
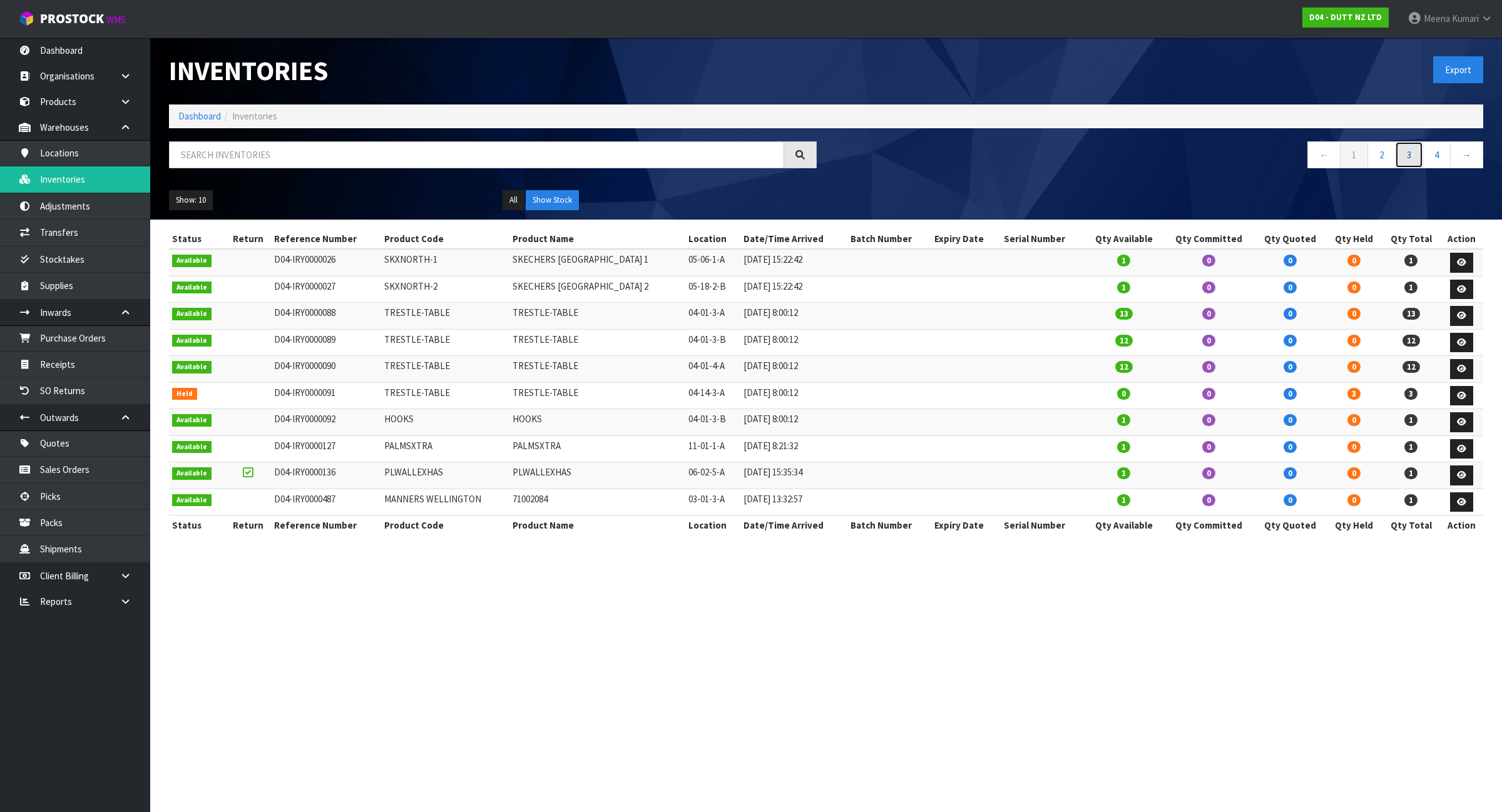
click at [1418, 155] on link "3" at bounding box center [1409, 155] width 28 height 27
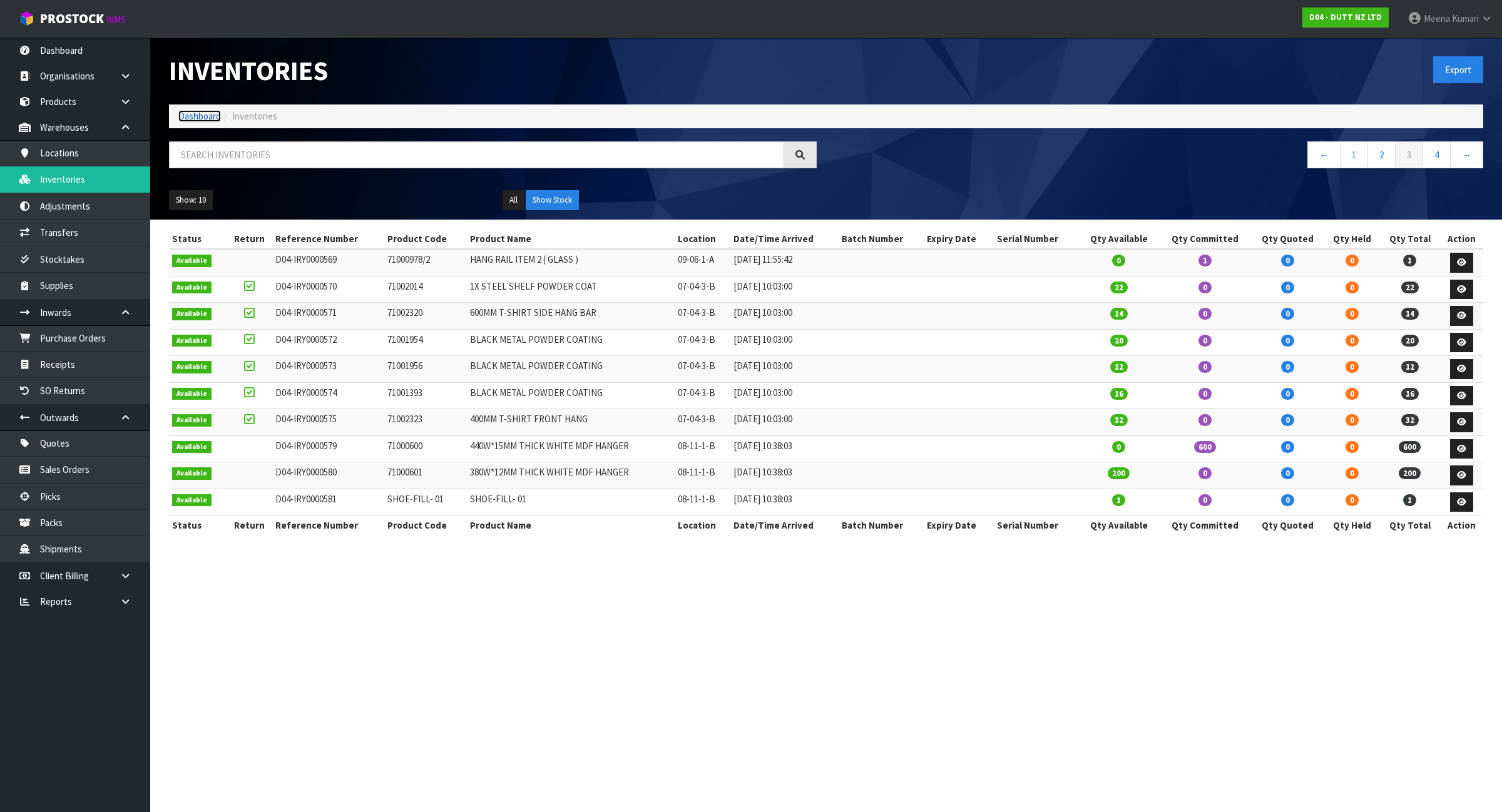
click at [215, 116] on link "Dashboard" at bounding box center [199, 115] width 42 height 12
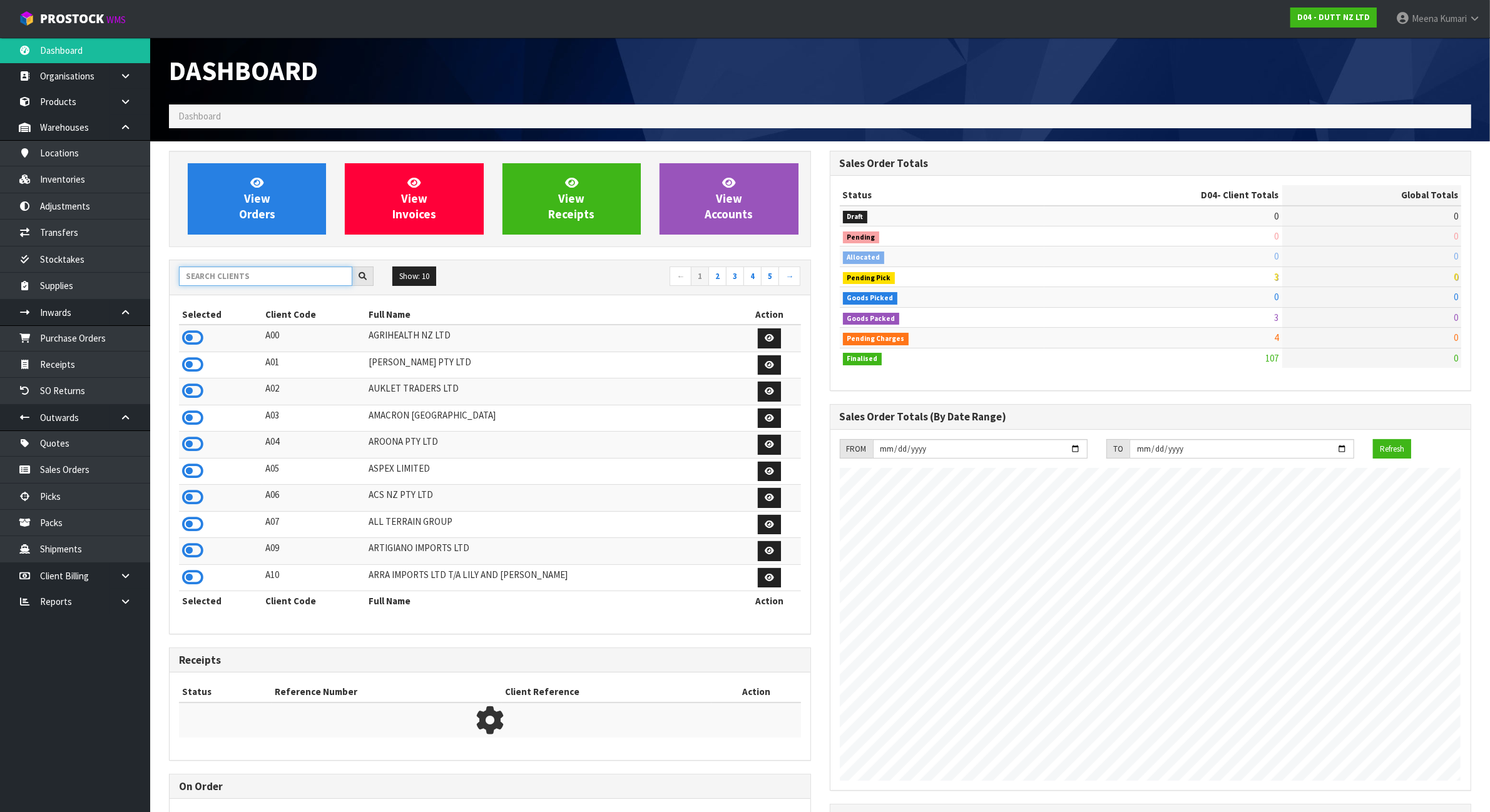
click at [239, 273] on input "text" at bounding box center [266, 276] width 174 height 20
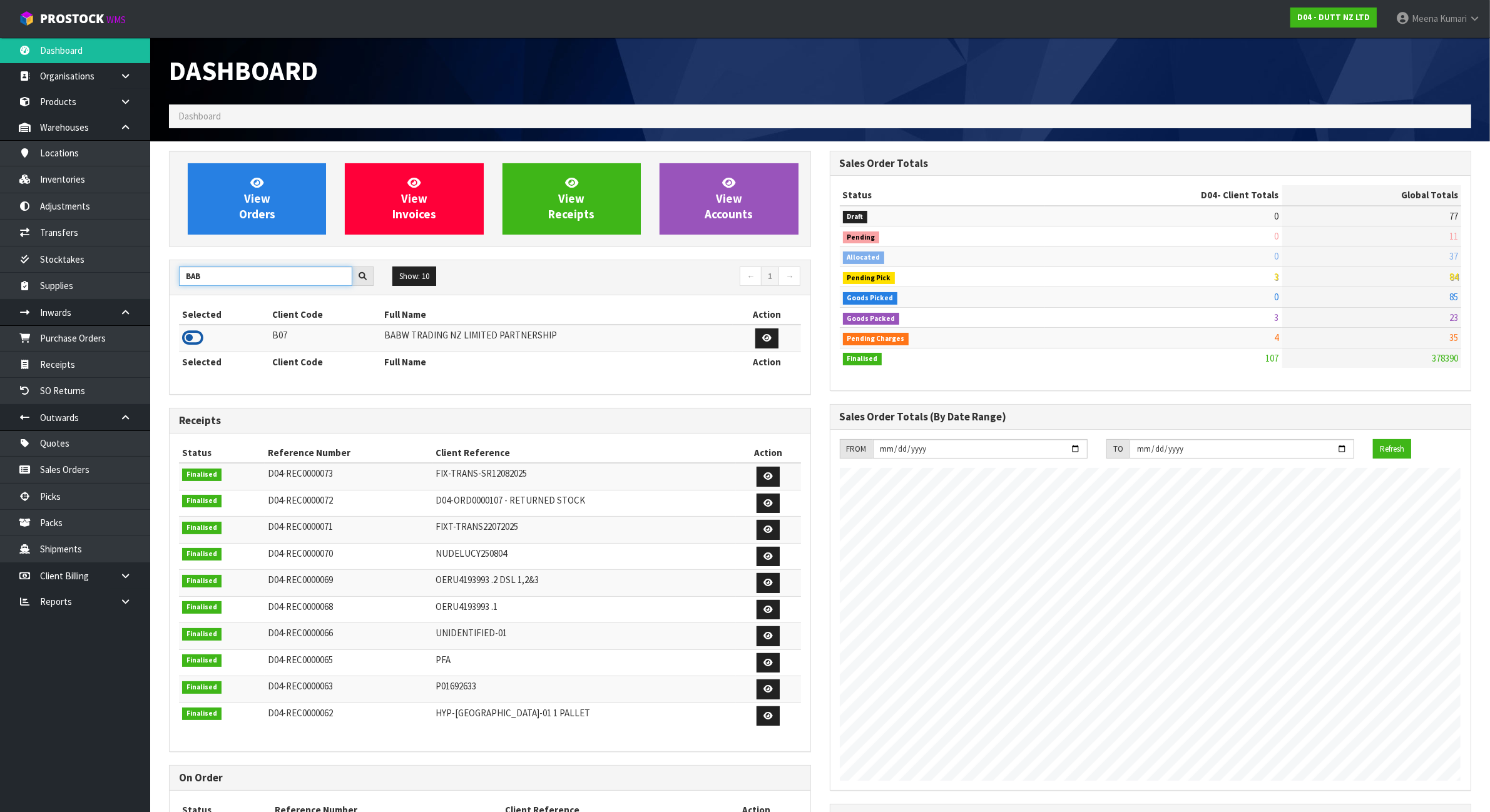
type input "BAB"
click at [196, 339] on icon at bounding box center [192, 338] width 22 height 19
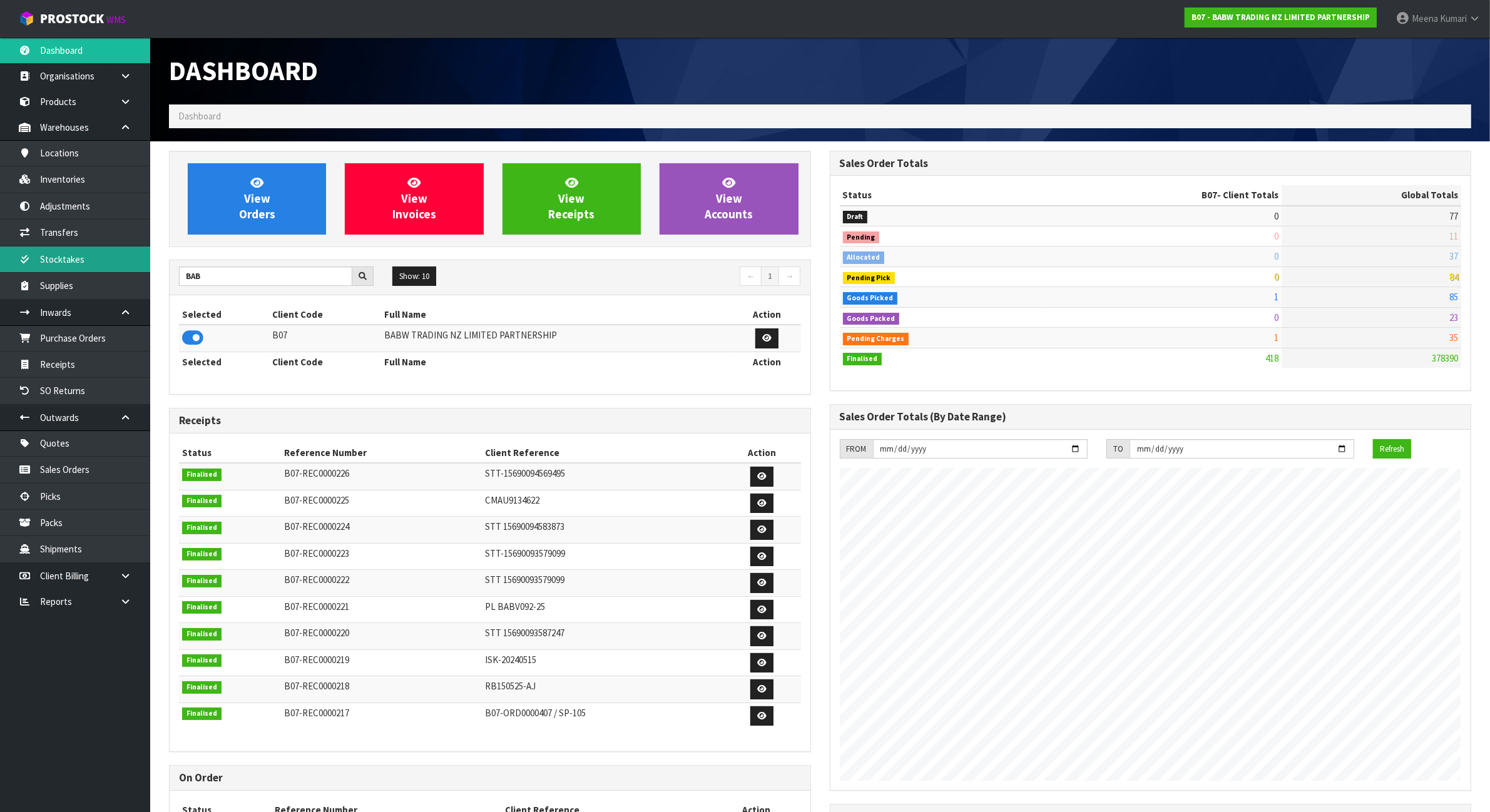
click at [85, 265] on link "Stocktakes" at bounding box center [75, 259] width 150 height 25
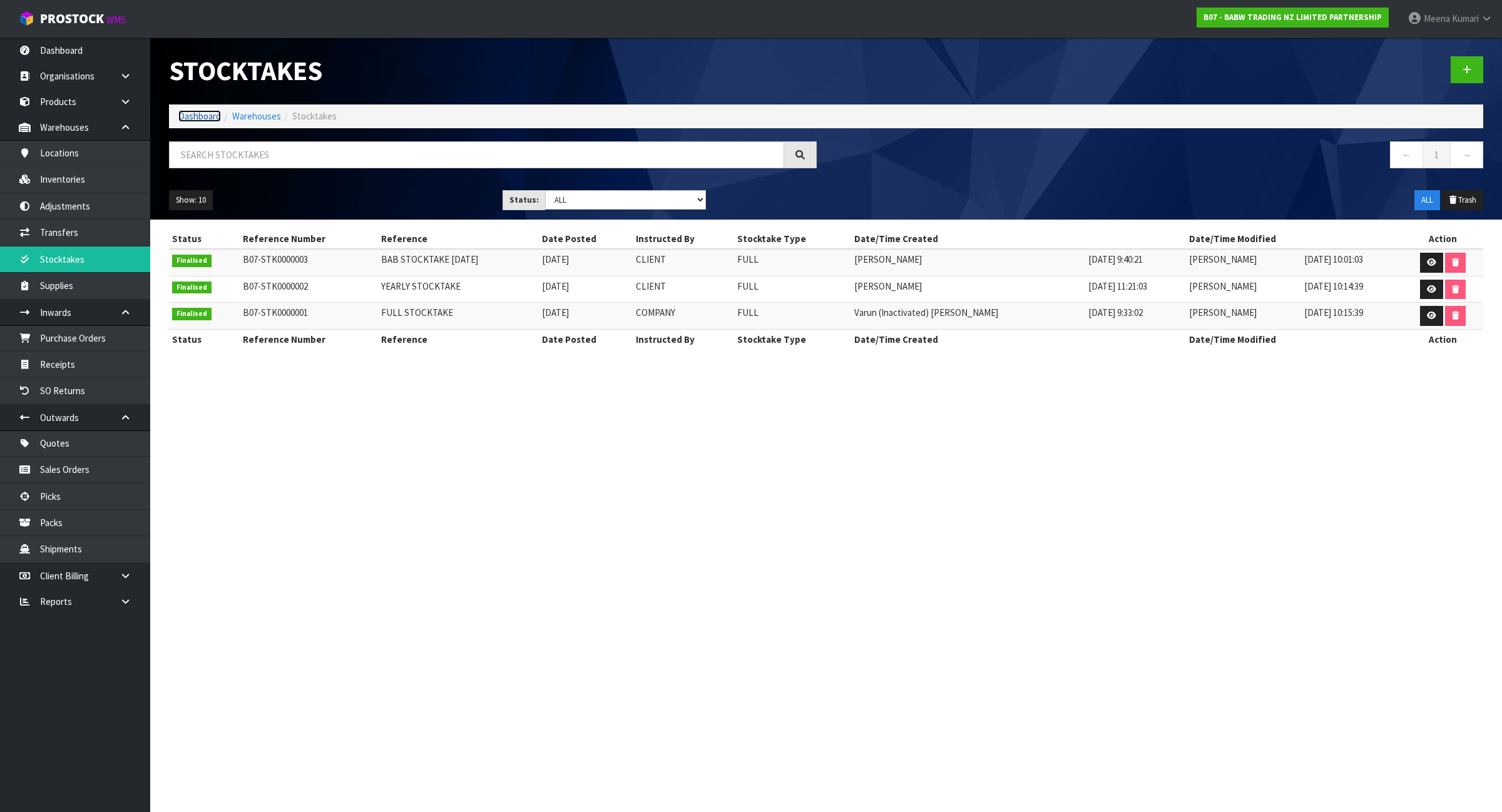
click at [201, 114] on link "Dashboard" at bounding box center [199, 115] width 42 height 12
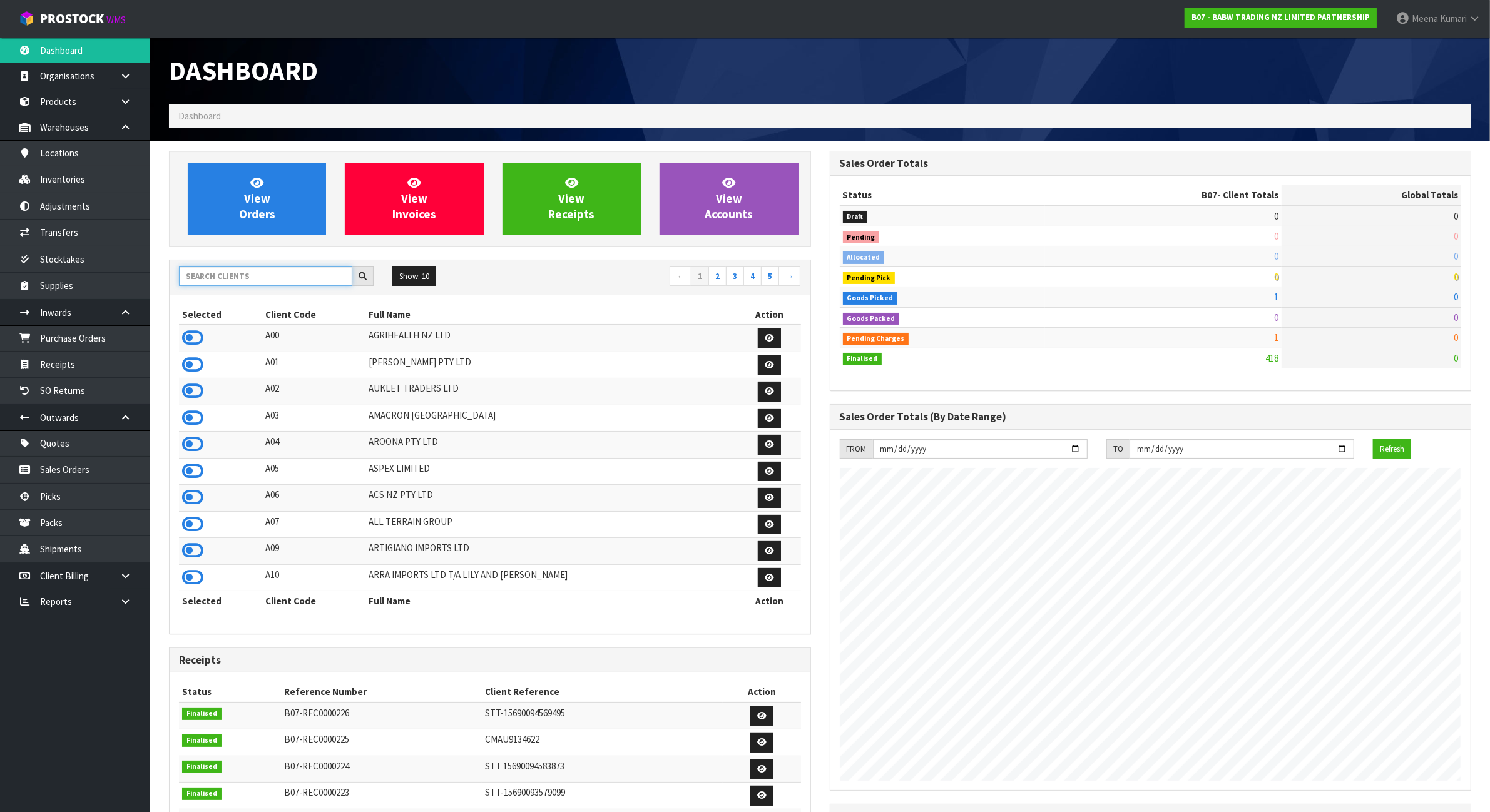
scroll to position [952, 660]
click at [220, 277] on input "text" at bounding box center [266, 276] width 174 height 20
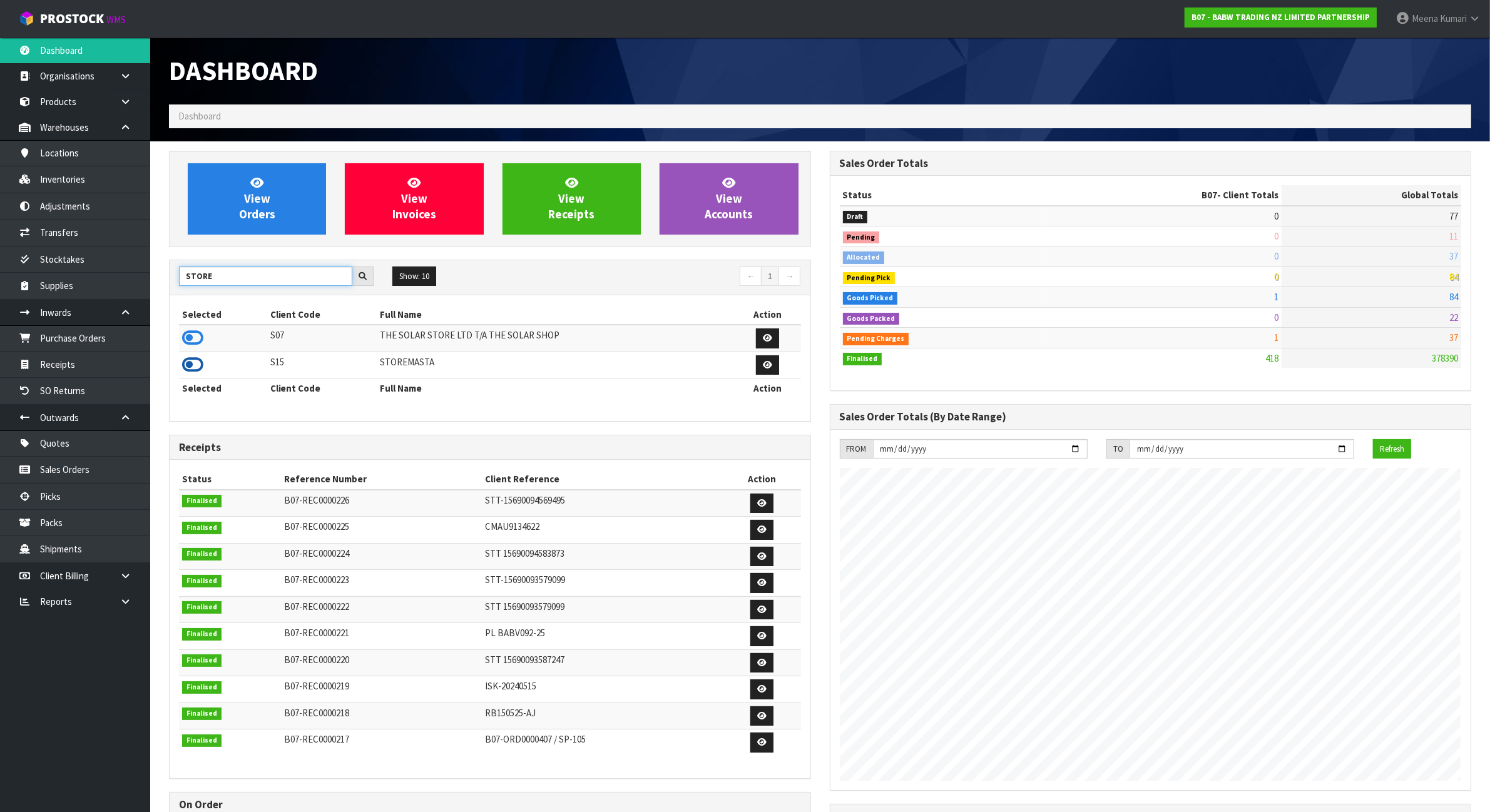
type input "STORE"
click at [201, 364] on icon at bounding box center [192, 365] width 22 height 19
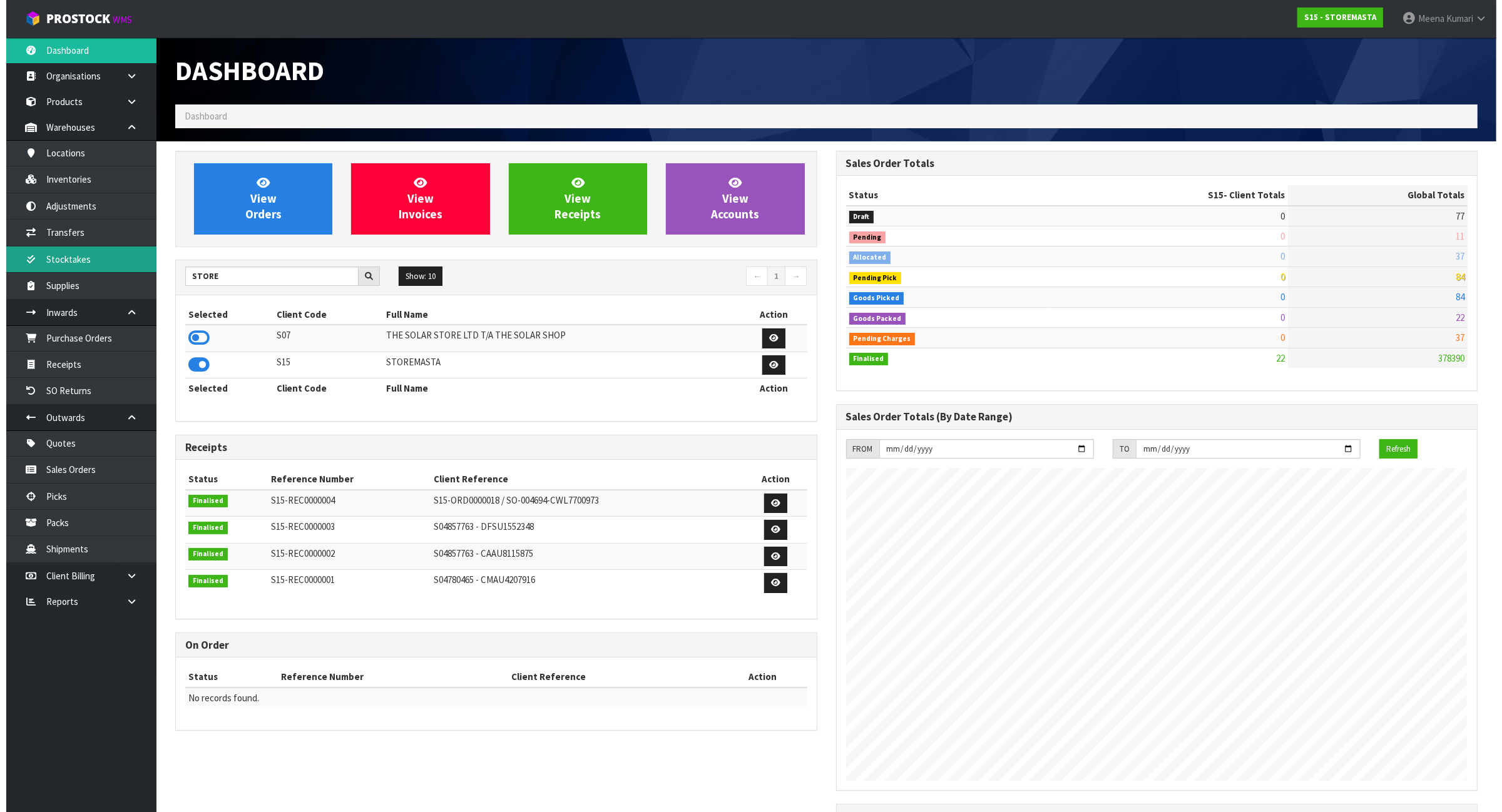
scroll to position [625063, 625184]
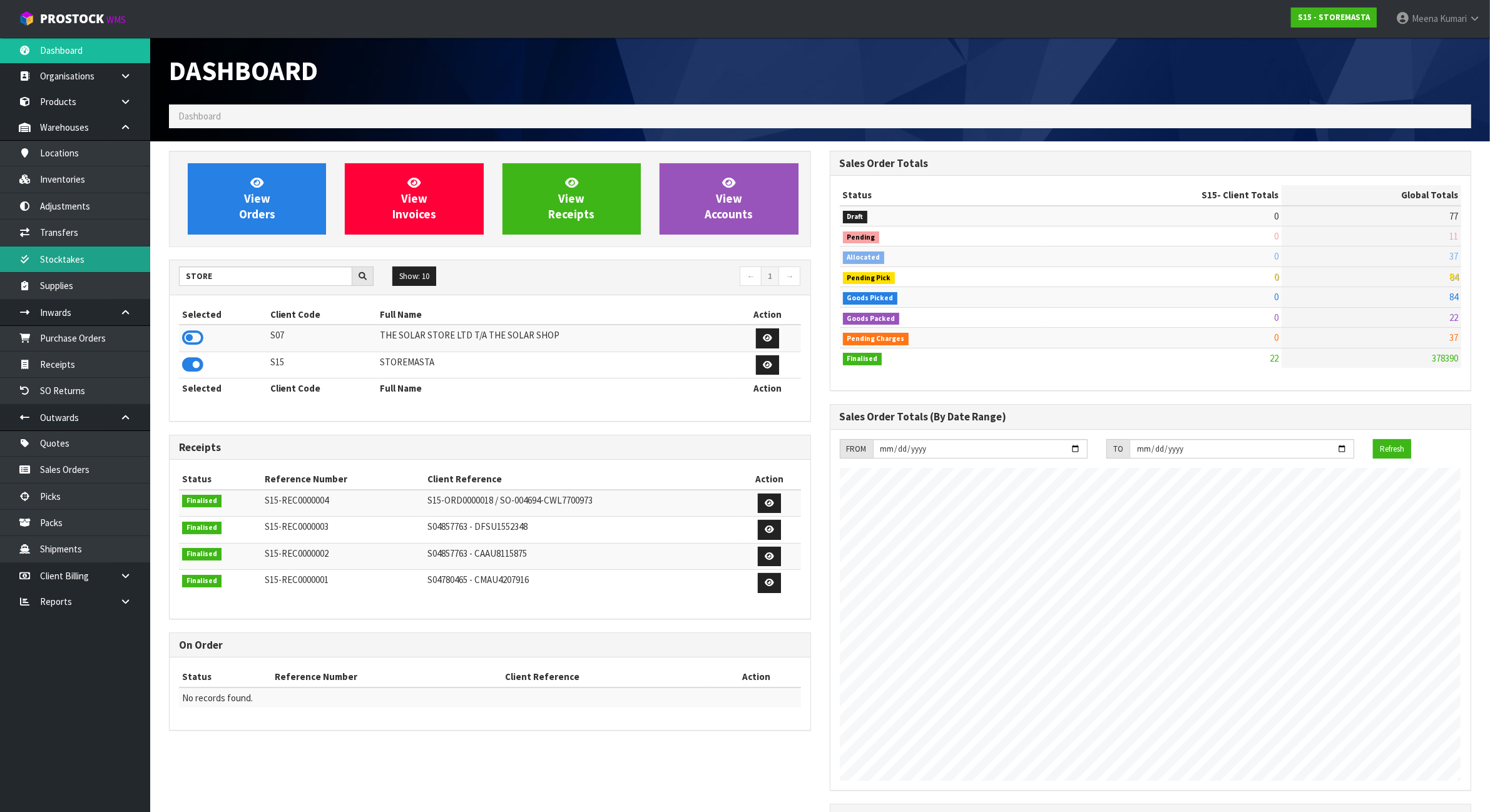
click at [100, 269] on link "Stocktakes" at bounding box center [75, 259] width 150 height 25
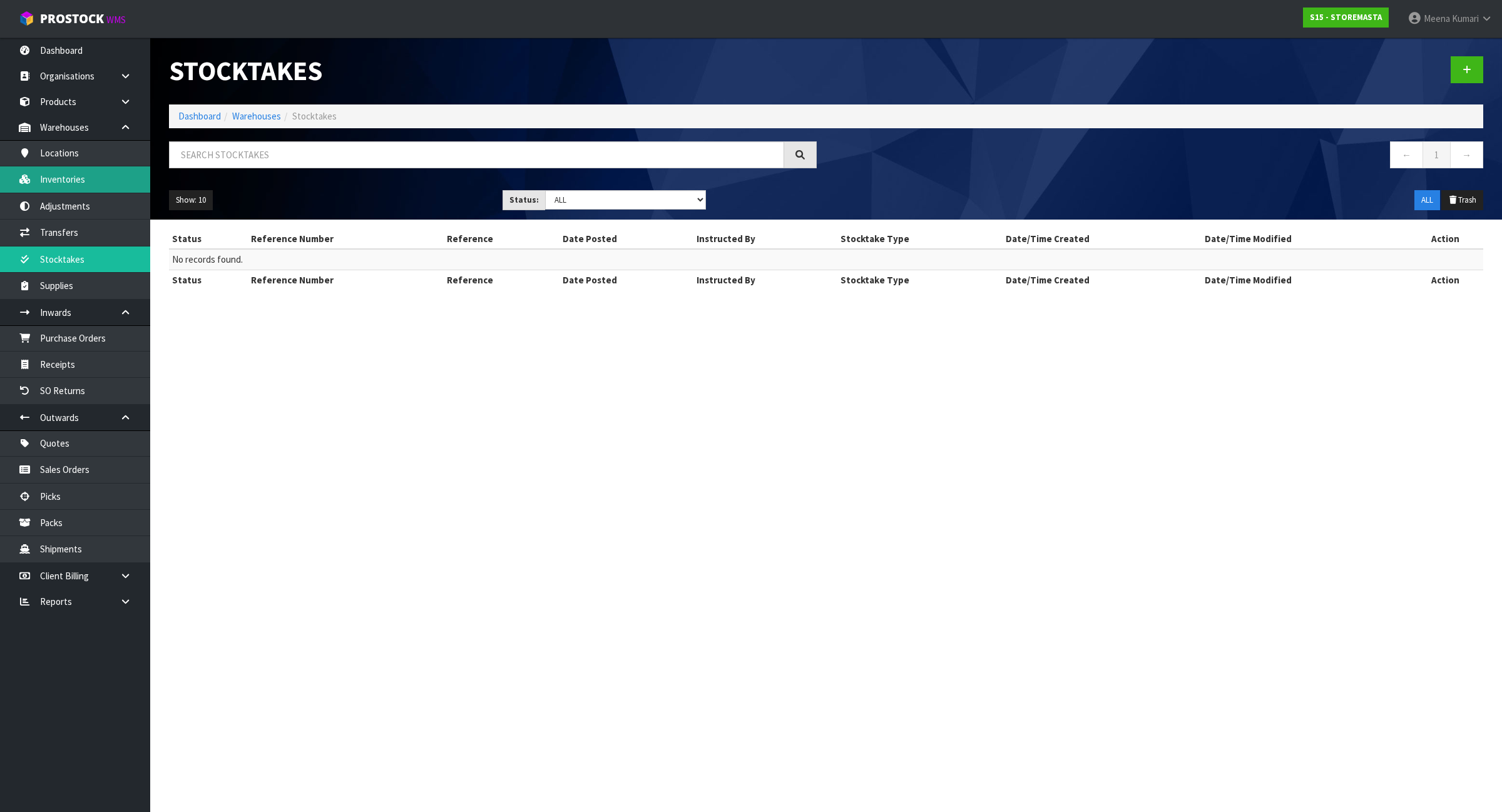
click at [80, 180] on link "Inventories" at bounding box center [75, 178] width 150 height 25
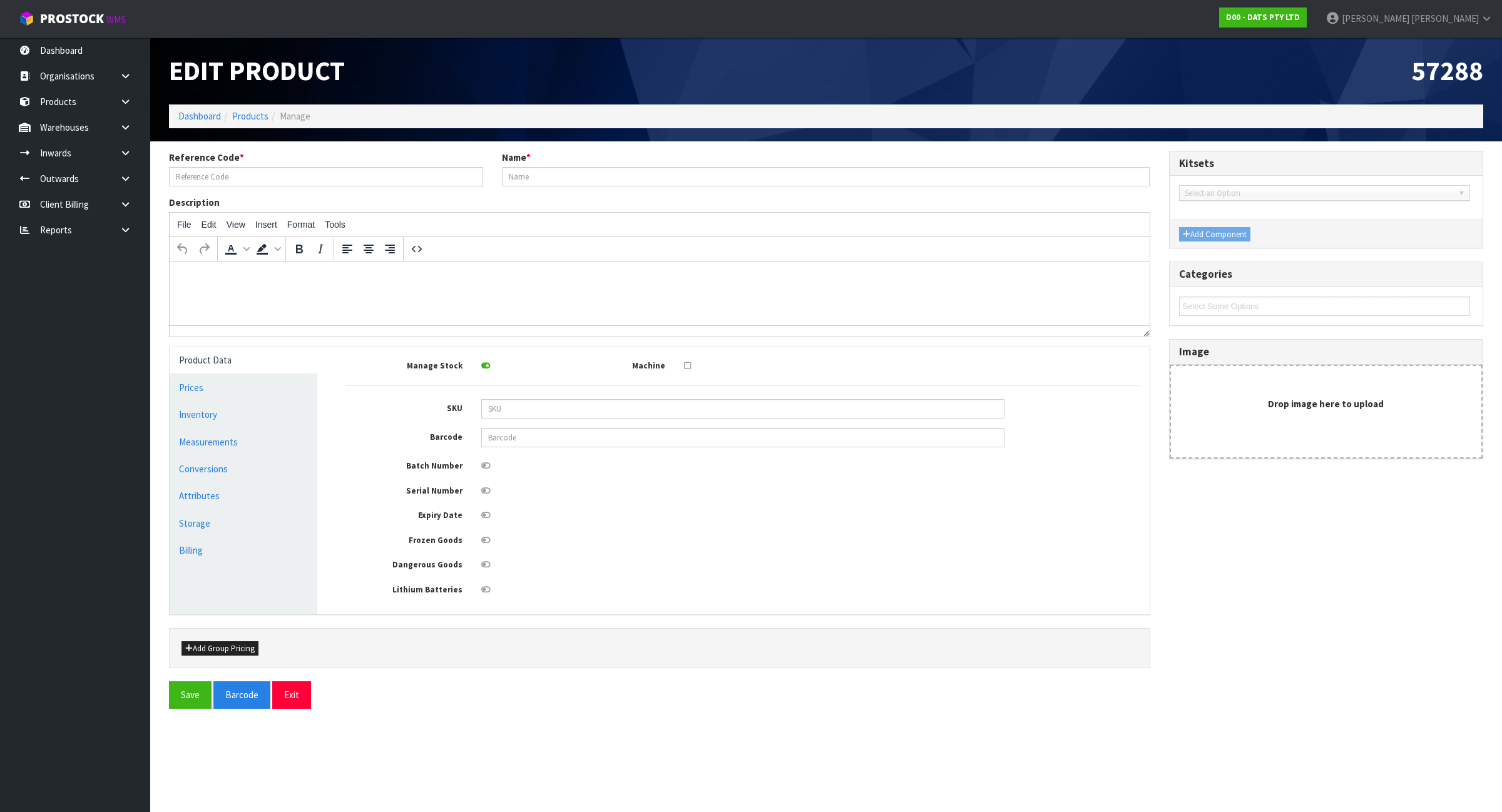
type input "57288"
type input "BULB WARM WHITE FESTOON REPLACEMENT #56414"
type input "9311192572888"
click at [207, 119] on link "Dashboard" at bounding box center [199, 115] width 42 height 12
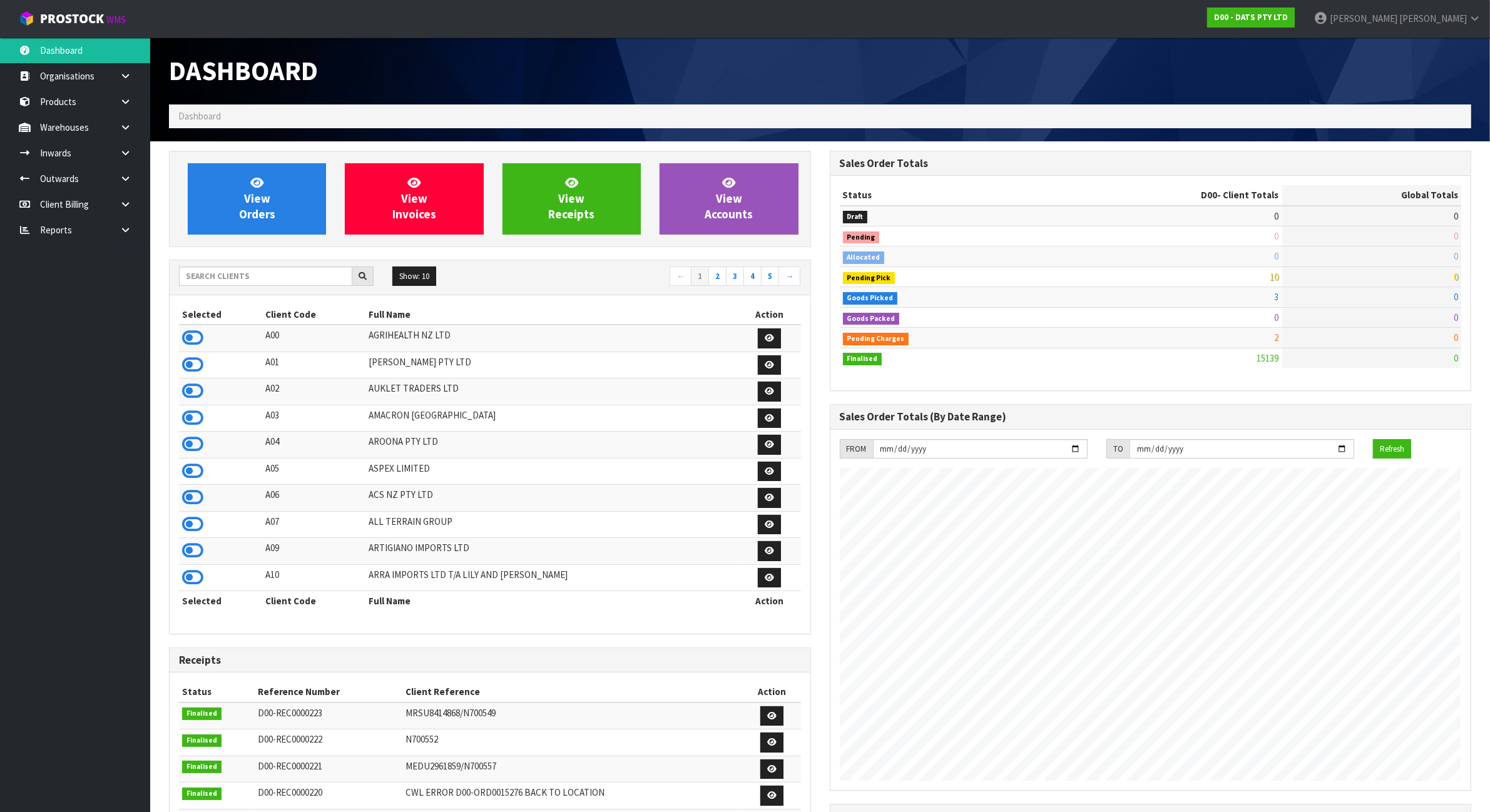
scroll to position [782, 660]
click at [228, 281] on input "text" at bounding box center [266, 276] width 174 height 20
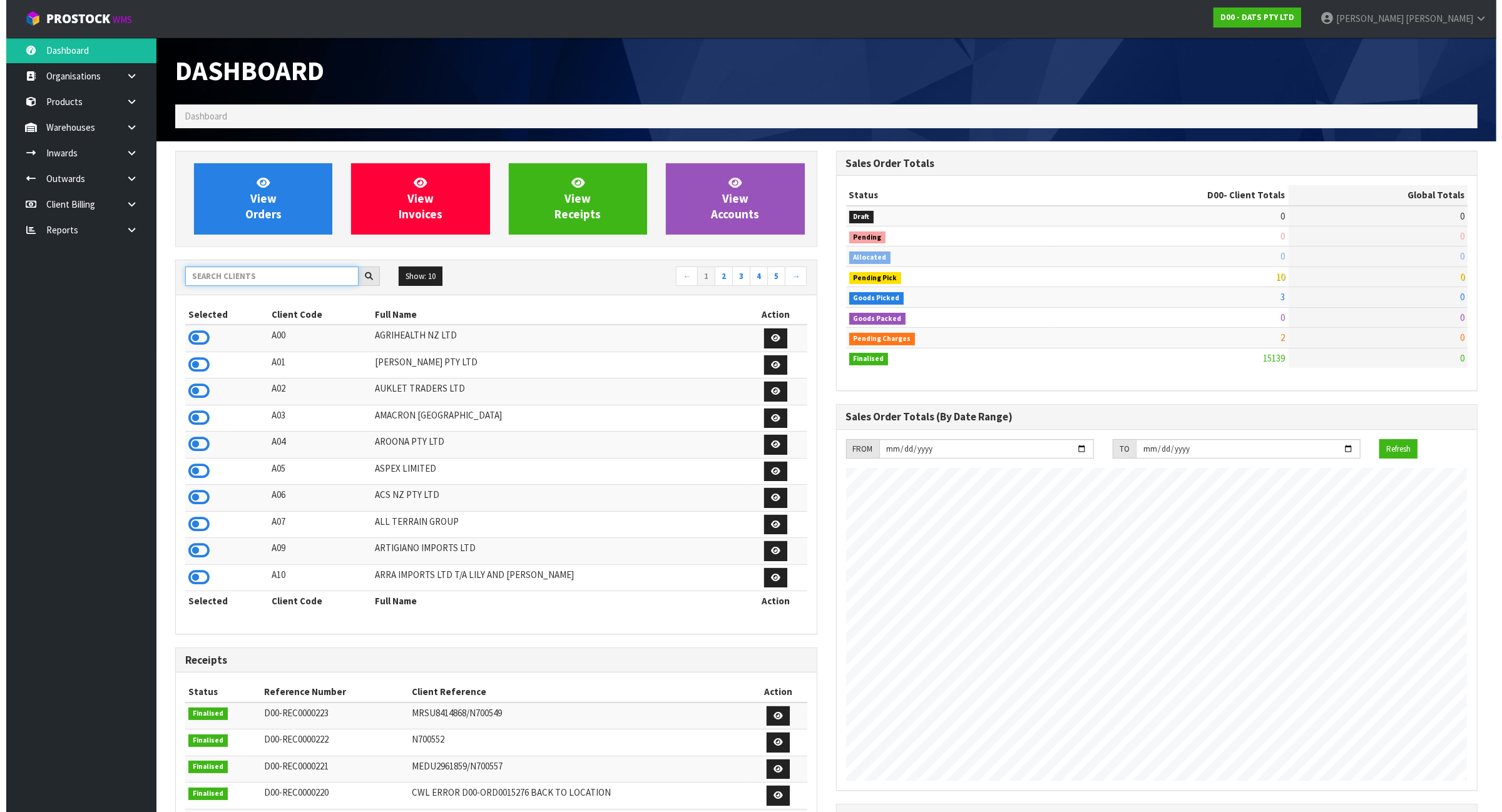
scroll to position [952, 660]
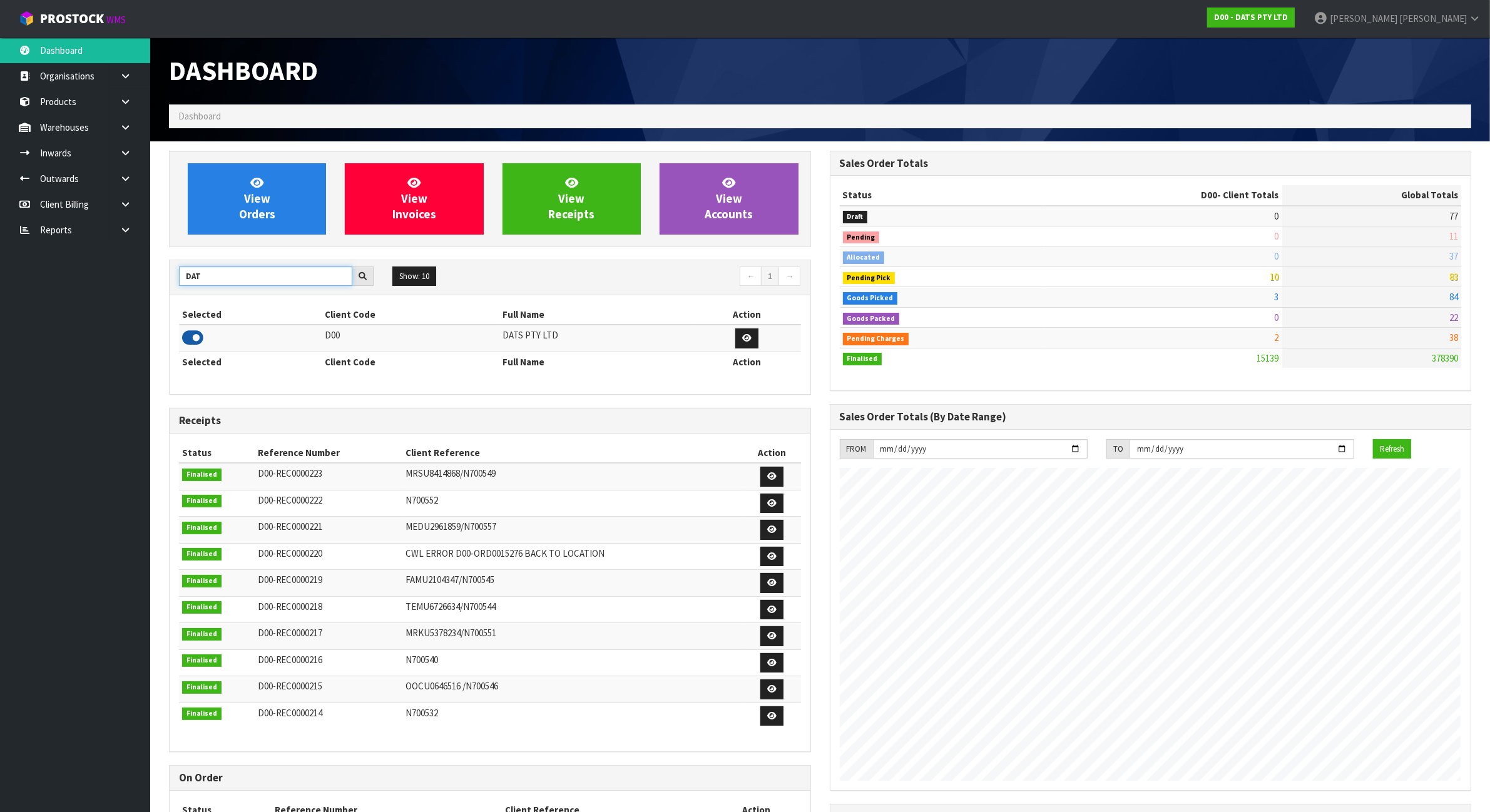
type input "DAT"
click at [188, 341] on icon at bounding box center [192, 338] width 22 height 19
click at [117, 130] on link at bounding box center [130, 127] width 40 height 25
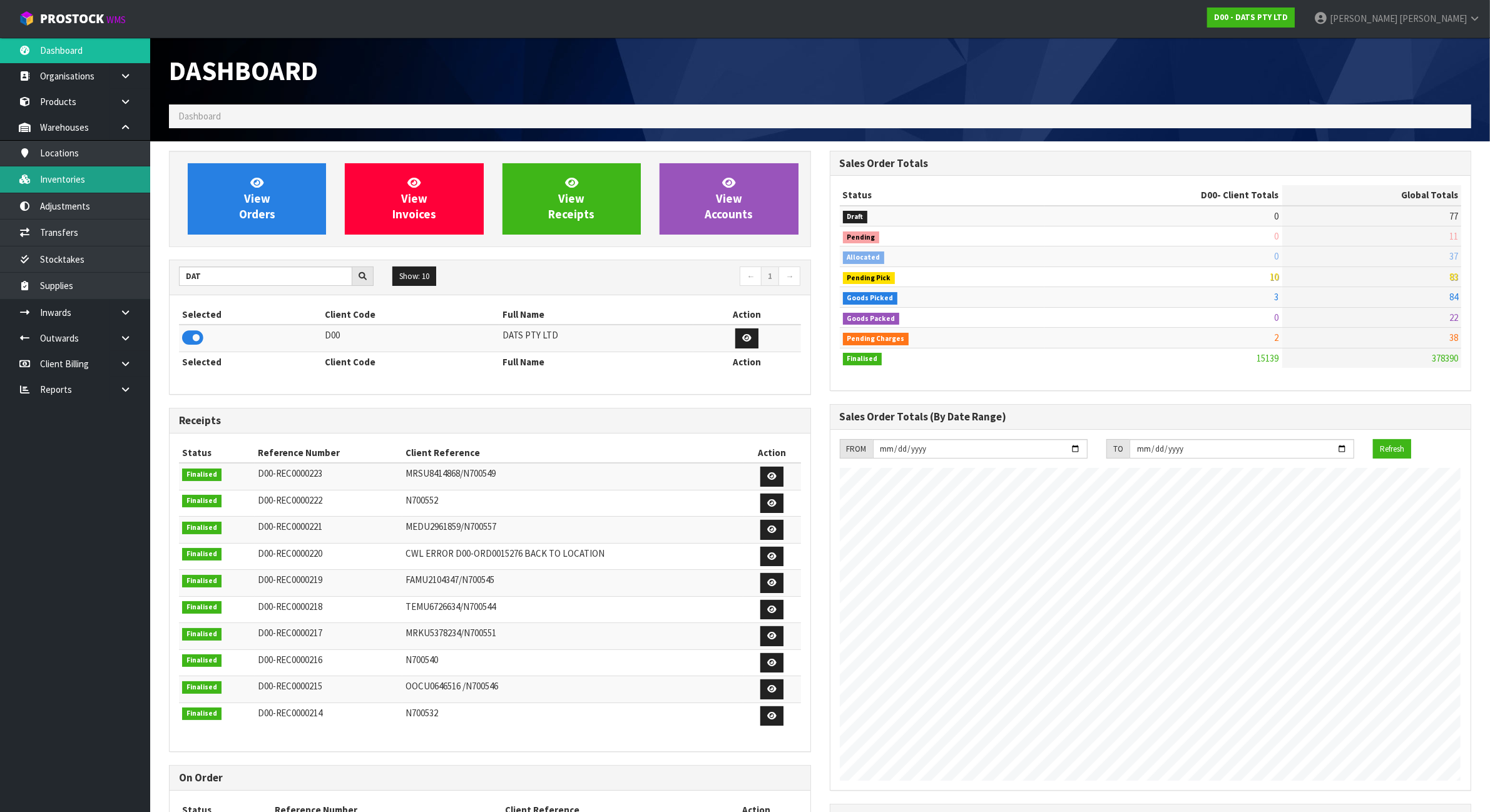
click at [102, 185] on link "Inventories" at bounding box center [75, 178] width 150 height 25
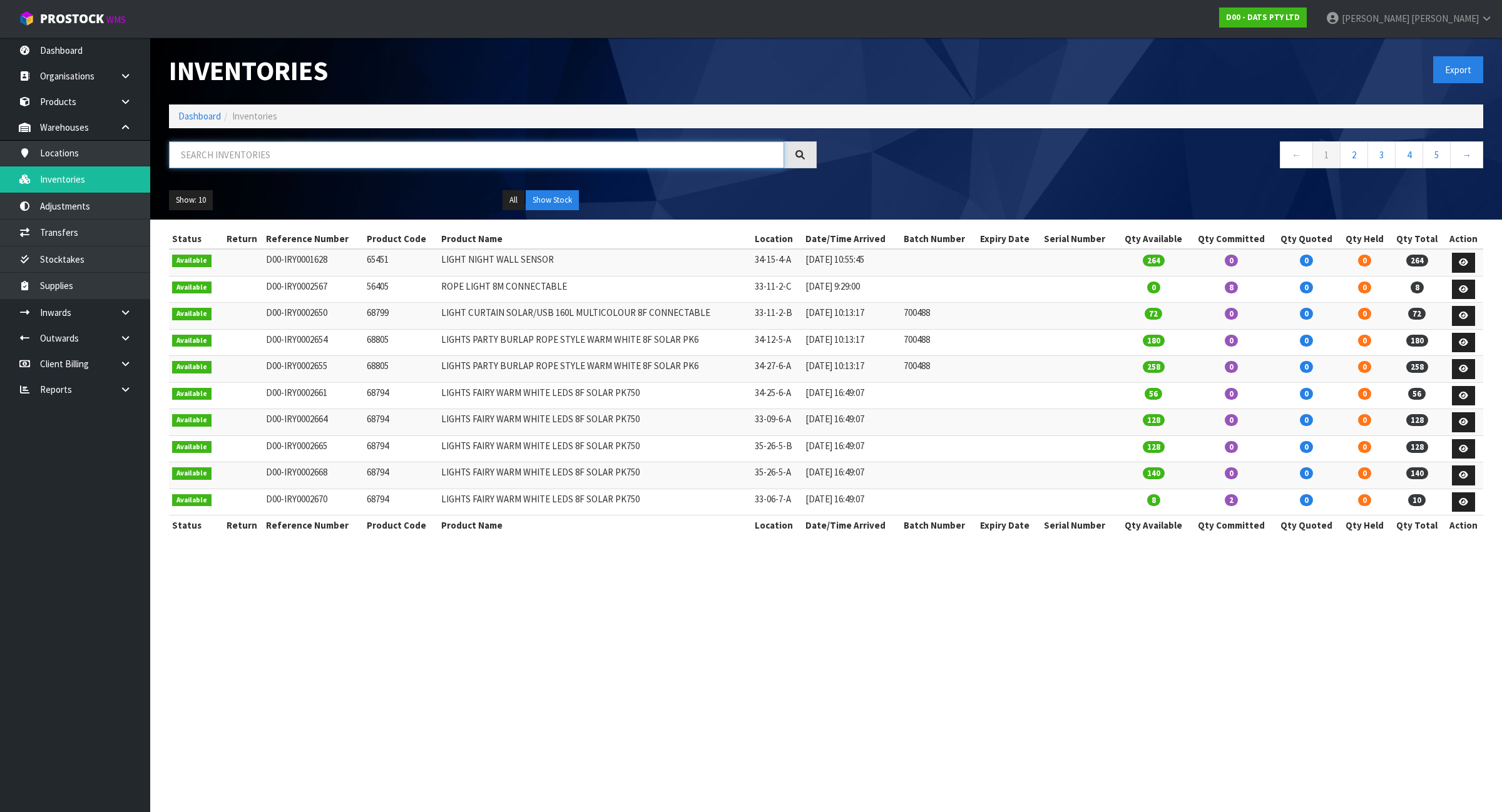
click at [561, 162] on input "text" at bounding box center [476, 155] width 615 height 27
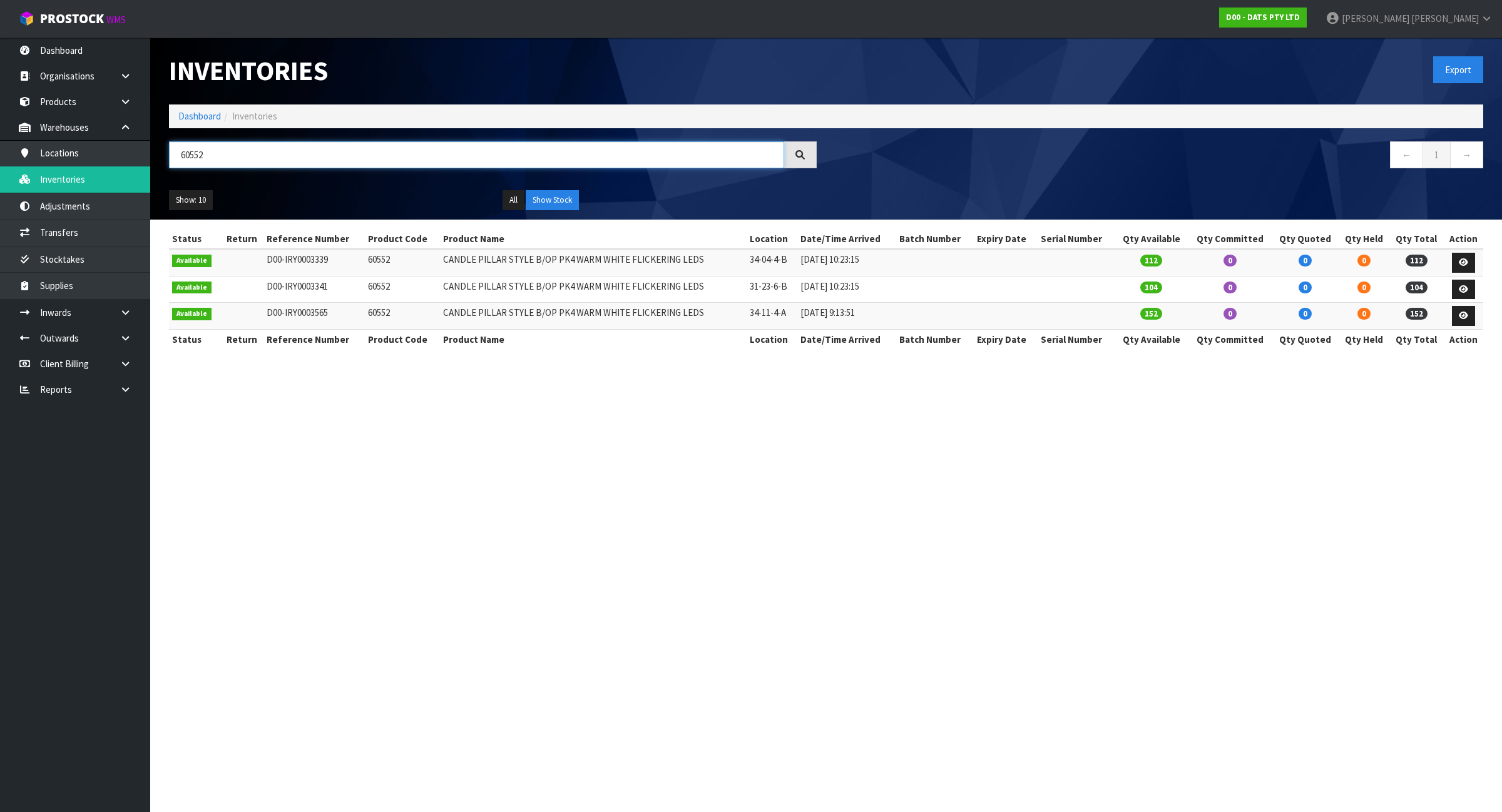
type input "60552"
click at [367, 265] on td "60552" at bounding box center [403, 262] width 75 height 27
copy td "60552"
click at [59, 104] on link "Products" at bounding box center [75, 101] width 150 height 25
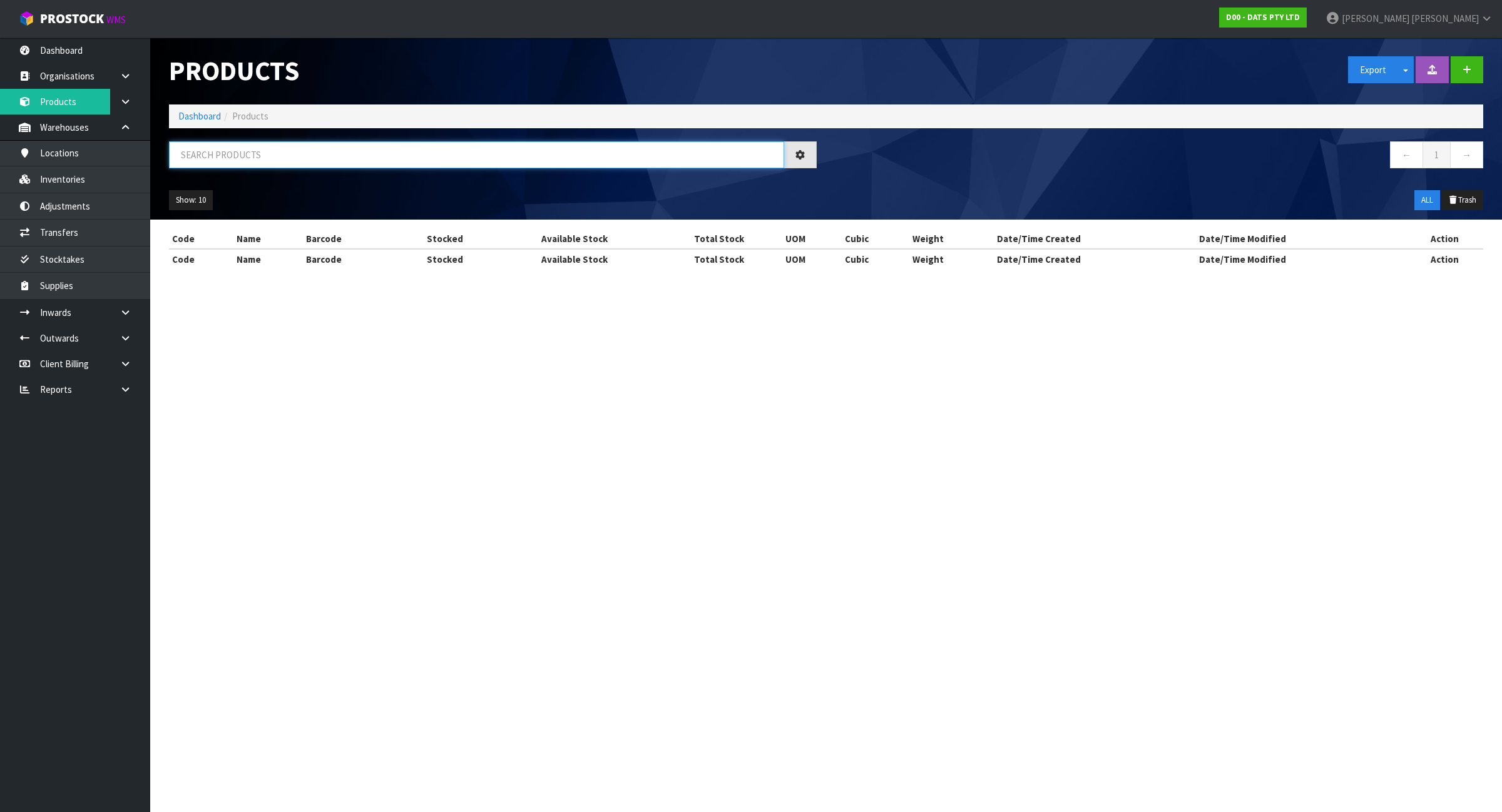
click at [243, 148] on input "text" at bounding box center [476, 155] width 615 height 27
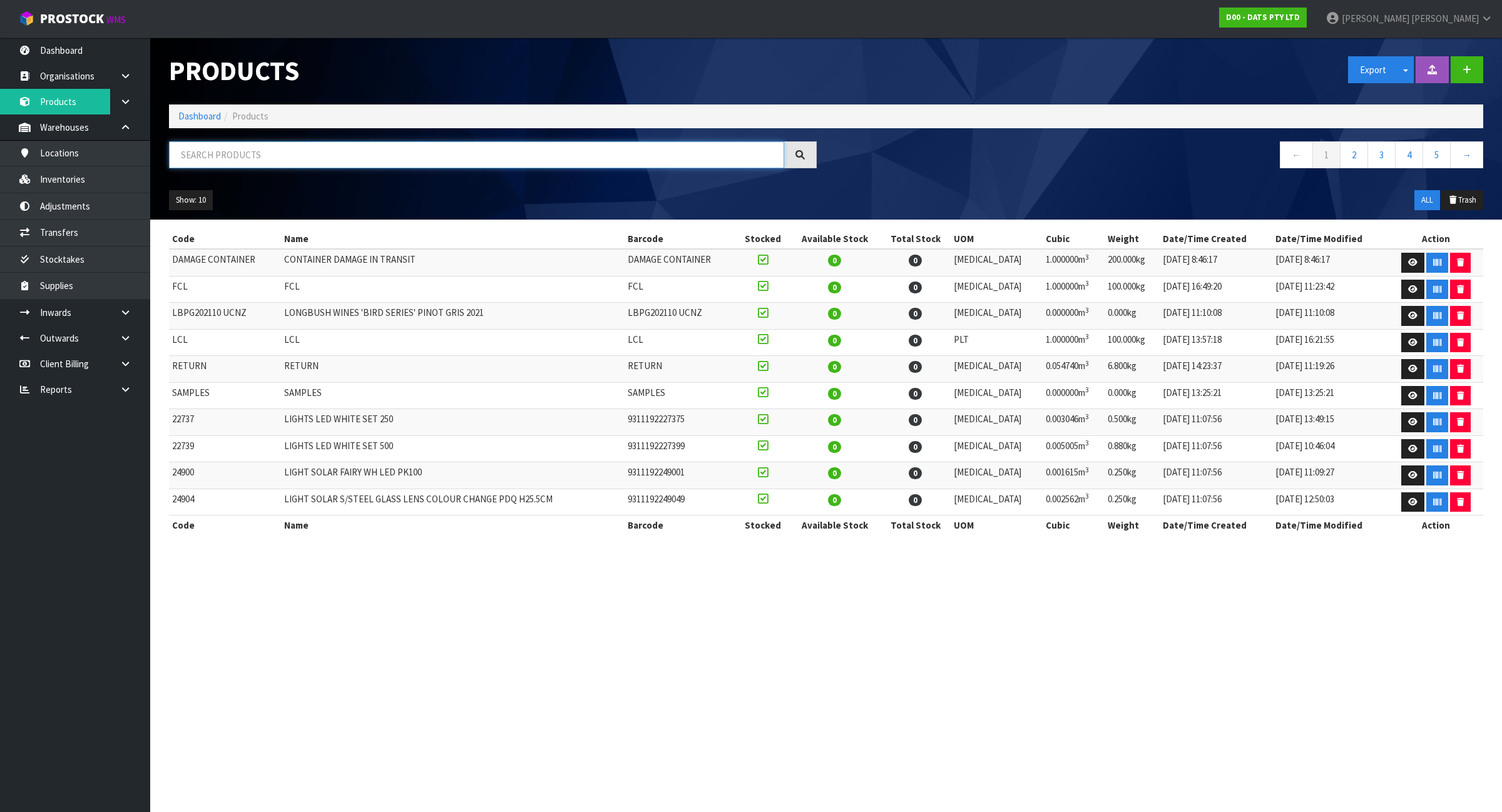
paste input "60552"
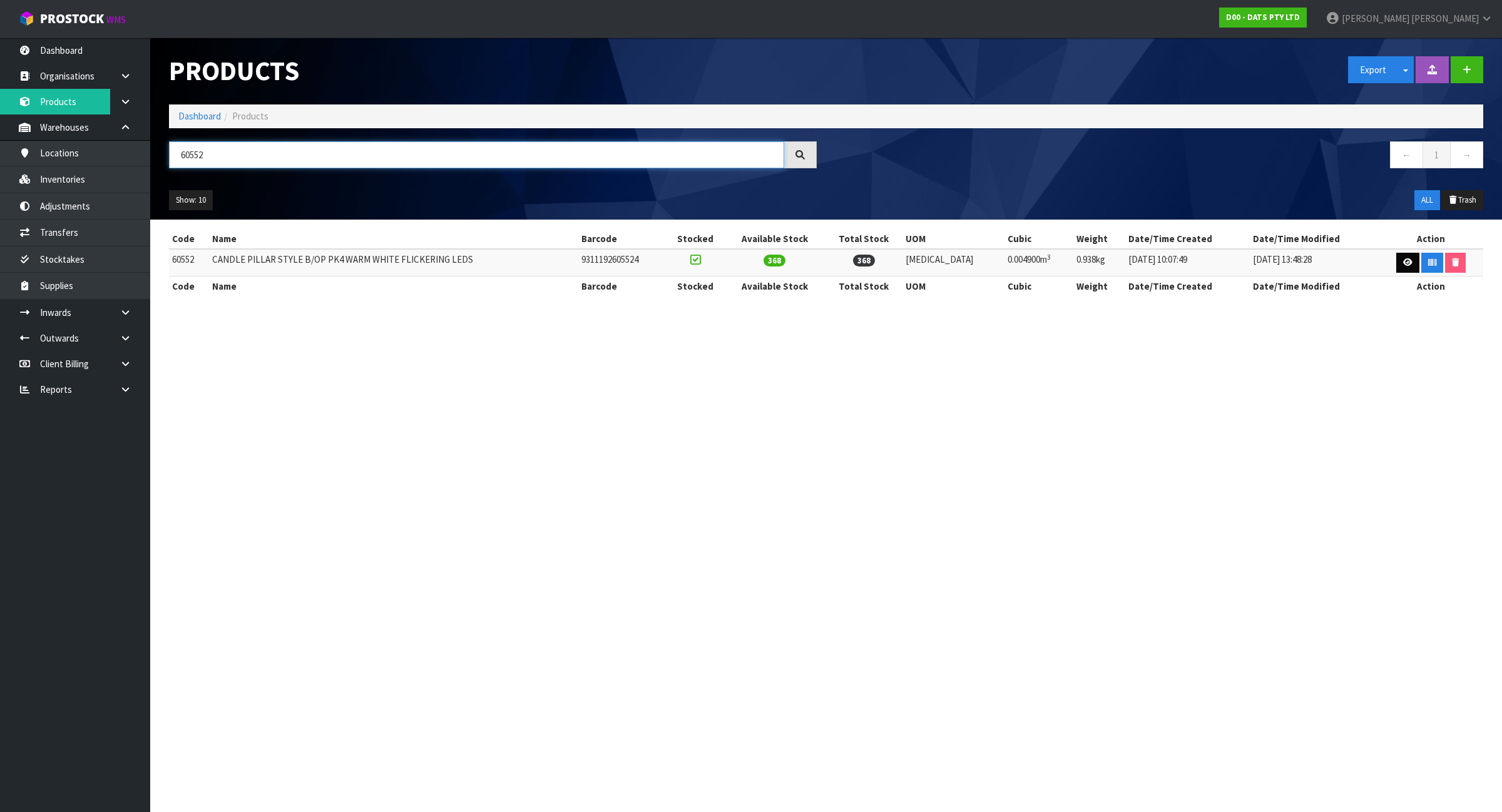
type input "60552"
click at [1403, 264] on icon at bounding box center [1408, 262] width 9 height 8
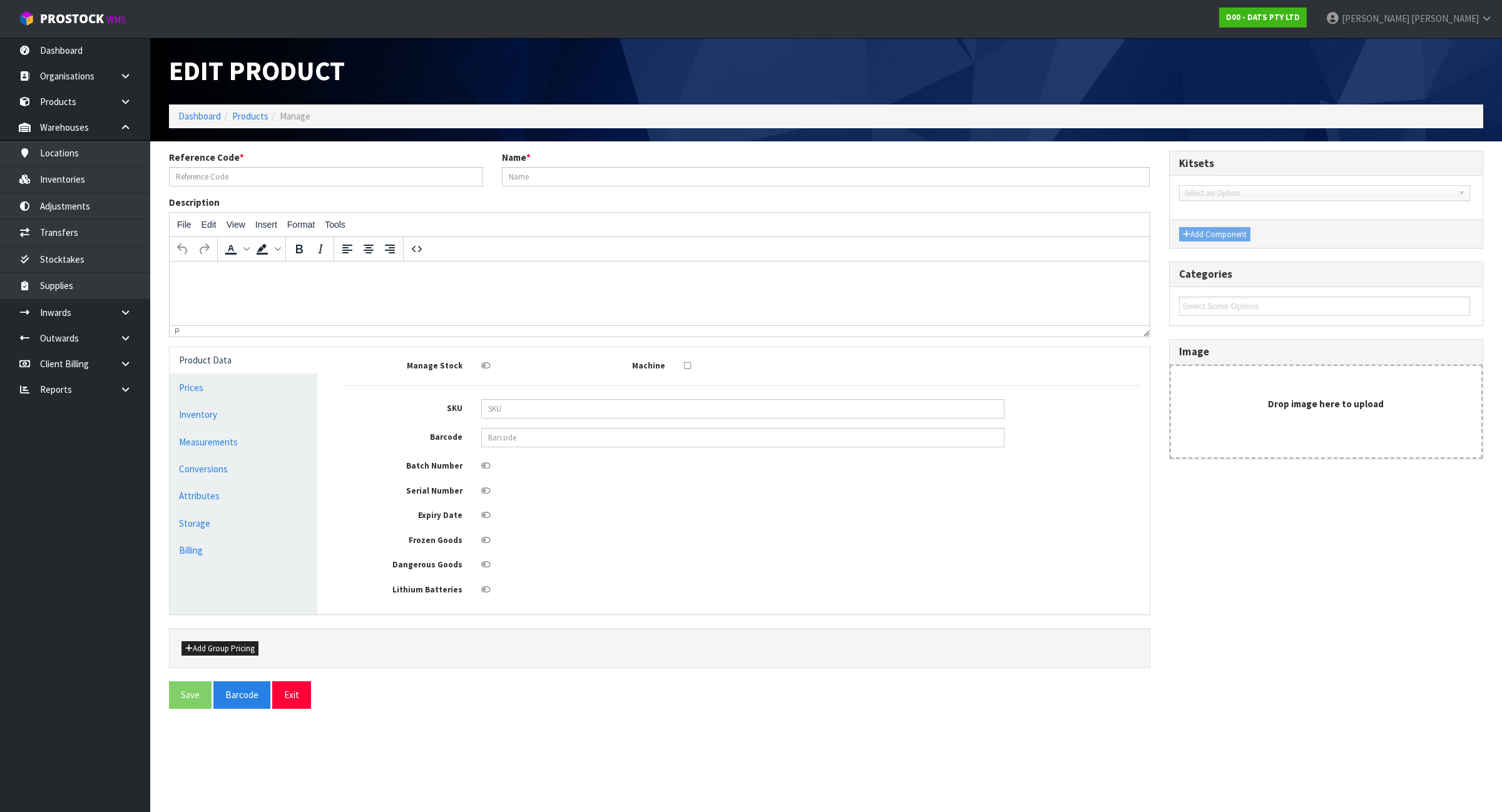
type input "60552"
type input "CANDLE PILLAR STYLE B/OP PK4 WARM WHITE FLICKERING LEDS"
type input "9311192605524"
type input "16.985"
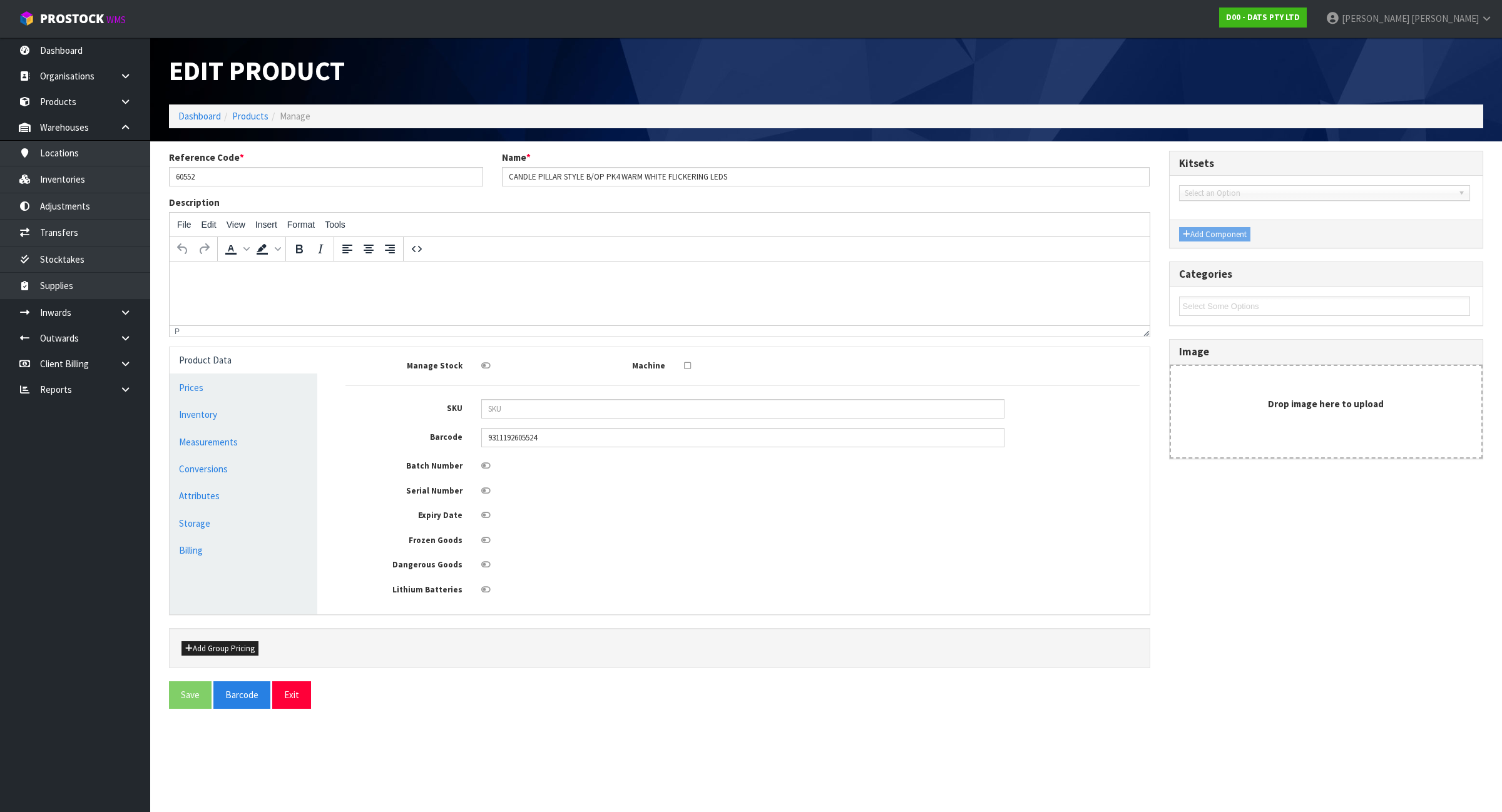
type input "16.985"
type input "0.0049"
type input "0.938"
click at [256, 440] on link "Measurements" at bounding box center [243, 441] width 147 height 25
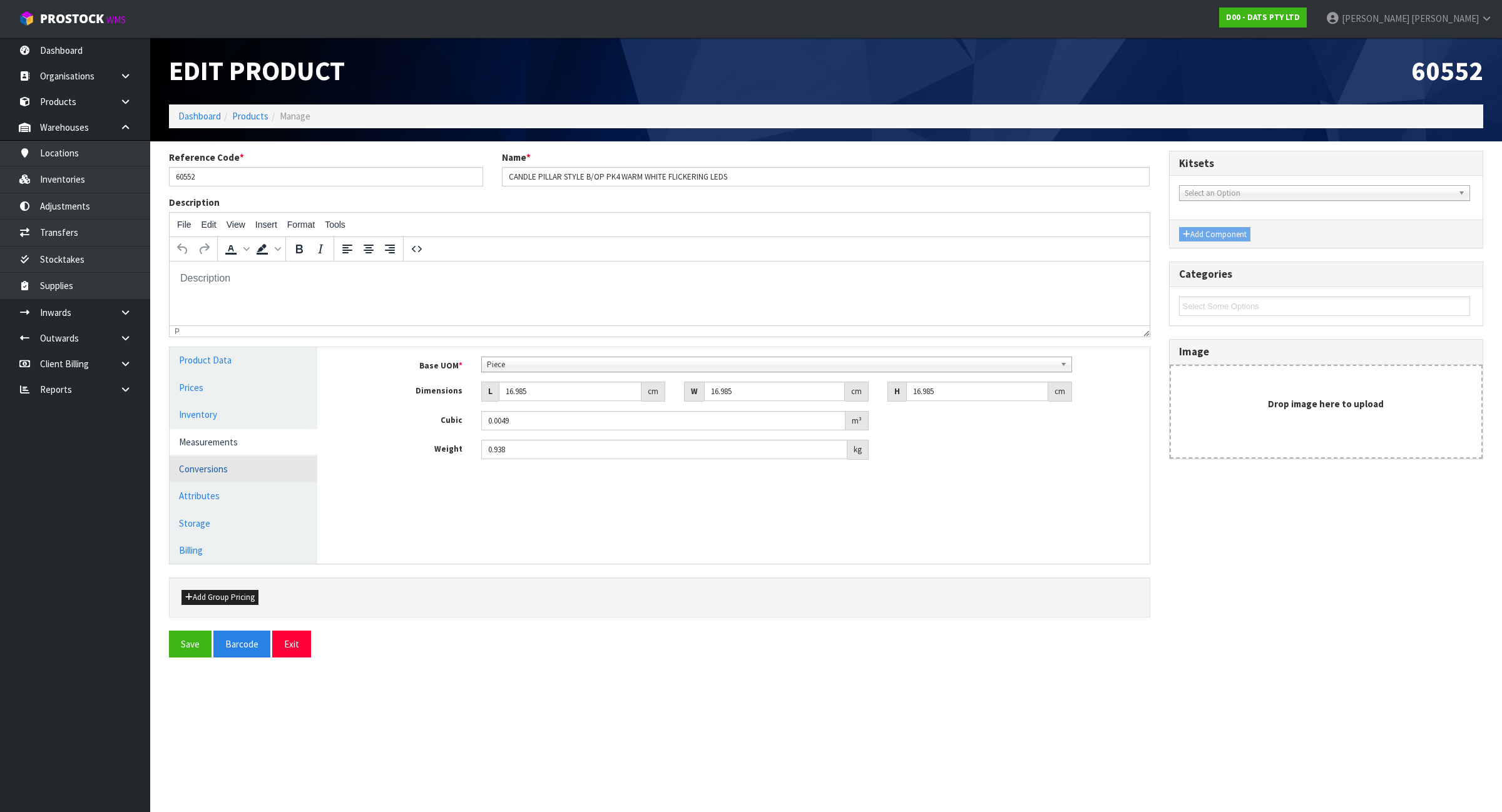
click at [232, 463] on link "Conversions" at bounding box center [243, 468] width 147 height 25
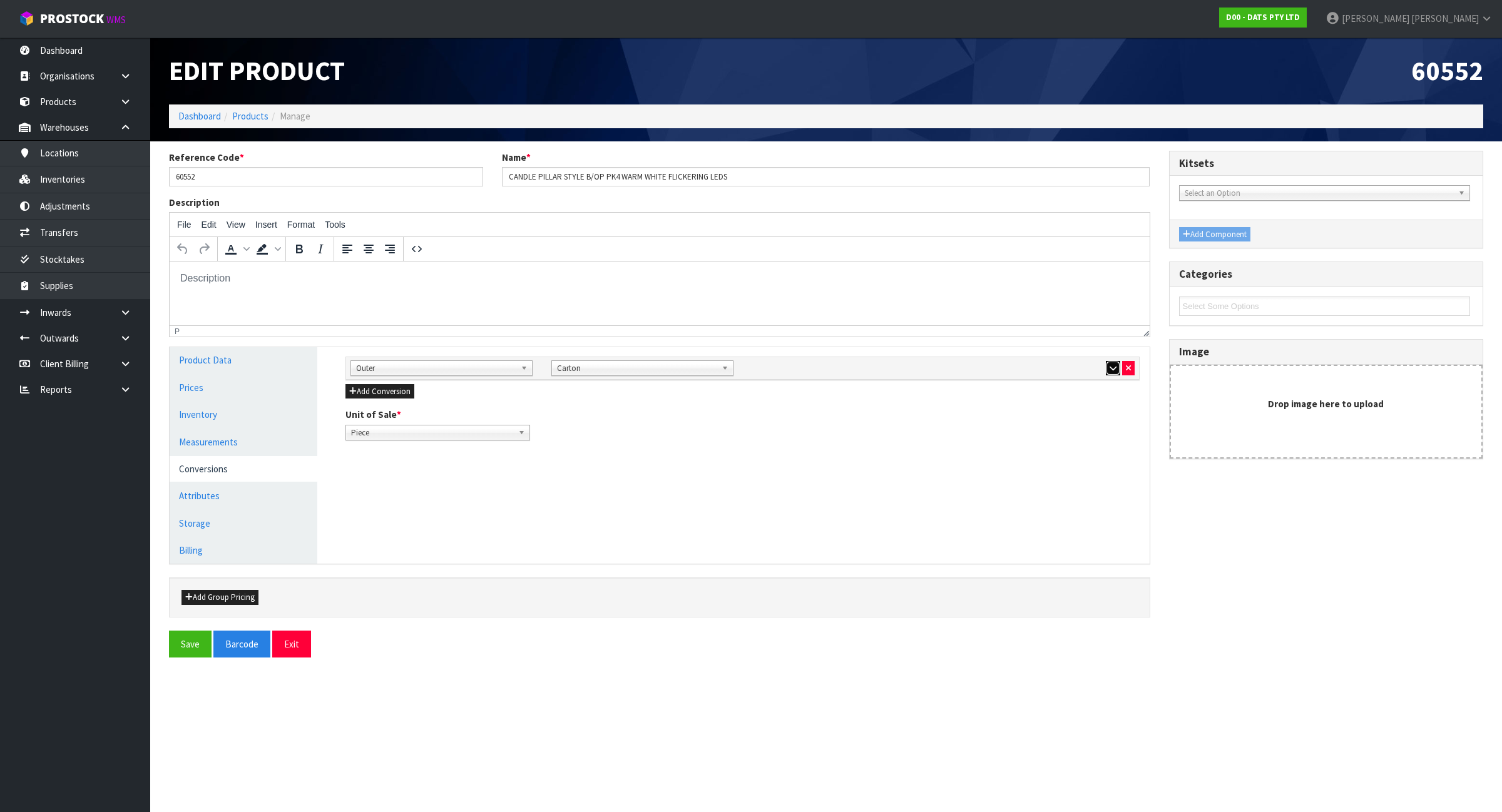
click at [1110, 369] on icon "button" at bounding box center [1112, 368] width 7 height 8
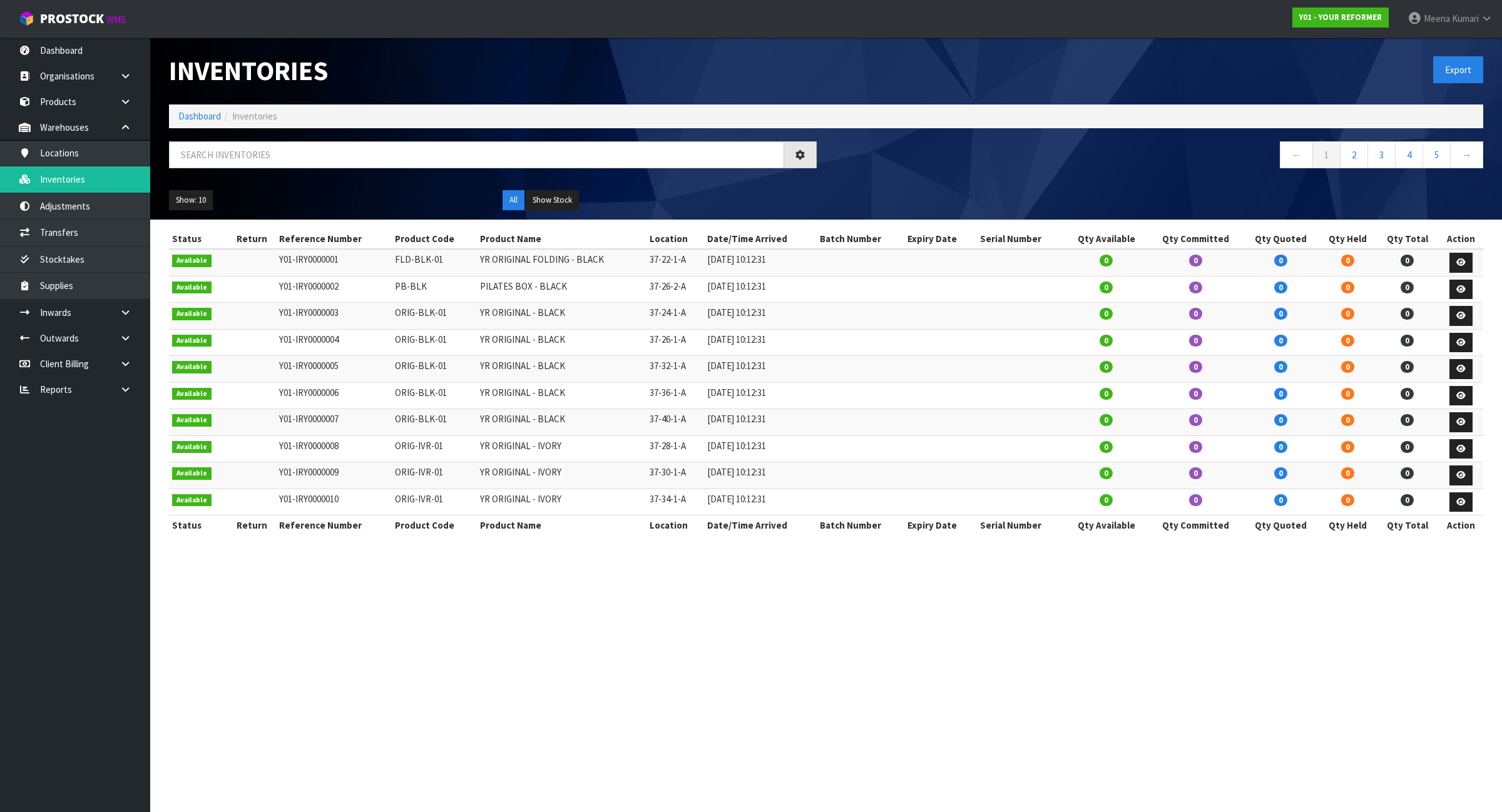
click at [194, 104] on ol "Dashboard Inventories" at bounding box center [826, 115] width 1314 height 23
click at [199, 114] on link "Dashboard" at bounding box center [199, 115] width 42 height 12
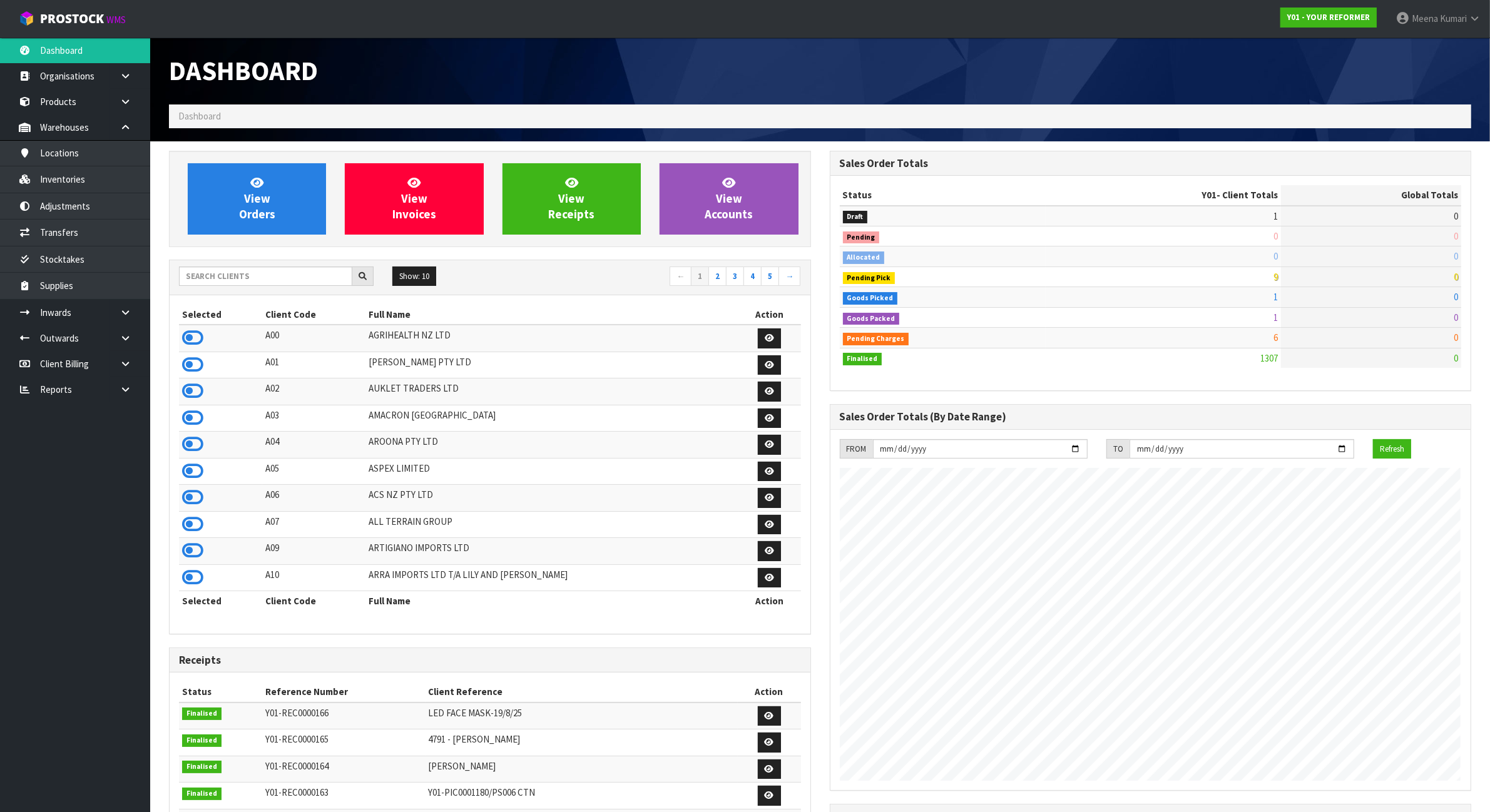
scroll to position [952, 660]
click at [269, 292] on div "Show: 10 5 10 25 50 ← 1 2 3 4 5 →" at bounding box center [490, 277] width 641 height 35
click at [260, 283] on input "text" at bounding box center [266, 276] width 174 height 20
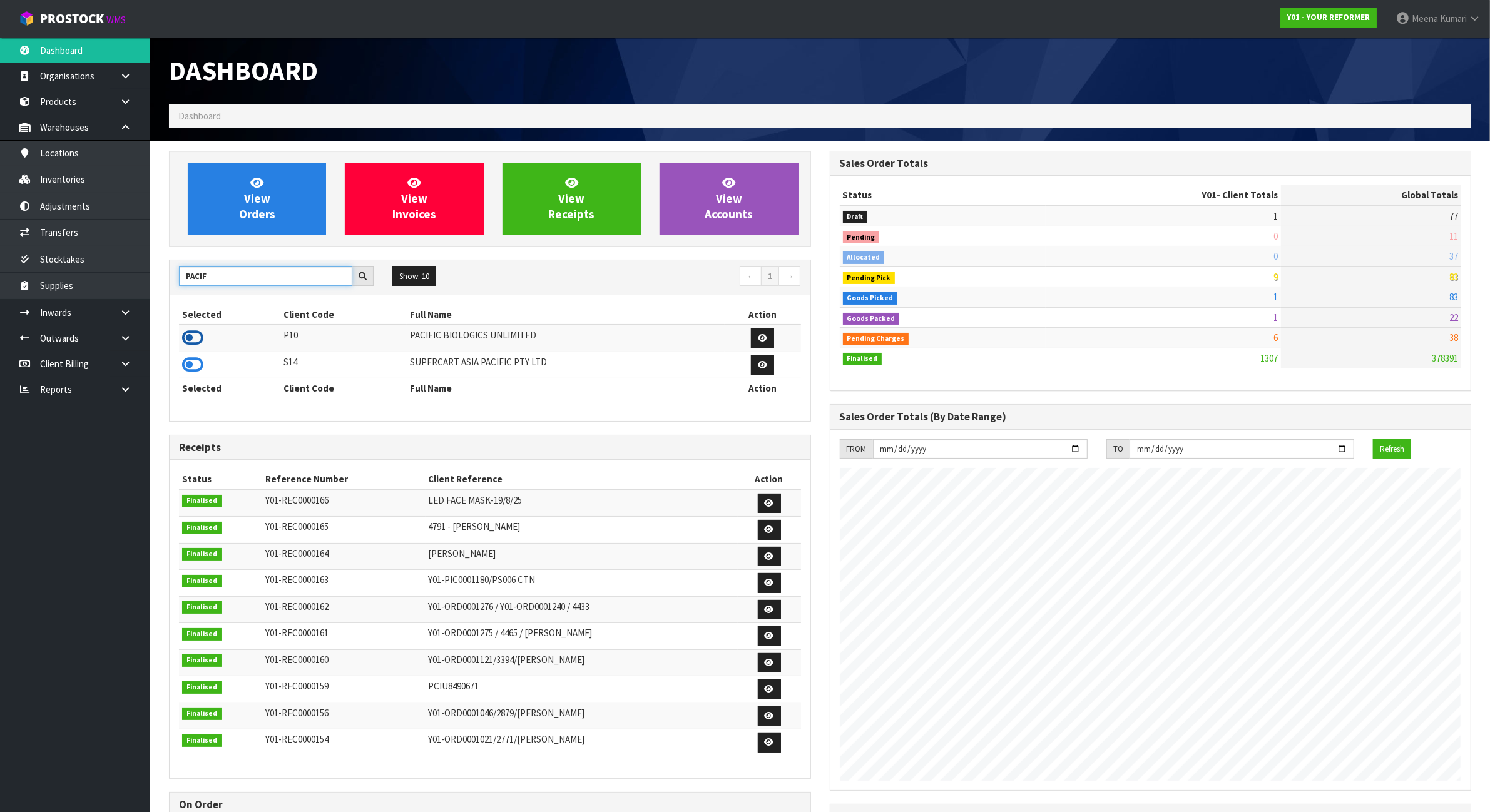
type input "PACIF"
click at [196, 338] on icon at bounding box center [192, 338] width 22 height 19
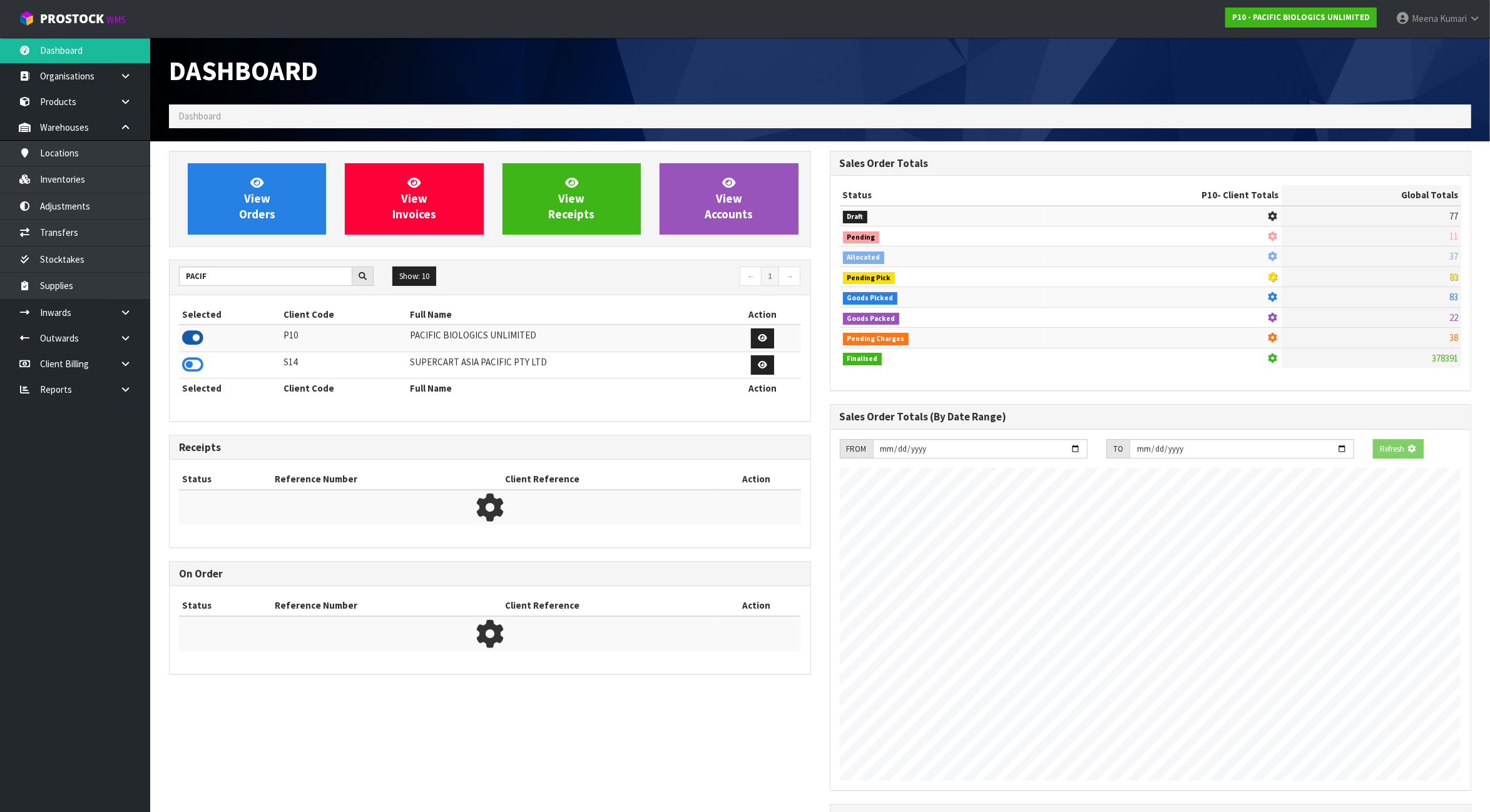
scroll to position [829, 660]
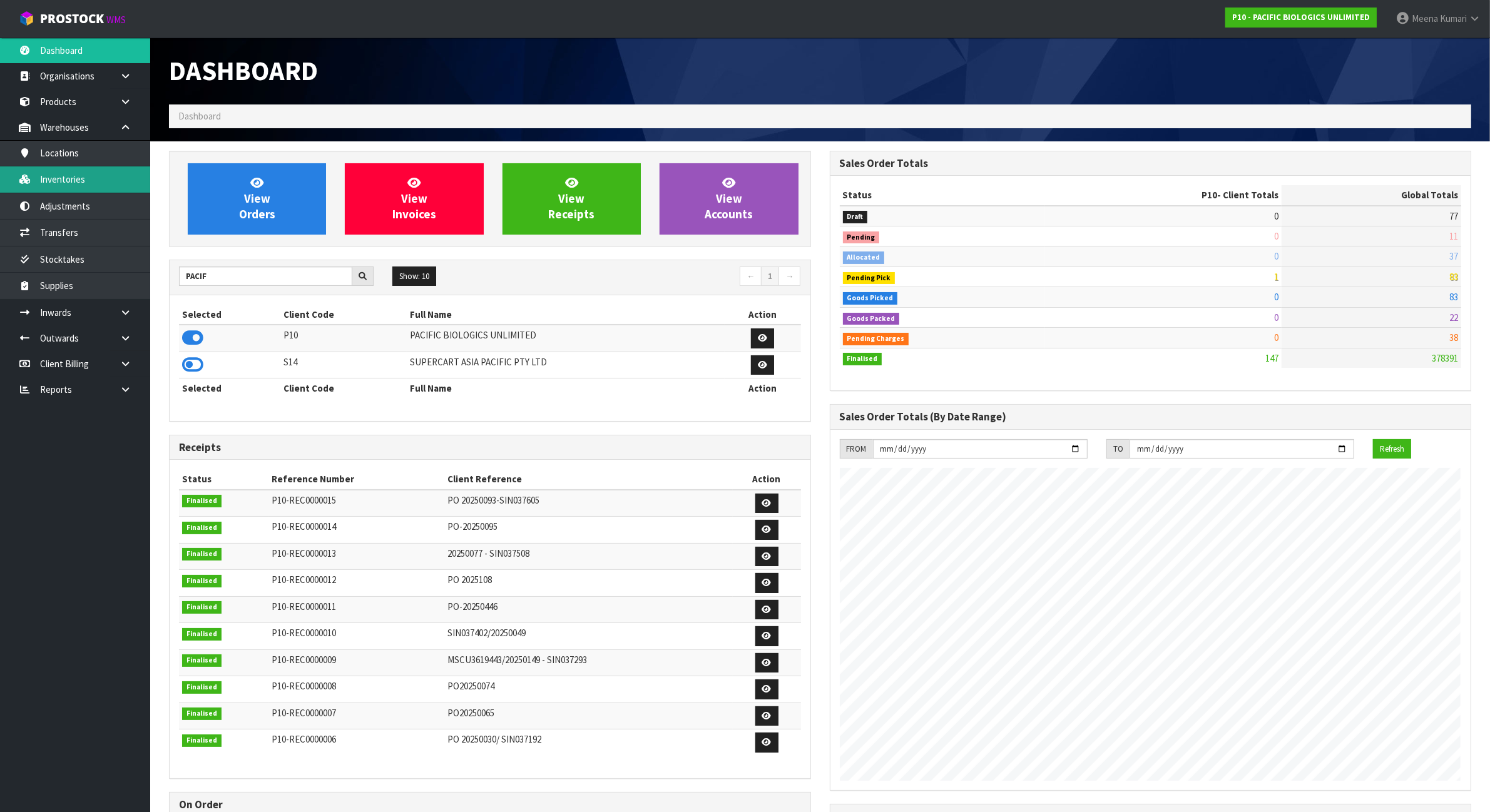
click at [85, 183] on link "Inventories" at bounding box center [75, 178] width 150 height 25
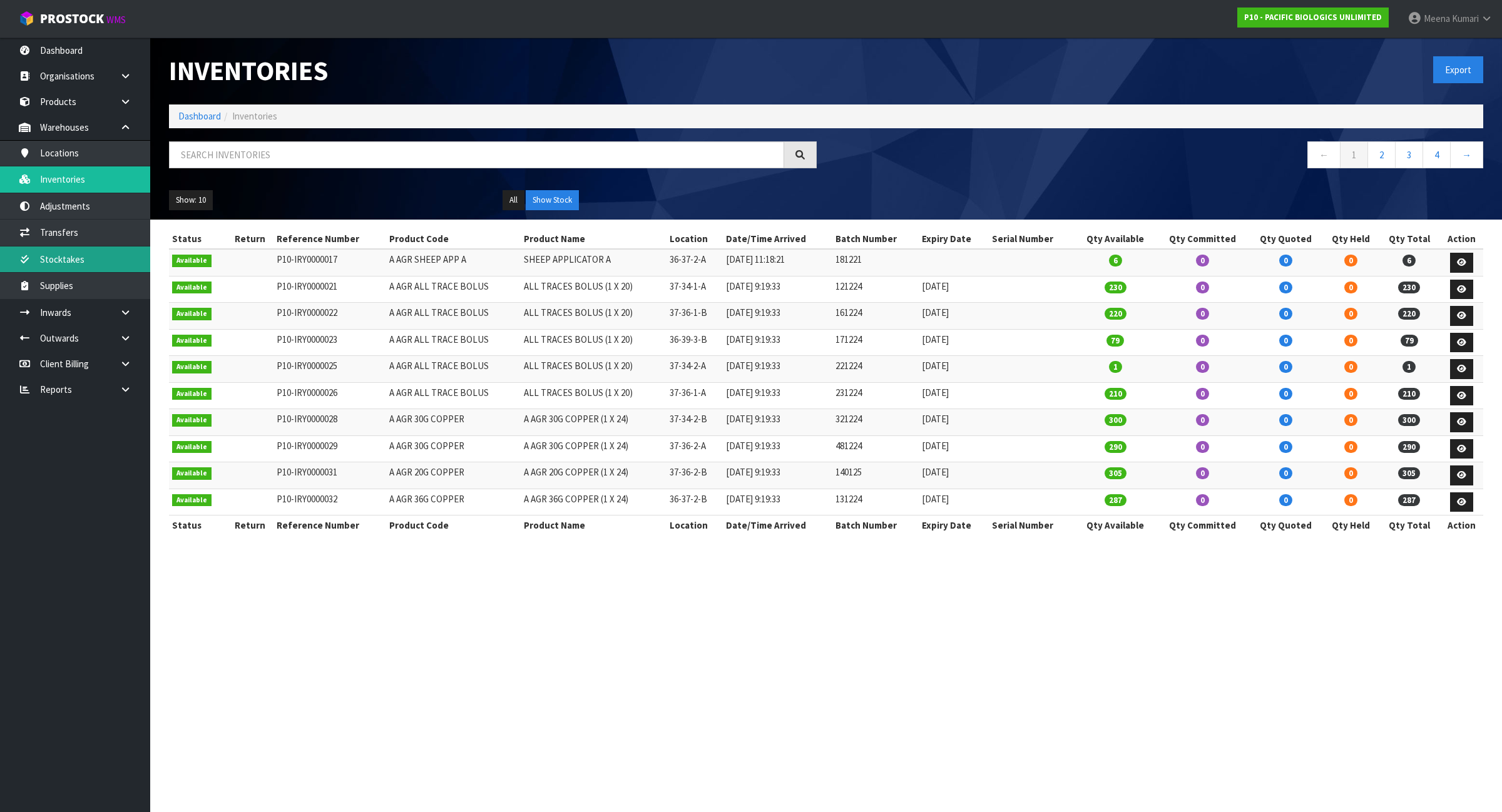
click at [93, 267] on link "Stocktakes" at bounding box center [75, 259] width 150 height 25
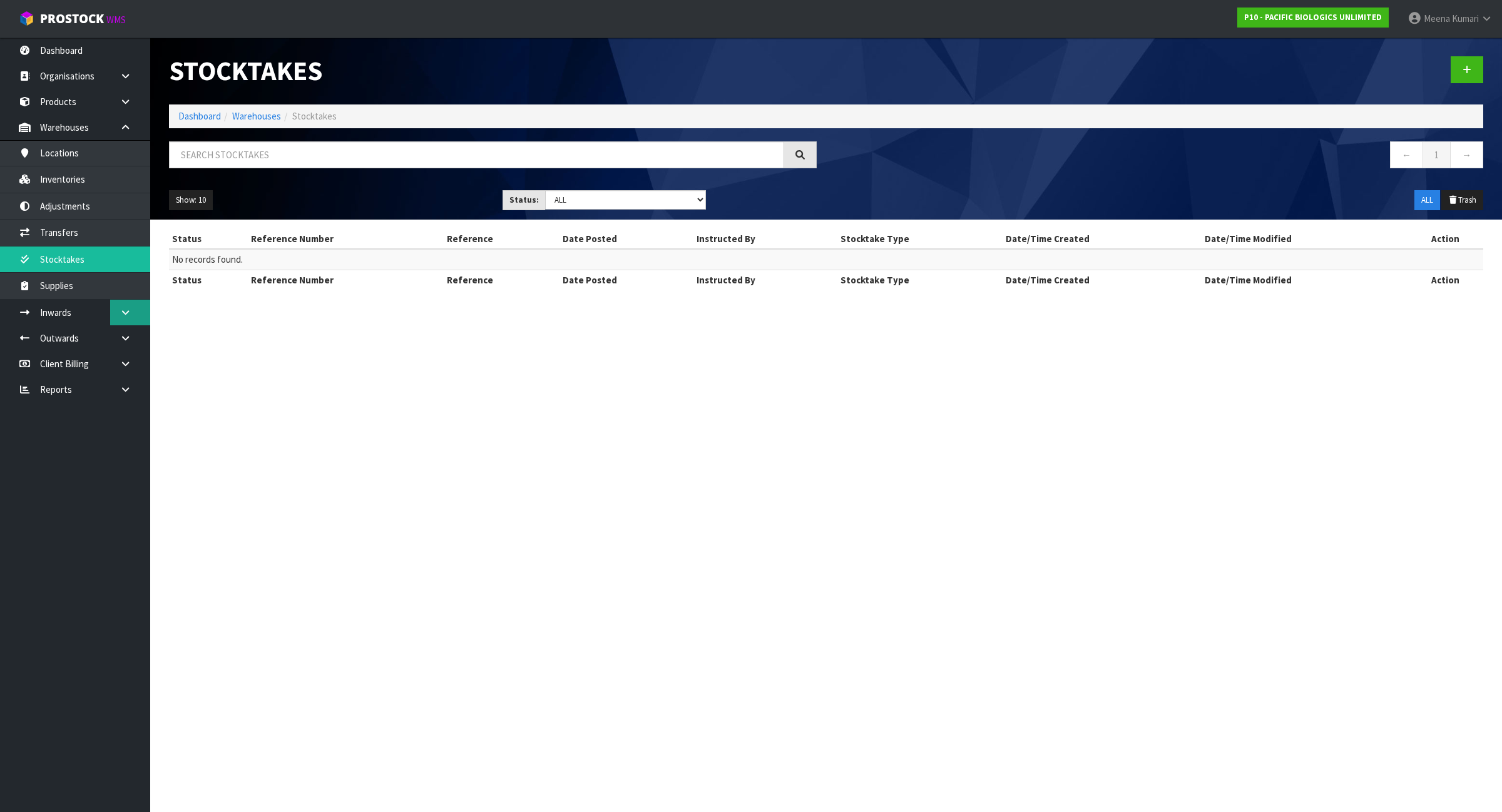
click at [133, 312] on link at bounding box center [130, 312] width 40 height 25
click at [117, 368] on link "Receipts" at bounding box center [75, 364] width 150 height 25
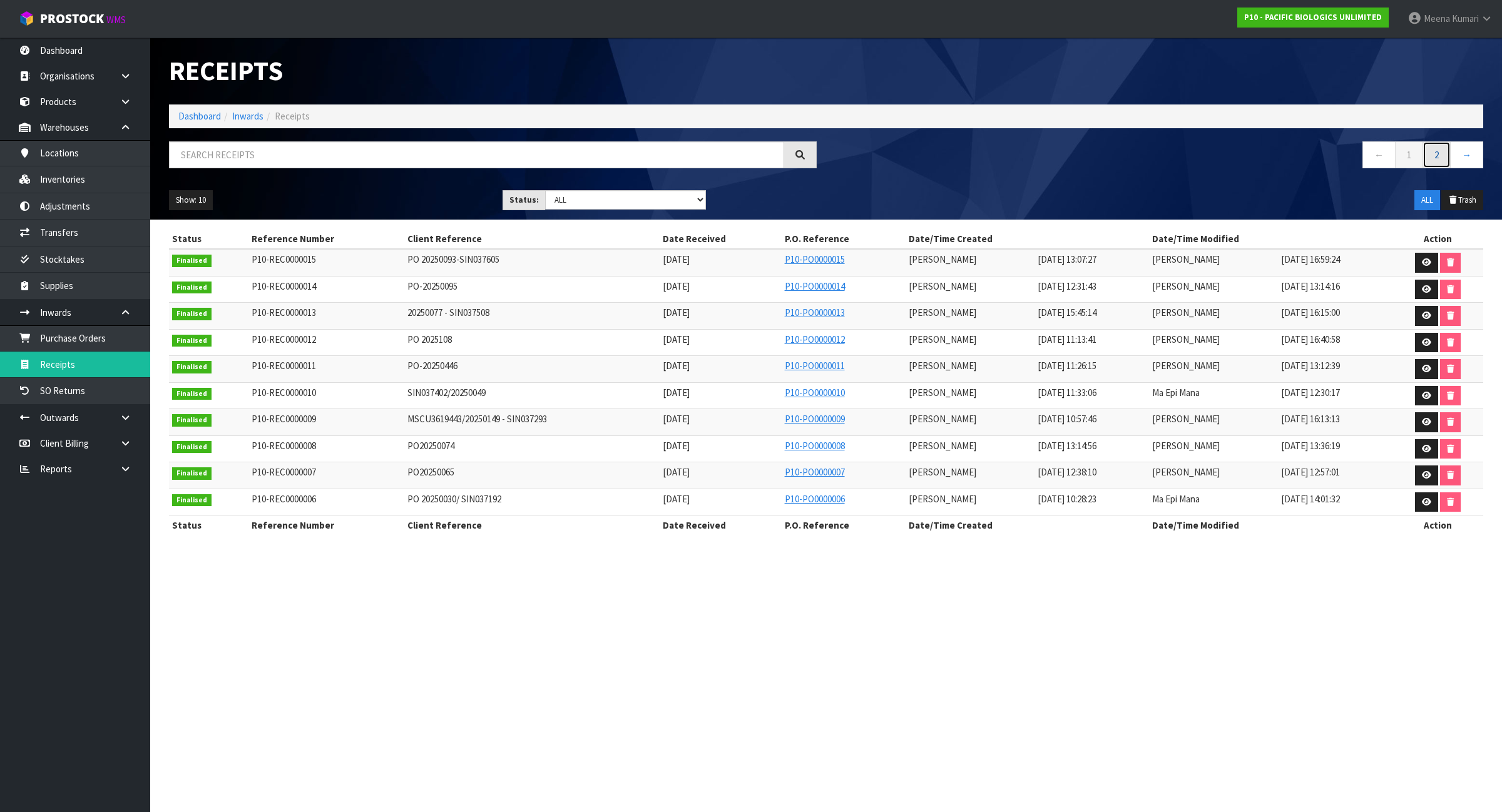
click at [1440, 152] on link "2" at bounding box center [1436, 155] width 28 height 27
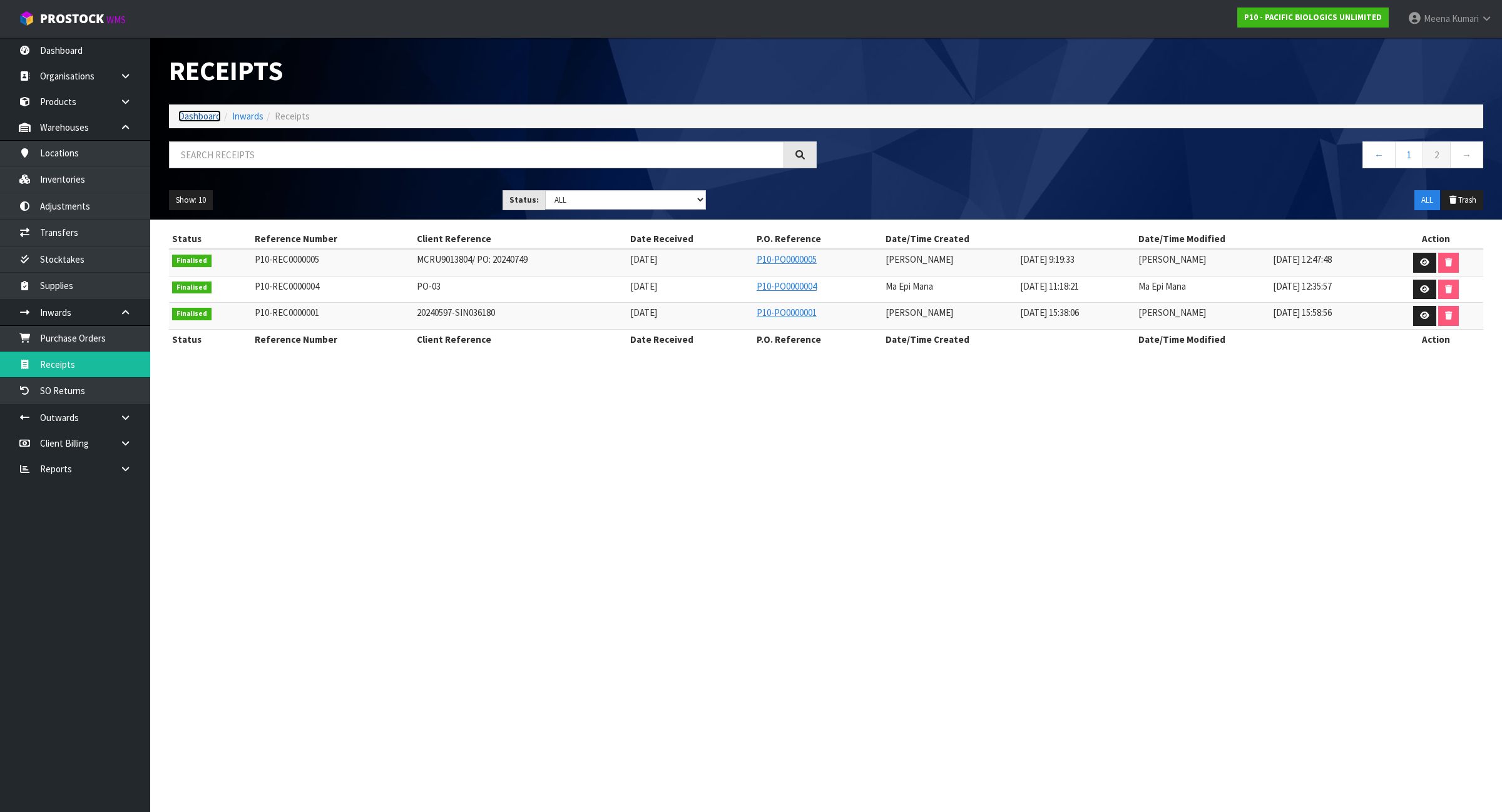
click at [211, 112] on link "Dashboard" at bounding box center [199, 115] width 42 height 12
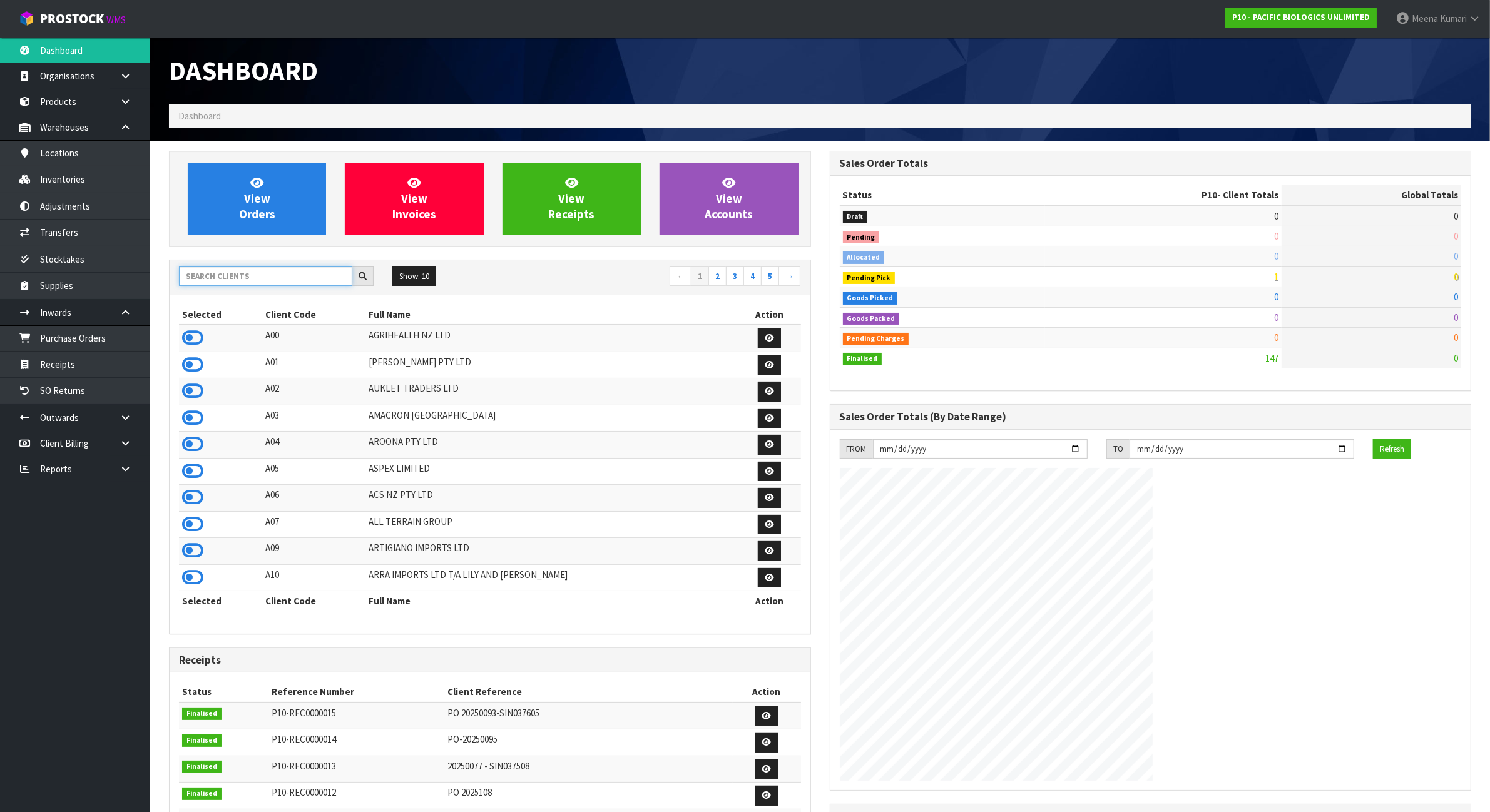
click at [273, 281] on input "text" at bounding box center [266, 276] width 174 height 20
type input "F"
click at [189, 583] on icon at bounding box center [192, 577] width 22 height 19
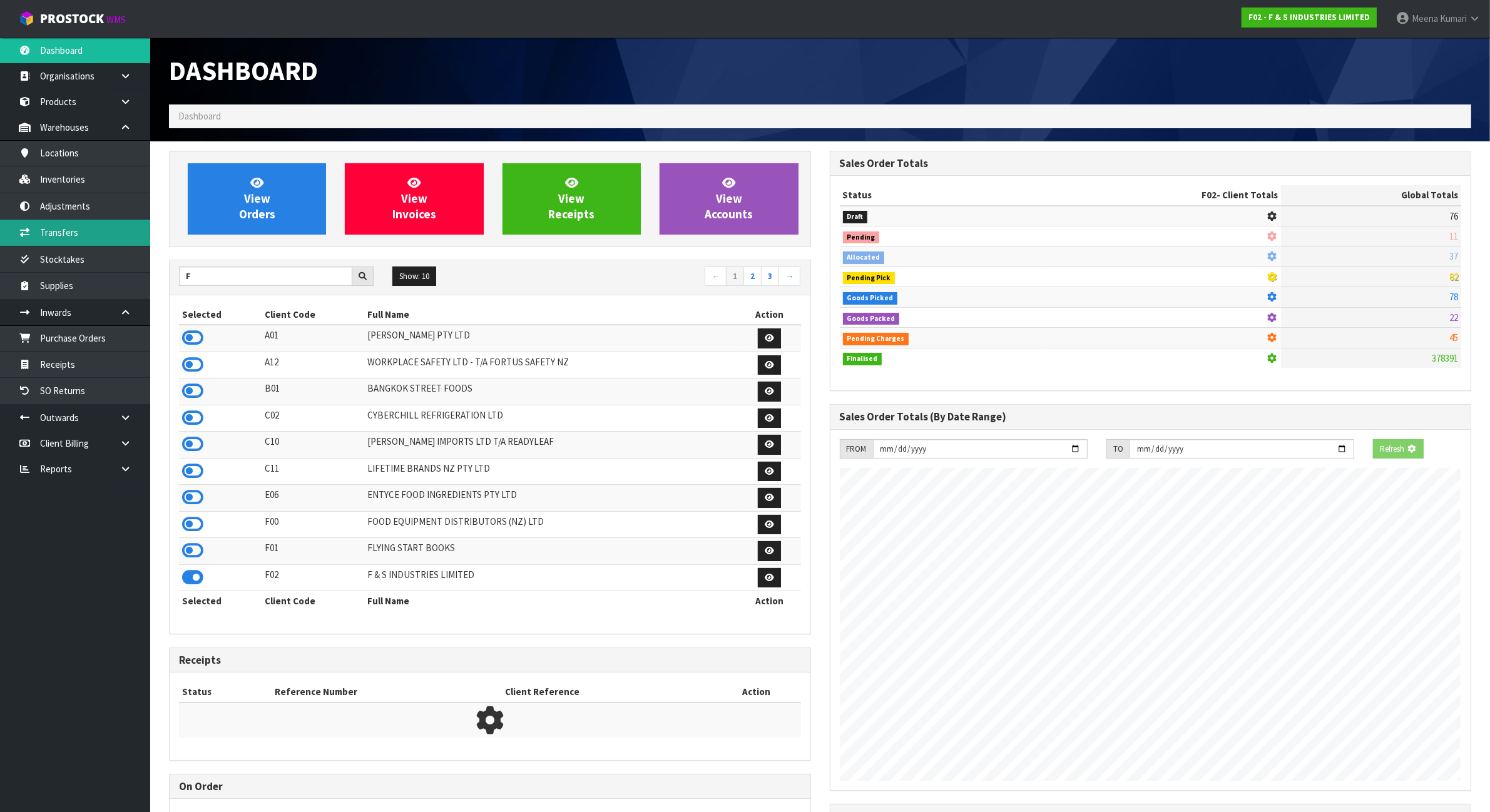
scroll to position [625063, 625270]
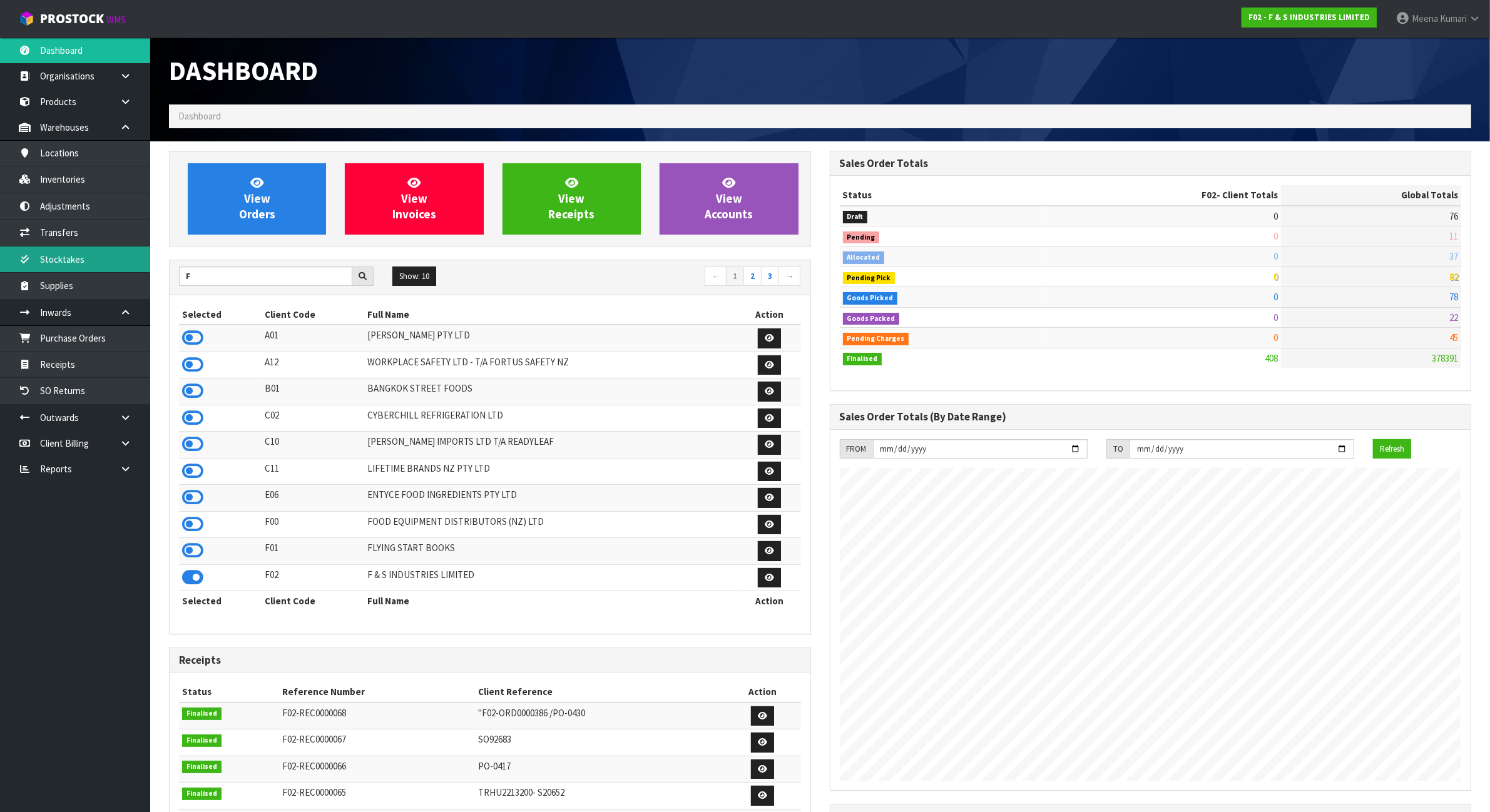
click at [122, 253] on link "Stocktakes" at bounding box center [75, 259] width 150 height 25
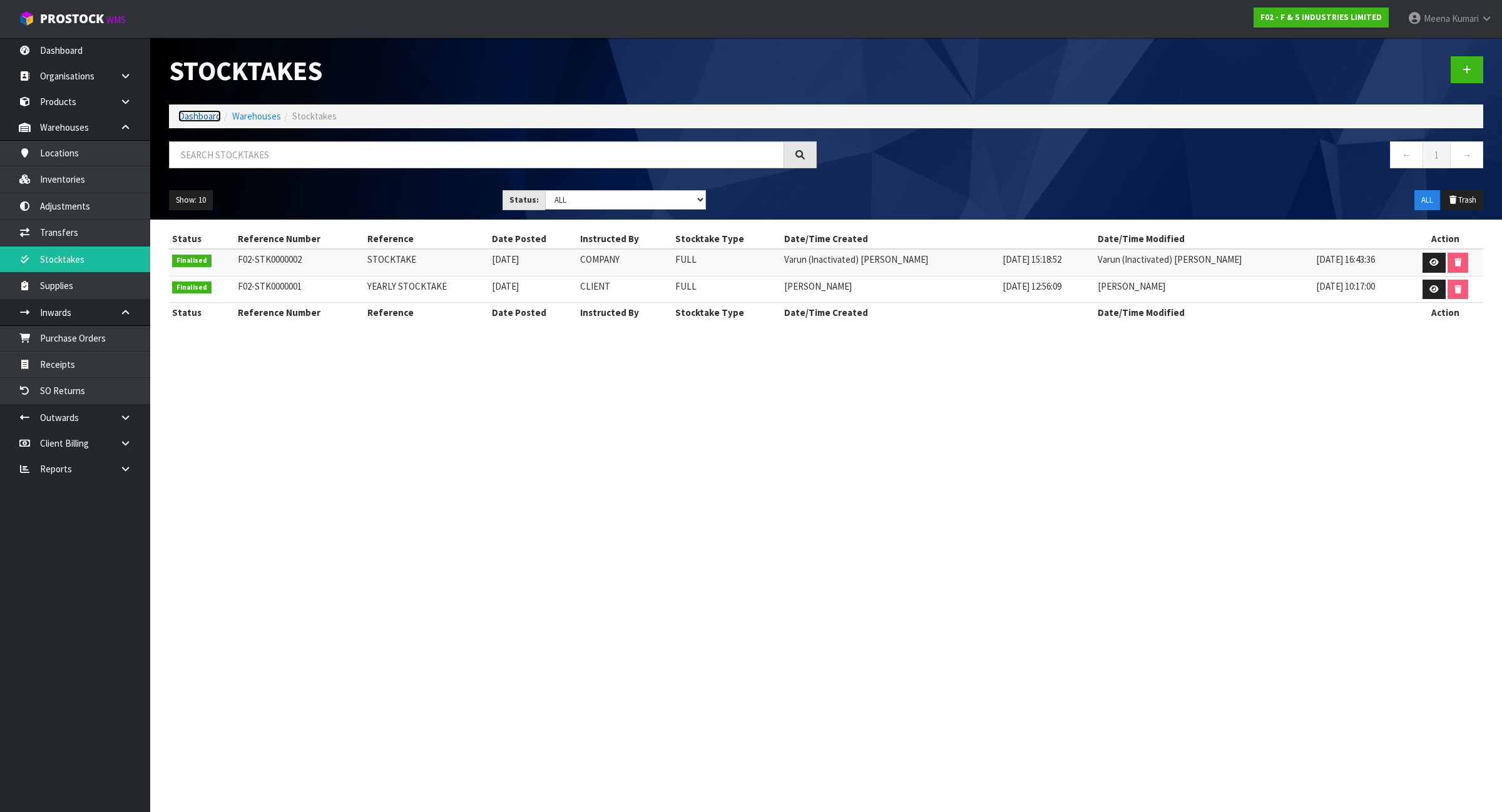
click at [199, 115] on link "Dashboard" at bounding box center [199, 115] width 42 height 12
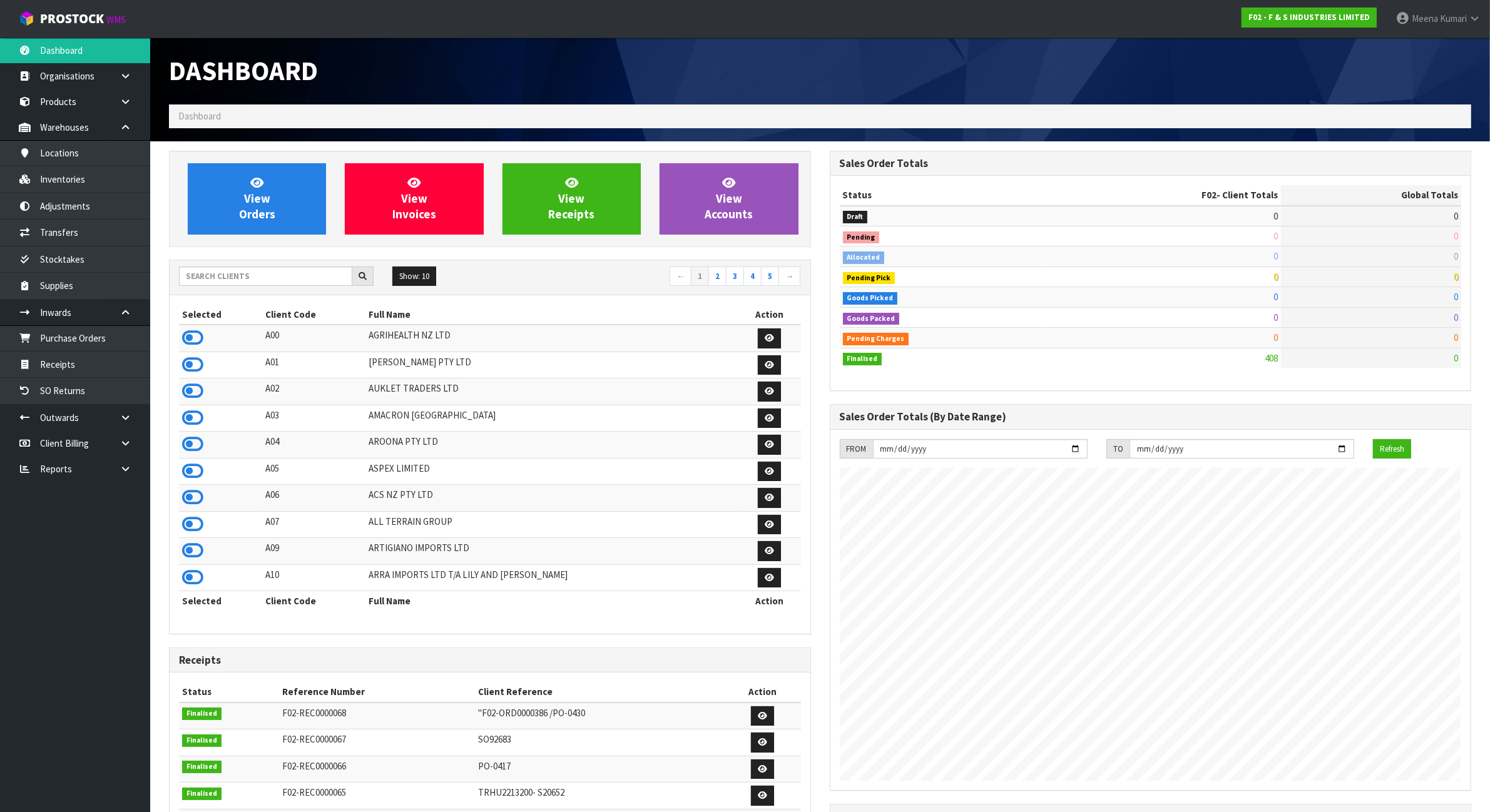
scroll to position [767, 660]
click at [202, 279] on input "text" at bounding box center [266, 276] width 174 height 20
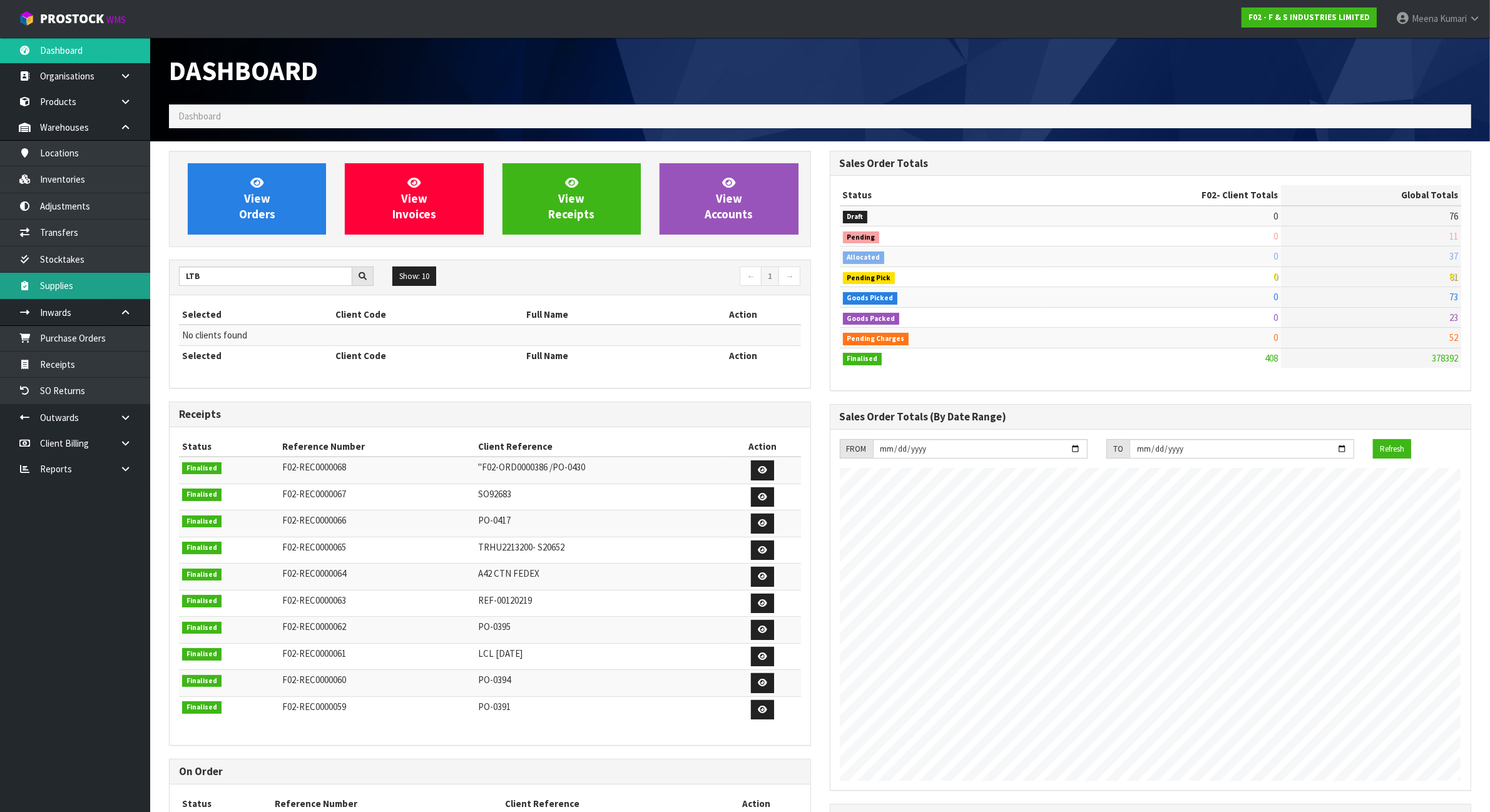
drag, startPoint x: 237, startPoint y: 264, endPoint x: 131, endPoint y: 286, distance: 108.3
click at [131, 286] on body "Toggle navigation ProStock WMS F02 - F & S INDUSTRIES LIMITED [PERSON_NAME] Log…" at bounding box center [745, 406] width 1490 height 812
click at [238, 271] on input "LTB" at bounding box center [266, 276] width 174 height 20
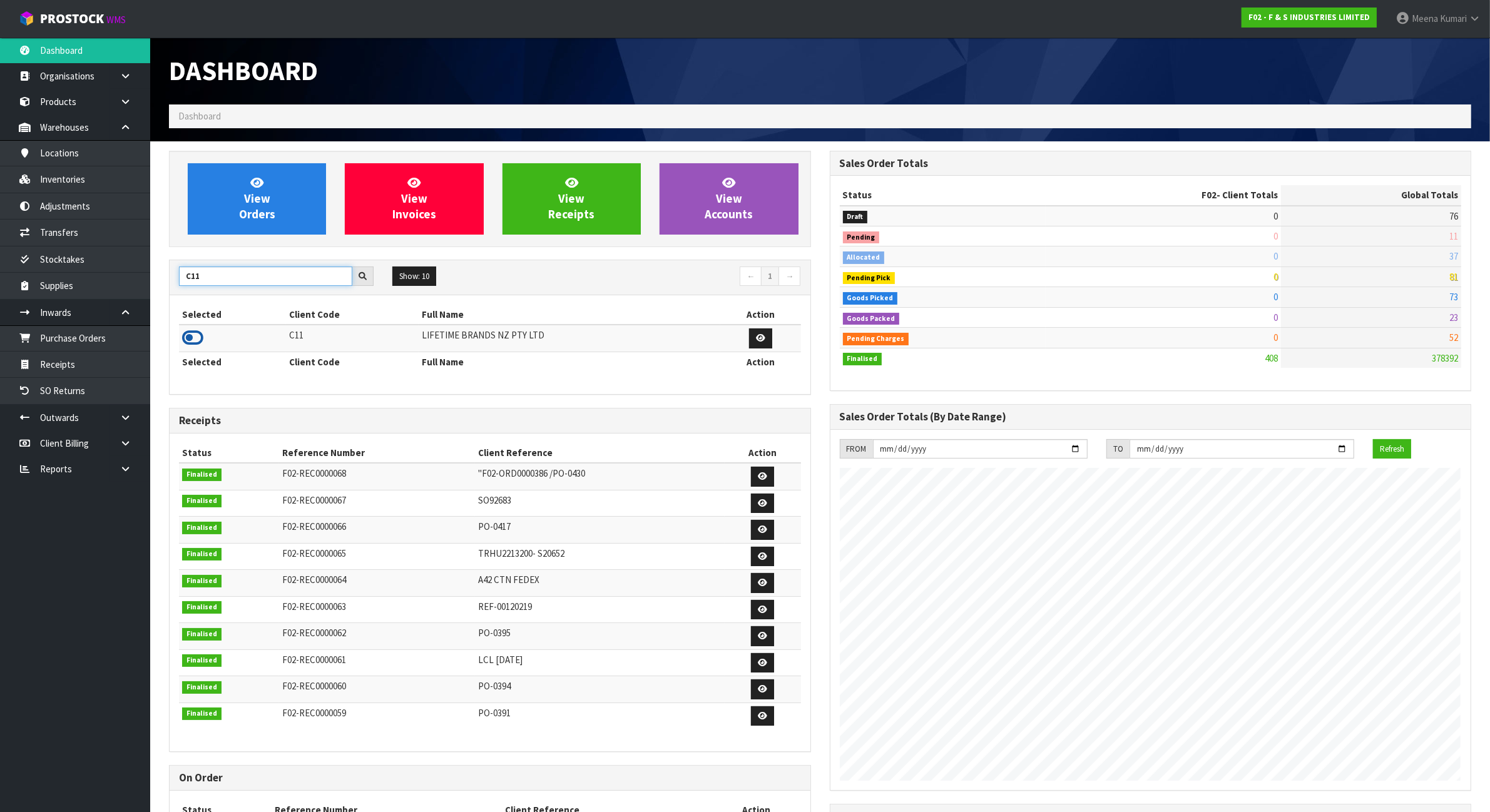
type input "C11"
click at [192, 339] on icon at bounding box center [192, 338] width 22 height 19
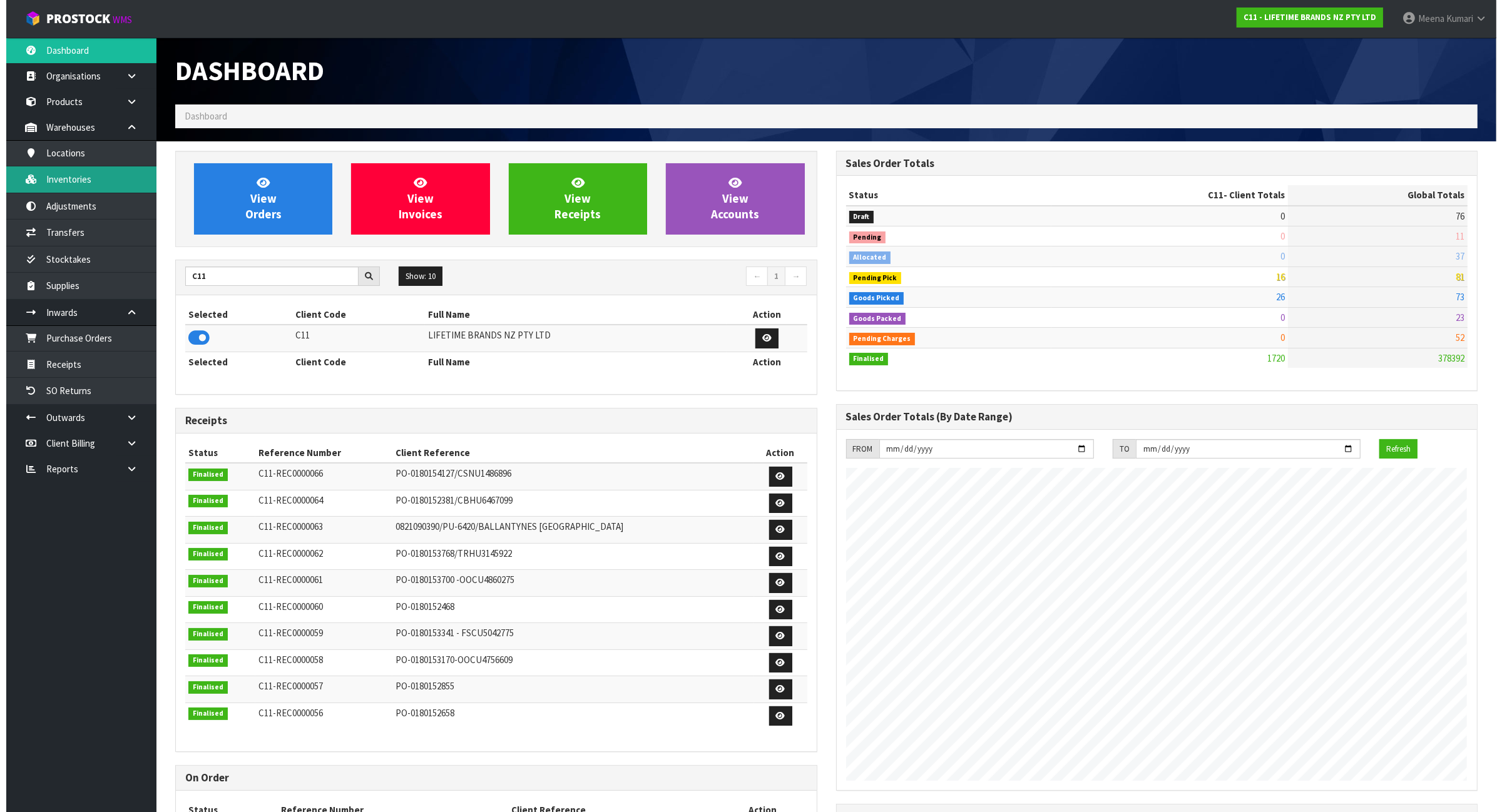
scroll to position [952, 660]
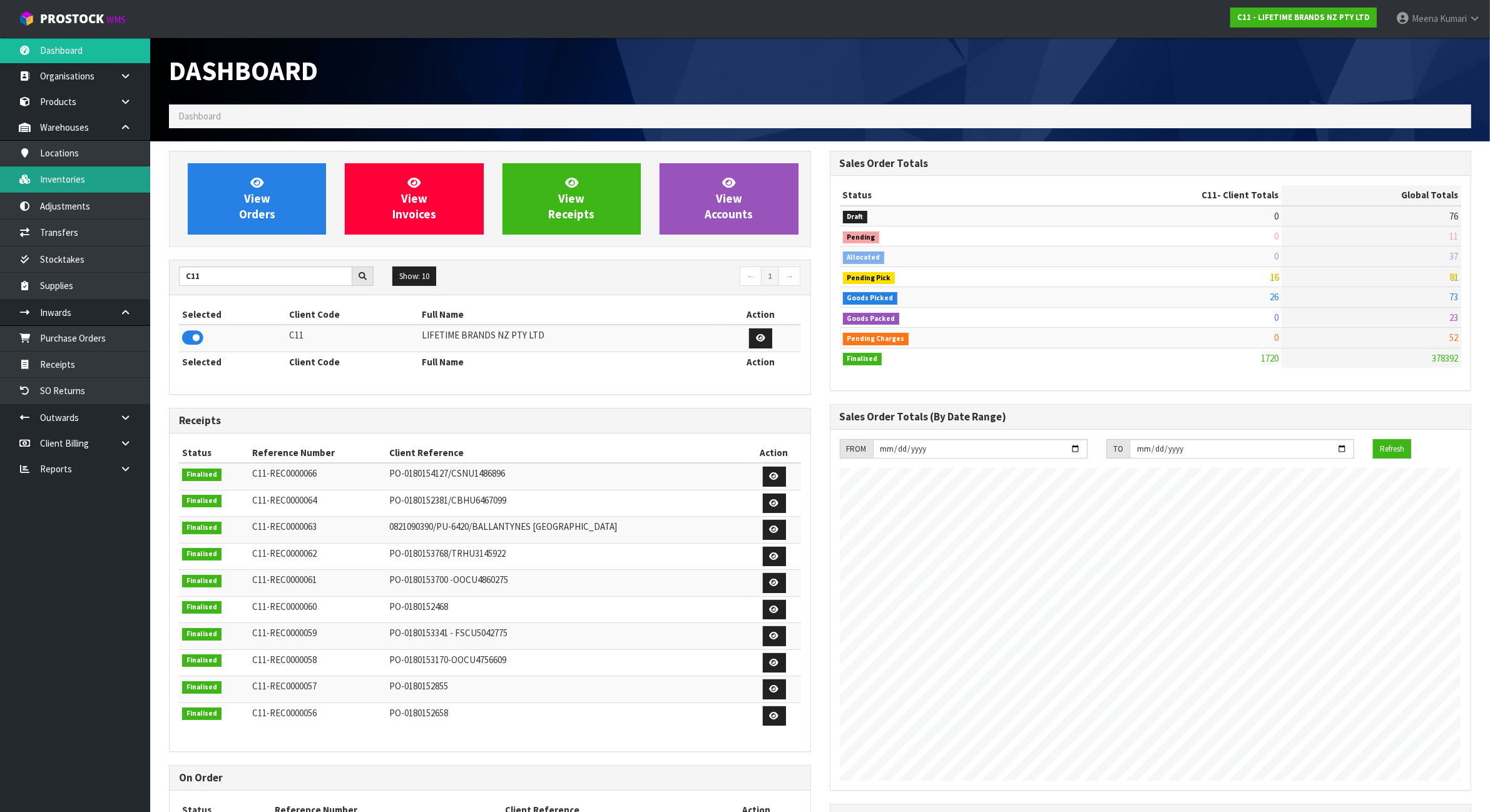
click at [80, 181] on link "Inventories" at bounding box center [75, 178] width 150 height 25
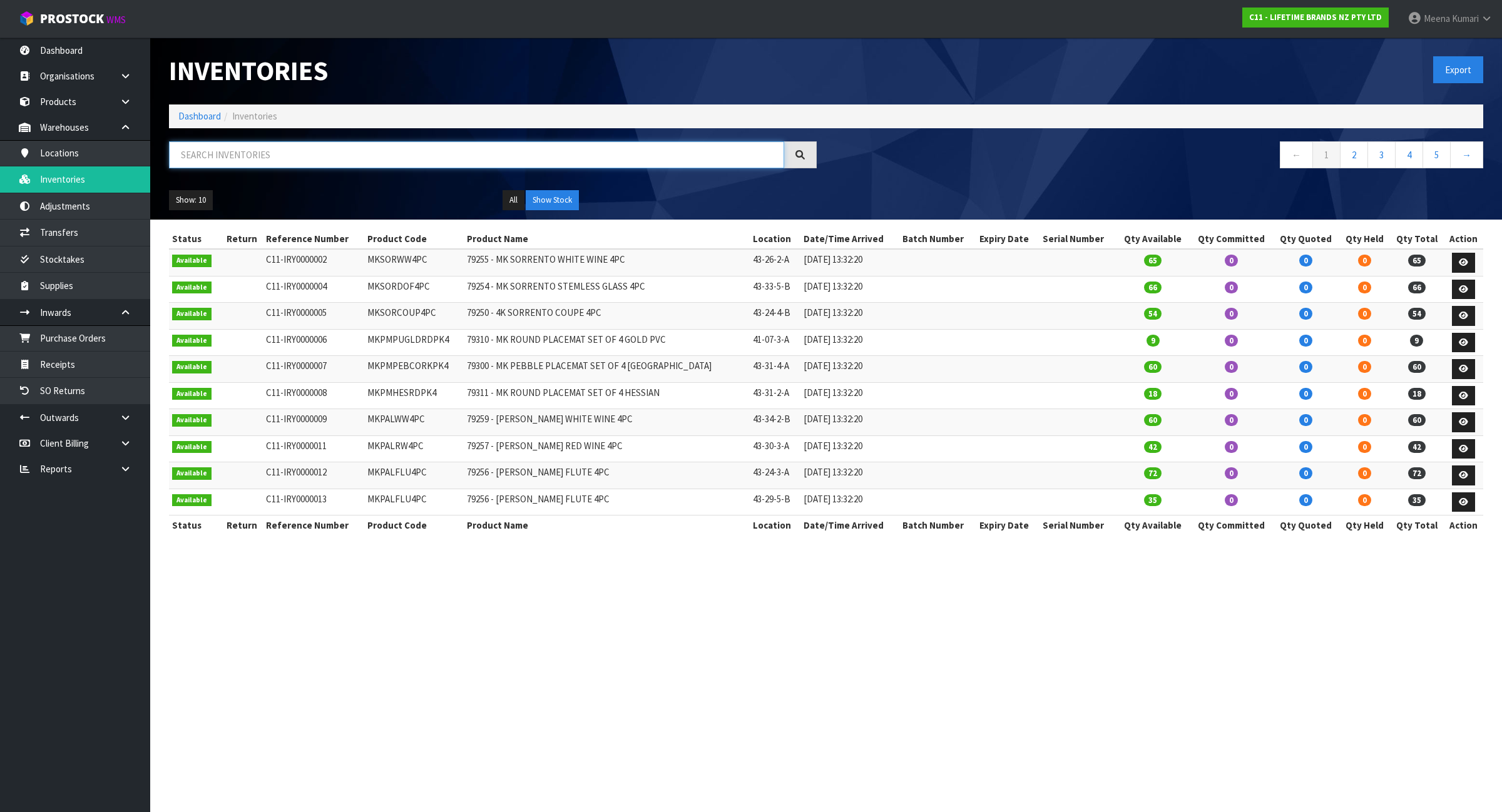
click at [376, 154] on input "text" at bounding box center [476, 155] width 615 height 27
paste input "KCBCWAITERDISP"
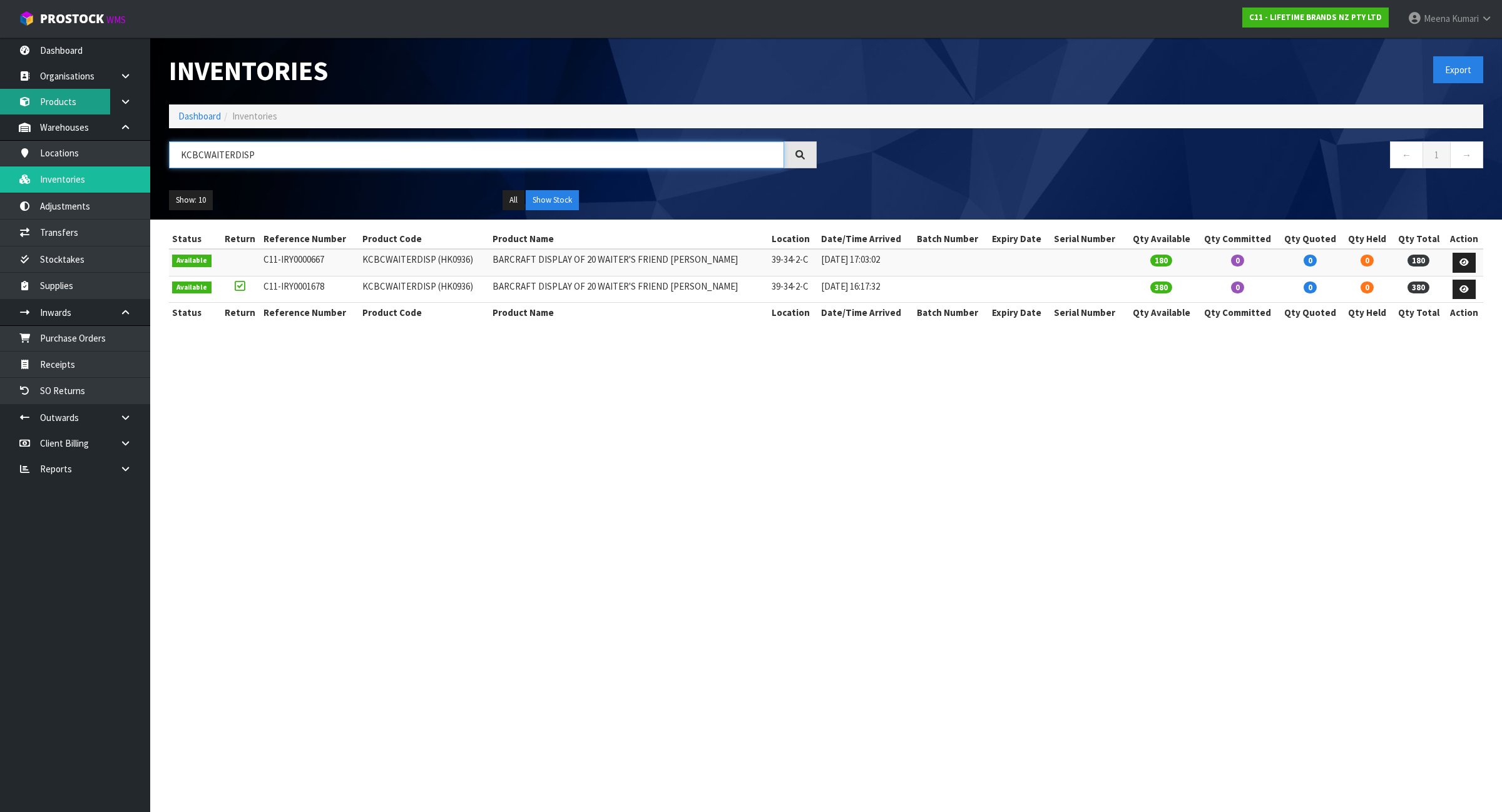
type input "KCBCWAITERDISP"
click at [99, 103] on link "Products" at bounding box center [75, 101] width 150 height 25
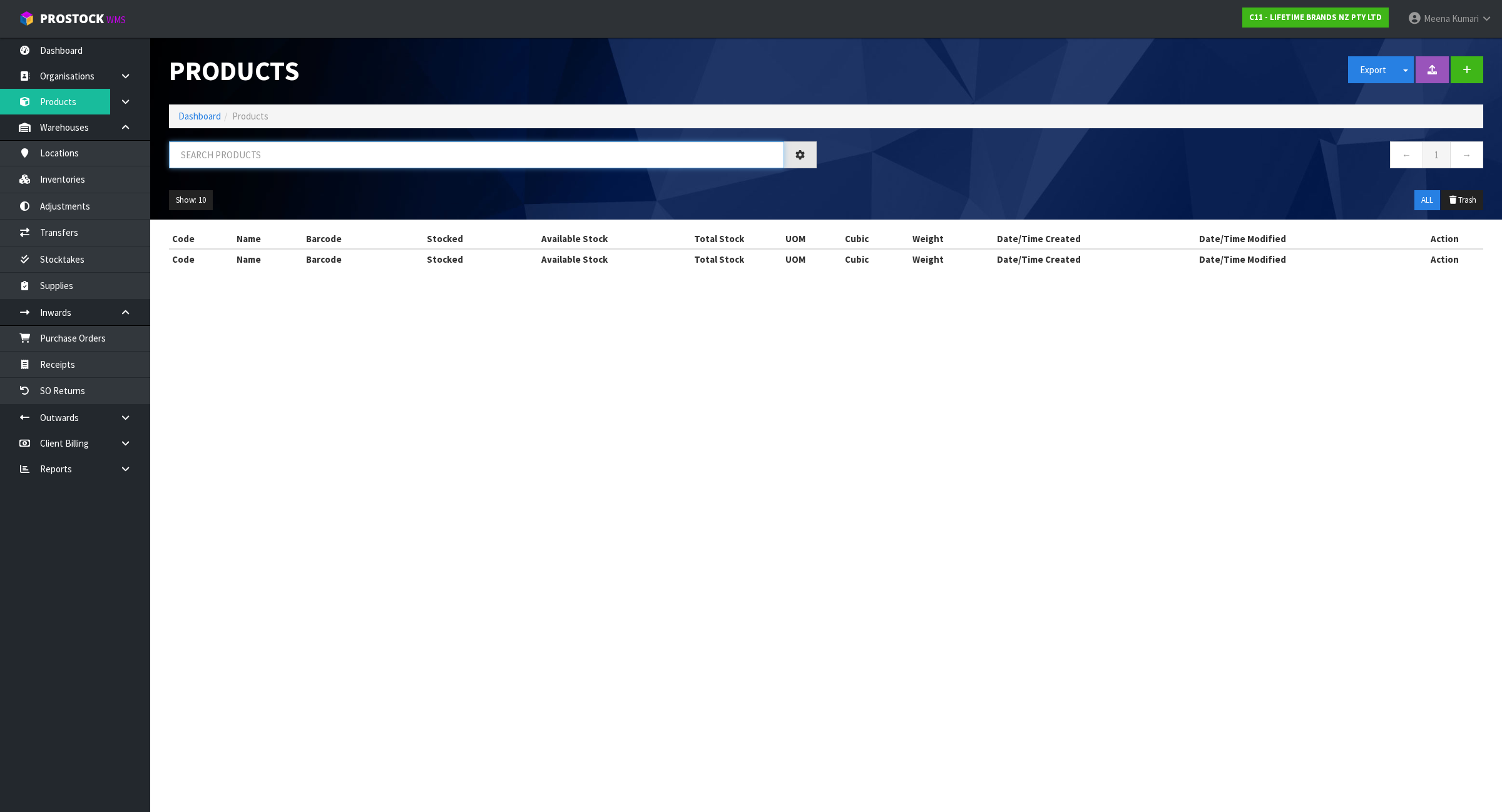
click at [261, 143] on input "text" at bounding box center [476, 155] width 615 height 27
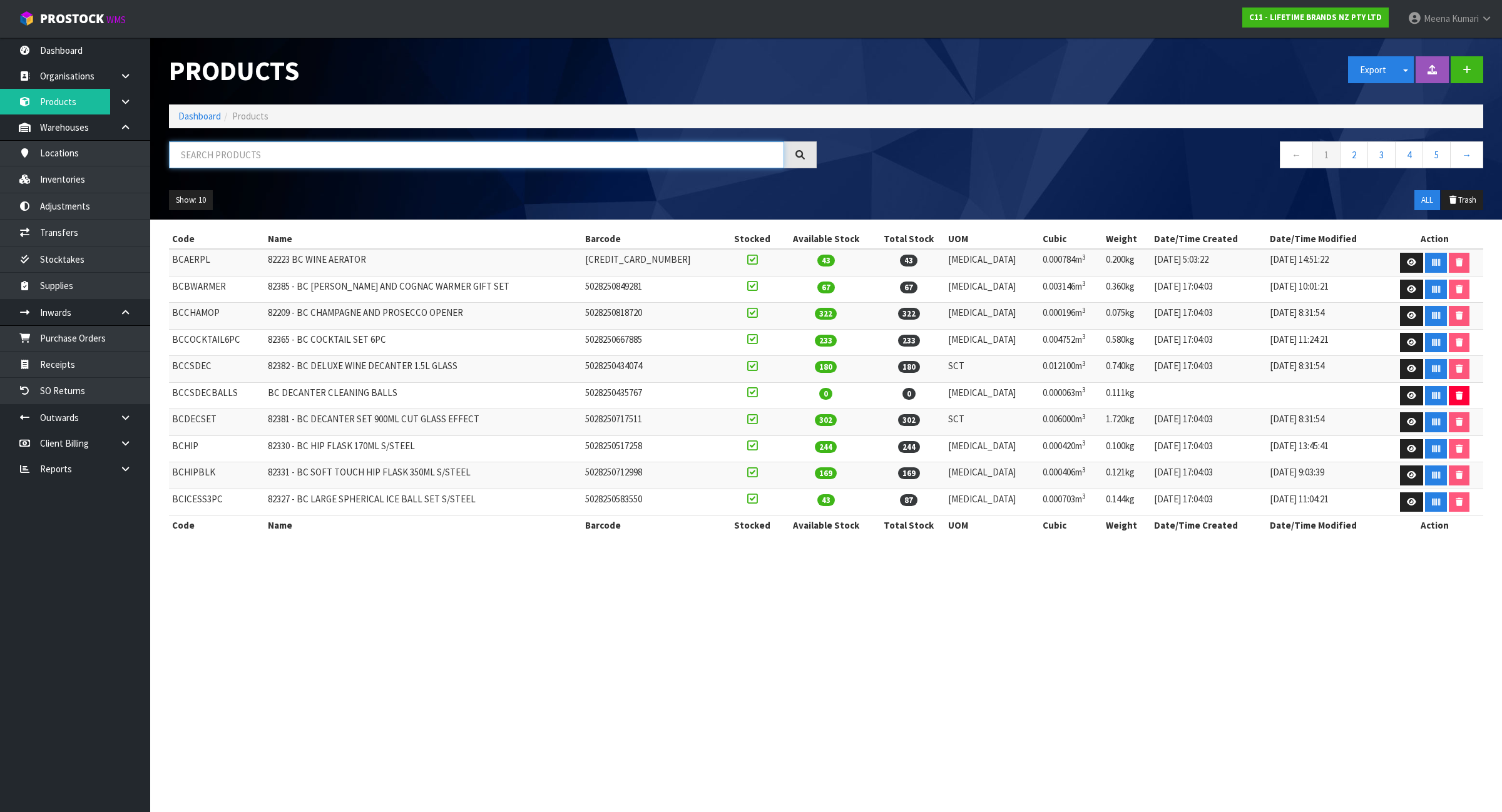
paste input "KCBCWAITERDISP"
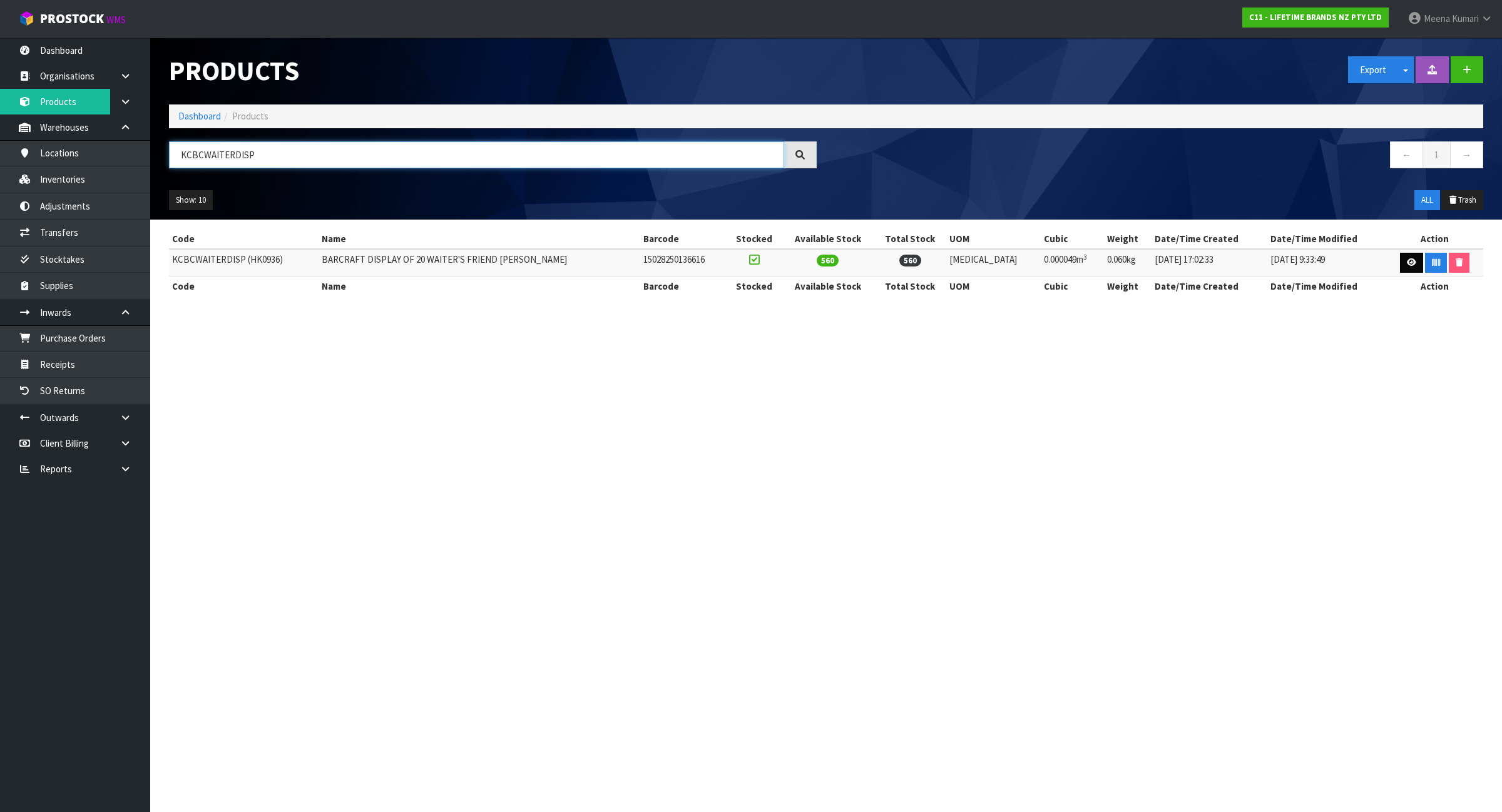
type input "KCBCWAITERDISP"
click at [1407, 265] on icon at bounding box center [1412, 262] width 9 height 8
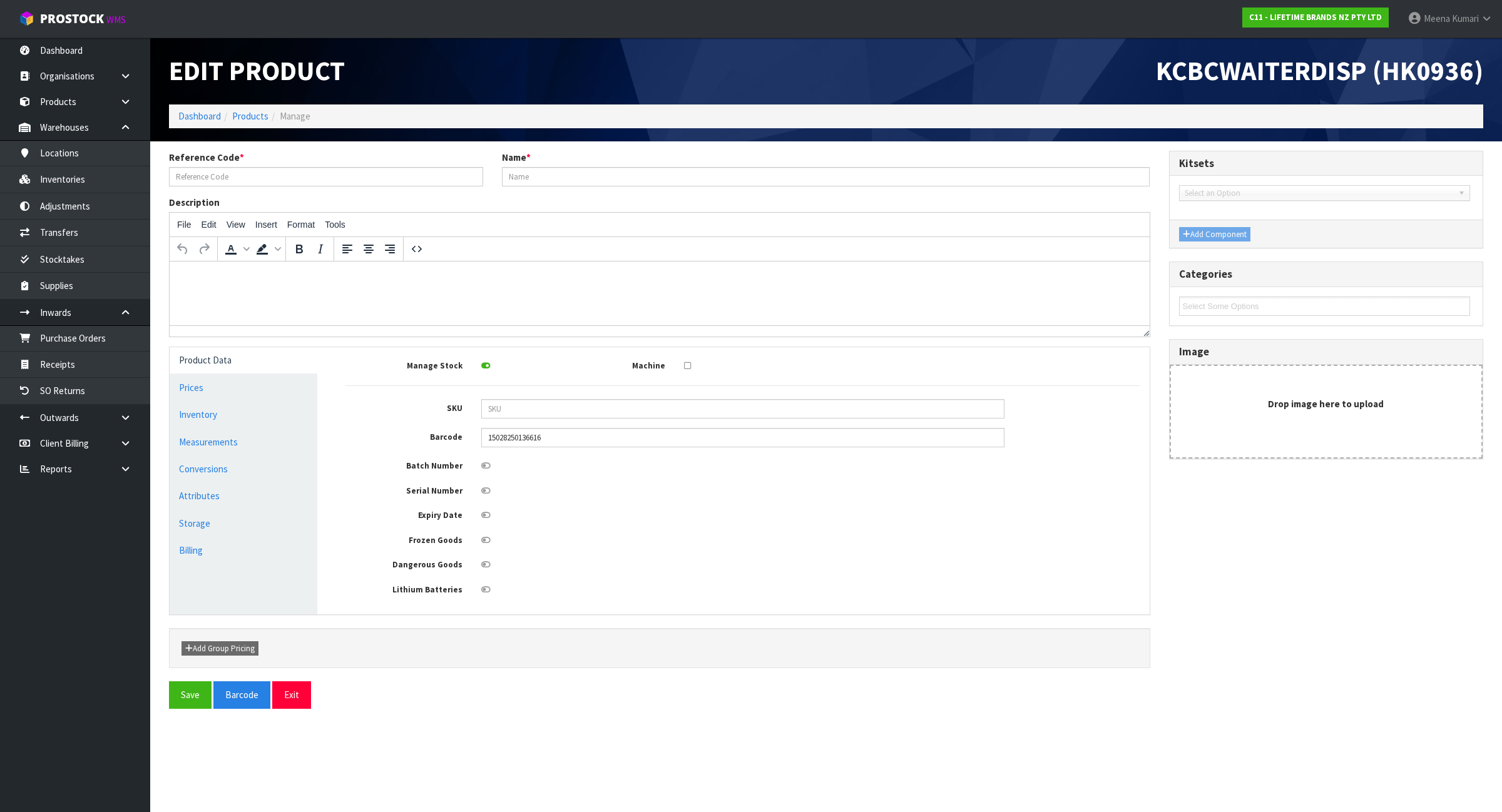
type input "KCBCWAITERDISP (HK0936)"
type input "BARCRAFT DISPLAY OF 20 WAITER'S FRIEND [PERSON_NAME]"
click at [272, 461] on link "Conversions" at bounding box center [243, 468] width 147 height 25
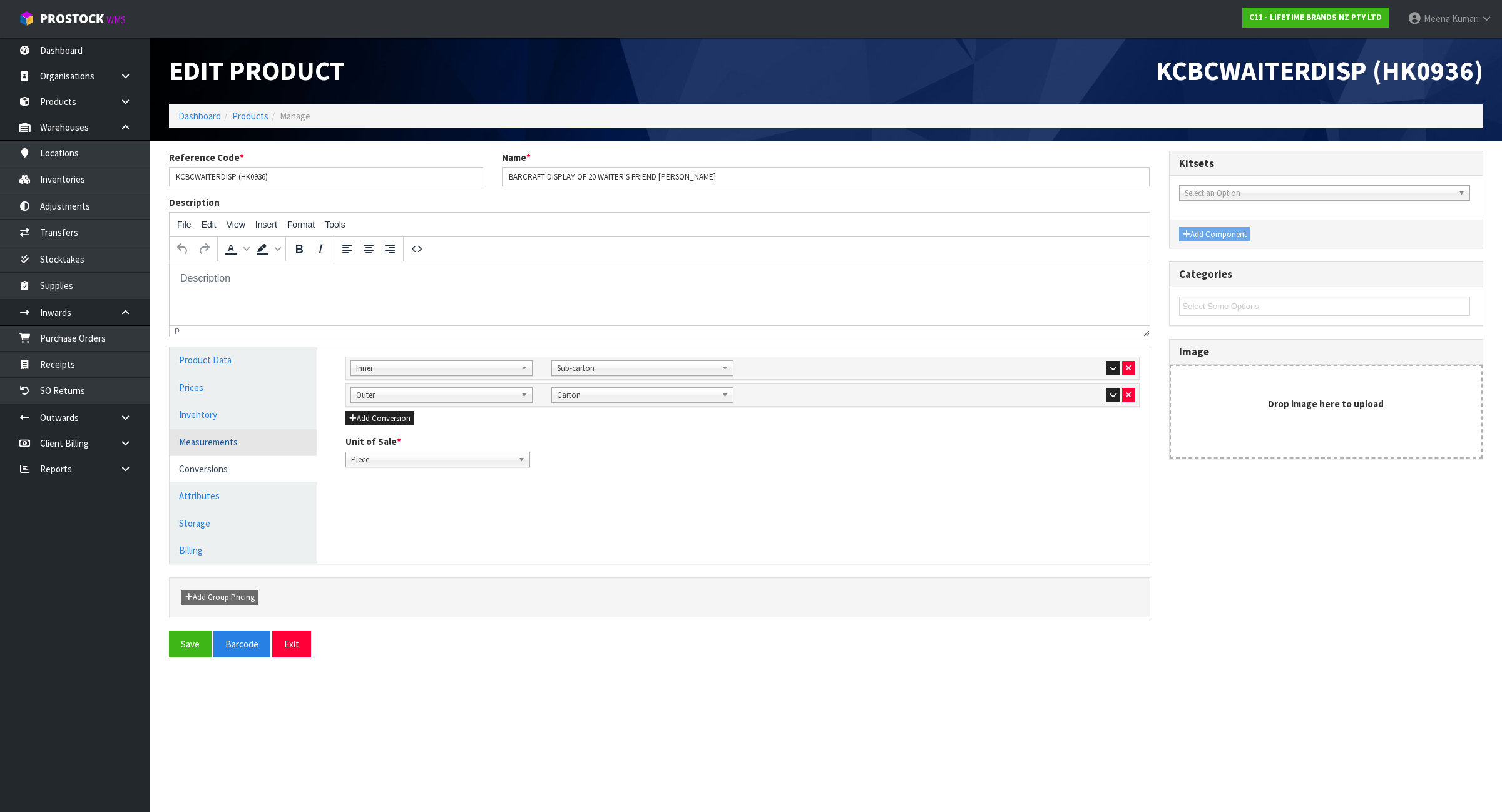
click at [249, 433] on link "Measurements" at bounding box center [243, 441] width 147 height 25
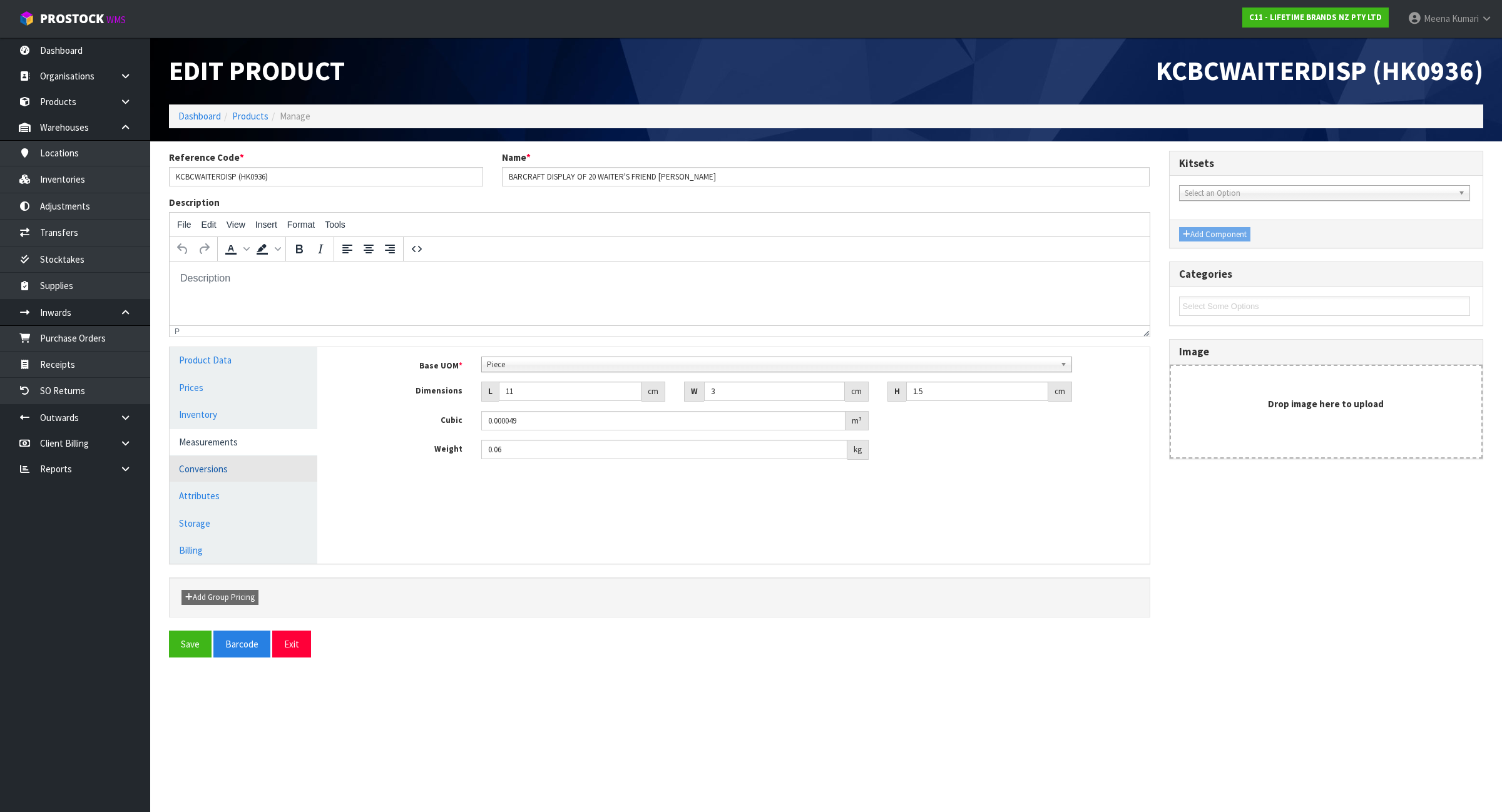
click at [243, 467] on link "Conversions" at bounding box center [243, 468] width 147 height 25
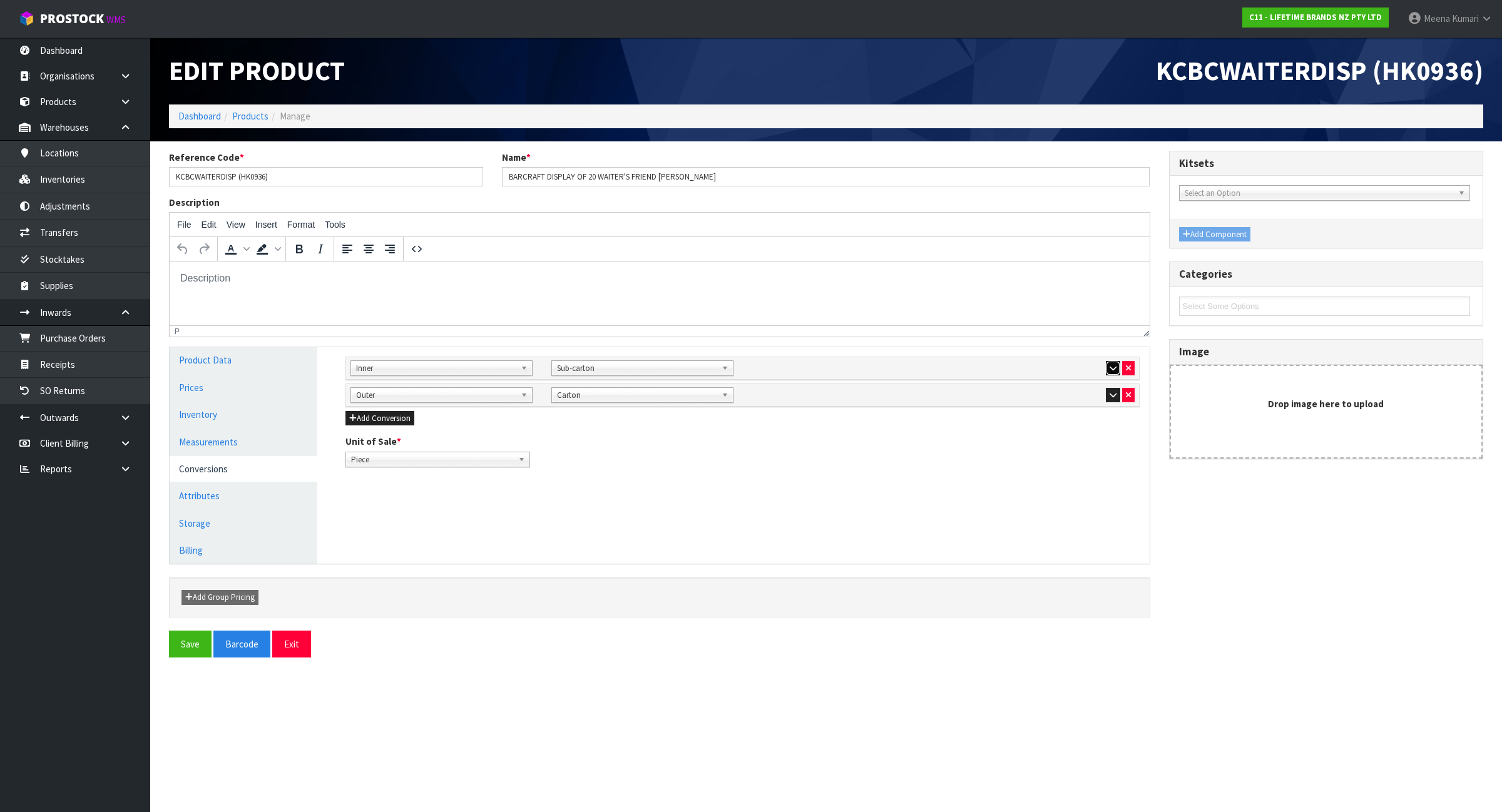
click at [1106, 367] on button "button" at bounding box center [1112, 369] width 14 height 15
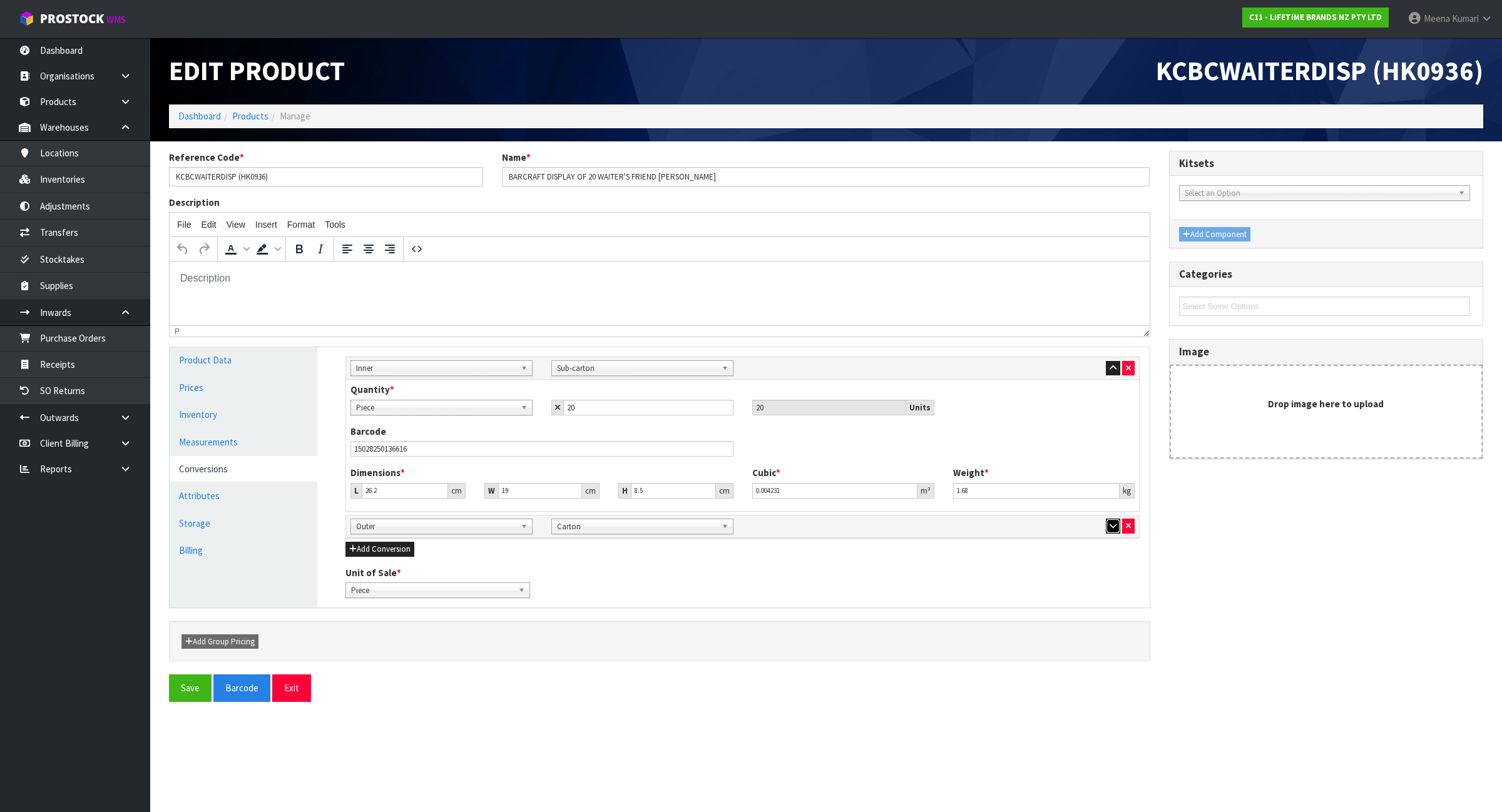
click at [1109, 534] on button "button" at bounding box center [1112, 527] width 14 height 15
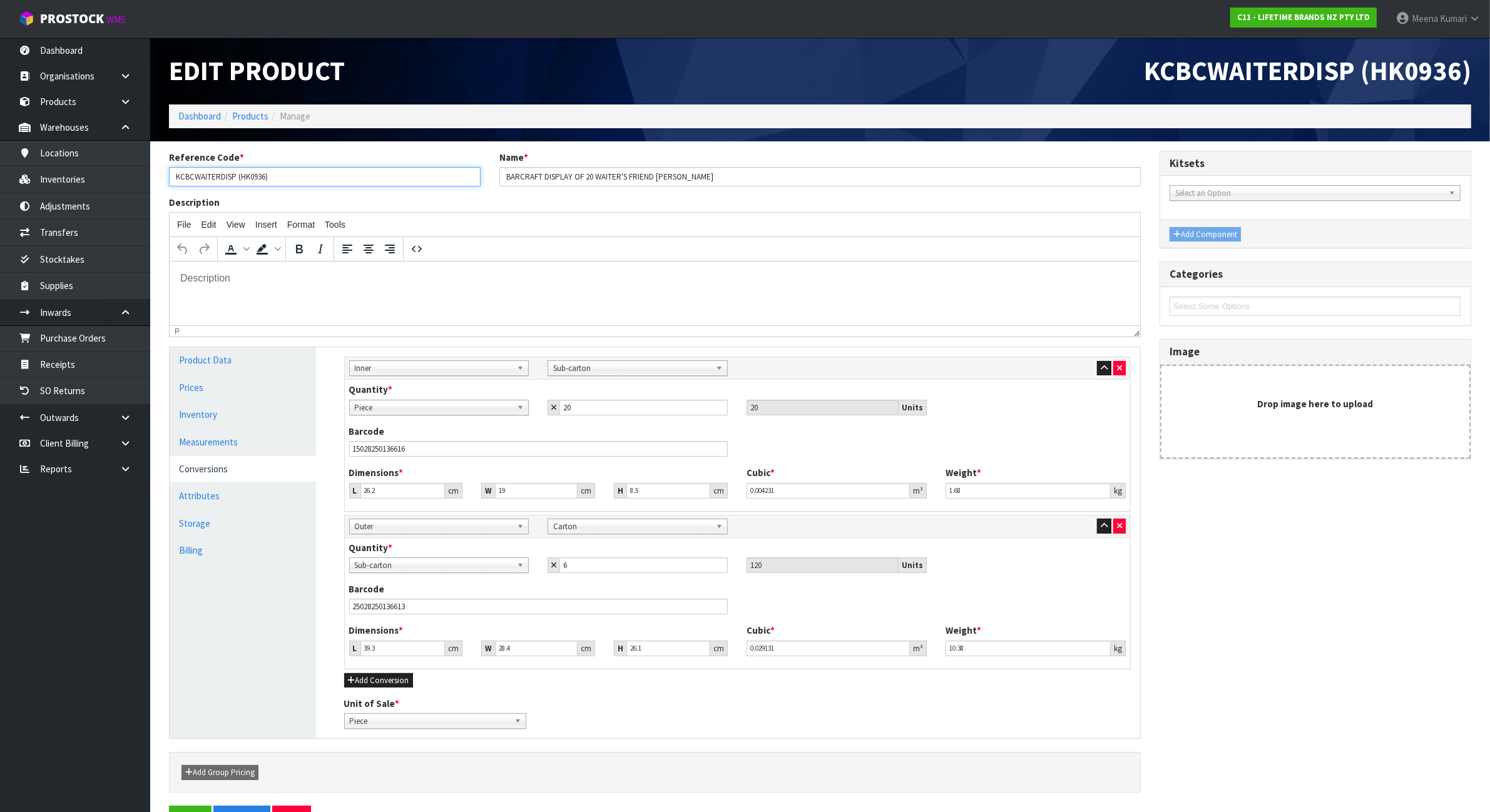
click at [214, 176] on input "KCBCWAITERDISP (HK0936)" at bounding box center [325, 176] width 312 height 20
click at [110, 186] on link "Inventories" at bounding box center [75, 178] width 150 height 25
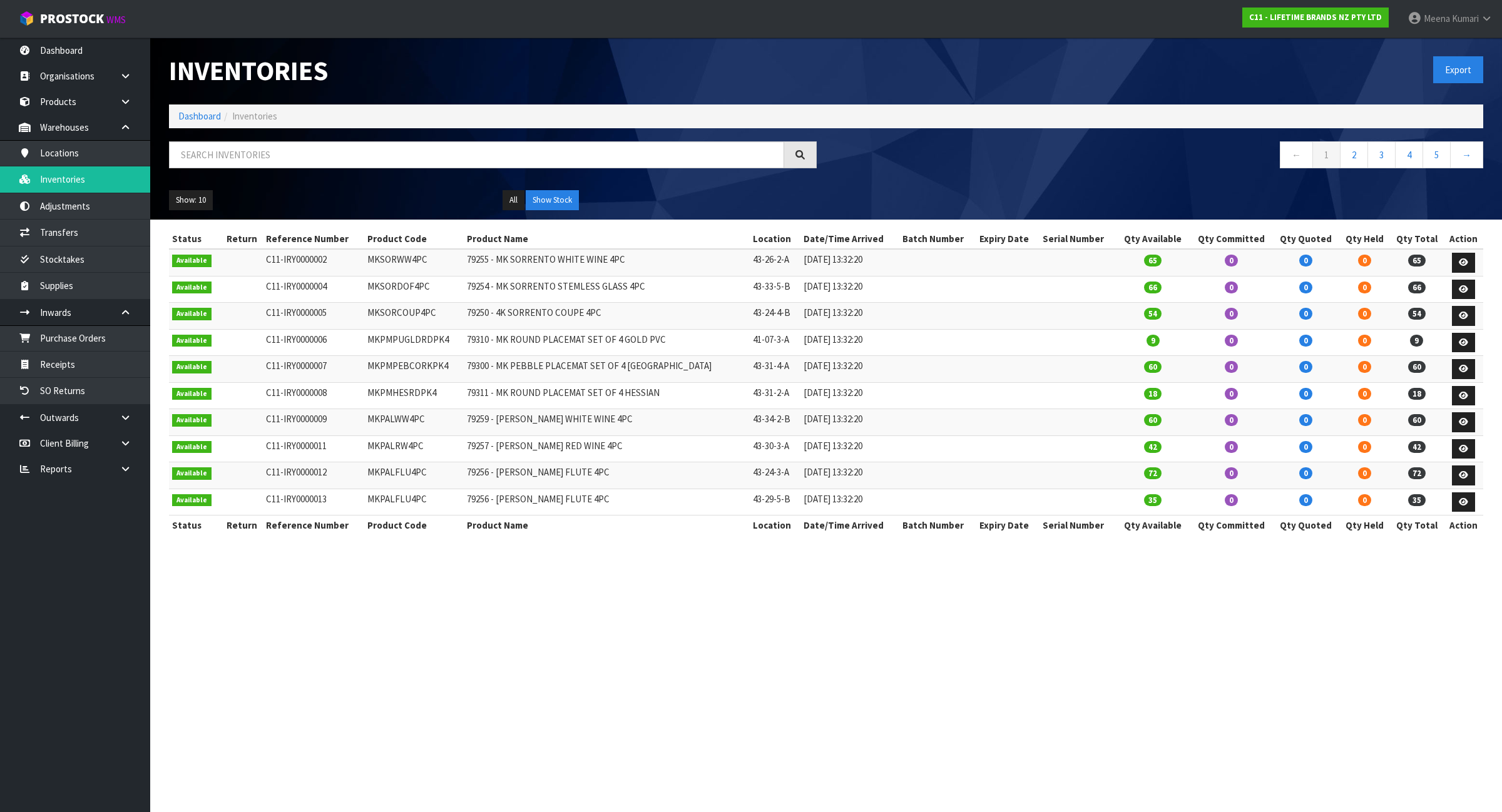
click at [361, 172] on div at bounding box center [493, 160] width 667 height 37
click at [356, 157] on input "text" at bounding box center [476, 155] width 615 height 27
paste input "KCBCWAITERDISP"
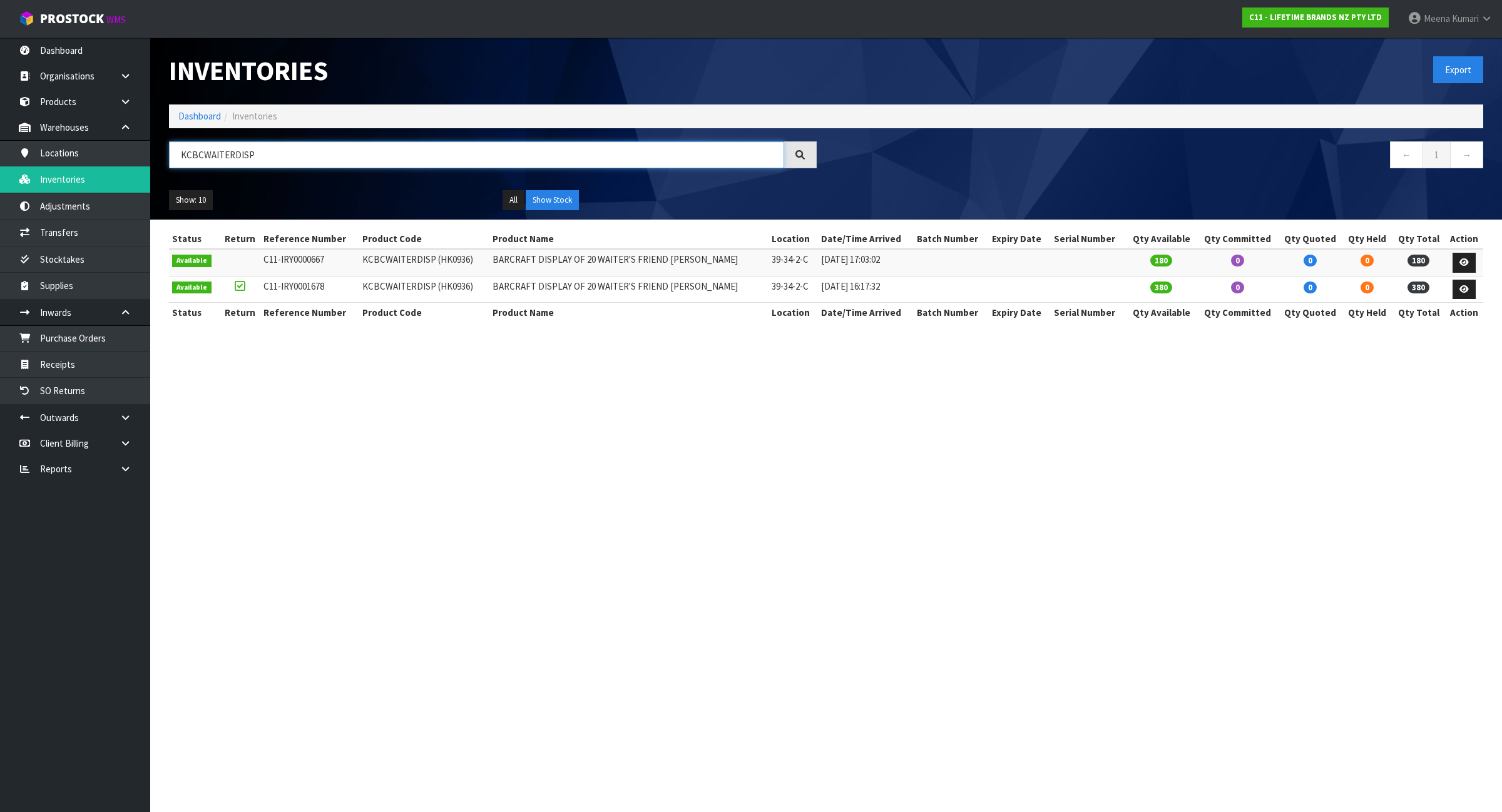
type input "KCBCWAITERDISP"
click at [189, 125] on ol "Dashboard Inventories" at bounding box center [826, 115] width 1314 height 23
click at [194, 115] on link "Dashboard" at bounding box center [199, 115] width 42 height 12
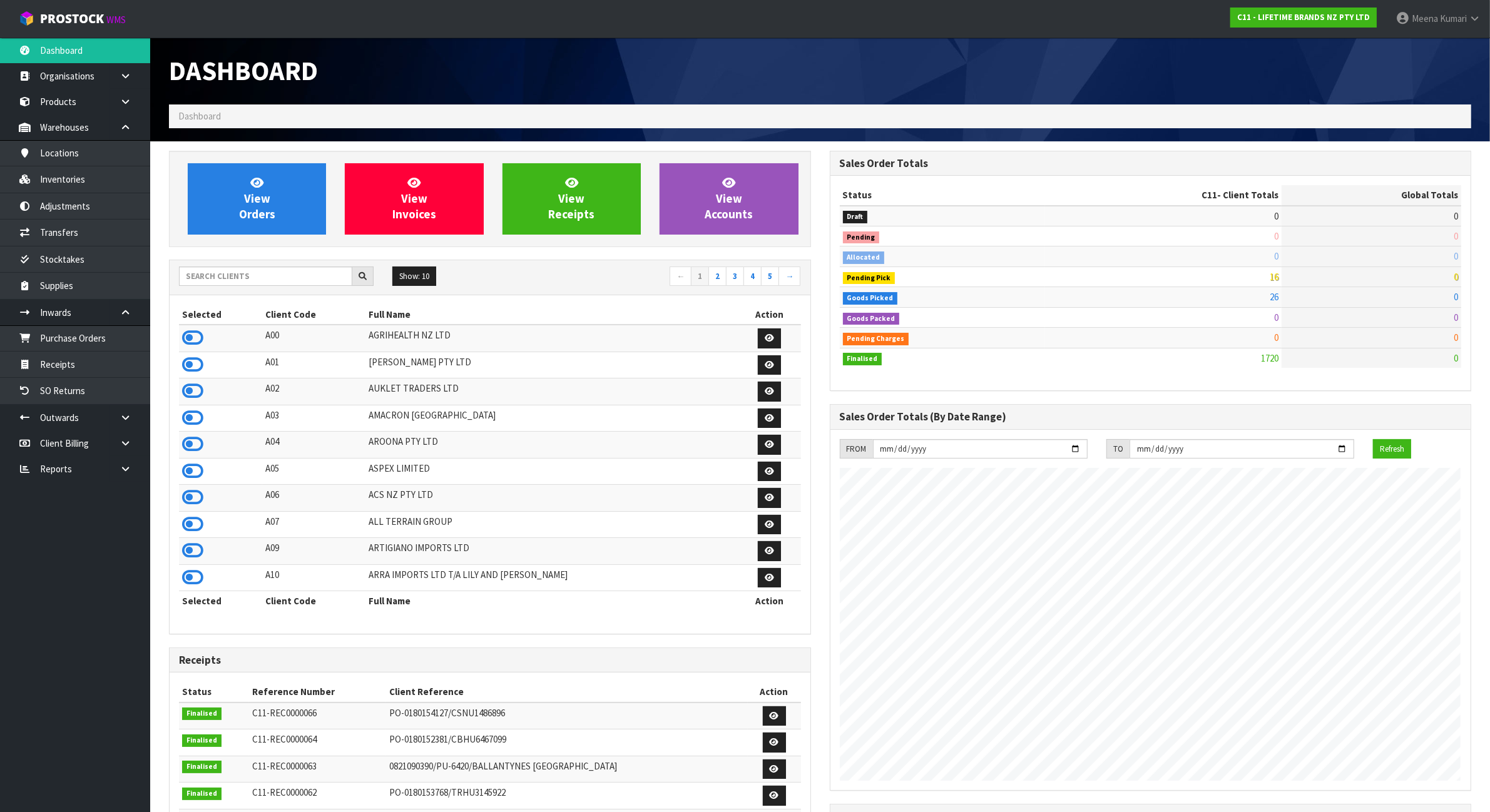
scroll to position [952, 660]
click at [233, 279] on input "text" at bounding box center [266, 276] width 174 height 20
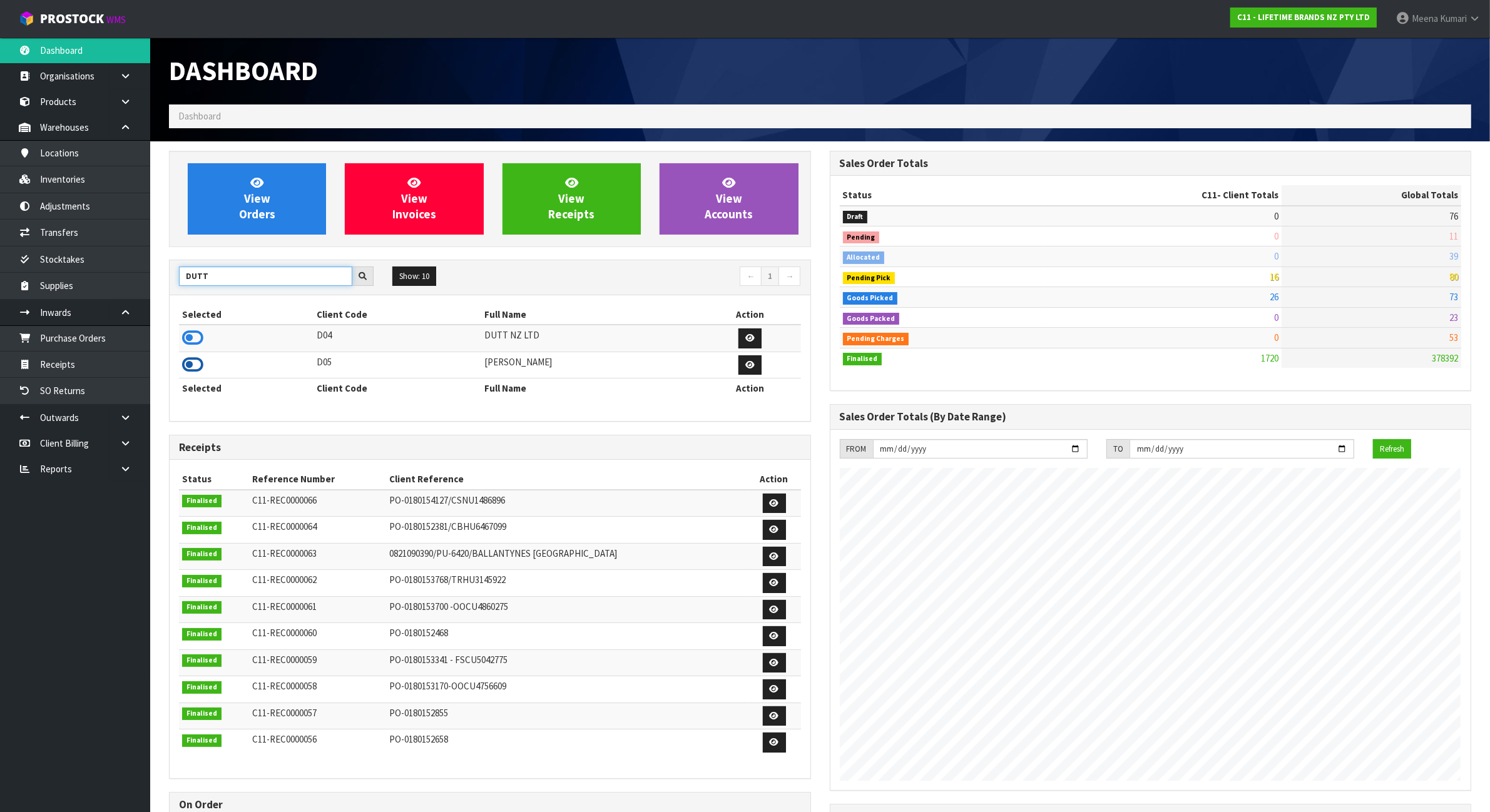
type input "DUTT"
click at [192, 368] on icon at bounding box center [192, 365] width 22 height 19
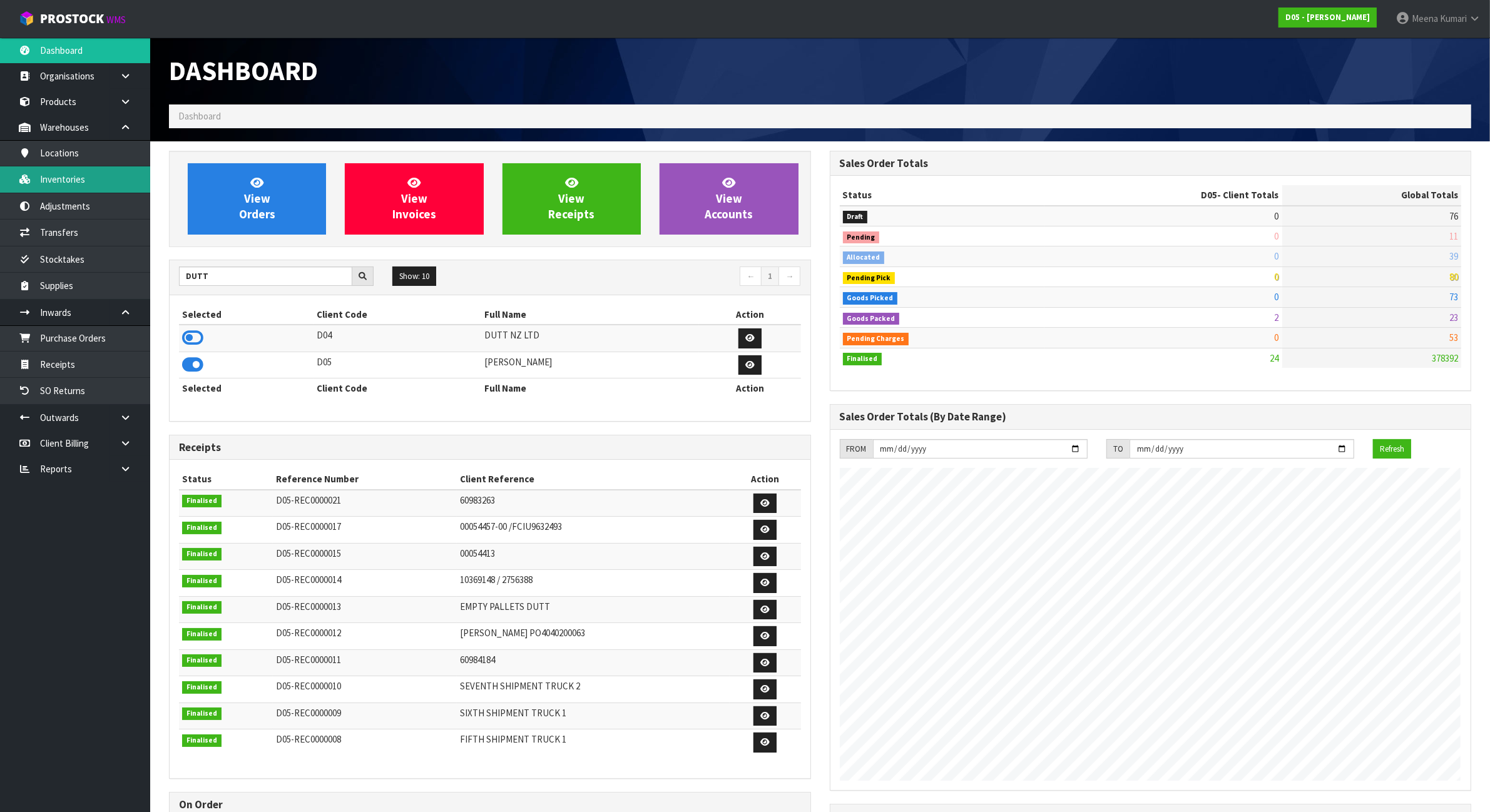
click at [60, 179] on link "Inventories" at bounding box center [75, 178] width 150 height 25
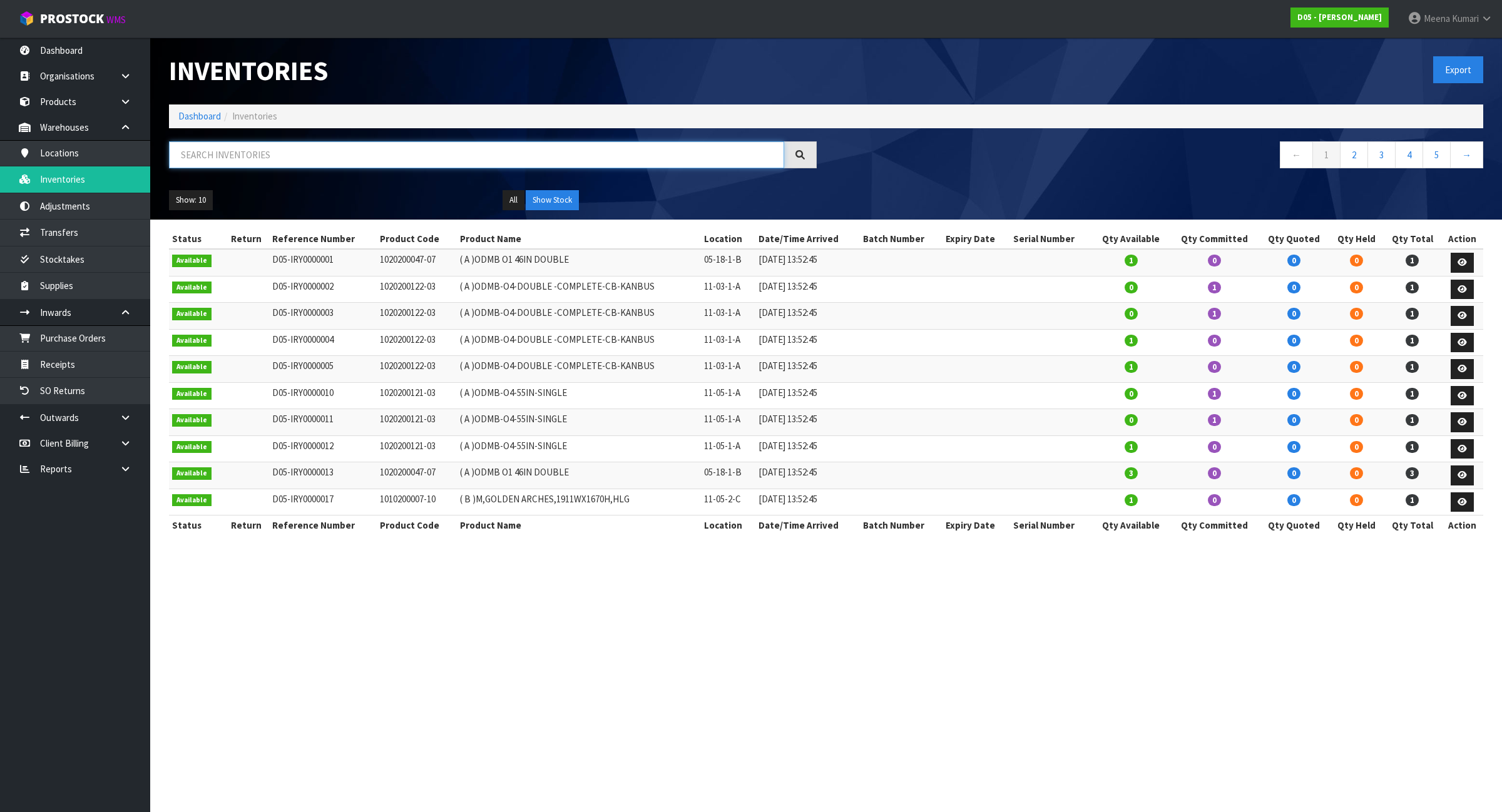
click at [268, 157] on input "text" at bounding box center [476, 155] width 615 height 27
paste input "2040100211-00"
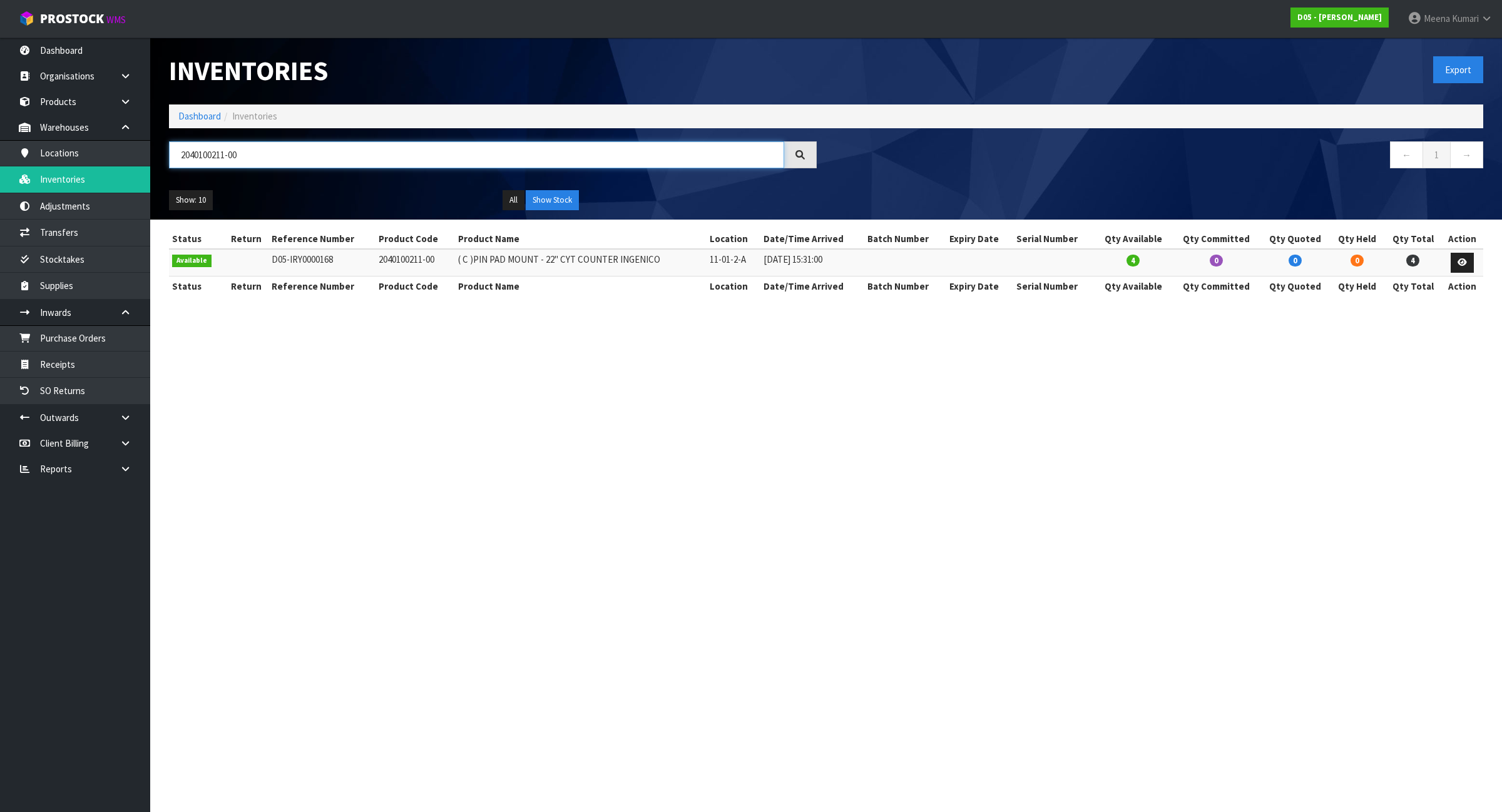
type input "2040100211-00"
click at [192, 116] on link "Dashboard" at bounding box center [199, 115] width 42 height 12
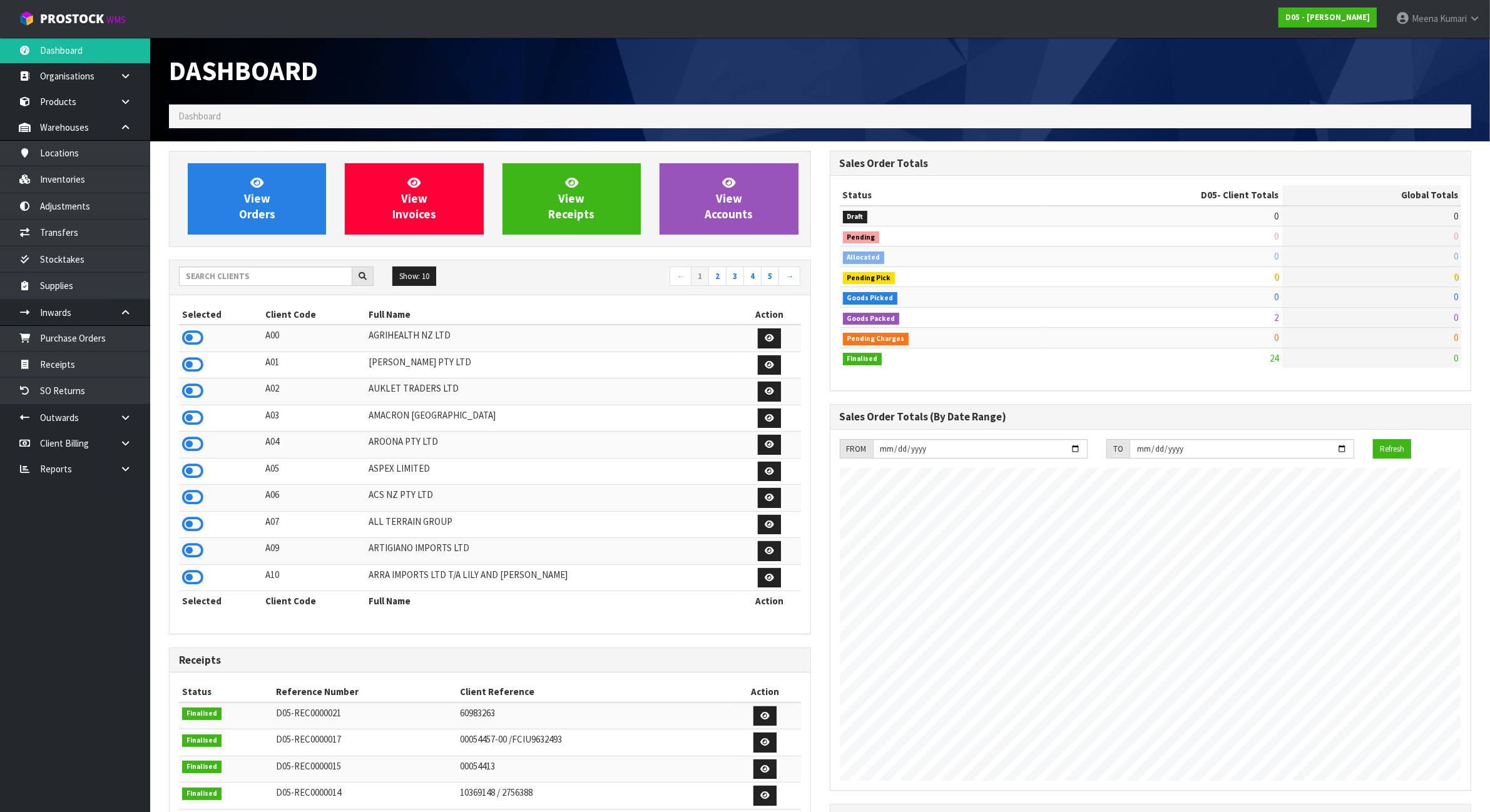
scroll to position [952, 660]
click at [279, 282] on input "text" at bounding box center [266, 276] width 174 height 20
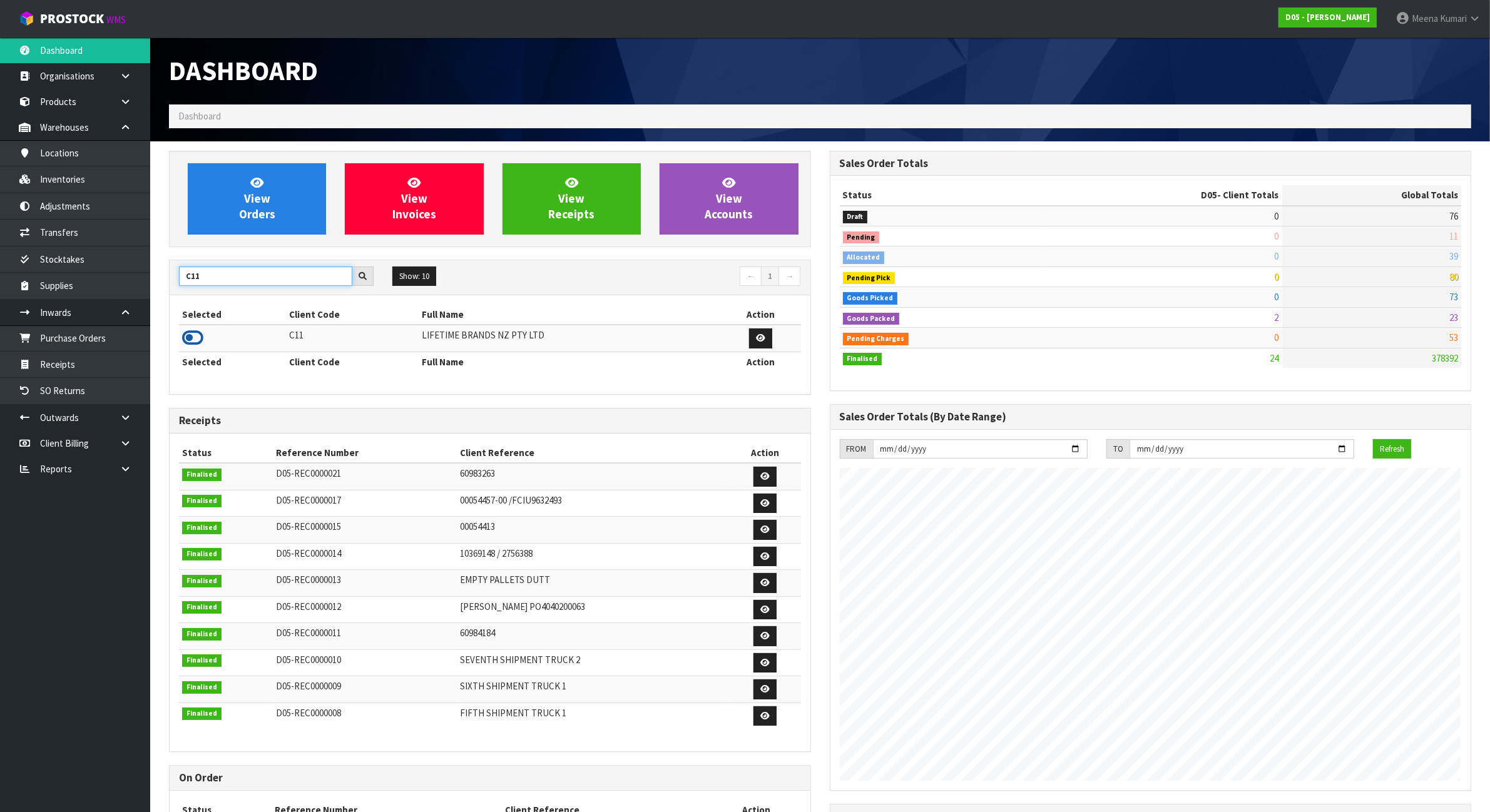
type input "C11"
click at [194, 335] on icon at bounding box center [192, 338] width 22 height 19
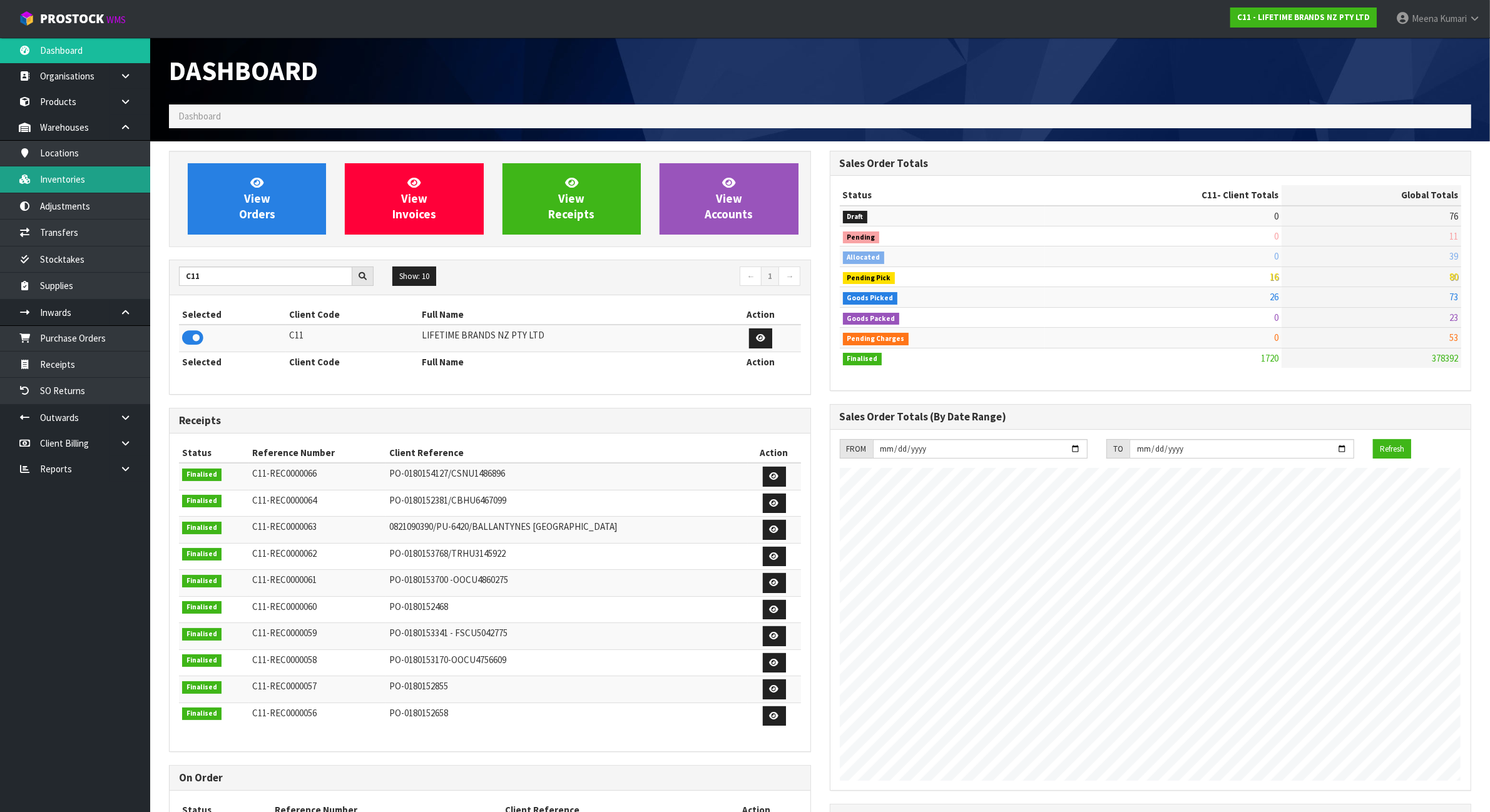
click at [95, 181] on link "Inventories" at bounding box center [75, 178] width 150 height 25
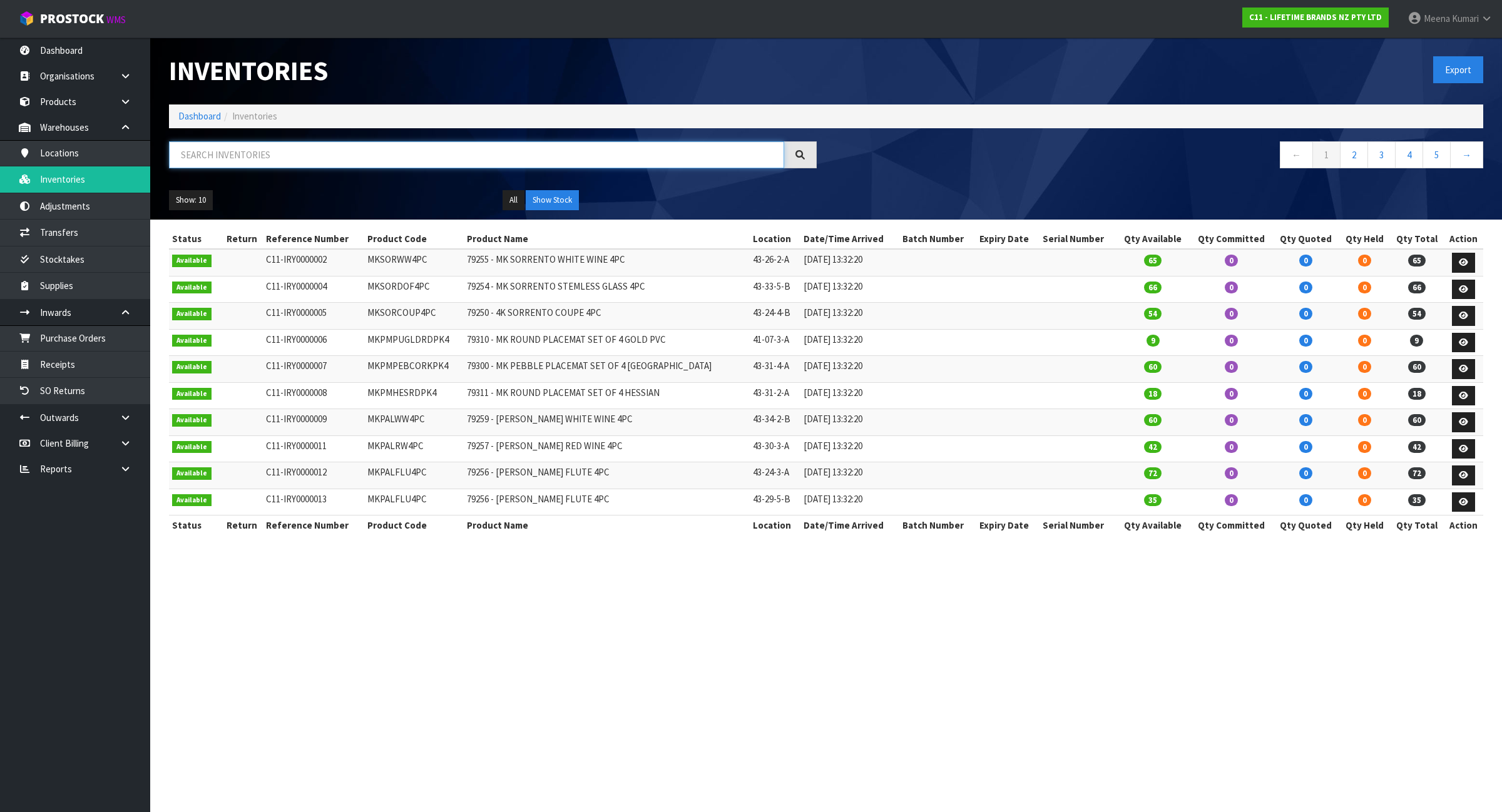
click at [300, 150] on input "text" at bounding box center [476, 155] width 615 height 27
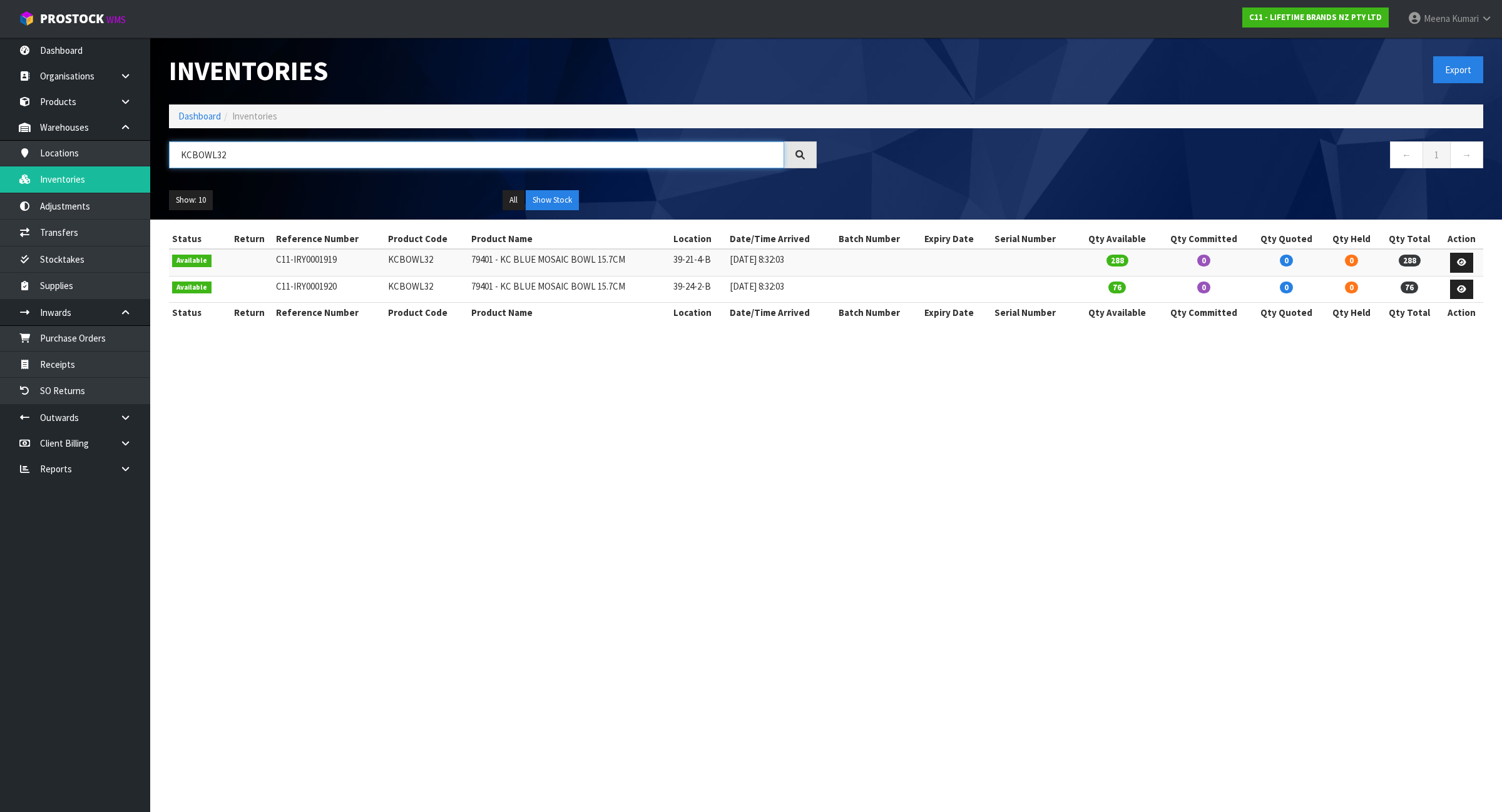
type input "KCBOWL32"
click at [192, 113] on link "Dashboard" at bounding box center [199, 115] width 42 height 12
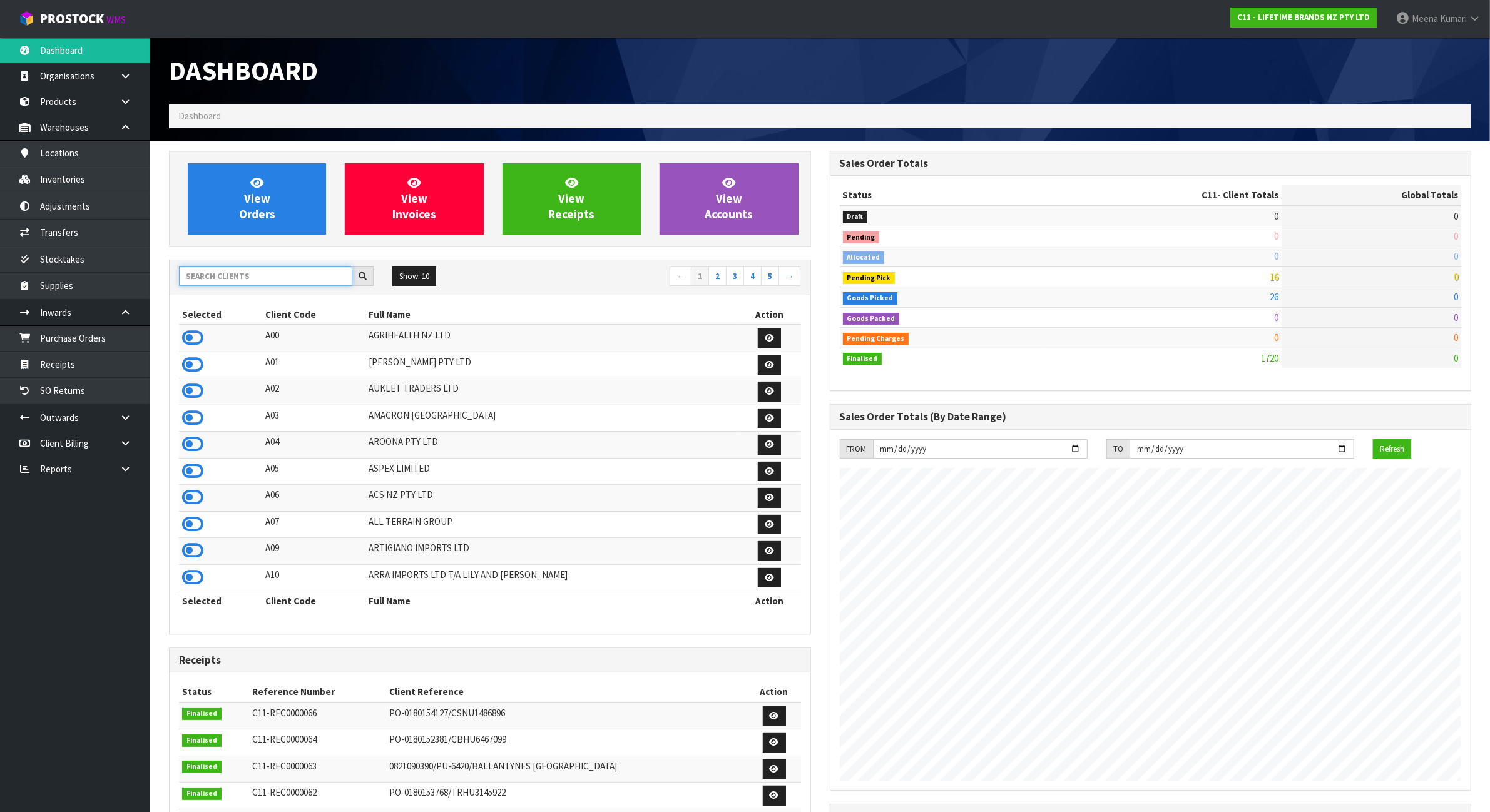
click at [228, 286] on input "text" at bounding box center [266, 276] width 174 height 20
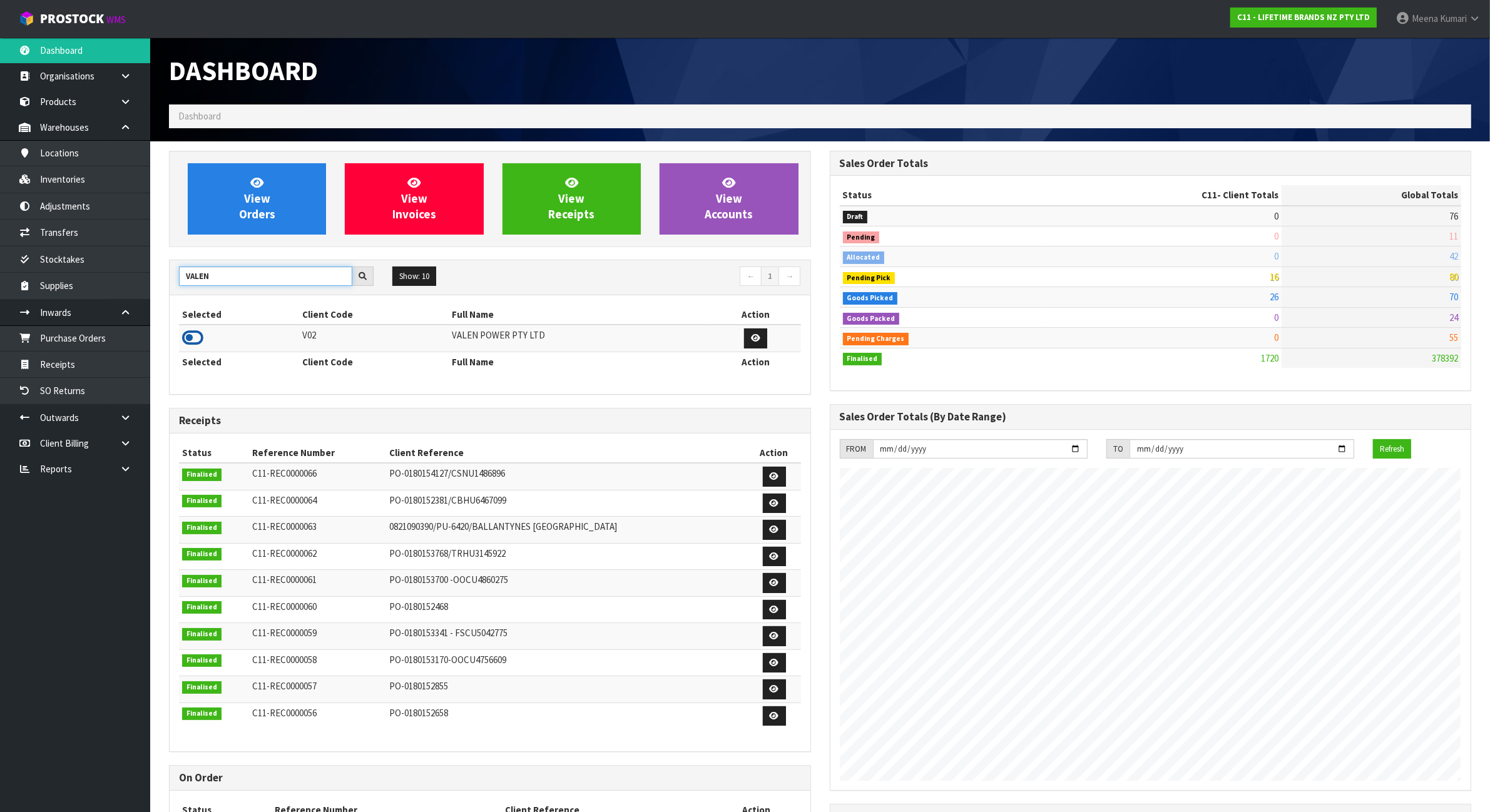
type input "VALEN"
click at [199, 341] on icon at bounding box center [192, 338] width 22 height 19
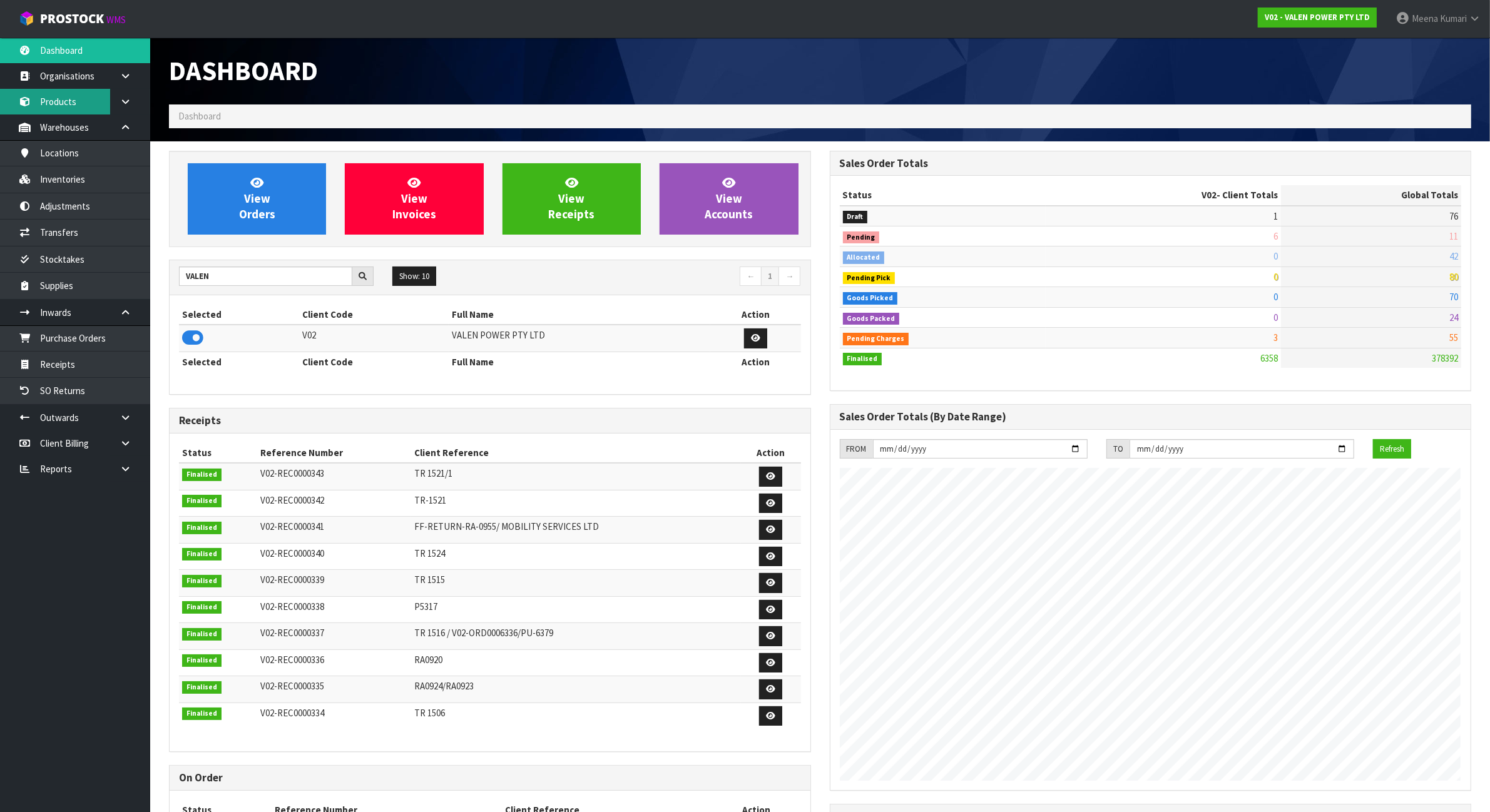
click at [69, 95] on link "Products" at bounding box center [75, 101] width 150 height 25
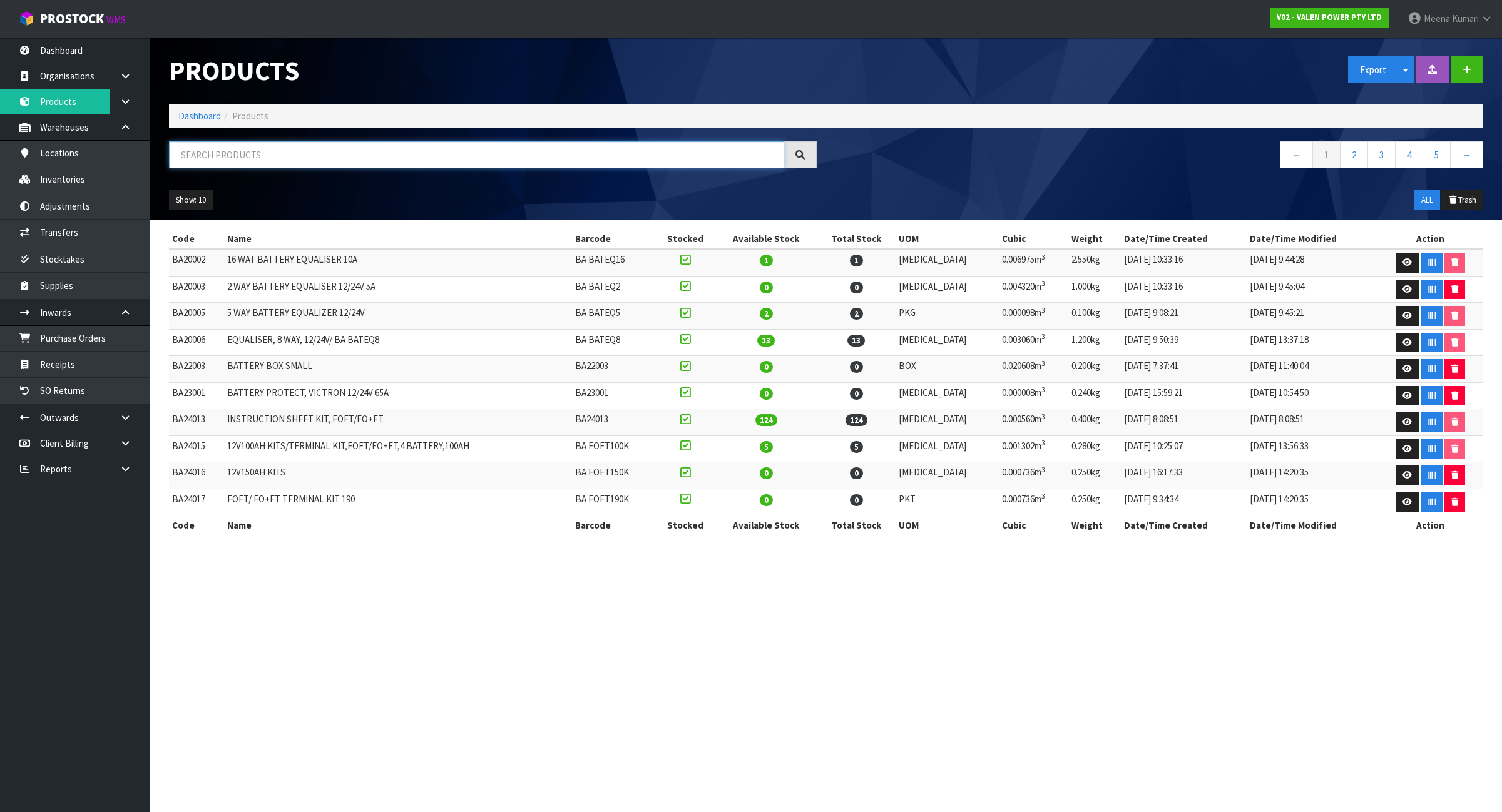
click at [385, 151] on input "text" at bounding box center [476, 155] width 615 height 27
paste input "12TP120"
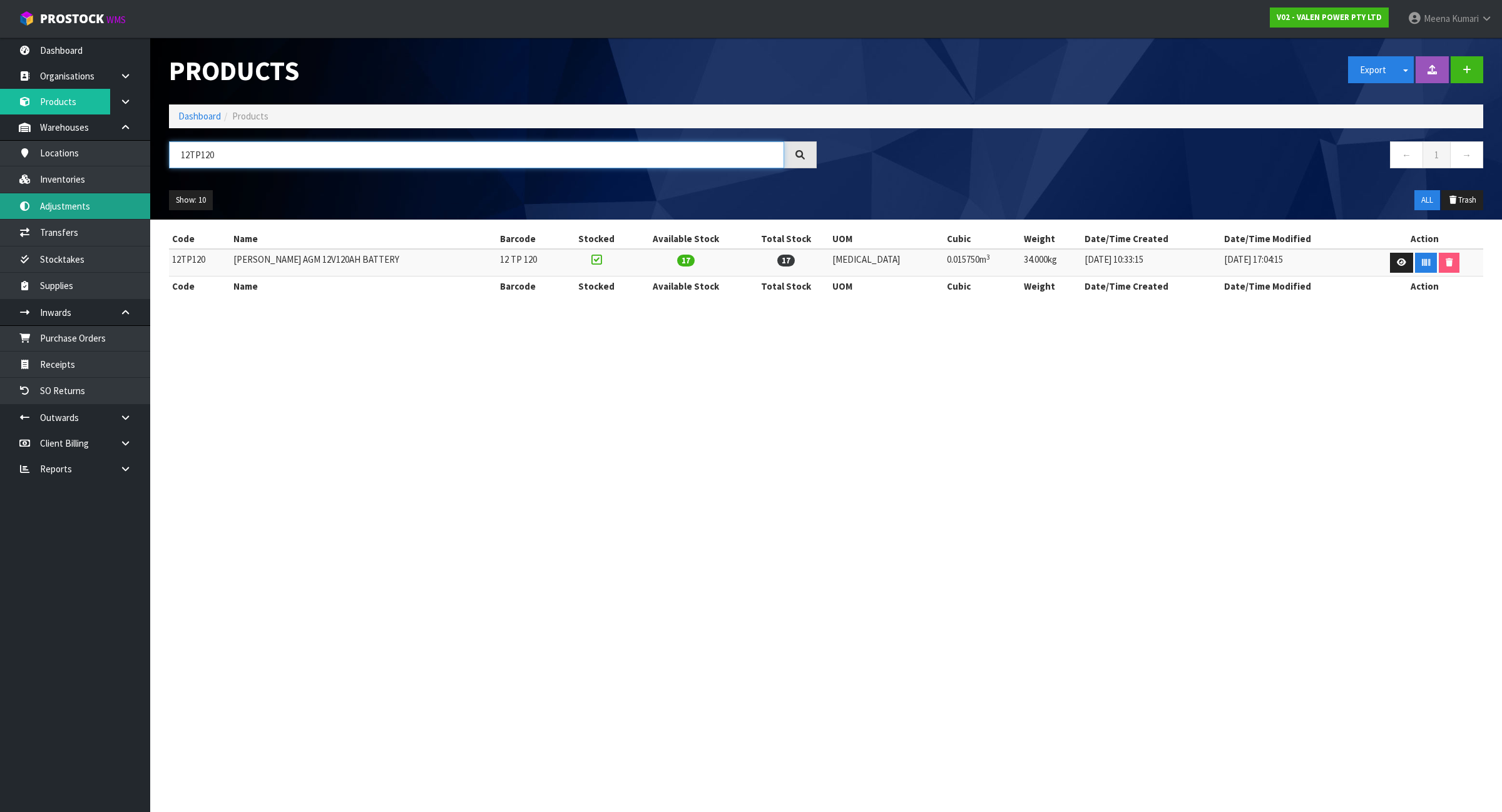
type input "12TP120"
click at [101, 206] on link "Adjustments" at bounding box center [75, 206] width 150 height 25
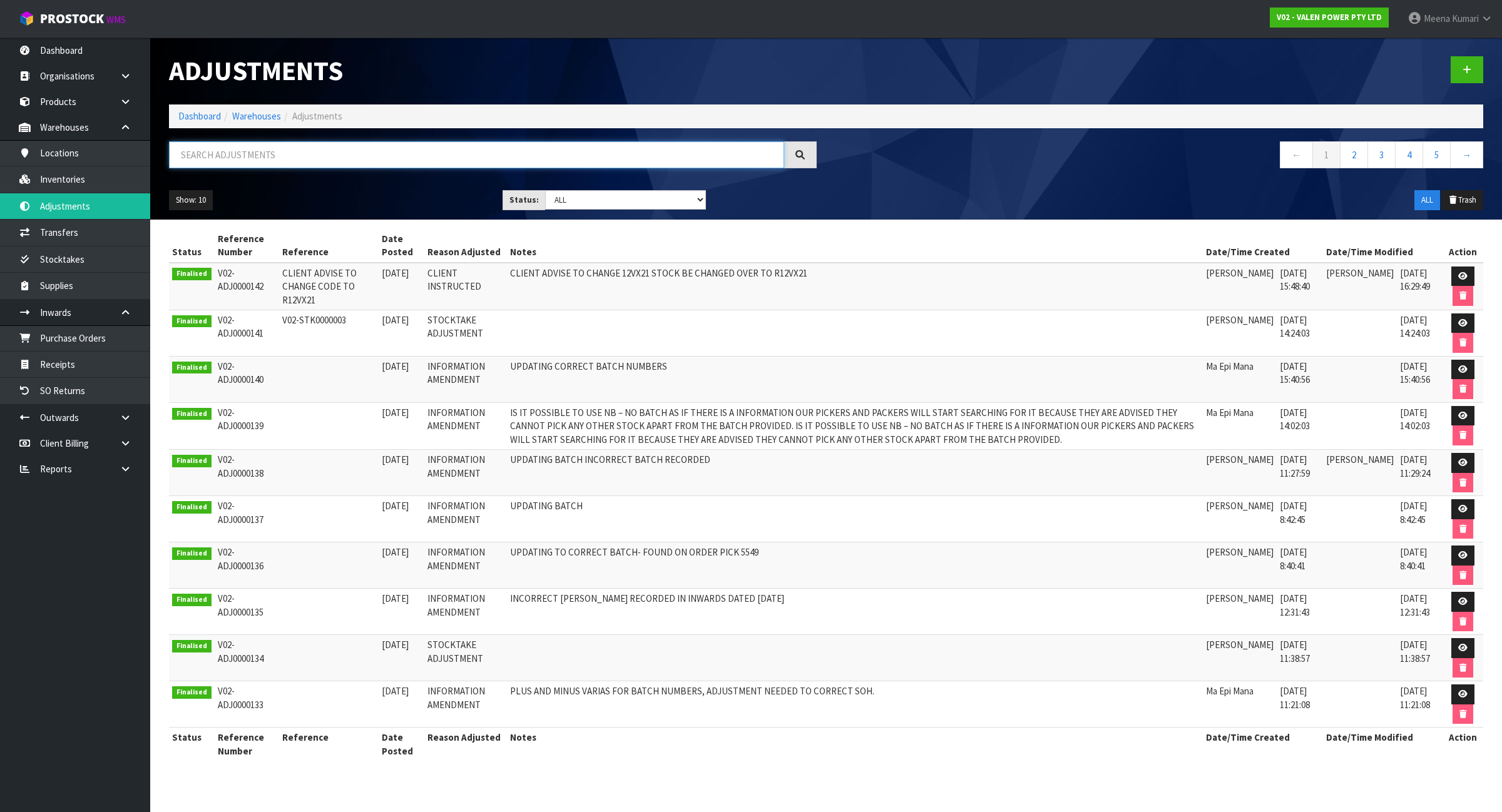
click at [220, 151] on input "text" at bounding box center [476, 155] width 615 height 27
paste input "12TP120"
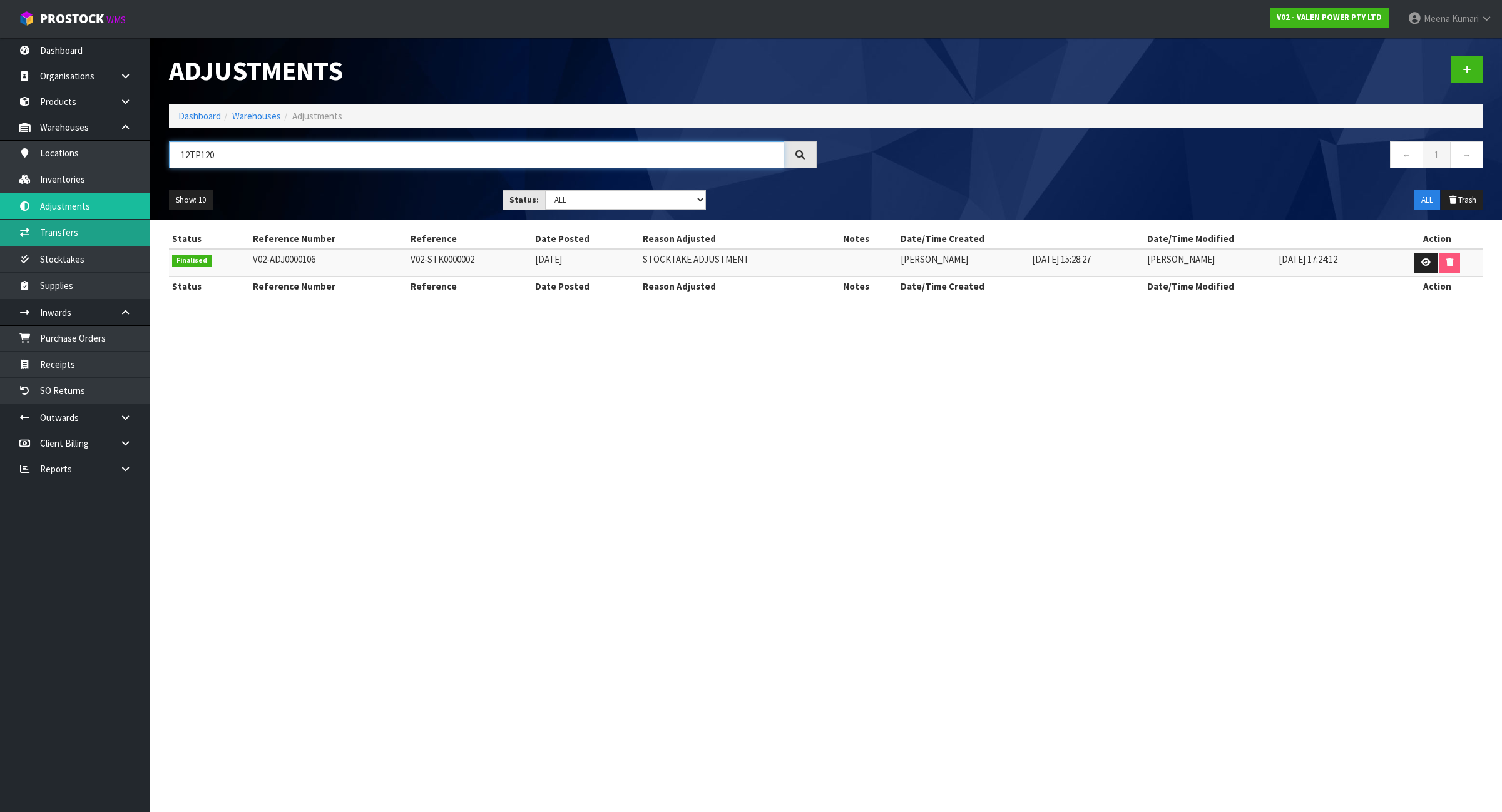
type input "12TP120"
click at [85, 229] on link "Transfers" at bounding box center [75, 232] width 150 height 25
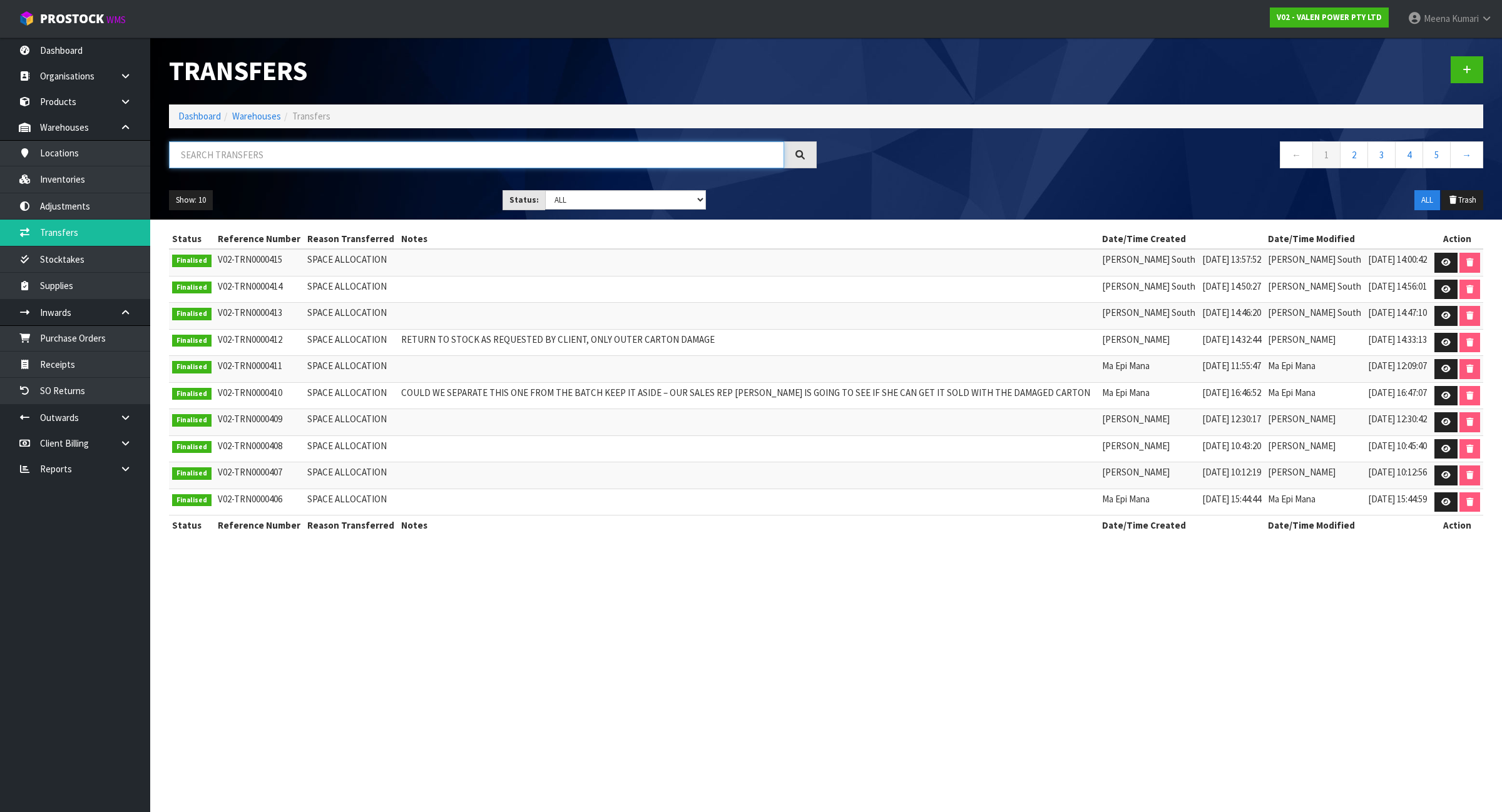
click at [339, 166] on input "text" at bounding box center [476, 155] width 615 height 27
paste input "12TP120"
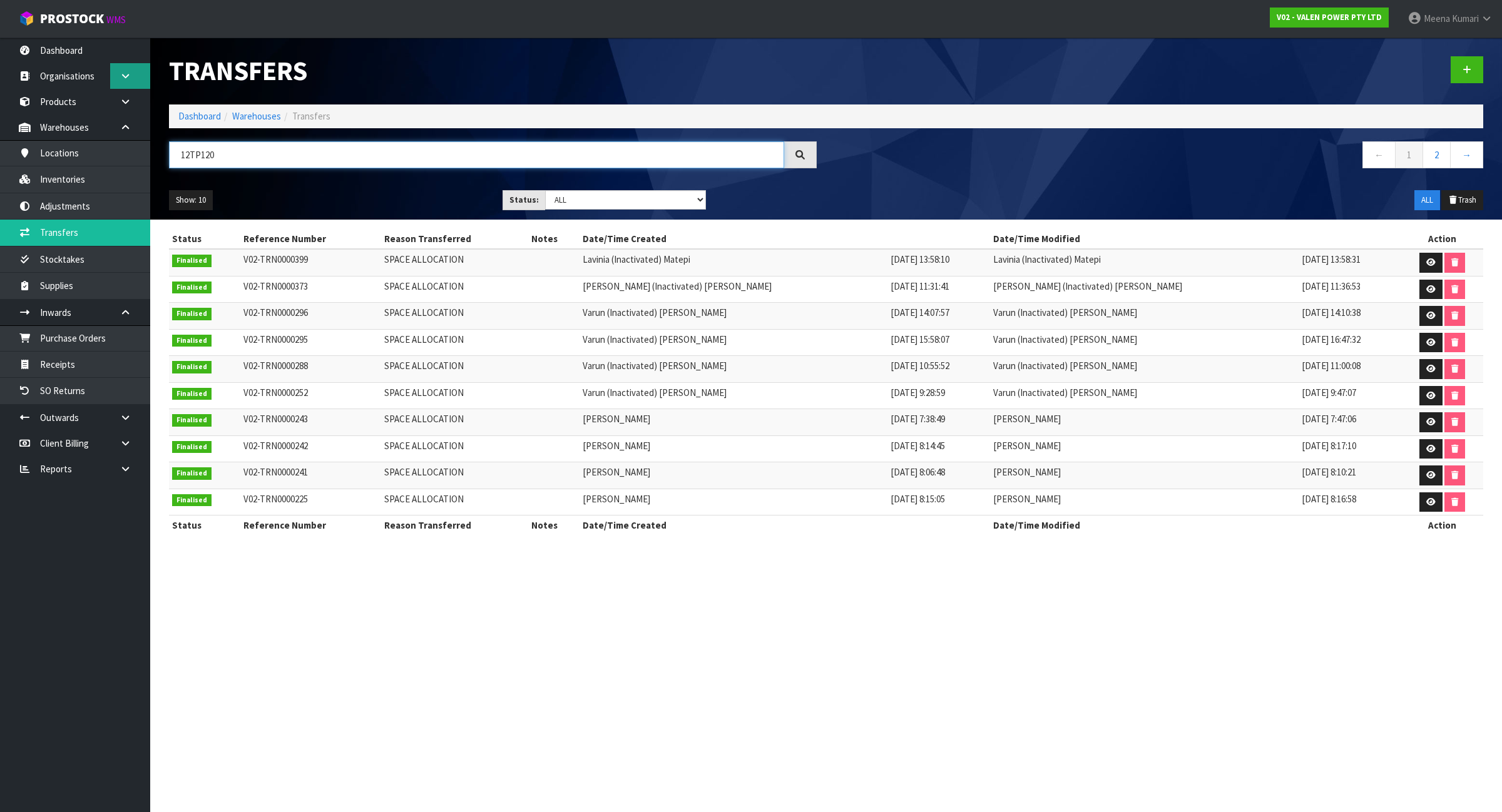
type input "12TP120"
click at [194, 114] on link "Dashboard" at bounding box center [199, 115] width 42 height 12
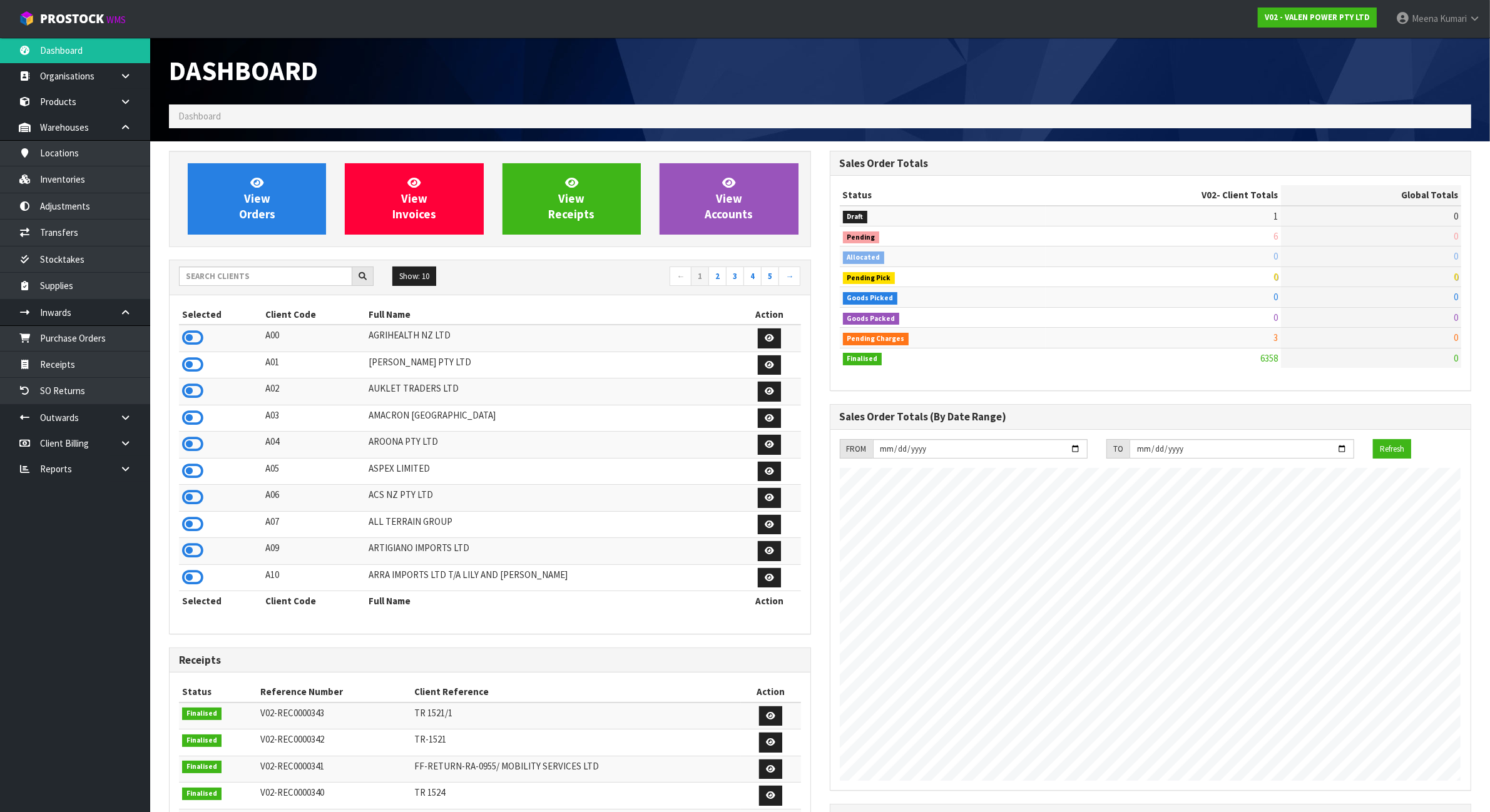
scroll to position [952, 660]
click at [267, 281] on input "text" at bounding box center [266, 276] width 174 height 20
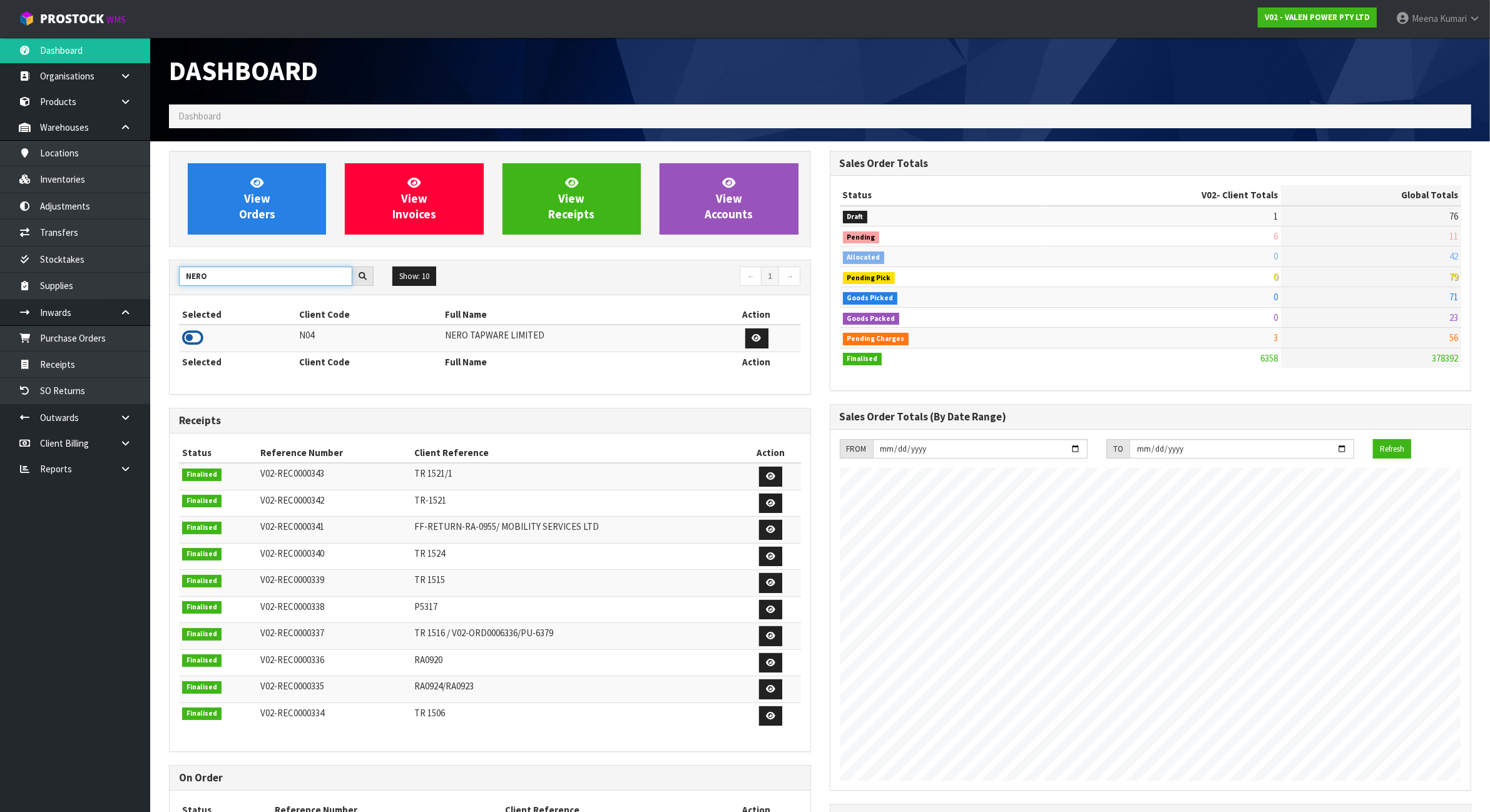
type input "NERO"
click at [198, 338] on icon at bounding box center [192, 338] width 22 height 19
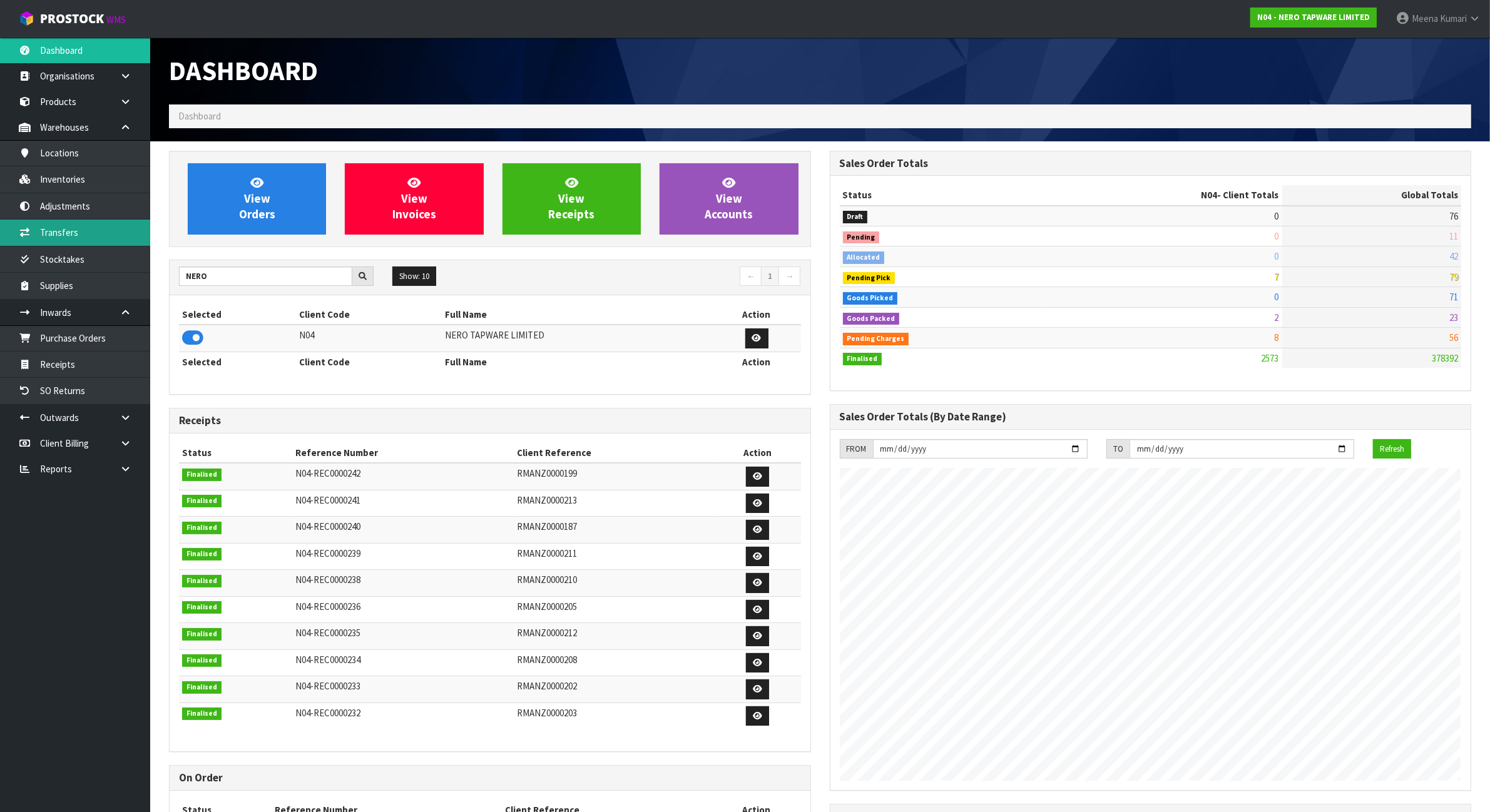
click at [89, 237] on link "Transfers" at bounding box center [75, 232] width 150 height 25
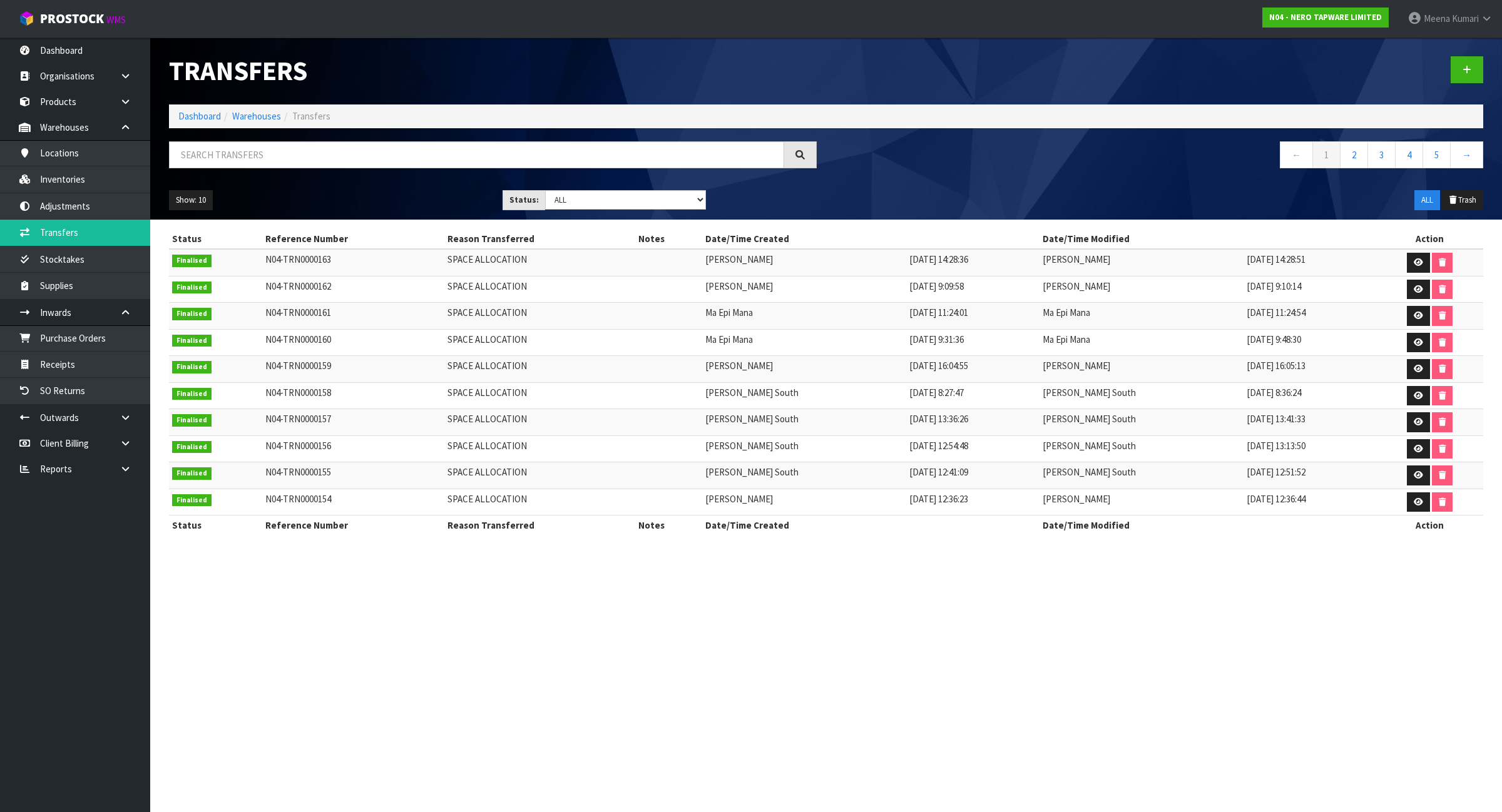
click at [300, 170] on div at bounding box center [493, 160] width 667 height 37
click at [284, 155] on input "text" at bounding box center [476, 155] width 615 height 27
paste input "nr281303ch"
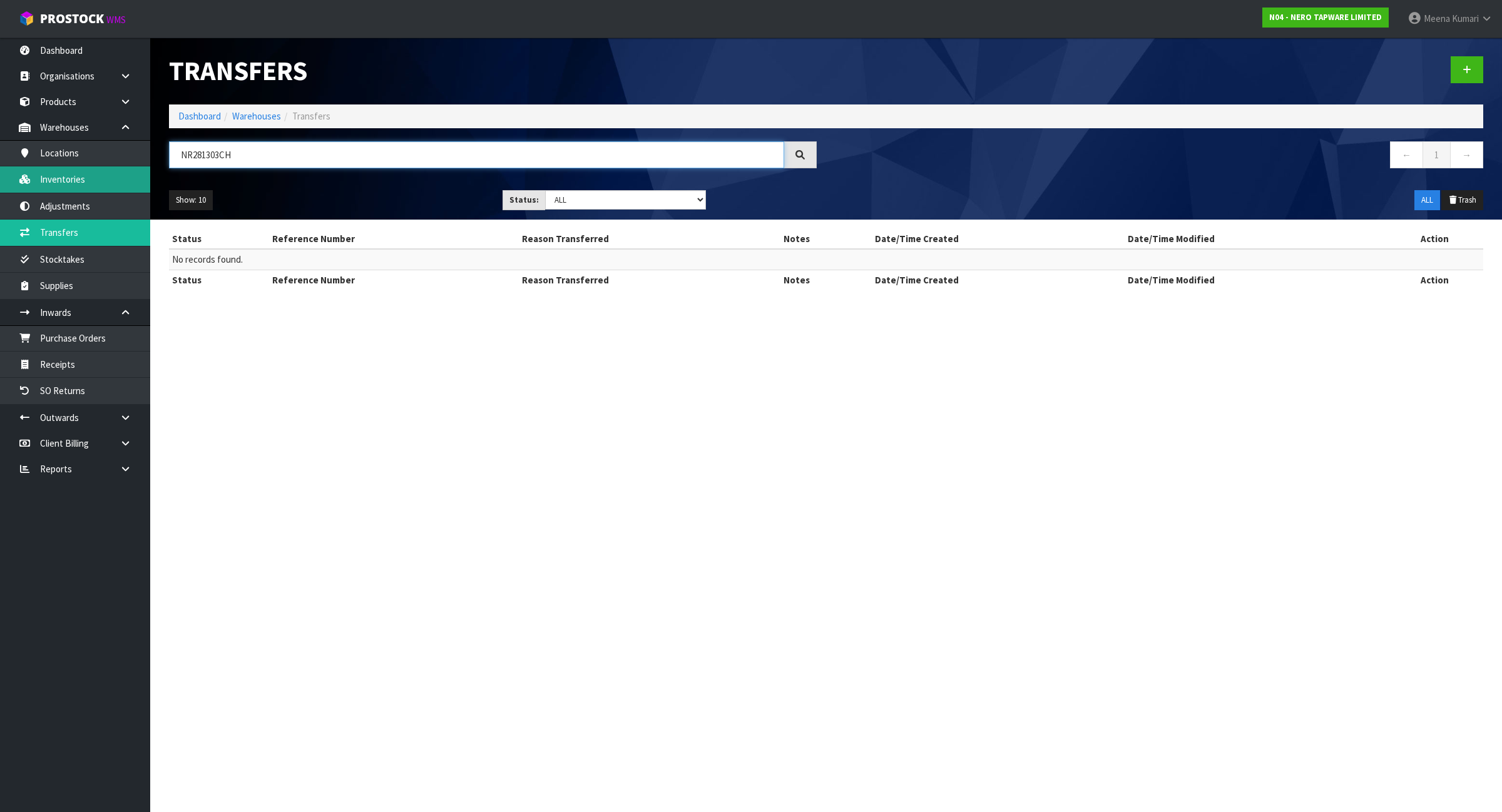
type input "NR281303CH"
click at [79, 181] on link "Inventories" at bounding box center [75, 178] width 150 height 25
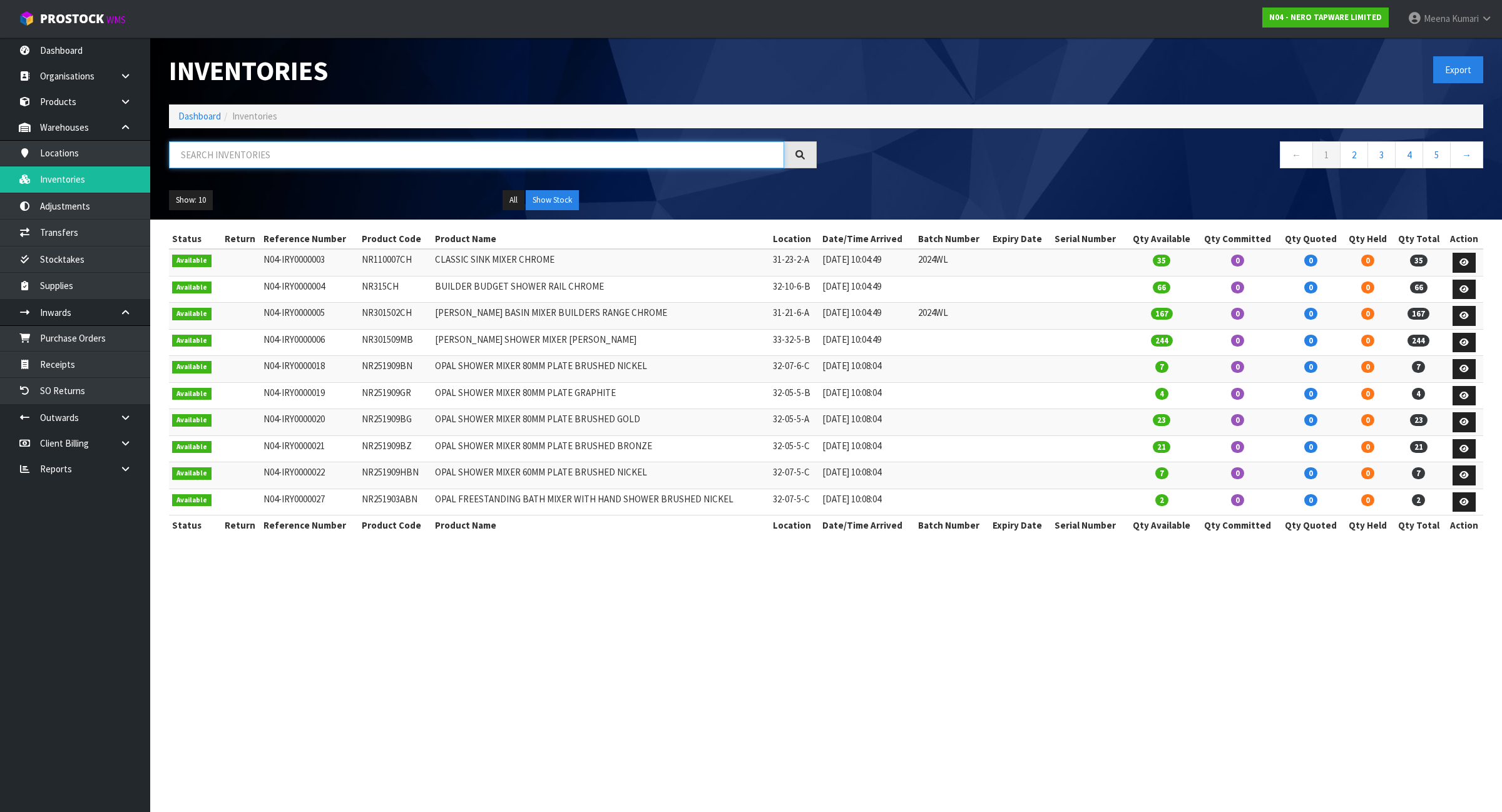
click at [221, 155] on input "text" at bounding box center [476, 155] width 615 height 27
paste input "nr281303ch"
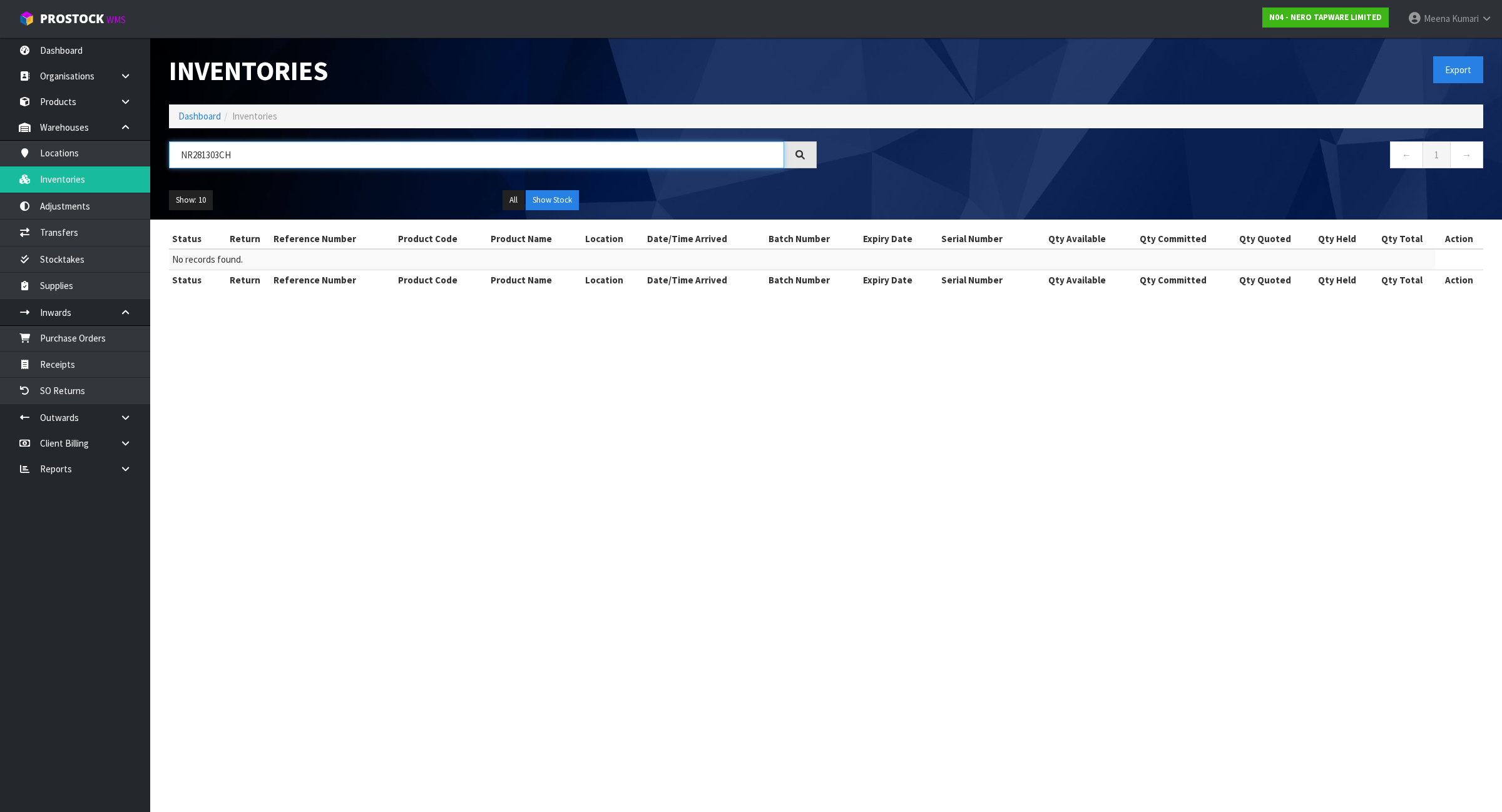
type input "NR281303CH"
click at [195, 117] on link "Dashboard" at bounding box center [199, 115] width 42 height 12
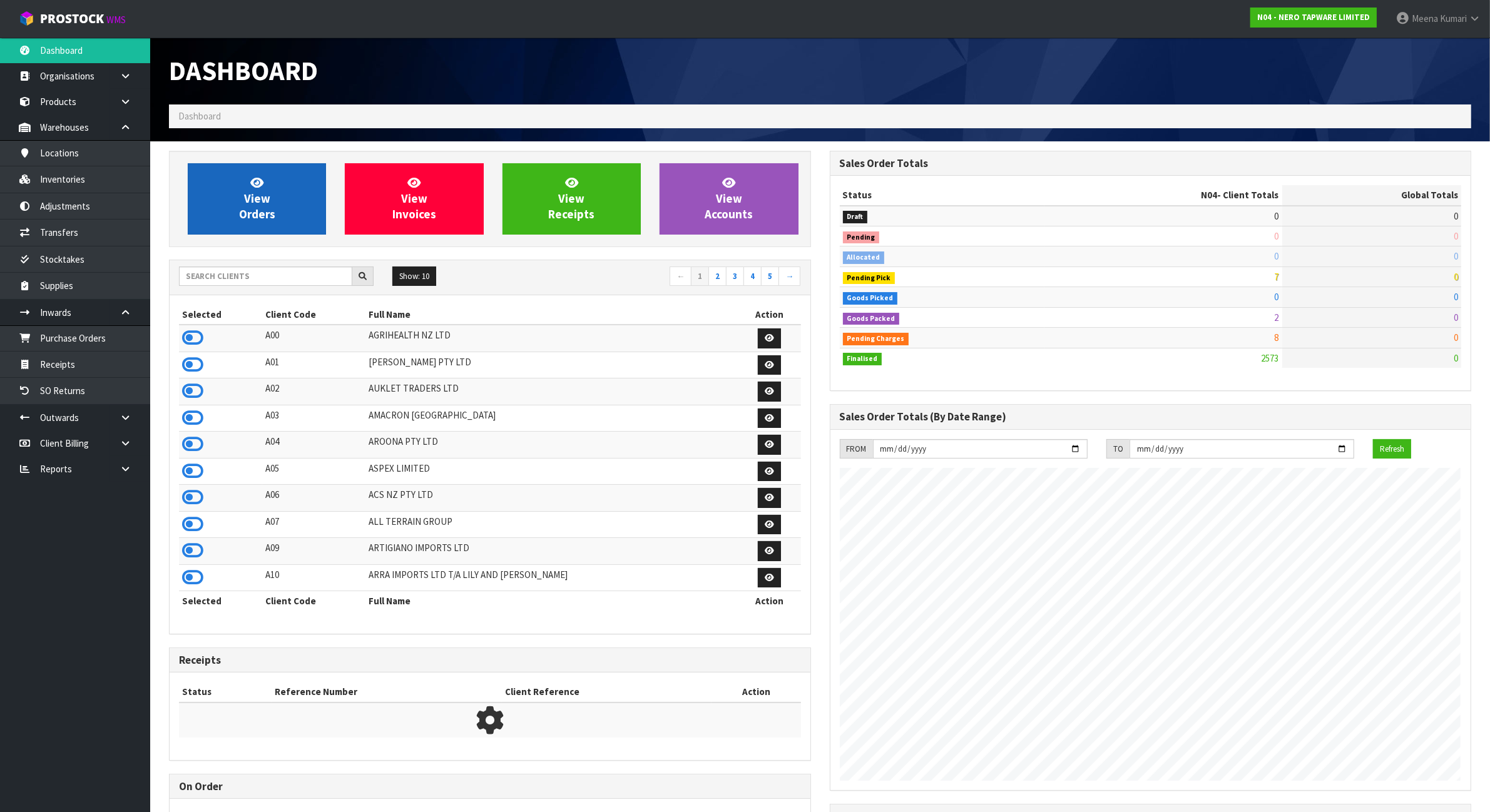
scroll to position [952, 660]
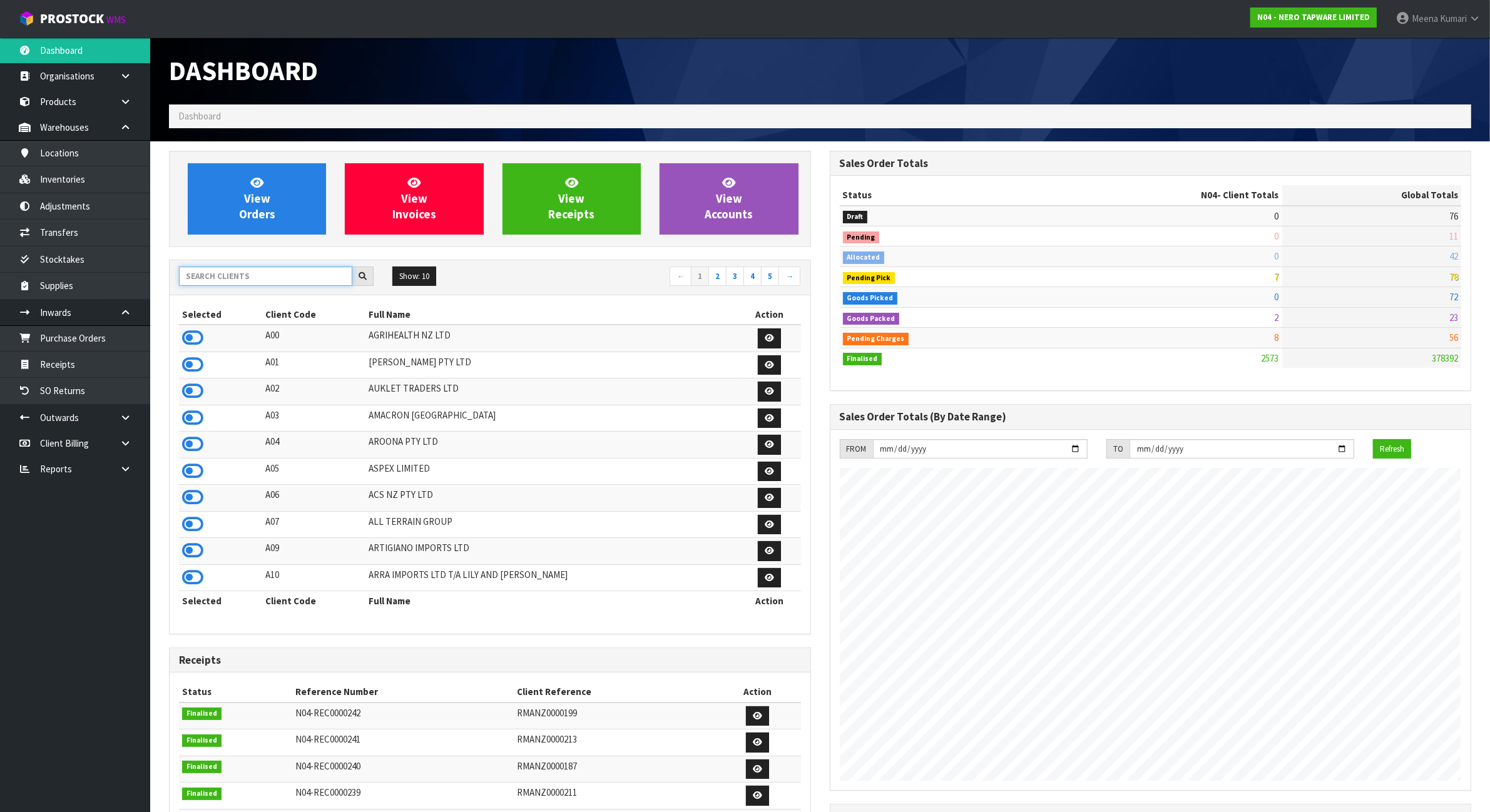
click at [223, 280] on input "text" at bounding box center [266, 276] width 174 height 20
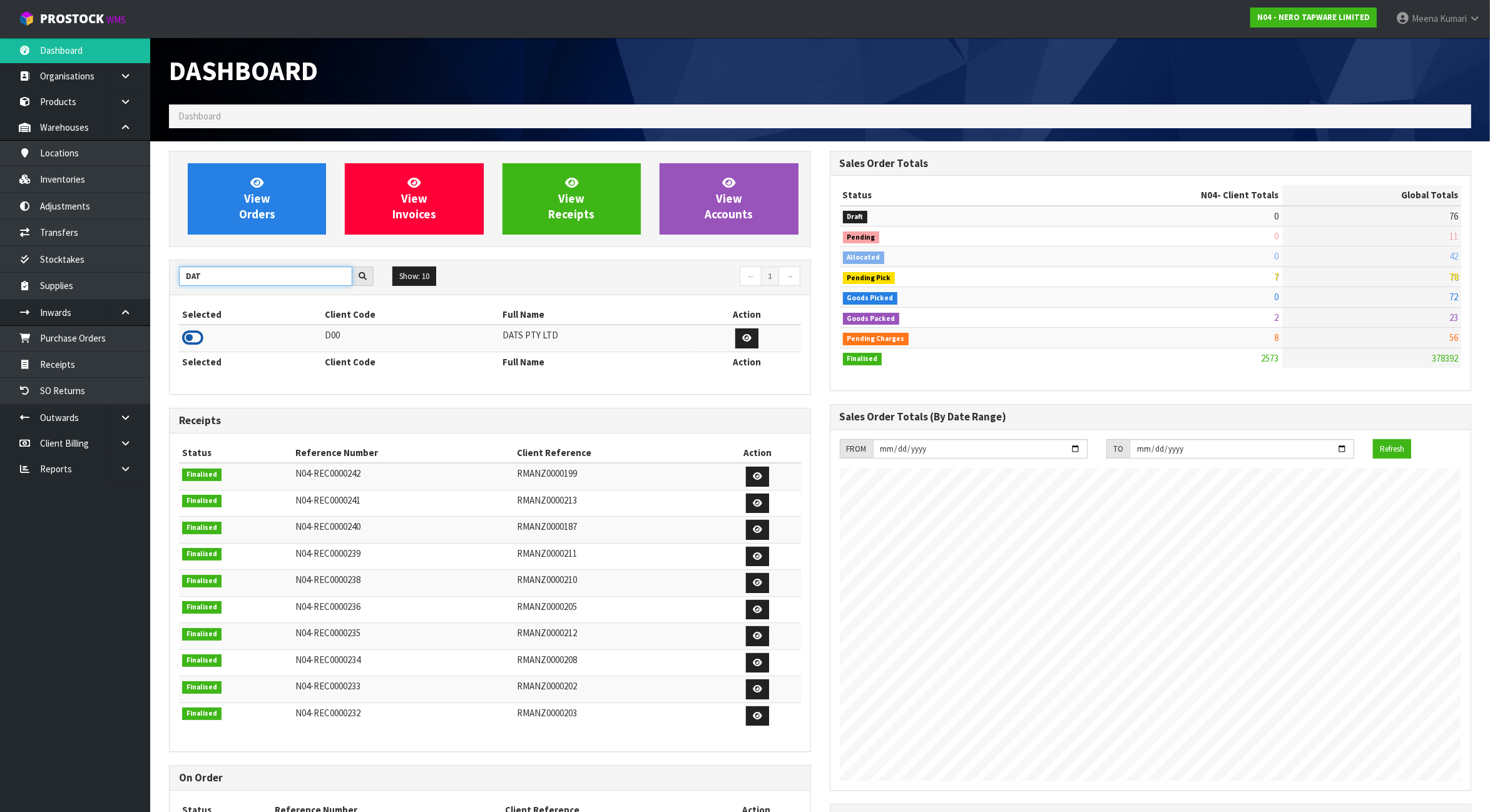
type input "DAT"
click at [192, 342] on icon at bounding box center [192, 338] width 22 height 19
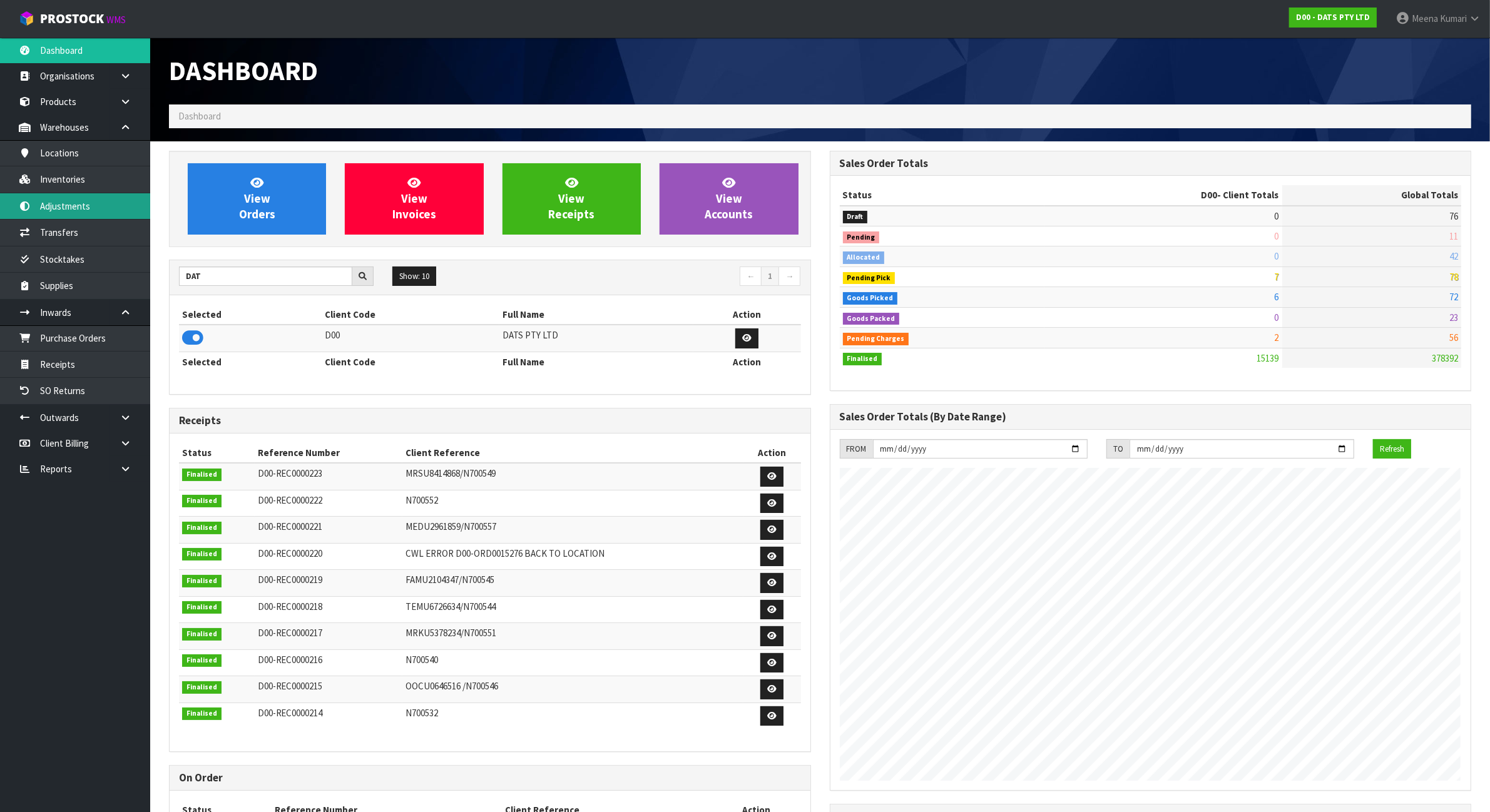
click at [129, 210] on link "Adjustments" at bounding box center [75, 206] width 150 height 25
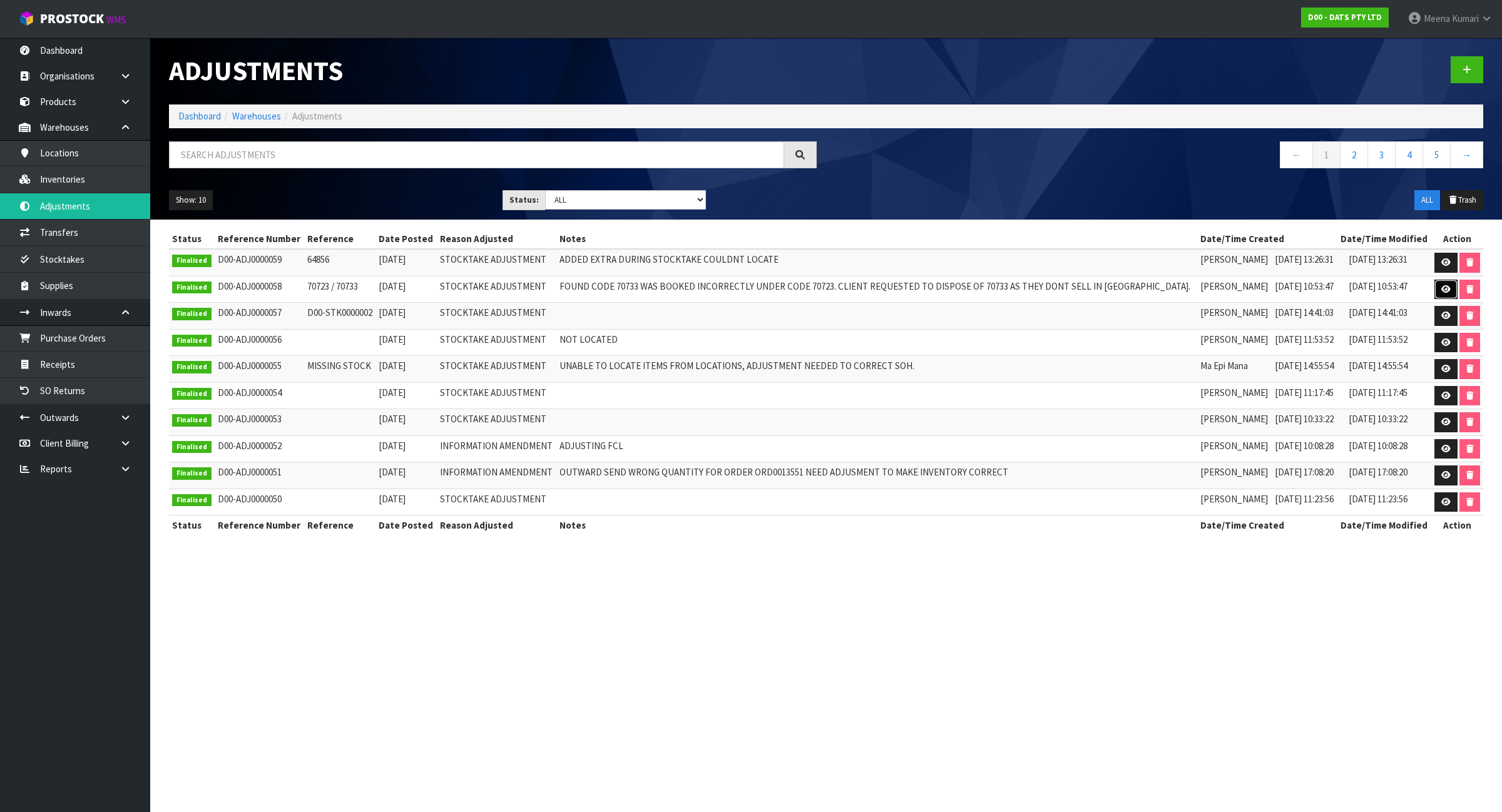
click at [1447, 294] on link at bounding box center [1446, 289] width 23 height 20
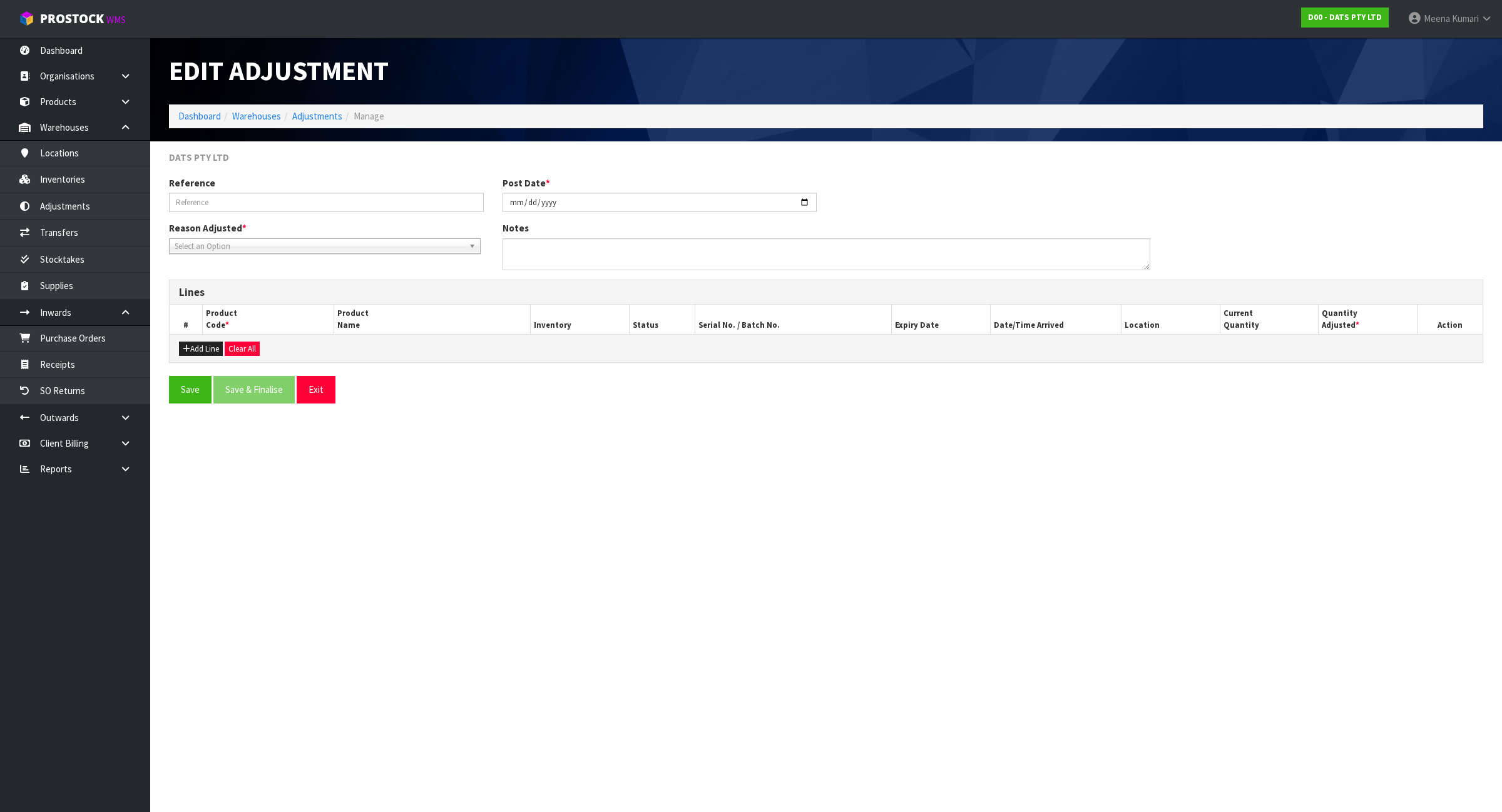
type input "70723 / 70733"
type input "[DATE]"
type textarea "FOUND CODE 70733 WAS BOOKED INCORRECTLY UNDER CODE 70723. CLIENT REQUESTED TO D…"
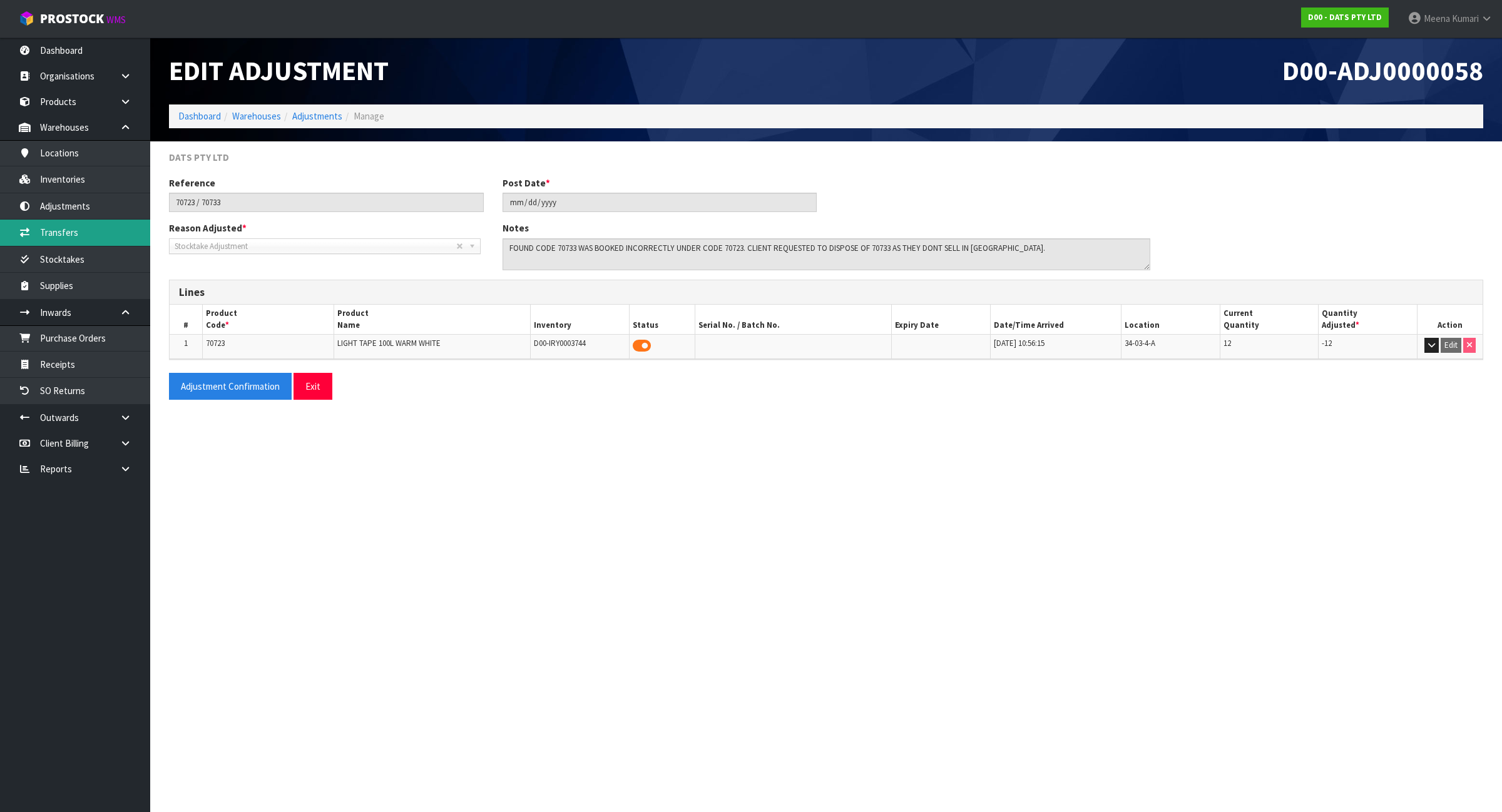
click at [98, 229] on link "Transfers" at bounding box center [75, 232] width 150 height 25
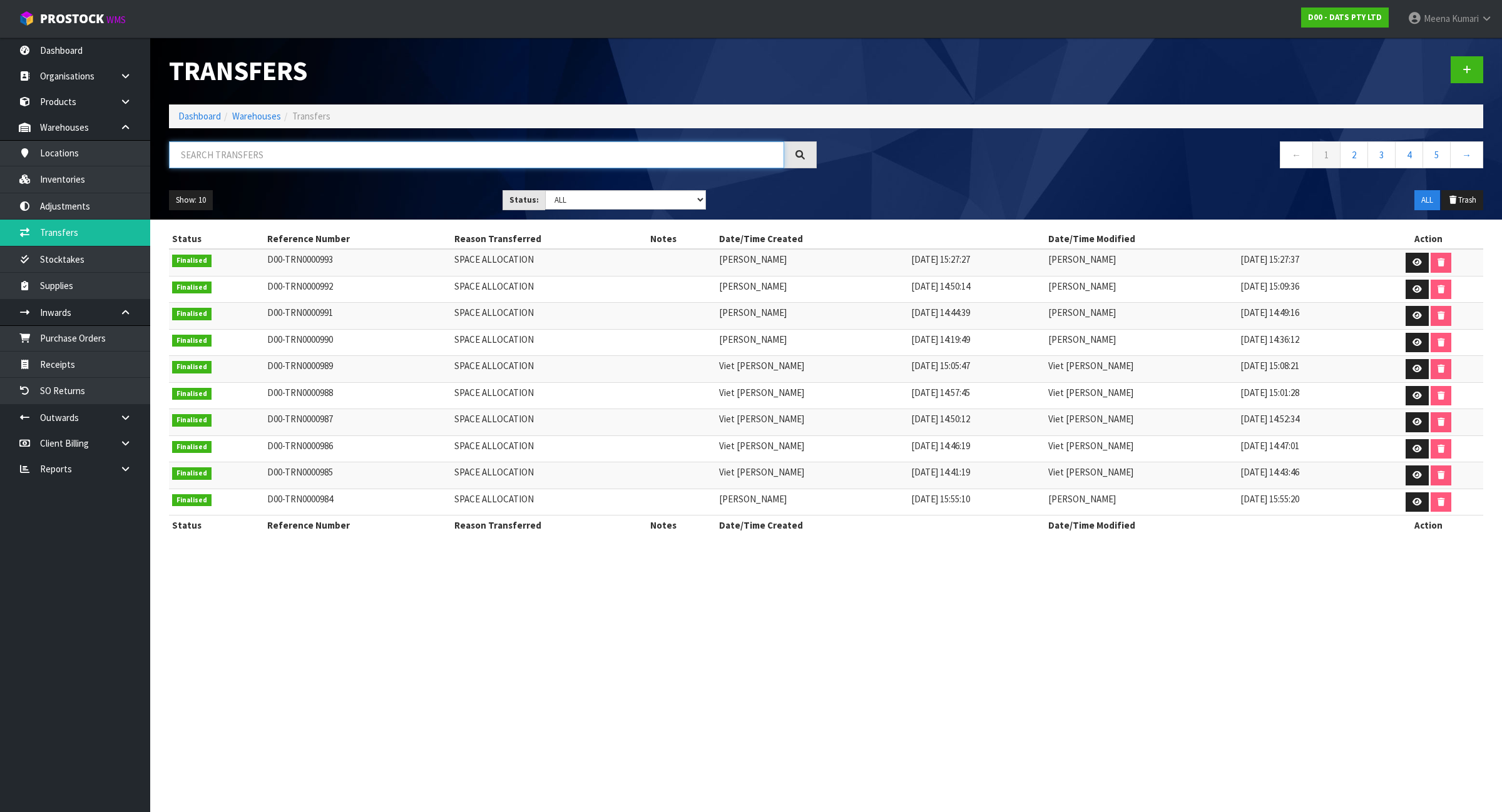
click at [200, 161] on input "text" at bounding box center [476, 155] width 615 height 27
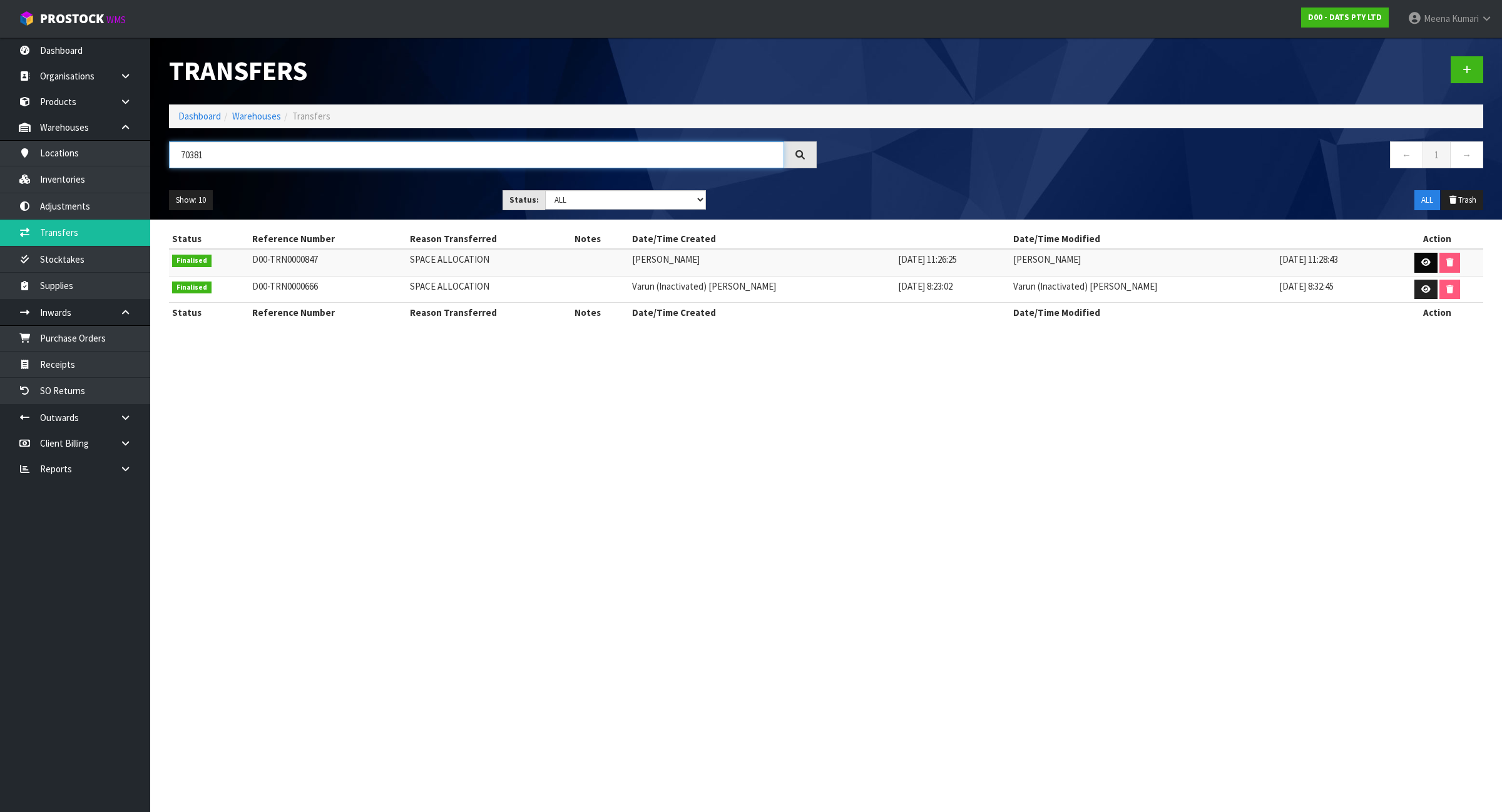
type input "70381"
click at [1421, 261] on icon at bounding box center [1426, 262] width 9 height 8
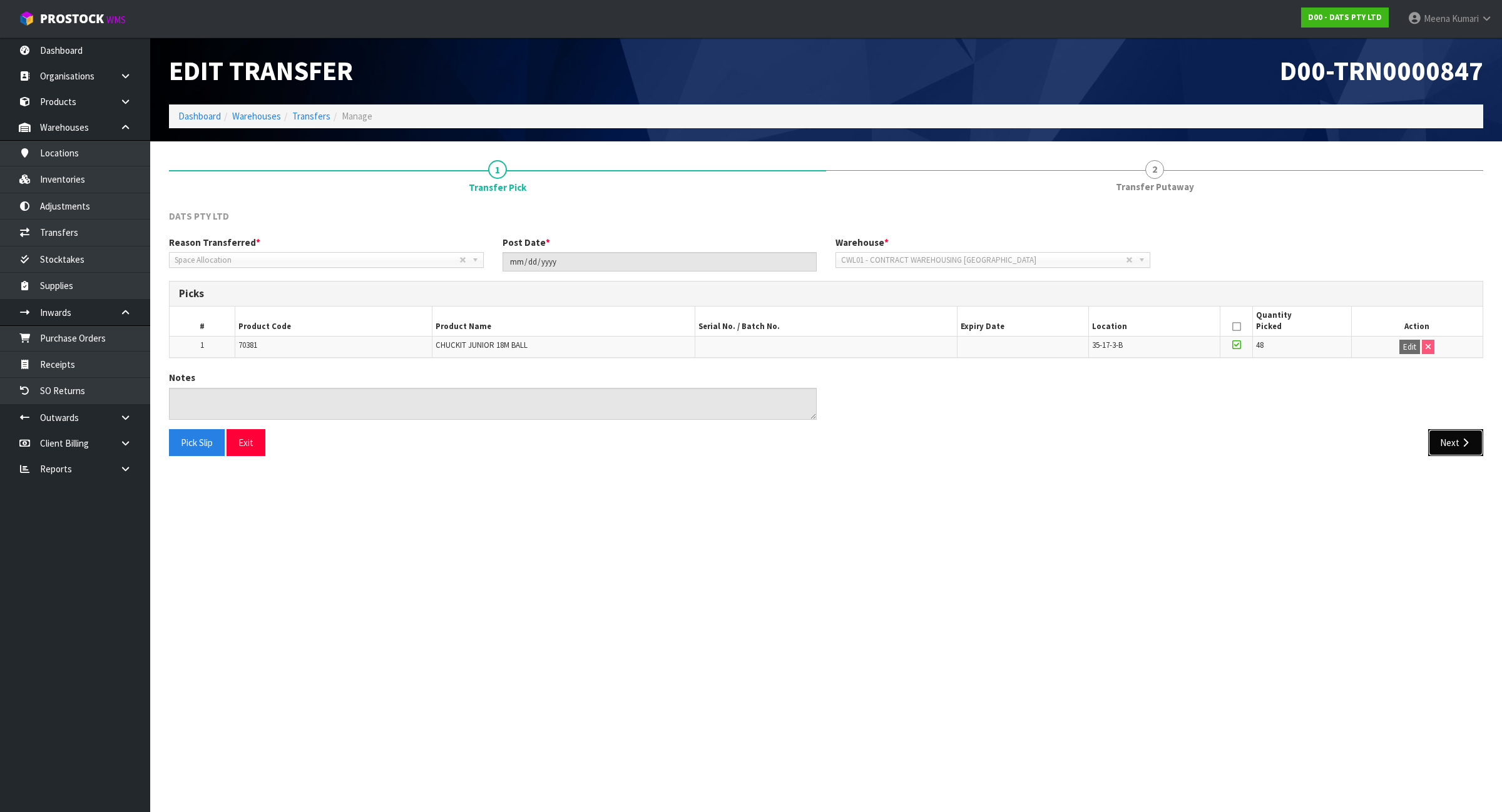
click at [1462, 443] on icon "button" at bounding box center [1465, 443] width 12 height 9
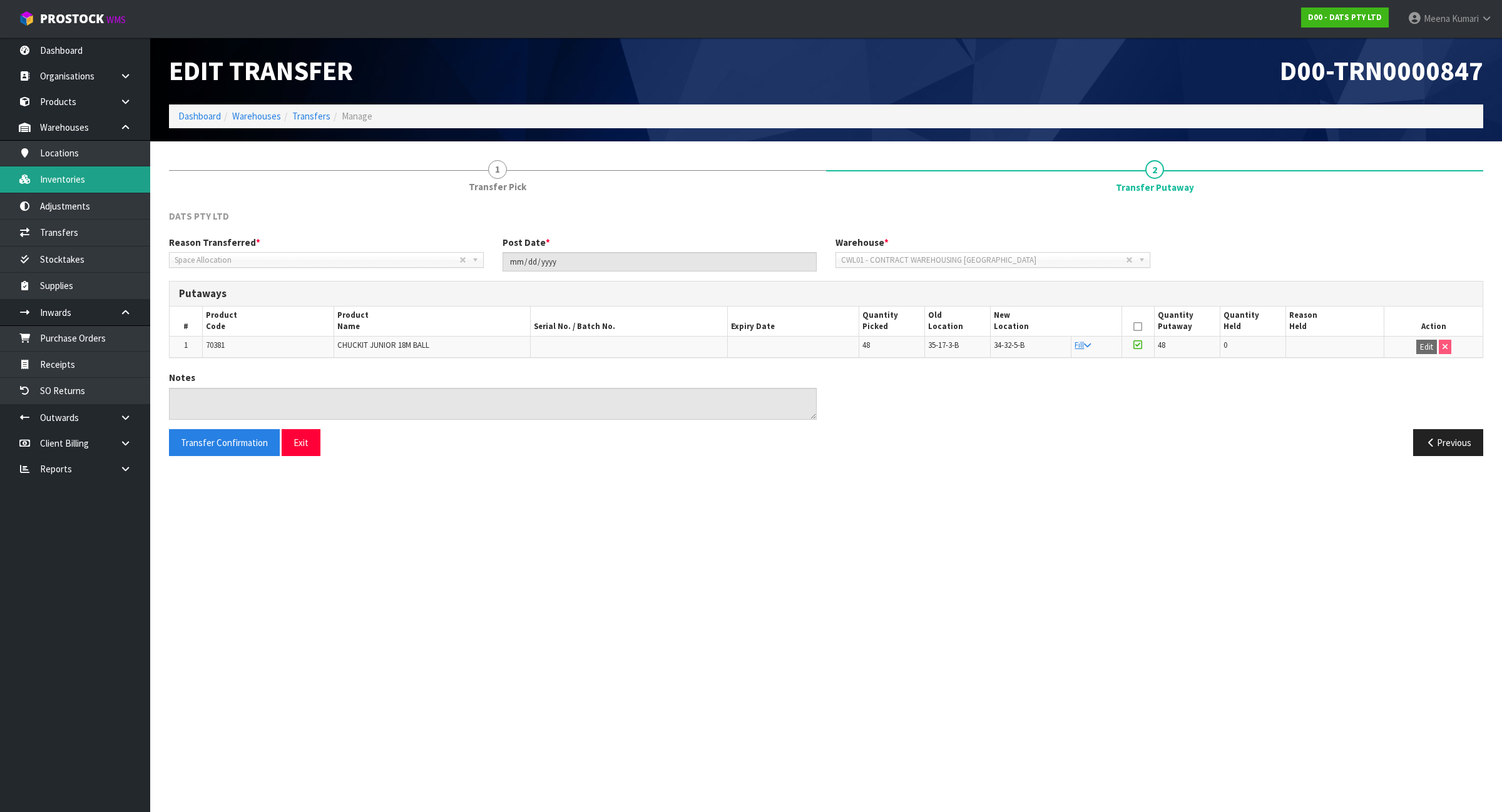
click at [114, 176] on link "Inventories" at bounding box center [75, 178] width 150 height 25
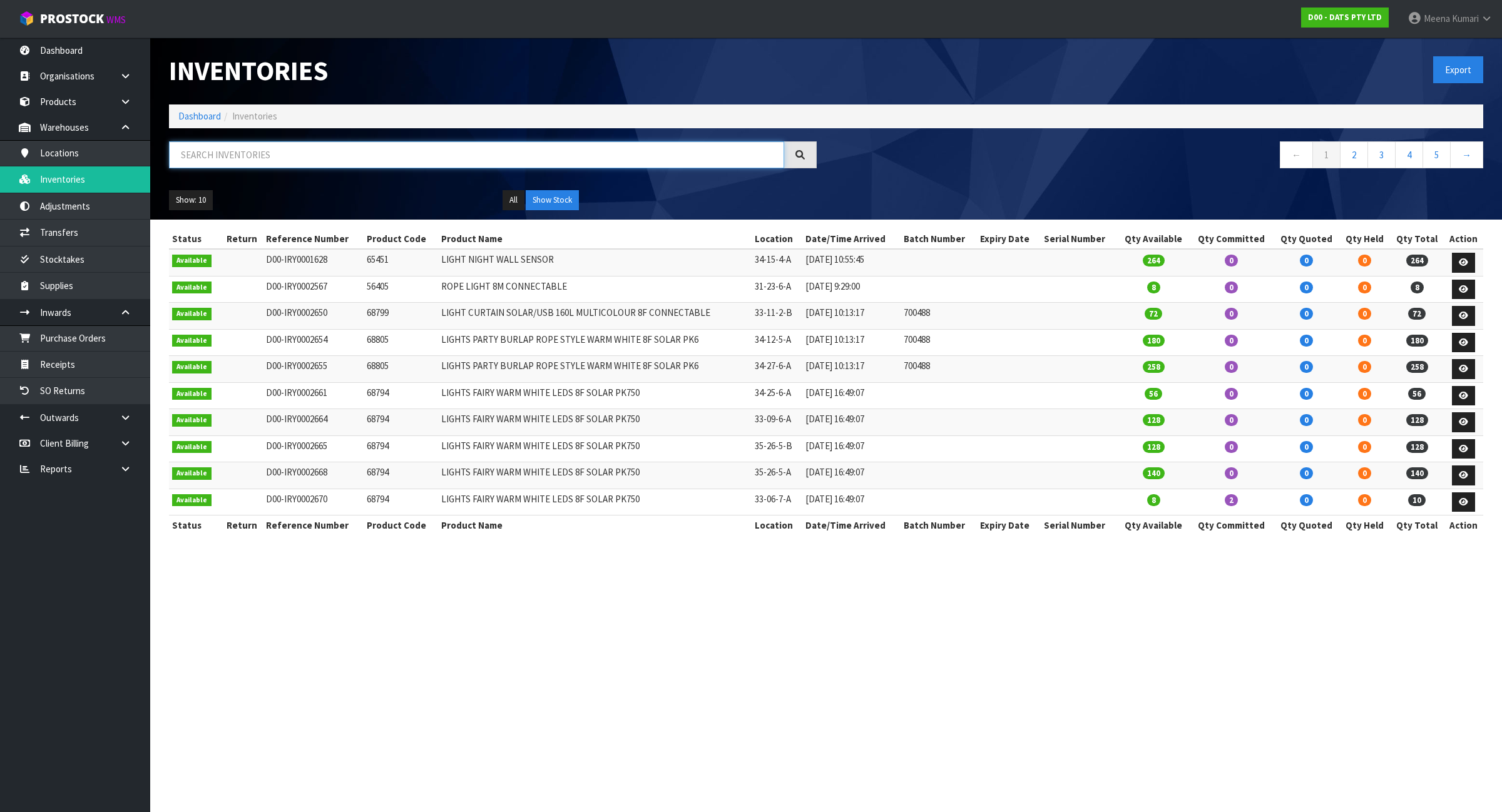
click at [273, 148] on input "text" at bounding box center [476, 155] width 615 height 27
type input "70381"
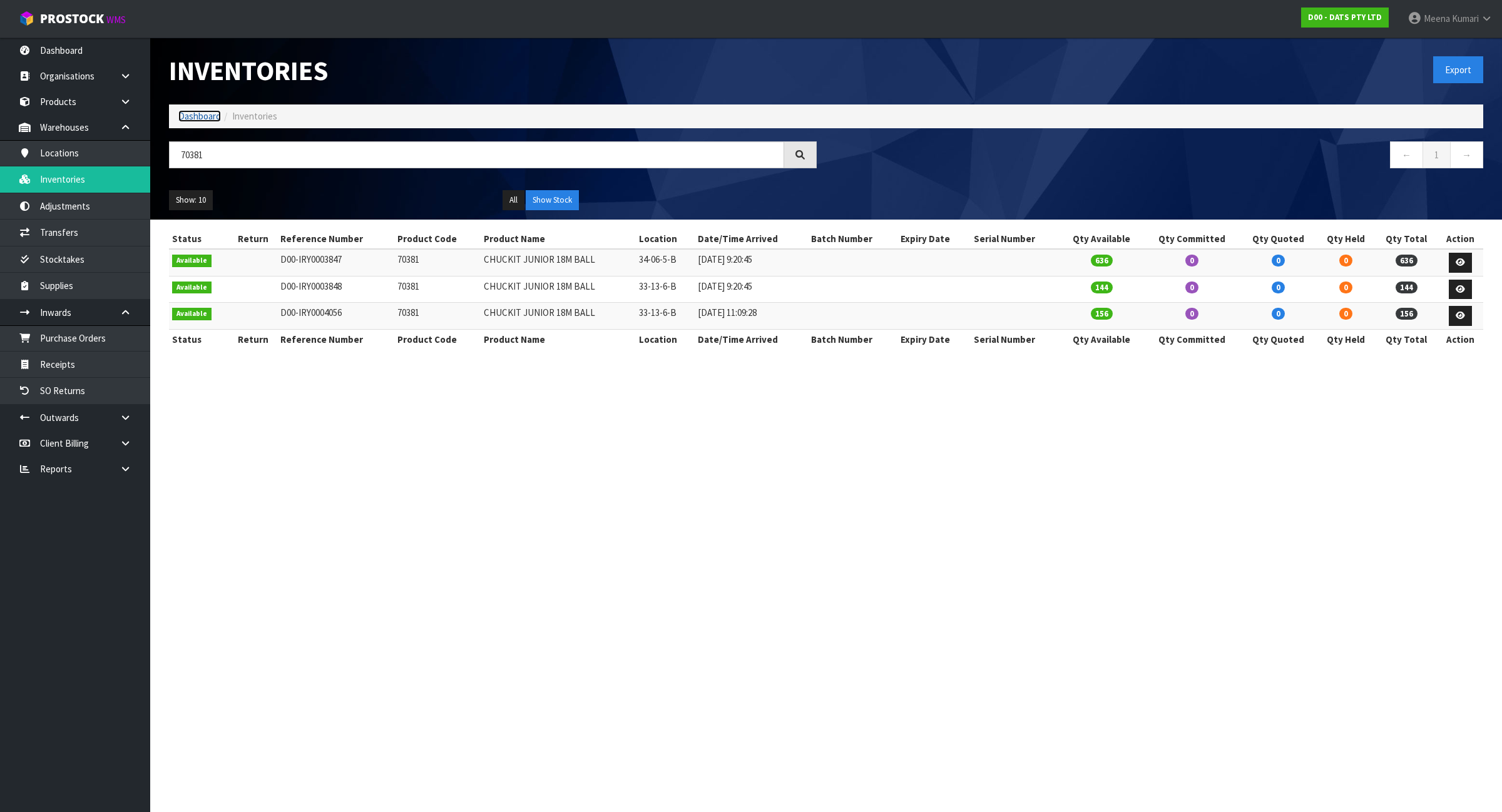
click at [204, 114] on link "Dashboard" at bounding box center [199, 115] width 42 height 12
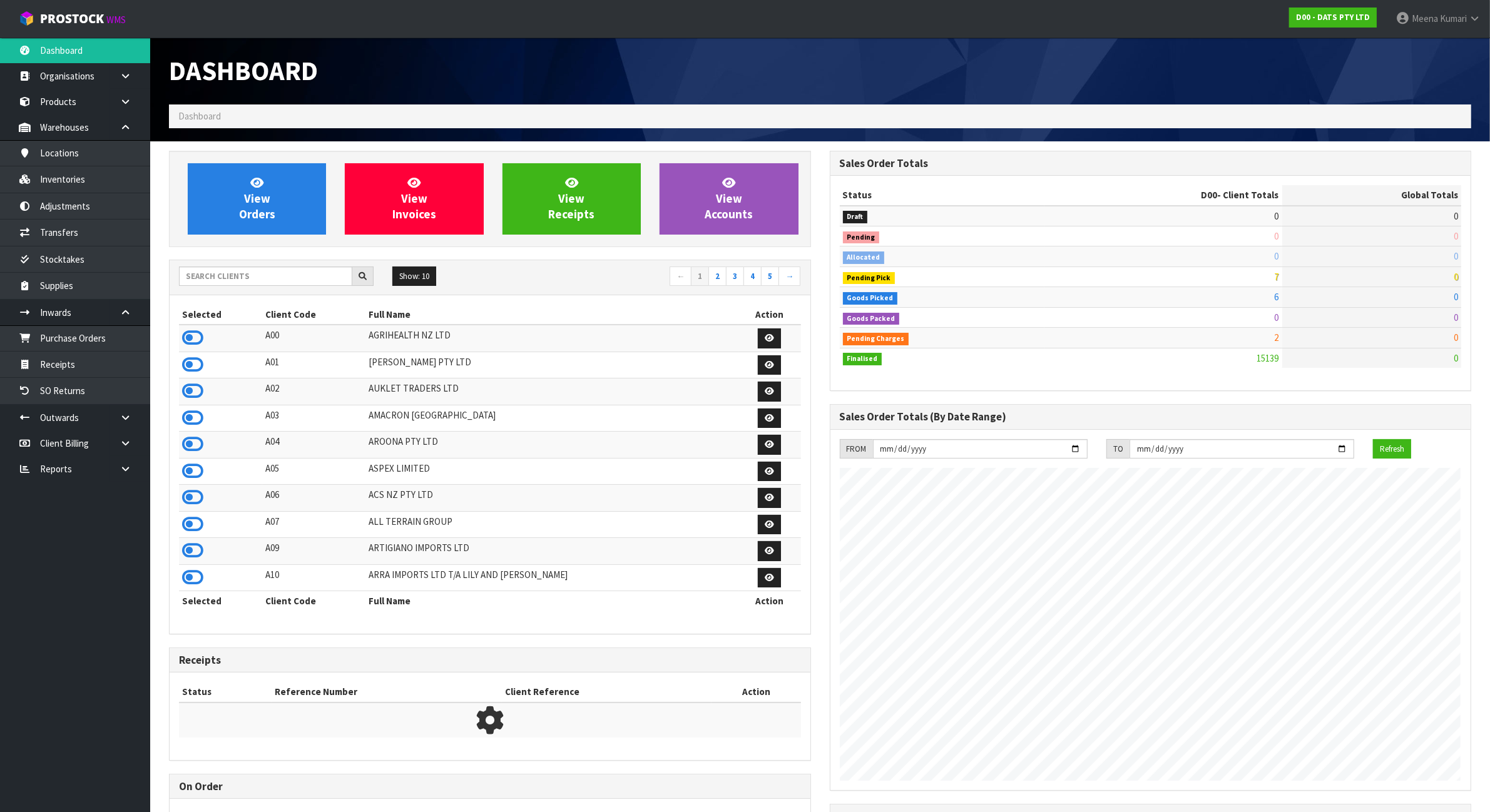
scroll to position [952, 660]
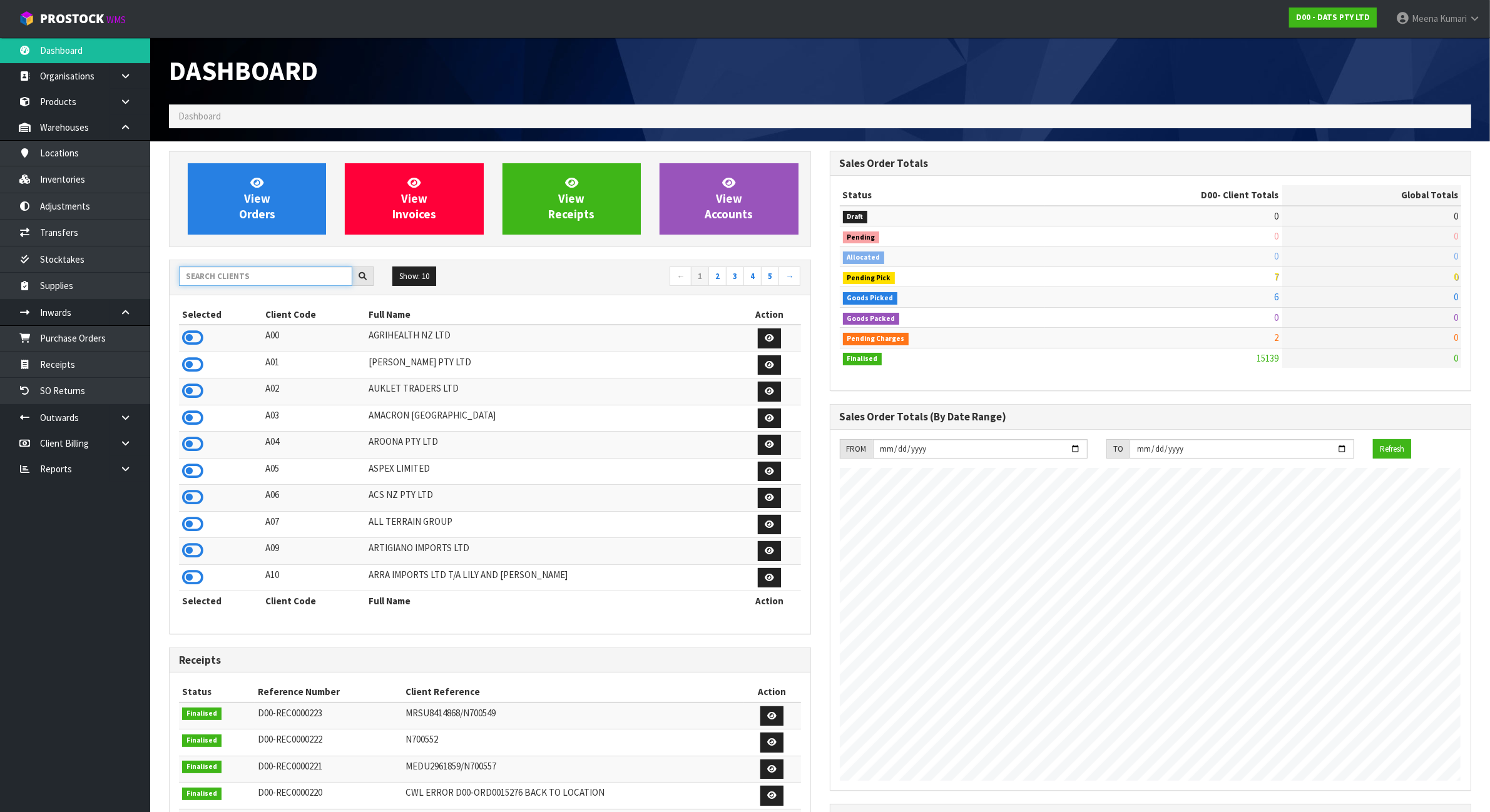
click at [276, 279] on input "text" at bounding box center [266, 276] width 174 height 20
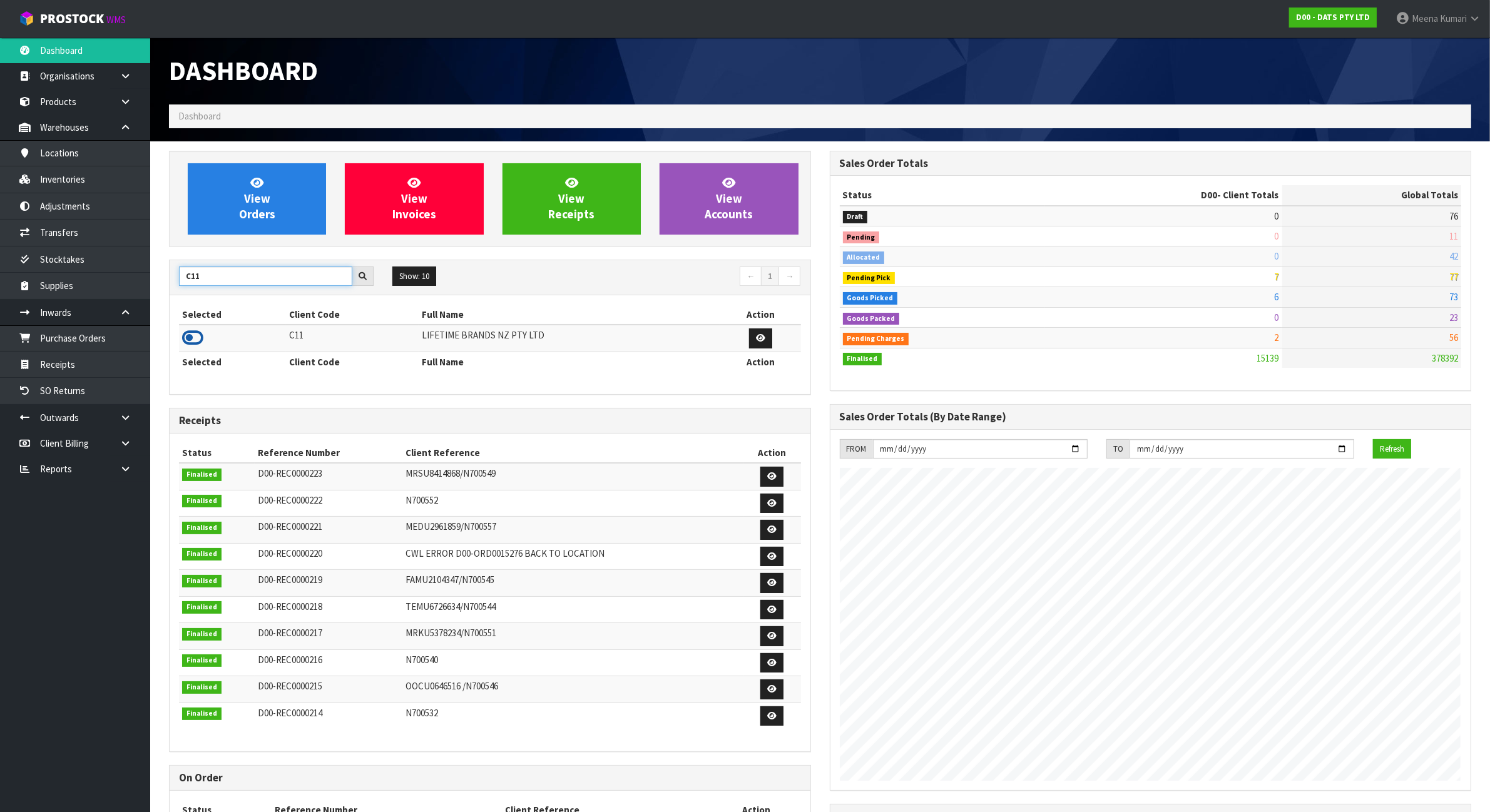
type input "C11"
click at [200, 340] on icon at bounding box center [192, 338] width 22 height 19
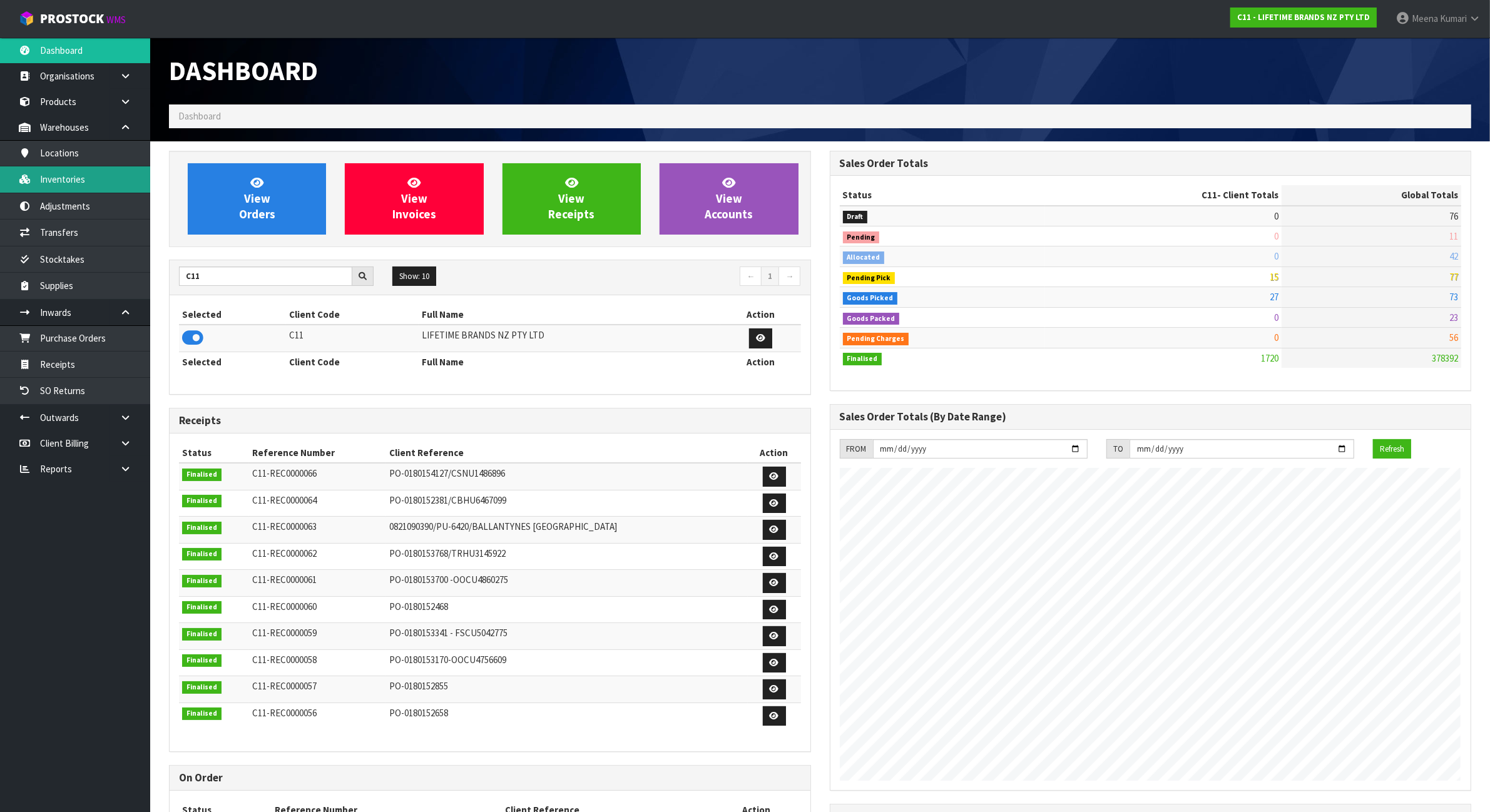
click at [108, 169] on link "Inventories" at bounding box center [75, 178] width 150 height 25
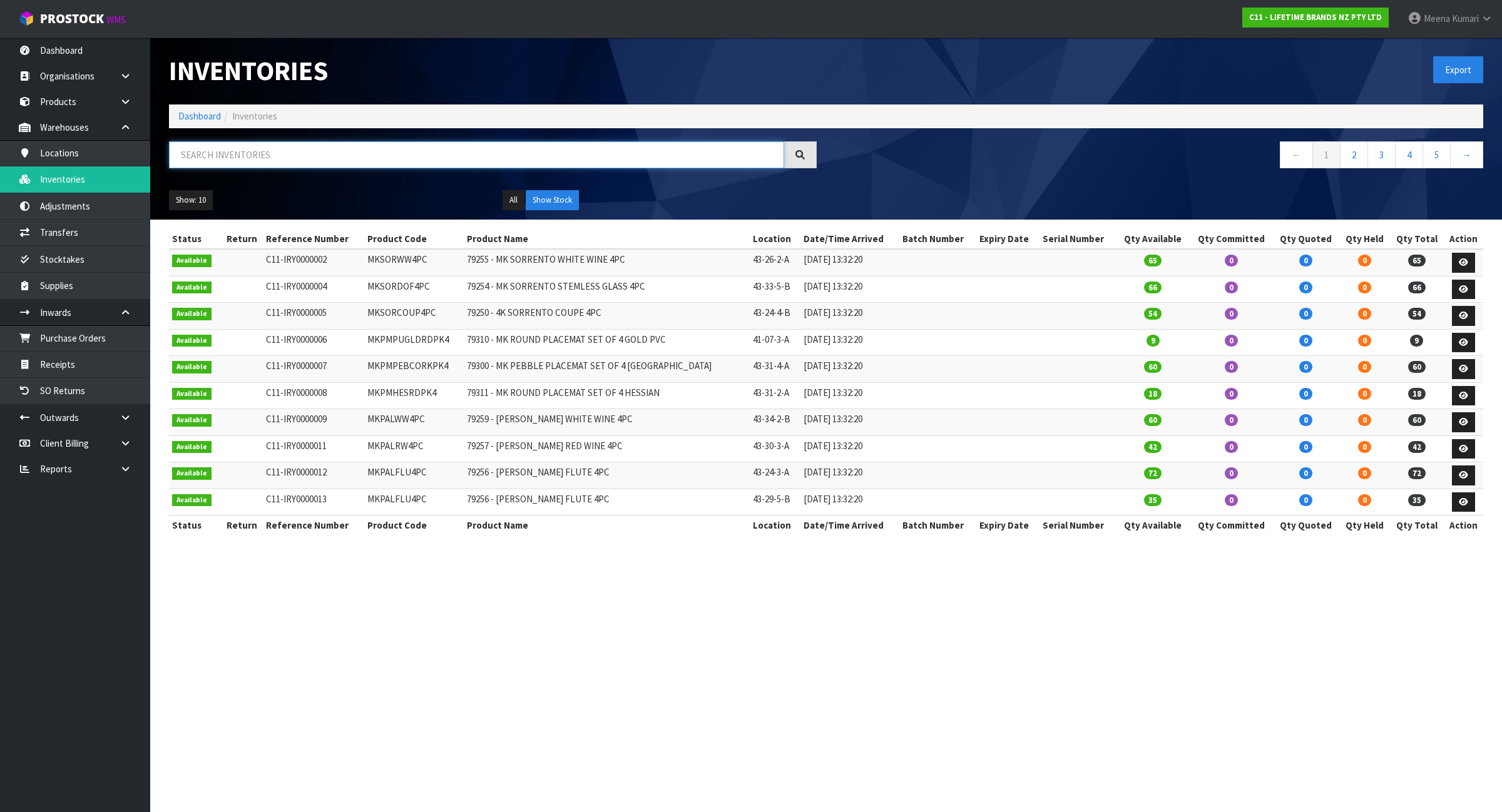
click at [329, 155] on input "text" at bounding box center [476, 155] width 615 height 27
paste input "joblccmugpnk"
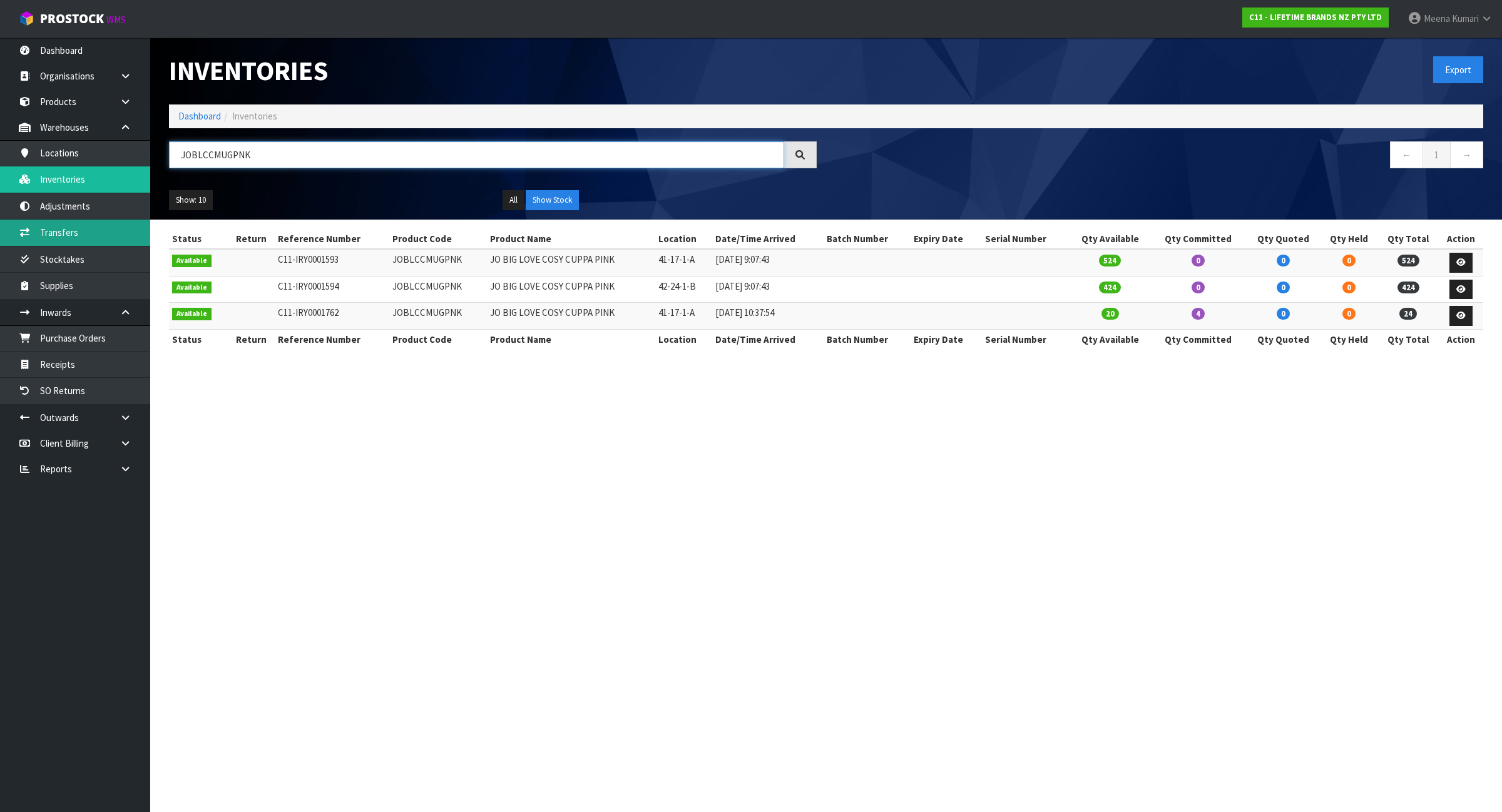
type input "JOBLCCMUGPNK"
click at [91, 233] on link "Transfers" at bounding box center [75, 232] width 150 height 25
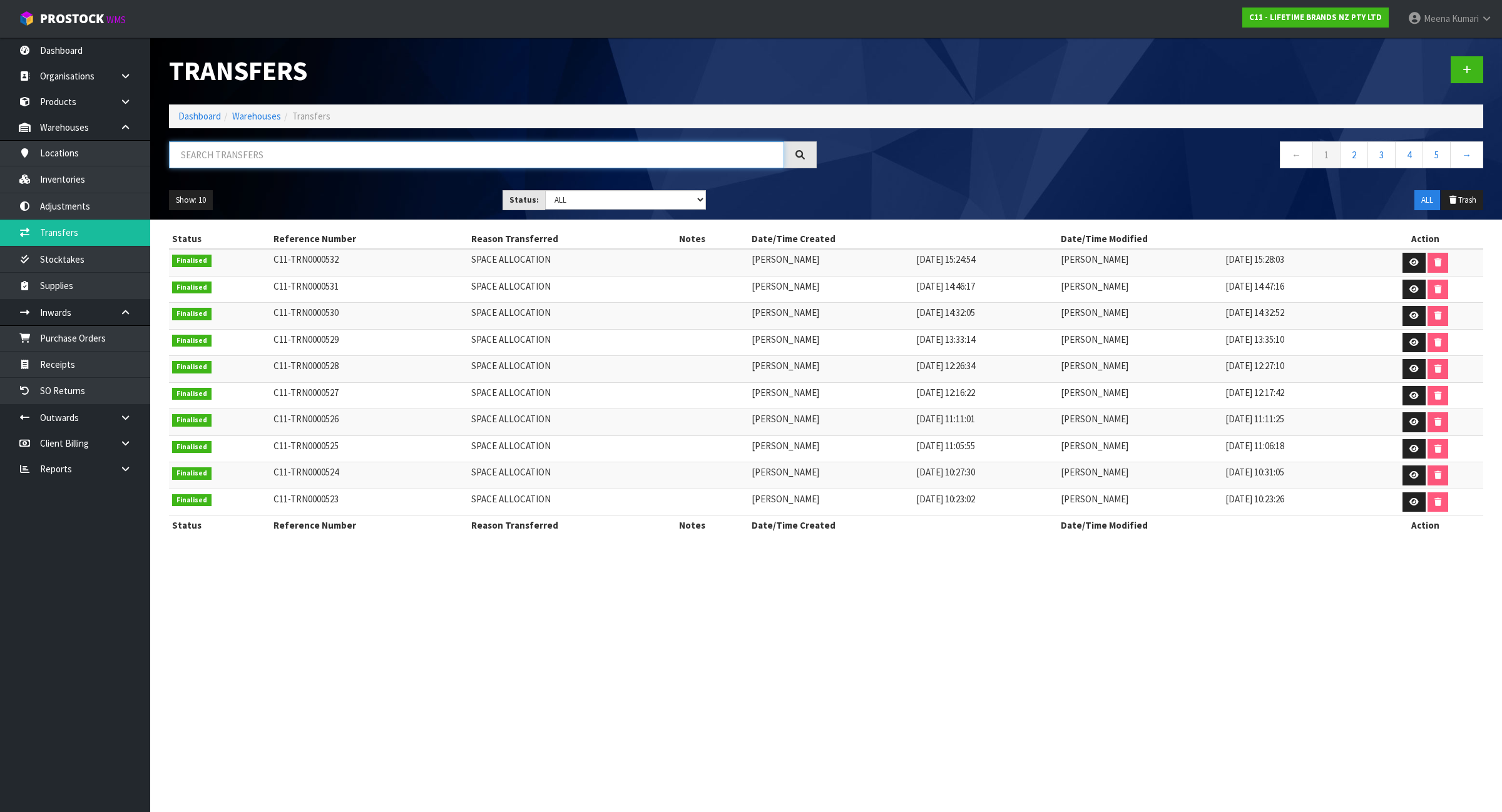
click at [286, 157] on input "text" at bounding box center [476, 155] width 615 height 27
paste input "joblccmugpnk"
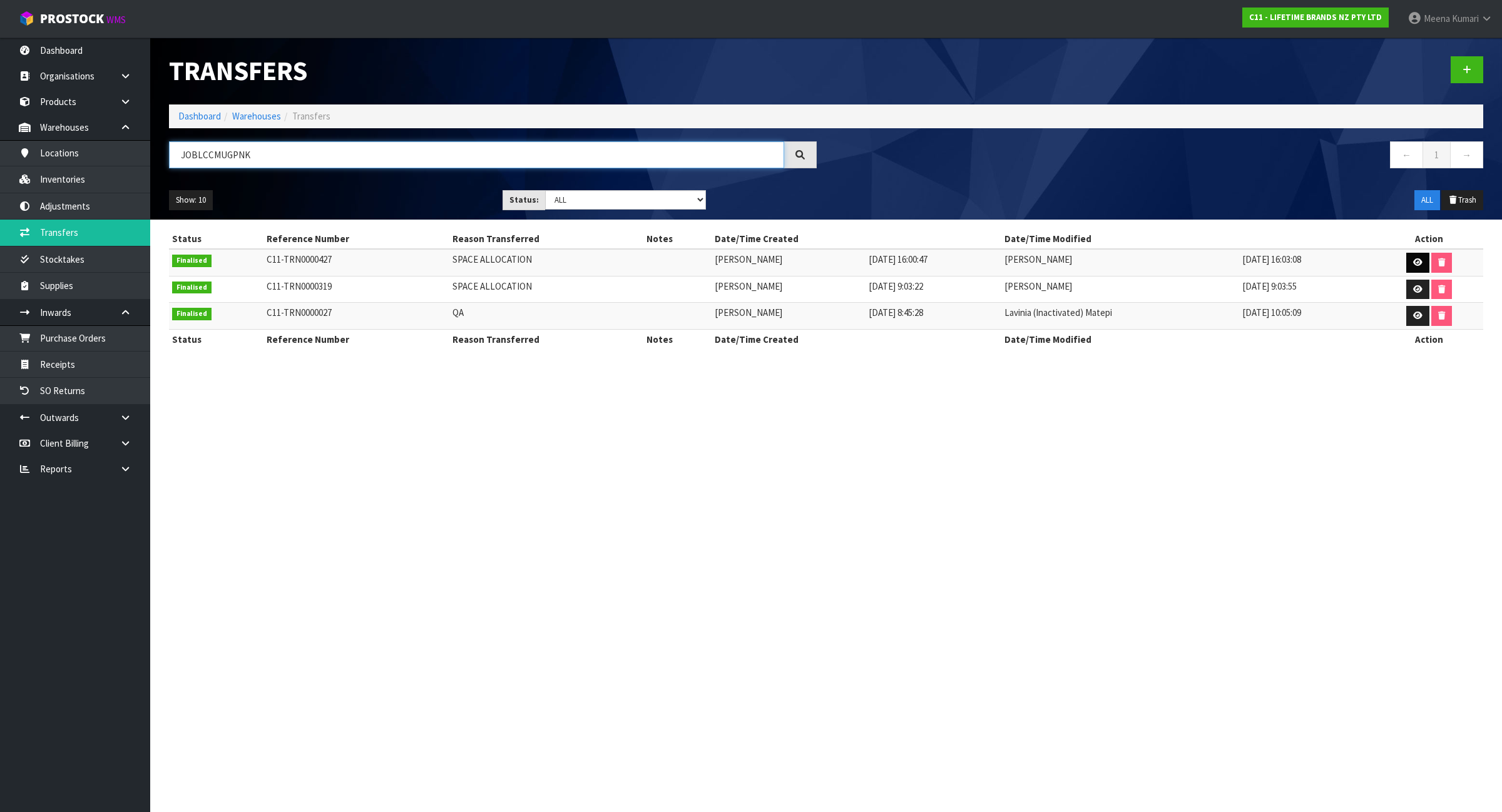
type input "JOBLCCMUGPNK"
click at [1419, 266] on icon at bounding box center [1418, 262] width 9 height 8
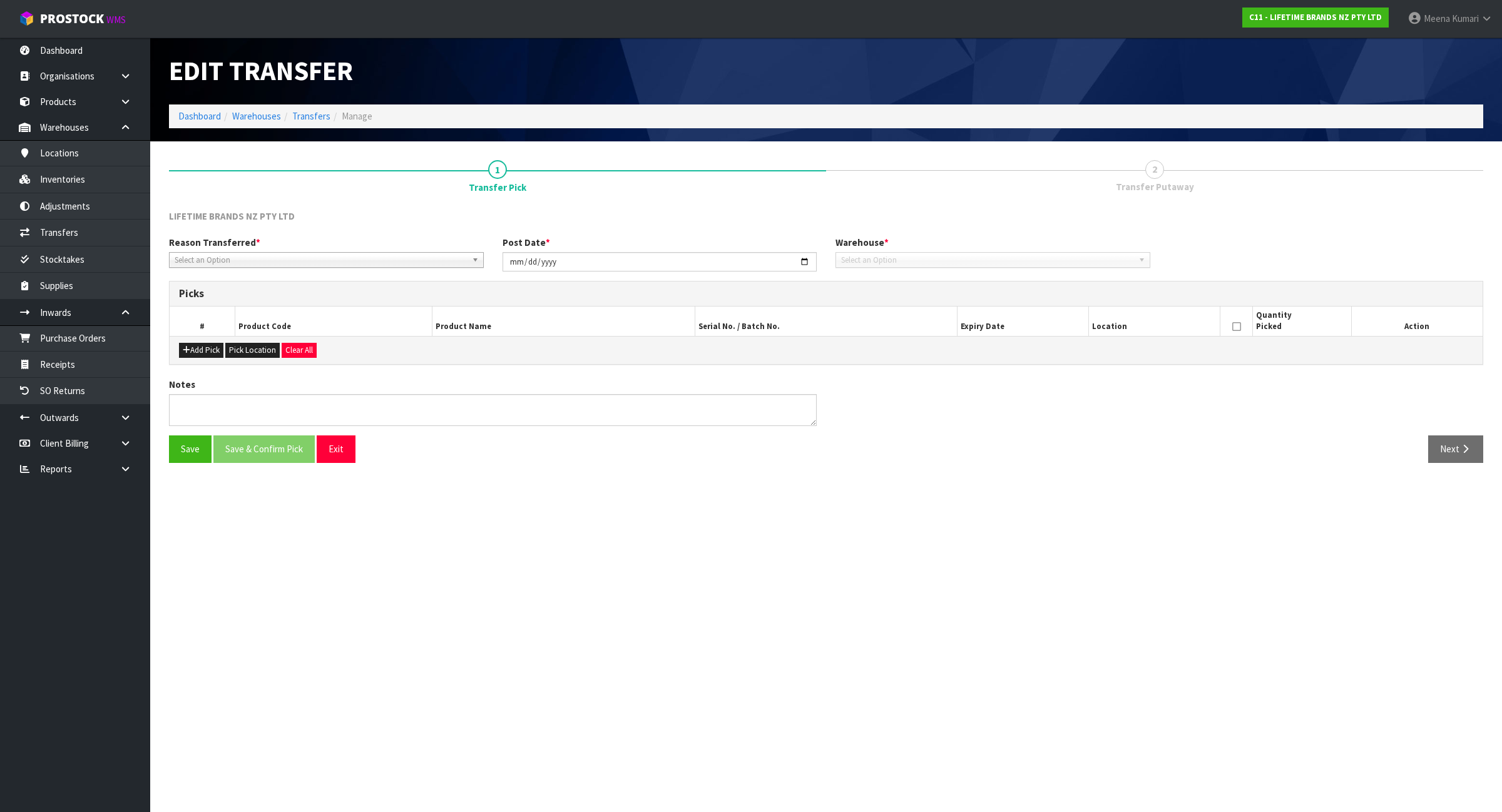
type input "[DATE]"
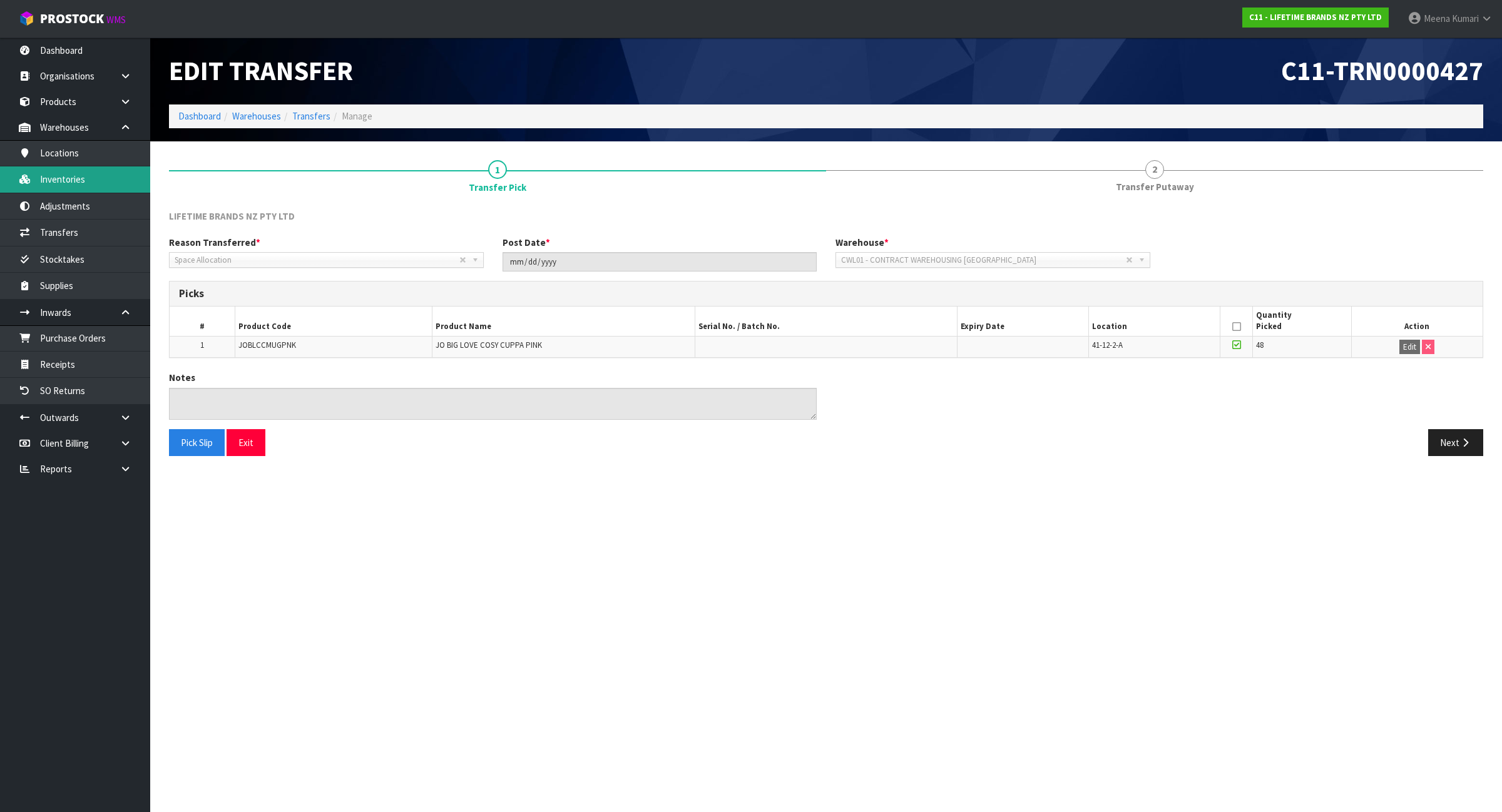
click at [92, 182] on link "Inventories" at bounding box center [75, 178] width 150 height 25
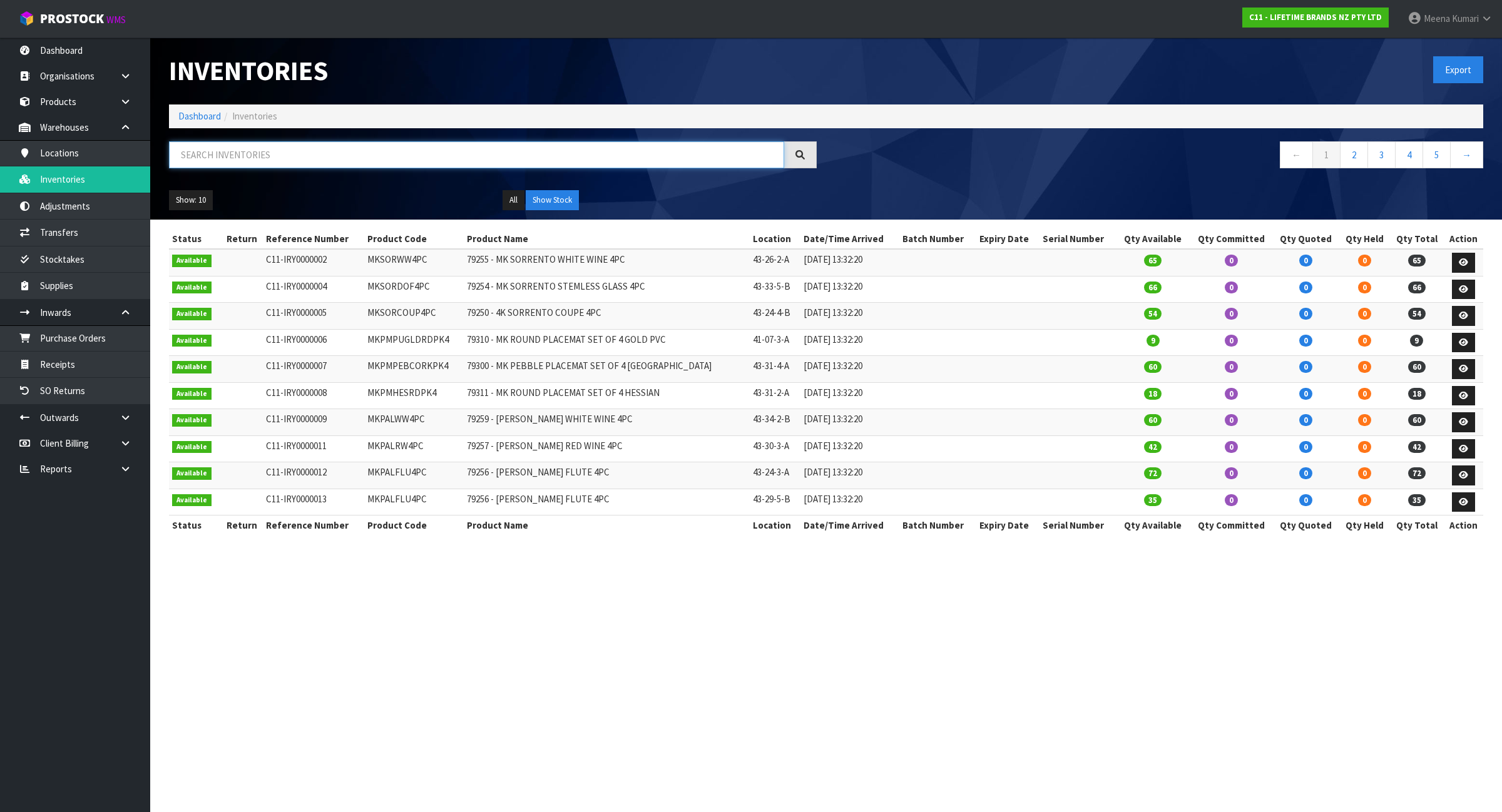
click at [376, 163] on input "text" at bounding box center [476, 155] width 615 height 27
paste input "joblccmugpnk"
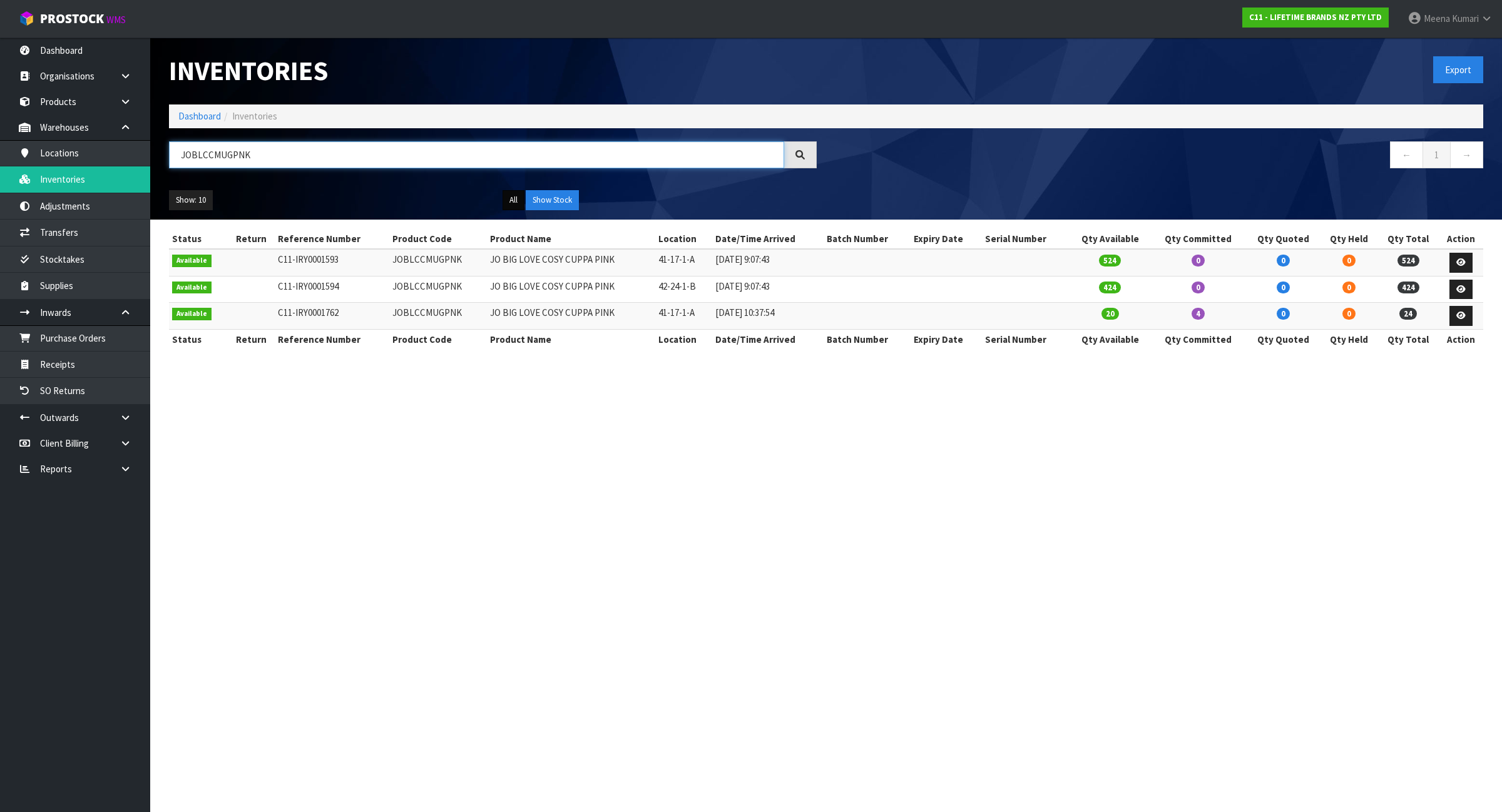
type input "JOBLCCMUGPNK"
click at [521, 198] on button "All" at bounding box center [513, 200] width 22 height 20
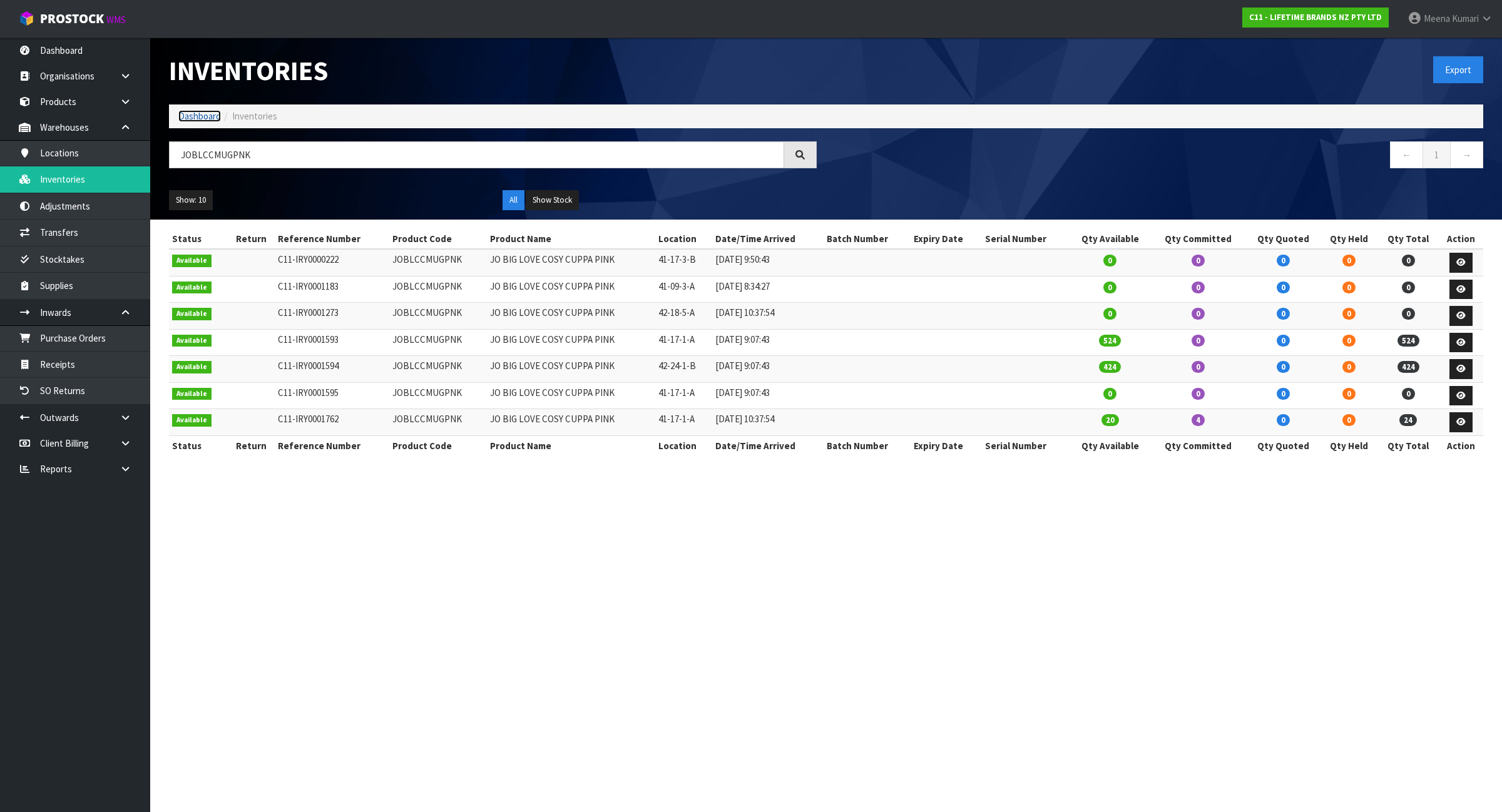
click at [186, 117] on link "Dashboard" at bounding box center [199, 115] width 42 height 12
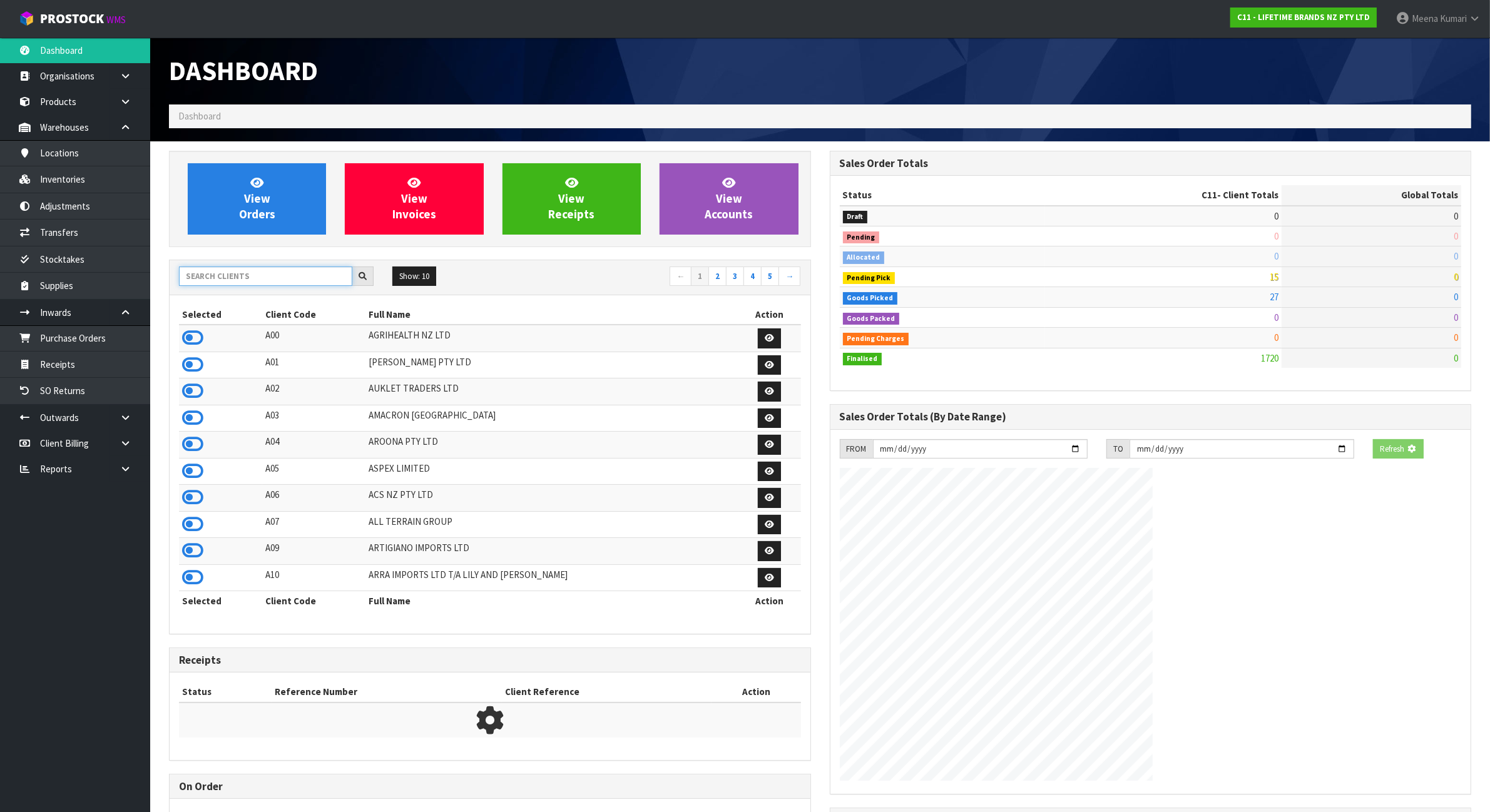
click at [234, 273] on input "text" at bounding box center [266, 276] width 174 height 20
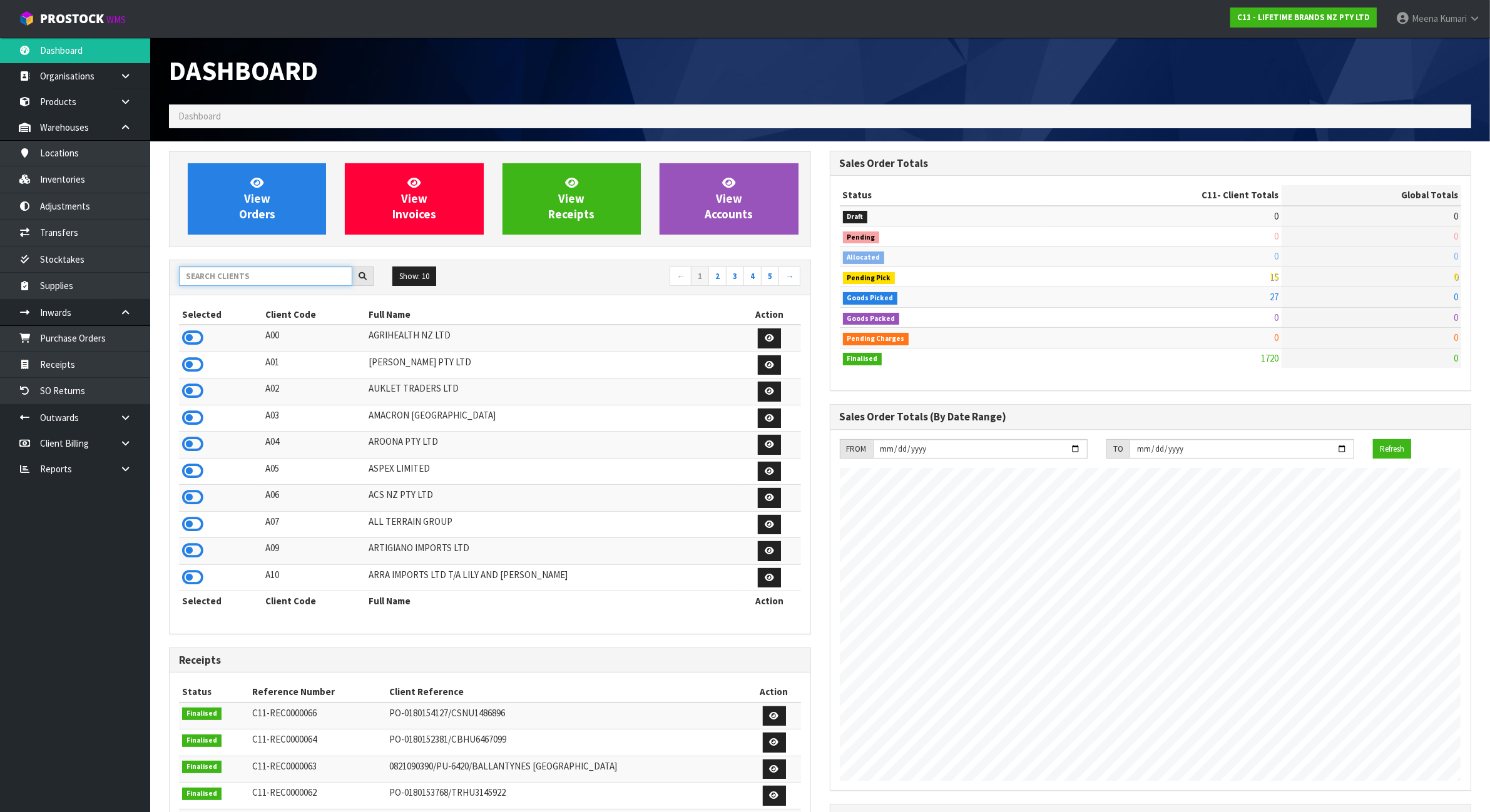
scroll to position [952, 660]
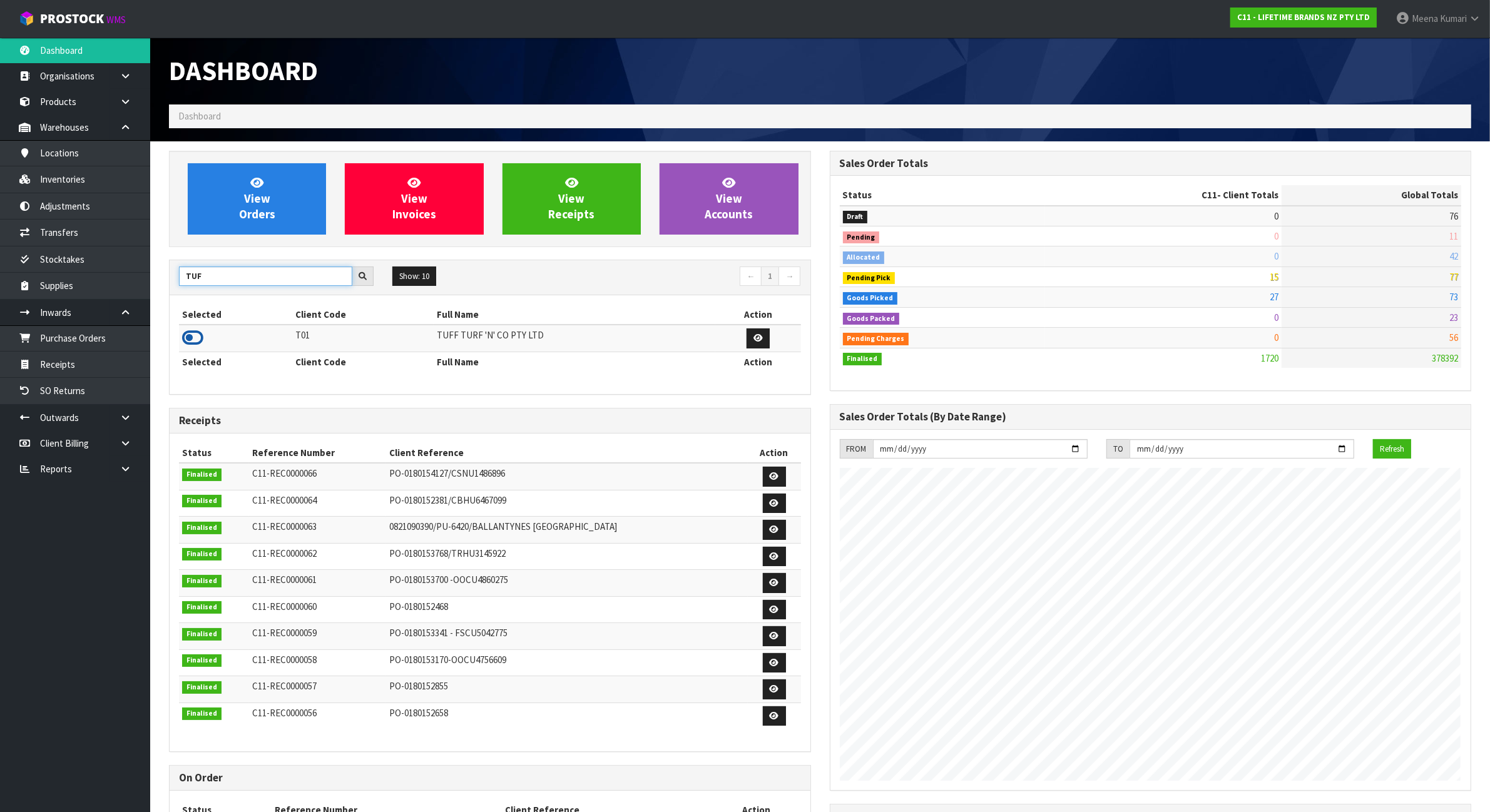
type input "TUF"
click at [189, 339] on icon at bounding box center [192, 338] width 22 height 19
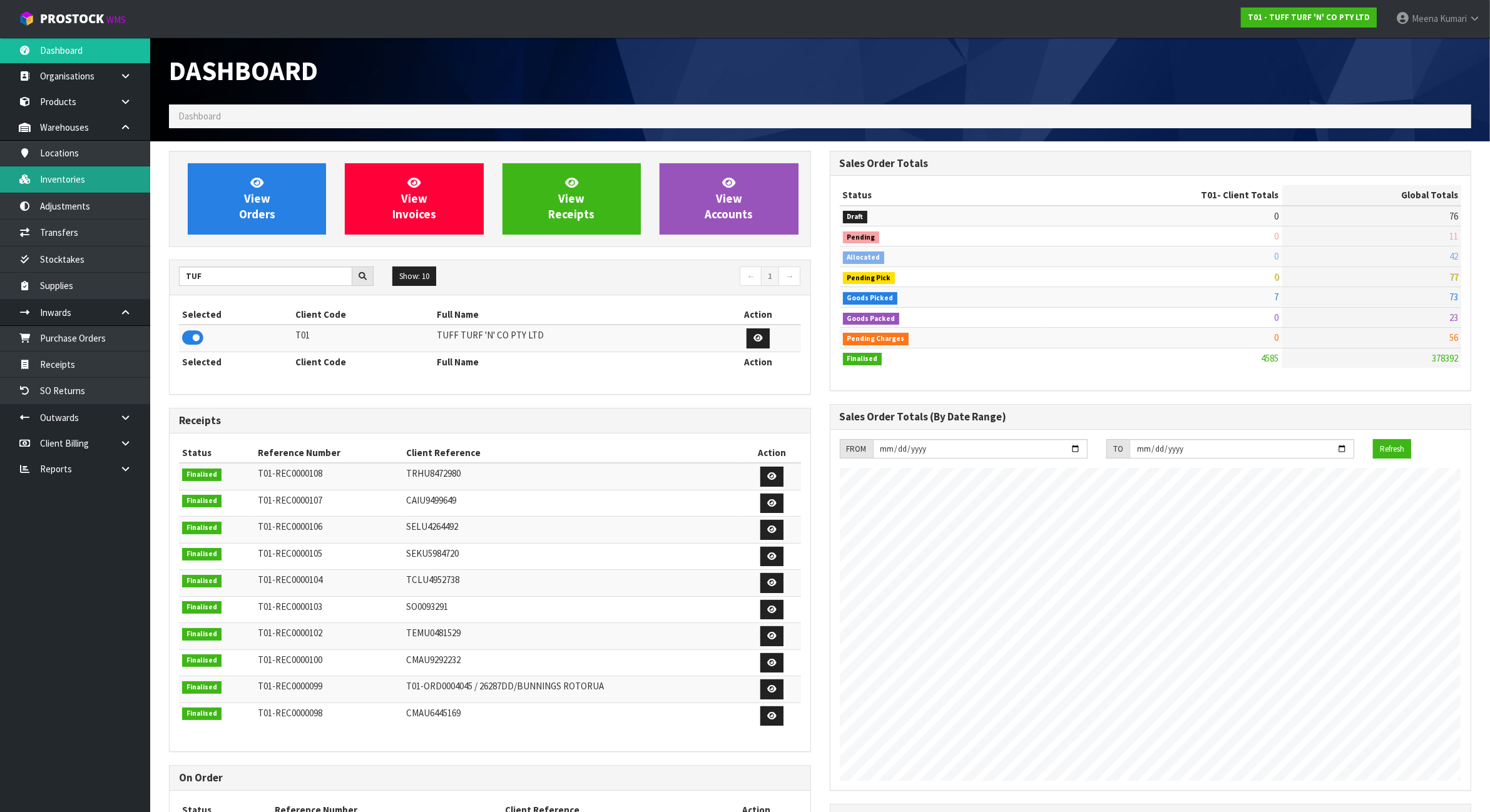
click at [101, 189] on link "Inventories" at bounding box center [75, 178] width 150 height 25
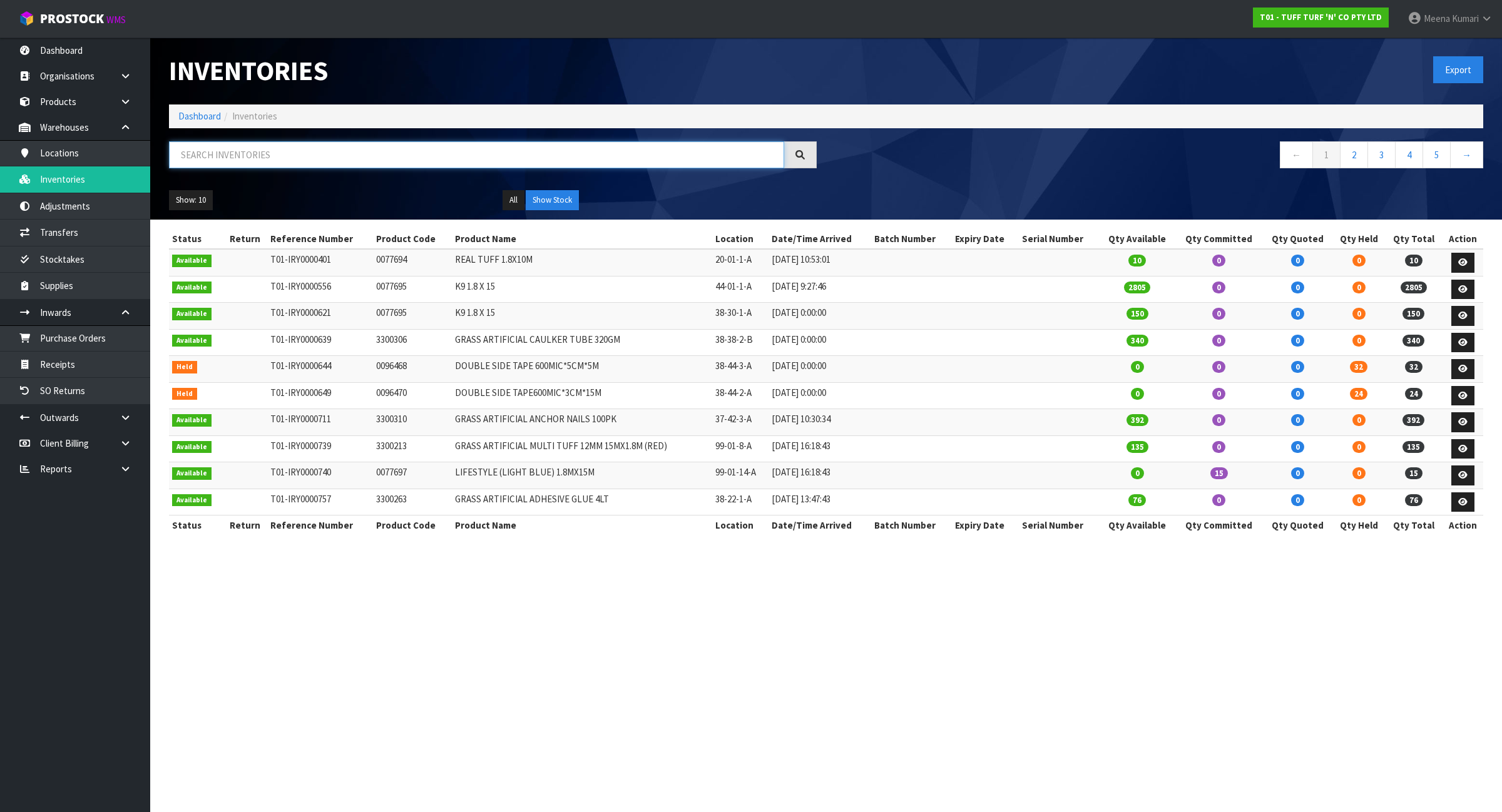
click at [253, 153] on input "text" at bounding box center [476, 155] width 615 height 27
paste input "3300314"
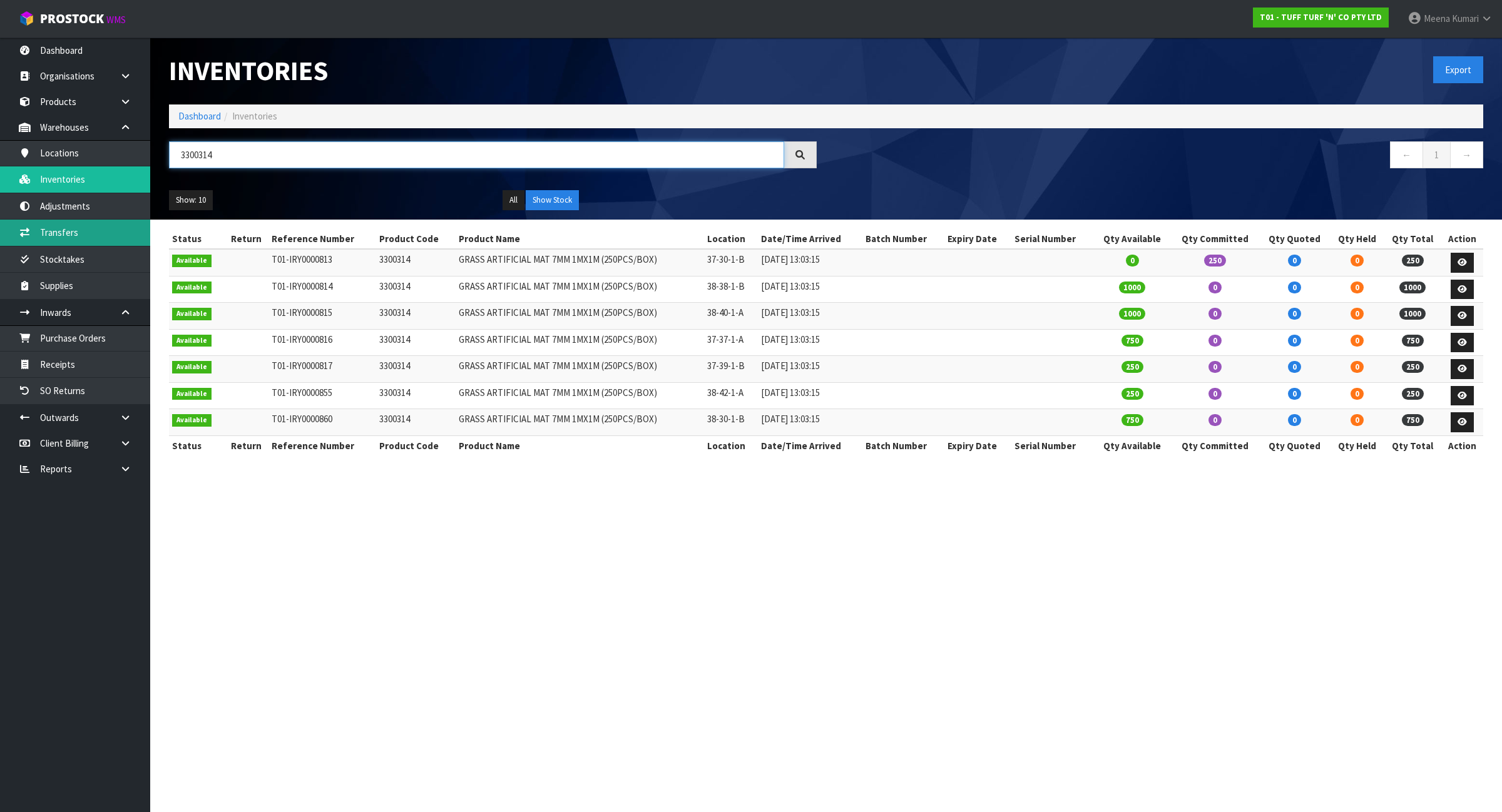
type input "3300314"
click at [67, 237] on link "Transfers" at bounding box center [75, 232] width 150 height 25
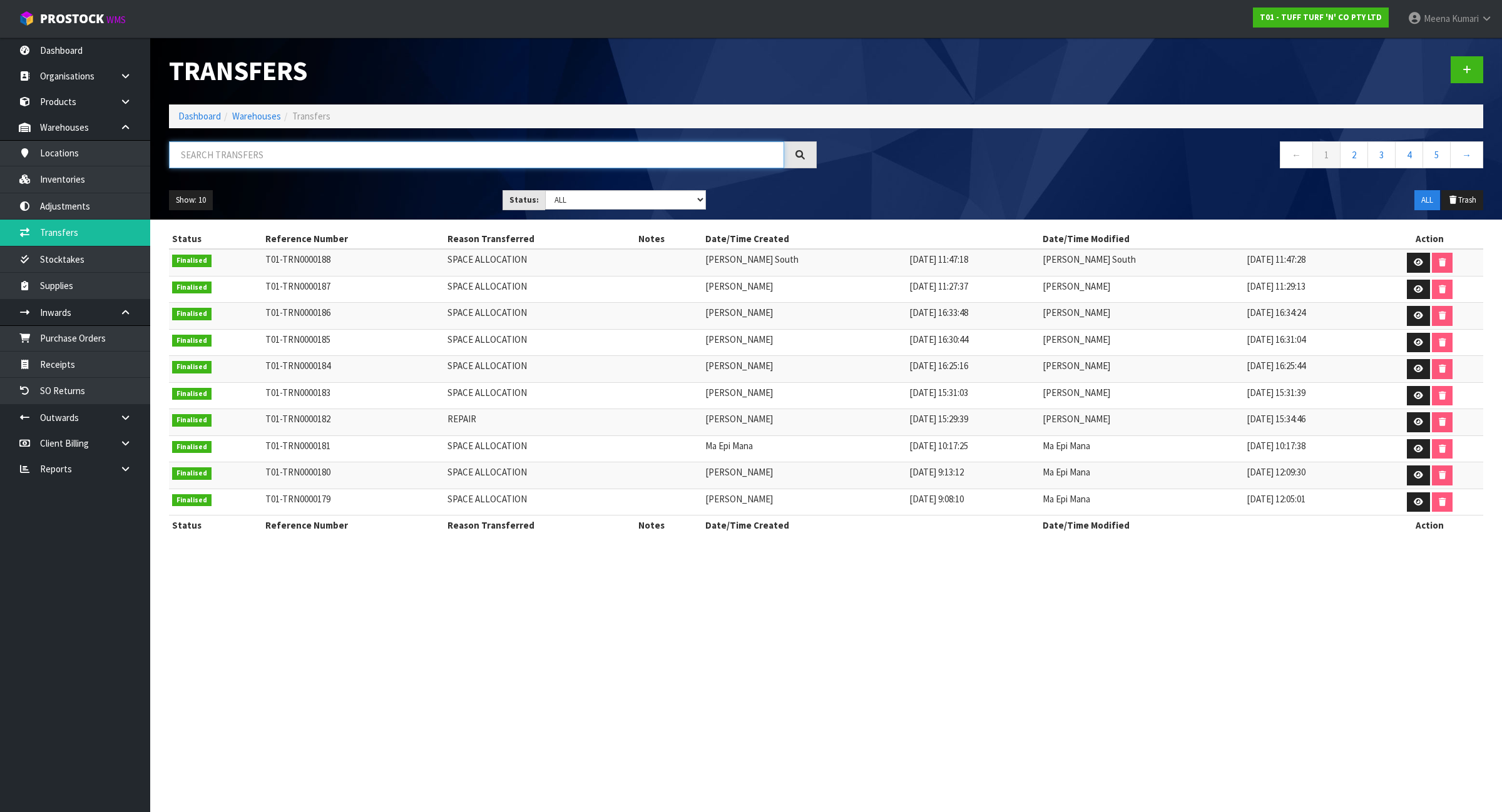
click at [347, 158] on input "text" at bounding box center [476, 155] width 615 height 27
paste input "3300314"
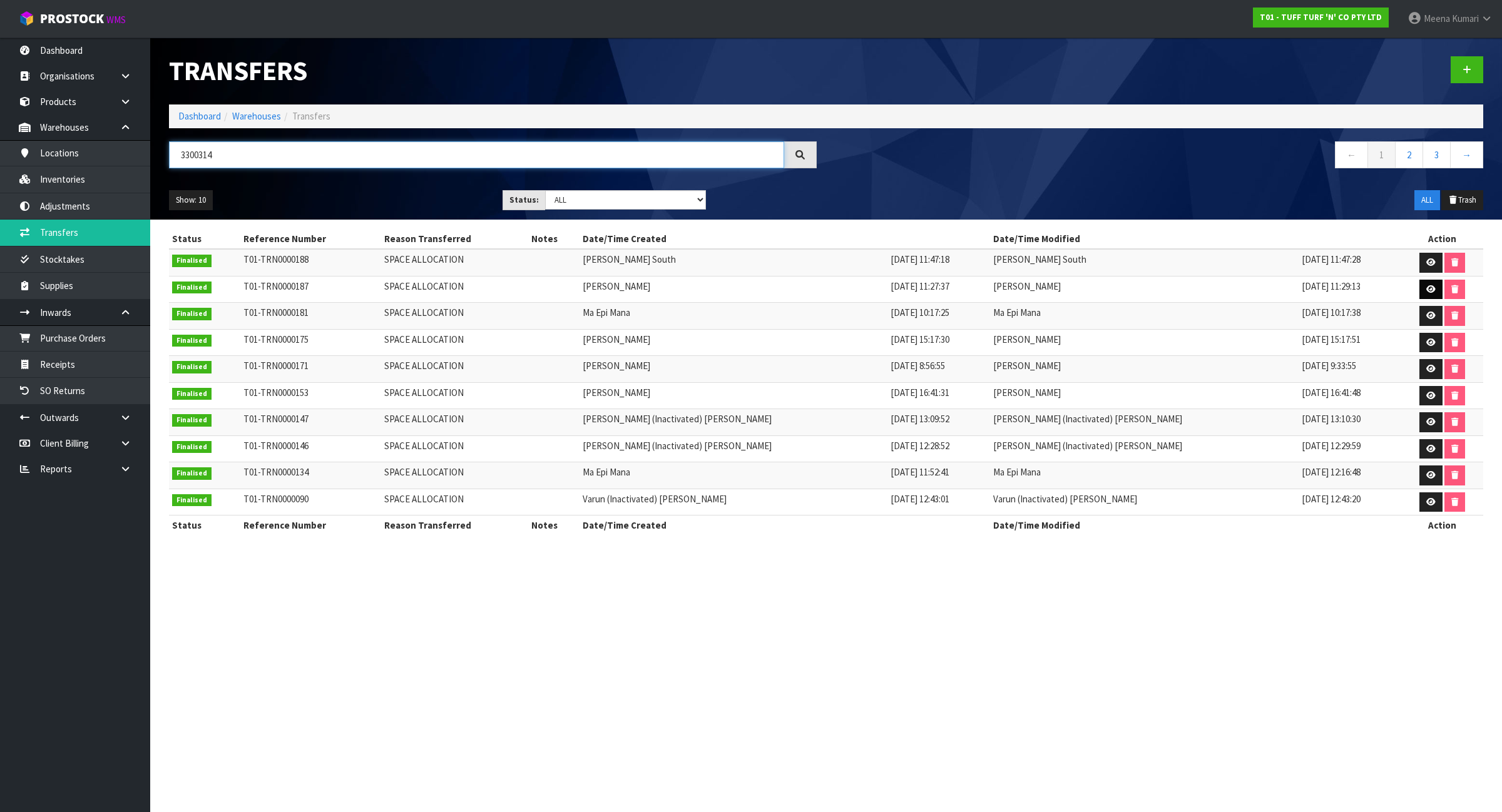
type input "3300314"
click at [1426, 288] on icon at bounding box center [1431, 289] width 9 height 8
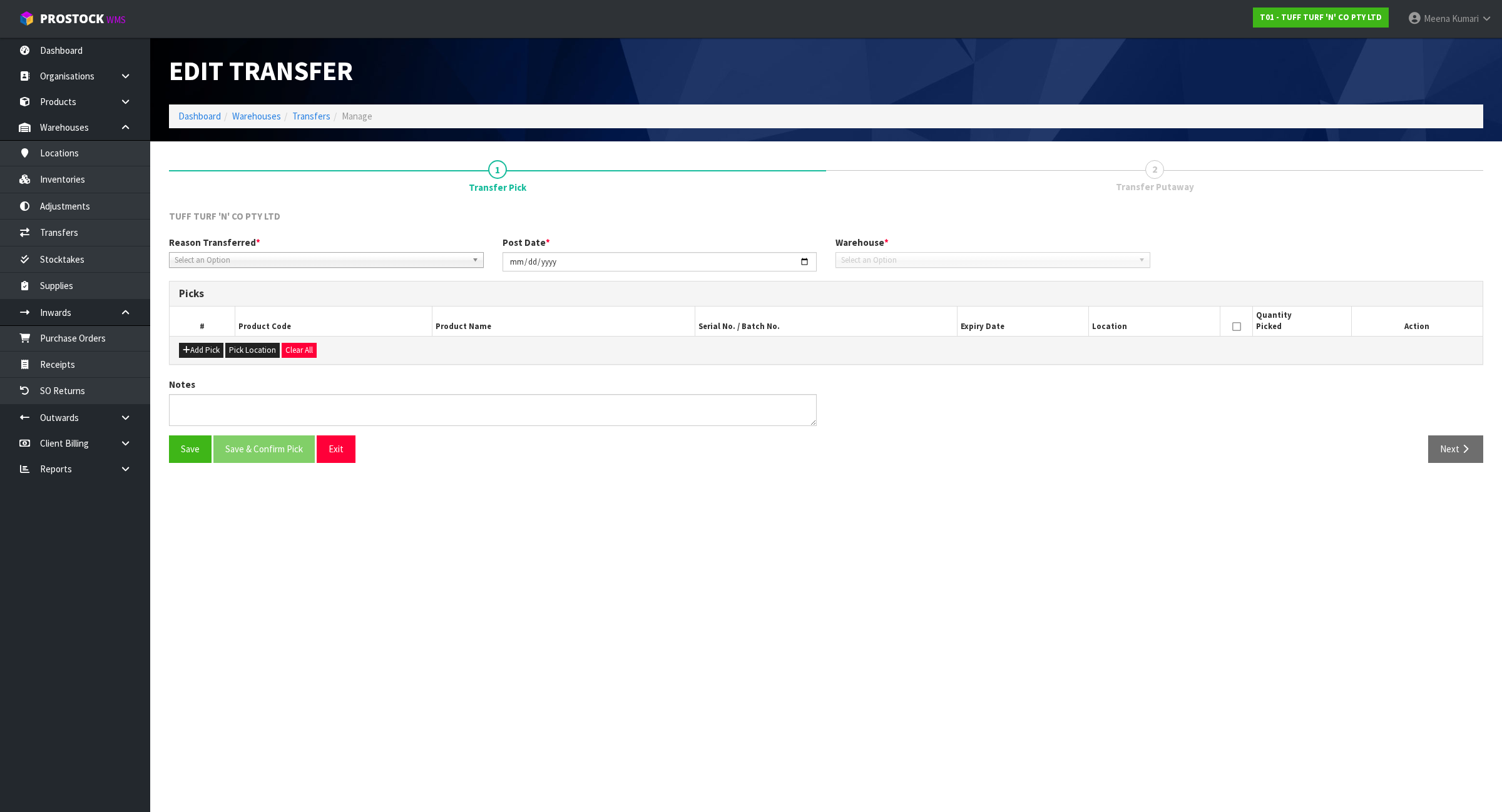
type input "2025-08-25"
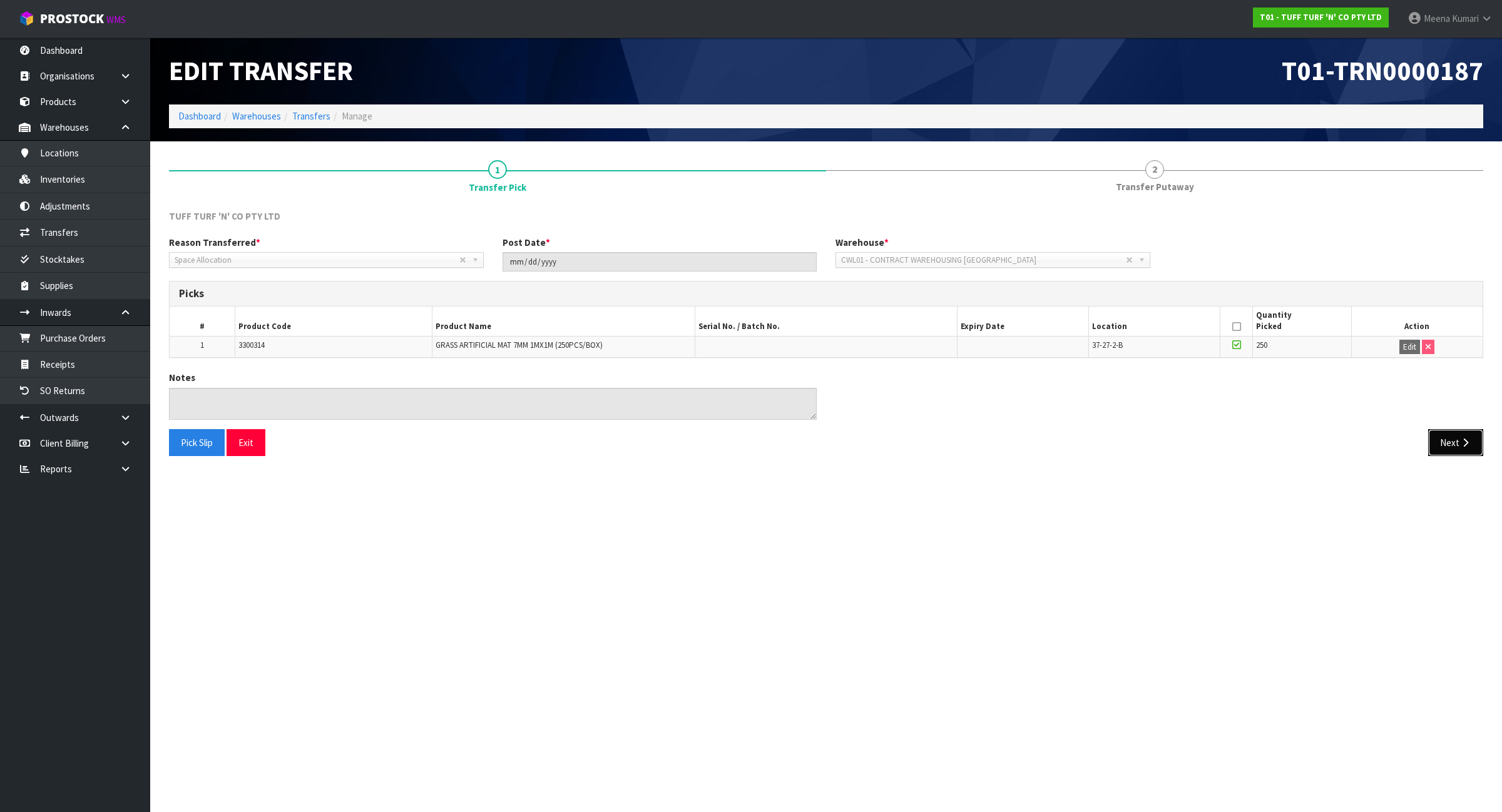
click at [1460, 439] on icon "button" at bounding box center [1465, 443] width 12 height 9
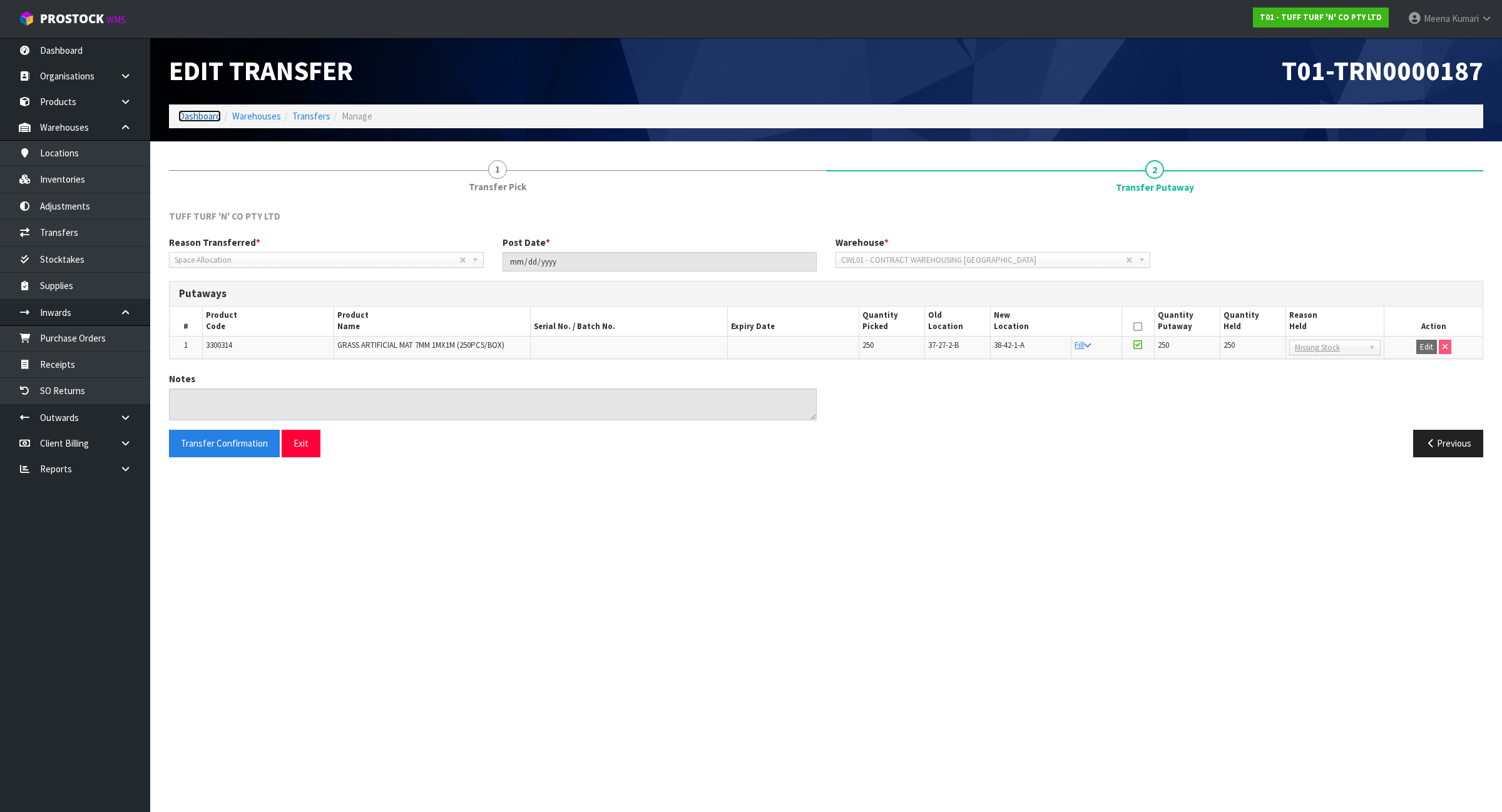
click at [207, 112] on link "Dashboard" at bounding box center [199, 115] width 42 height 12
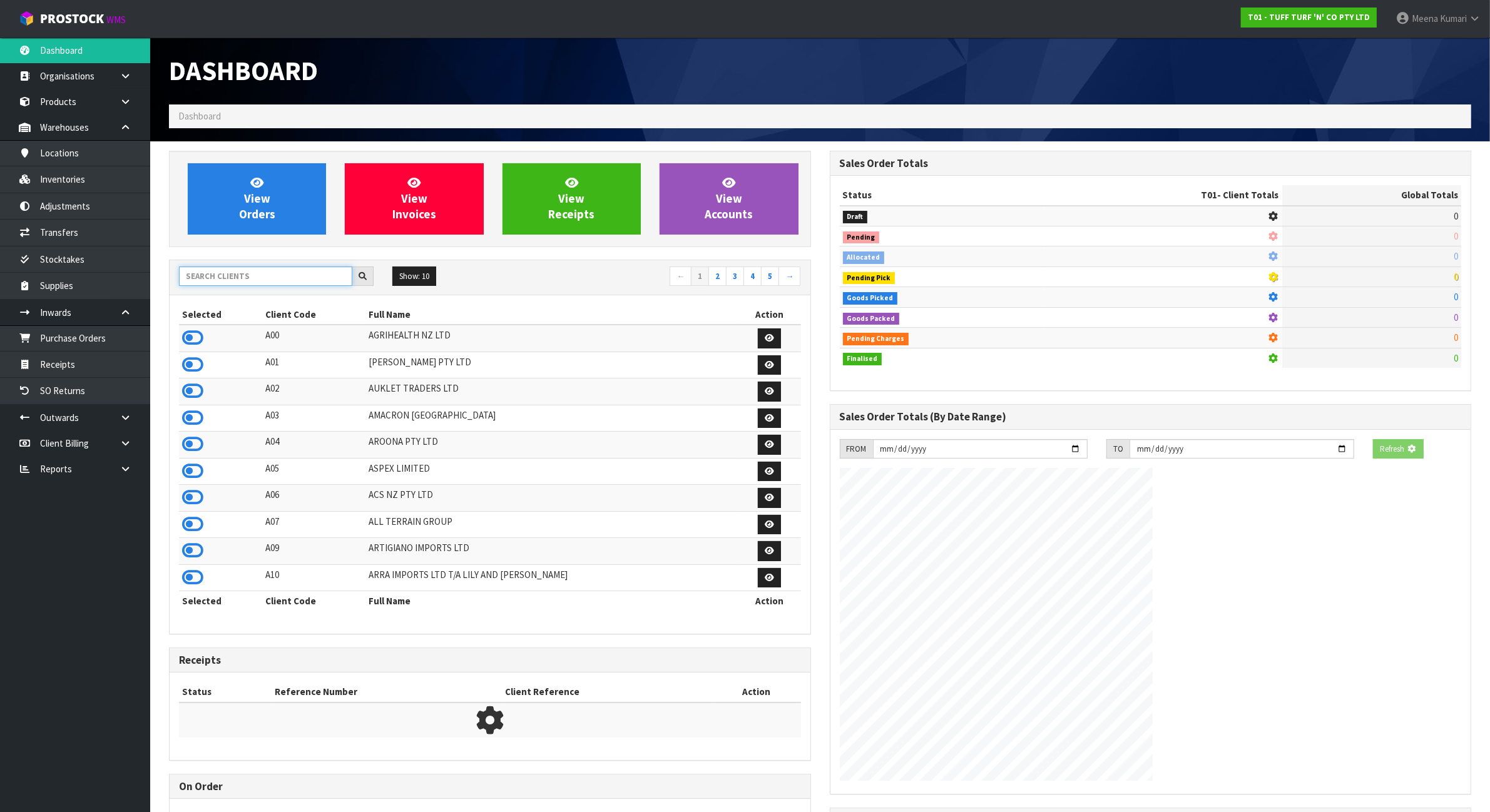
click at [252, 277] on input "text" at bounding box center [266, 276] width 174 height 20
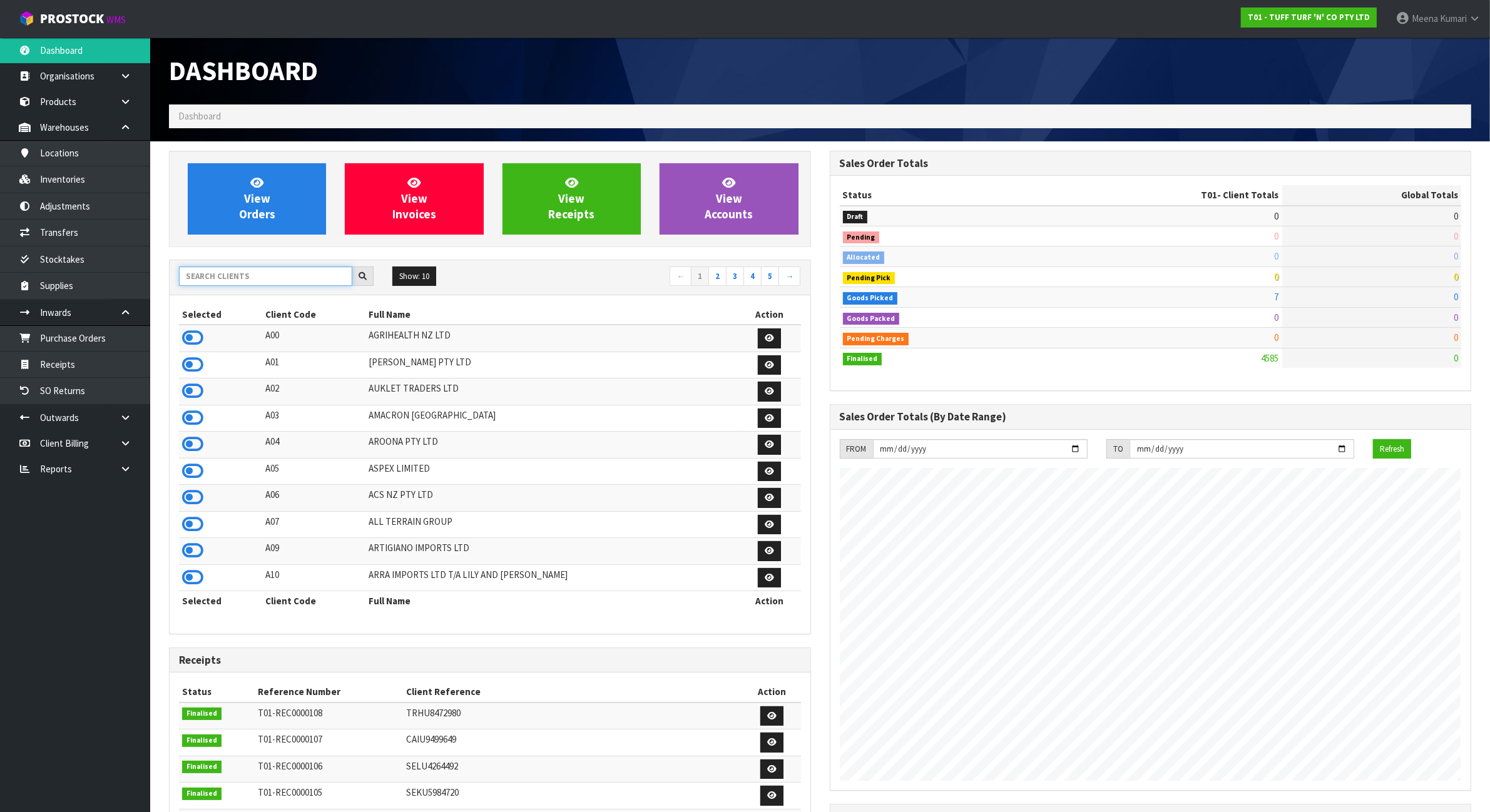
scroll to position [952, 660]
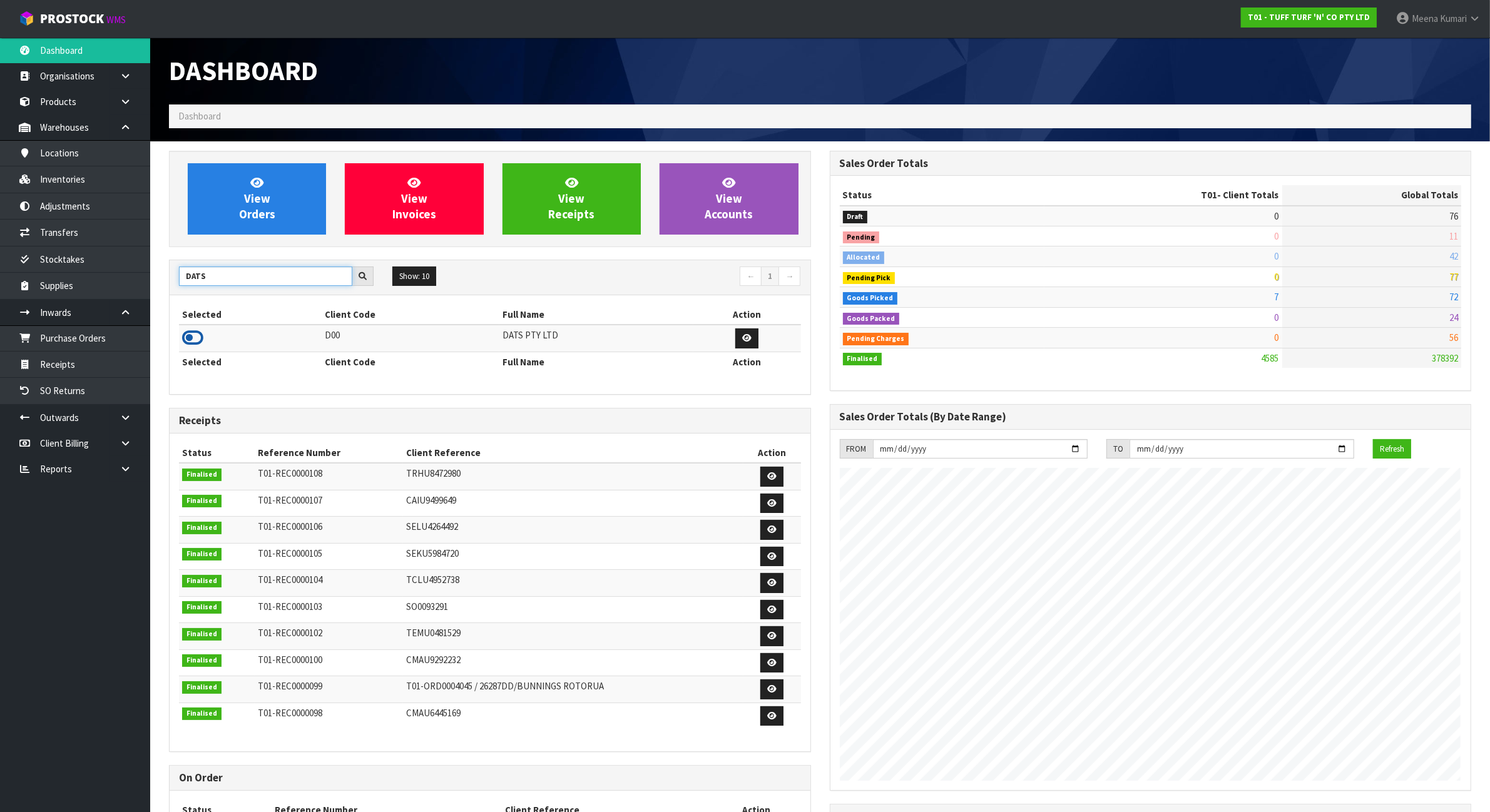
type input "DATS"
click at [194, 343] on icon at bounding box center [192, 338] width 22 height 19
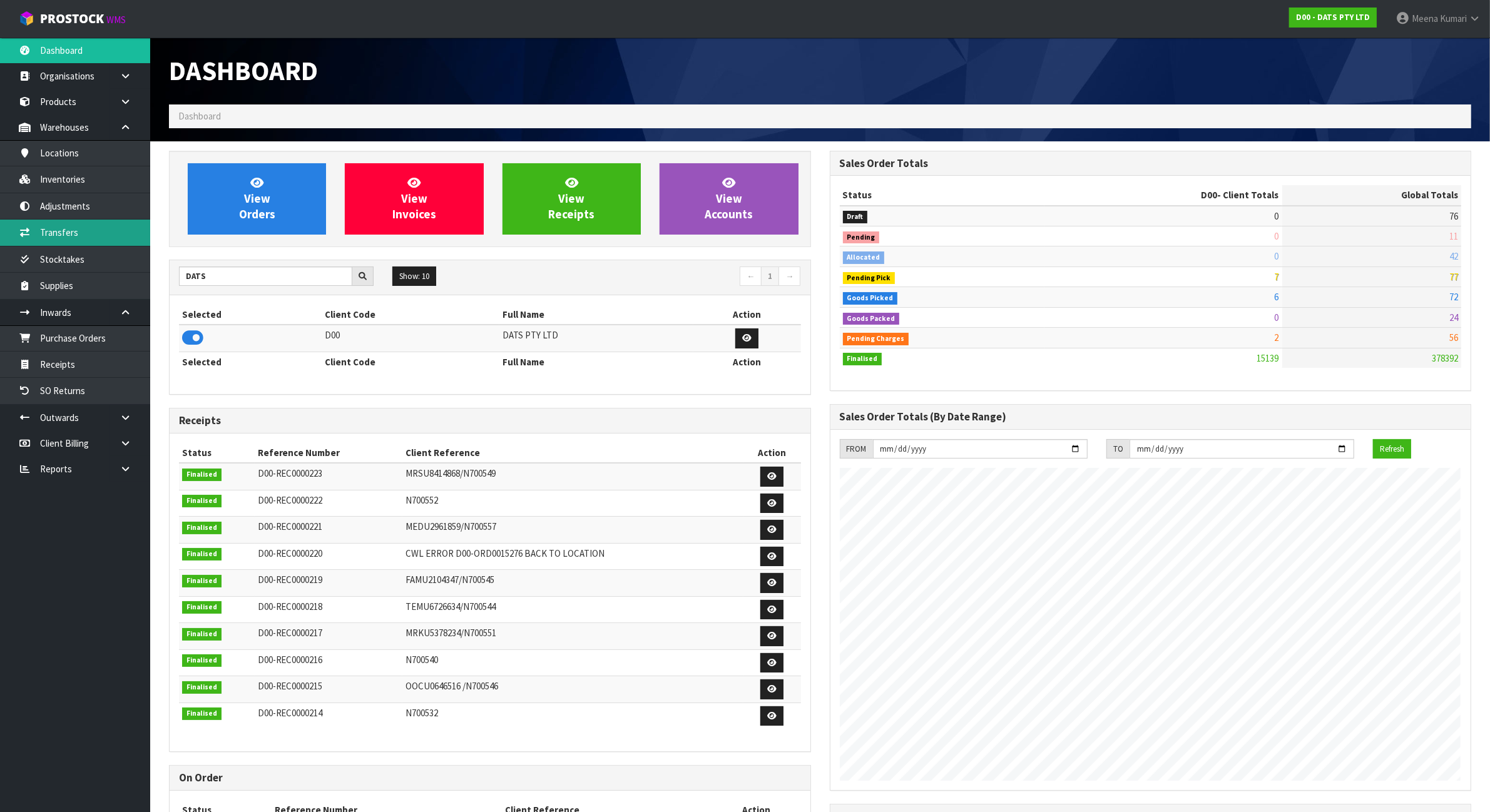
click at [108, 237] on link "Transfers" at bounding box center [75, 232] width 150 height 25
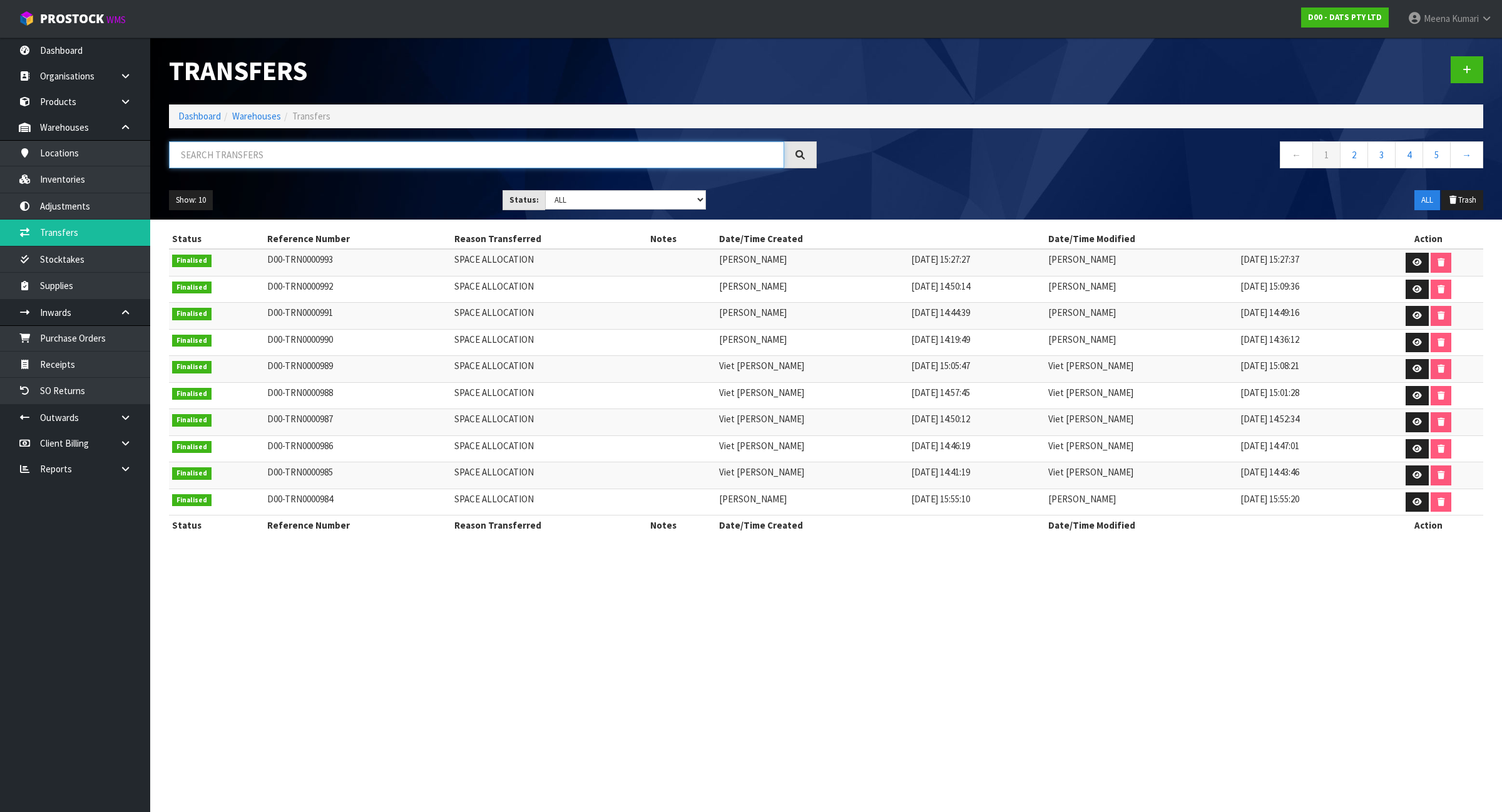
click at [294, 160] on input "text" at bounding box center [476, 155] width 615 height 27
paste input "60995"
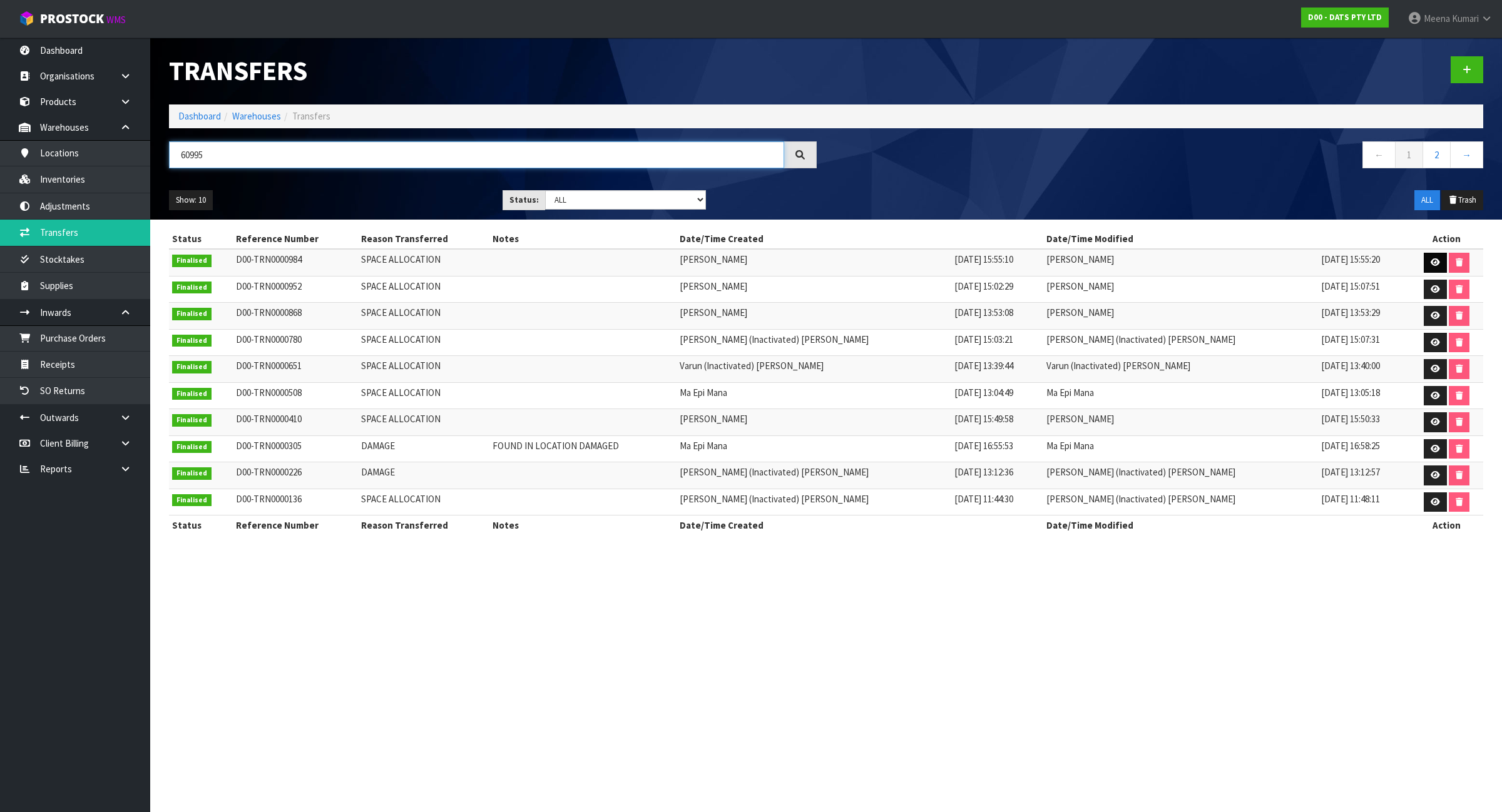
type input "60995"
click at [1433, 258] on icon at bounding box center [1435, 262] width 9 height 8
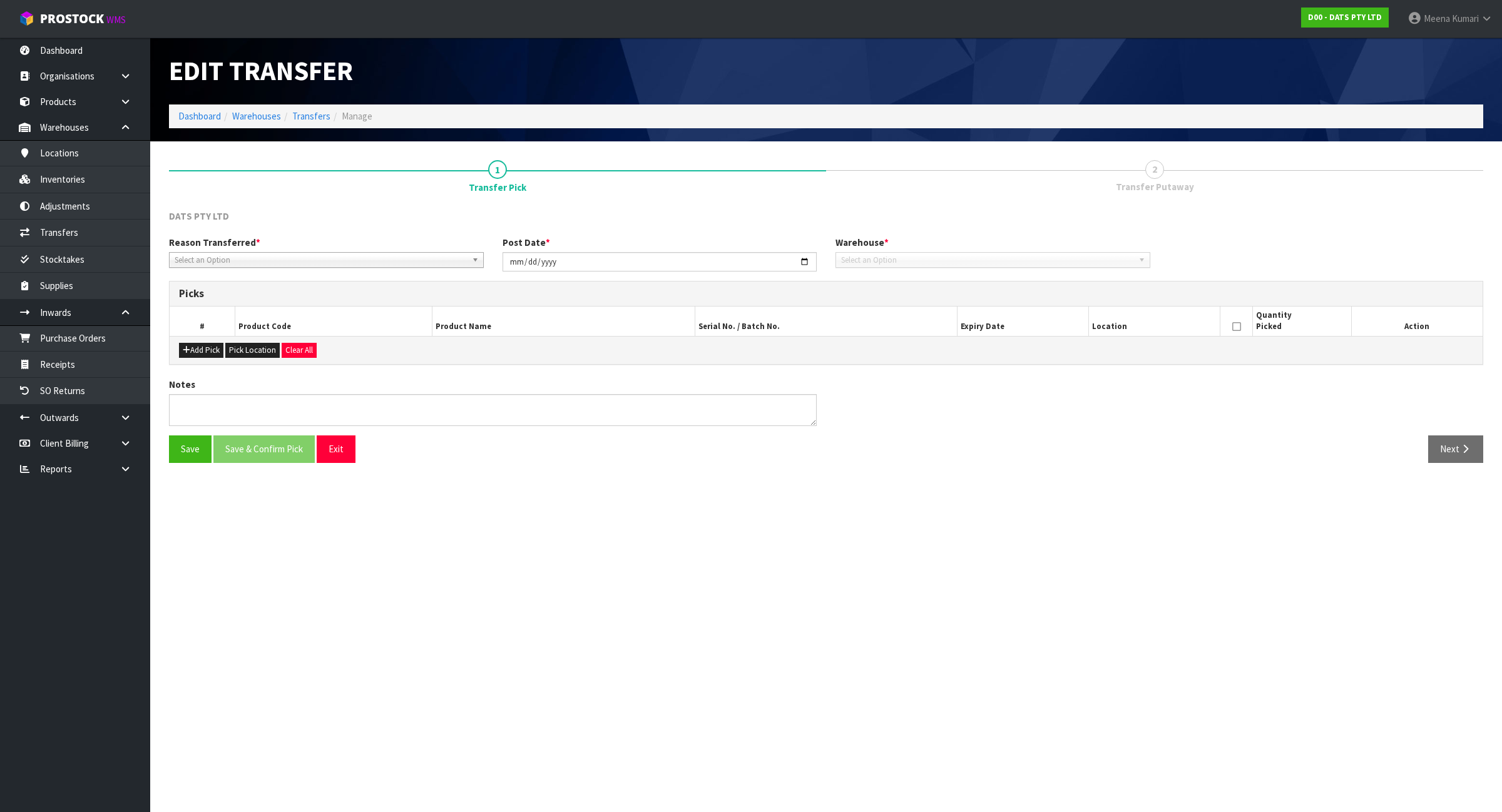
type input "2025-08-14"
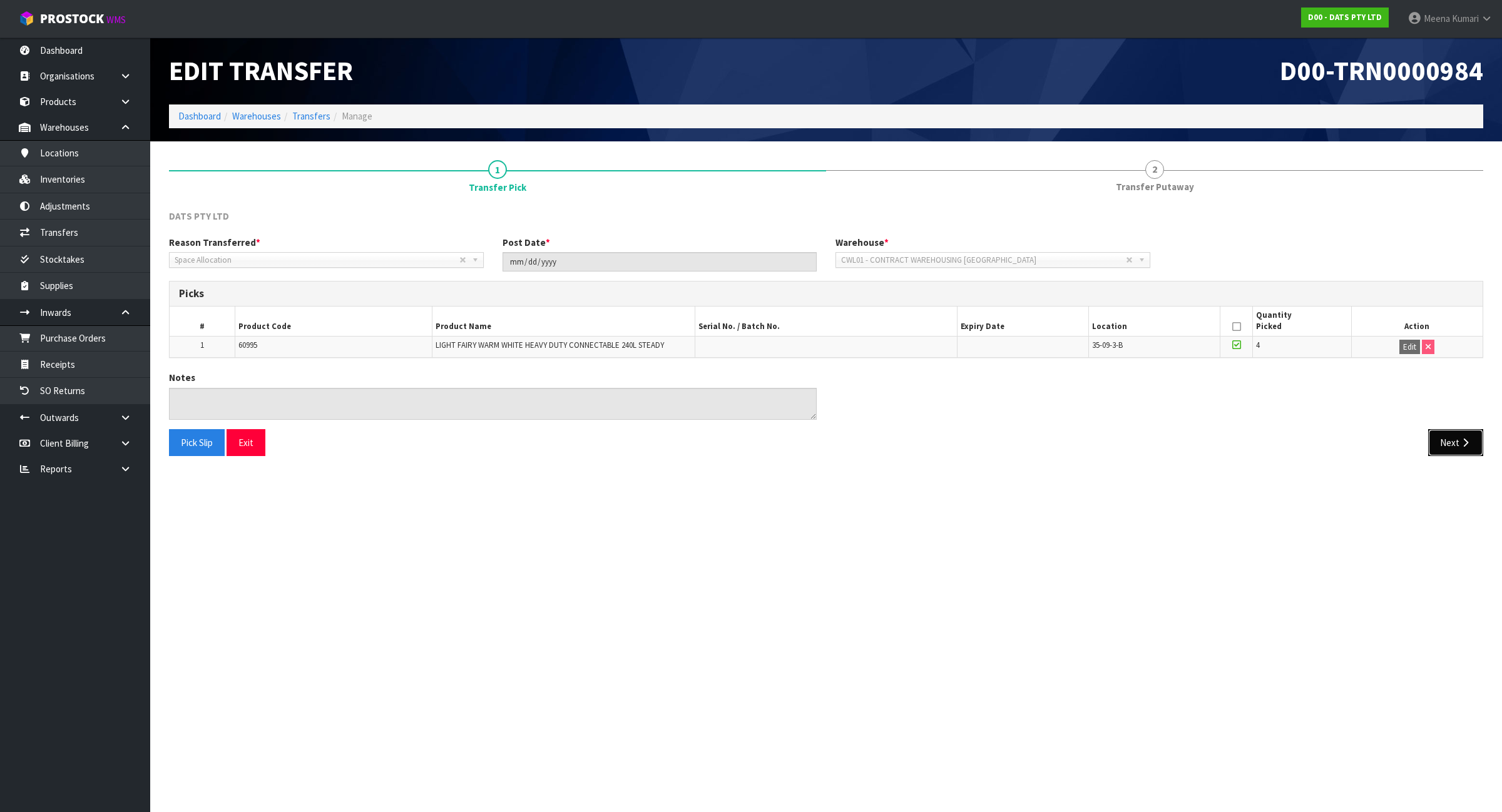
click at [1452, 446] on button "Next" at bounding box center [1455, 442] width 55 height 27
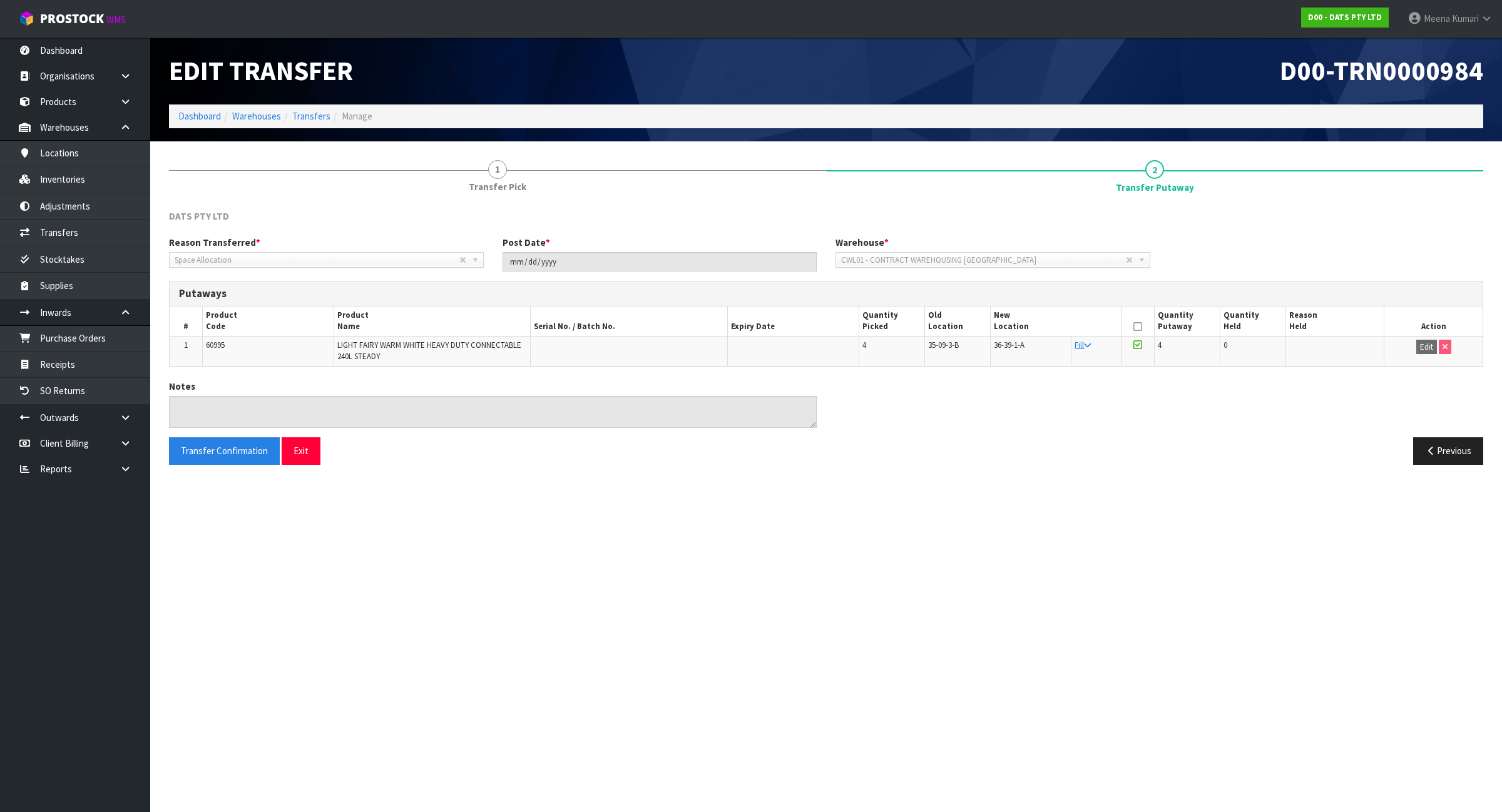
click at [251, 345] on td "60995" at bounding box center [268, 350] width 131 height 29
copy tr "60995"
click at [75, 185] on link "Inventories" at bounding box center [75, 178] width 150 height 25
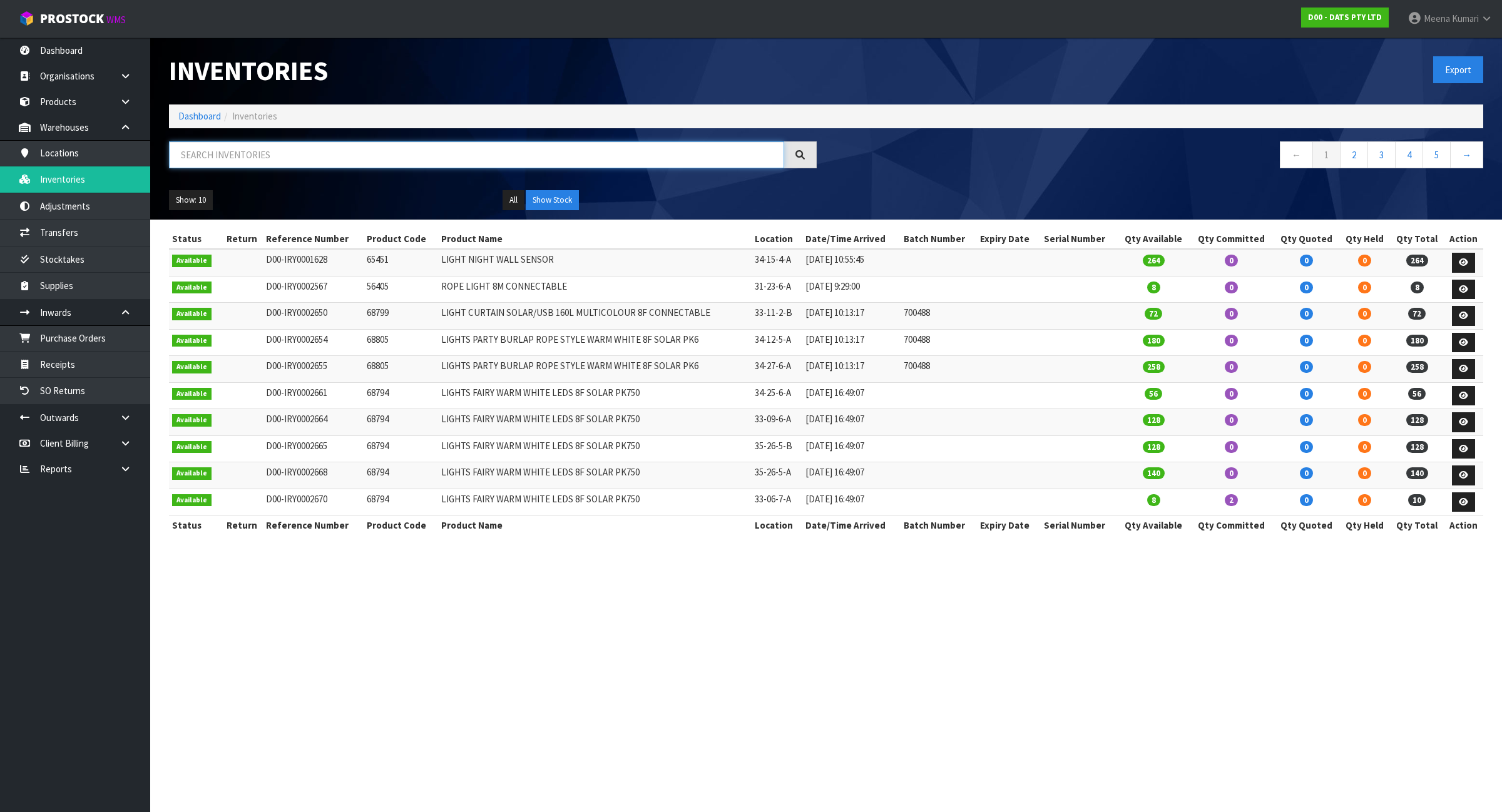
click at [284, 158] on input "text" at bounding box center [476, 155] width 615 height 27
paste input "60995"
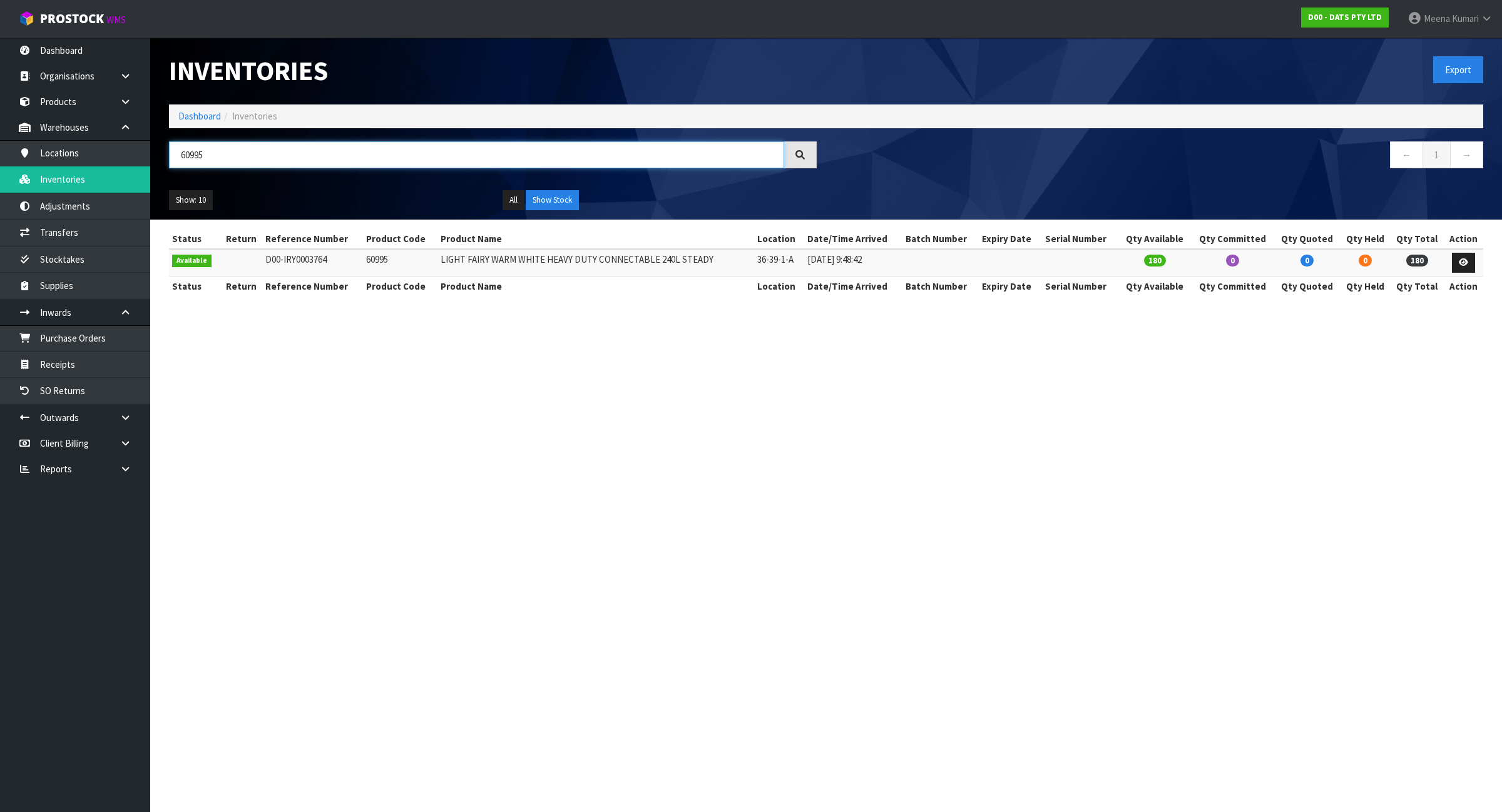
type input "60995"
click at [204, 112] on link "Dashboard" at bounding box center [199, 115] width 42 height 12
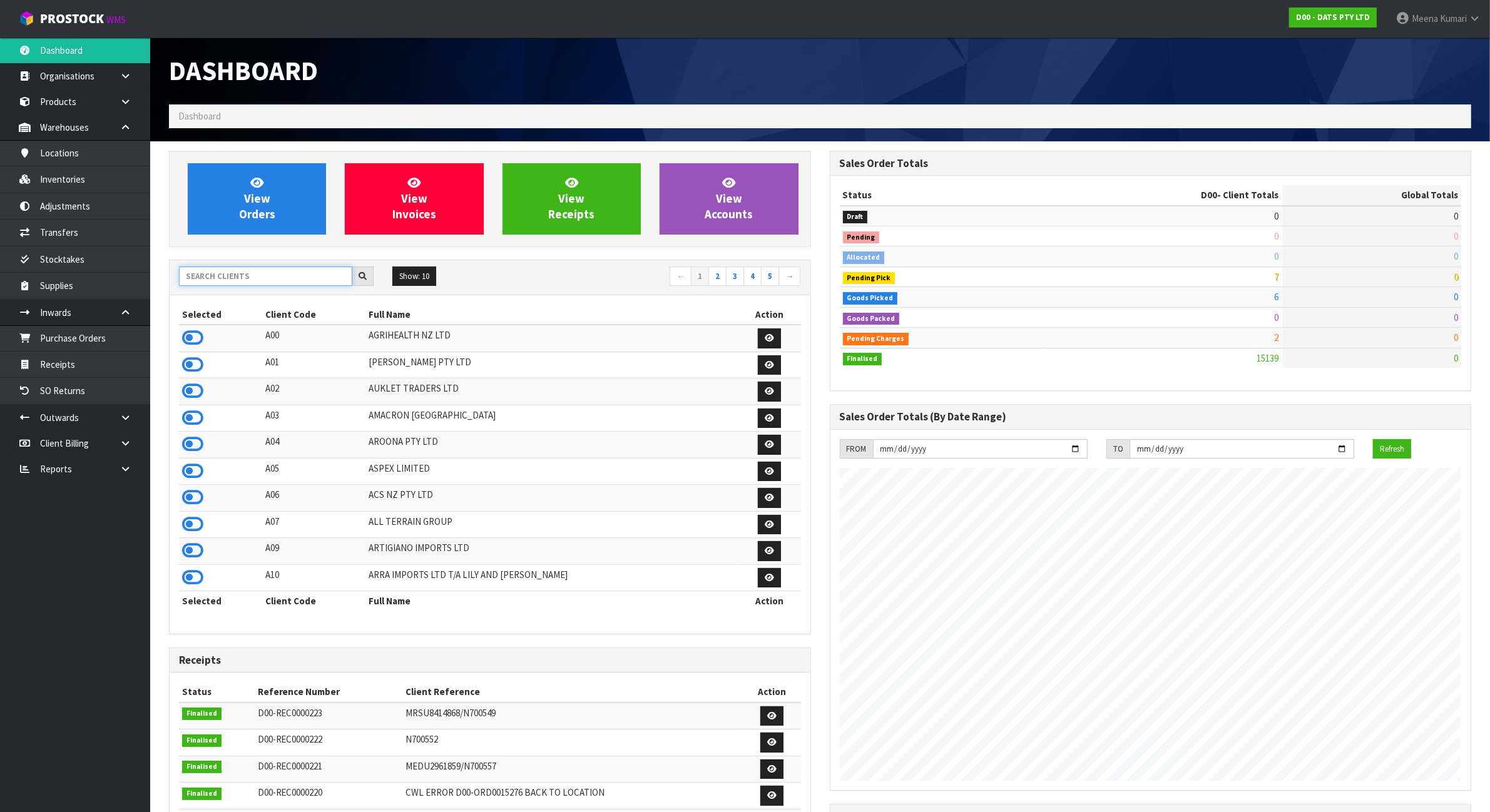
scroll to position [782, 660]
click at [286, 283] on input "text" at bounding box center [266, 276] width 174 height 20
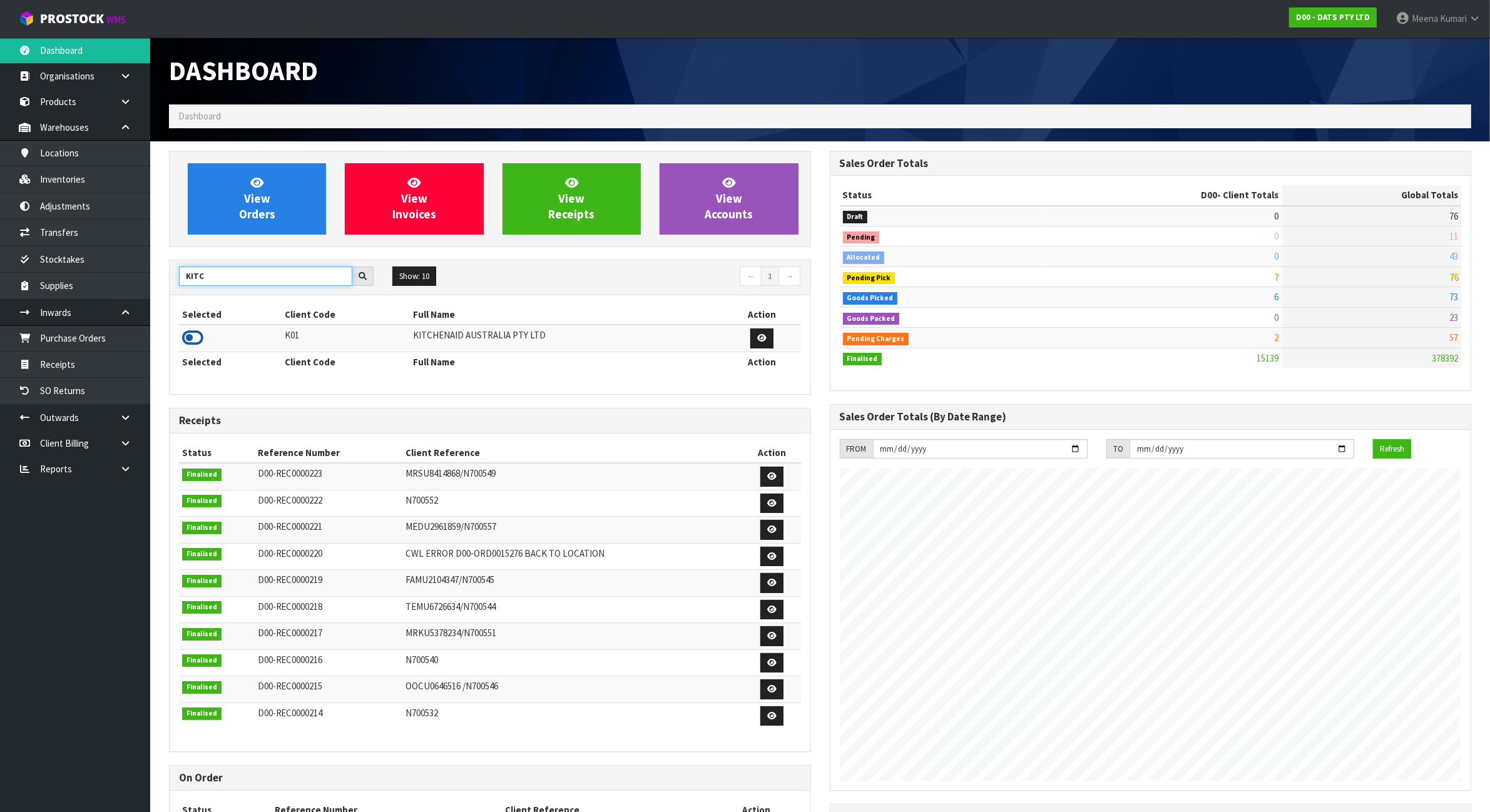
type input "KITC"
click at [199, 345] on icon at bounding box center [192, 338] width 22 height 19
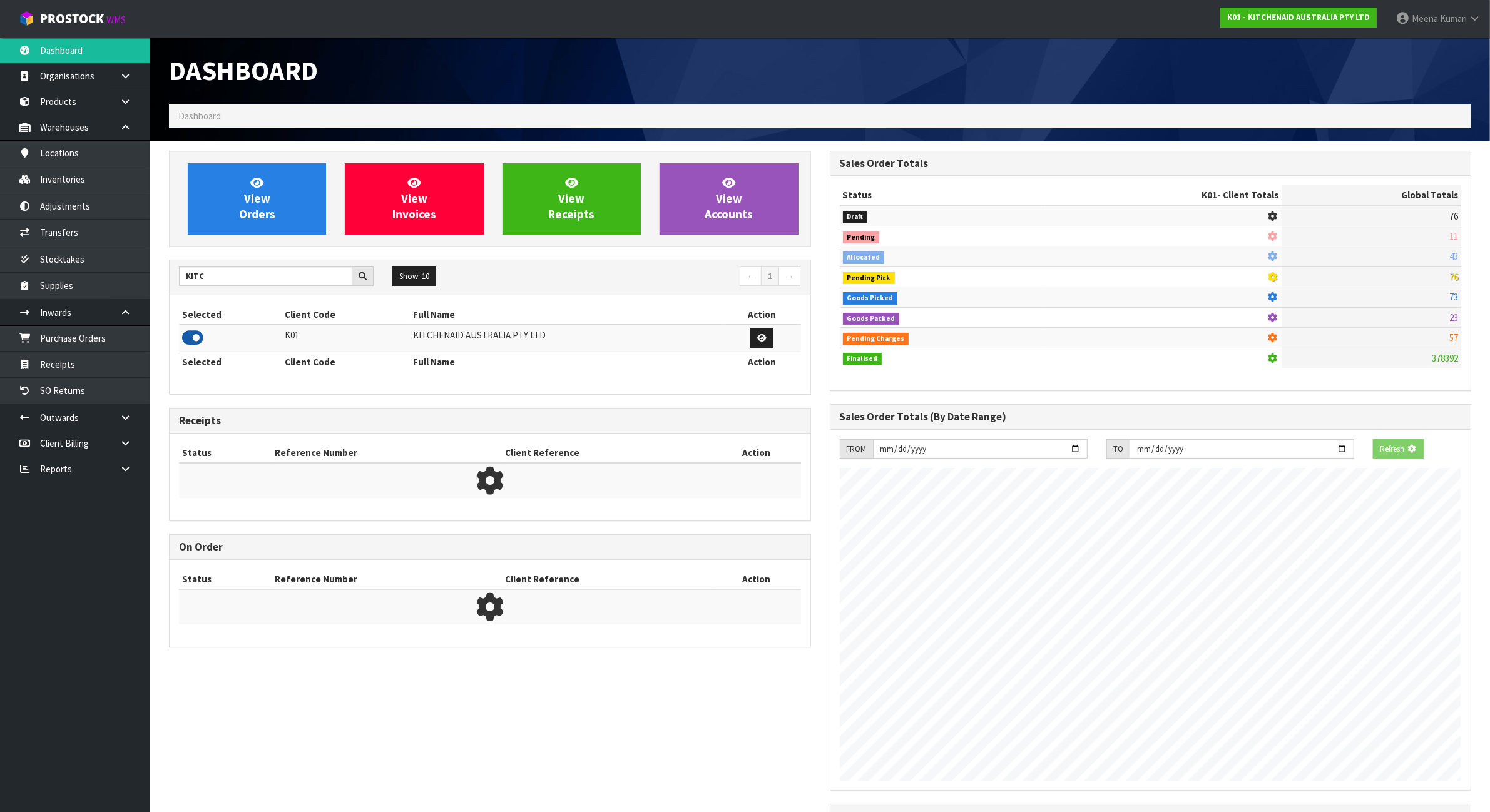
scroll to position [782, 660]
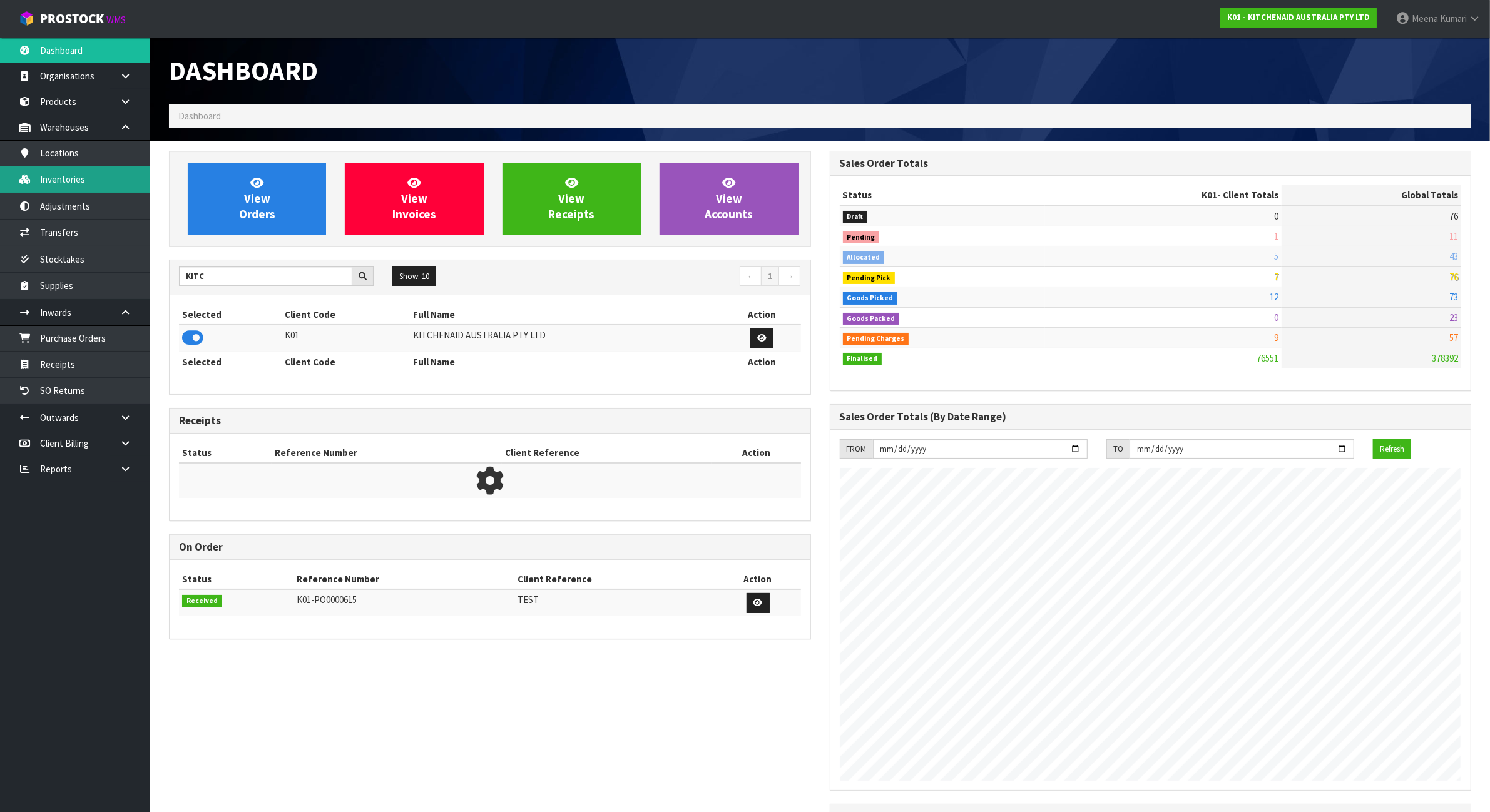
click at [91, 182] on link "Inventories" at bounding box center [75, 178] width 150 height 25
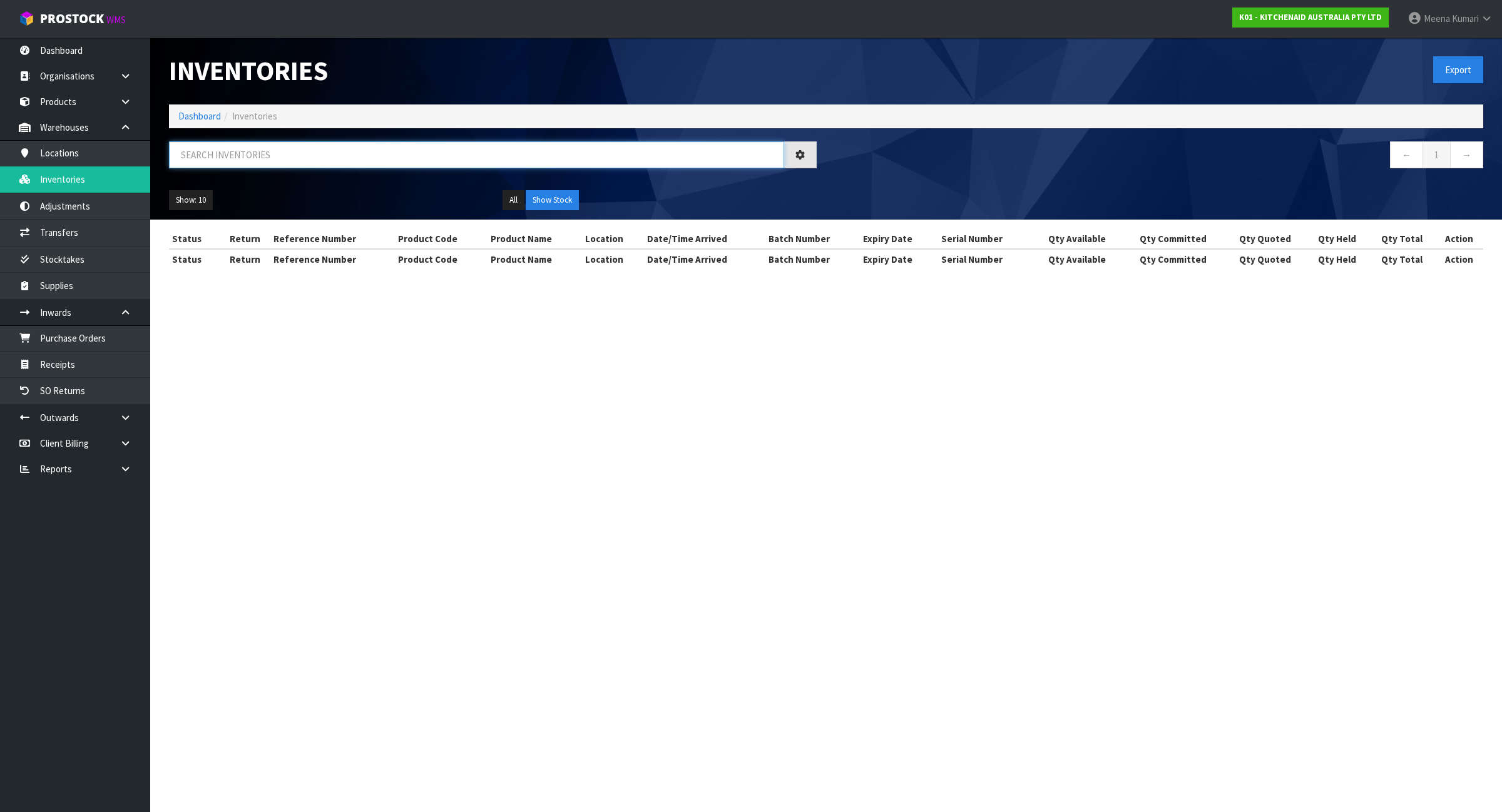
click at [260, 163] on input "text" at bounding box center [476, 155] width 615 height 27
paste input "k45dh"
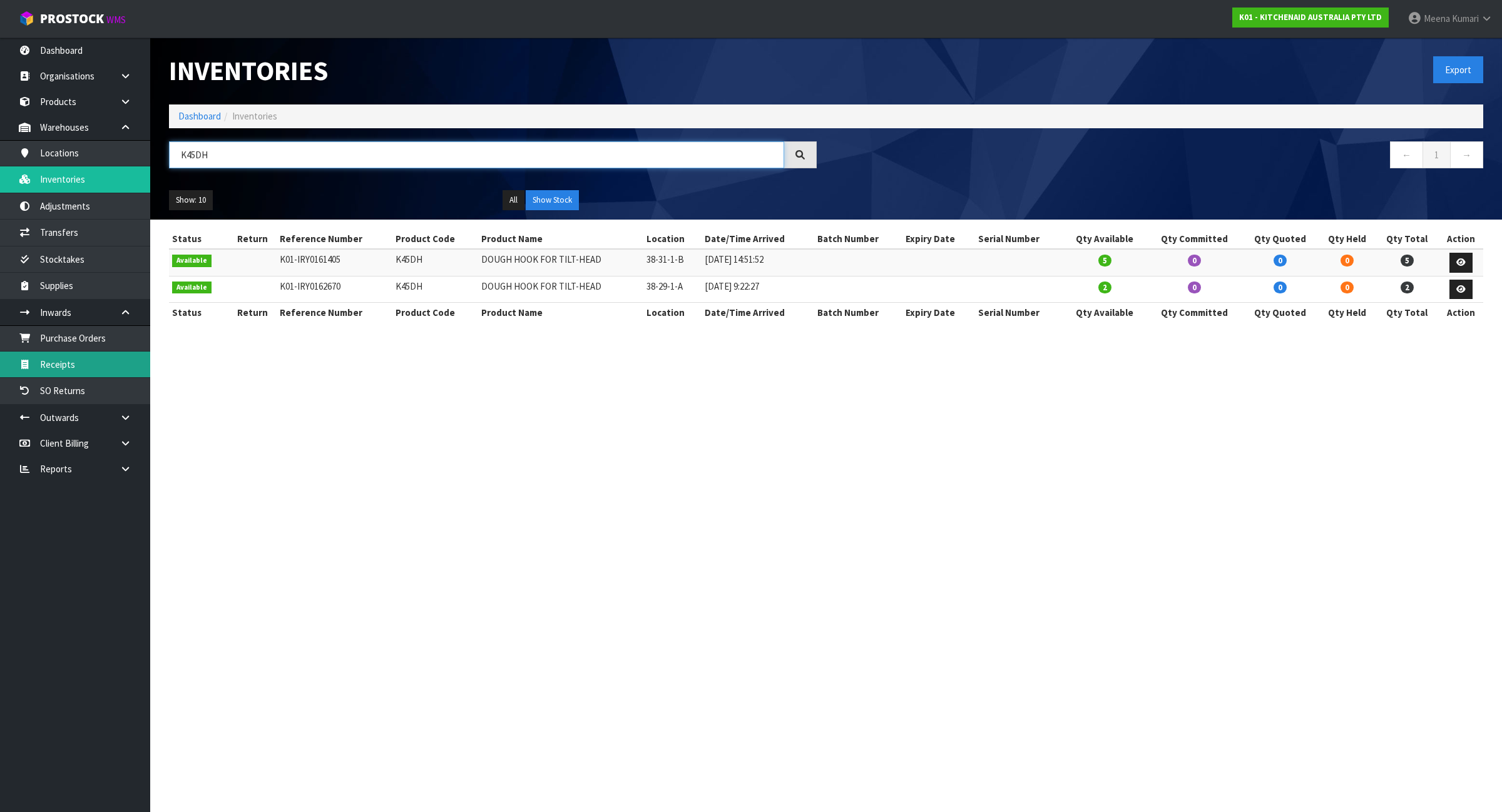
type input "K45DH"
click at [115, 251] on link "Stocktakes" at bounding box center [75, 259] width 150 height 25
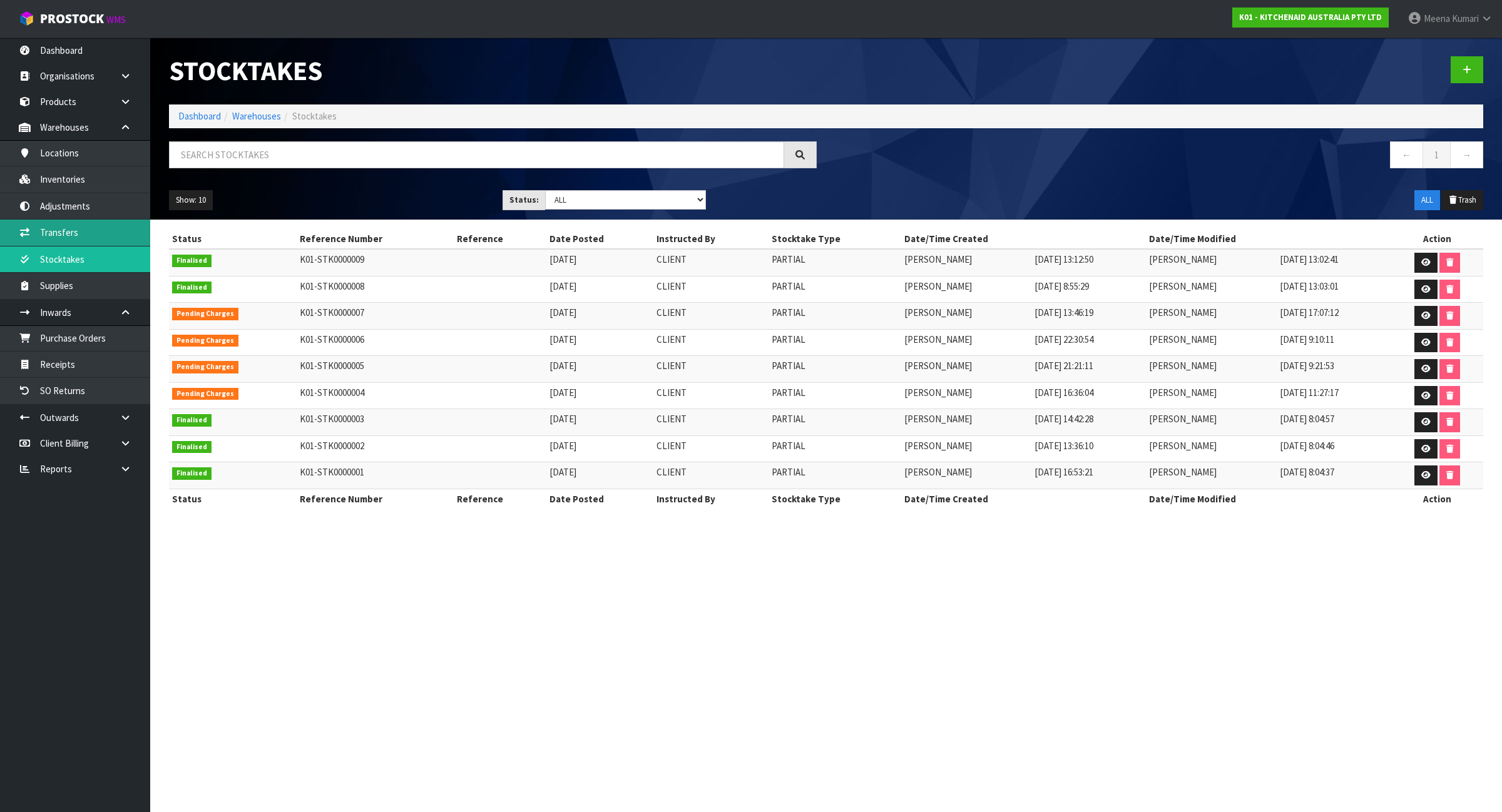
click at [84, 226] on link "Transfers" at bounding box center [75, 232] width 150 height 25
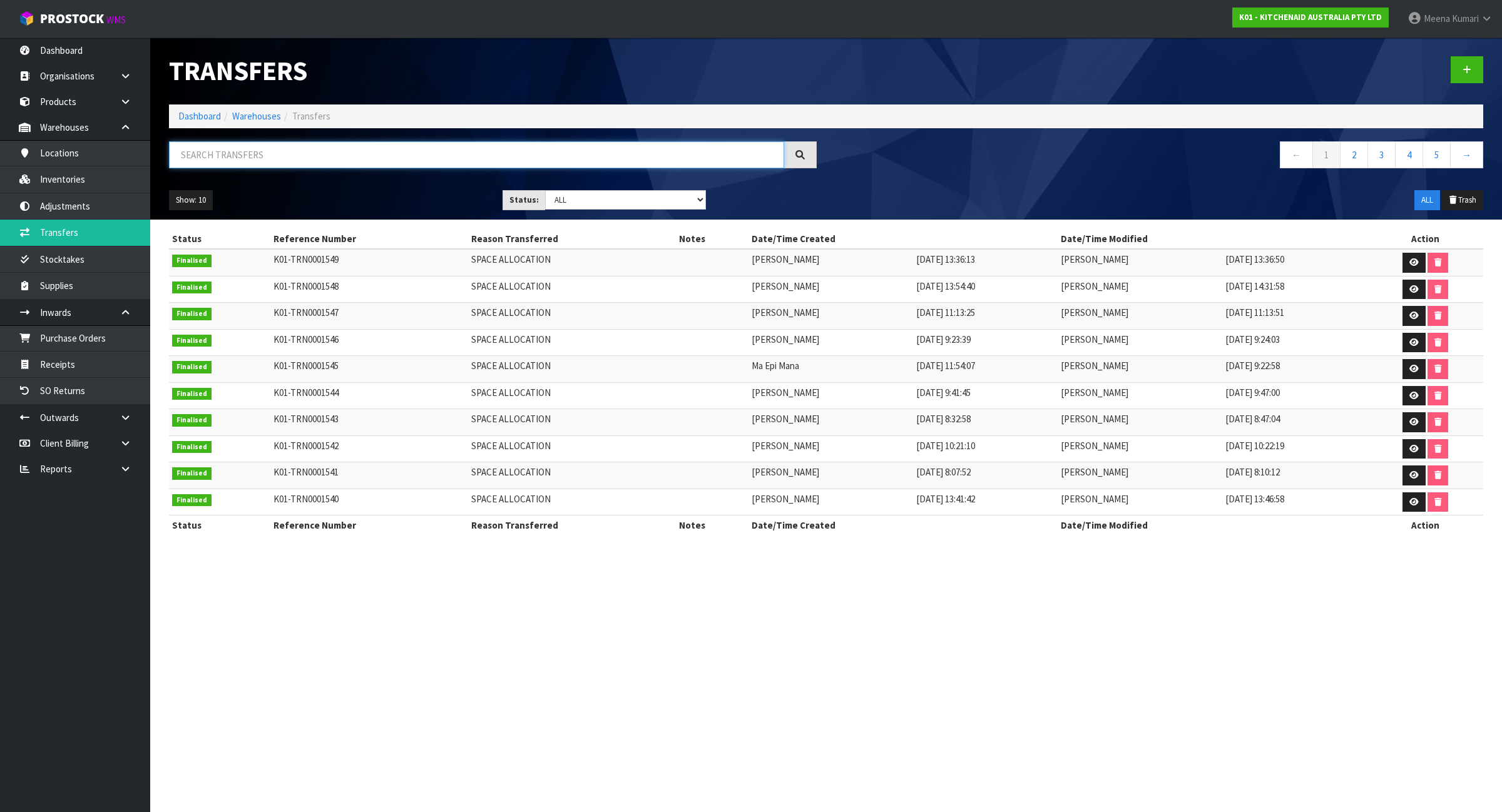
click at [256, 150] on input "text" at bounding box center [476, 155] width 615 height 27
paste input "k45dh"
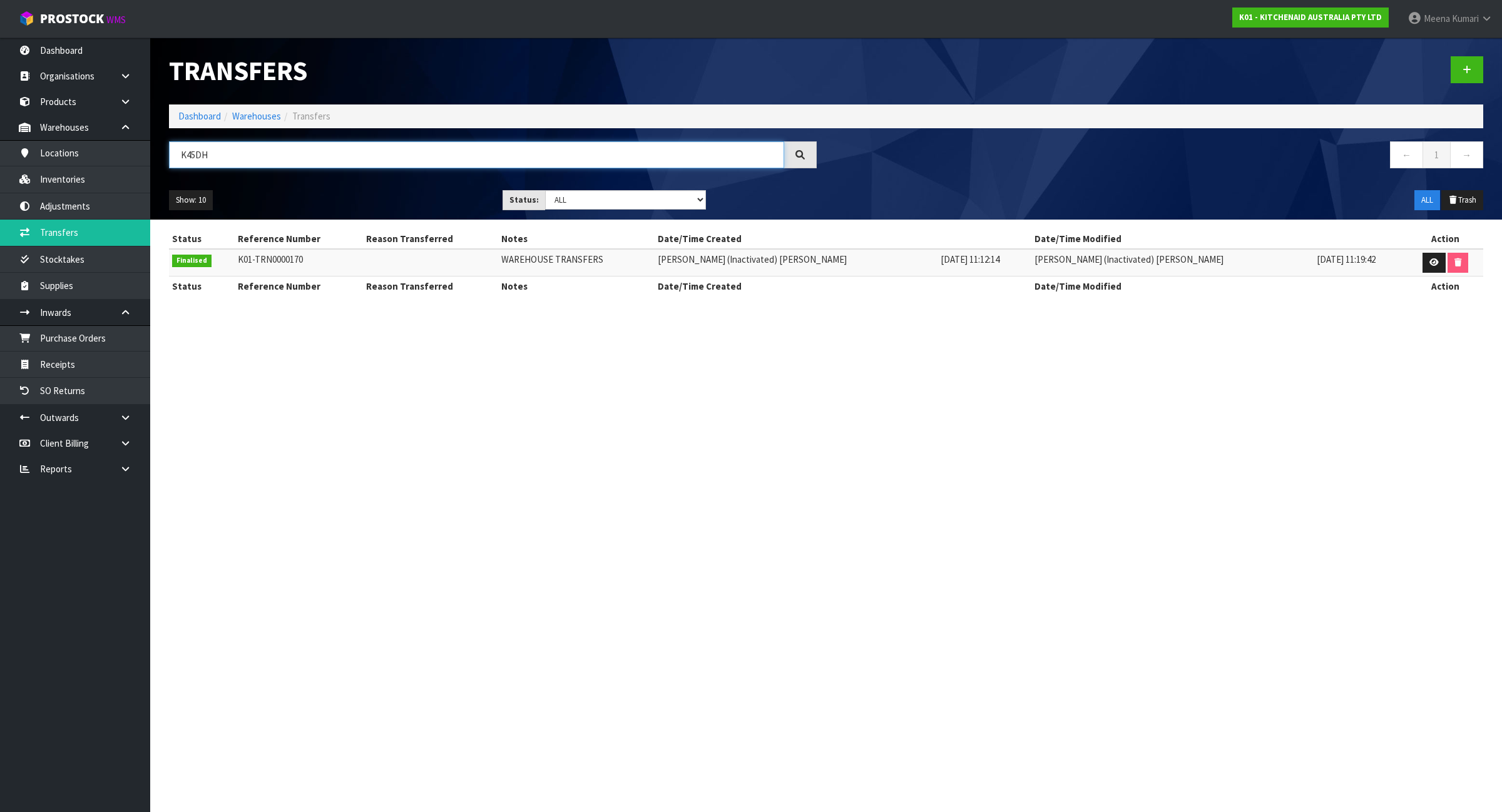
type input "K45DH"
click at [104, 168] on link "Inventories" at bounding box center [75, 178] width 150 height 25
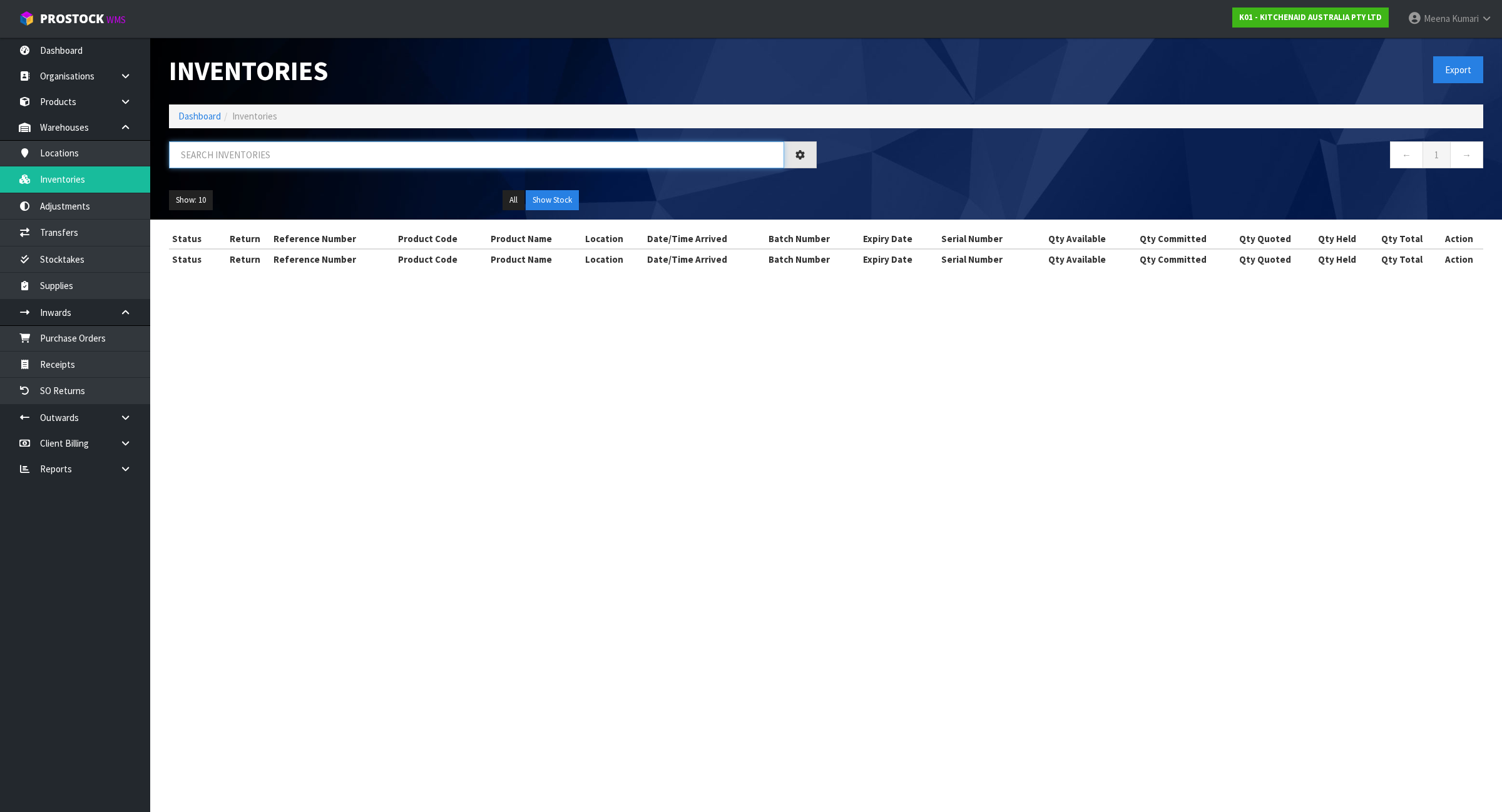
click at [298, 157] on input "text" at bounding box center [476, 155] width 615 height 27
paste input "5kmt4109apl"
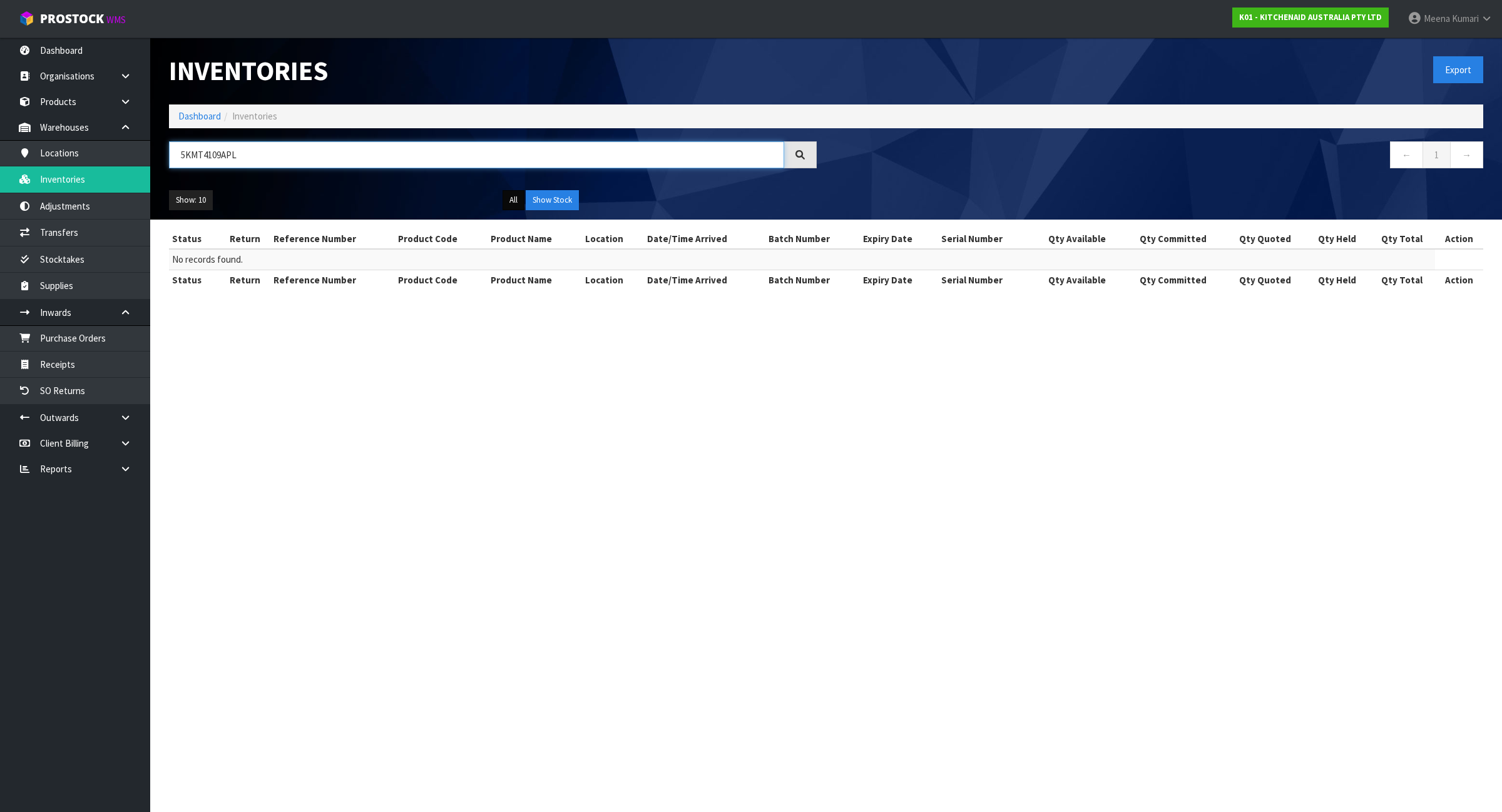
type input "5KMT4109APL"
click at [509, 198] on button "All" at bounding box center [513, 200] width 22 height 20
click at [511, 198] on button "All" at bounding box center [513, 200] width 22 height 20
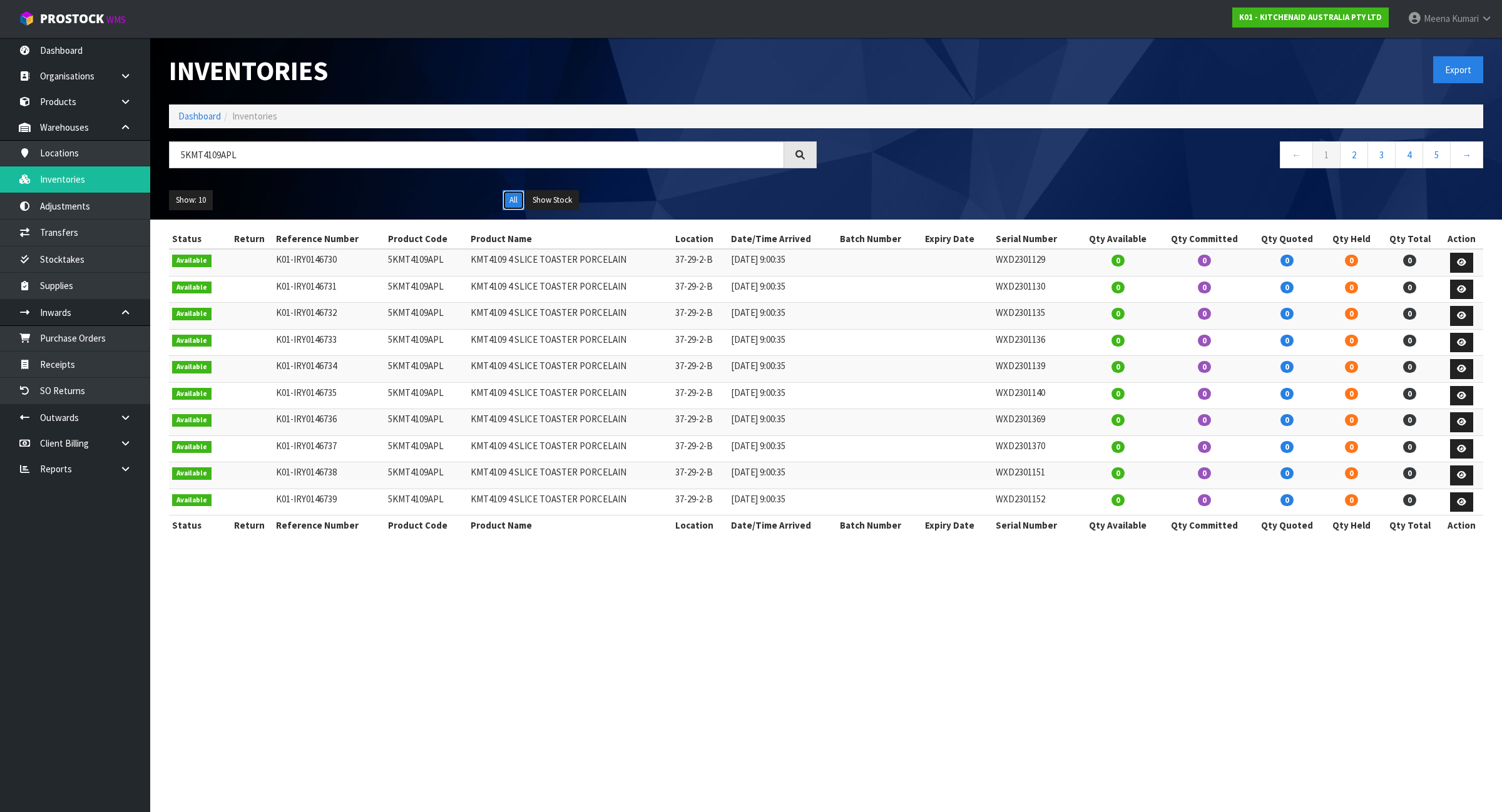
click at [511, 198] on button "All" at bounding box center [513, 200] width 22 height 20
click at [82, 245] on link "Transfers" at bounding box center [75, 232] width 150 height 25
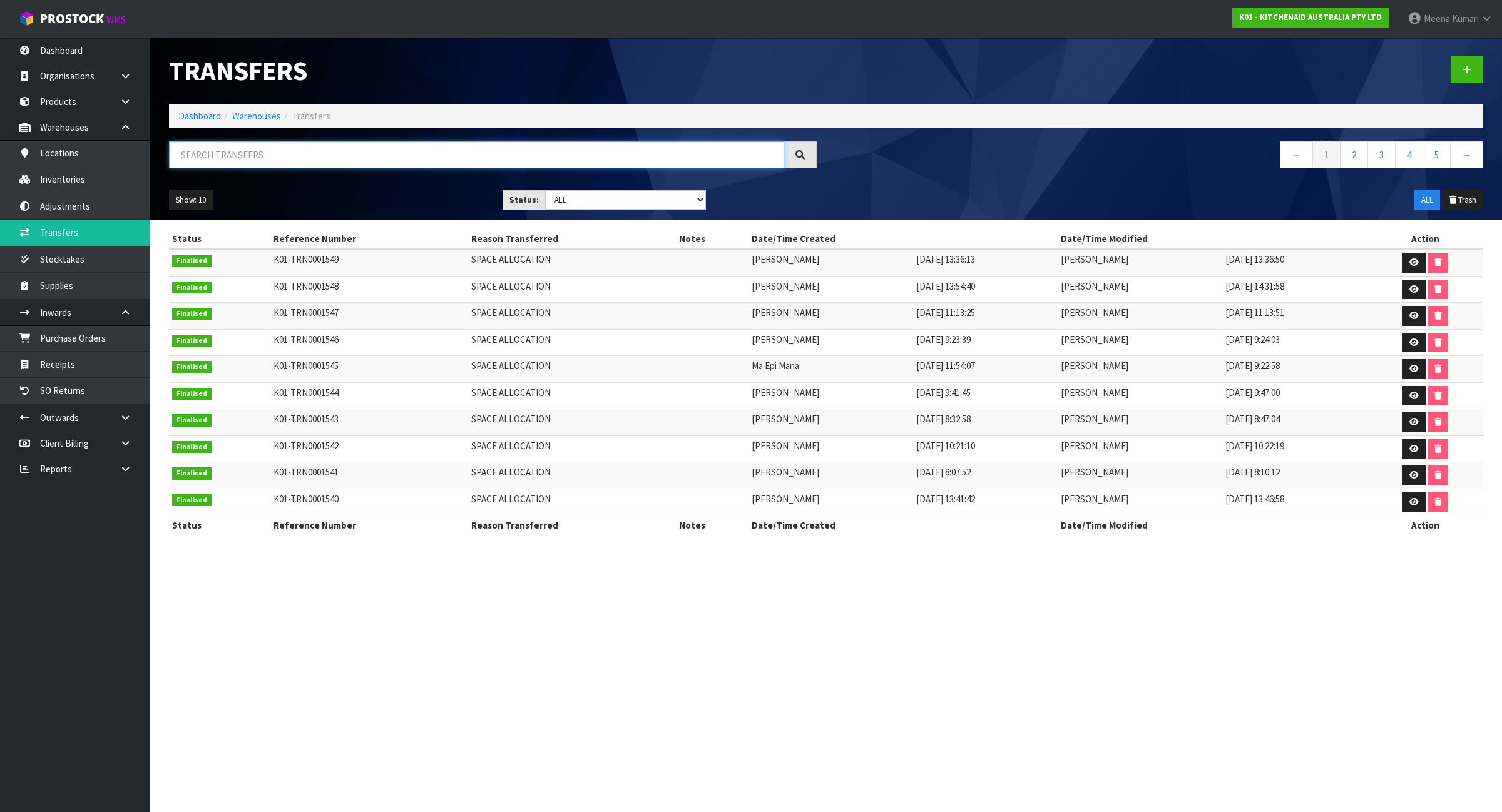
click at [241, 151] on input "text" at bounding box center [476, 155] width 615 height 27
paste input "5kmt4109apl"
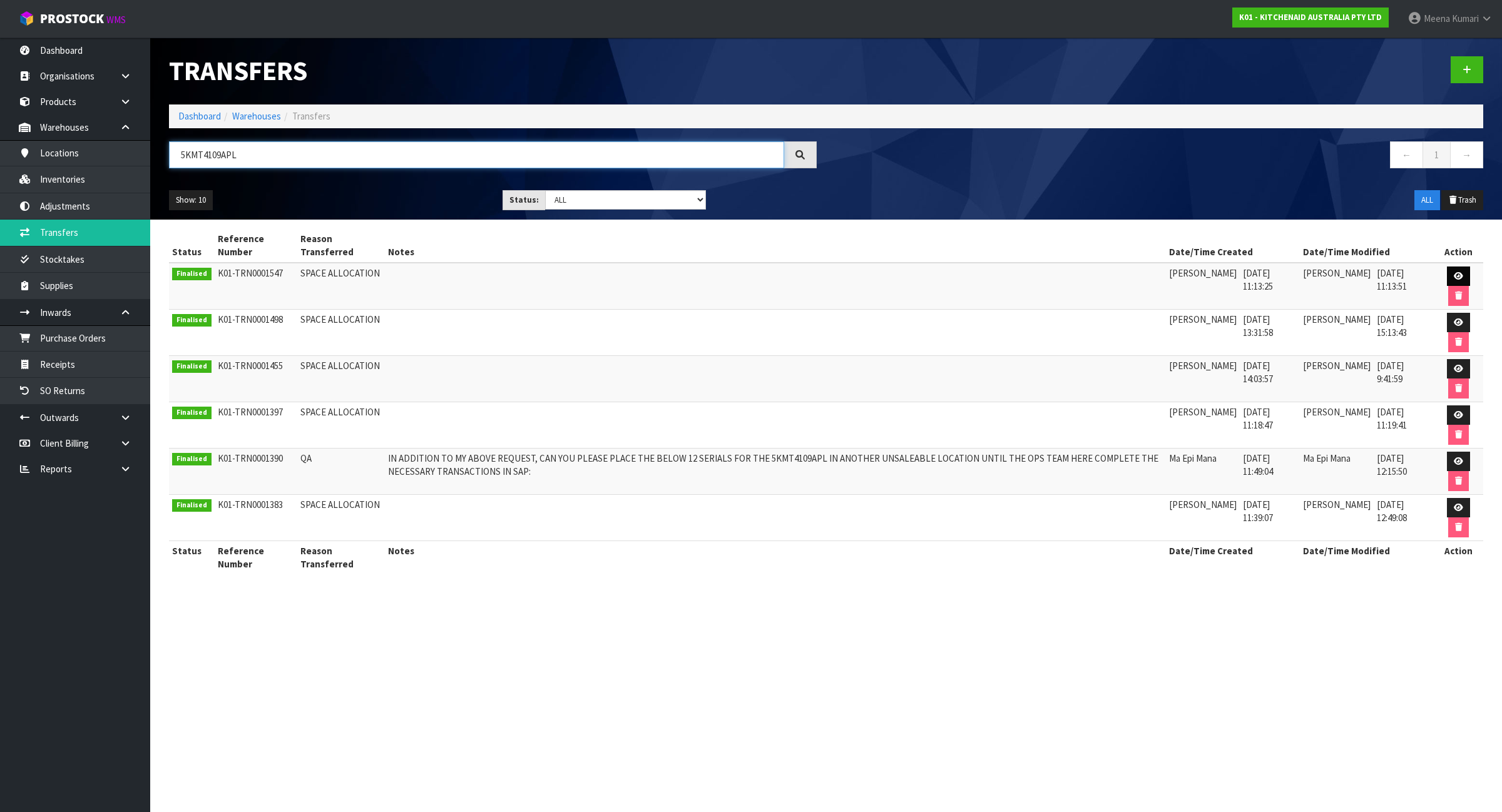
type input "5KMT4109APL"
click at [1465, 273] on link at bounding box center [1458, 276] width 23 height 20
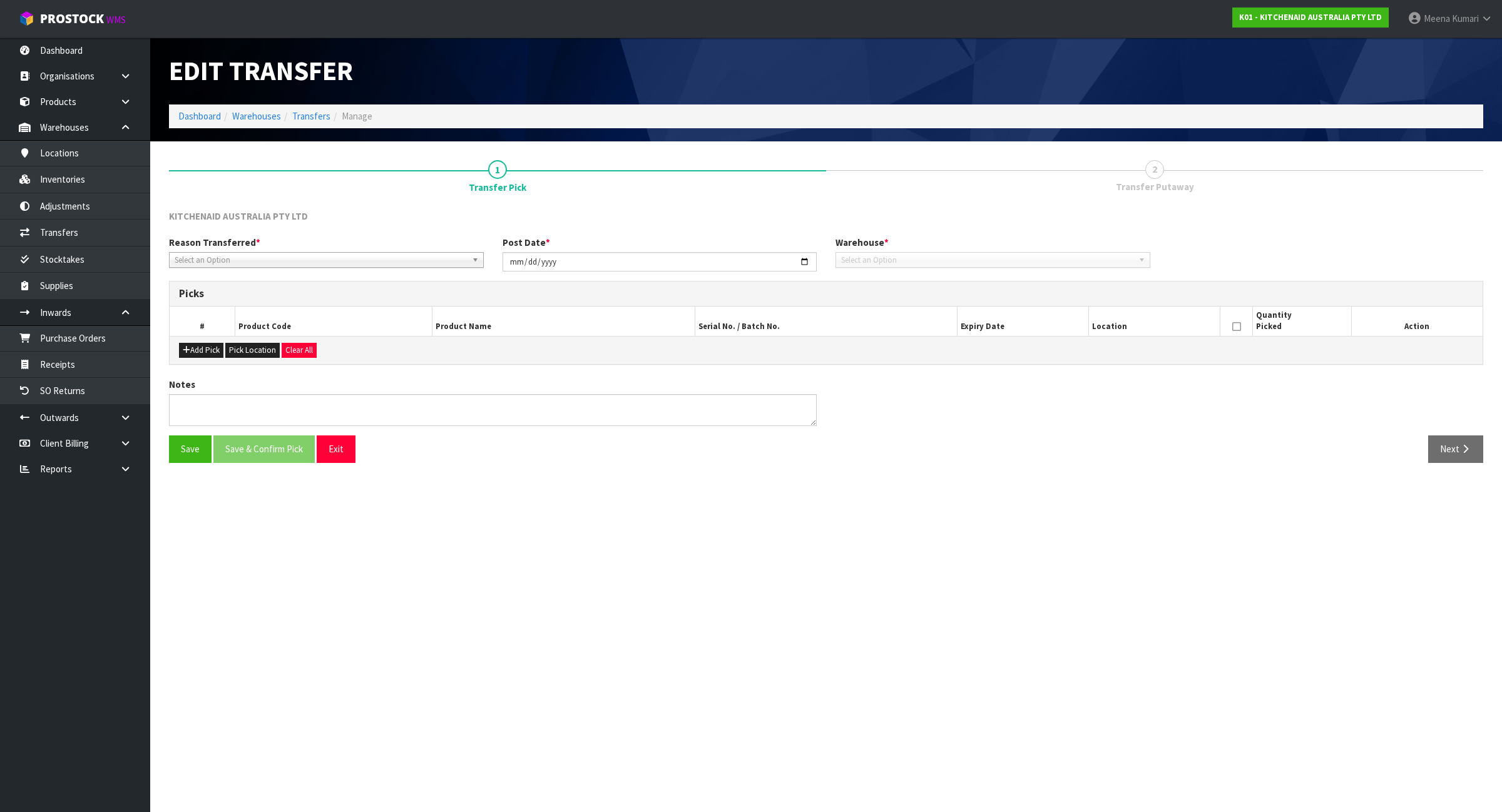
type input "2025-08-15"
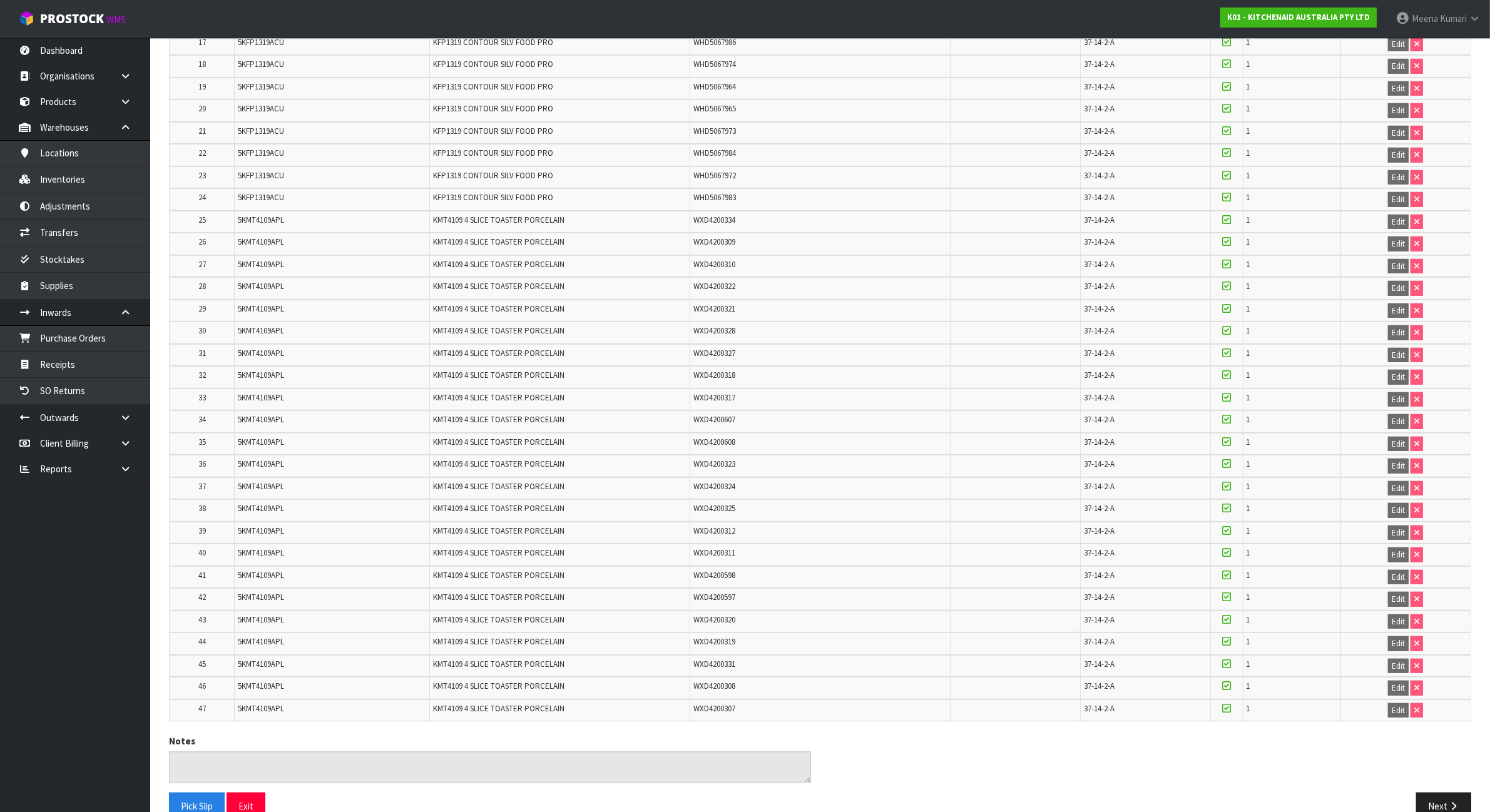
scroll to position [678, 0]
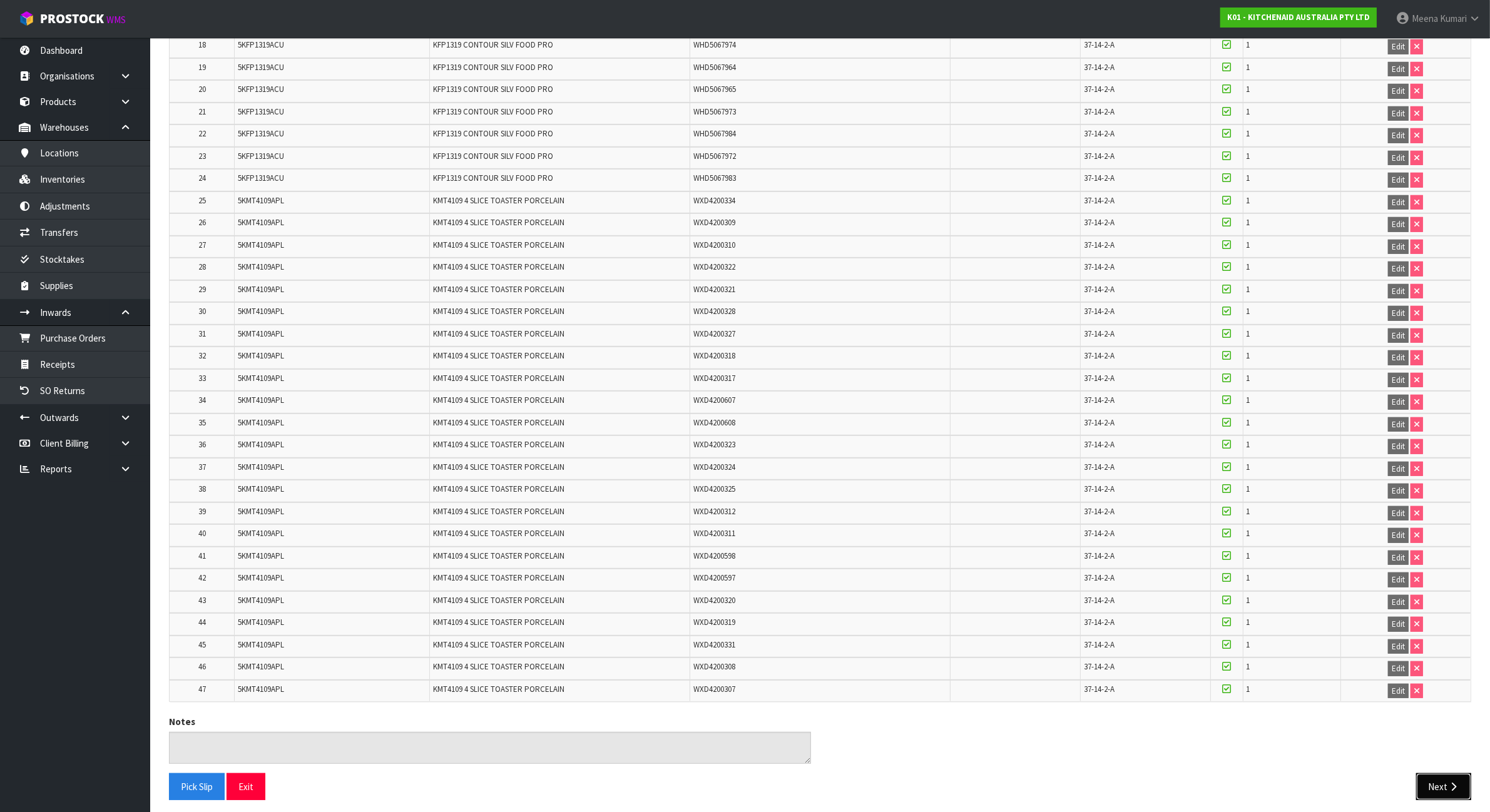
click at [1448, 782] on icon "button" at bounding box center [1453, 787] width 12 height 9
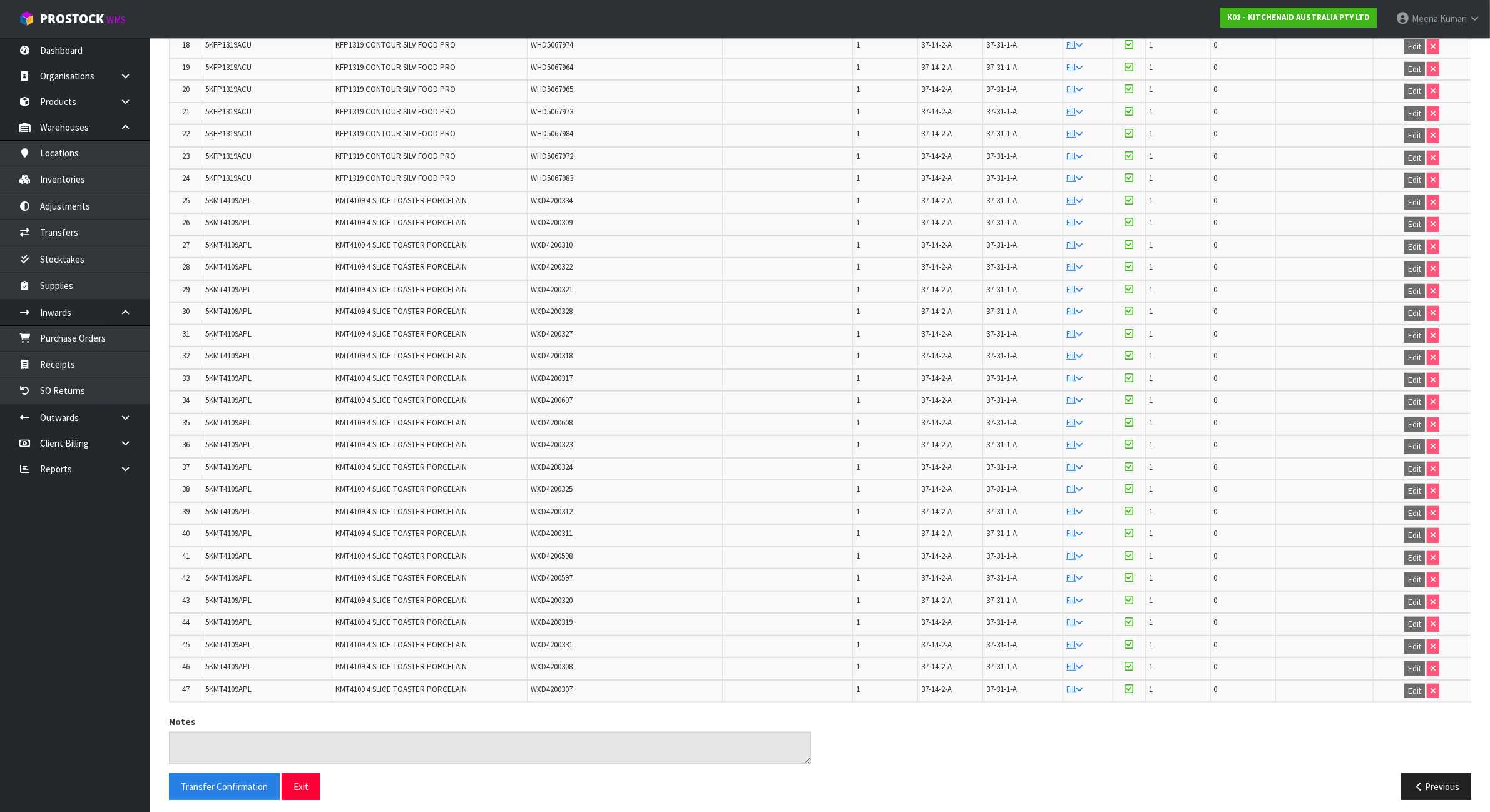
scroll to position [0, 0]
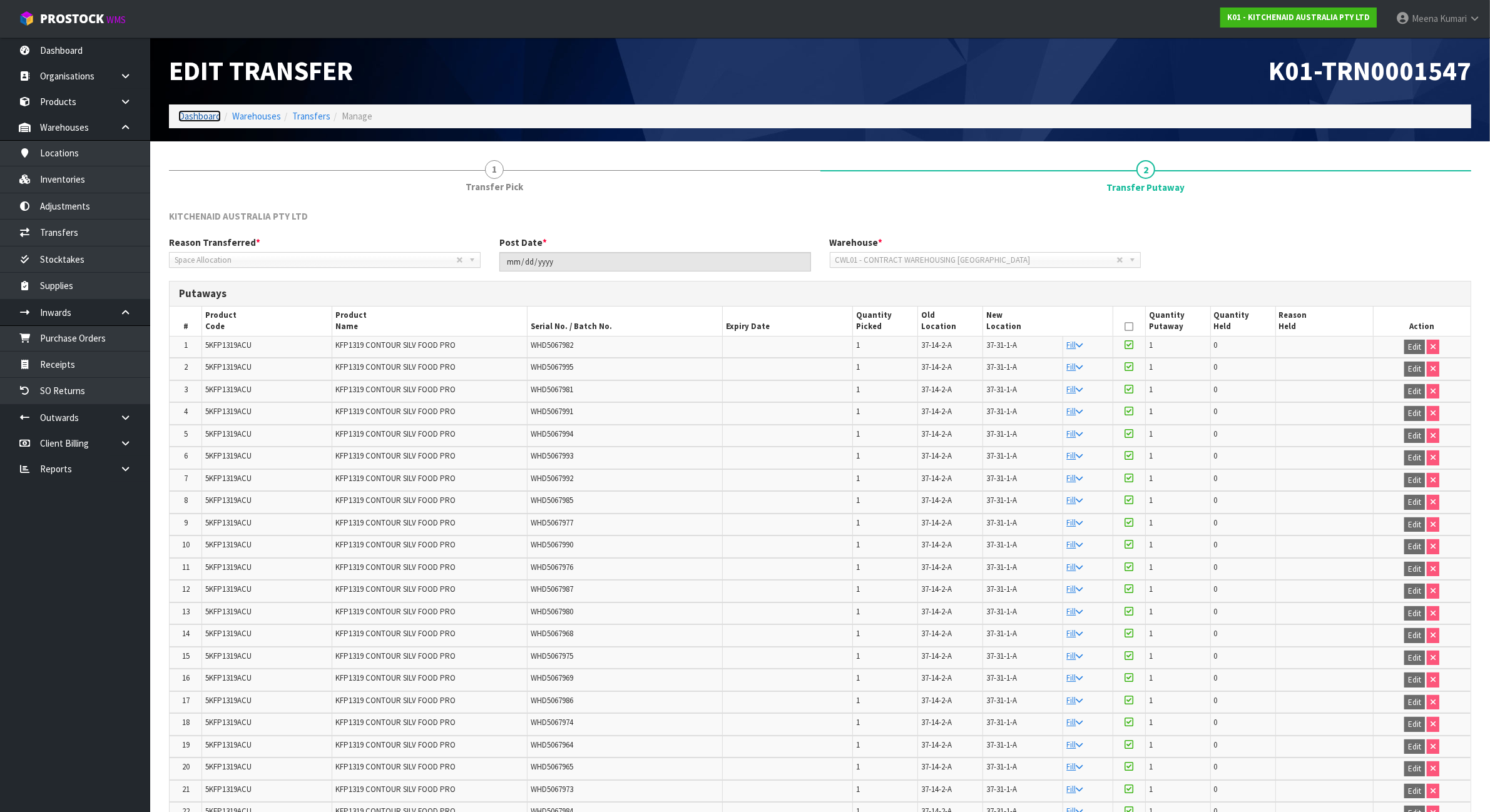
click at [192, 117] on link "Dashboard" at bounding box center [199, 115] width 42 height 12
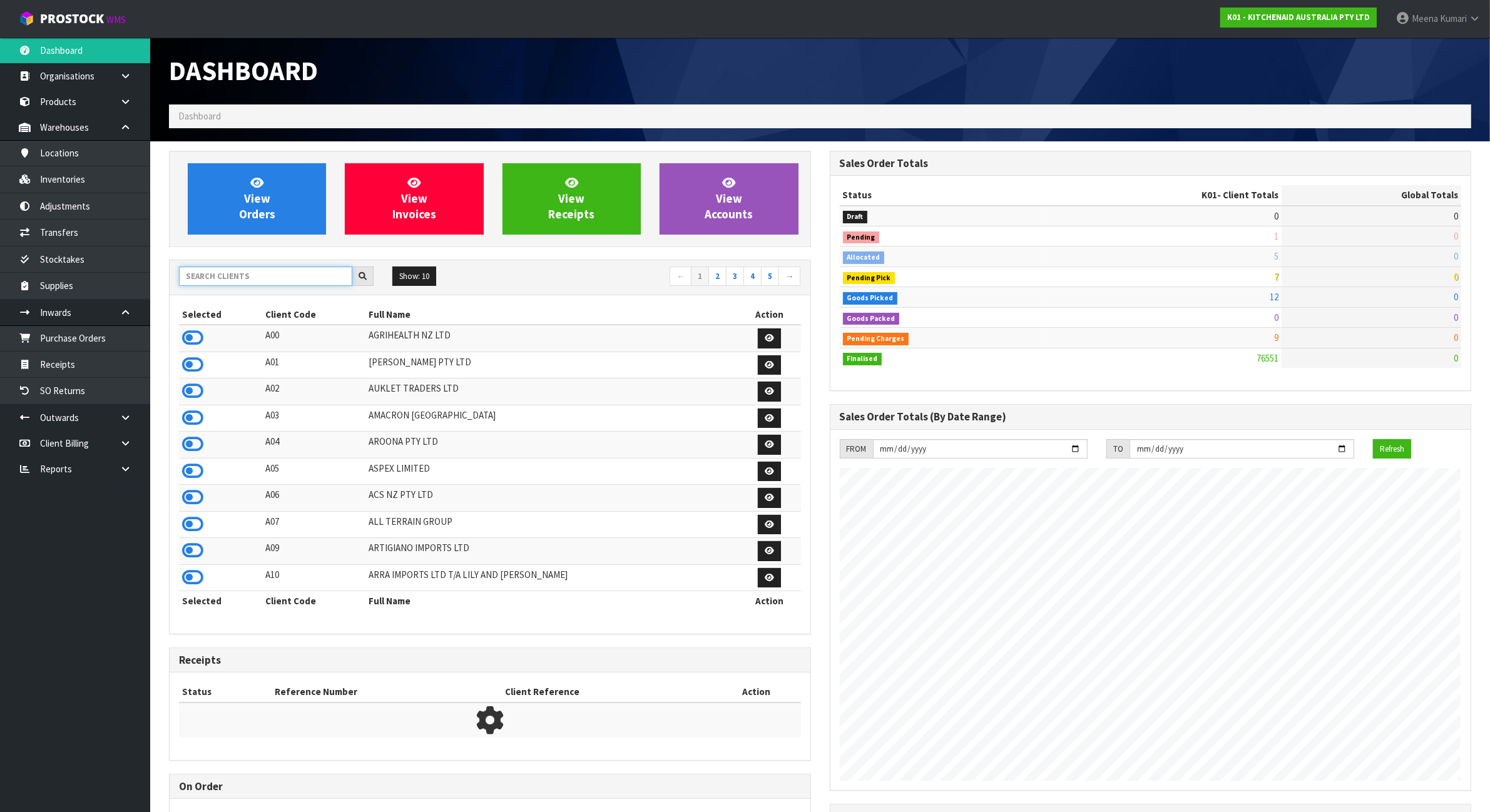
scroll to position [952, 660]
click at [245, 279] on input "text" at bounding box center [266, 276] width 174 height 20
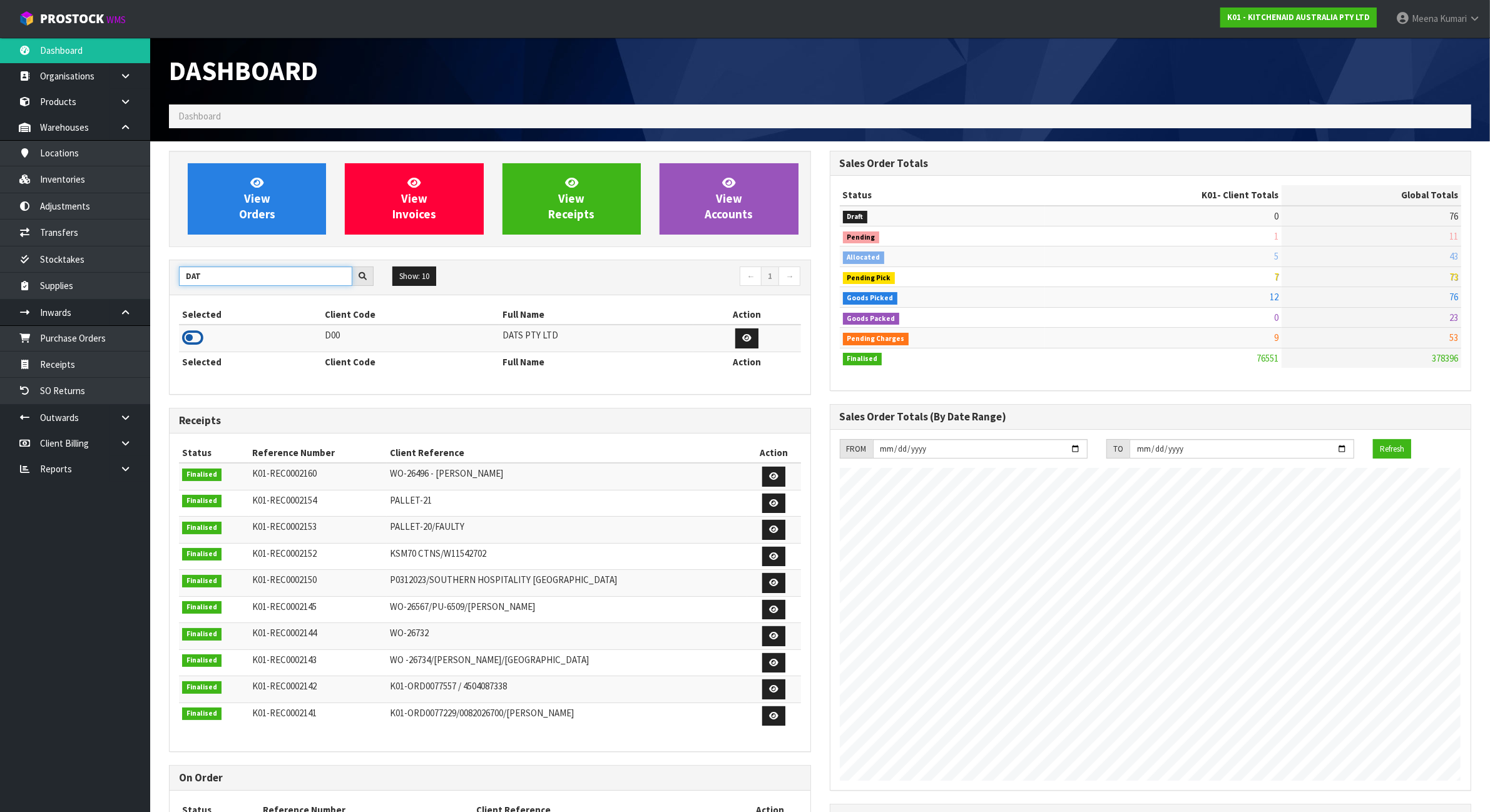
type input "DAT"
click at [197, 339] on icon at bounding box center [192, 338] width 22 height 19
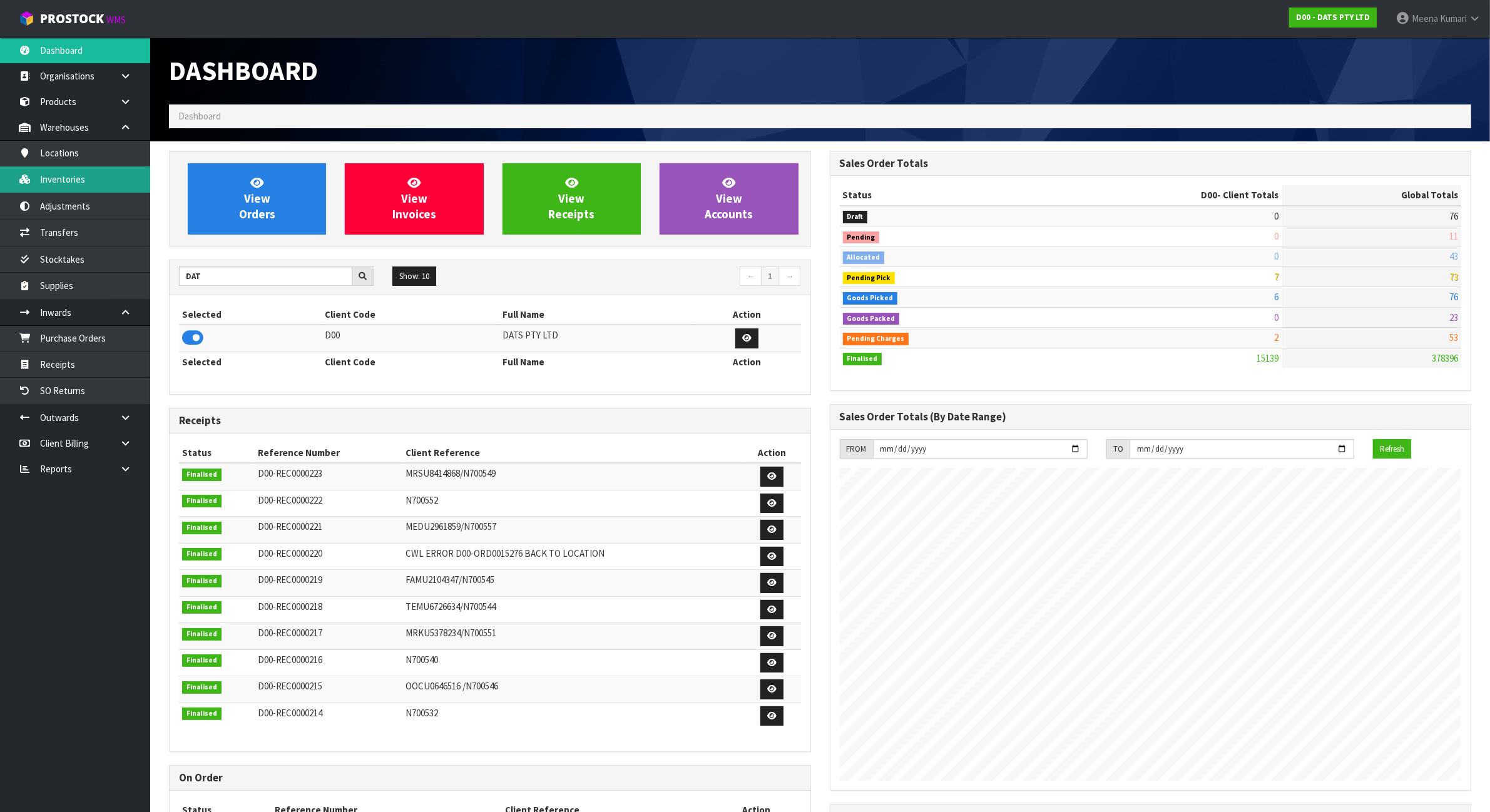
click at [75, 176] on link "Inventories" at bounding box center [75, 178] width 150 height 25
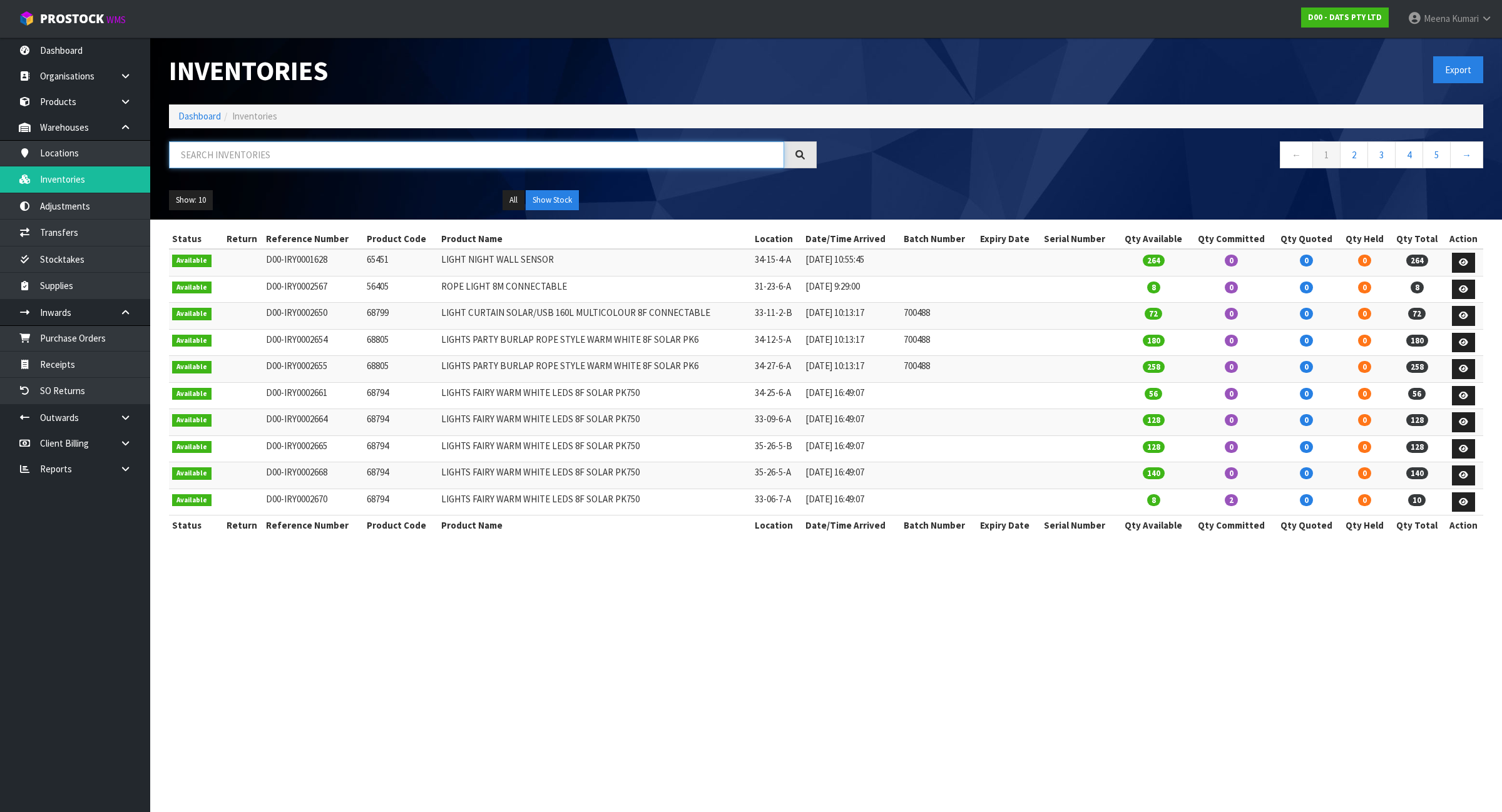
click at [365, 161] on input "text" at bounding box center [476, 155] width 615 height 27
paste input "25205"
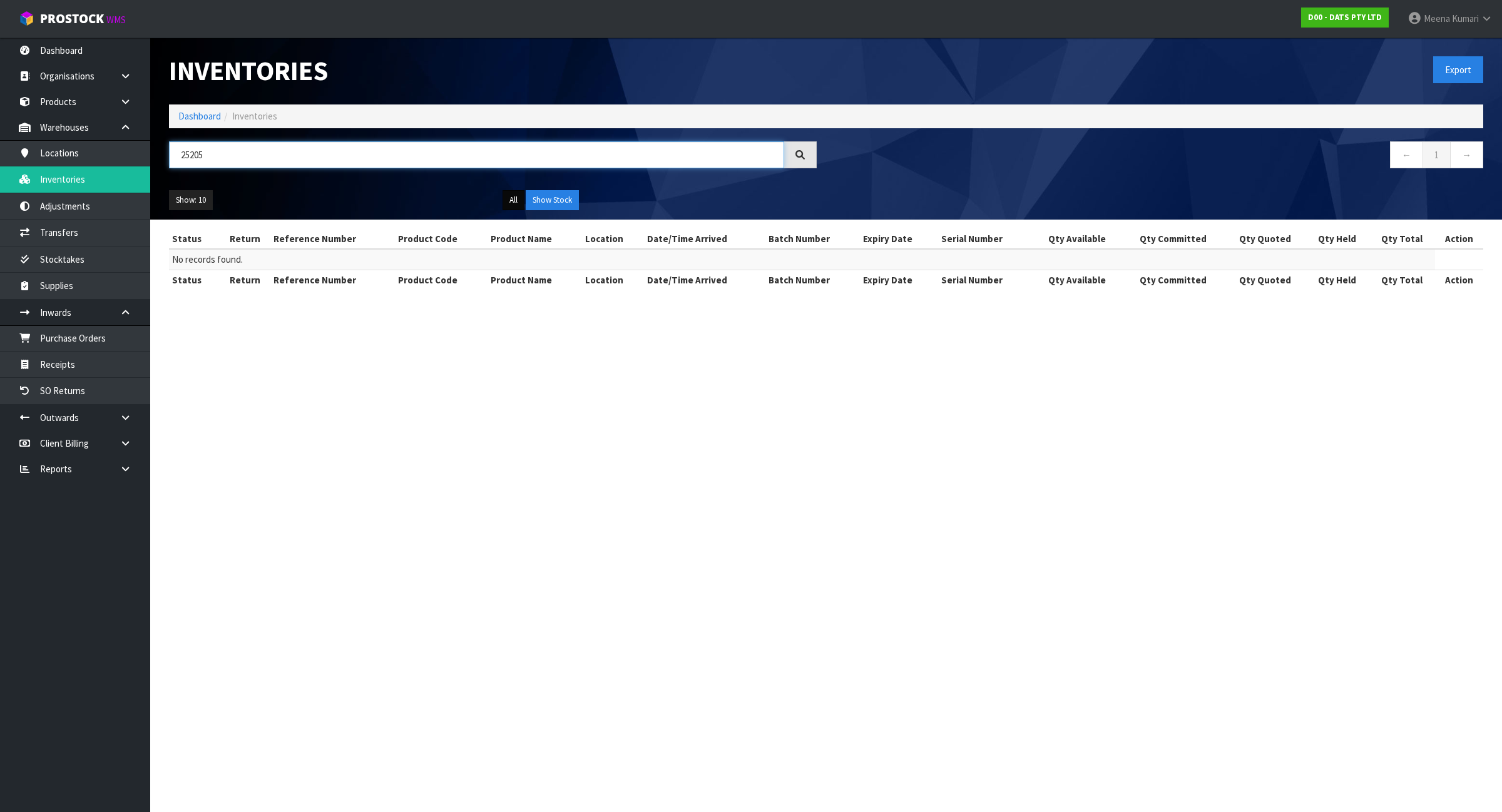
type input "25205"
click at [511, 197] on button "All" at bounding box center [513, 200] width 22 height 20
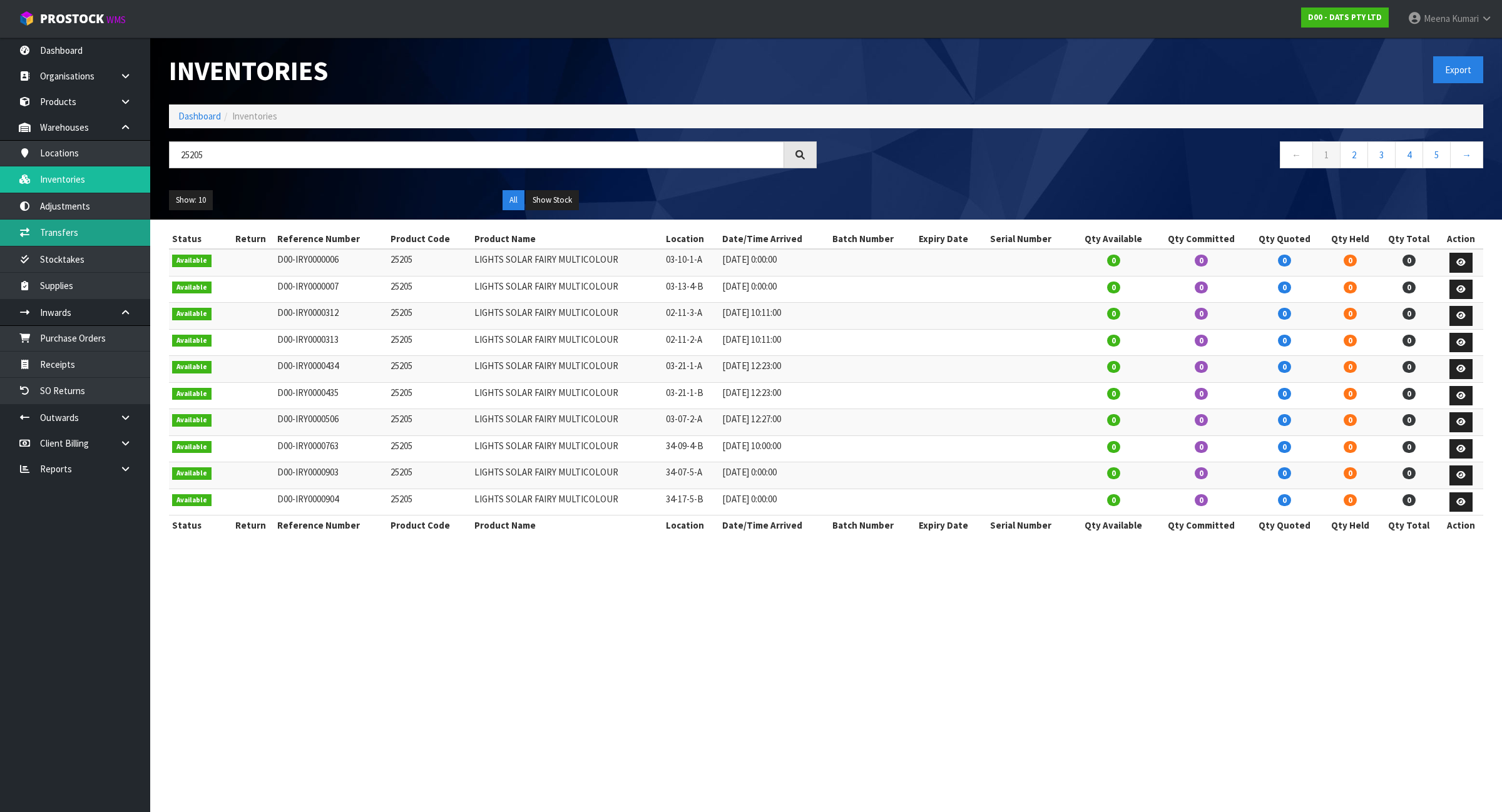
click at [54, 238] on link "Transfers" at bounding box center [75, 232] width 150 height 25
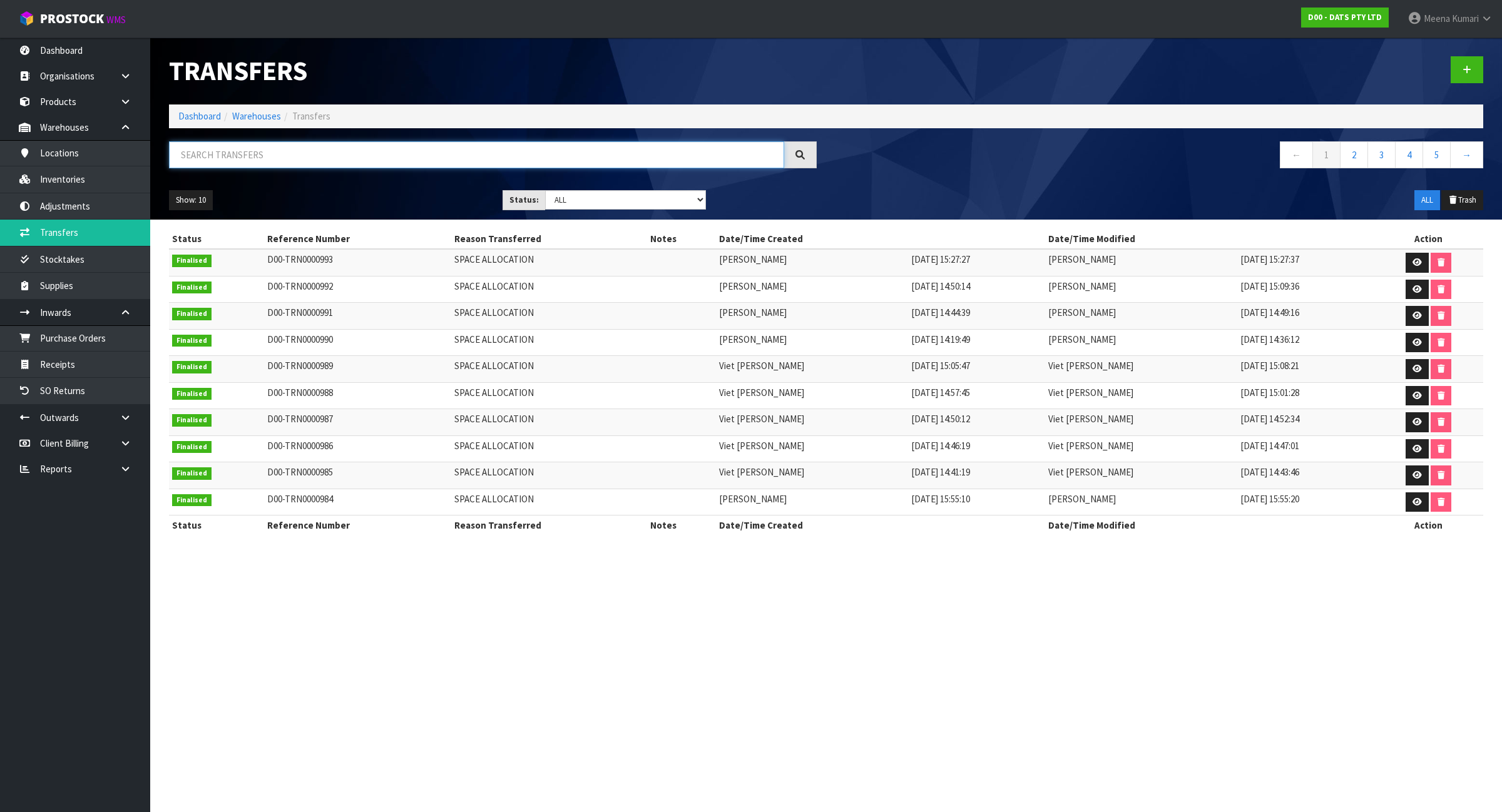
click at [260, 142] on input "text" at bounding box center [476, 155] width 615 height 27
paste input "25205"
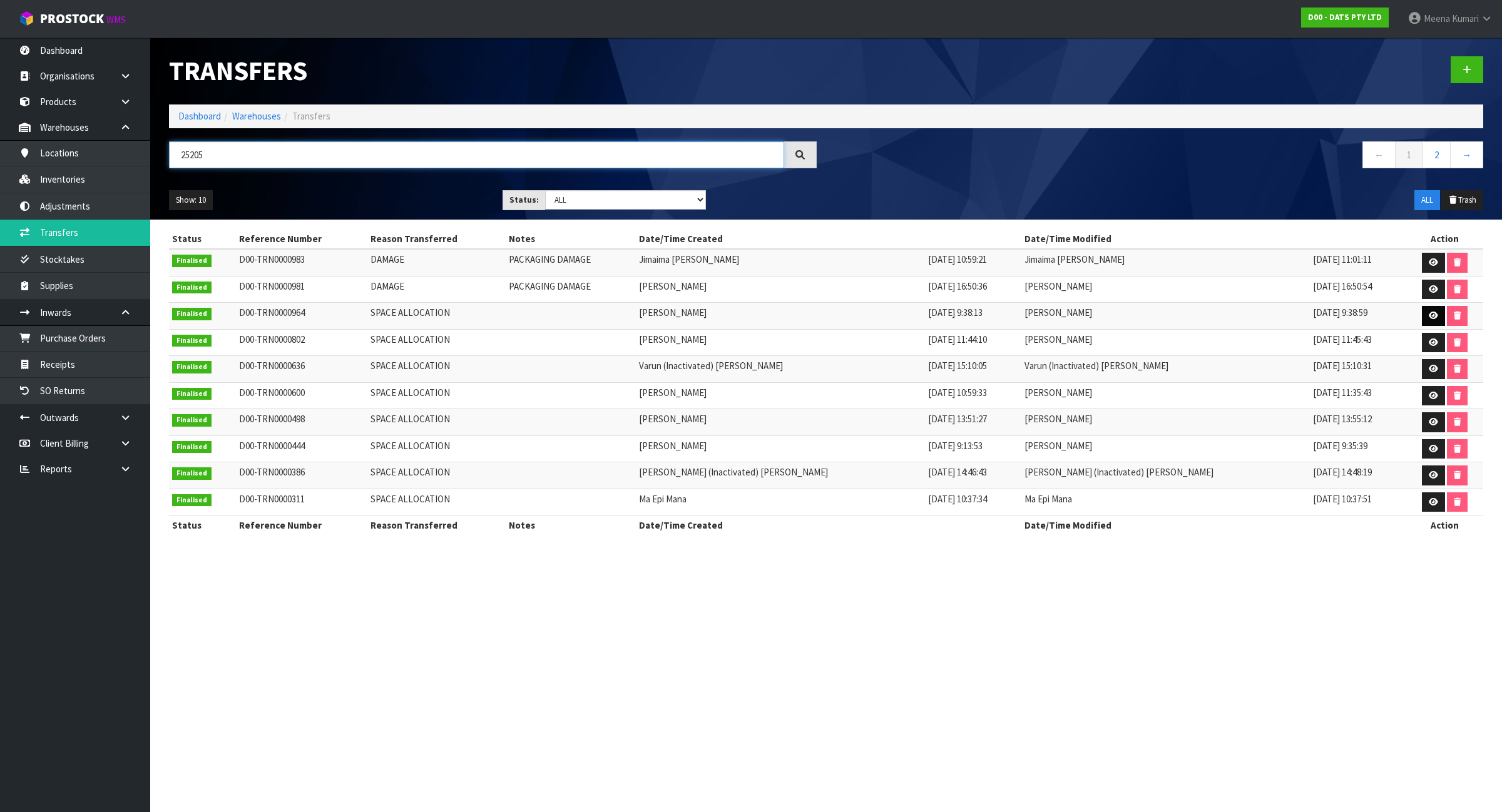
type input "25205"
click at [1429, 314] on icon at bounding box center [1433, 315] width 9 height 8
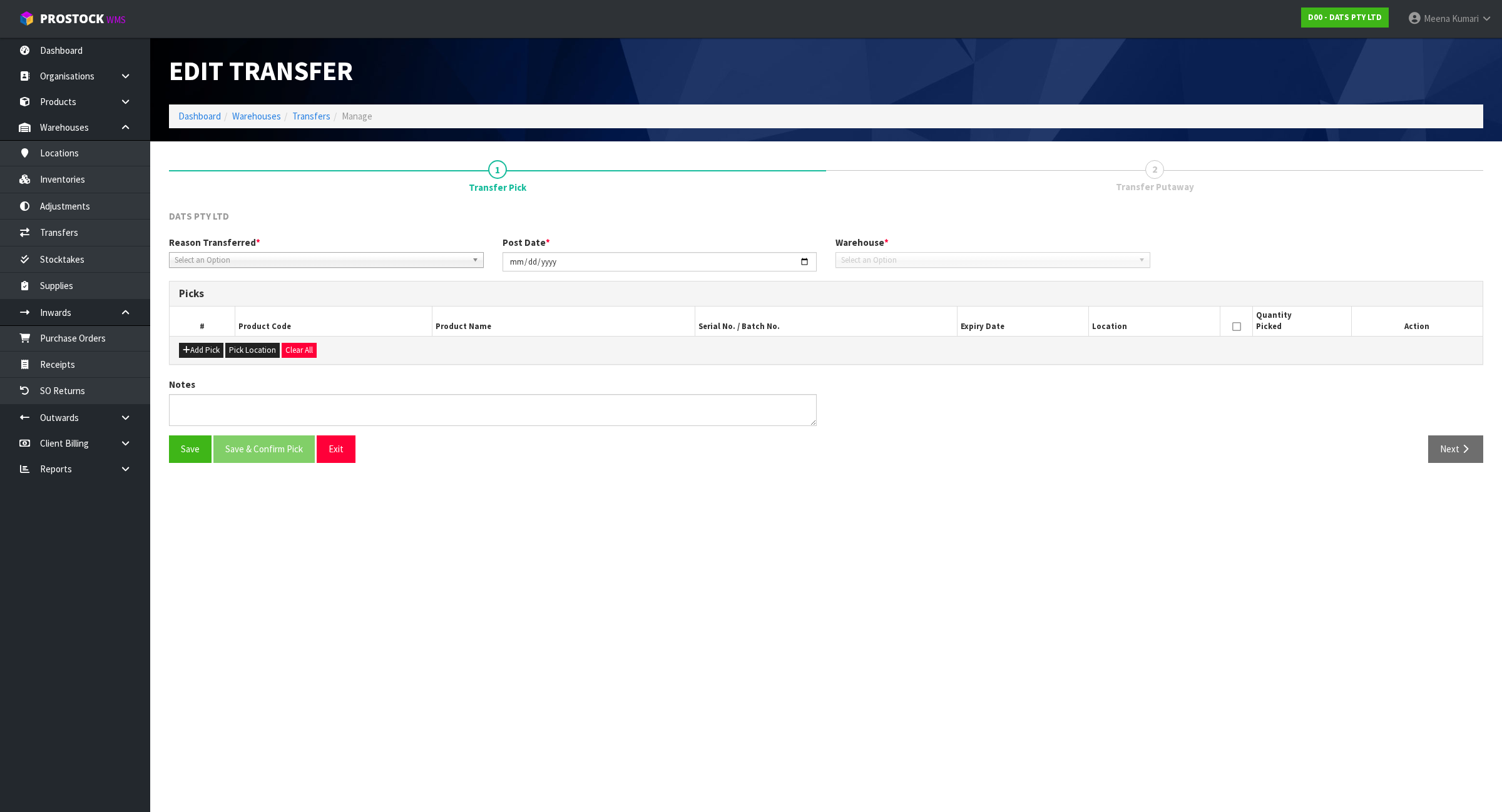
type input "2025-07-15"
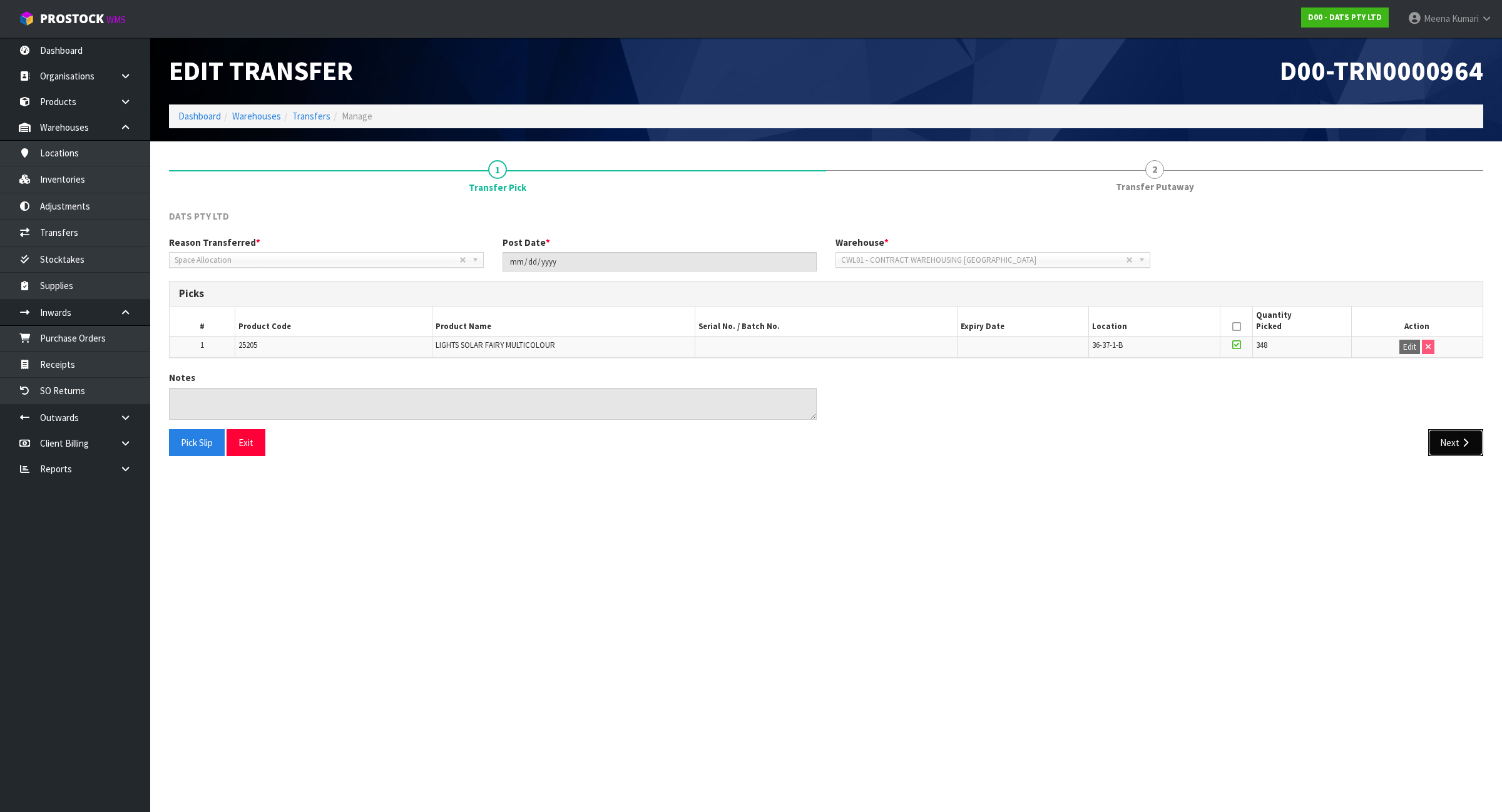
click at [1460, 441] on icon "button" at bounding box center [1465, 443] width 12 height 9
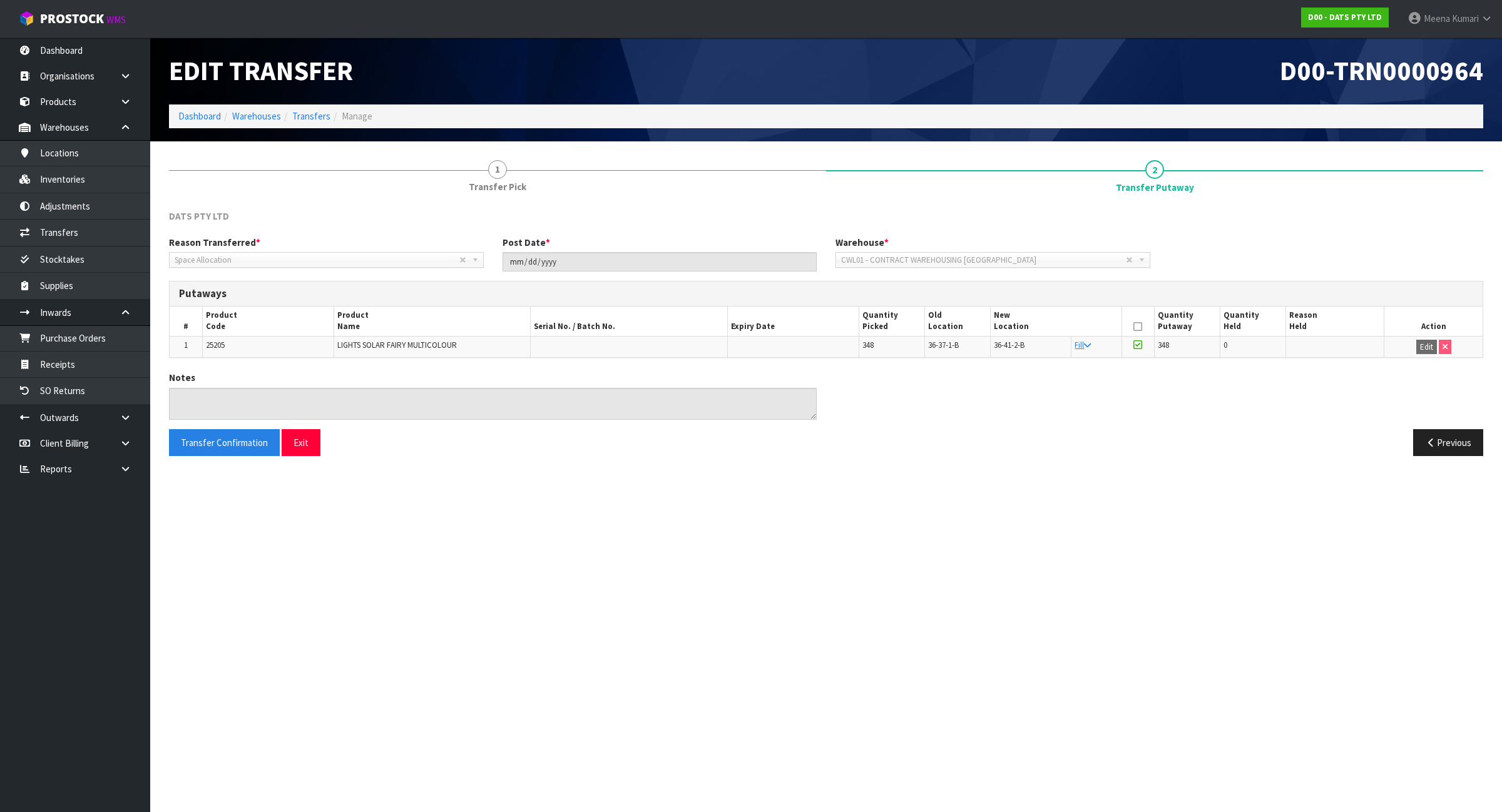
click at [219, 350] on td "25205" at bounding box center [268, 346] width 131 height 22
copy span "25205"
click at [68, 179] on link "Inventories" at bounding box center [75, 178] width 150 height 25
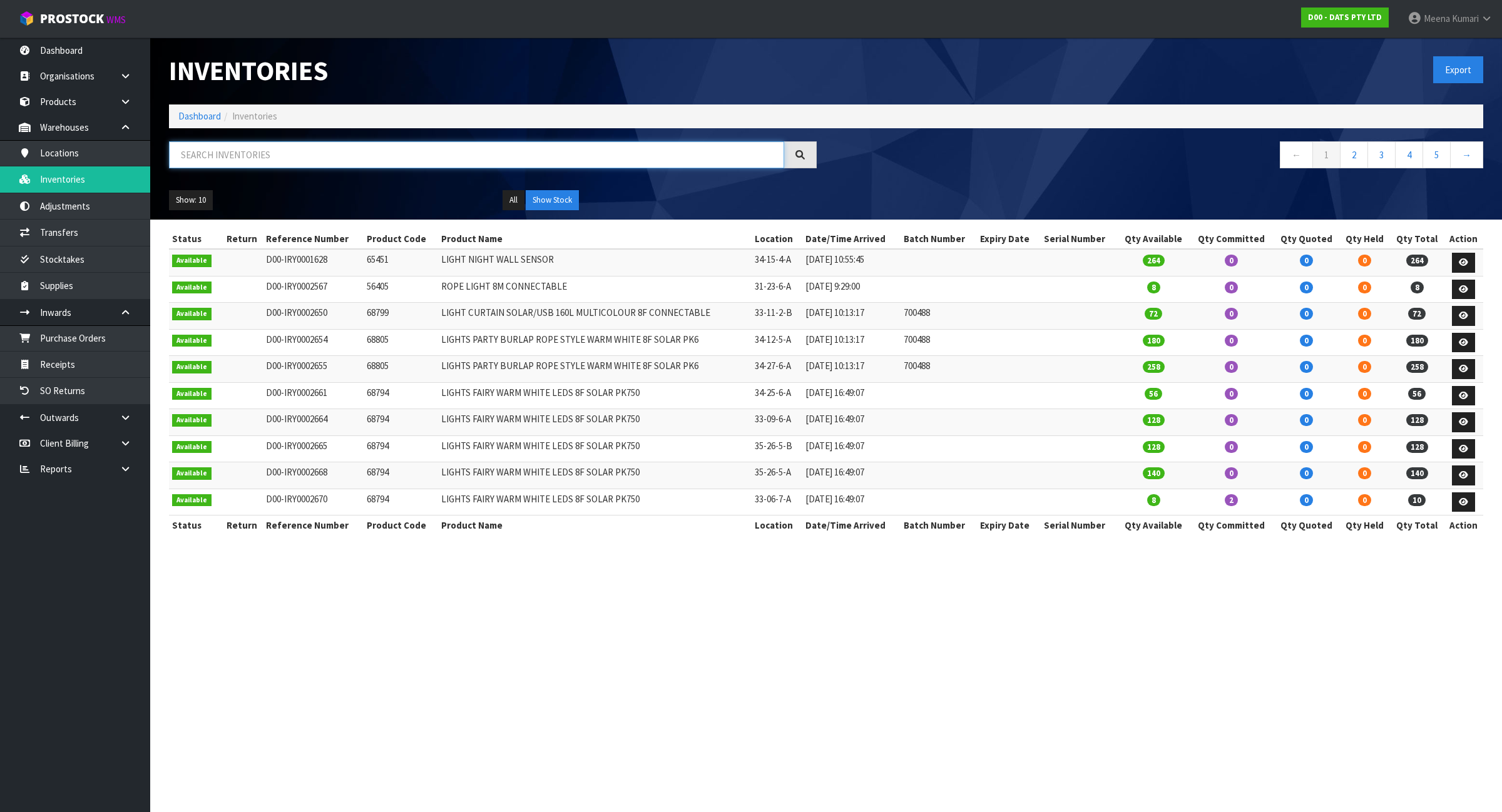
click at [235, 157] on input "text" at bounding box center [476, 155] width 615 height 27
paste input "25205"
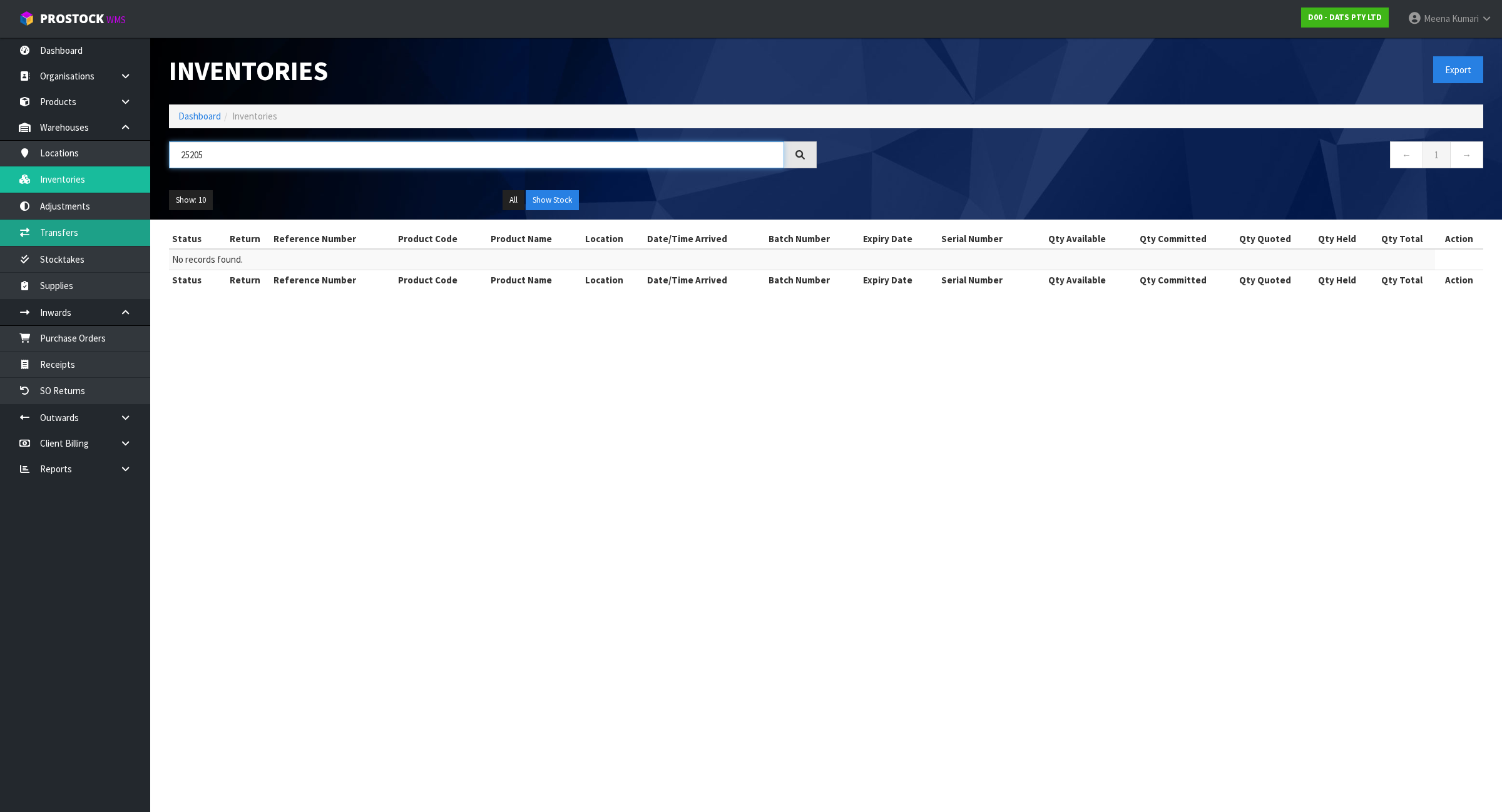
type input "25205"
click at [78, 239] on link "Transfers" at bounding box center [75, 232] width 150 height 25
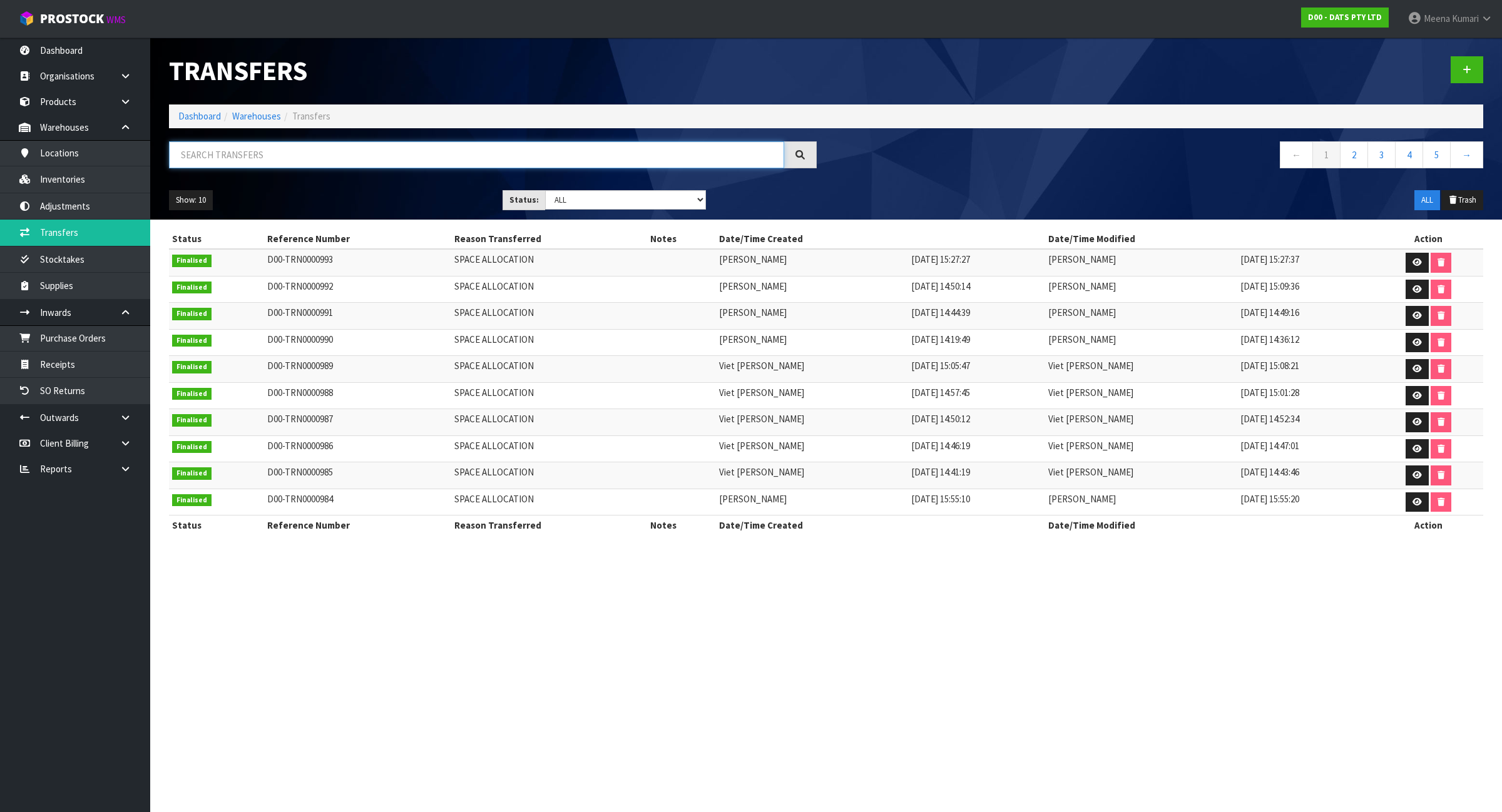
click at [223, 158] on input "text" at bounding box center [476, 155] width 615 height 27
paste input "25205"
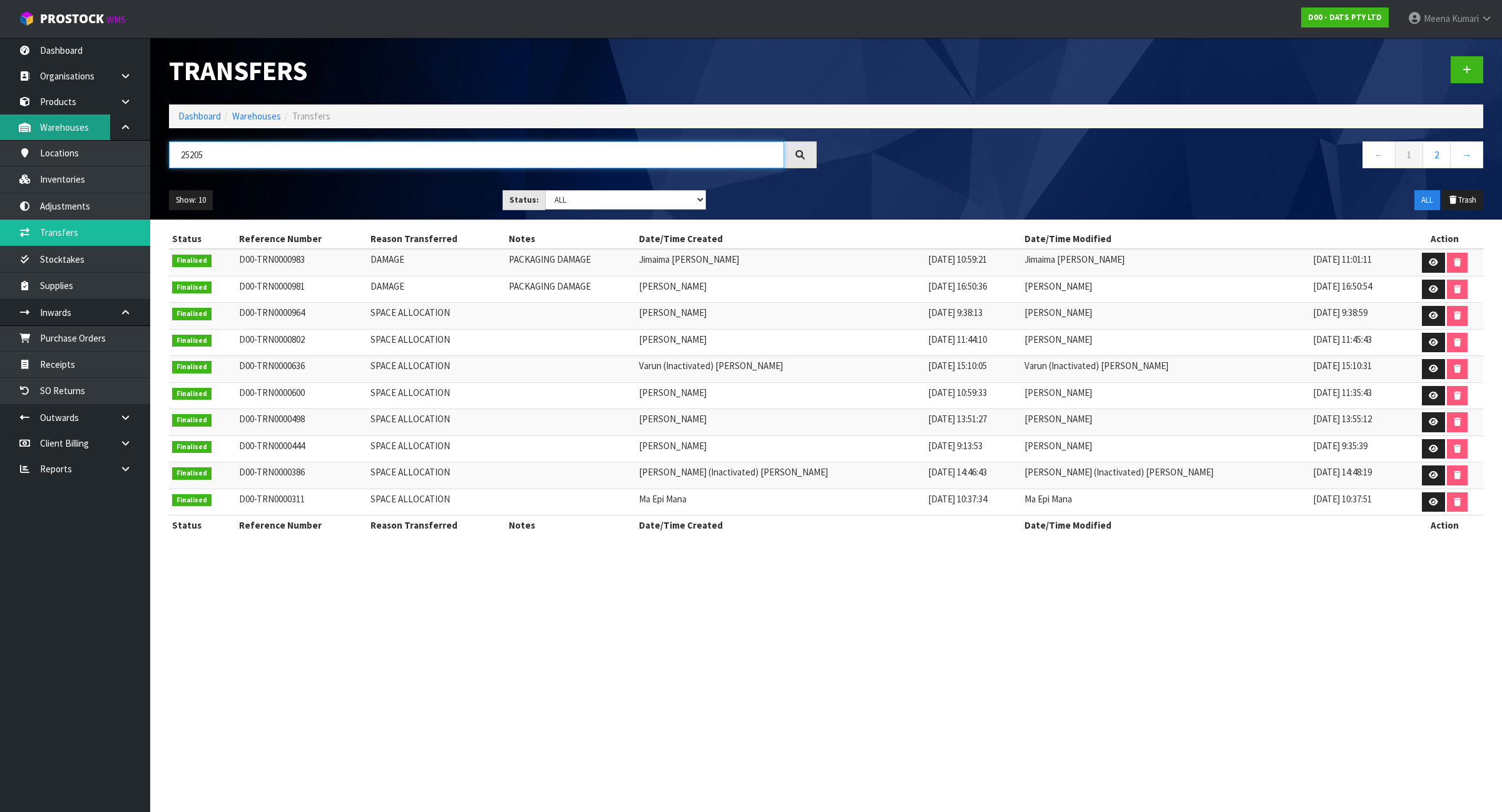
type input "25205"
click at [197, 115] on link "Dashboard" at bounding box center [199, 115] width 42 height 12
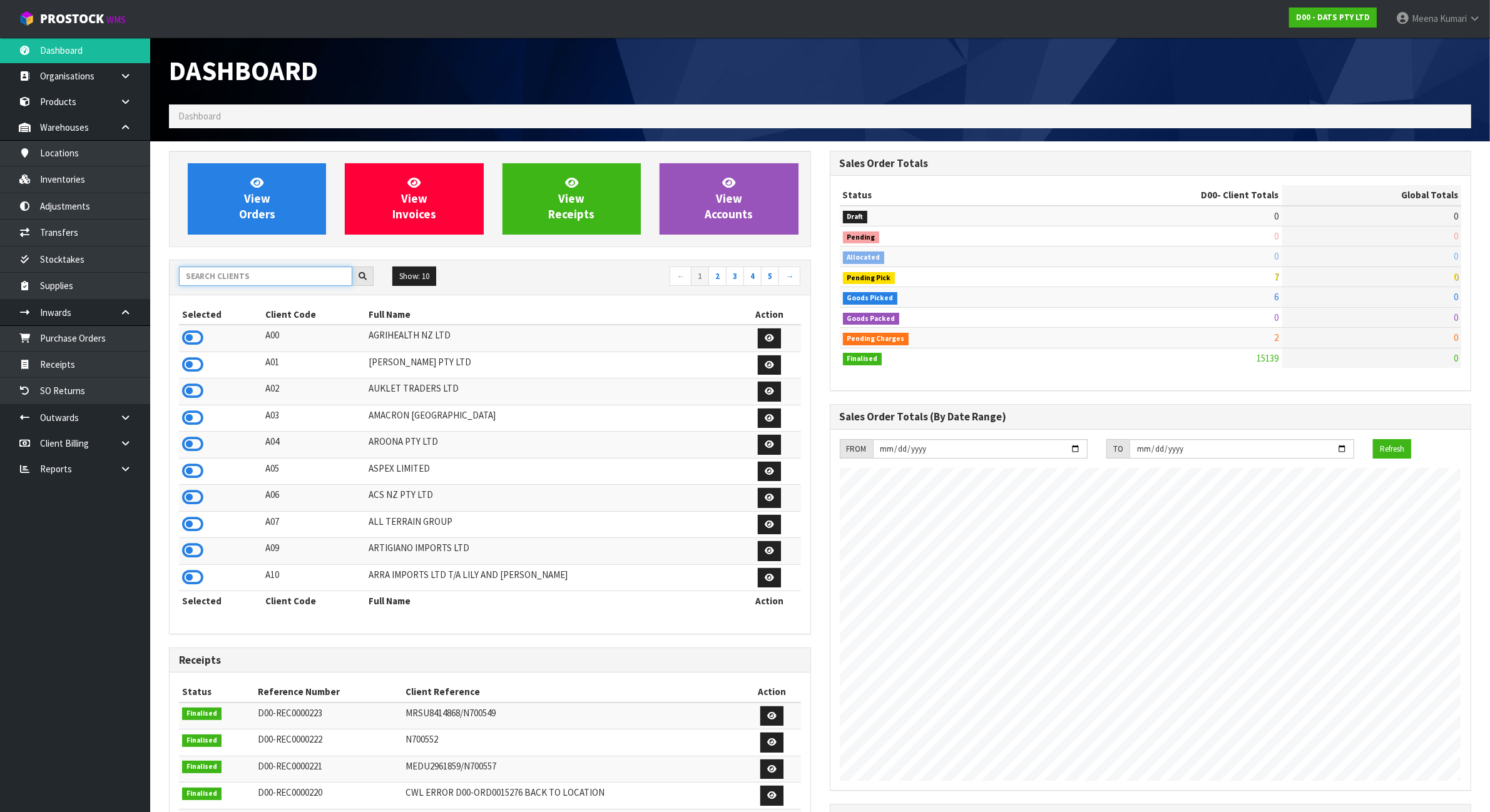
click at [215, 280] on input "text" at bounding box center [266, 276] width 174 height 20
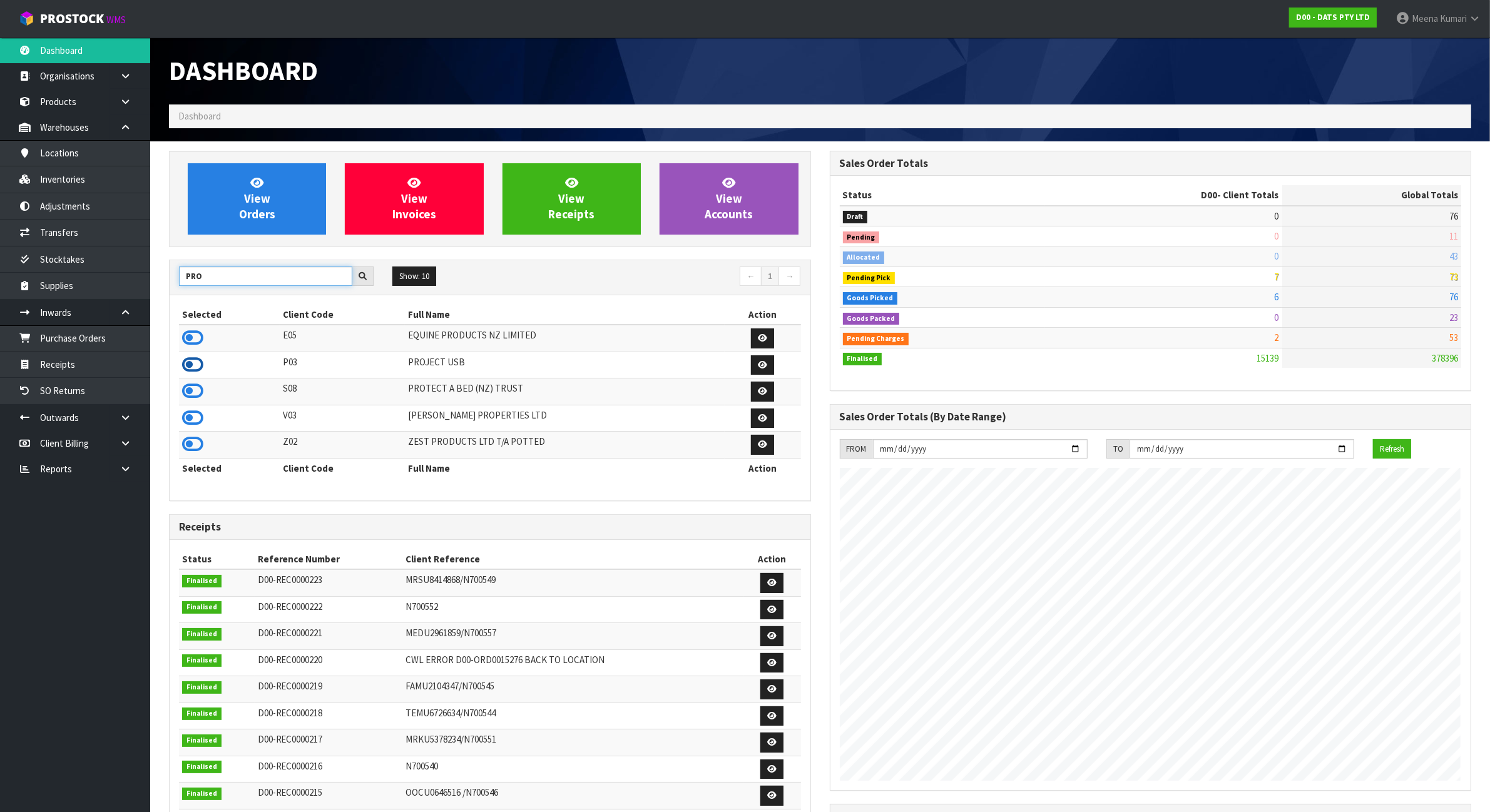
type input "PRO"
click at [192, 367] on icon at bounding box center [192, 365] width 22 height 19
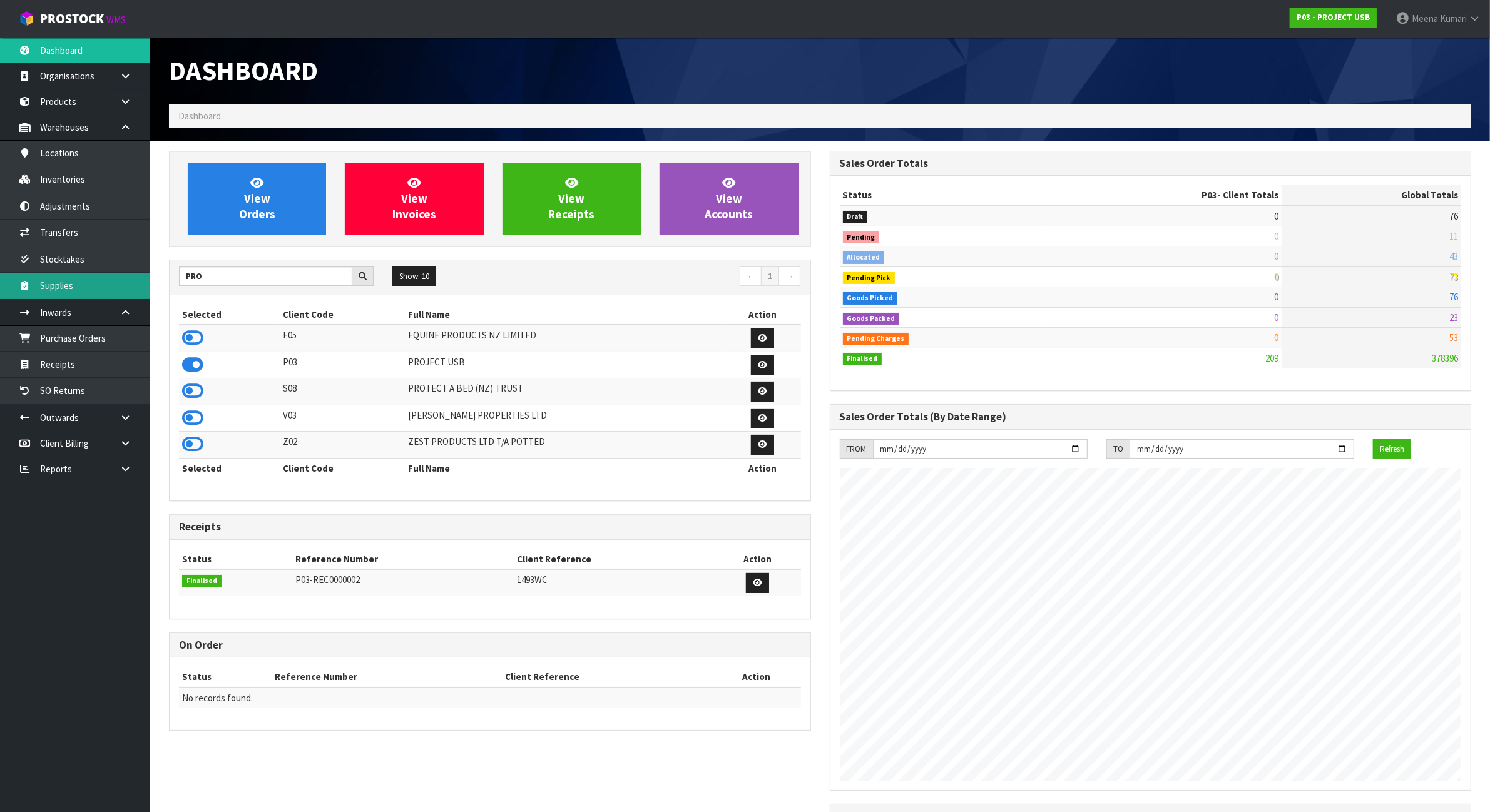
scroll to position [767, 660]
click at [78, 206] on link "Adjustments" at bounding box center [75, 206] width 150 height 25
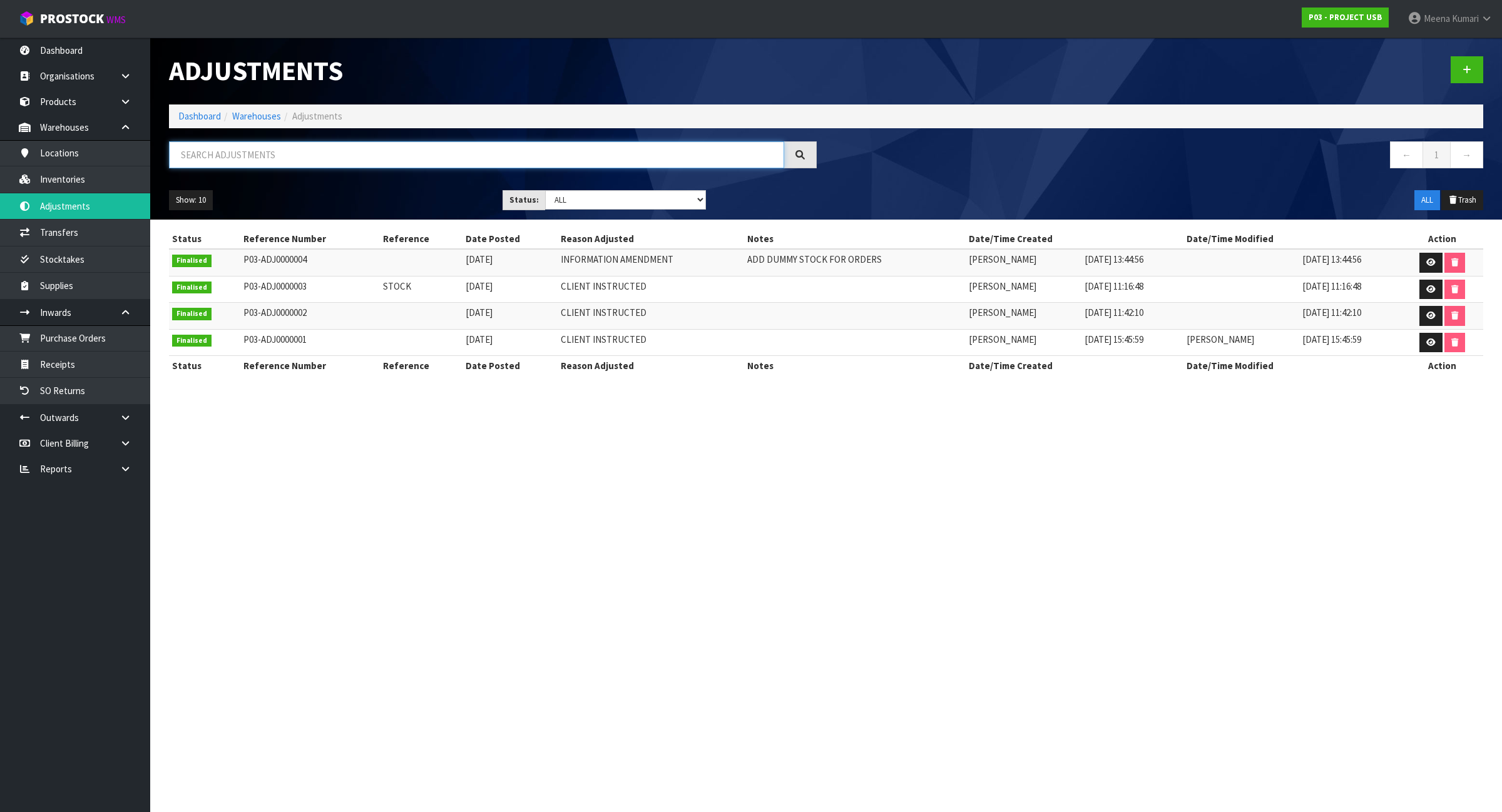
click at [294, 159] on input "text" at bounding box center [476, 155] width 615 height 27
paste input "f0038acc0"
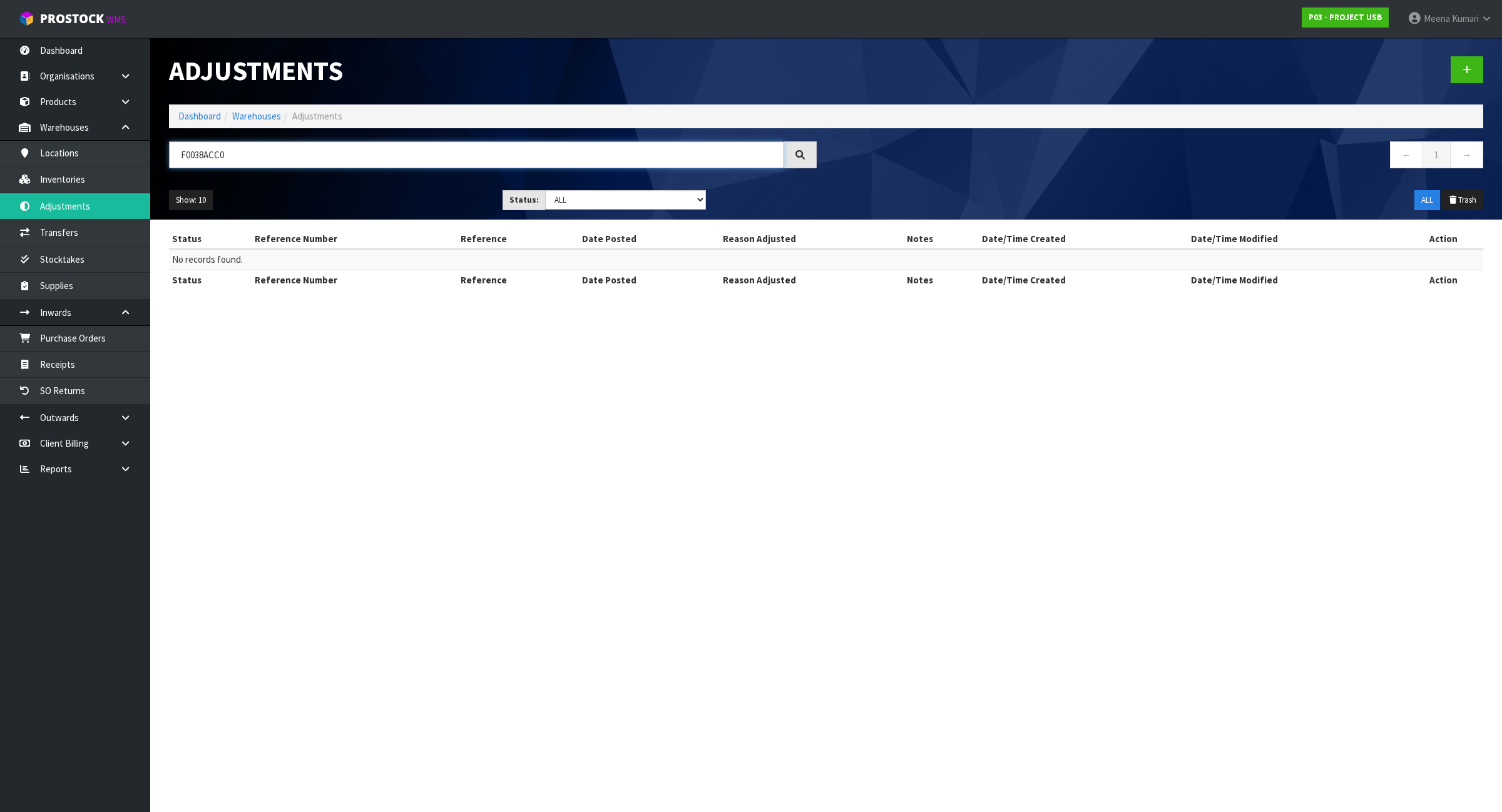
click at [333, 159] on input "F0038ACC0" at bounding box center [476, 155] width 615 height 27
paste input "f0325bsn"
type input "F0325BSN0"
click at [213, 119] on link "Dashboard" at bounding box center [199, 115] width 42 height 12
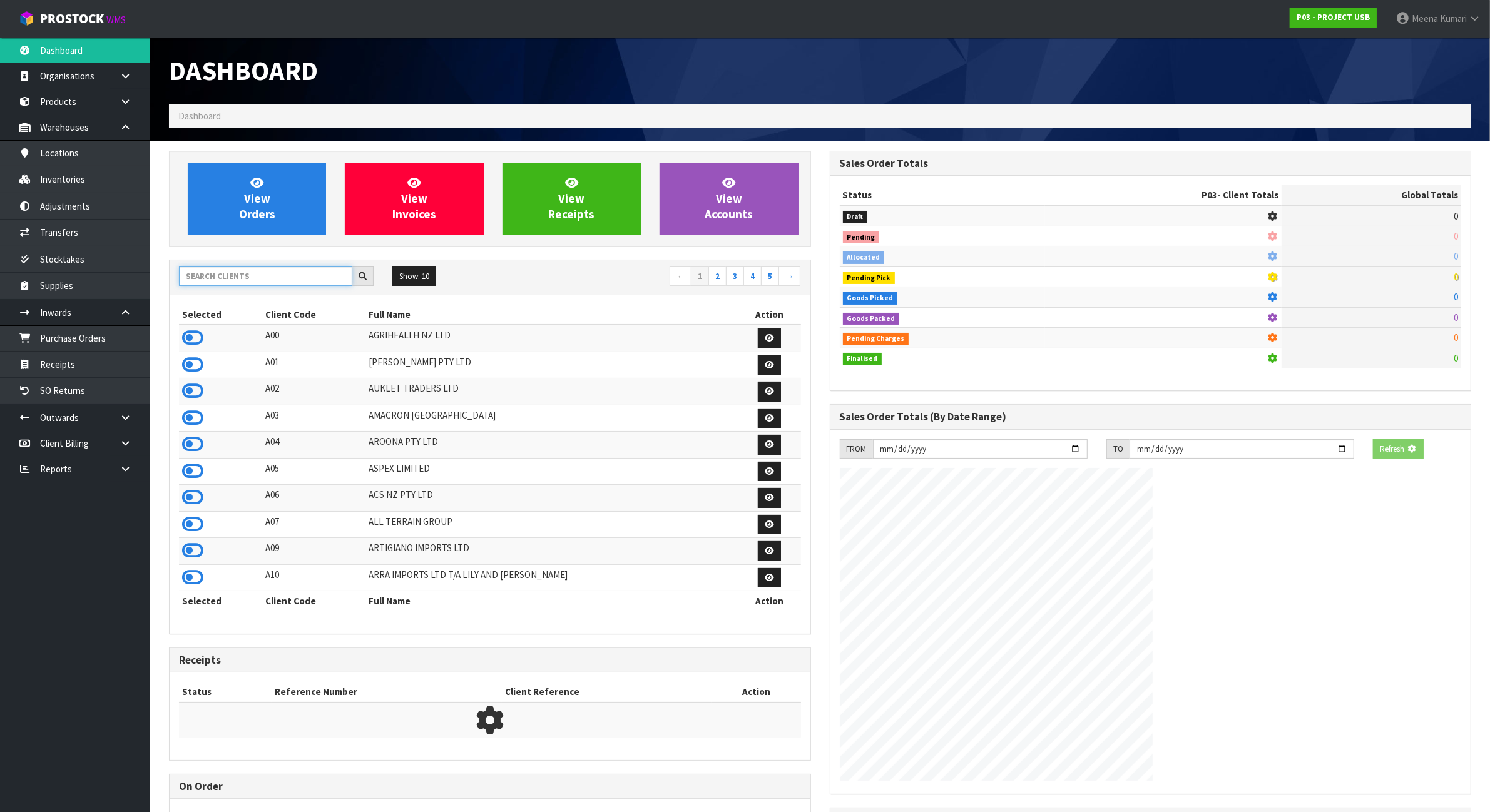
click at [225, 277] on input "text" at bounding box center [266, 276] width 174 height 20
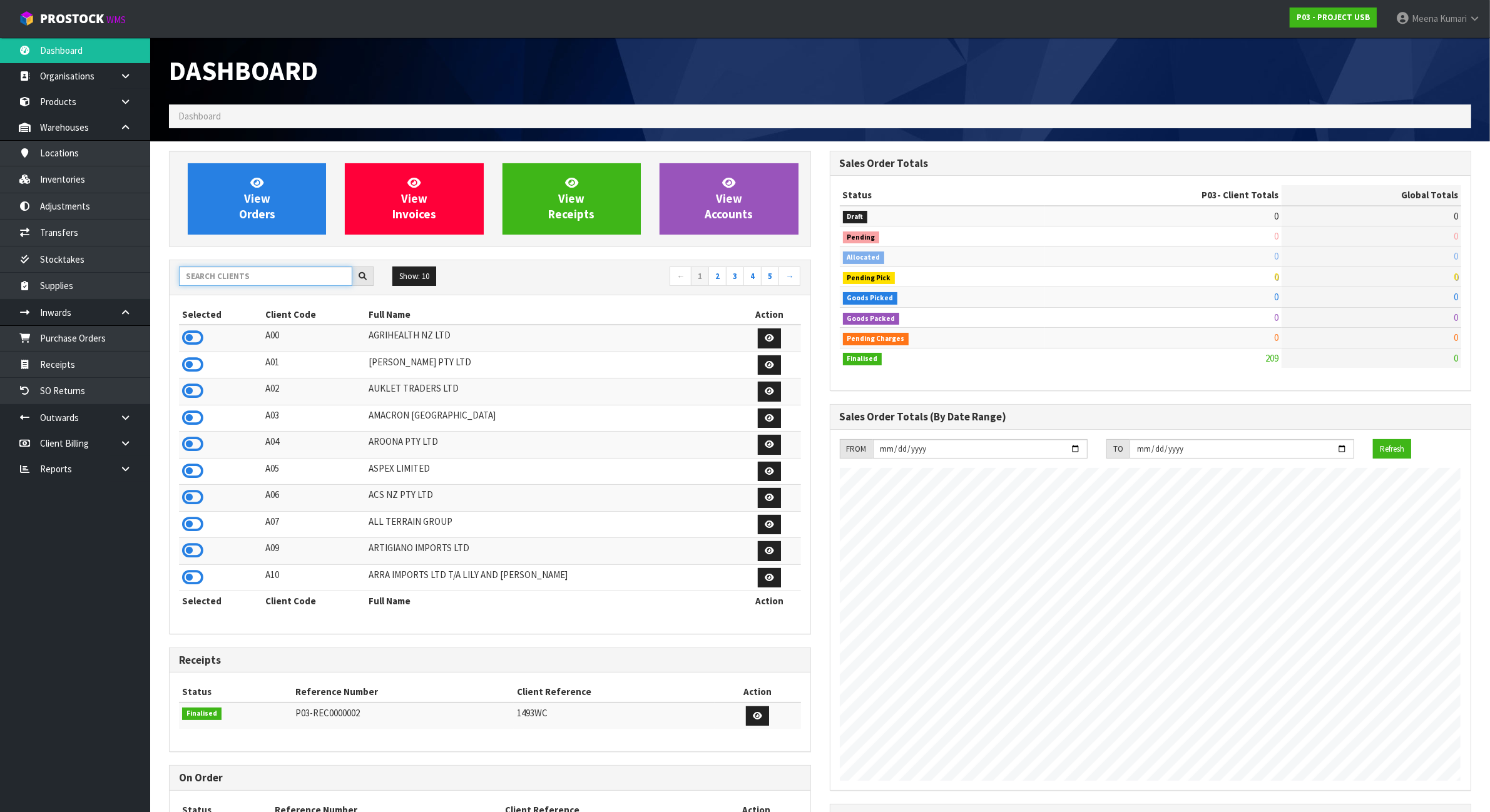
scroll to position [767, 660]
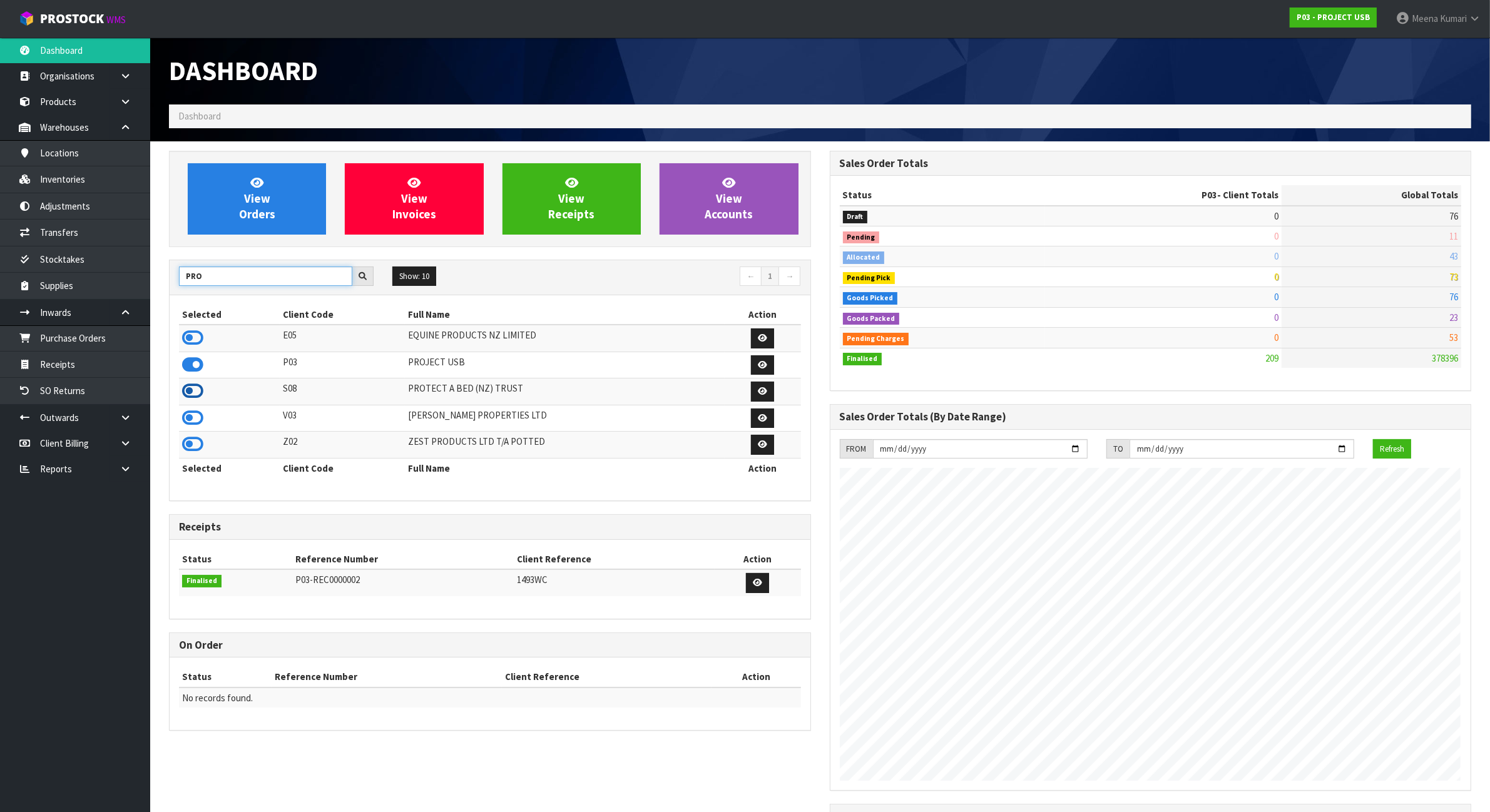
type input "PRO"
click at [194, 397] on icon at bounding box center [192, 391] width 22 height 19
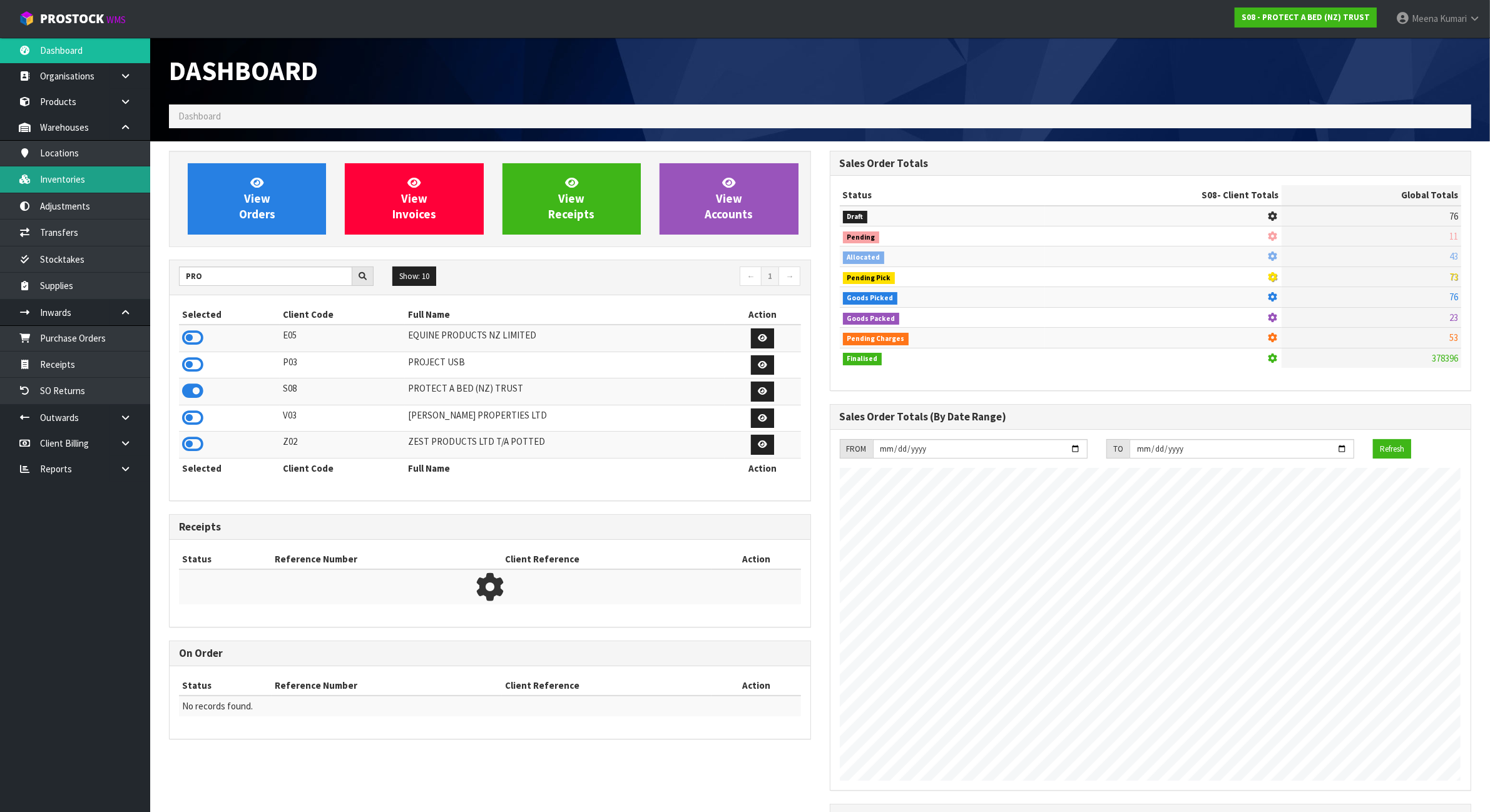
scroll to position [782, 660]
click at [101, 190] on link "Inventories" at bounding box center [75, 178] width 150 height 25
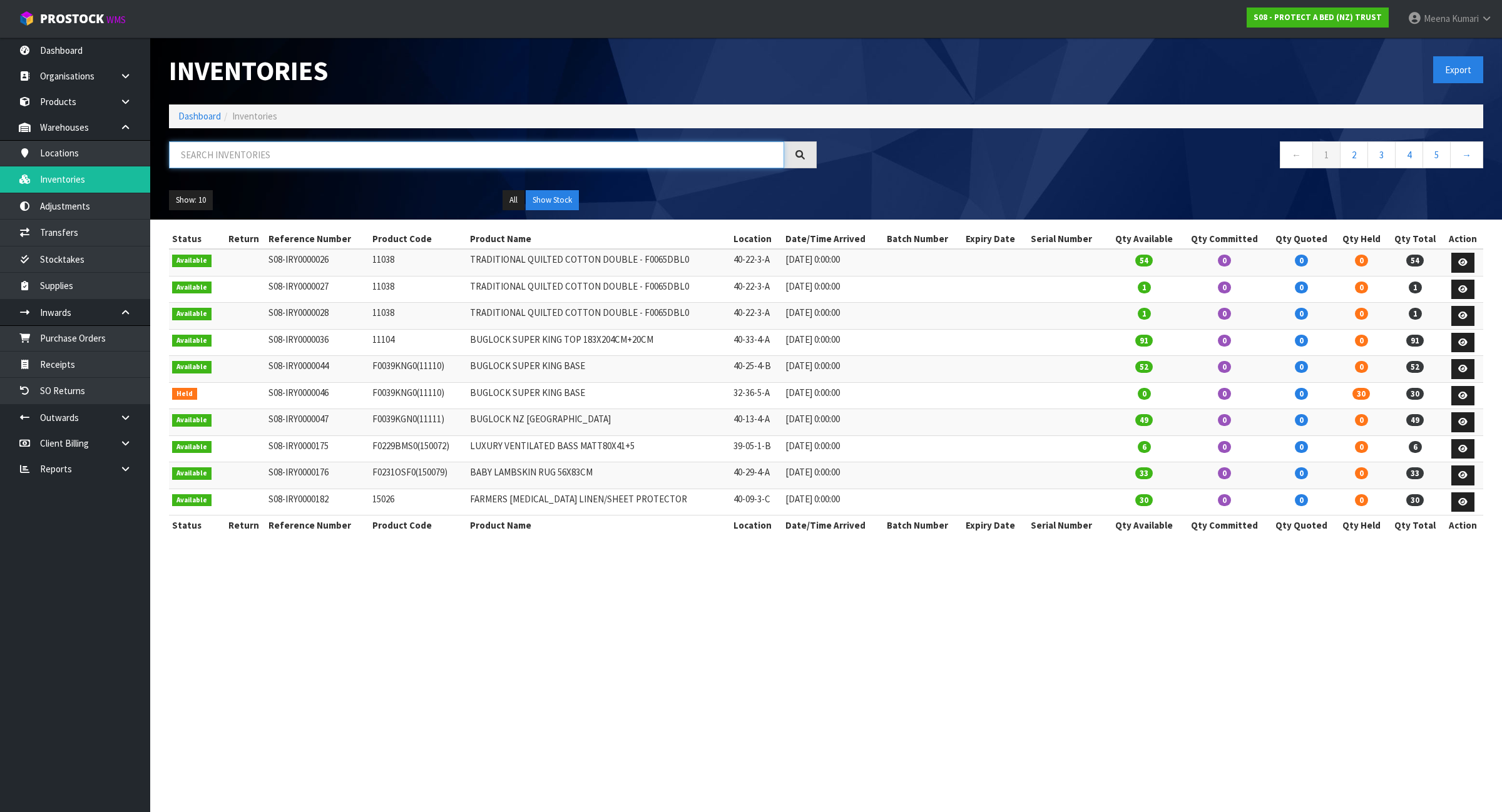
click at [322, 166] on input "text" at bounding box center [476, 155] width 615 height 27
paste input "f0325bsn0"
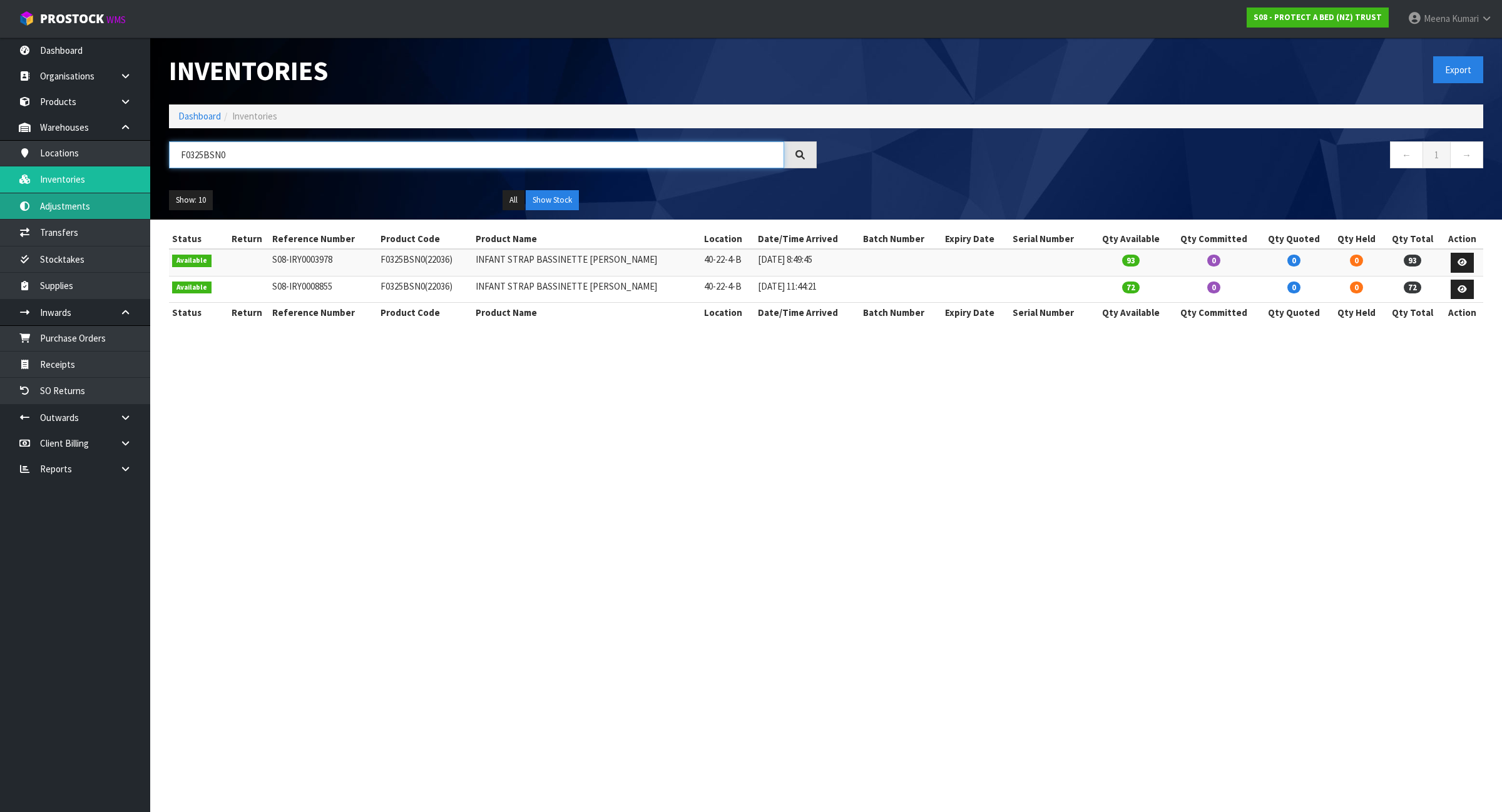
type input "F0325BSN0"
click at [85, 211] on link "Adjustments" at bounding box center [75, 206] width 150 height 25
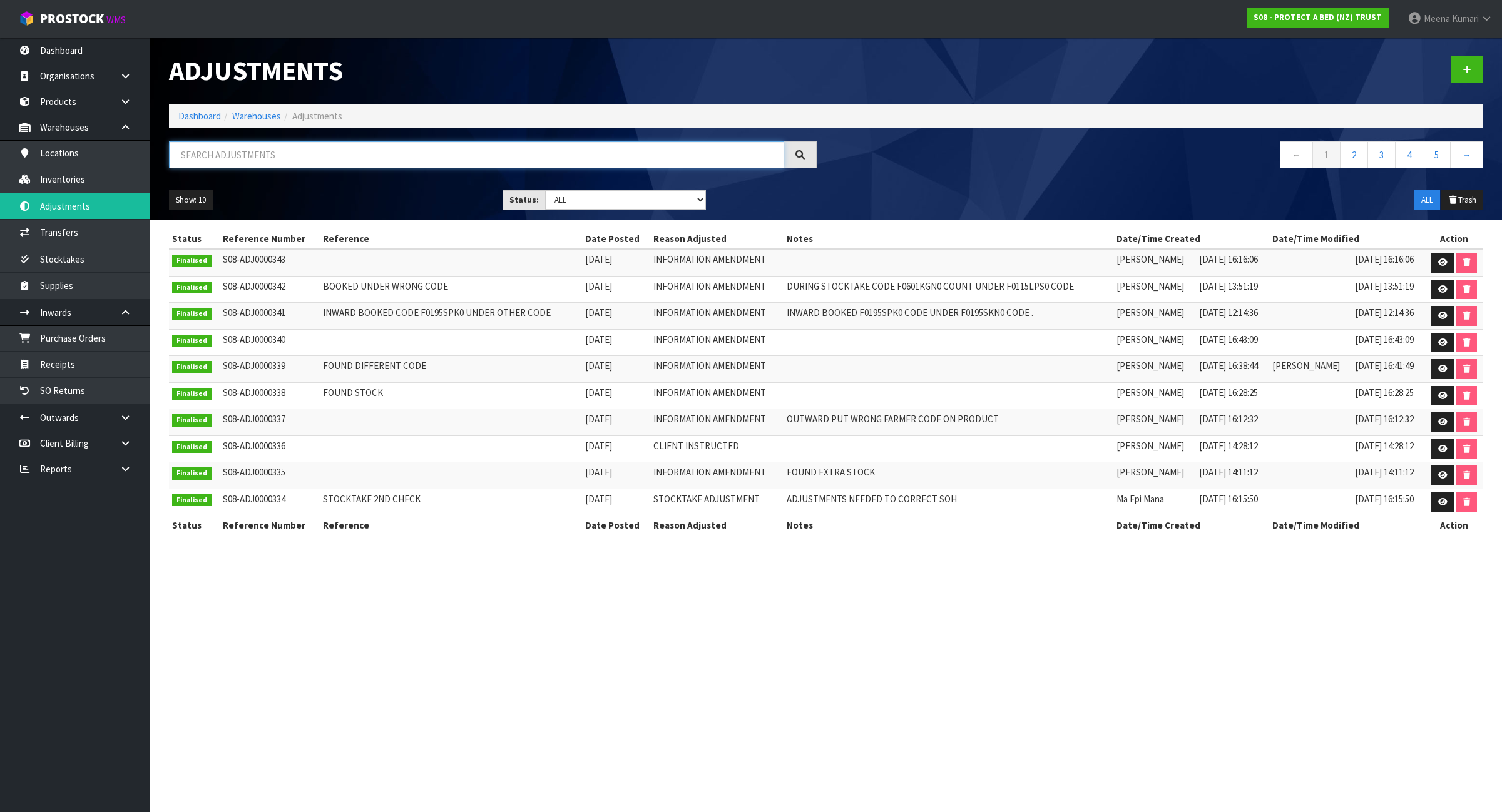
click at [242, 157] on input "text" at bounding box center [476, 155] width 615 height 27
paste input "f0325bsn0"
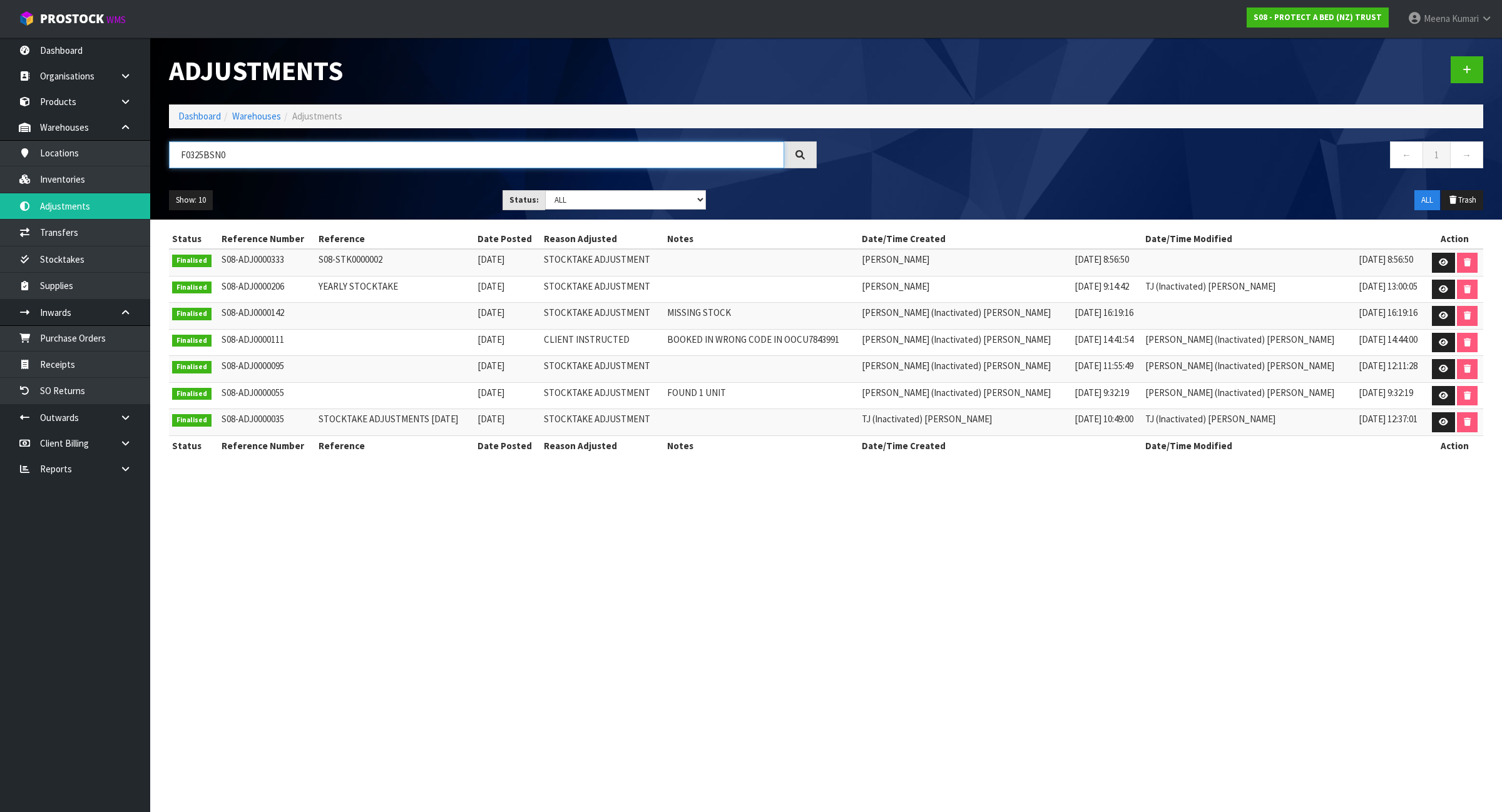
click at [280, 148] on input "F0325BSN0" at bounding box center [476, 155] width 615 height 27
paste input "f0038acc"
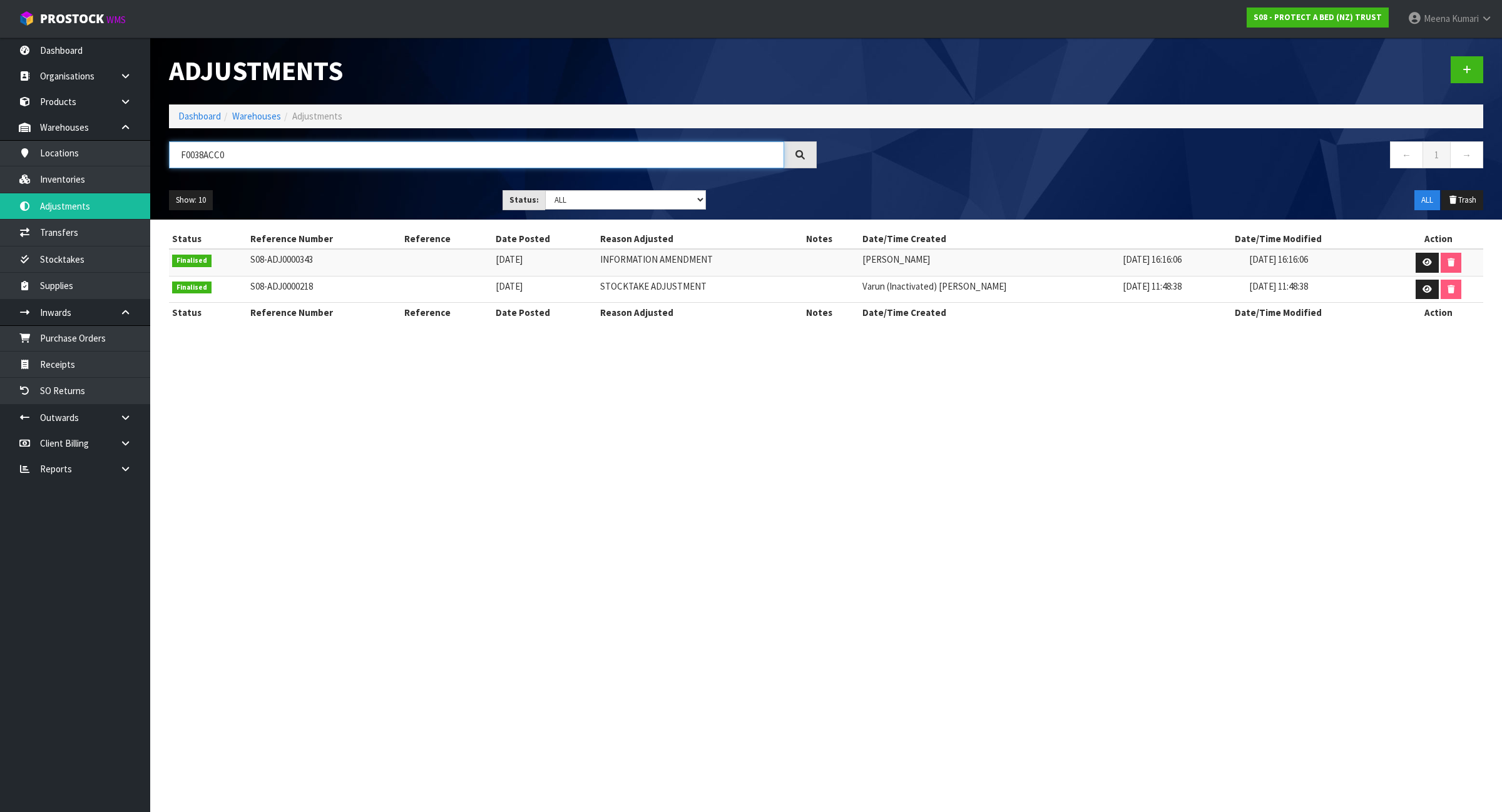
type input "F0038ACC0"
click at [207, 119] on link "Dashboard" at bounding box center [199, 115] width 42 height 12
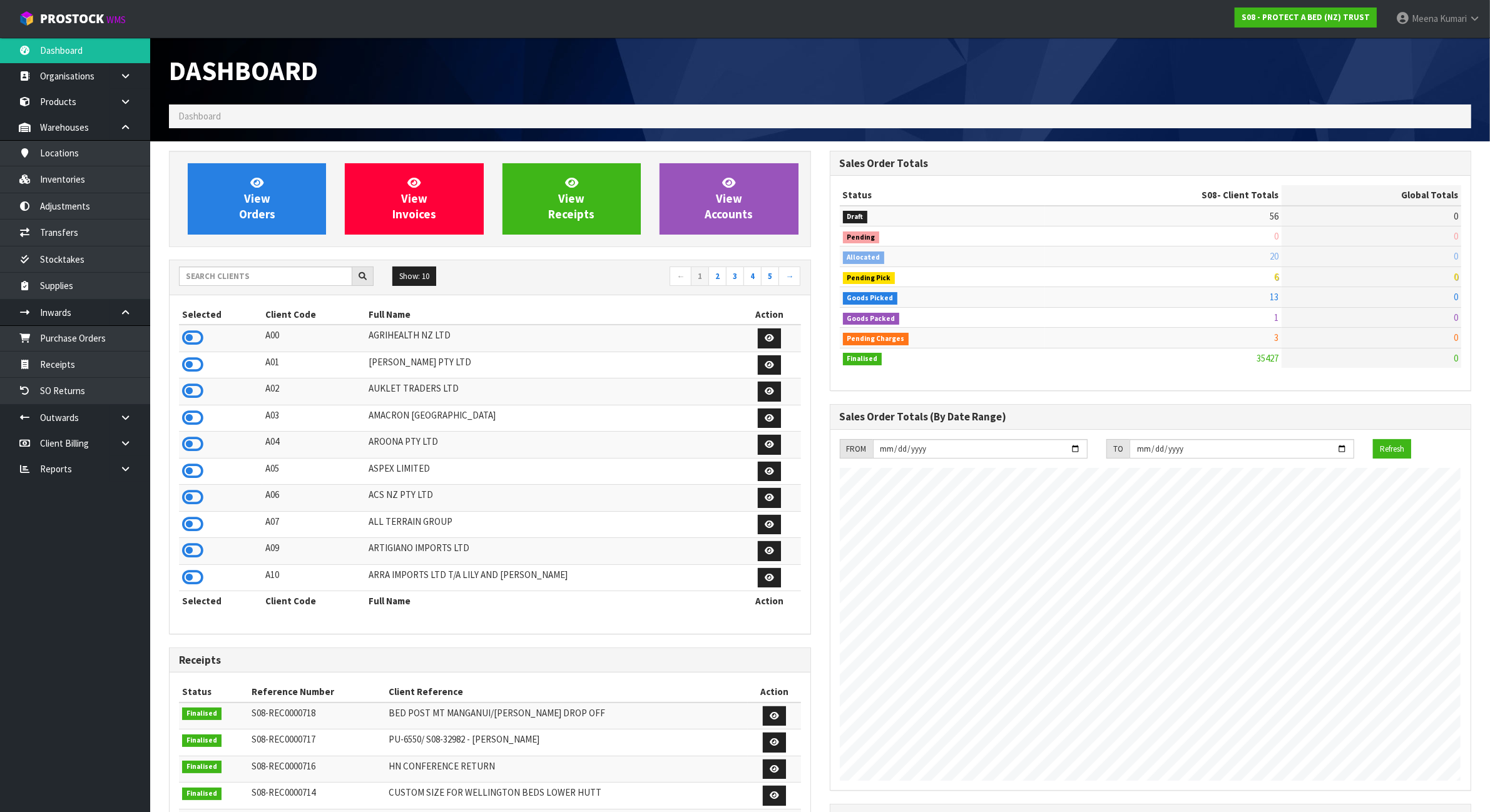
scroll to position [782, 660]
click at [263, 277] on input "text" at bounding box center [266, 276] width 174 height 20
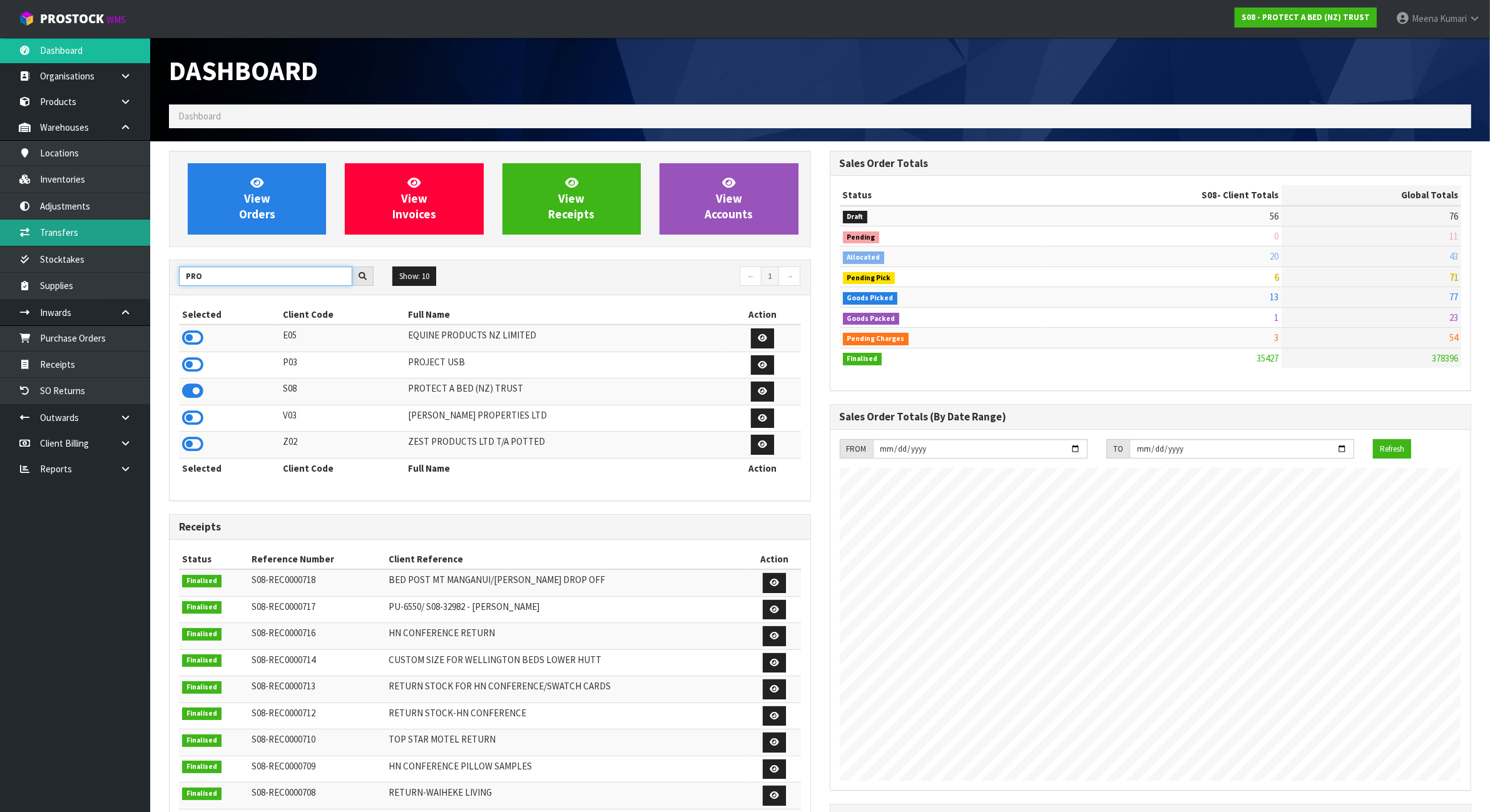
type input "PRO"
click at [108, 238] on link "Transfers" at bounding box center [75, 232] width 150 height 25
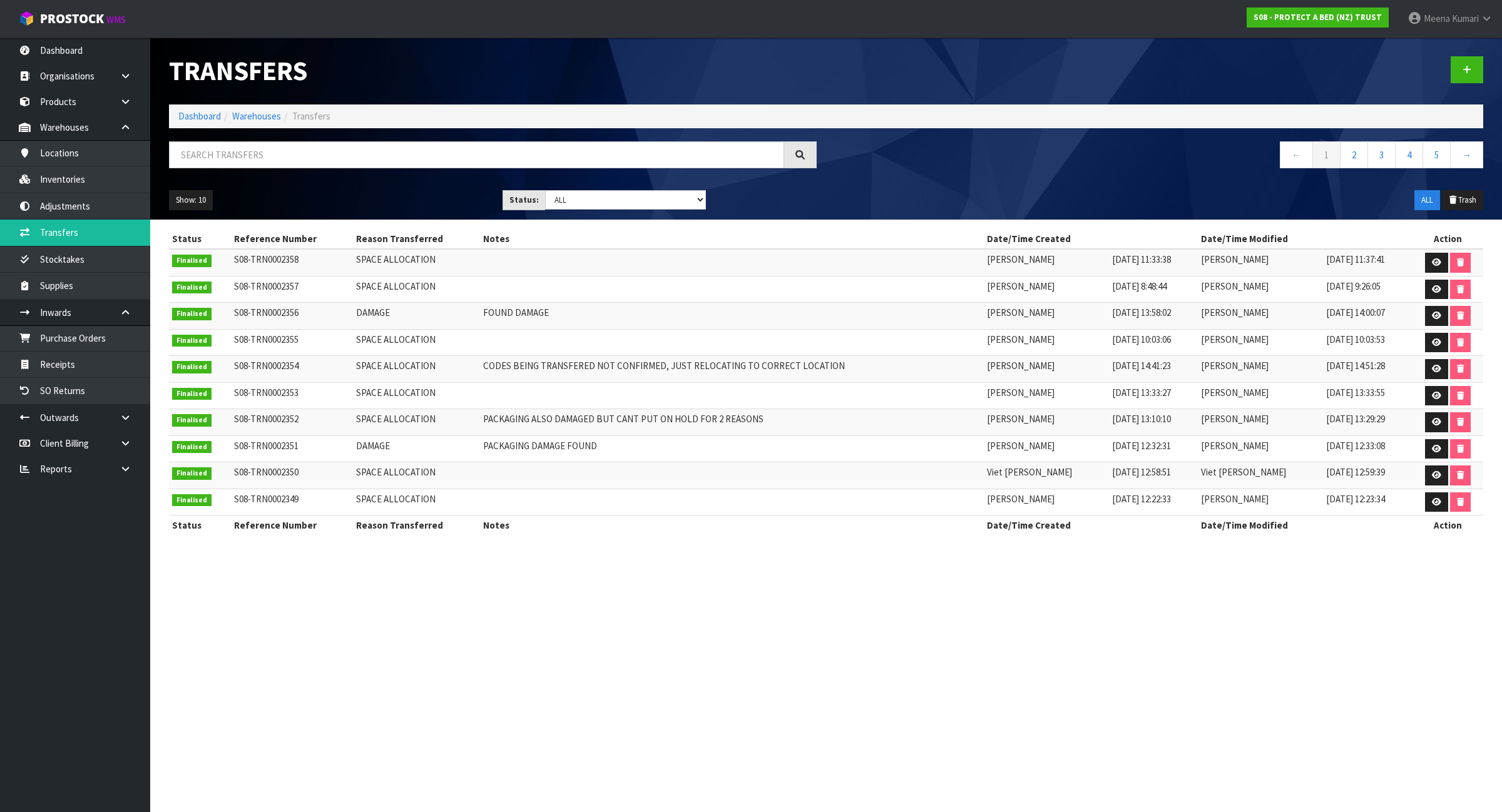
click at [354, 139] on div "Transfers Dashboard Warehouses Transfers ← 1 2 3 4 5 → Show: 10 5 10 25 50 Stat…" at bounding box center [826, 129] width 1333 height 182
click at [354, 147] on input "text" at bounding box center [476, 155] width 615 height 27
paste input "f0595que0"
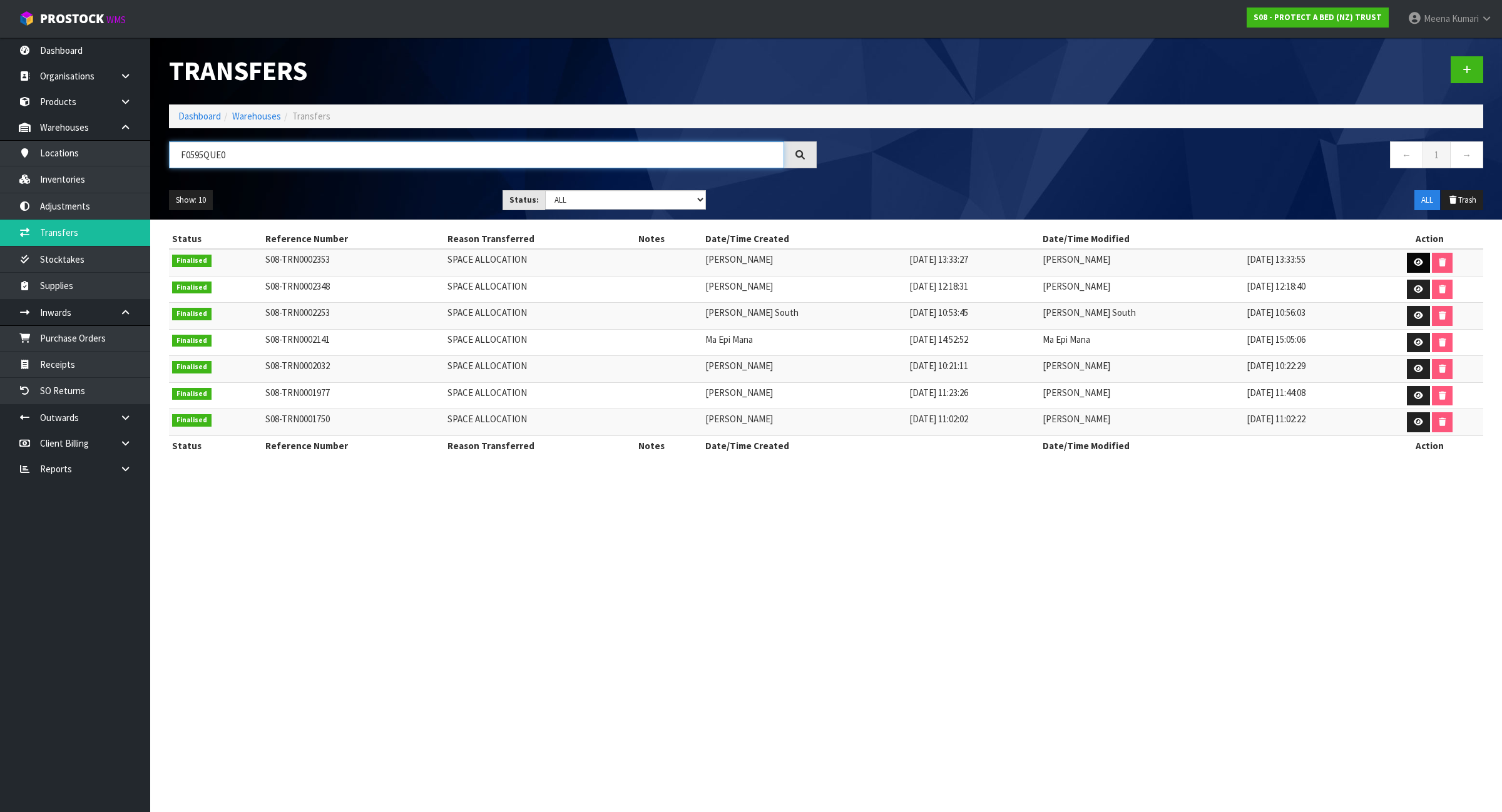
type input "F0595QUE0"
click at [1414, 263] on icon at bounding box center [1418, 262] width 9 height 8
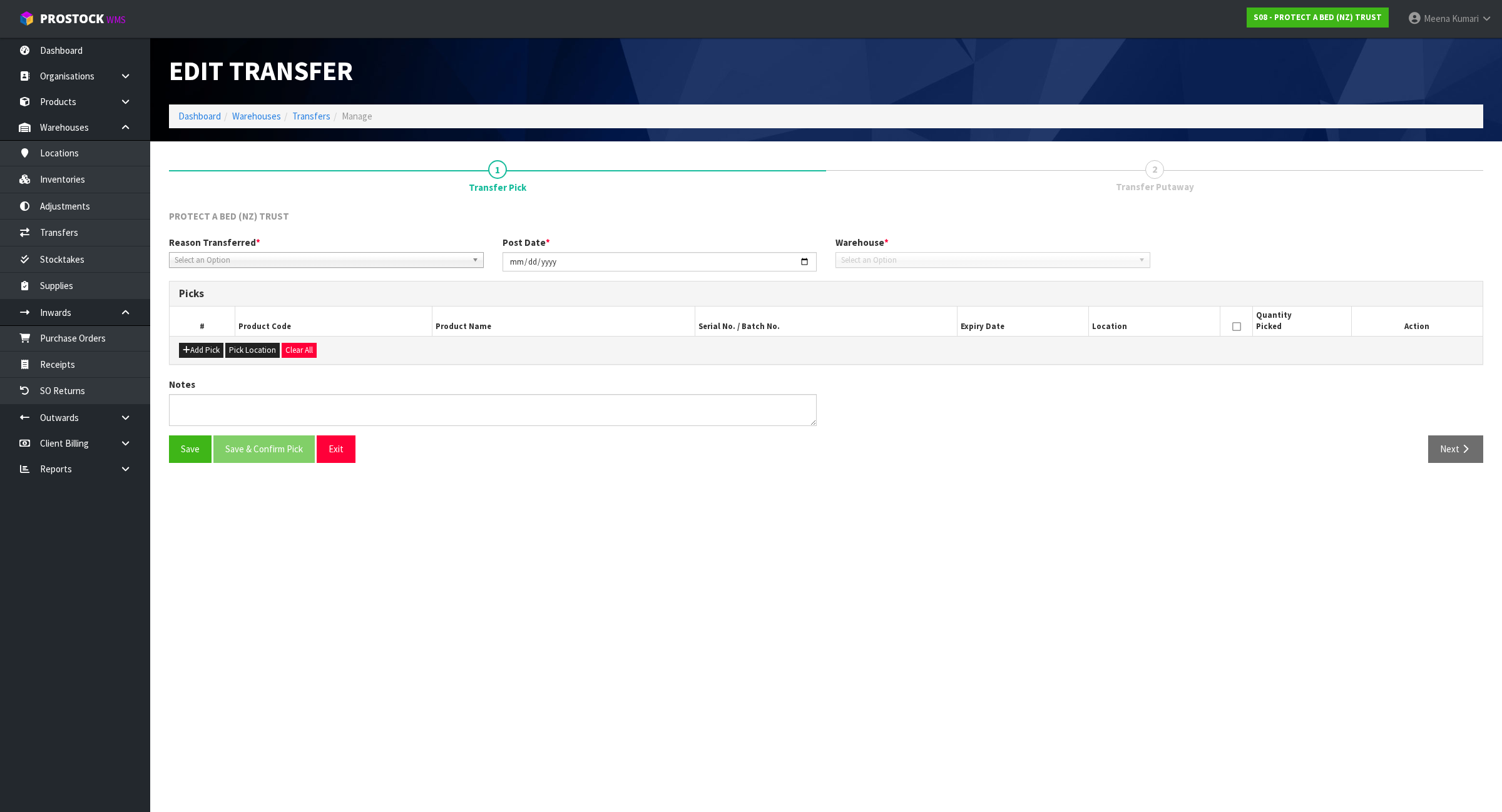
type input "2025-08-20"
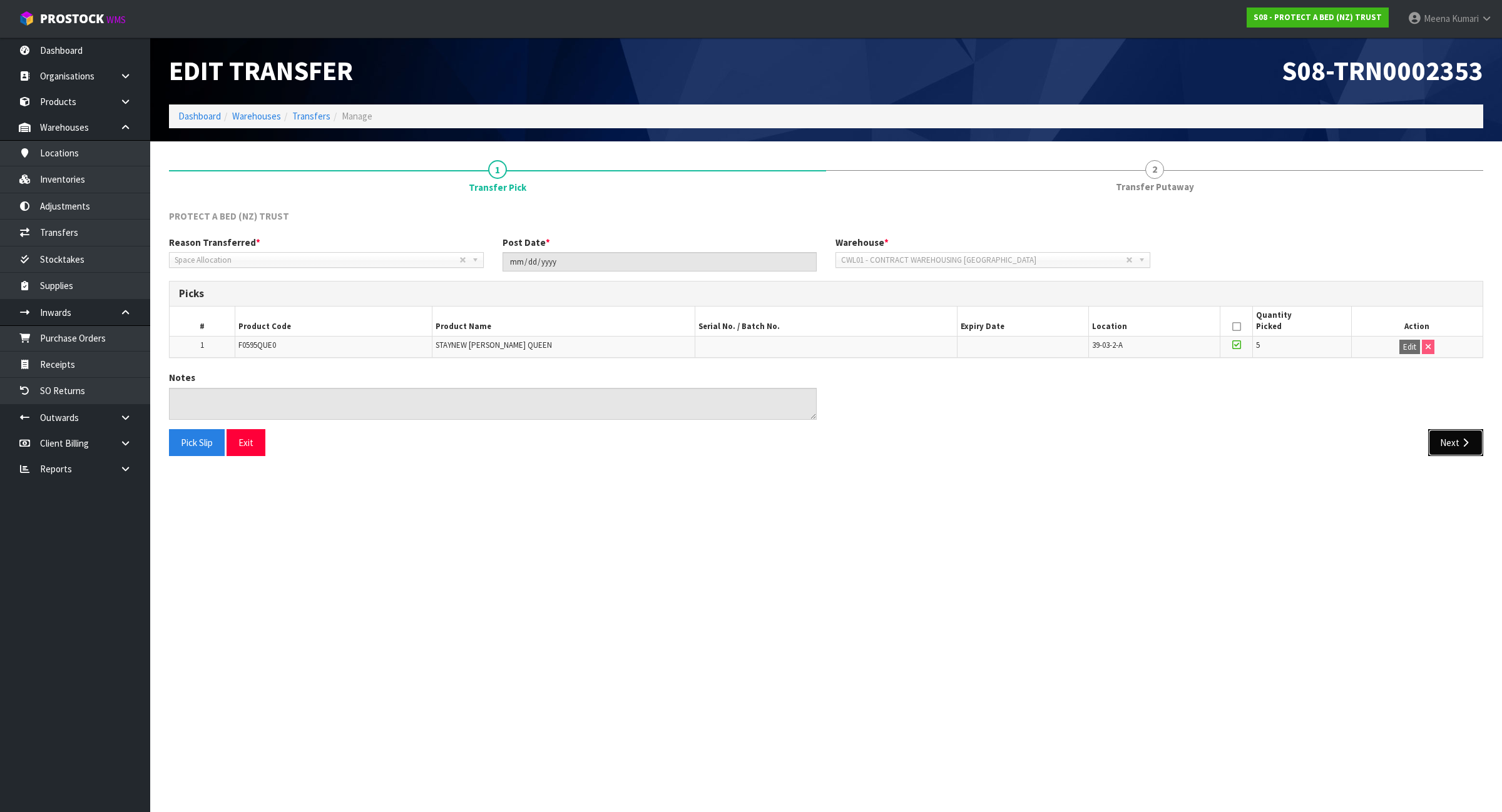
click at [1445, 442] on button "Next" at bounding box center [1455, 442] width 55 height 27
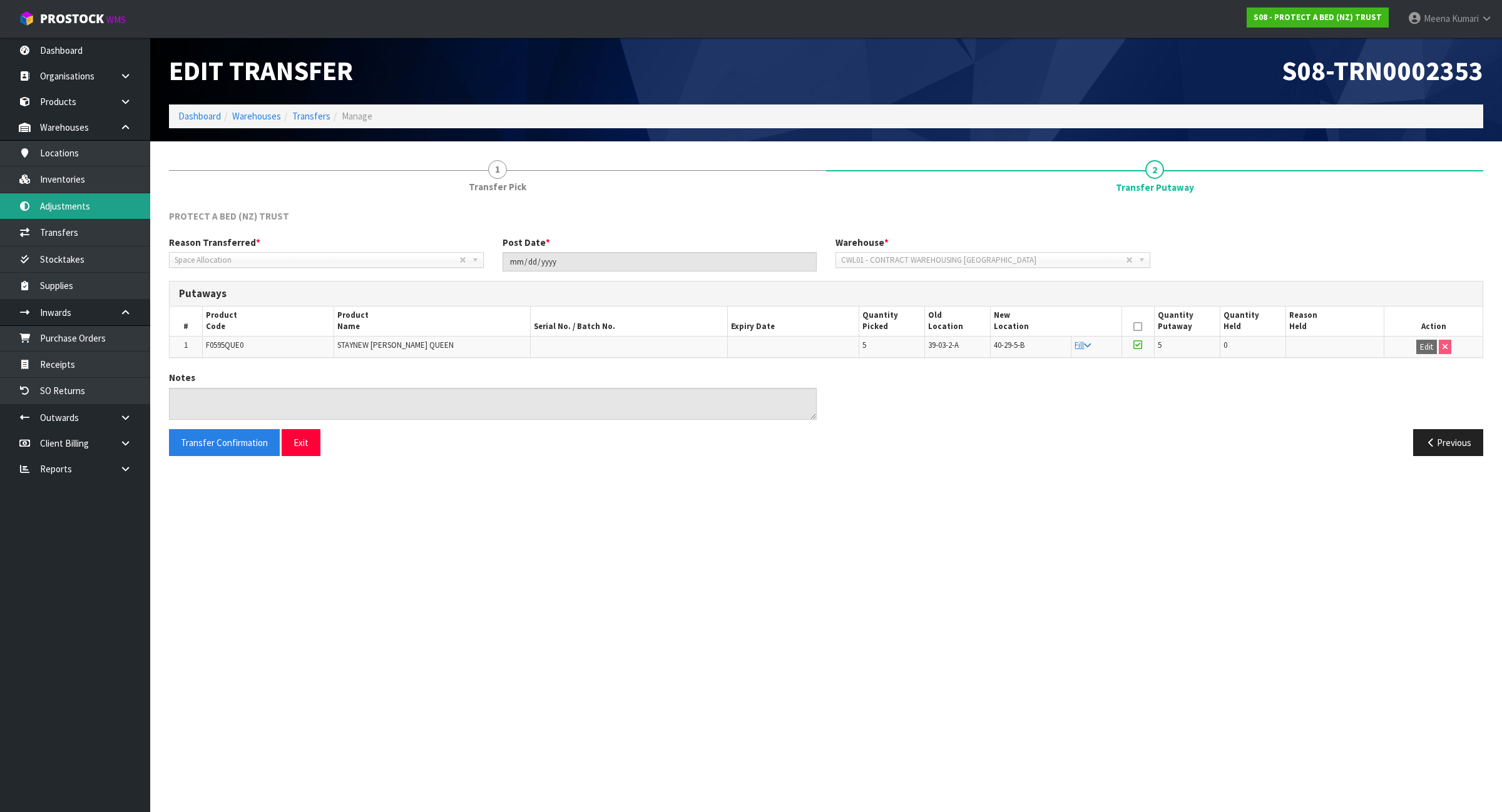
click at [123, 217] on link "Adjustments" at bounding box center [75, 206] width 150 height 25
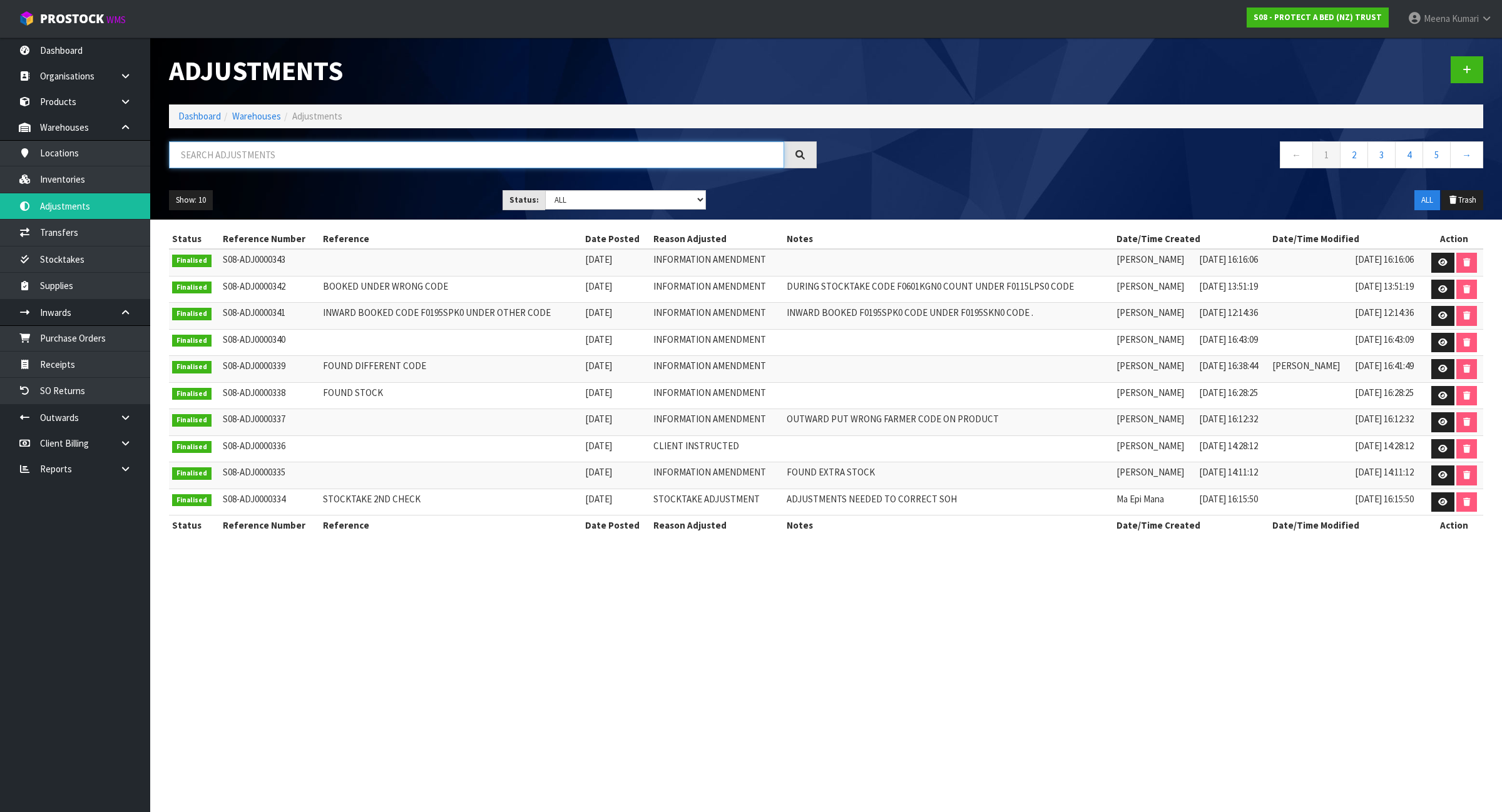
click at [221, 157] on input "text" at bounding box center [476, 155] width 615 height 27
paste input "f0601kgn0"
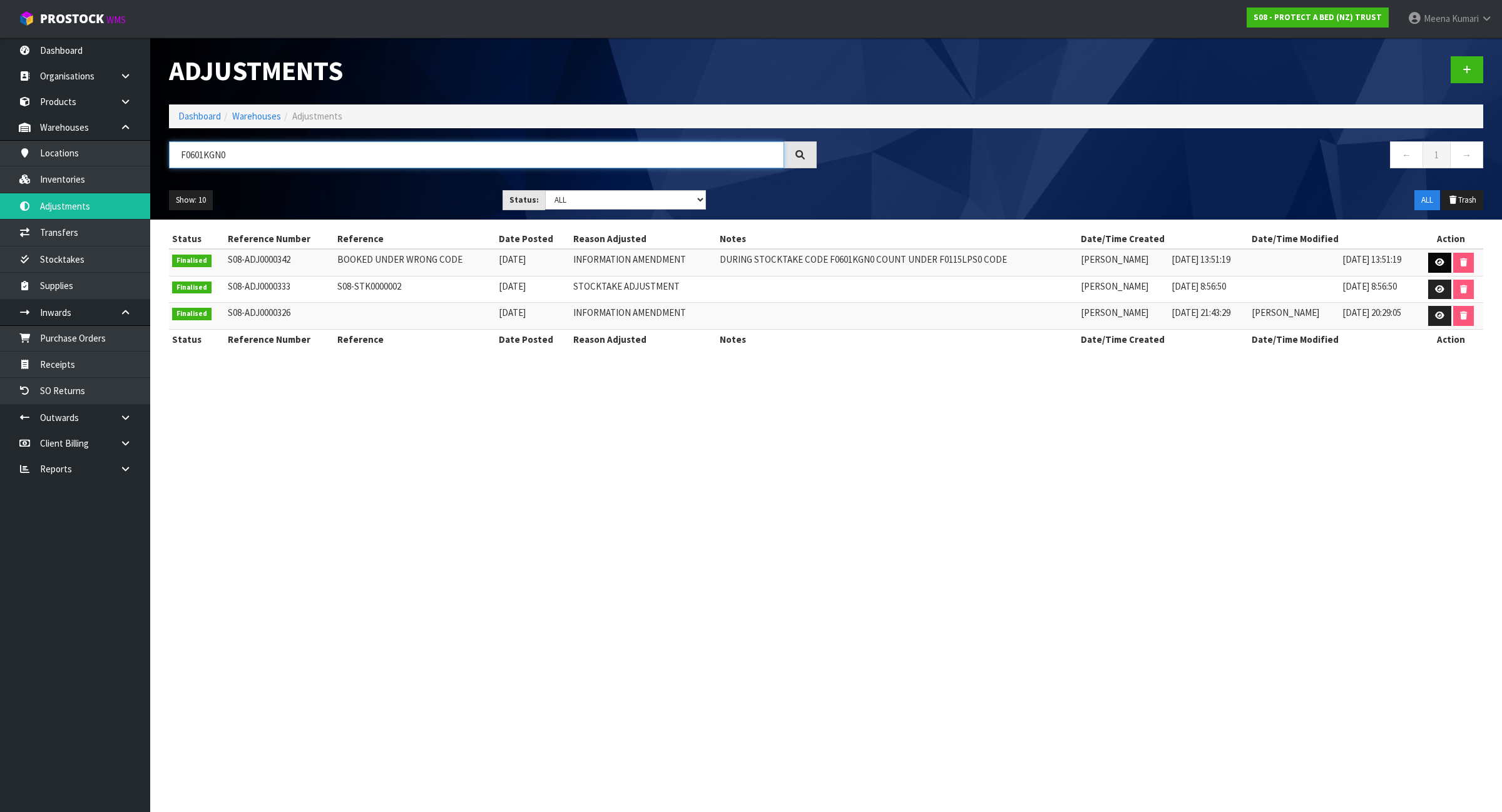
type input "F0601KGN0"
click at [1446, 264] on link at bounding box center [1439, 262] width 23 height 20
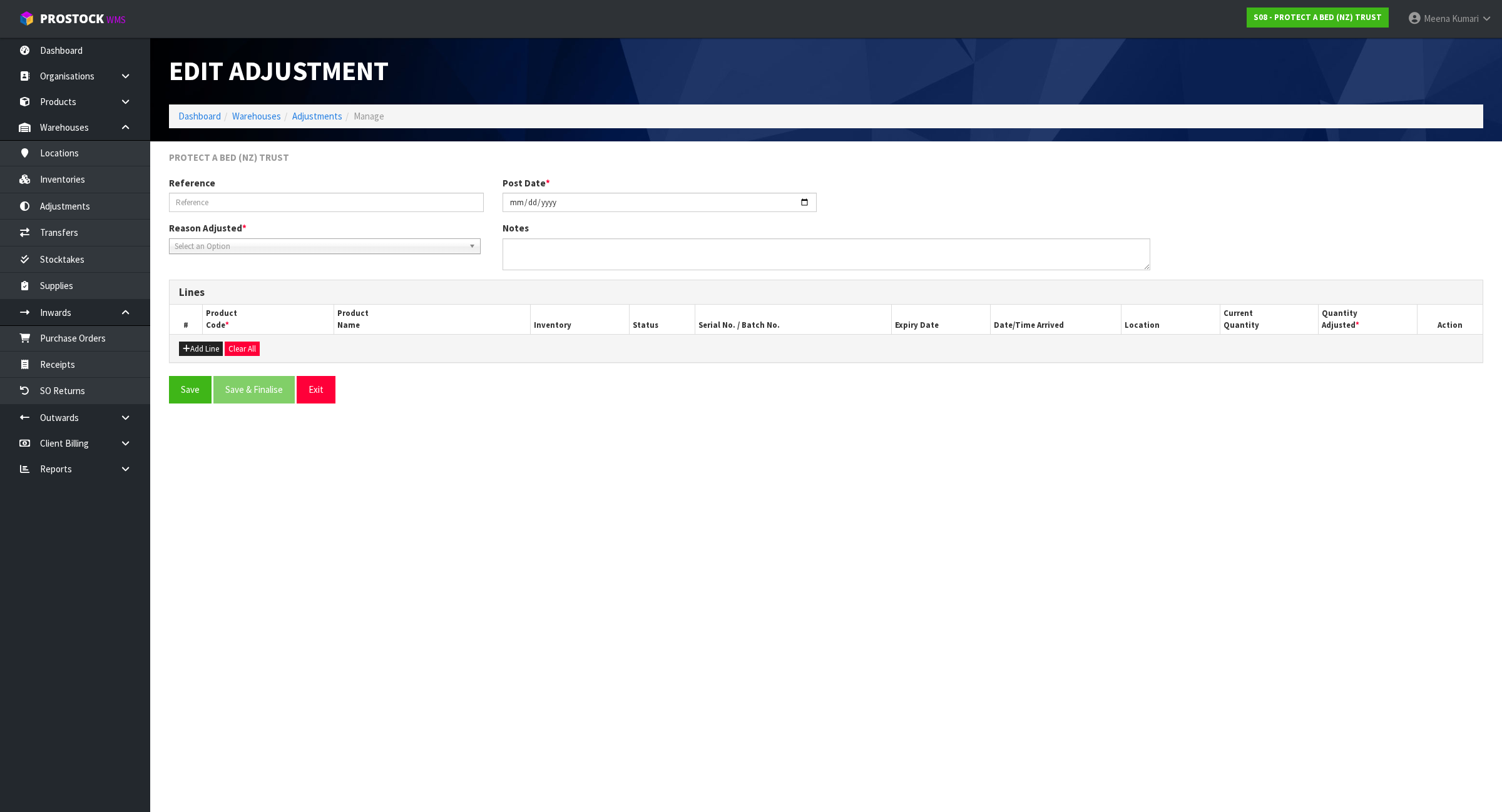
type input "BOOKED UNDER WRONG CODE"
type input "2025-08-20"
type textarea "DURING STOCKTAKE CODE F0601KGN0 COUNT UNDER F0115LPS0 CODE"
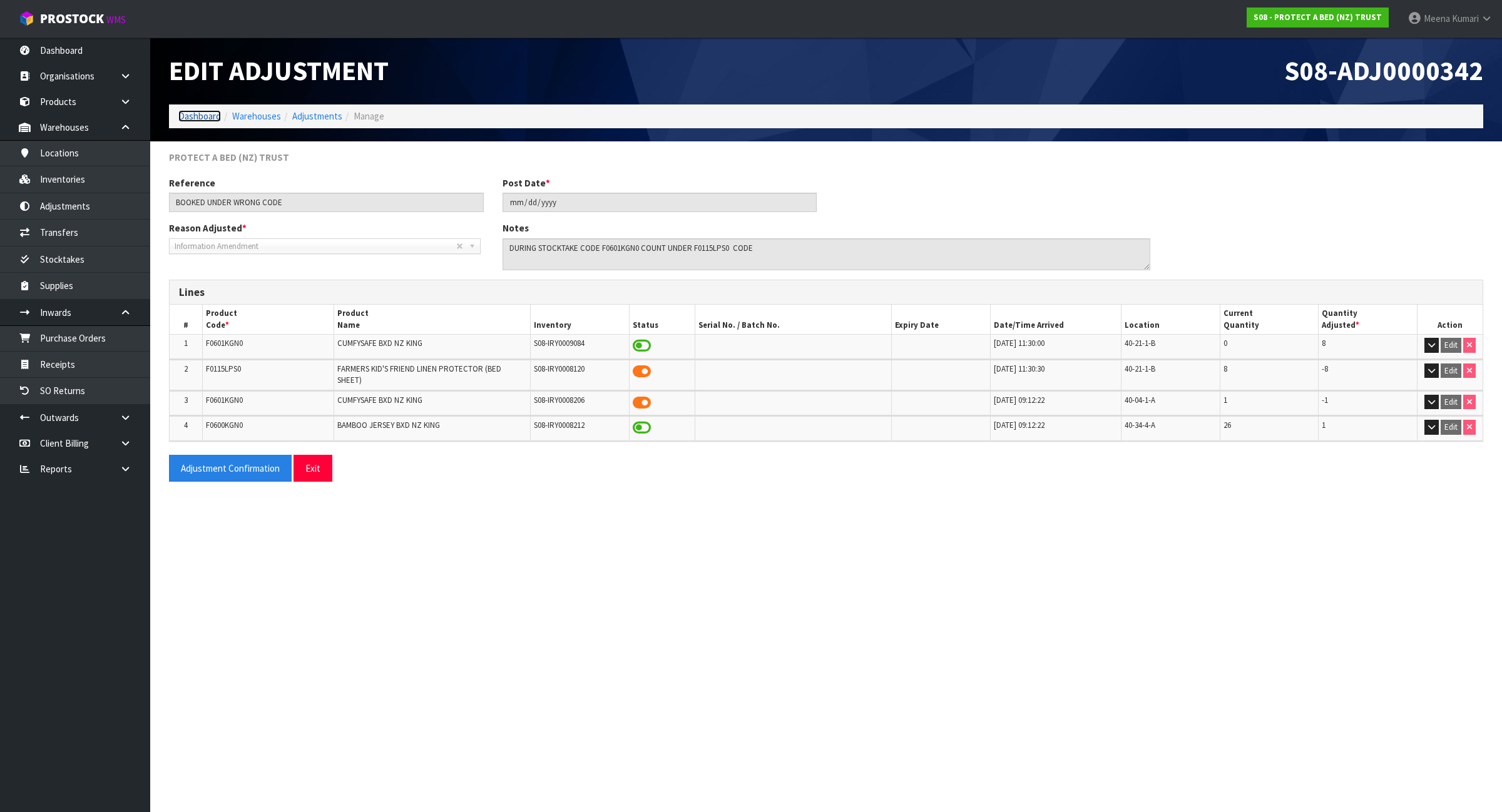
click at [207, 114] on link "Dashboard" at bounding box center [199, 115] width 42 height 12
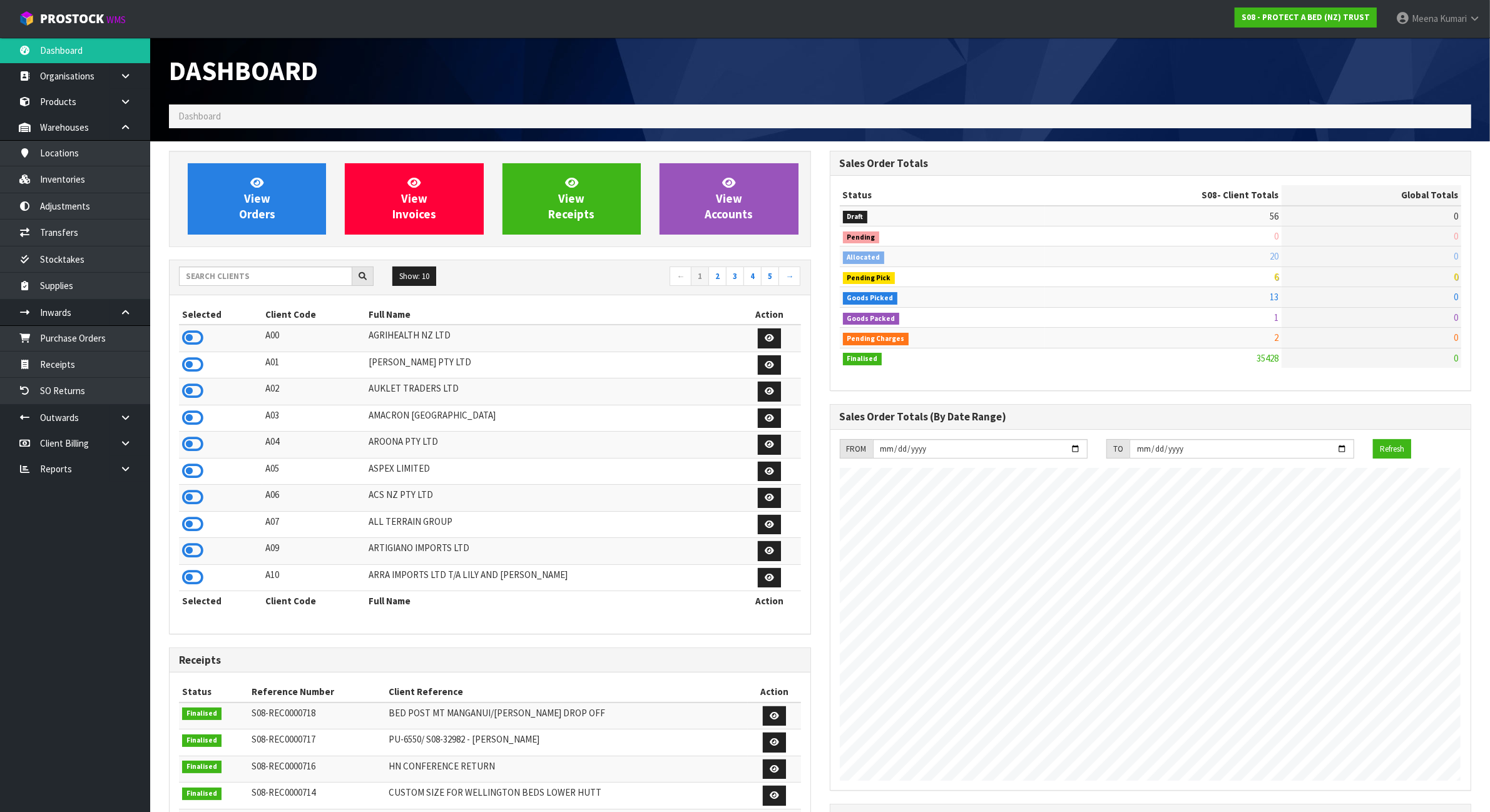
scroll to position [782, 660]
click at [255, 277] on input "text" at bounding box center [266, 276] width 174 height 20
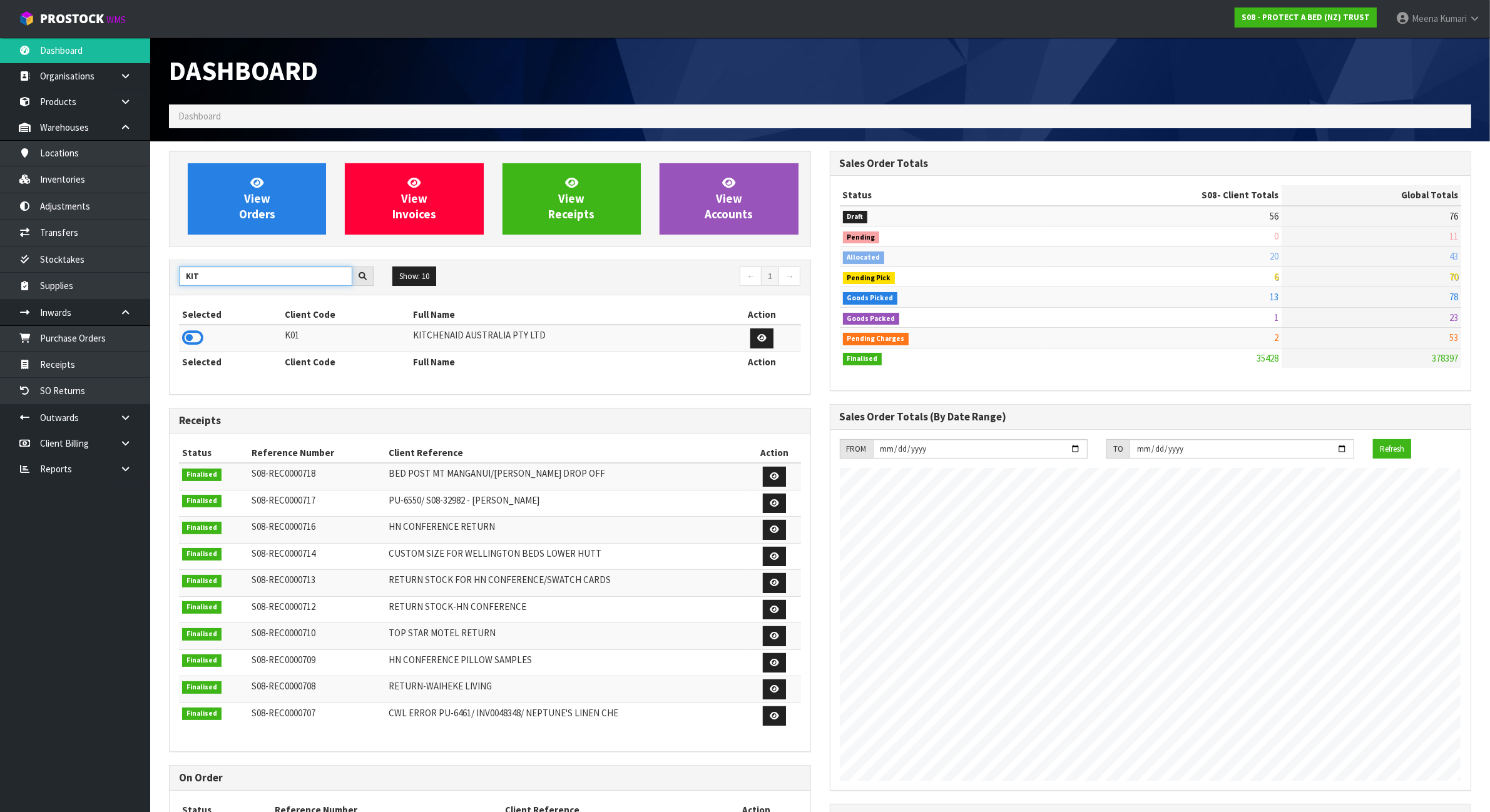
type input "KIT"
click at [202, 339] on td at bounding box center [230, 338] width 102 height 27
click at [202, 340] on icon at bounding box center [192, 338] width 22 height 19
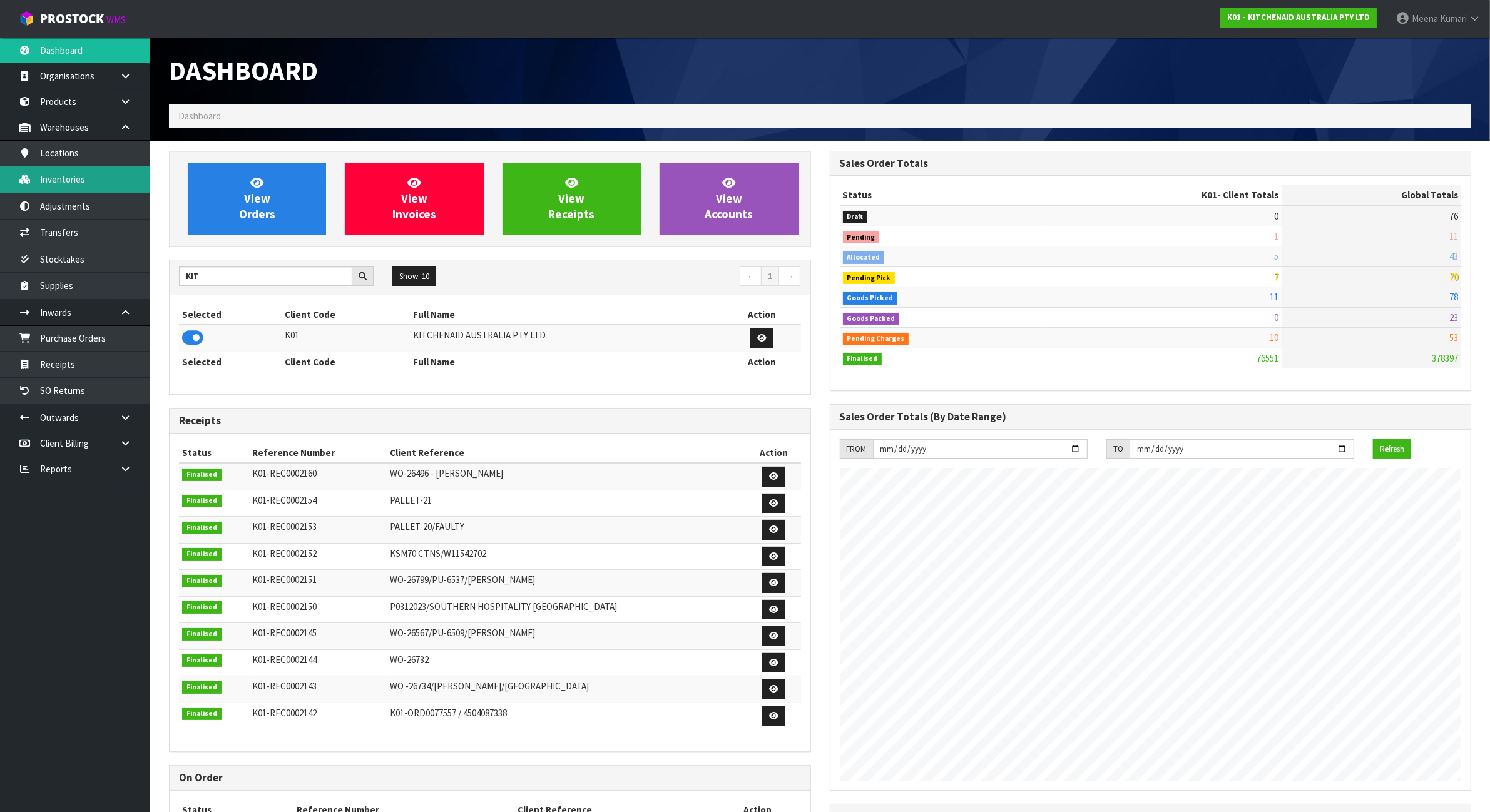
click at [108, 190] on link "Inventories" at bounding box center [75, 178] width 150 height 25
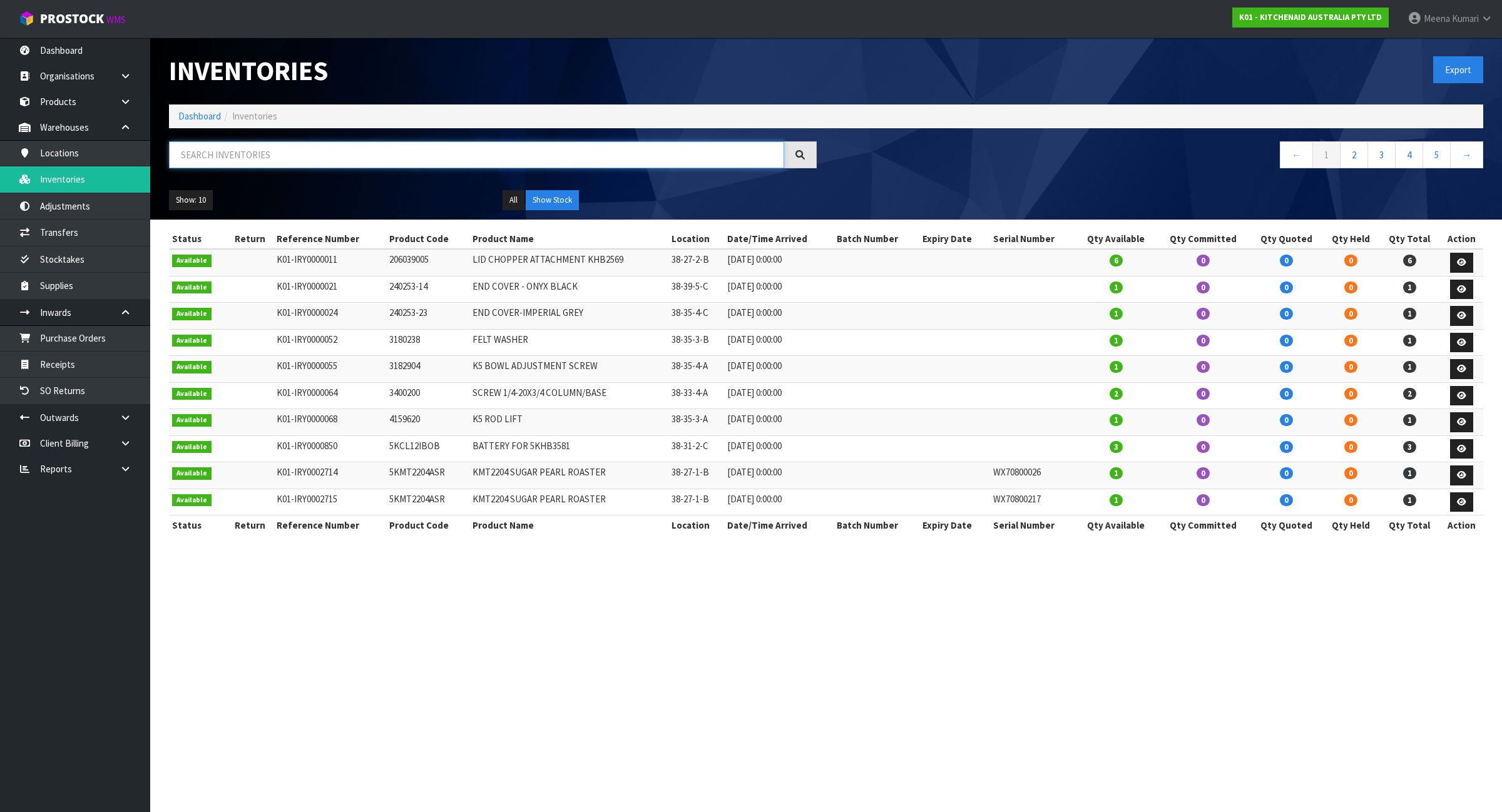
click at [423, 158] on input "text" at bounding box center [476, 155] width 615 height 27
paste input "w11305077"
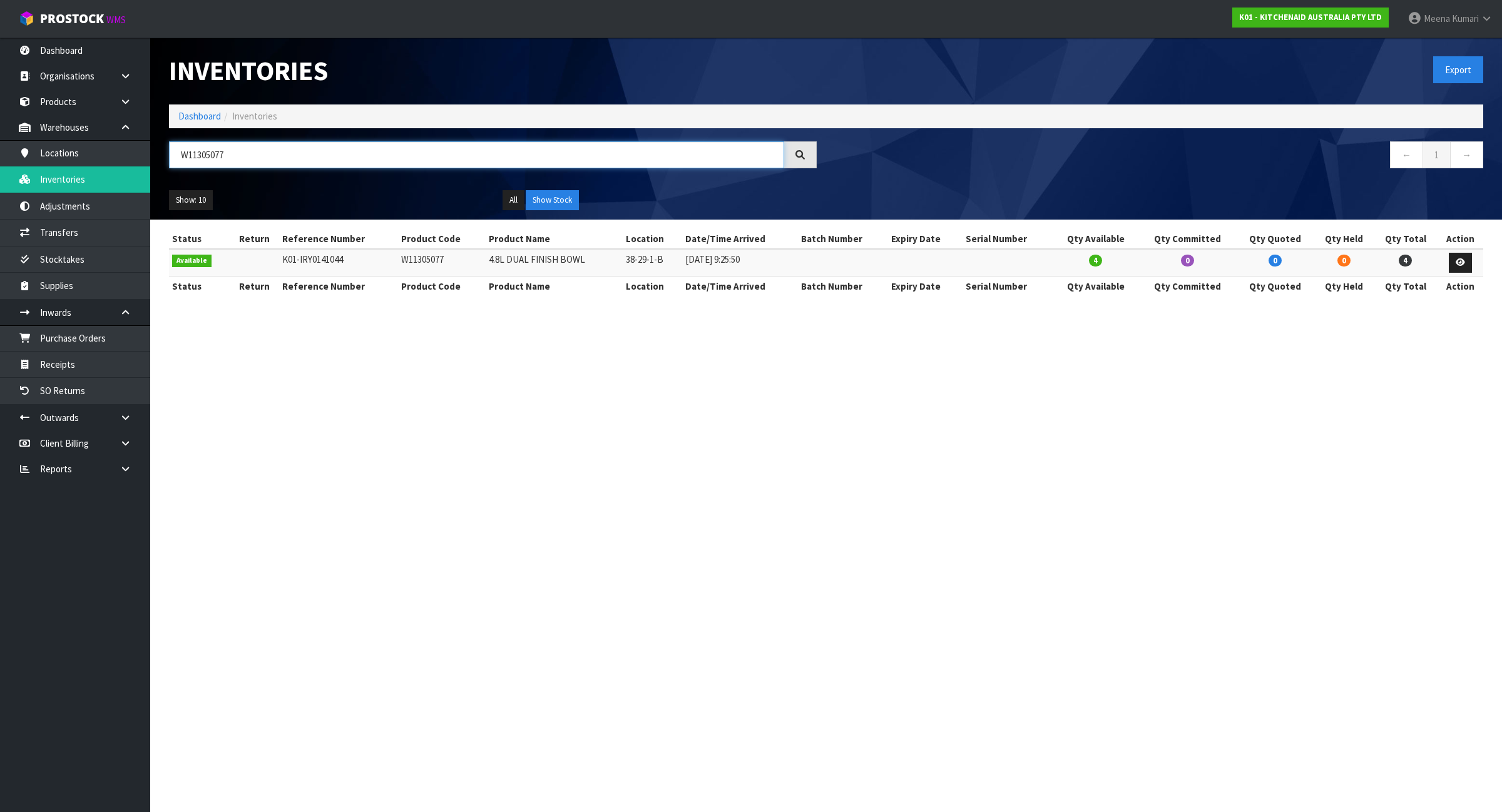
type input "W11305077"
click at [206, 121] on link "Dashboard" at bounding box center [199, 115] width 42 height 12
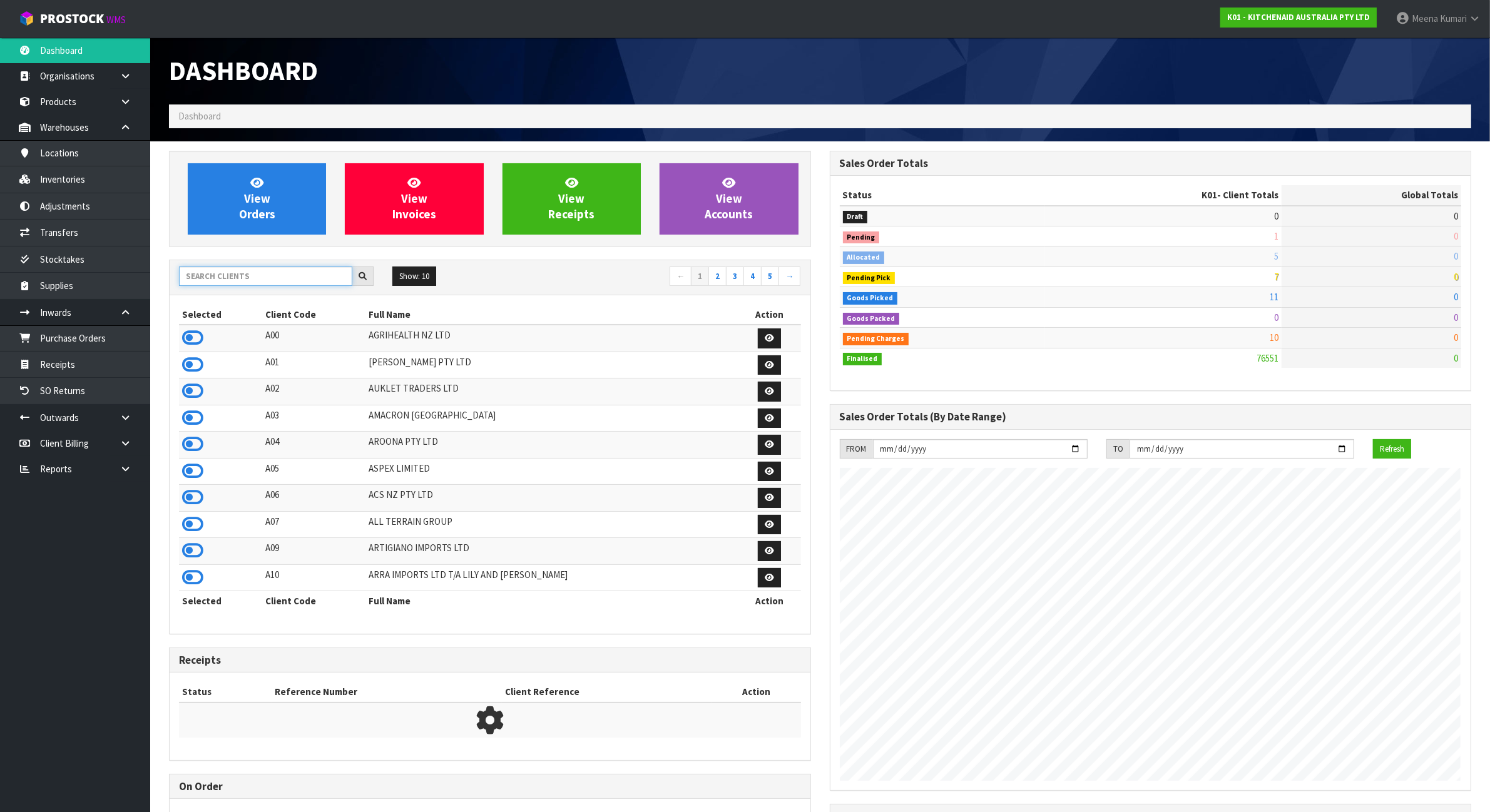
click at [236, 277] on input "text" at bounding box center [266, 276] width 174 height 20
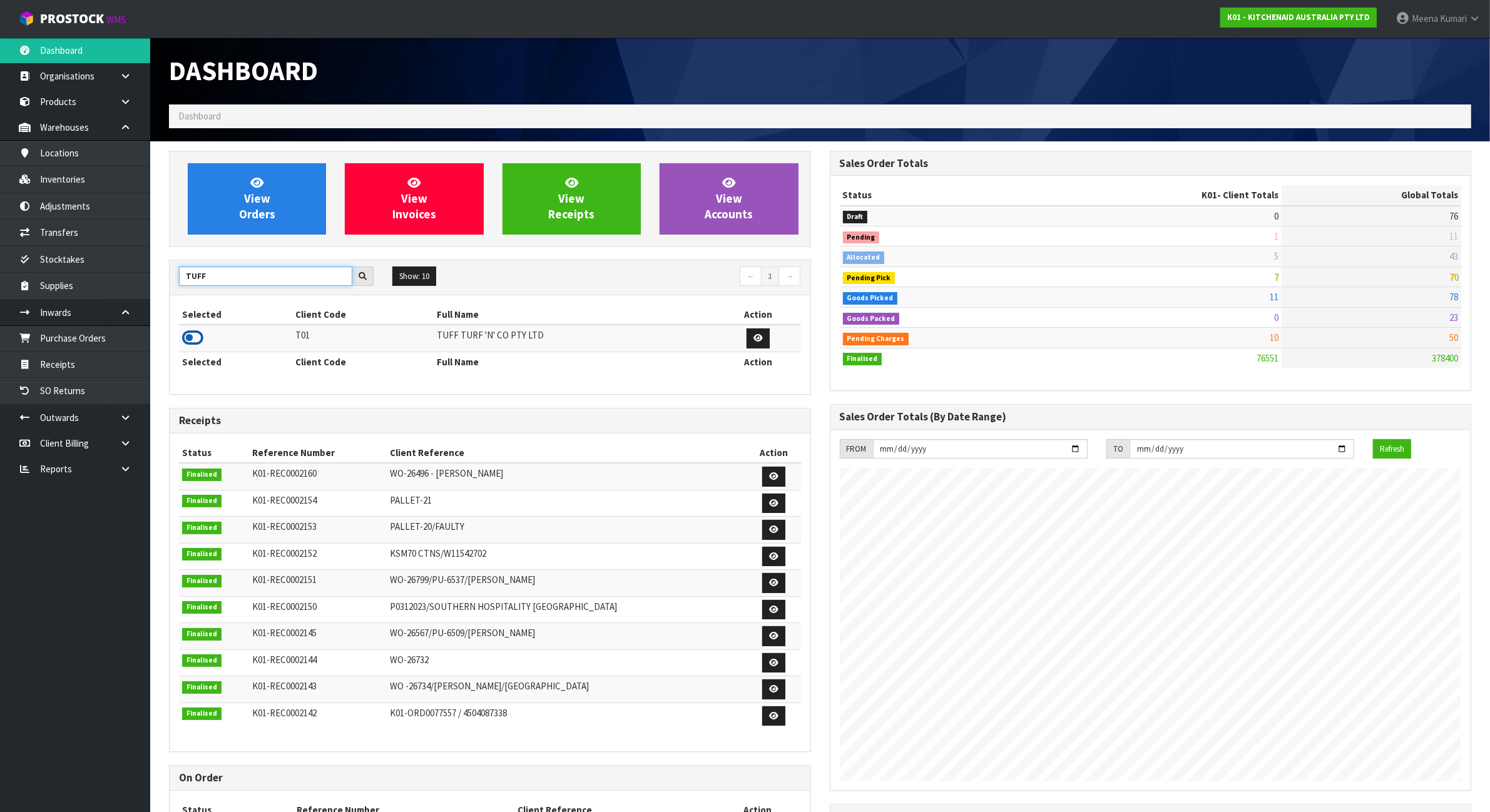
type input "TUFF"
click at [192, 341] on icon at bounding box center [192, 338] width 22 height 19
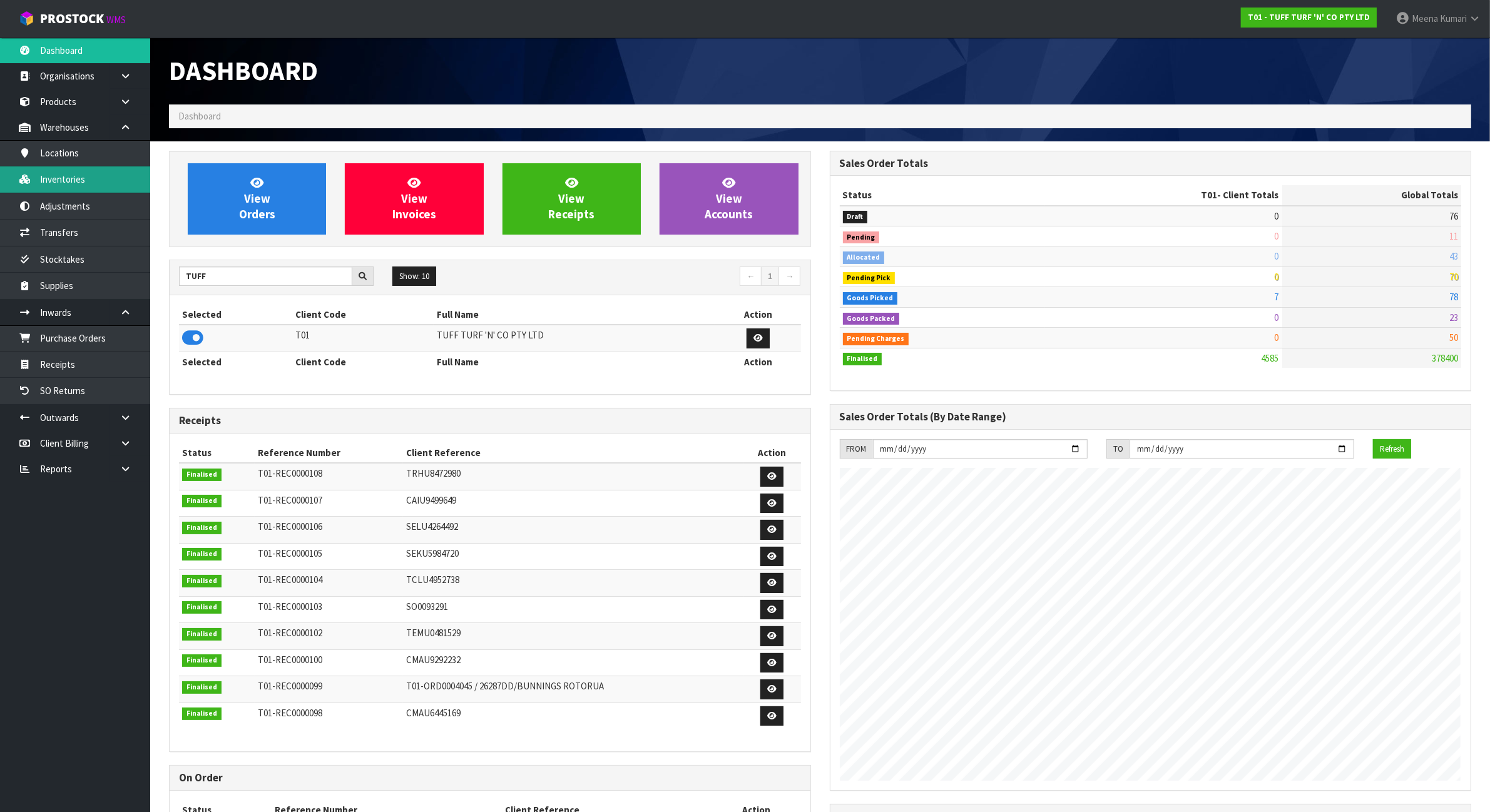
click at [92, 177] on link "Inventories" at bounding box center [75, 178] width 150 height 25
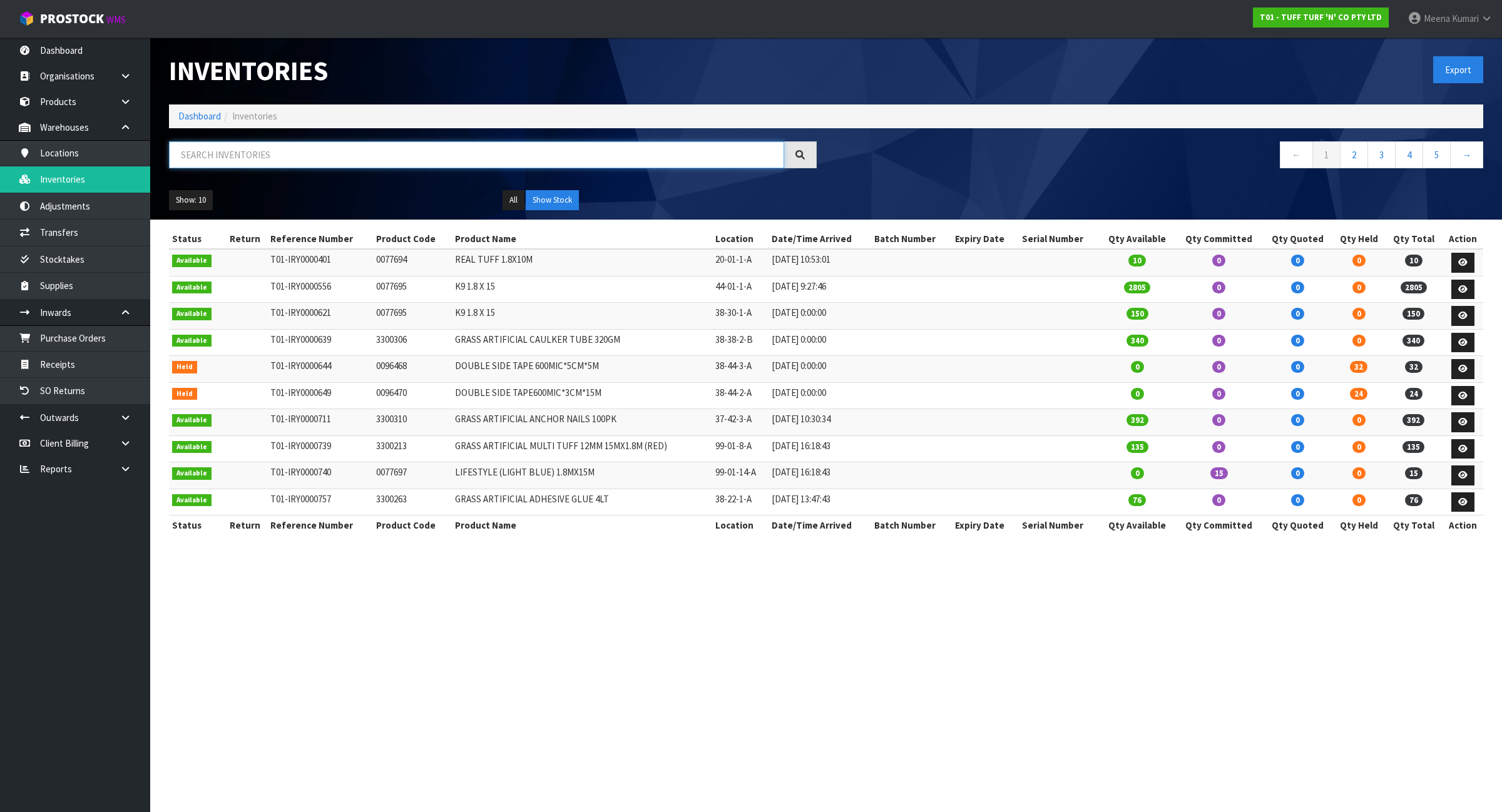
click at [282, 155] on input "text" at bounding box center [476, 155] width 615 height 27
paste input "3300262"
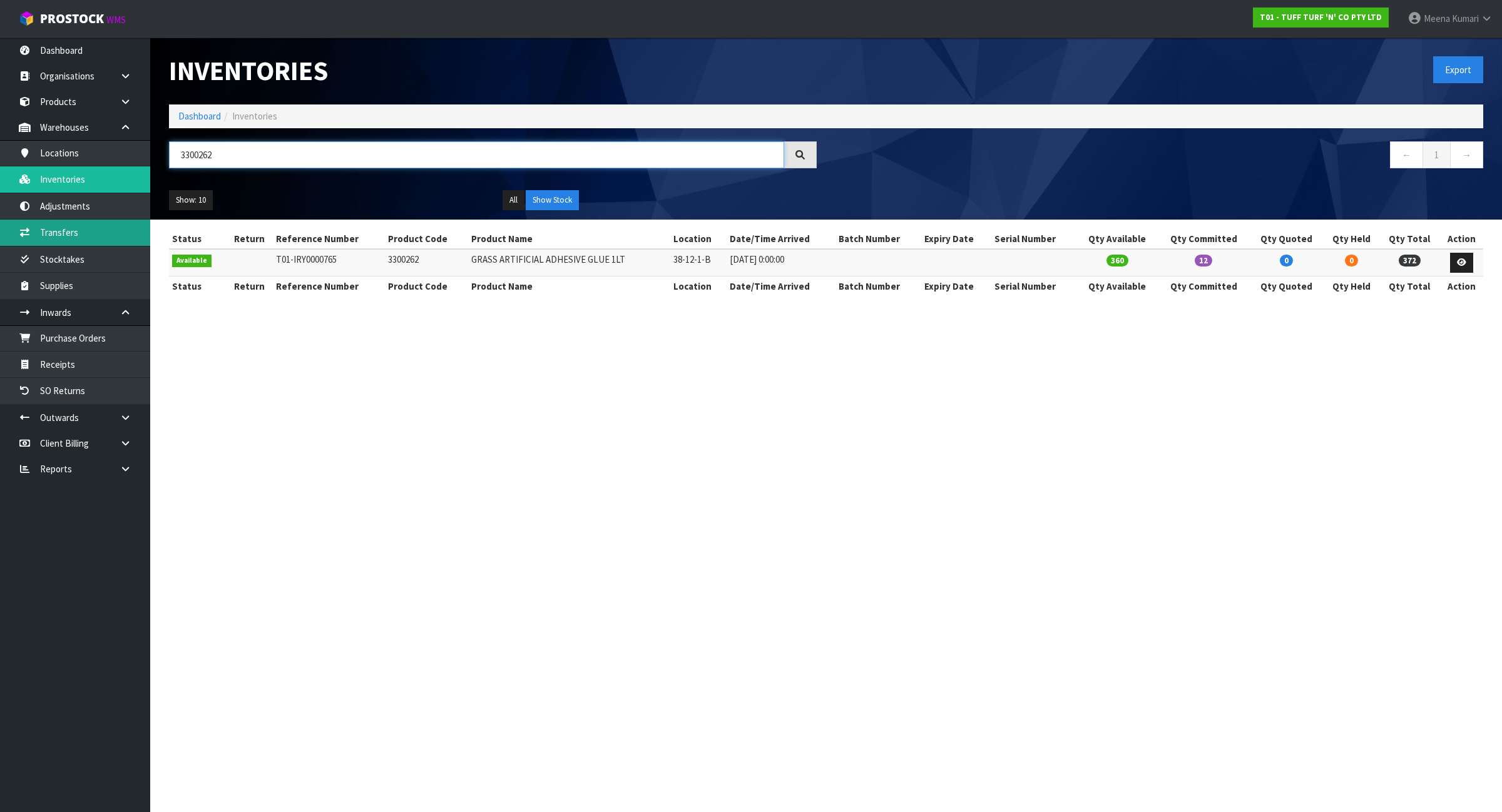
type input "3300262"
click at [119, 232] on link "Transfers" at bounding box center [75, 232] width 150 height 25
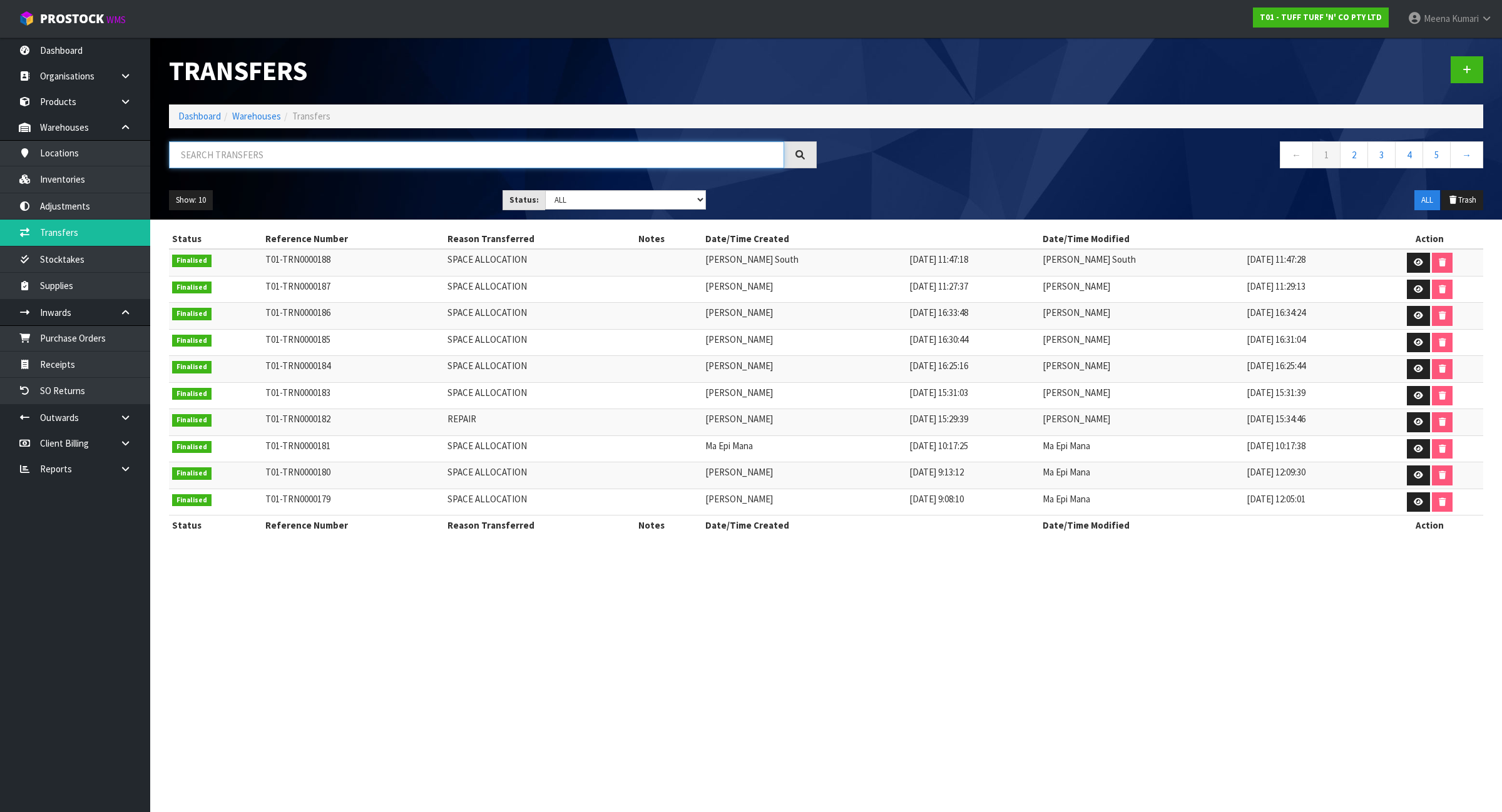
click at [232, 149] on input "text" at bounding box center [476, 155] width 615 height 27
paste input "3300262"
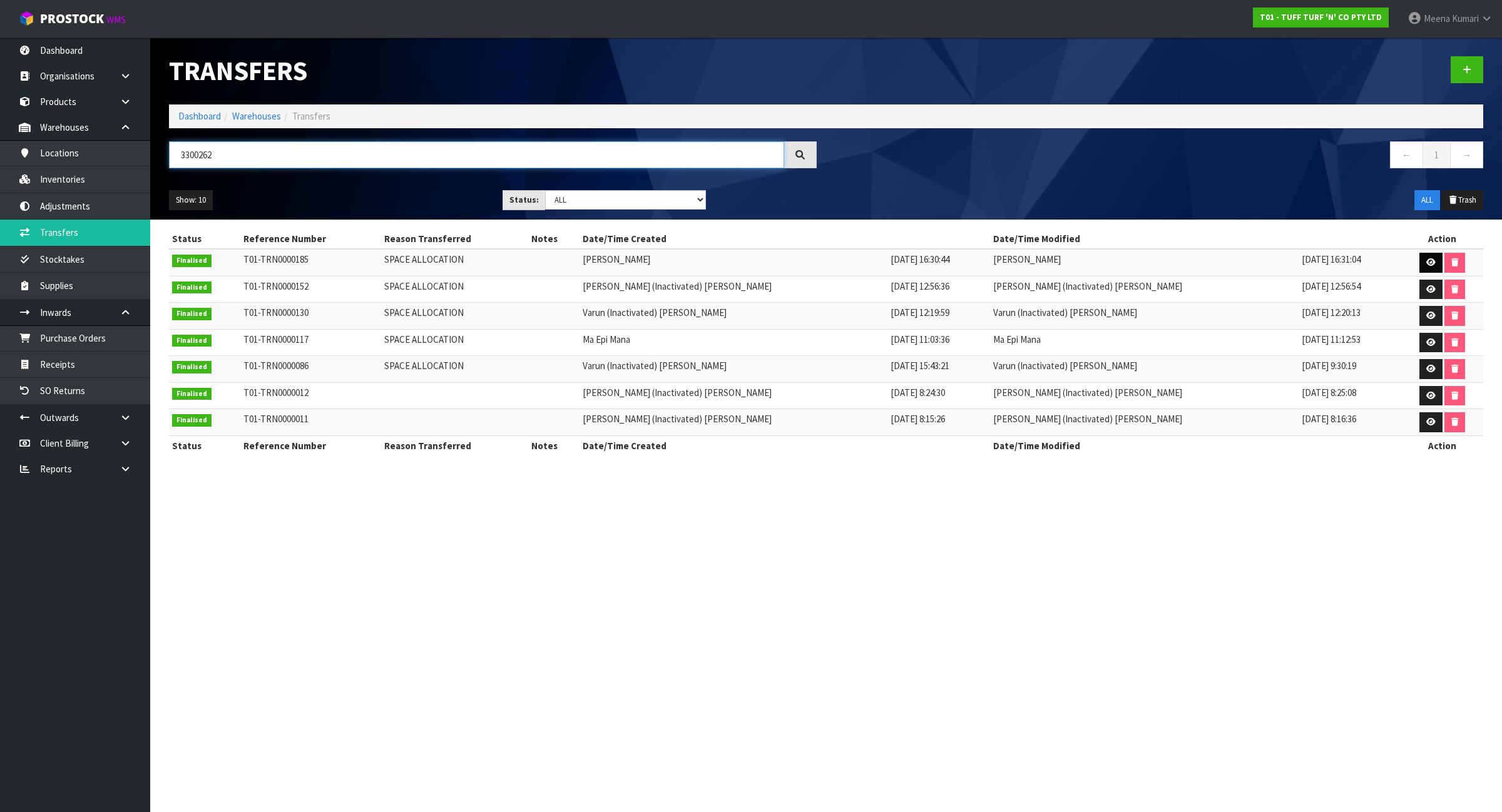
type input "3300262"
click at [1426, 262] on icon at bounding box center [1431, 262] width 9 height 8
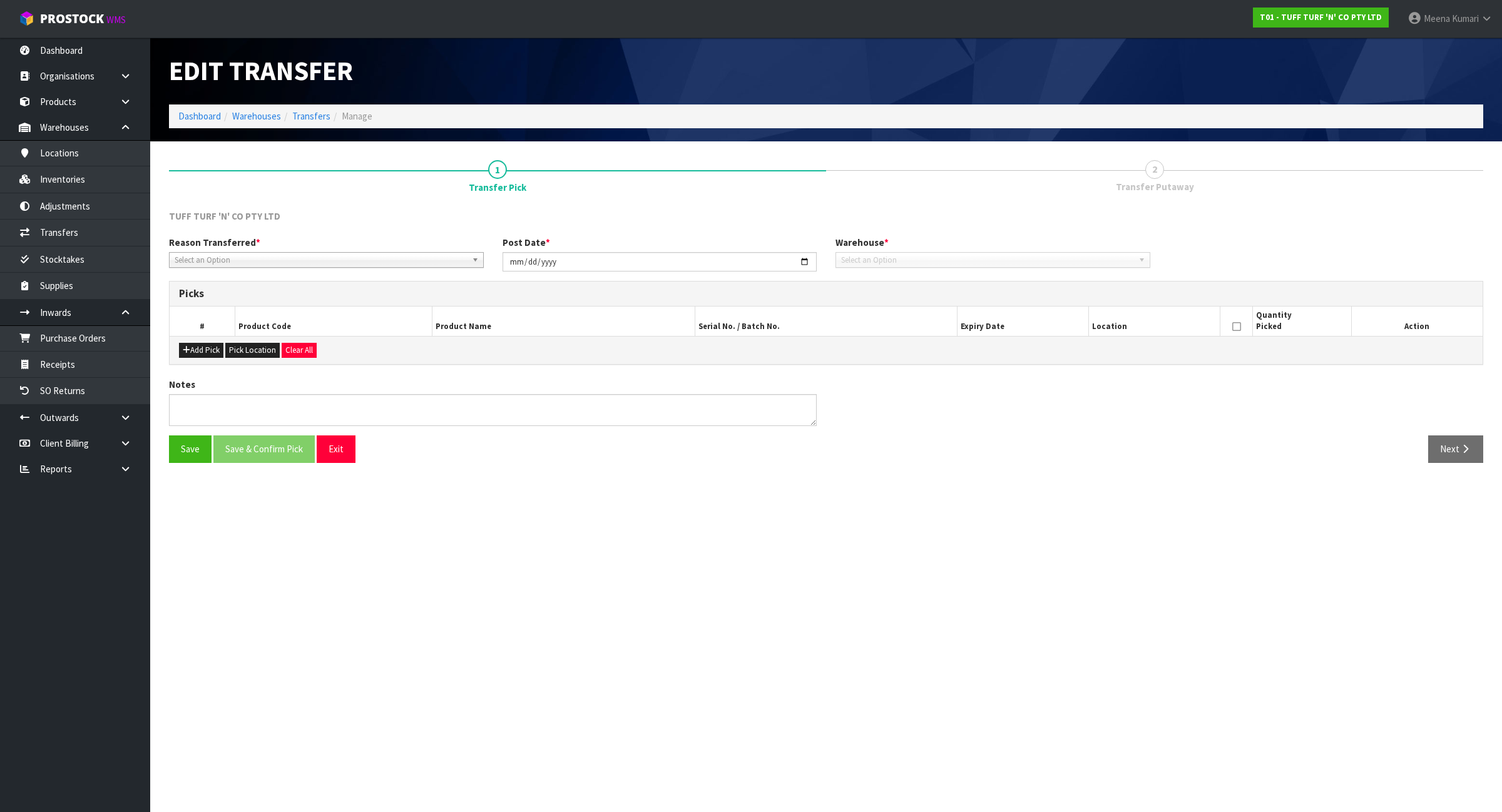
type input "2025-08-22"
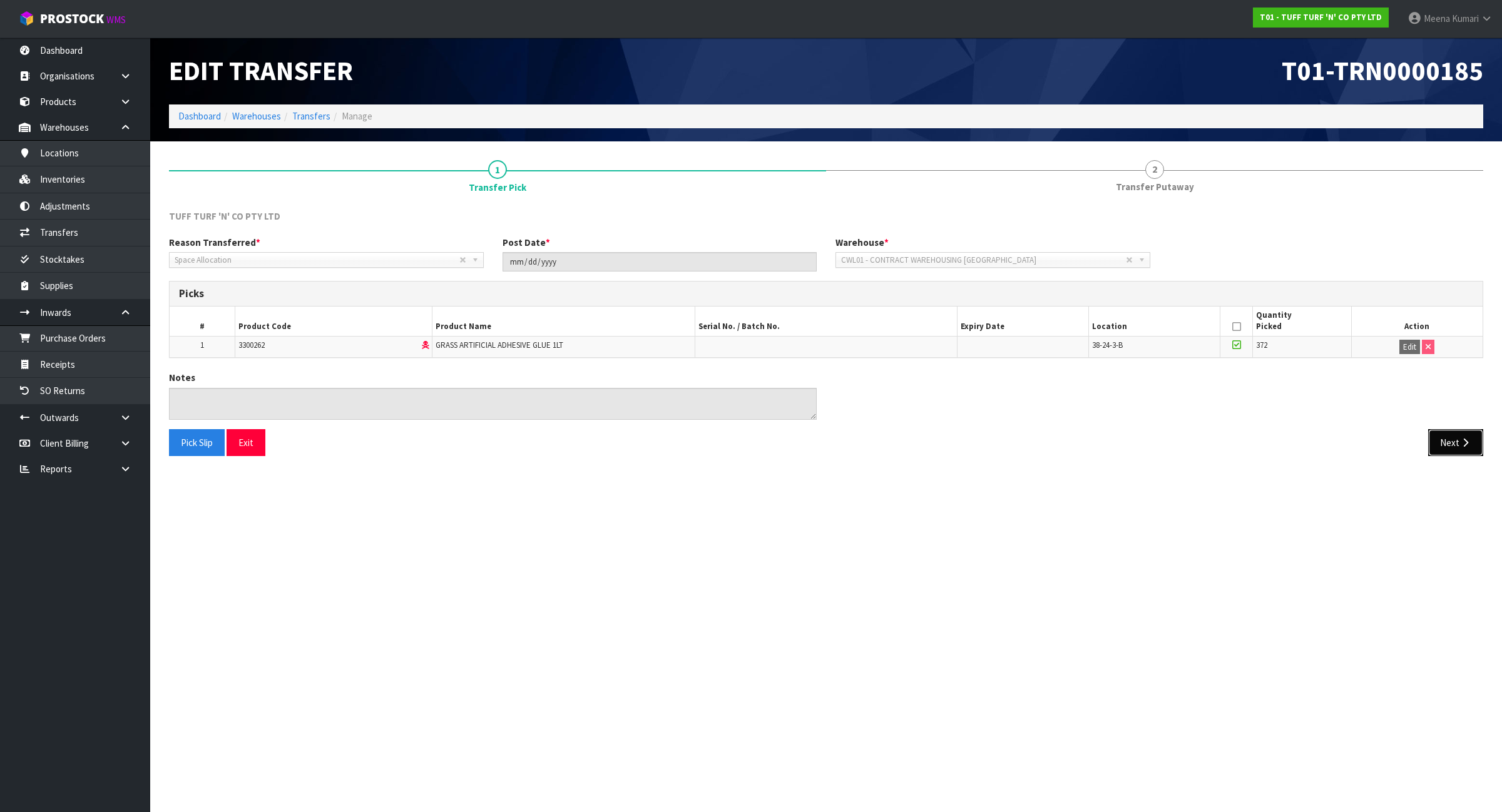
click at [1447, 441] on button "Next" at bounding box center [1455, 442] width 55 height 27
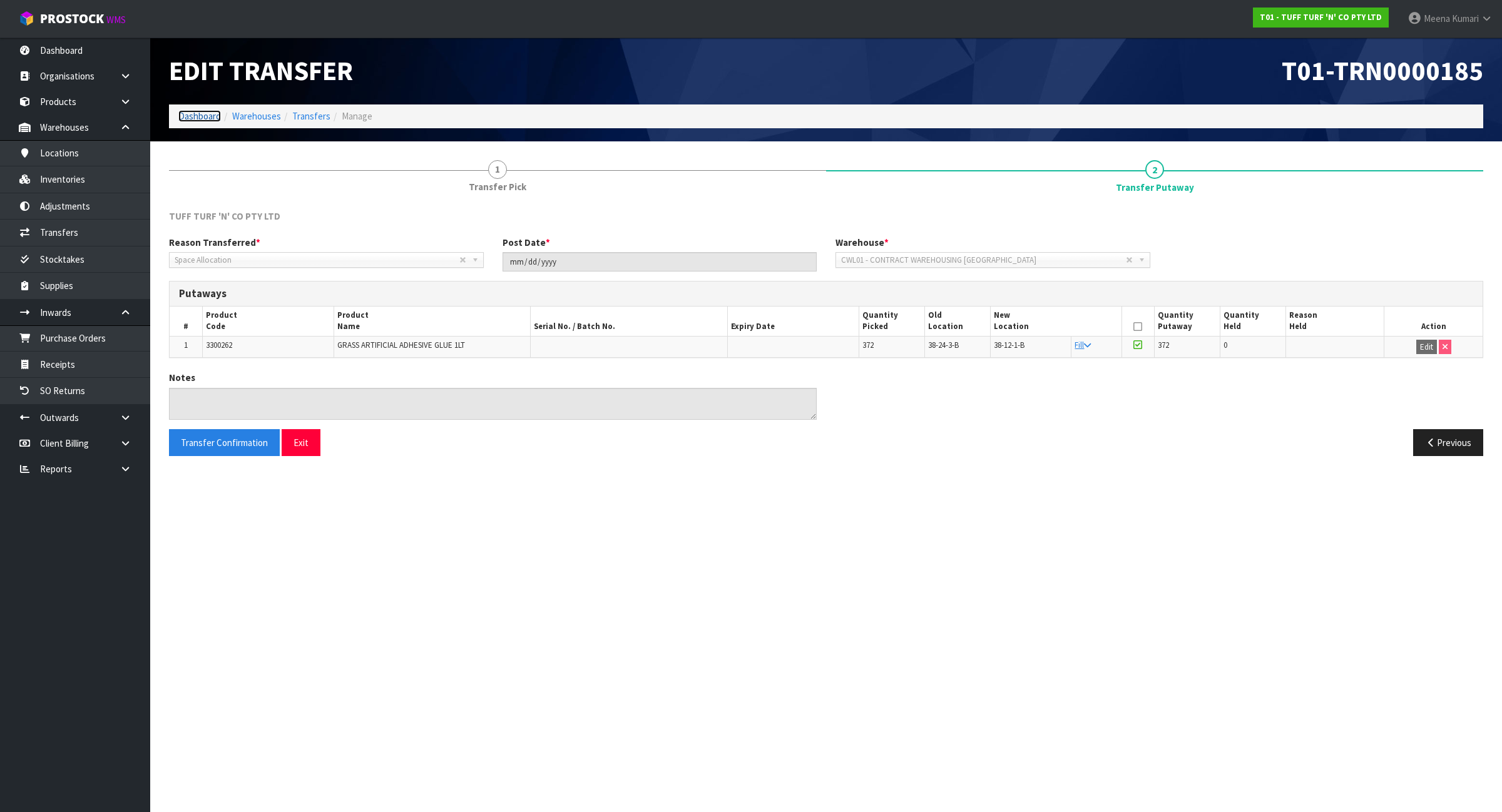
click at [199, 115] on link "Dashboard" at bounding box center [199, 115] width 42 height 12
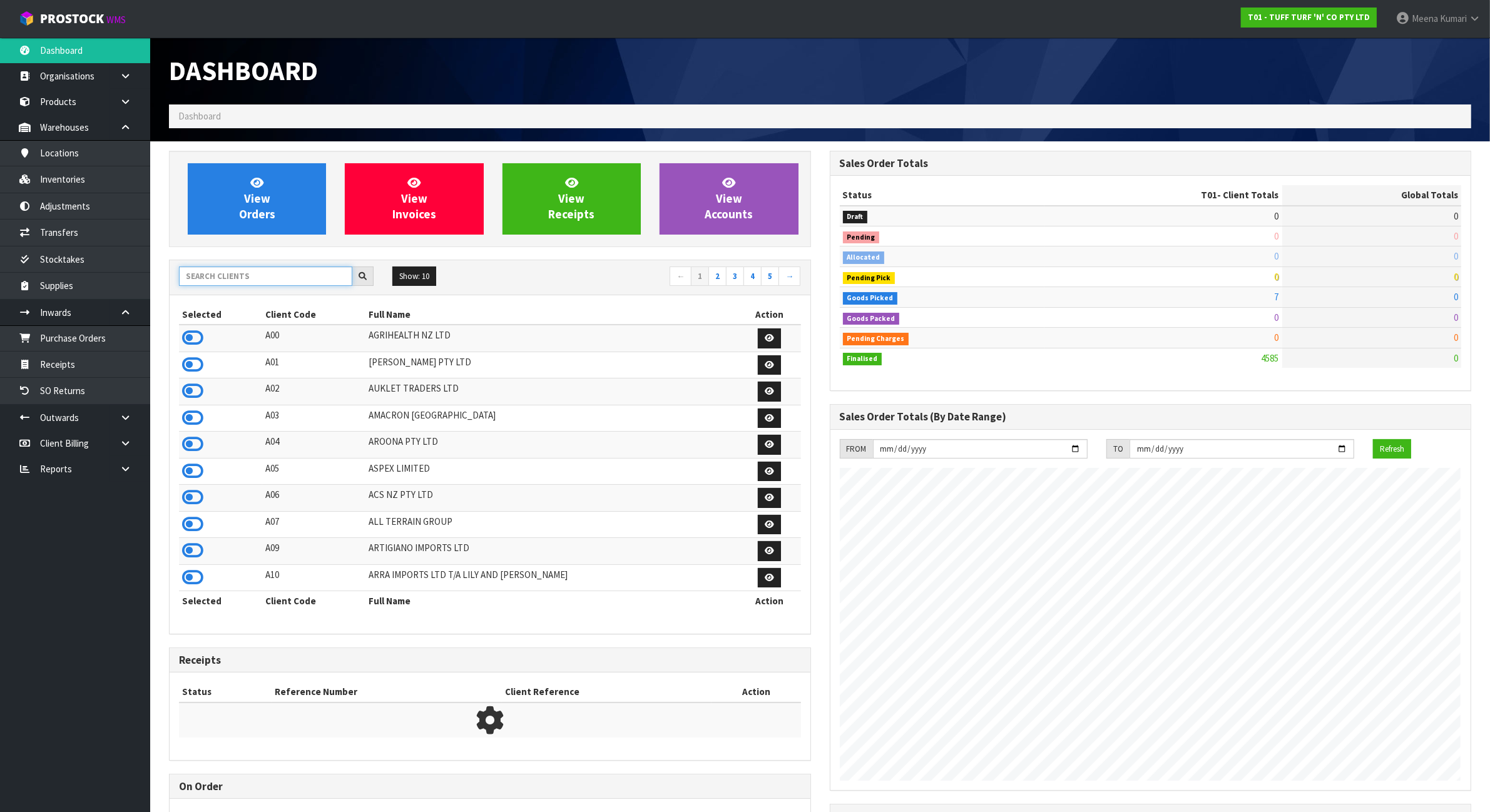
scroll to position [952, 660]
click at [230, 268] on input "text" at bounding box center [266, 276] width 174 height 20
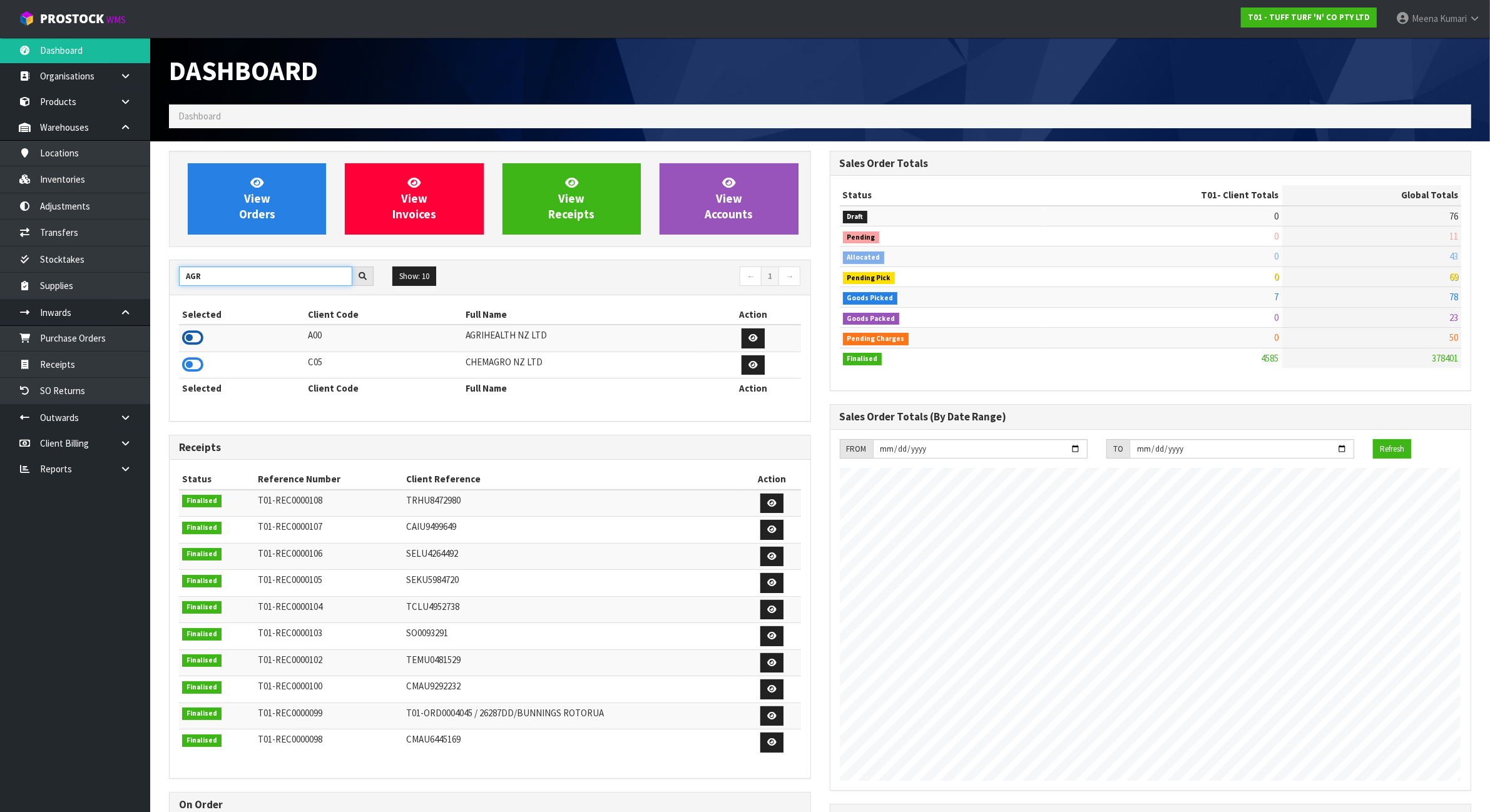
type input "AGR"
click at [190, 335] on icon at bounding box center [192, 338] width 22 height 19
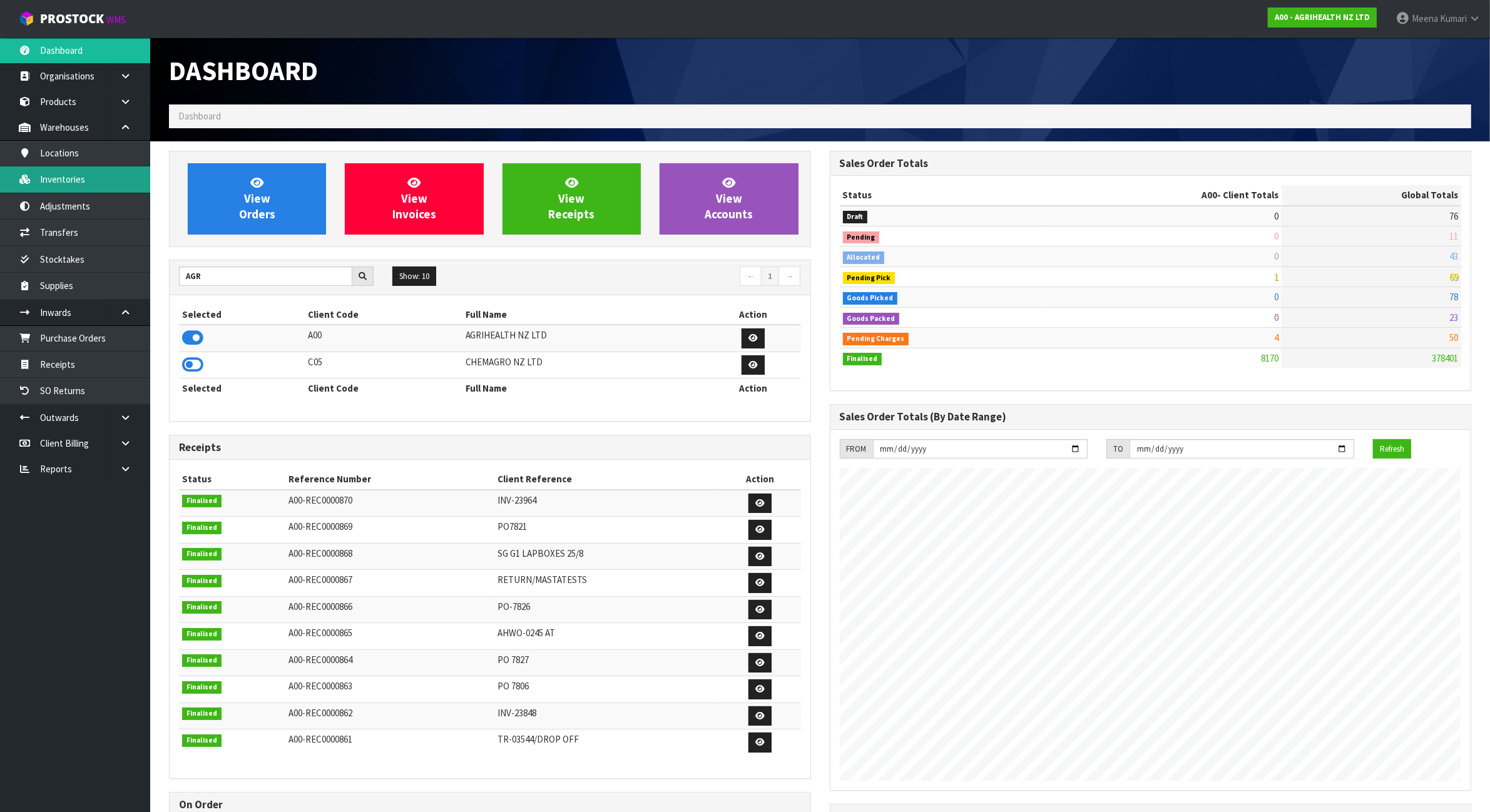
click at [84, 176] on link "Inventories" at bounding box center [75, 178] width 150 height 25
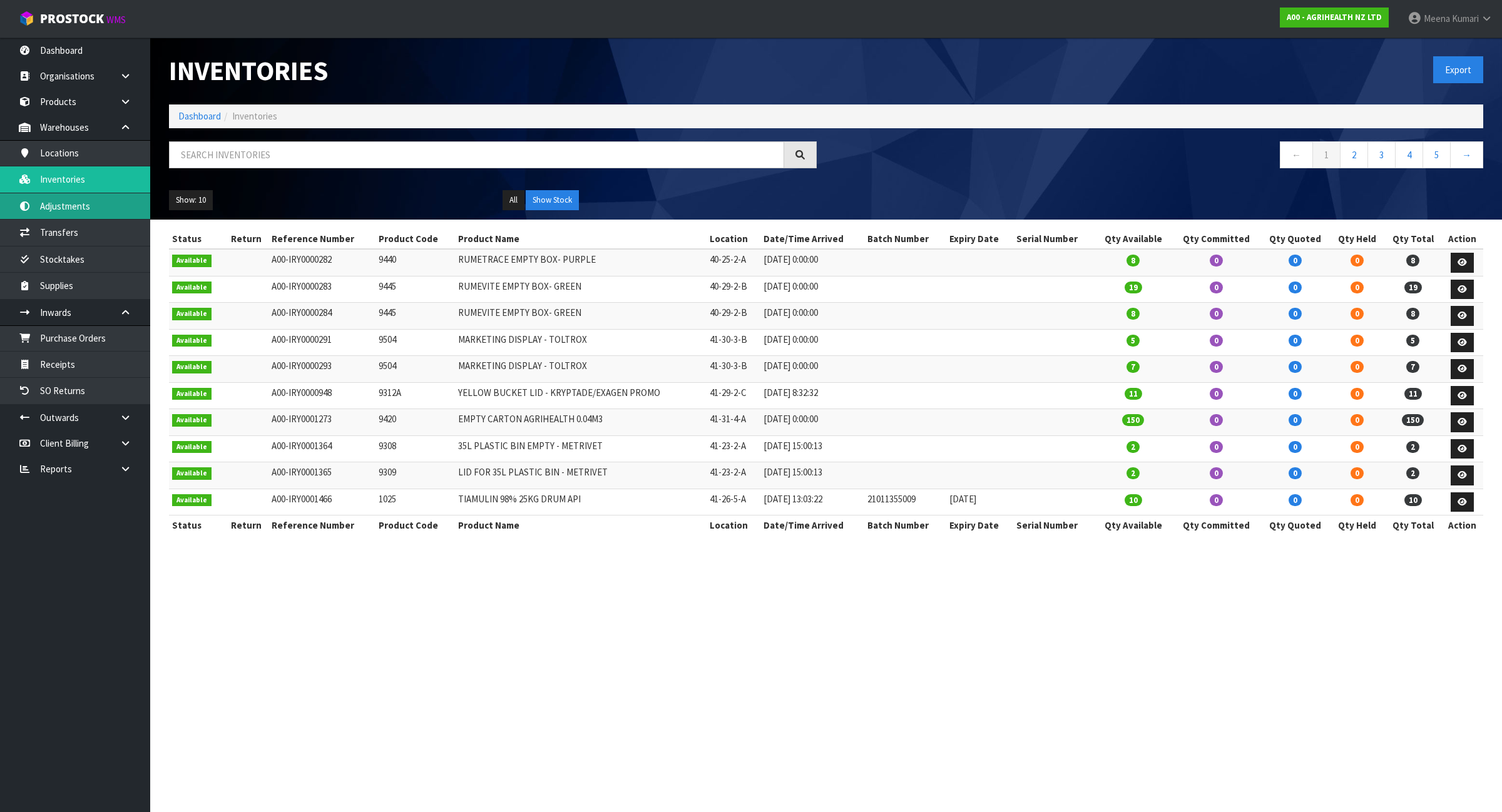
click at [76, 207] on link "Adjustments" at bounding box center [75, 206] width 150 height 25
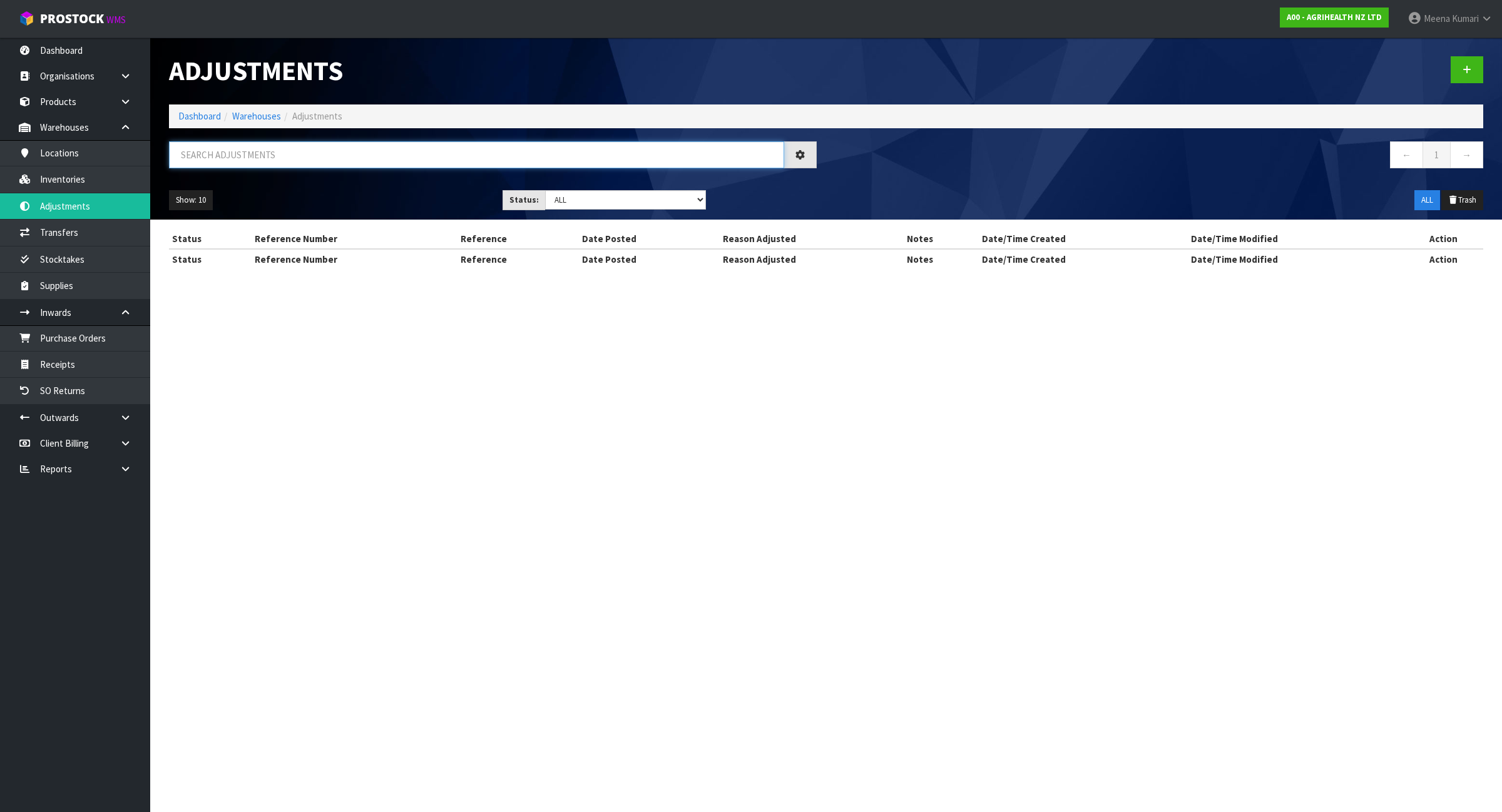
click at [322, 152] on input "text" at bounding box center [476, 155] width 615 height 27
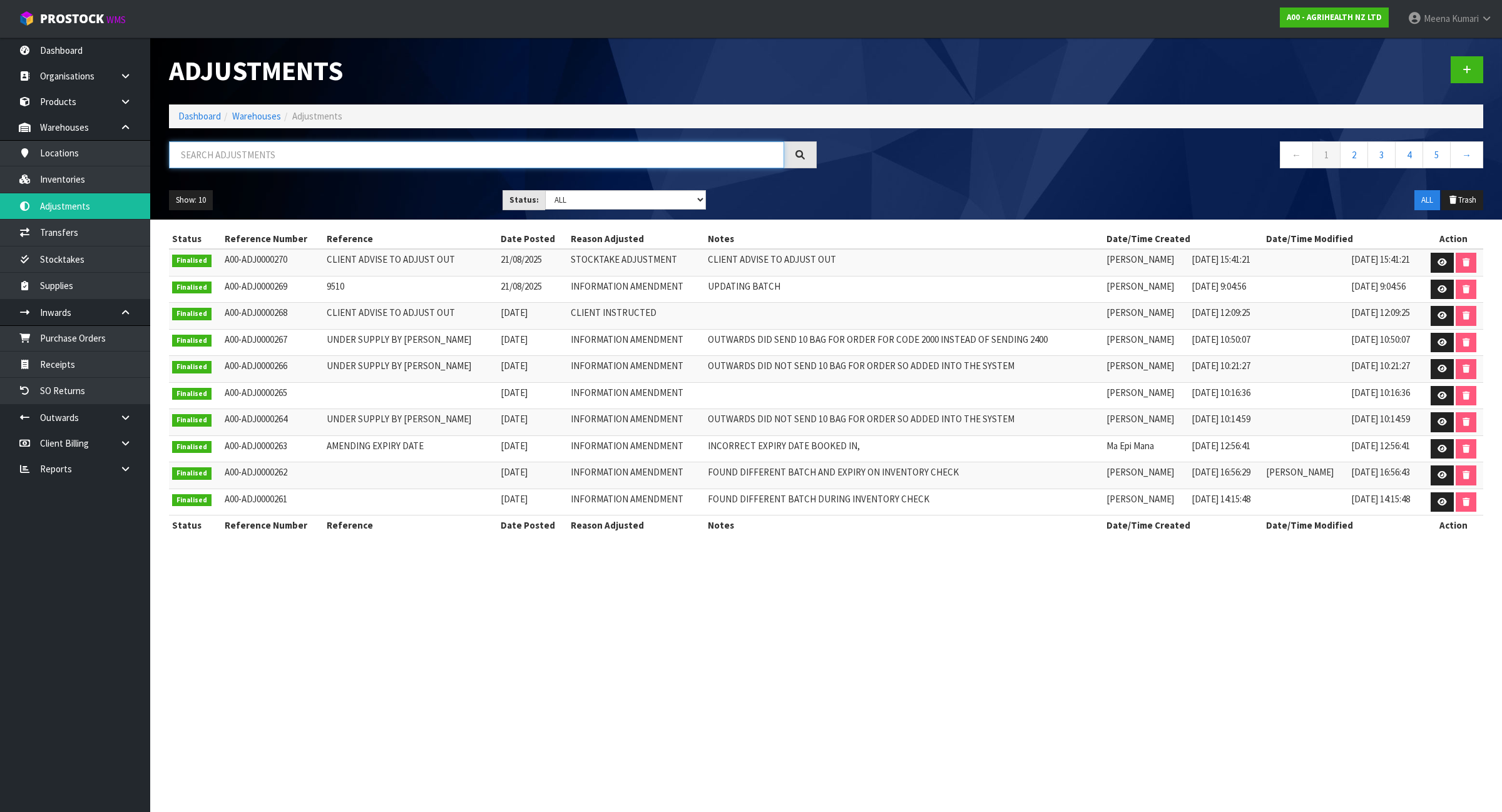
paste input "9307a"
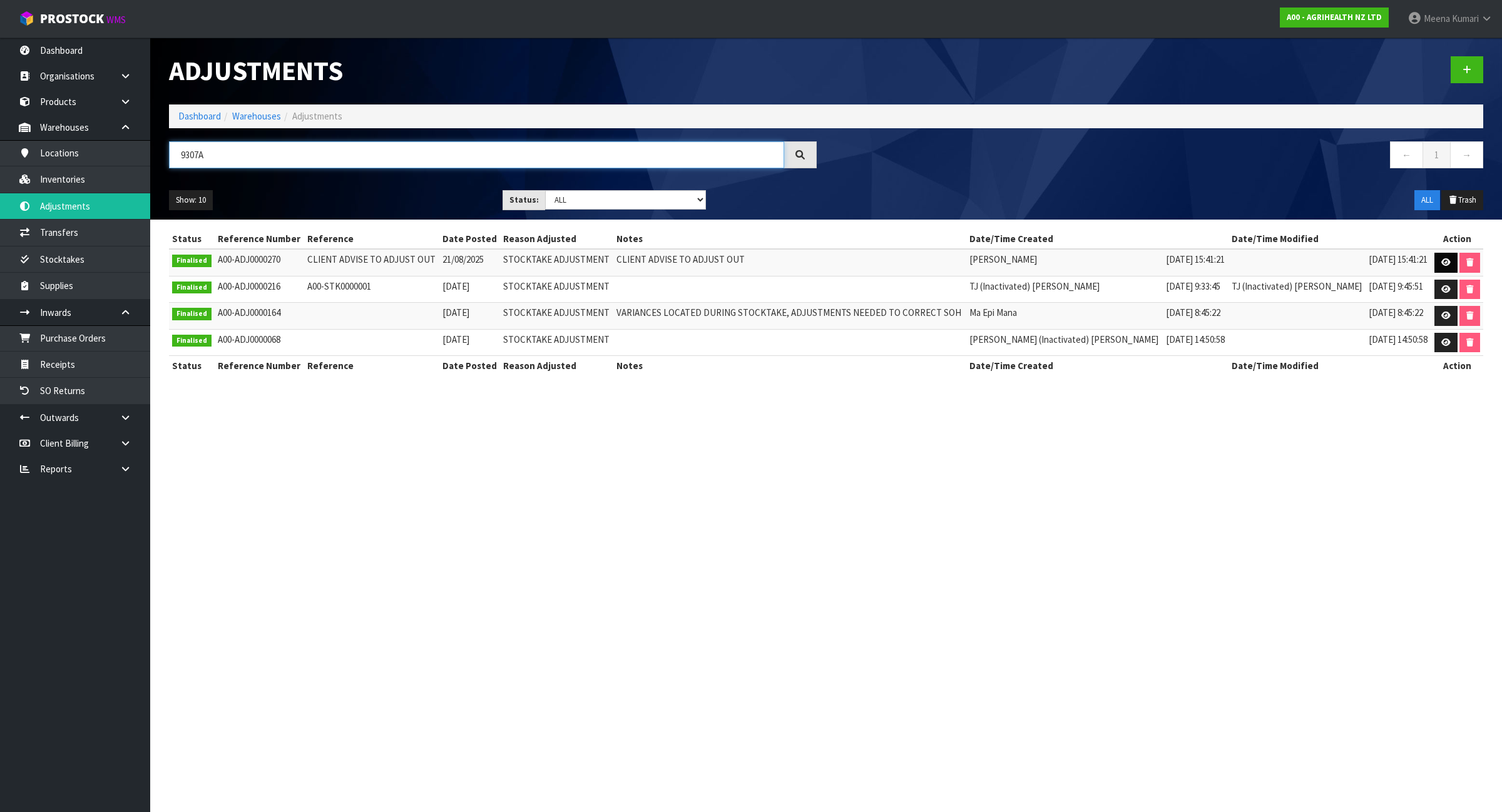
type input "9307A"
click at [1434, 257] on link at bounding box center [1446, 262] width 23 height 20
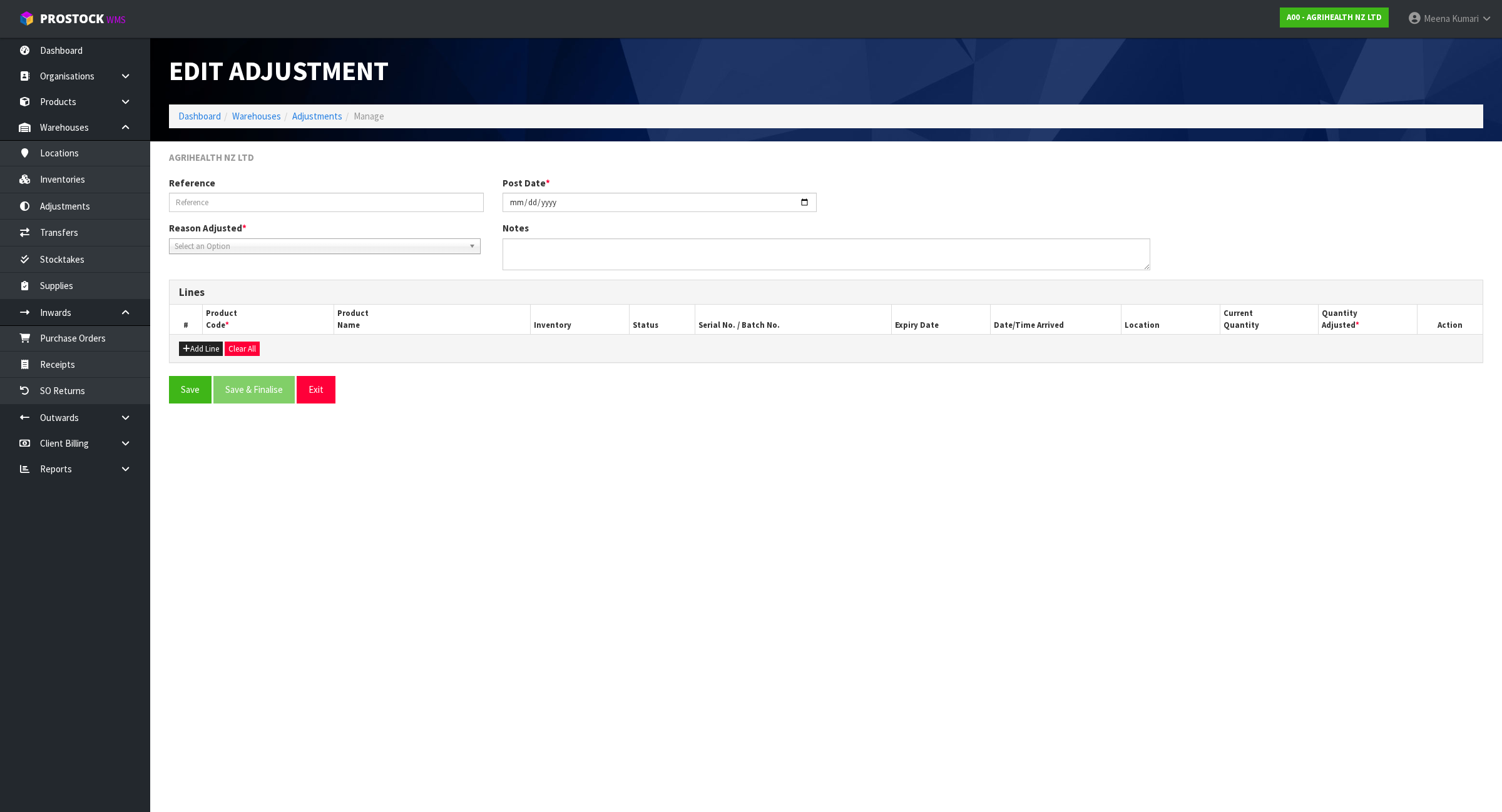
type input "CLIENT ADVISE TO ADJUST OUT"
type input "2025-08-21"
type textarea "CLIENT ADVISE TO ADJUST OUT"
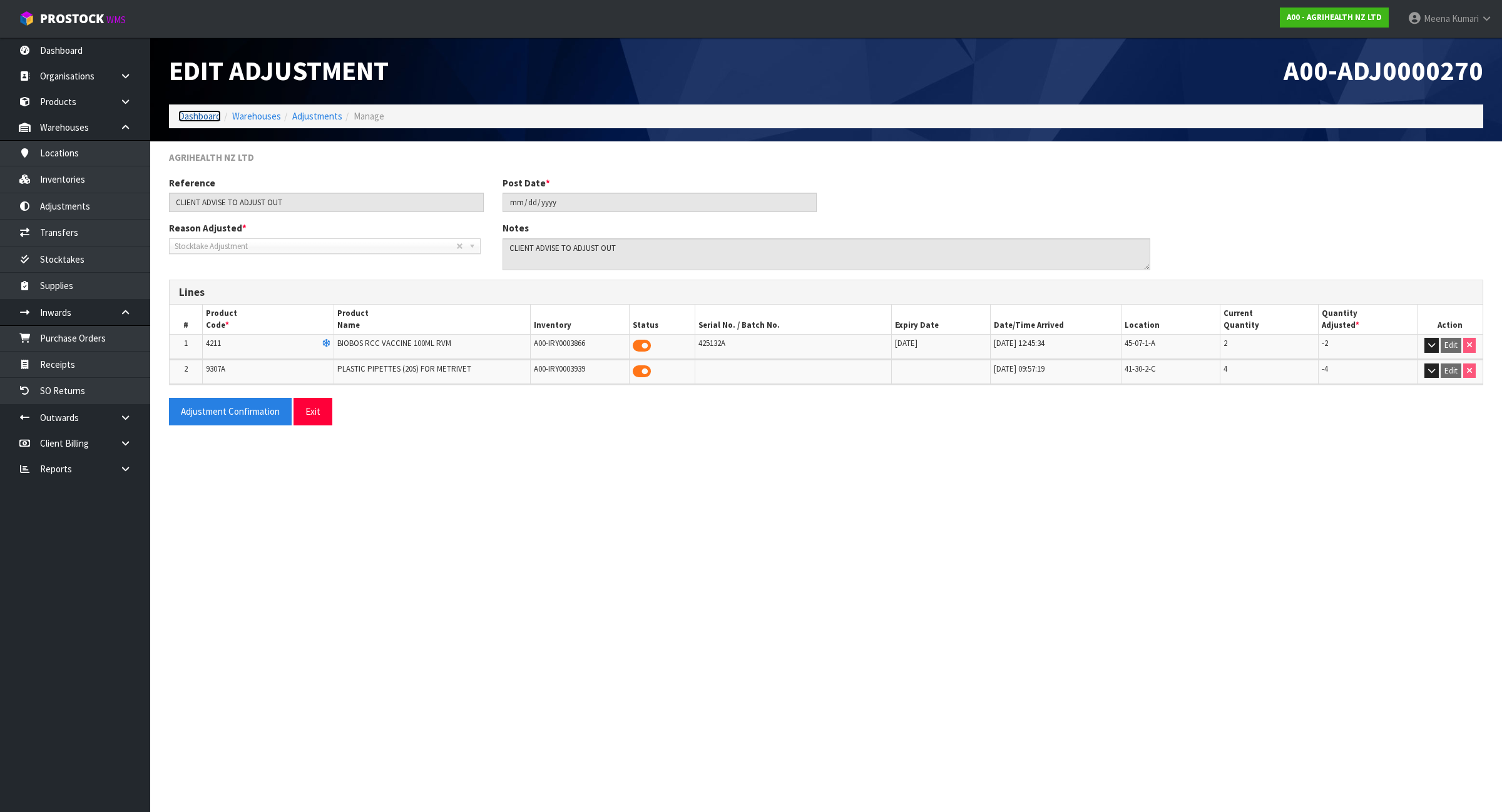
click at [213, 117] on link "Dashboard" at bounding box center [199, 115] width 42 height 12
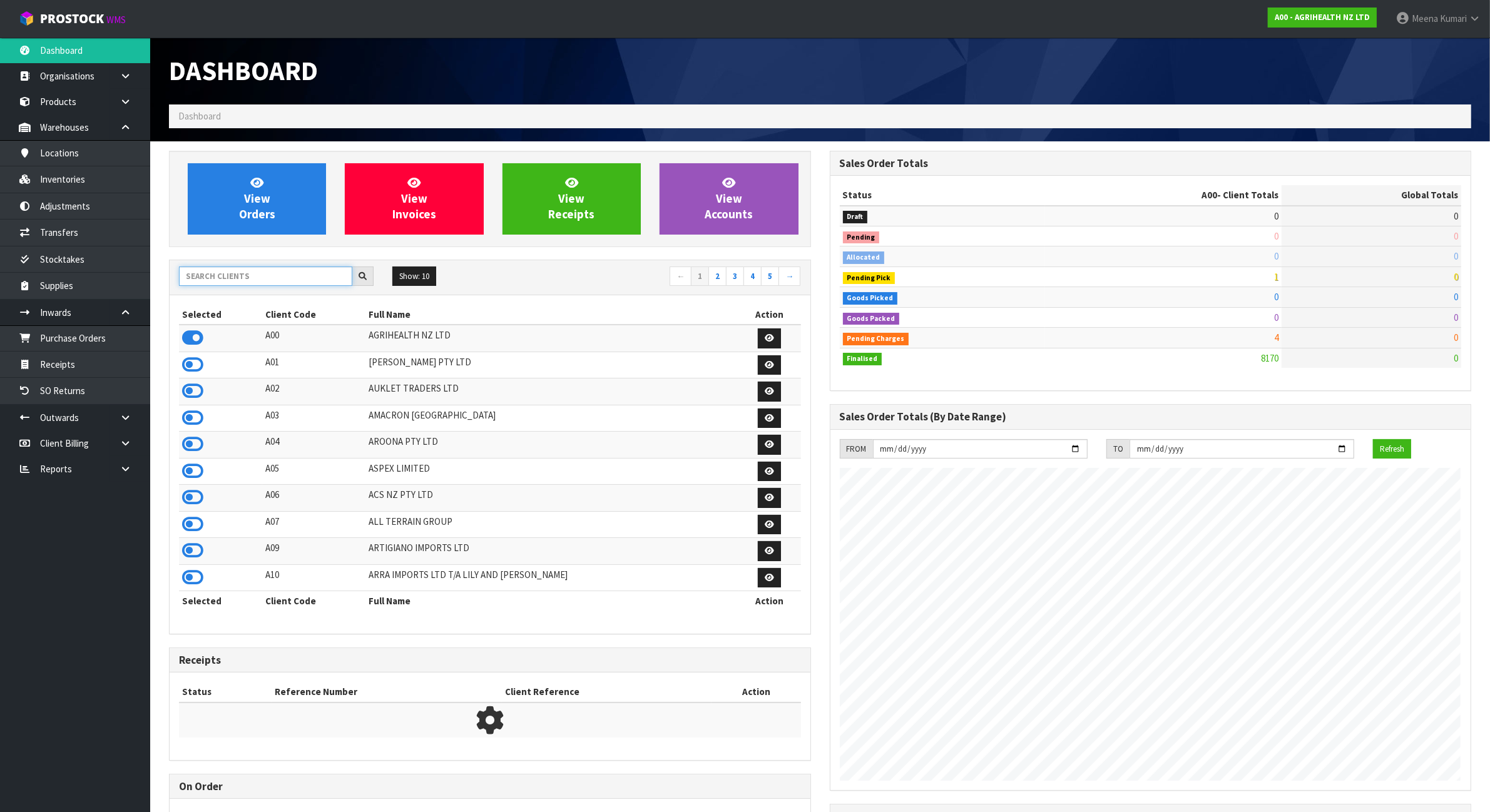
click at [268, 283] on input "text" at bounding box center [266, 276] width 174 height 20
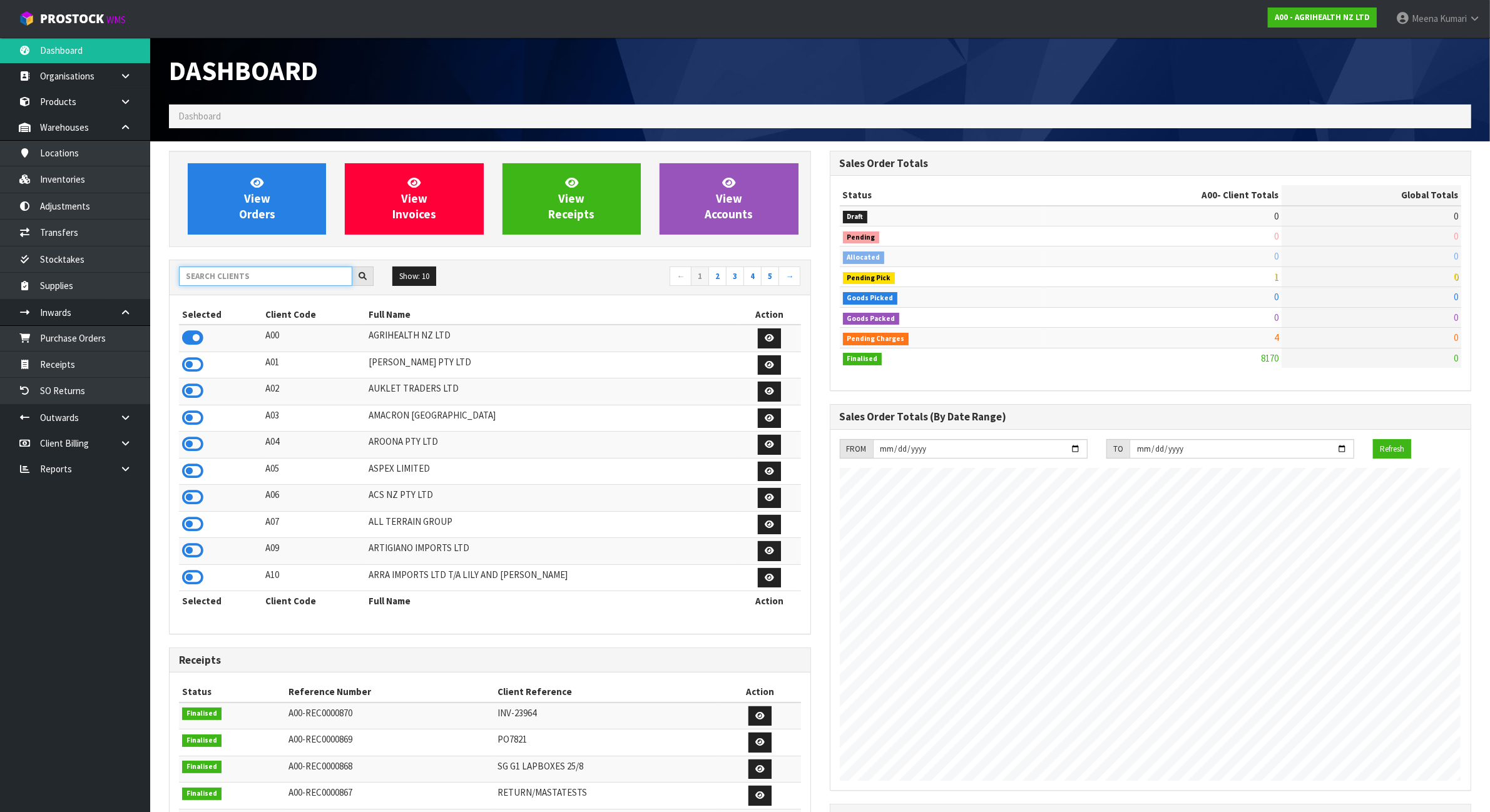
type input "V"
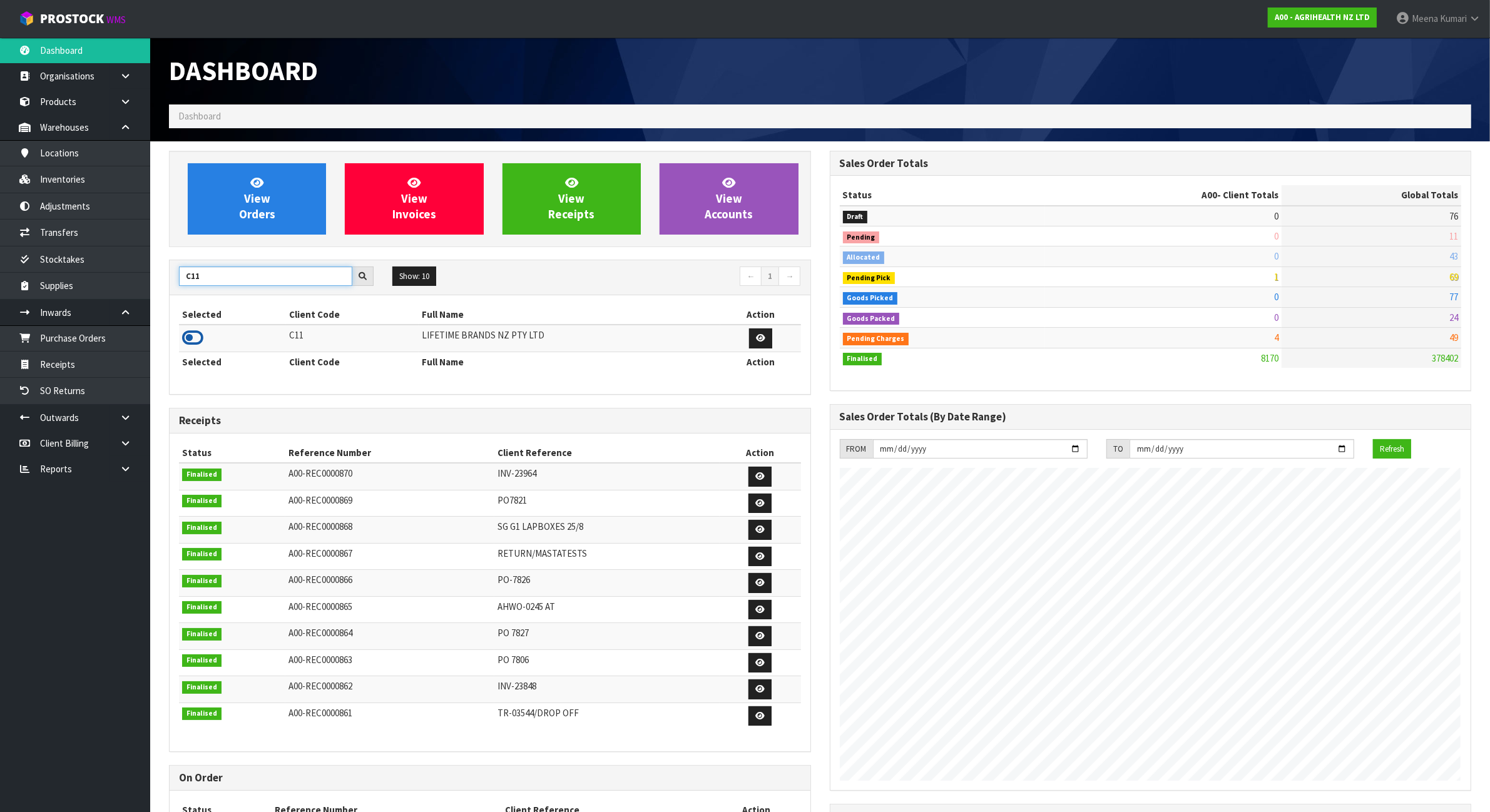
type input "C11"
click at [202, 335] on icon at bounding box center [192, 338] width 22 height 19
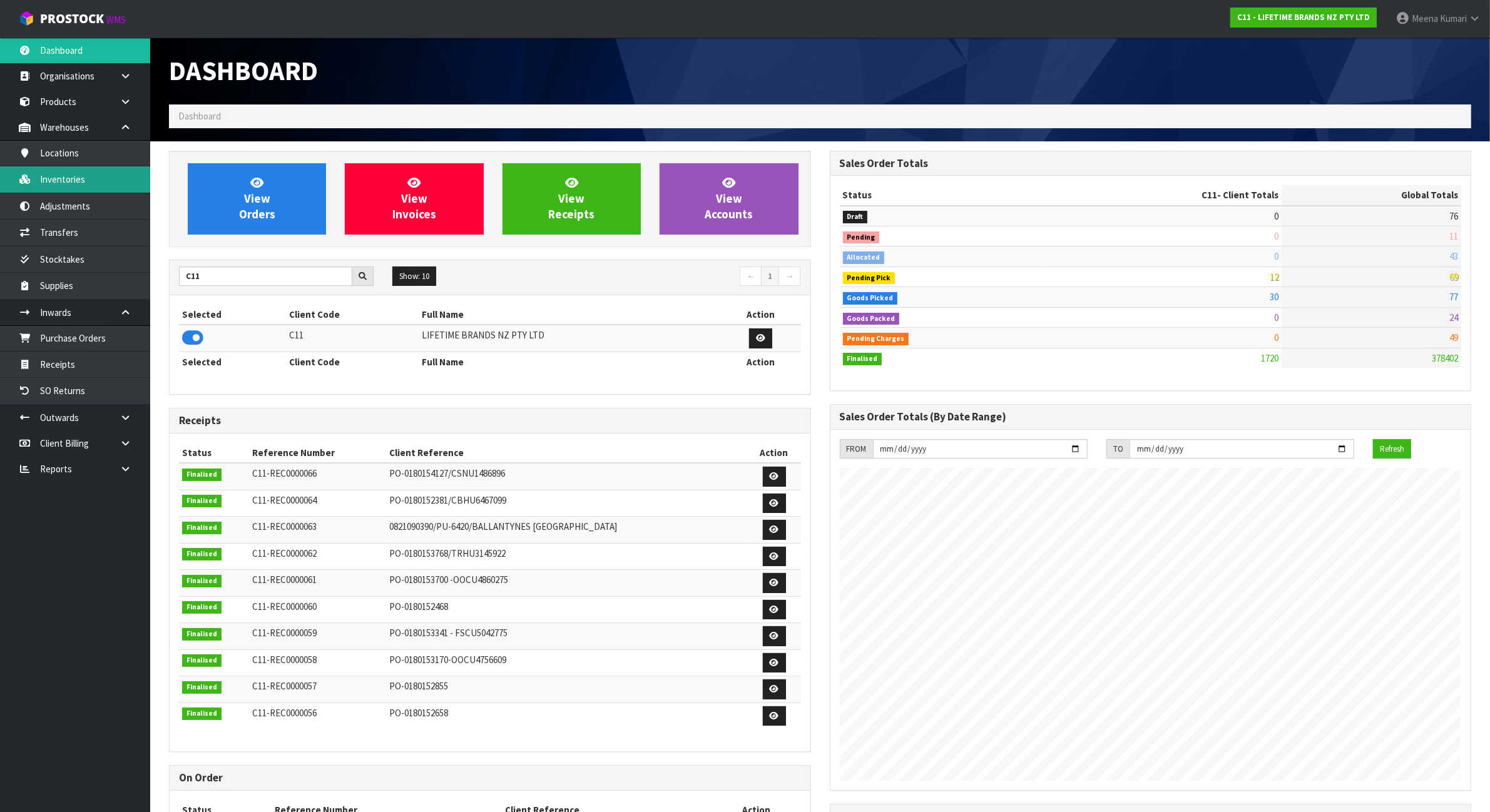
click at [77, 183] on link "Inventories" at bounding box center [75, 178] width 150 height 25
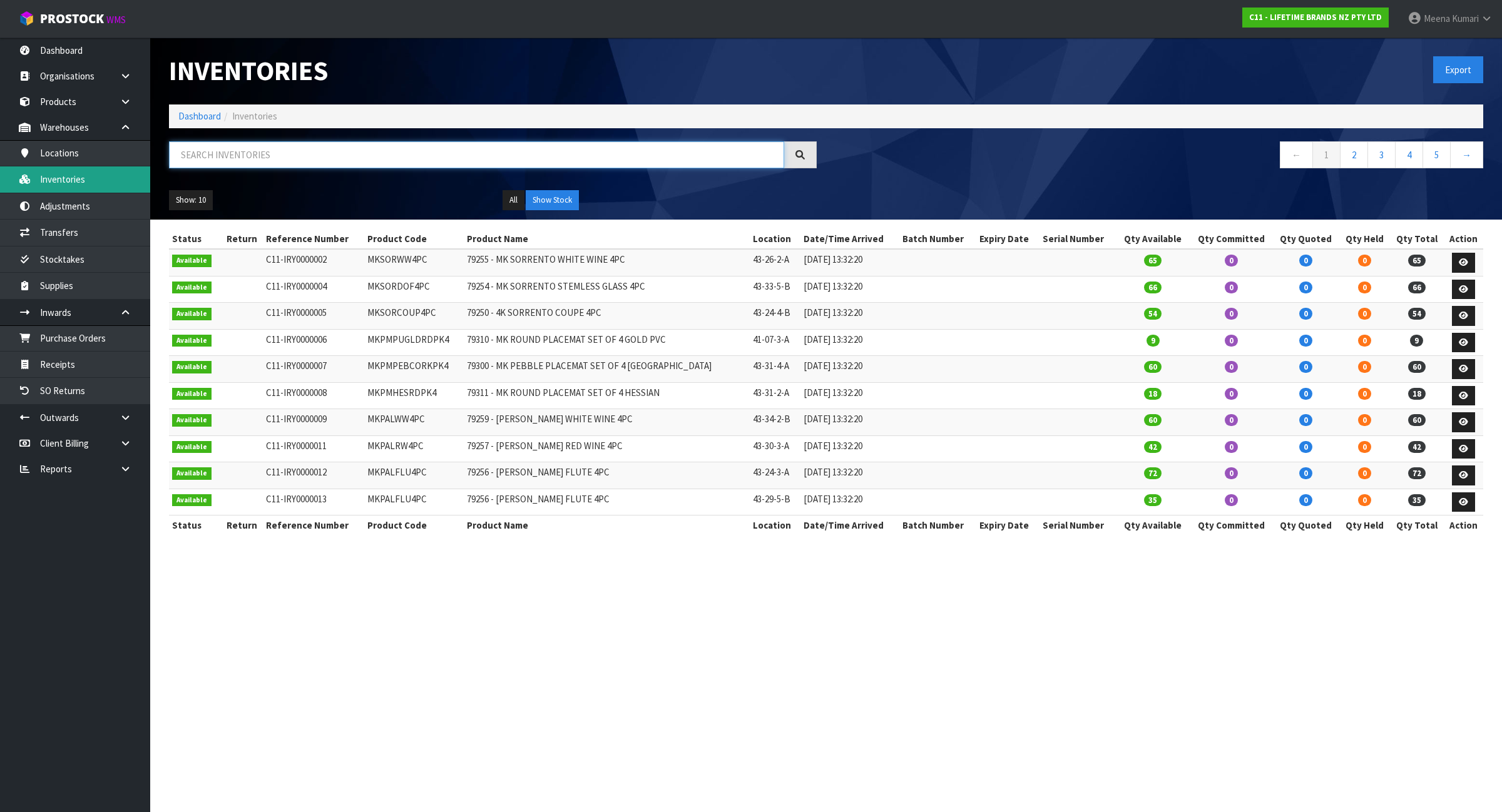
drag, startPoint x: 77, startPoint y: 183, endPoint x: 239, endPoint y: 164, distance: 163.1
click at [239, 164] on input "text" at bounding box center [476, 155] width 615 height 27
paste input "joblbowl39"
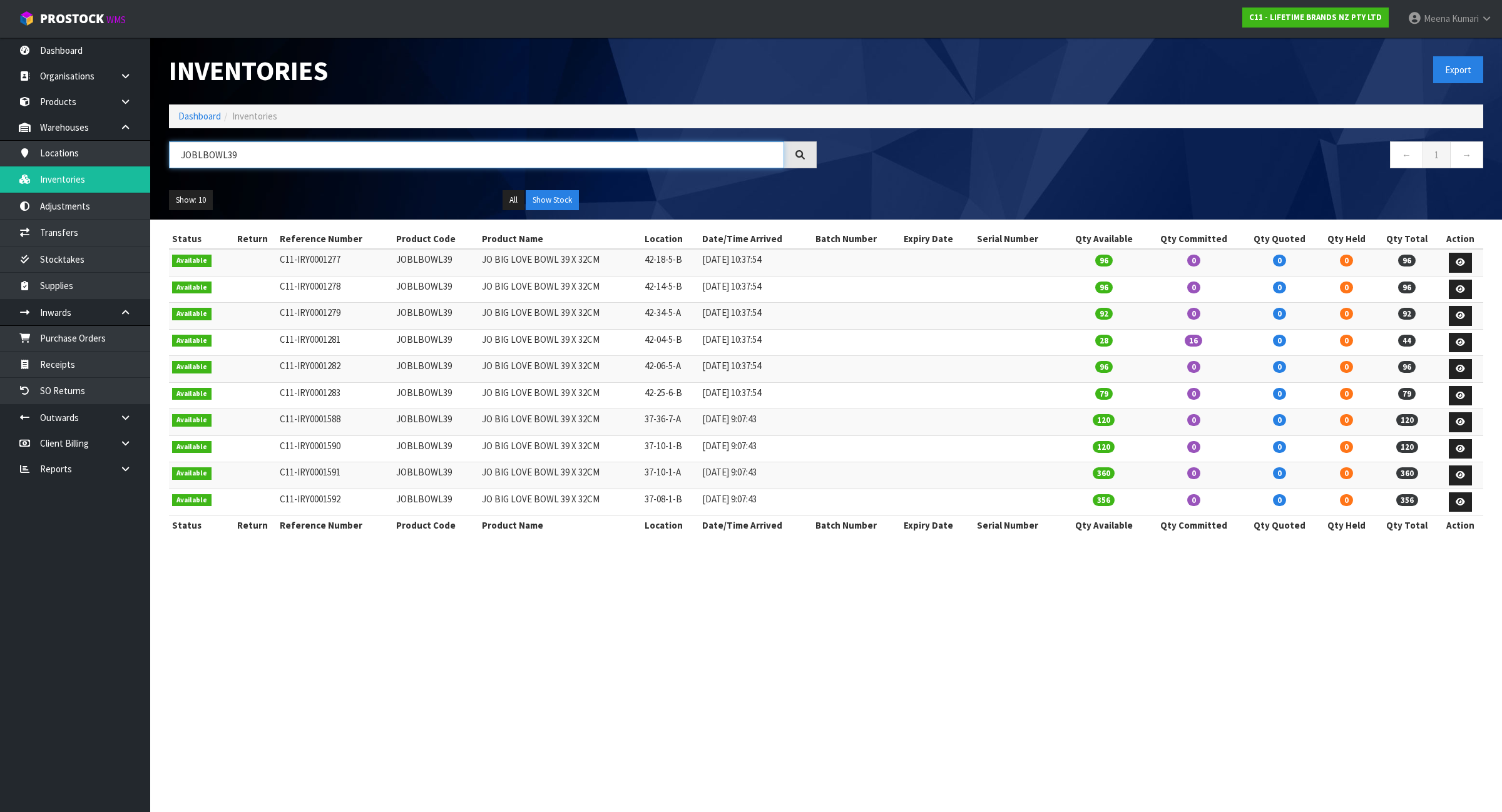
type input "JOBLBOWL39"
click at [1459, 164] on link "→" at bounding box center [1466, 155] width 33 height 27
click at [114, 242] on link "Transfers" at bounding box center [75, 232] width 150 height 25
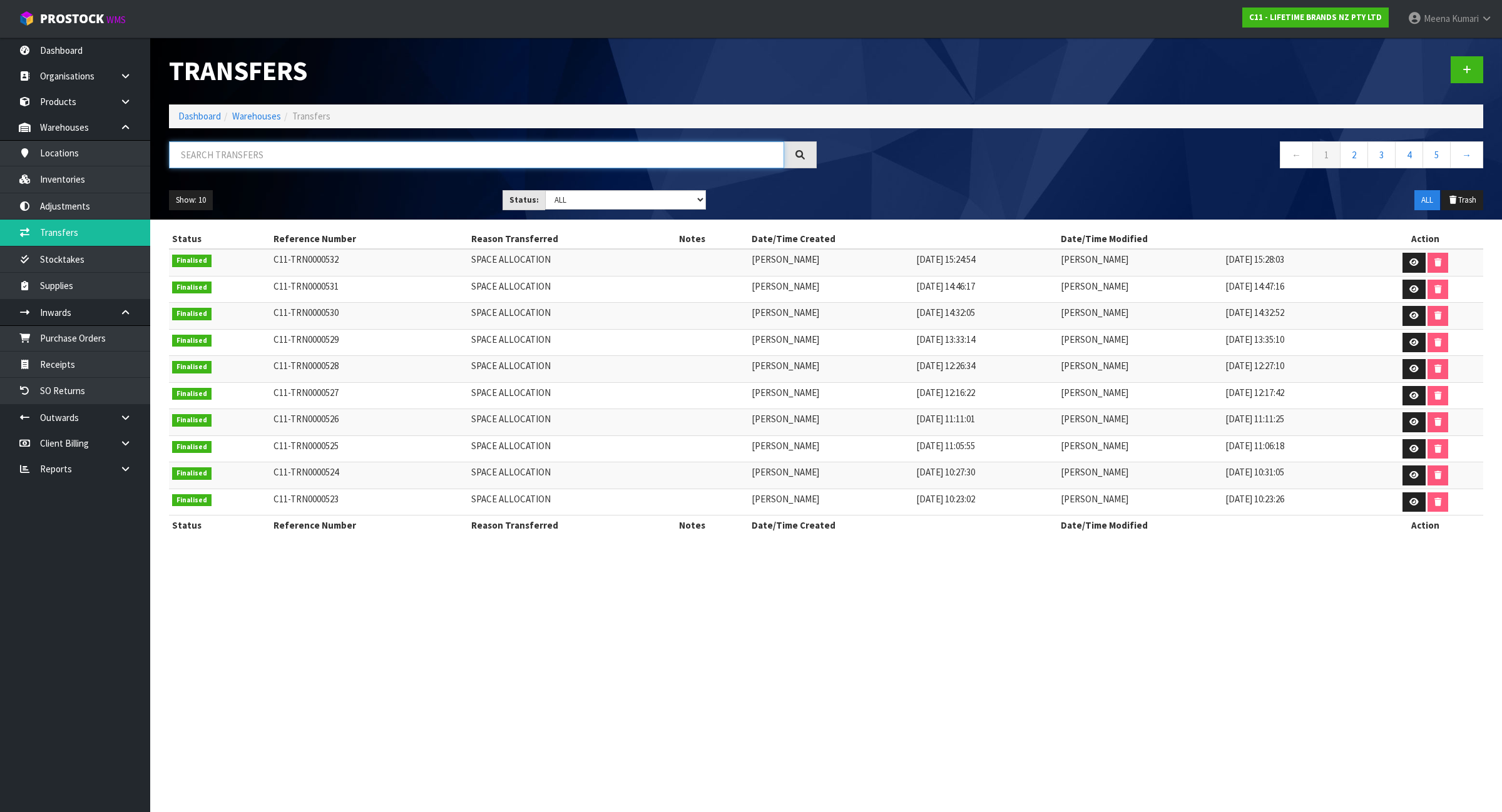
click at [276, 142] on input "text" at bounding box center [476, 155] width 615 height 27
paste input "joblbowl39"
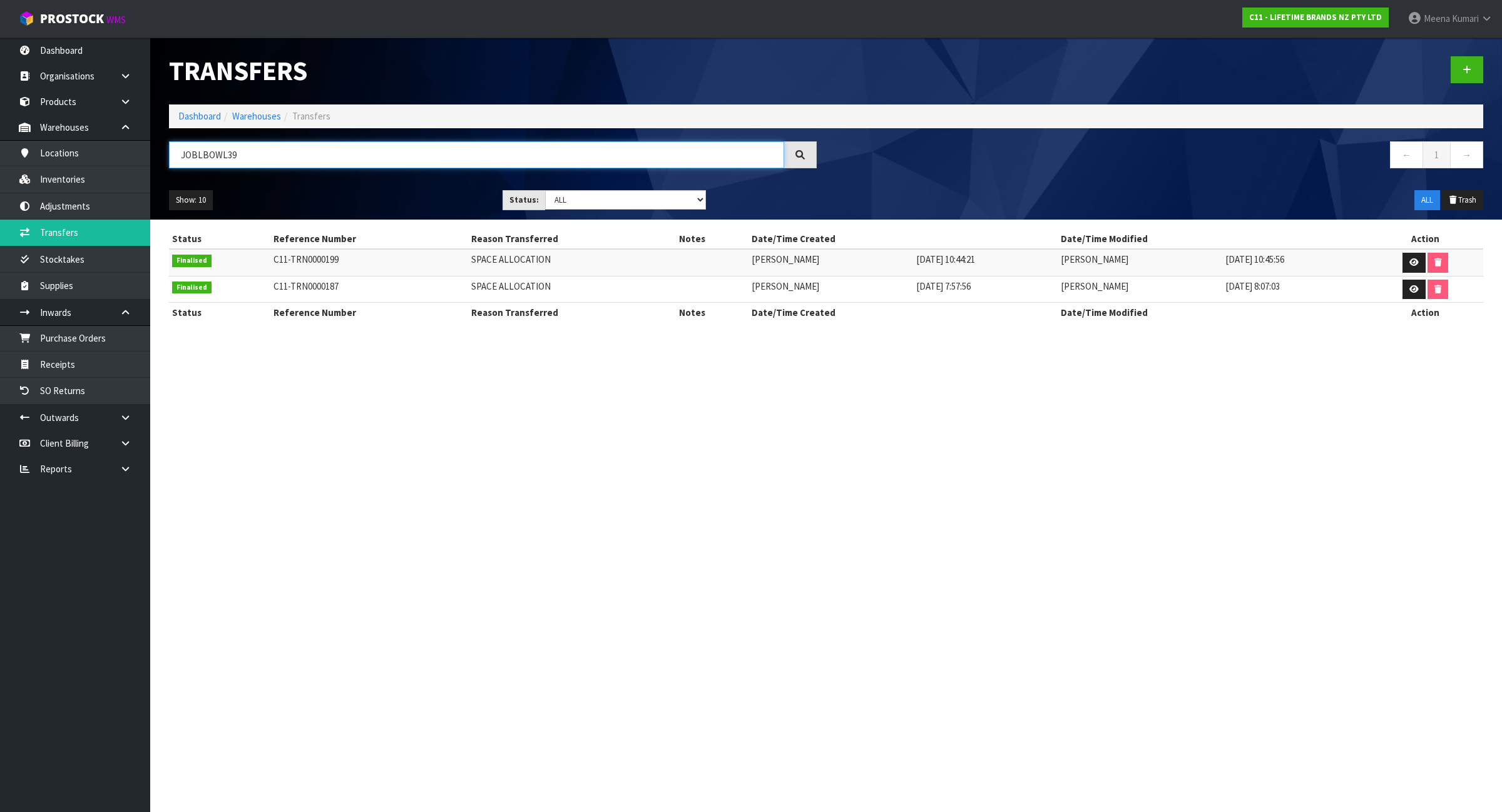
type input "JOBLBOWL39"
click at [185, 117] on link "Dashboard" at bounding box center [199, 115] width 42 height 12
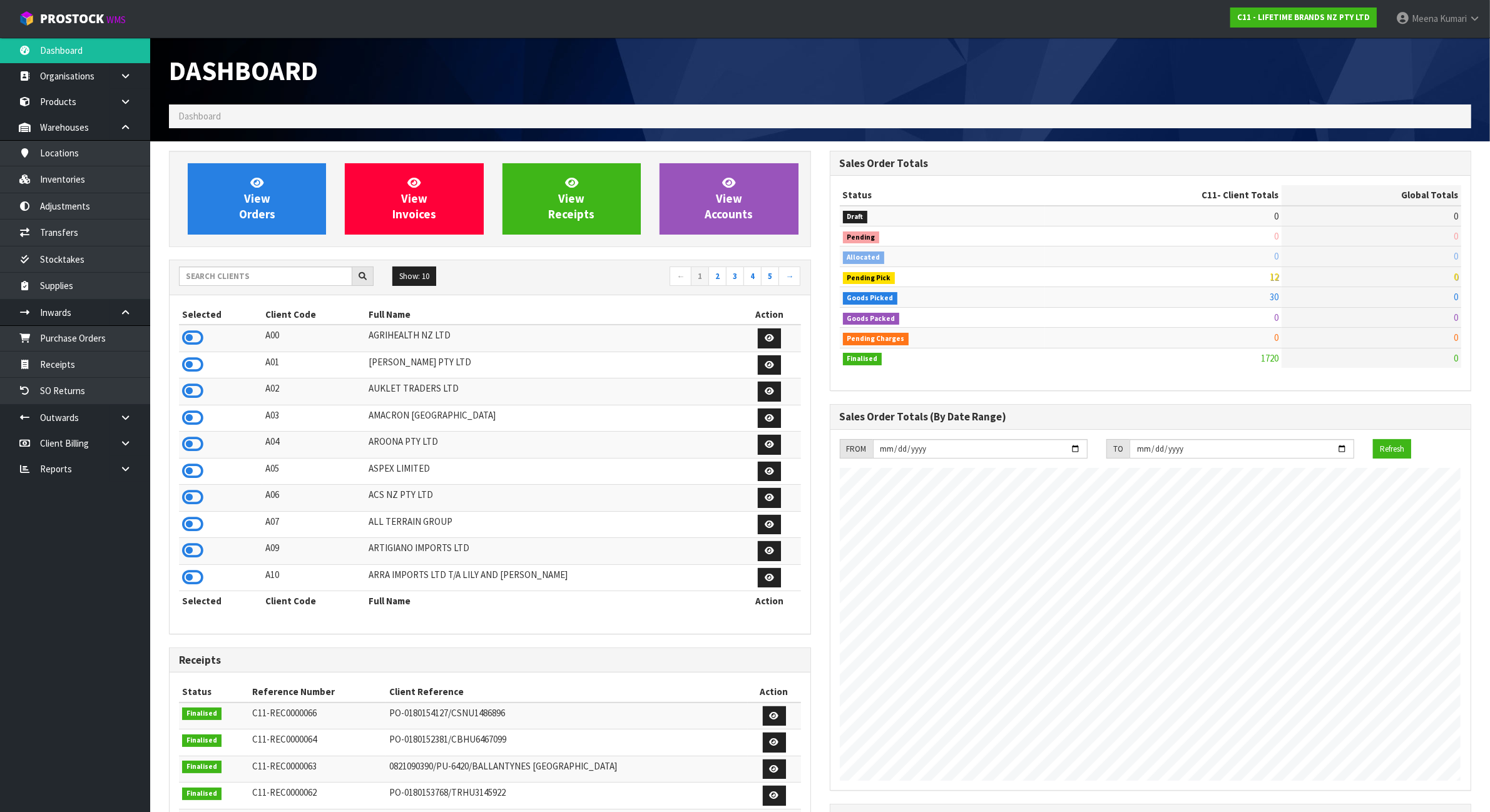
scroll to position [952, 660]
click at [277, 276] on input "text" at bounding box center [266, 276] width 174 height 20
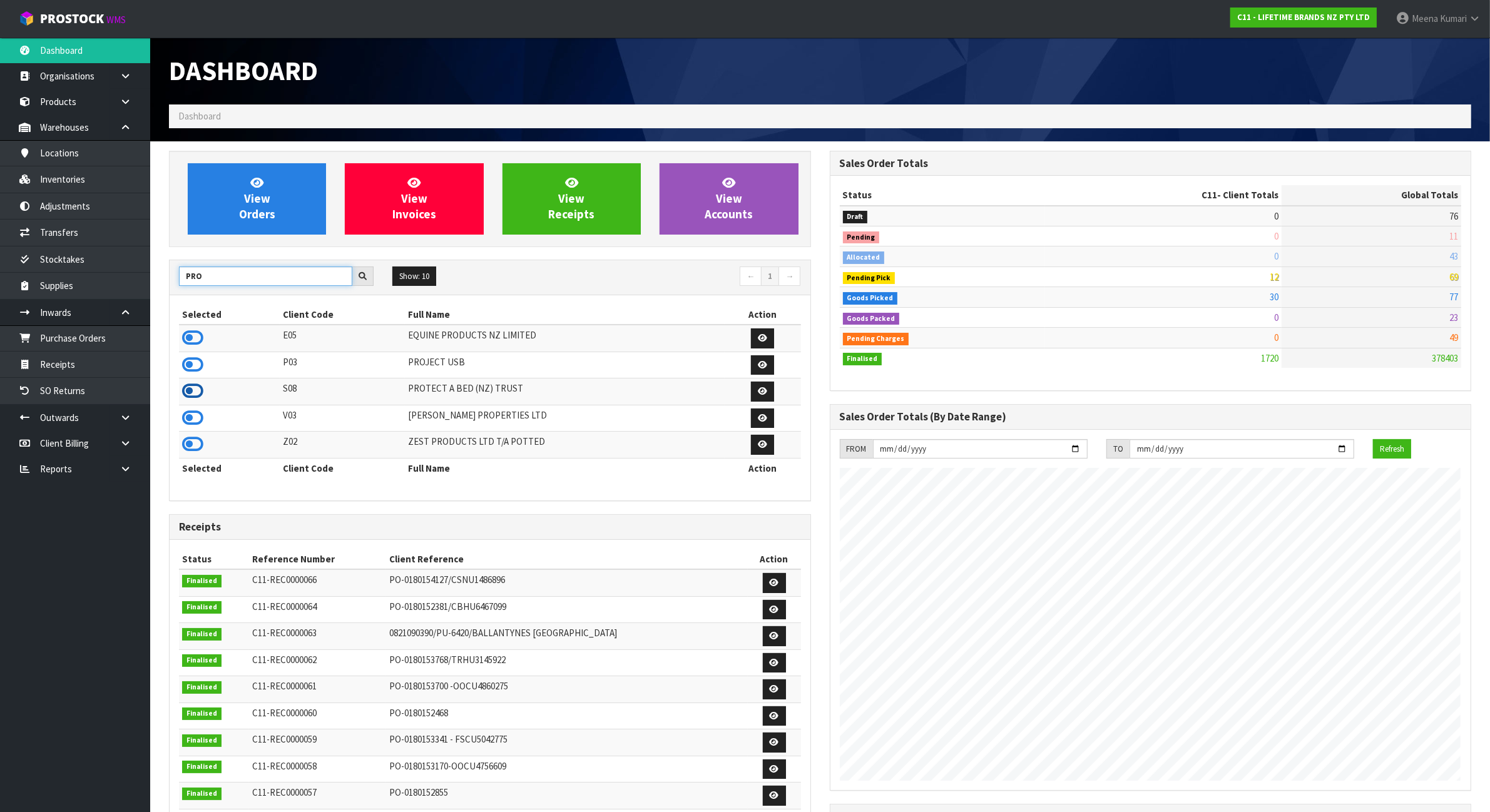
type input "PRO"
click at [185, 390] on icon at bounding box center [192, 391] width 22 height 19
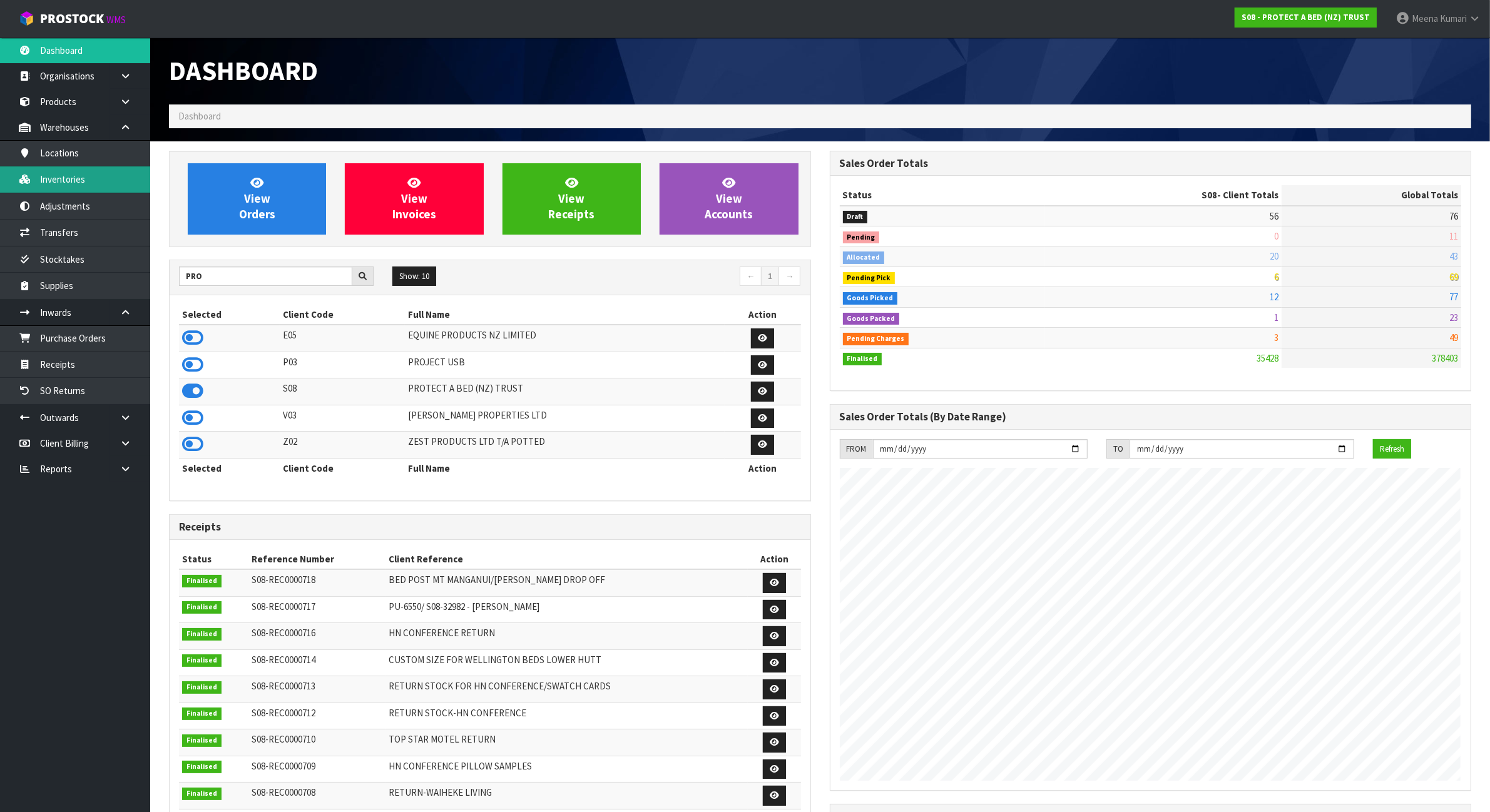
click at [69, 176] on link "Inventories" at bounding box center [75, 178] width 150 height 25
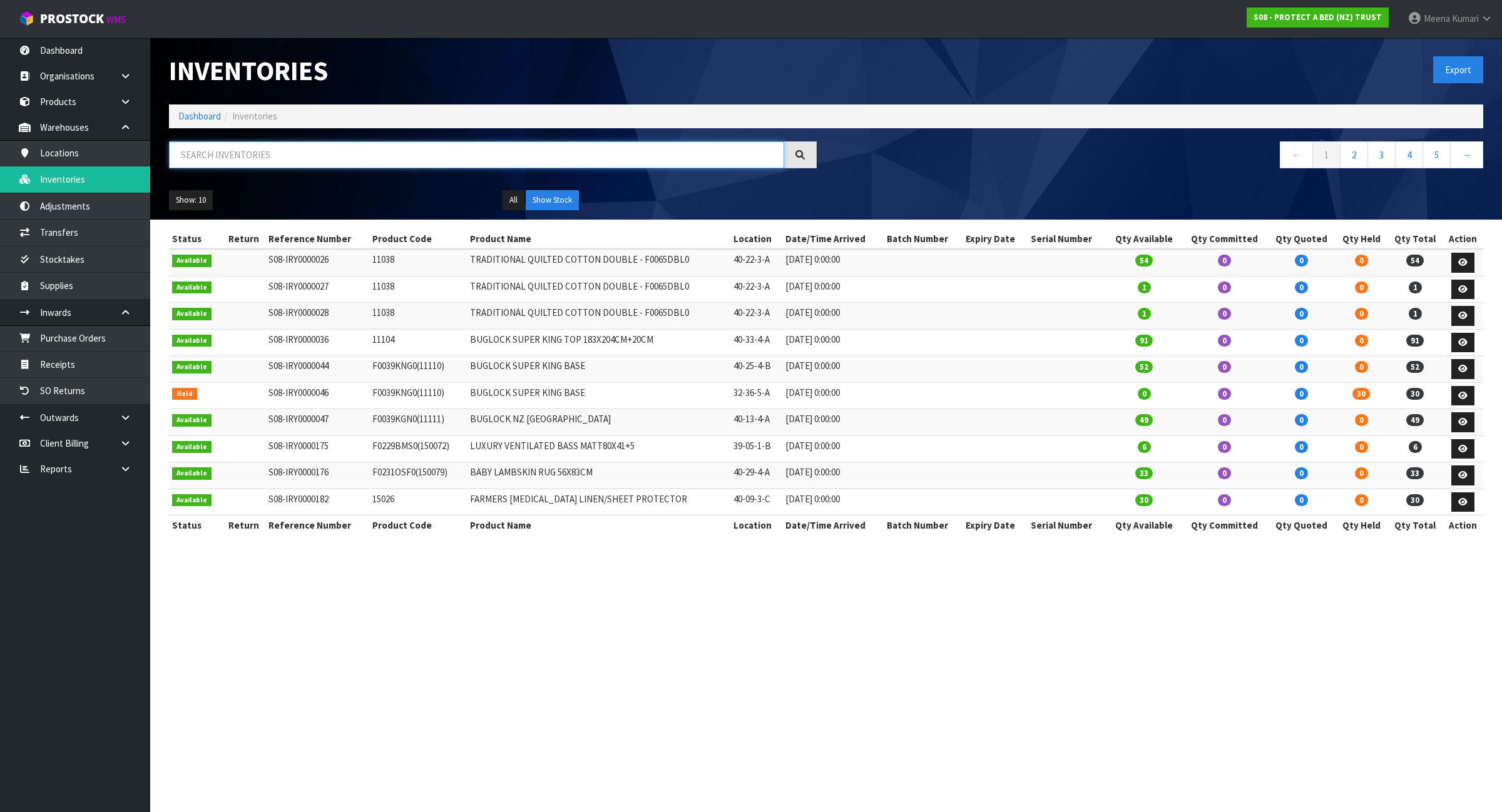
click at [348, 155] on input "text" at bounding box center [476, 155] width 615 height 27
paste input "f0600kgn0"
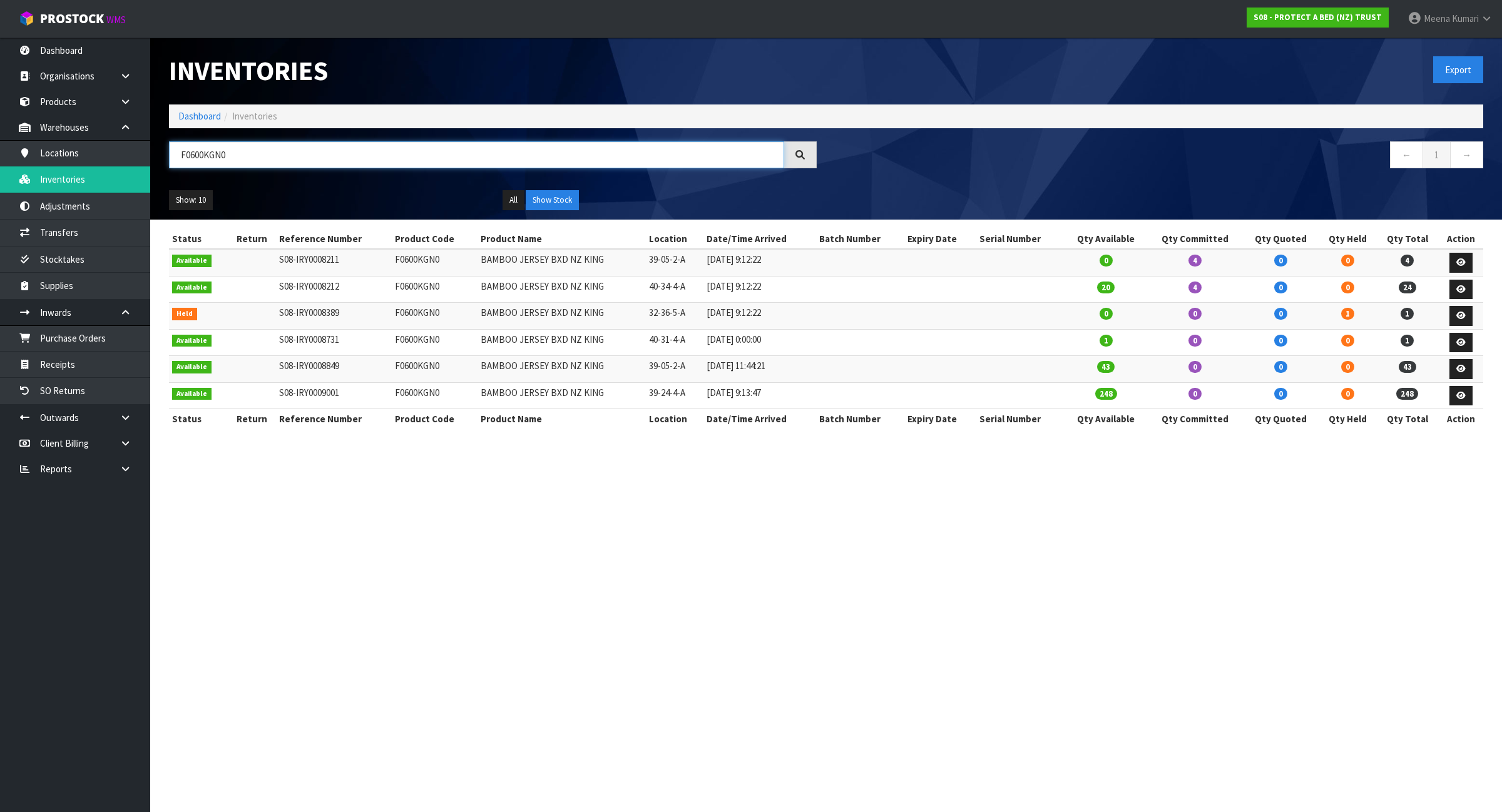
type input "F0600KGN0"
click at [568, 194] on button "Show Stock" at bounding box center [552, 200] width 54 height 20
click at [80, 229] on link "Transfers" at bounding box center [75, 232] width 150 height 25
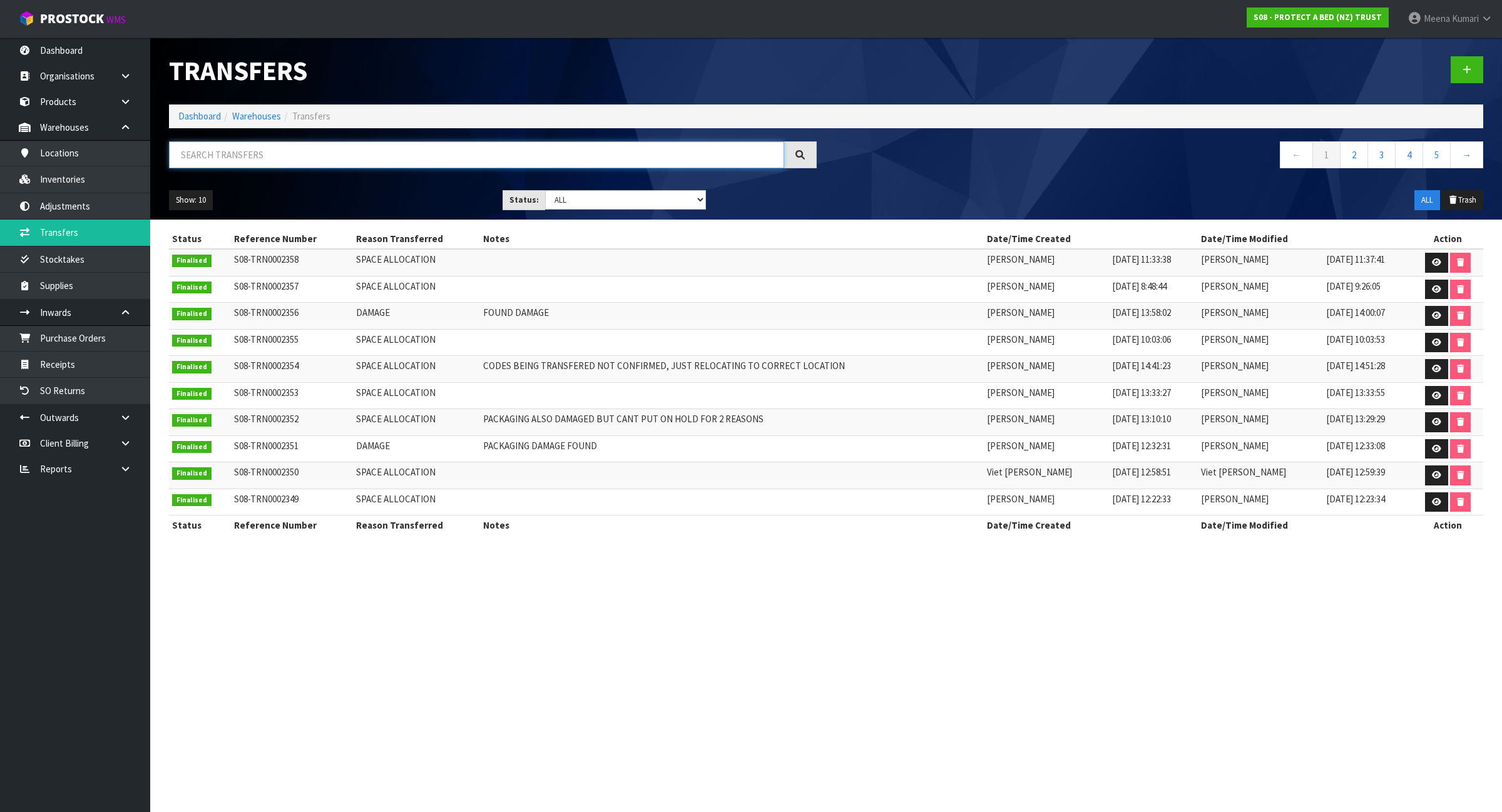
click at [264, 155] on input "text" at bounding box center [476, 155] width 615 height 27
paste input "f0600kgn0"
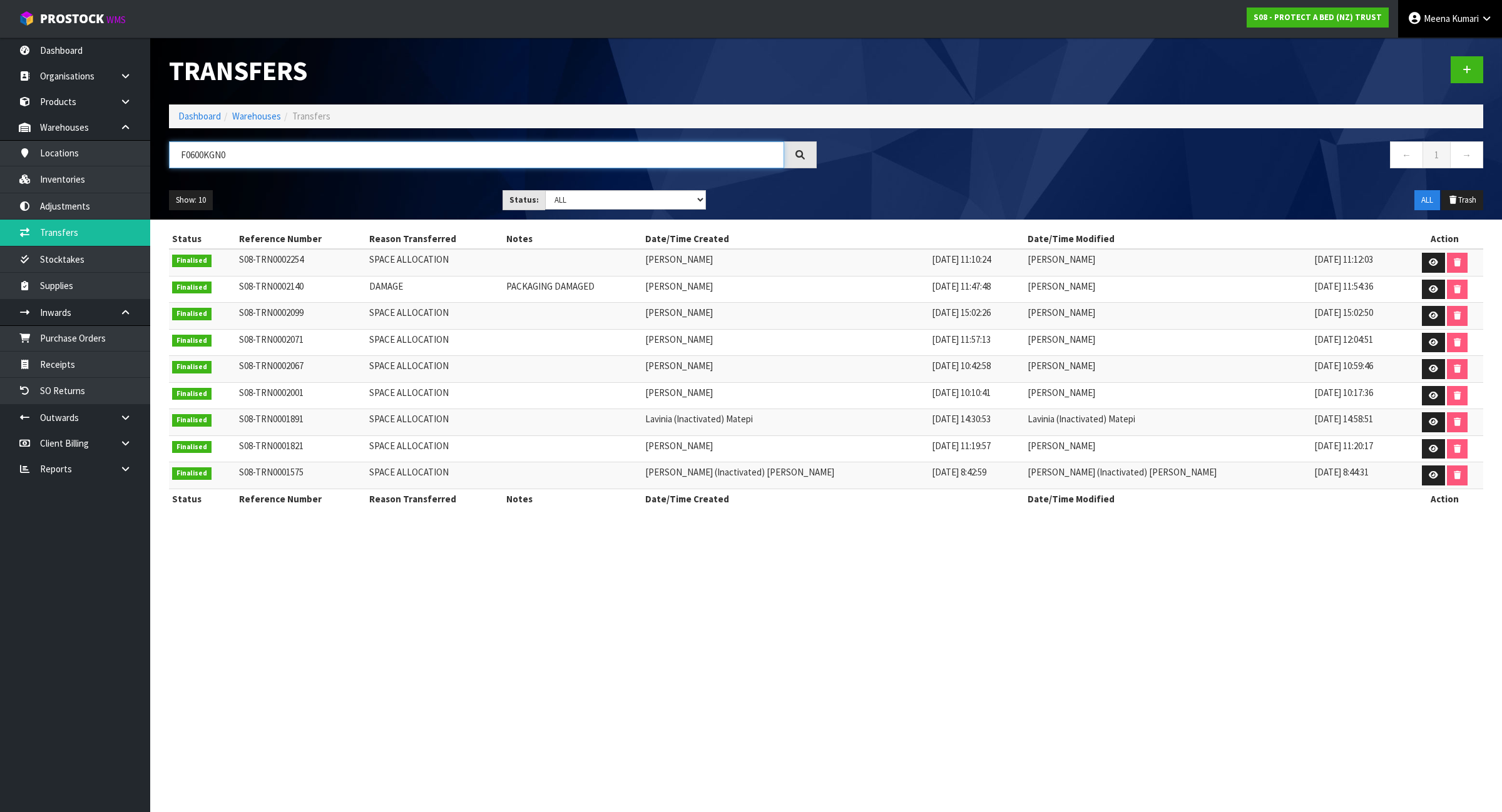
type input "F0600KGN0"
click at [197, 119] on link "Dashboard" at bounding box center [199, 115] width 42 height 12
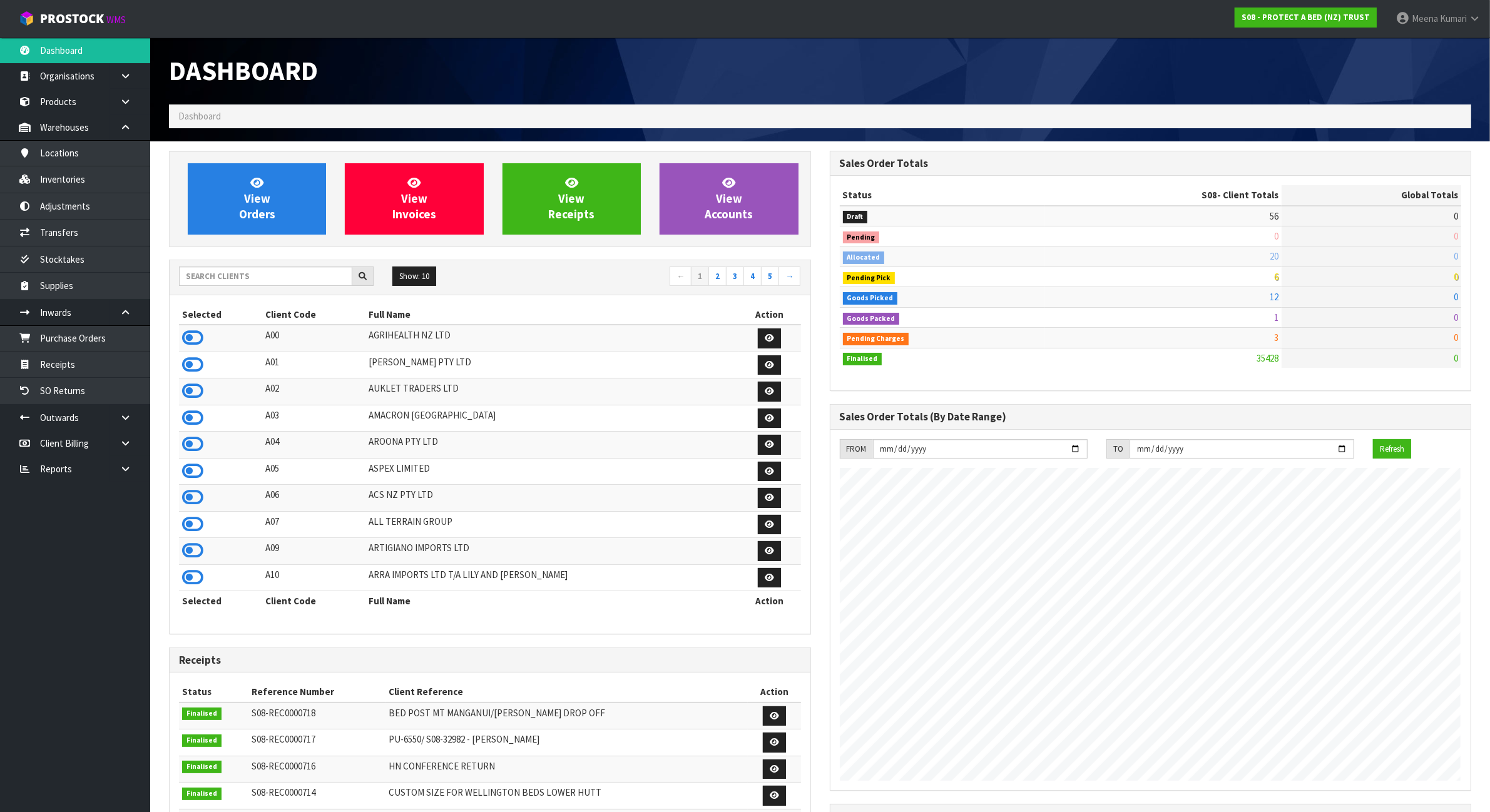
scroll to position [952, 660]
click at [249, 293] on div "Show: 10 5 10 25 50 ← 1 2 3 4 5 →" at bounding box center [490, 277] width 641 height 35
click at [242, 281] on input "text" at bounding box center [266, 276] width 174 height 20
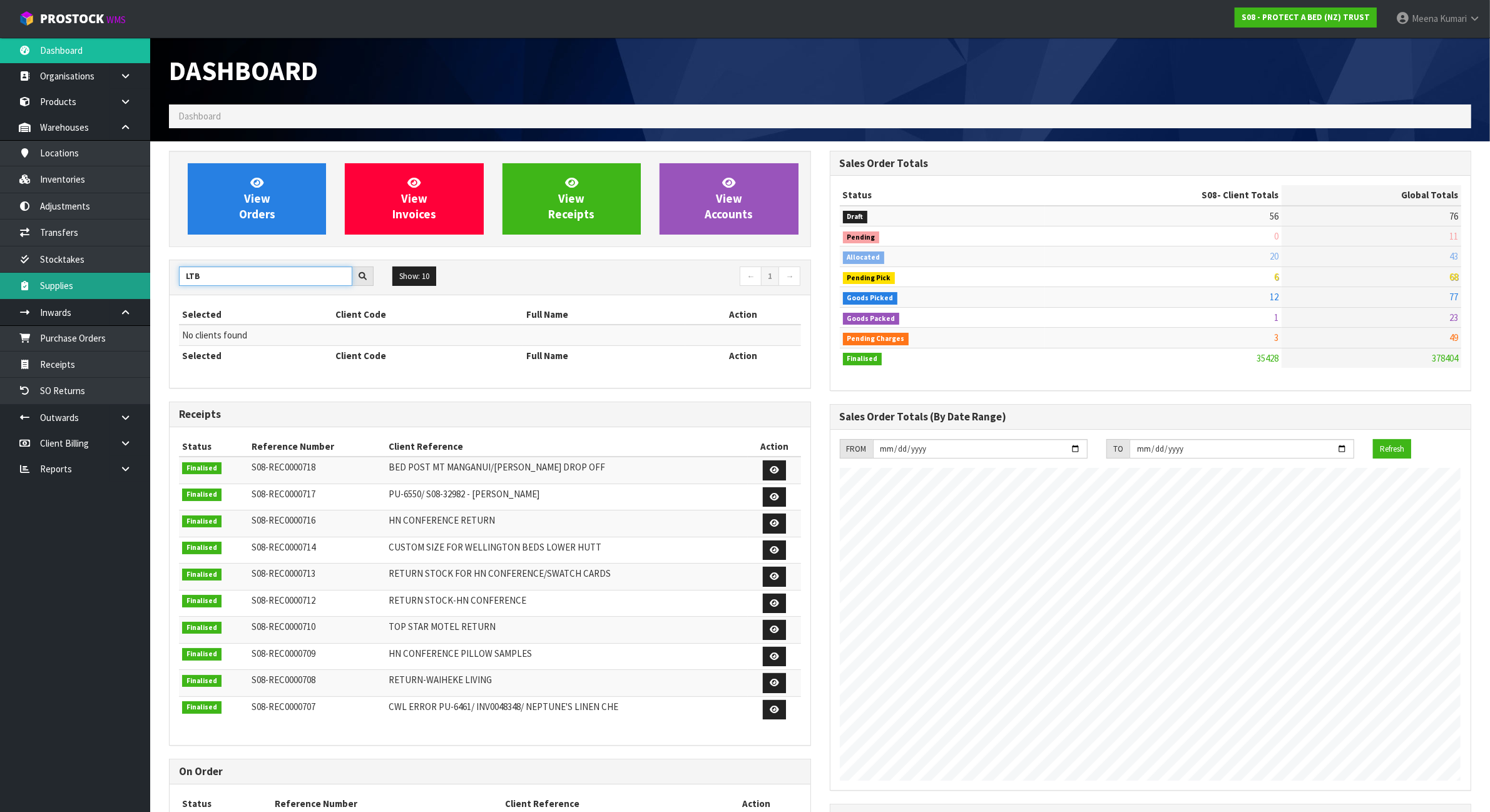
drag, startPoint x: 216, startPoint y: 283, endPoint x: 117, endPoint y: 273, distance: 99.5
click at [117, 273] on body "Toggle navigation ProStock WMS S08 - PROTECT A BED (NZ) TRUST Meena Kumari Logo…" at bounding box center [745, 406] width 1490 height 812
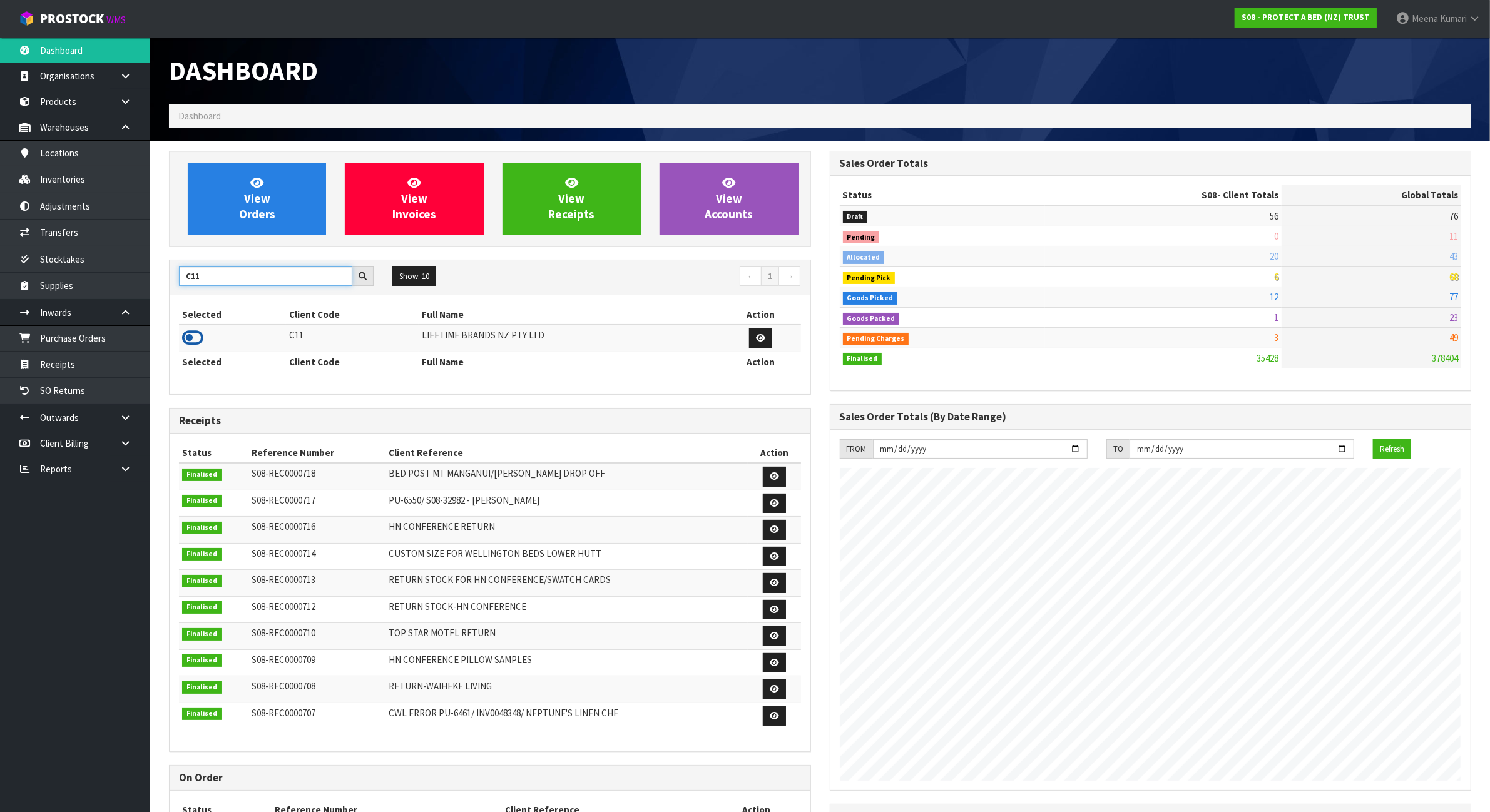
type input "C11"
click at [194, 339] on icon at bounding box center [192, 338] width 22 height 19
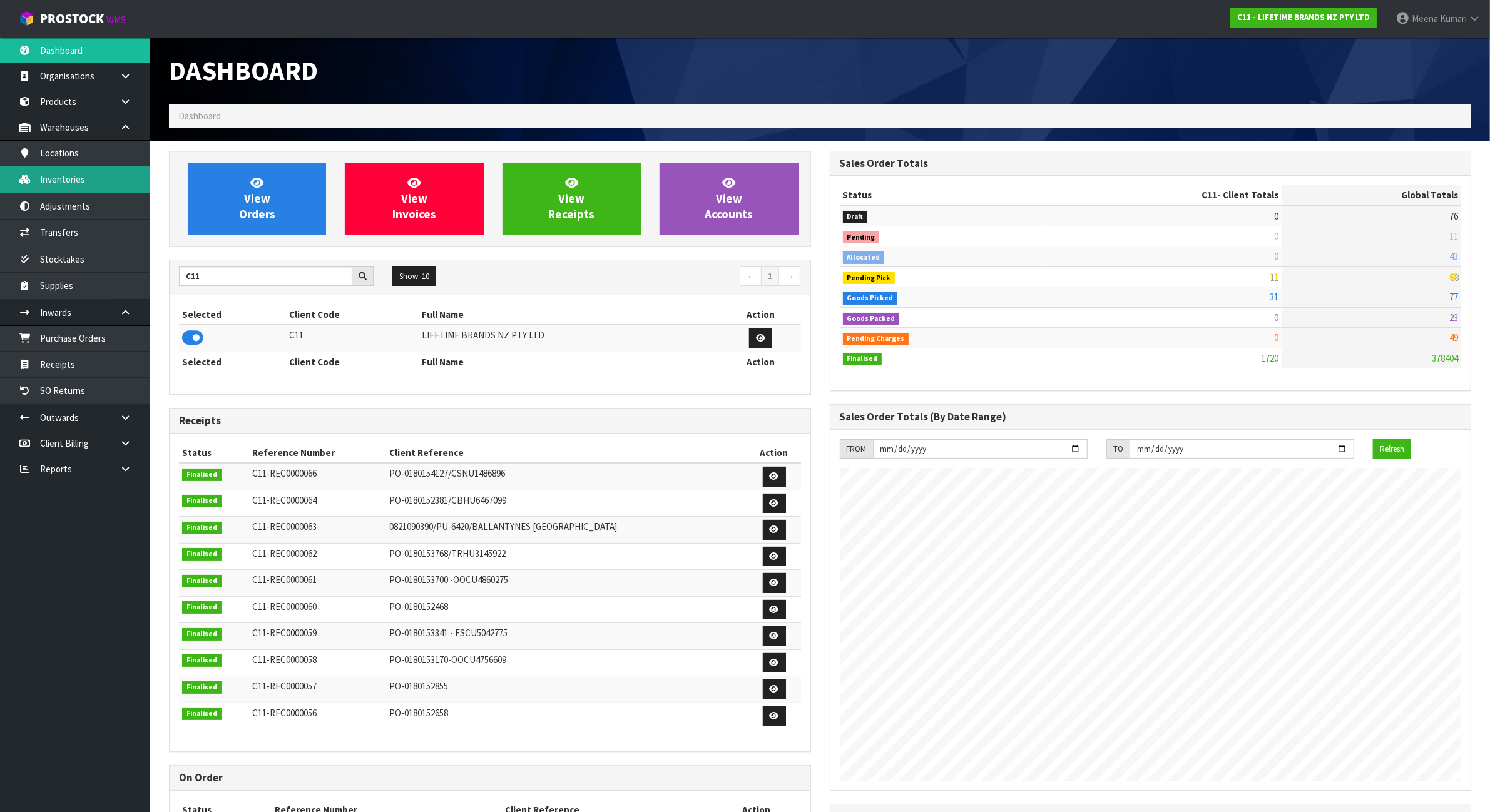
click at [84, 181] on link "Inventories" at bounding box center [75, 178] width 150 height 25
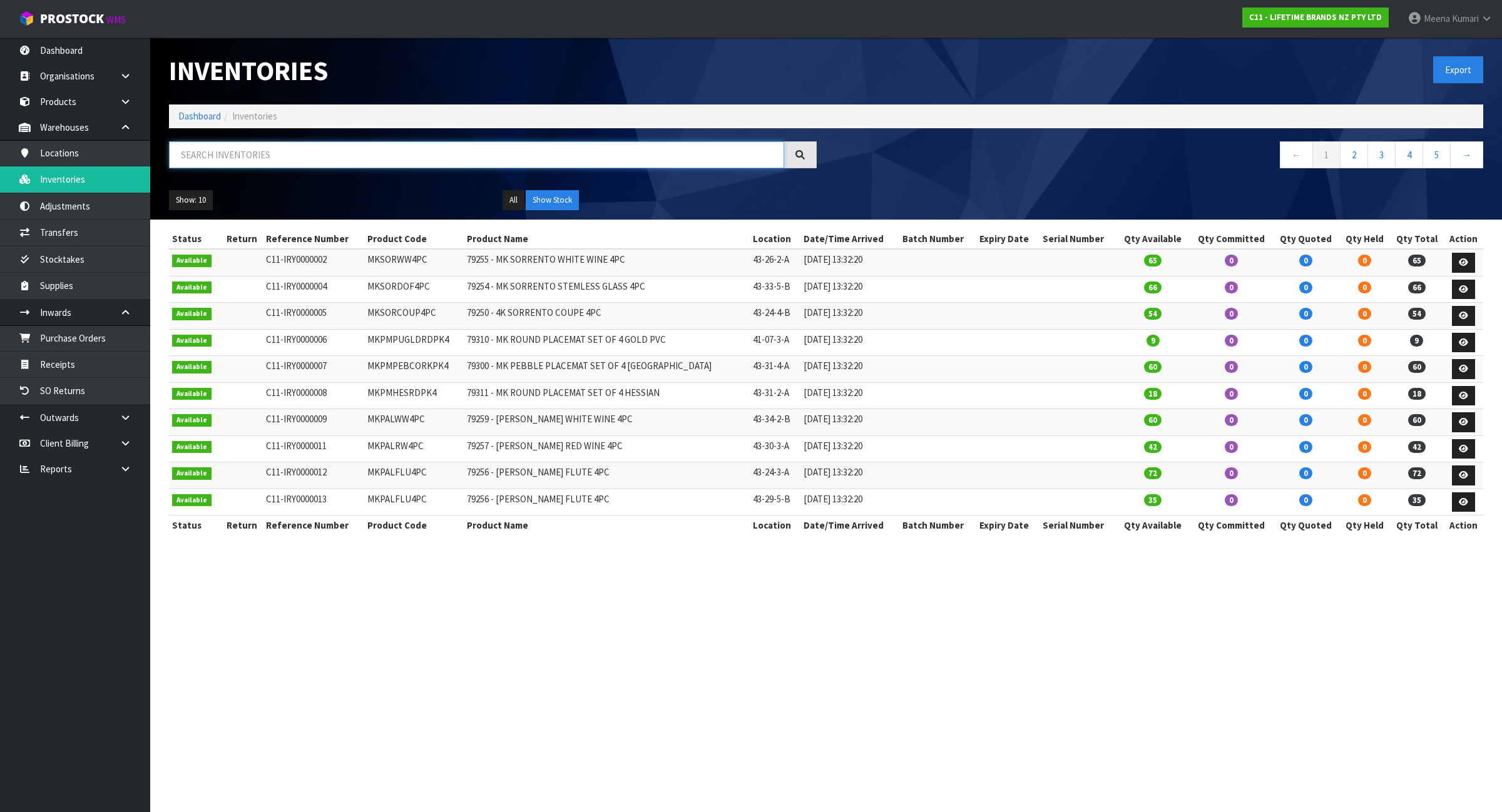
click at [229, 142] on input "text" at bounding box center [476, 155] width 615 height 27
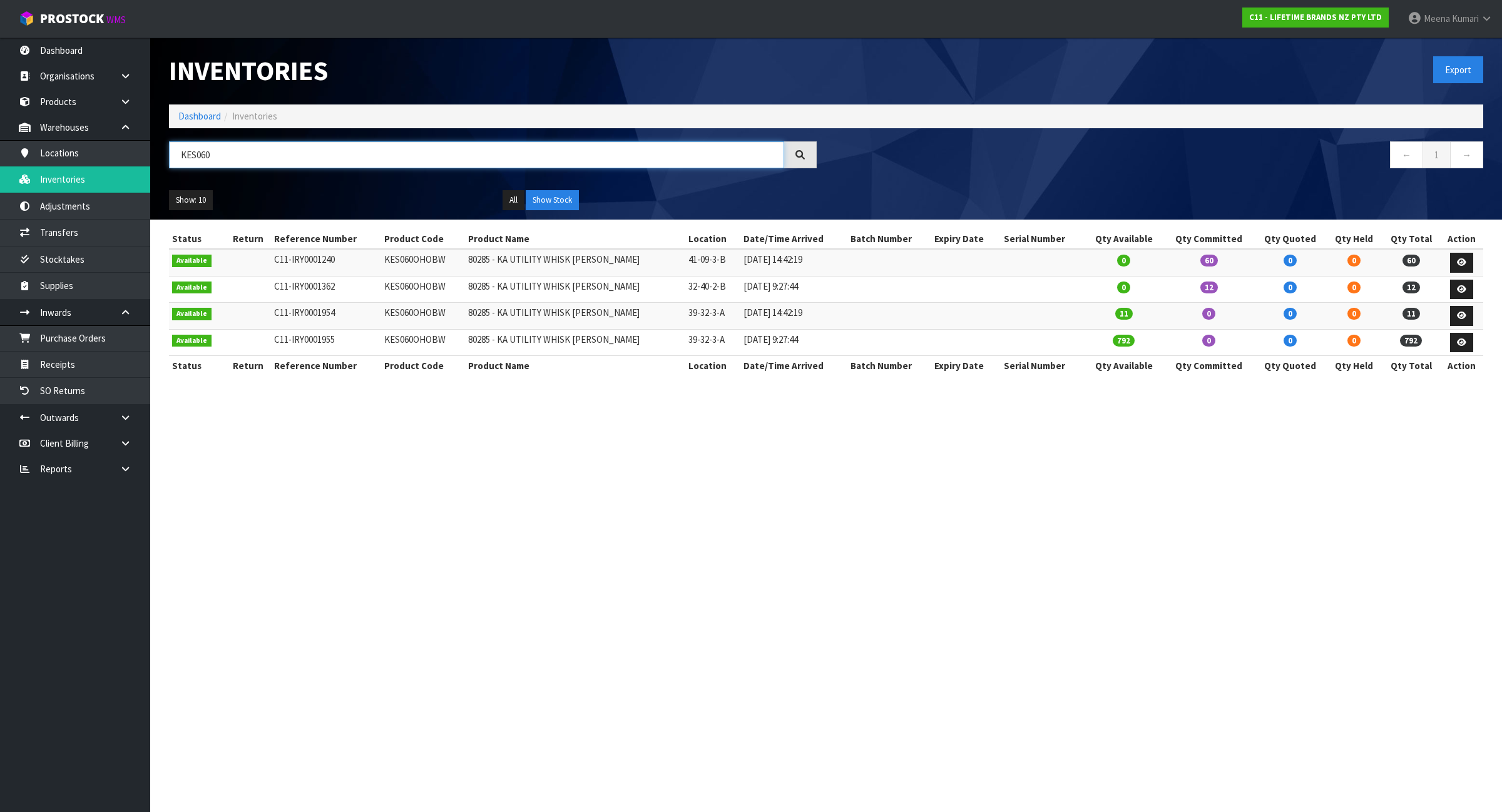
type input "KES060"
click at [414, 269] on td "KES060OHOBW" at bounding box center [422, 262] width 84 height 27
click at [413, 260] on td "KES060OHOBW" at bounding box center [422, 262] width 84 height 27
copy td "KES060OHOBW"
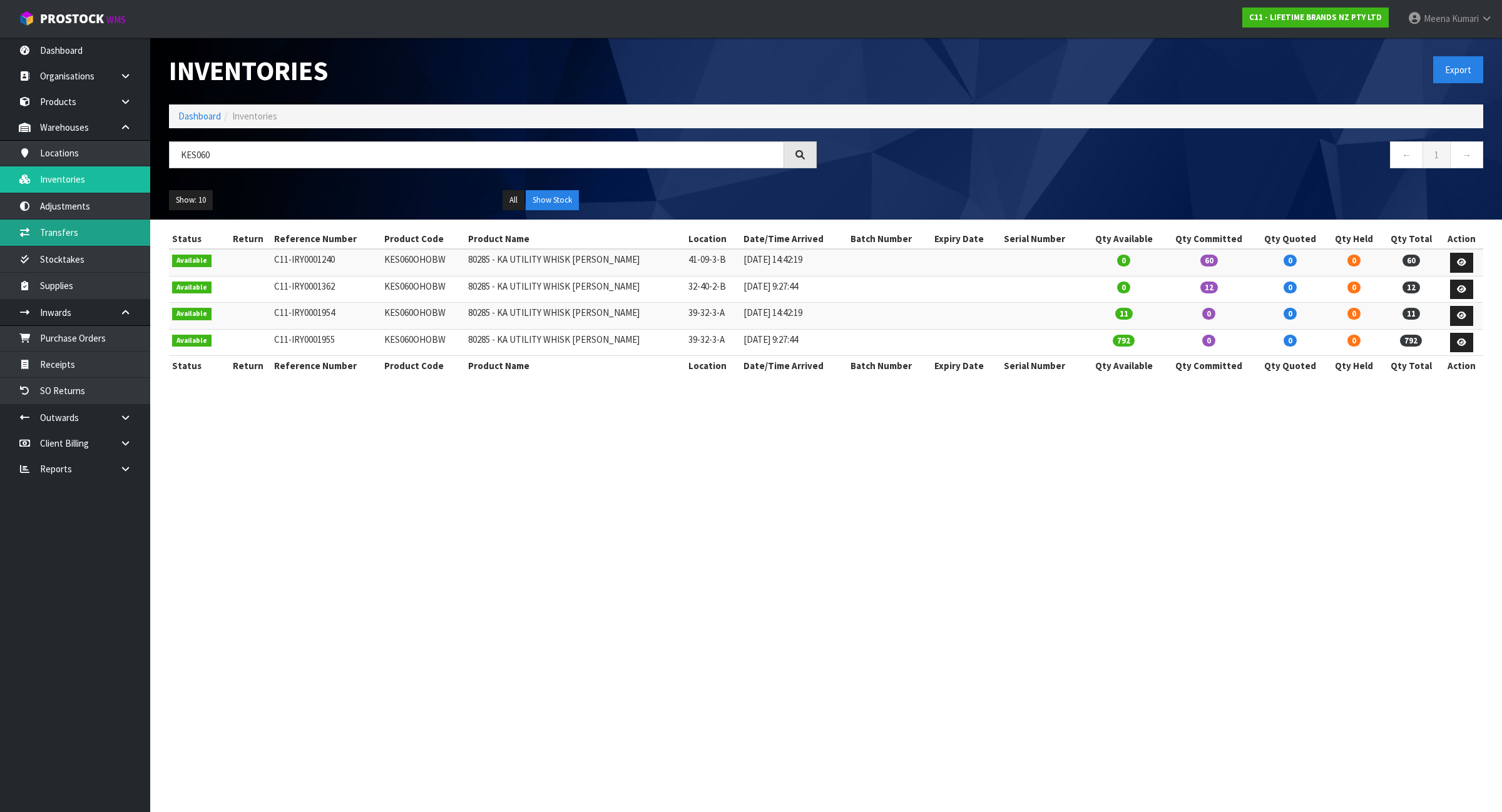
click at [114, 237] on link "Transfers" at bounding box center [75, 232] width 150 height 25
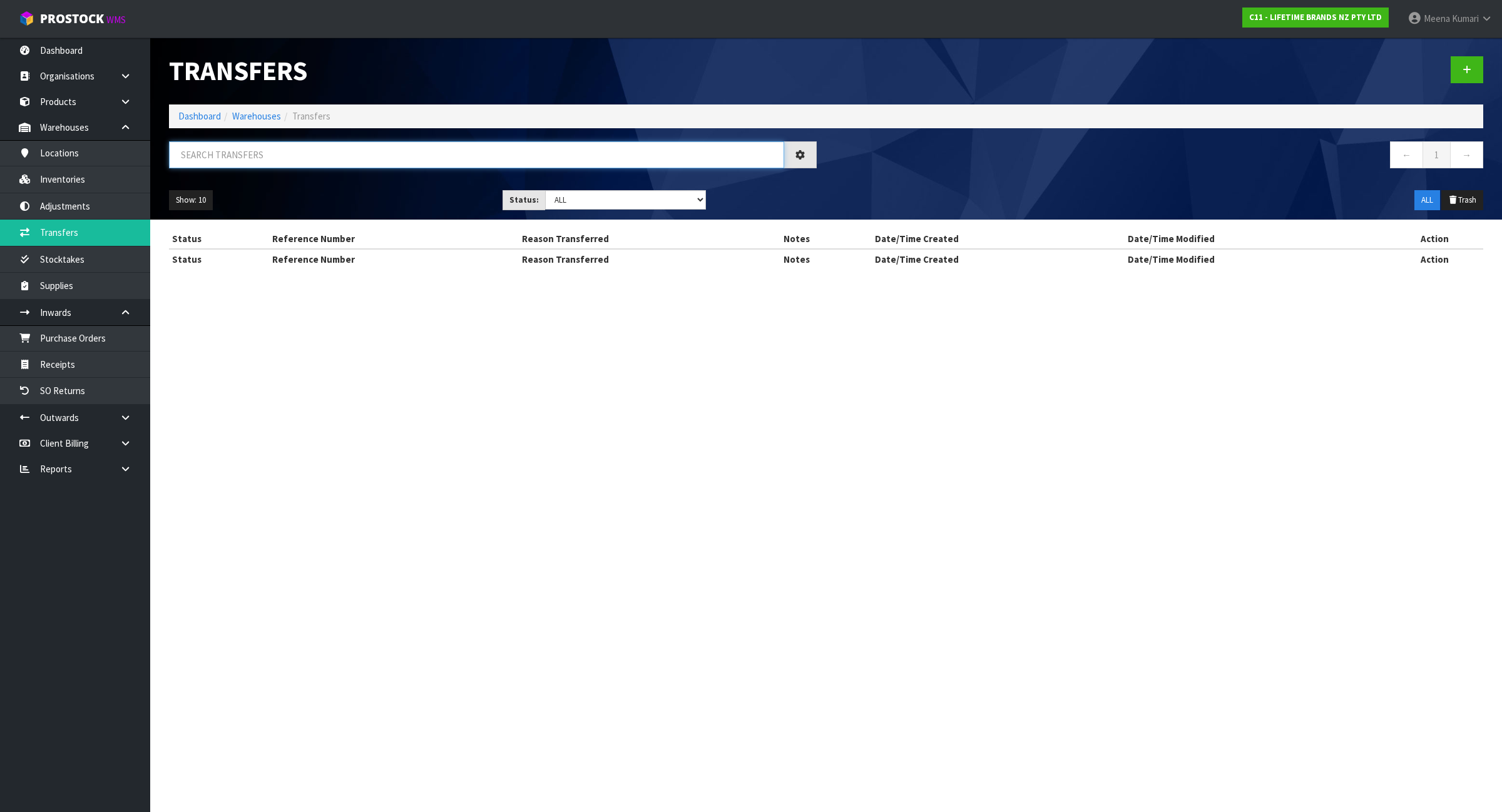
click at [358, 166] on input "text" at bounding box center [476, 155] width 615 height 27
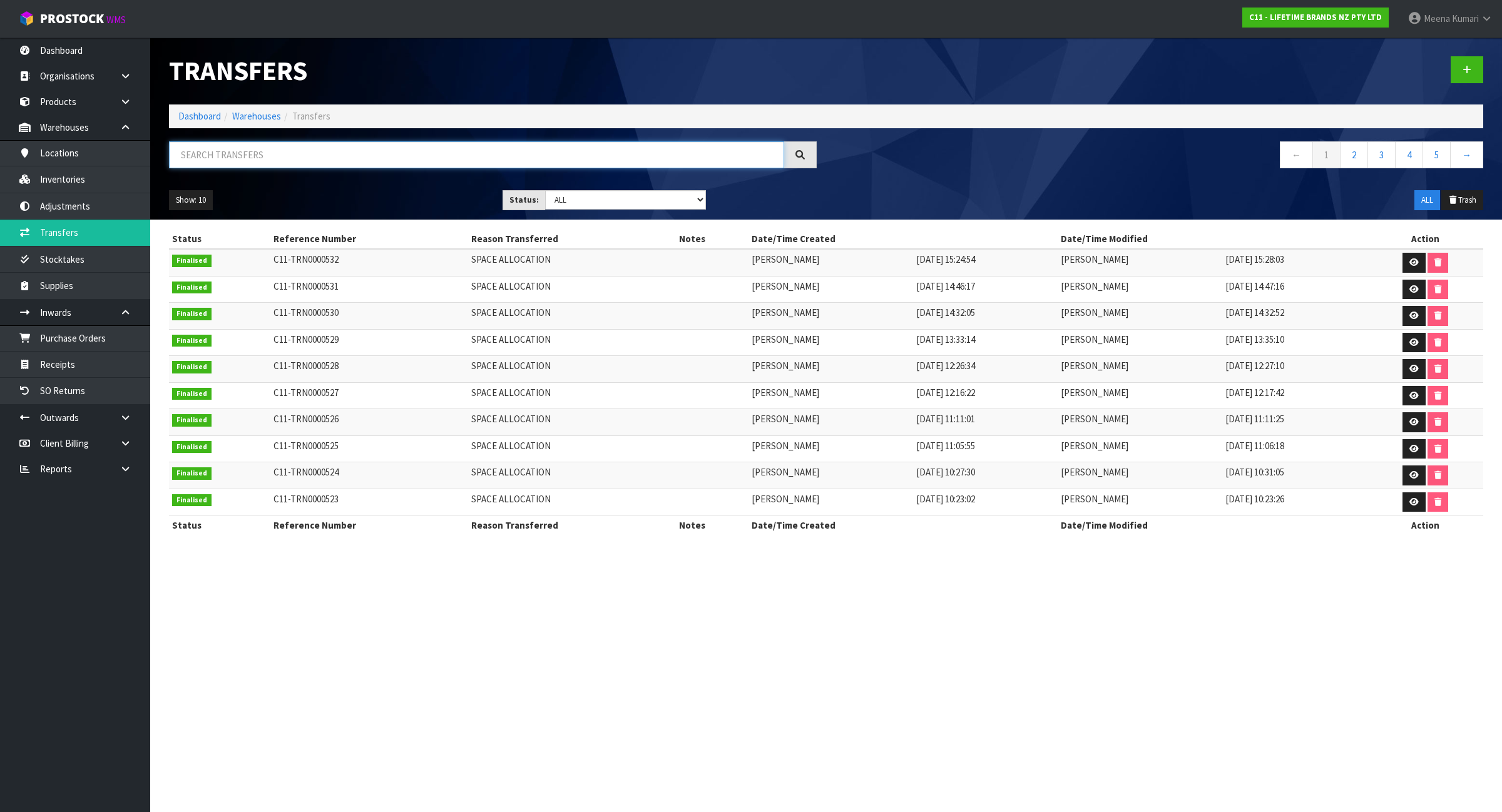
paste input "KES060OHOBW"
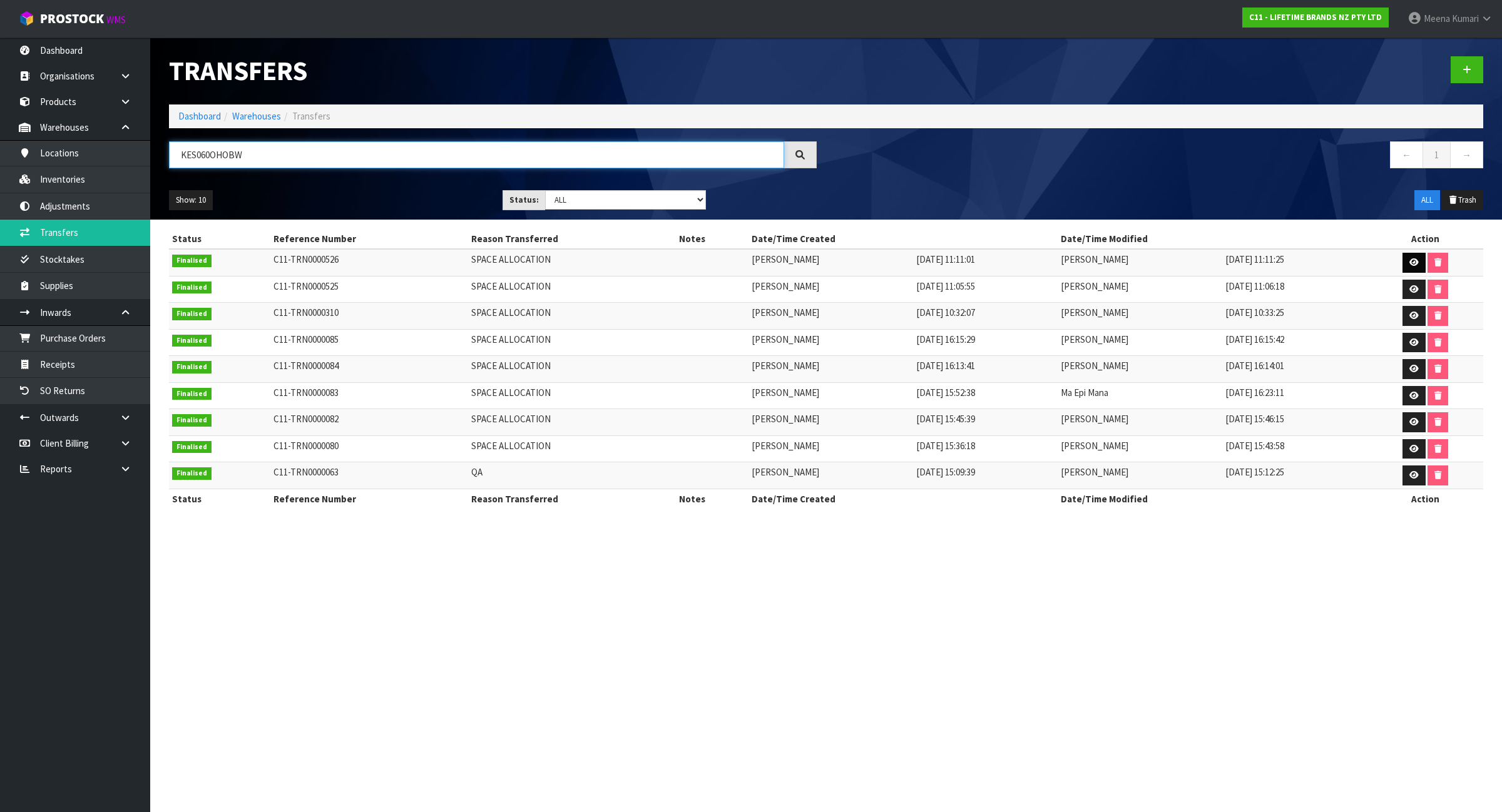
type input "KES060OHOBW"
click at [1409, 262] on link at bounding box center [1414, 262] width 23 height 20
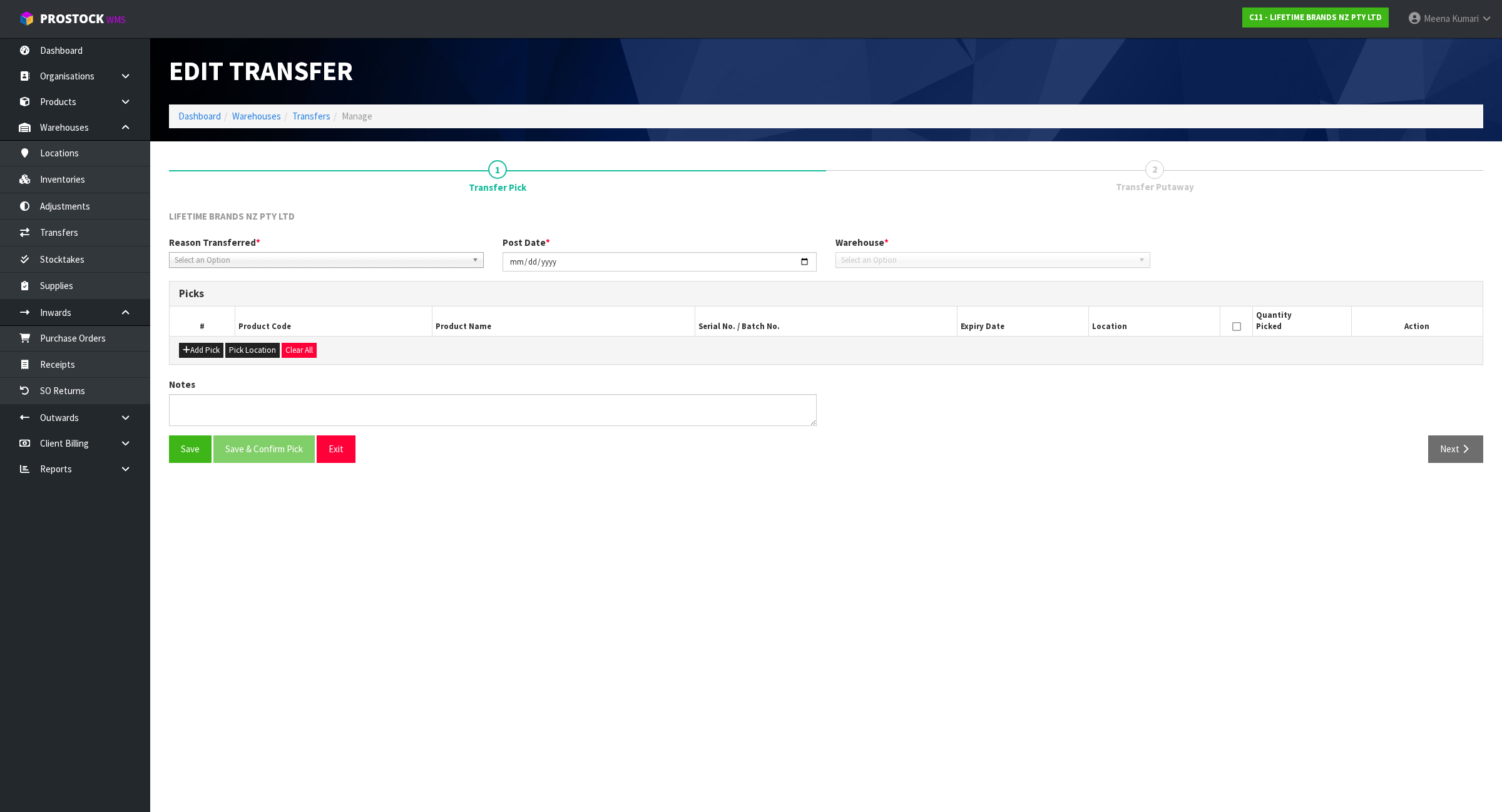
type input "2025-08-26"
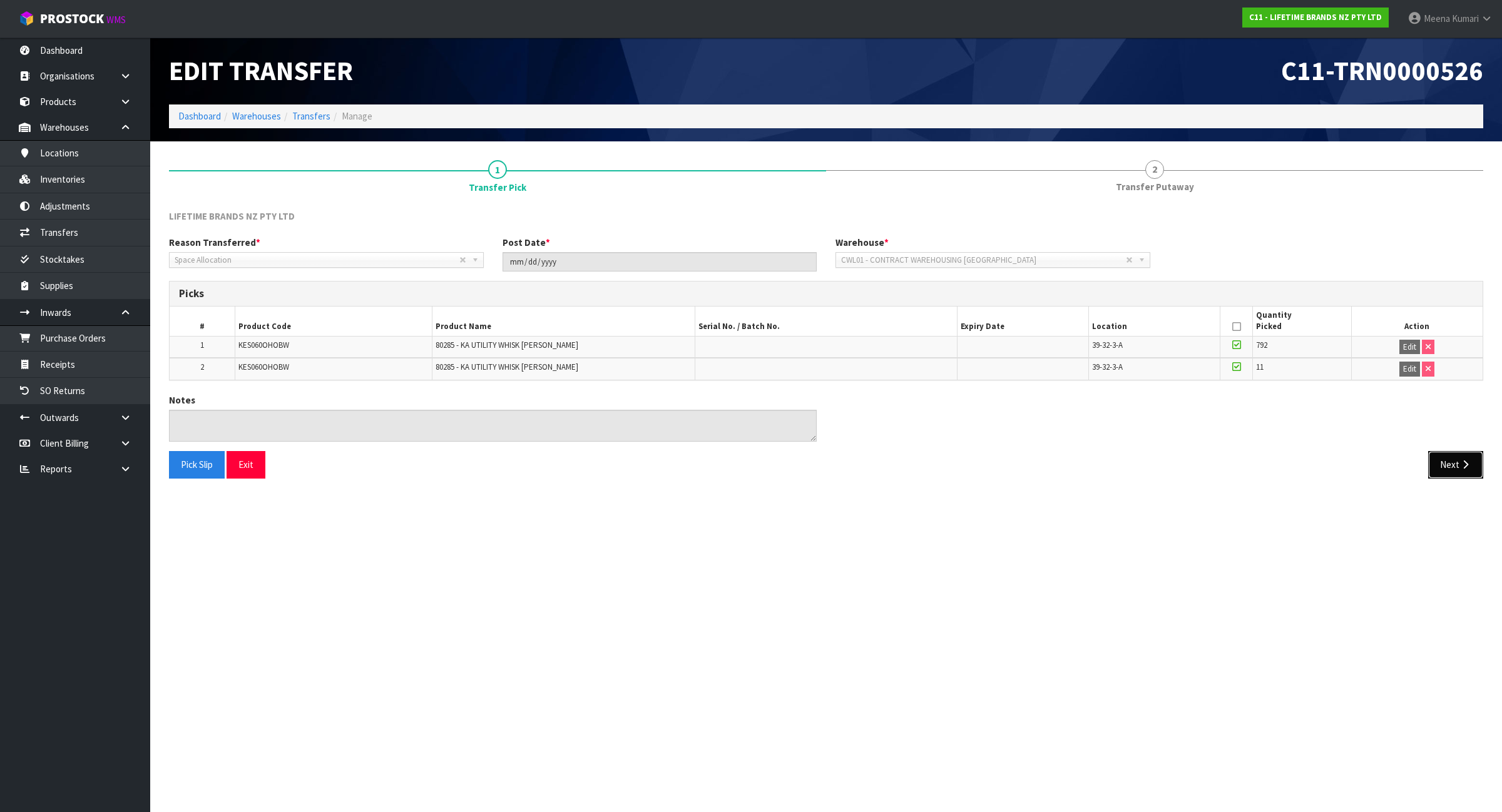
click at [1472, 465] on button "Next" at bounding box center [1455, 465] width 55 height 27
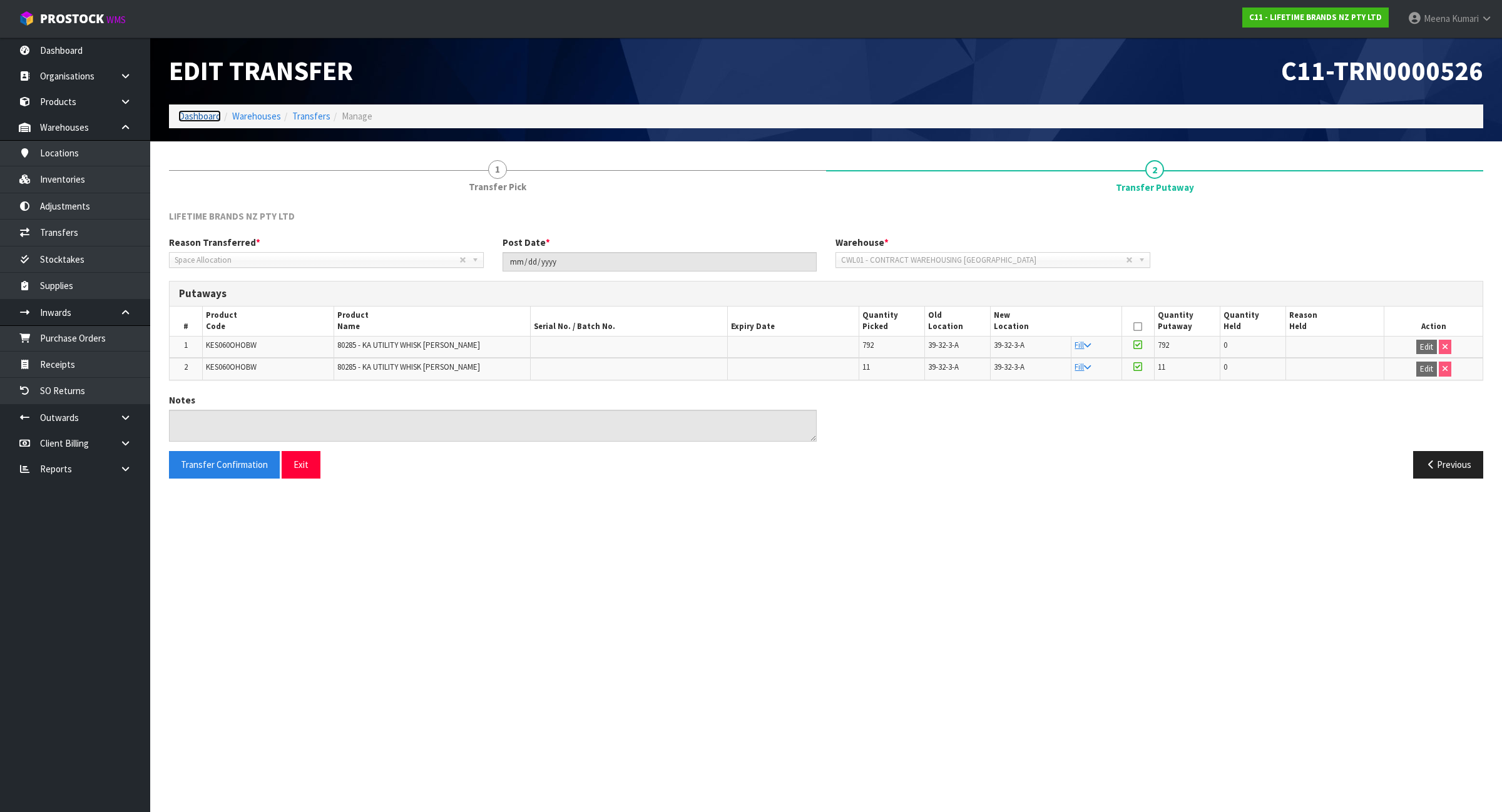
click at [214, 117] on link "Dashboard" at bounding box center [199, 115] width 42 height 12
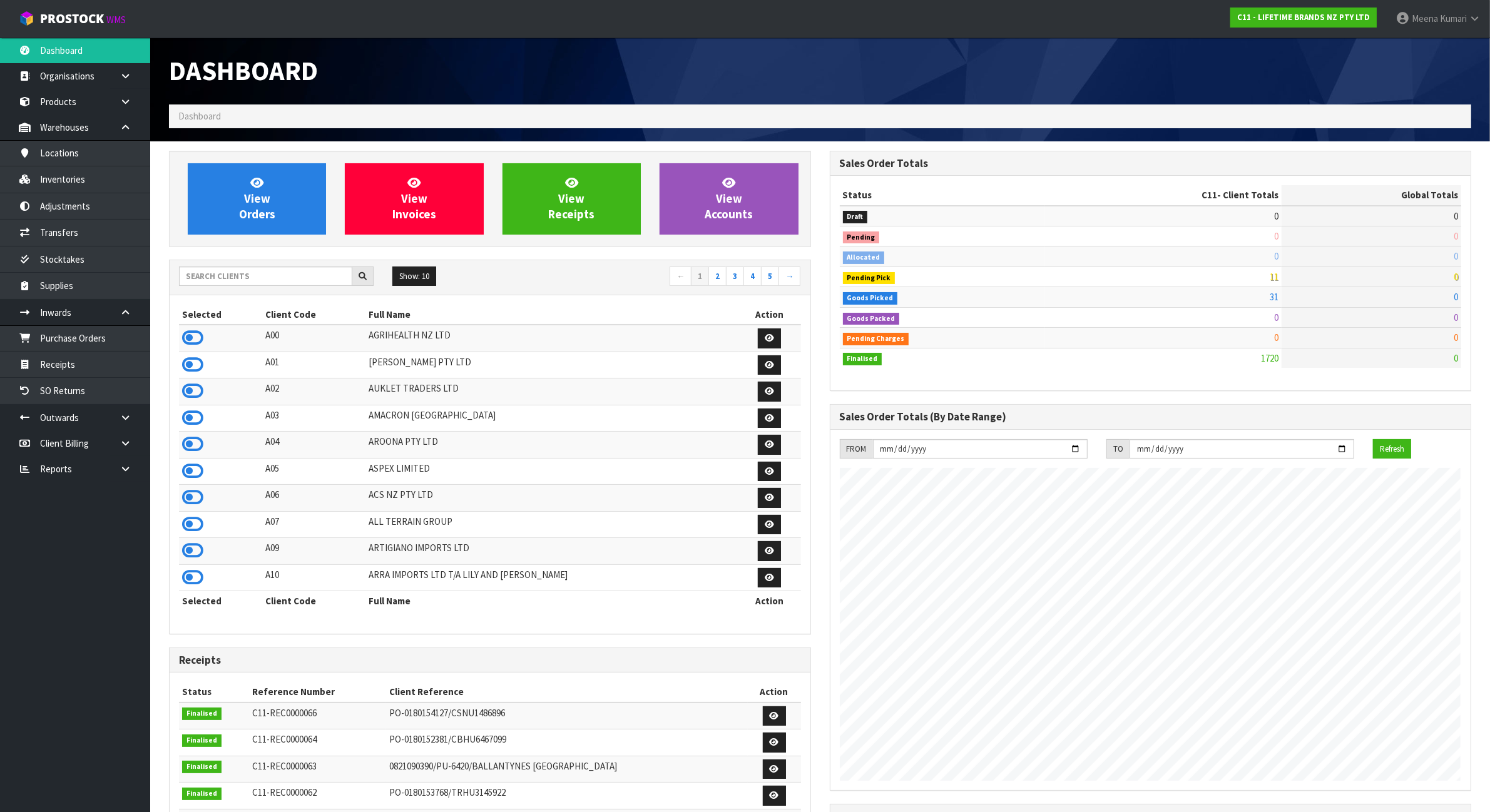
scroll to position [952, 660]
click at [247, 275] on input "text" at bounding box center [266, 276] width 174 height 20
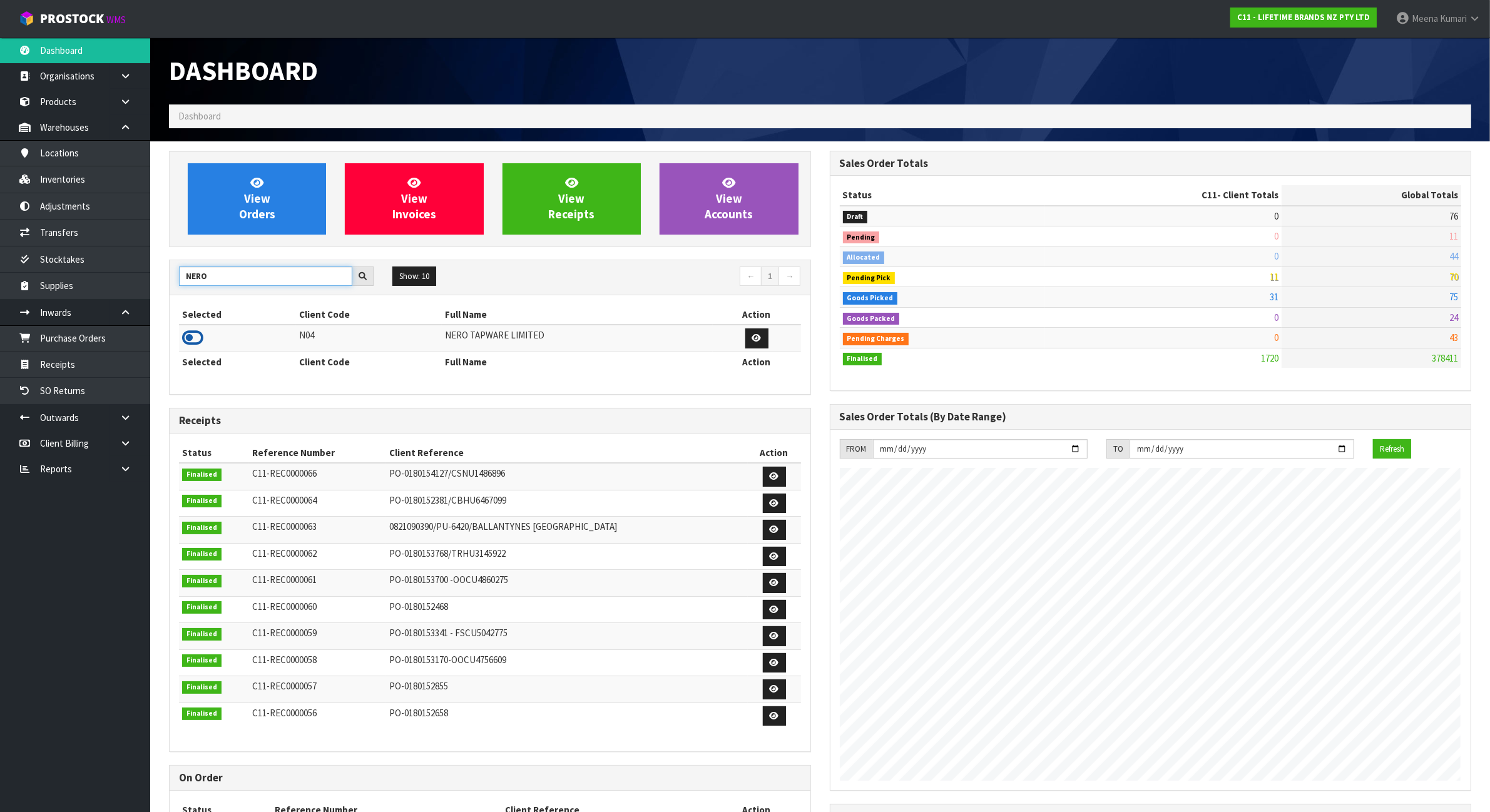
type input "NERO"
click at [196, 339] on icon at bounding box center [192, 338] width 22 height 19
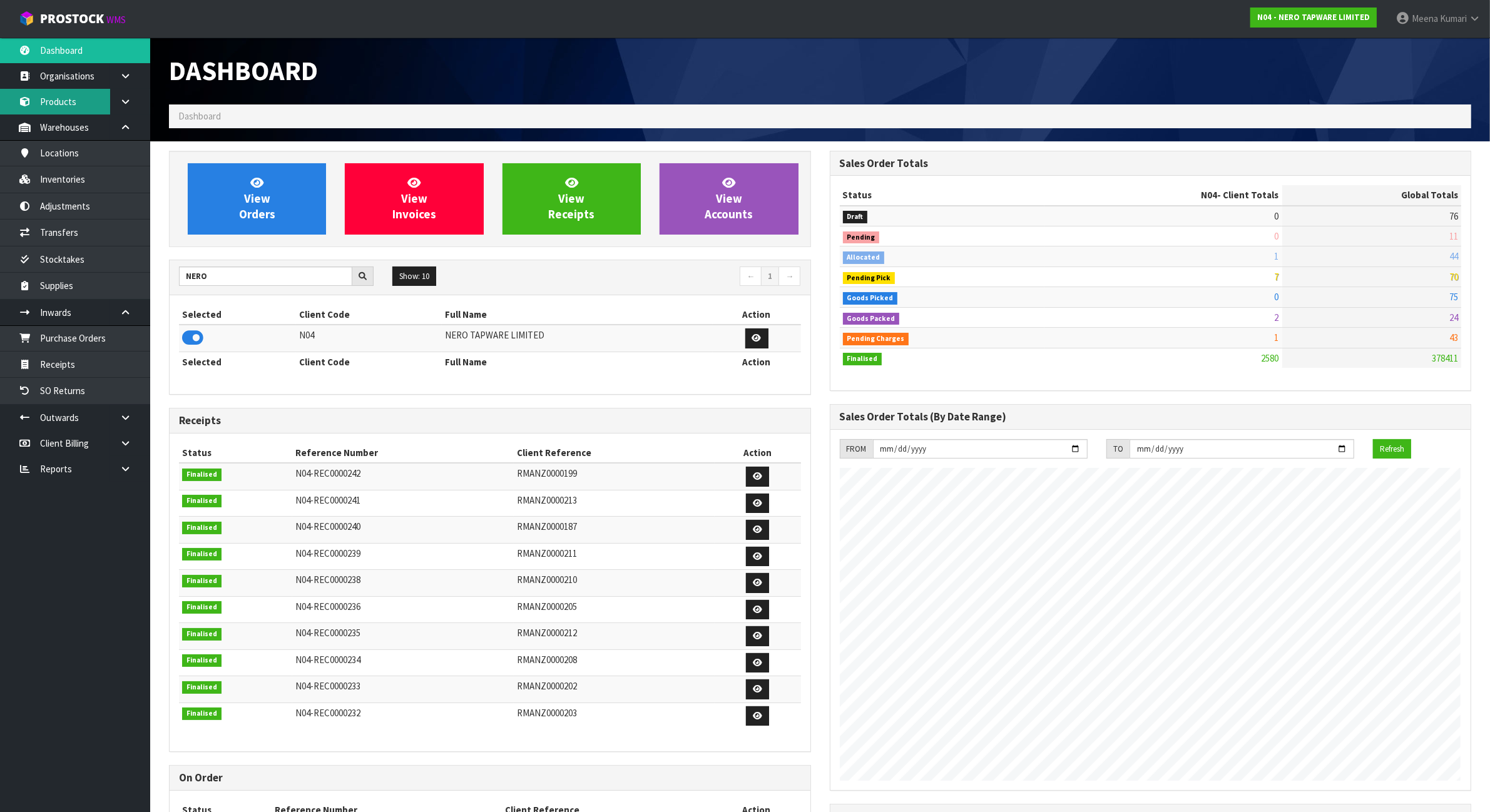
click at [85, 100] on link "Products" at bounding box center [75, 101] width 150 height 25
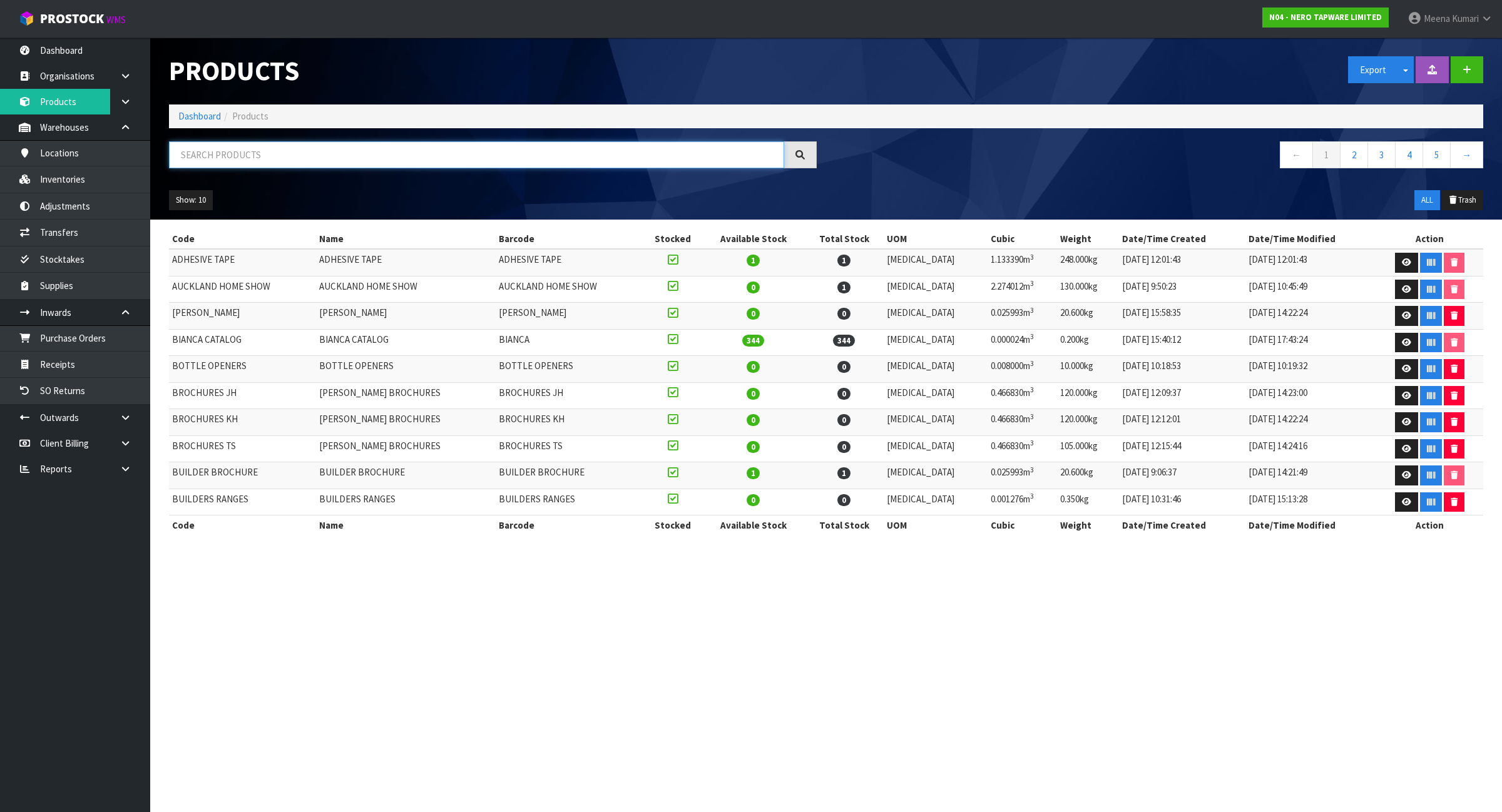
click at [308, 162] on input "text" at bounding box center [476, 155] width 615 height 27
paste input "NR231405AMB"
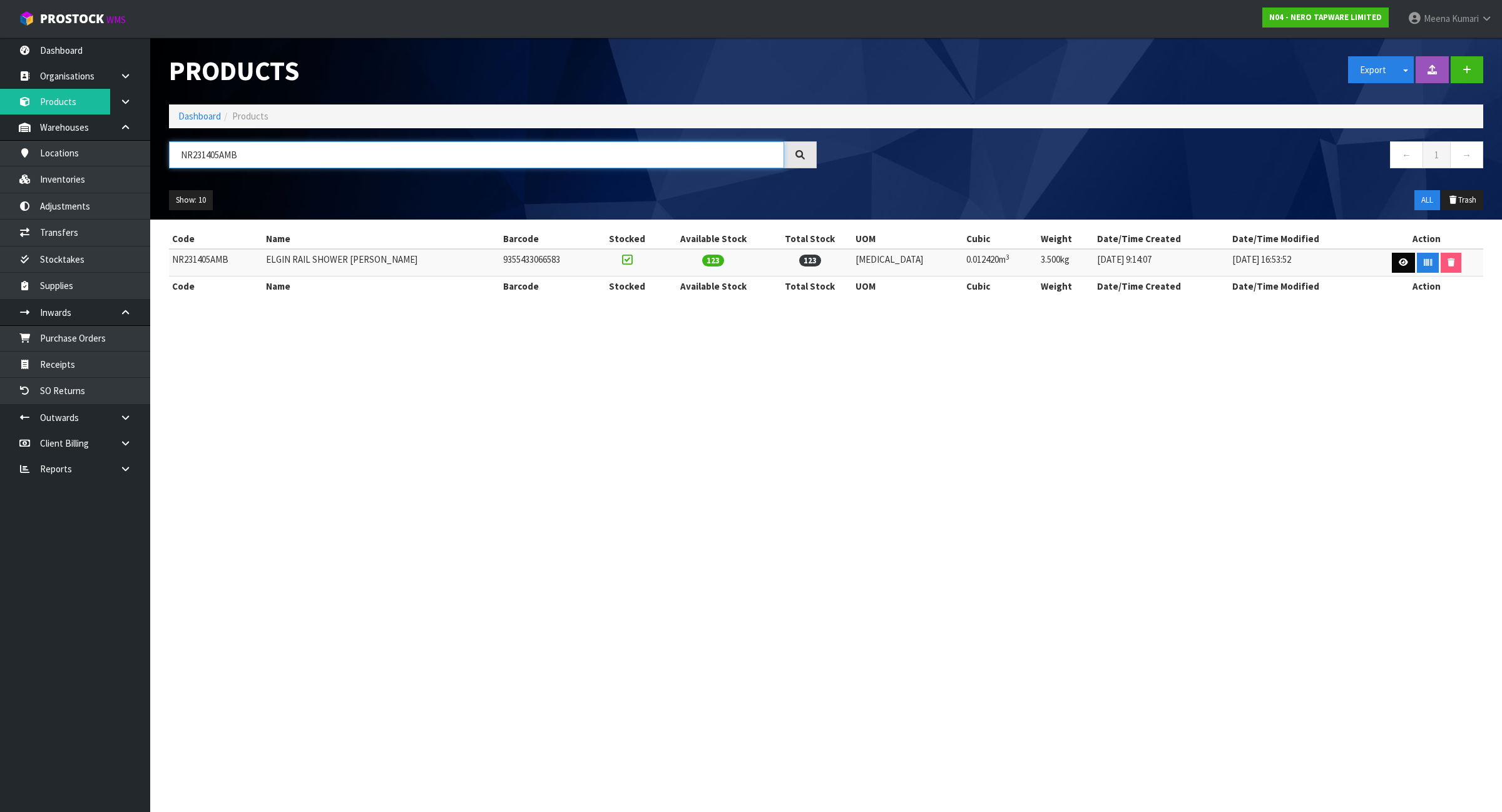
type input "NR231405AMB"
click at [1407, 260] on link at bounding box center [1403, 262] width 23 height 20
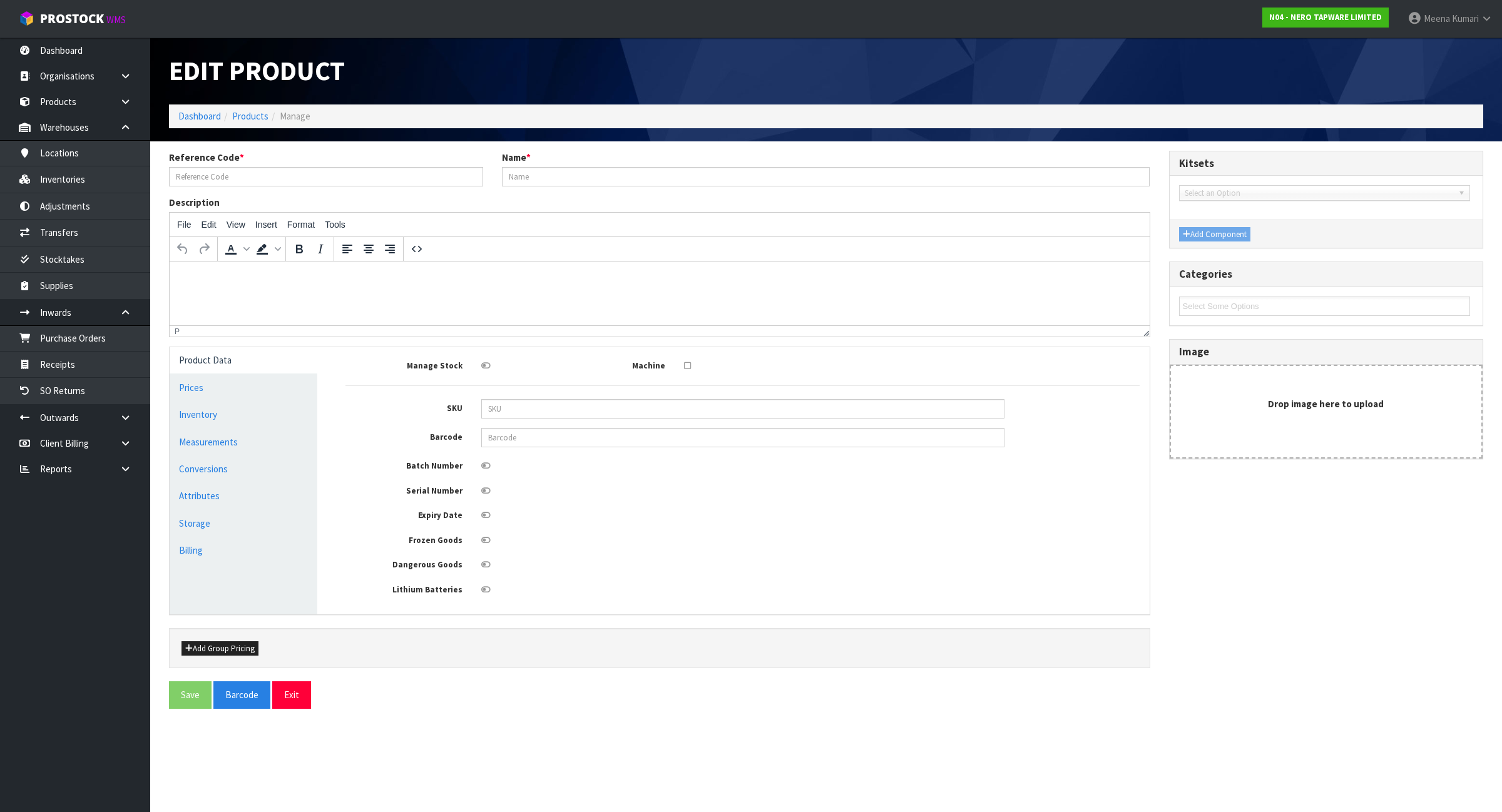
type input "NR231405AMB"
type input "ELGIN RAIL SHOWER MATTE BLACK"
type input "NR231405AMB"
type input "9355433066583"
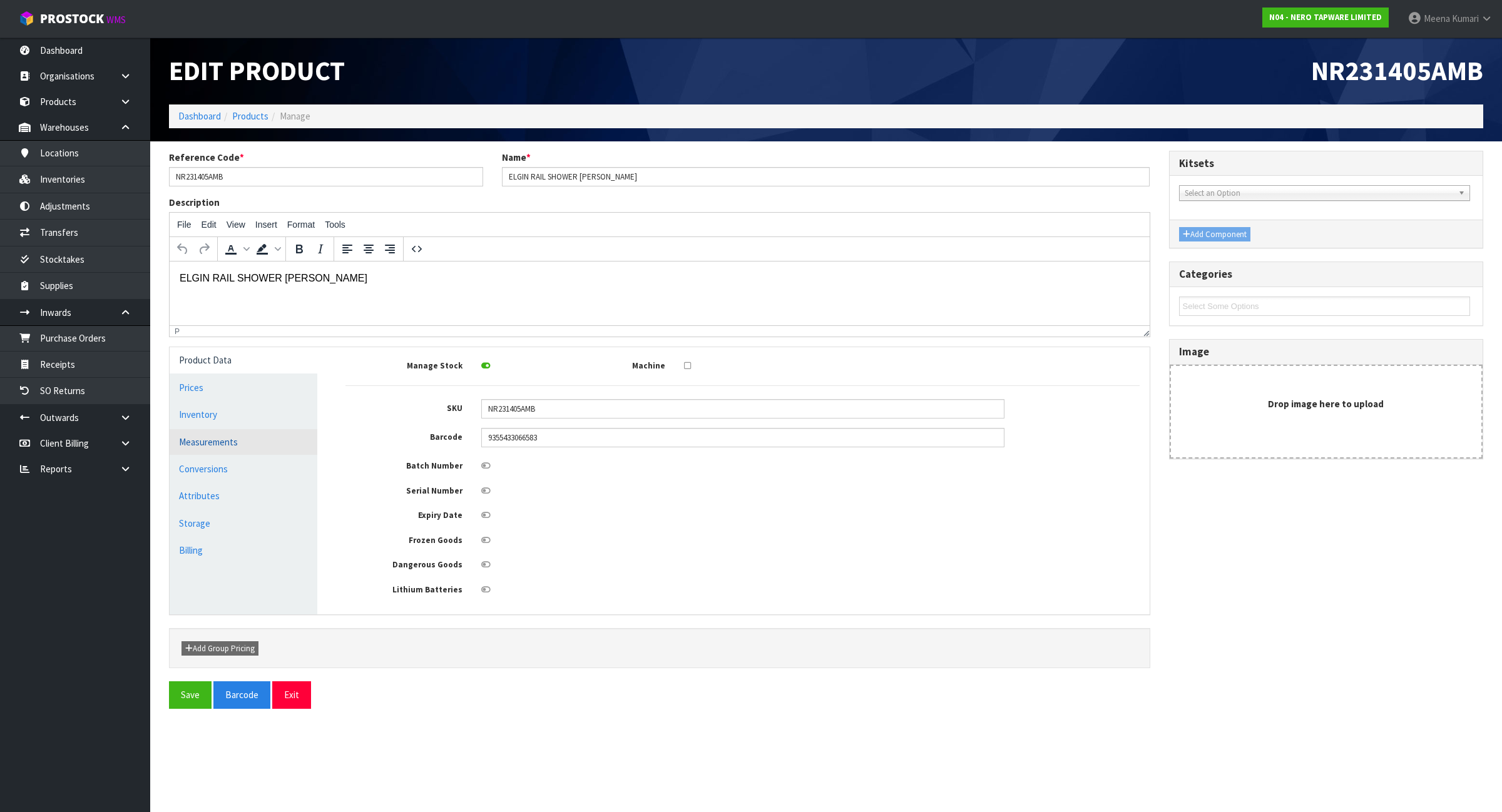
click at [252, 445] on link "Measurements" at bounding box center [243, 441] width 147 height 25
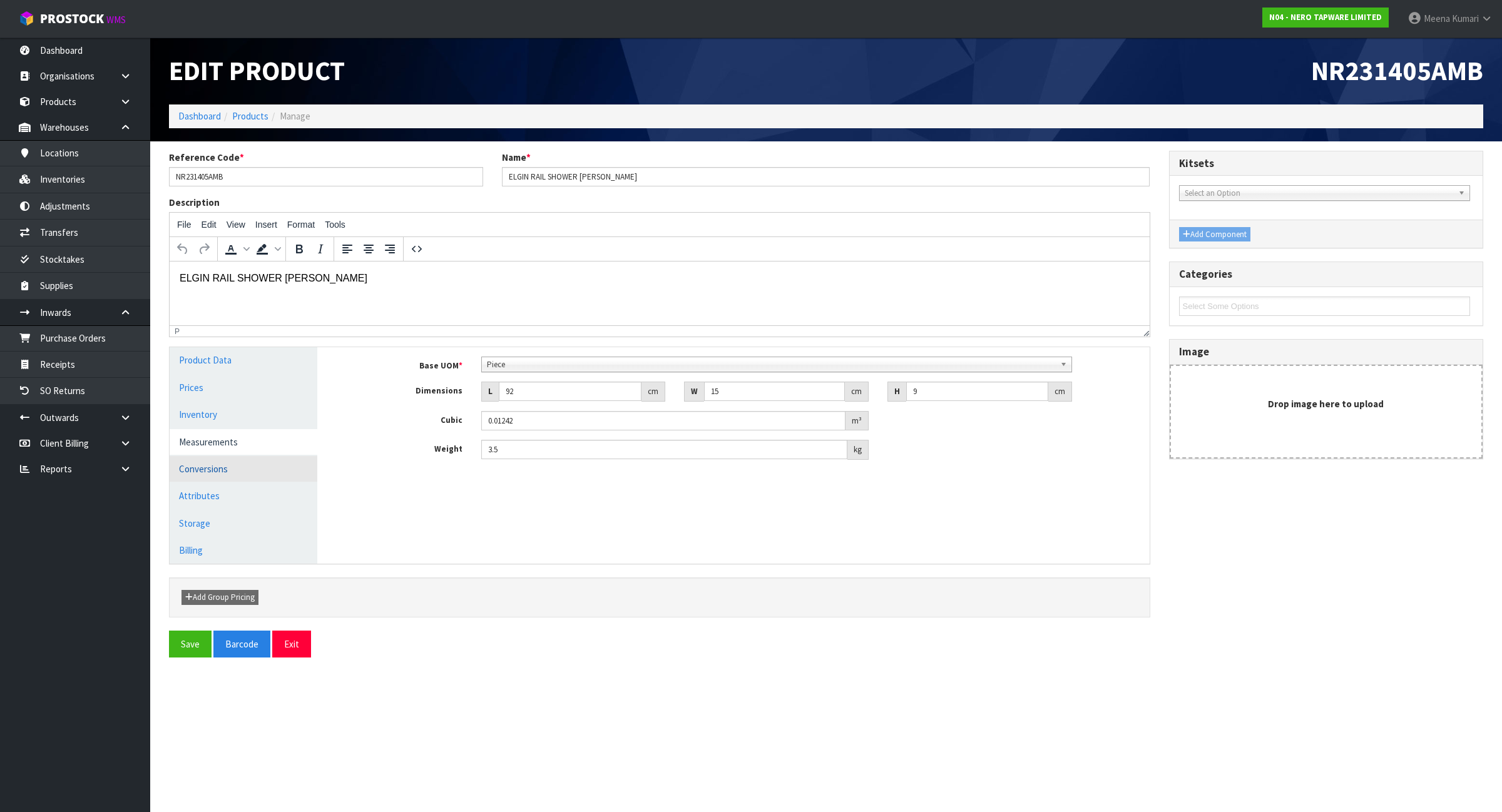
click at [253, 467] on link "Conversions" at bounding box center [243, 468] width 147 height 25
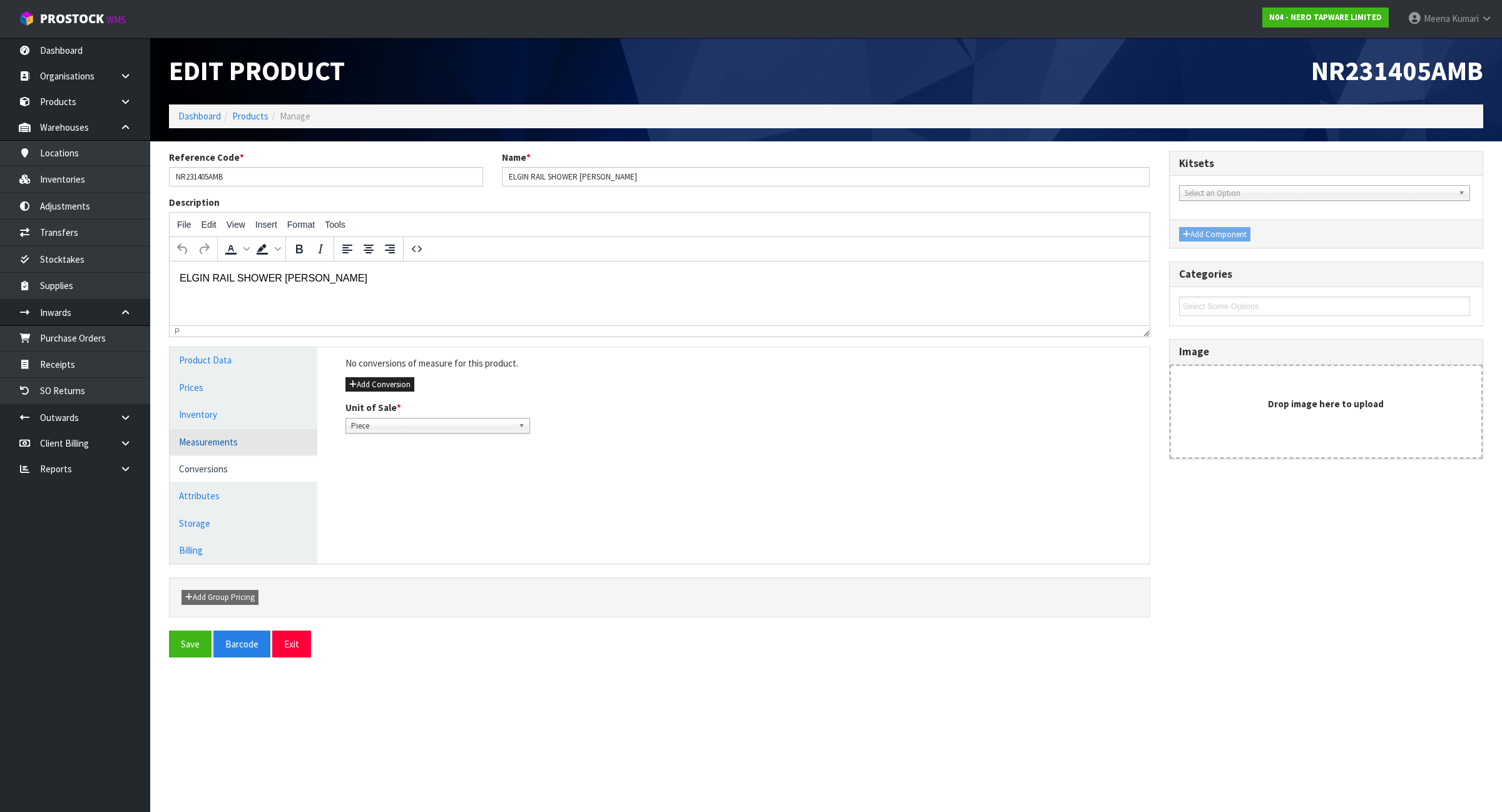
click at [204, 452] on link "Measurements" at bounding box center [243, 441] width 147 height 25
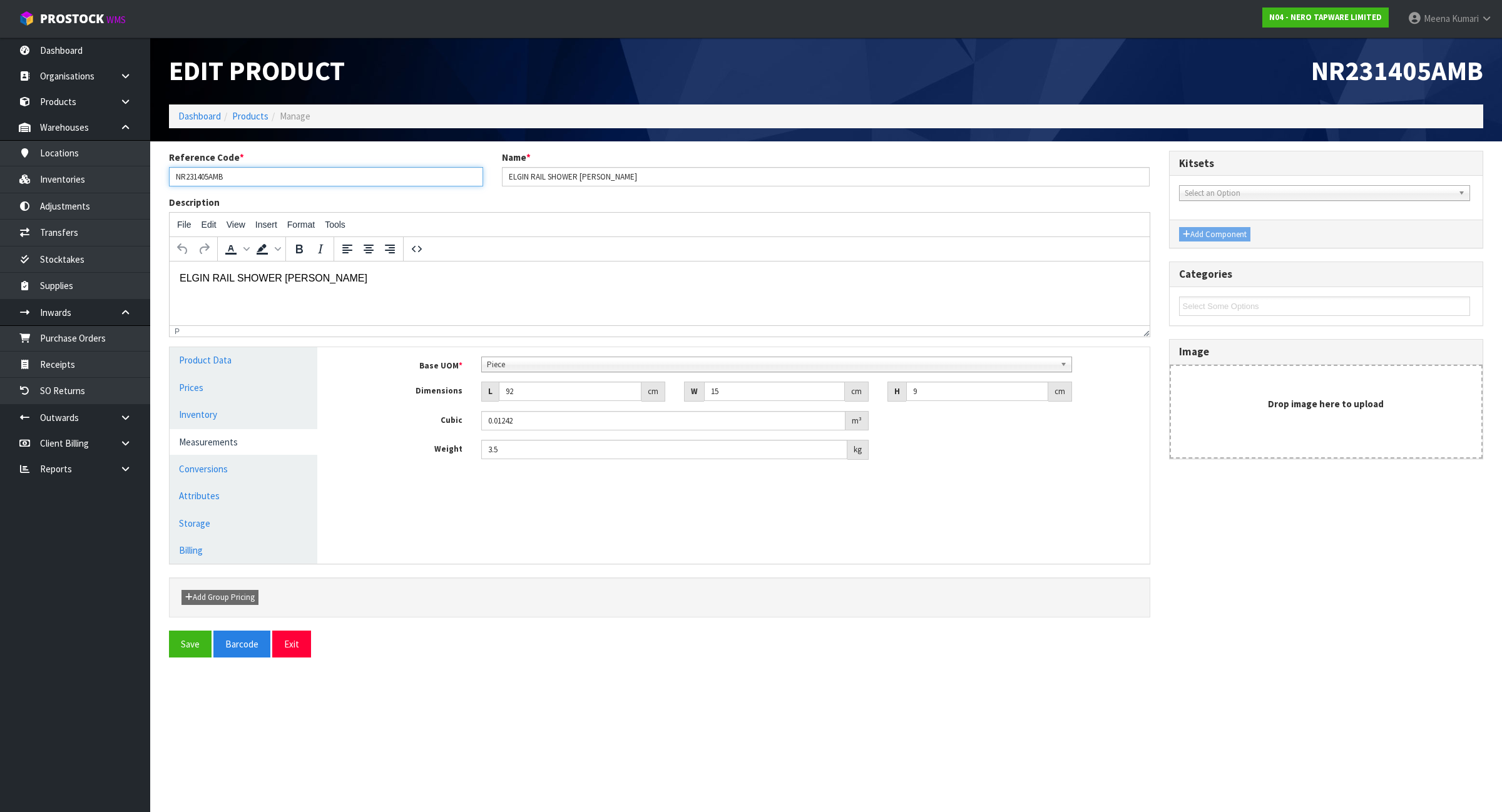
click at [241, 183] on input "NR231405AMB" at bounding box center [326, 176] width 314 height 20
click at [103, 171] on link "Inventories" at bounding box center [75, 178] width 150 height 25
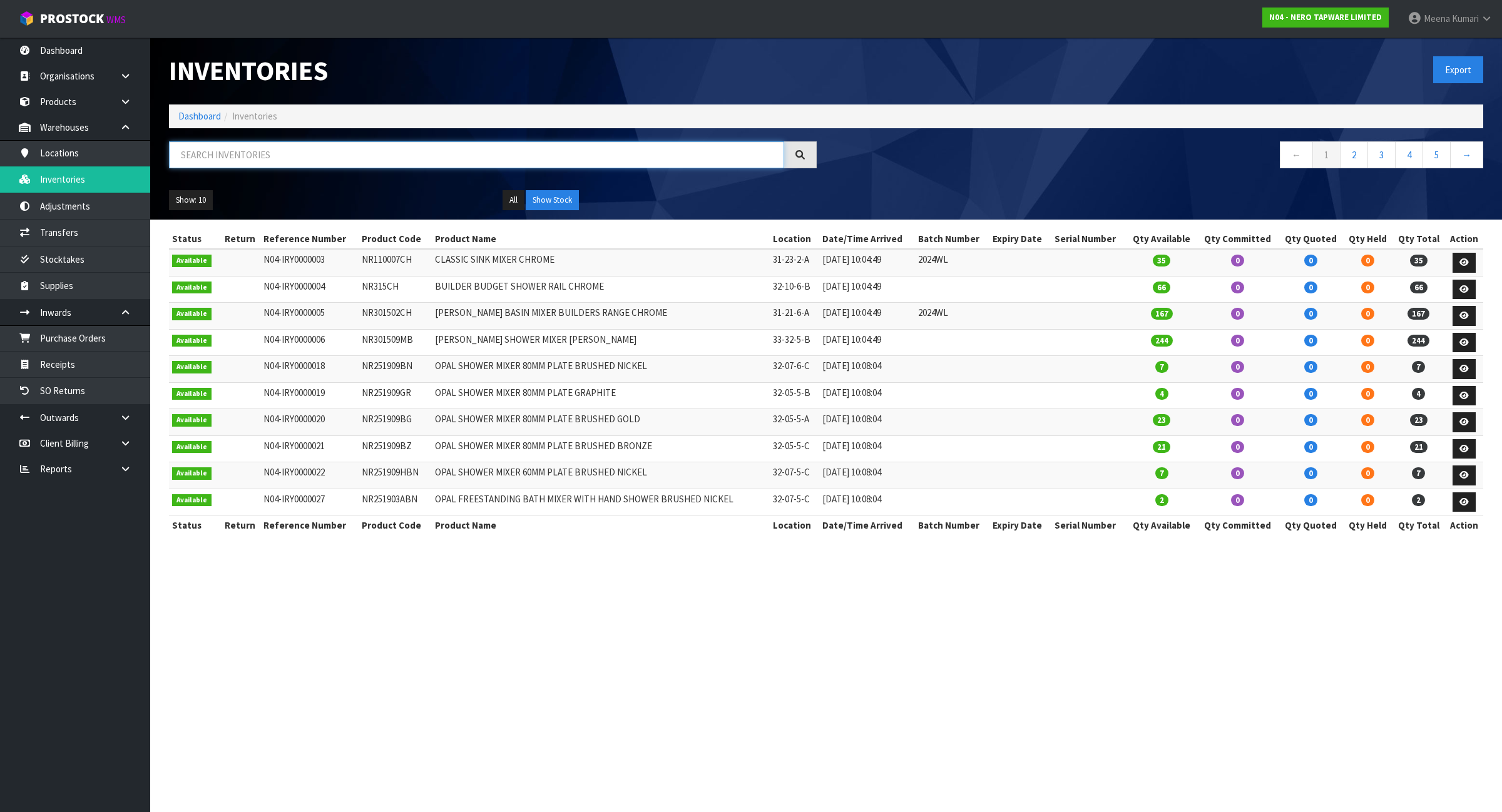
click at [277, 157] on input "text" at bounding box center [476, 155] width 615 height 27
paste input "NR231405AMB"
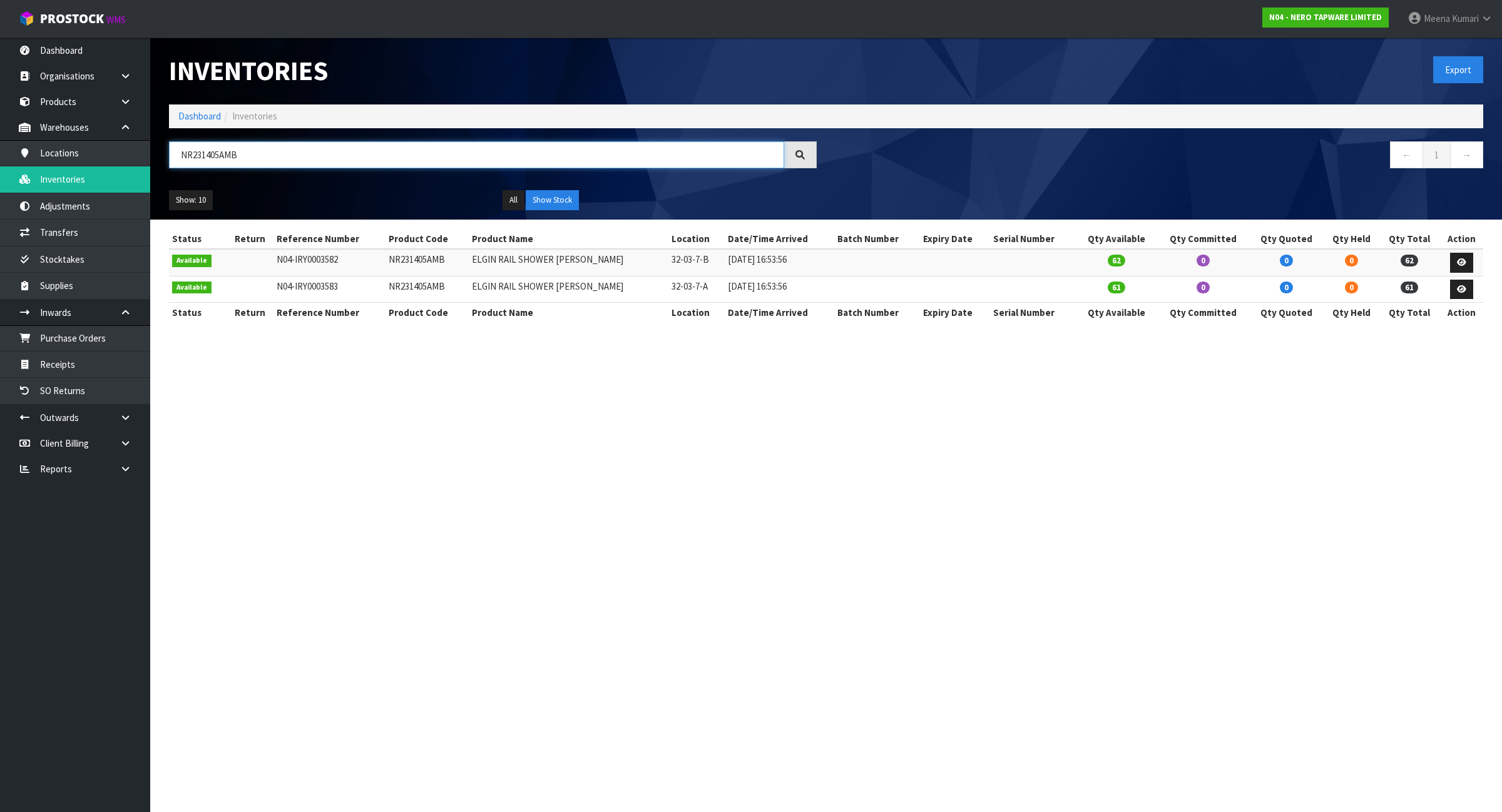
click at [280, 161] on input "NR231405AMB" at bounding box center [476, 155] width 615 height 27
paste input "51905EBZ"
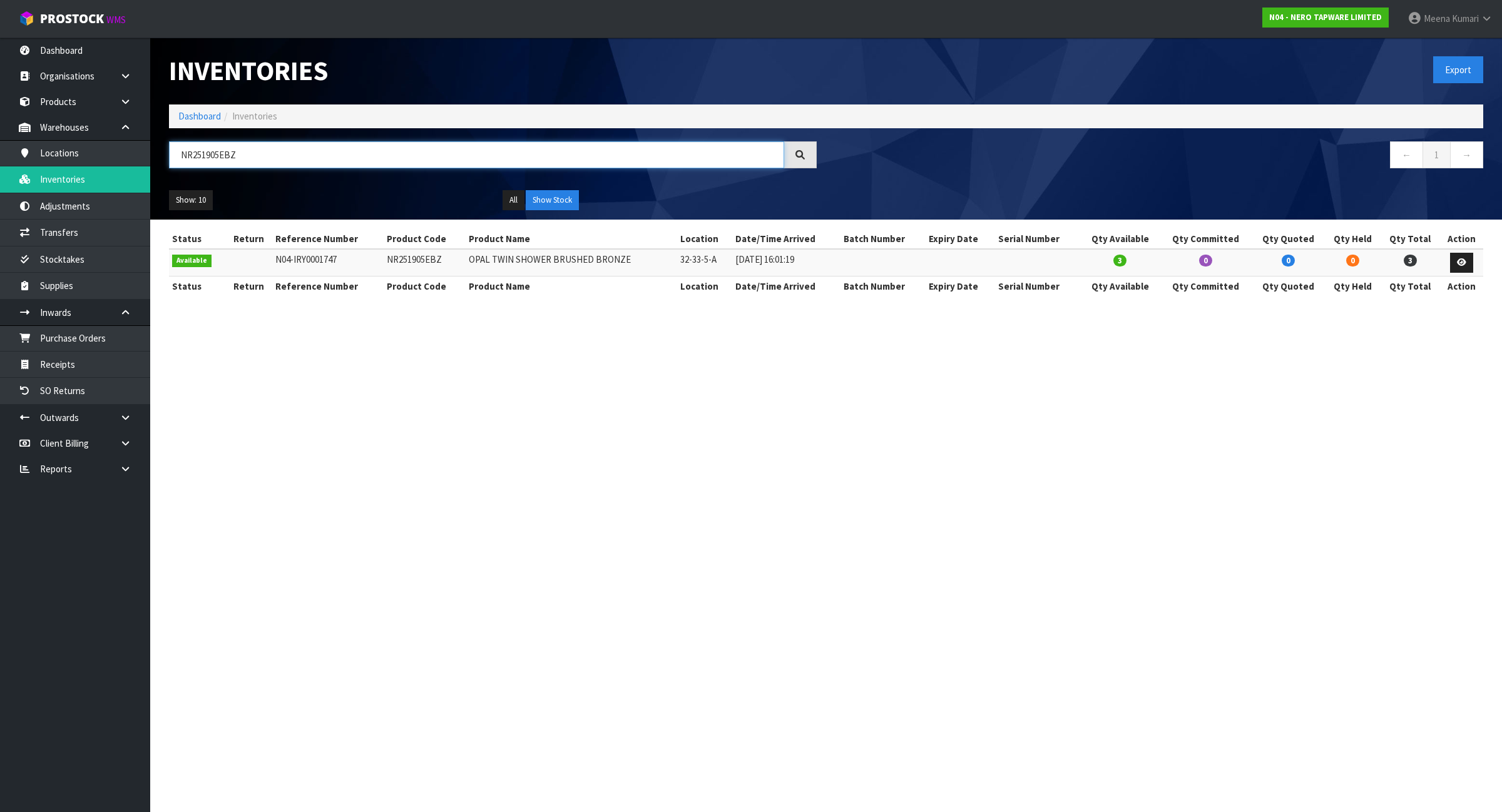
click at [264, 159] on input "NR251905EBZ" at bounding box center [476, 155] width 615 height 27
paste input "0805FBZ"
type input "NR250805FBZ"
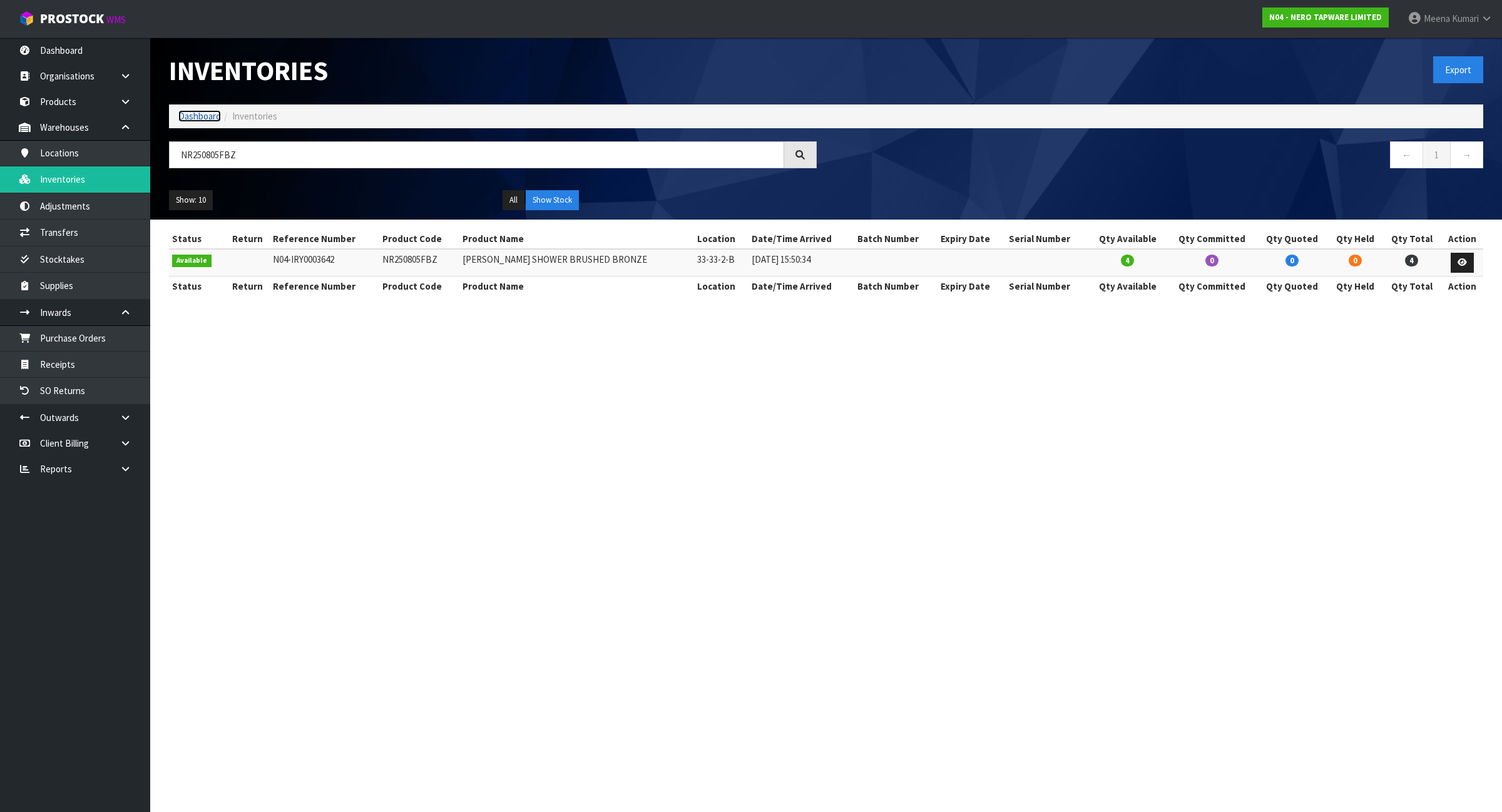
click at [202, 117] on link "Dashboard" at bounding box center [199, 115] width 42 height 12
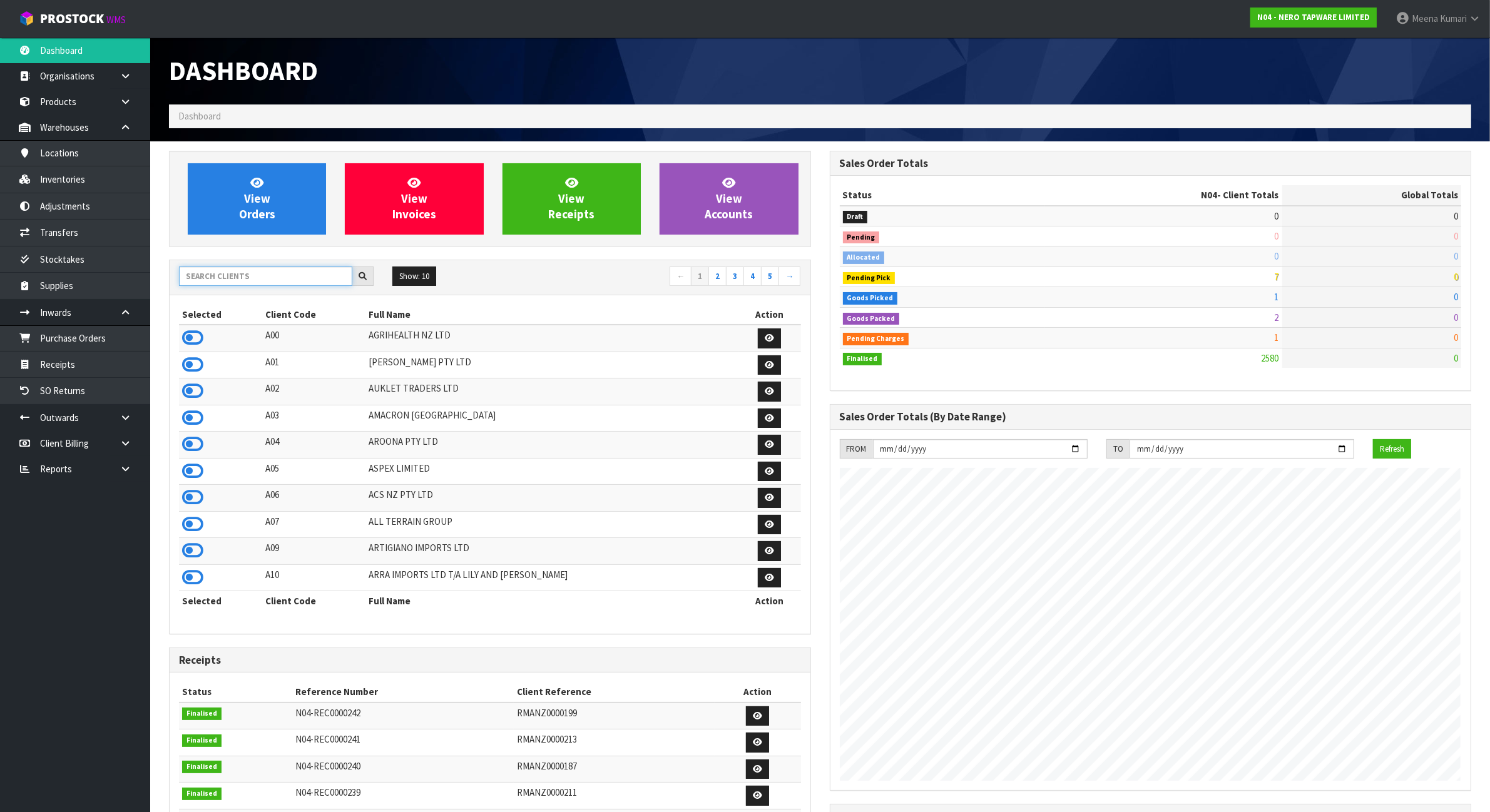
click at [220, 279] on input "text" at bounding box center [266, 276] width 174 height 20
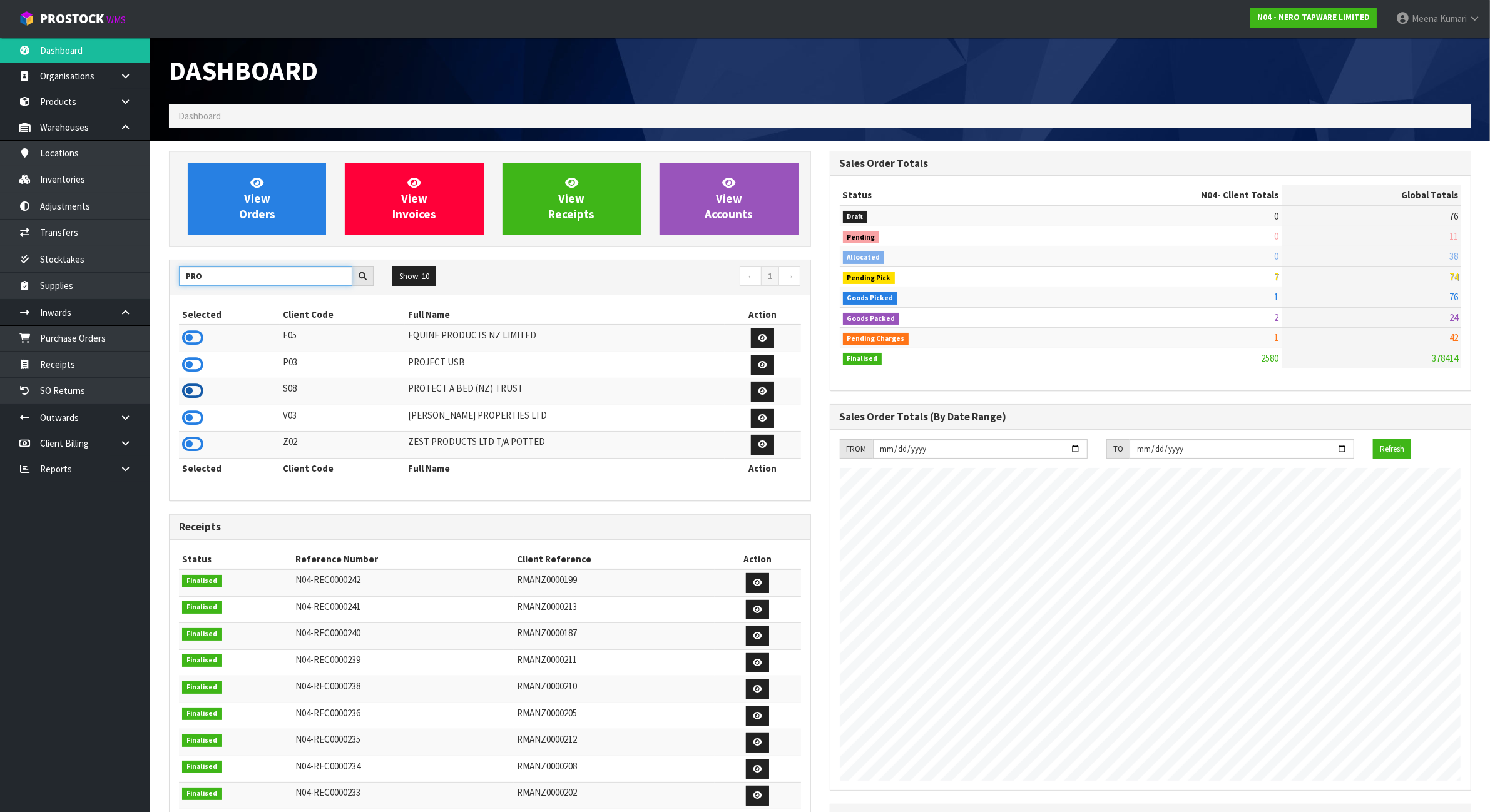
type input "PRO"
click at [202, 395] on icon at bounding box center [192, 391] width 22 height 19
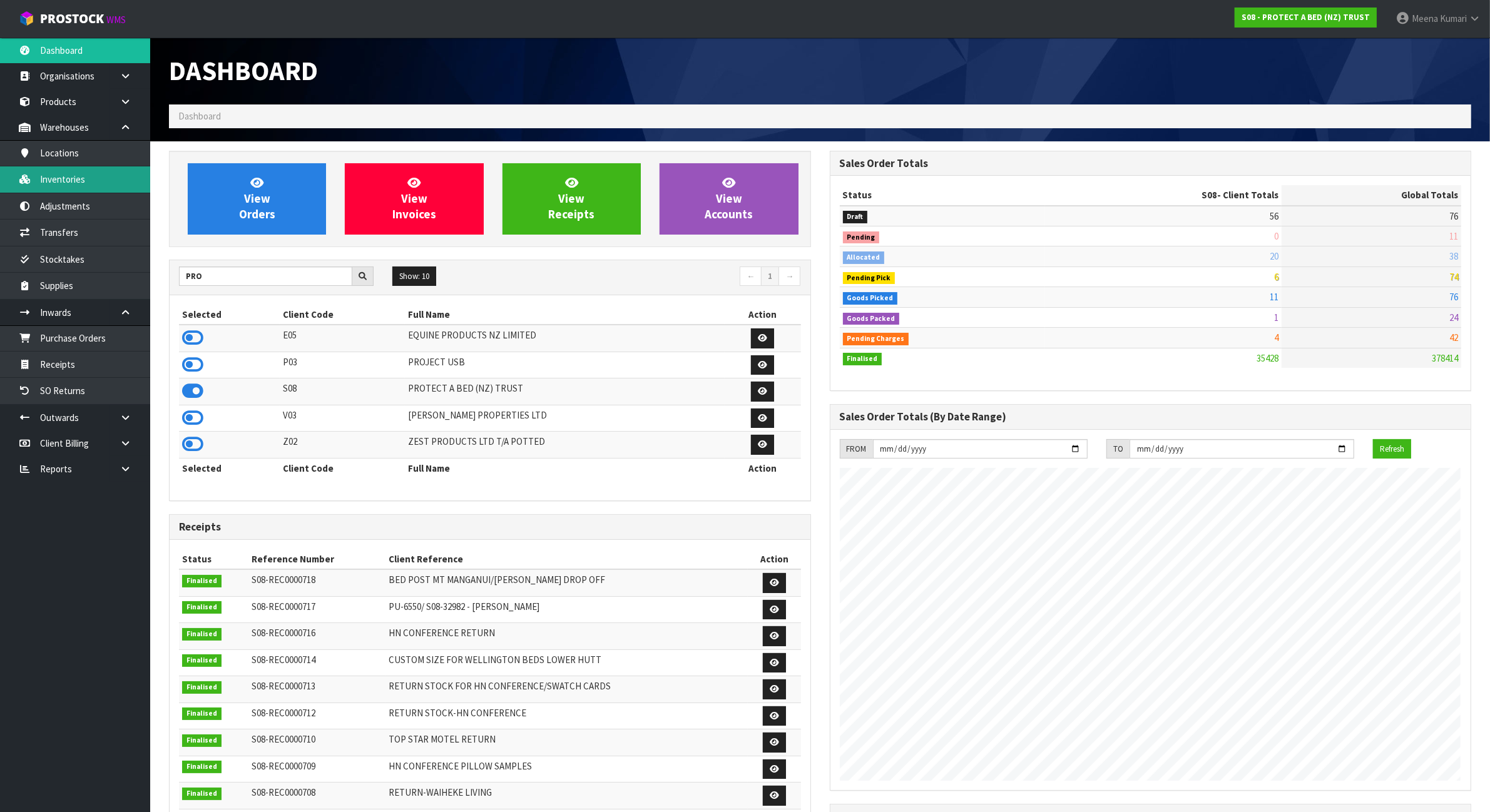
click at [74, 189] on link "Inventories" at bounding box center [75, 178] width 150 height 25
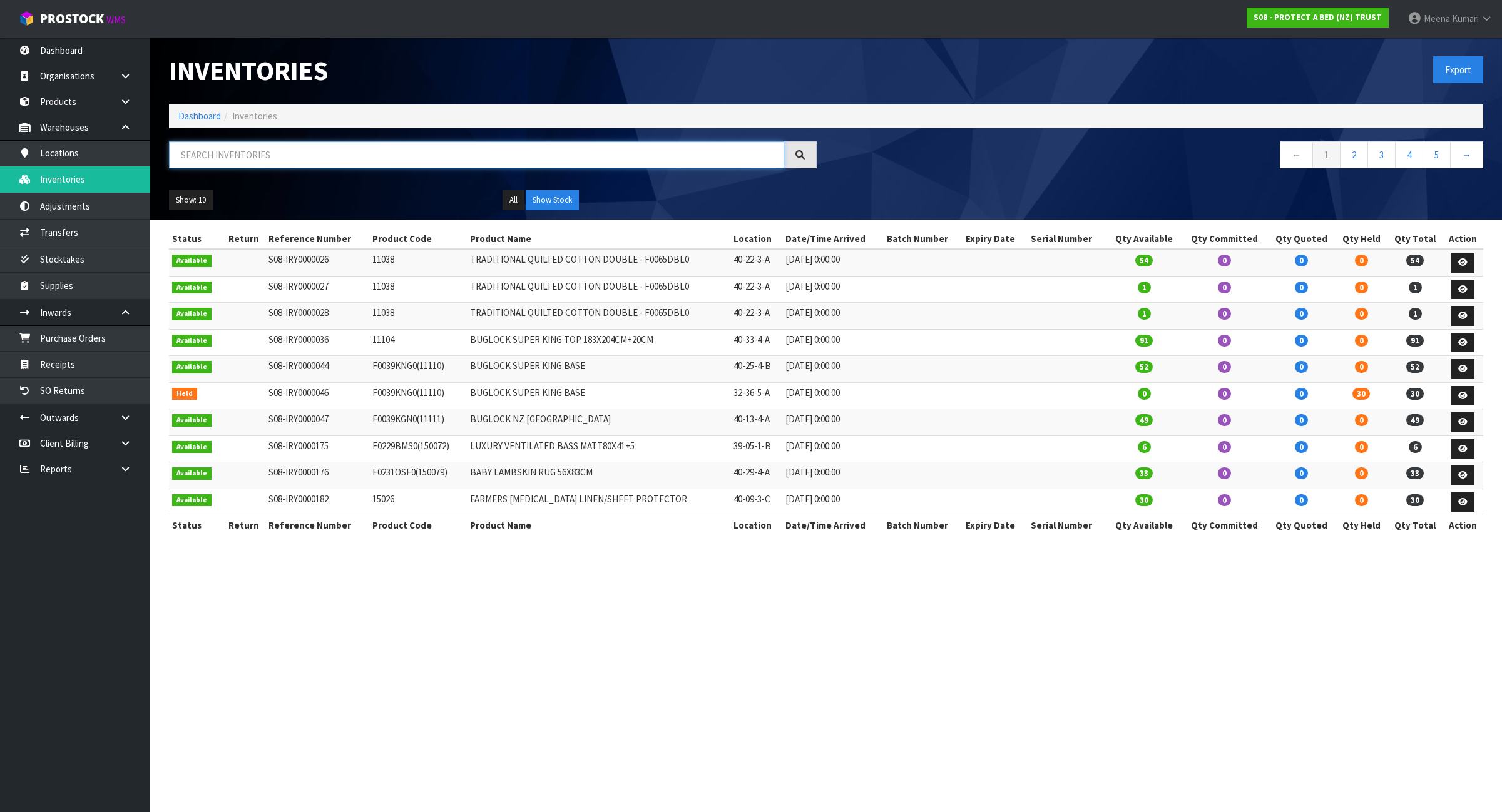
click at [380, 164] on input "text" at bounding box center [476, 155] width 615 height 27
type input "2"
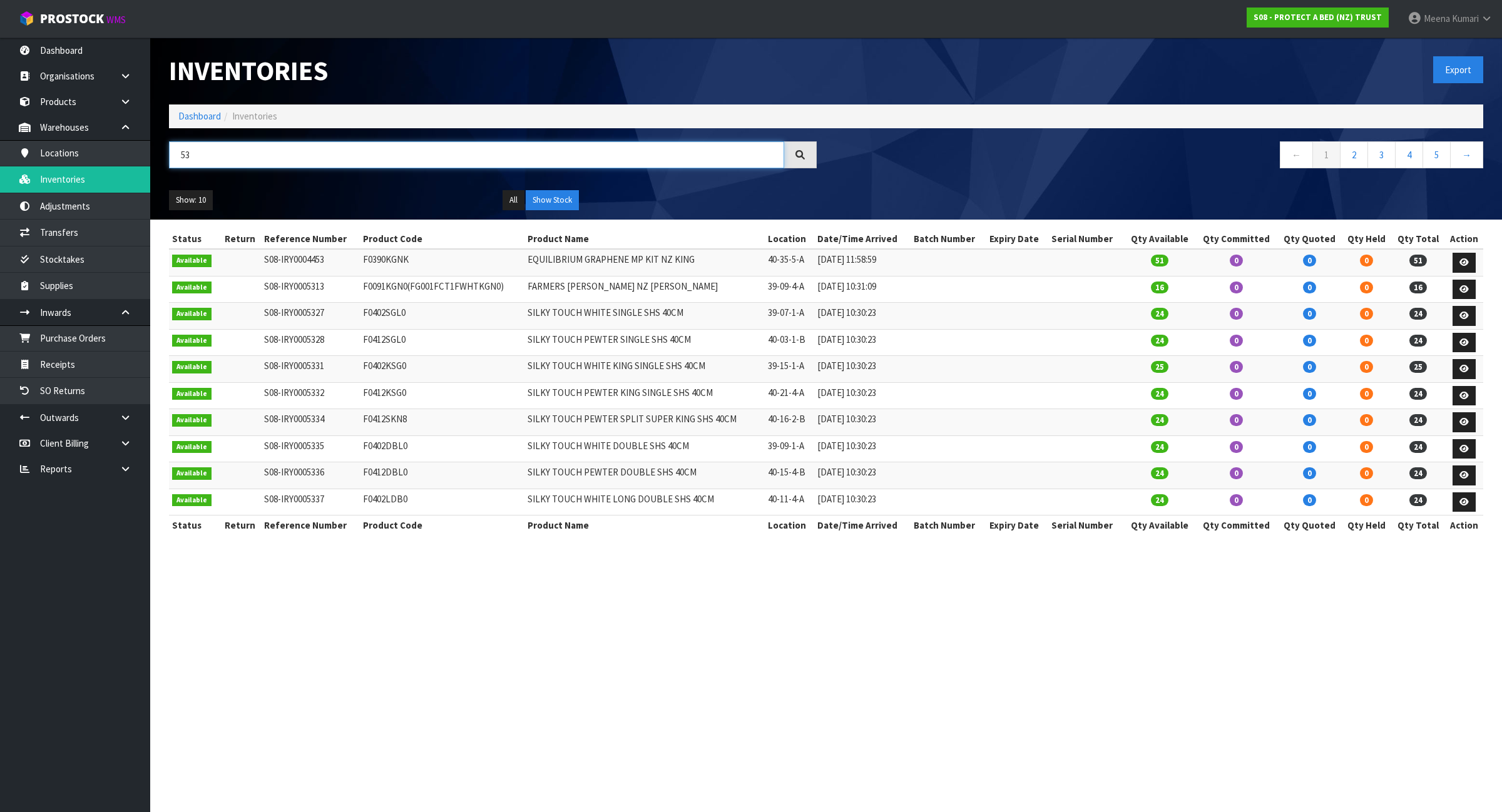
drag, startPoint x: 311, startPoint y: 154, endPoint x: 157, endPoint y: 155, distance: 154.0
click at [157, 155] on header "Inventories Export Dashboard Inventories 53 ← 1 2 3 4 5 → Show: 10 5 10 25 50 A…" at bounding box center [826, 129] width 1352 height 182
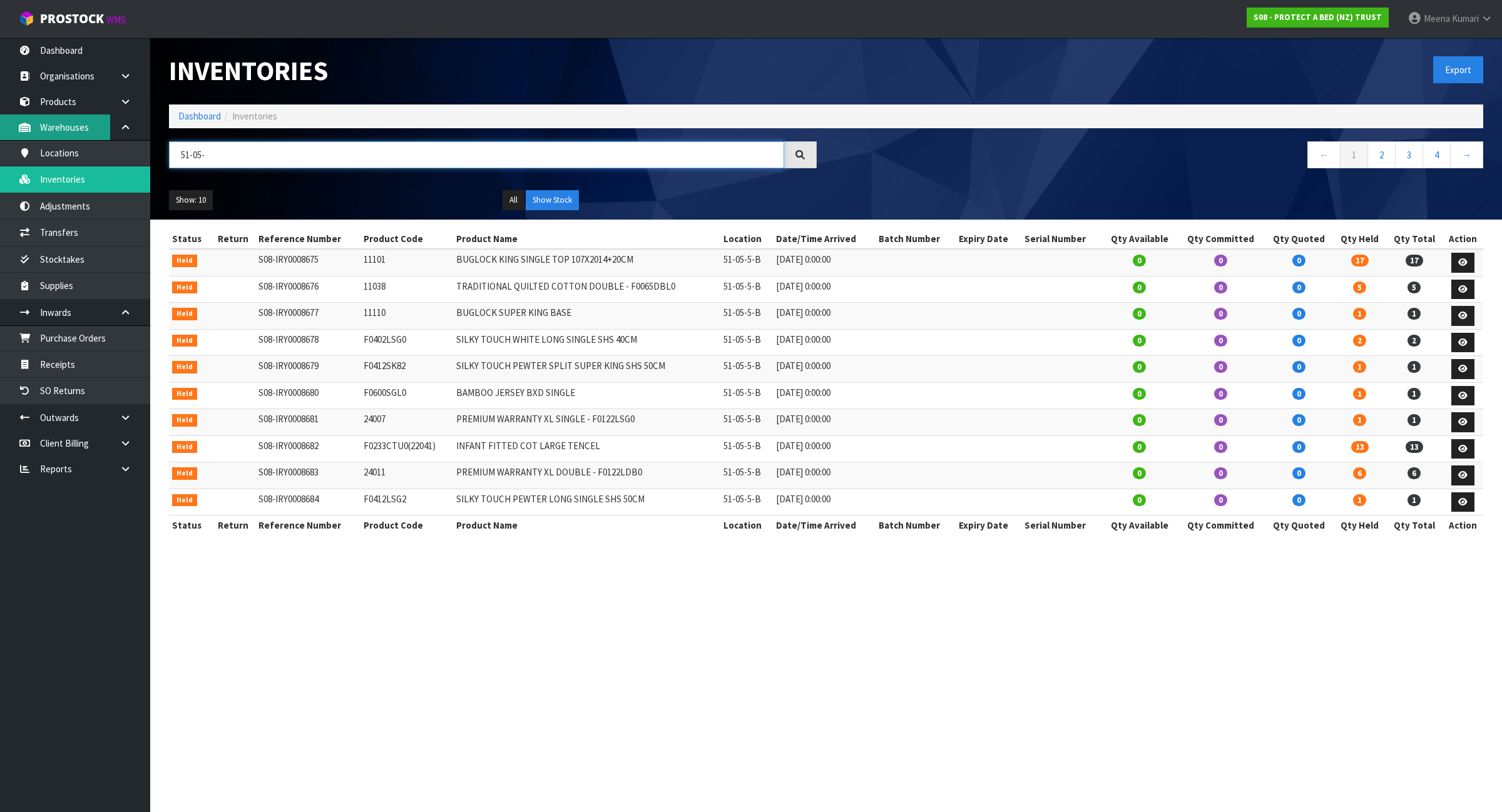
type input "51-05-"
click at [89, 236] on link "Transfers" at bounding box center [75, 232] width 150 height 25
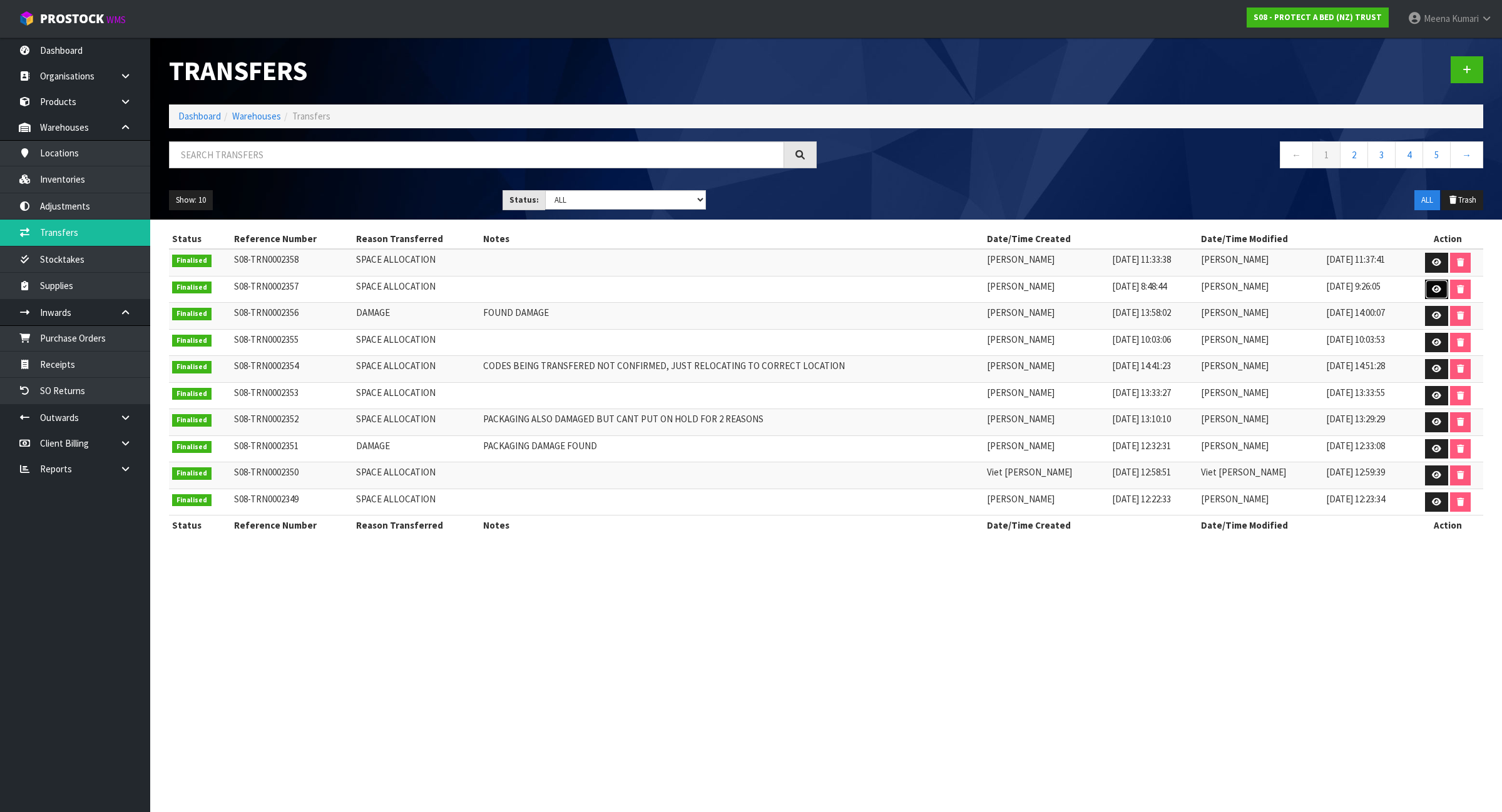
click at [1432, 293] on icon at bounding box center [1436, 289] width 9 height 8
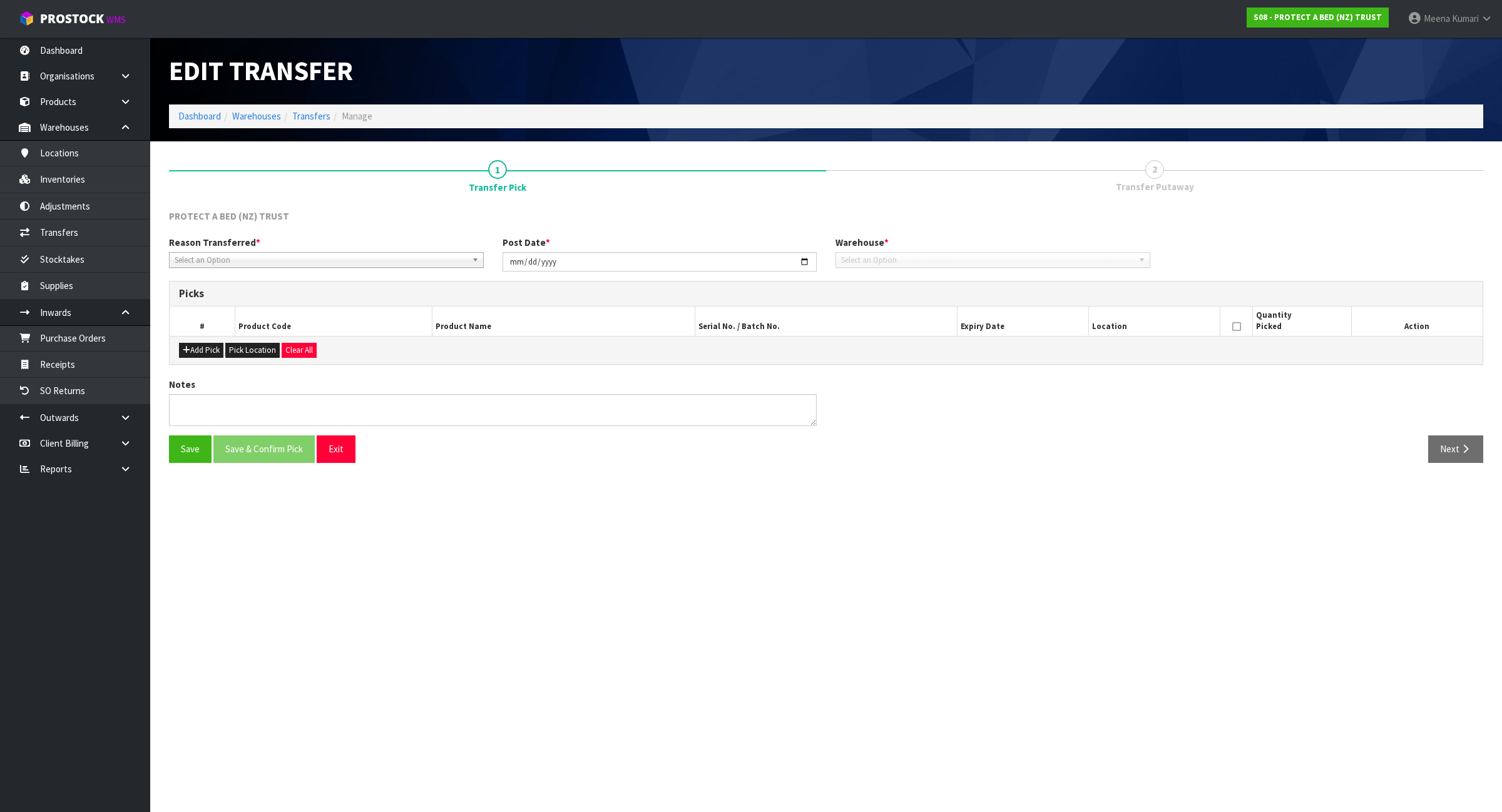
type input "2025-08-25"
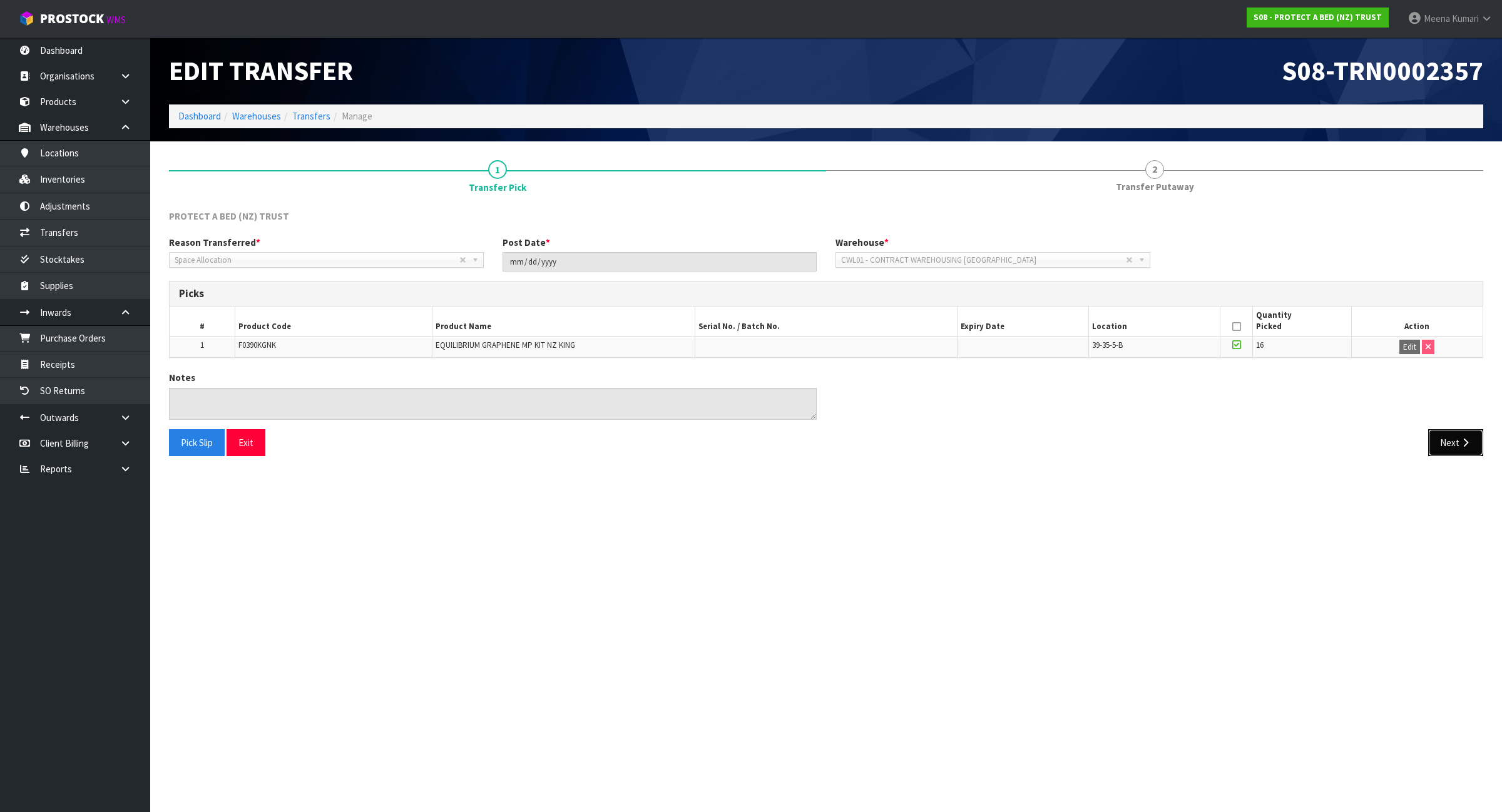
click at [1465, 444] on icon "button" at bounding box center [1465, 443] width 12 height 9
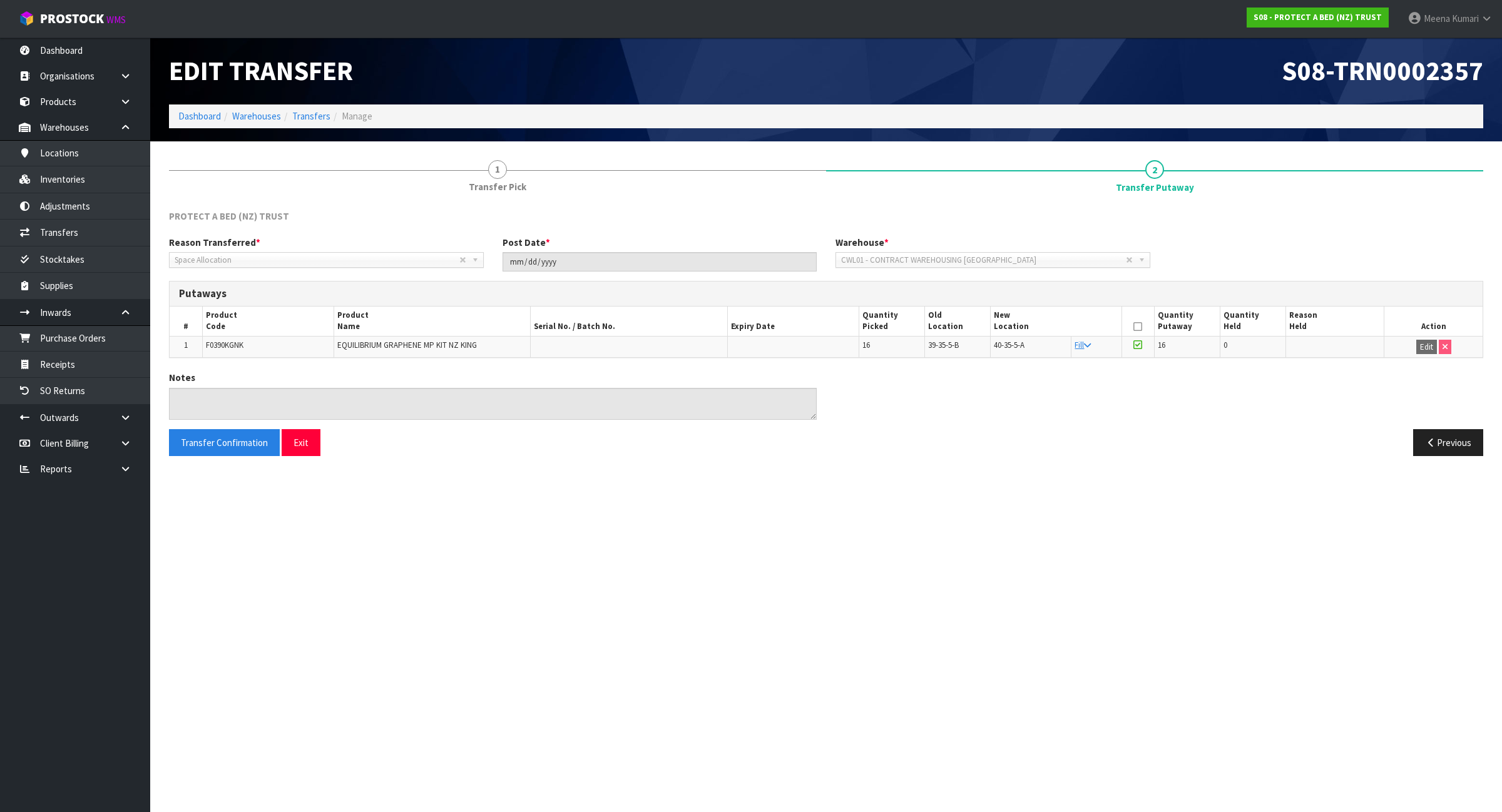
click at [296, 106] on ol "Dashboard Warehouses Transfers Manage" at bounding box center [826, 115] width 1314 height 23
click at [316, 117] on link "Transfers" at bounding box center [311, 115] width 38 height 12
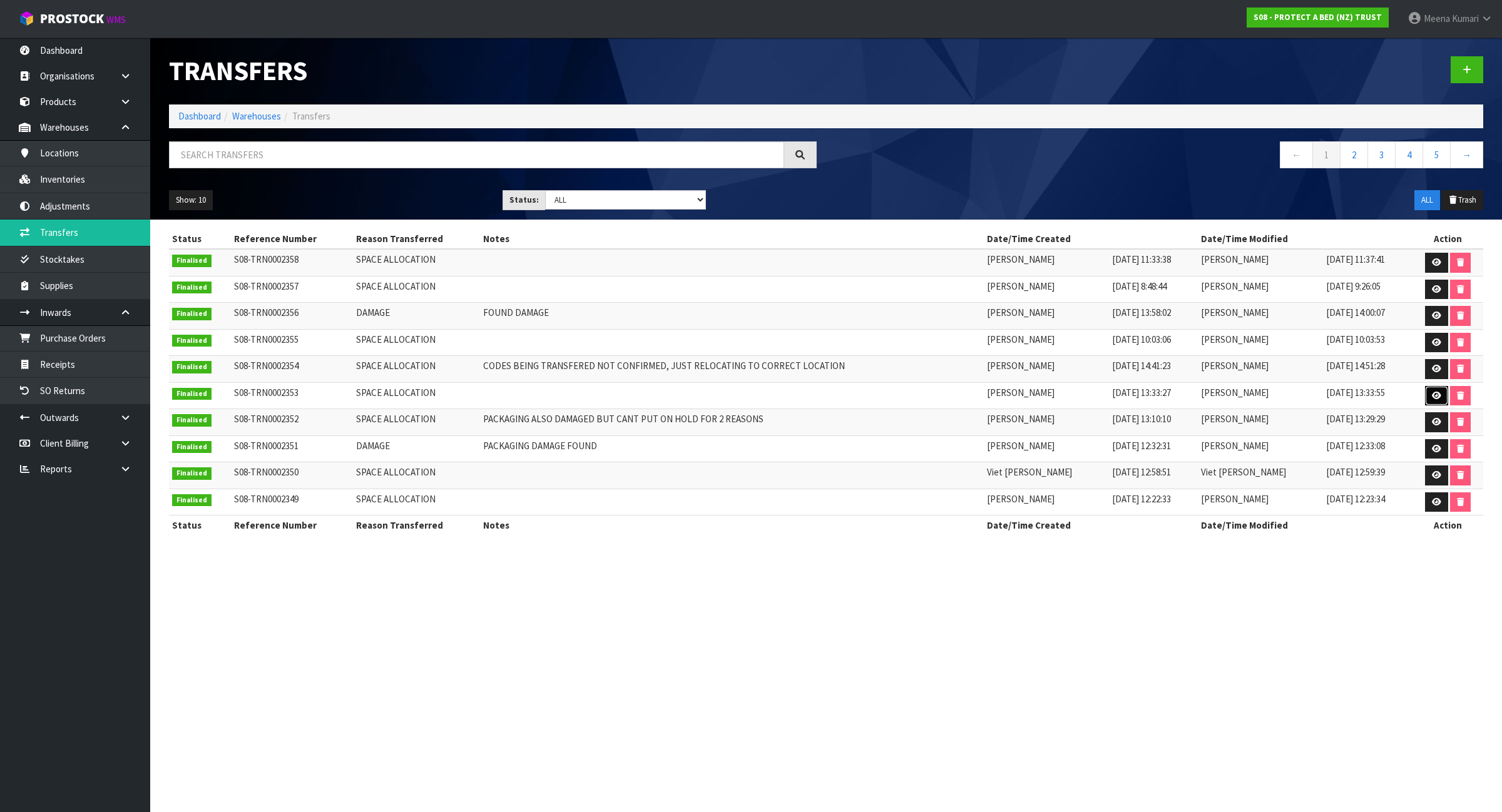
click at [1428, 401] on link at bounding box center [1436, 395] width 23 height 20
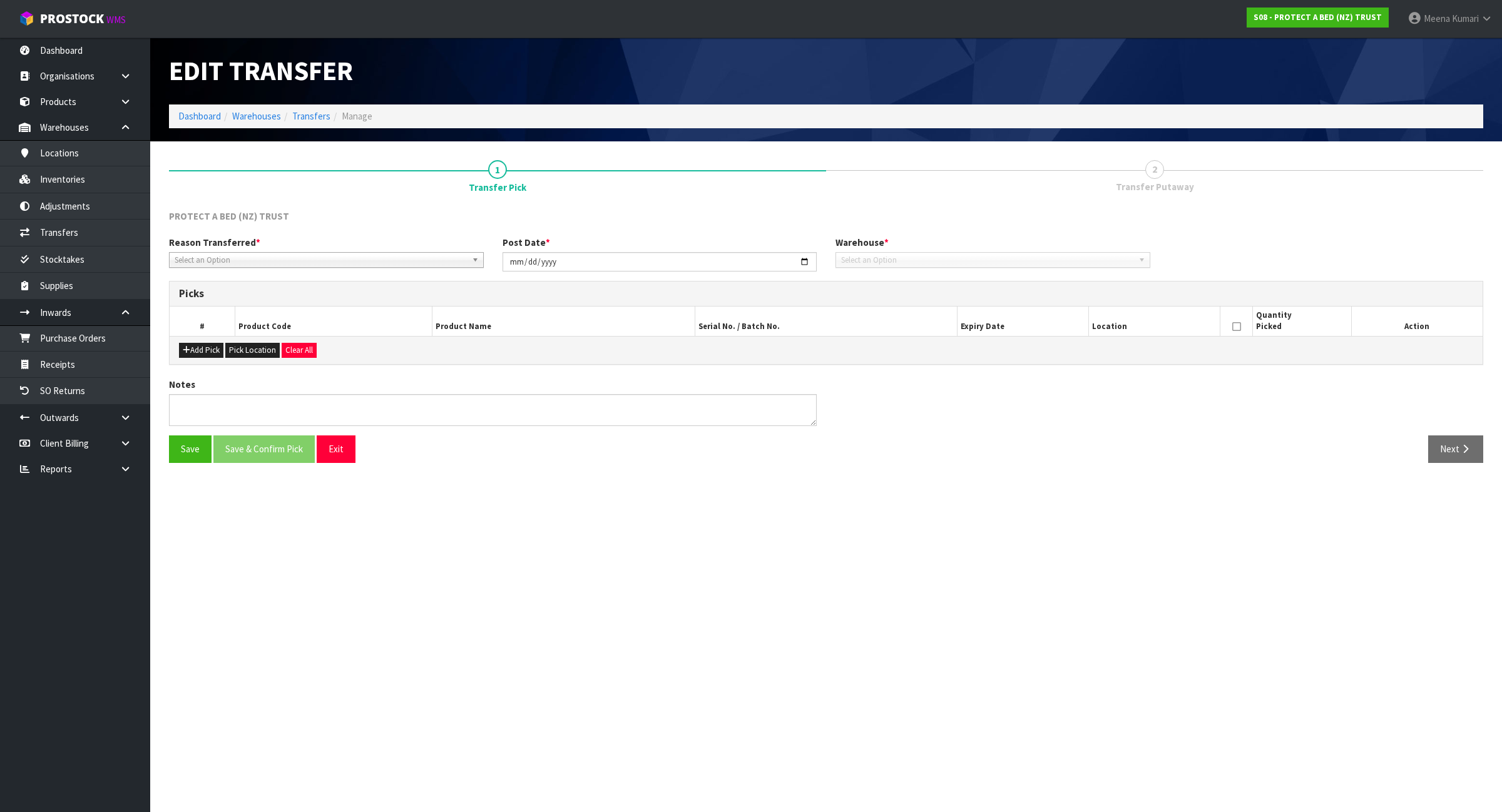
type input "2025-08-20"
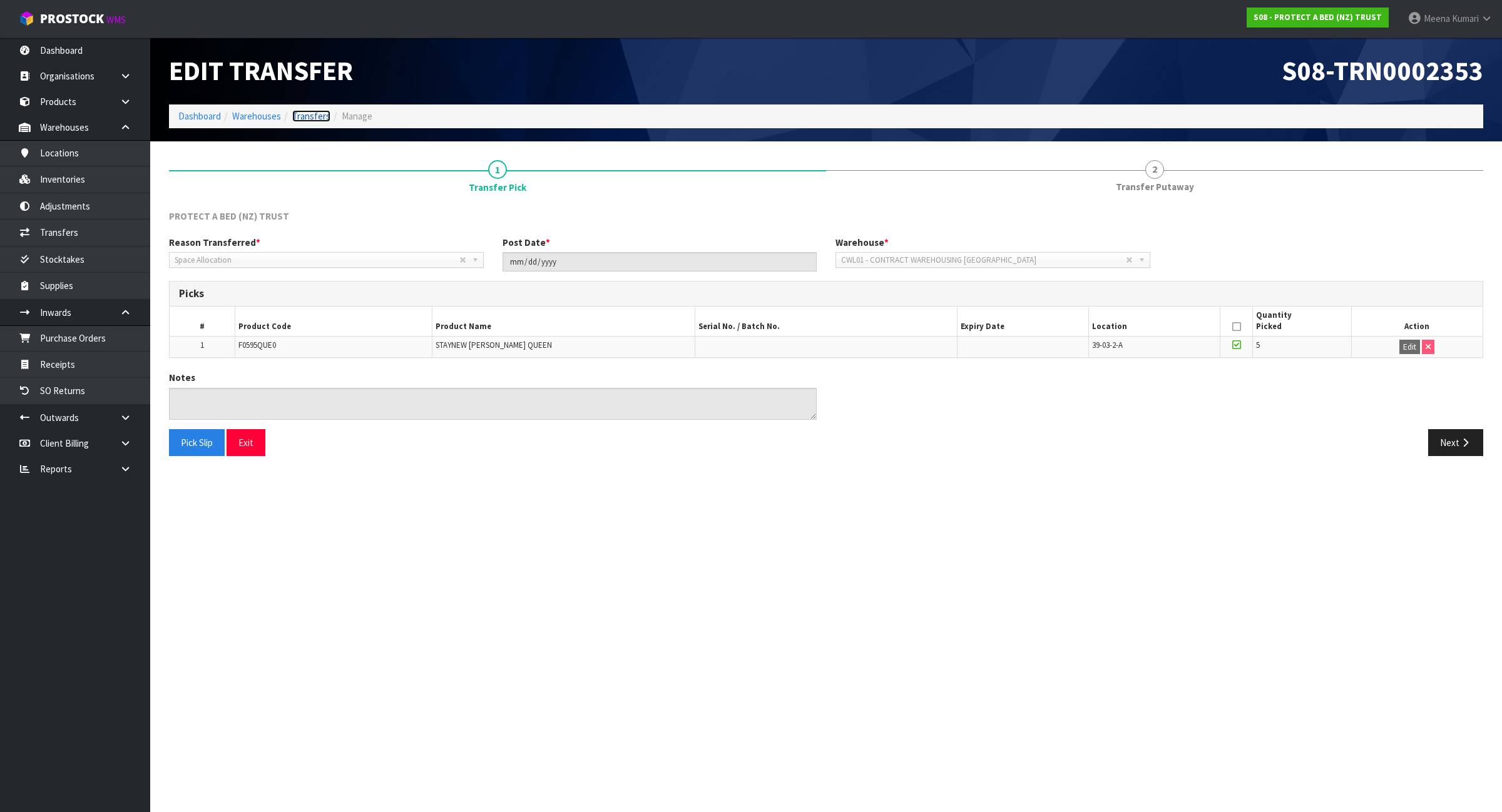
click at [299, 120] on link "Transfers" at bounding box center [311, 115] width 38 height 12
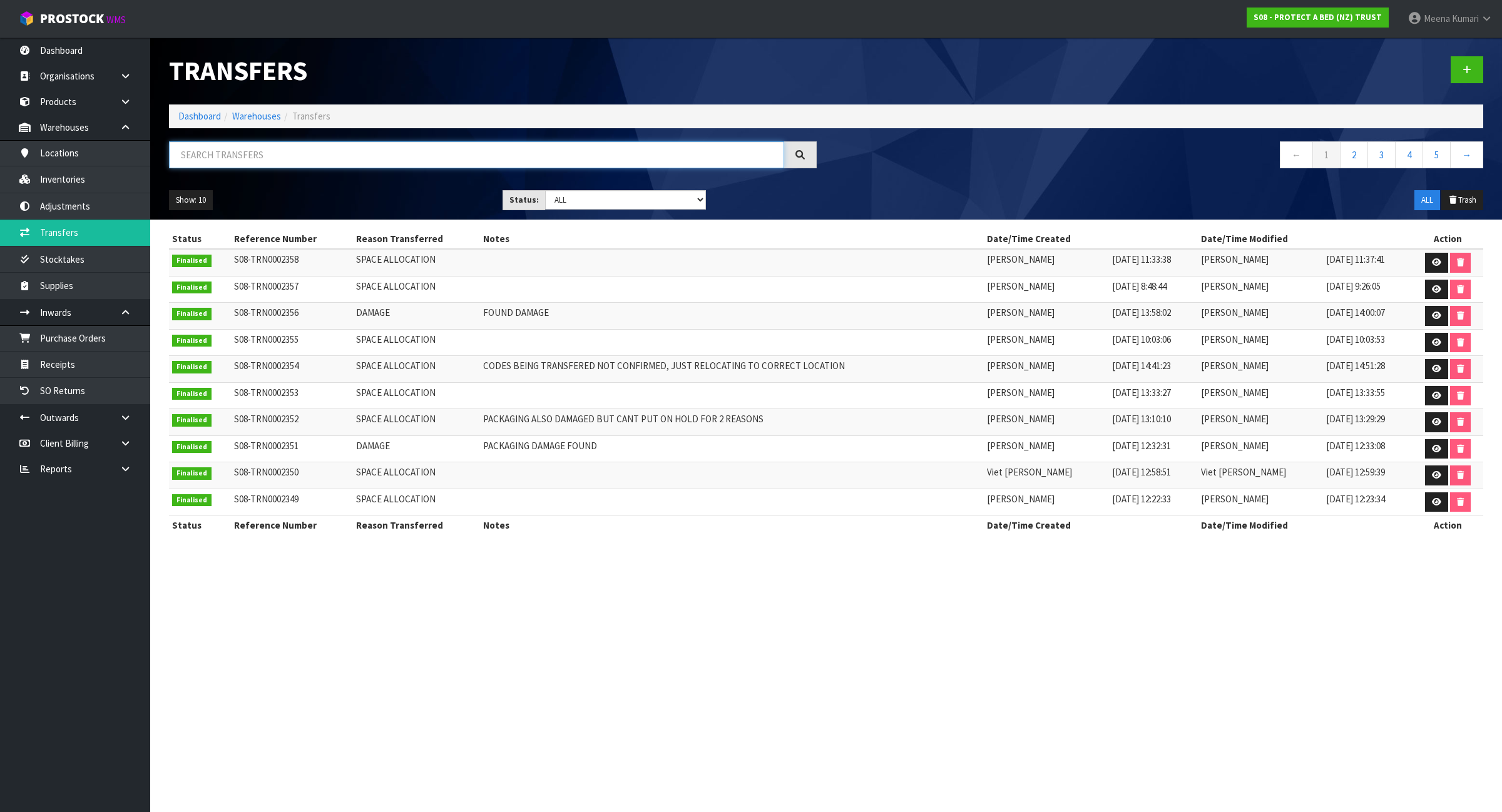
click at [340, 162] on input "text" at bounding box center [476, 155] width 615 height 27
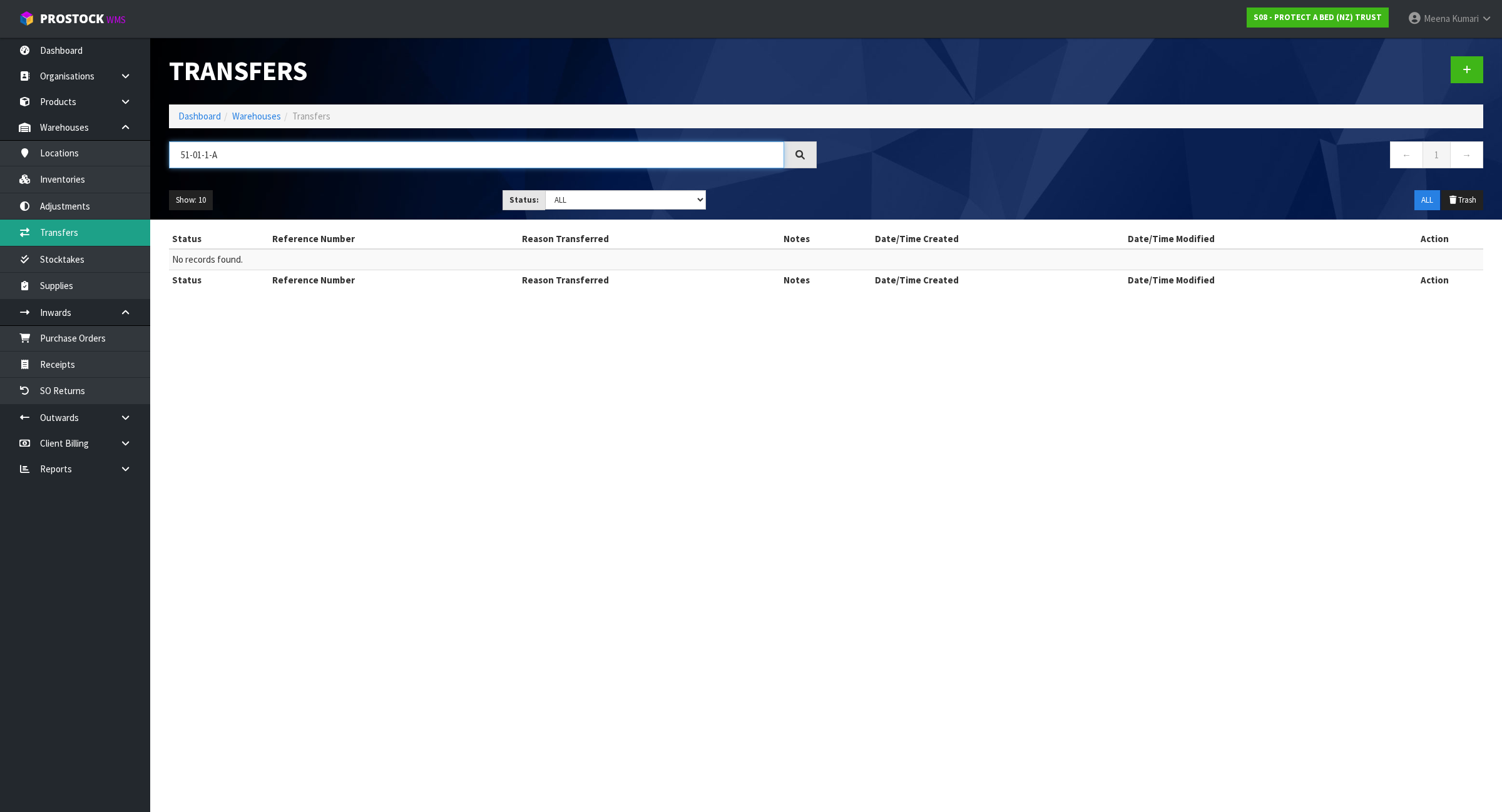
type input "51-01-1-A"
click at [99, 239] on link "Transfers" at bounding box center [75, 232] width 150 height 25
click at [96, 273] on link "Supplies" at bounding box center [75, 285] width 150 height 25
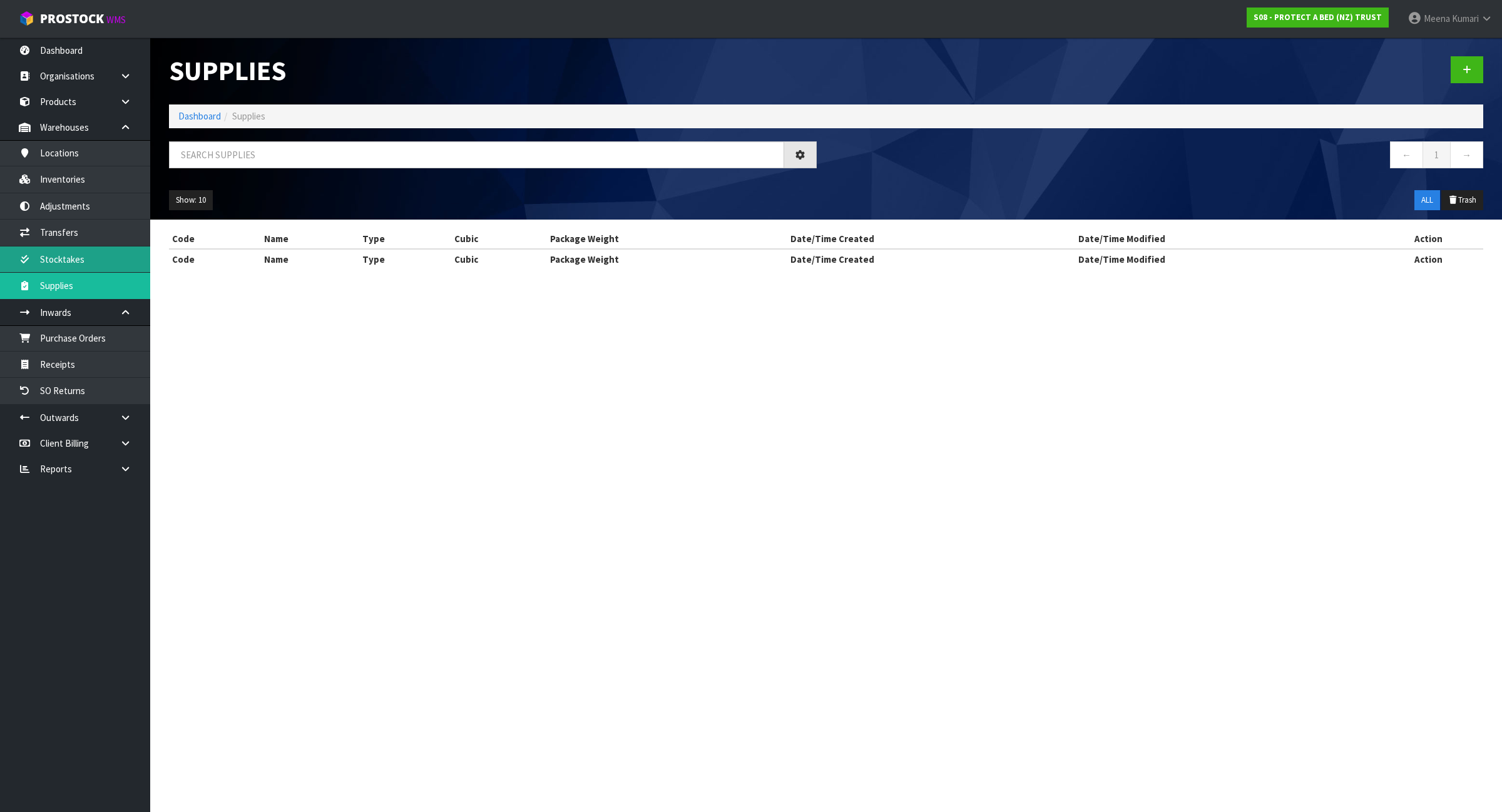
click at [84, 257] on div "Supplies Dashboard Supplies ← 1 → Show: 10 5 10 25 50 ALL Trash Code Name Type …" at bounding box center [751, 146] width 1502 height 292
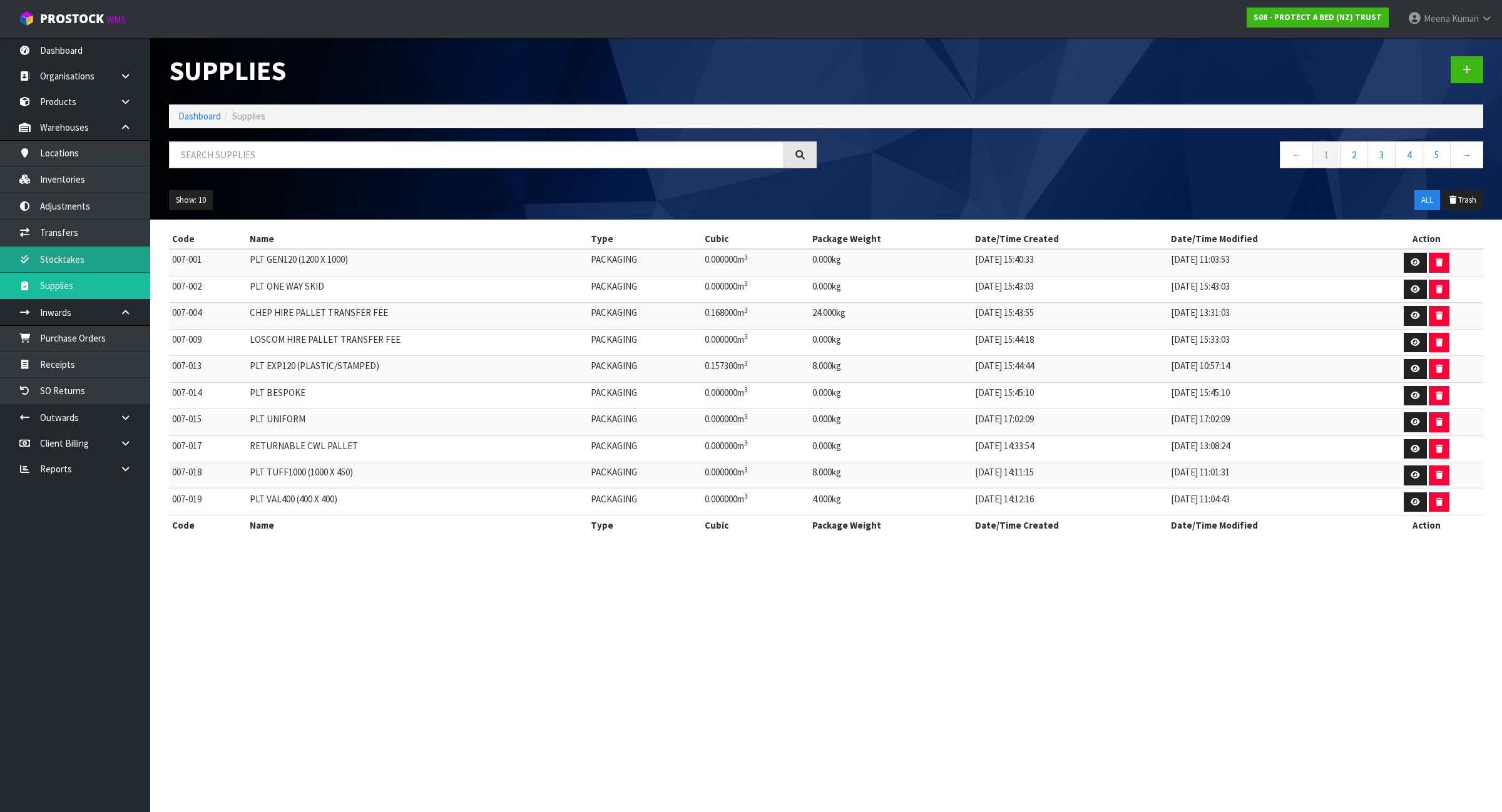
click at [84, 257] on link "Stocktakes" at bounding box center [75, 259] width 150 height 25
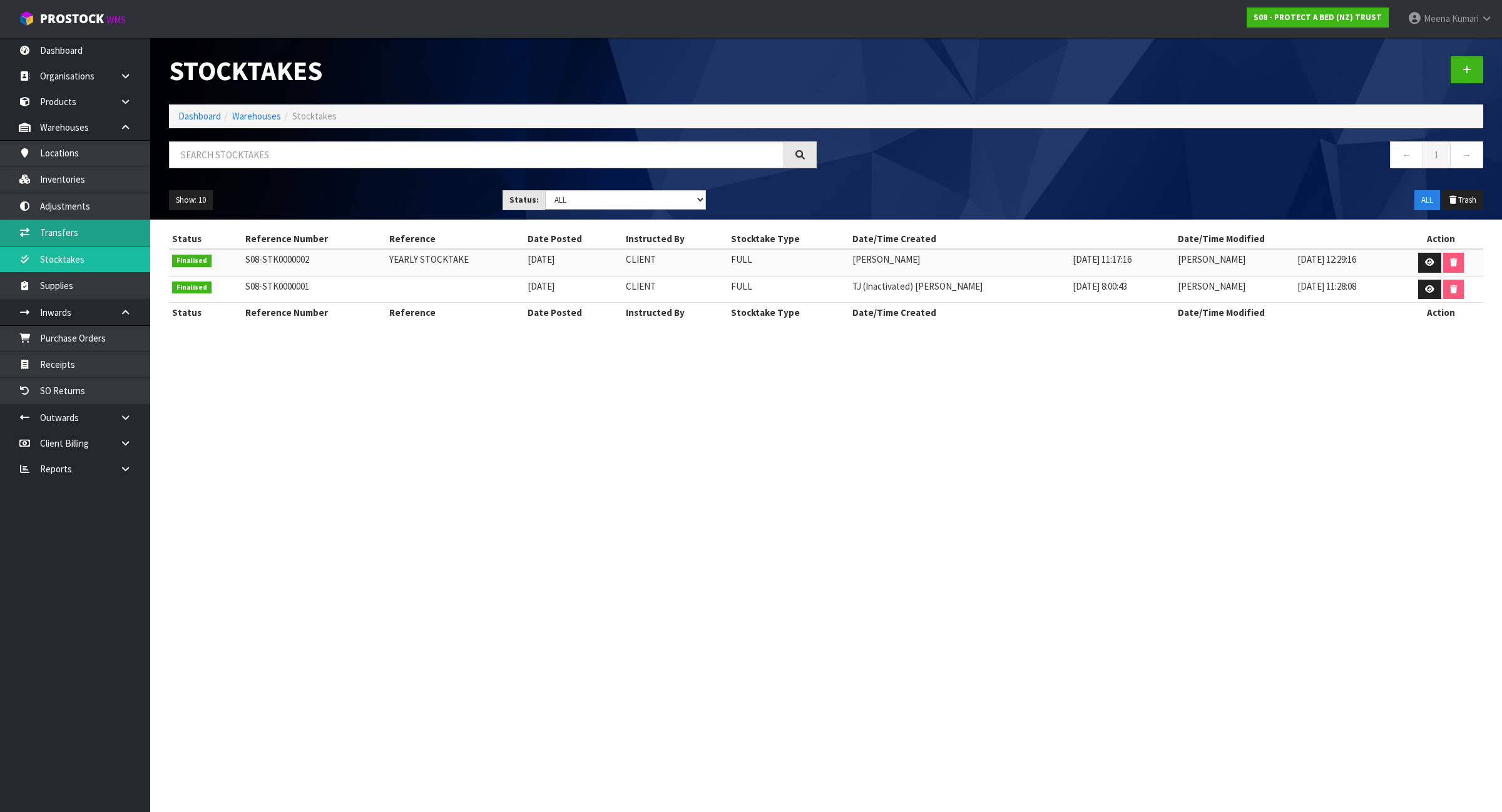
click at [86, 228] on link "Transfers" at bounding box center [75, 232] width 150 height 25
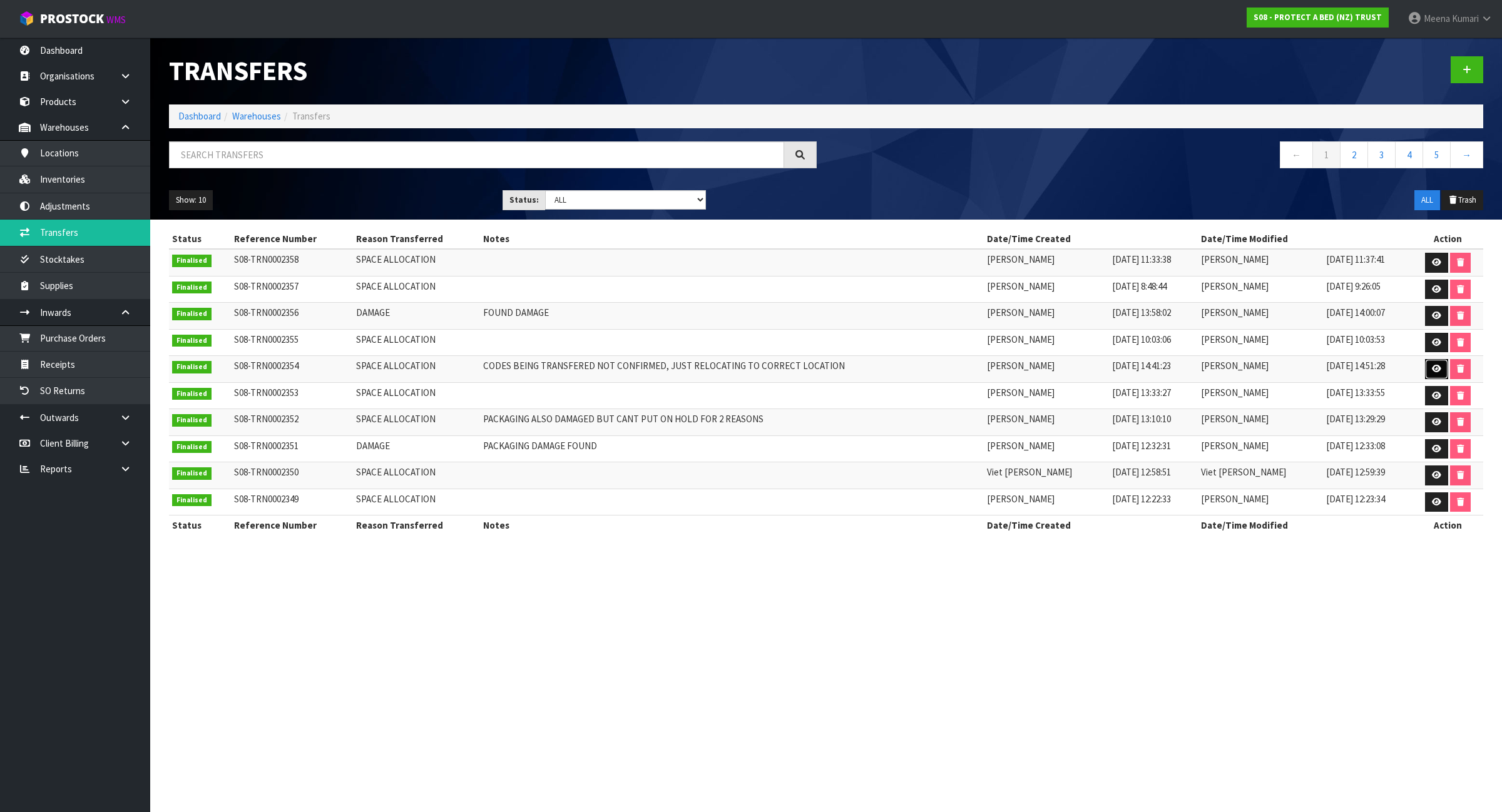
click at [1432, 367] on icon at bounding box center [1436, 369] width 9 height 8
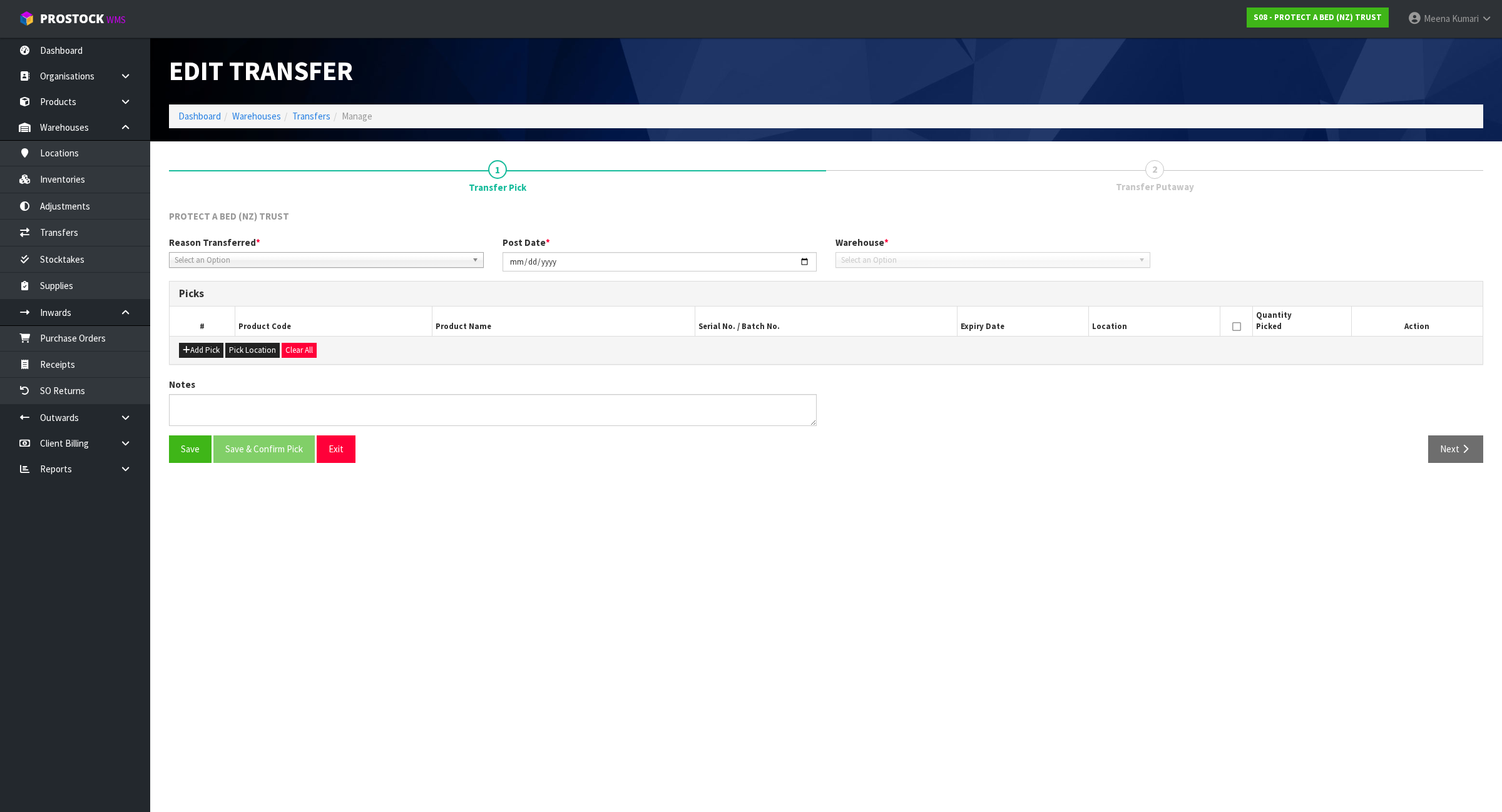
type input "2025-08-20"
type textarea "CODES BEING TRANSFERED NOT CONFIRMED, JUST RELOCATING TO CORRECT LOCATION"
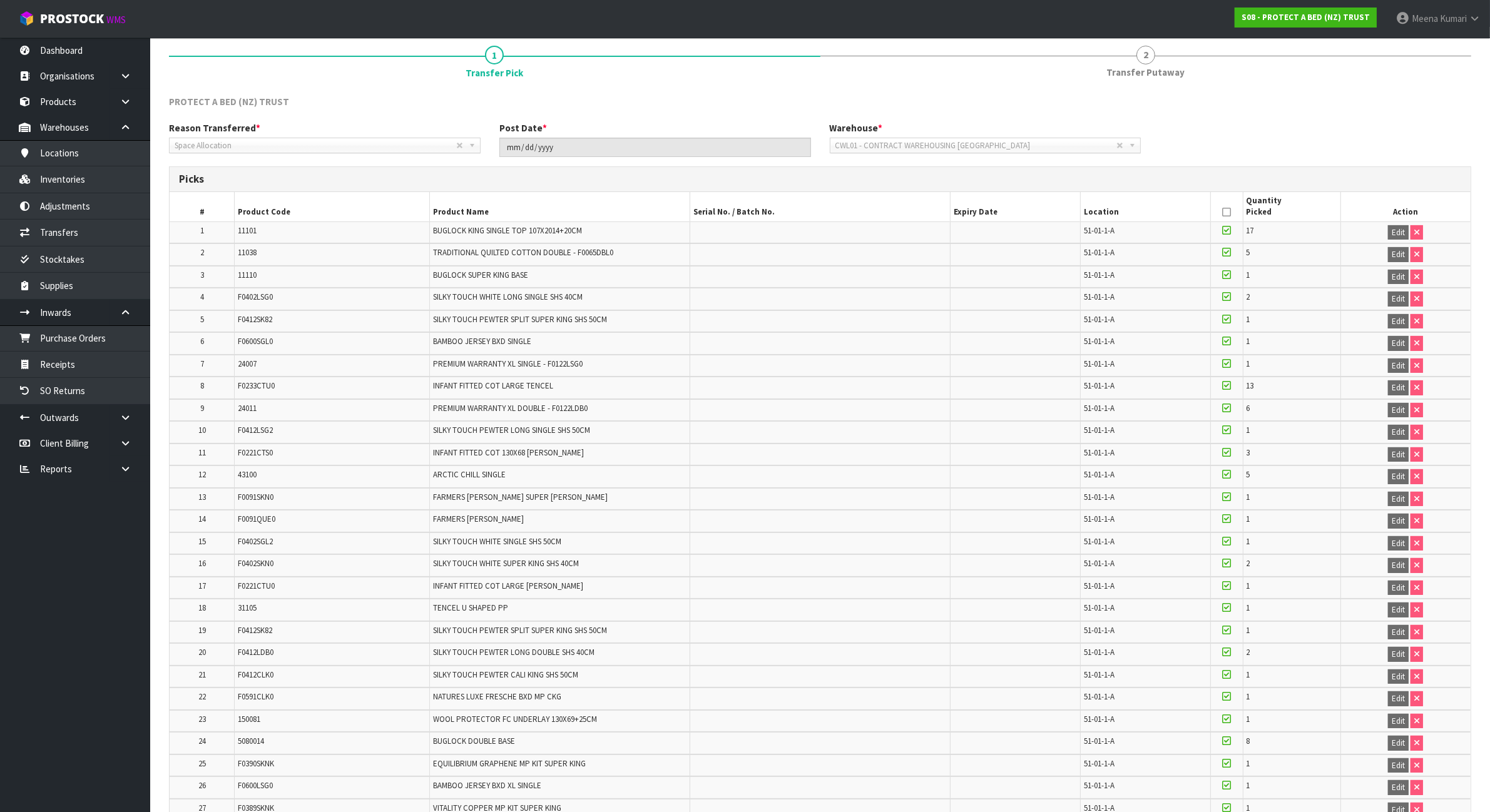
scroll to position [414, 0]
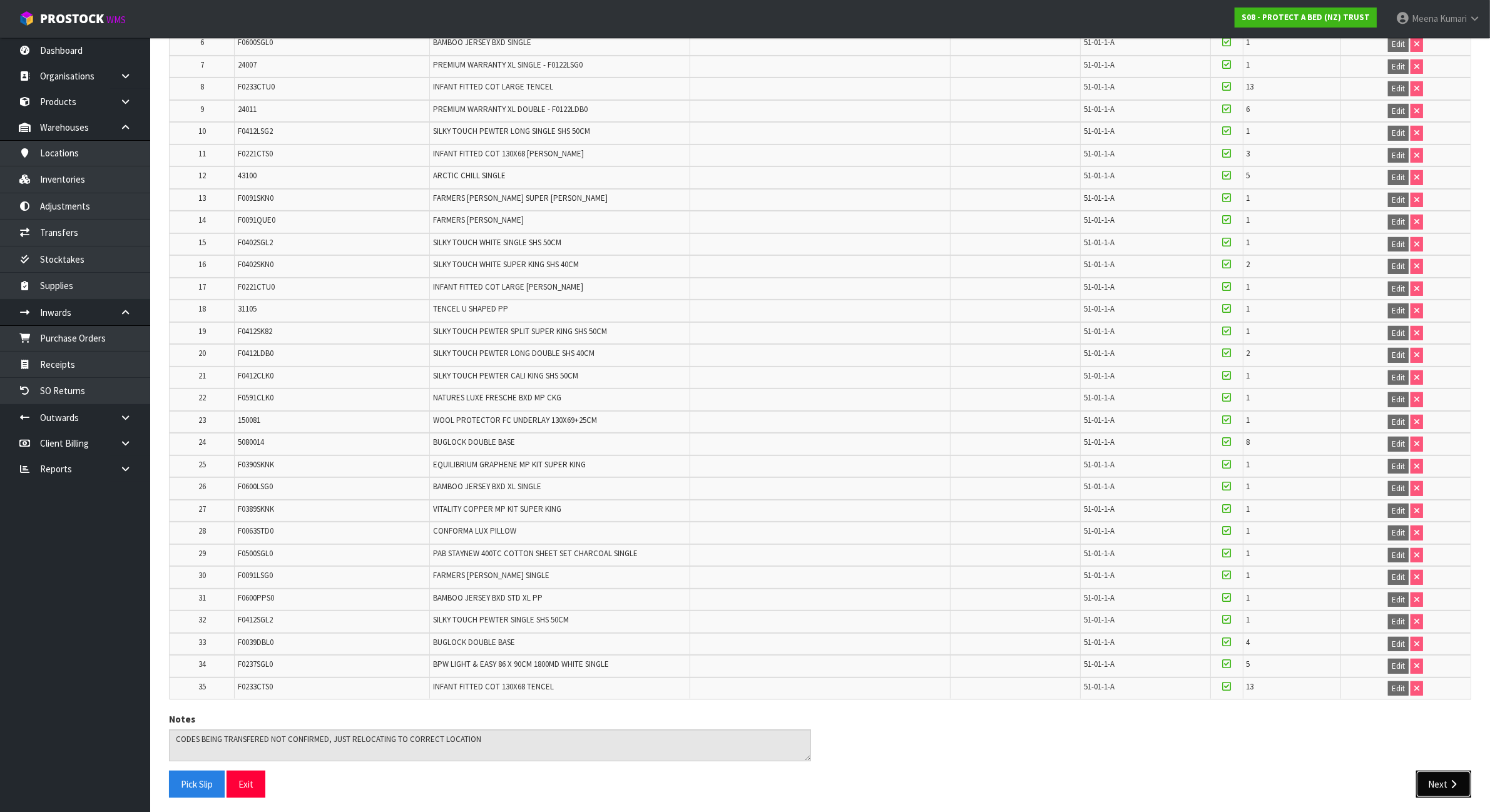
click at [1441, 786] on button "Next" at bounding box center [1444, 784] width 55 height 27
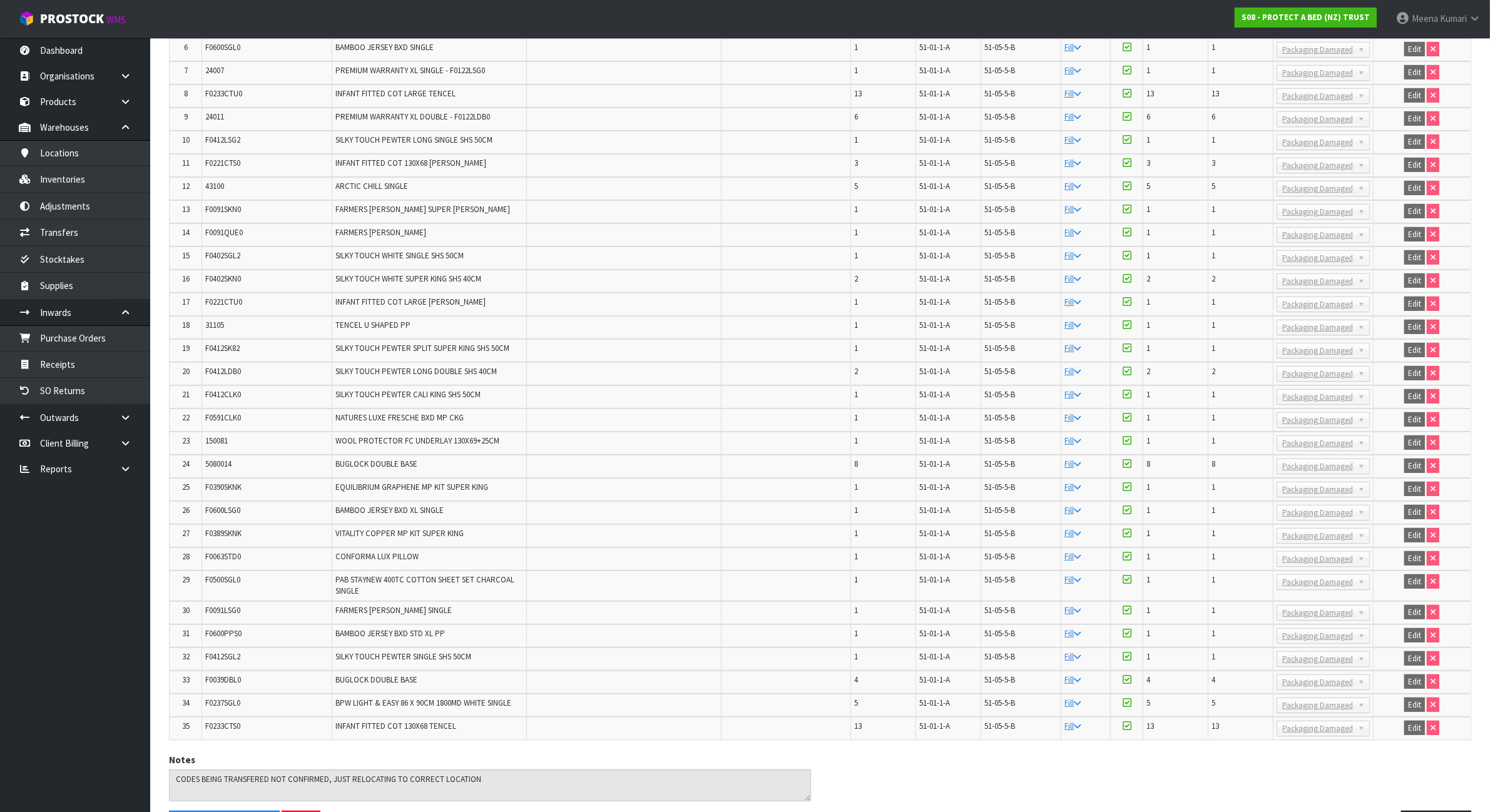
scroll to position [0, 0]
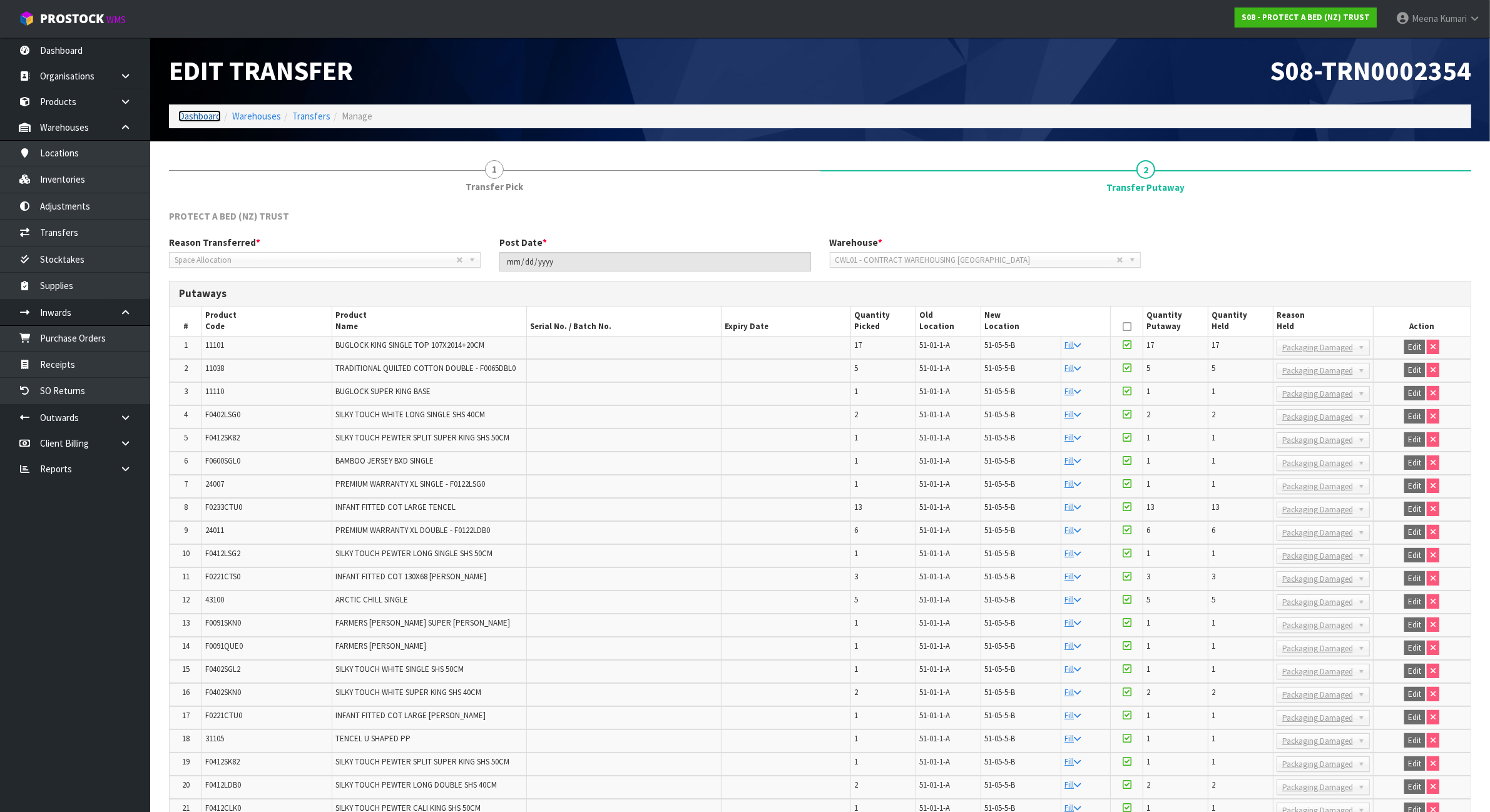
click at [204, 117] on link "Dashboard" at bounding box center [199, 115] width 42 height 12
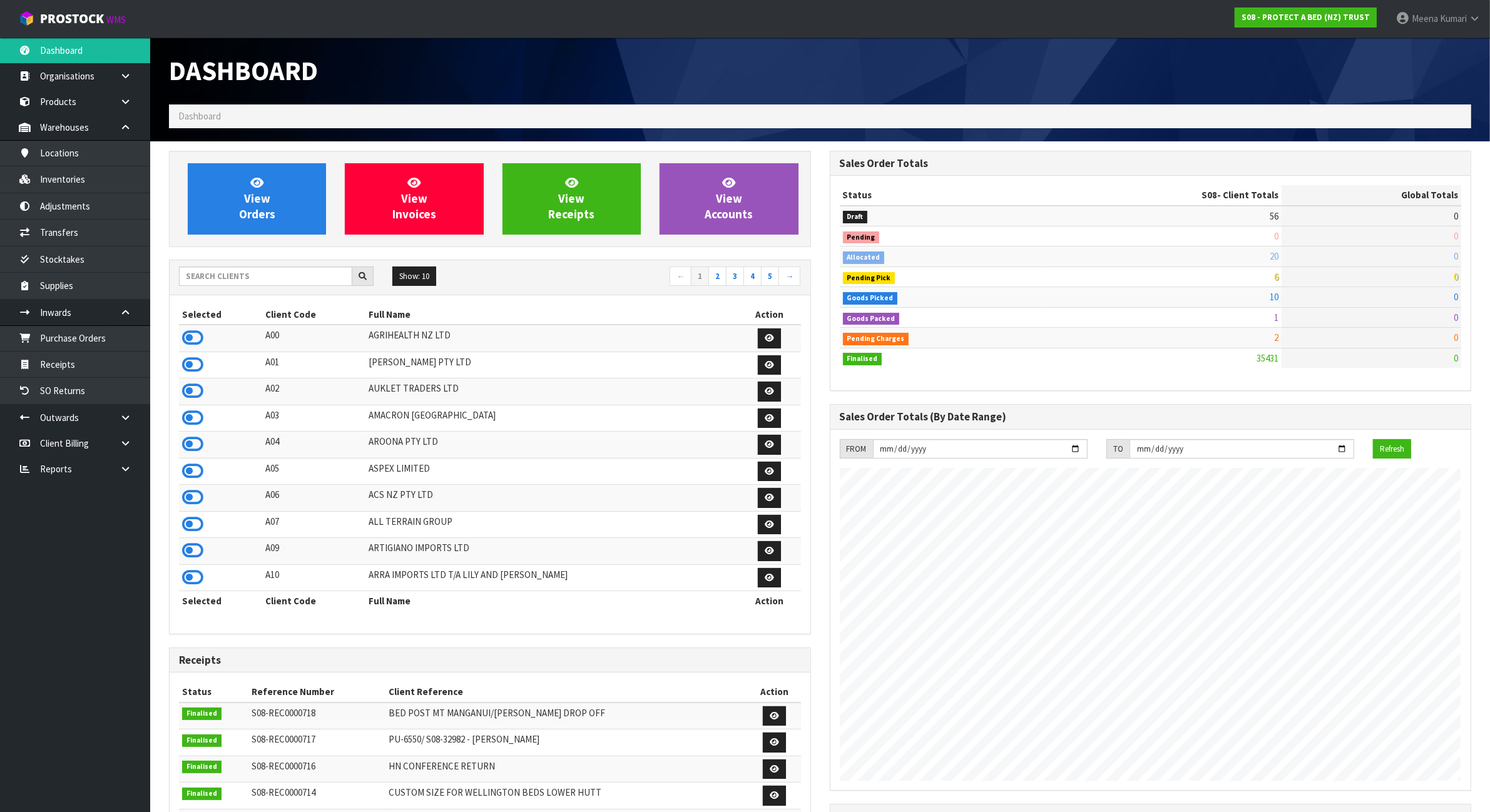
scroll to position [952, 660]
click at [246, 280] on input "text" at bounding box center [266, 276] width 174 height 20
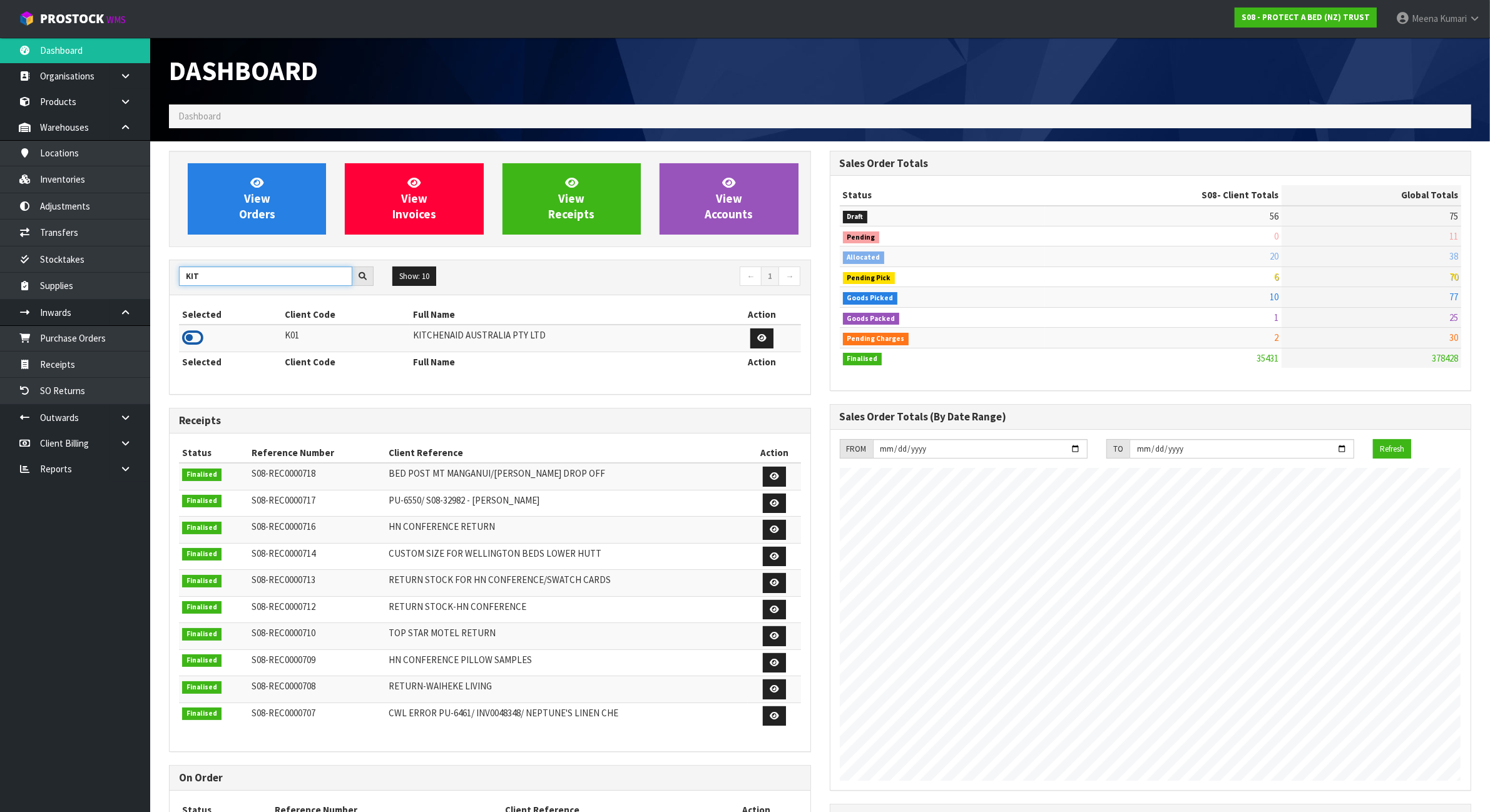
type input "KIT"
click at [195, 339] on icon at bounding box center [192, 338] width 22 height 19
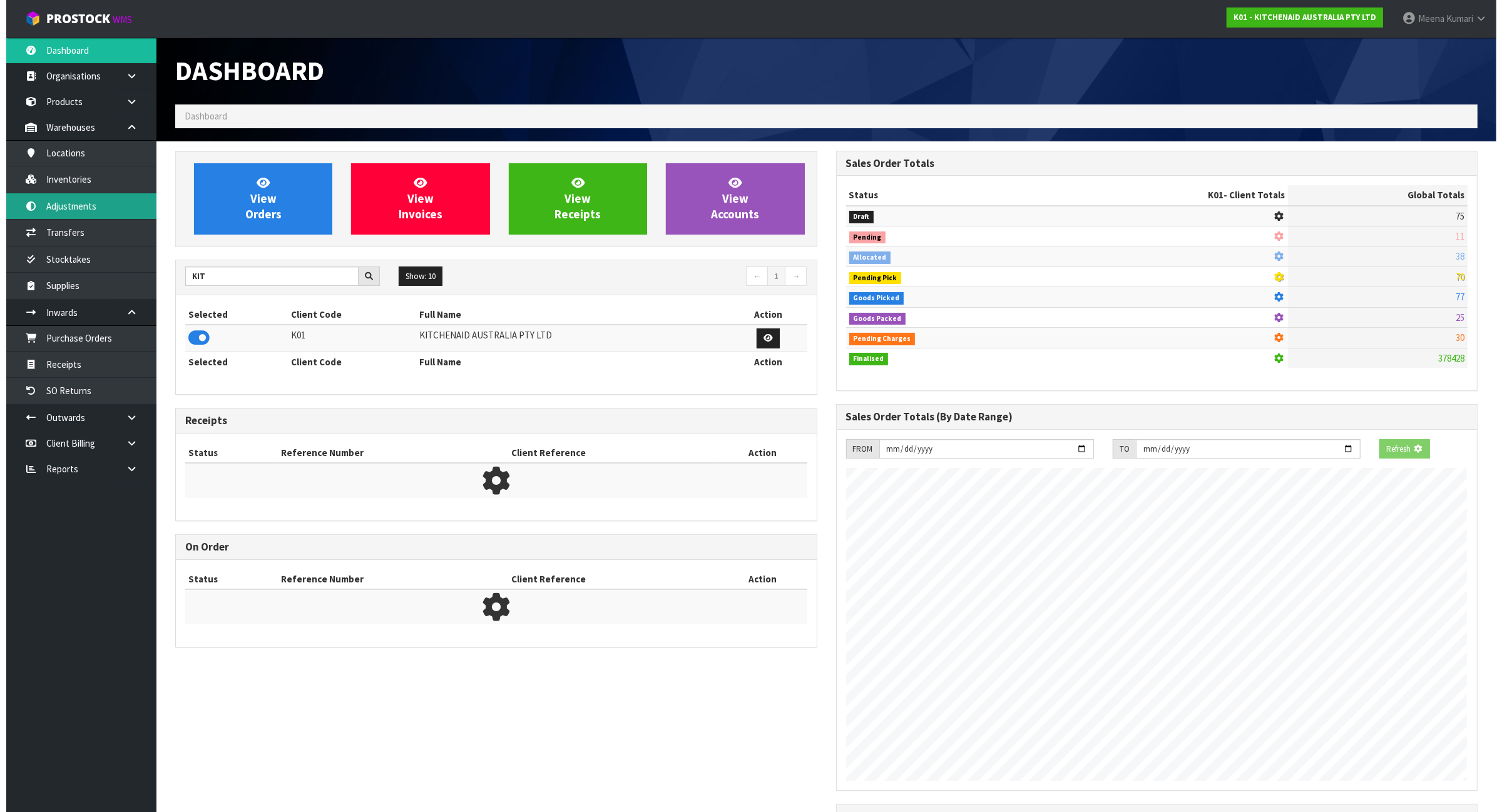
scroll to position [625048, 625184]
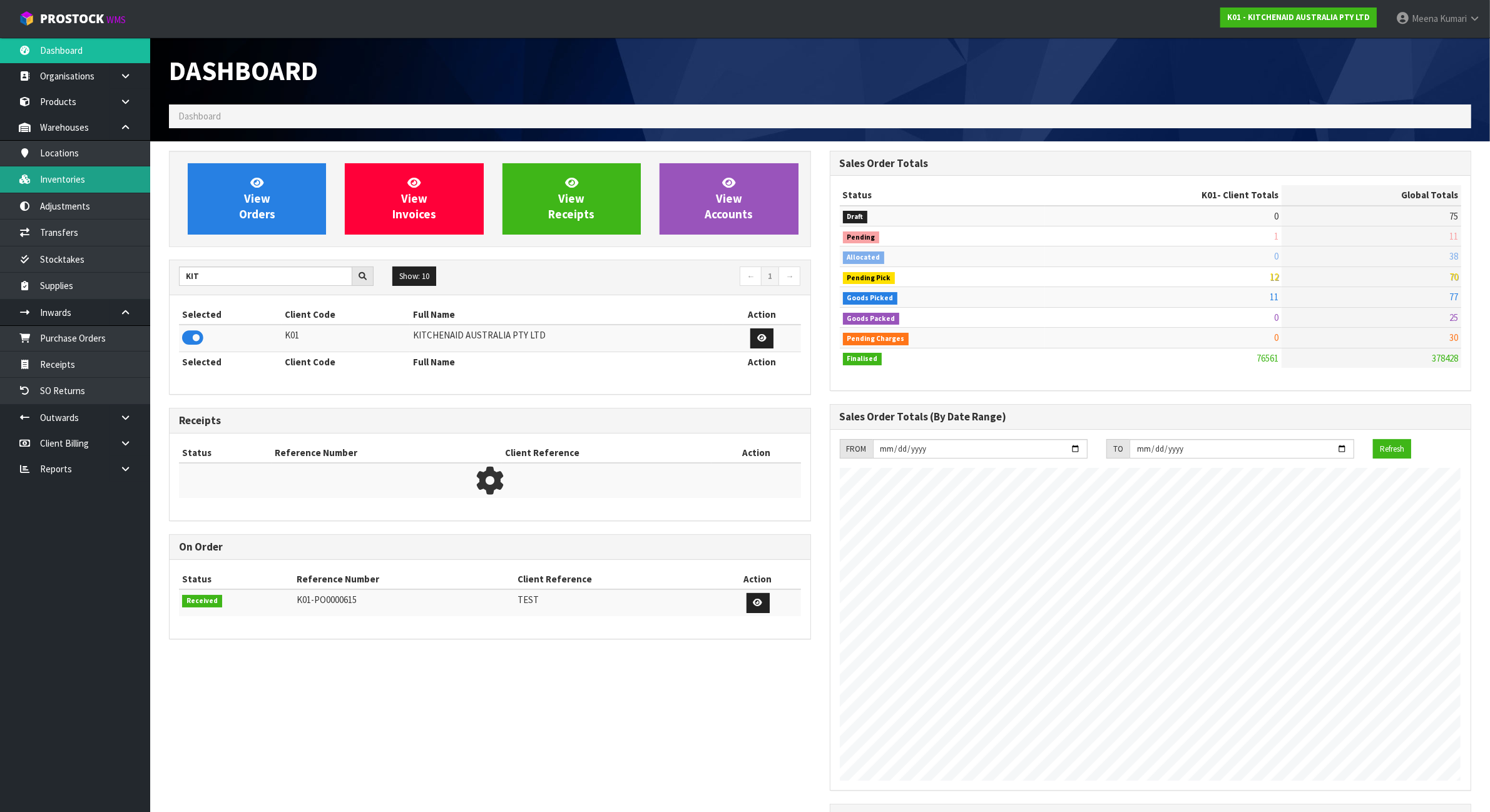
click at [102, 188] on link "Inventories" at bounding box center [75, 178] width 150 height 25
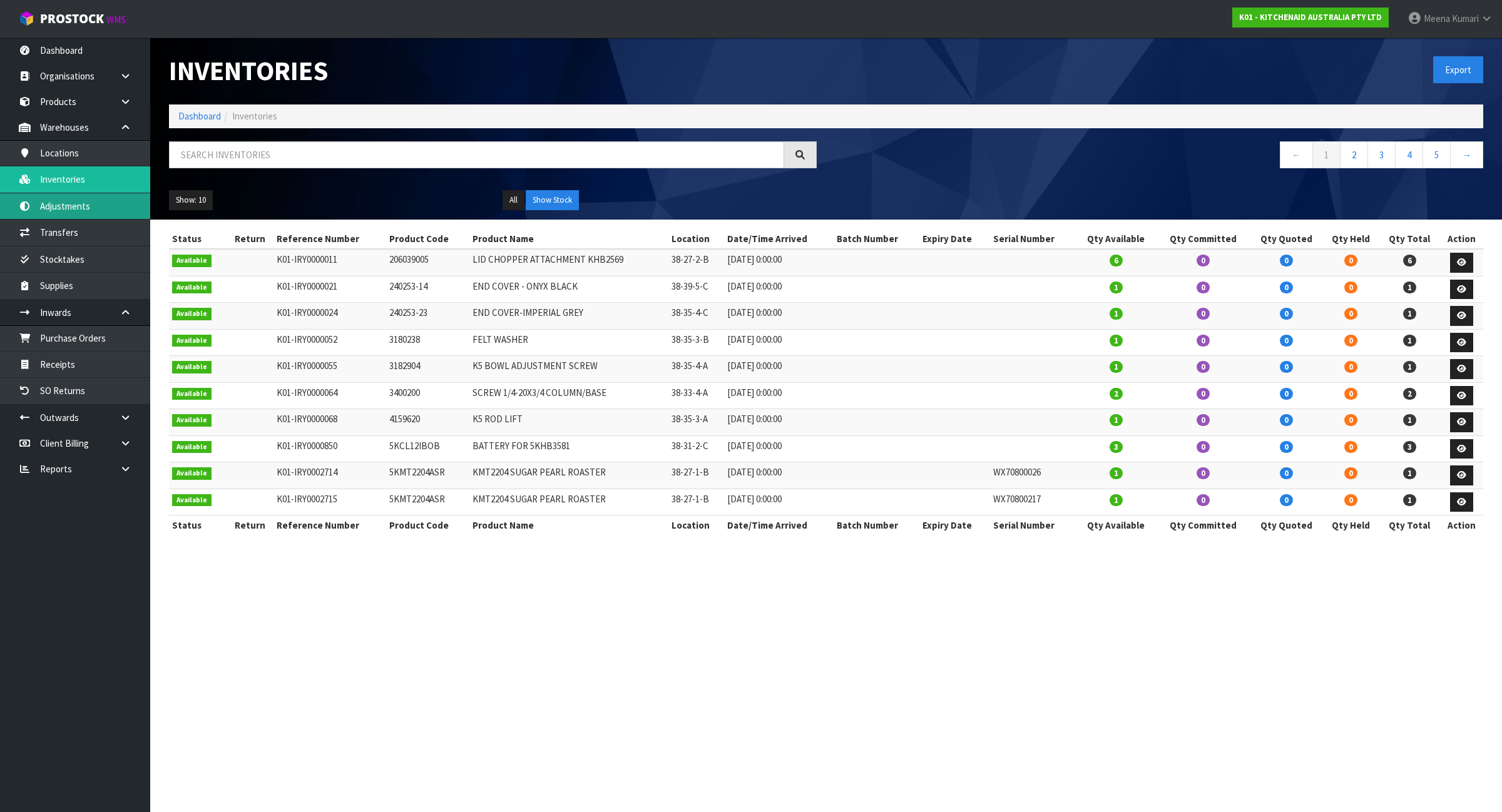
click at [69, 207] on link "Adjustments" at bounding box center [75, 206] width 150 height 25
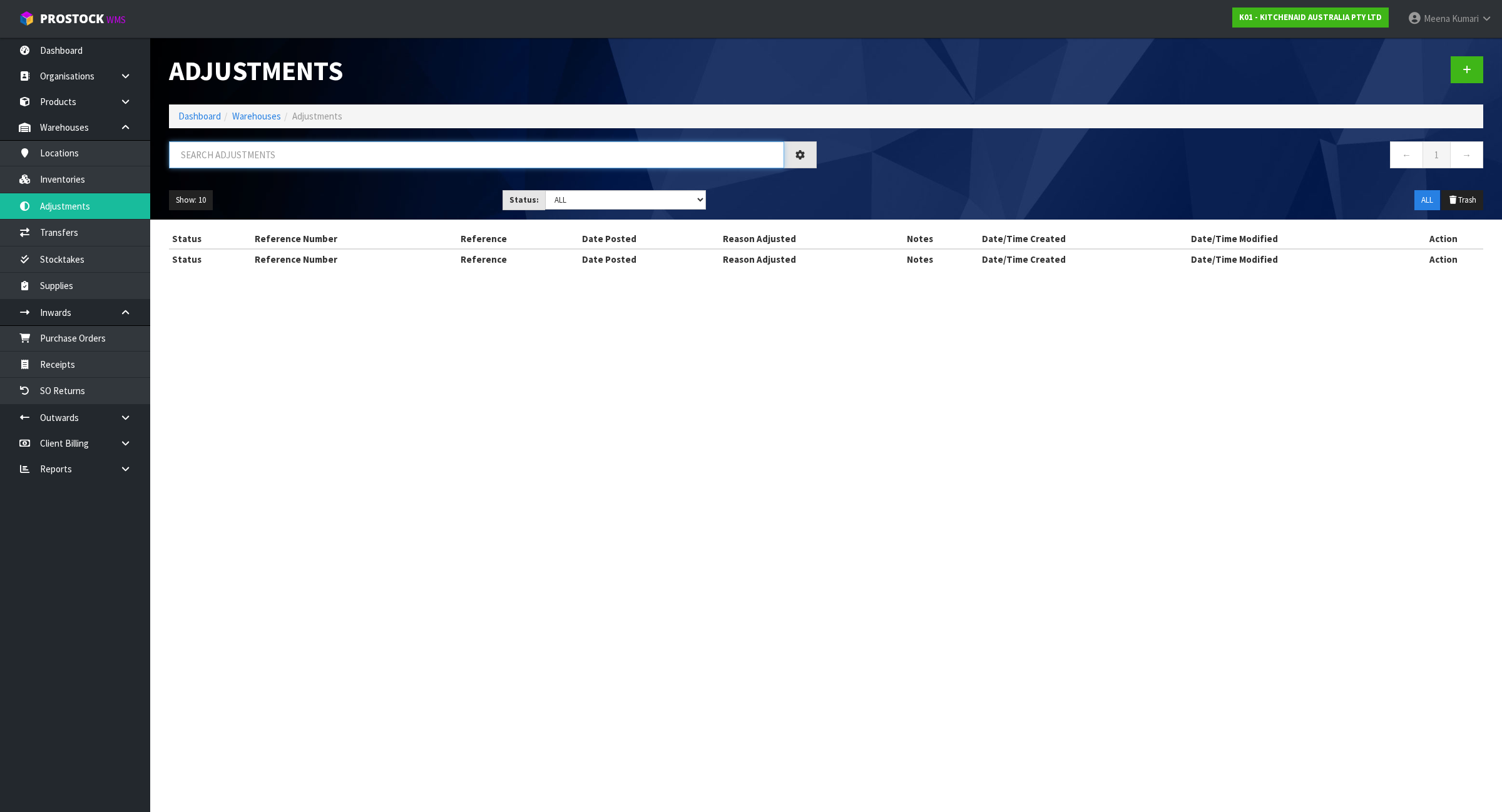
click at [285, 161] on input "text" at bounding box center [476, 155] width 615 height 27
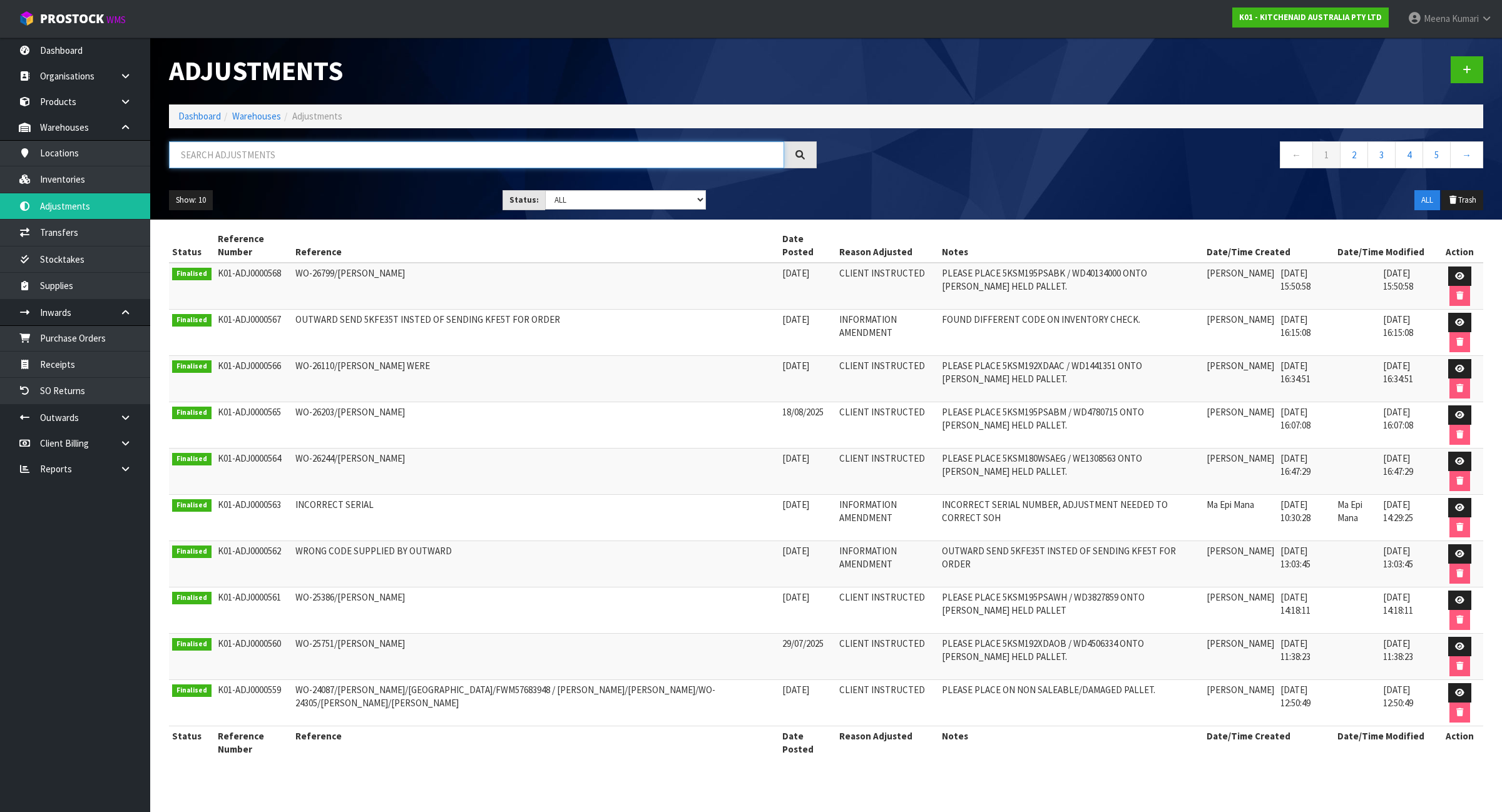
paste input "5KSMICM"
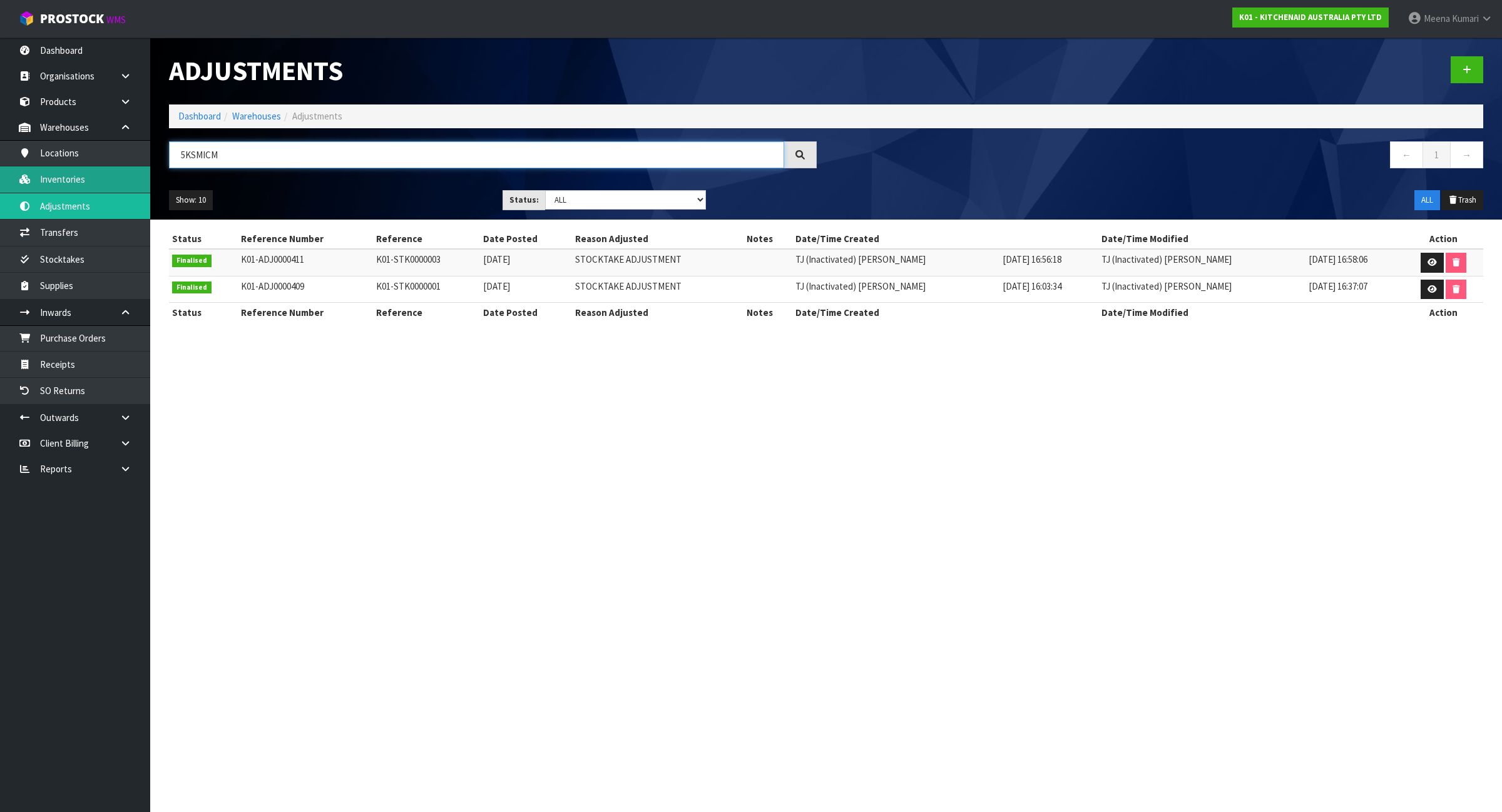
type input "5KSMICM"
click at [73, 176] on link "Inventories" at bounding box center [75, 178] width 150 height 25
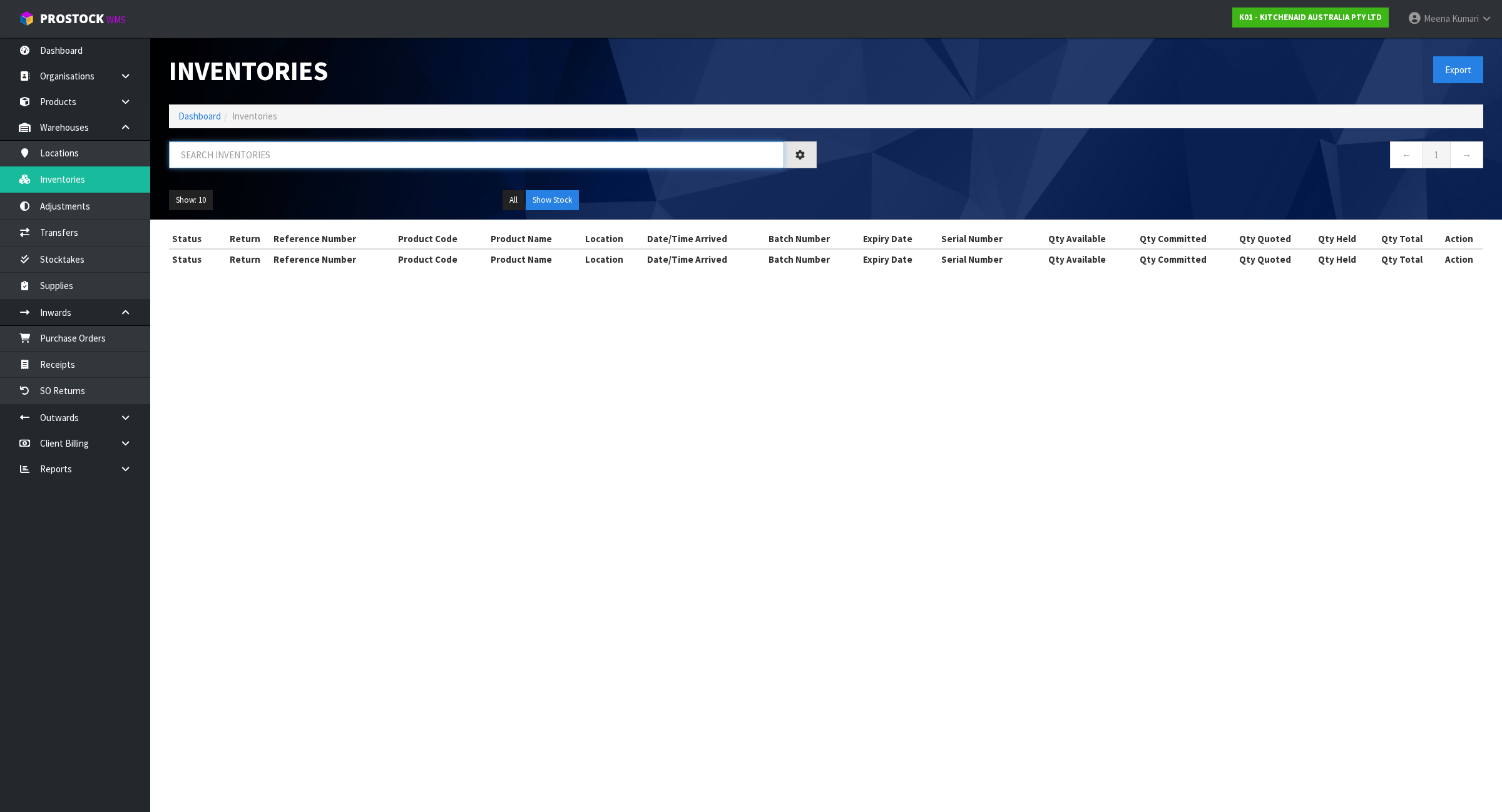
click at [234, 155] on input "text" at bounding box center [476, 155] width 615 height 27
paste input "5KSMICM"
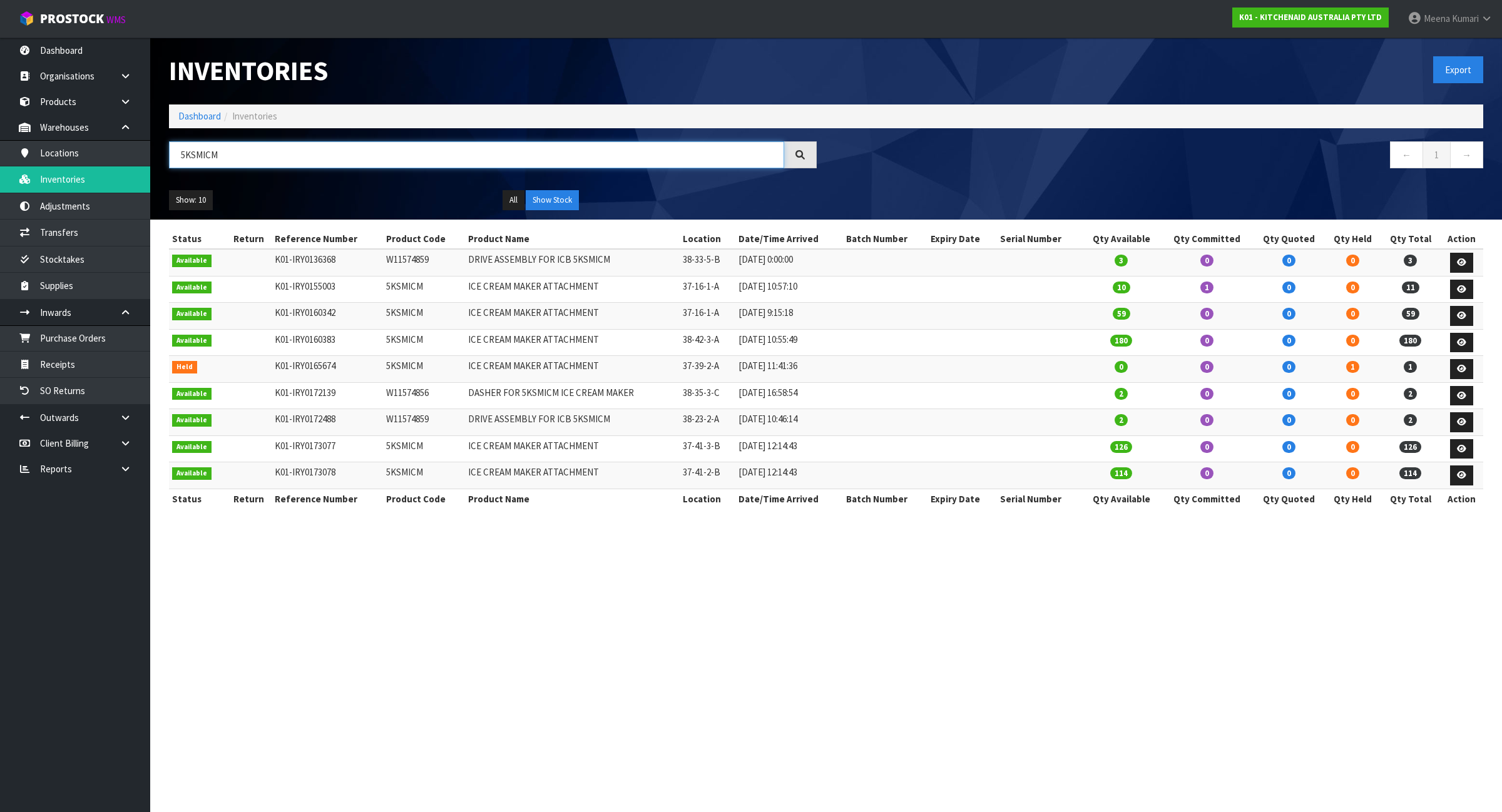
type input "5KSMICM"
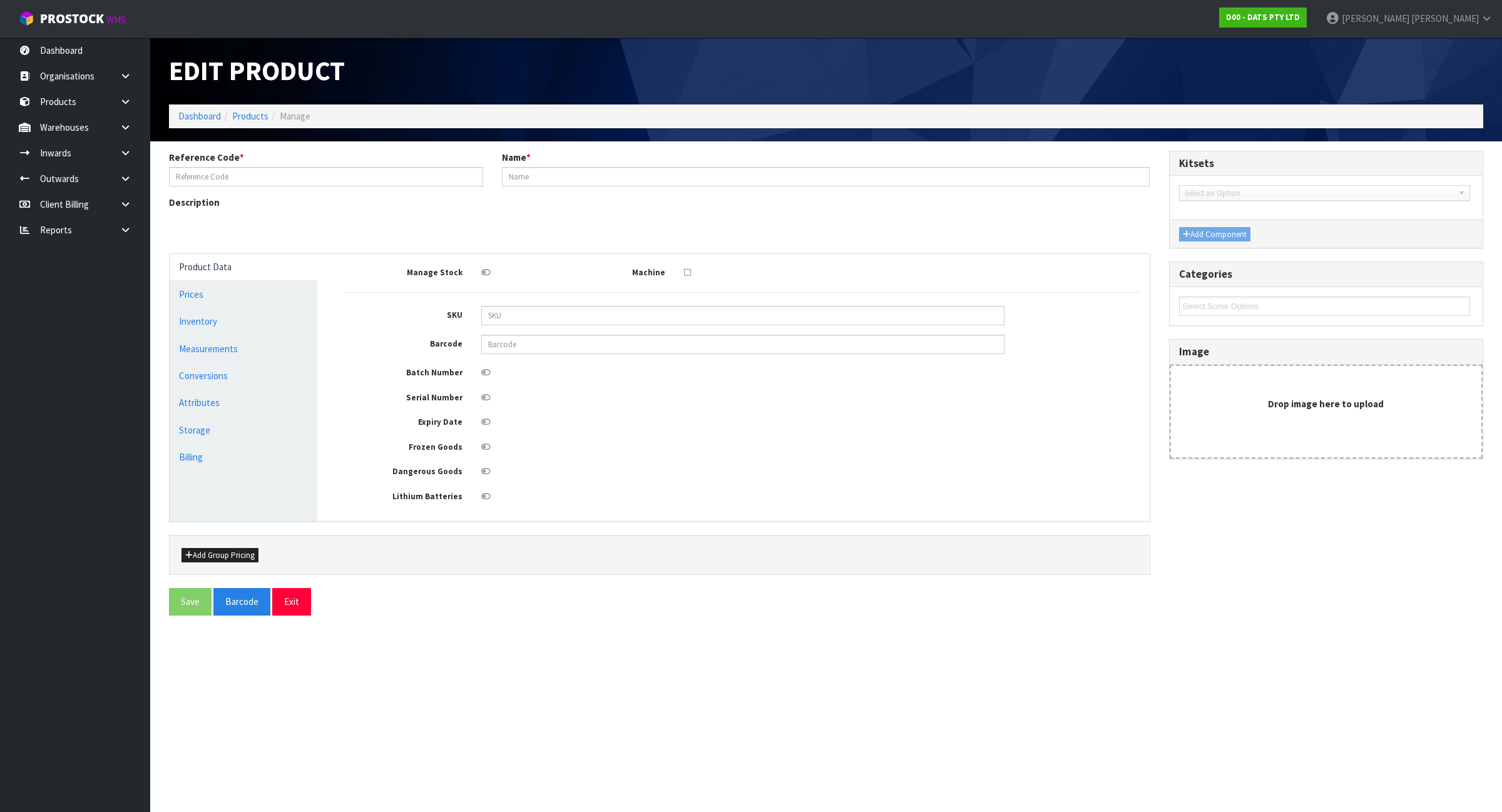
type input "60552"
type input "CANDLE PILLAR STYLE B/OP PK4 WARM WHITE FLICKERING LEDS"
type input "9311192605524"
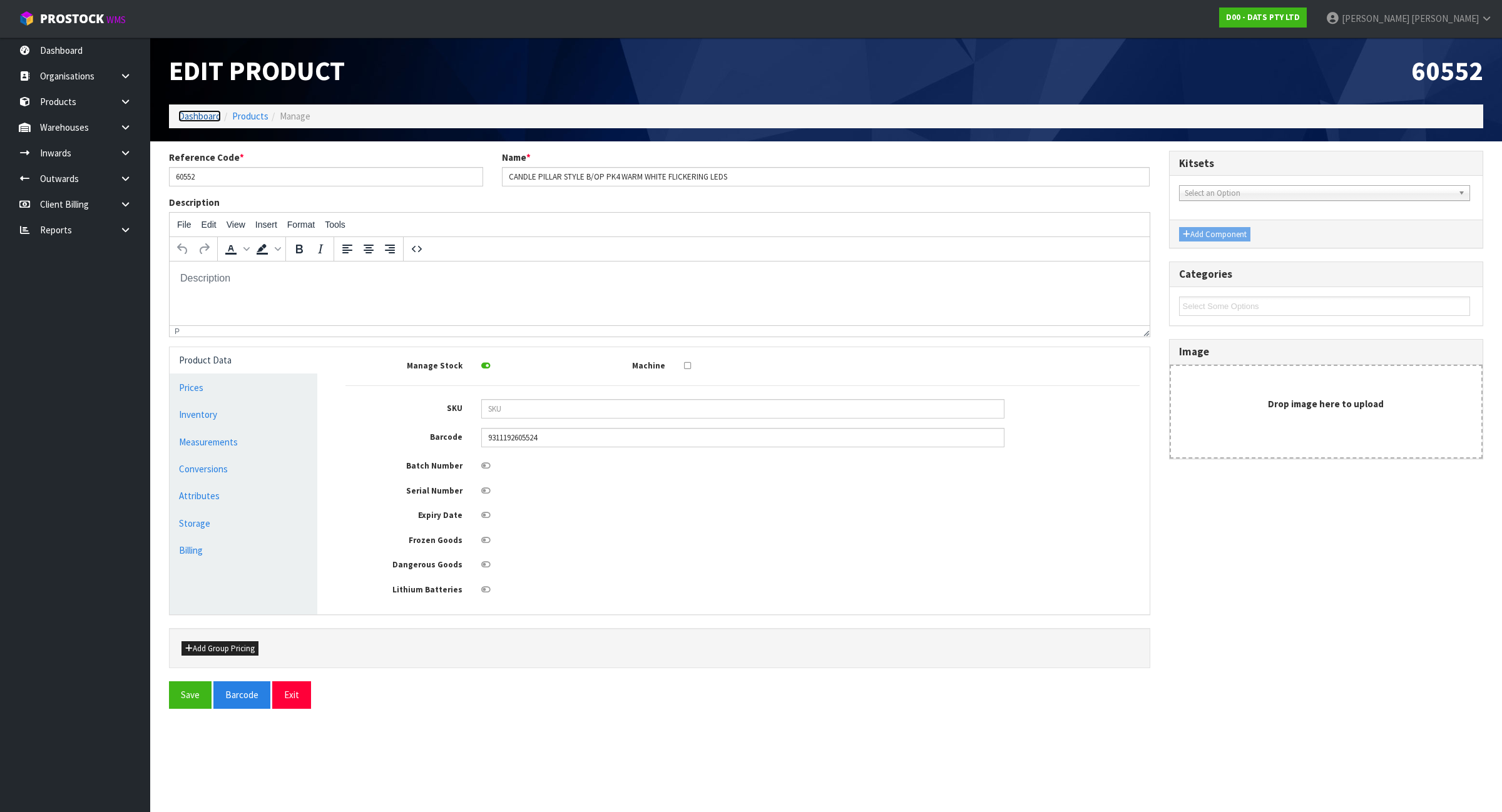
click at [205, 113] on link "Dashboard" at bounding box center [199, 115] width 42 height 12
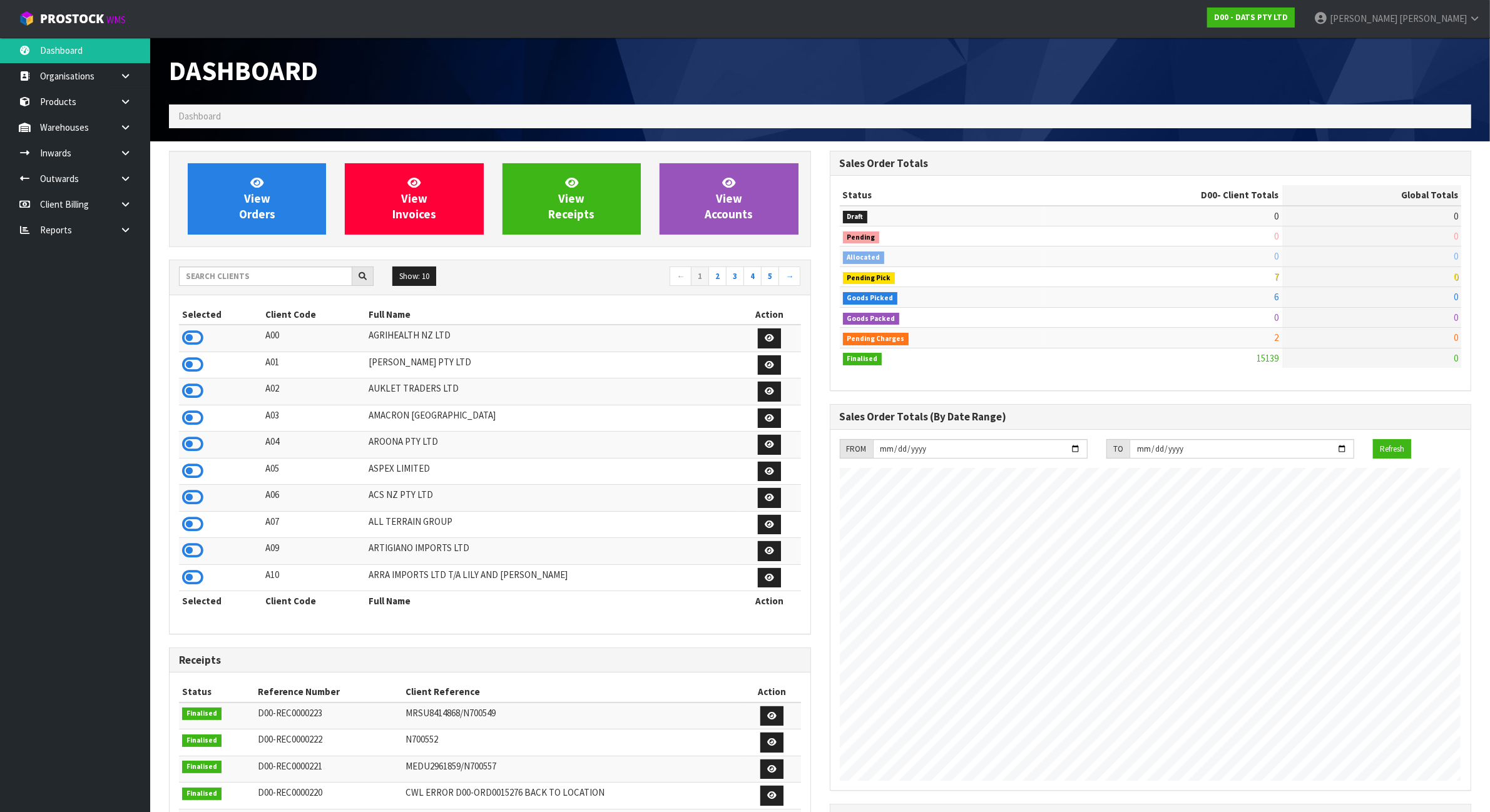
scroll to position [952, 660]
click at [293, 279] on input "text" at bounding box center [266, 276] width 174 height 20
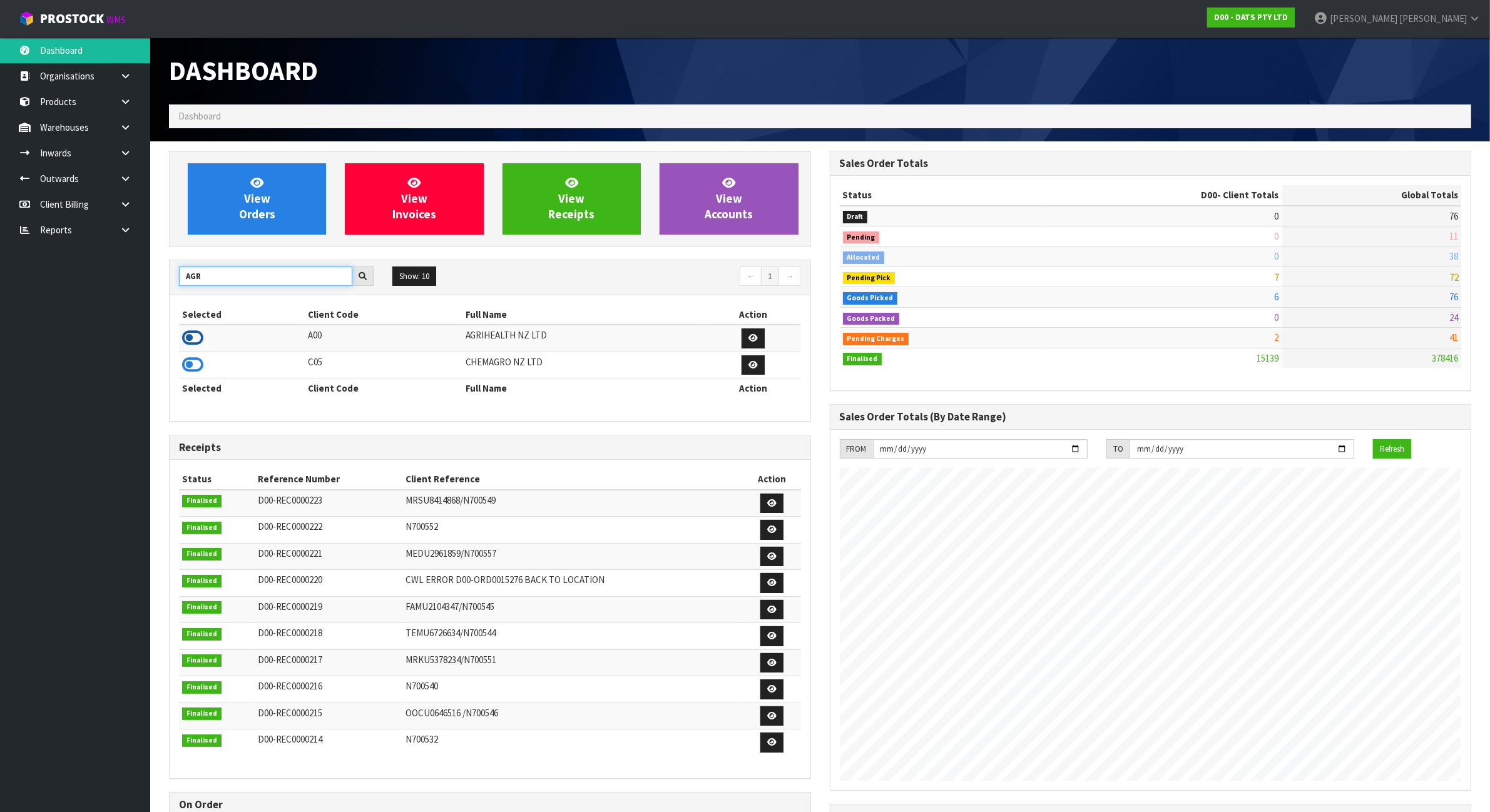
type input "AGR"
click at [192, 339] on icon at bounding box center [192, 338] width 22 height 19
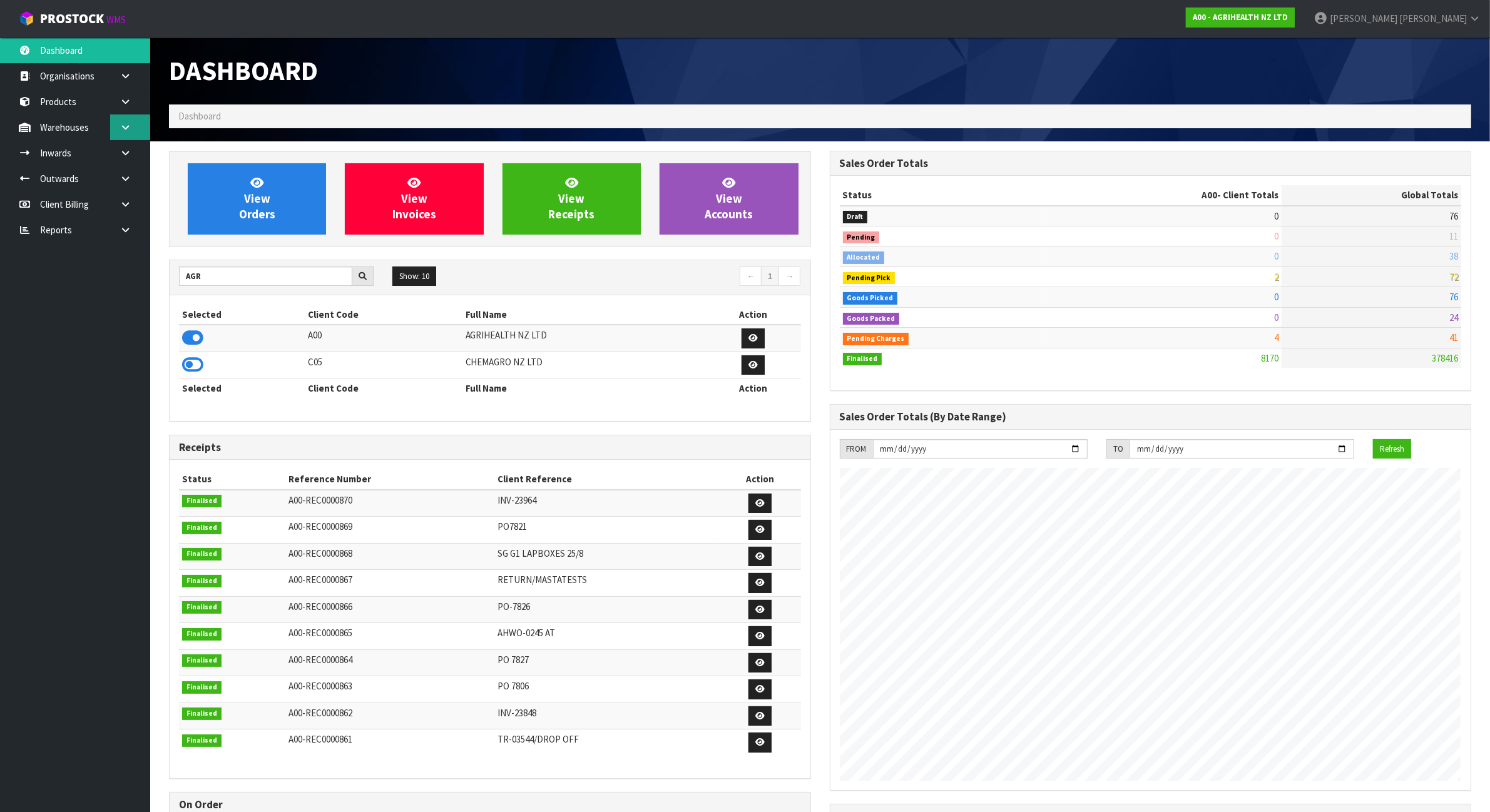
click at [113, 123] on link at bounding box center [130, 127] width 40 height 25
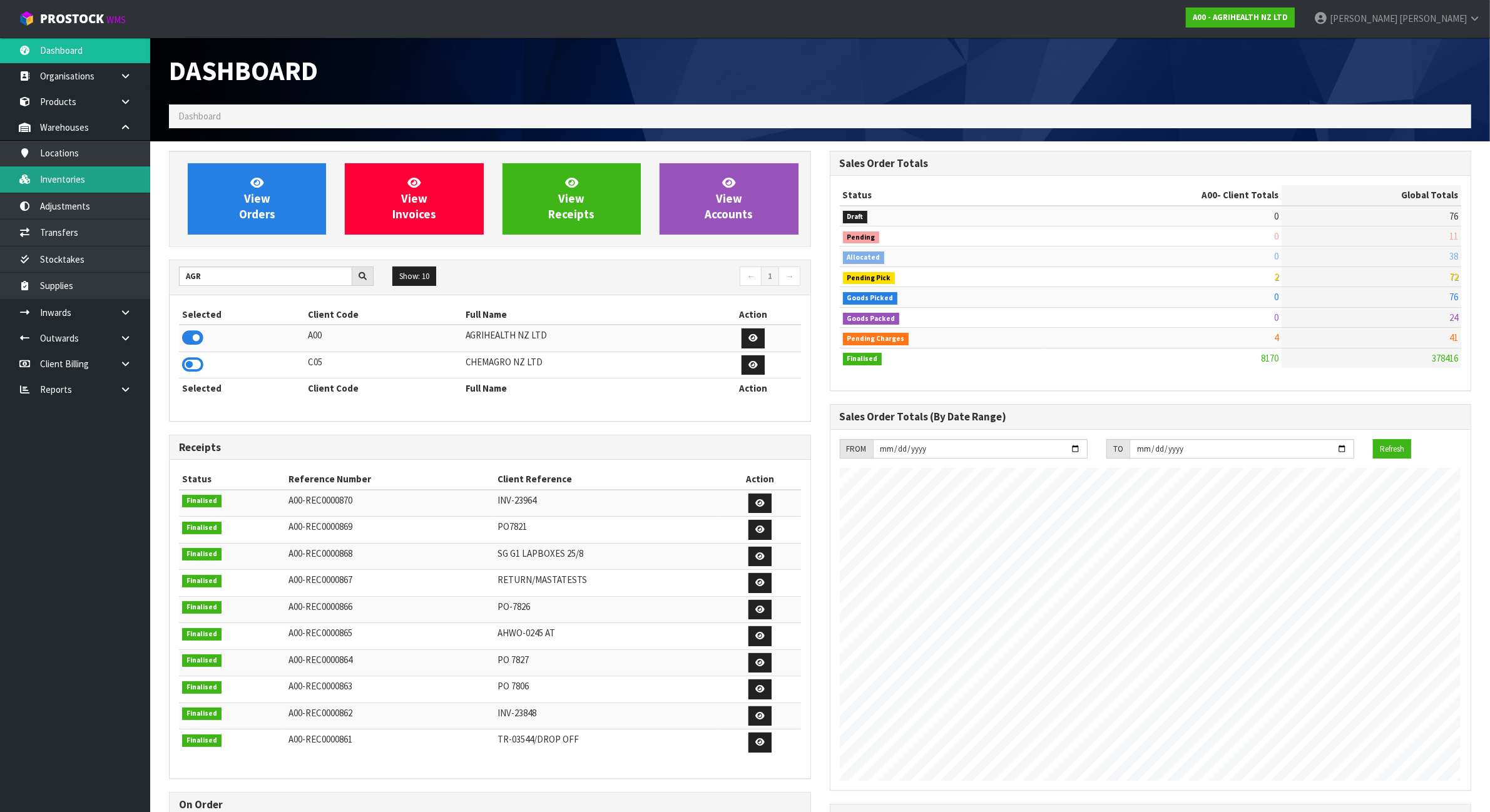
click at [117, 173] on link "Inventories" at bounding box center [75, 178] width 150 height 25
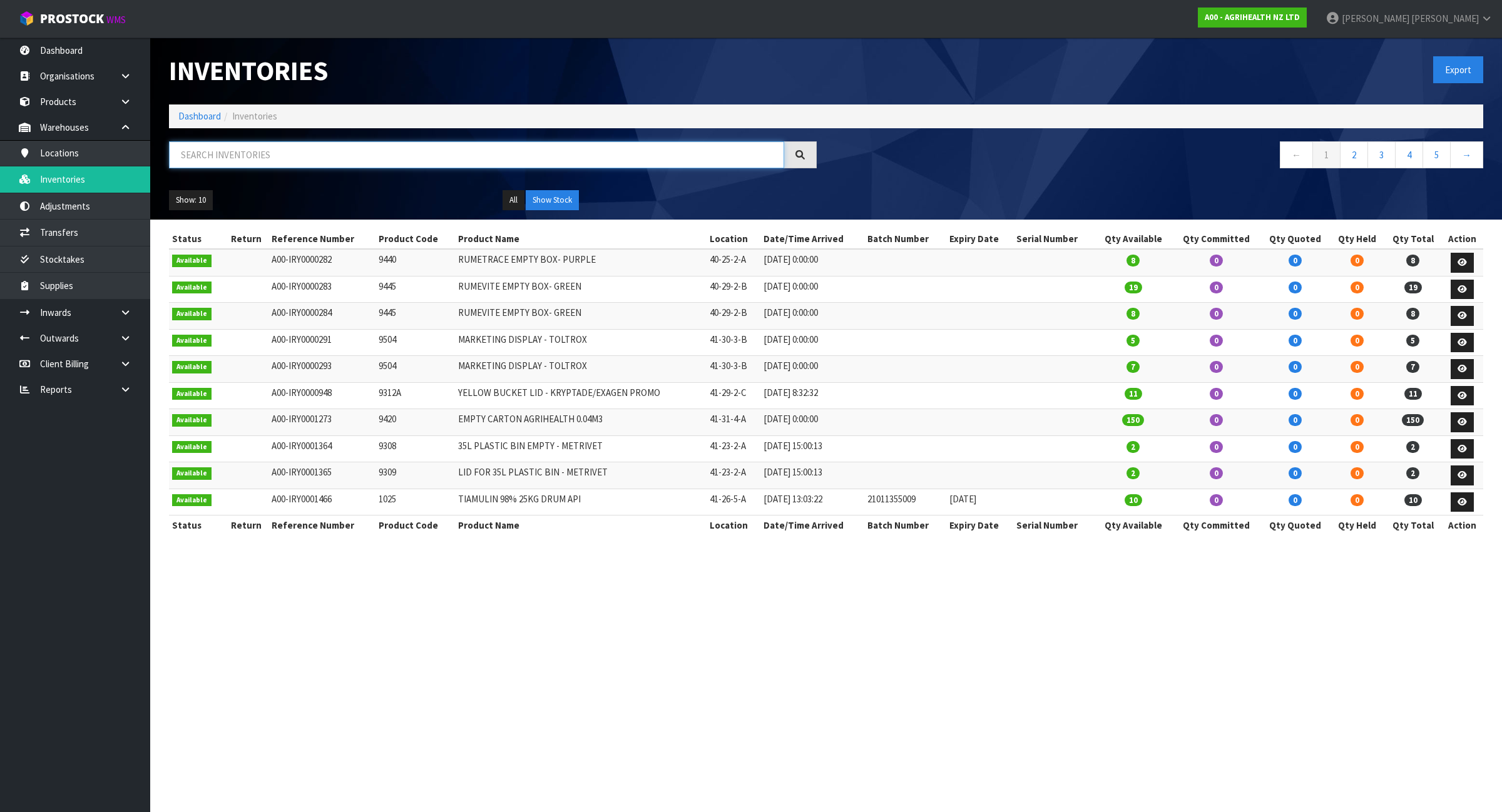
click at [239, 153] on input "text" at bounding box center [476, 155] width 615 height 27
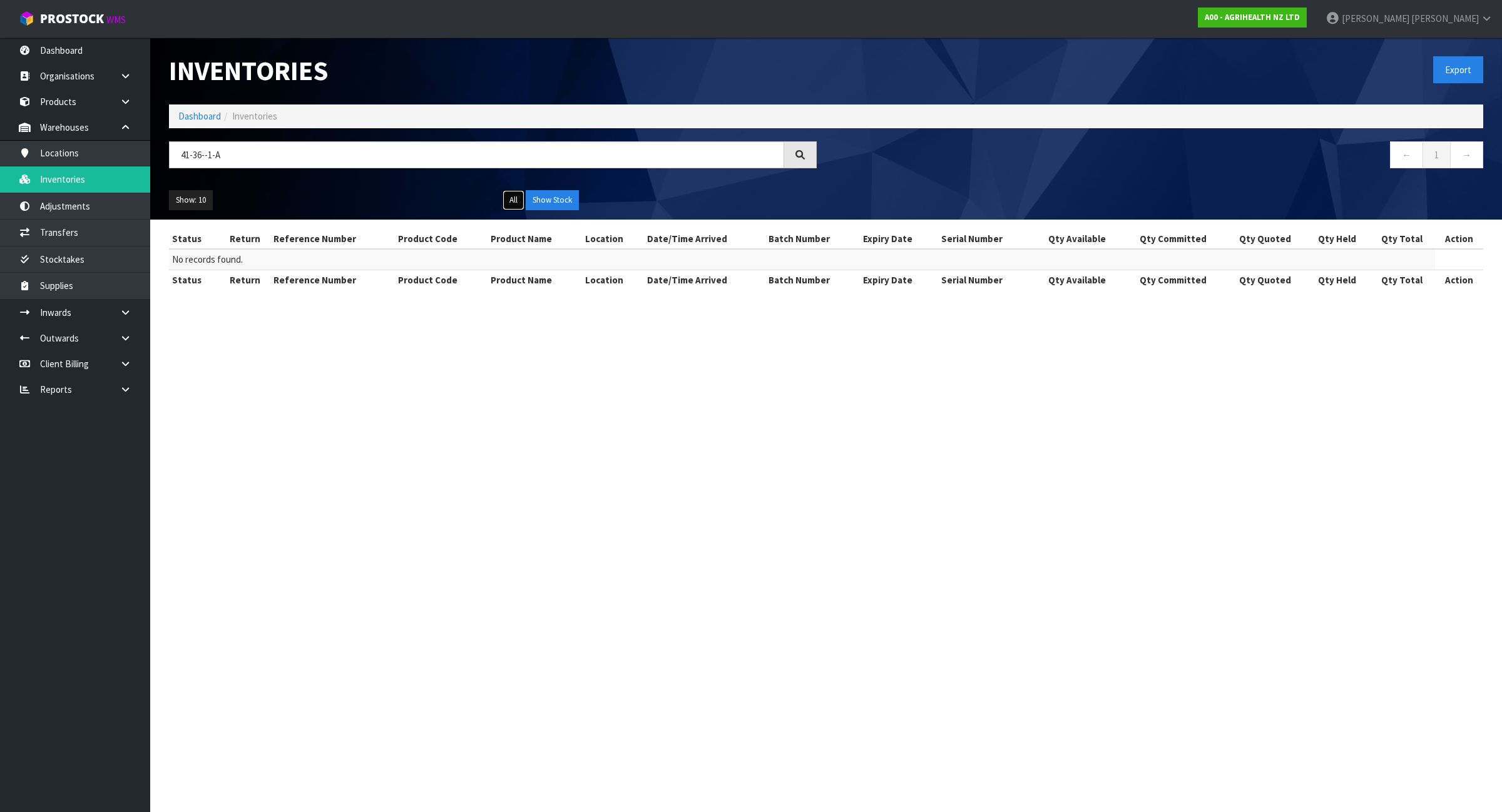
click at [521, 202] on button "All" at bounding box center [513, 200] width 22 height 20
click at [188, 152] on input "41-36--1-A" at bounding box center [476, 155] width 615 height 27
drag, startPoint x: 269, startPoint y: 152, endPoint x: 129, endPoint y: 157, distance: 140.1
click at [129, 157] on body "Toggle navigation ProStock WMS A00 - AGRIHEALTH NZ LTD James Luff Logout Dashbo…" at bounding box center [751, 406] width 1502 height 812
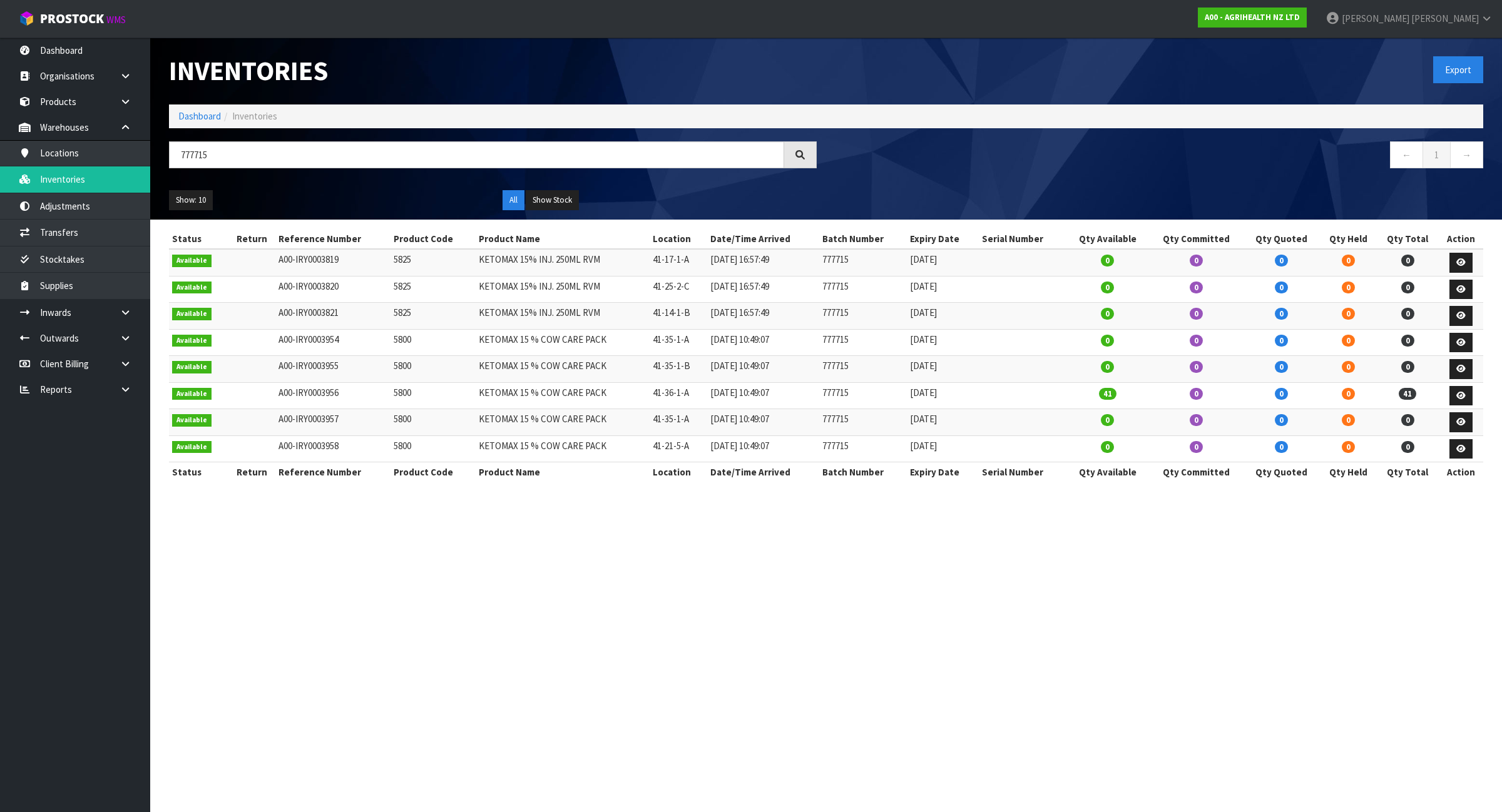
click at [682, 399] on td "41-36-1-A" at bounding box center [678, 395] width 57 height 27
copy tr "41-36-1-A"
click at [390, 154] on input "777715" at bounding box center [476, 155] width 615 height 27
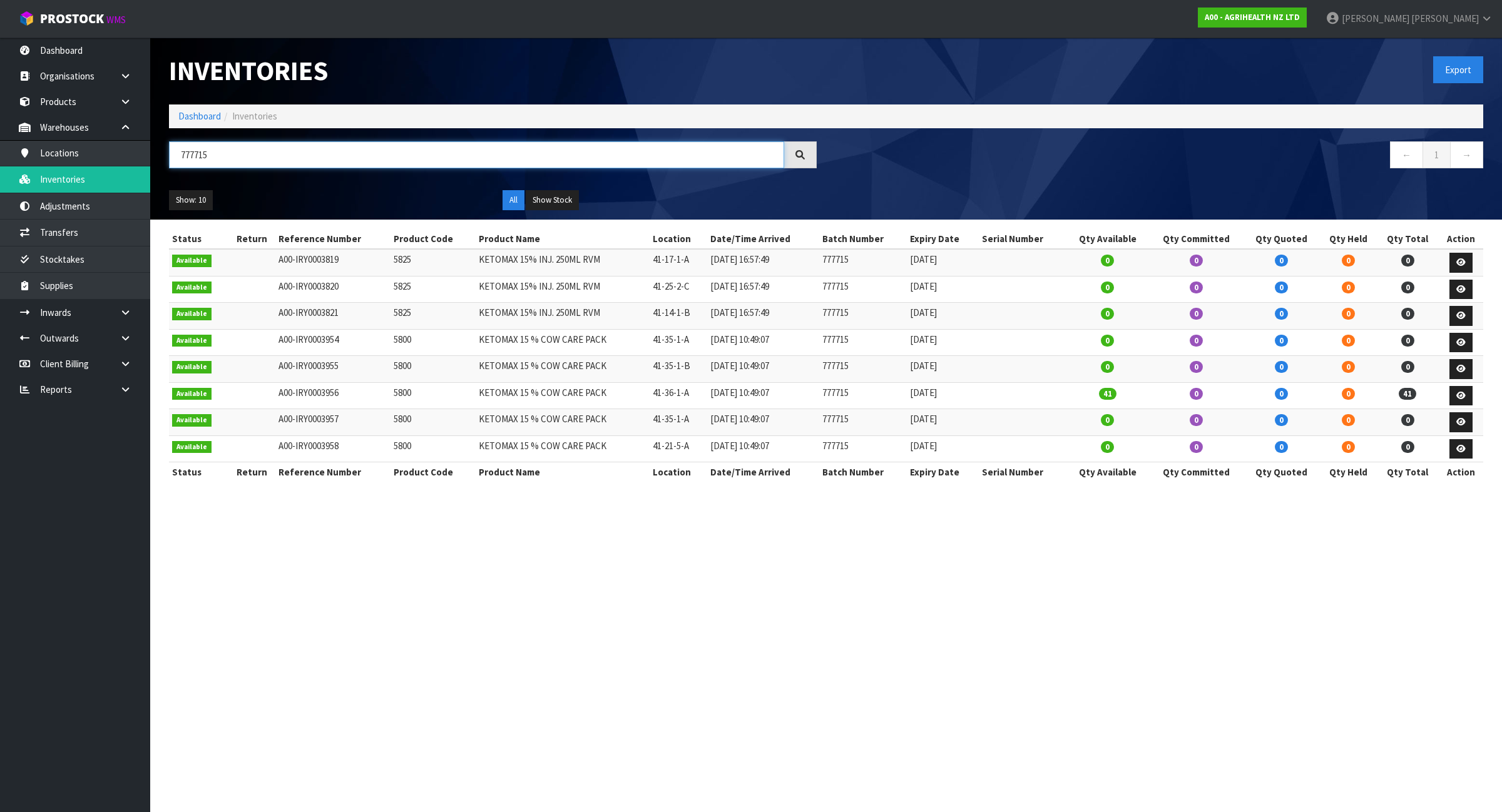
click at [390, 154] on input "777715" at bounding box center [476, 155] width 615 height 27
paste input "41-36-1-A"
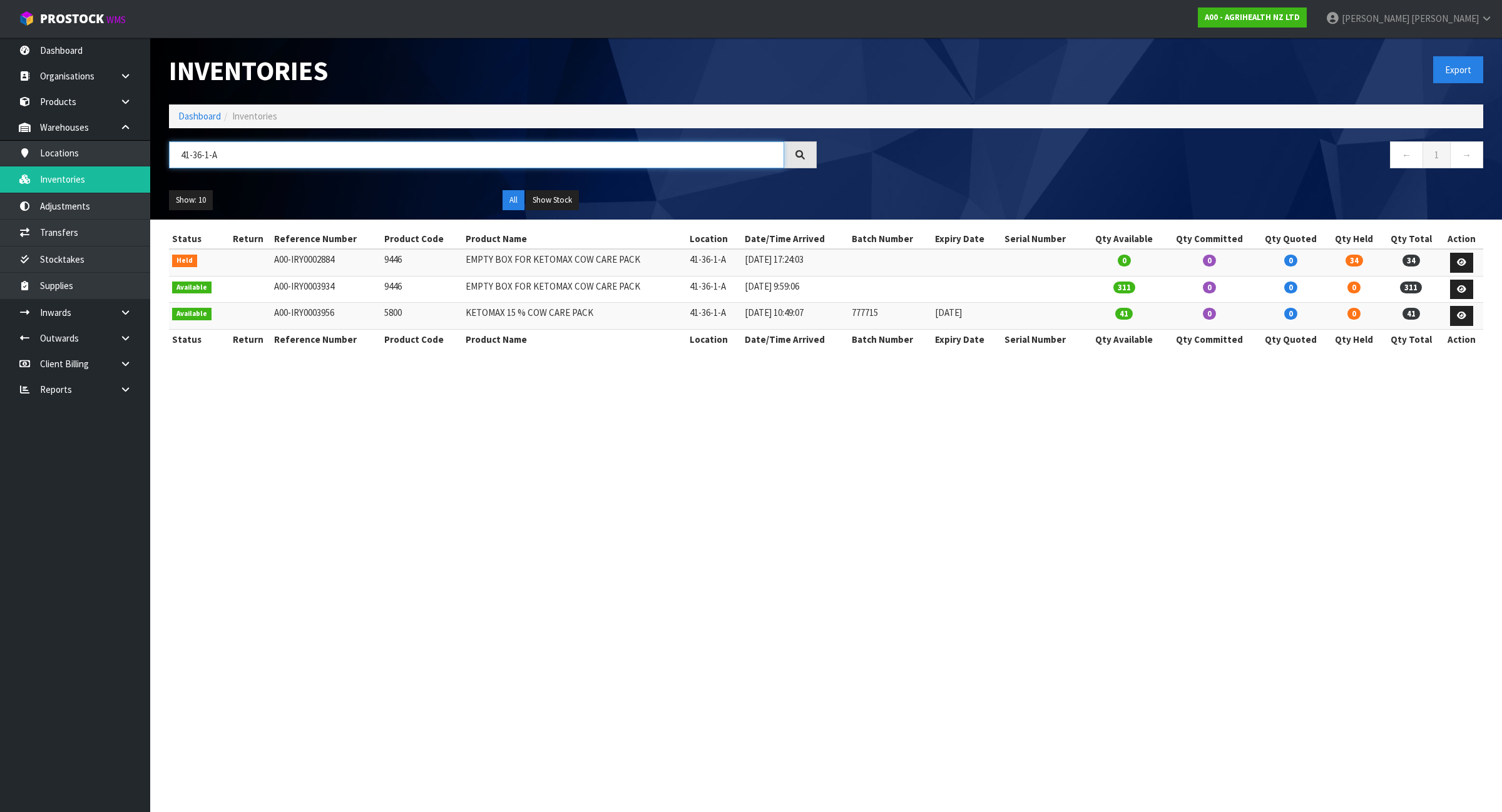
type input "41-36-1-A"
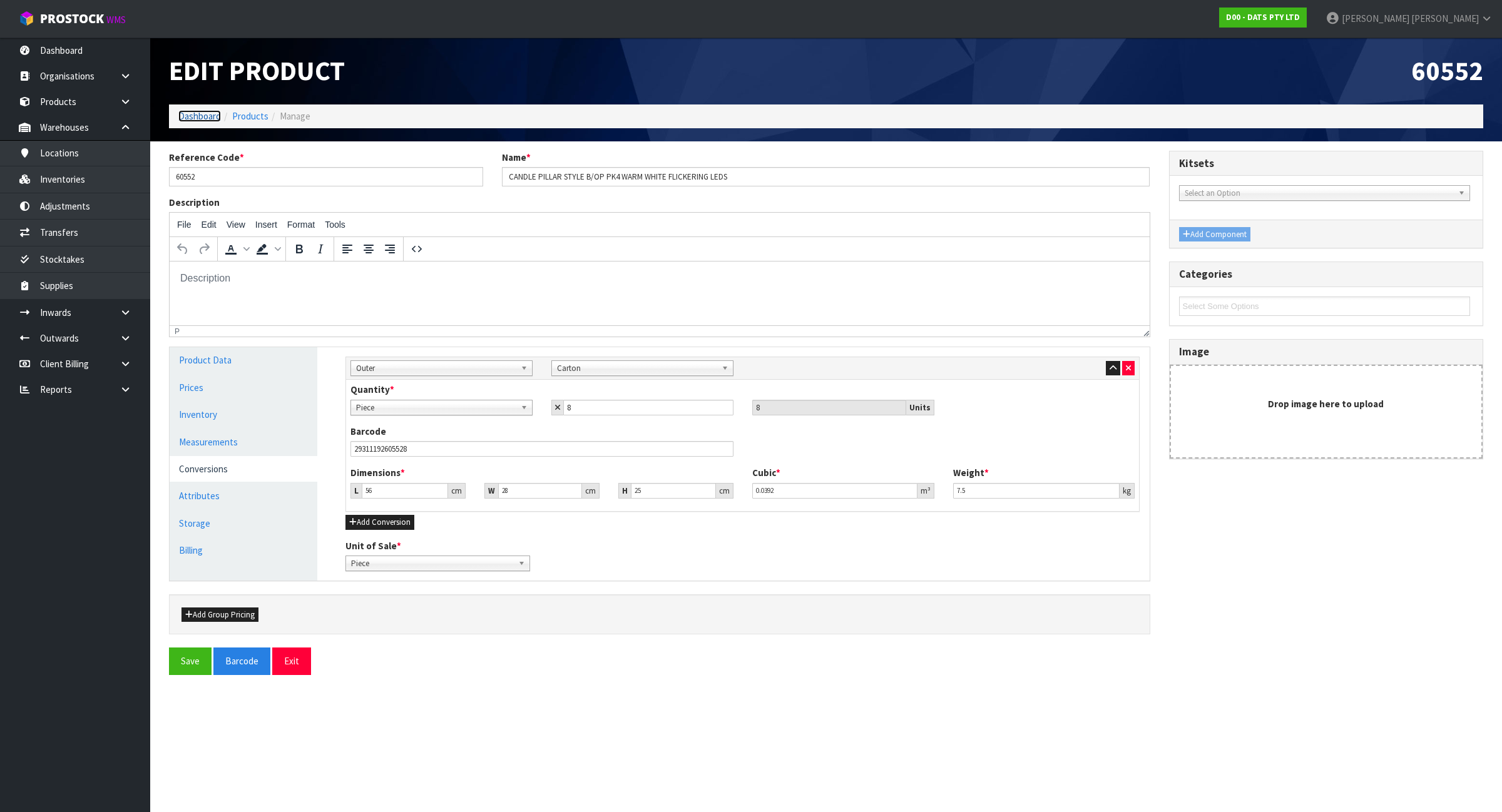
click at [201, 115] on link "Dashboard" at bounding box center [199, 115] width 42 height 12
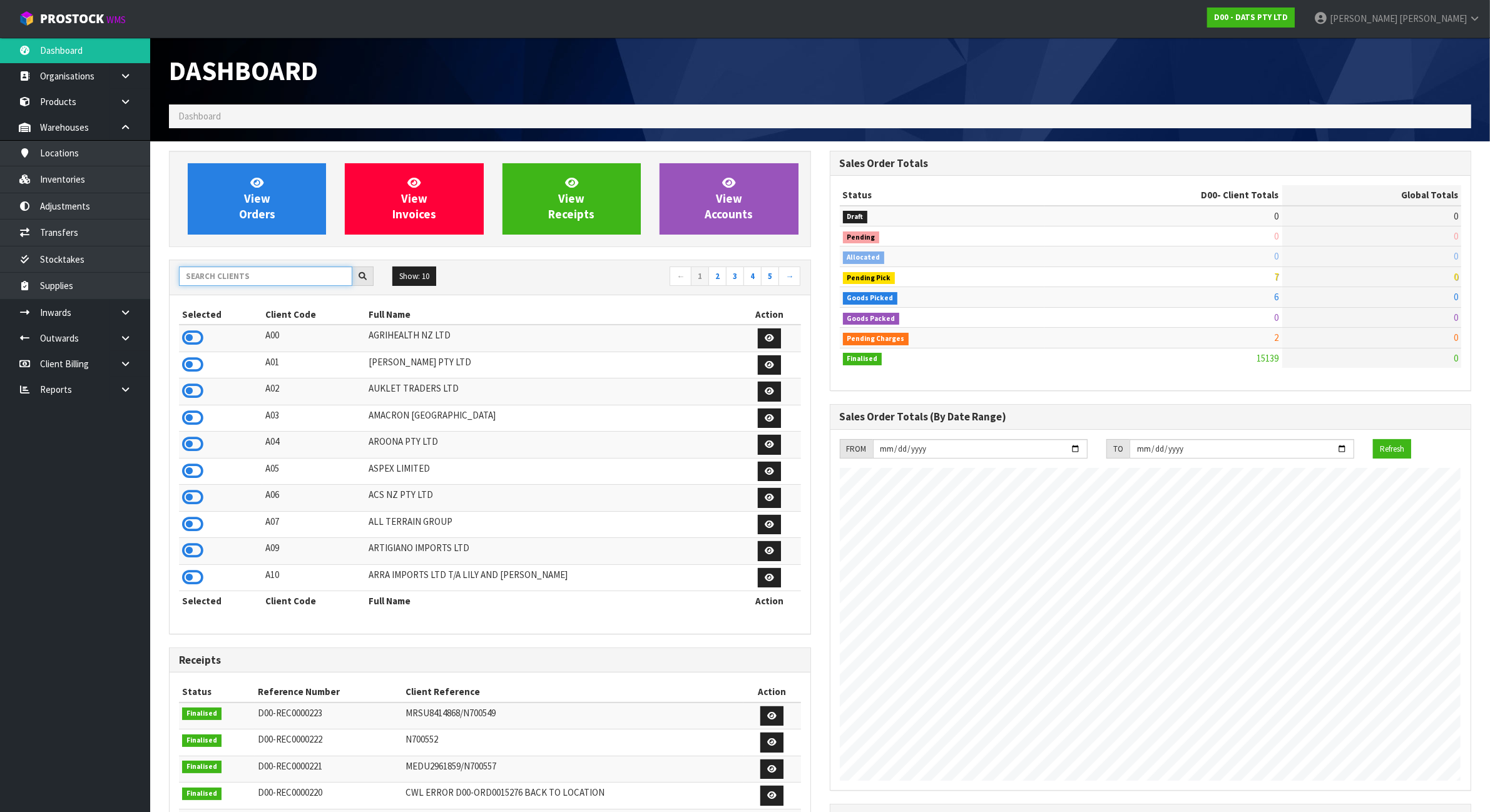
click at [269, 283] on input "text" at bounding box center [266, 276] width 174 height 20
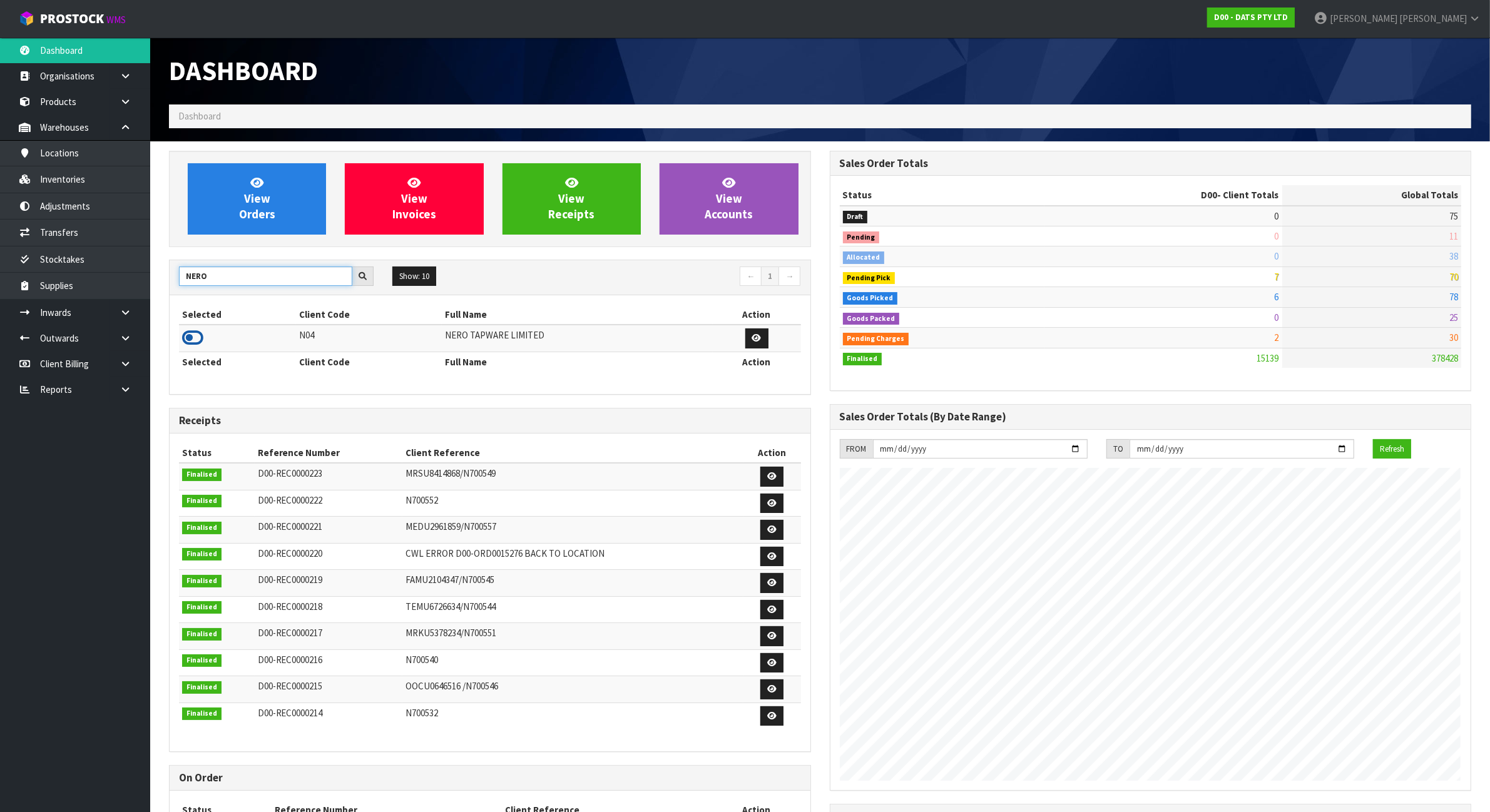
type input "NERO"
click at [192, 339] on icon at bounding box center [192, 338] width 22 height 19
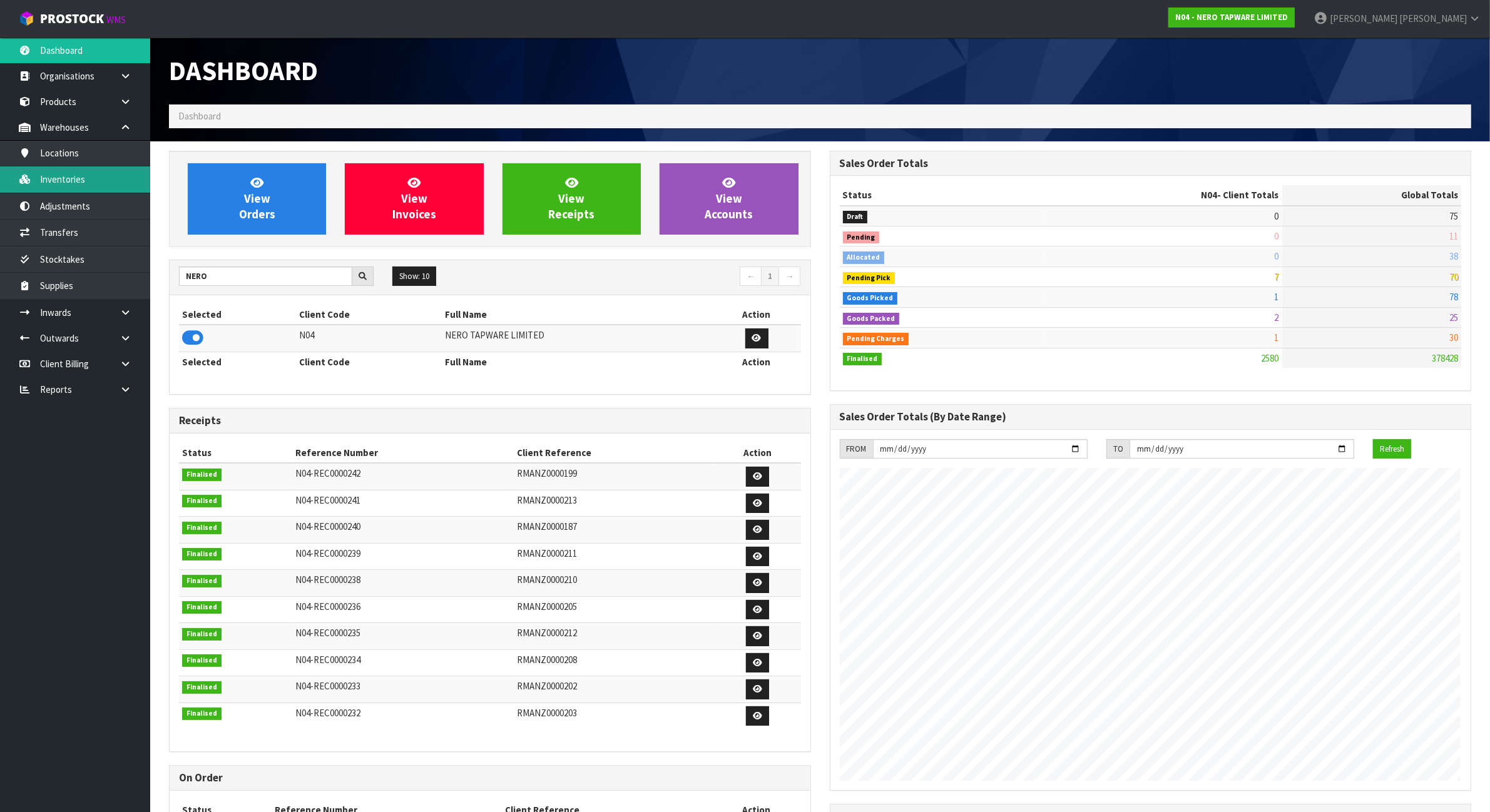
click at [96, 189] on link "Inventories" at bounding box center [75, 178] width 150 height 25
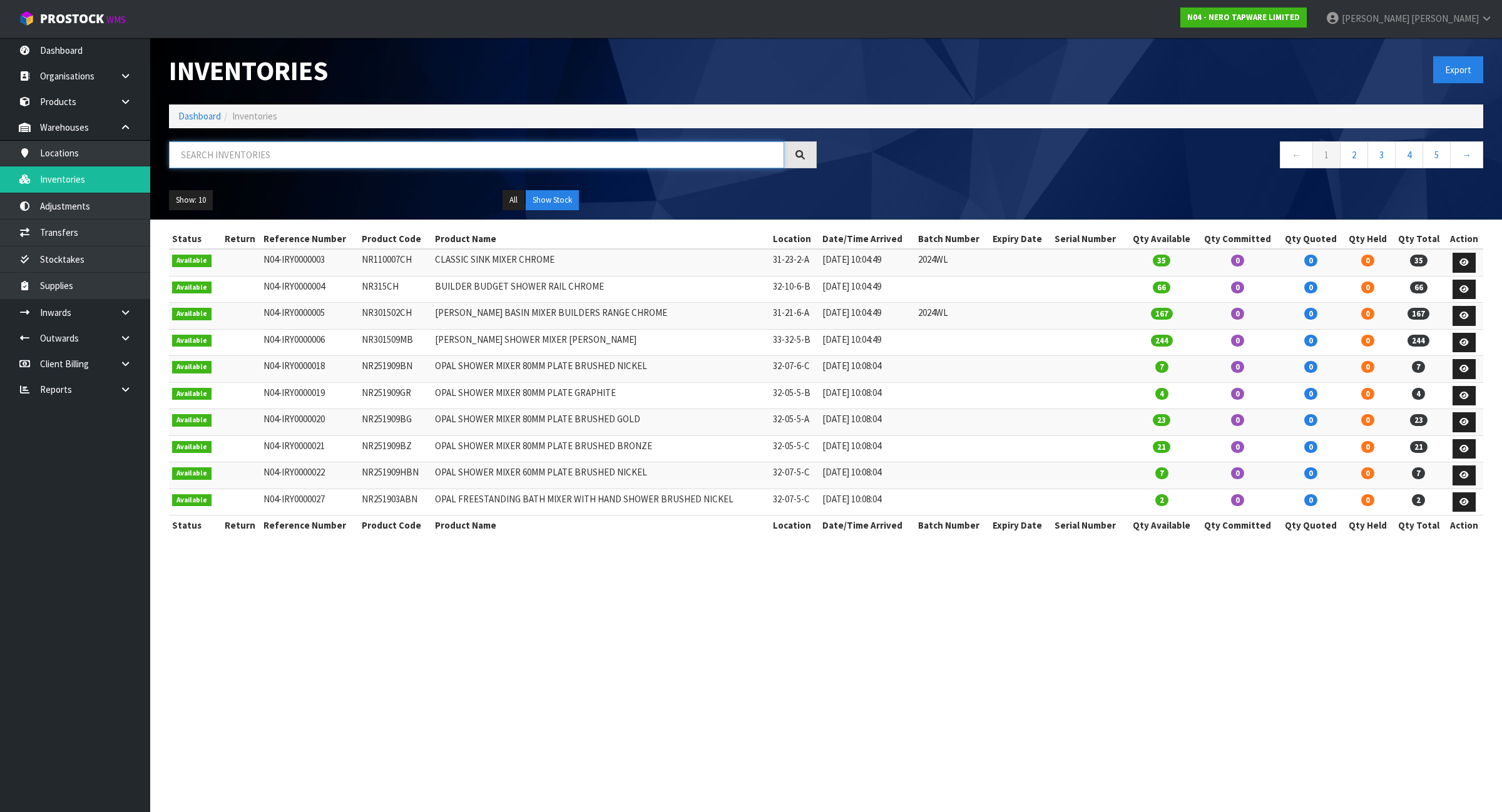
click at [304, 151] on input "text" at bounding box center [476, 155] width 615 height 27
paste input "NRCS008BZ"
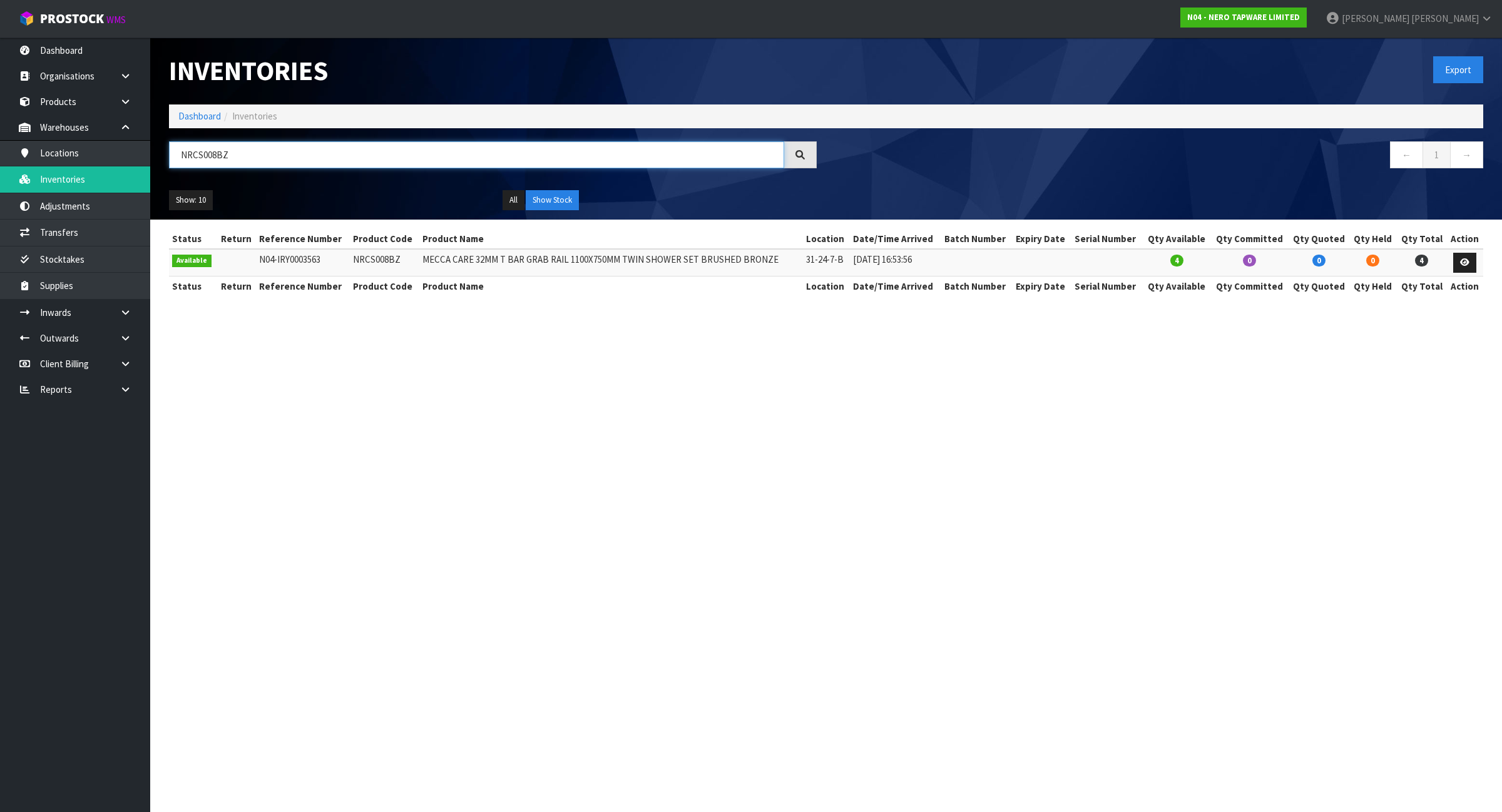
type input "NRCS008BZ"
click at [217, 117] on link "Dashboard" at bounding box center [199, 115] width 42 height 12
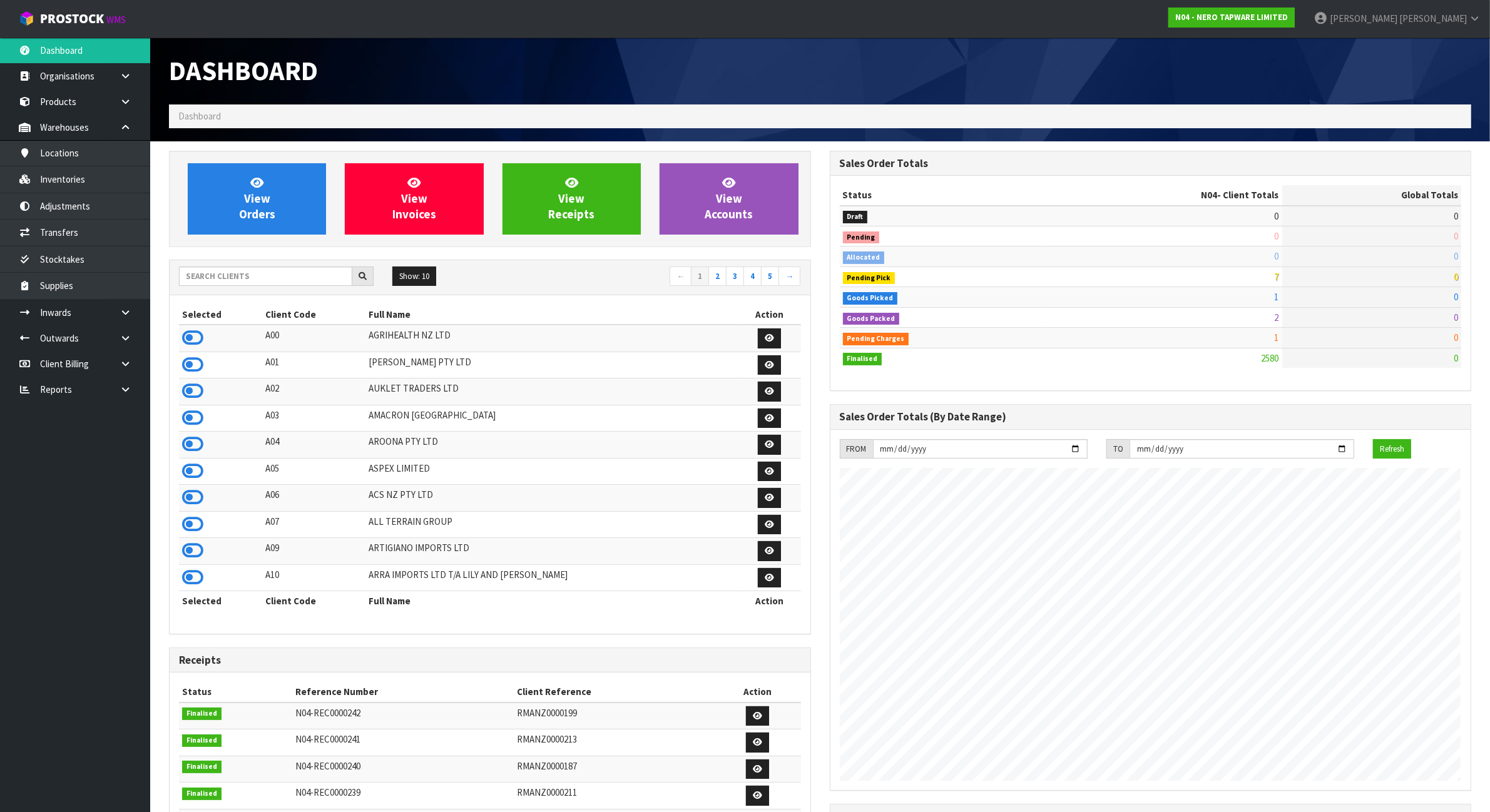
scroll to position [952, 660]
click at [236, 281] on input "text" at bounding box center [266, 276] width 174 height 20
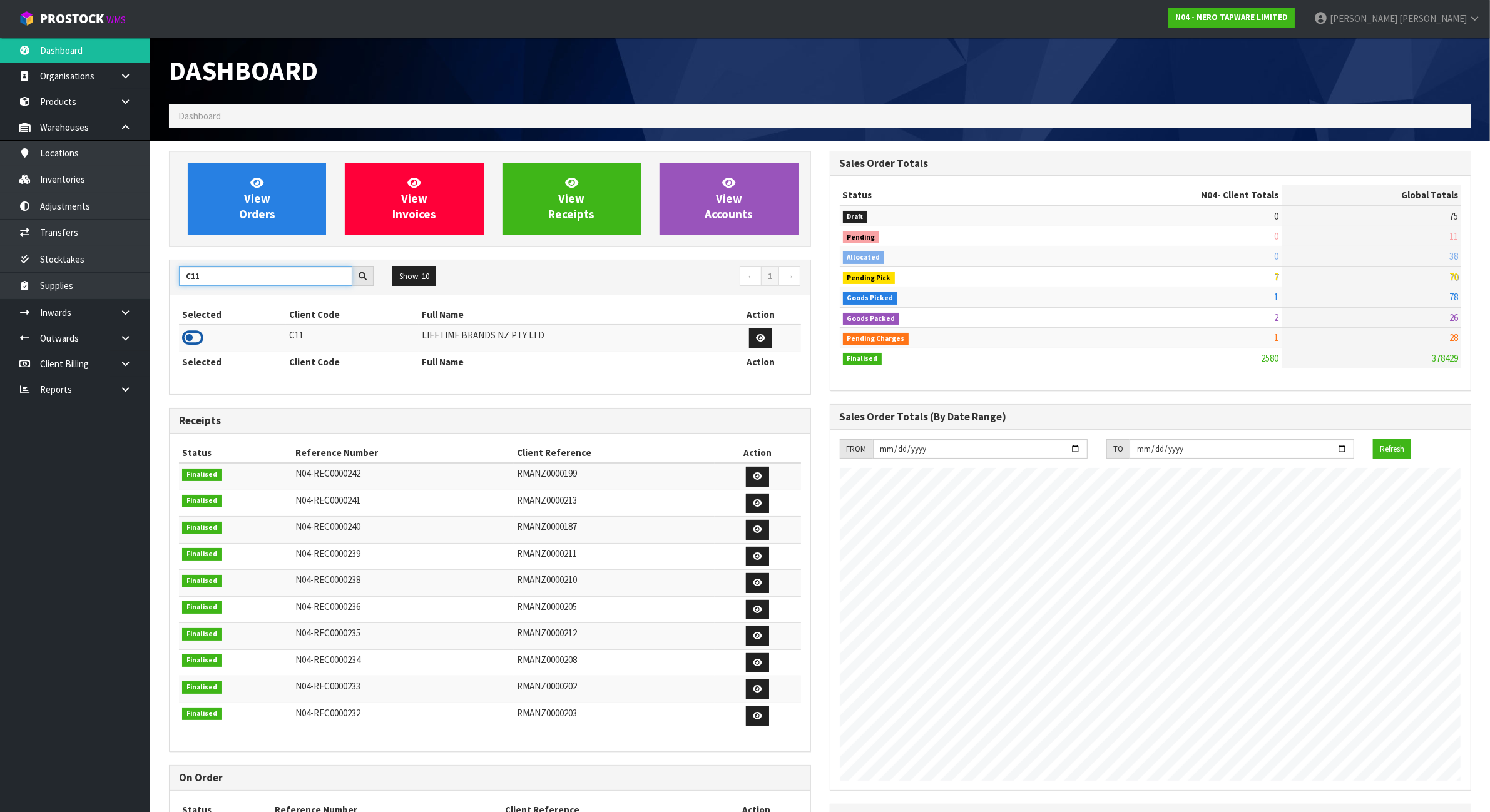
type input "C11"
click at [191, 339] on icon at bounding box center [192, 338] width 22 height 19
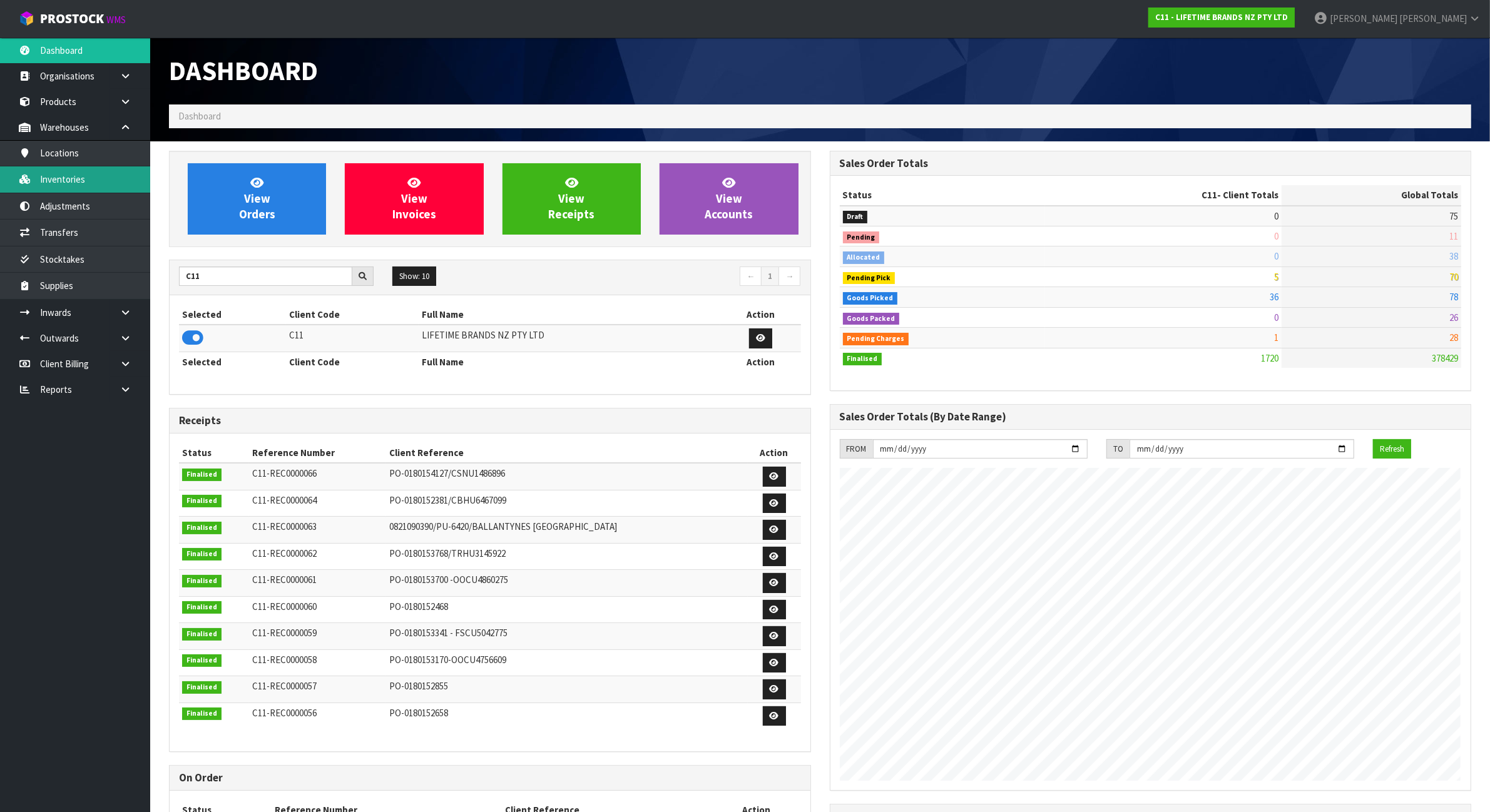
click at [91, 176] on link "Inventories" at bounding box center [75, 178] width 150 height 25
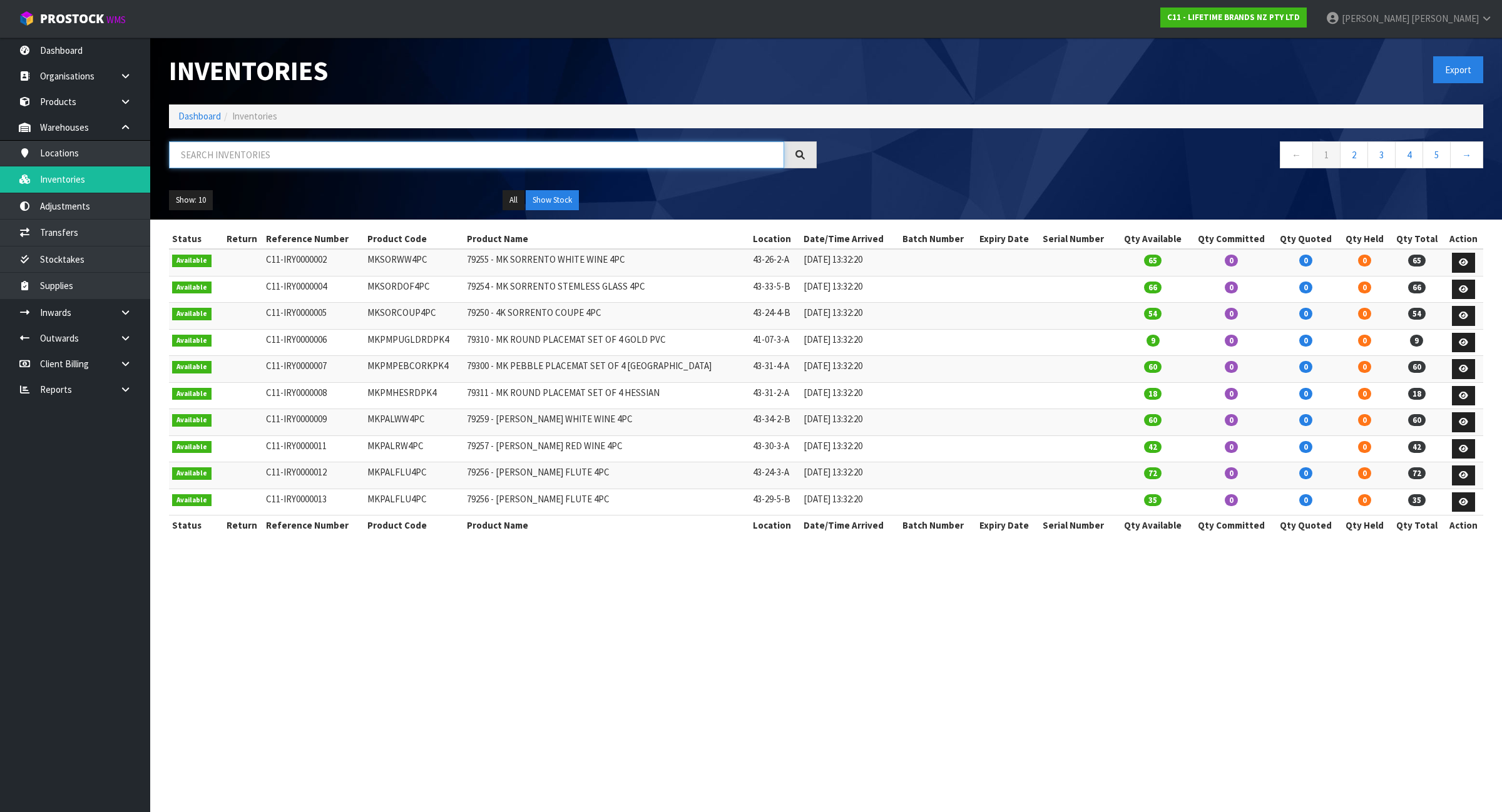
click at [279, 161] on input "text" at bounding box center [476, 155] width 615 height 27
paste input "KE002OHERA"
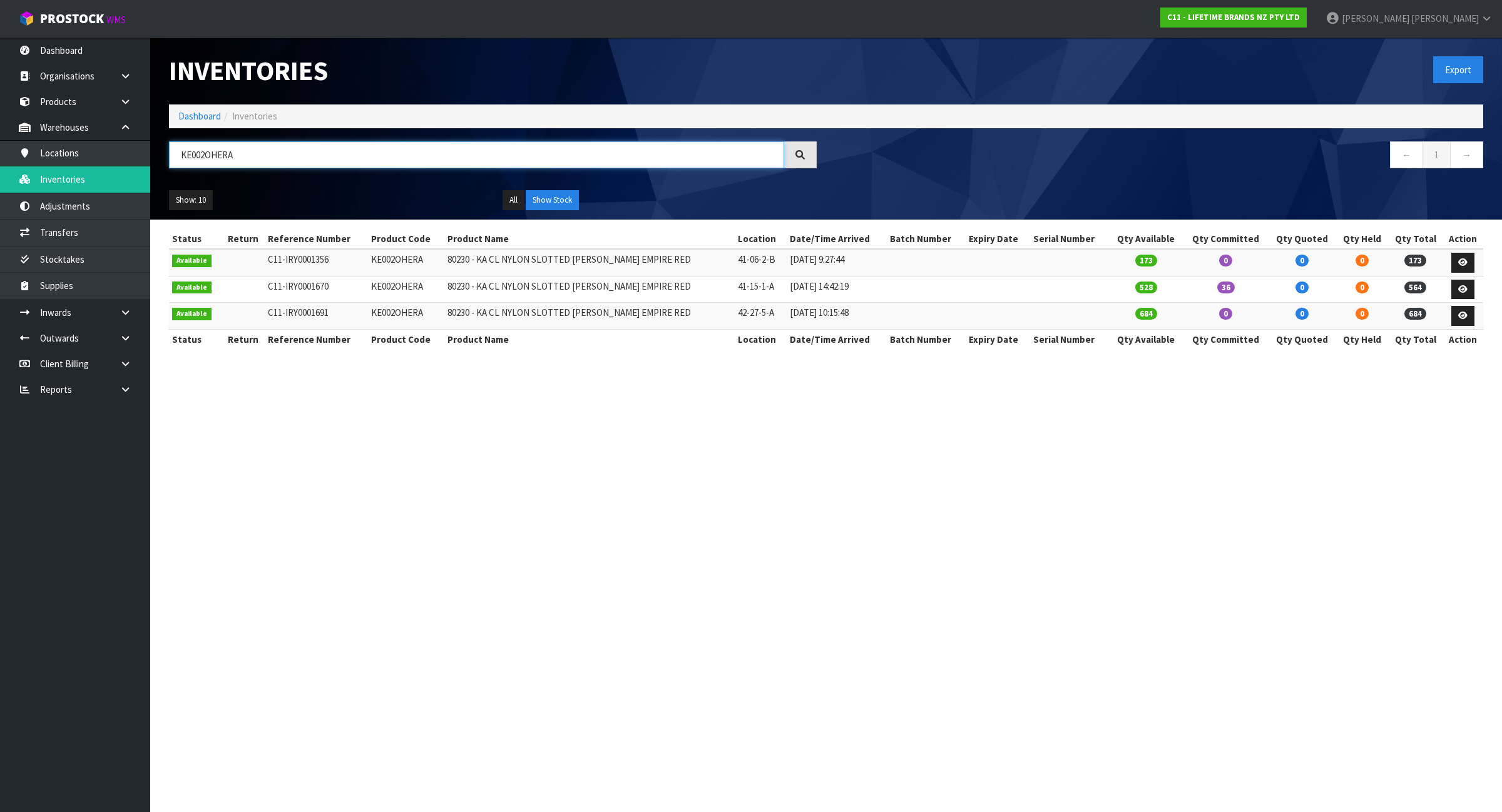
type input "KE002OHERA"
click at [200, 117] on link "Dashboard" at bounding box center [199, 115] width 42 height 12
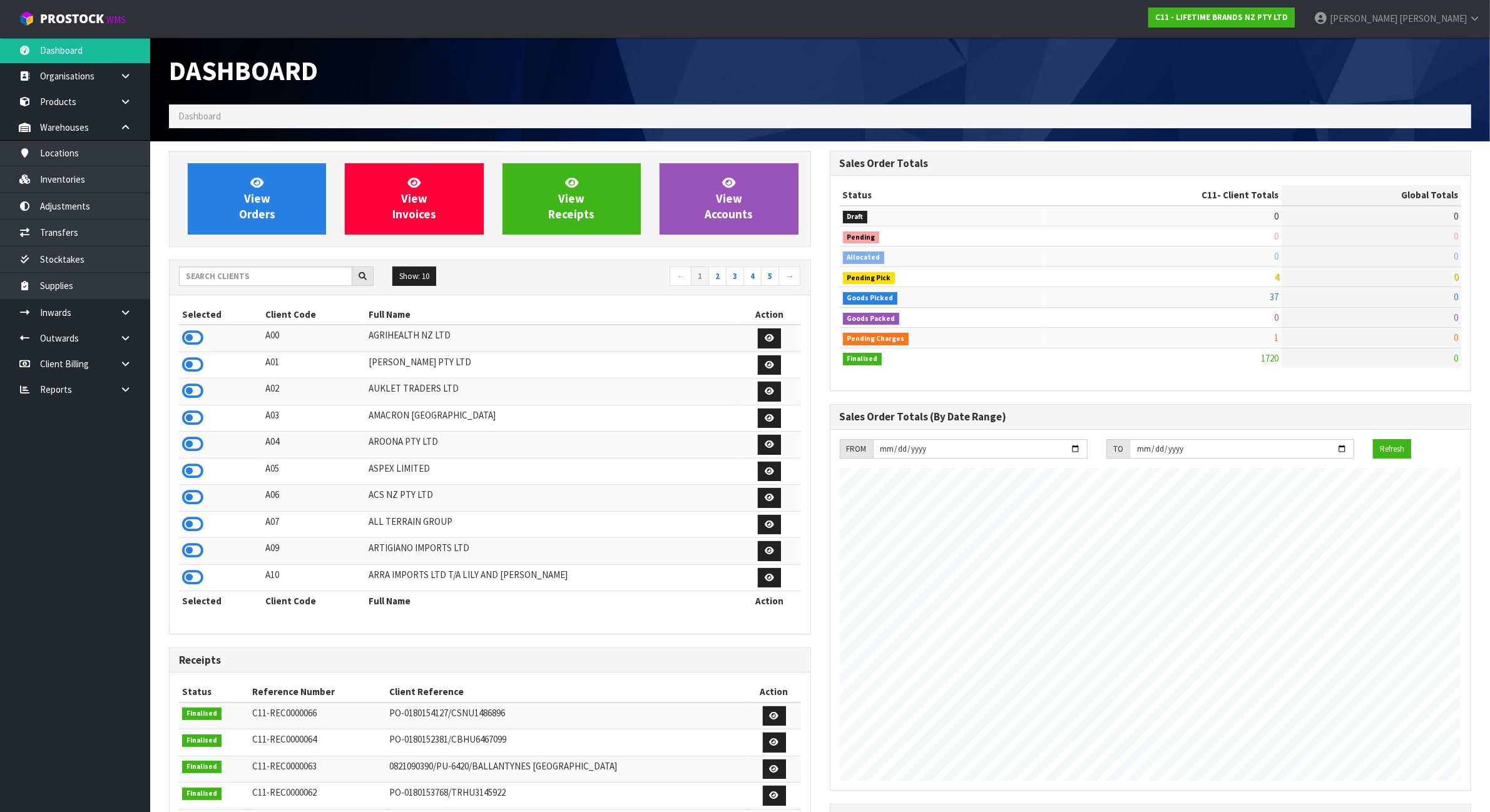
scroll to position [952, 660]
click at [221, 275] on input "text" at bounding box center [266, 276] width 174 height 20
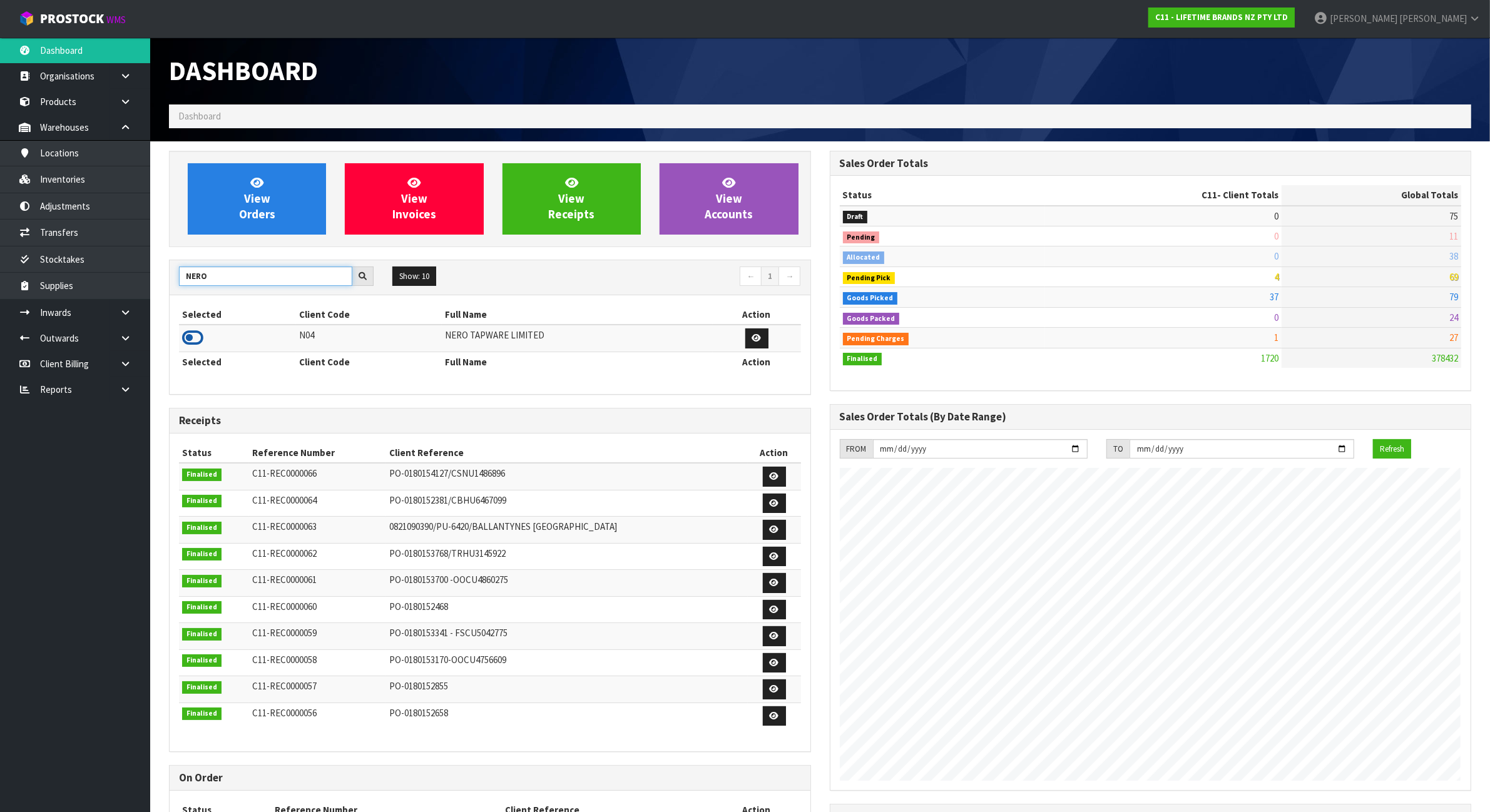
type input "NERO"
click at [189, 341] on icon at bounding box center [192, 338] width 22 height 19
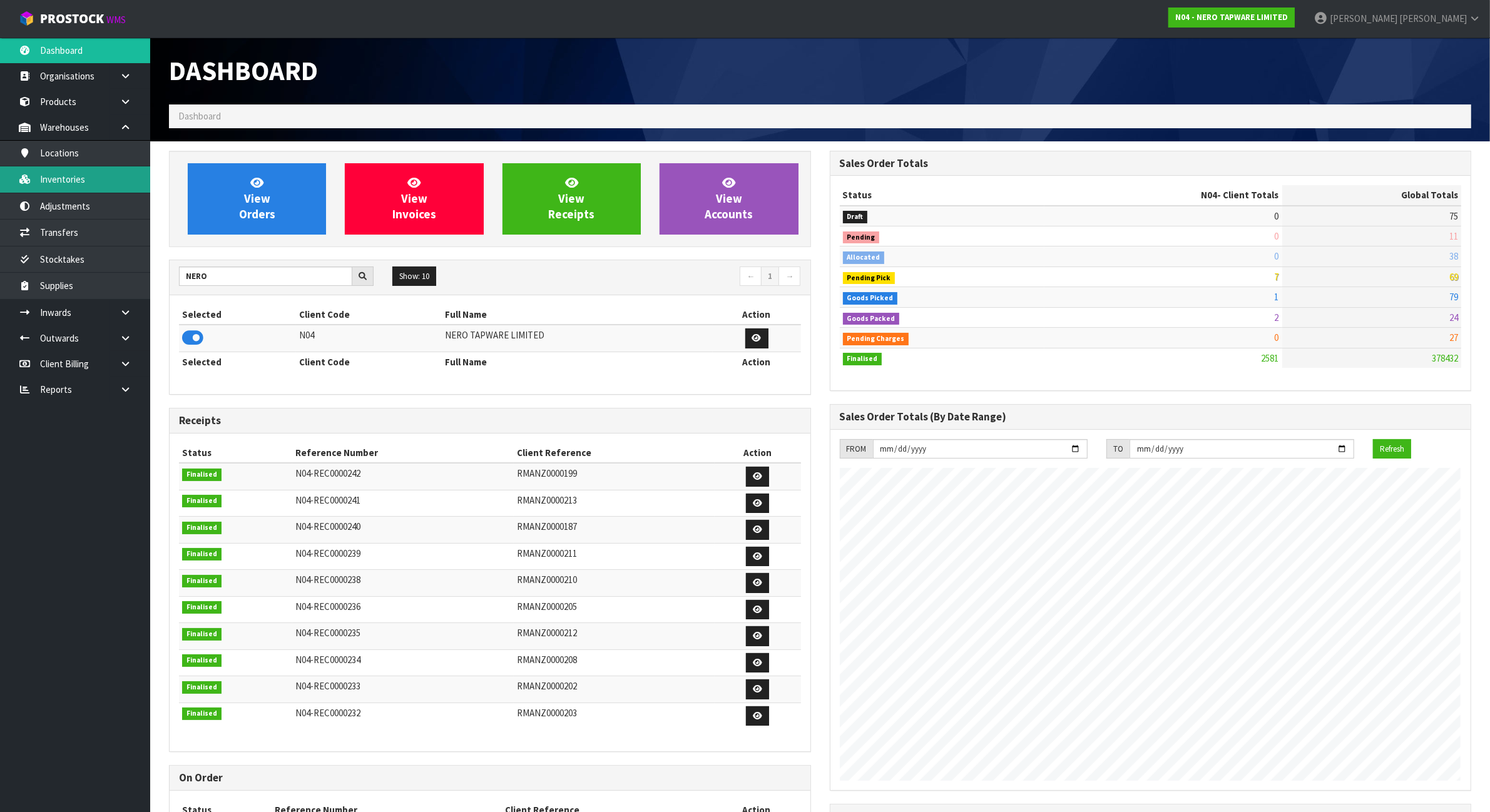
click at [95, 187] on link "Inventories" at bounding box center [75, 178] width 150 height 25
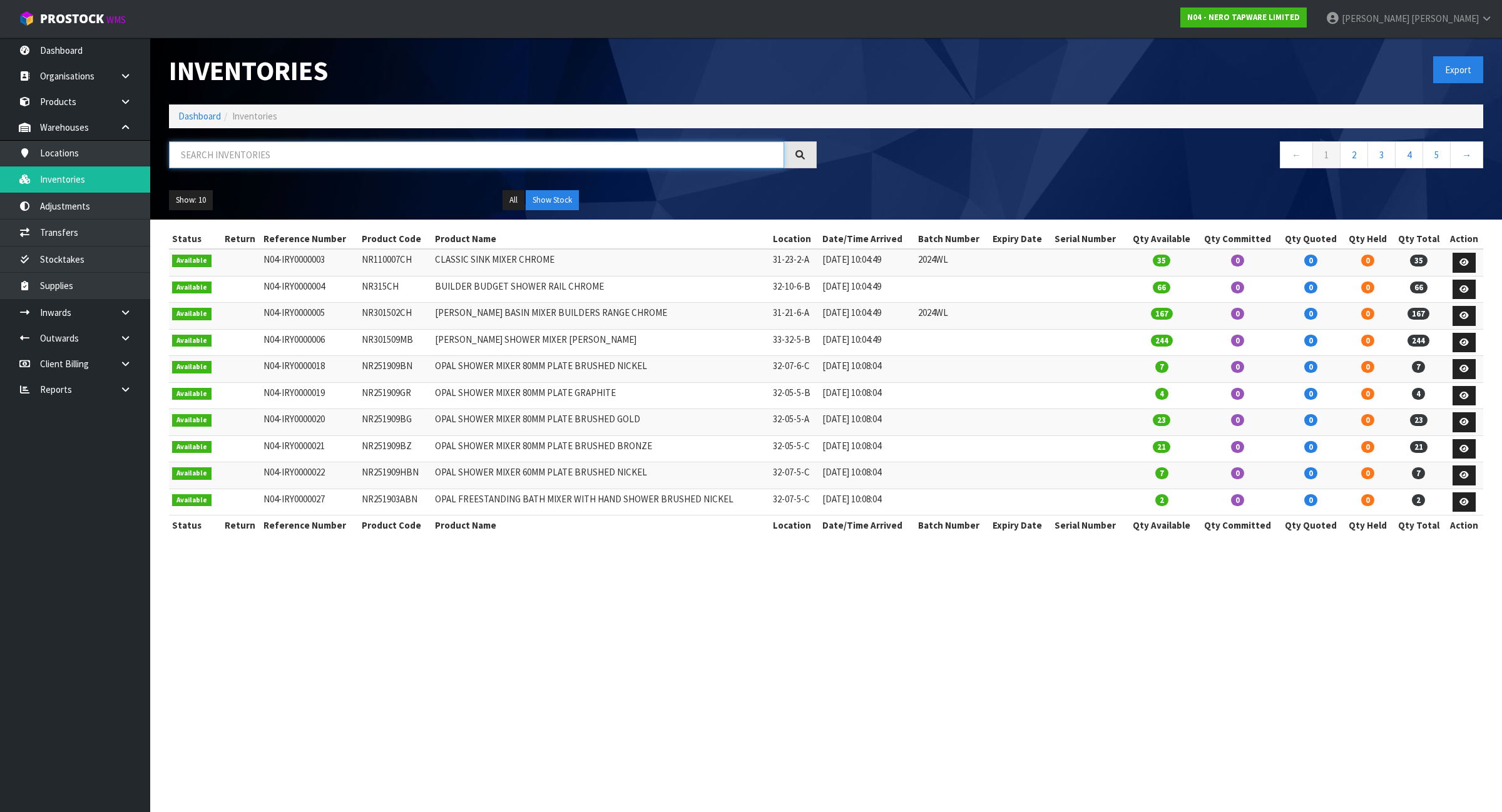
click at [387, 159] on input "text" at bounding box center [476, 155] width 615 height 27
paste input "KES003OHOBW"
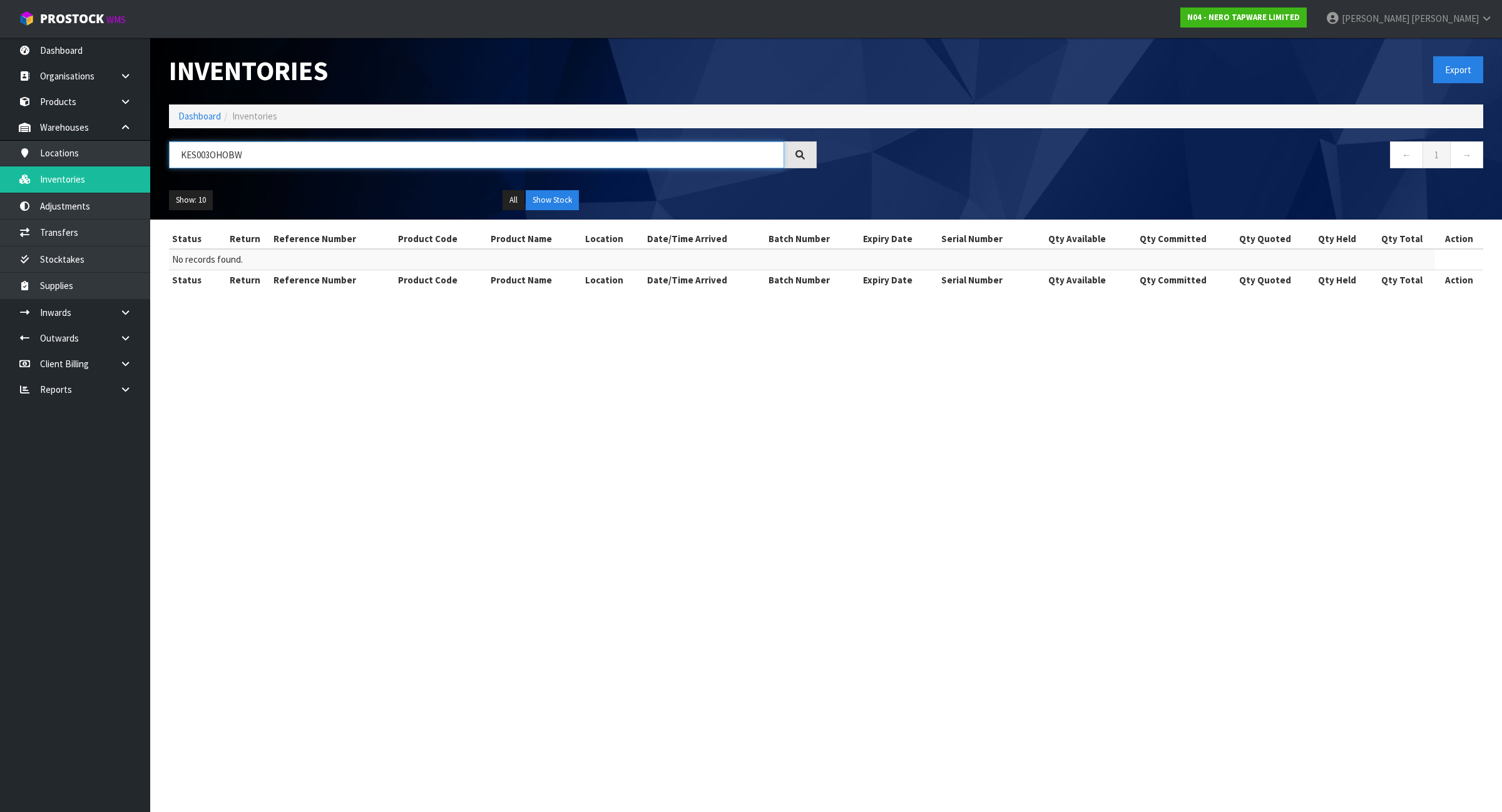
click at [387, 159] on input "KES003OHOBW" at bounding box center [476, 155] width 615 height 27
type input "KES003OHOBW"
click at [205, 113] on link "Dashboard" at bounding box center [199, 115] width 42 height 12
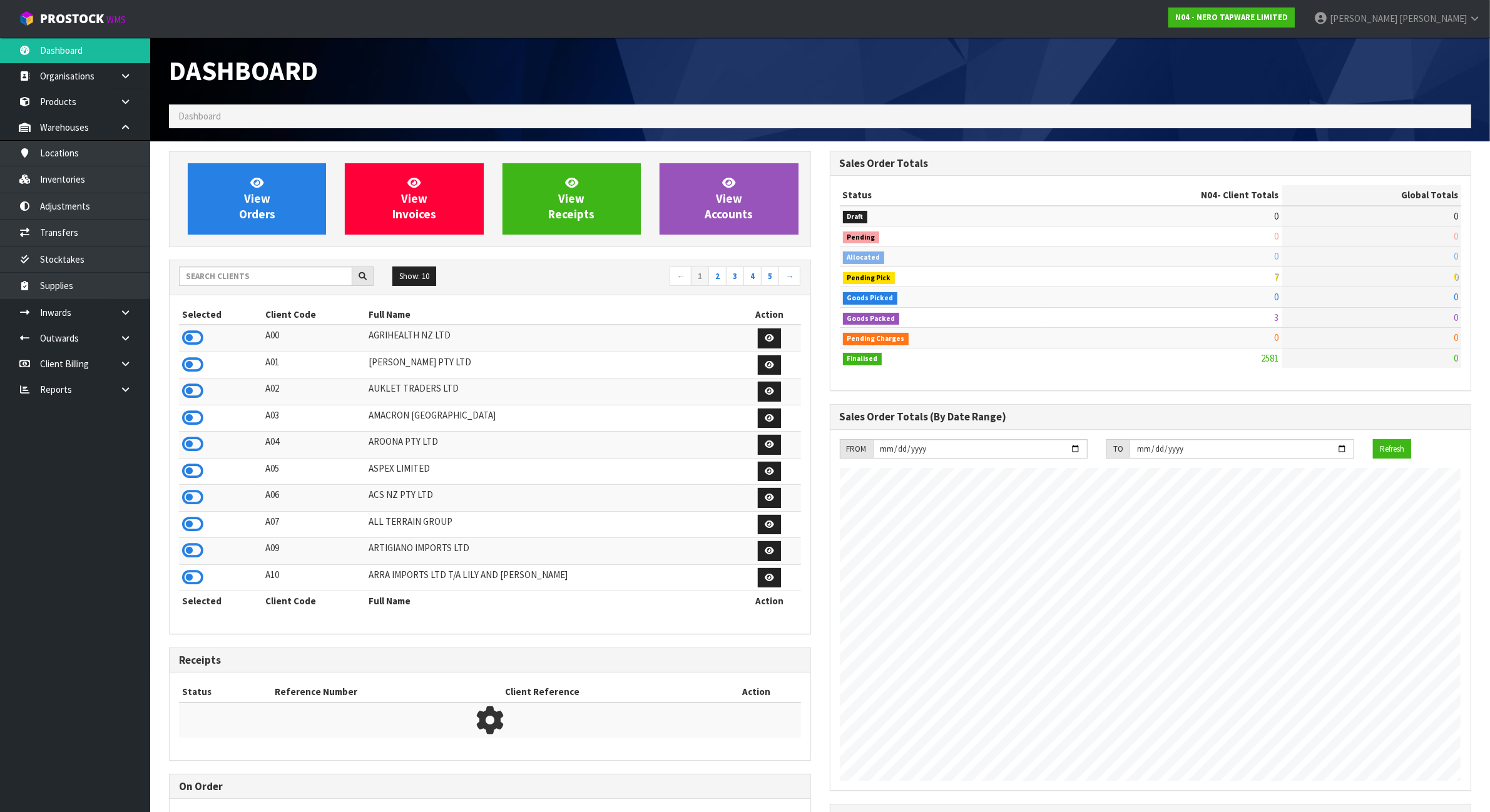
scroll to position [952, 660]
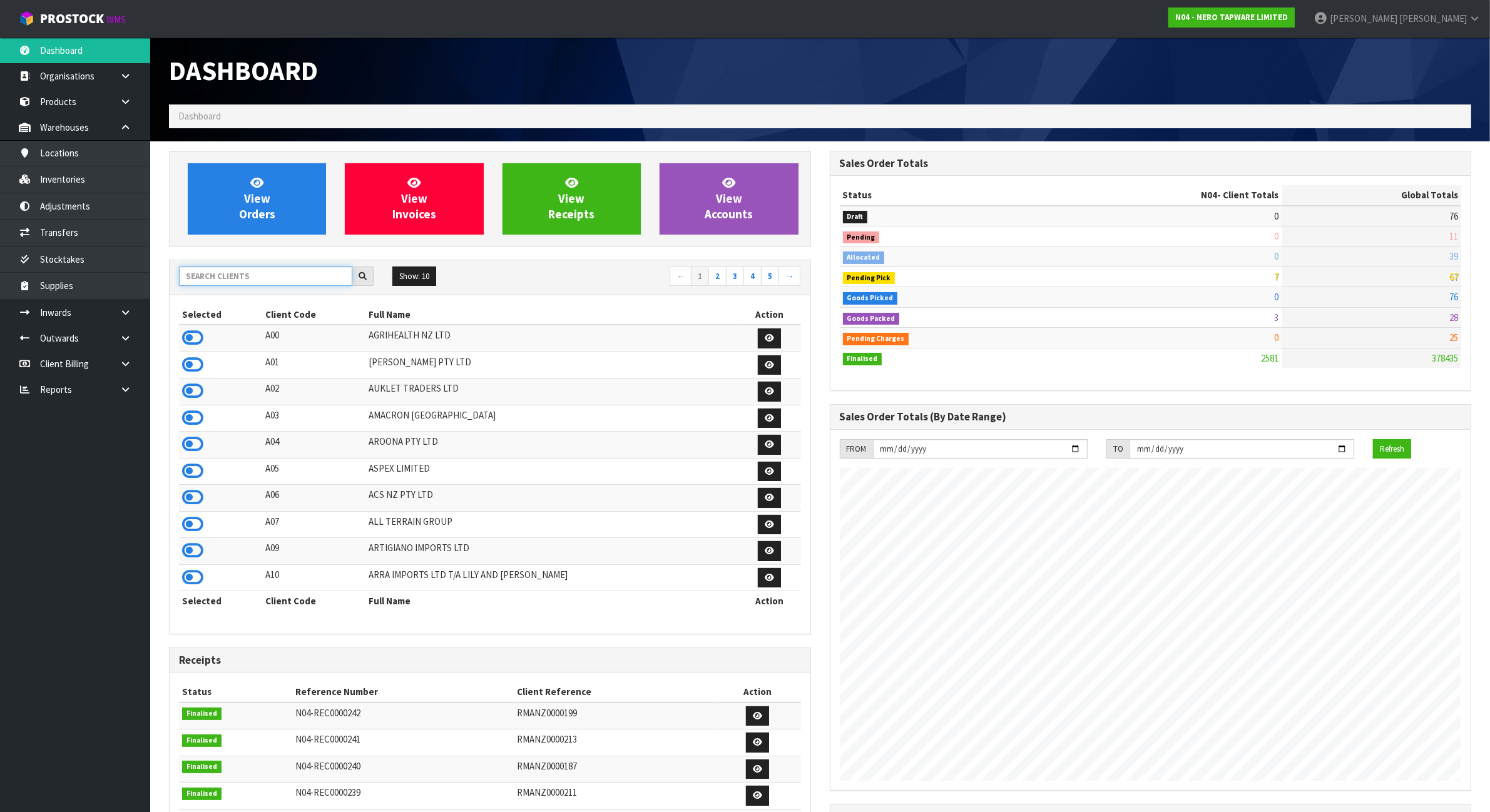
click at [197, 283] on input "text" at bounding box center [266, 276] width 174 height 20
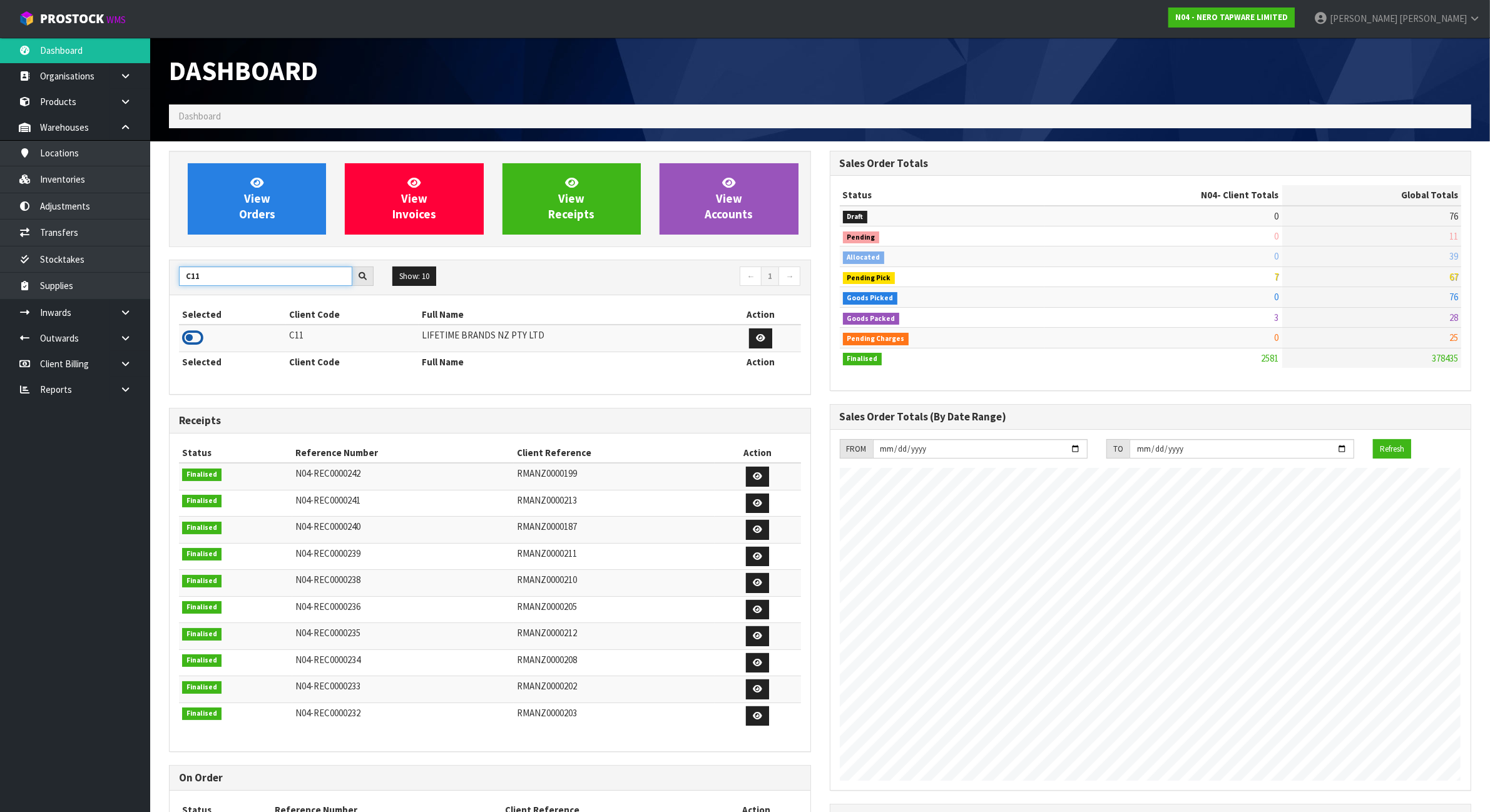
type input "C11"
click at [195, 341] on icon at bounding box center [192, 338] width 22 height 19
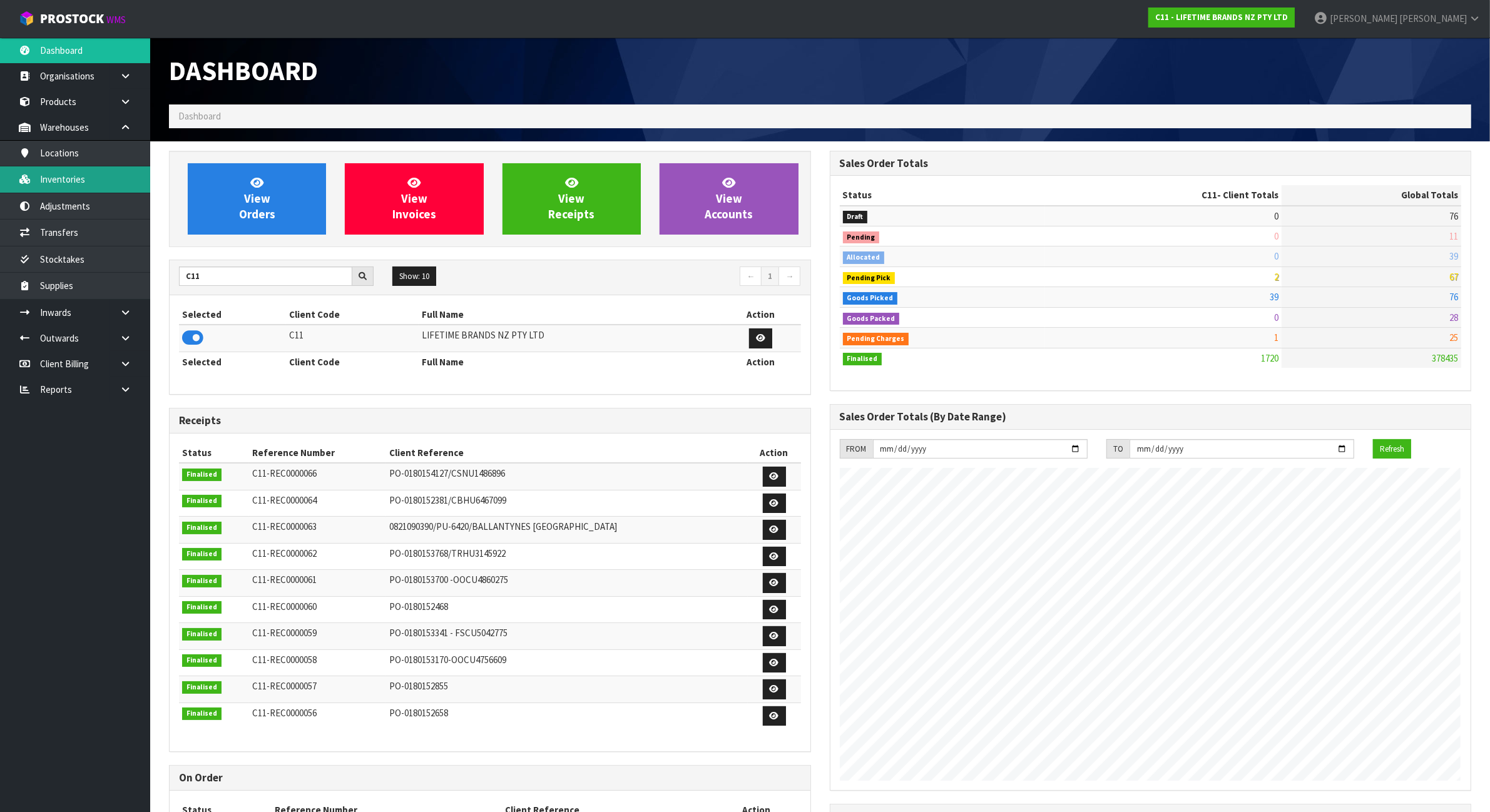
click at [104, 177] on link "Inventories" at bounding box center [75, 178] width 150 height 25
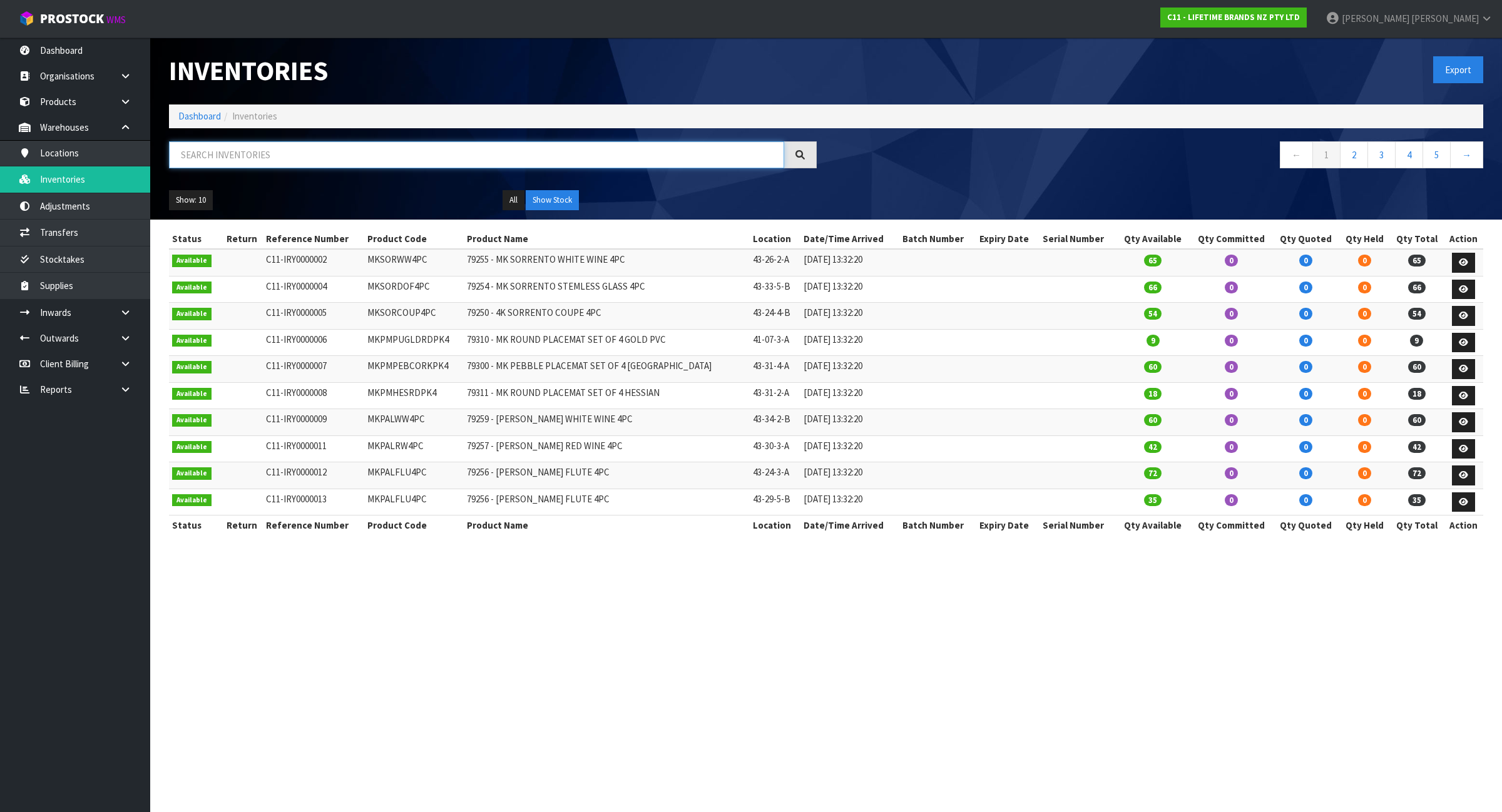
click at [500, 163] on input "text" at bounding box center [476, 155] width 615 height 27
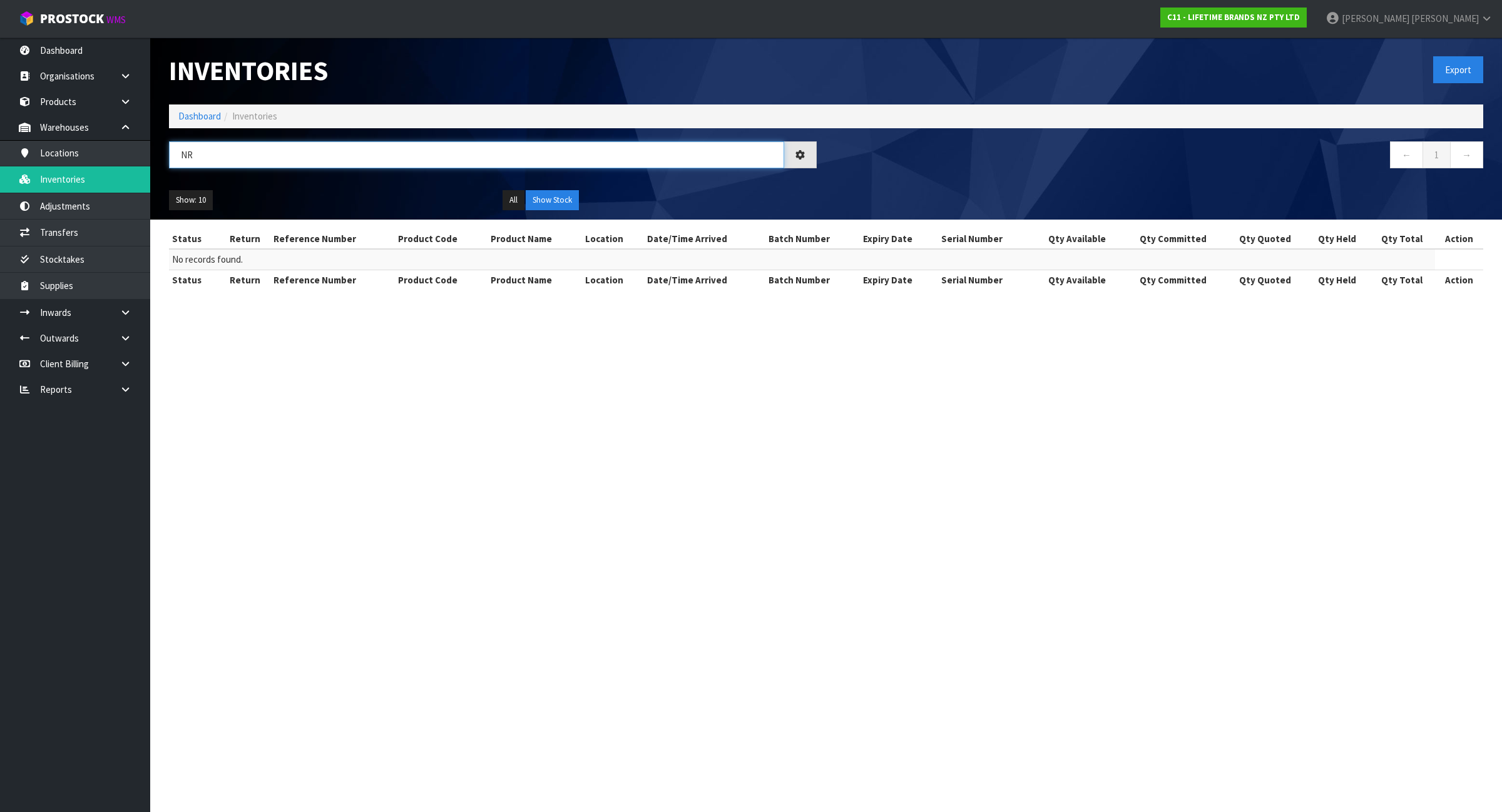
type input "N"
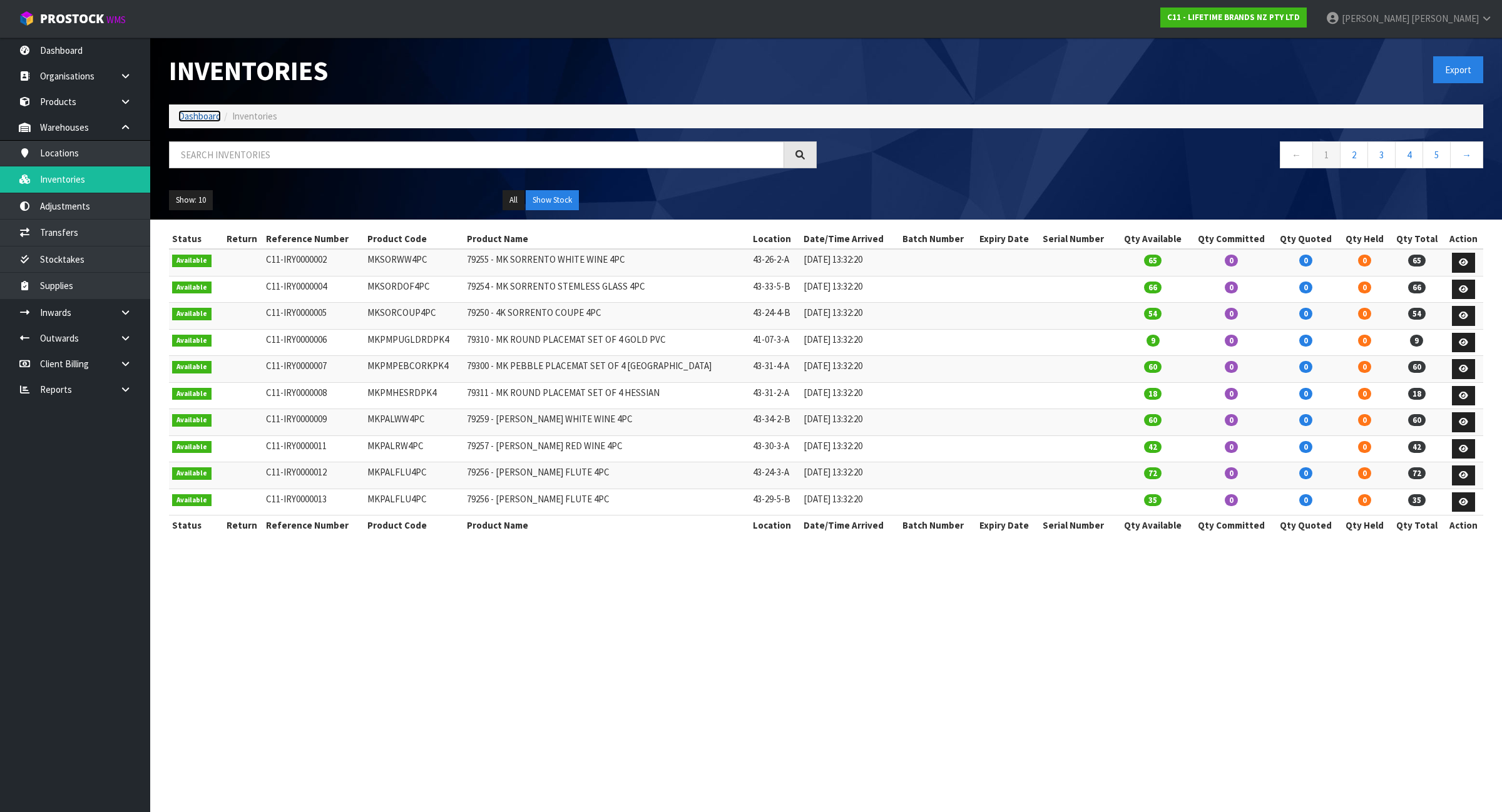
click at [217, 115] on link "Dashboard" at bounding box center [199, 115] width 42 height 12
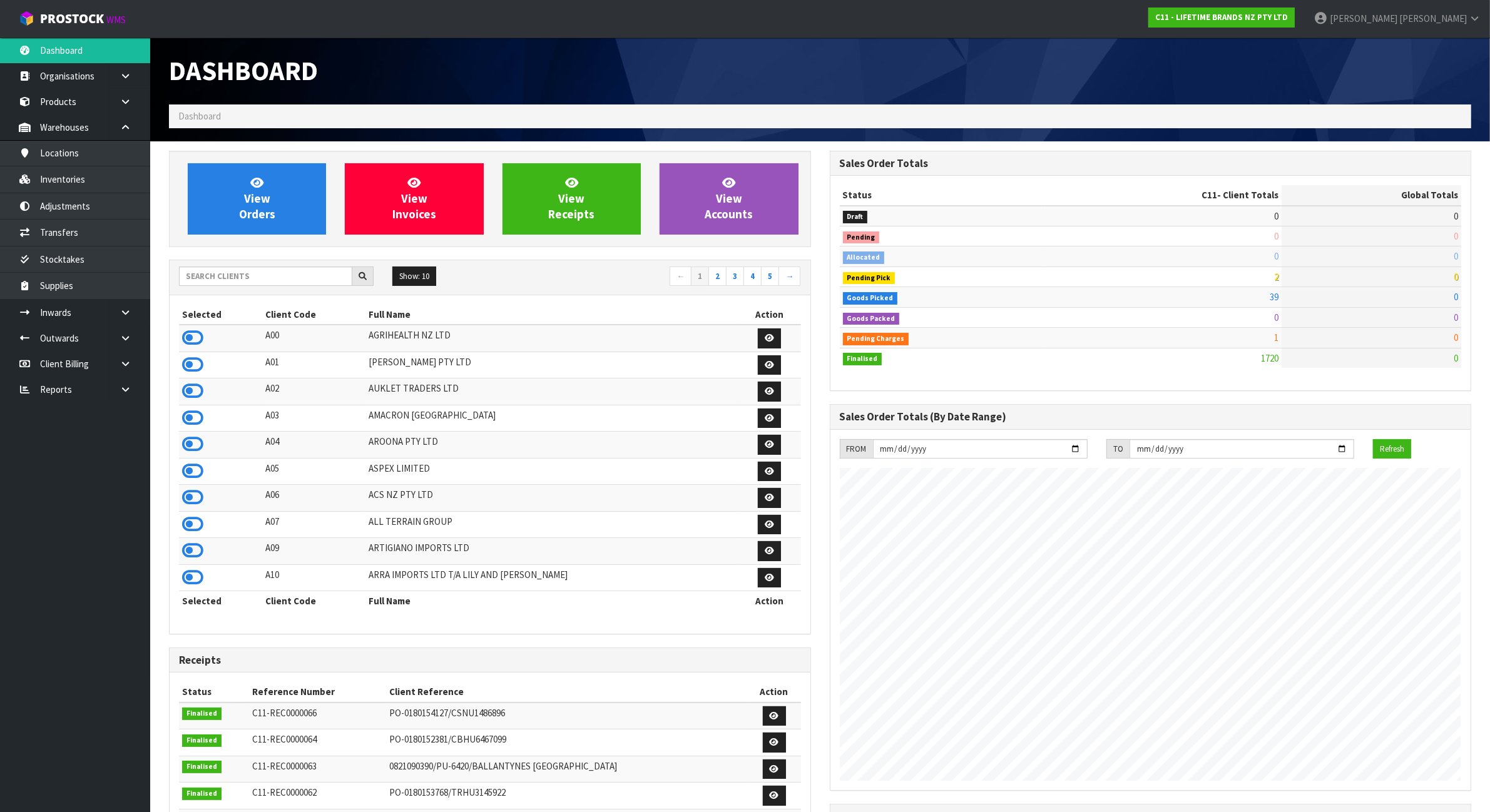
scroll to position [952, 660]
drag, startPoint x: 270, startPoint y: 261, endPoint x: 254, endPoint y: 272, distance: 19.4
click at [269, 262] on div "Show: 10 5 10 25 50 ← 1 2 3 4 5 →" at bounding box center [490, 277] width 641 height 35
click at [254, 273] on input "text" at bounding box center [266, 276] width 174 height 20
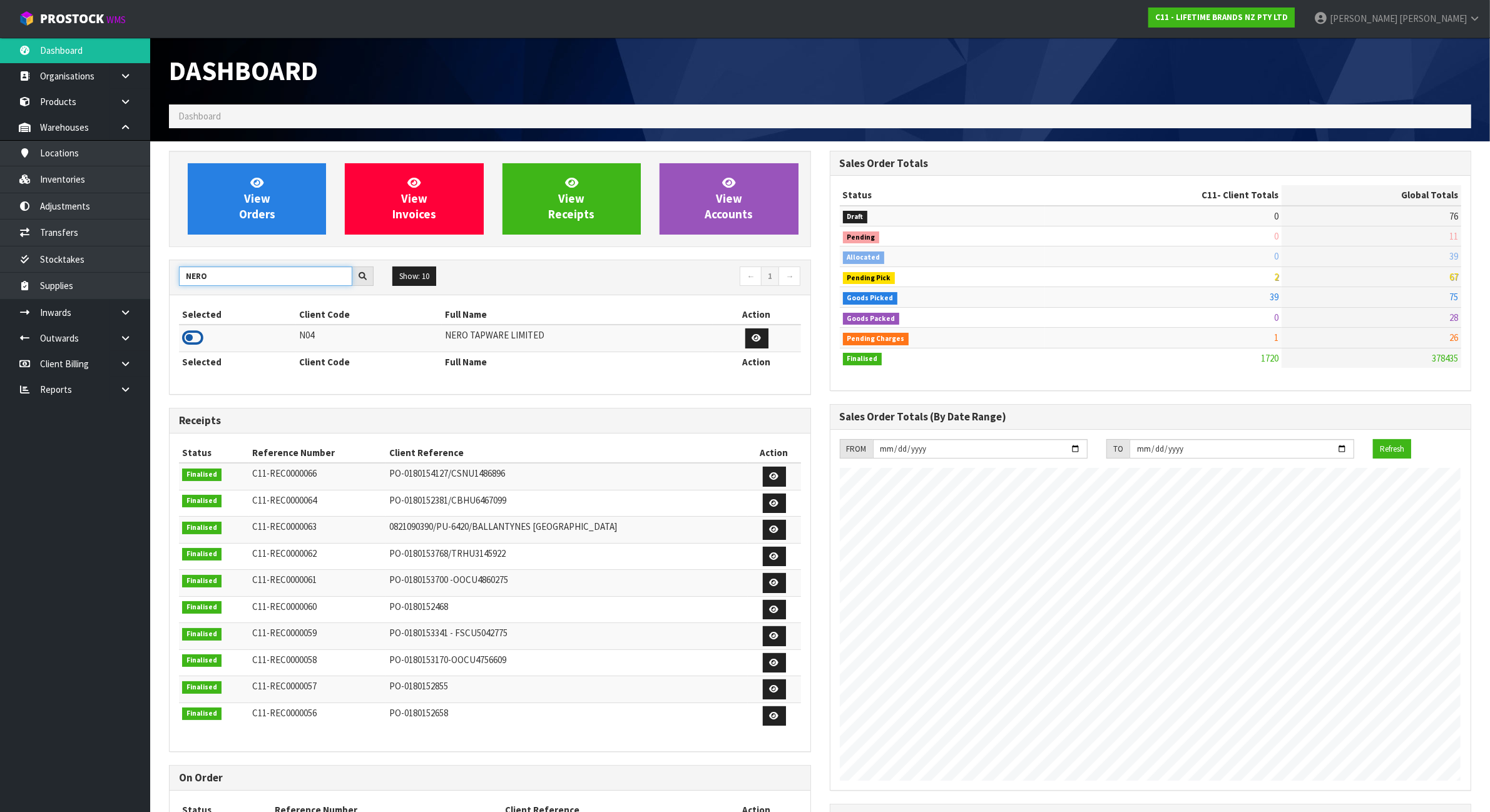
type input "NERO"
click at [195, 339] on icon at bounding box center [192, 338] width 22 height 19
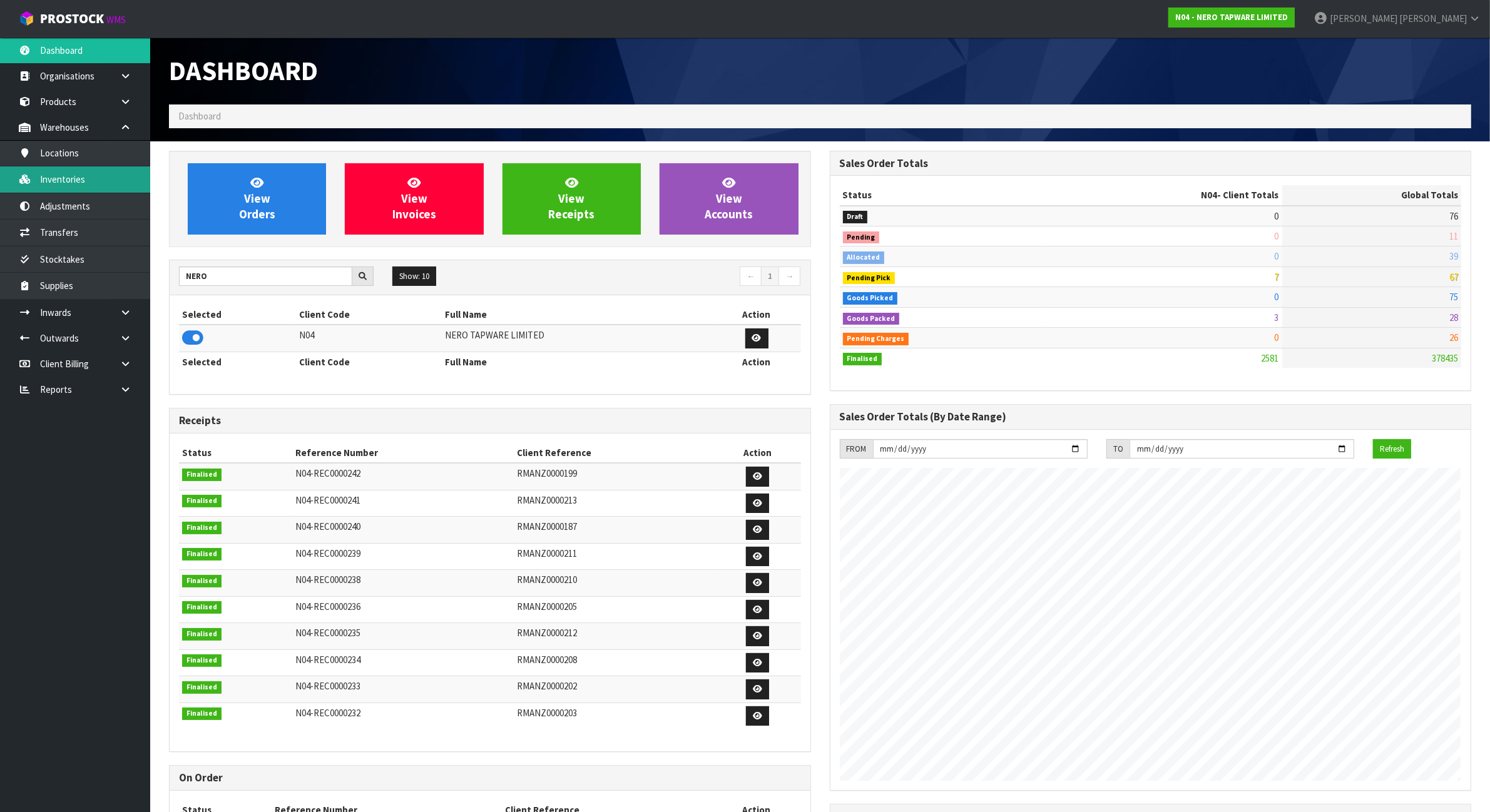
click at [89, 179] on link "Inventories" at bounding box center [75, 178] width 150 height 25
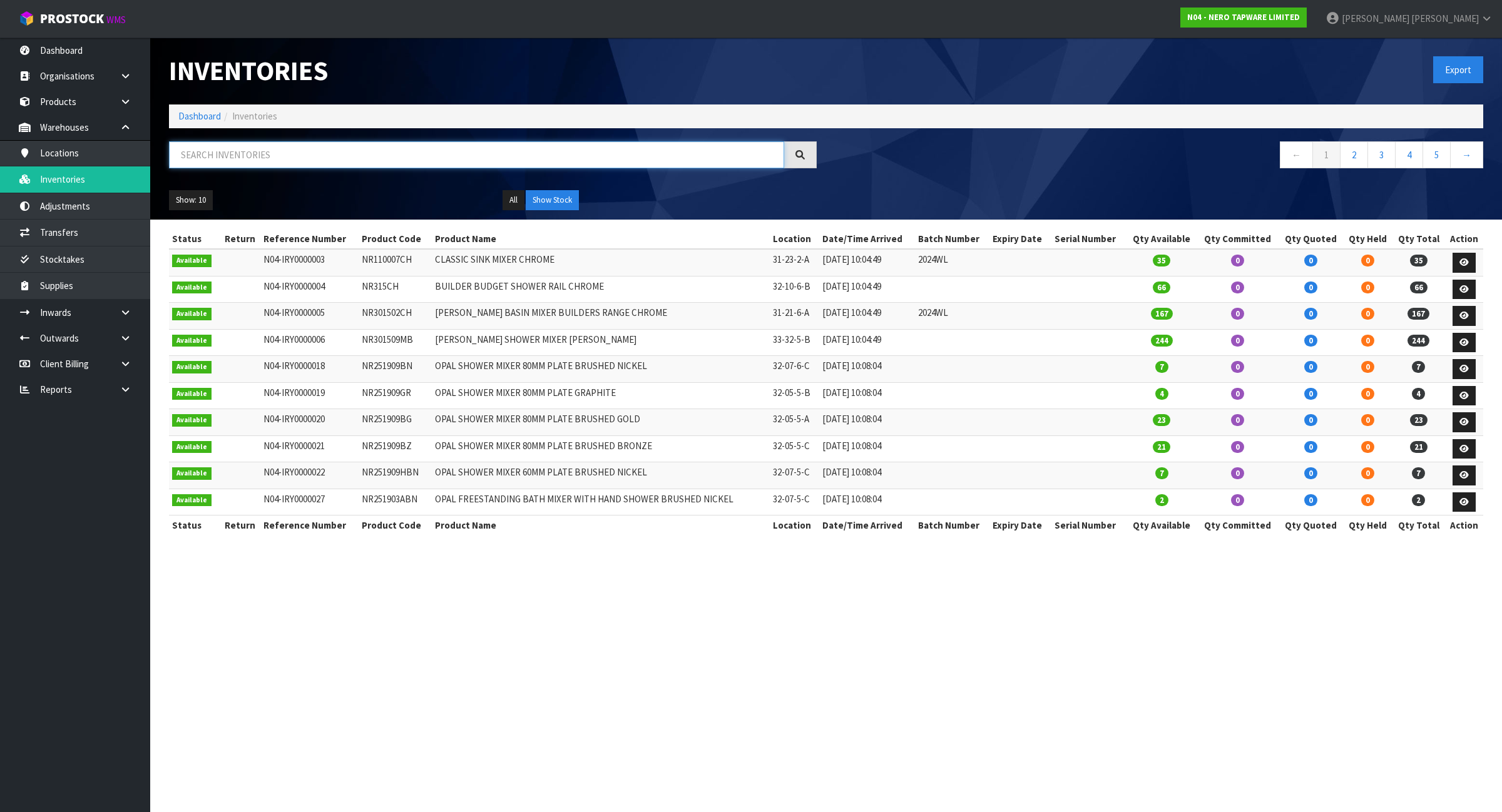
click at [320, 159] on input "text" at bounding box center [476, 155] width 615 height 27
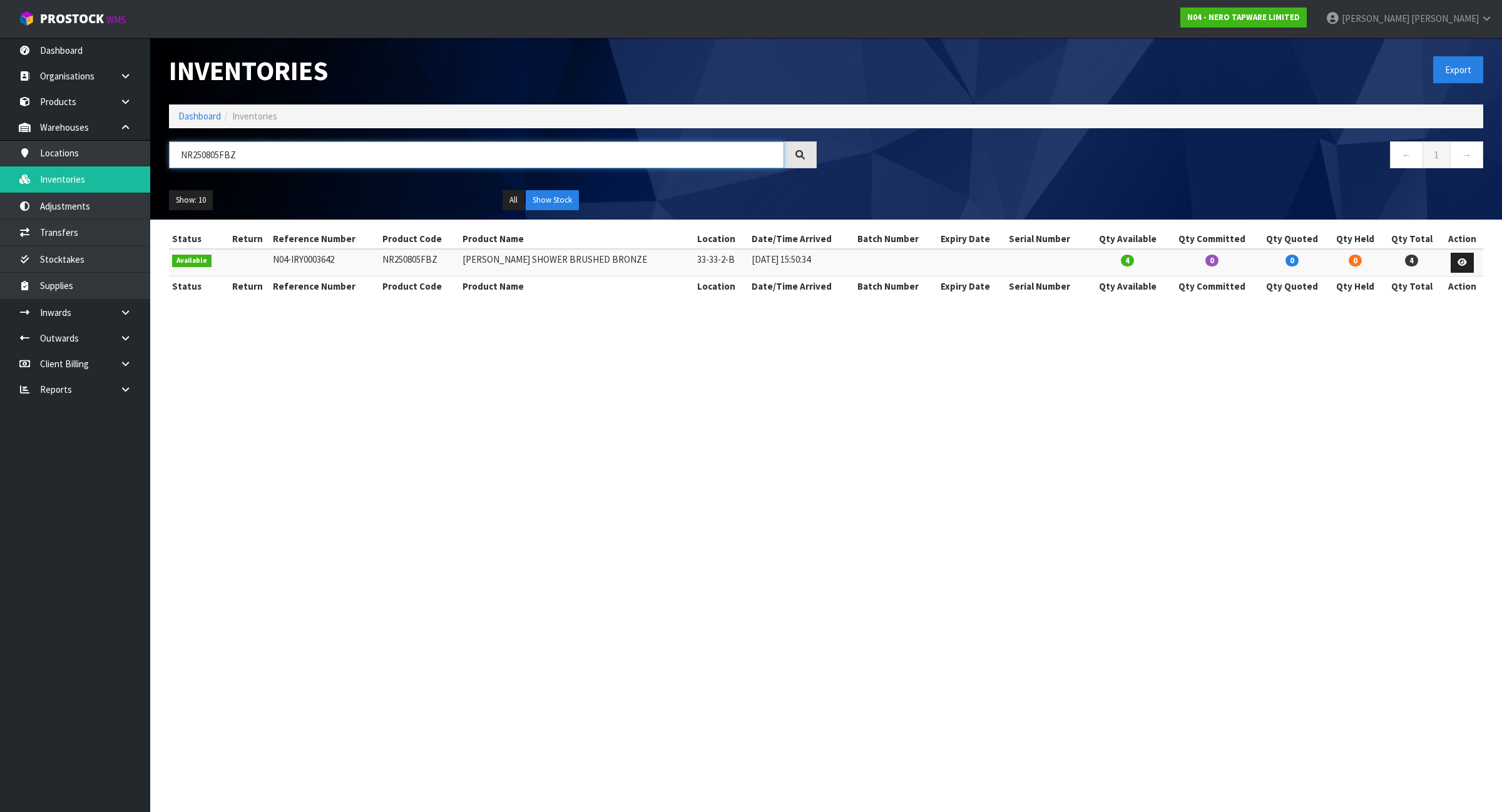
type input "NR250805FBZ"
click at [194, 112] on link "Dashboard" at bounding box center [199, 115] width 42 height 12
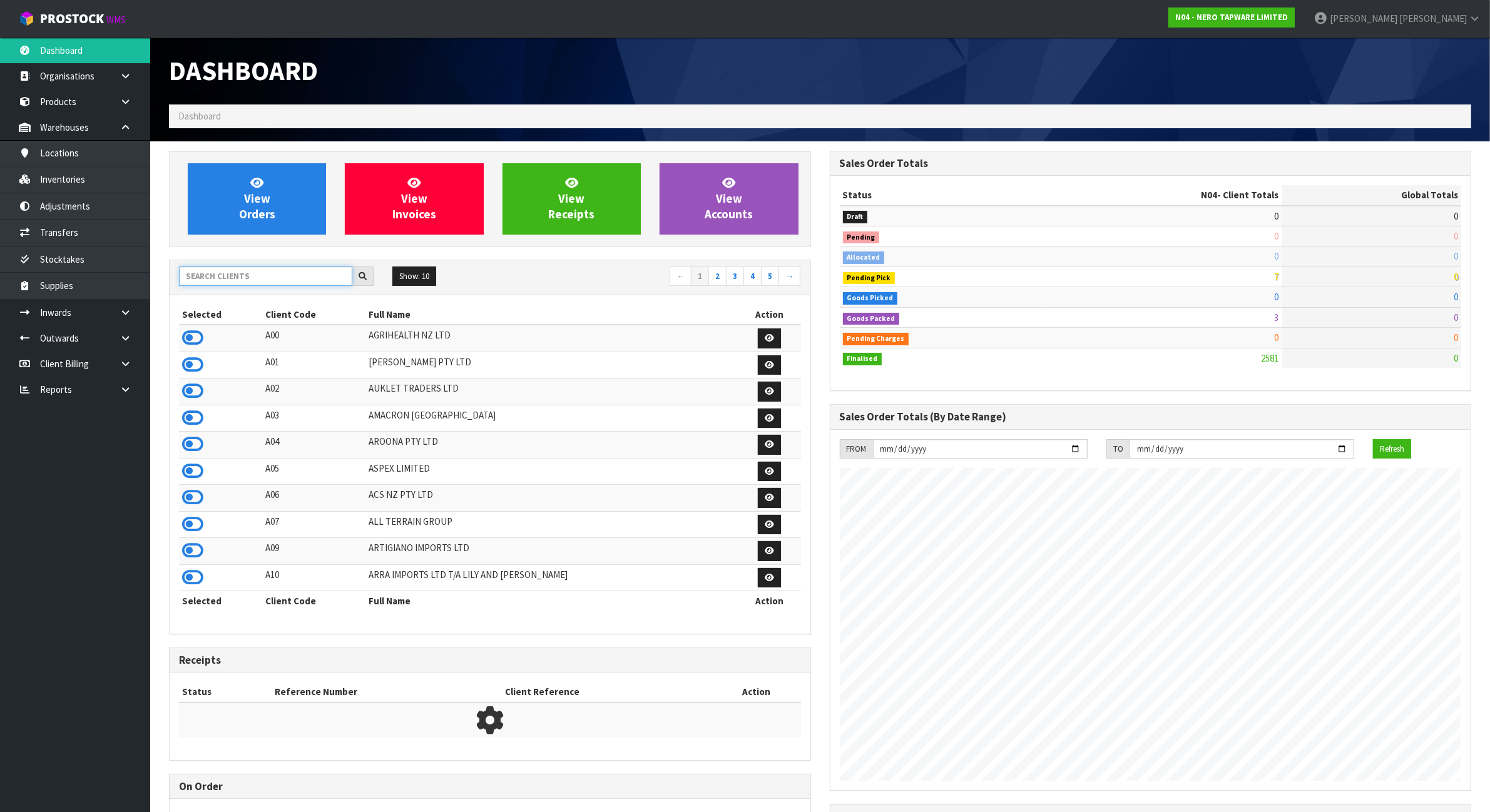
scroll to position [782, 660]
click at [254, 270] on input "text" at bounding box center [266, 276] width 174 height 20
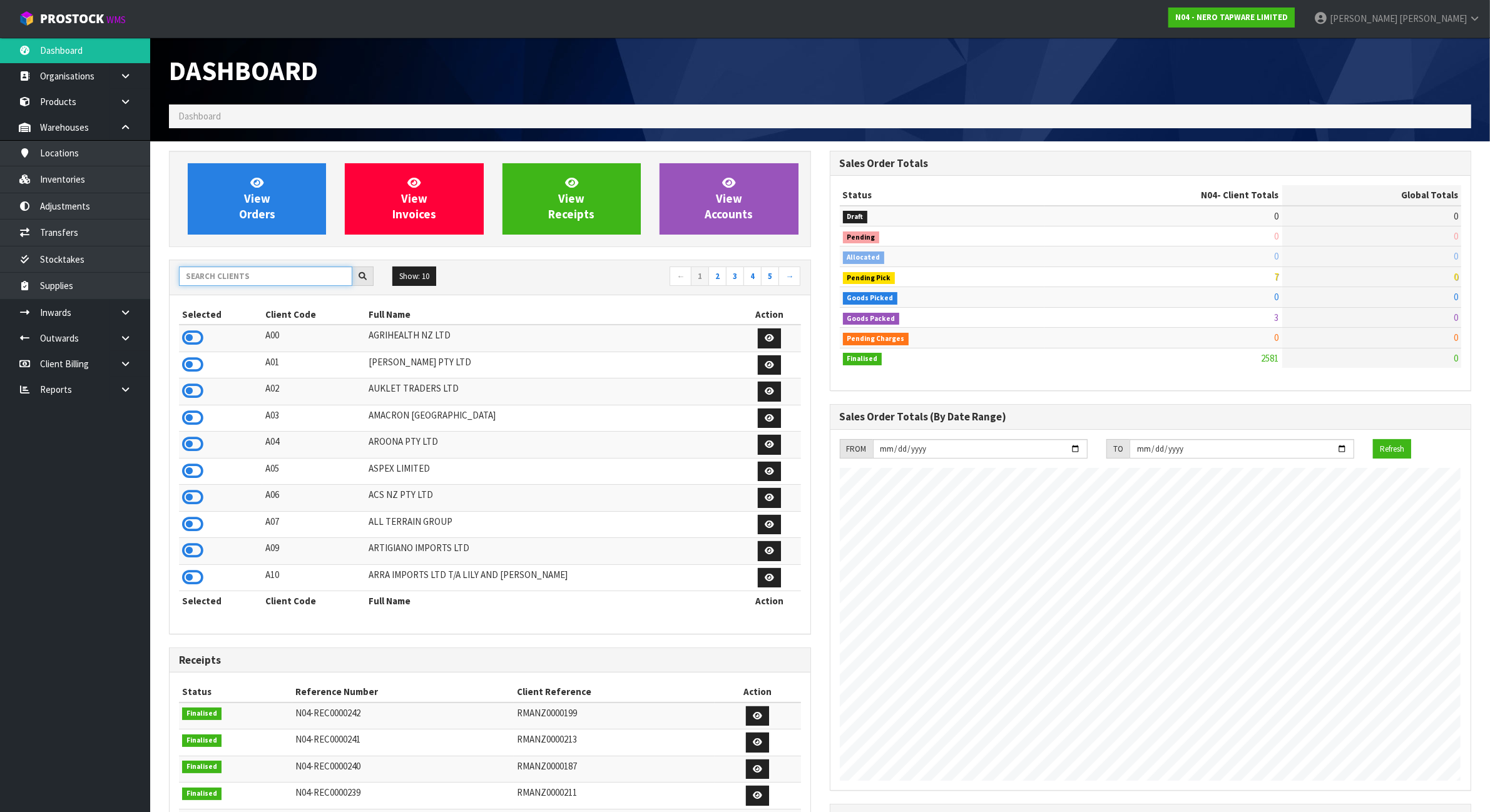
scroll to position [952, 660]
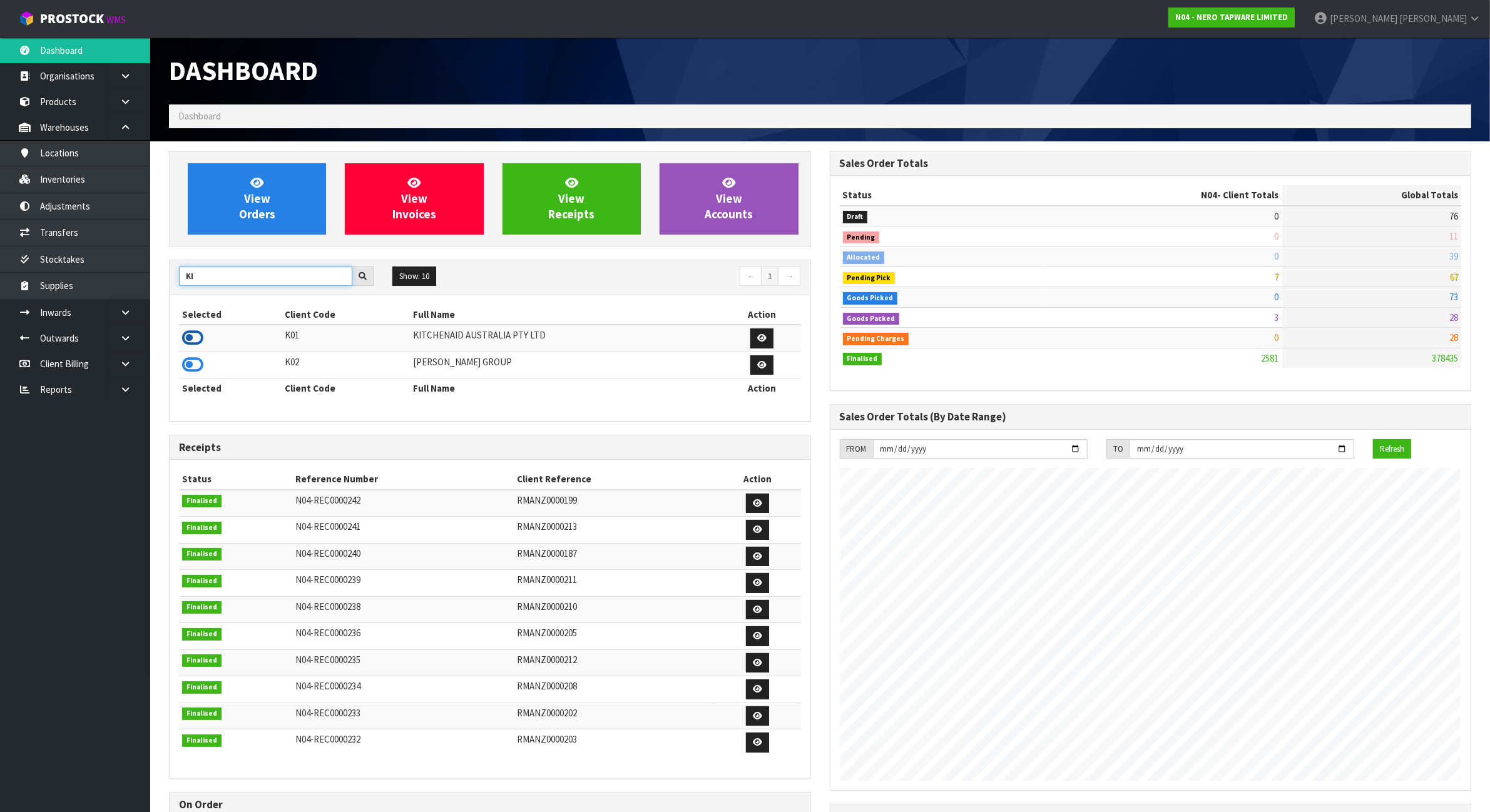
type input "KI"
click at [194, 335] on icon at bounding box center [192, 338] width 22 height 19
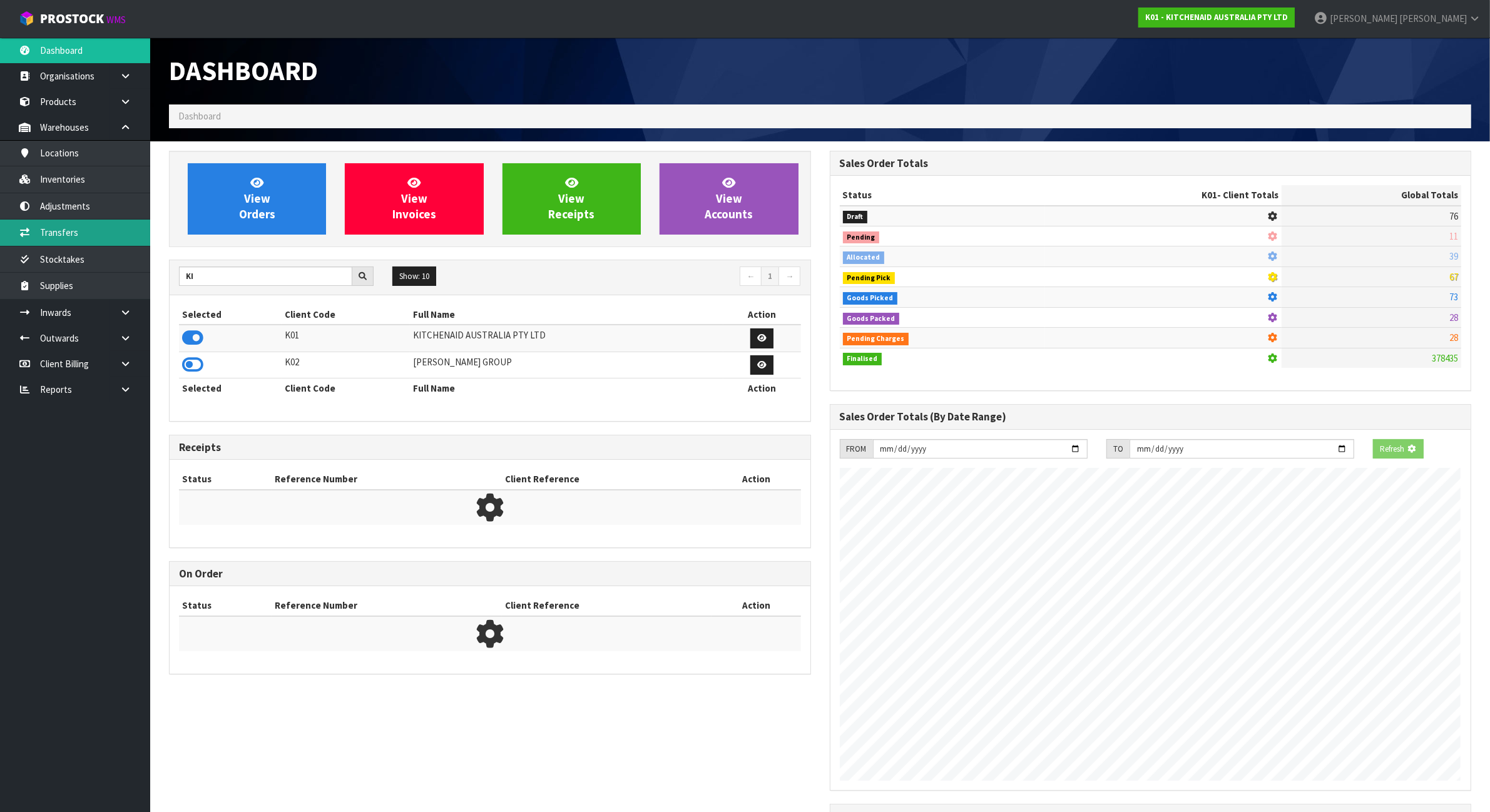
click at [127, 227] on link "Transfers" at bounding box center [75, 232] width 150 height 25
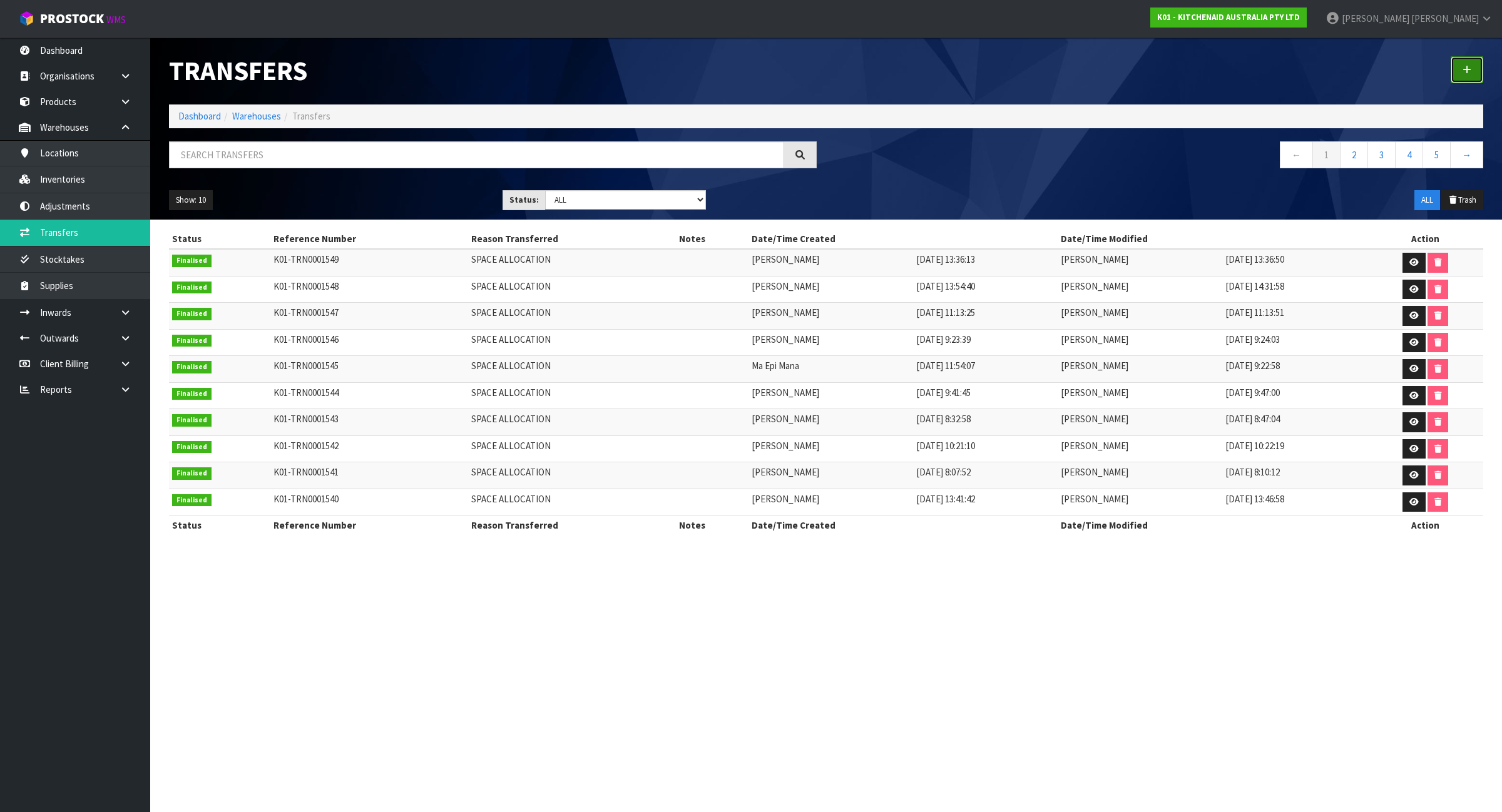
click at [1466, 75] on link at bounding box center [1466, 69] width 33 height 27
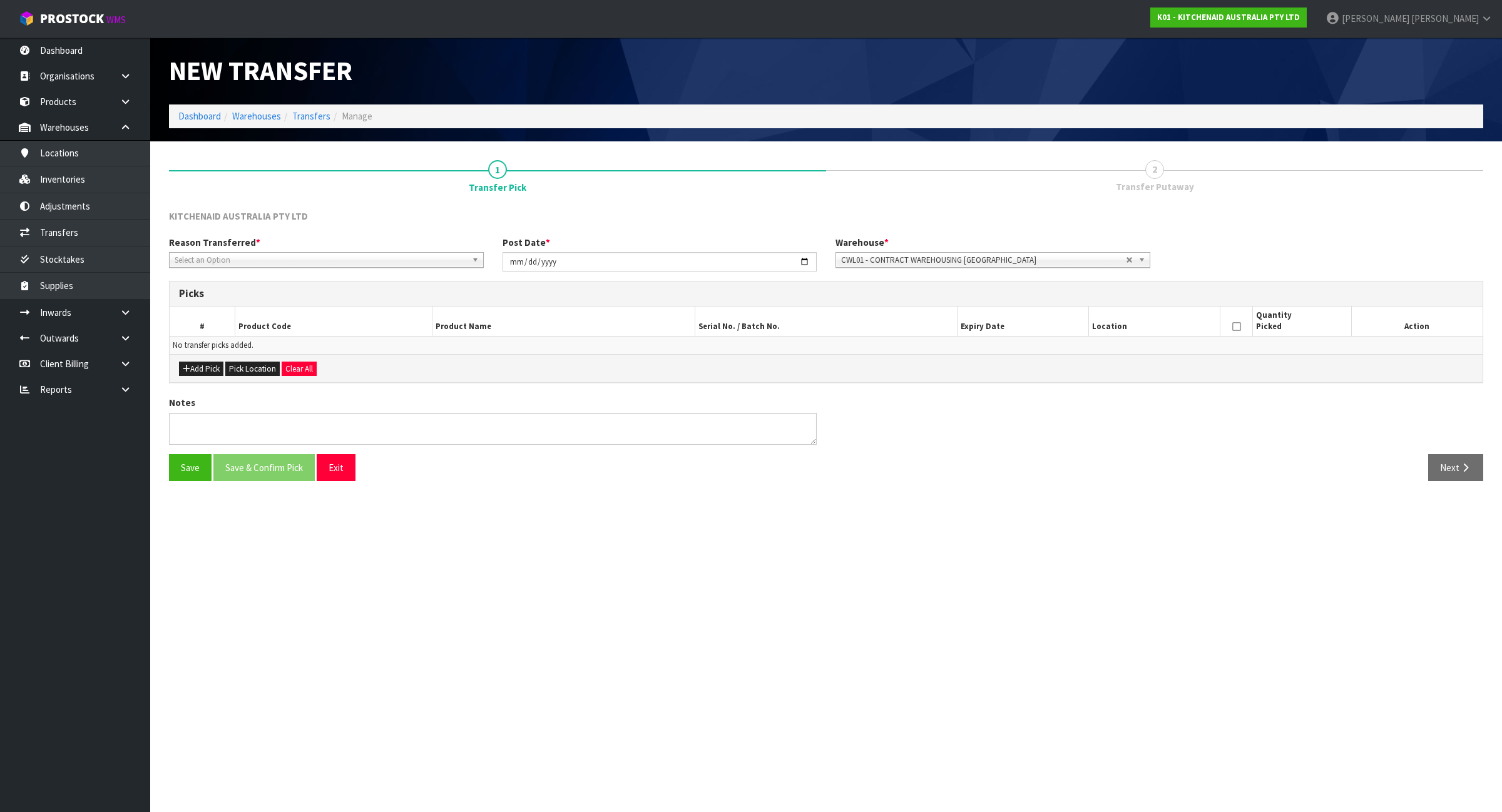
click at [346, 254] on span "Select an Option" at bounding box center [320, 260] width 292 height 15
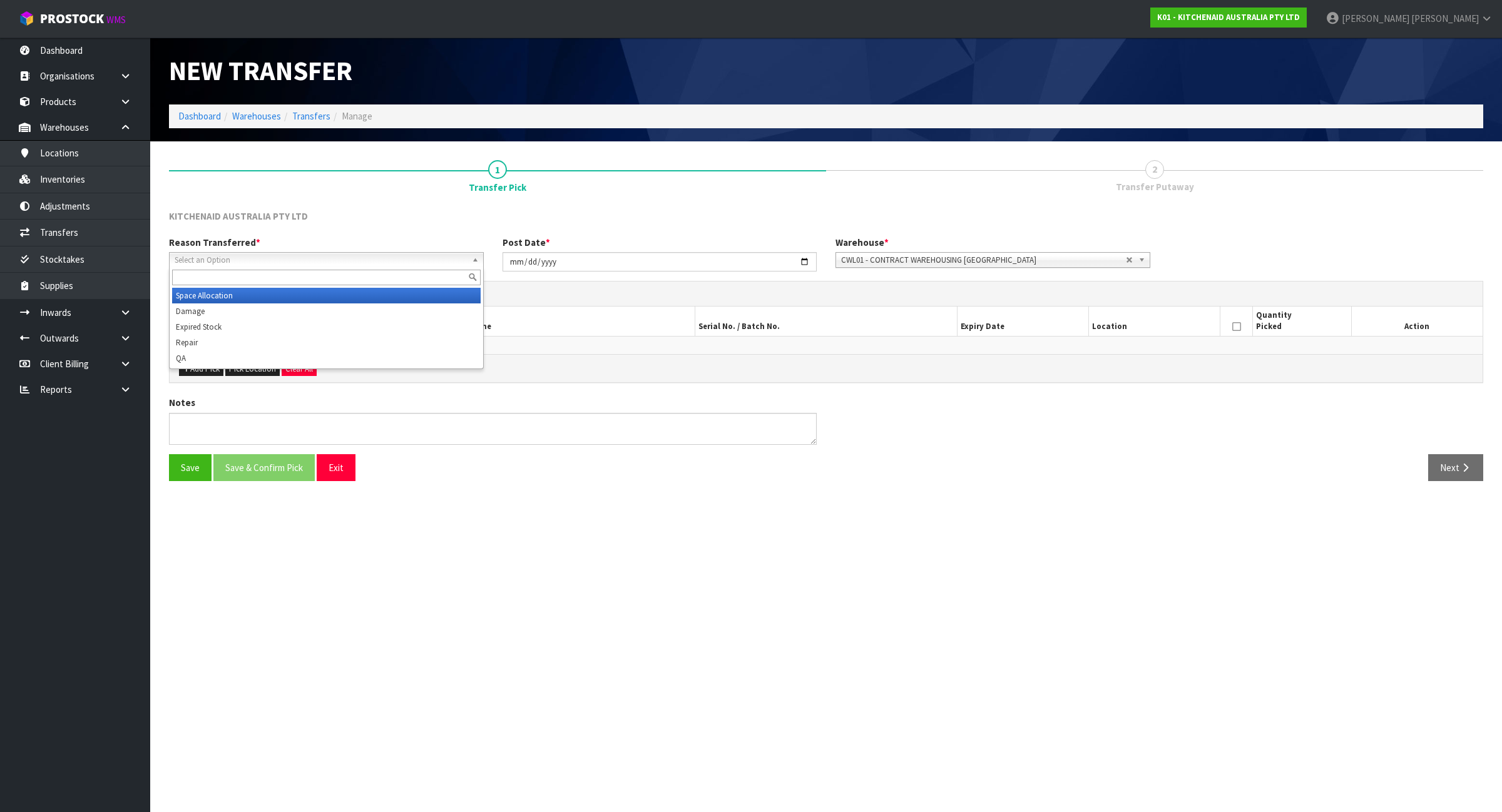
click at [326, 292] on li "Space Allocation" at bounding box center [326, 296] width 309 height 16
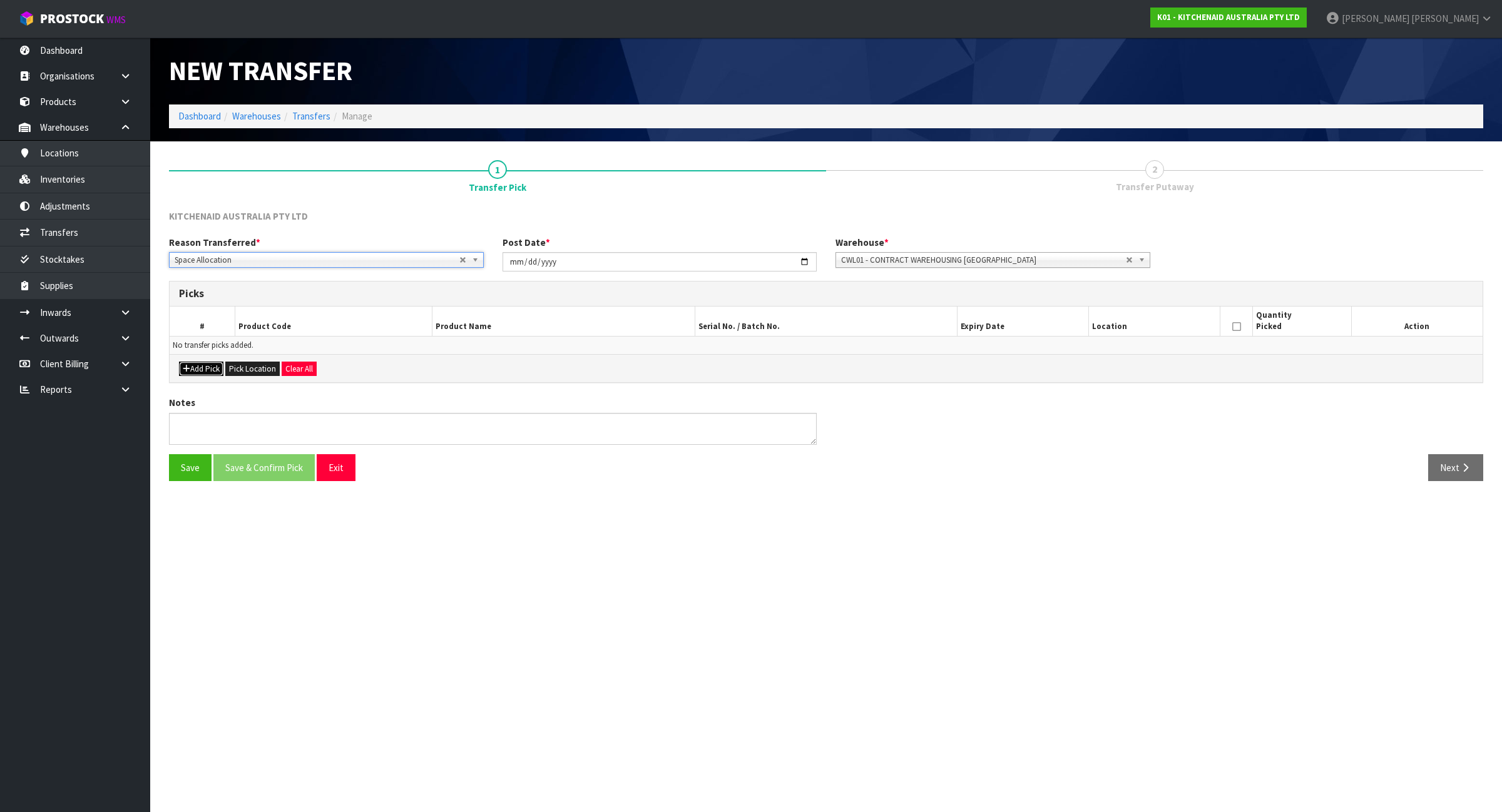
click at [209, 370] on button "Add Pick" at bounding box center [201, 369] width 44 height 15
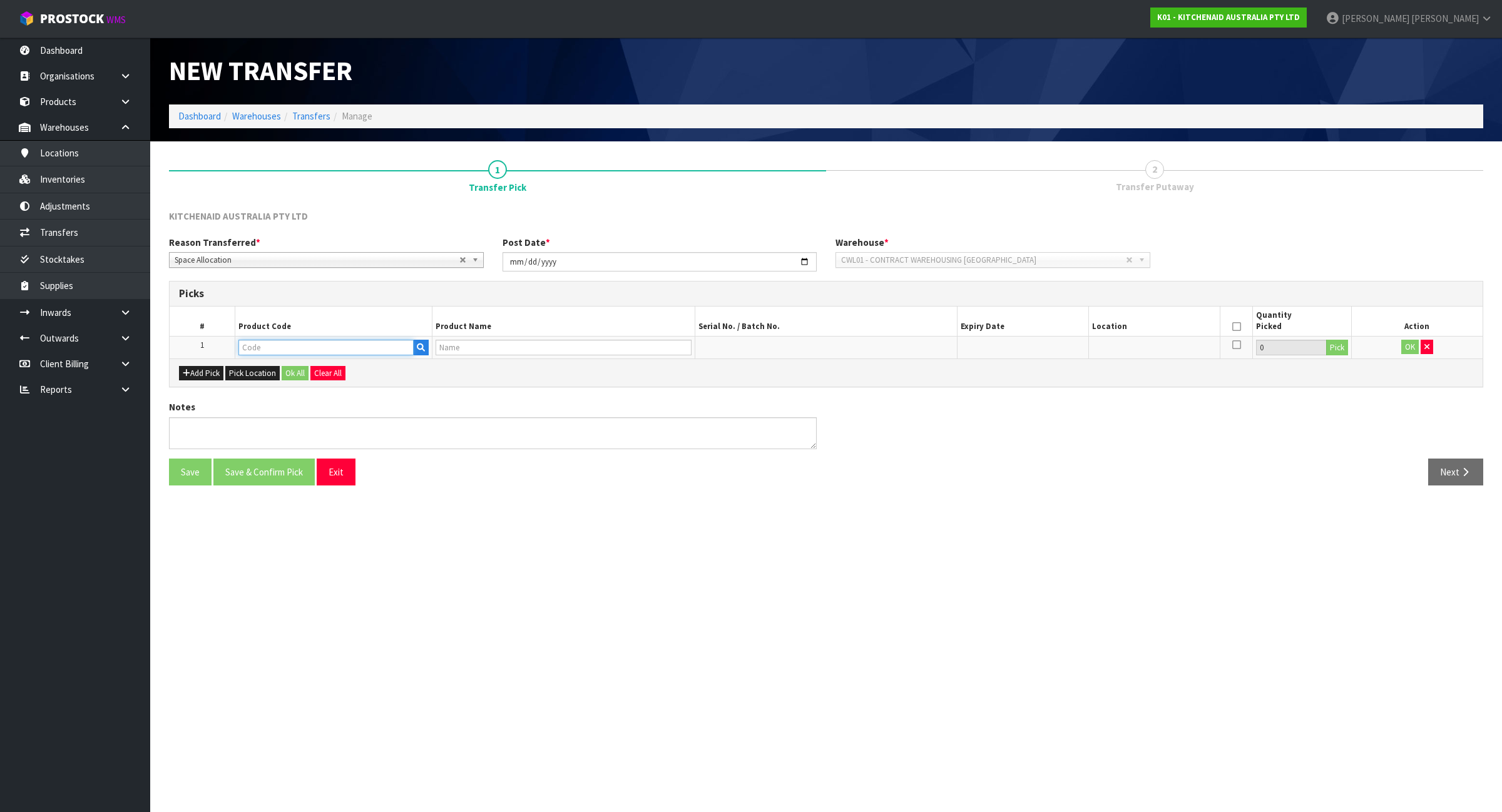
click at [264, 343] on input "text" at bounding box center [326, 347] width 176 height 16
type input "5KFE"
click at [281, 374] on link "5KFE 35T" at bounding box center [288, 369] width 99 height 17
type input "5KFE35T"
type input "ARTISAN MINI FLEX EDGE BEATER"
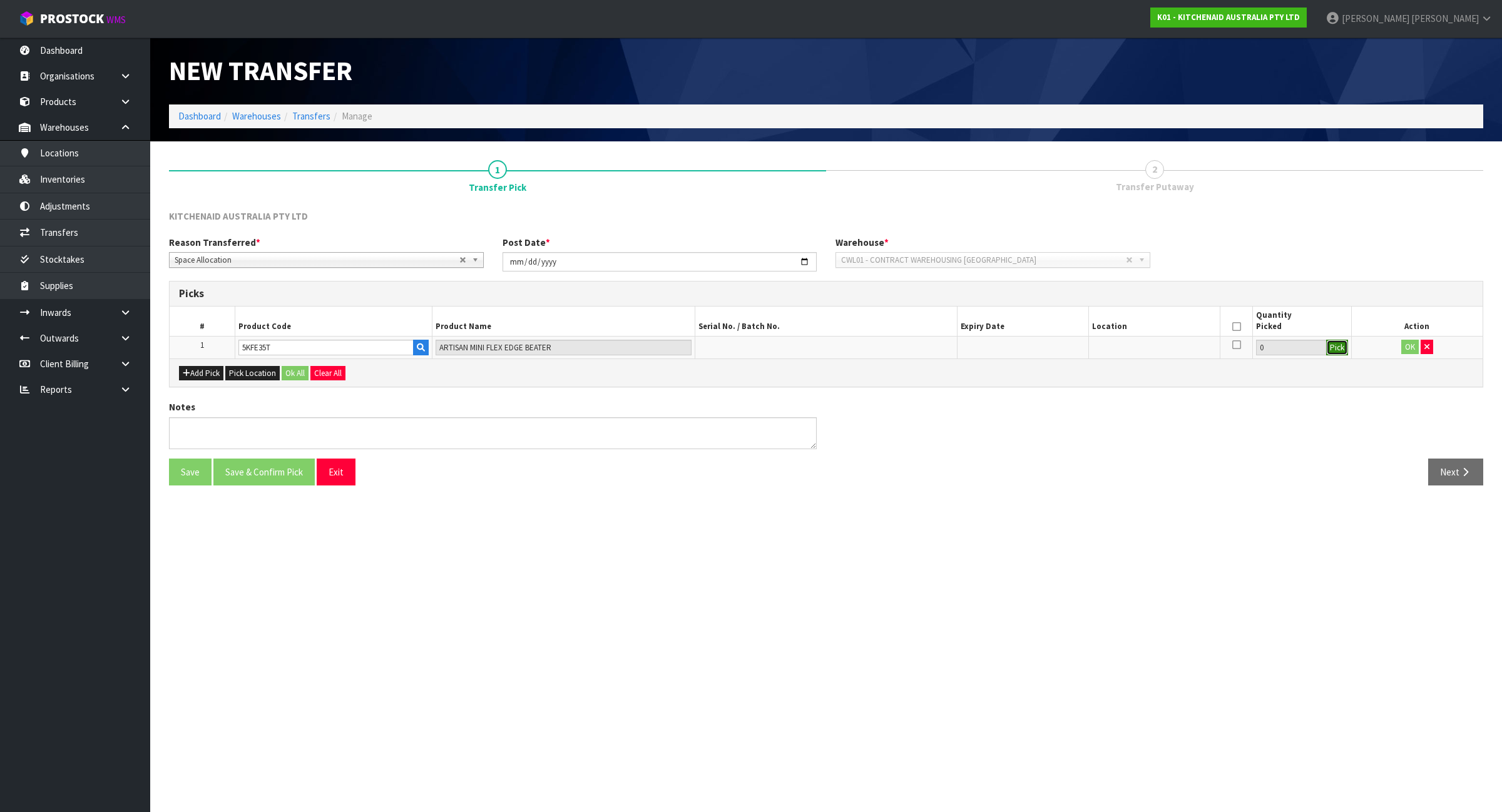
click at [1335, 349] on button "Pick" at bounding box center [1337, 347] width 22 height 16
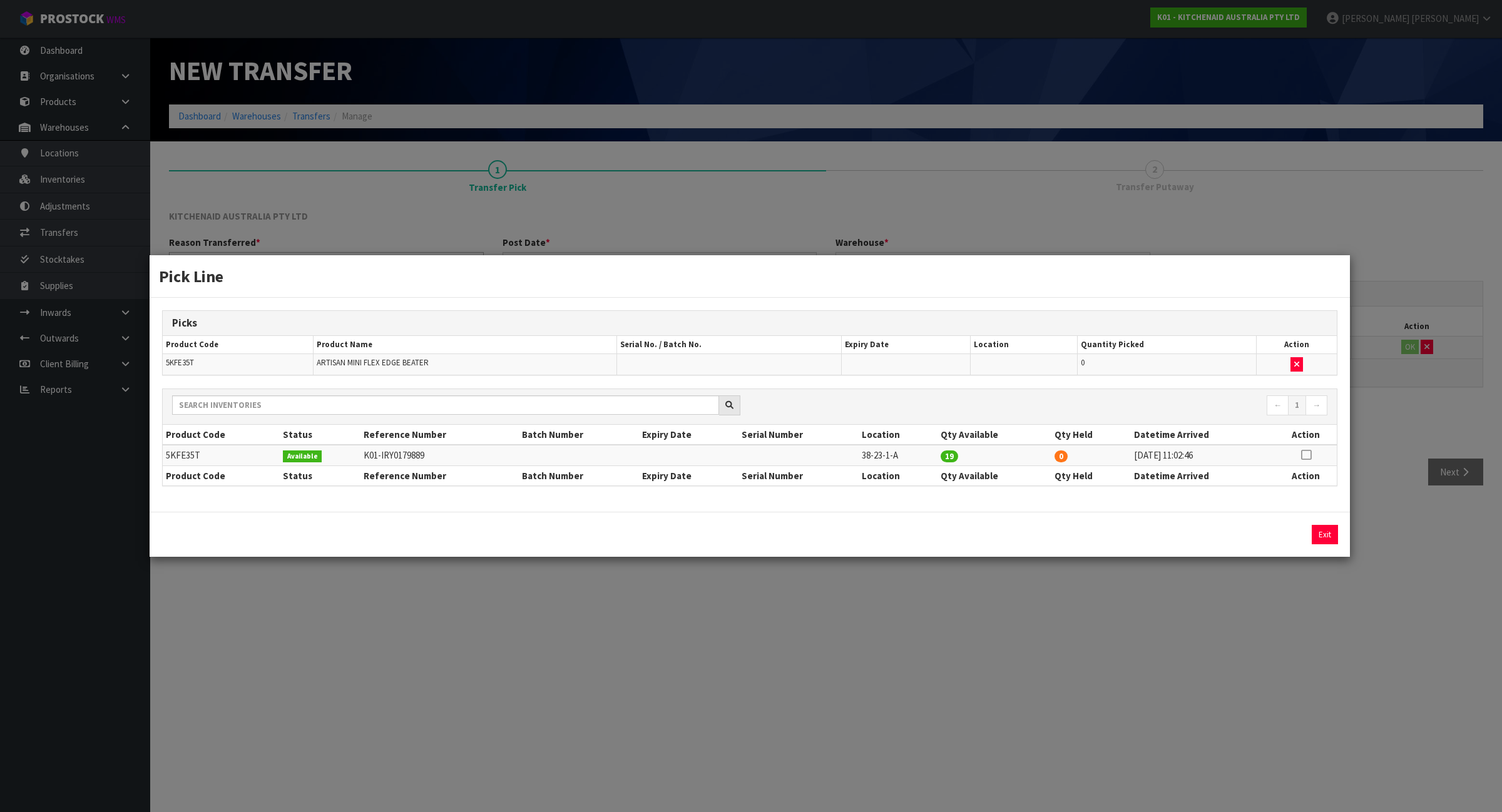
click at [1308, 455] on icon at bounding box center [1306, 455] width 10 height 1
click at [1274, 539] on button "Assign Pick" at bounding box center [1282, 534] width 52 height 20
type input "19"
click at [1251, 583] on div "Pick Line Picks Product Code Product Name Serial No. / Batch No. Expiry Date Lo…" at bounding box center [751, 406] width 1502 height 812
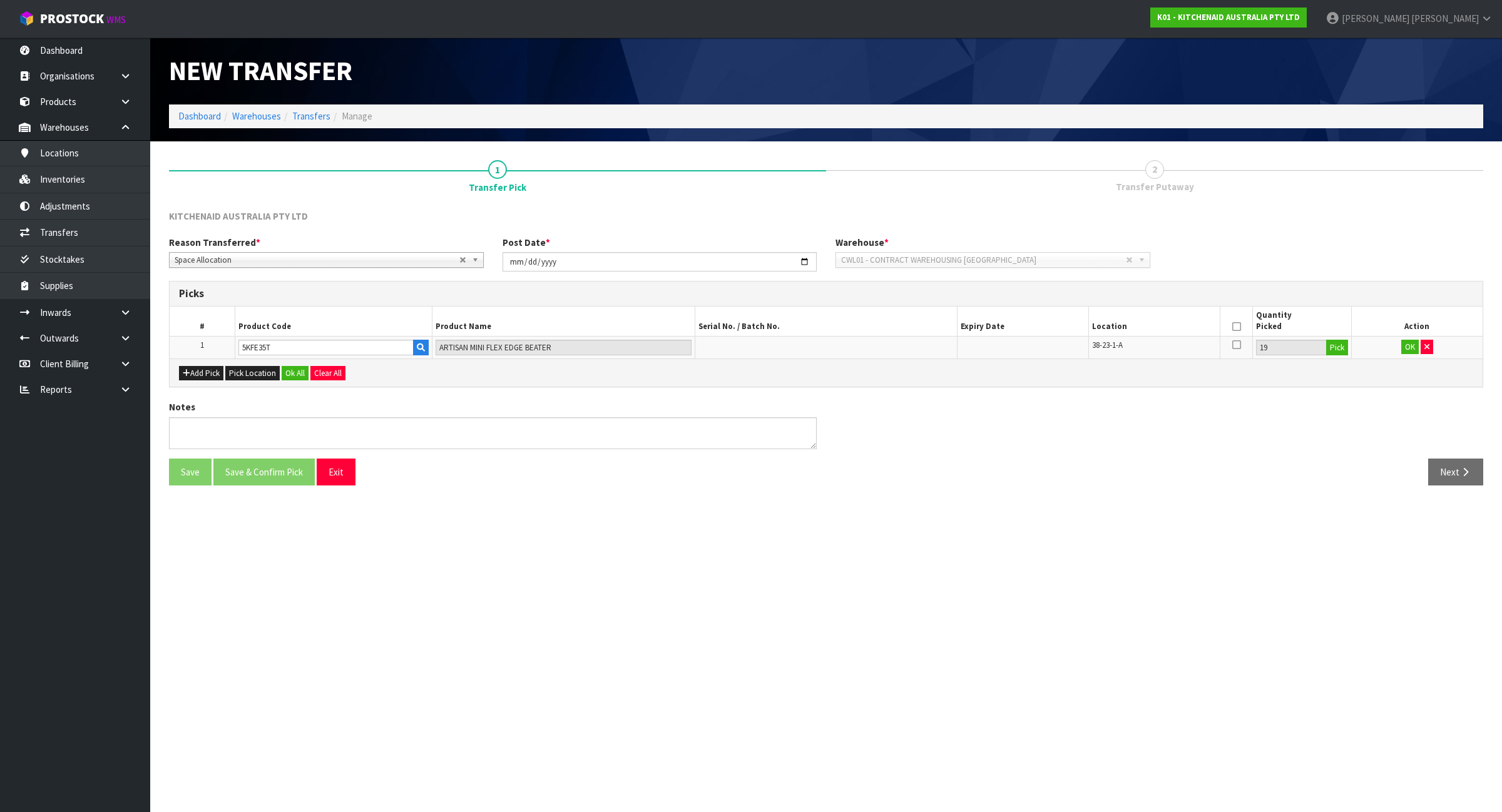
click at [1234, 327] on icon at bounding box center [1236, 327] width 8 height 1
click at [1409, 346] on button "OK" at bounding box center [1410, 347] width 18 height 15
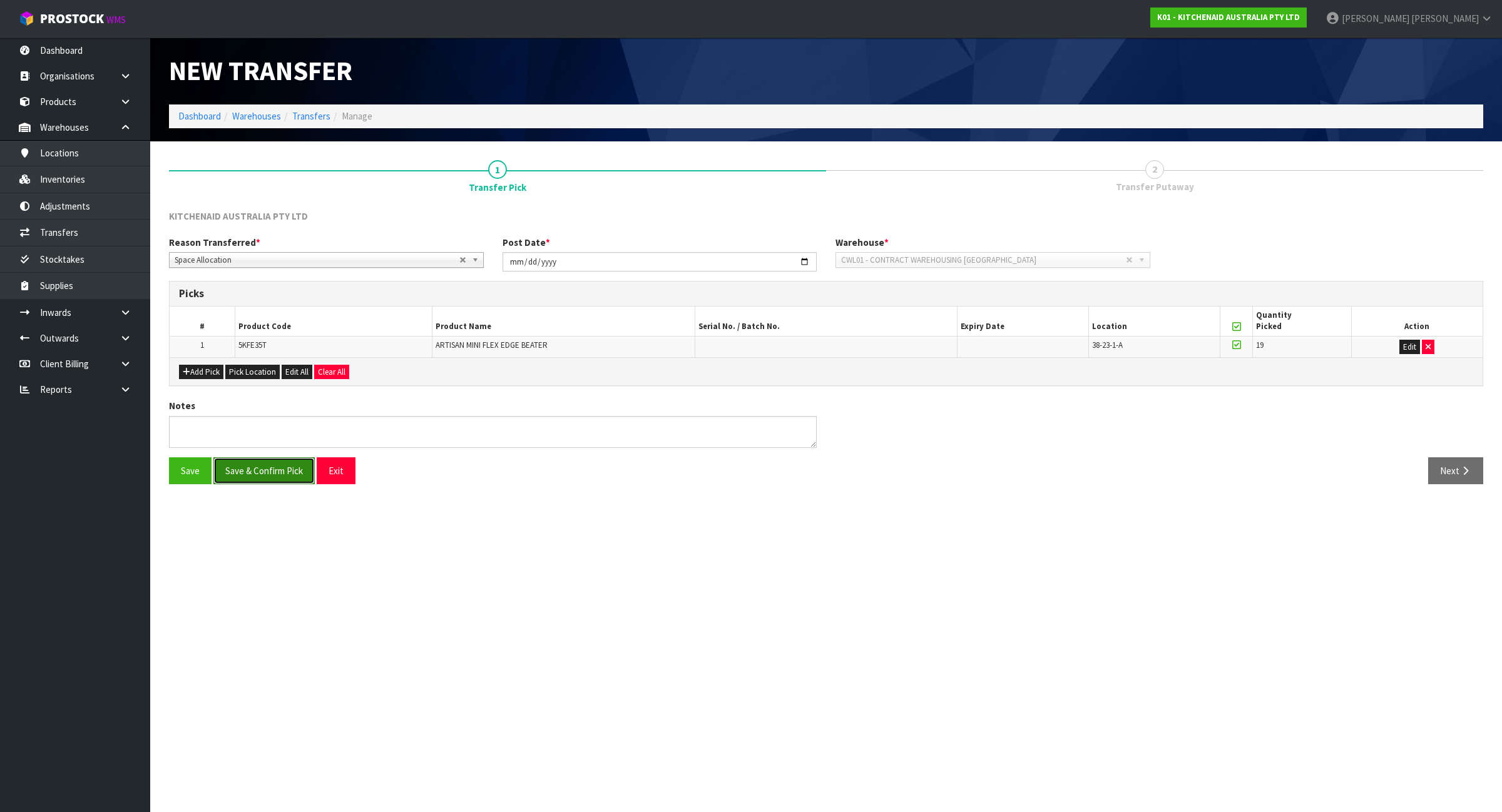
click at [280, 467] on button "Save & Confirm Pick" at bounding box center [264, 470] width 101 height 27
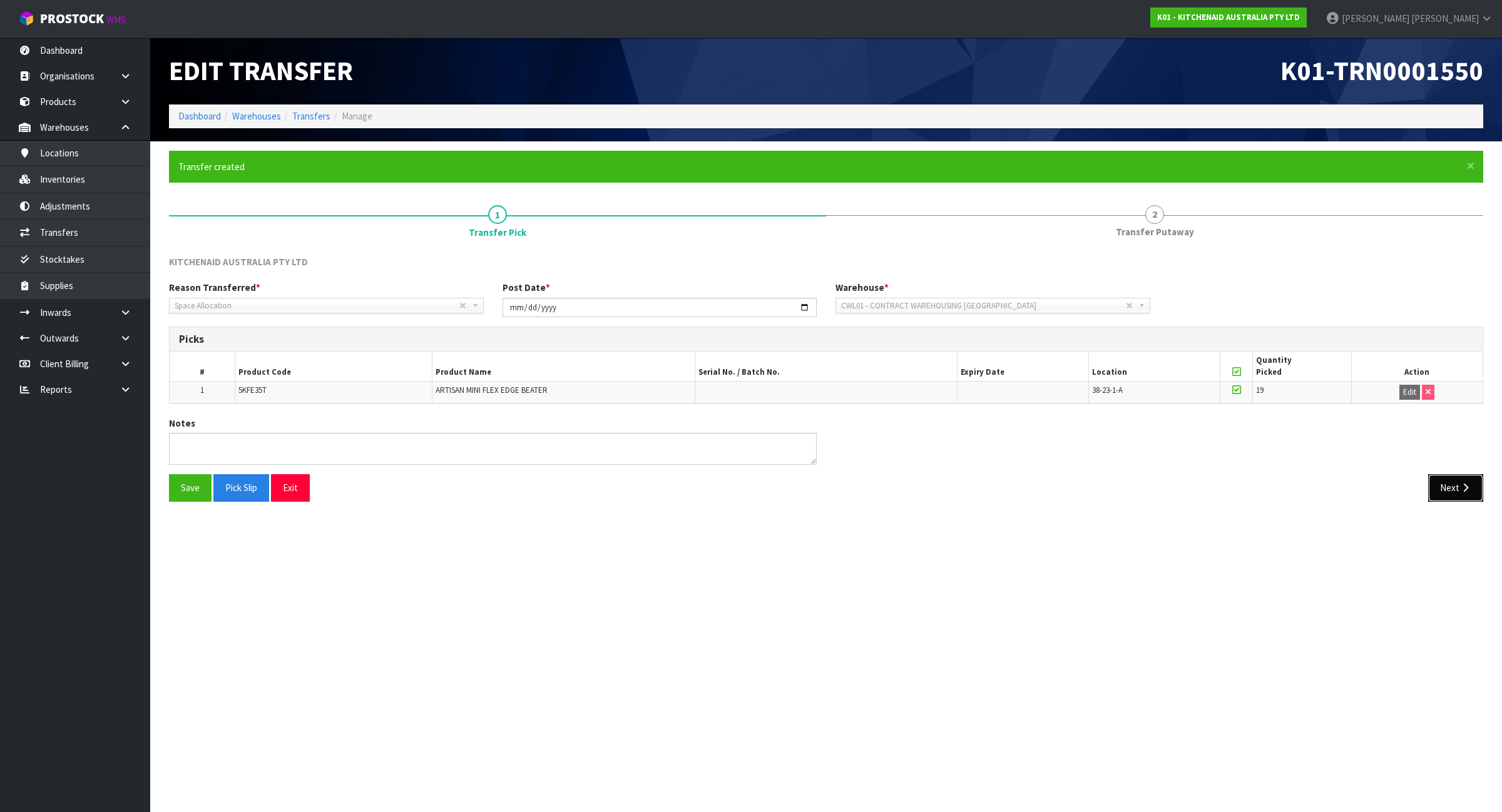
click at [1468, 486] on icon "button" at bounding box center [1465, 488] width 12 height 9
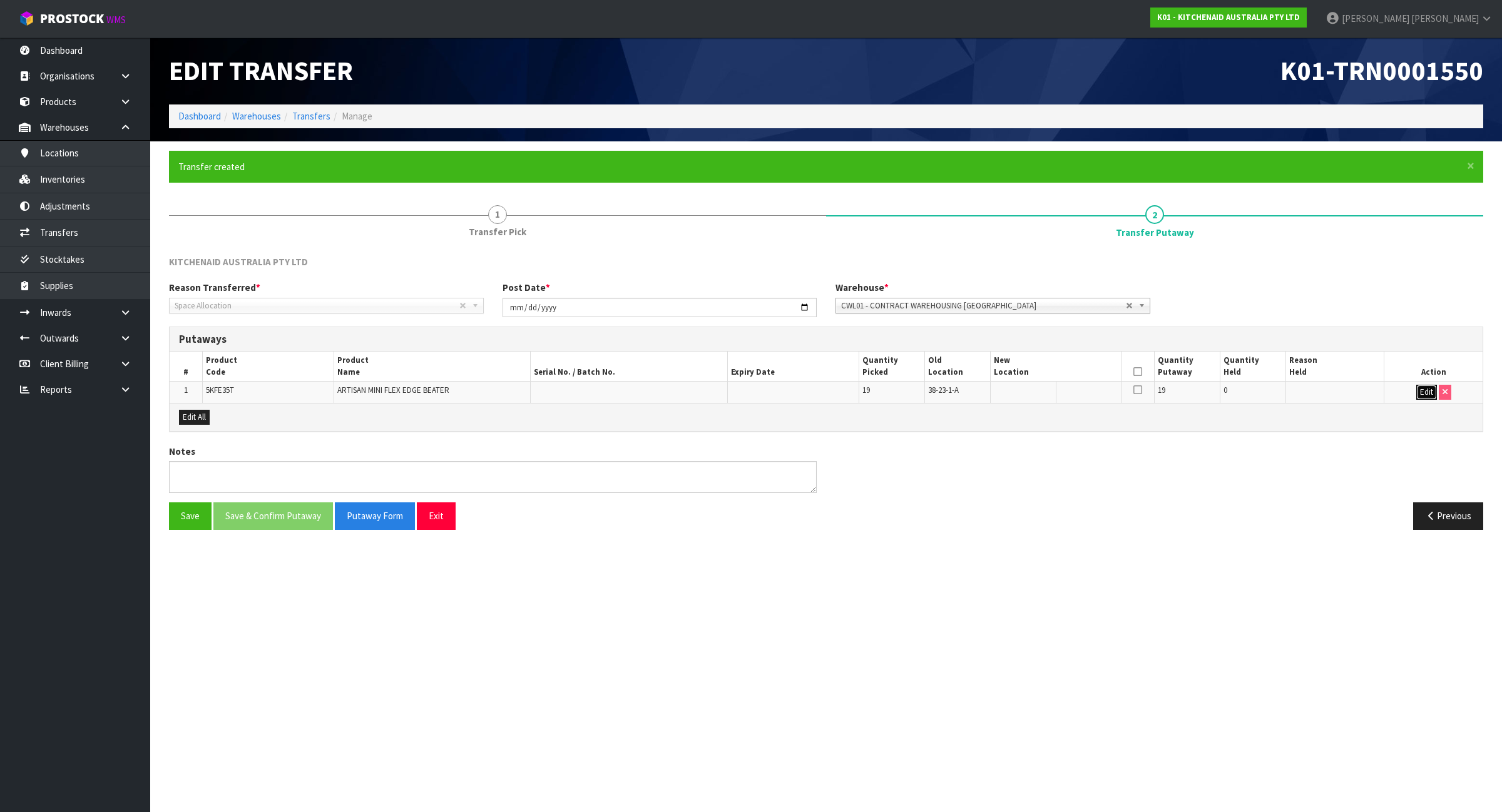
click at [1424, 391] on button "Edit" at bounding box center [1427, 392] width 21 height 15
click at [1027, 391] on input "text" at bounding box center [1049, 392] width 110 height 16
type input "38-21-2-A"
click at [1428, 397] on button "OK" at bounding box center [1426, 392] width 18 height 15
click at [1136, 372] on icon at bounding box center [1137, 372] width 8 height 1
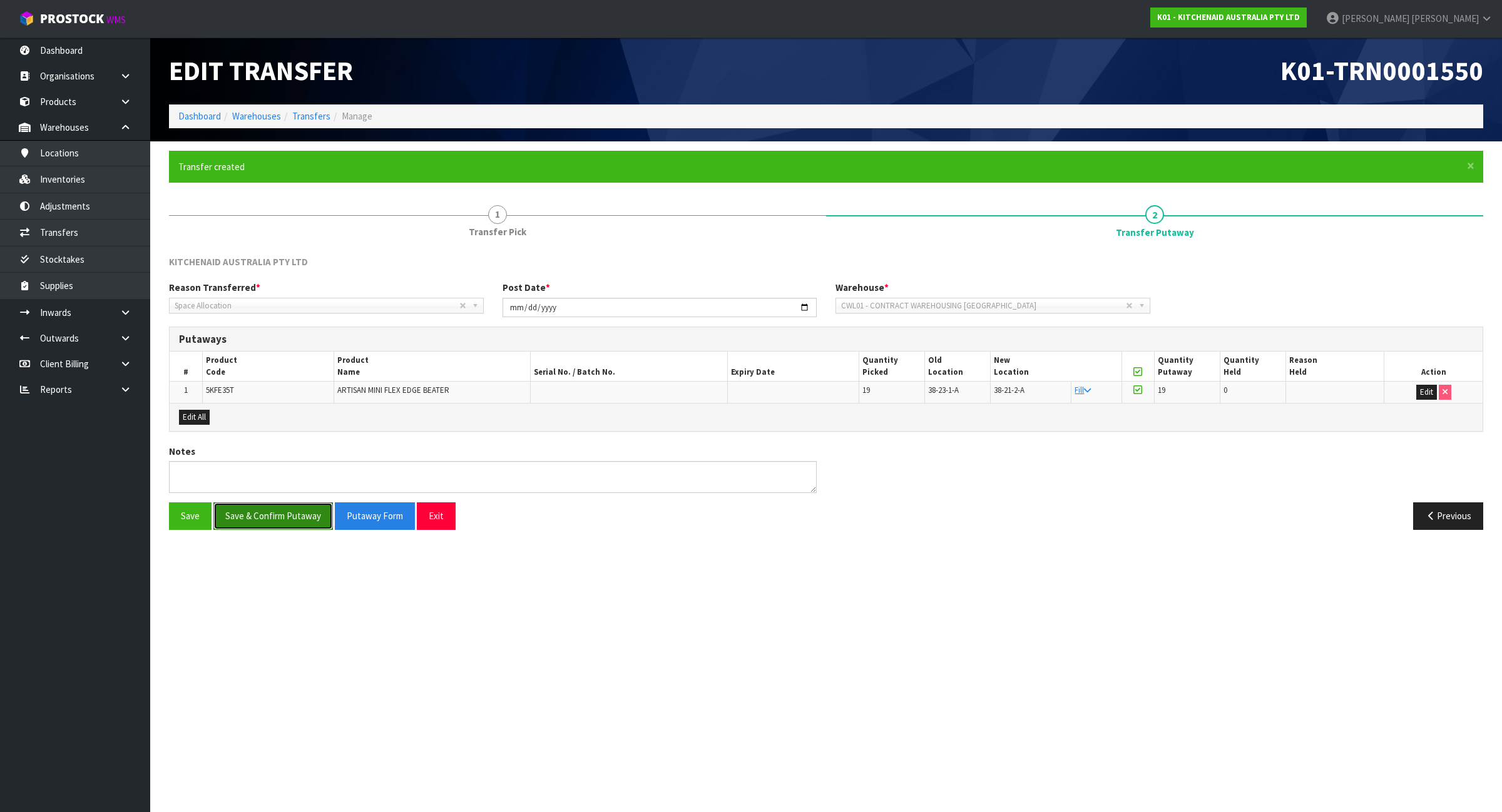
click at [293, 513] on button "Save & Confirm Putaway" at bounding box center [272, 515] width 119 height 27
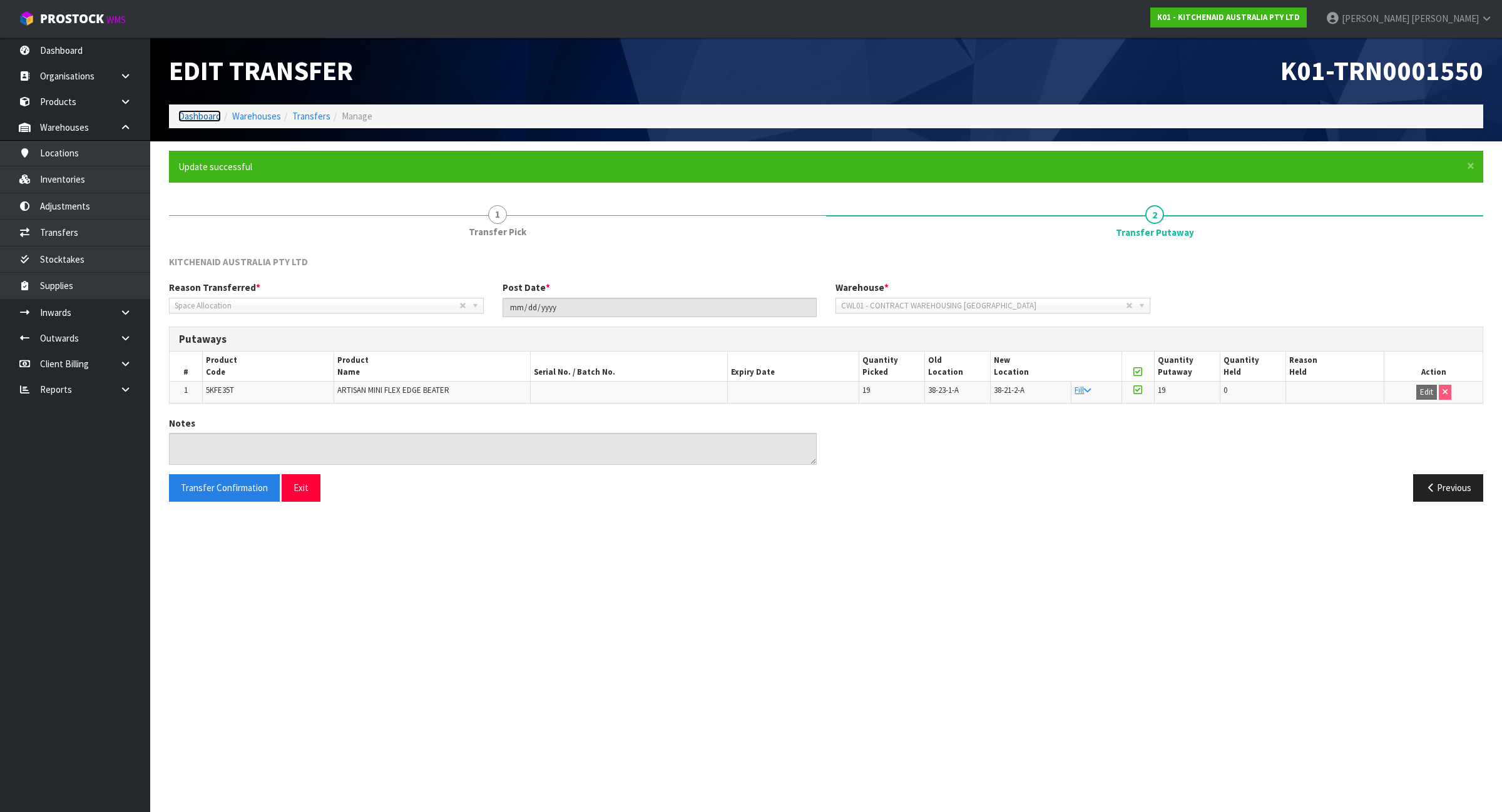
click at [197, 115] on link "Dashboard" at bounding box center [199, 115] width 42 height 12
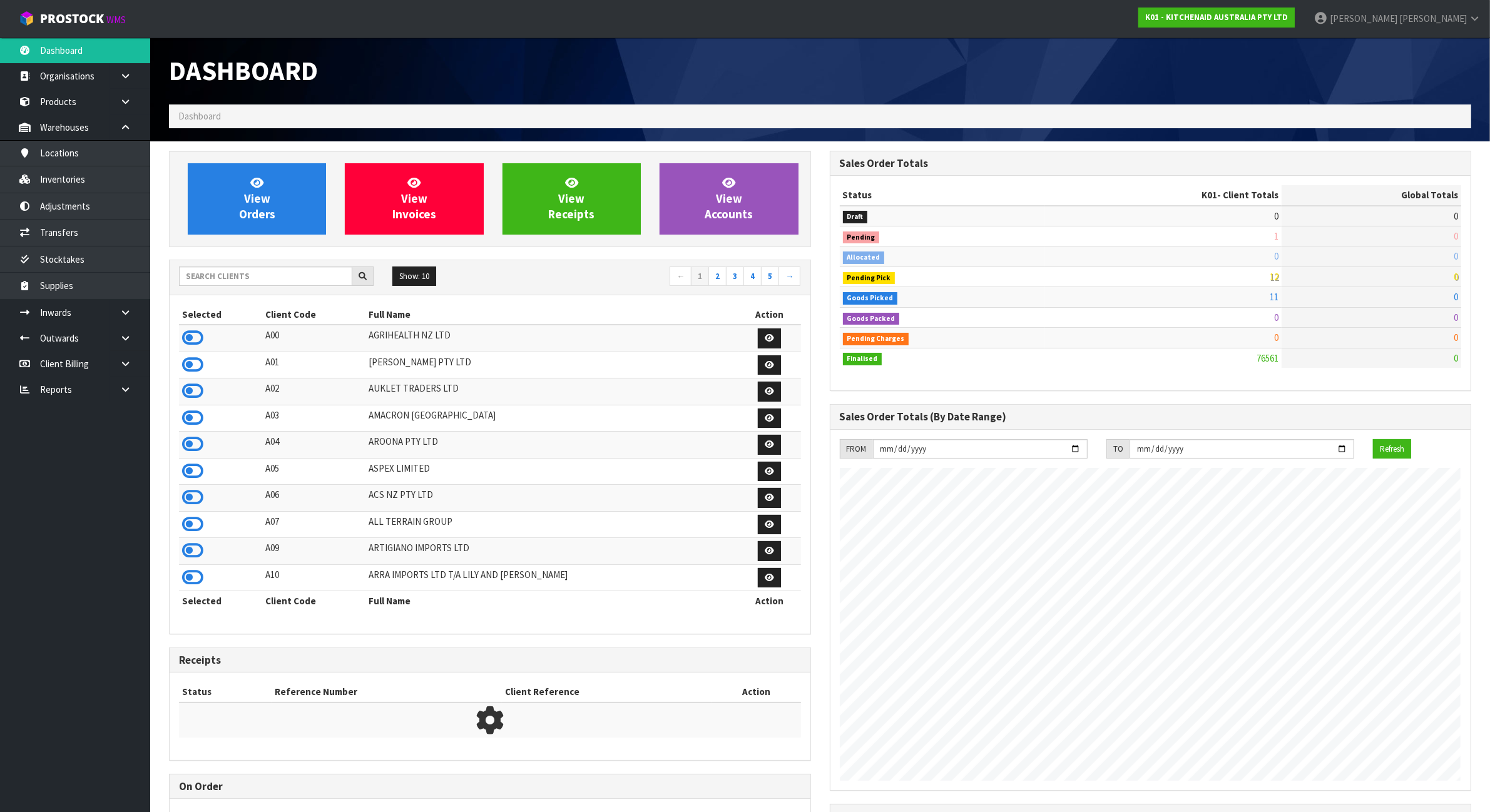
scroll to position [952, 660]
click at [232, 282] on input "text" at bounding box center [266, 276] width 174 height 20
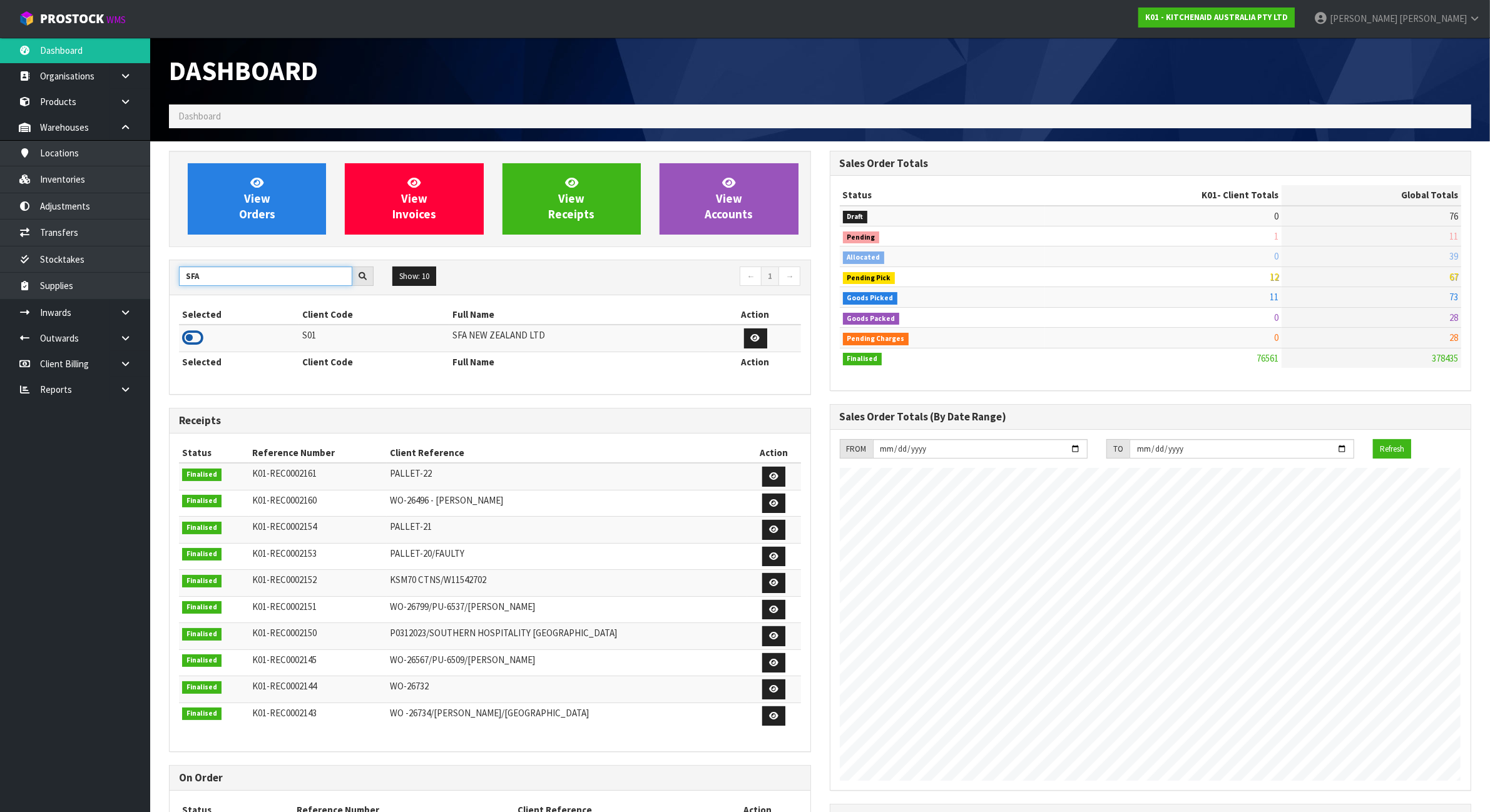
type input "SFA"
click at [192, 343] on icon at bounding box center [192, 338] width 22 height 19
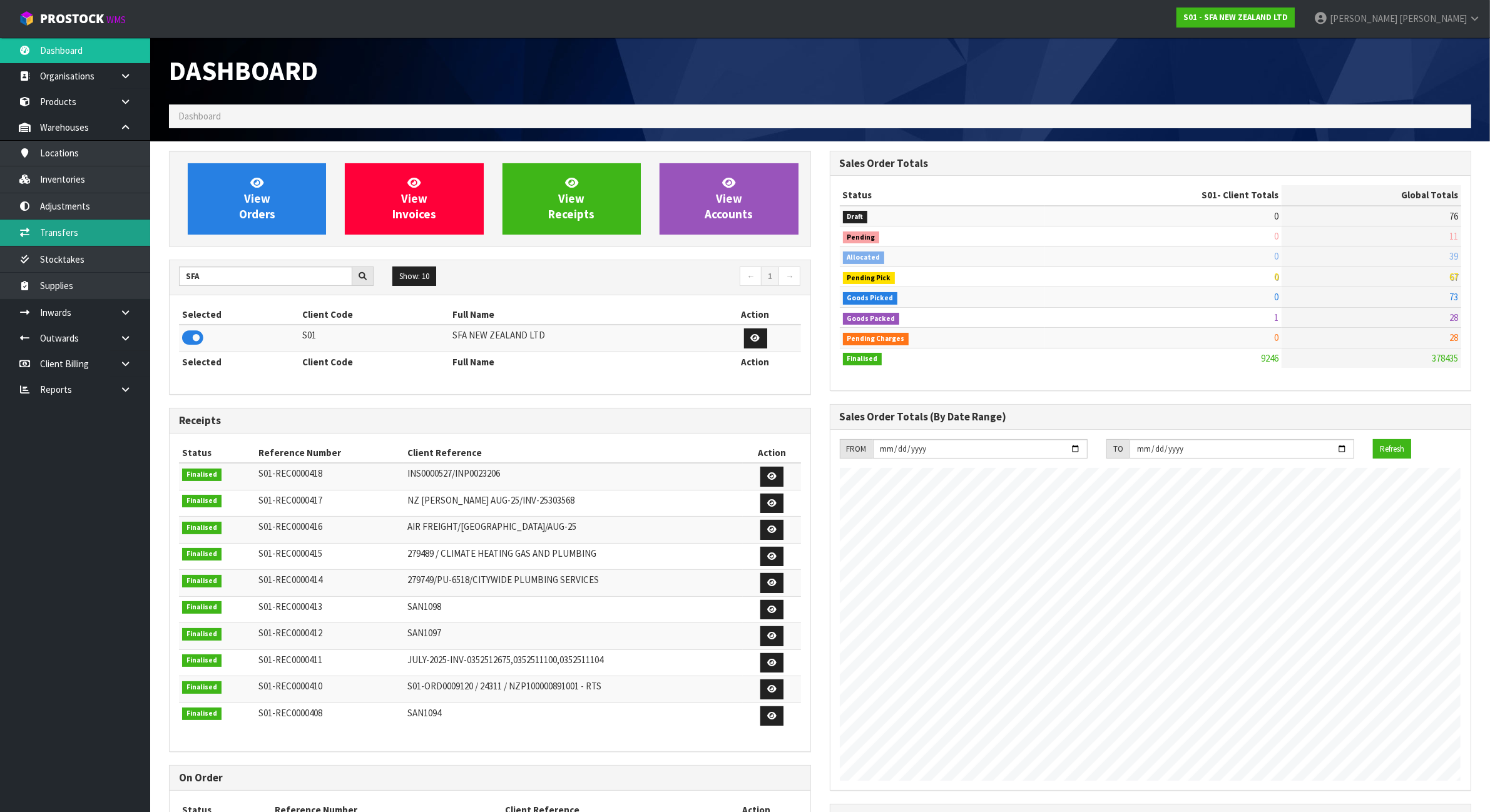
click at [104, 232] on link "Transfers" at bounding box center [75, 232] width 150 height 25
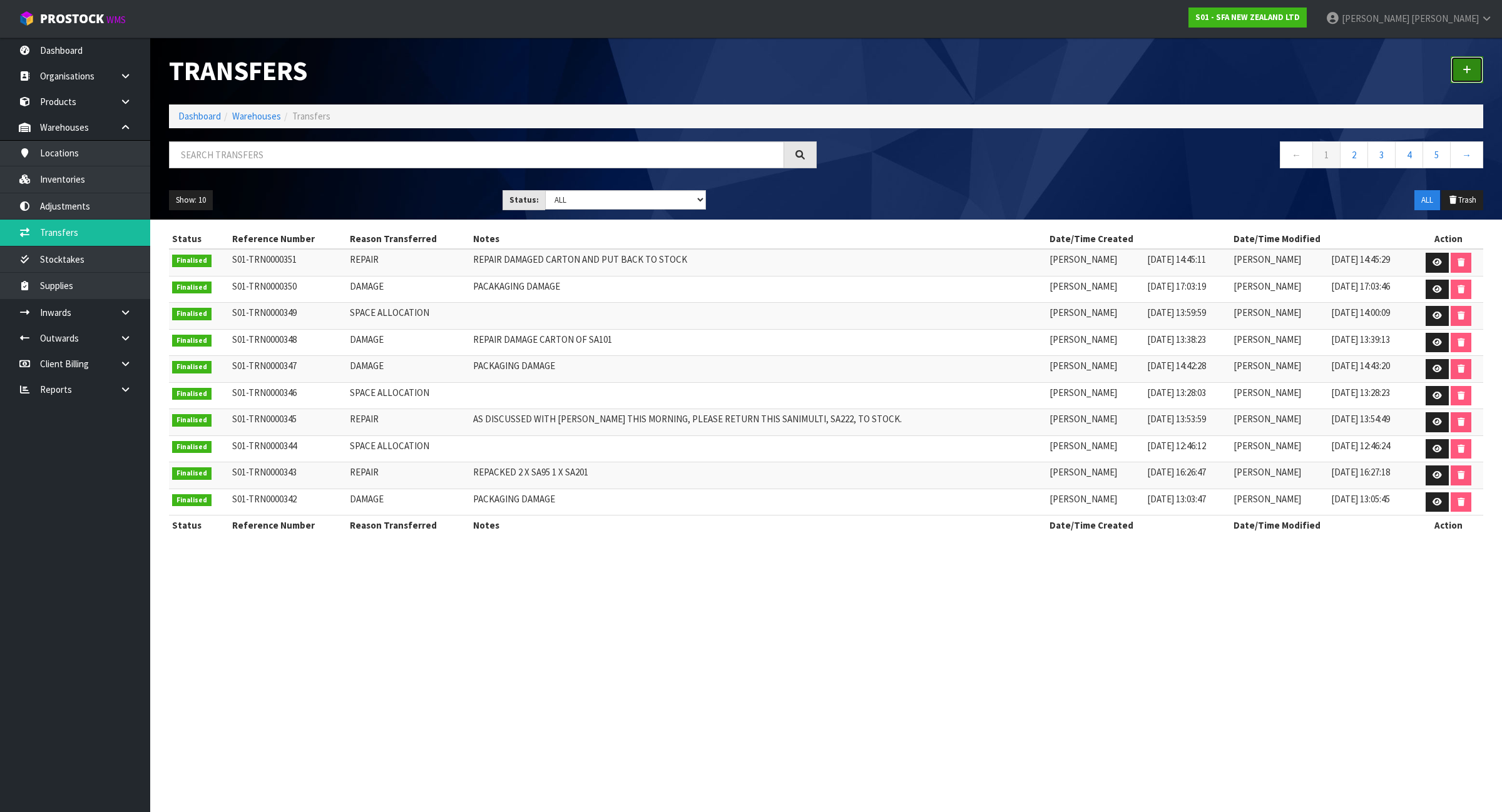
click at [1457, 66] on link at bounding box center [1466, 69] width 33 height 27
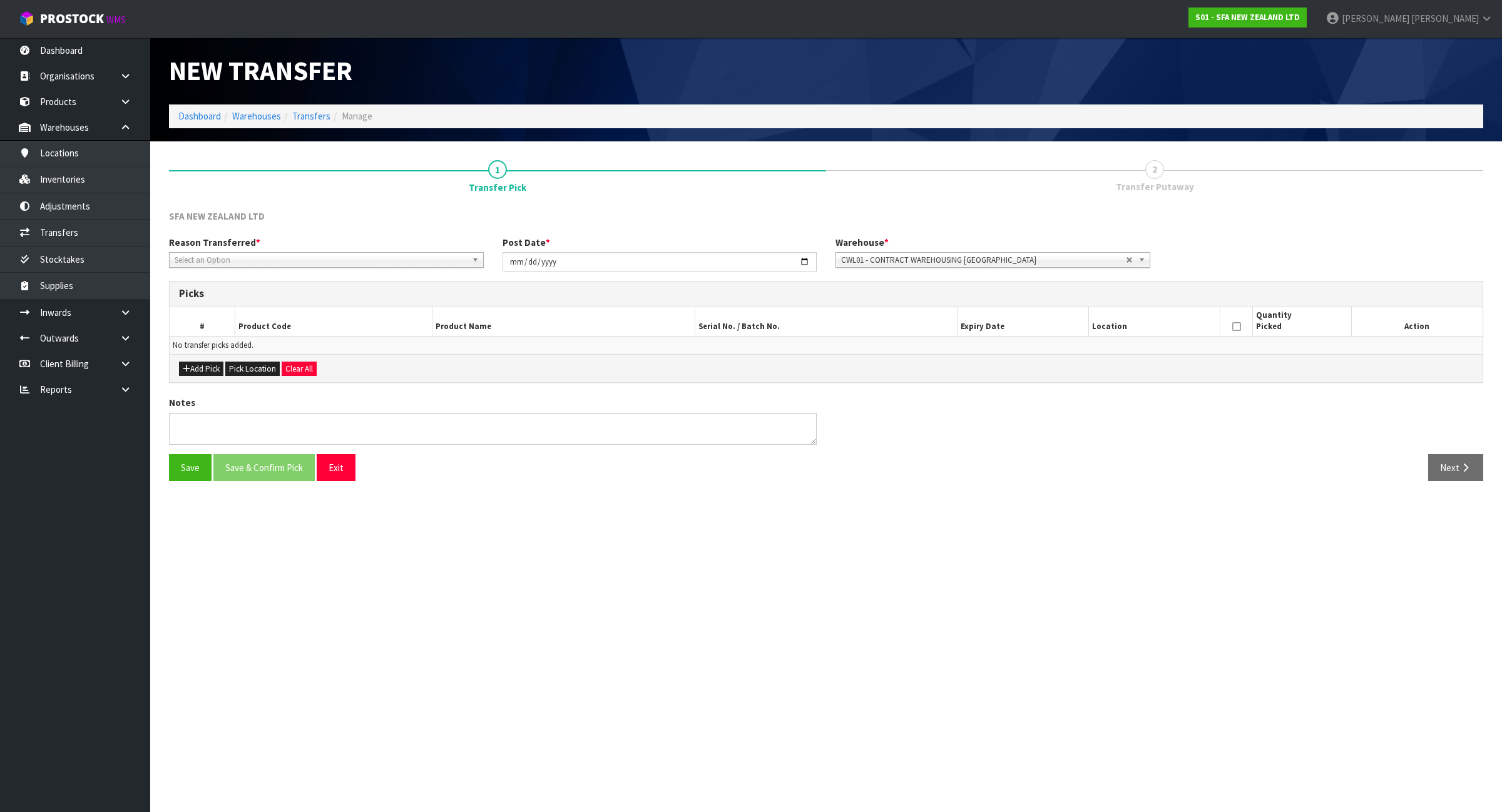
click at [241, 260] on span "Select an Option" at bounding box center [320, 260] width 292 height 15
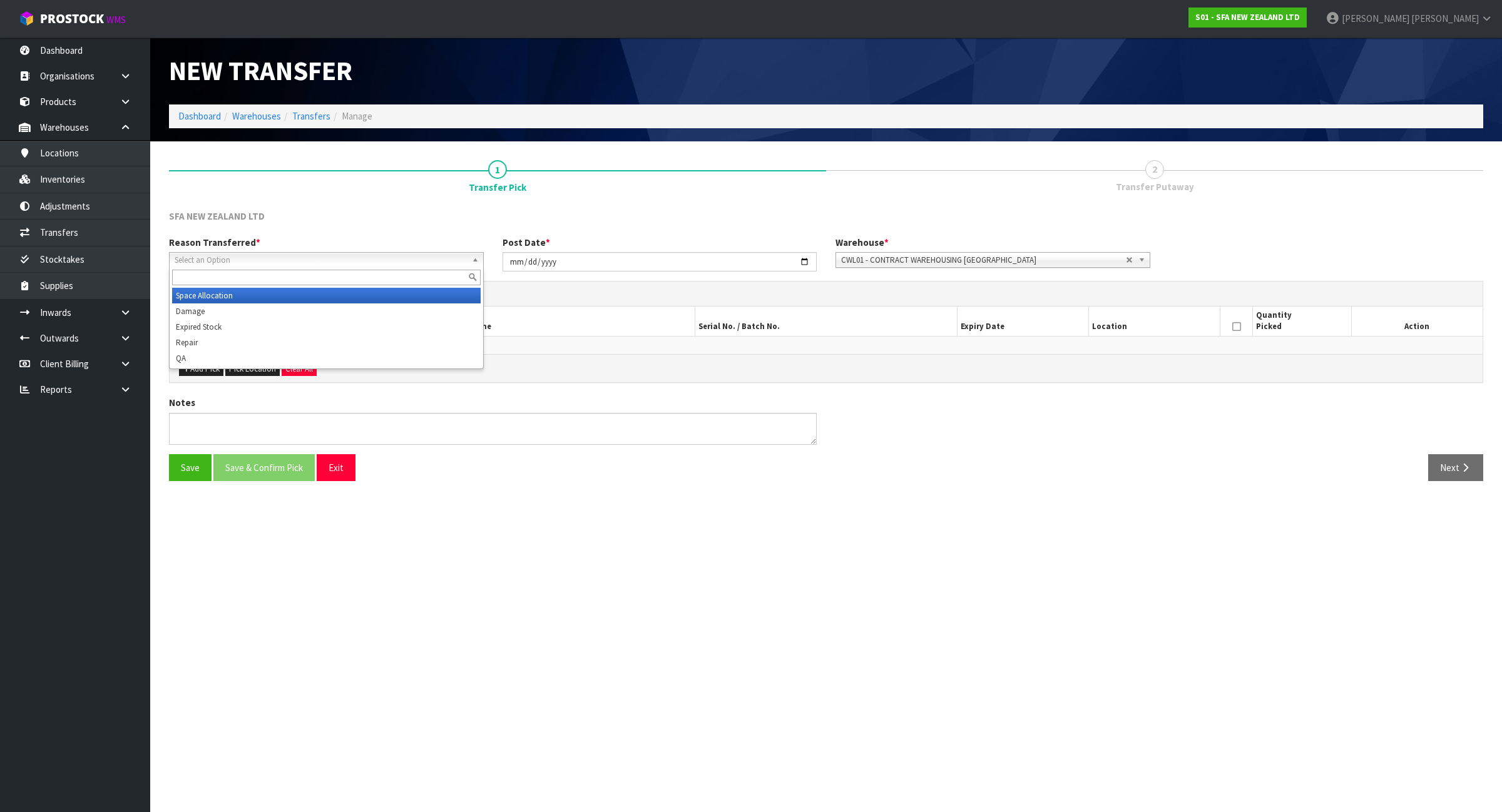
click at [242, 299] on li "Space Allocation" at bounding box center [326, 296] width 309 height 16
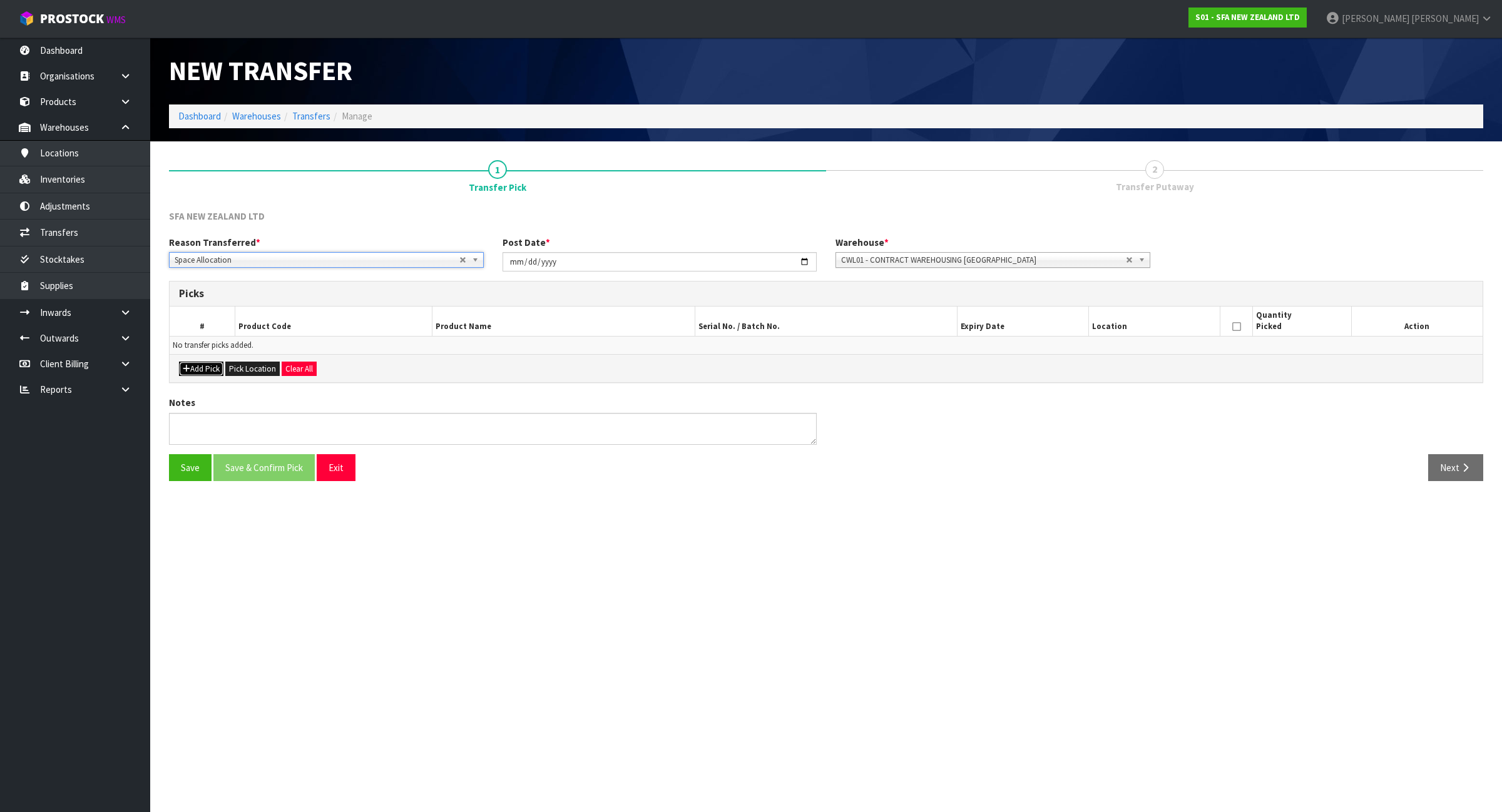
click at [202, 367] on button "Add Pick" at bounding box center [201, 369] width 44 height 15
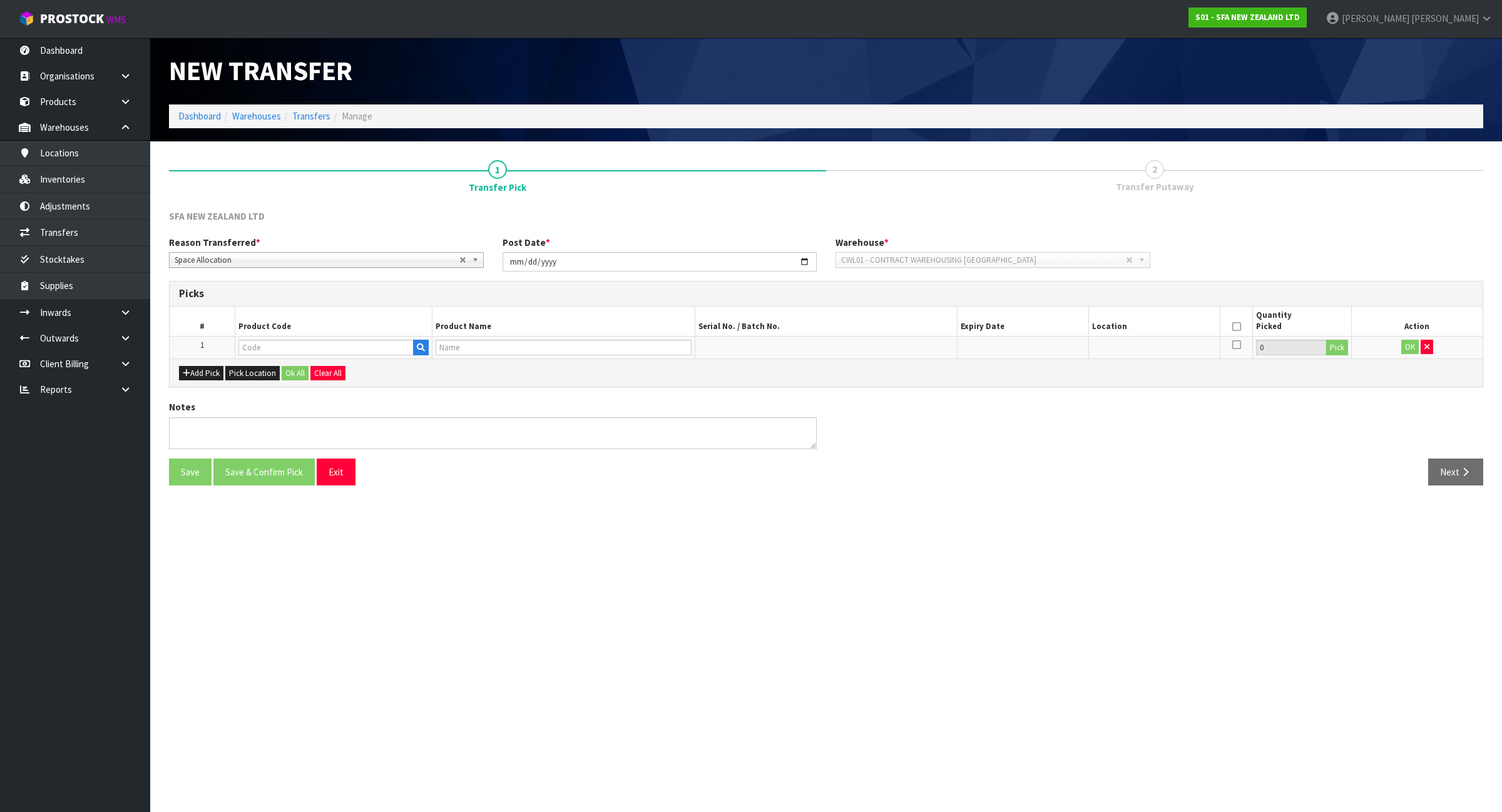
click at [296, 360] on div "Add Pick Pick Location Ok All Clear All" at bounding box center [826, 373] width 1313 height 28
click at [298, 346] on input "text" at bounding box center [326, 347] width 176 height 16
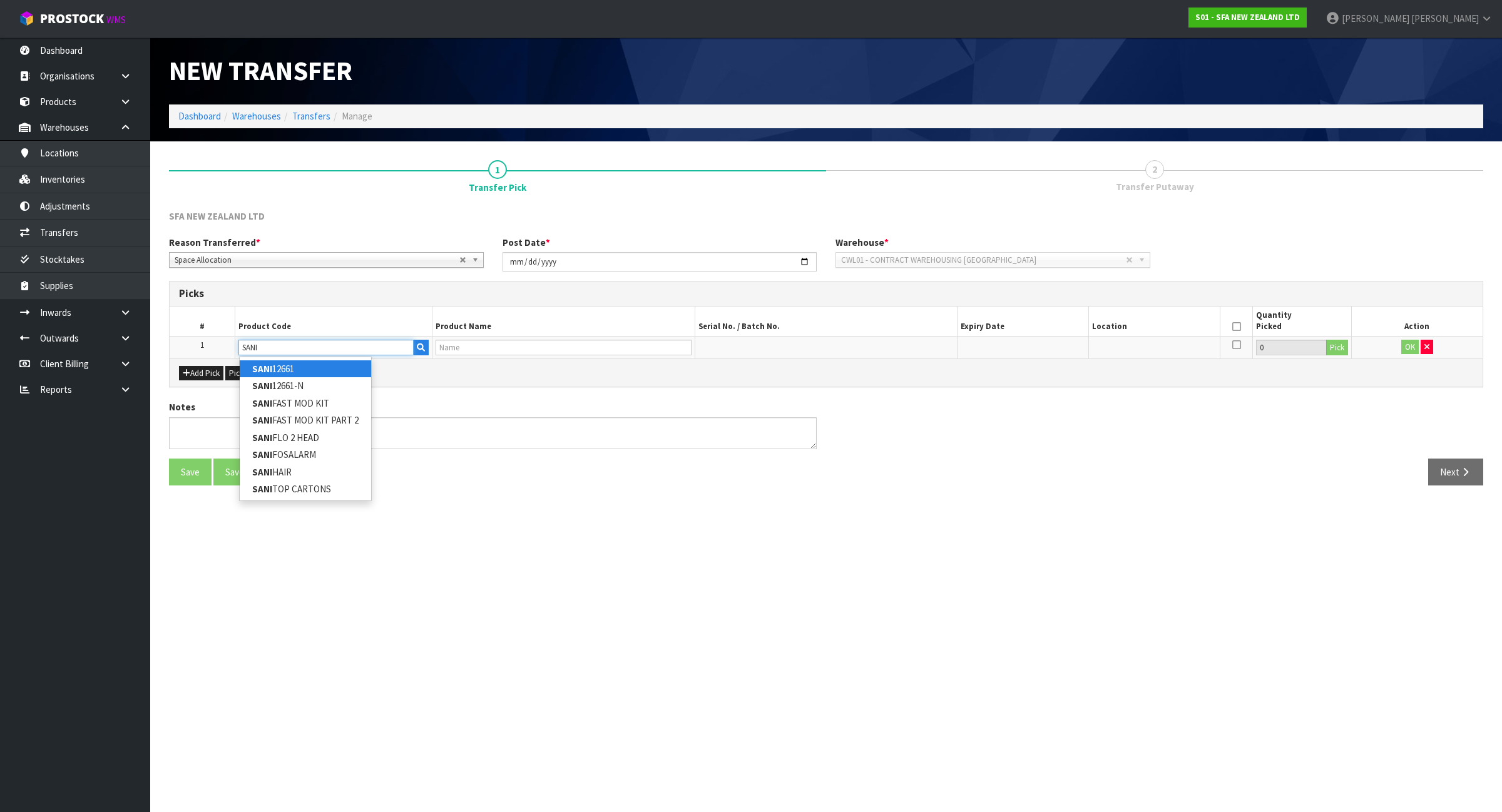
type input "SANI"
click at [307, 367] on link "SANI 12661" at bounding box center [305, 369] width 131 height 17
type input "SANI12661"
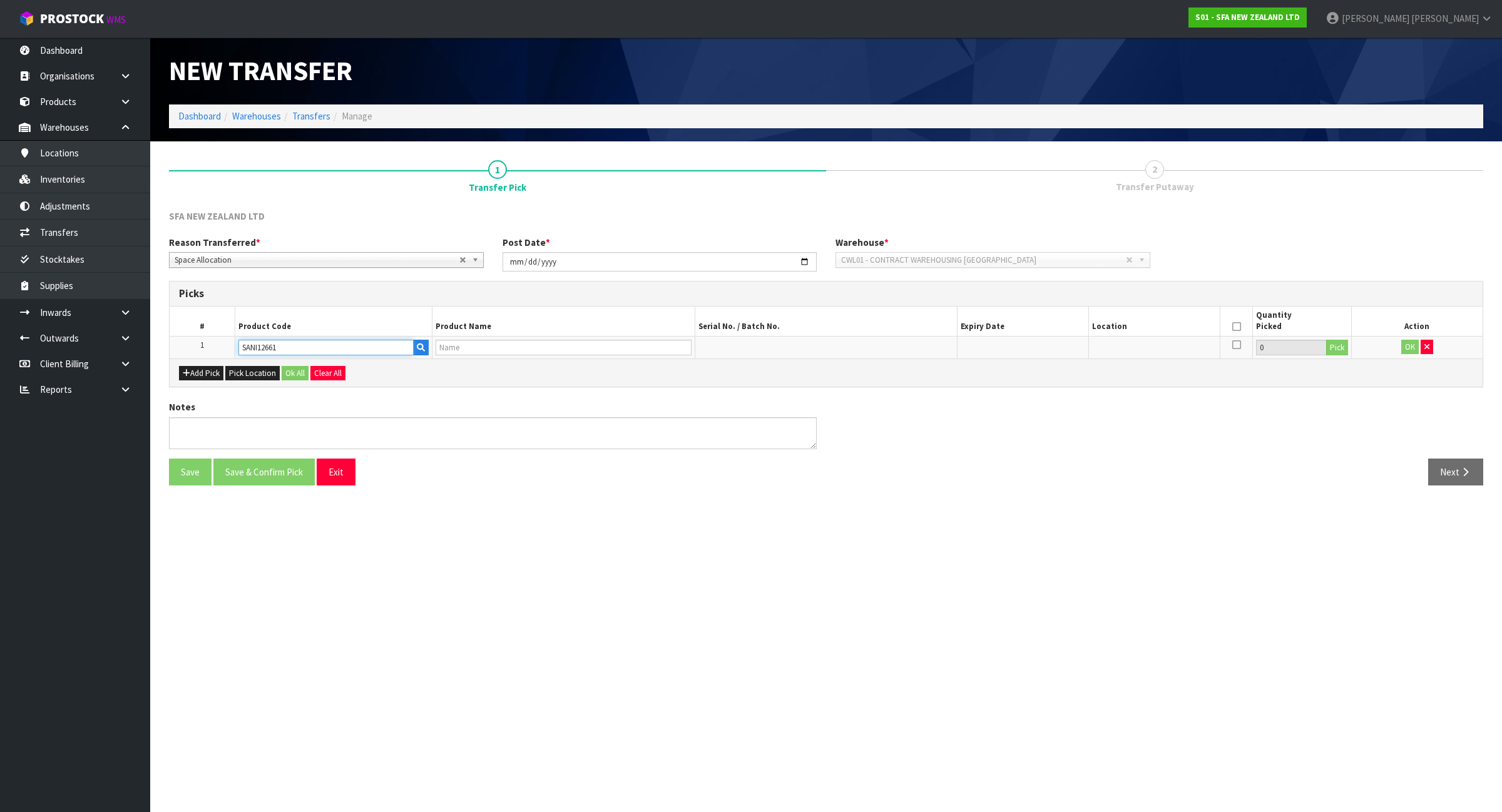
type input "SANI ALARM INTERLOCK"
click at [1335, 355] on button "Pick" at bounding box center [1337, 347] width 22 height 16
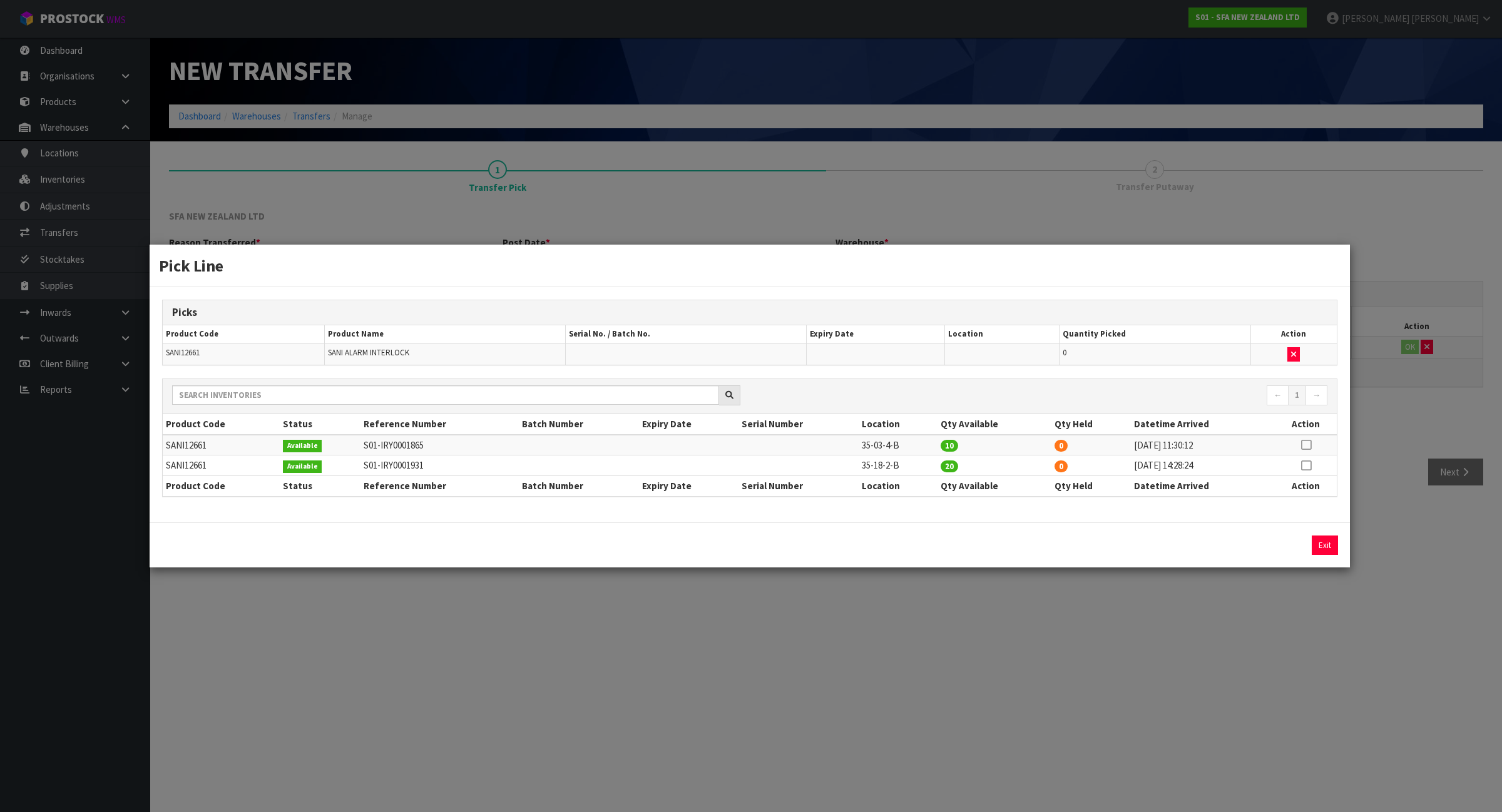
click at [1306, 446] on icon at bounding box center [1306, 445] width 10 height 1
click at [1267, 552] on button "Assign Pick" at bounding box center [1282, 545] width 52 height 20
type input "10"
click at [1306, 467] on icon at bounding box center [1306, 466] width 10 height 1
click at [1280, 556] on div "20 Assign Pick Exit" at bounding box center [749, 545] width 1201 height 45
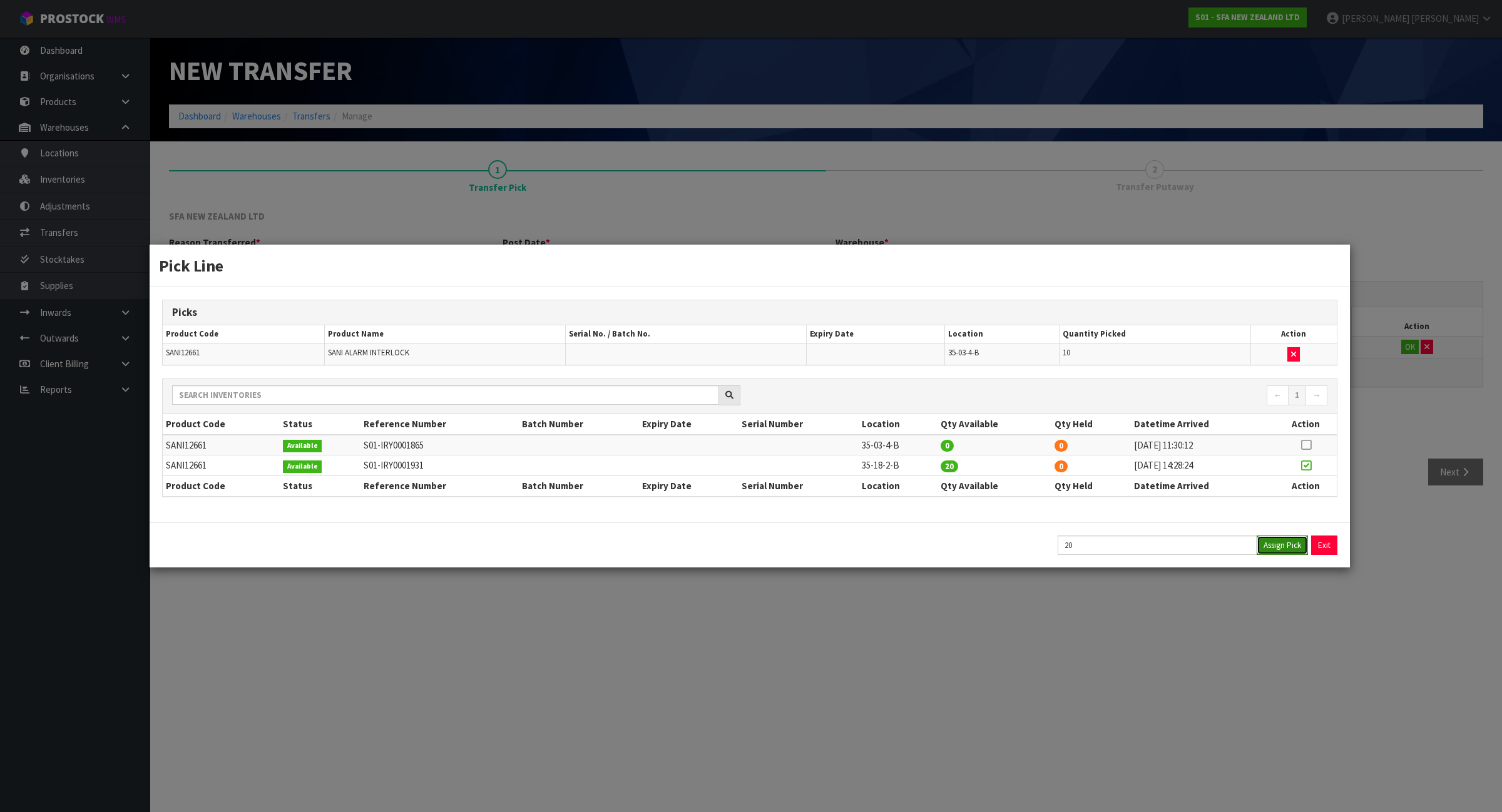
click at [1286, 551] on button "Assign Pick" at bounding box center [1282, 545] width 52 height 20
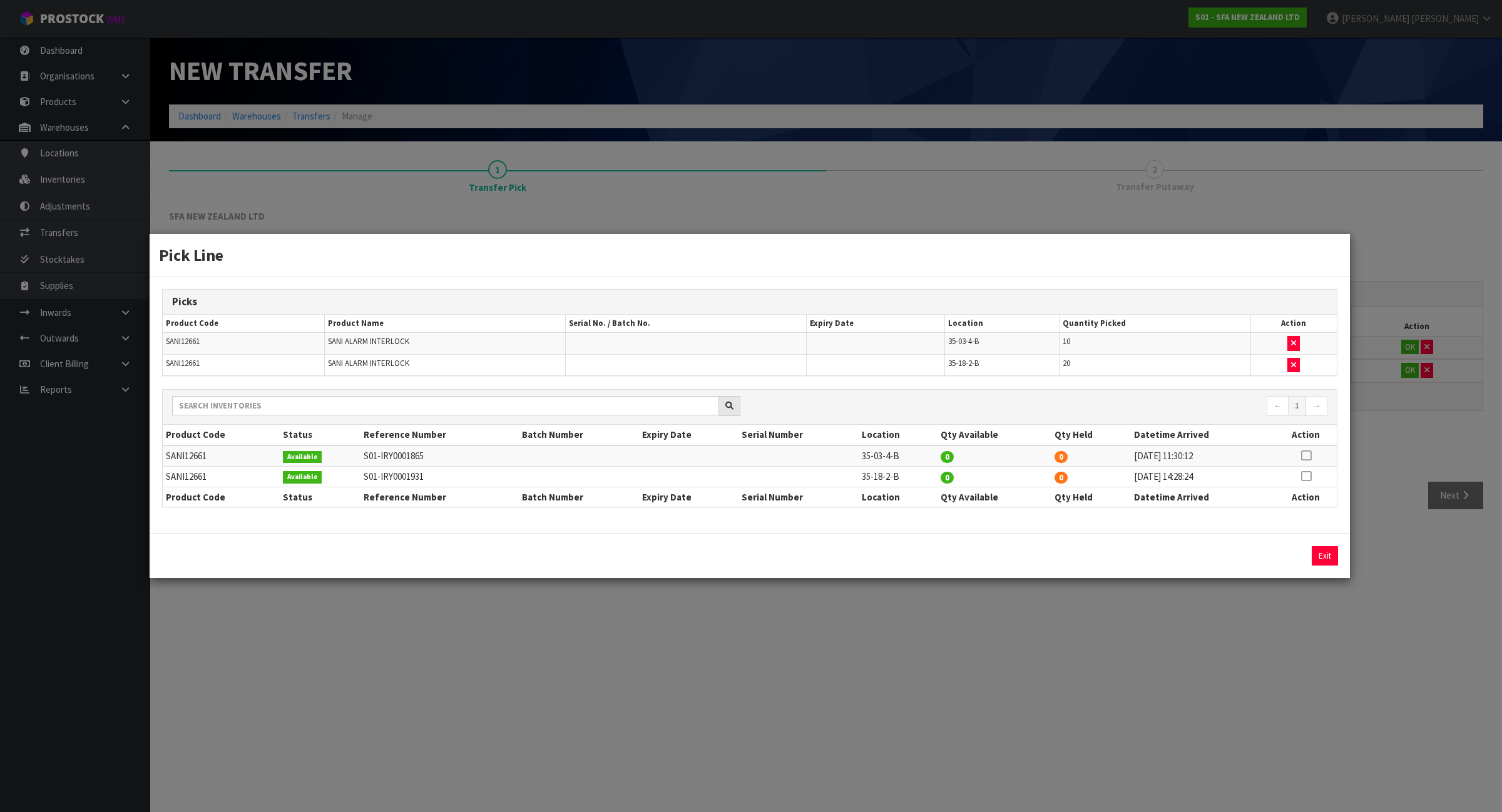
drag, startPoint x: 1448, startPoint y: 408, endPoint x: 1283, endPoint y: 307, distance: 193.5
click at [1447, 408] on div "Pick Line Picks Product Code Product Name Serial No. / Batch No. Expiry Date Lo…" at bounding box center [751, 406] width 1502 height 812
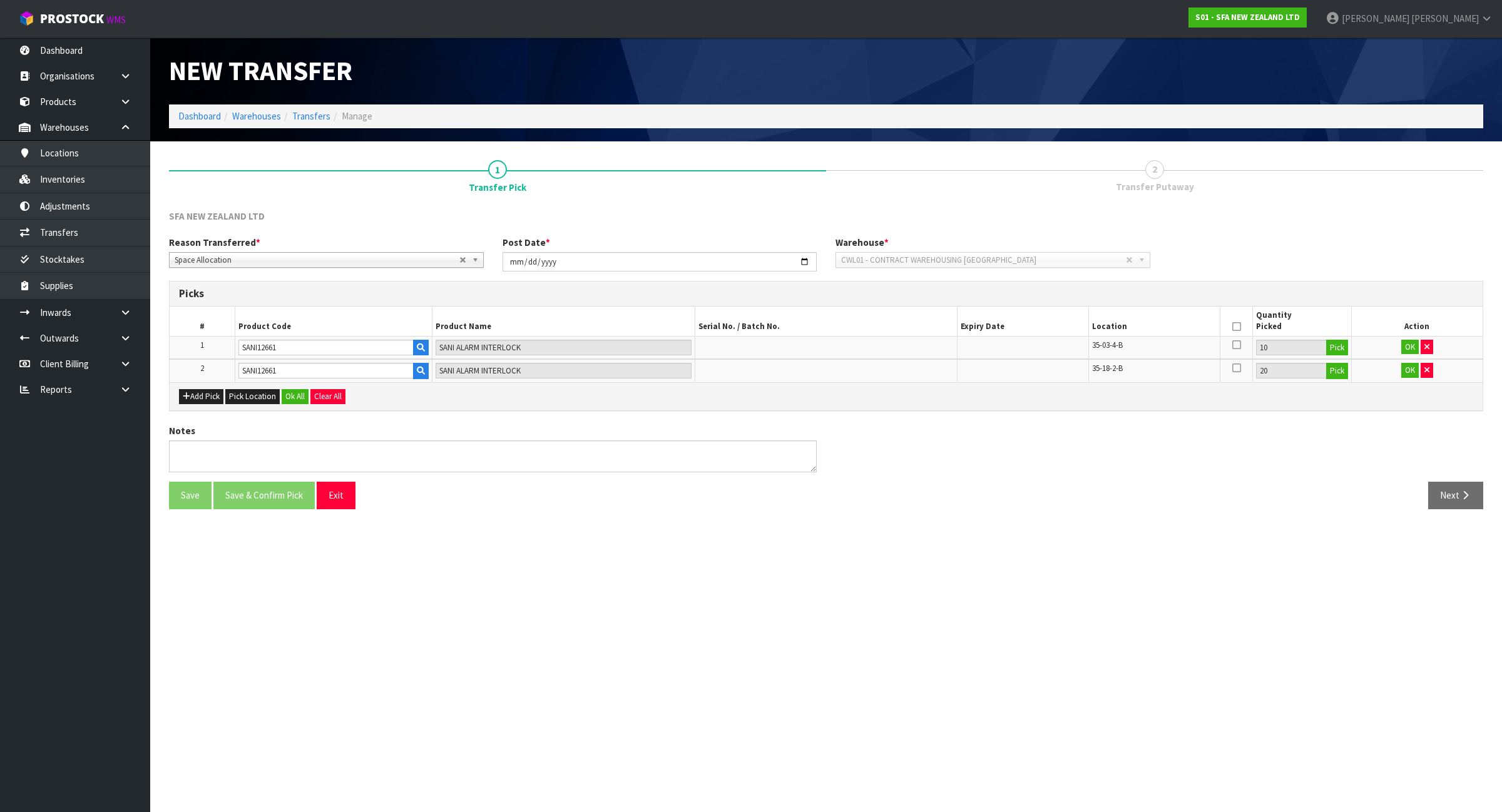
click at [1234, 327] on icon at bounding box center [1236, 327] width 8 height 1
click at [302, 396] on button "Ok All" at bounding box center [295, 397] width 27 height 15
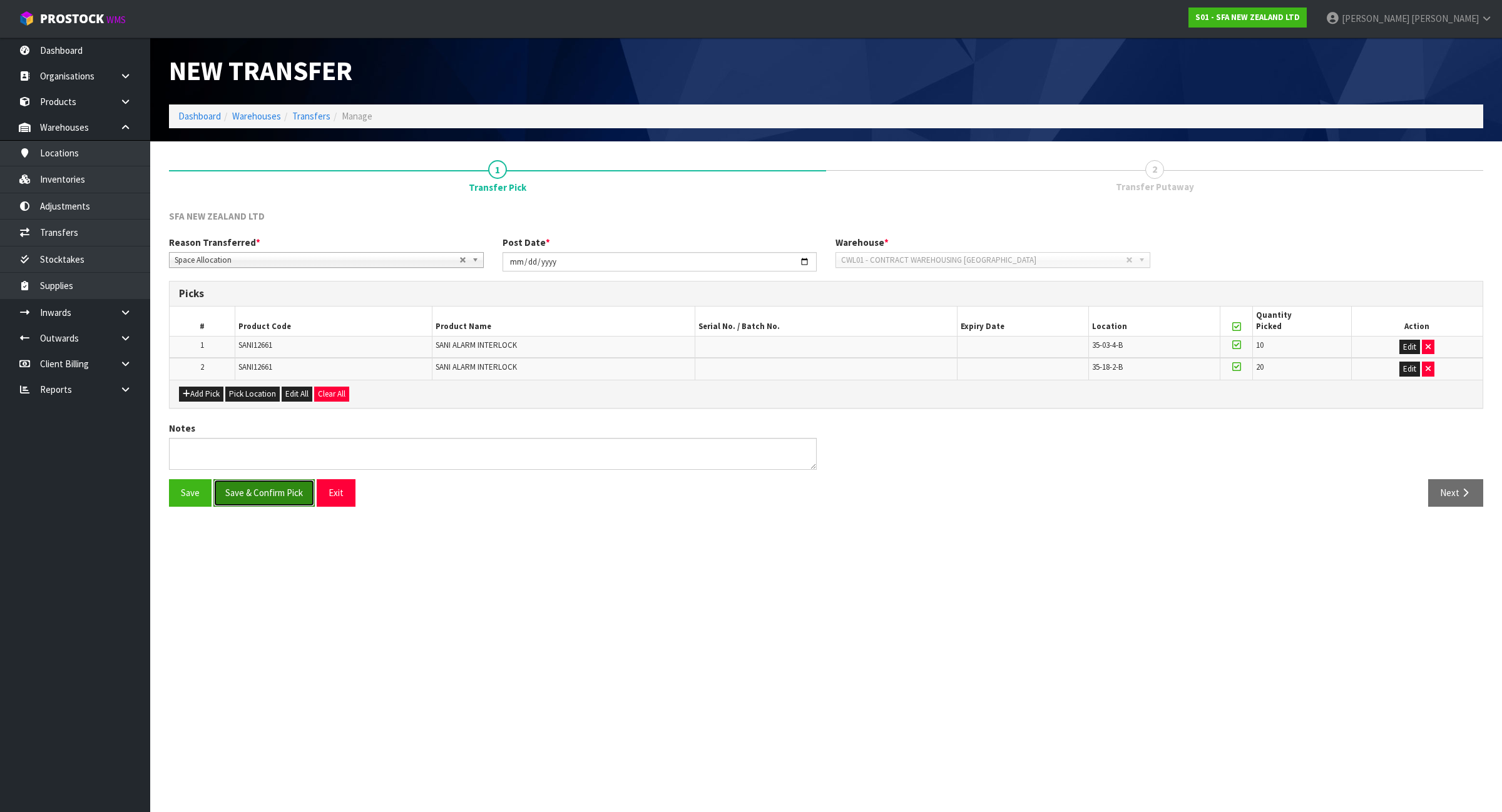
click at [290, 490] on button "Save & Confirm Pick" at bounding box center [264, 493] width 101 height 27
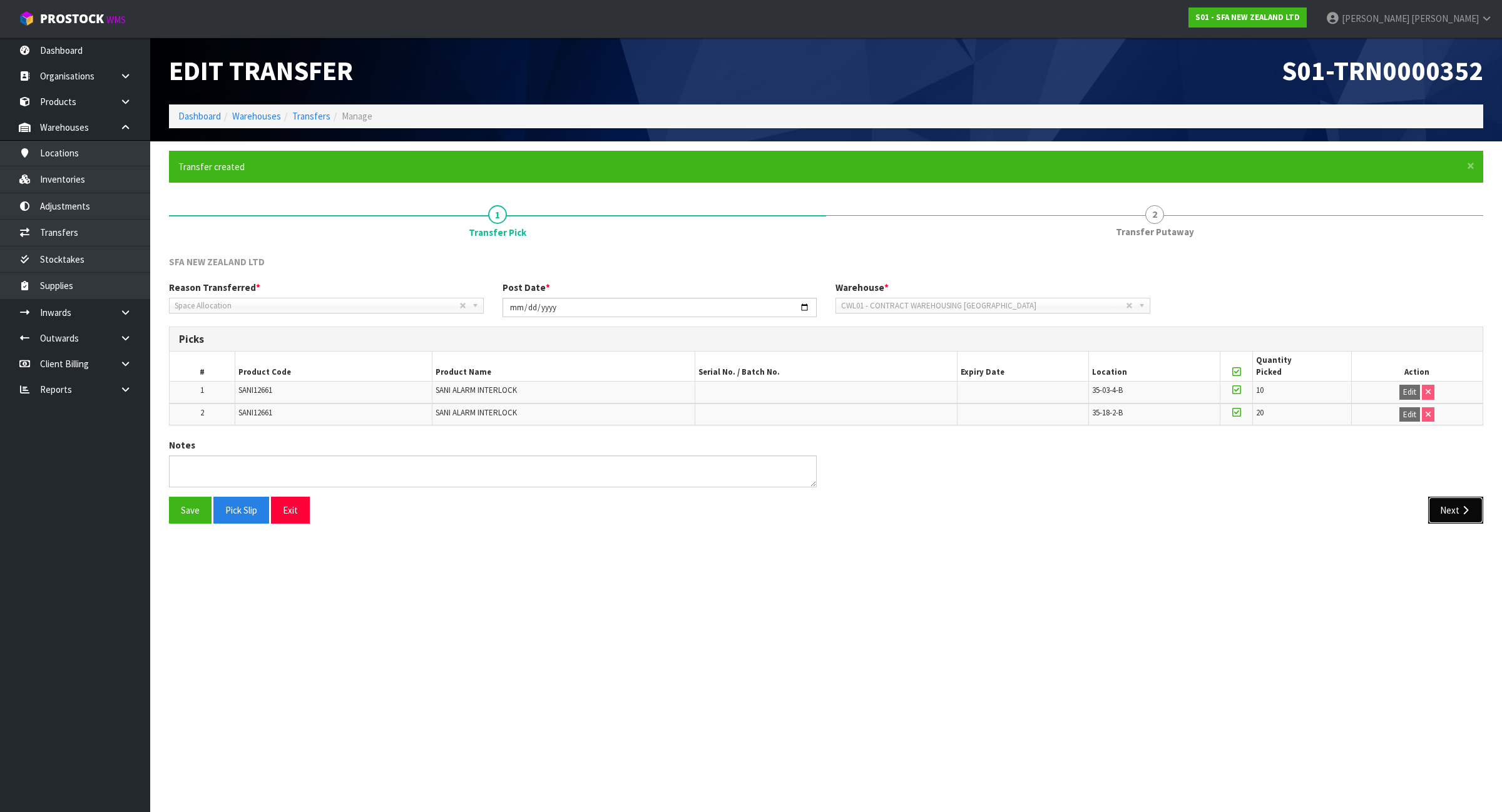
click at [1464, 519] on button "Next" at bounding box center [1455, 510] width 55 height 27
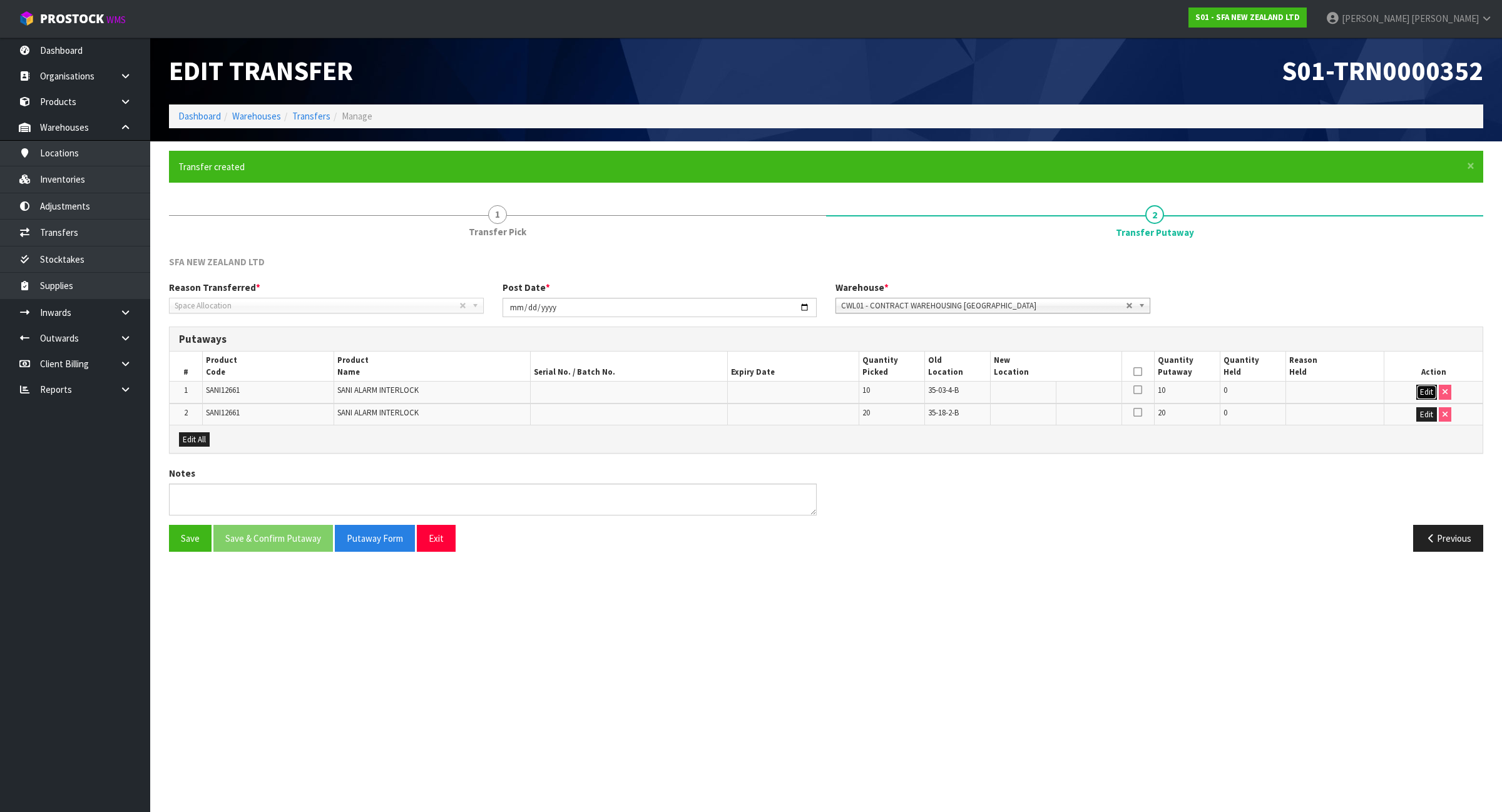
click at [1432, 393] on button "Edit" at bounding box center [1427, 392] width 21 height 15
click at [1424, 423] on td "Edit" at bounding box center [1433, 415] width 99 height 22
click at [1428, 418] on button "Edit" at bounding box center [1427, 416] width 21 height 15
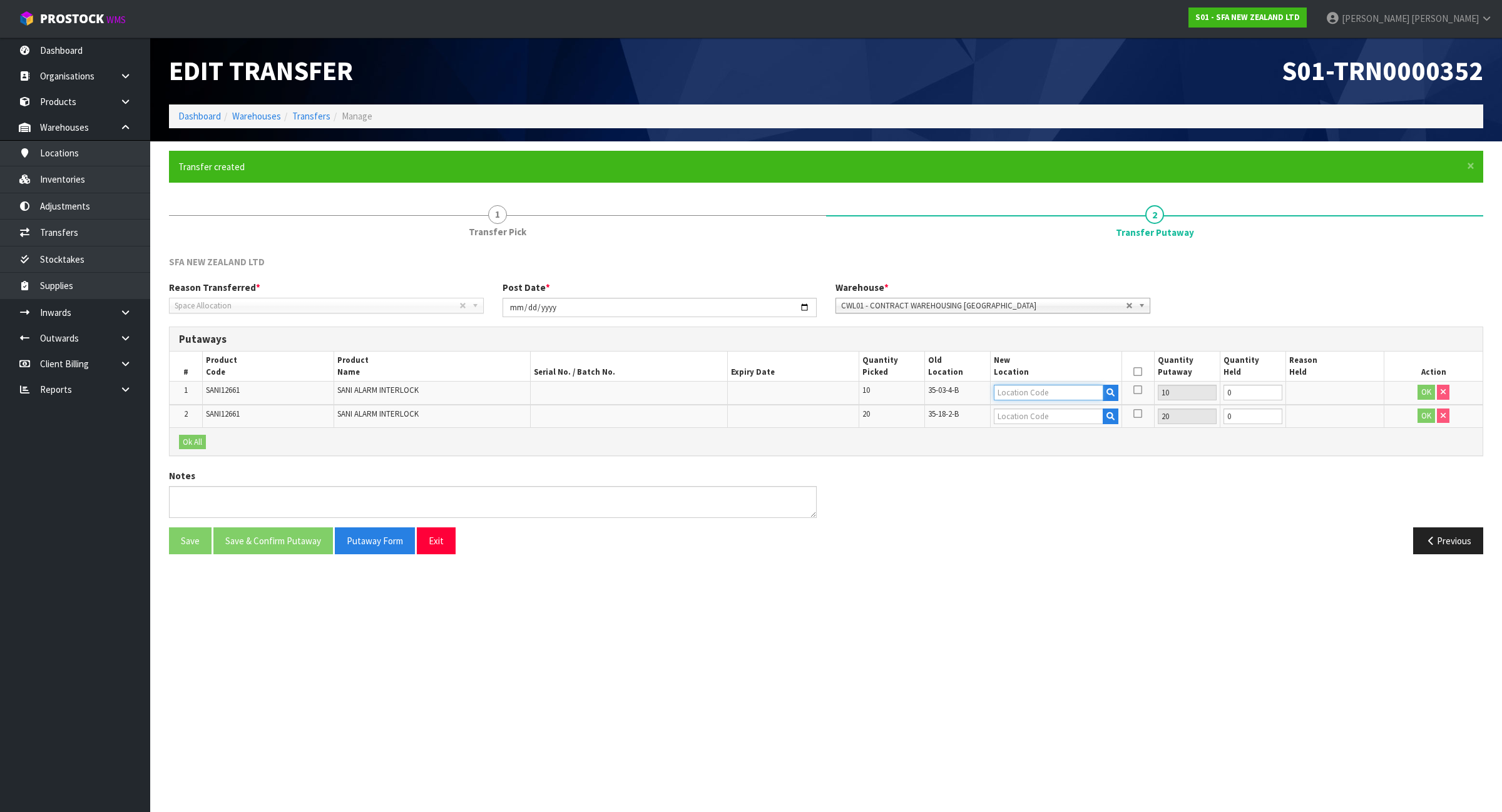
click at [1019, 395] on input "text" at bounding box center [1049, 392] width 110 height 16
type input "35-03-4-A"
click at [1062, 420] on input "text" at bounding box center [1049, 416] width 110 height 16
type input "35-18-1-A"
click at [1137, 372] on icon at bounding box center [1137, 372] width 8 height 1
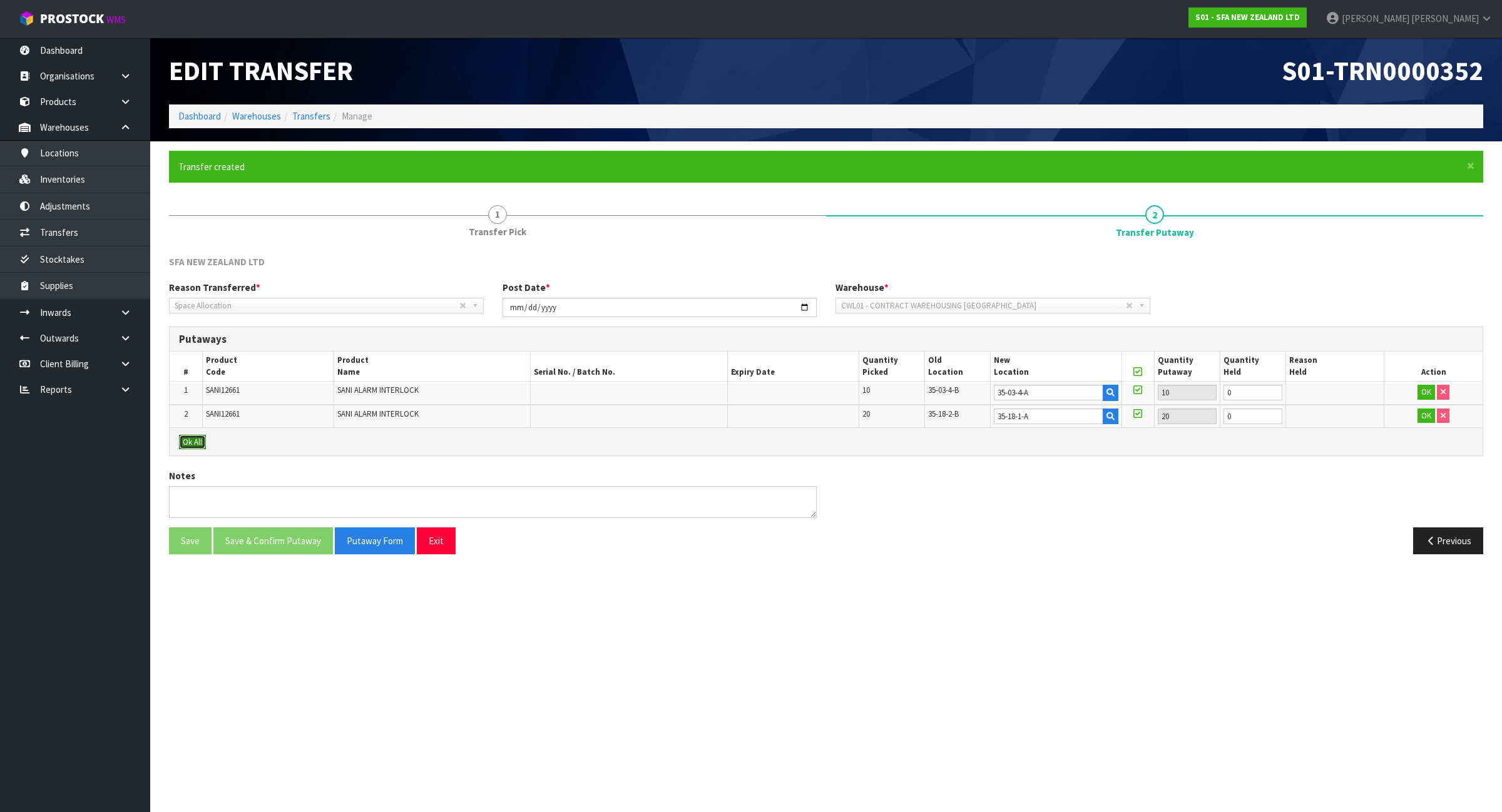
click at [194, 442] on button "Ok All" at bounding box center [192, 442] width 27 height 15
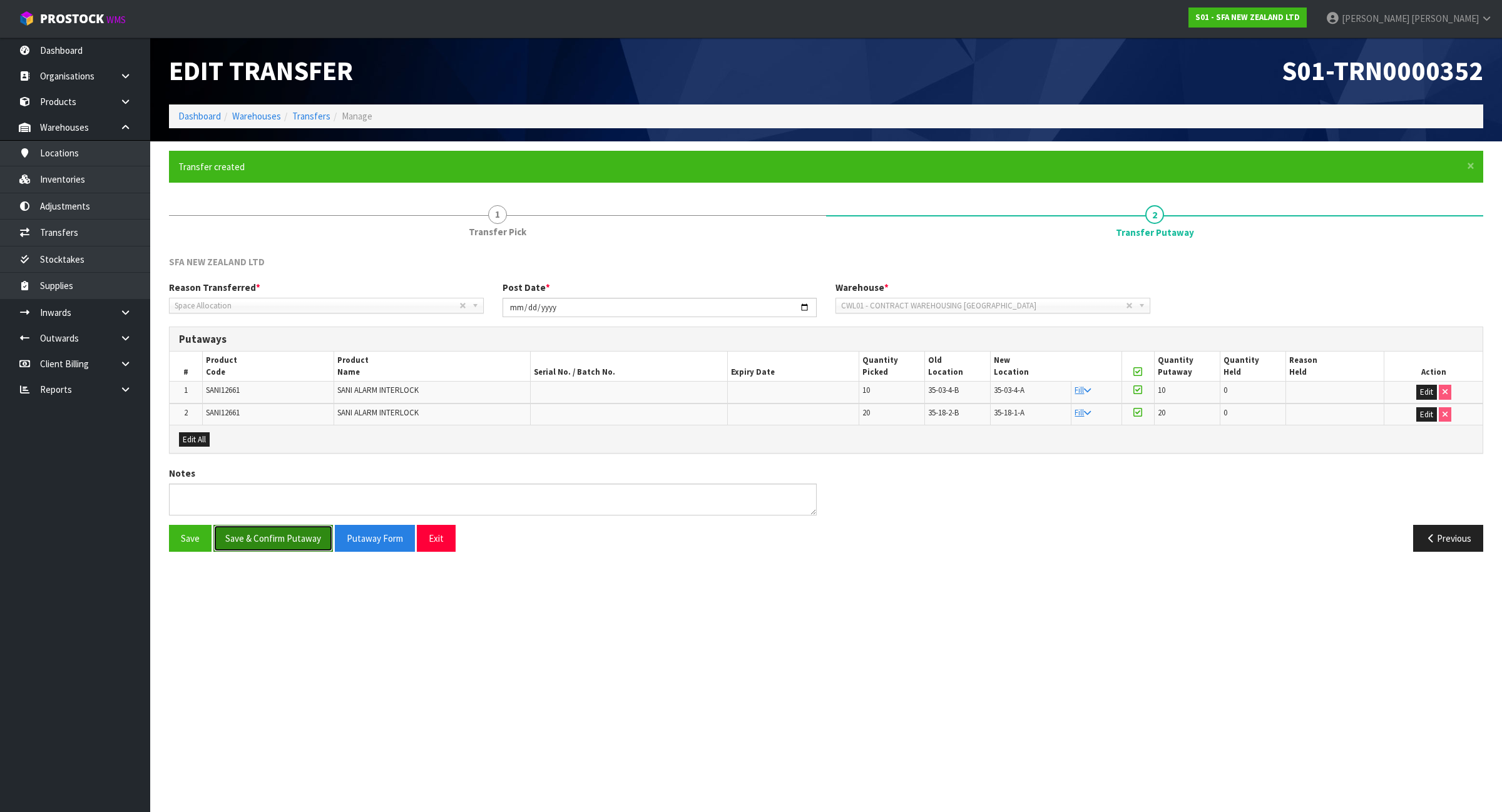
click at [252, 545] on button "Save & Confirm Putaway" at bounding box center [272, 538] width 119 height 27
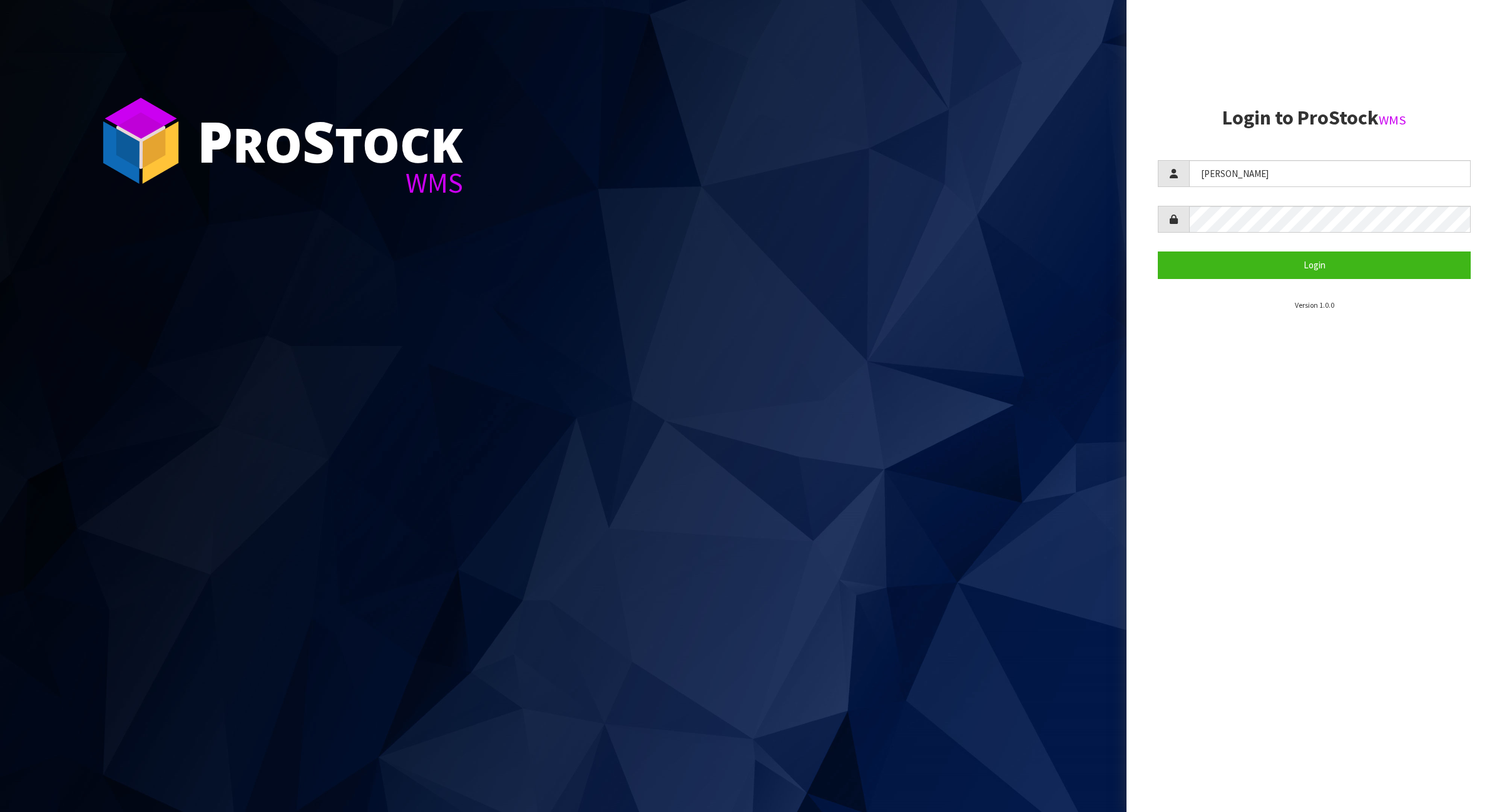
drag, startPoint x: 1232, startPoint y: 176, endPoint x: 1219, endPoint y: 176, distance: 13.0
click at [1219, 176] on input "[PERSON_NAME]" at bounding box center [1330, 174] width 282 height 27
click at [1236, 178] on input "[PERSON_NAME]" at bounding box center [1330, 174] width 282 height 27
type input "krishna"
click at [1300, 268] on button "Login" at bounding box center [1313, 265] width 313 height 27
